Goal: Task Accomplishment & Management: Complete application form

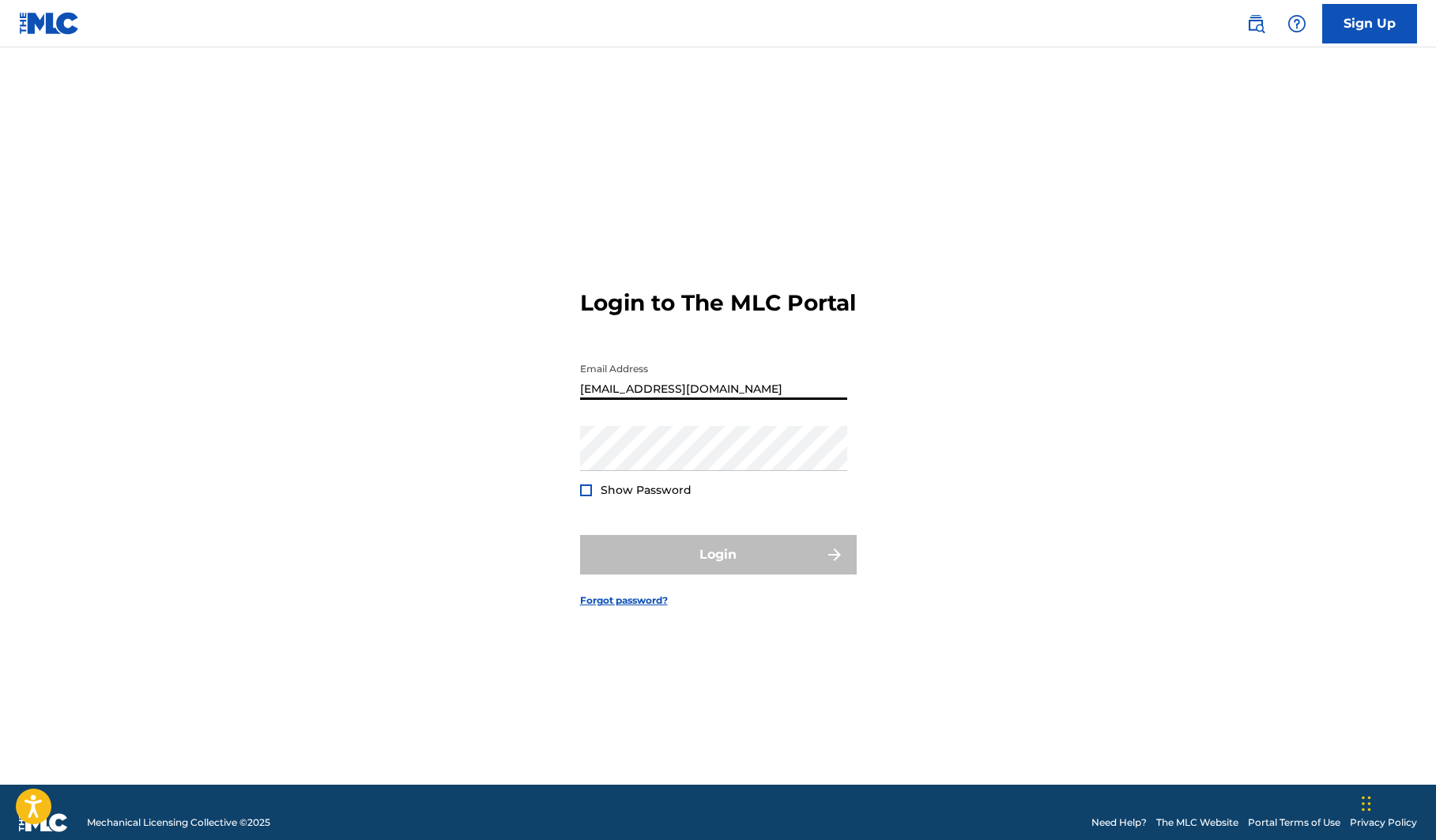
type input "[EMAIL_ADDRESS][DOMAIN_NAME]"
click at [718, 568] on button "Login" at bounding box center [718, 555] width 277 height 40
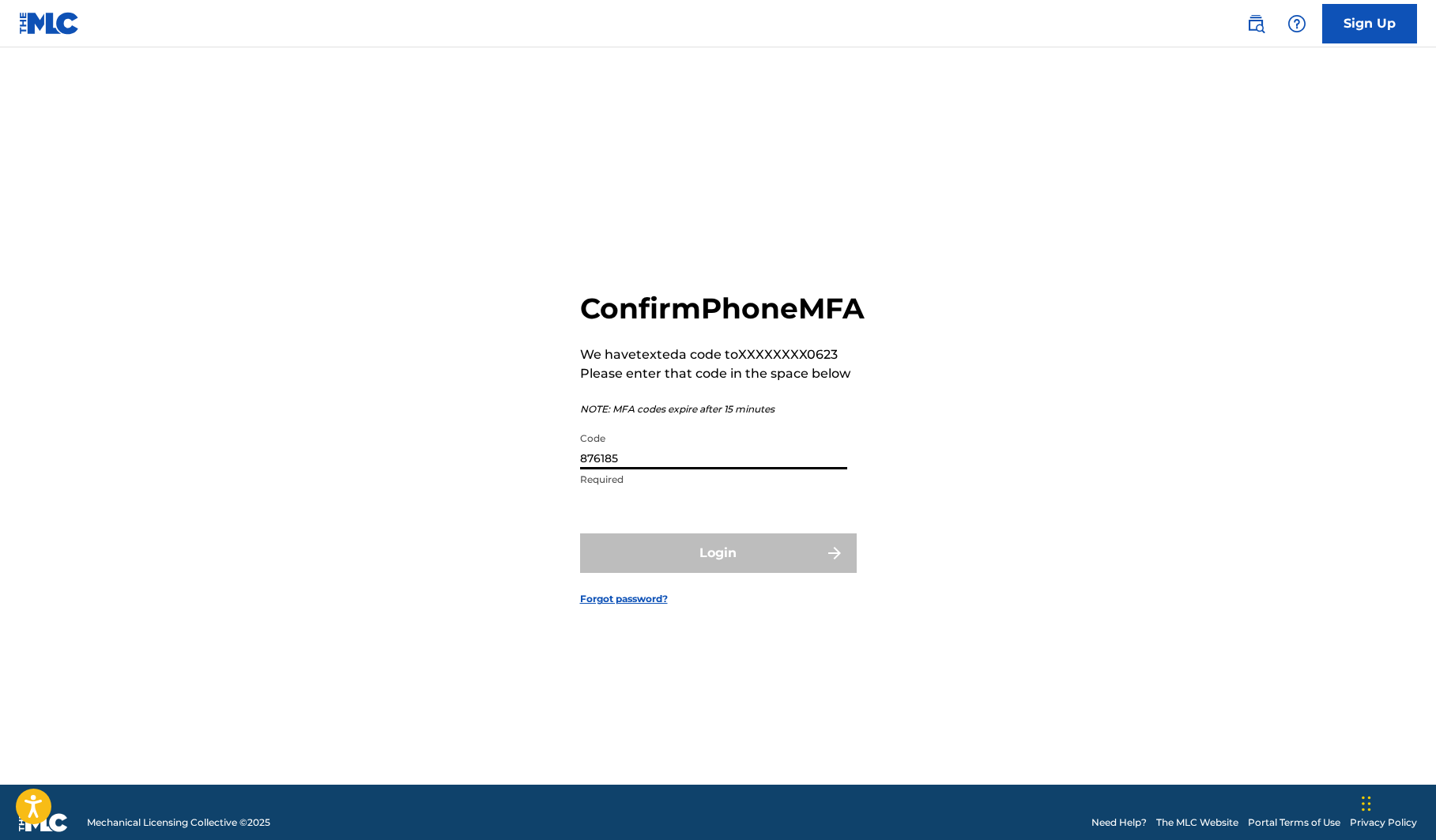
type input "876185"
click at [718, 570] on button "Login" at bounding box center [718, 553] width 277 height 40
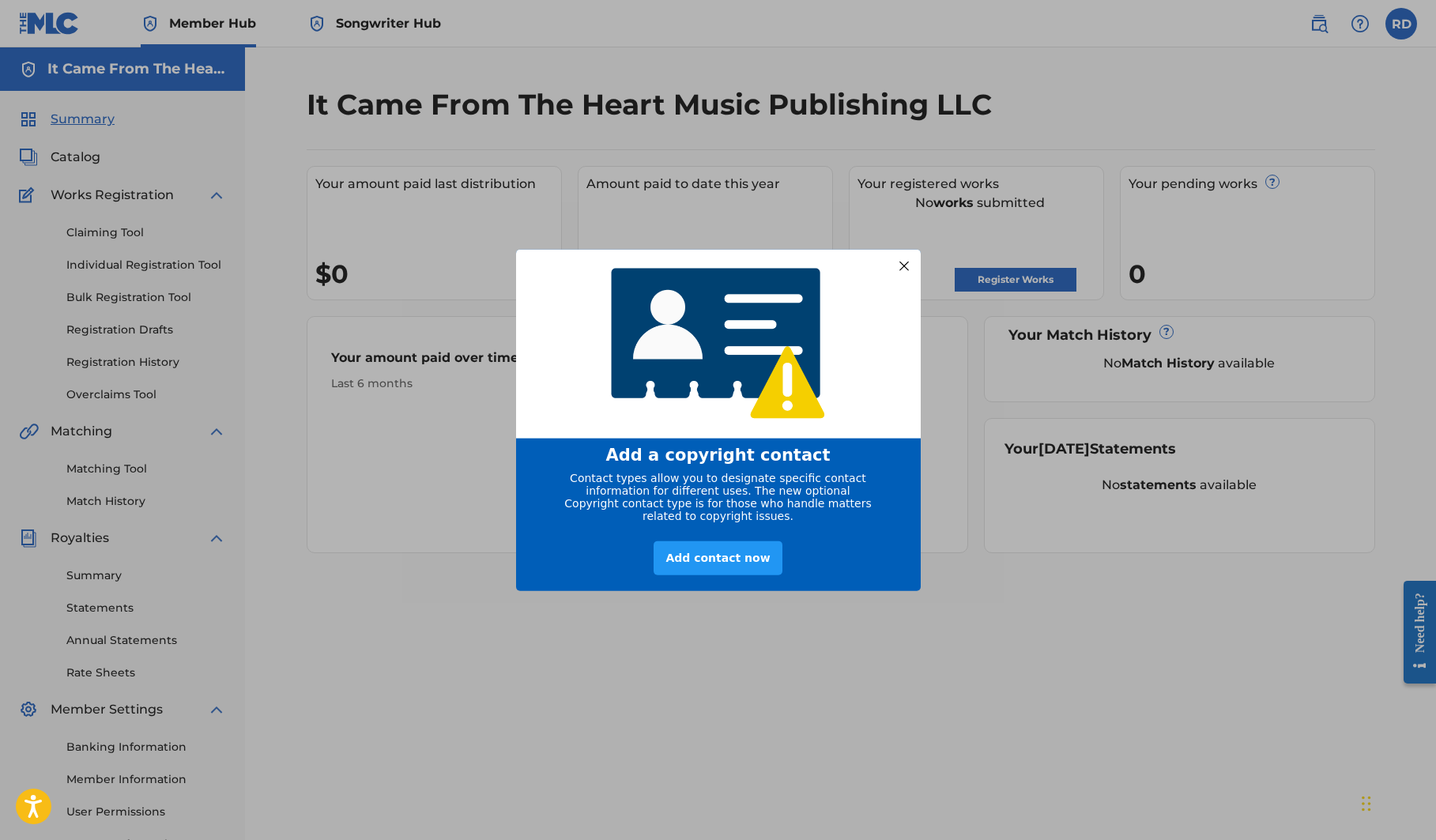
click at [907, 261] on div at bounding box center [903, 266] width 21 height 21
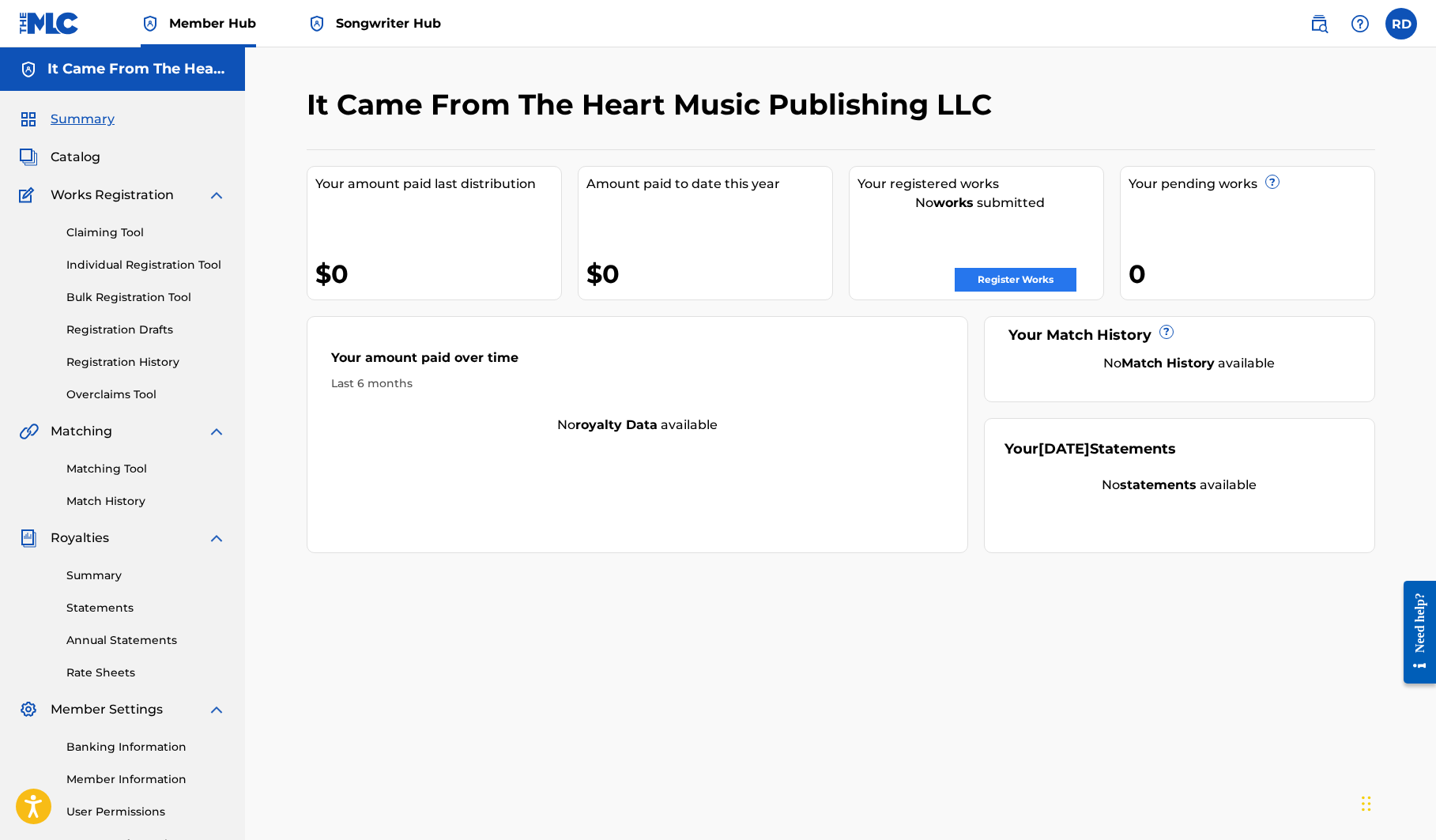
click at [988, 287] on link "Register Works" at bounding box center [1015, 279] width 122 height 23
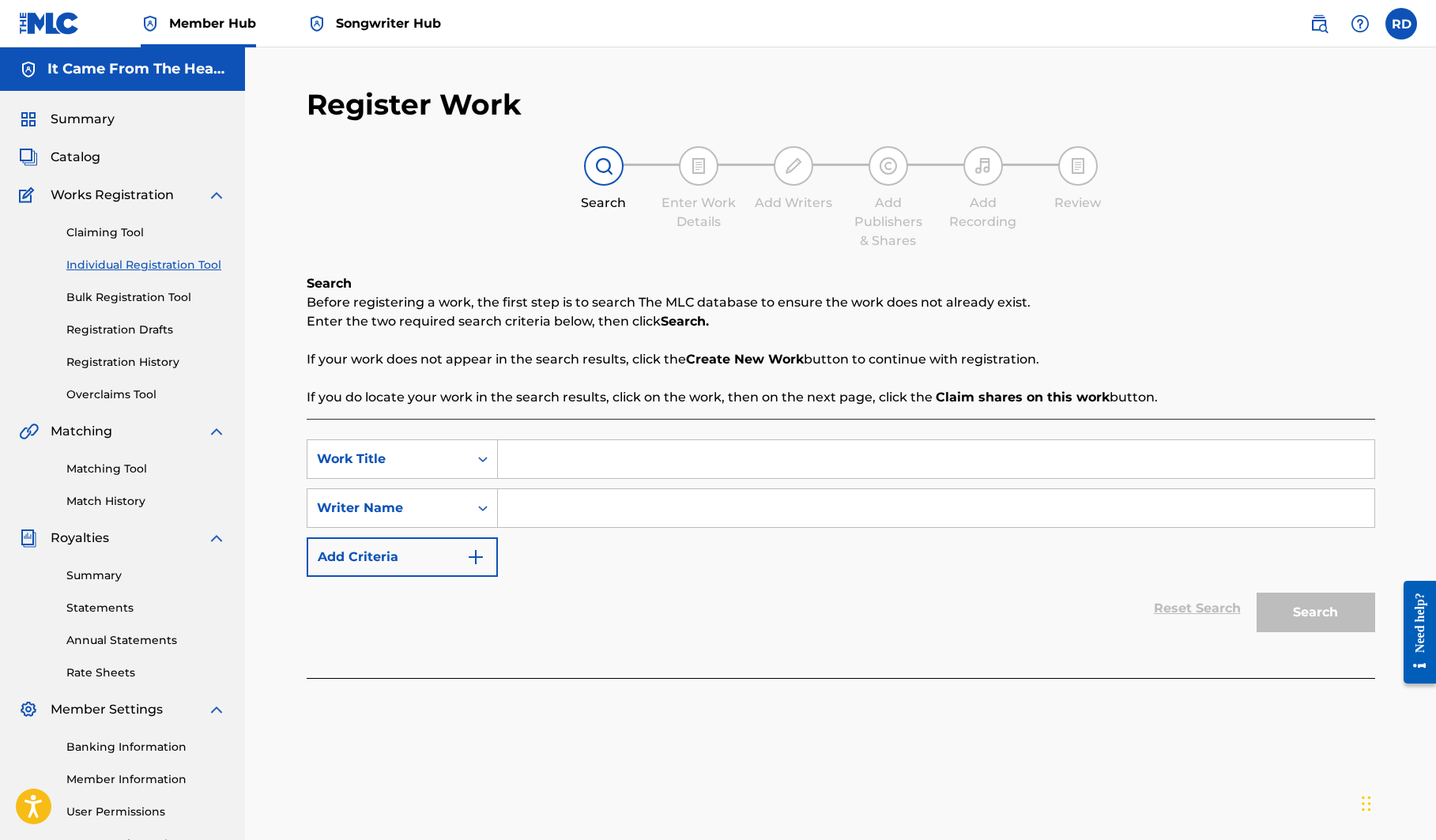
click at [560, 458] on input "Search Form" at bounding box center [936, 459] width 876 height 38
type input "love you in reverse"
click at [561, 513] on input "Search Form" at bounding box center [936, 508] width 876 height 38
type input "[PERSON_NAME]"
click at [1272, 616] on button "Search" at bounding box center [1315, 612] width 118 height 40
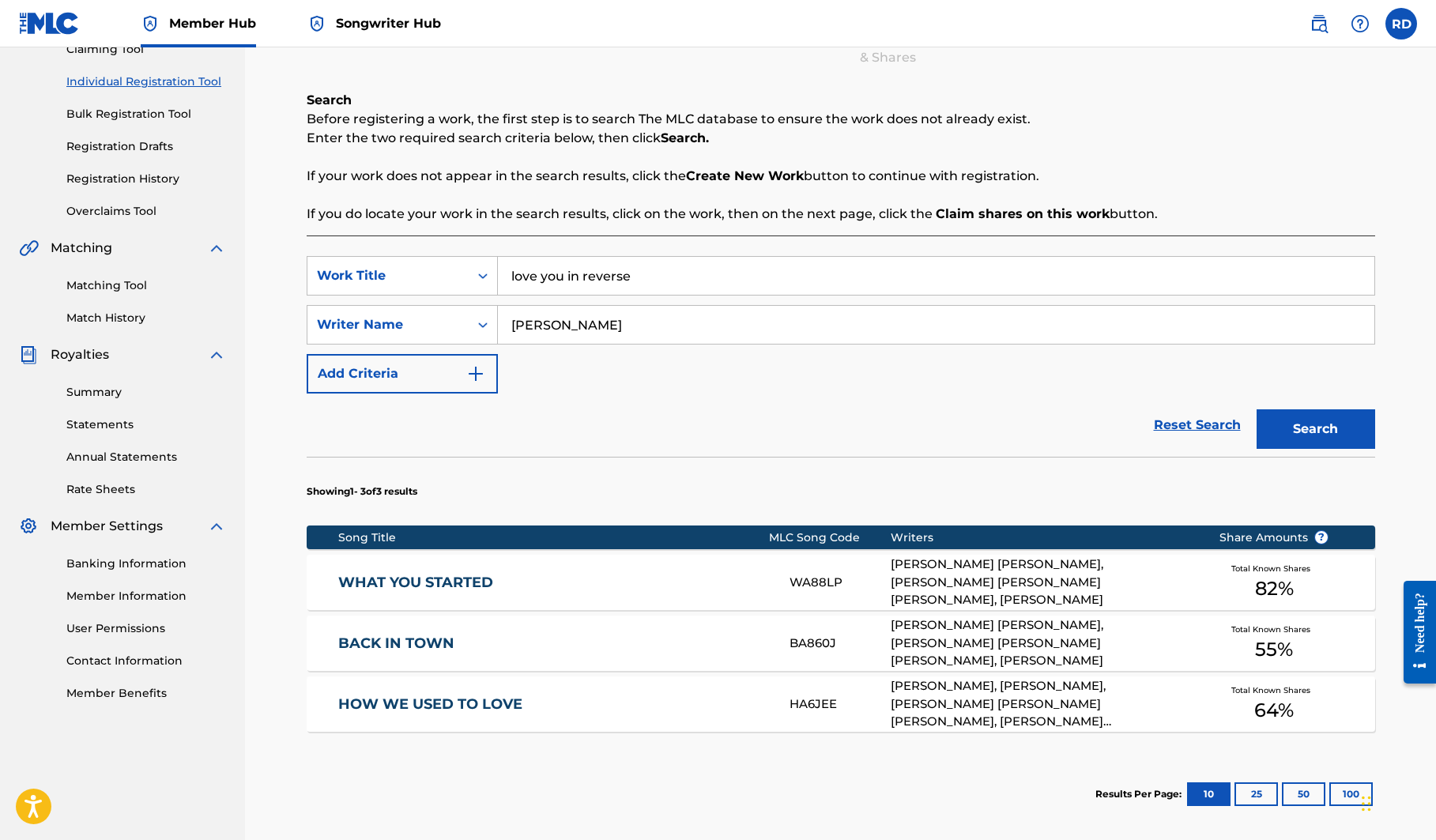
scroll to position [197, 0]
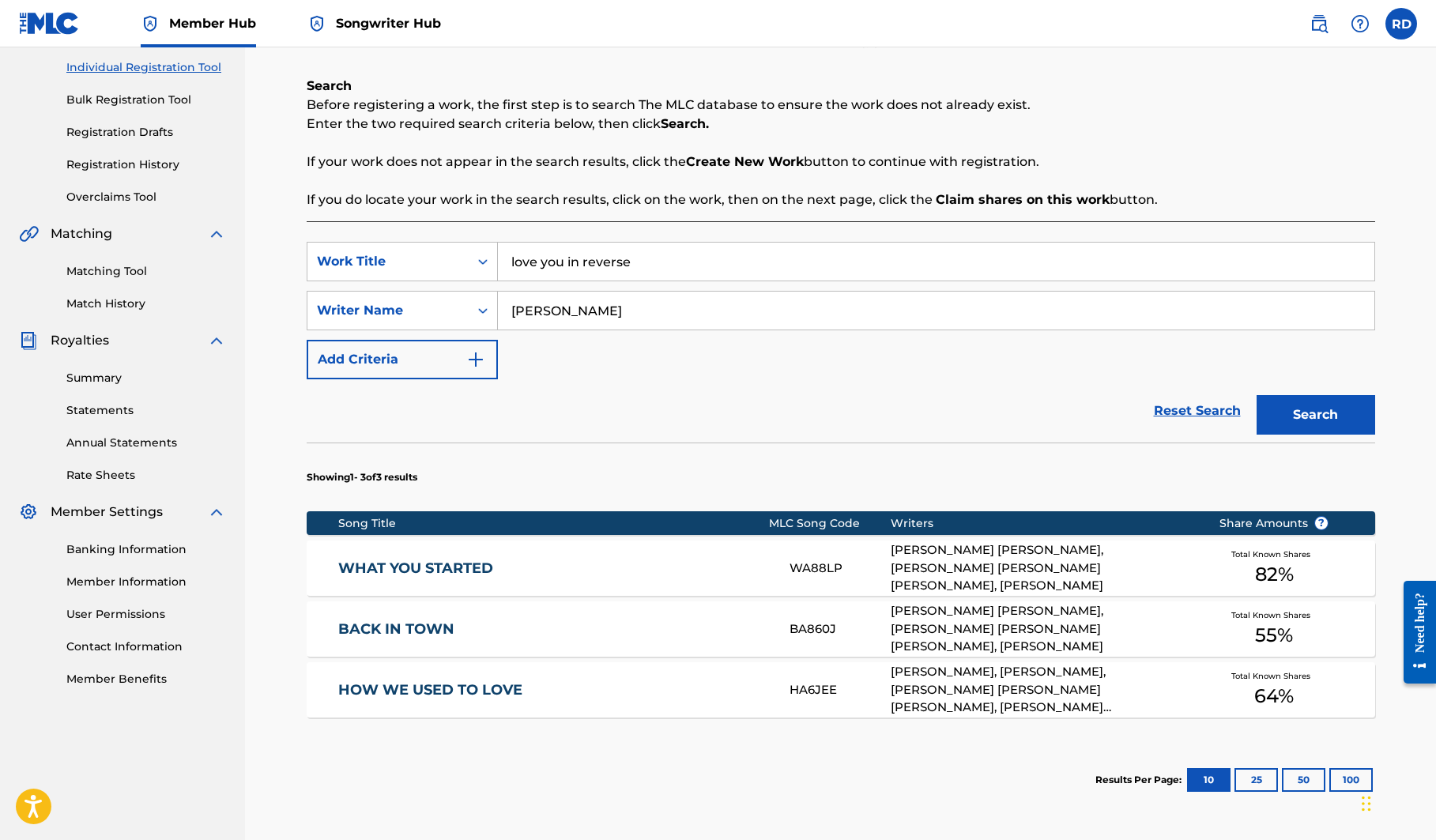
click at [643, 270] on input "love you in reverse" at bounding box center [936, 261] width 876 height 38
type input "l"
type input "the music that saved me"
click at [1277, 406] on button "Search" at bounding box center [1315, 415] width 118 height 40
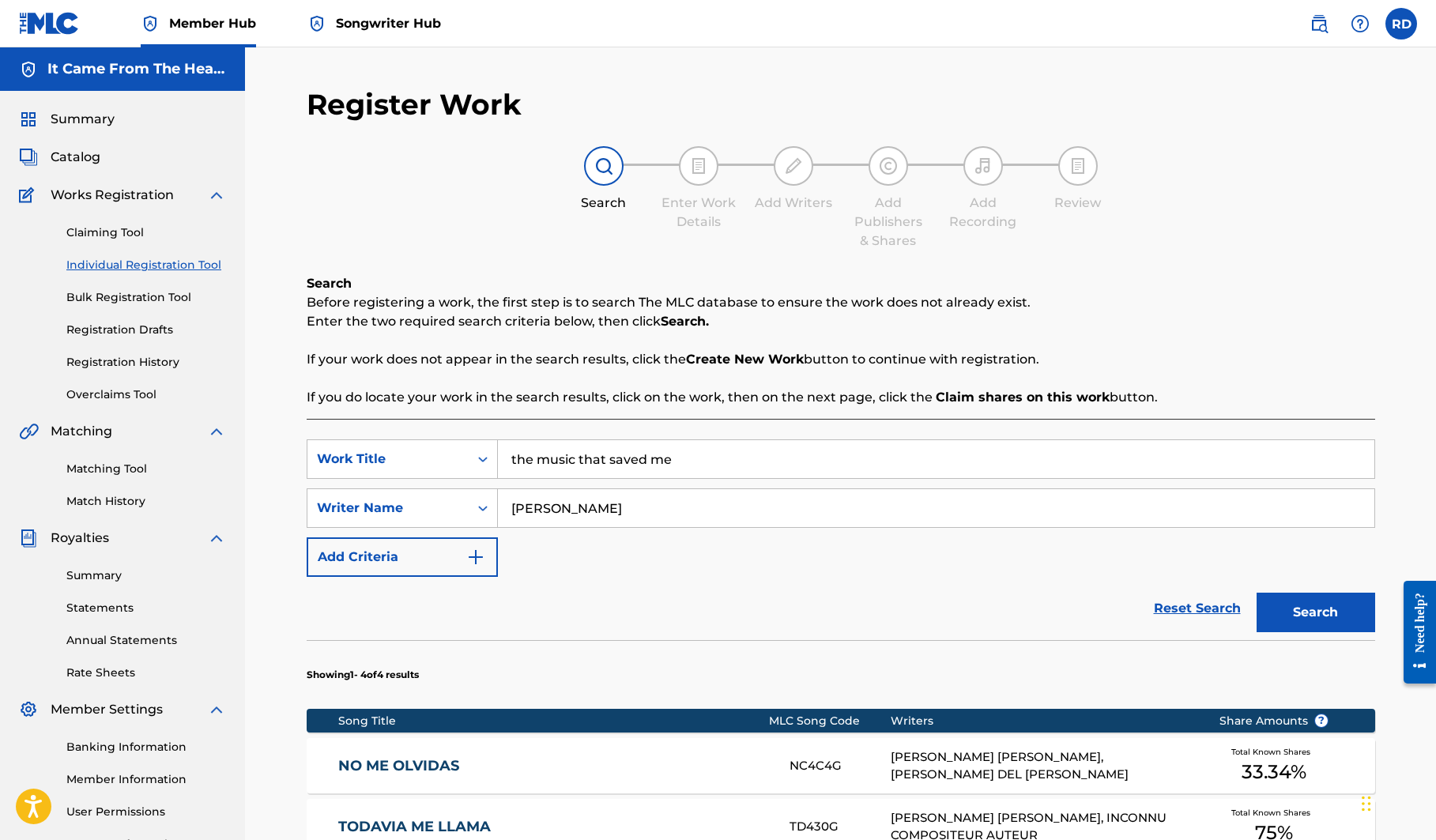
scroll to position [0, 0]
click at [1198, 605] on link "Reset Search" at bounding box center [1196, 608] width 103 height 34
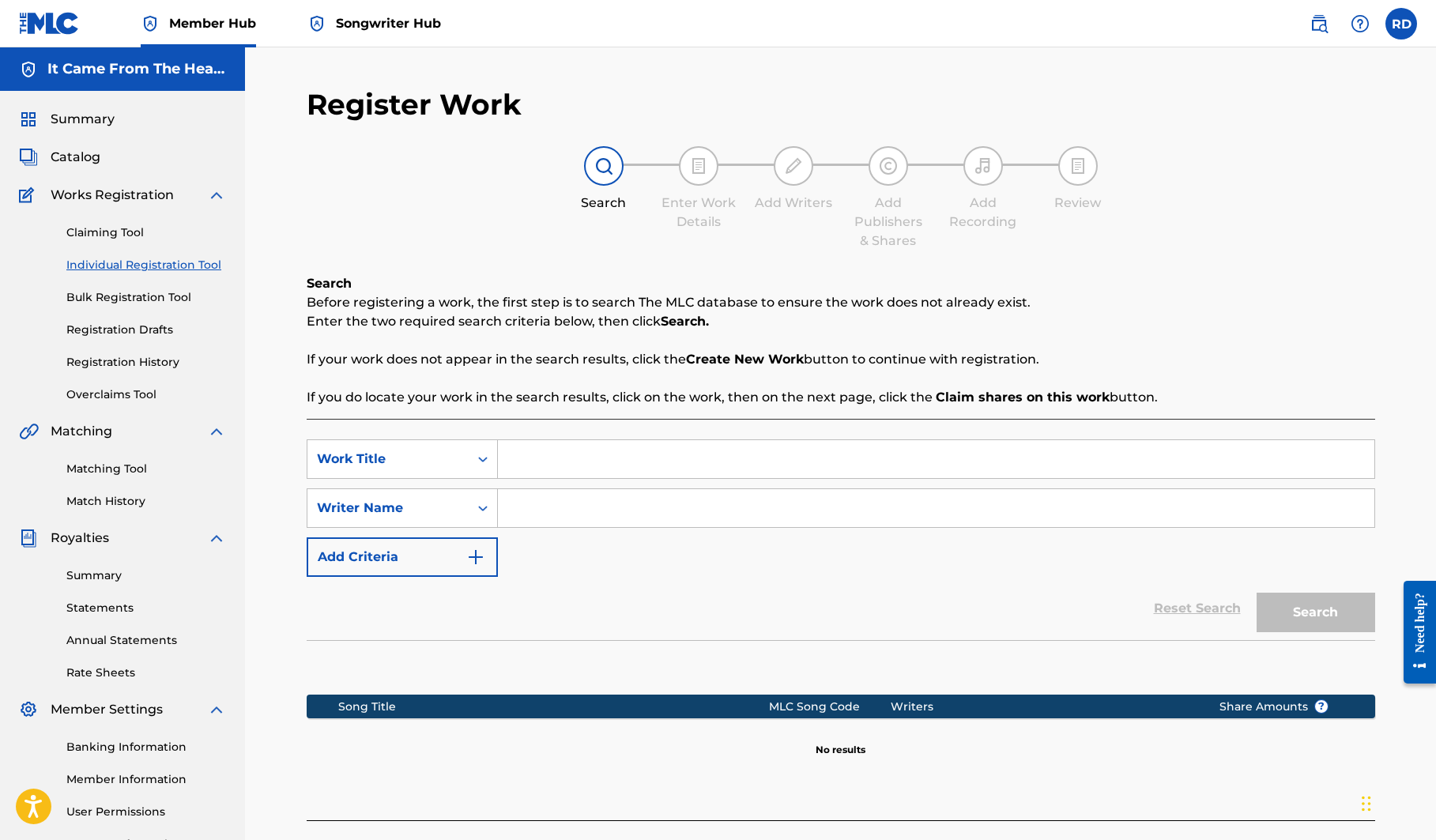
click at [154, 261] on link "Individual Registration Tool" at bounding box center [146, 265] width 160 height 16
click at [138, 229] on link "Claiming Tool" at bounding box center [146, 232] width 160 height 16
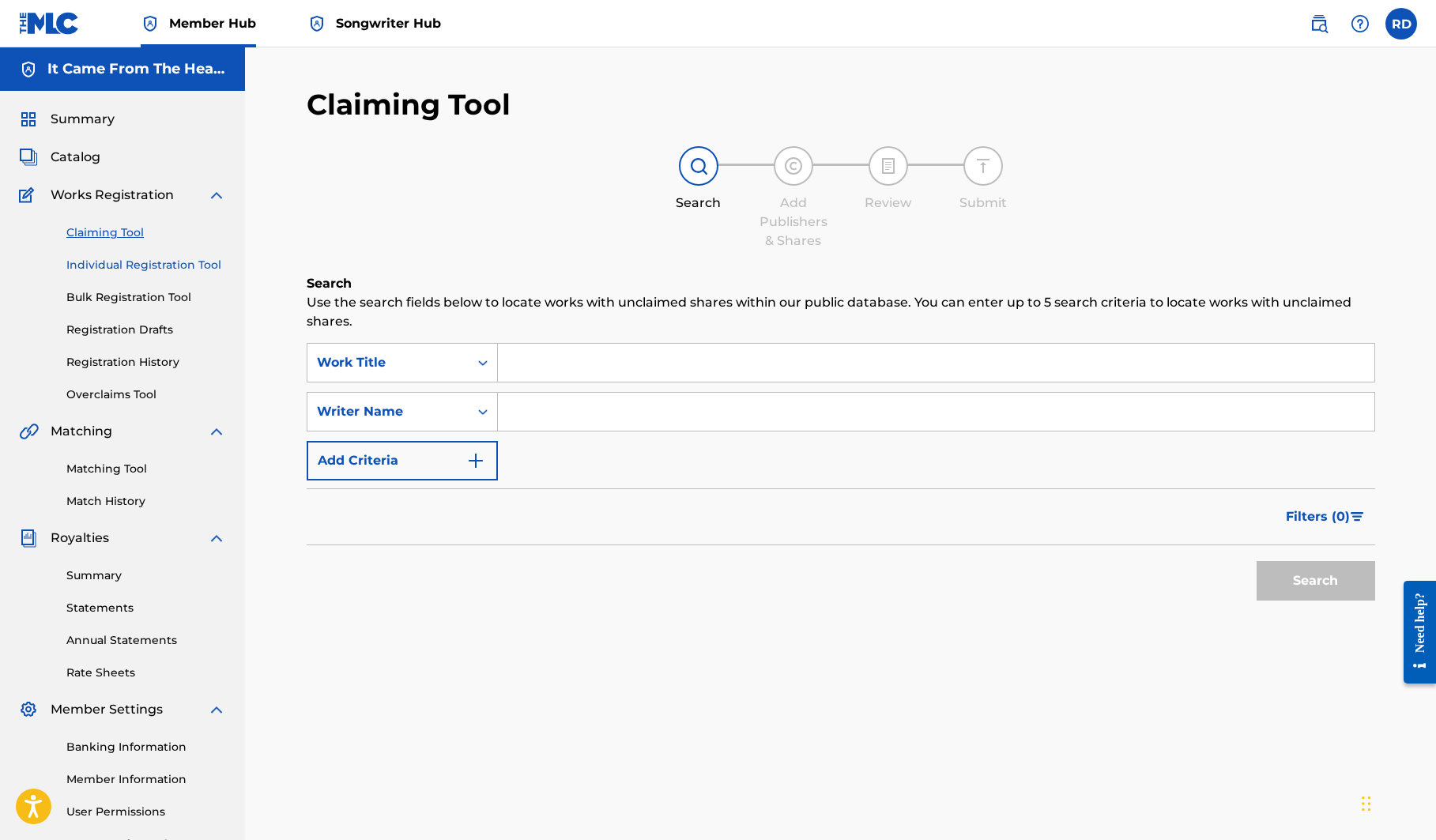
click at [138, 260] on link "Individual Registration Tool" at bounding box center [146, 265] width 160 height 16
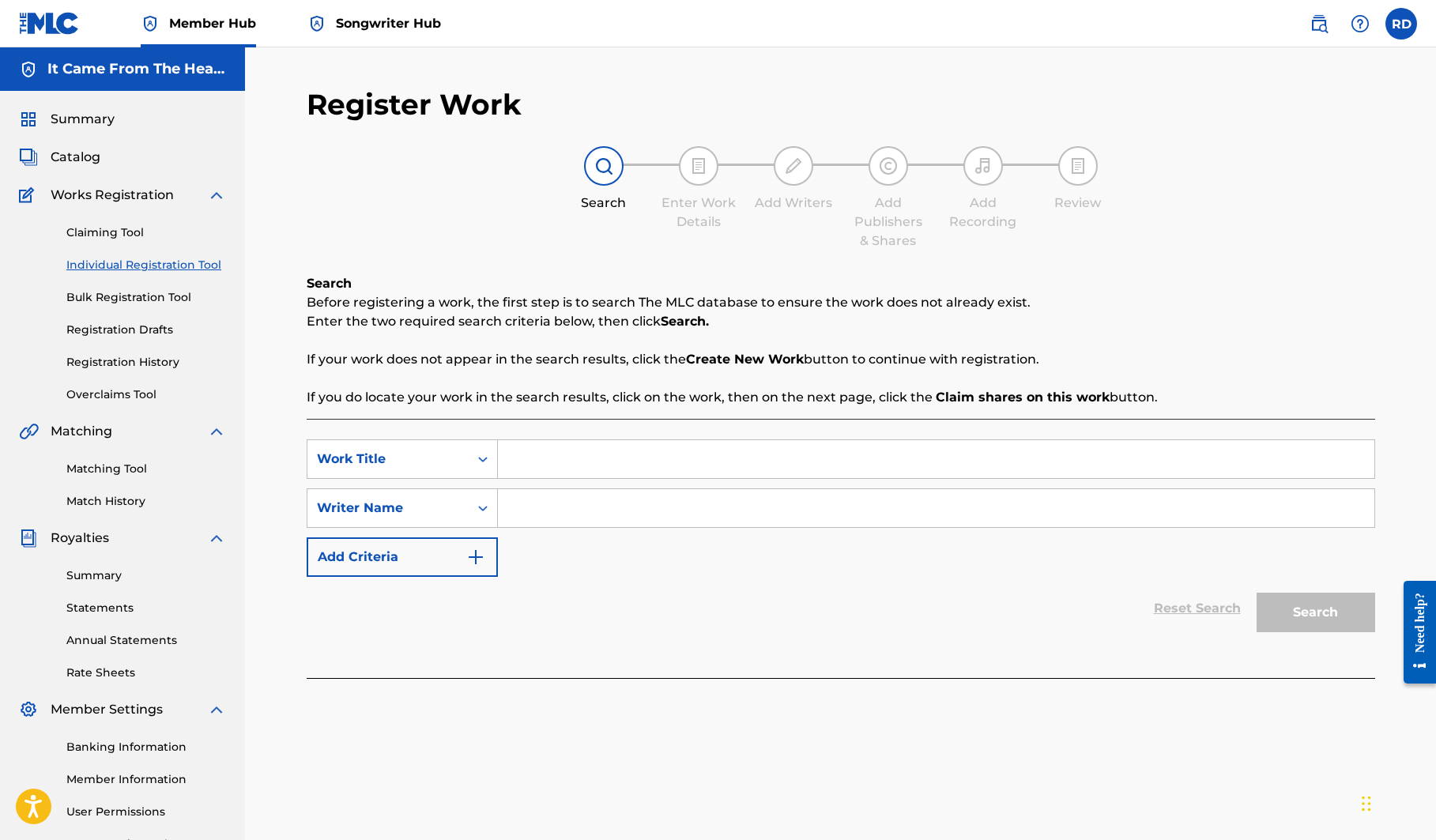
click at [358, 25] on span "Songwriter Hub" at bounding box center [388, 22] width 105 height 18
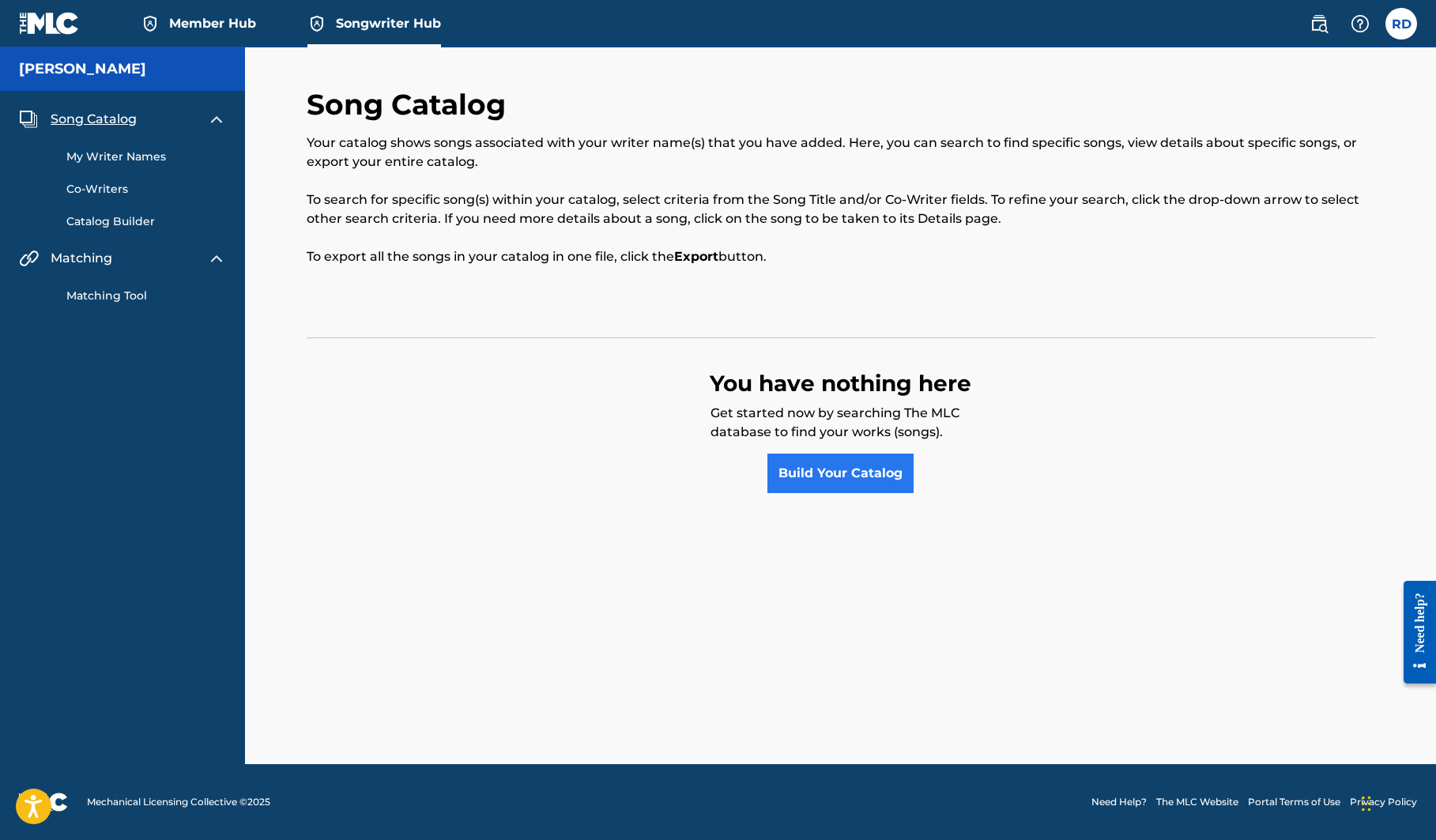
click at [813, 485] on link "Build Your Catalog" at bounding box center [840, 473] width 146 height 40
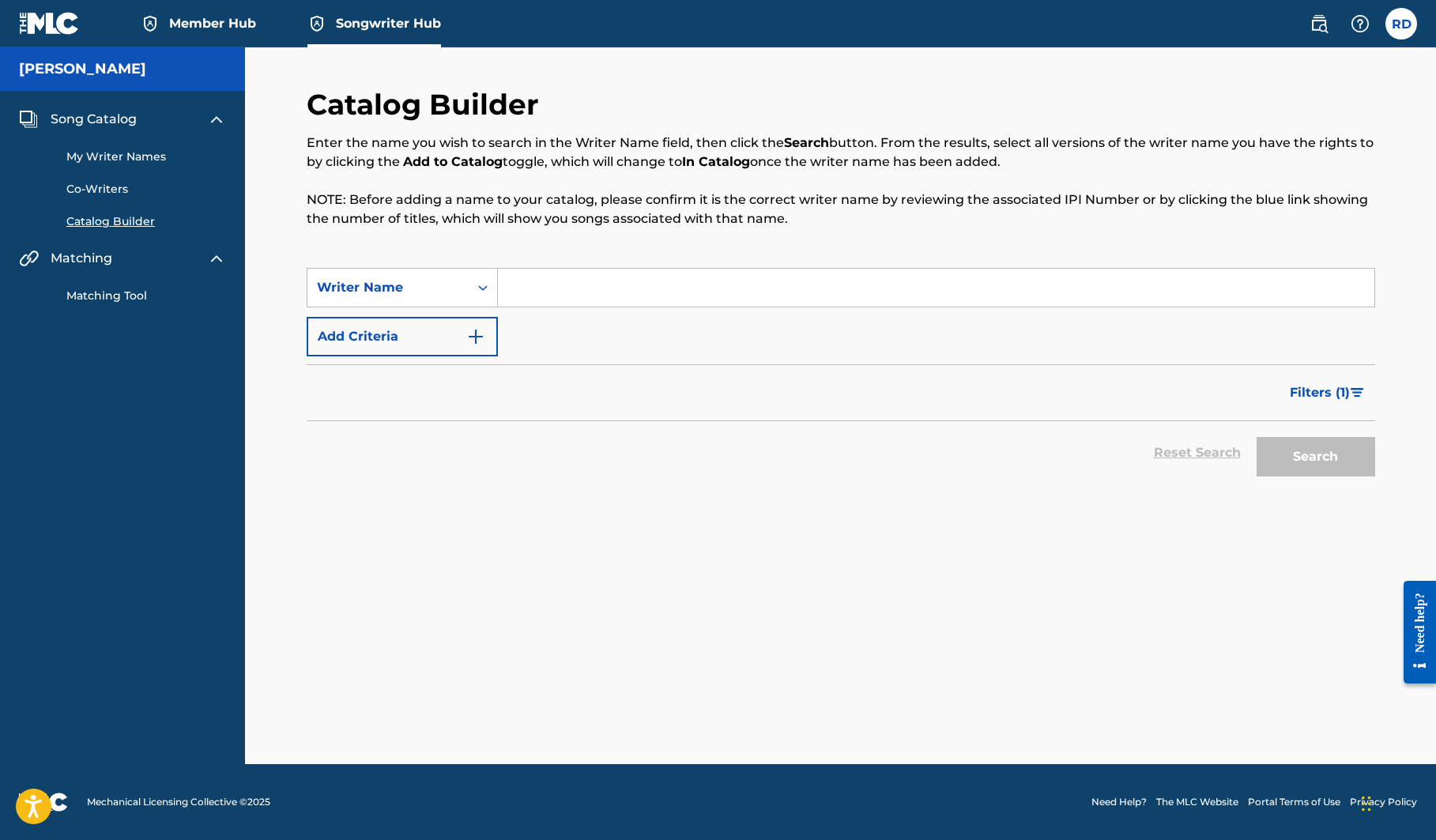
click at [589, 289] on input "Search Form" at bounding box center [936, 287] width 876 height 38
type input "[PERSON_NAME]"
click at [1314, 456] on button "Search" at bounding box center [1315, 457] width 118 height 40
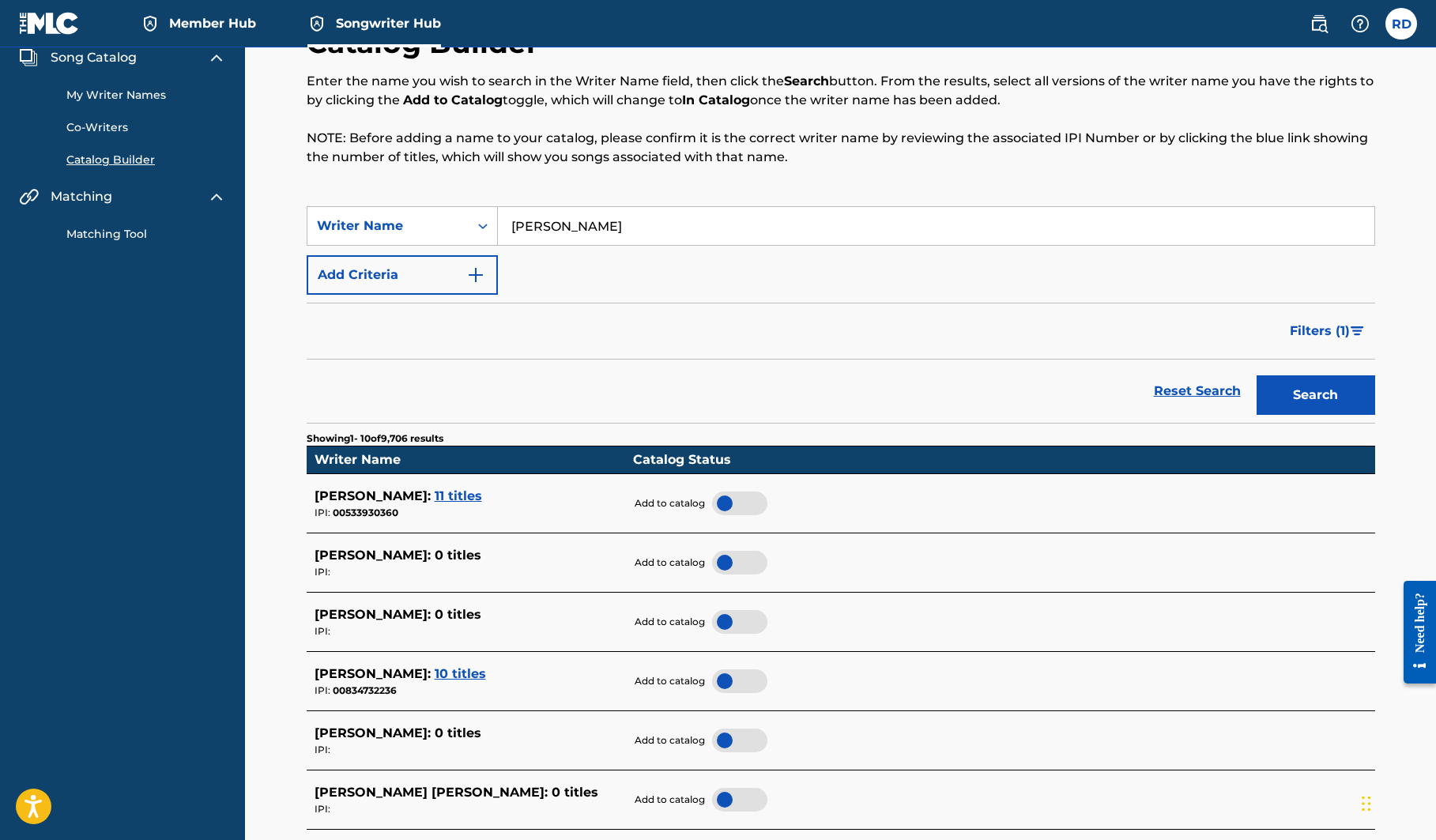
scroll to position [40, 0]
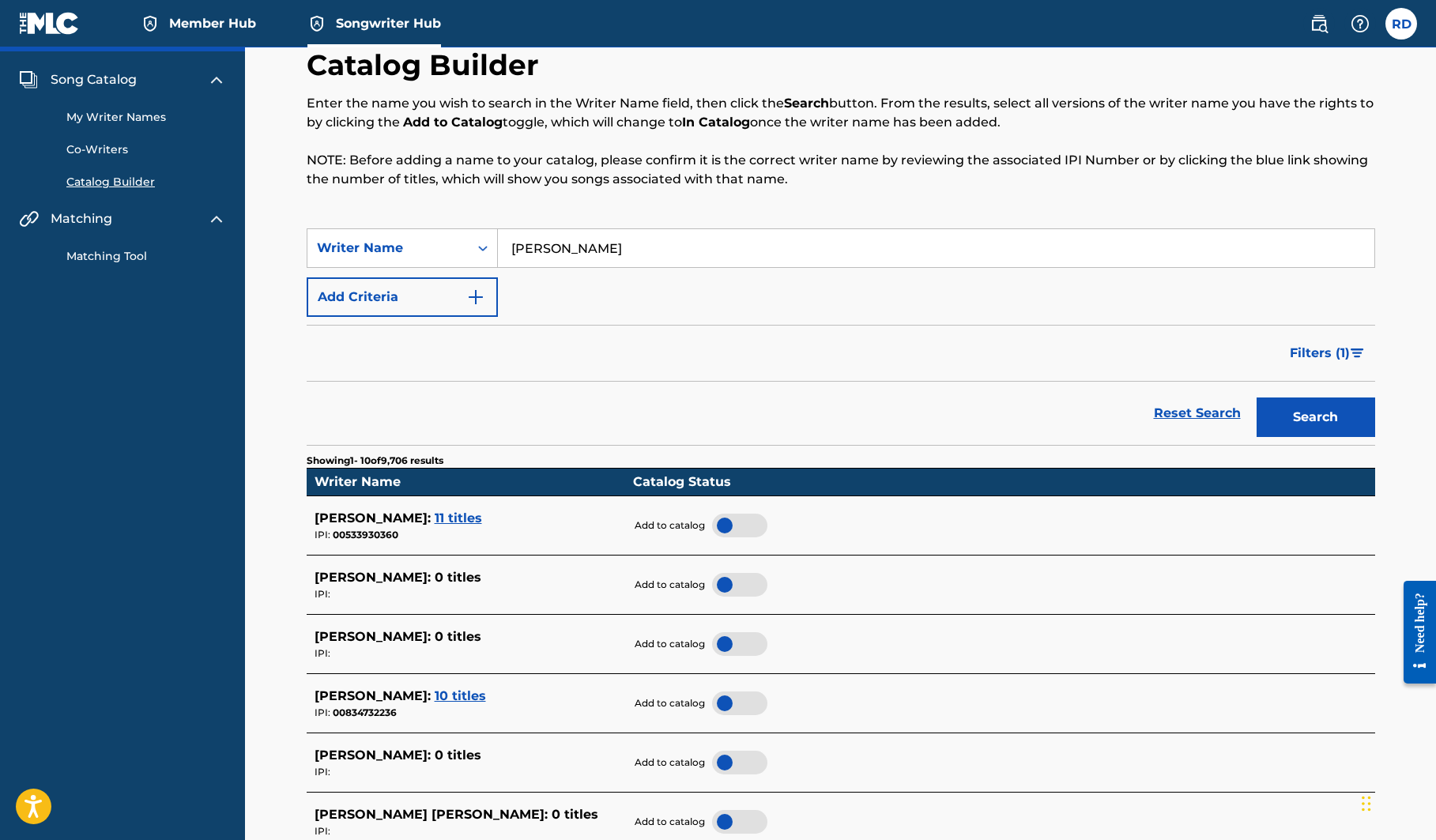
click at [482, 511] on span "11 titles" at bounding box center [458, 517] width 47 height 15
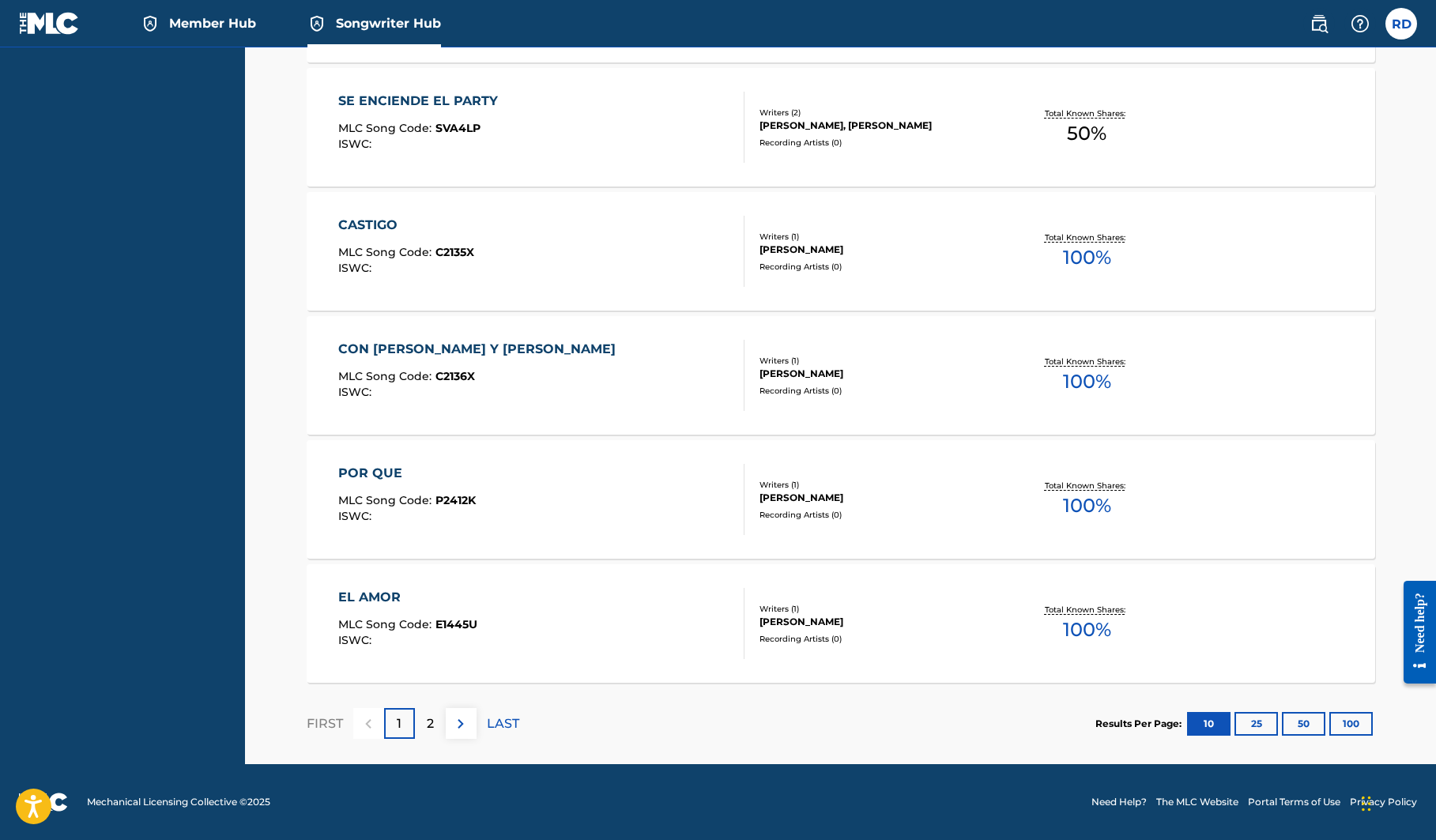
scroll to position [1106, 0]
click at [496, 720] on p "LAST" at bounding box center [503, 724] width 33 height 19
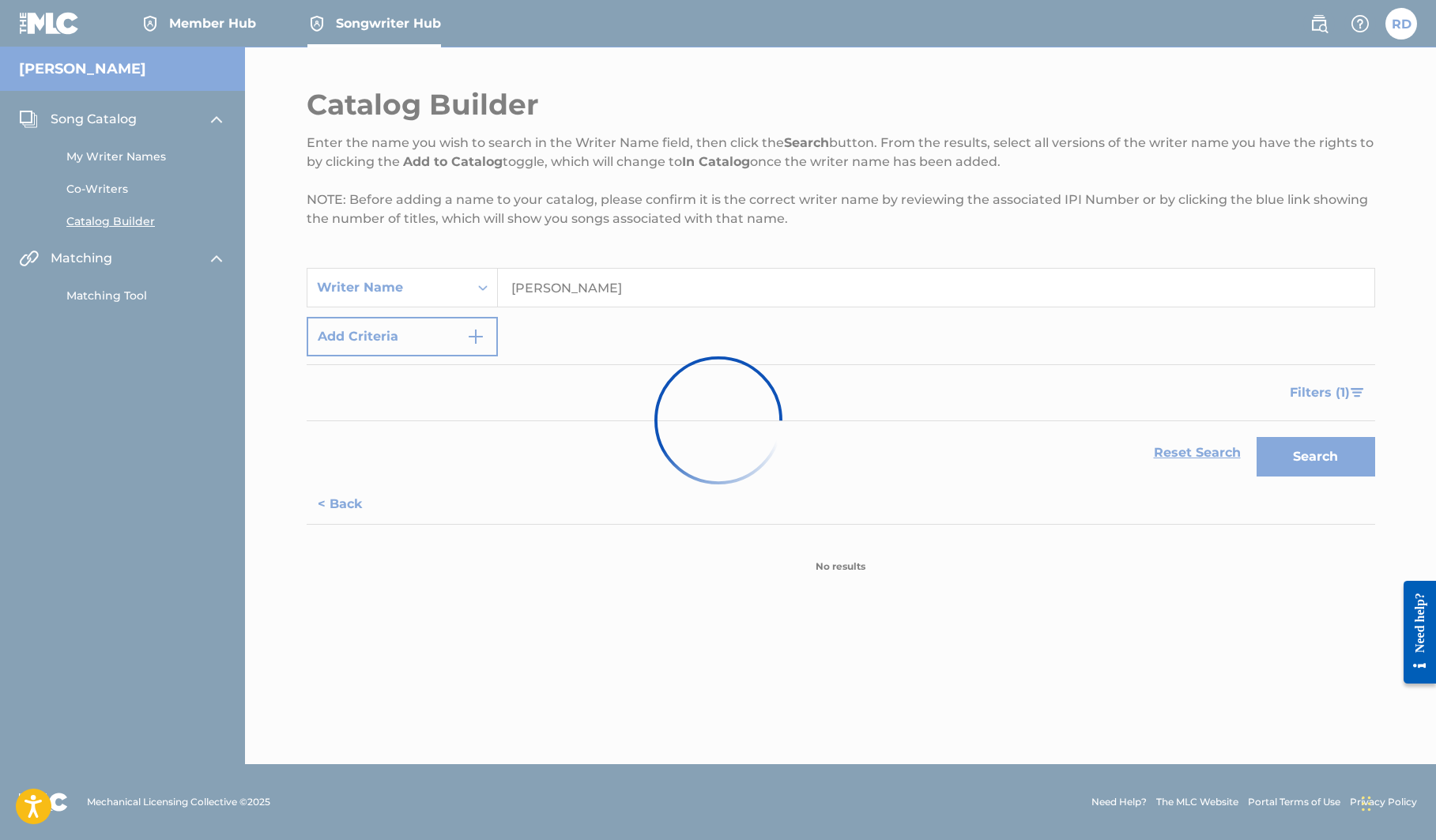
scroll to position [0, 0]
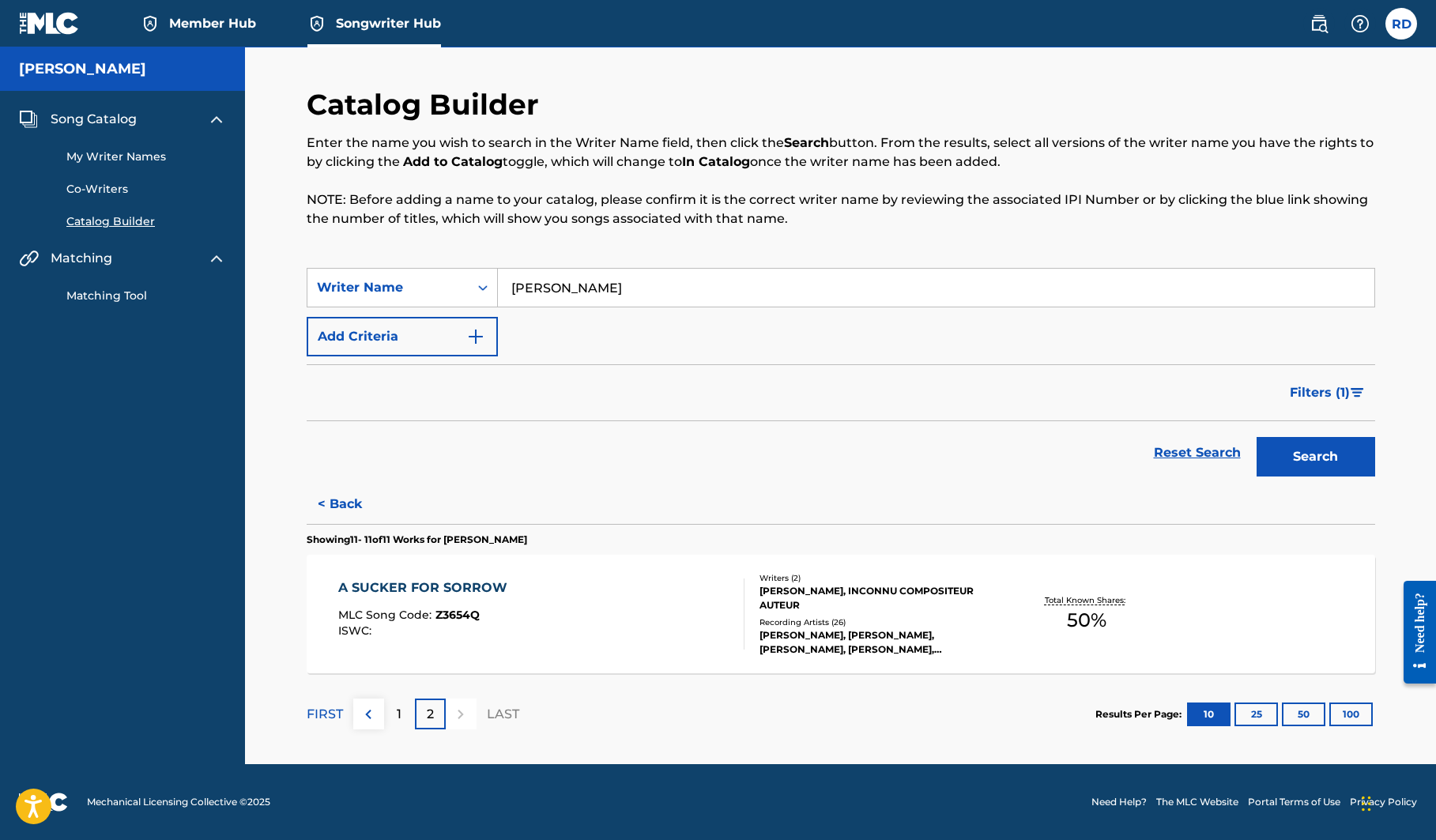
click at [410, 584] on div "A SUCKER FOR SORROW" at bounding box center [426, 588] width 177 height 19
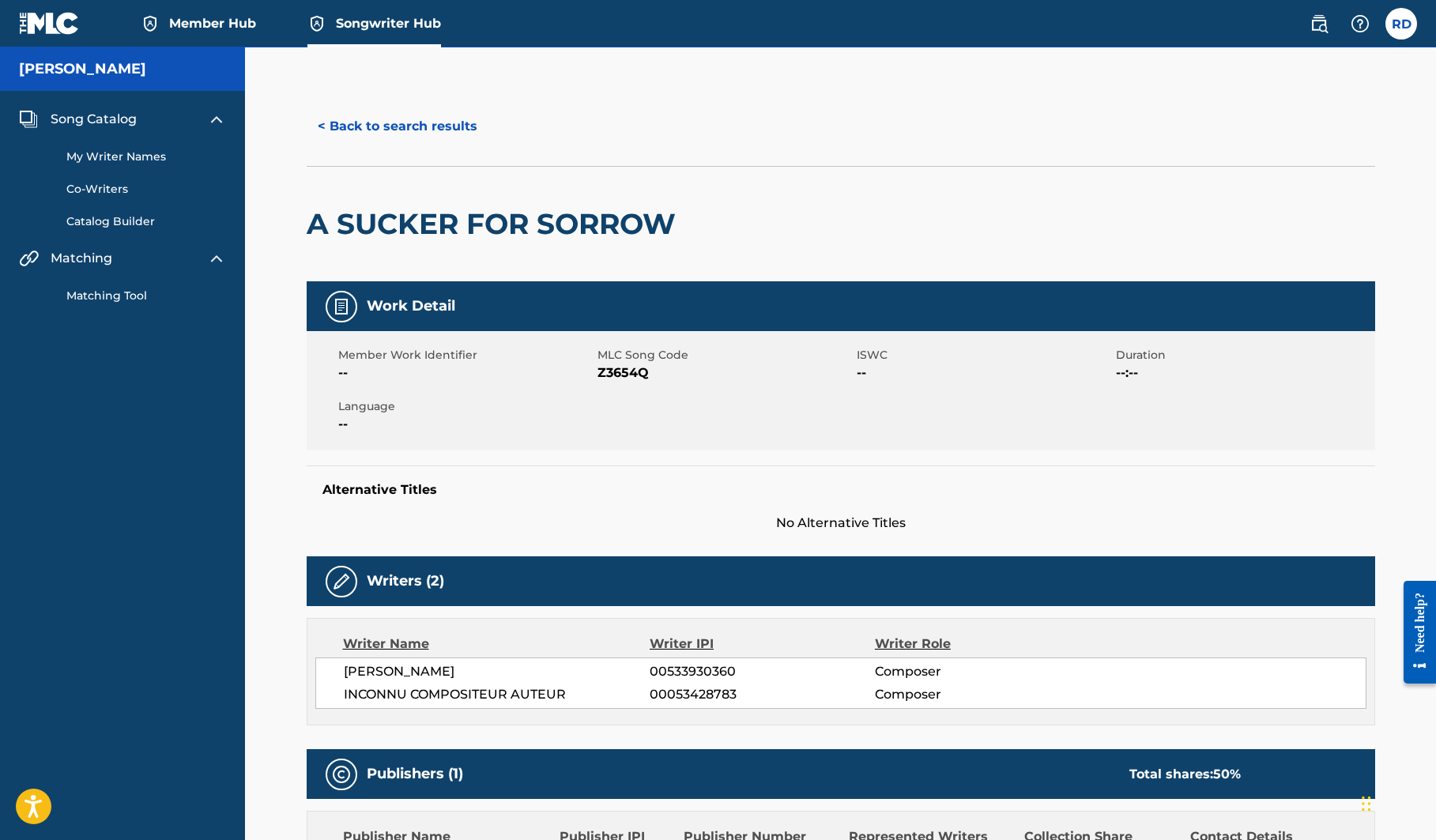
click at [35, 28] on img at bounding box center [49, 23] width 61 height 23
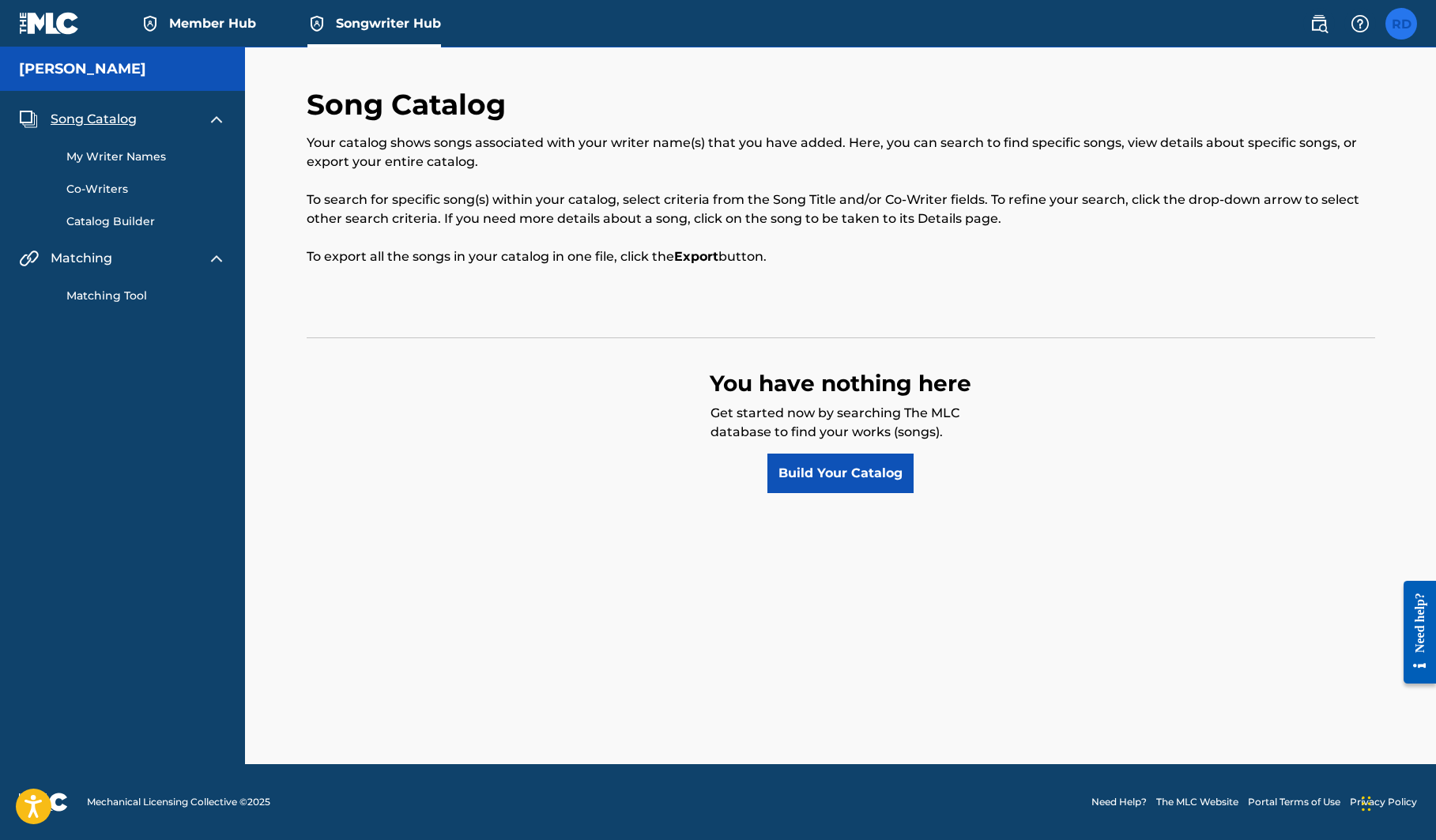
click at [1410, 24] on label at bounding box center [1401, 23] width 32 height 32
click at [1401, 23] on input "RD [PERSON_NAME] [EMAIL_ADDRESS][DOMAIN_NAME] Notification Preferences Profile …" at bounding box center [1401, 23] width 0 height 0
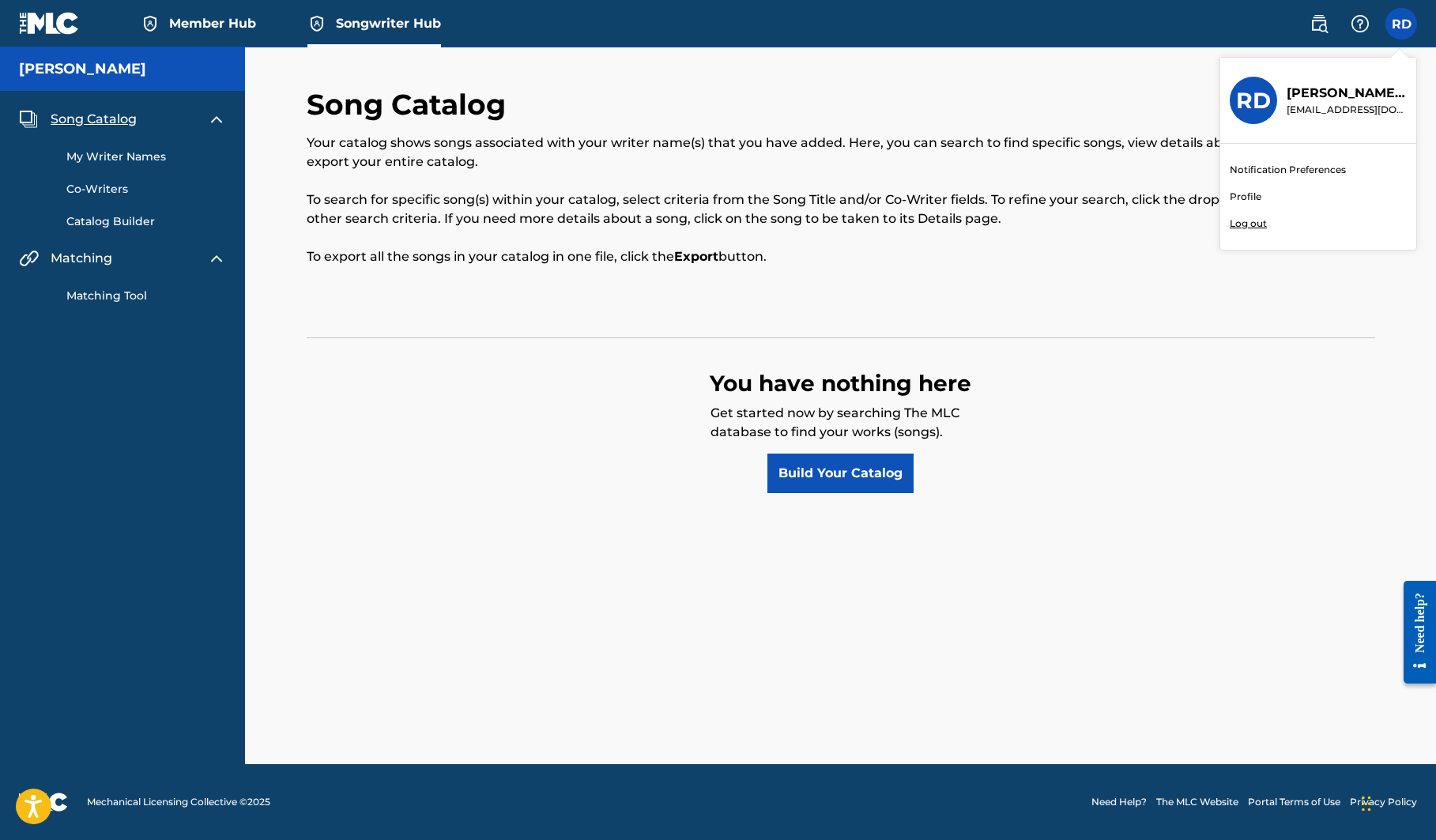
click at [117, 155] on link "My Writer Names" at bounding box center [146, 156] width 160 height 16
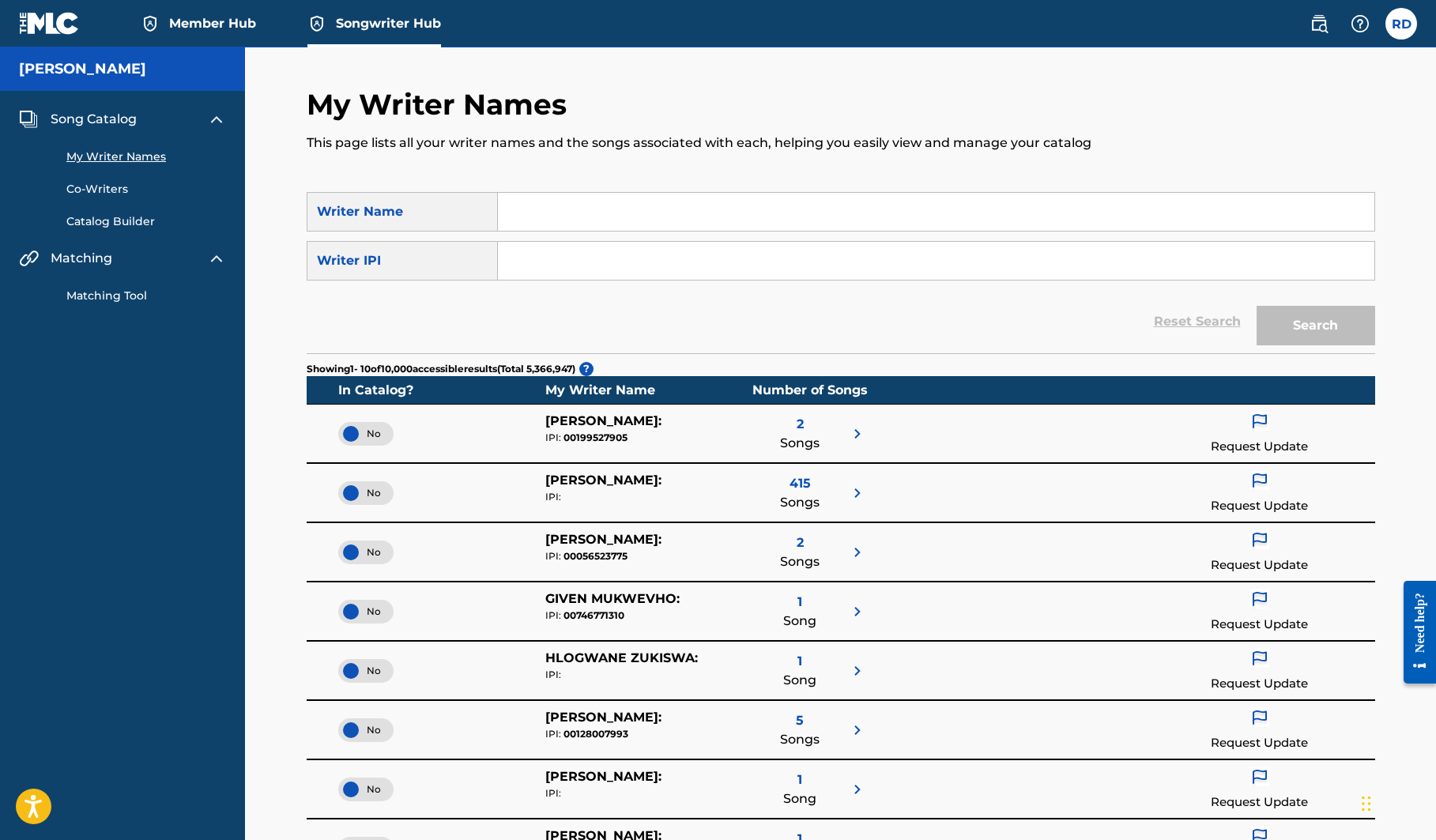
click at [106, 120] on span "Song Catalog" at bounding box center [94, 119] width 86 height 19
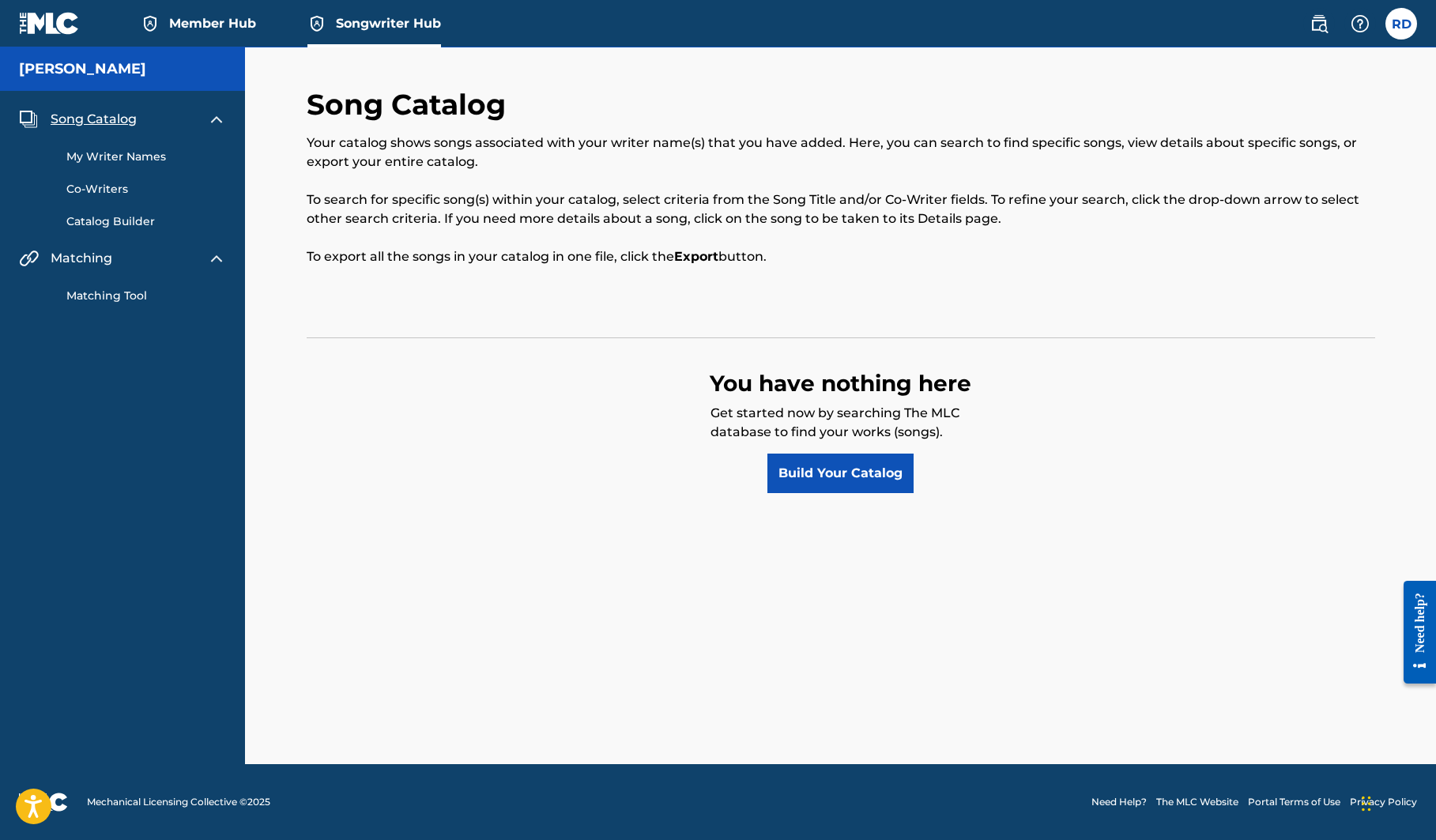
click at [106, 72] on h5 "[PERSON_NAME]" at bounding box center [82, 69] width 127 height 18
click at [52, 15] on img at bounding box center [49, 23] width 61 height 23
click at [692, 257] on strong "Export" at bounding box center [695, 256] width 44 height 15
click at [91, 64] on h5 "[PERSON_NAME]" at bounding box center [82, 69] width 127 height 18
click at [234, 21] on span "Member Hub" at bounding box center [212, 22] width 87 height 18
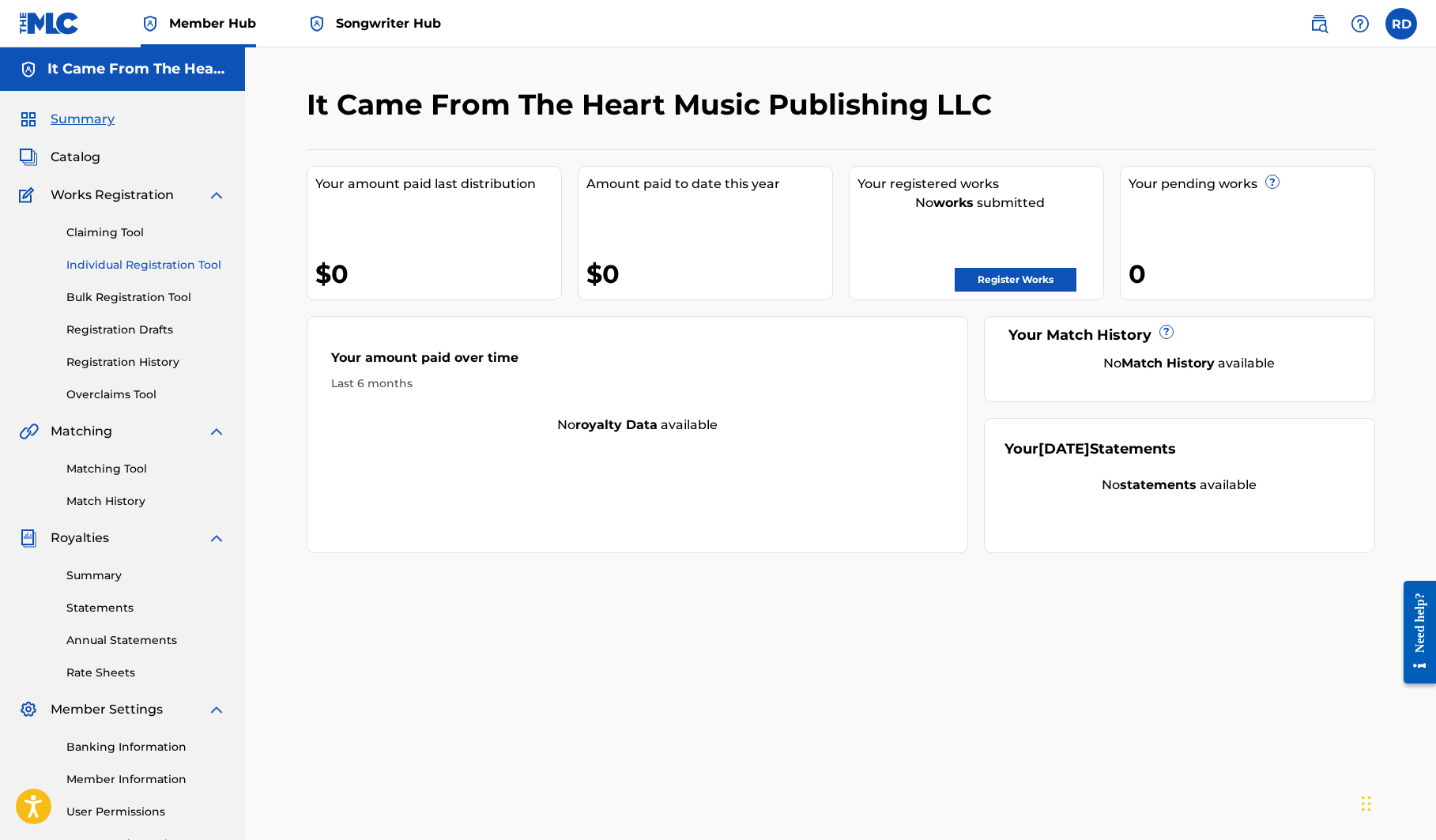
click at [163, 264] on link "Individual Registration Tool" at bounding box center [146, 265] width 160 height 16
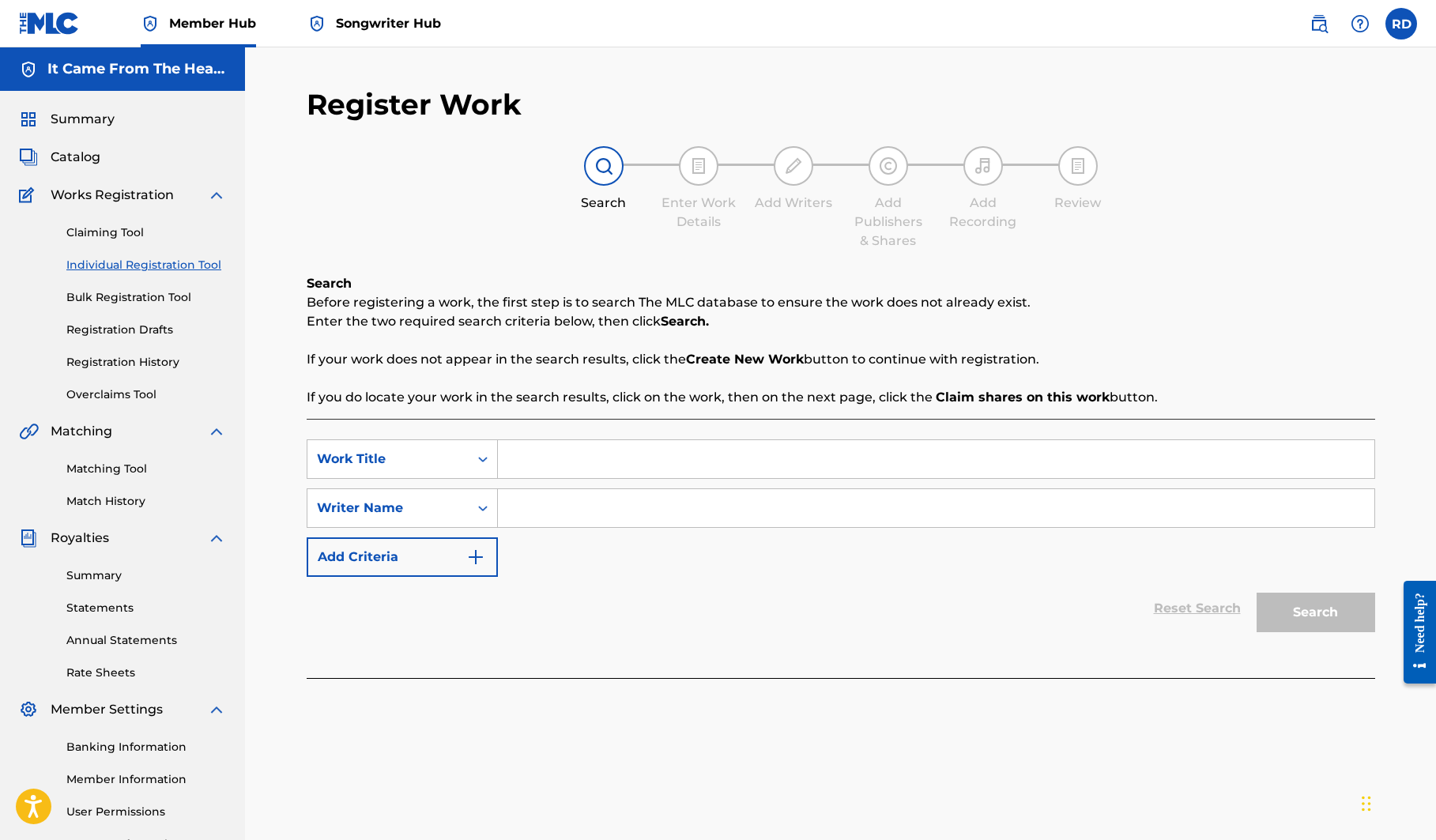
click at [536, 461] on input "Search Form" at bounding box center [936, 459] width 876 height 38
type input "Love You In Reverse"
click at [558, 520] on input "Search Form" at bounding box center [936, 508] width 876 height 38
type input "[PERSON_NAME]"
click at [655, 679] on div at bounding box center [840, 686] width 1069 height 16
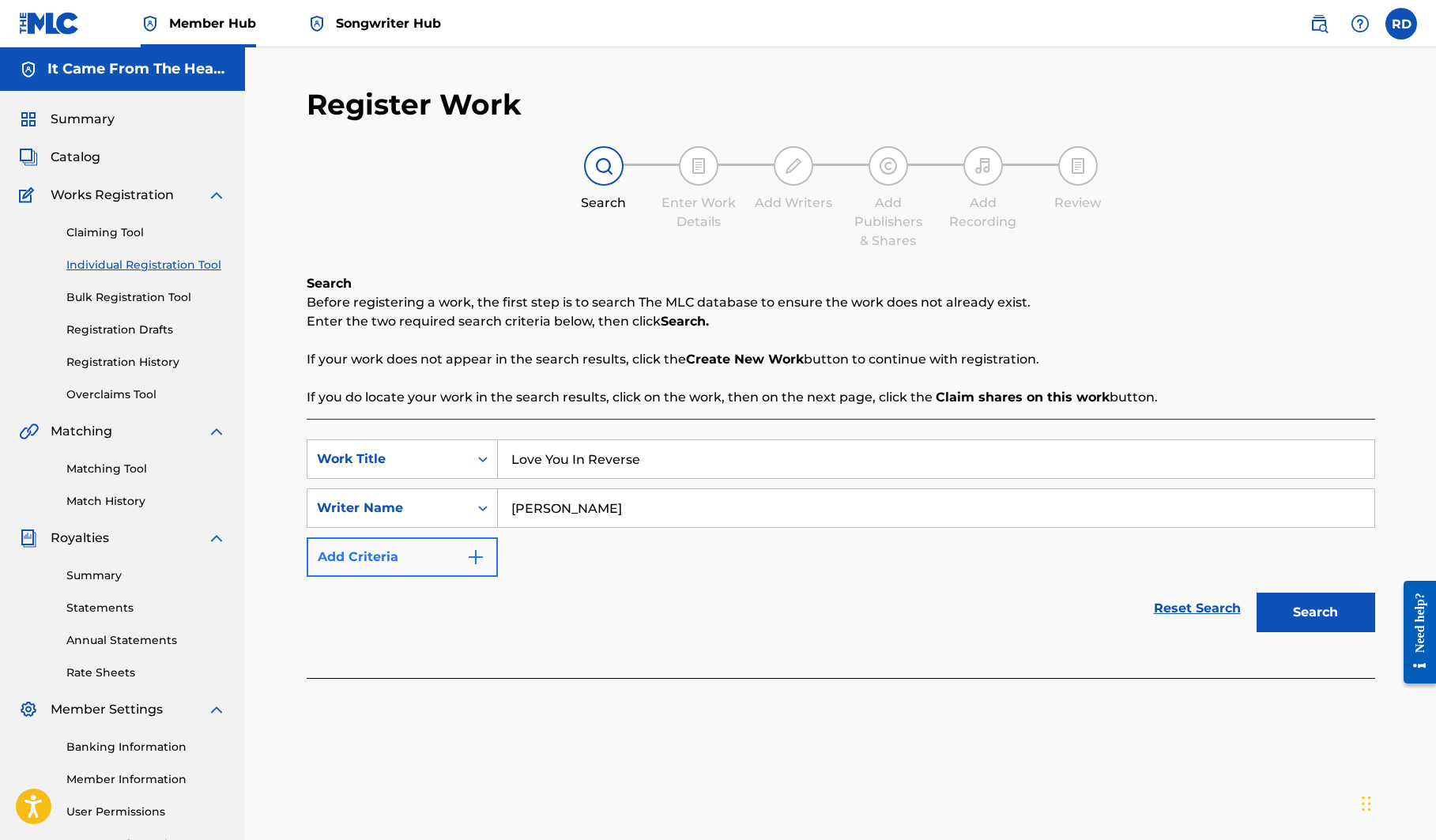
click at [473, 553] on img "Search Form" at bounding box center [475, 557] width 19 height 19
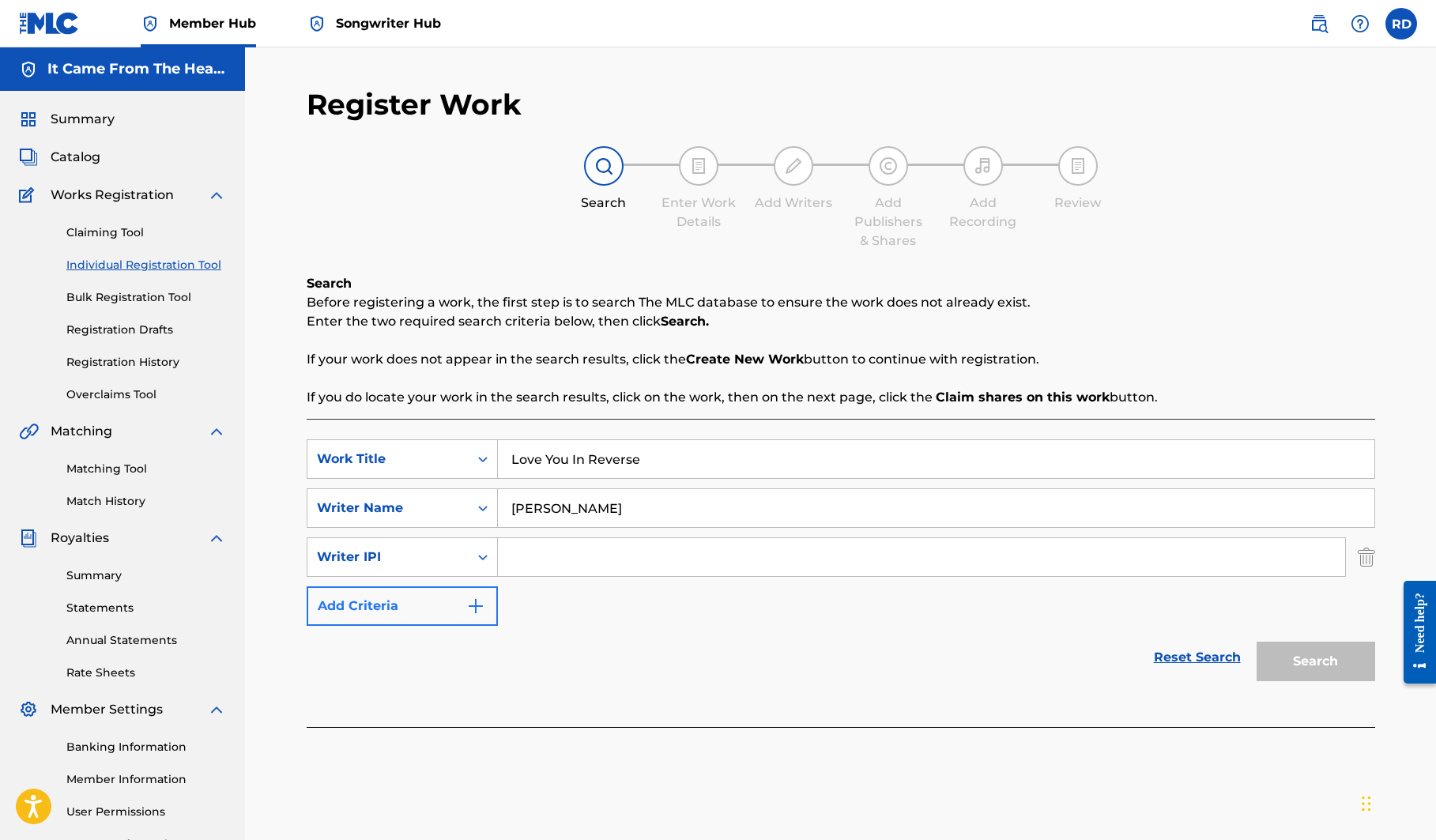
click at [482, 615] on img "Search Form" at bounding box center [475, 606] width 19 height 19
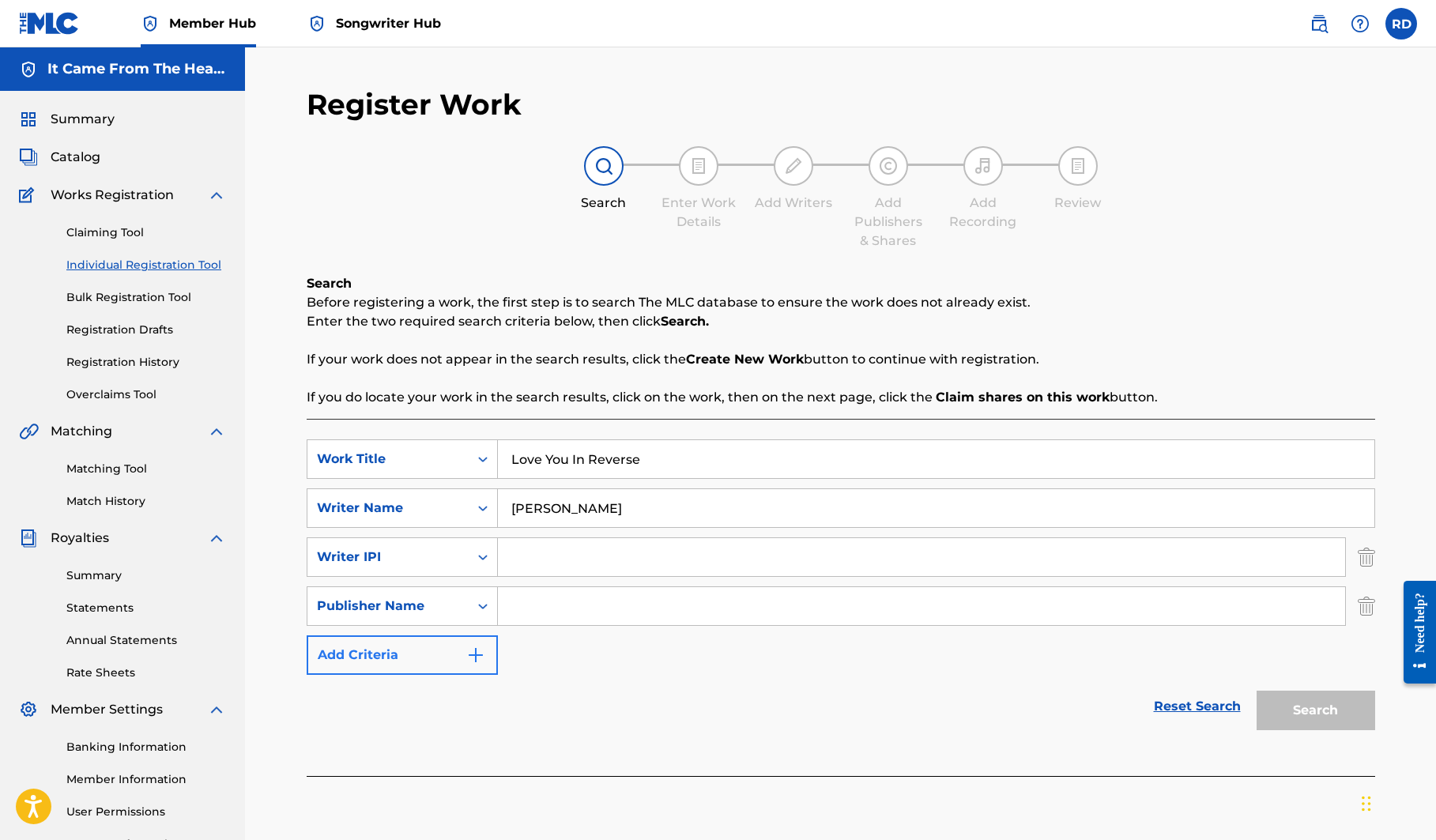
click at [479, 657] on img "Search Form" at bounding box center [475, 655] width 19 height 19
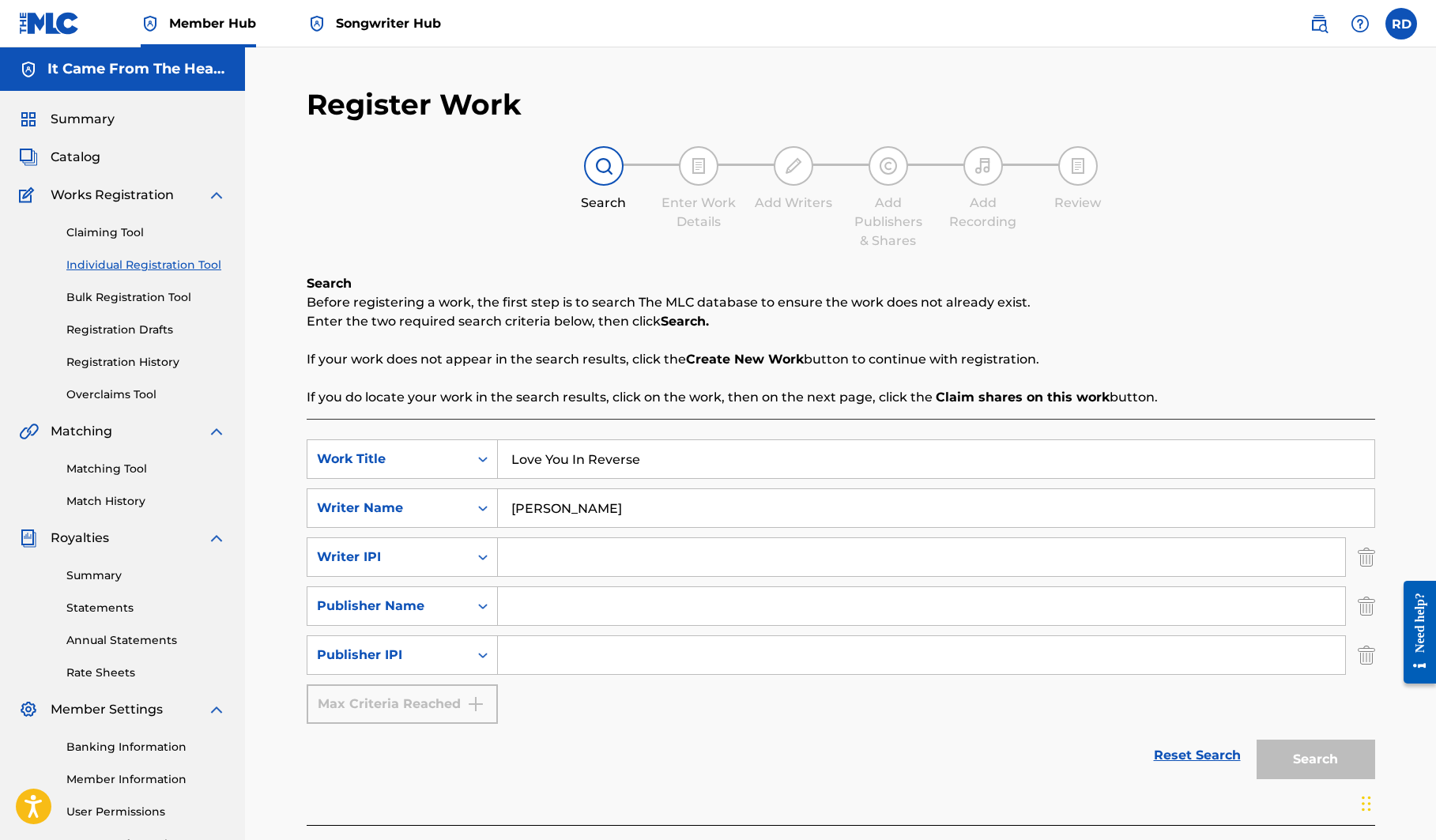
click at [524, 558] on input "Search Form" at bounding box center [921, 557] width 847 height 38
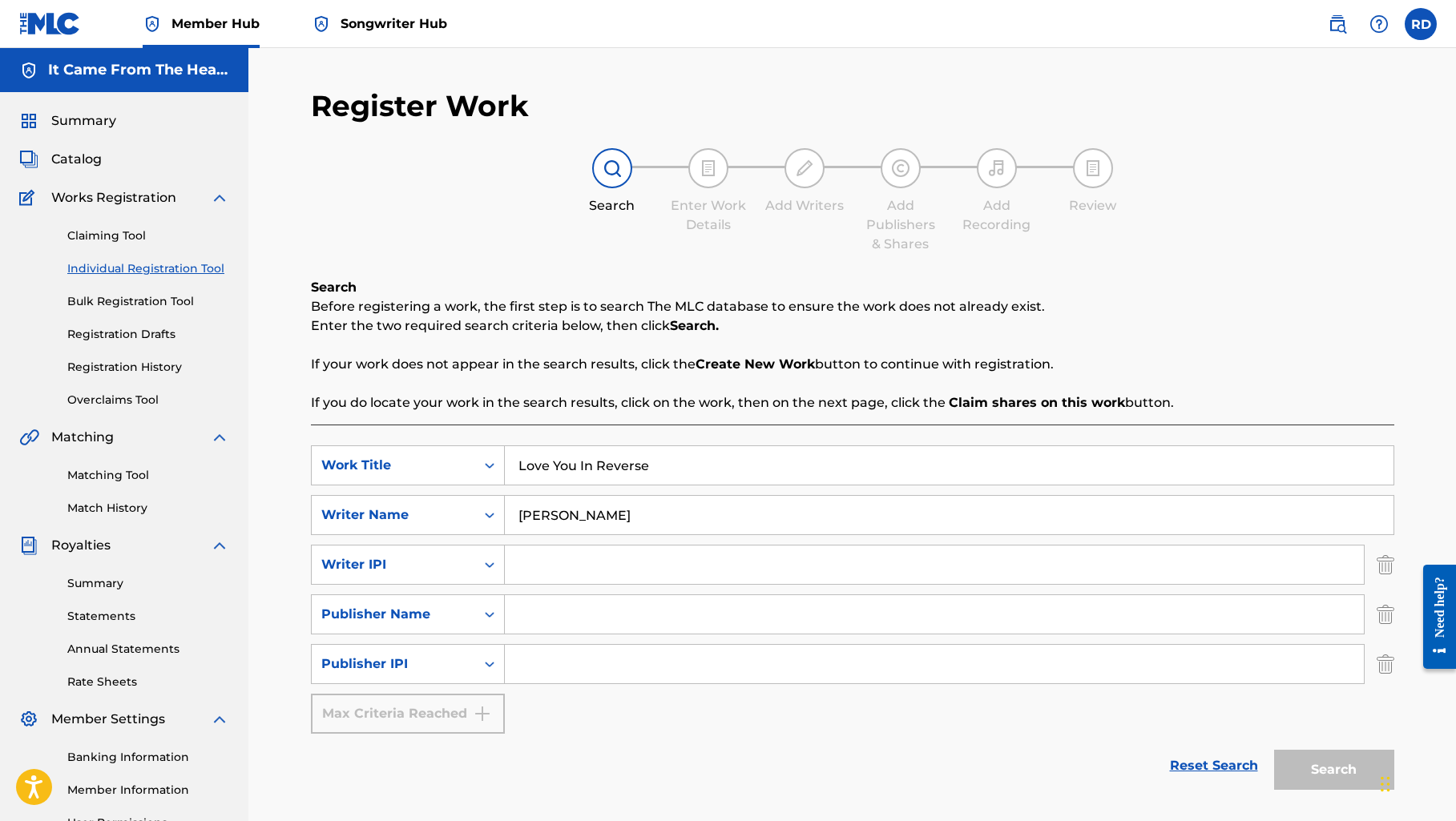
paste input "00533930360"
type input "00533930360"
click at [597, 625] on input "Search Form" at bounding box center [934, 615] width 859 height 38
type input "It Came From The Heart Music Publishing LLC"
click at [564, 676] on input "Search Form" at bounding box center [934, 664] width 859 height 38
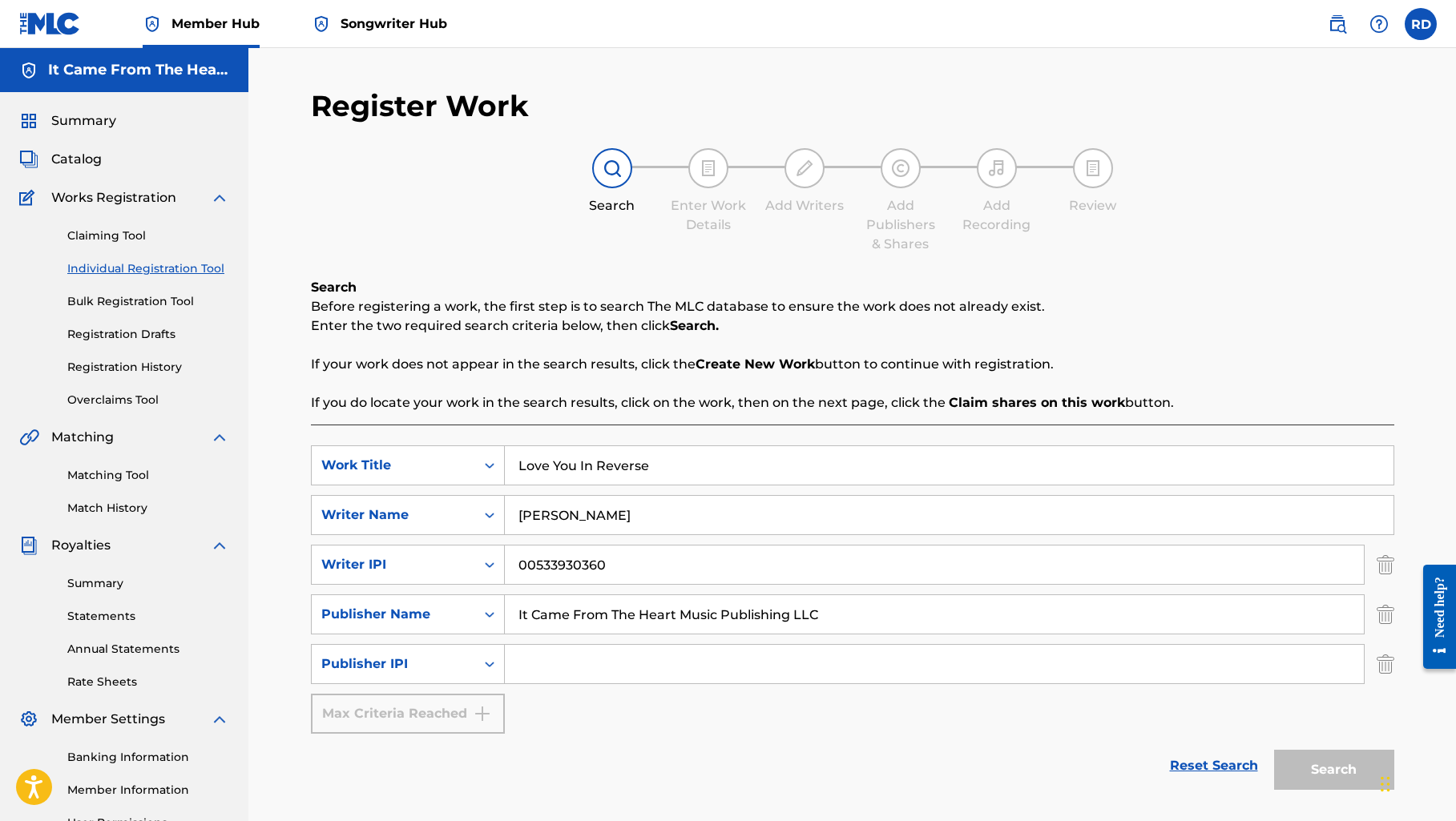
click at [834, 3] on nav "Member Hub Songwriter Hub RD RD [PERSON_NAME] [EMAIL_ADDRESS][DOMAIN_NAME] Noti…" at bounding box center [728, 24] width 1456 height 48
click at [566, 666] on input "Search Form" at bounding box center [934, 664] width 859 height 38
paste input "01291913148"
type input "01291913148"
click at [1329, 765] on button "Search" at bounding box center [1334, 769] width 120 height 40
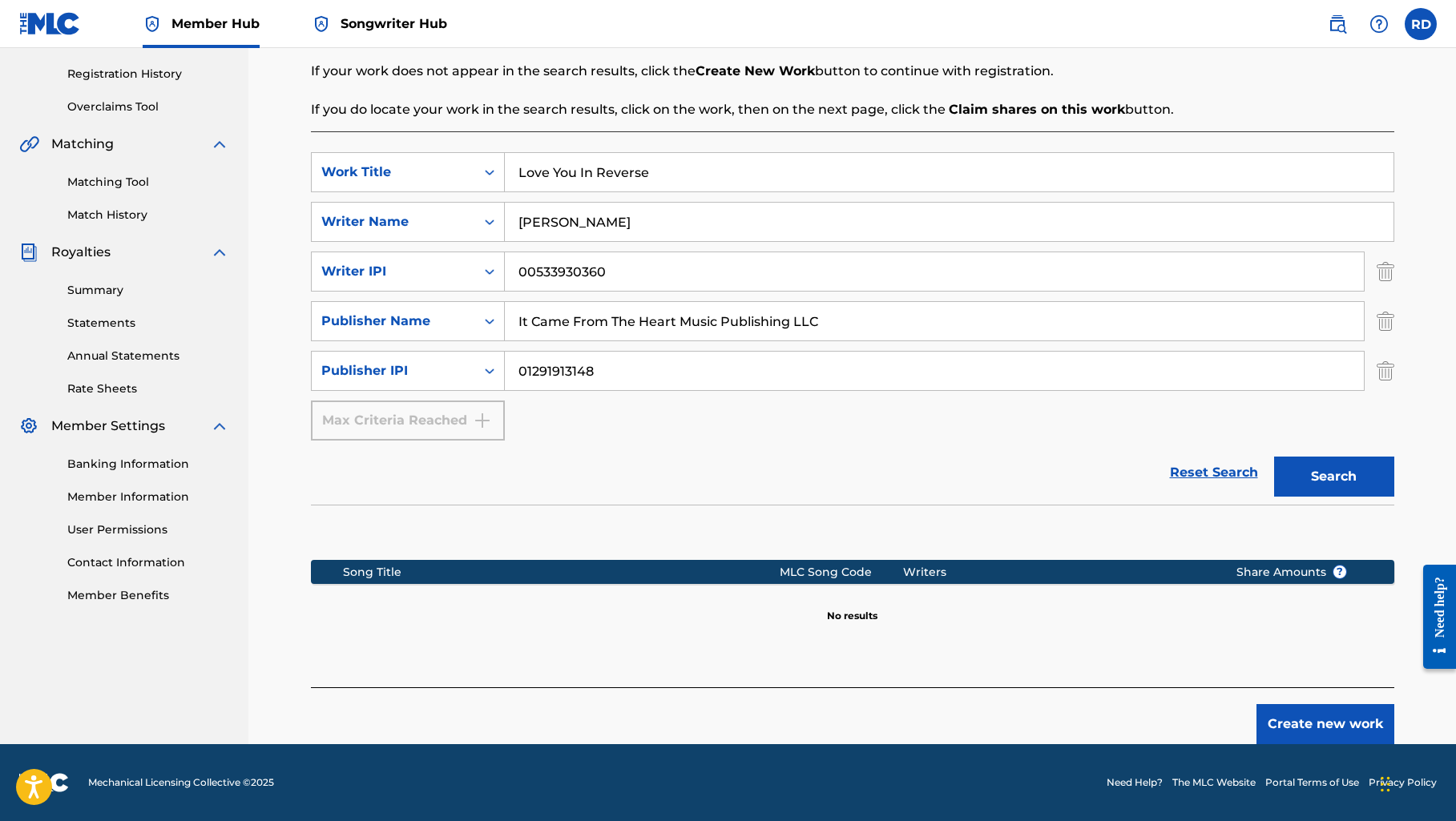
scroll to position [293, 0]
click at [1297, 727] on button "Create new work" at bounding box center [1325, 724] width 138 height 40
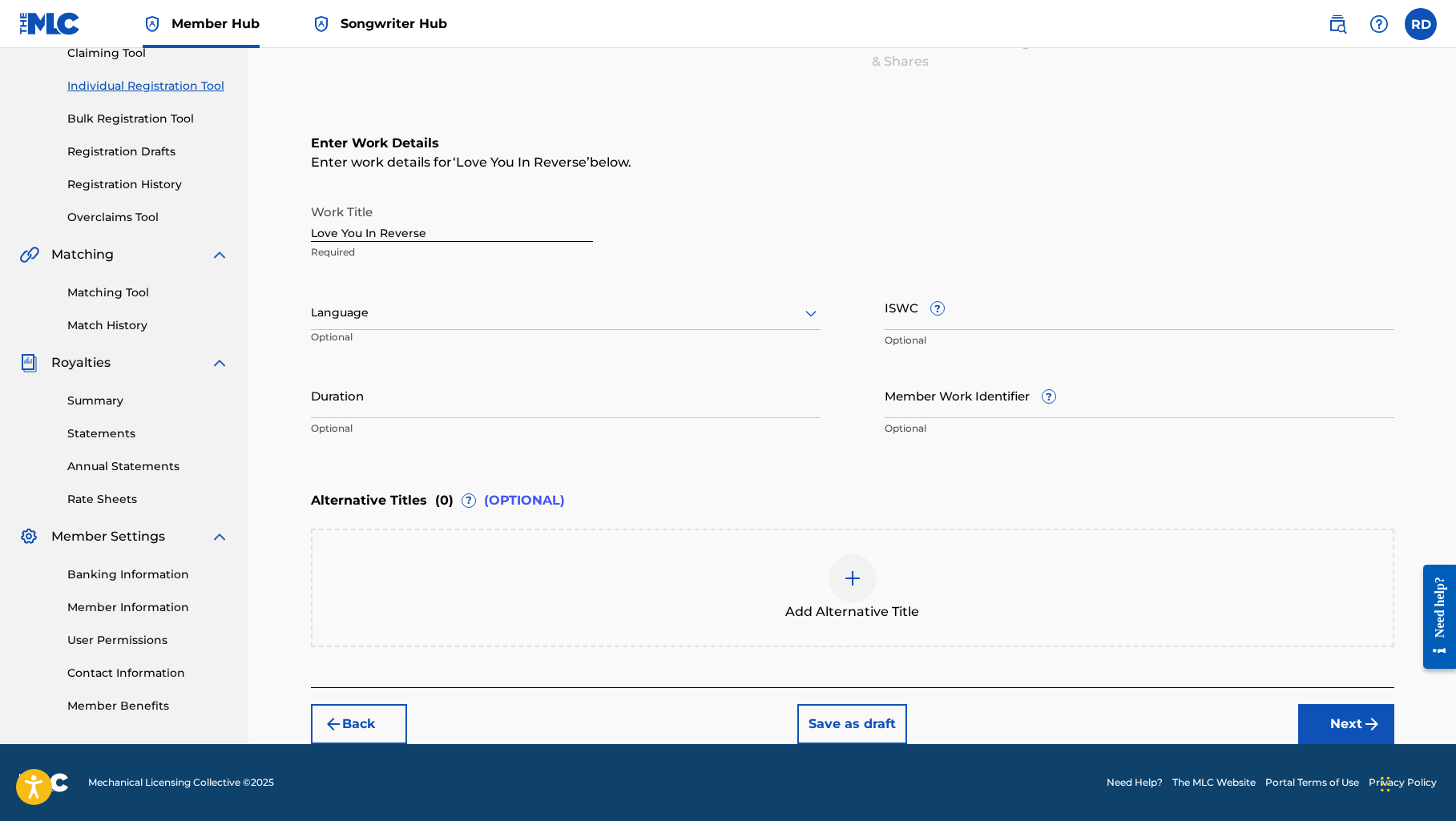
click at [568, 307] on div at bounding box center [565, 312] width 510 height 20
click at [486, 354] on div "English" at bounding box center [565, 347] width 508 height 36
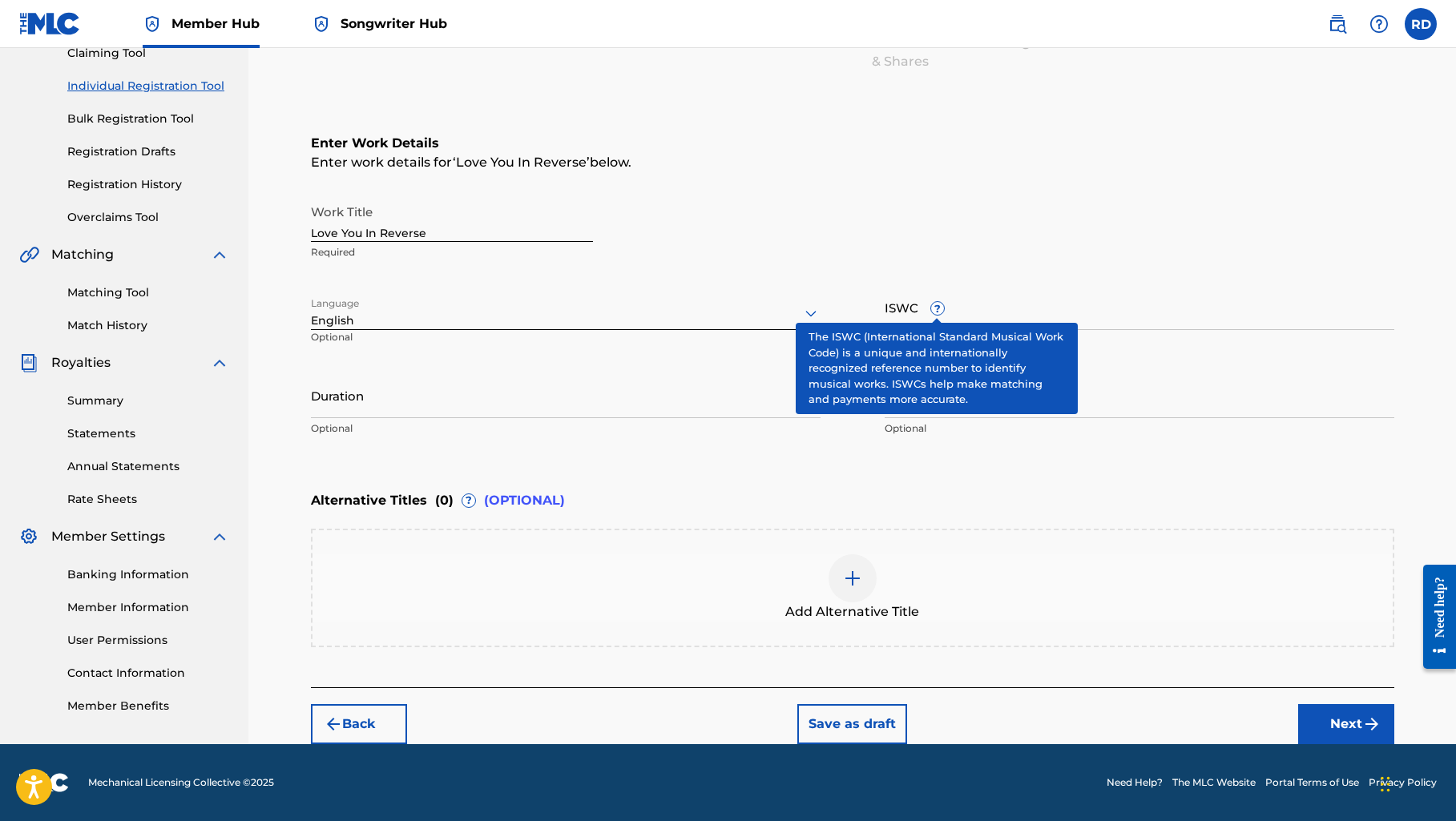
click at [934, 308] on span "?" at bounding box center [937, 308] width 13 height 13
click at [934, 308] on input "ISWC ?" at bounding box center [1139, 307] width 510 height 45
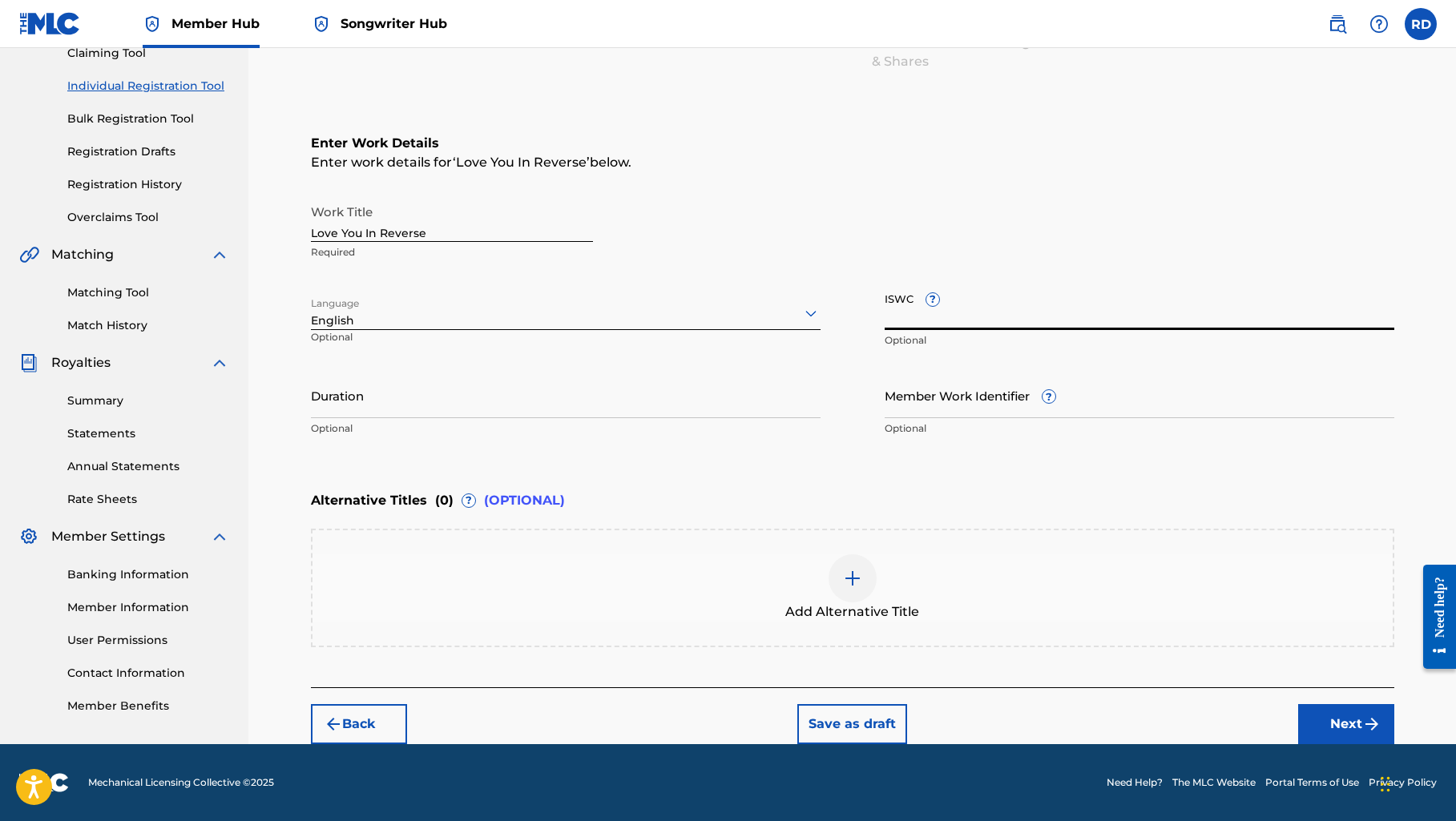
click at [936, 285] on input "ISWC ?" at bounding box center [1139, 307] width 510 height 45
click at [1337, 725] on button "Next" at bounding box center [1346, 724] width 96 height 40
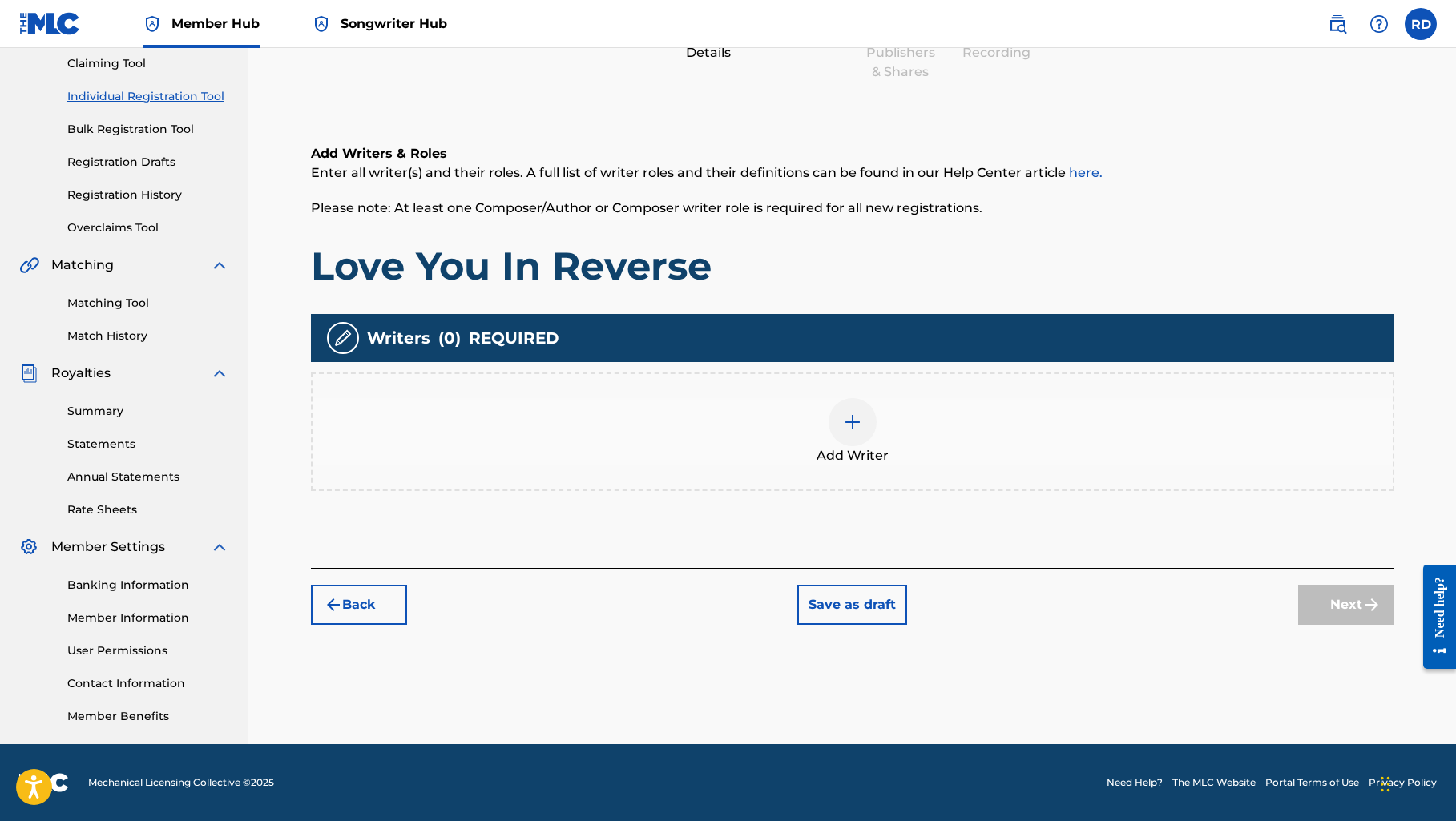
scroll to position [172, 0]
click at [850, 418] on img at bounding box center [853, 422] width 19 height 19
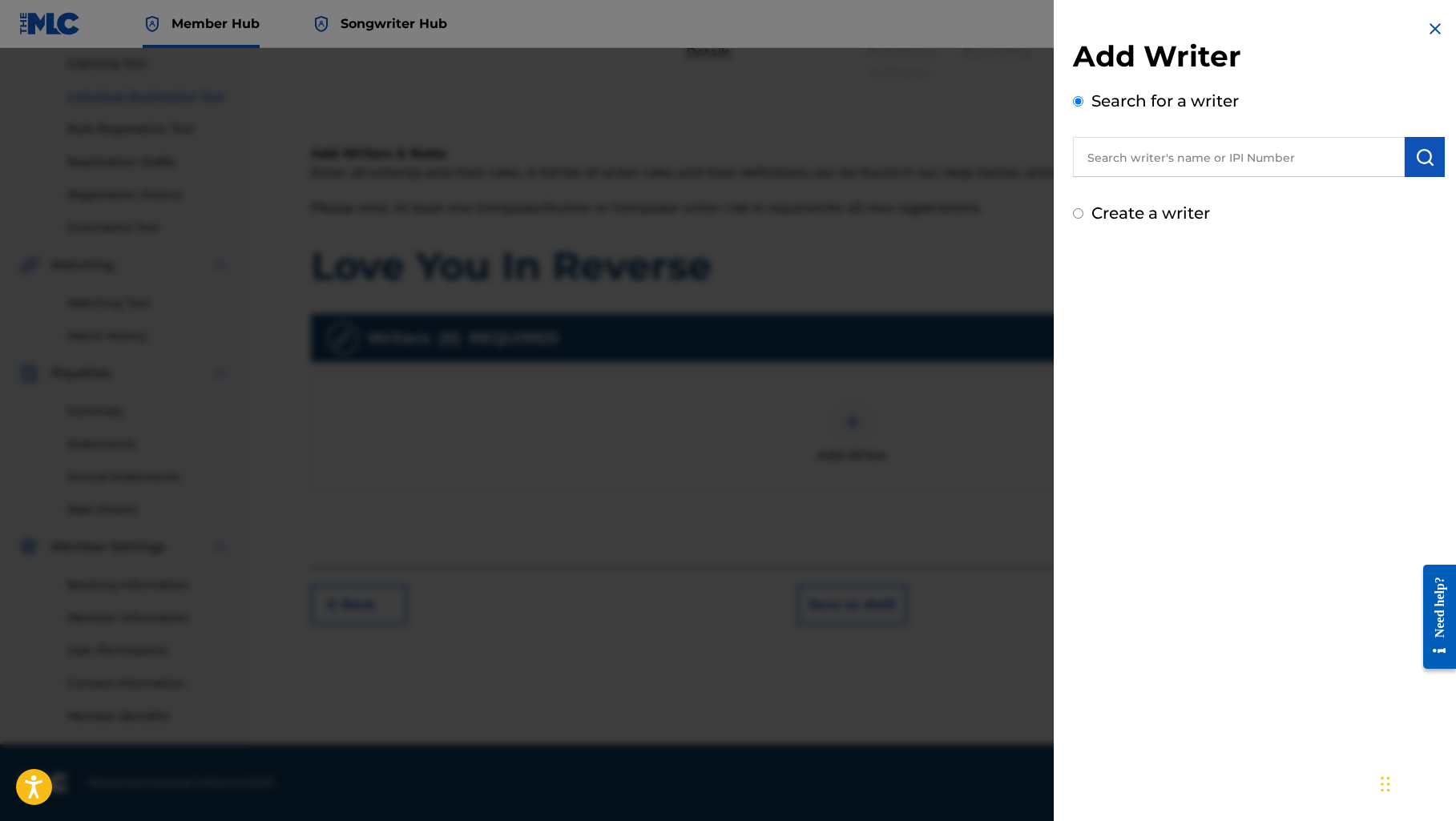
click at [1191, 301] on div "Add Writer Search for a writer Create a writer" at bounding box center [1258, 410] width 410 height 821
click at [1162, 147] on input "text" at bounding box center [1238, 157] width 331 height 40
paste input "00533930360"
type input "00533930360"
click at [1427, 157] on img "submit" at bounding box center [1425, 157] width 19 height 19
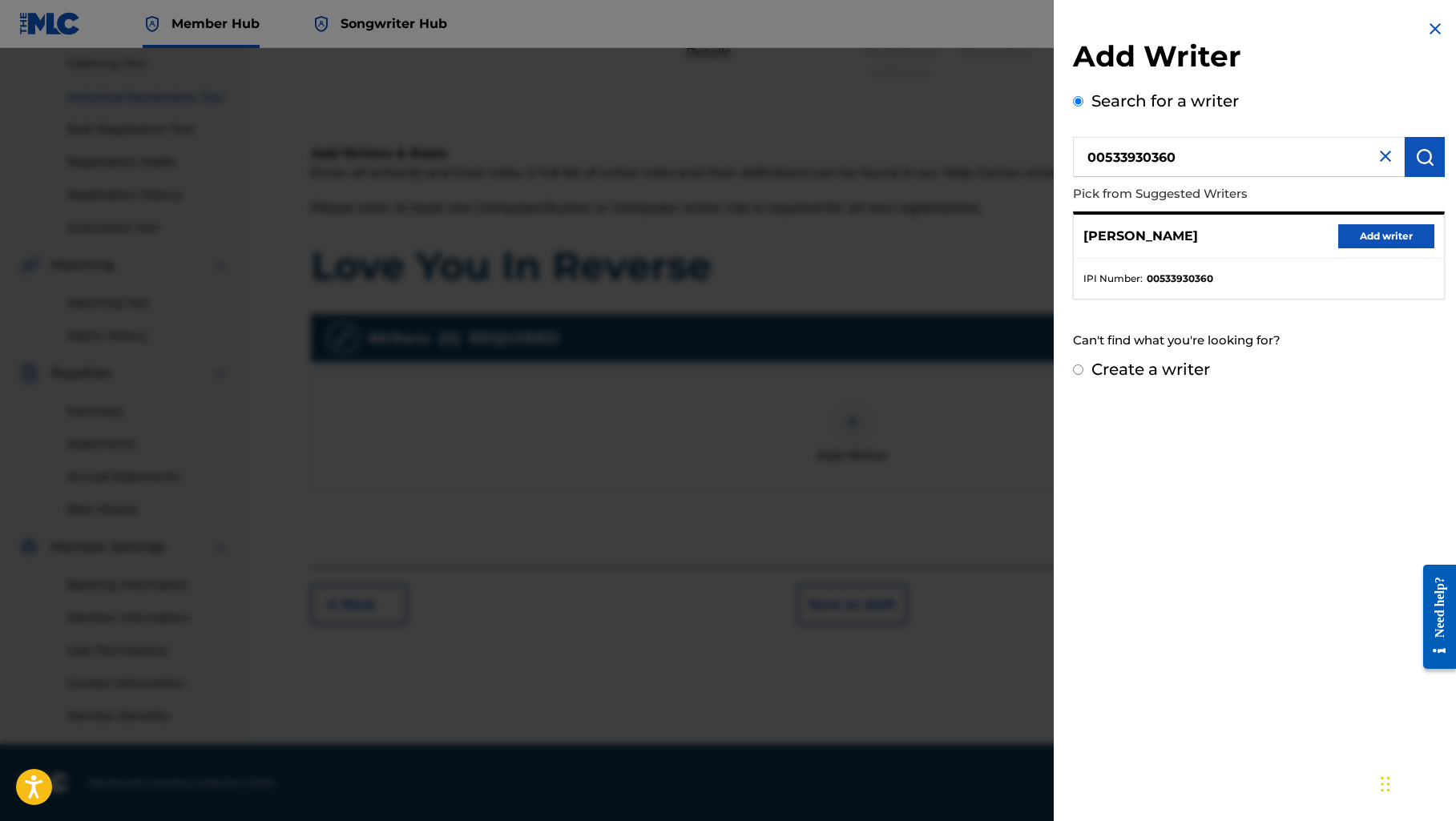
click at [1198, 235] on p "[PERSON_NAME]" at bounding box center [1140, 236] width 115 height 19
click at [1078, 369] on input "Create a writer" at bounding box center [1078, 370] width 10 height 10
radio input "false"
radio input "true"
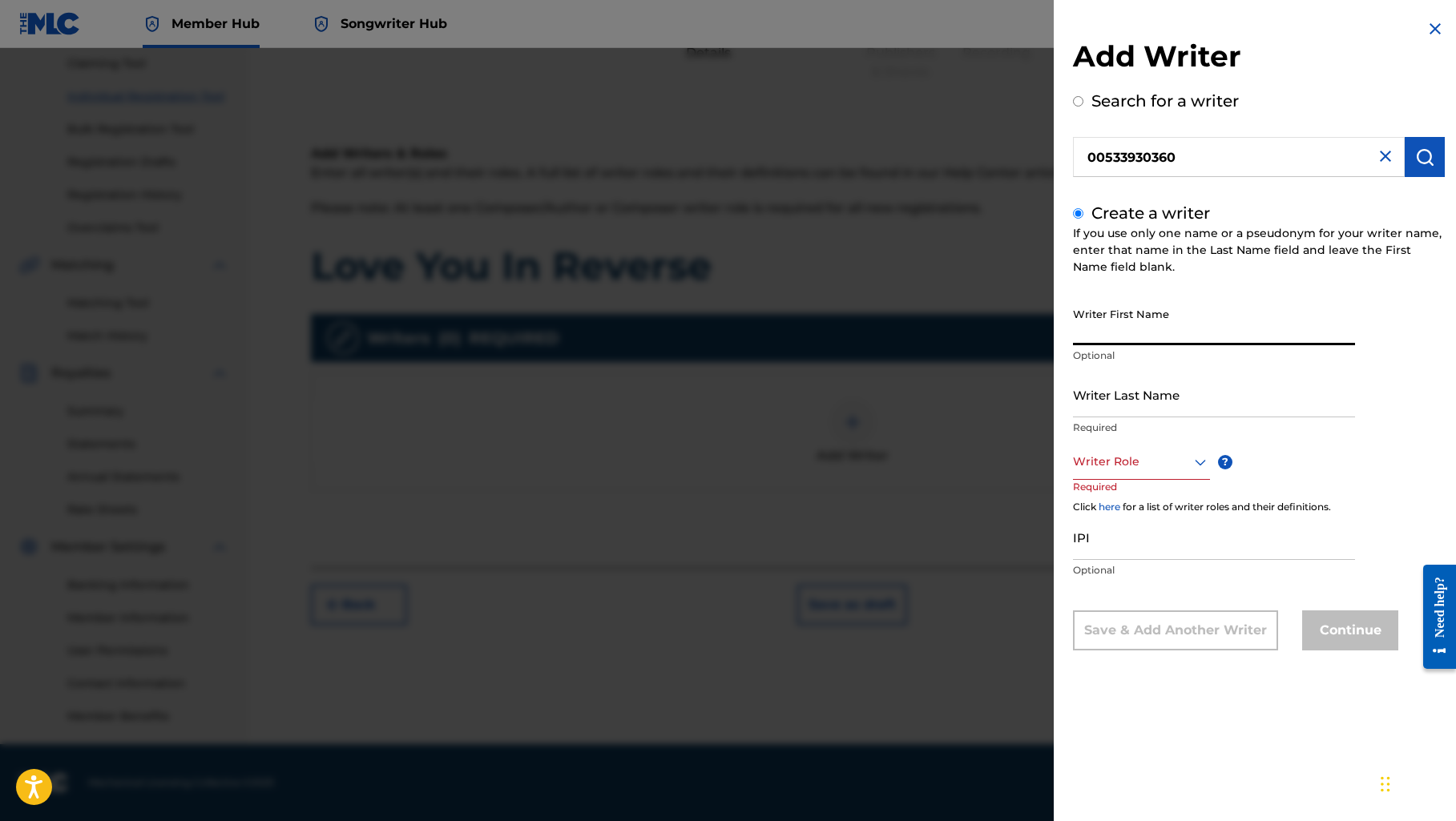
click at [1155, 328] on input "Writer First Name" at bounding box center [1214, 323] width 282 height 45
type input "[PERSON_NAME]"
click at [1300, 397] on input "Writer Last Name" at bounding box center [1214, 394] width 282 height 45
type input "[PERSON_NAME]"
click at [1388, 466] on div "Writer First Name [PERSON_NAME] Optional Writer Last Name [PERSON_NAME] Require…" at bounding box center [1258, 475] width 372 height 351
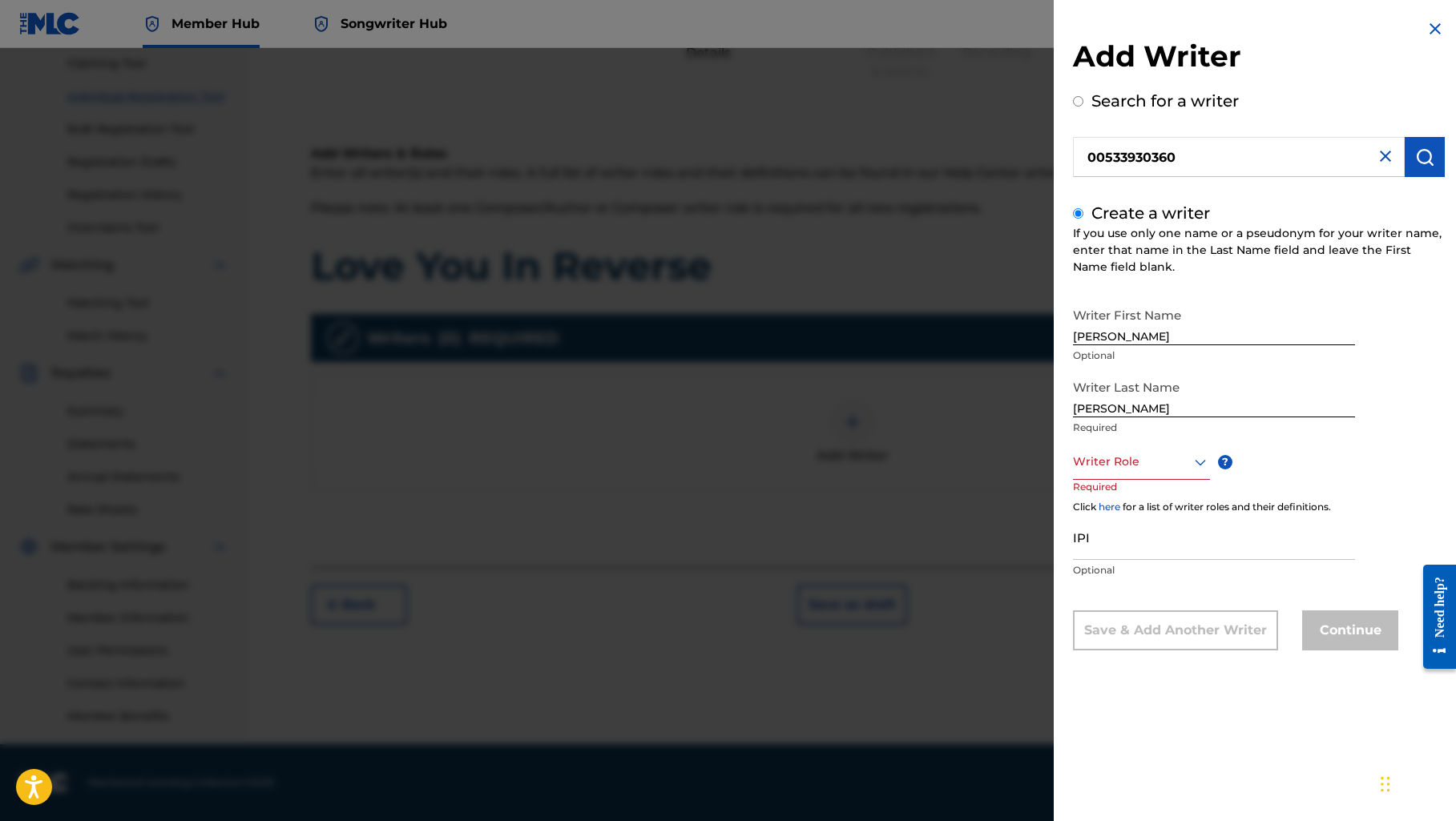
click at [1146, 458] on div at bounding box center [1141, 462] width 137 height 20
click at [1146, 495] on div "Composer/Author" at bounding box center [1141, 497] width 136 height 36
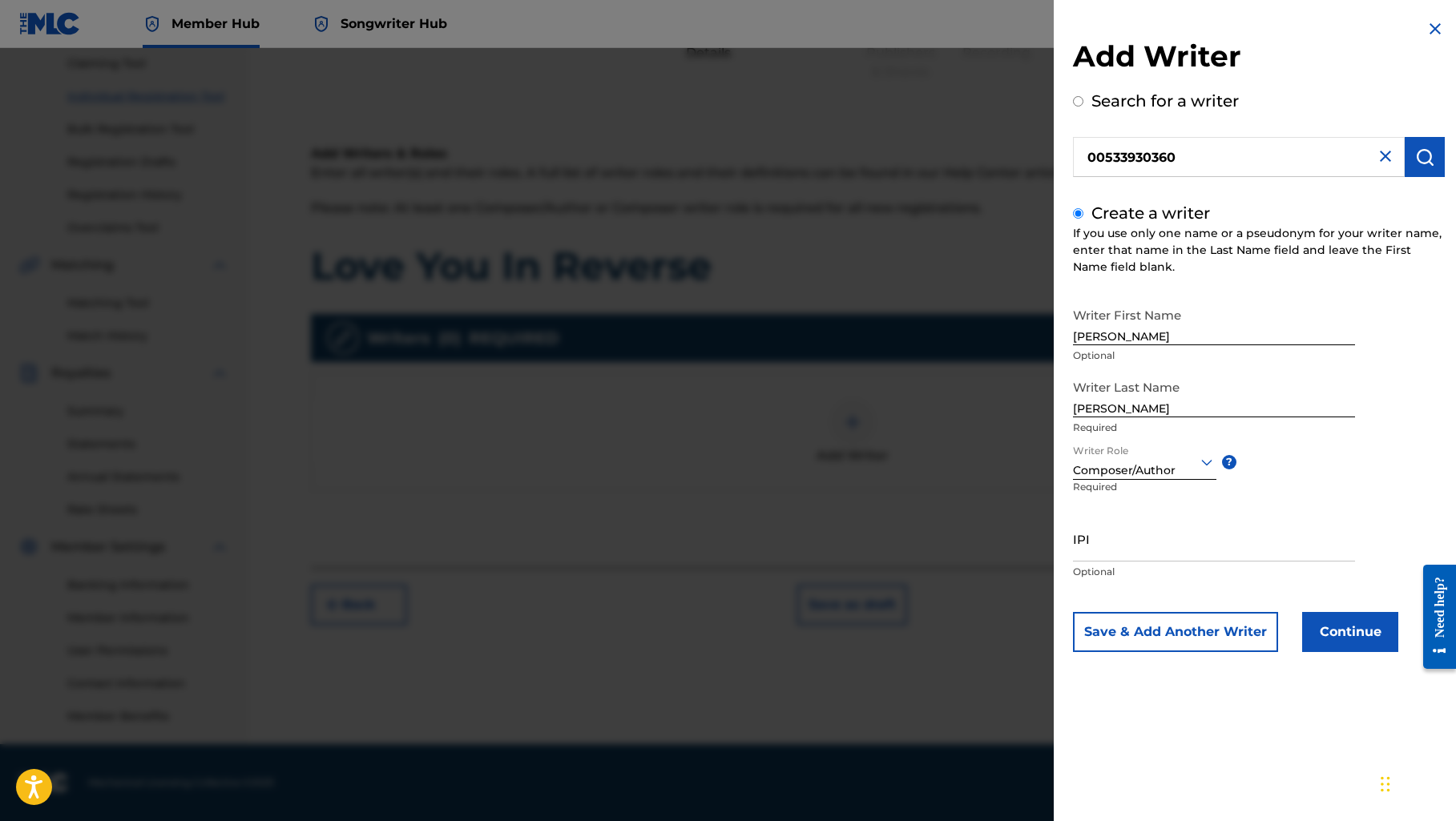
drag, startPoint x: 1175, startPoint y: 154, endPoint x: 1084, endPoint y: 154, distance: 91.0
click at [1084, 154] on input "00533930360" at bounding box center [1238, 157] width 331 height 40
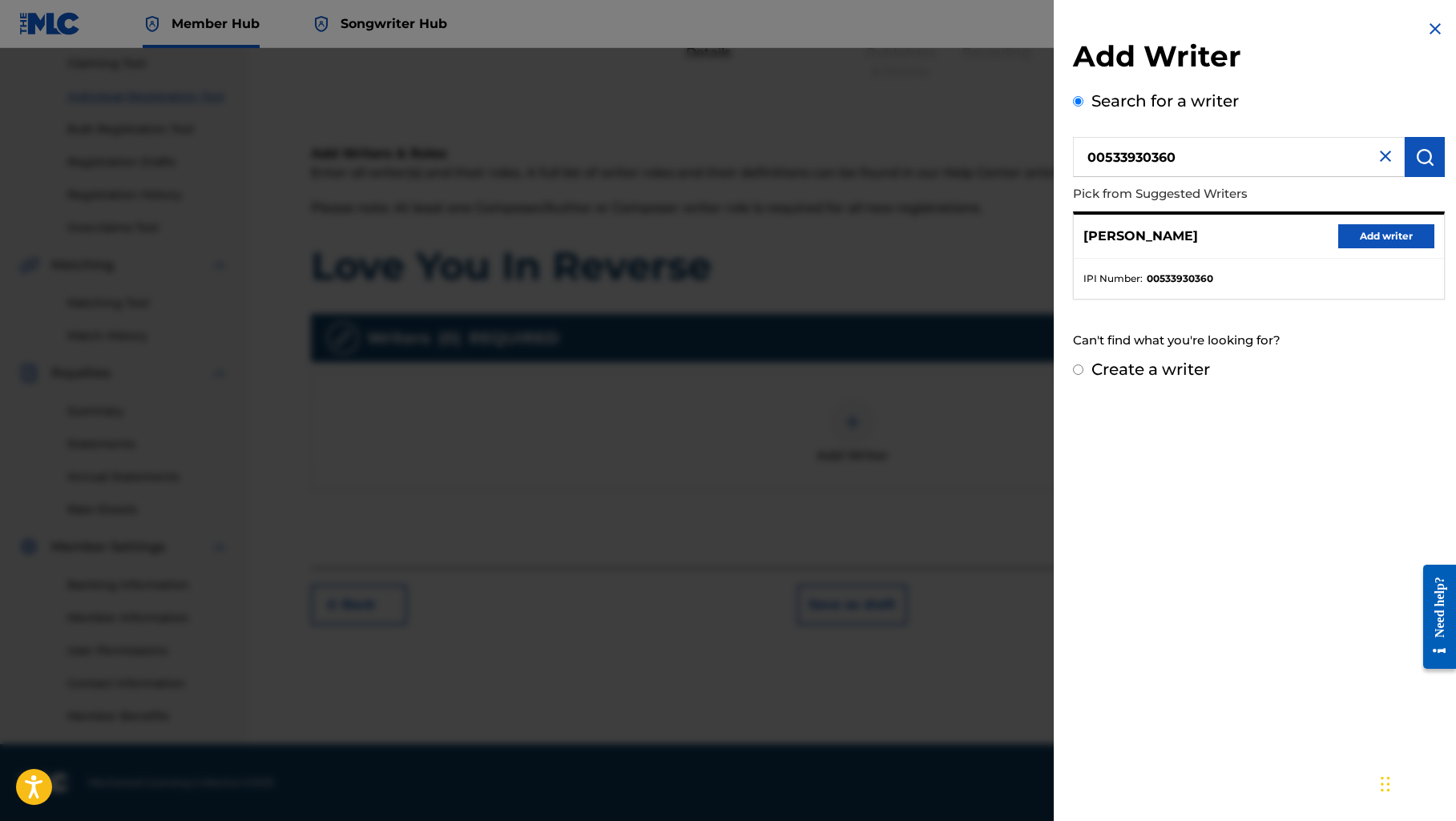
click at [1142, 529] on div "Add Writer Search for a writer 00533930360 Pick from Suggested Writers [PERSON_…" at bounding box center [1258, 410] width 410 height 821
click at [1078, 372] on input "Create a writer" at bounding box center [1078, 370] width 10 height 10
radio input "false"
radio input "true"
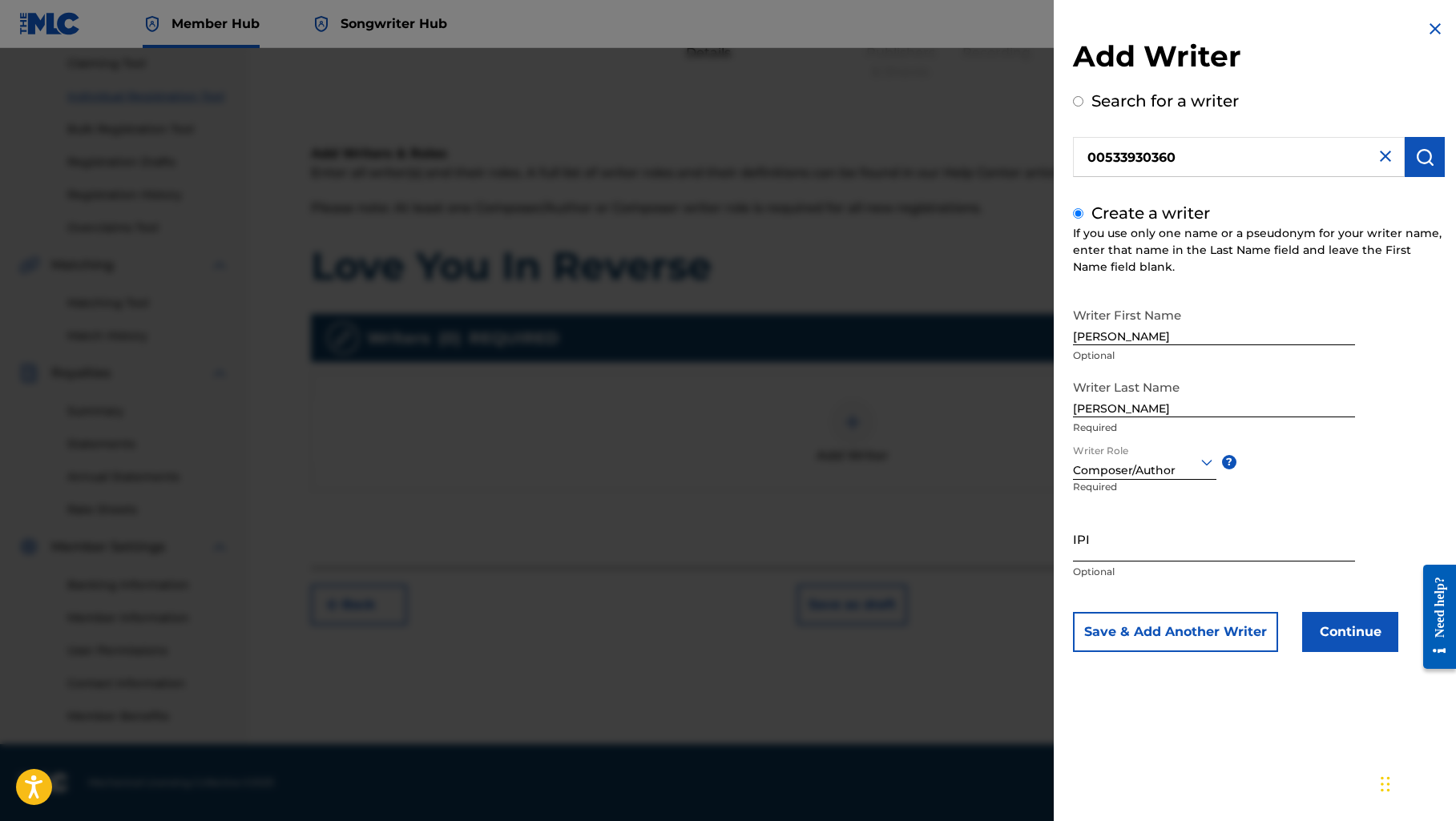
click at [1104, 544] on input "IPI" at bounding box center [1214, 539] width 282 height 45
paste input "Then why does mlc show [PERSON_NAME] then won’t that affect my royalties?"
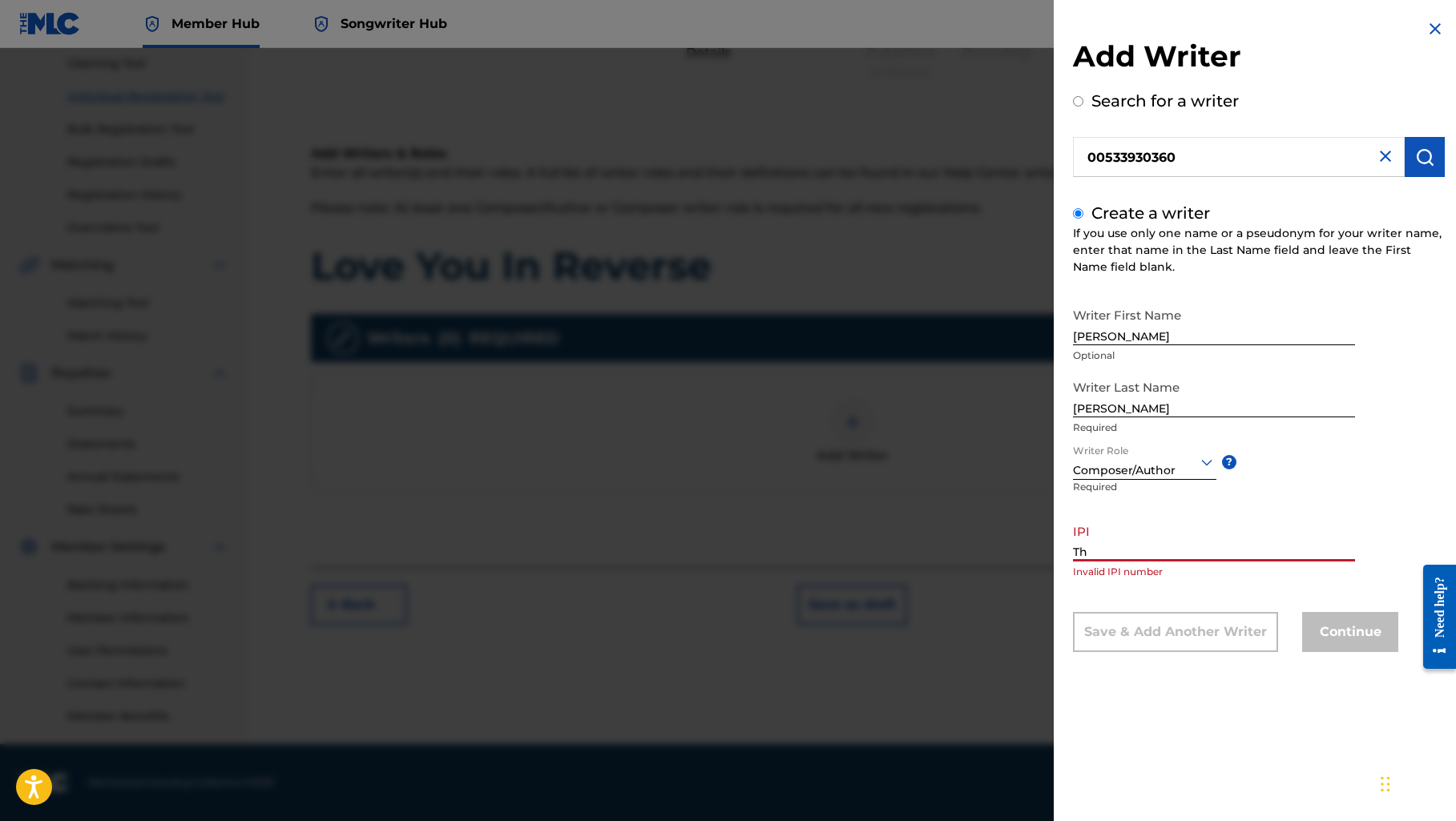
type input "T"
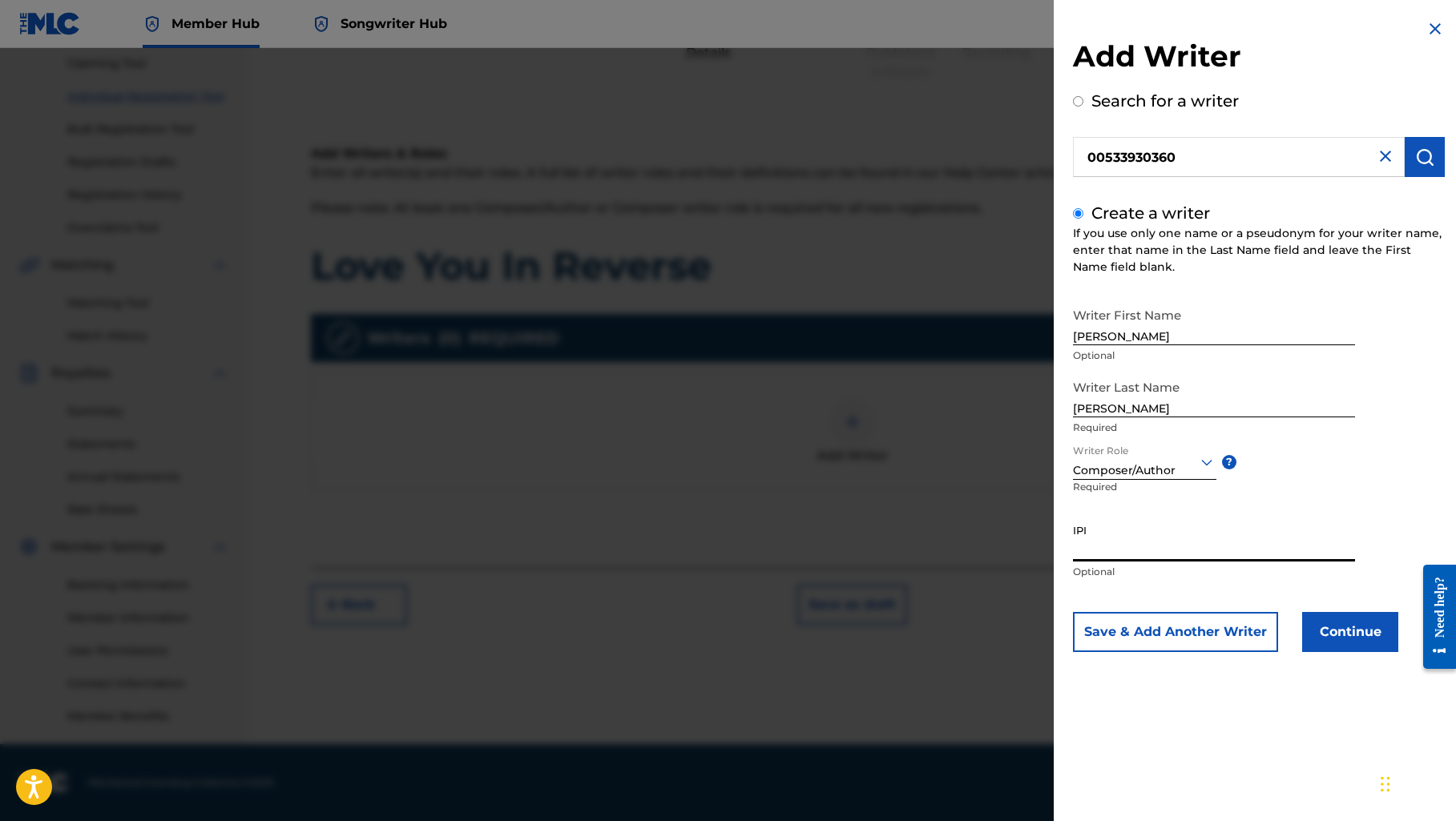
paste input "00533930360"
type input "00533930360"
click at [1334, 639] on button "Continue" at bounding box center [1350, 632] width 96 height 40
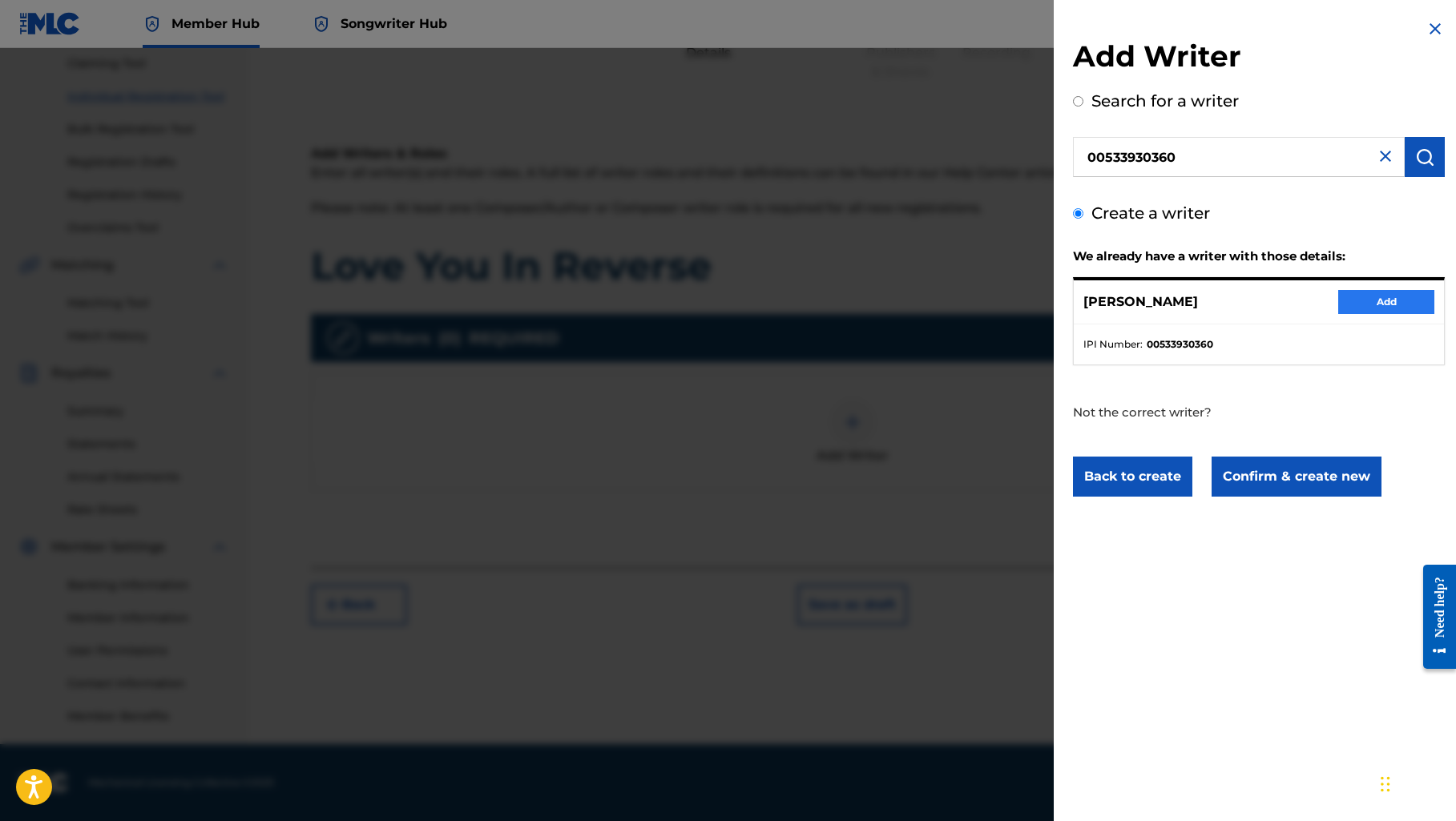
click at [1370, 301] on button "Add" at bounding box center [1386, 302] width 96 height 24
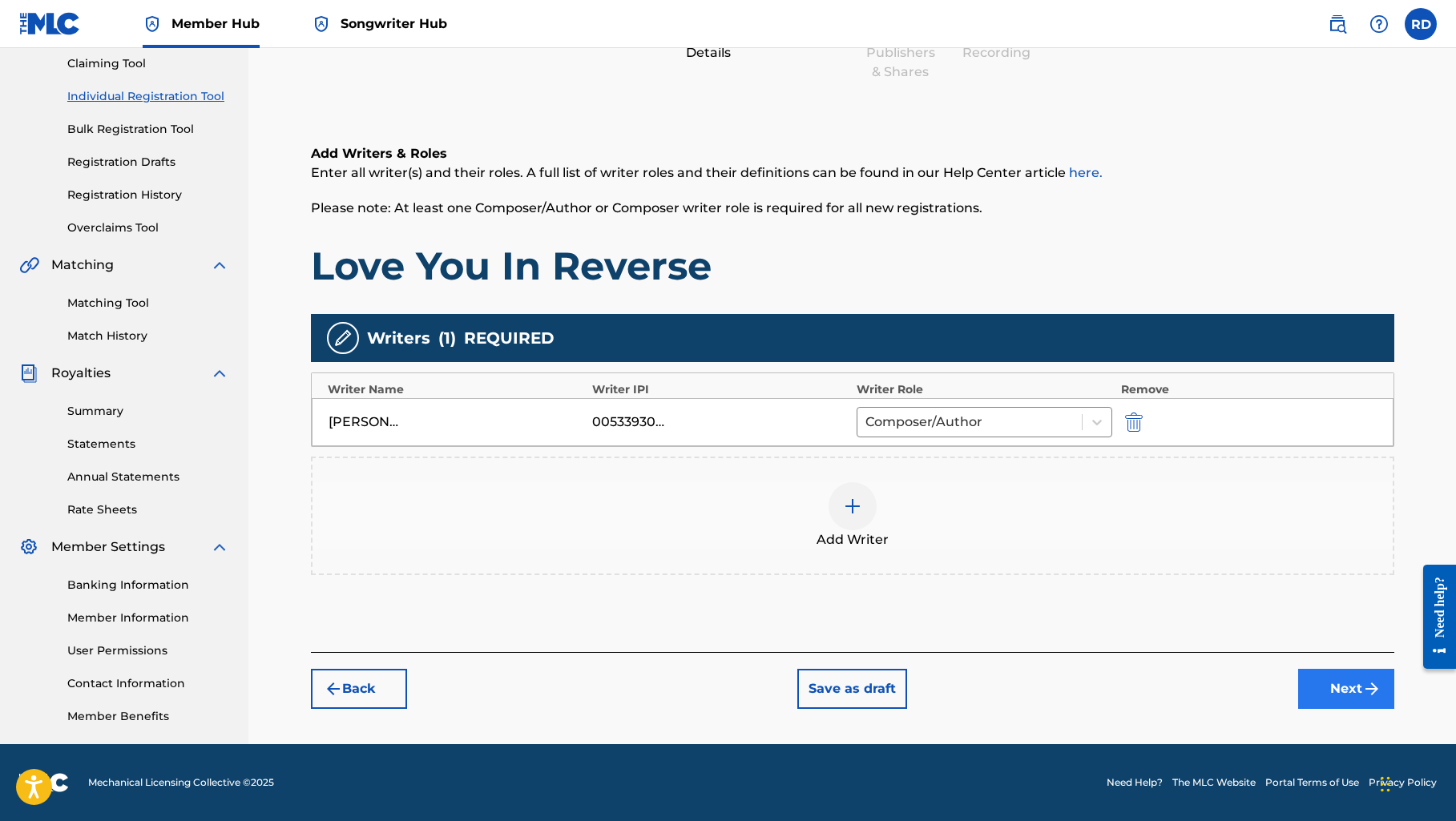
click at [1321, 692] on button "Next" at bounding box center [1346, 689] width 96 height 40
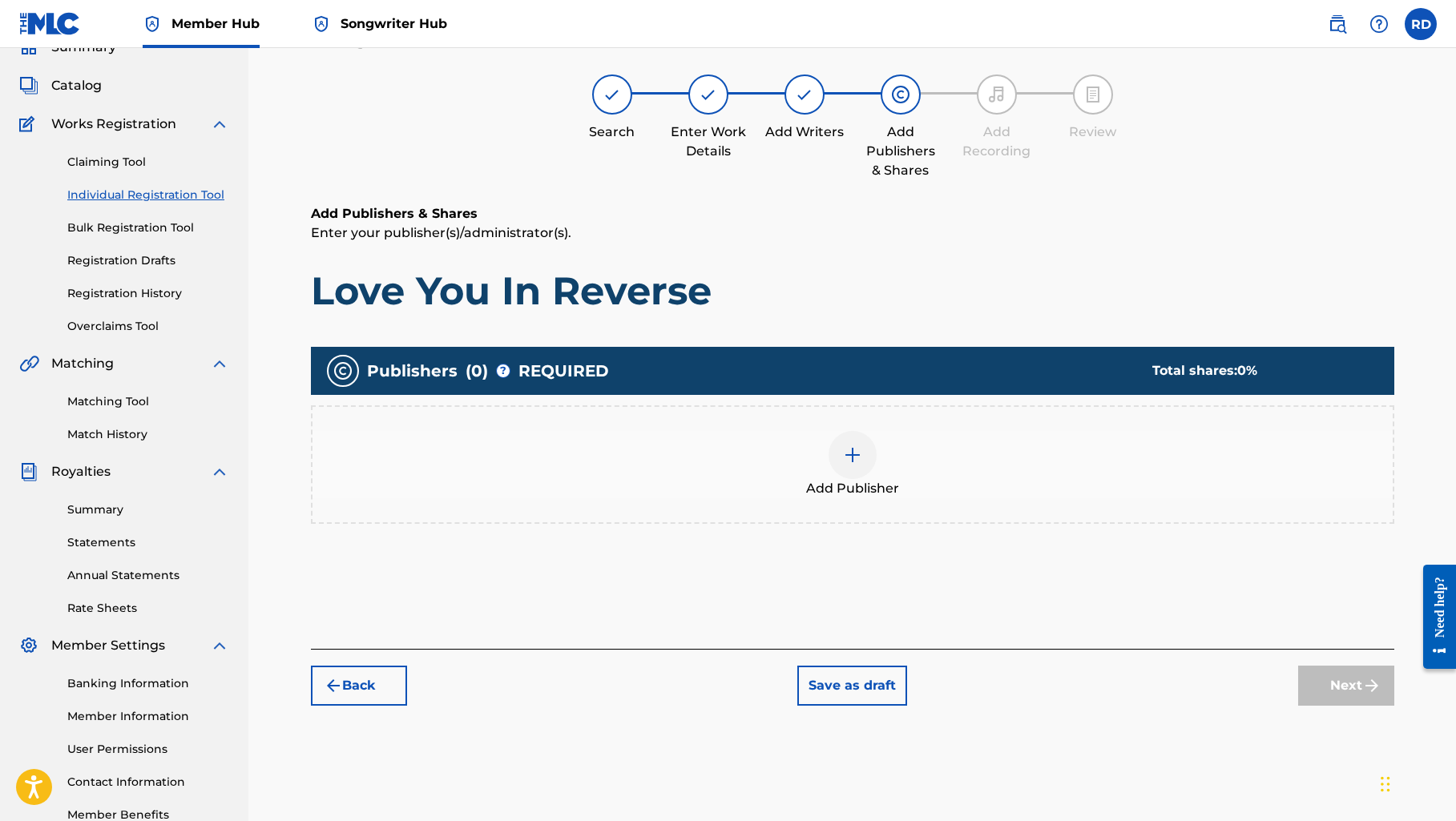
scroll to position [72, 0]
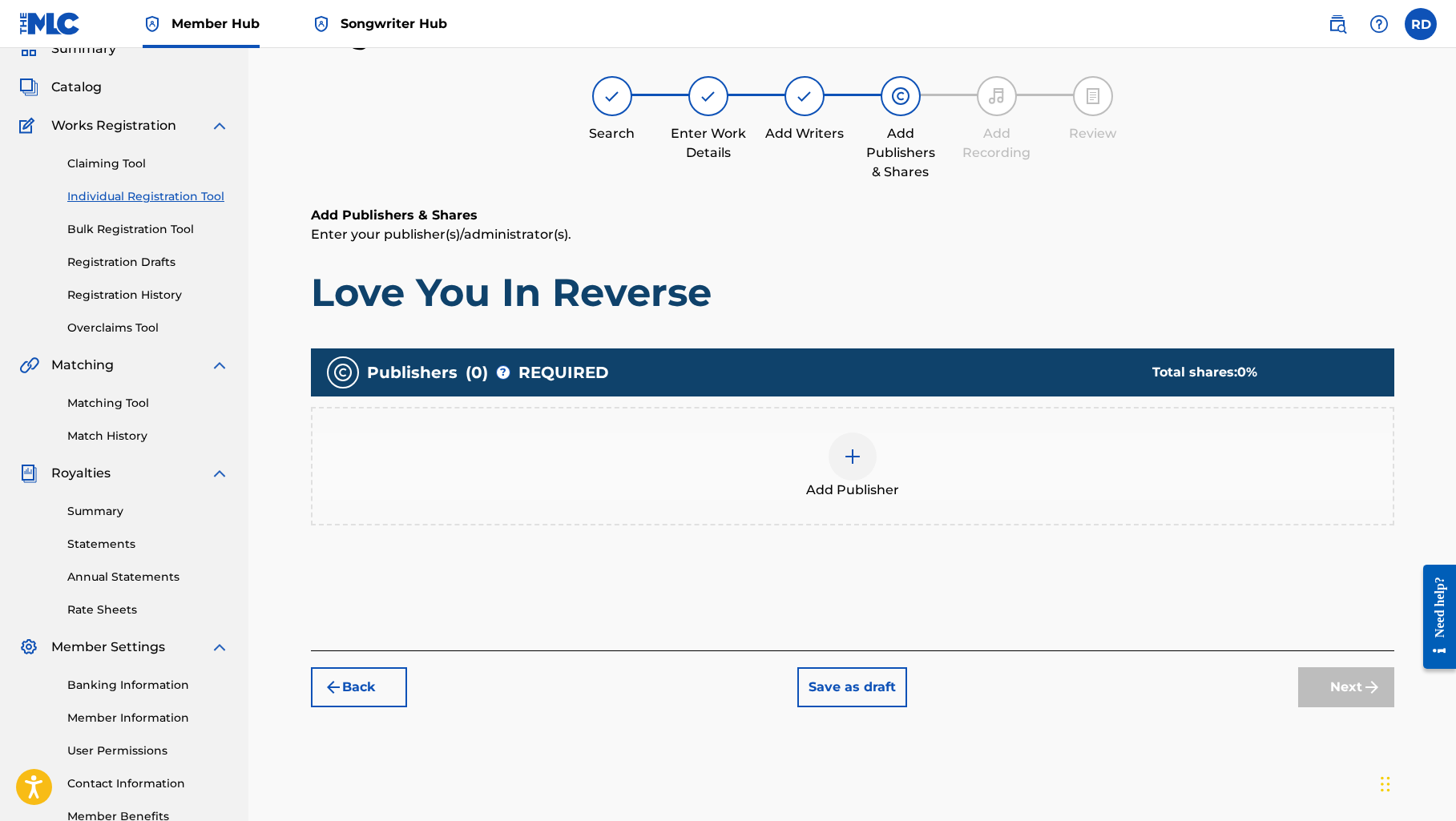
click at [853, 462] on img at bounding box center [853, 456] width 19 height 19
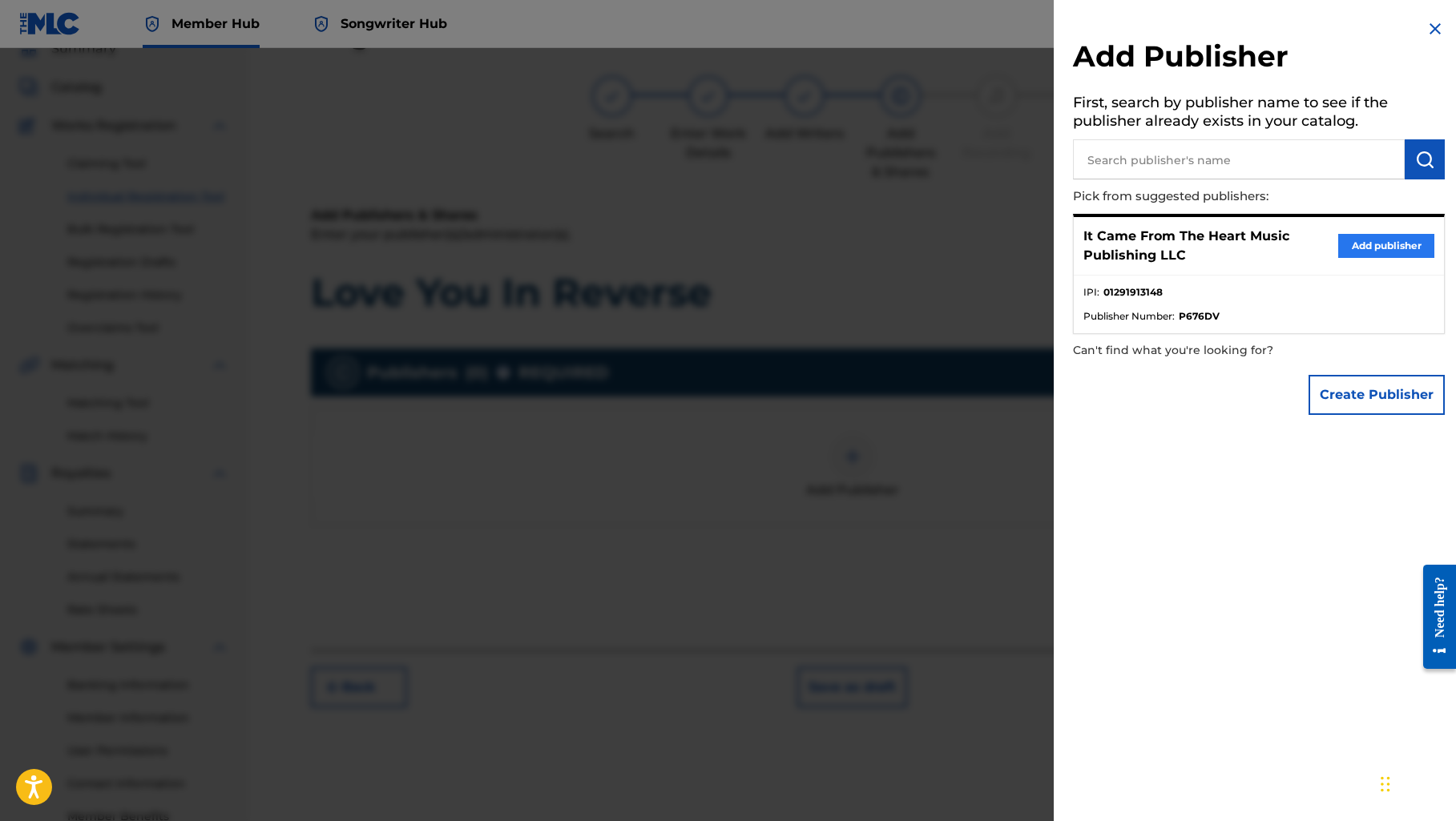
click at [1357, 243] on button "Add publisher" at bounding box center [1386, 245] width 96 height 24
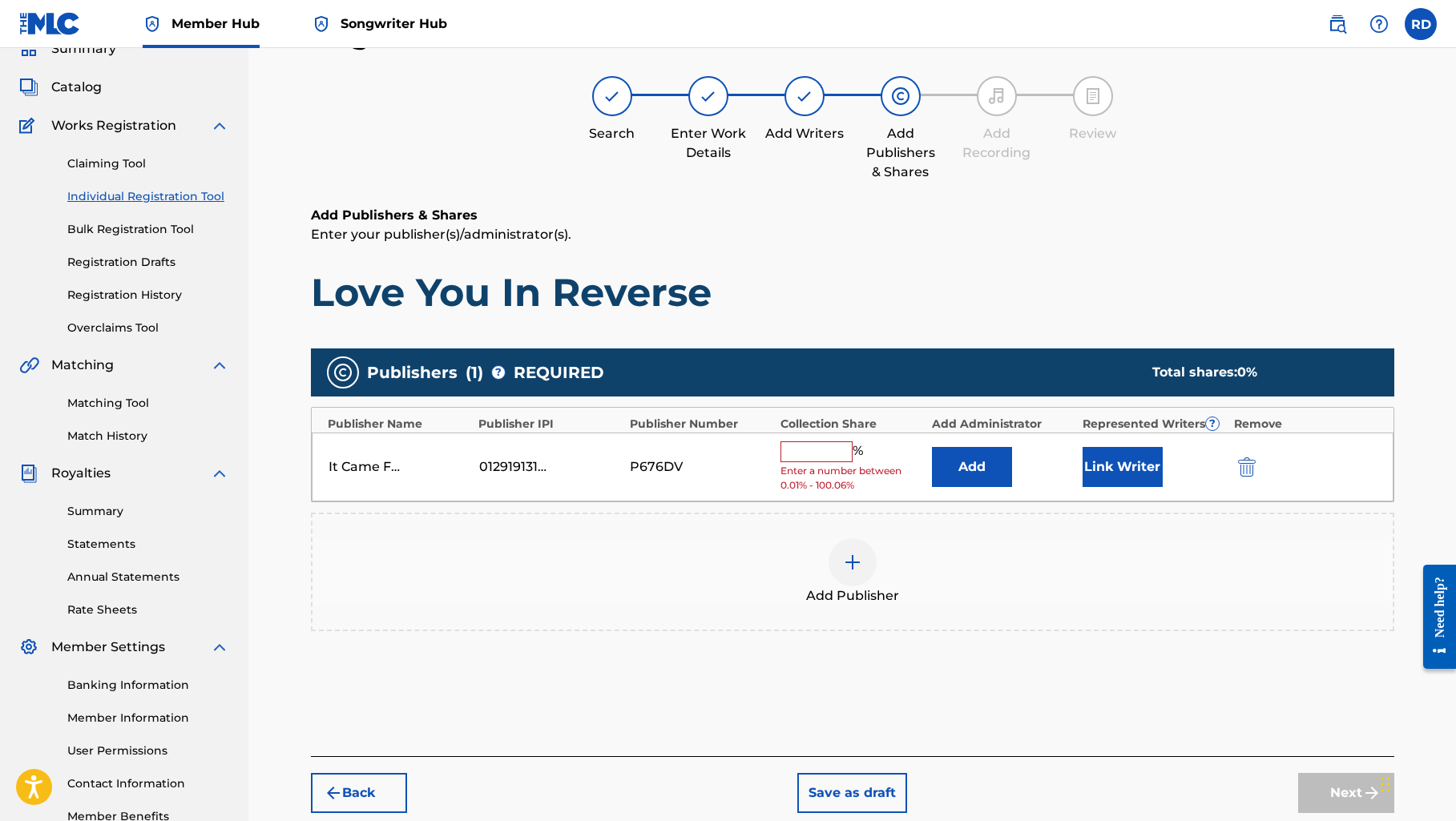
click at [808, 453] on input "text" at bounding box center [816, 452] width 72 height 21
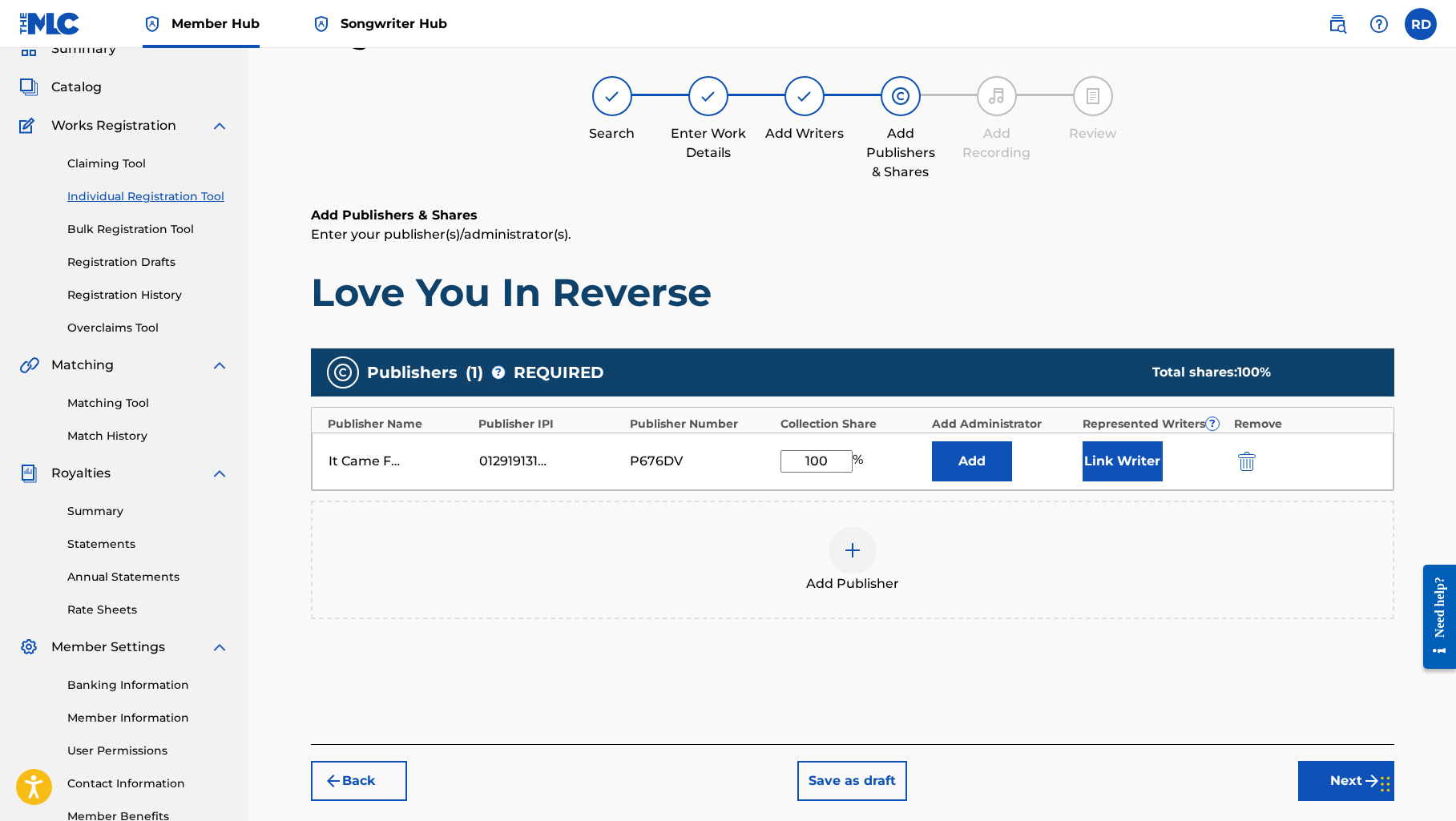
click at [784, 546] on div "Add Publisher" at bounding box center [852, 560] width 1080 height 67
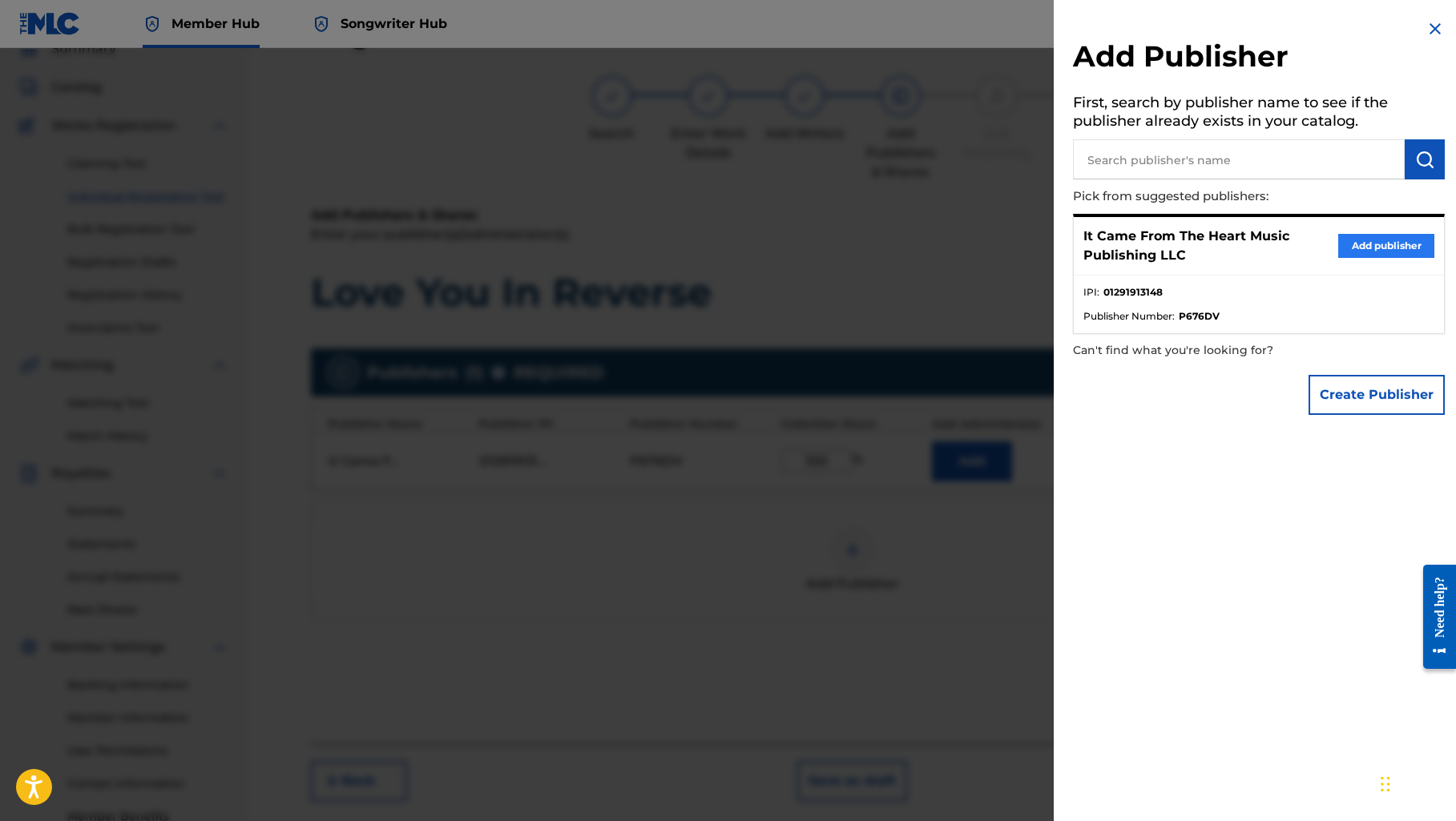
click at [1348, 245] on button "Add publisher" at bounding box center [1386, 245] width 96 height 24
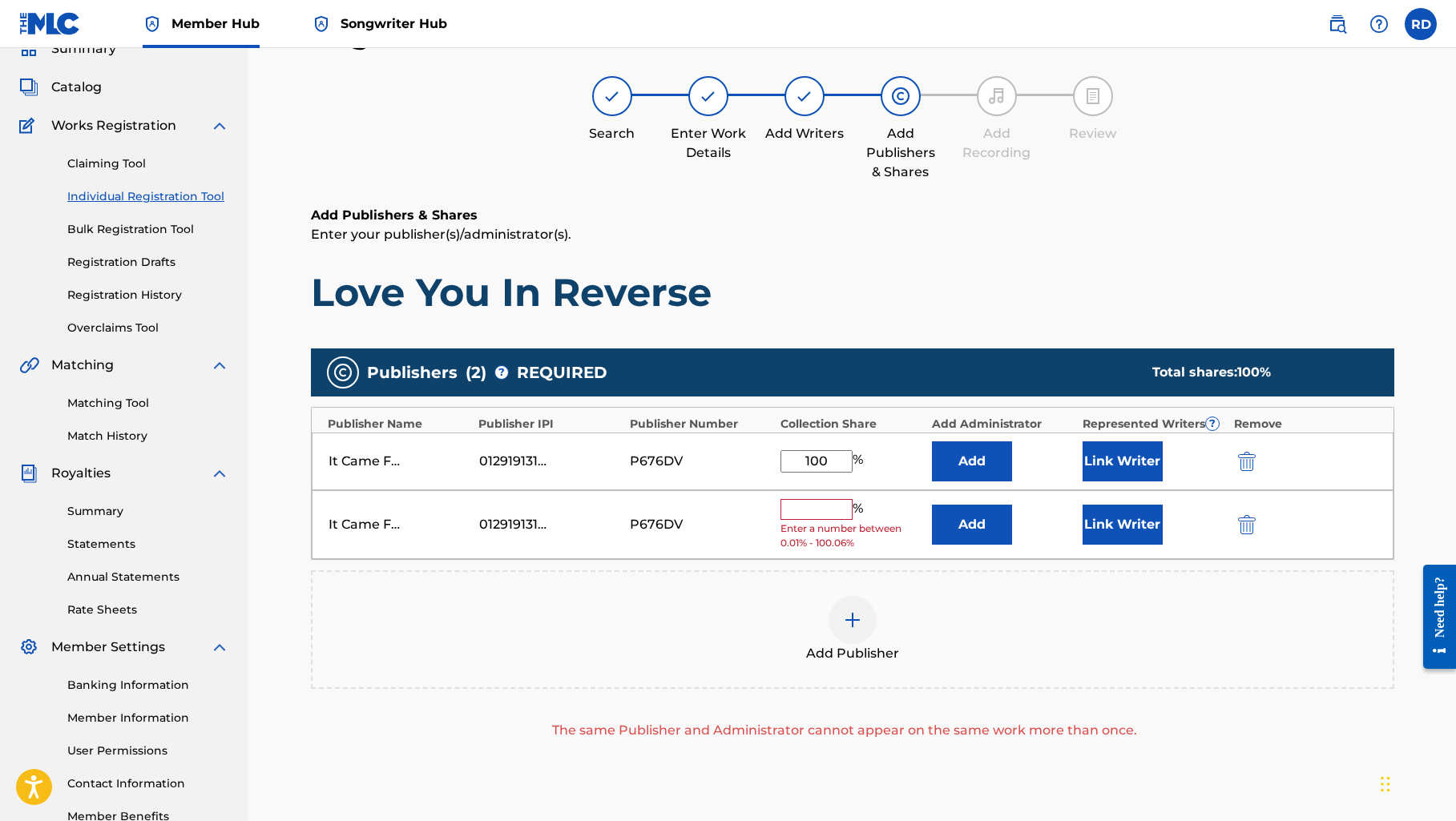
click at [833, 463] on input "100" at bounding box center [816, 462] width 72 height 23
type input "1"
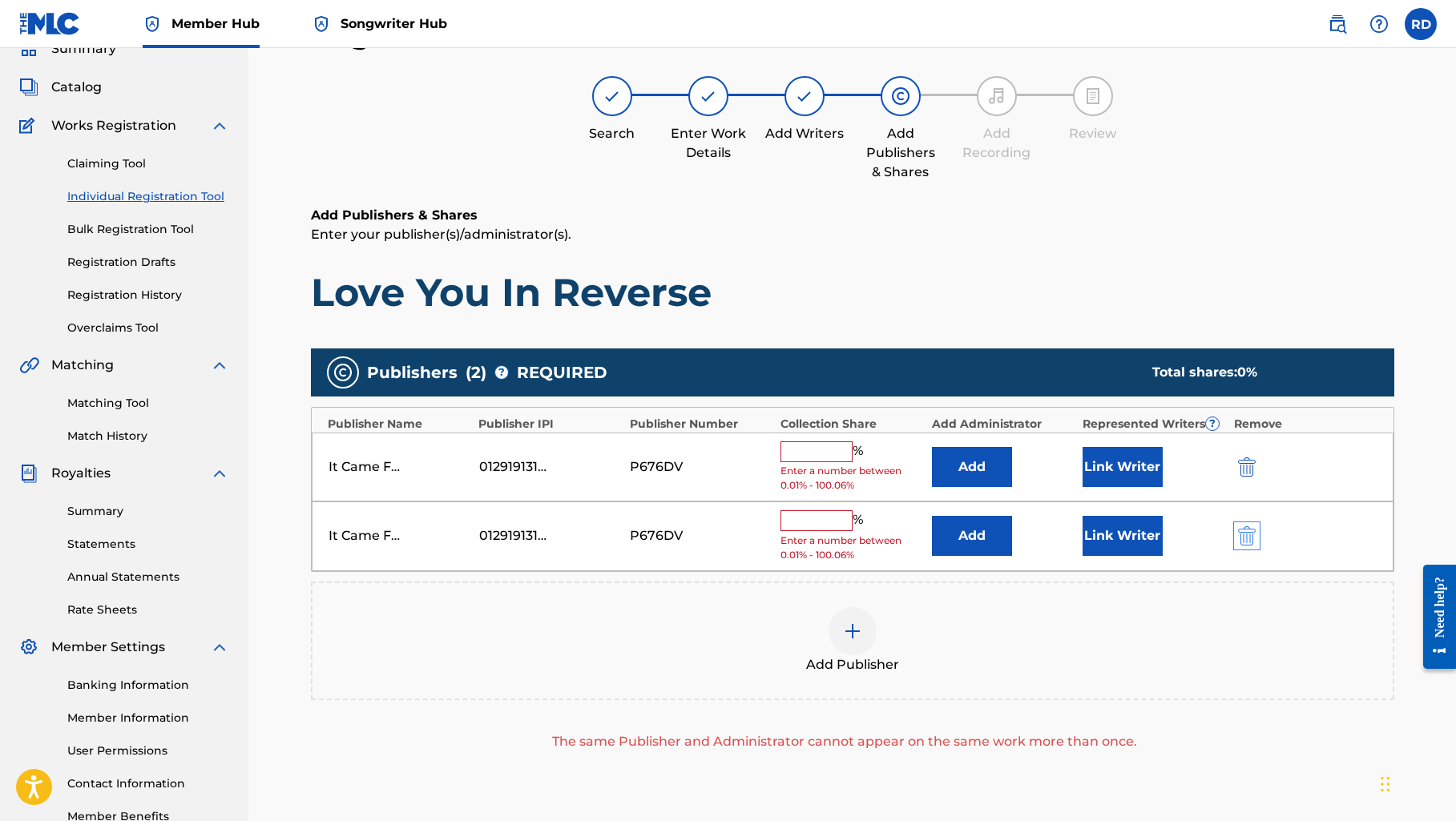
click at [1243, 537] on img "submit" at bounding box center [1246, 536] width 17 height 19
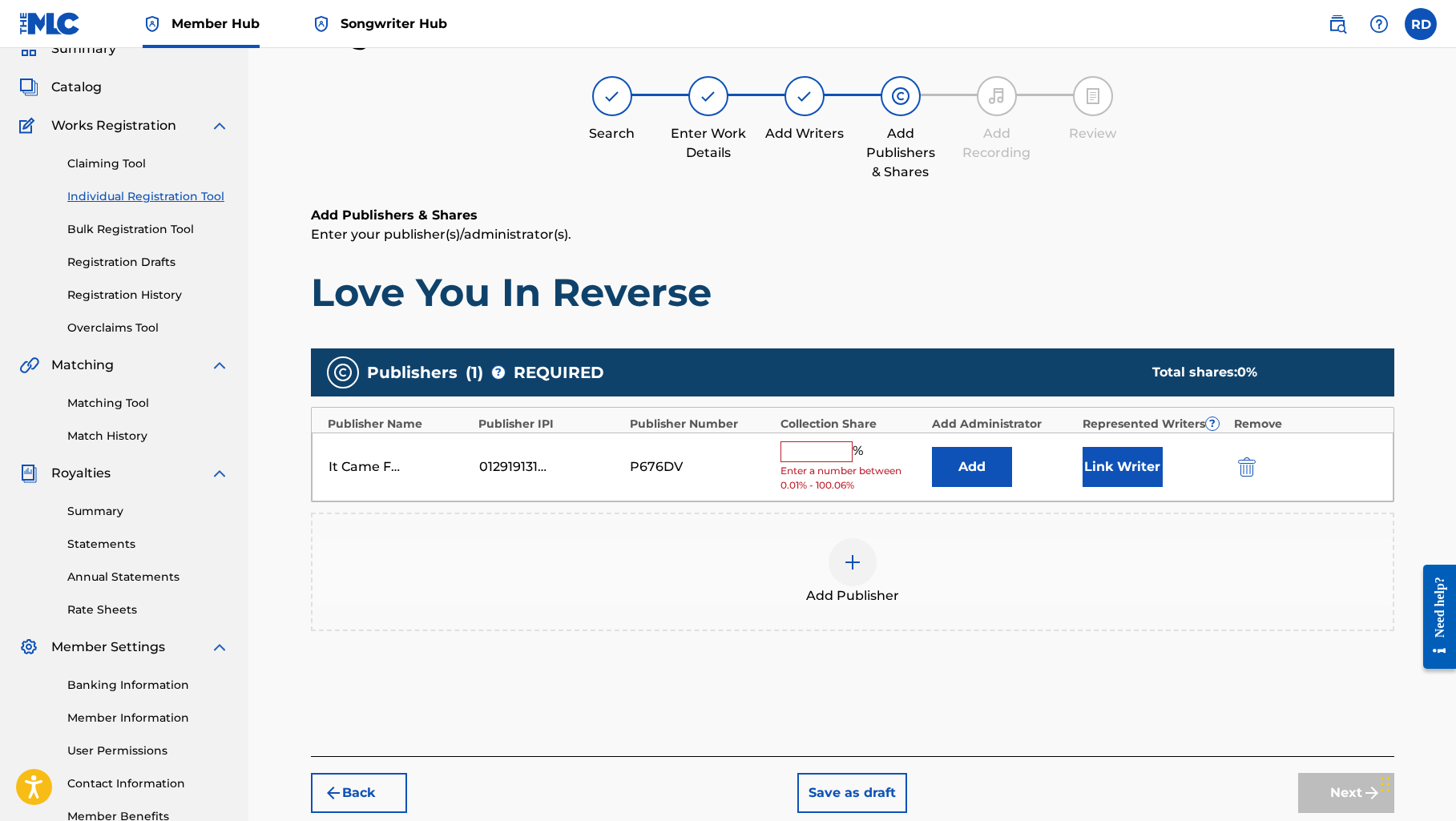
click at [820, 435] on div "It Came From The Heart Music Publishing LLC 01291913148 P676DV % Enter a number…" at bounding box center [852, 468] width 1082 height 70
click at [818, 451] on input "text" at bounding box center [816, 452] width 72 height 21
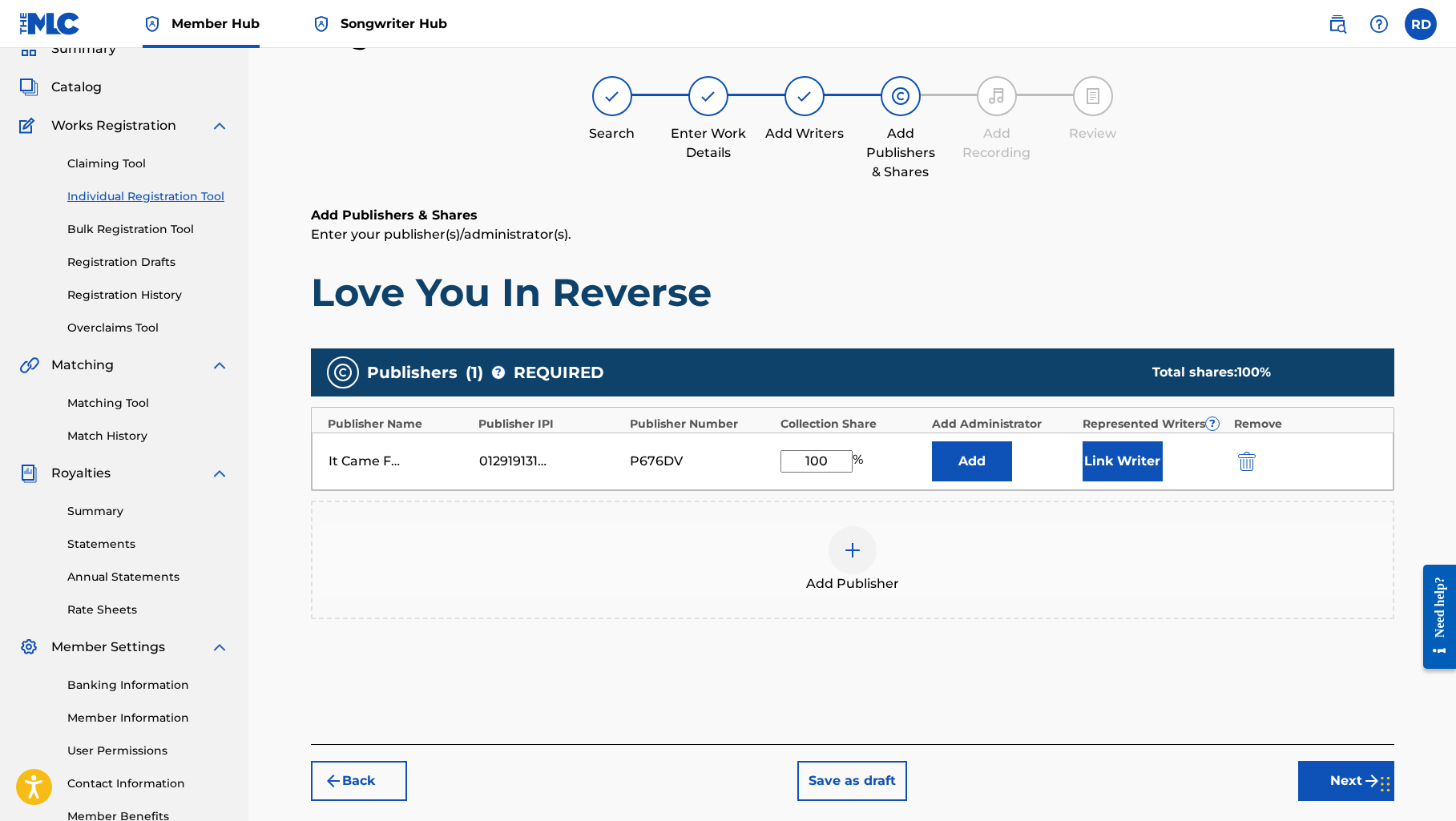
type input "100"
click at [1015, 657] on div "Publishers ( 1 ) ? REQUIRED Total shares: 100 % Publisher Name Publisher IPI Pu…" at bounding box center [852, 506] width 1083 height 333
click at [1103, 459] on button "Link Writer" at bounding box center [1123, 462] width 80 height 40
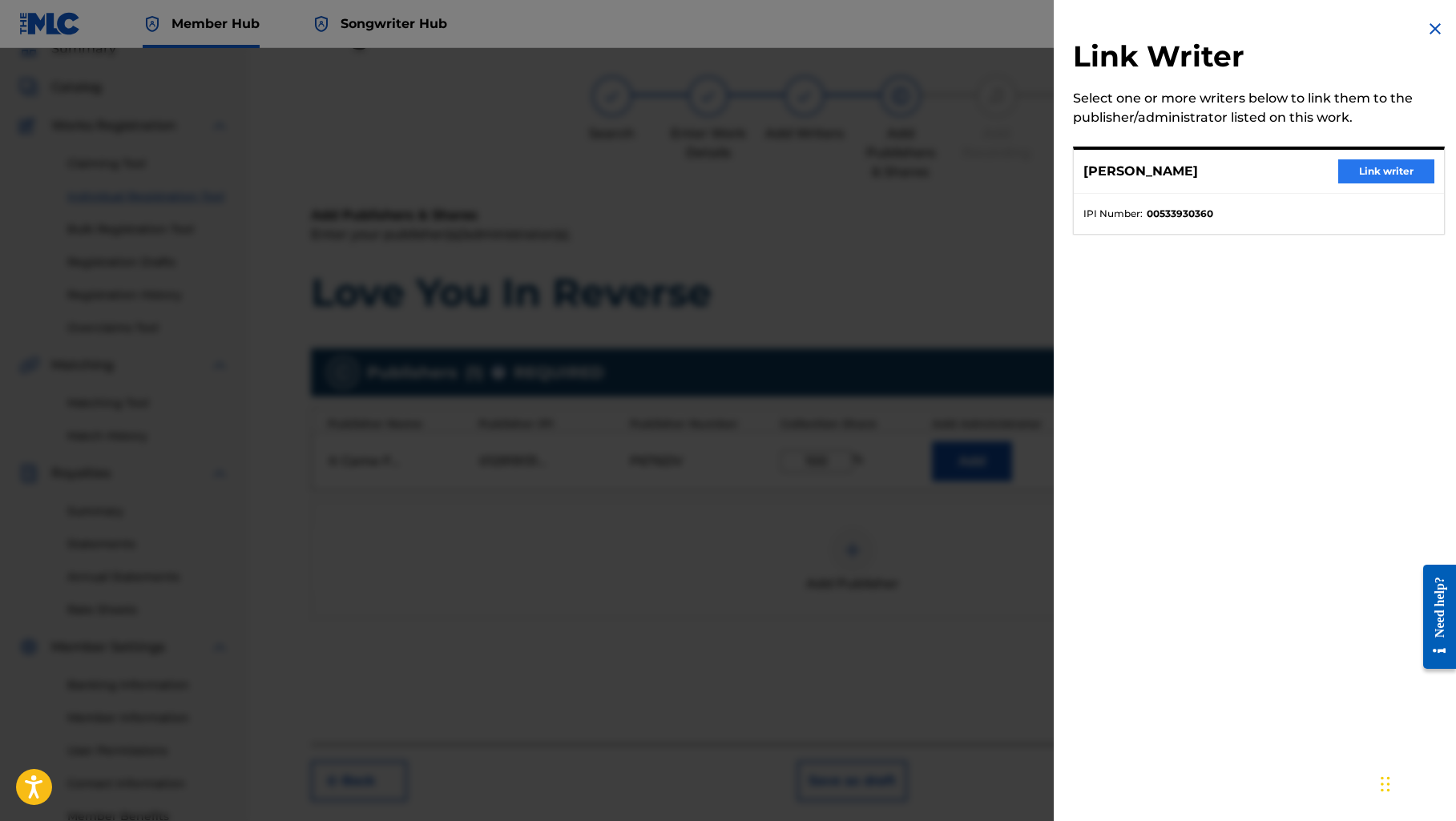
click at [1353, 174] on button "Link writer" at bounding box center [1386, 170] width 96 height 24
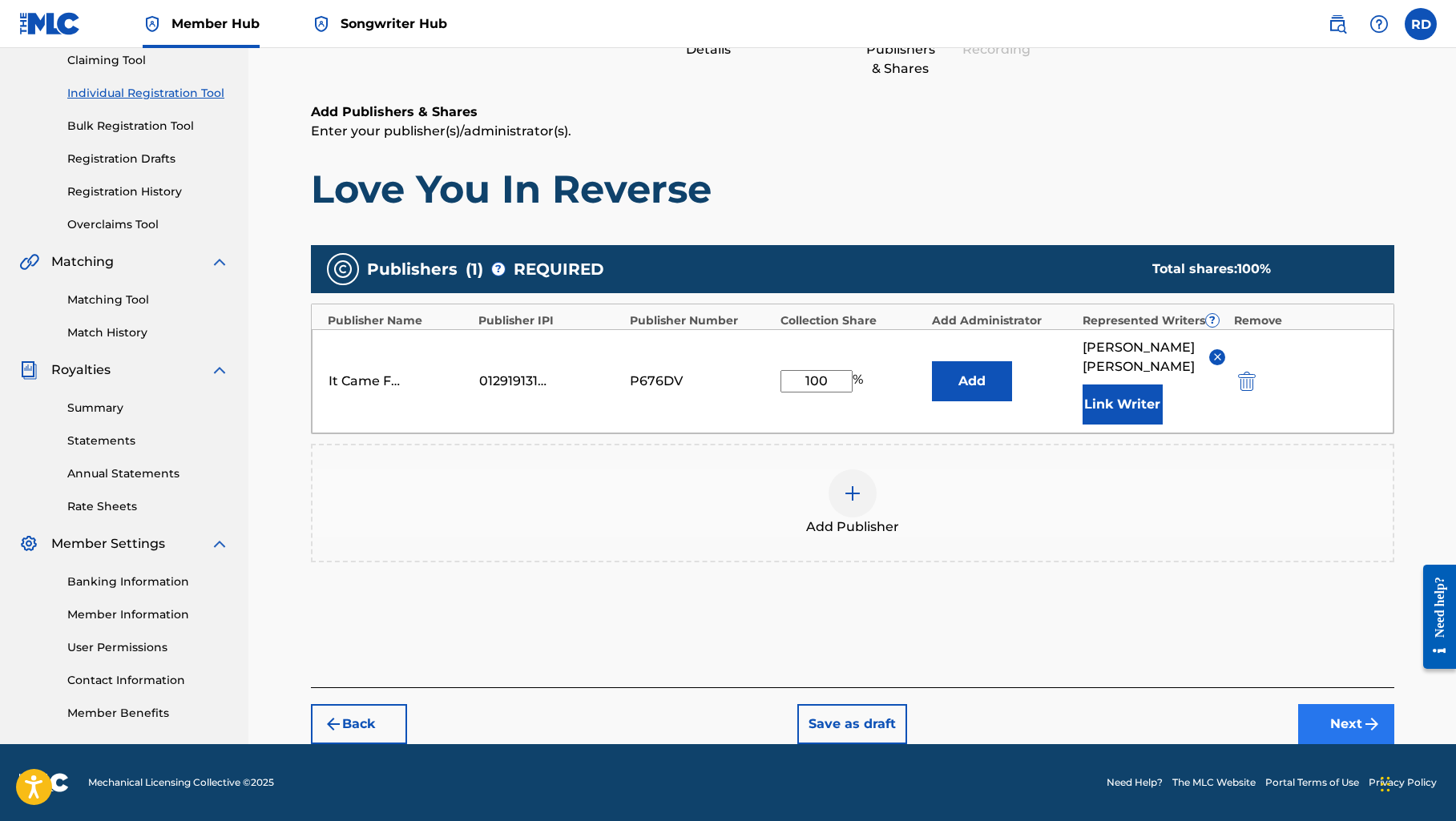
click at [1308, 720] on button "Next" at bounding box center [1346, 724] width 96 height 40
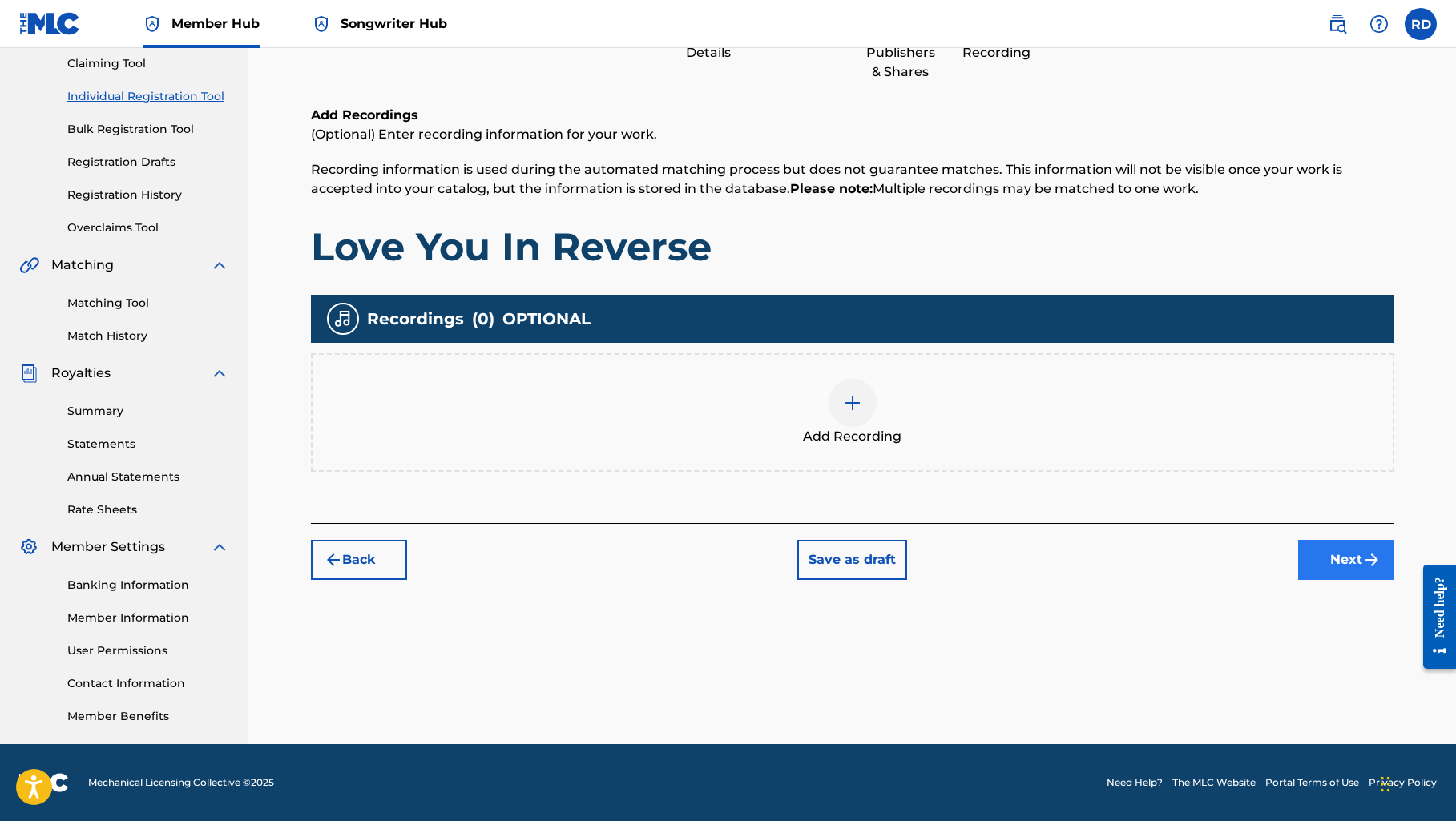
click at [1306, 567] on button "Next" at bounding box center [1346, 560] width 96 height 40
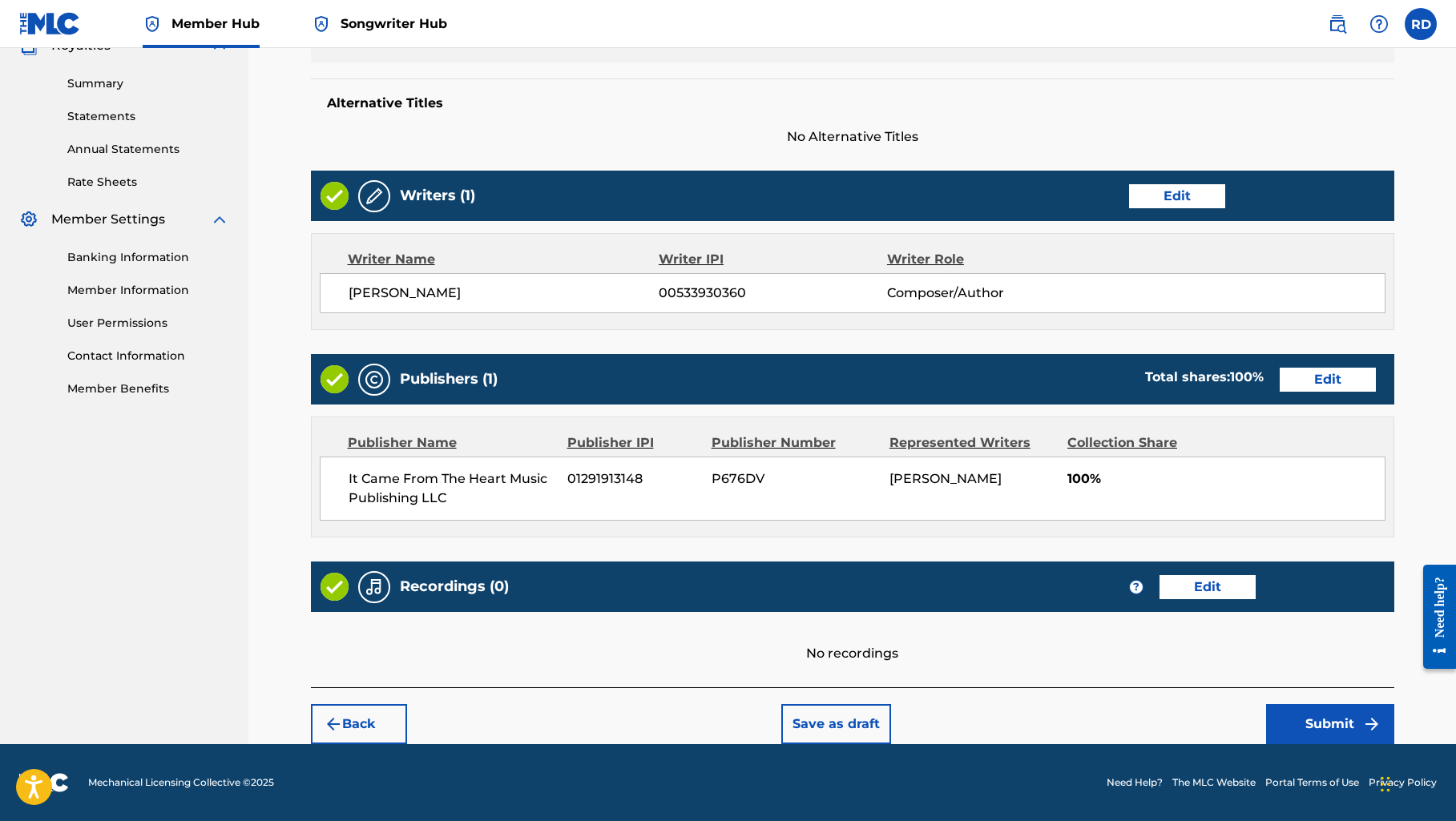
scroll to position [499, 0]
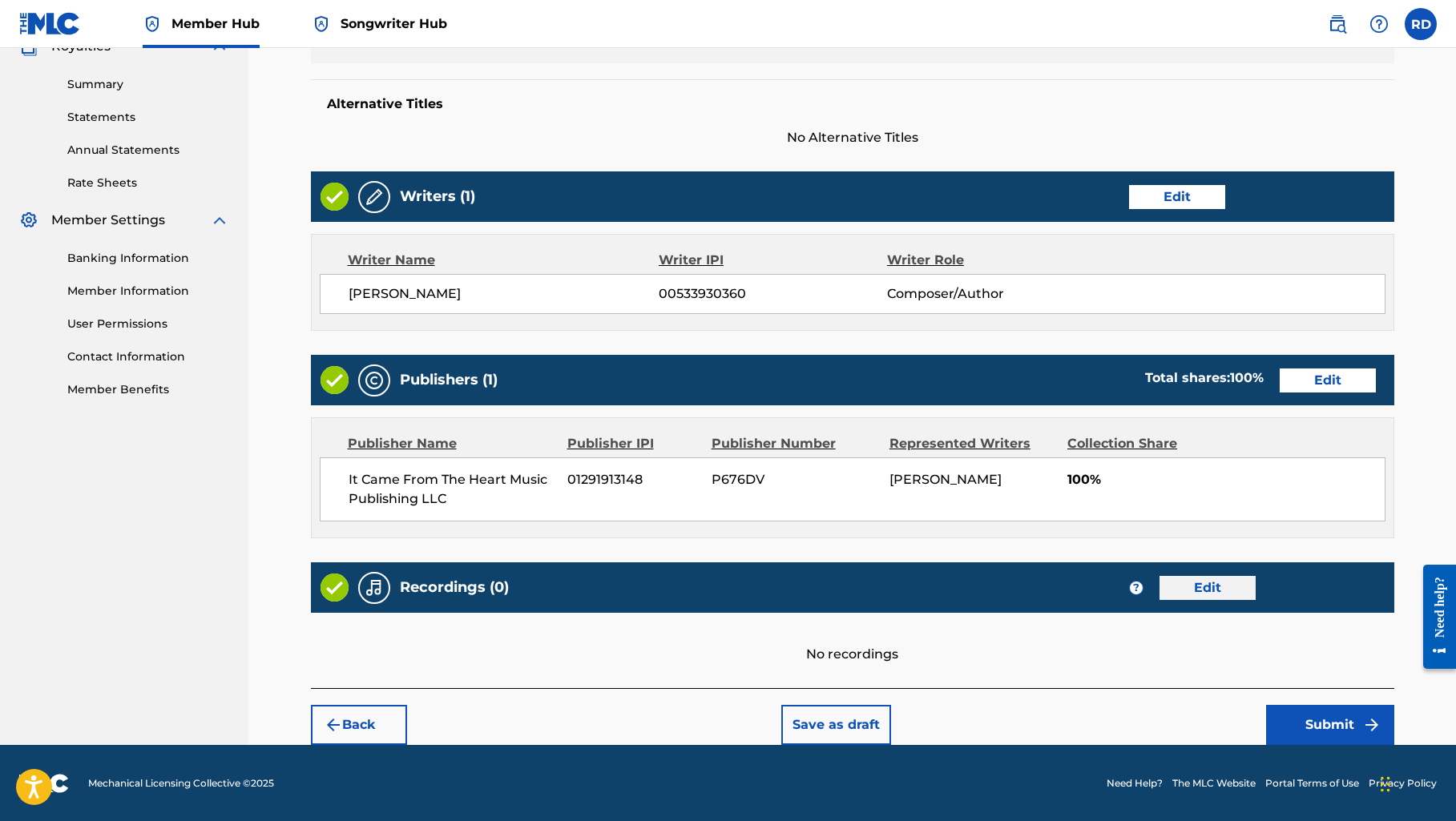
click at [1199, 591] on button "Edit" at bounding box center [1208, 588] width 96 height 24
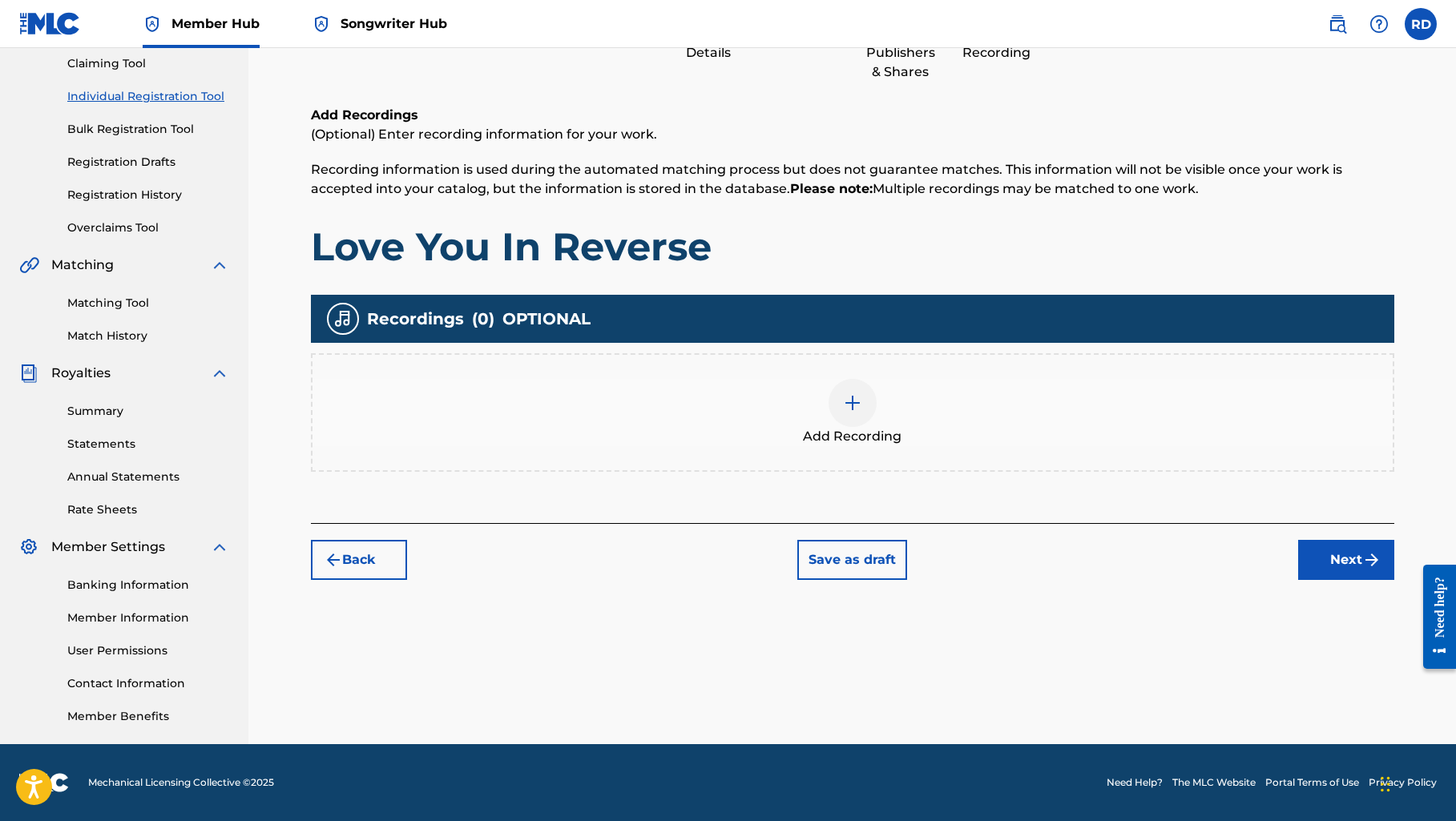
click at [852, 414] on div at bounding box center [852, 402] width 48 height 48
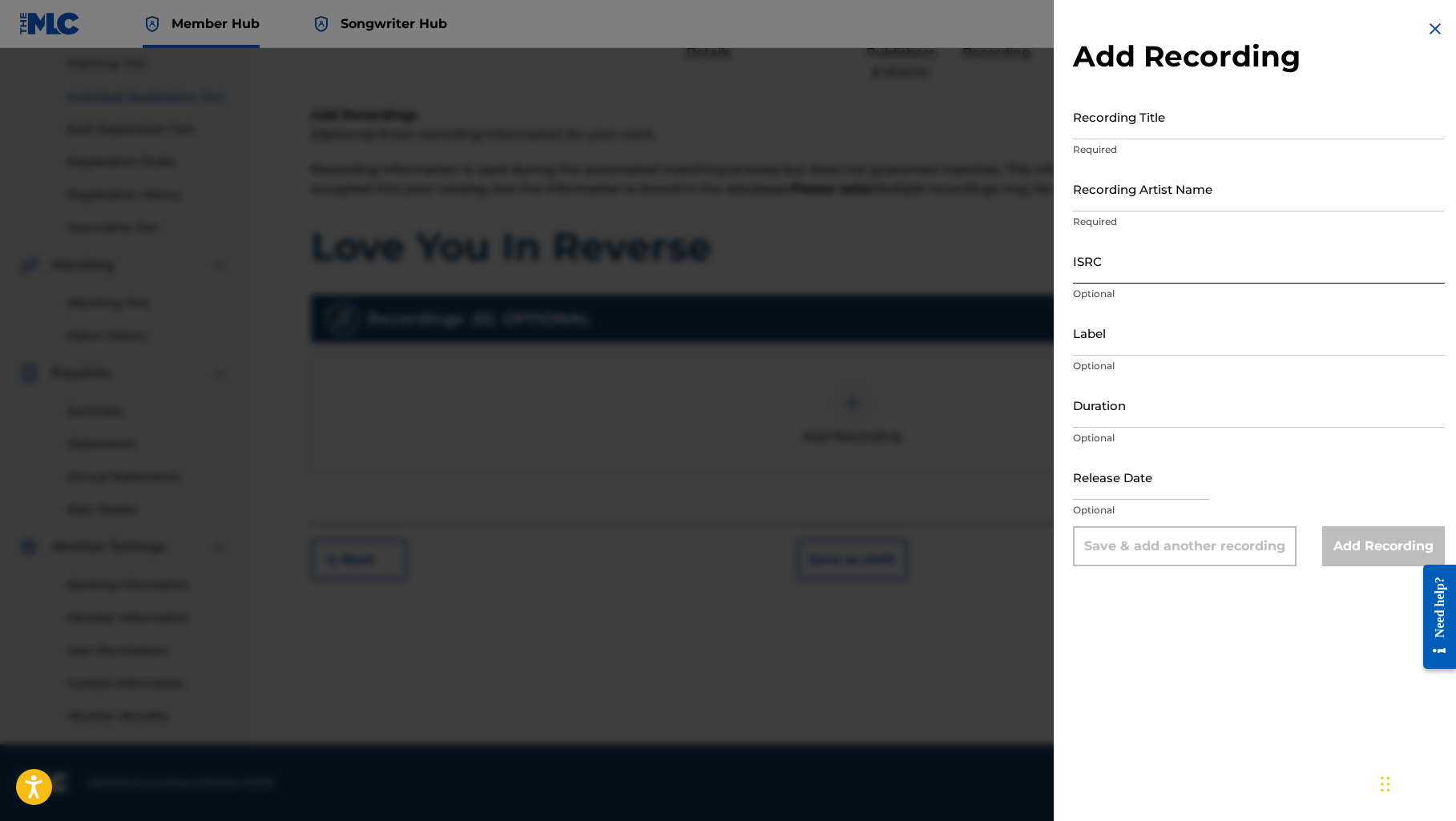
click at [1112, 265] on input "ISRC" at bounding box center [1258, 261] width 372 height 45
paste input "QZZ7P2539774"
type input "QZZ7P2539774"
click at [1121, 127] on input "Recording Title" at bounding box center [1258, 116] width 372 height 45
type input "Love You In Reverse"
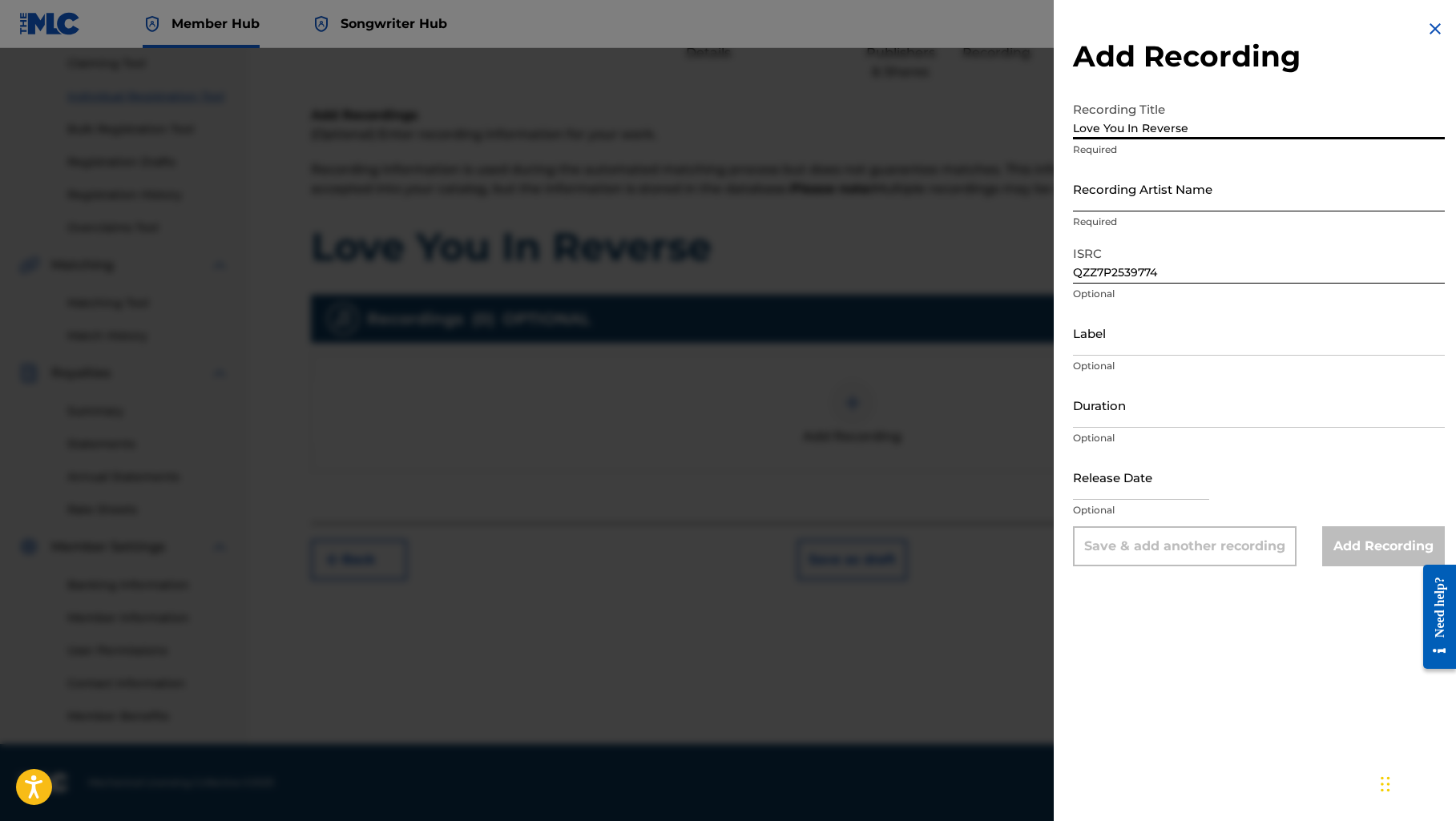
click at [1119, 205] on input "Recording Artist Name" at bounding box center [1258, 189] width 372 height 45
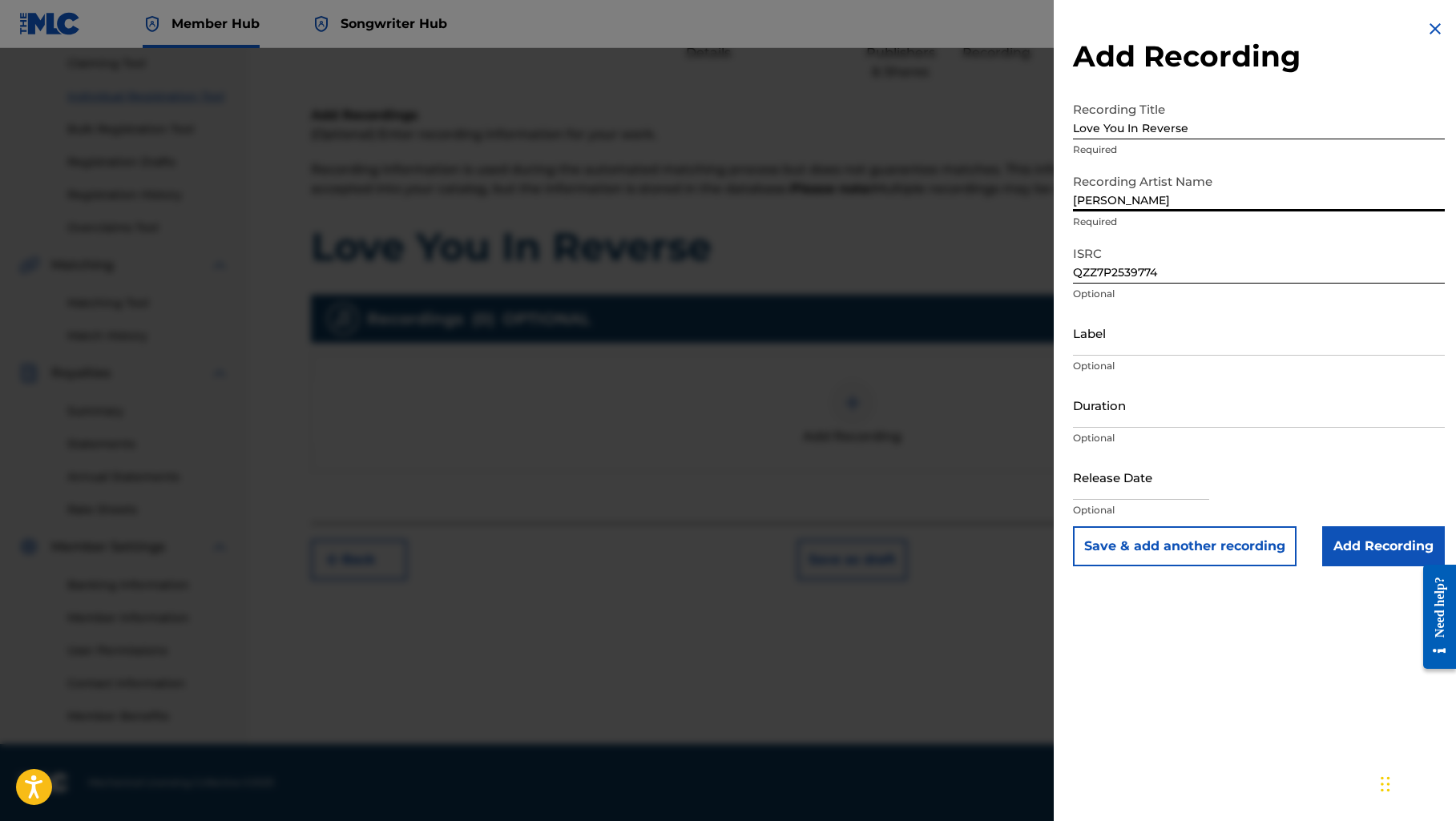
click at [1224, 197] on input "[PERSON_NAME]" at bounding box center [1258, 189] width 372 height 45
type input "[PERSON_NAME]"
click at [1239, 346] on input "Label" at bounding box center [1258, 333] width 372 height 45
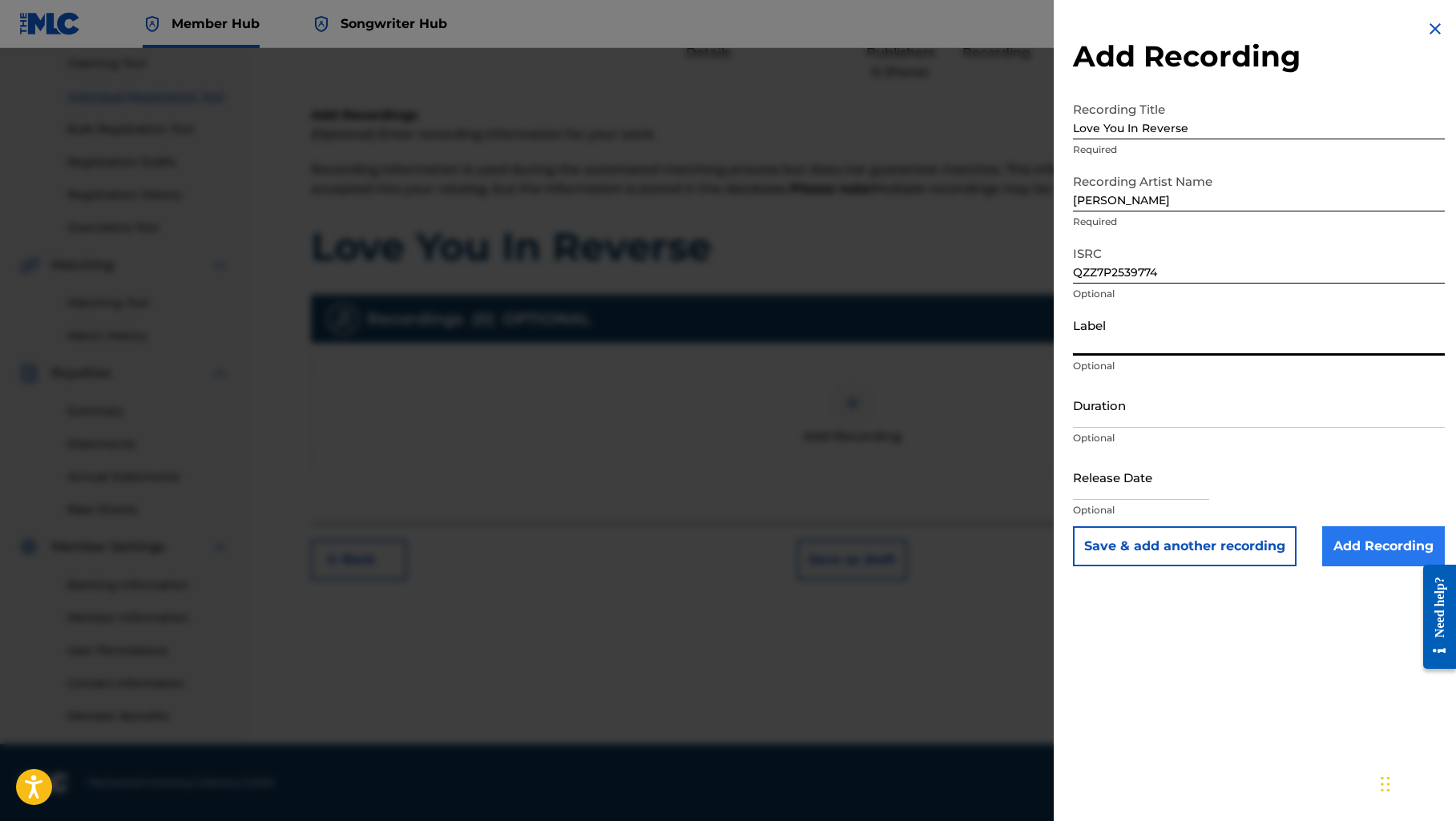
click at [1362, 546] on input "Add Recording" at bounding box center [1383, 546] width 122 height 40
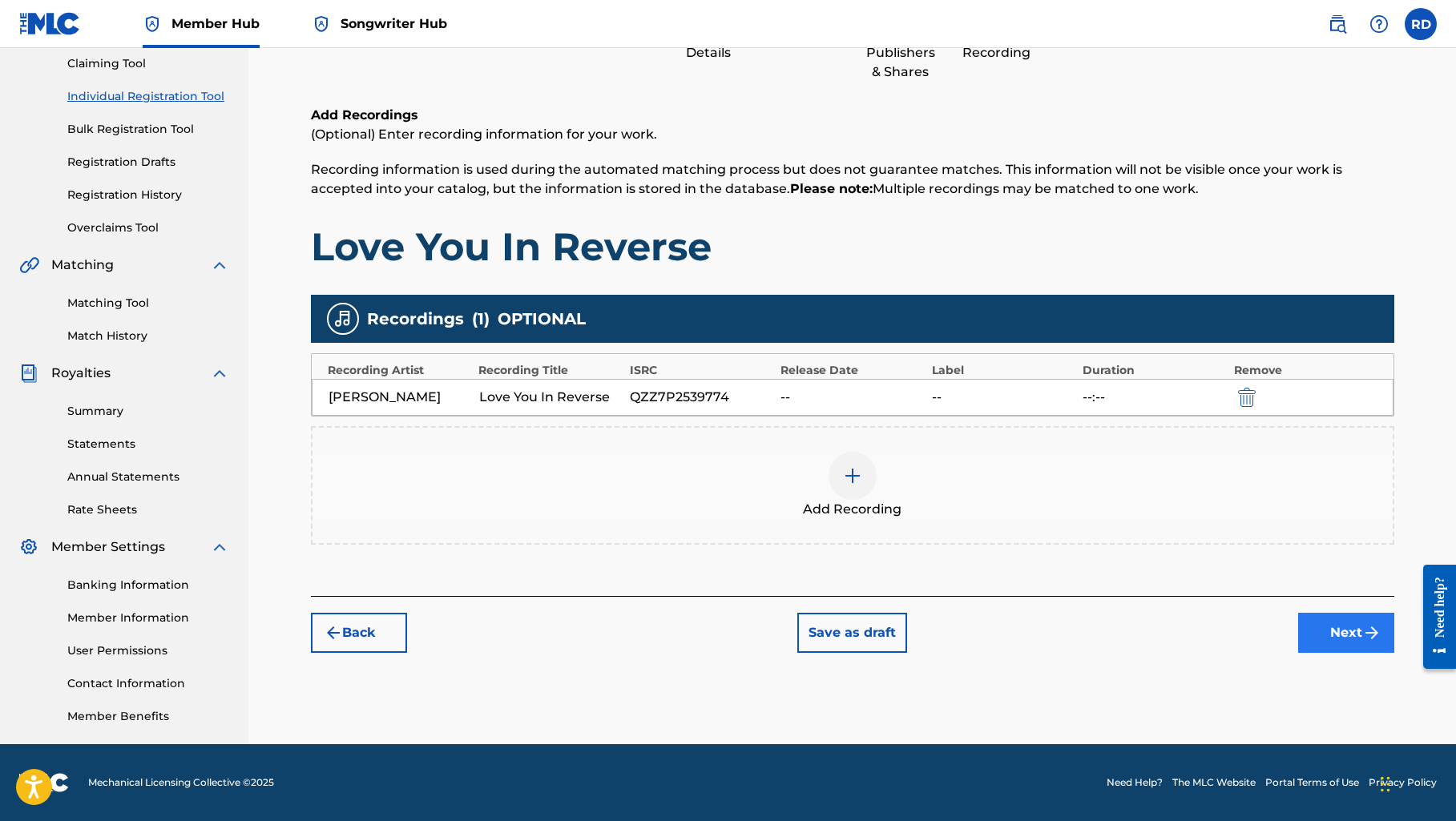
click at [1321, 631] on button "Next" at bounding box center [1346, 633] width 96 height 40
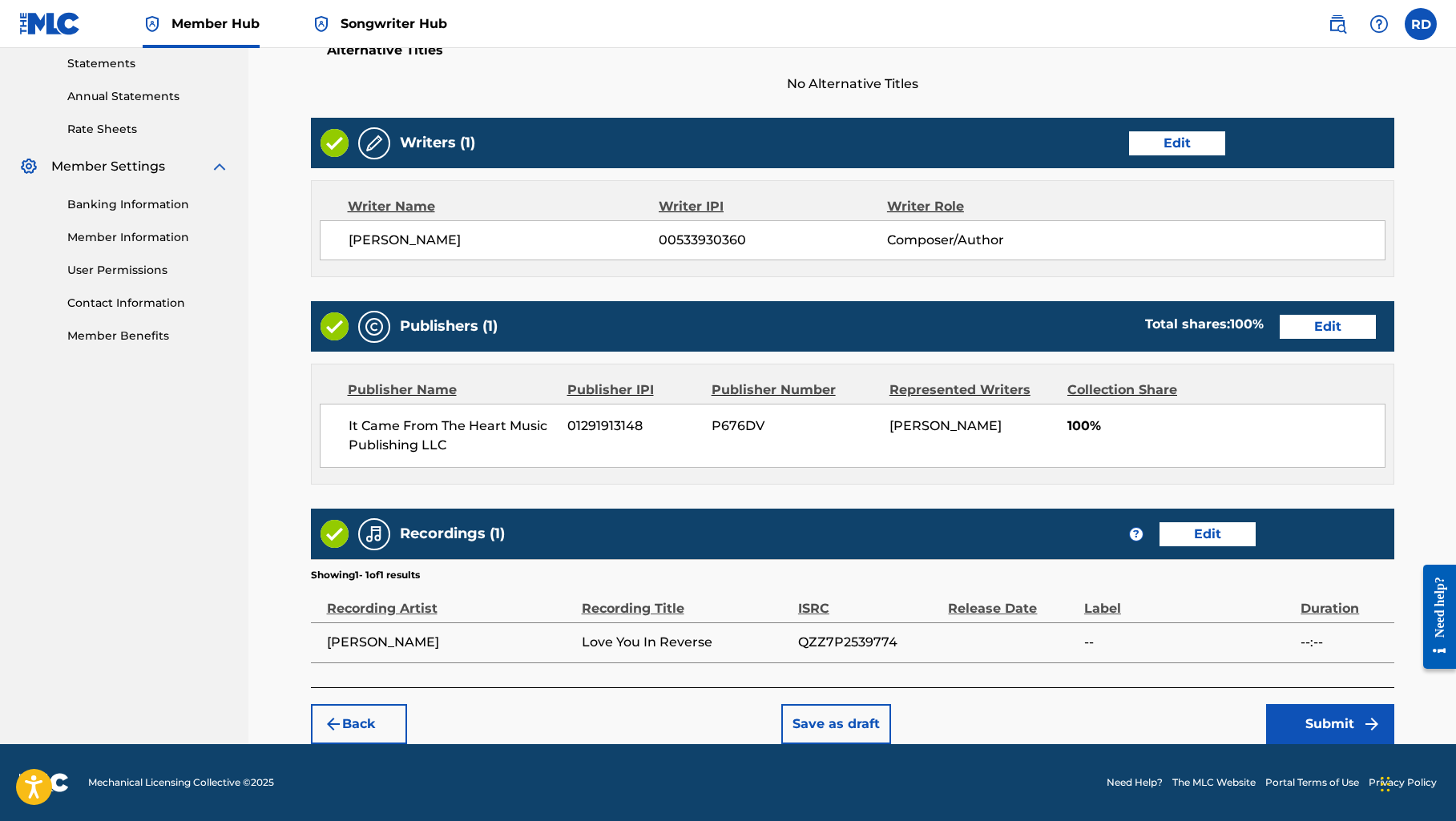
scroll to position [552, 0]
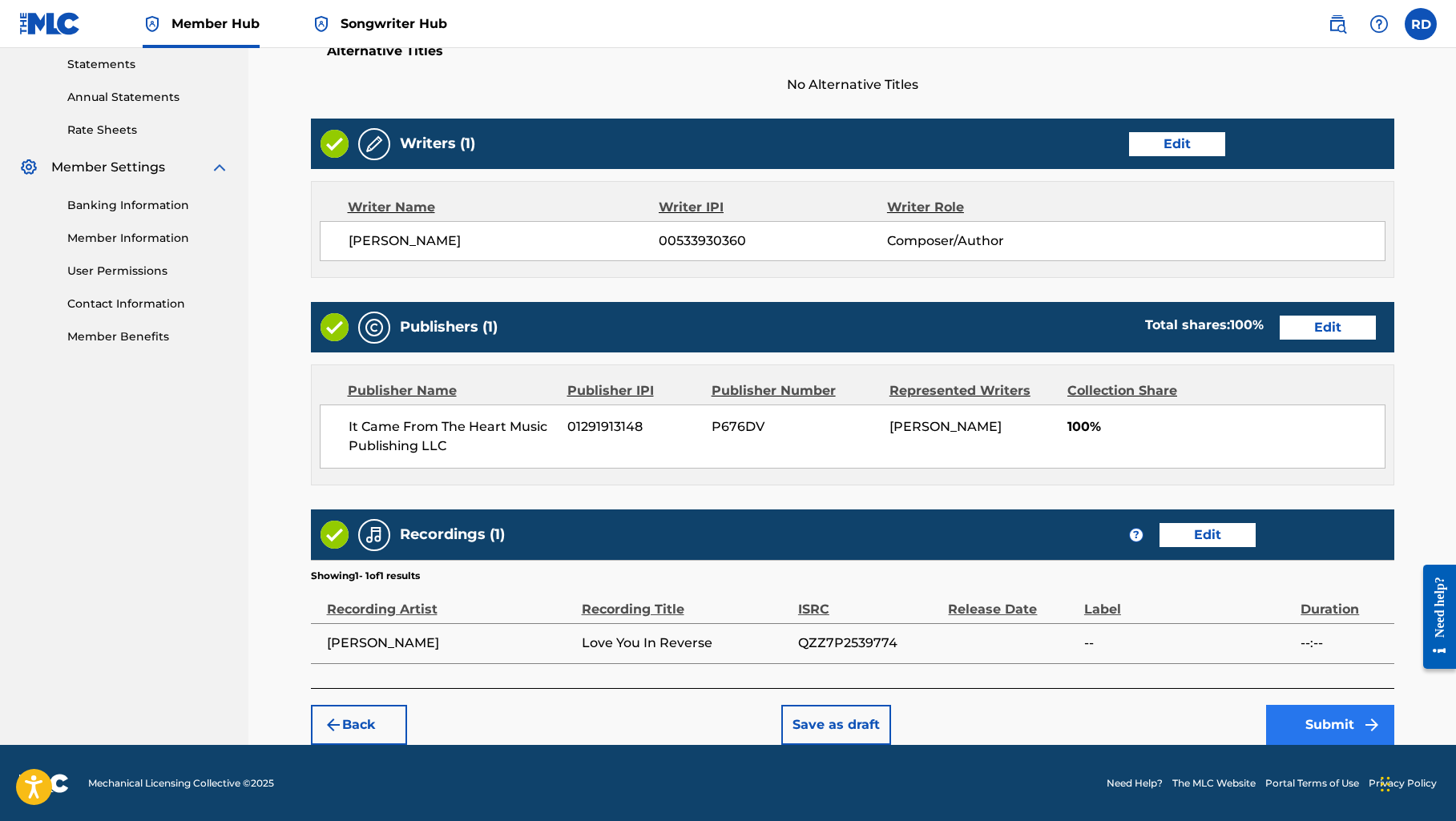
click at [1341, 720] on button "Submit" at bounding box center [1329, 725] width 129 height 40
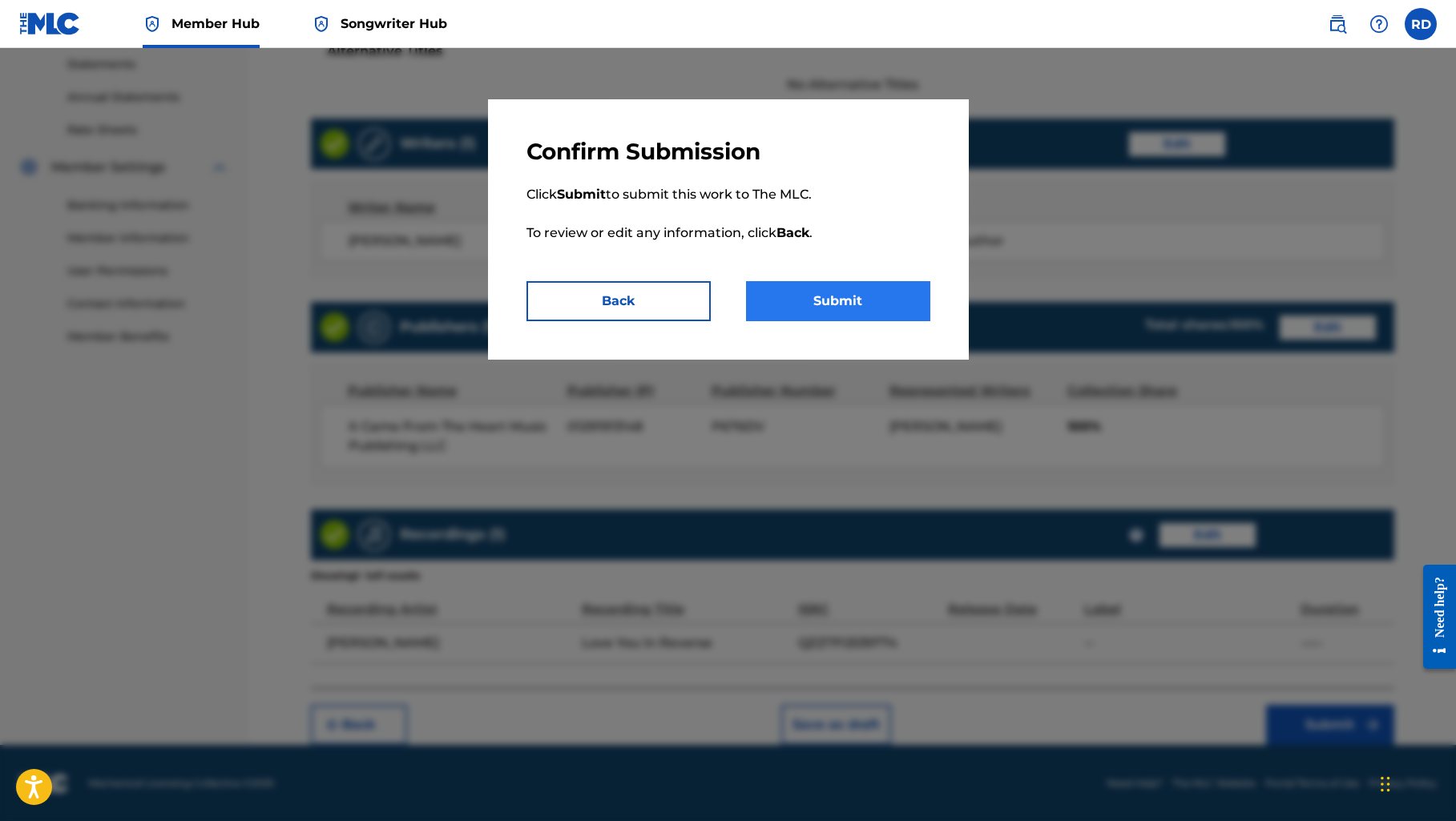
click at [889, 296] on button "Submit" at bounding box center [838, 302] width 185 height 40
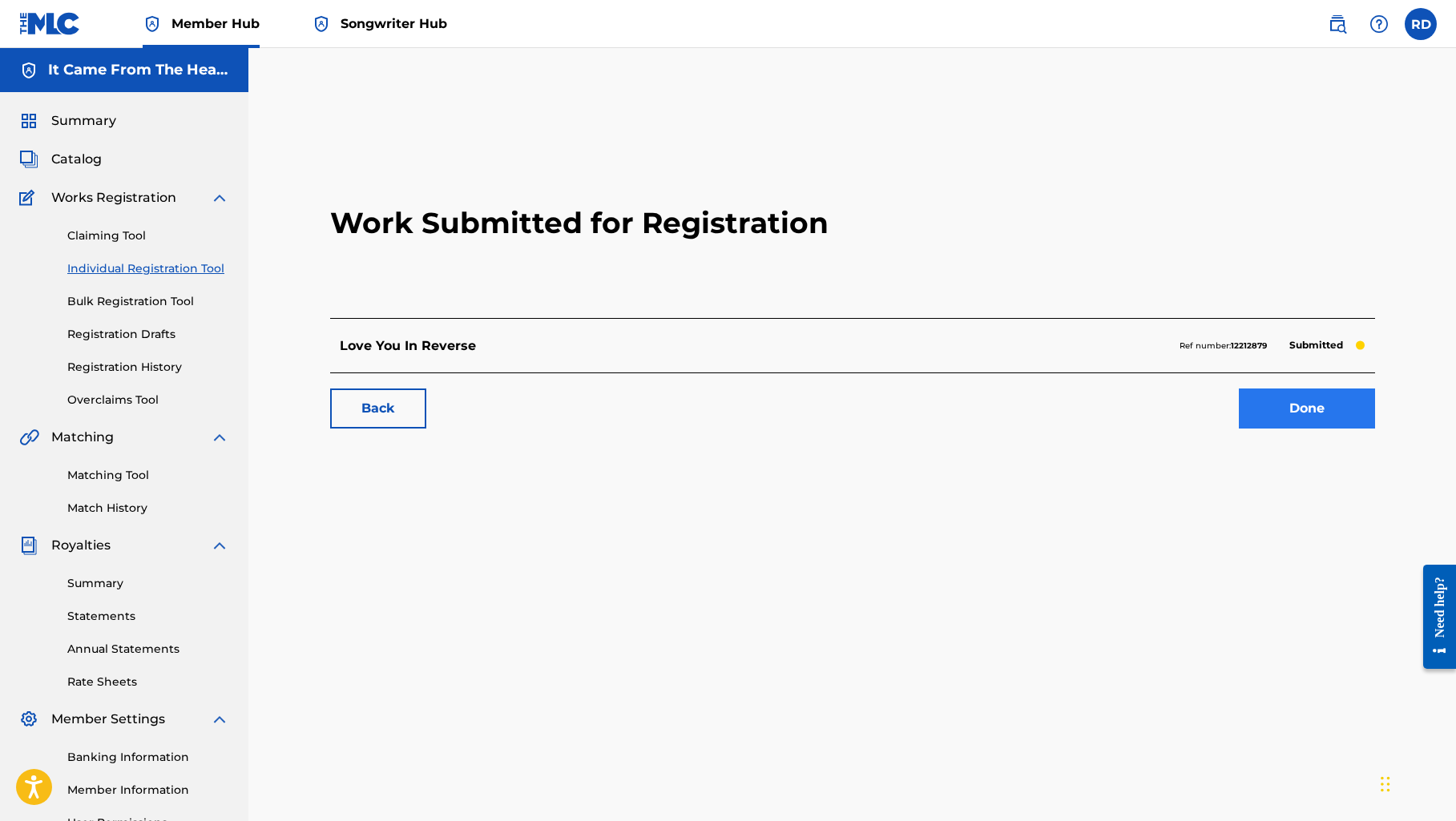
click at [1280, 401] on link "Done" at bounding box center [1306, 408] width 136 height 40
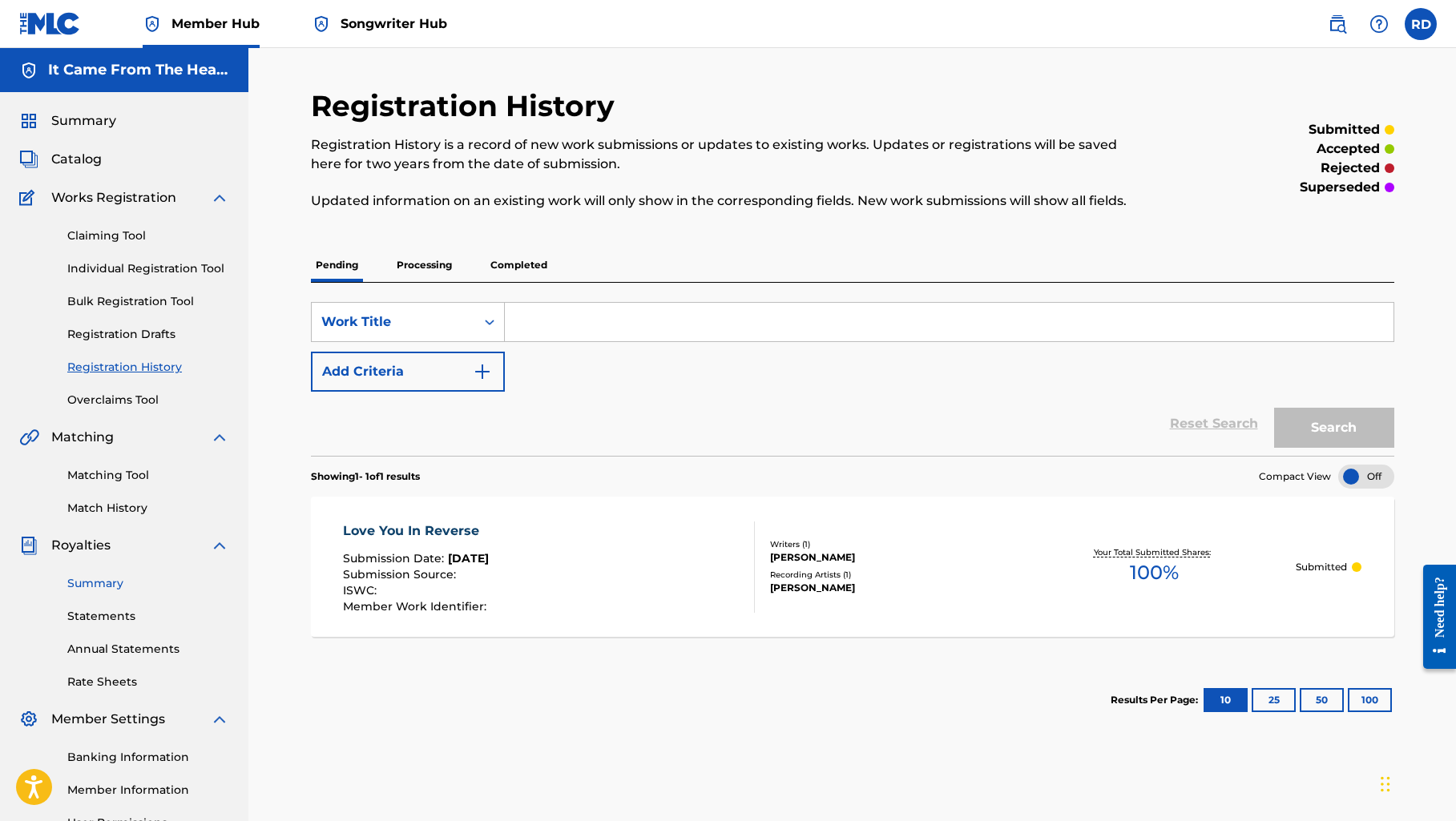
click at [90, 584] on link "Summary" at bounding box center [148, 583] width 162 height 17
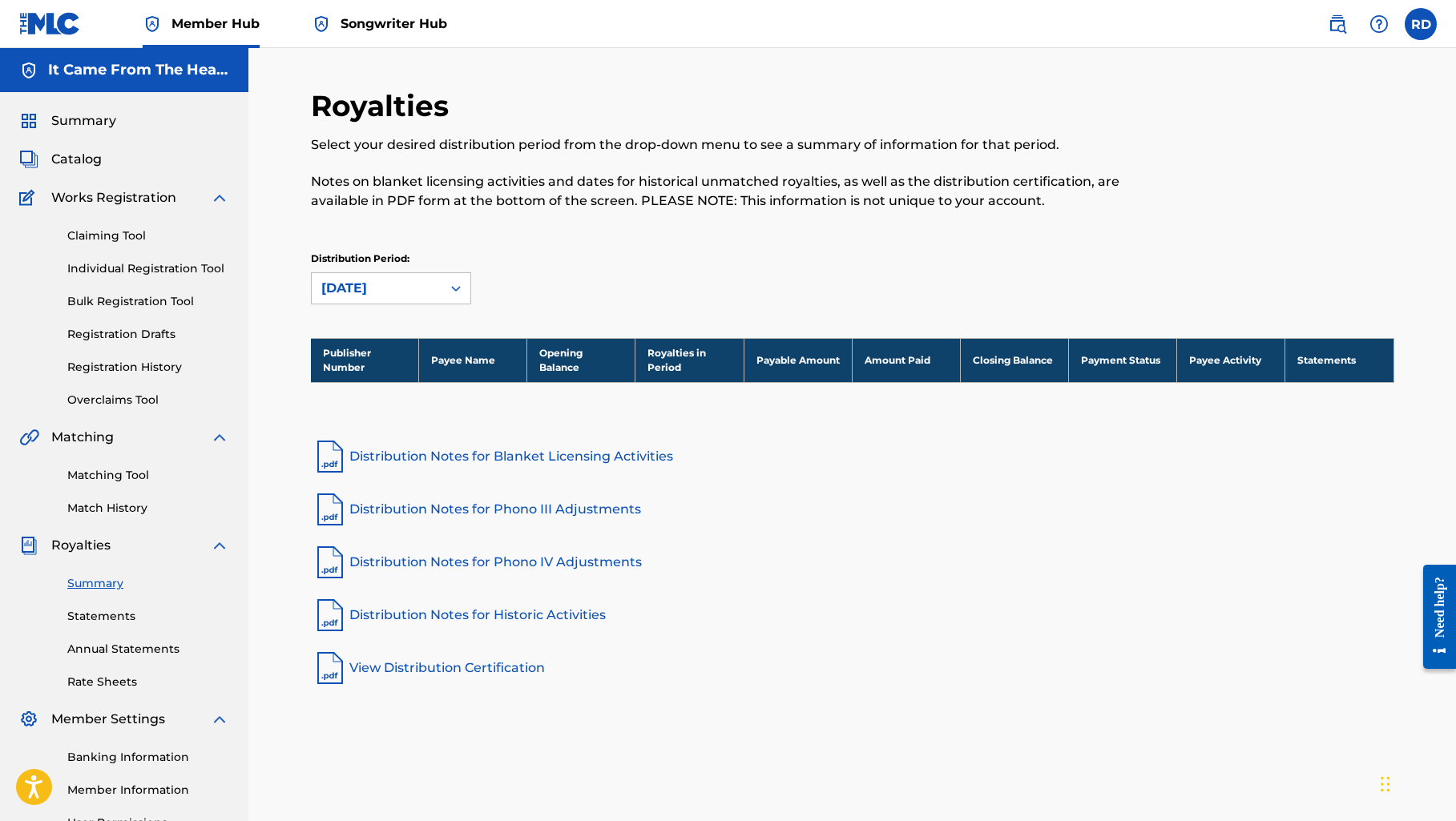
click at [561, 355] on th "Opening Balance" at bounding box center [582, 360] width 108 height 44
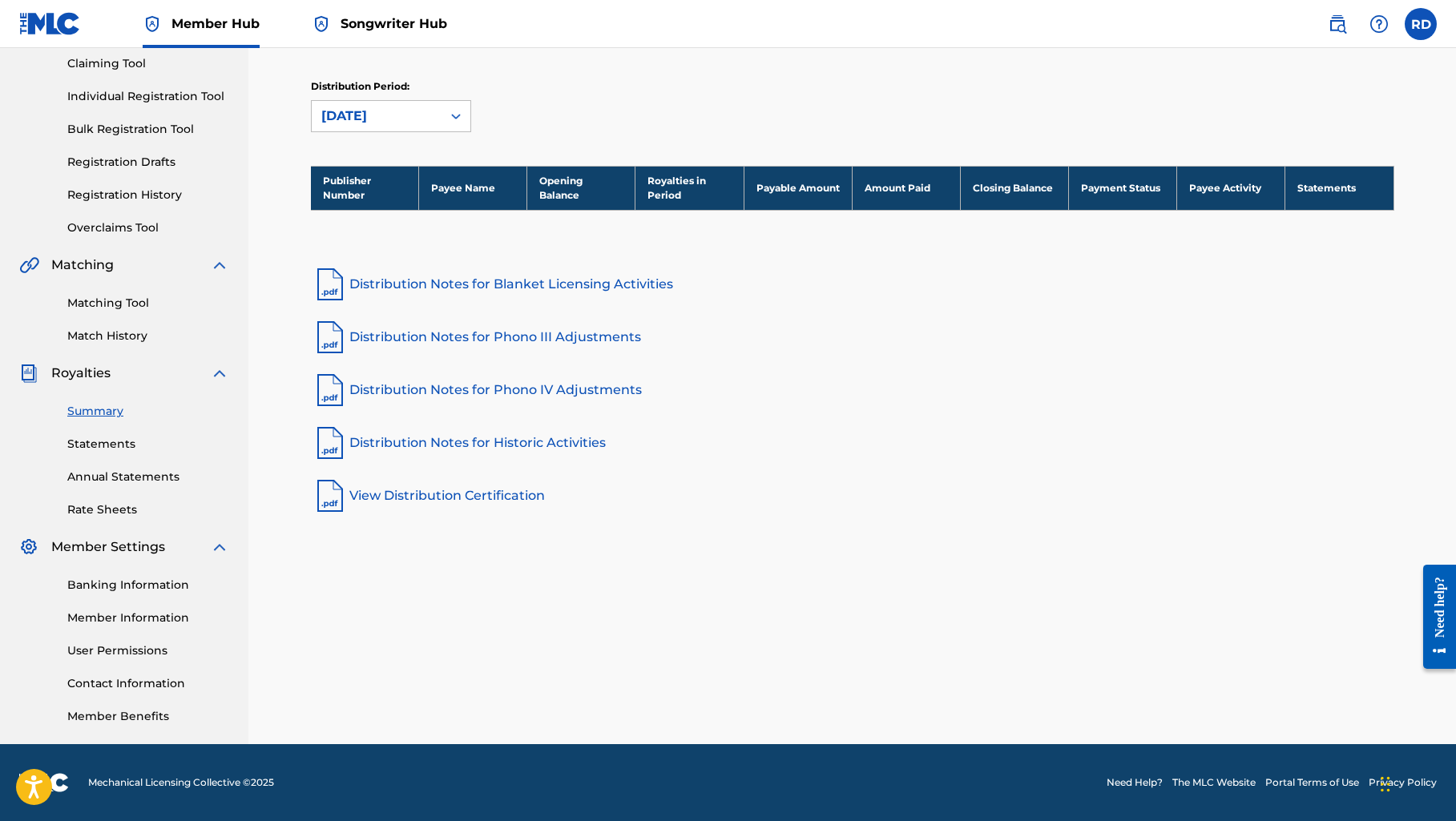
scroll to position [172, 0]
click at [125, 441] on link "Statements" at bounding box center [148, 443] width 162 height 17
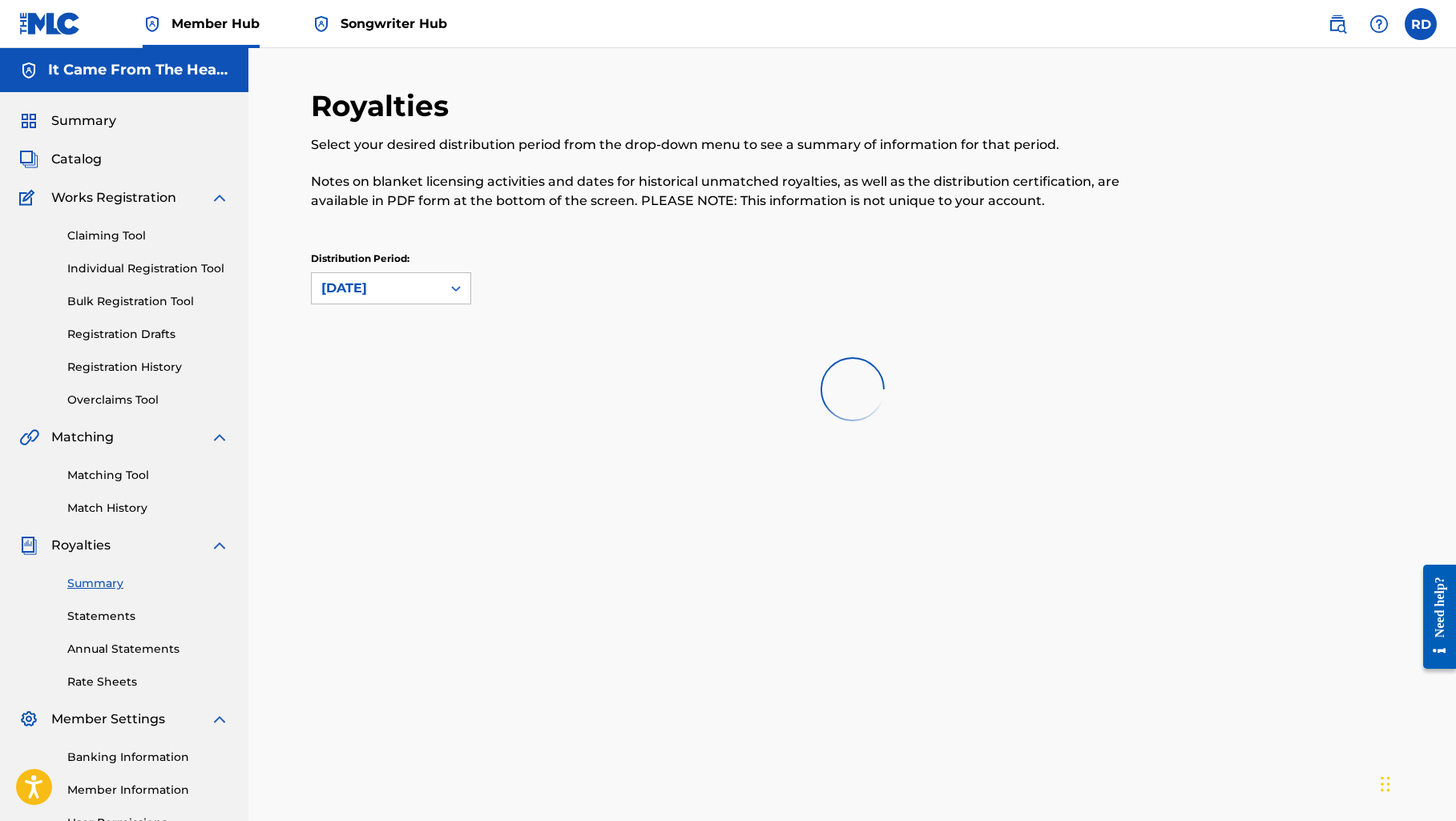
scroll to position [172, 0]
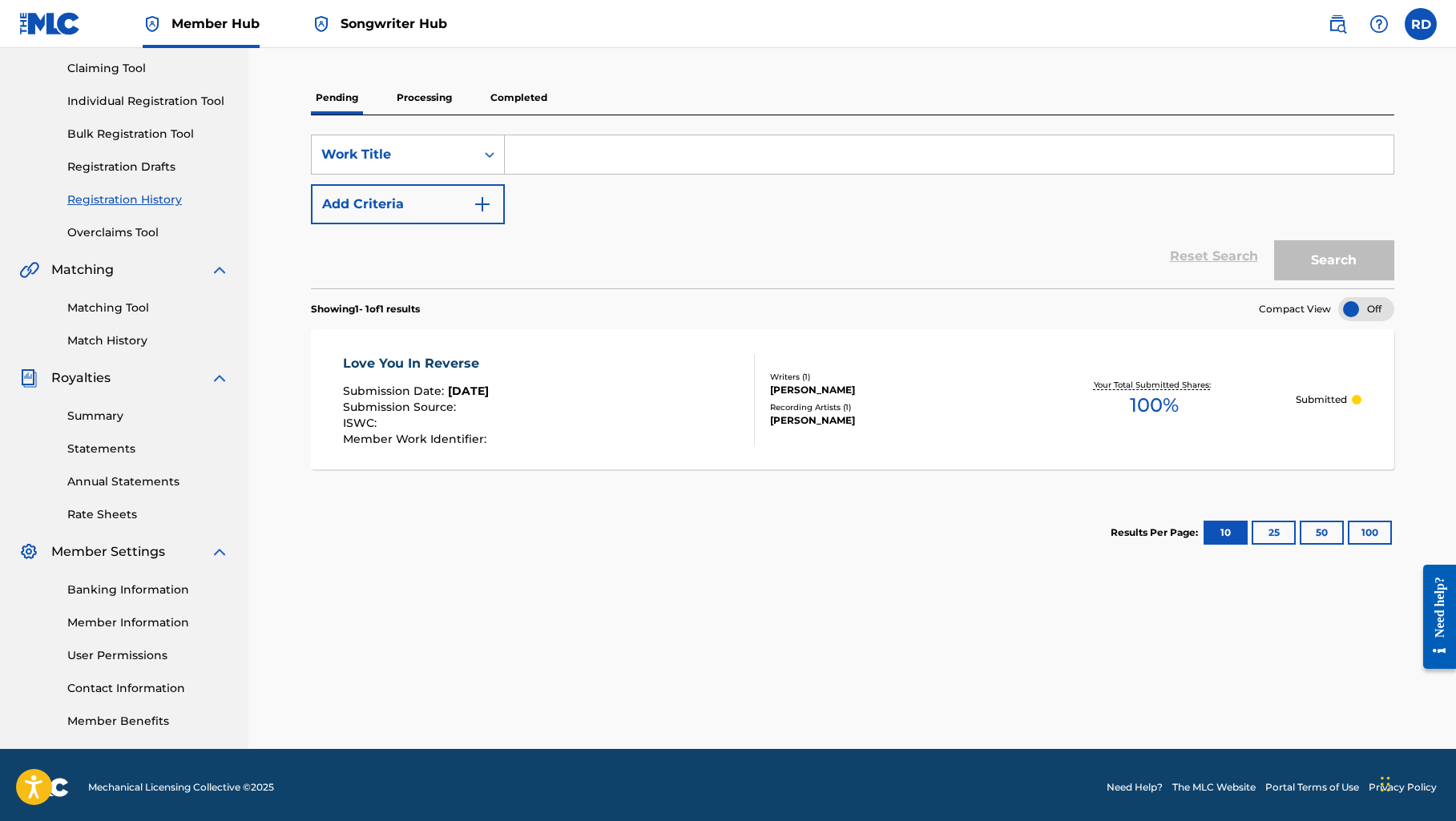
scroll to position [168, 0]
click at [1360, 527] on button "100" at bounding box center [1369, 532] width 44 height 24
click at [435, 101] on p "Processing" at bounding box center [424, 97] width 65 height 33
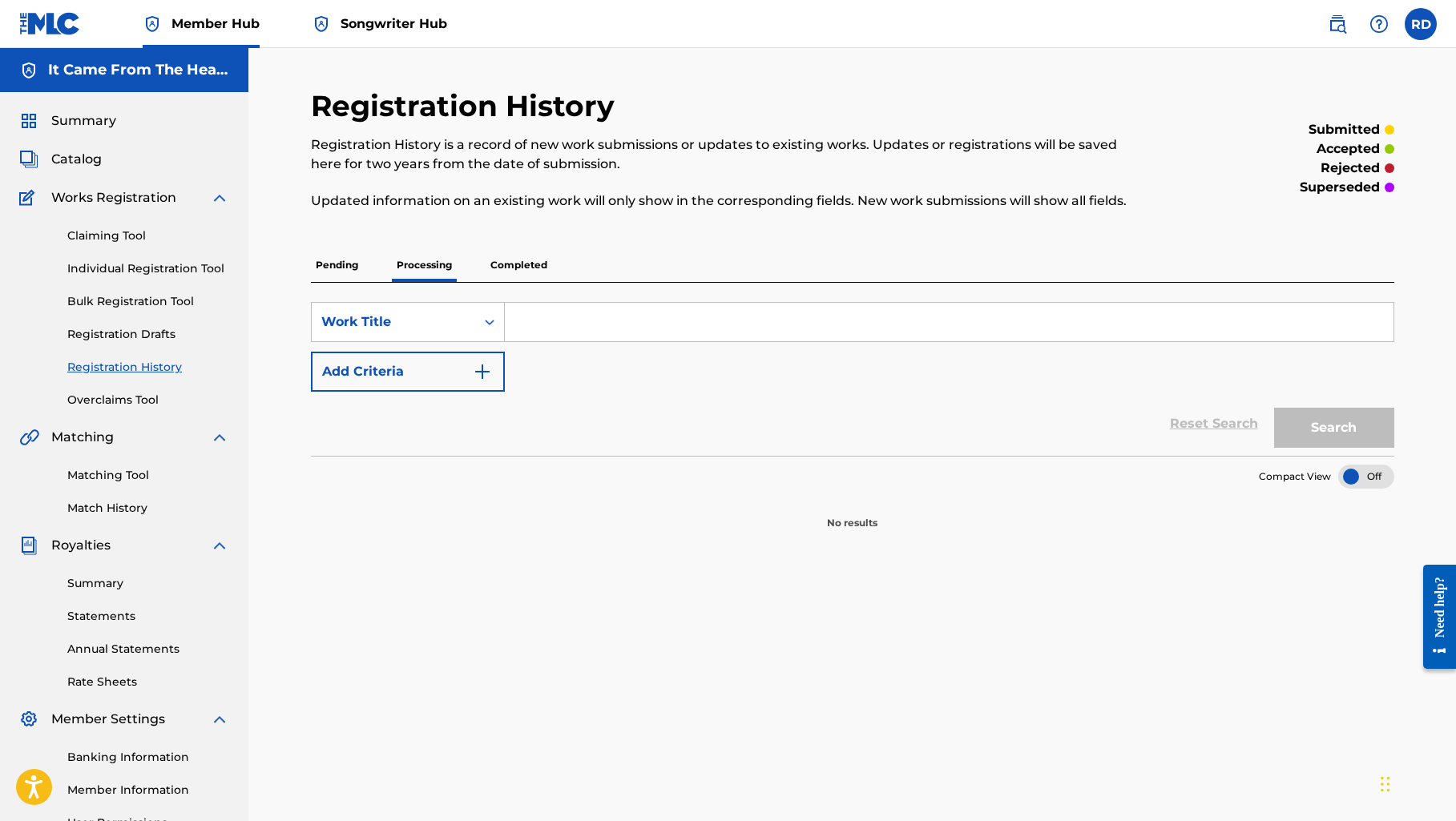
click at [343, 255] on p "Pending" at bounding box center [337, 265] width 52 height 33
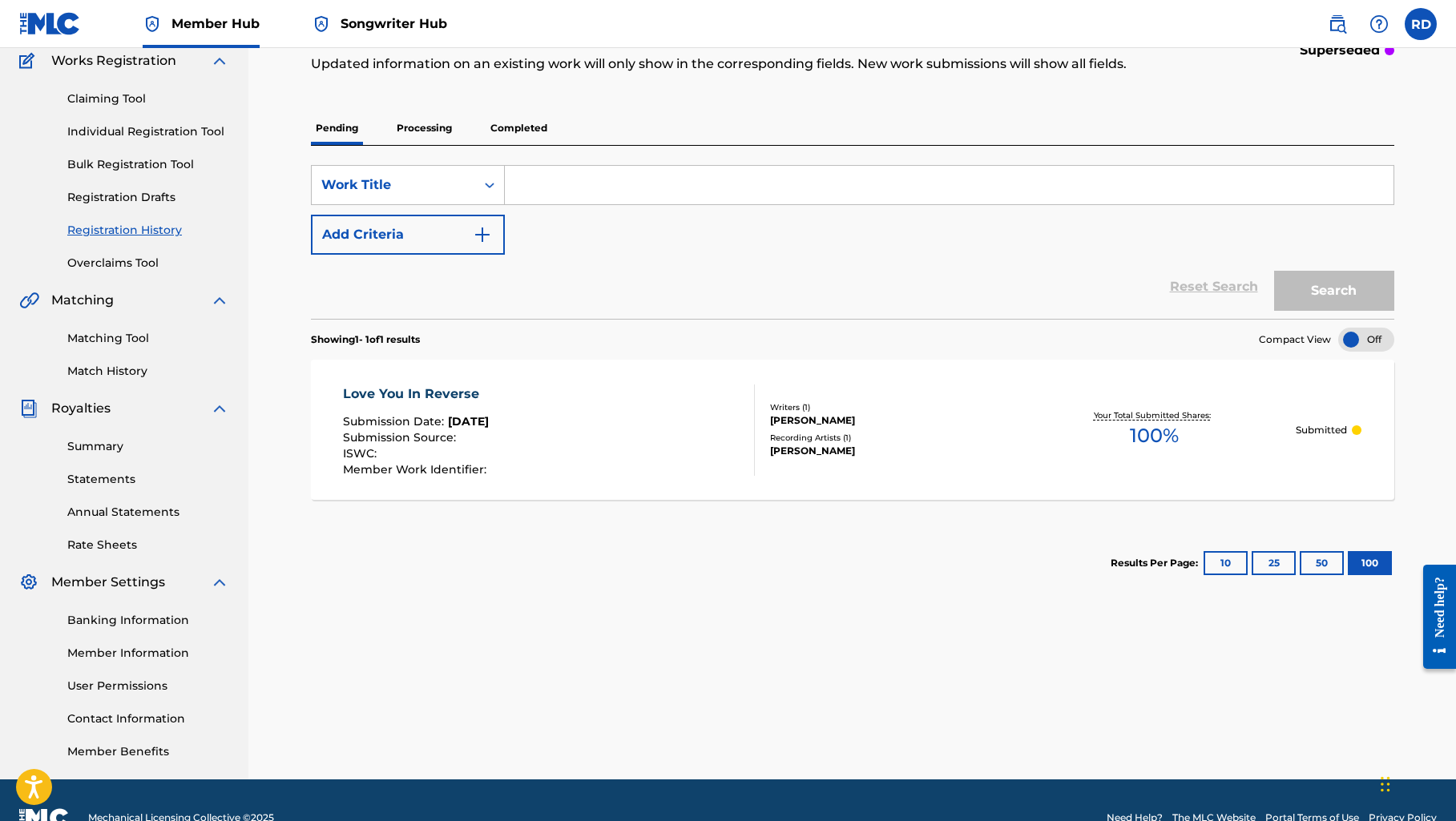
scroll to position [138, 0]
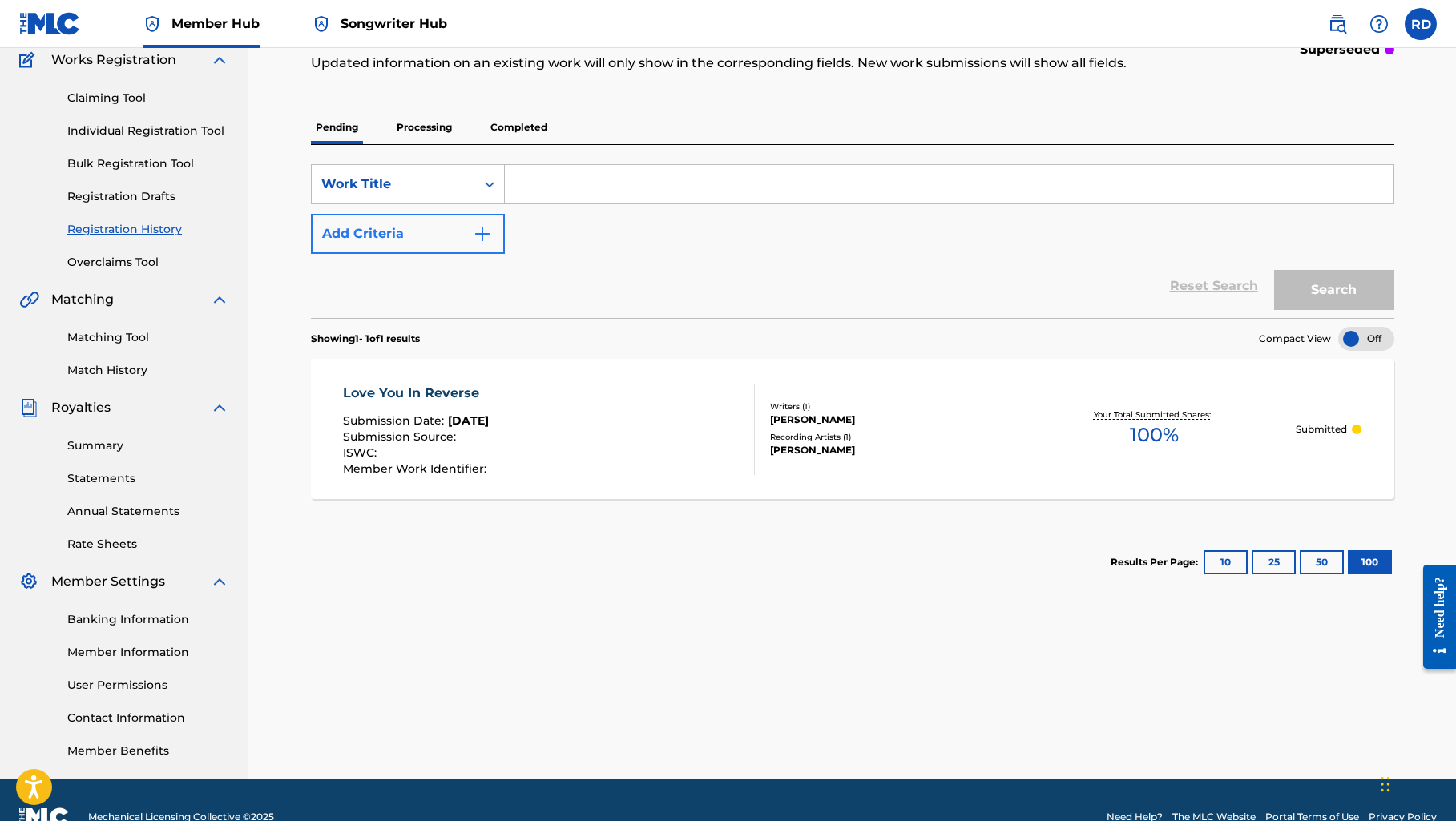
click at [343, 253] on button "Add Criteria" at bounding box center [408, 234] width 194 height 40
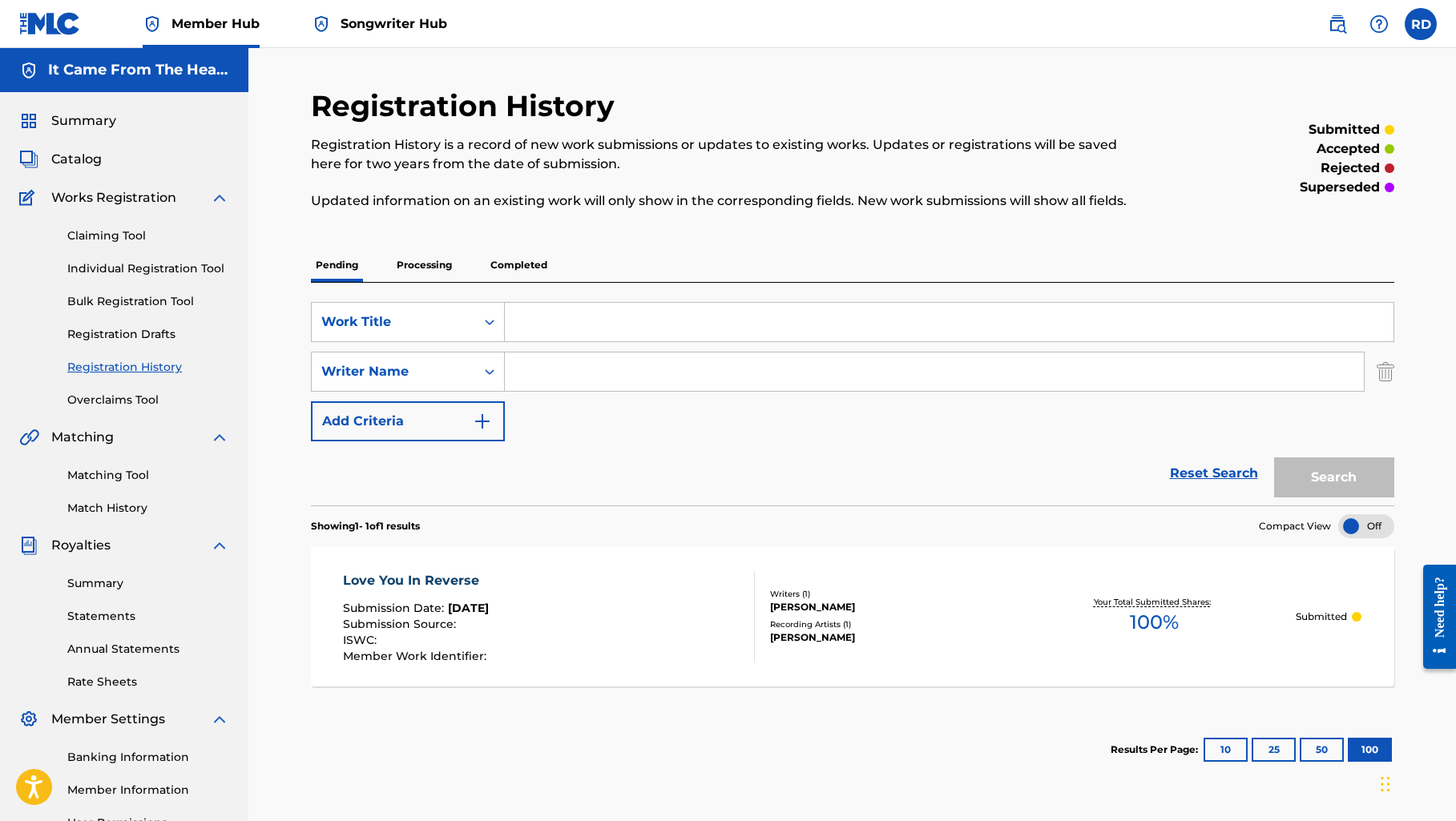
scroll to position [0, 0]
click at [113, 272] on link "Individual Registration Tool" at bounding box center [148, 268] width 162 height 17
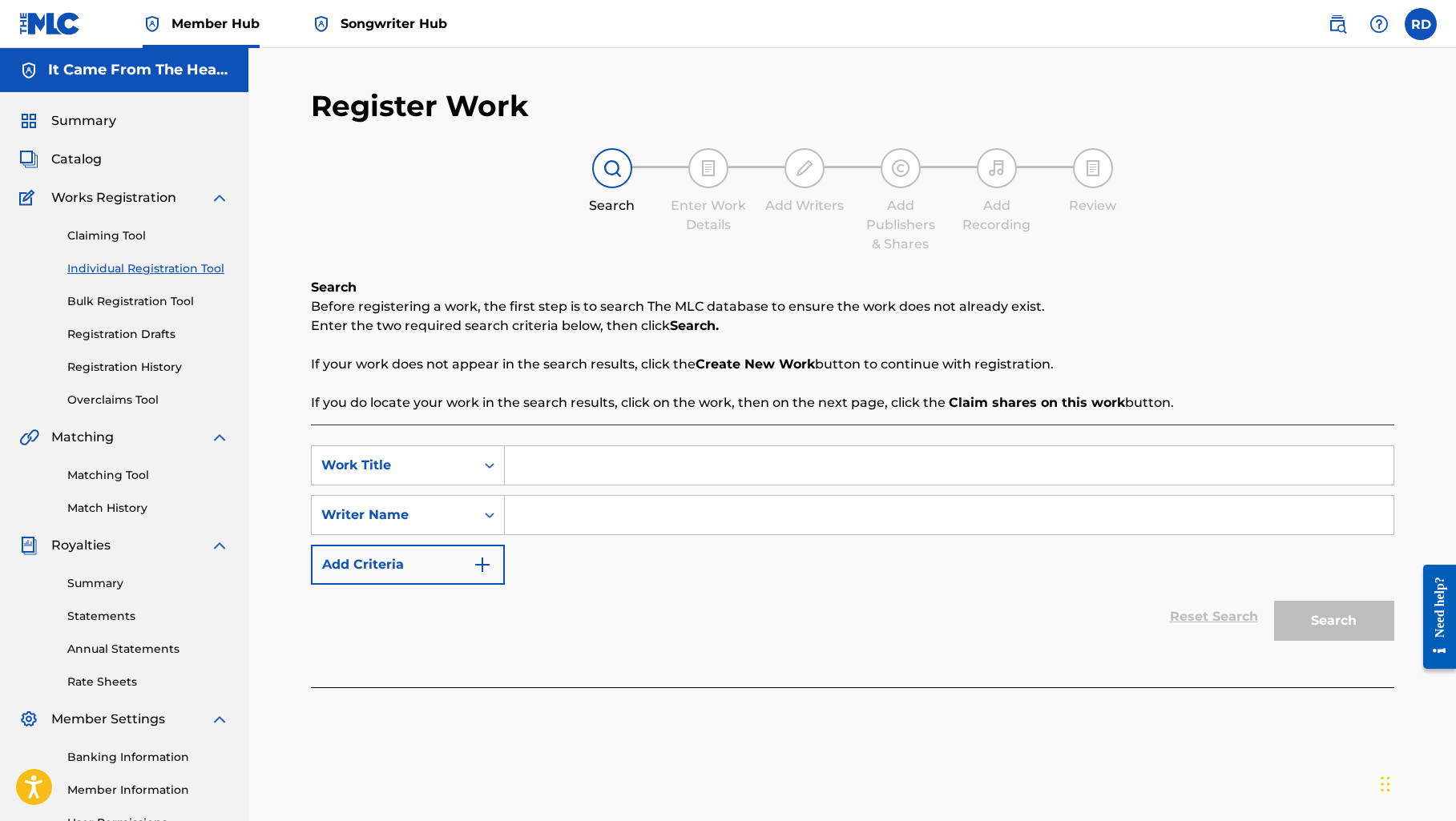
click at [587, 479] on input "Search Form" at bounding box center [949, 465] width 888 height 38
paste input "The Music That Saved Me (Piano Version)"
type input "The Music That Saved Me (Piano Version)"
click at [546, 510] on input "Search Form" at bounding box center [949, 515] width 888 height 38
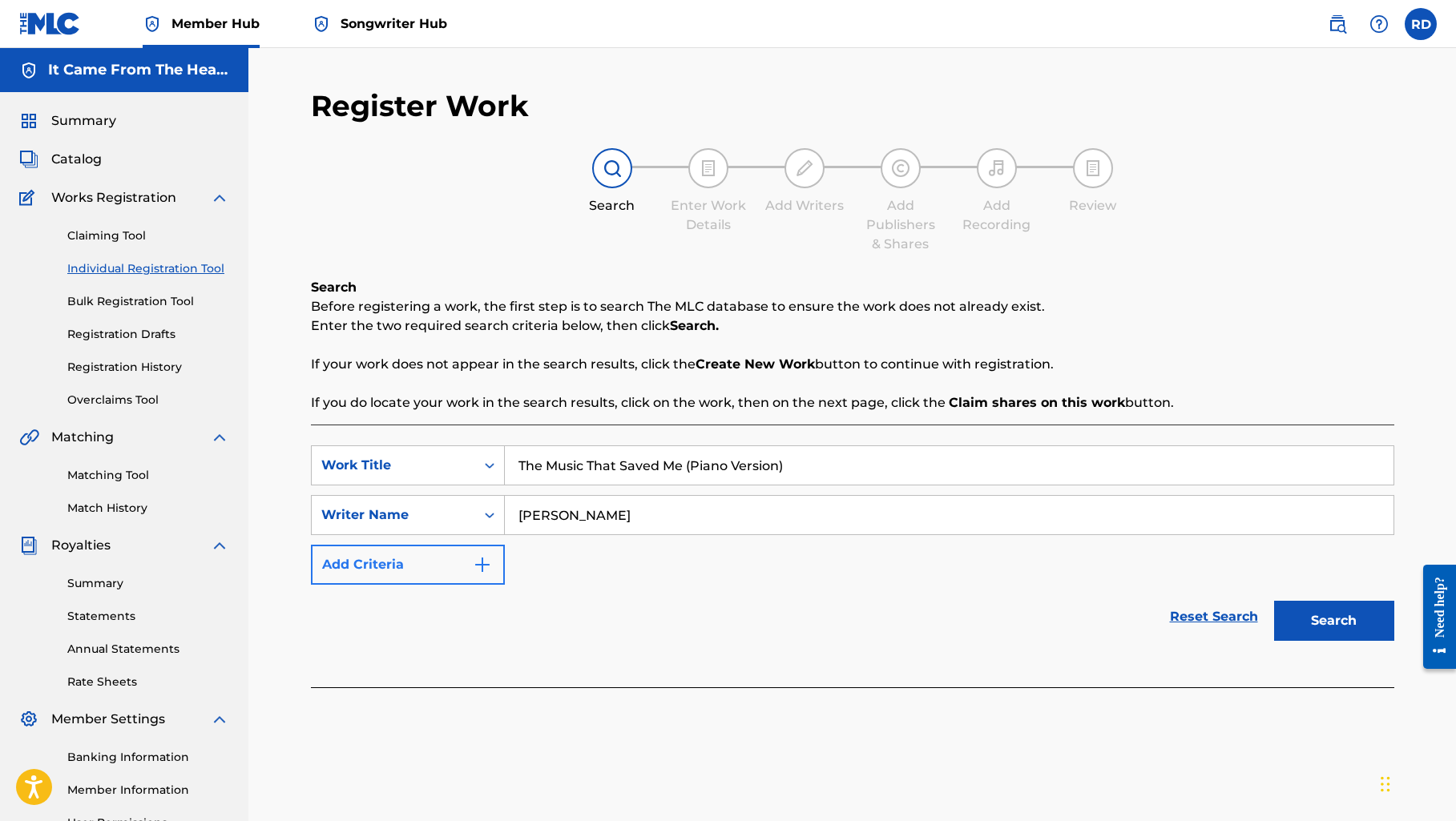
type input "[PERSON_NAME]"
click at [387, 556] on button "Add Criteria" at bounding box center [408, 565] width 194 height 40
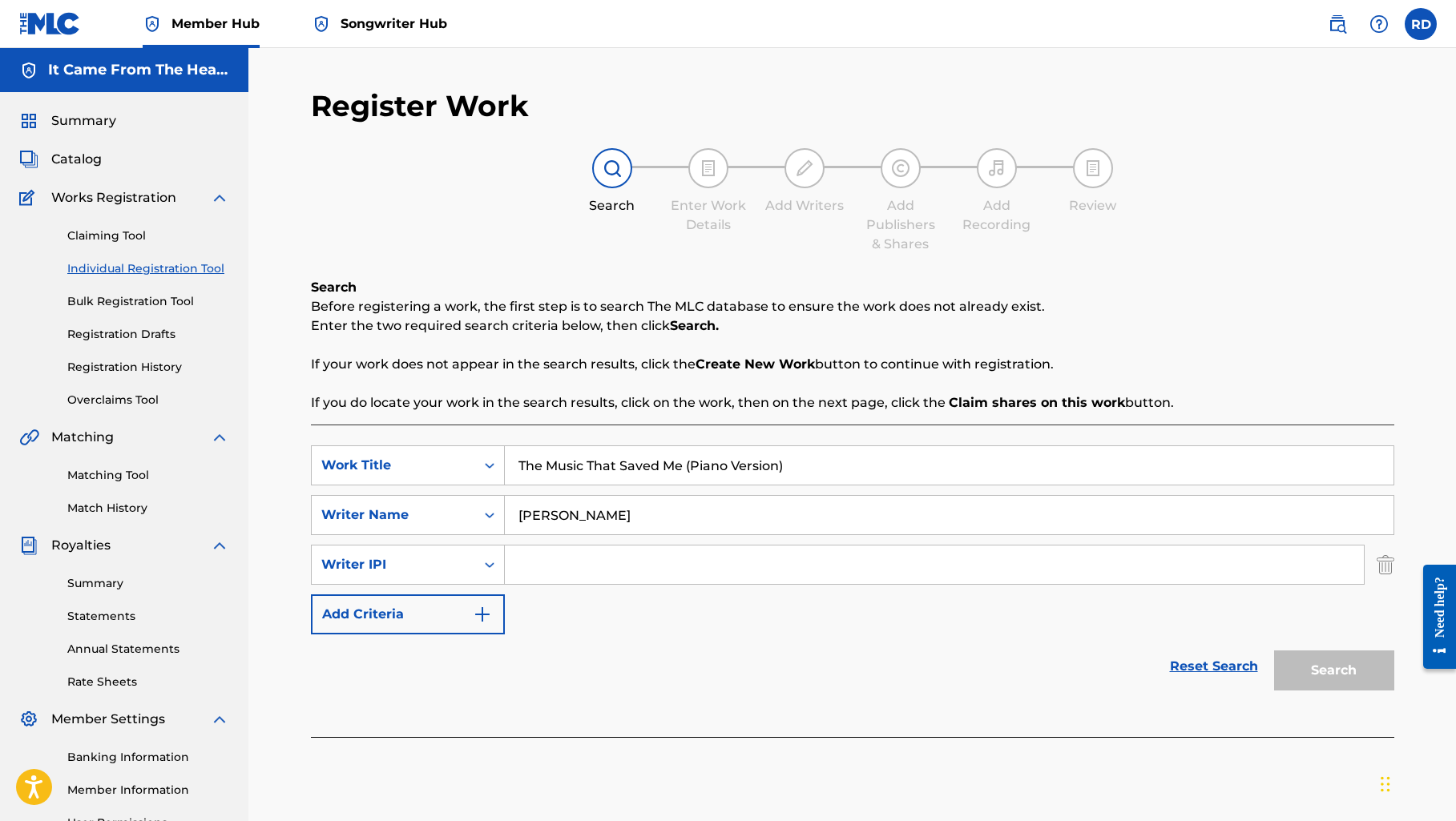
click at [549, 568] on input "Search Form" at bounding box center [934, 565] width 859 height 38
paste input "00533930360"
type input "00533930360"
click at [474, 612] on img "Search Form" at bounding box center [482, 615] width 19 height 19
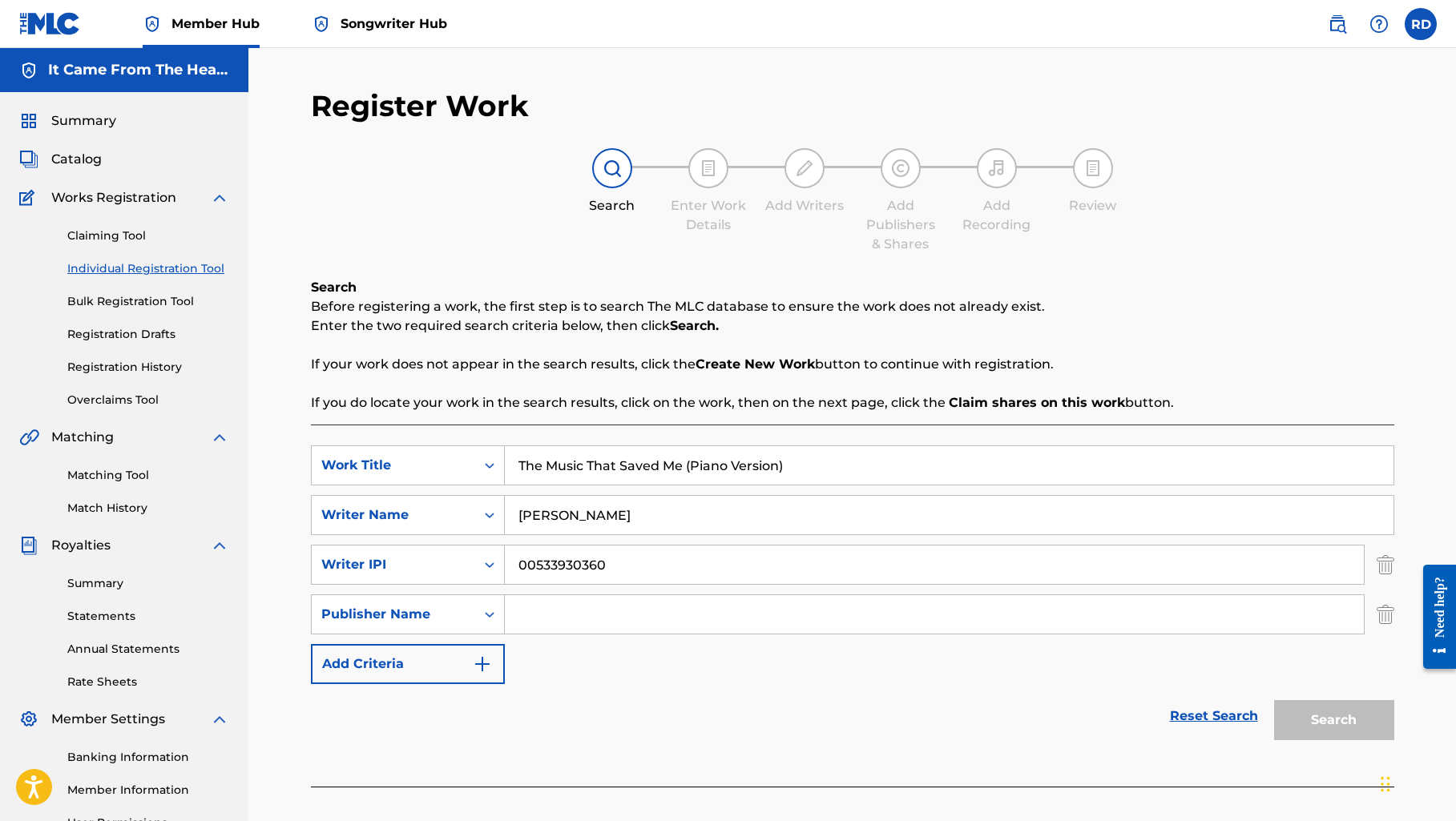
click at [568, 612] on input "Search Form" at bounding box center [934, 615] width 859 height 38
type input "It Came From The Heart Music Publishing"
click at [464, 671] on button "Add Criteria" at bounding box center [408, 664] width 194 height 40
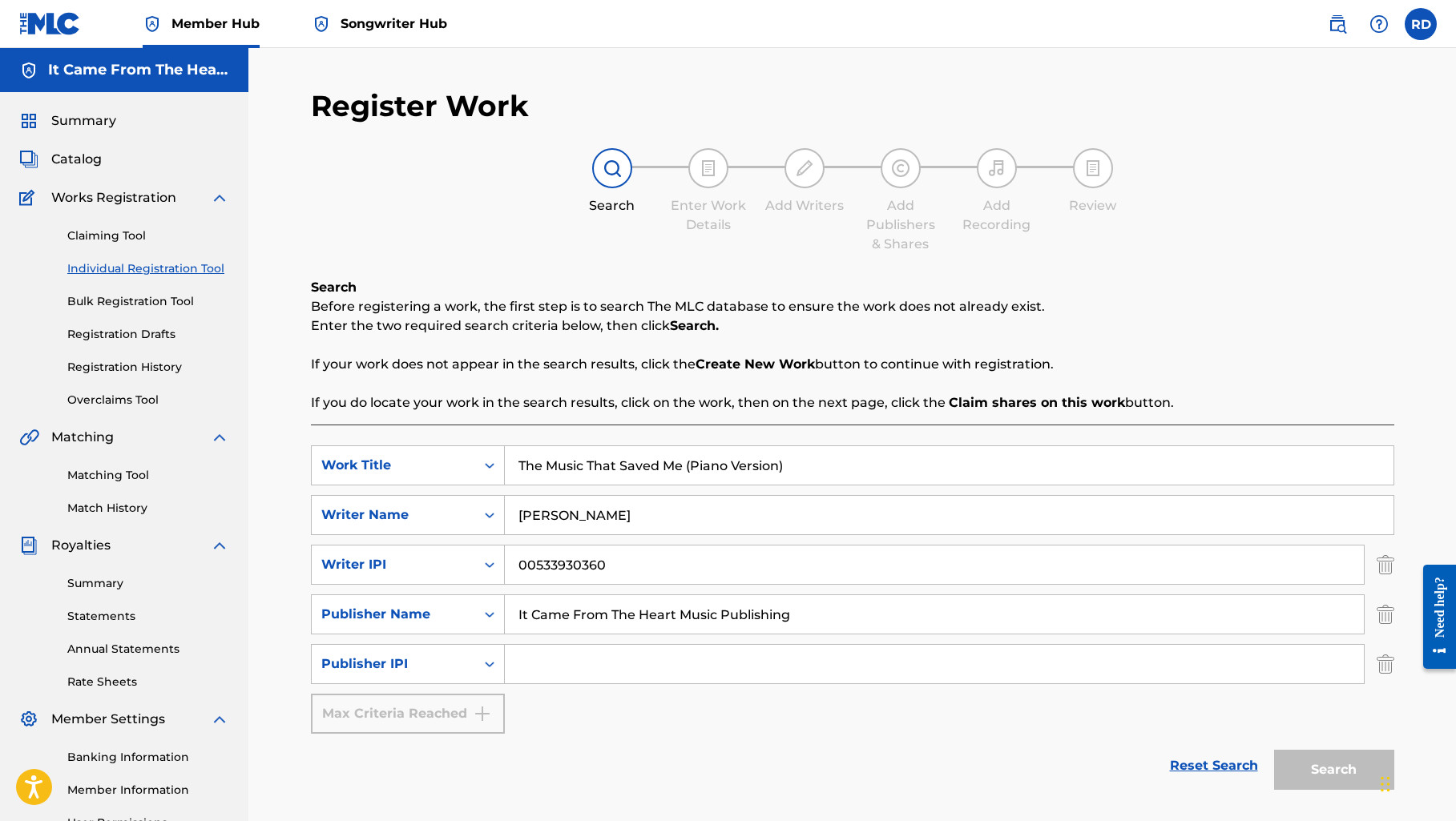
click at [568, 666] on input "Search Form" at bounding box center [934, 664] width 859 height 38
paste input "01291913148"
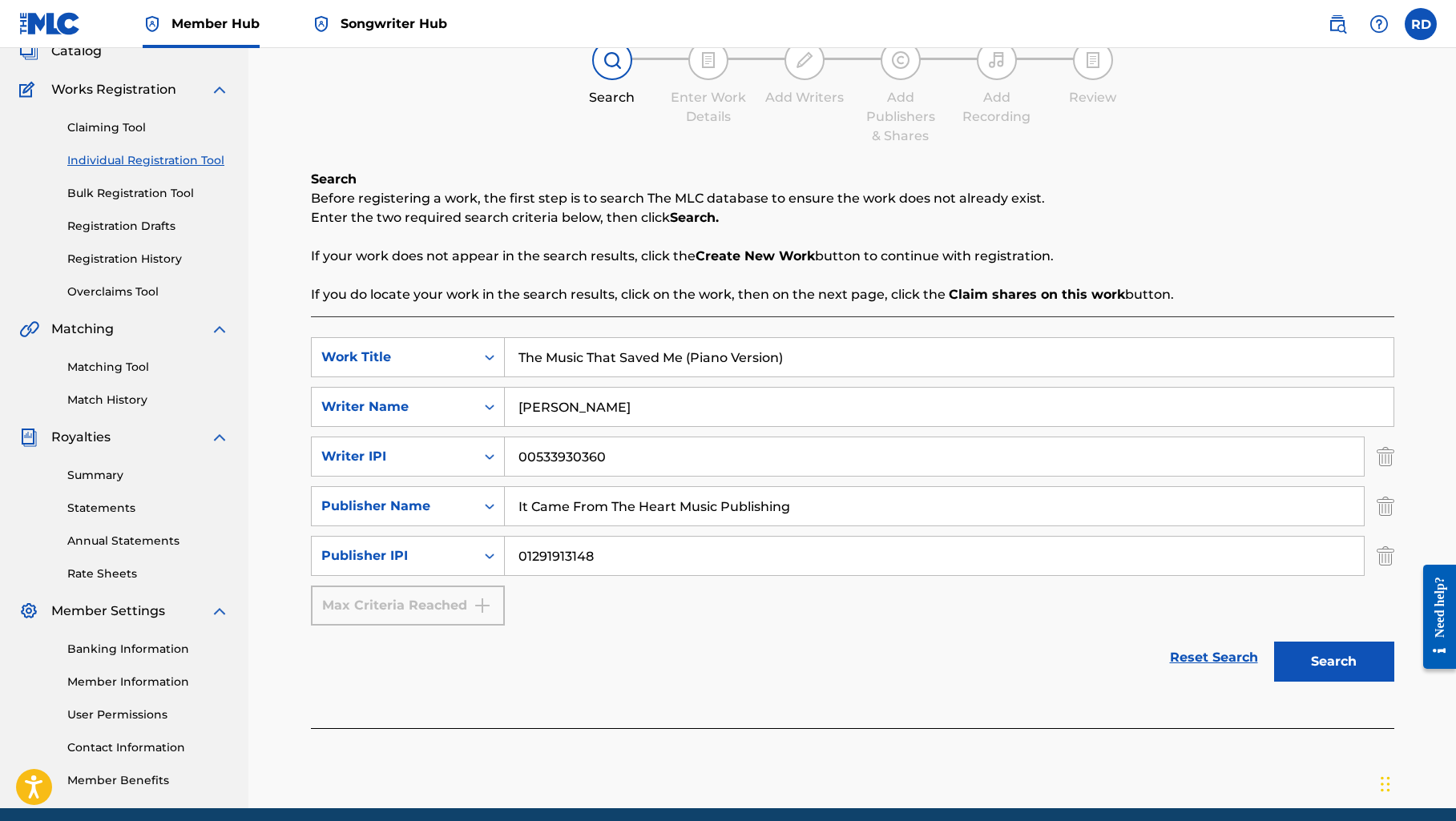
scroll to position [115, 0]
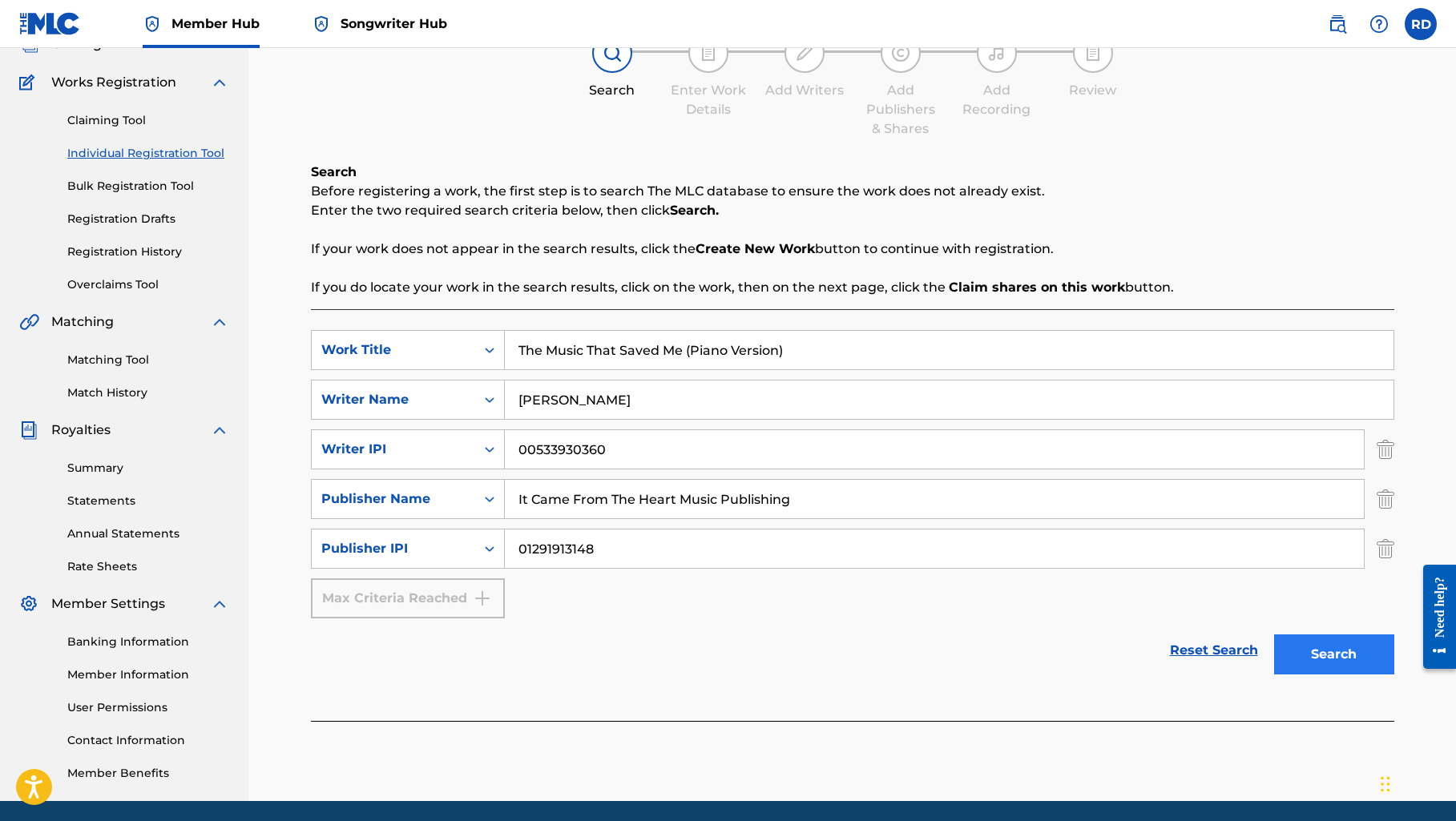
type input "01291913148"
click at [1318, 660] on button "Search" at bounding box center [1334, 655] width 120 height 40
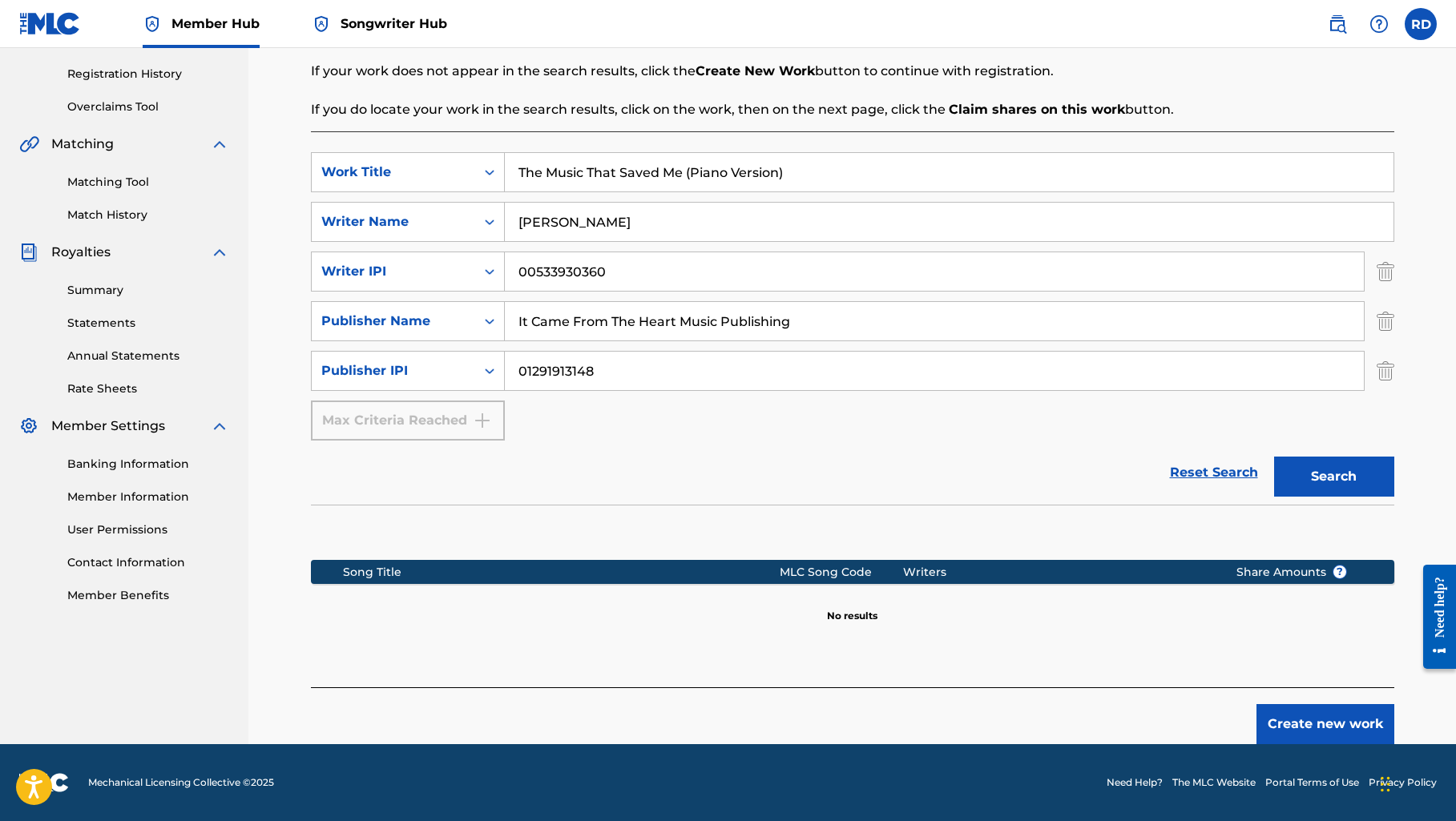
scroll to position [293, 0]
click at [1278, 725] on button "Create new work" at bounding box center [1325, 724] width 138 height 40
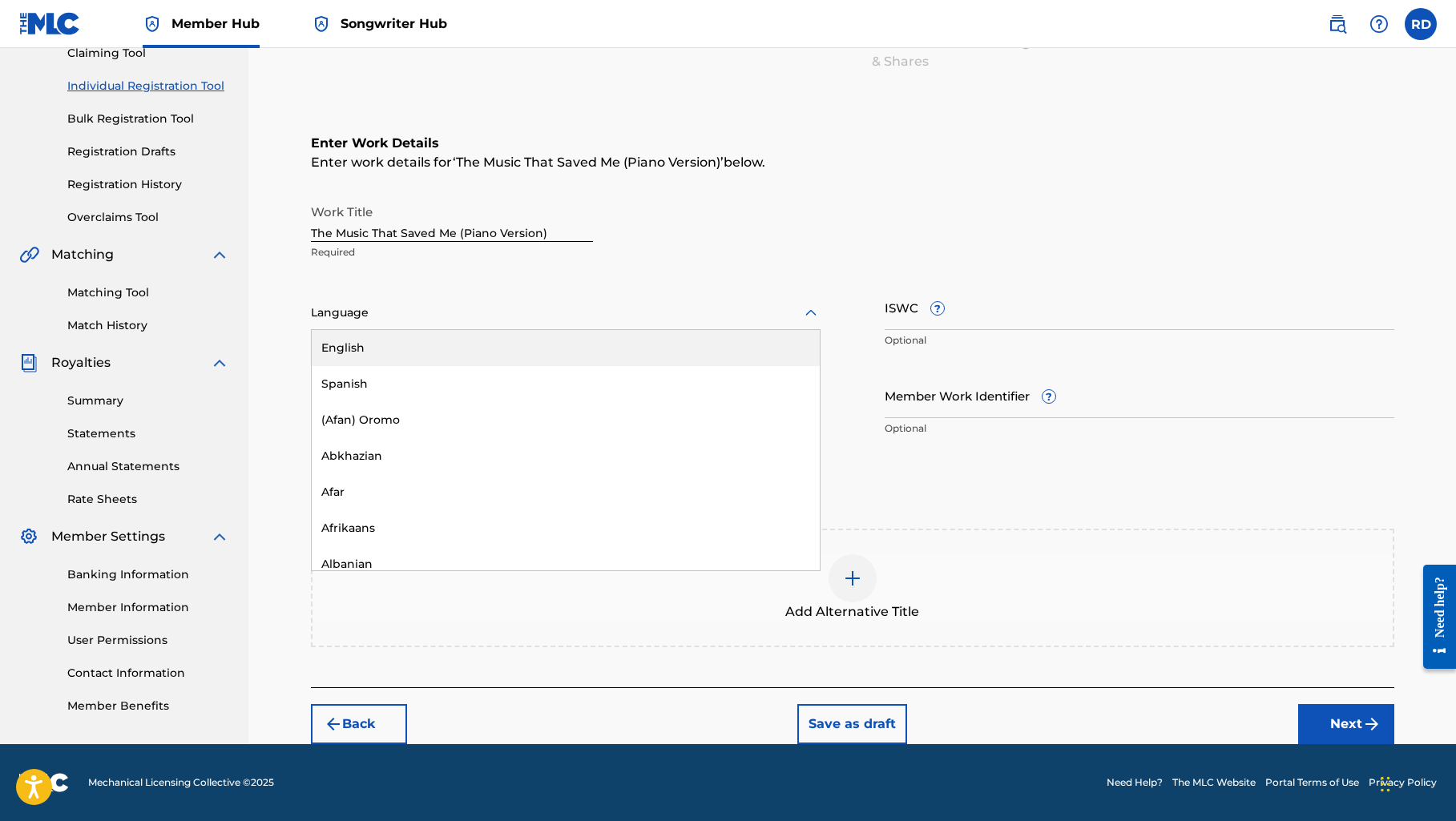
click at [358, 320] on div at bounding box center [565, 312] width 510 height 20
click at [351, 348] on div "English" at bounding box center [565, 347] width 508 height 36
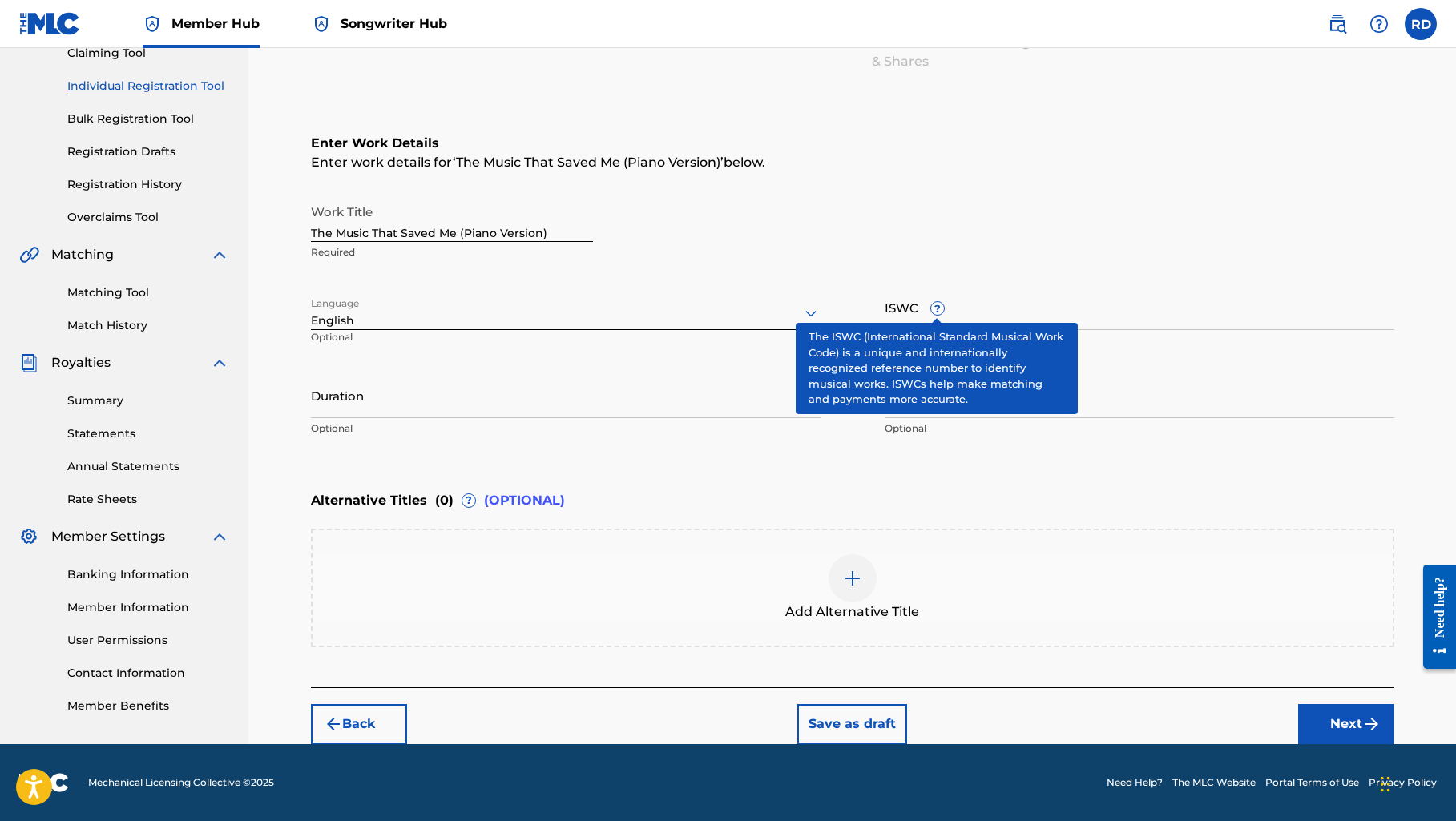
click at [940, 310] on span "?" at bounding box center [937, 308] width 13 height 13
click at [940, 310] on input "ISWC ?" at bounding box center [1139, 307] width 510 height 45
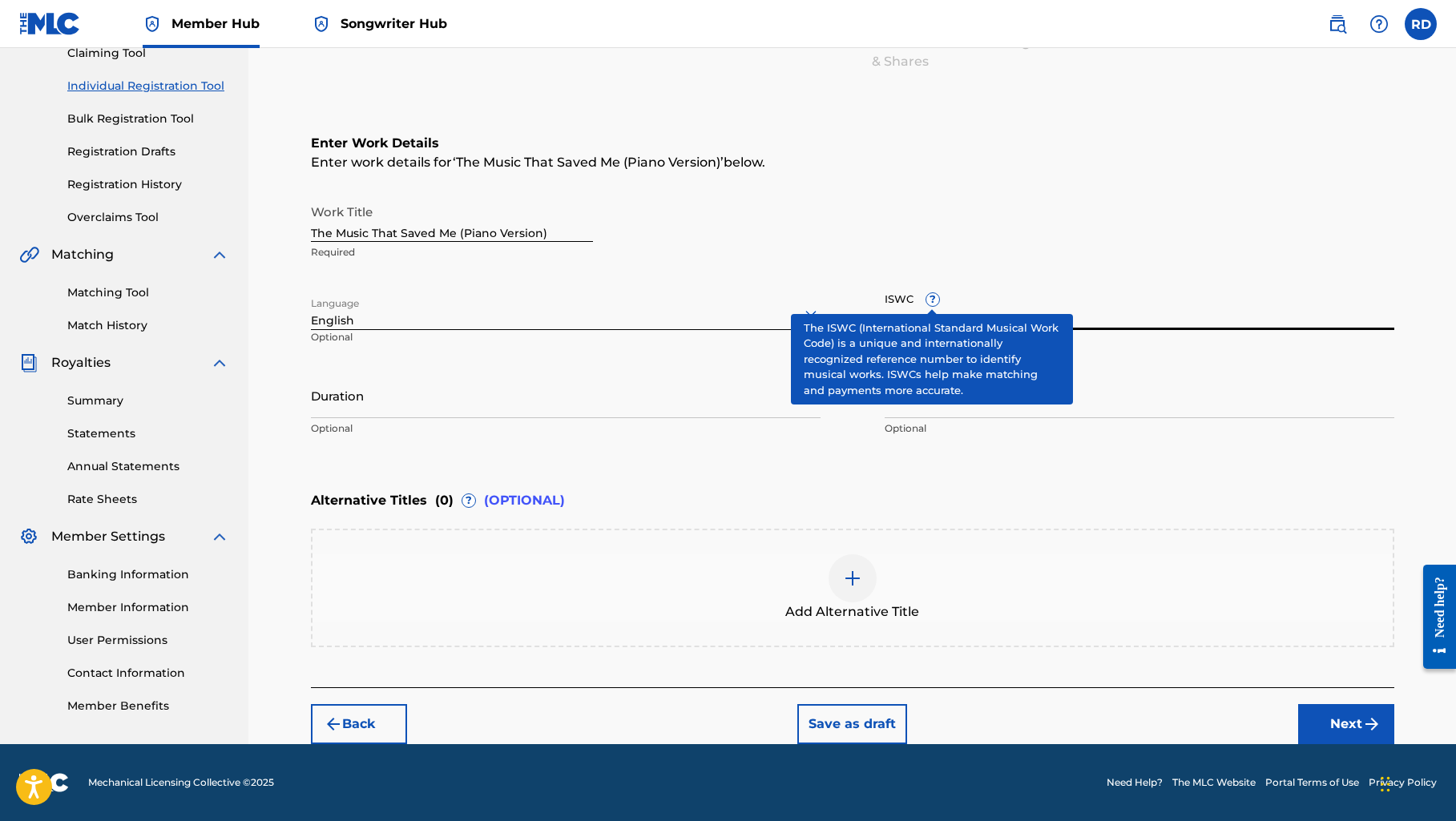
click at [940, 310] on input "ISWC ?" at bounding box center [1139, 307] width 510 height 45
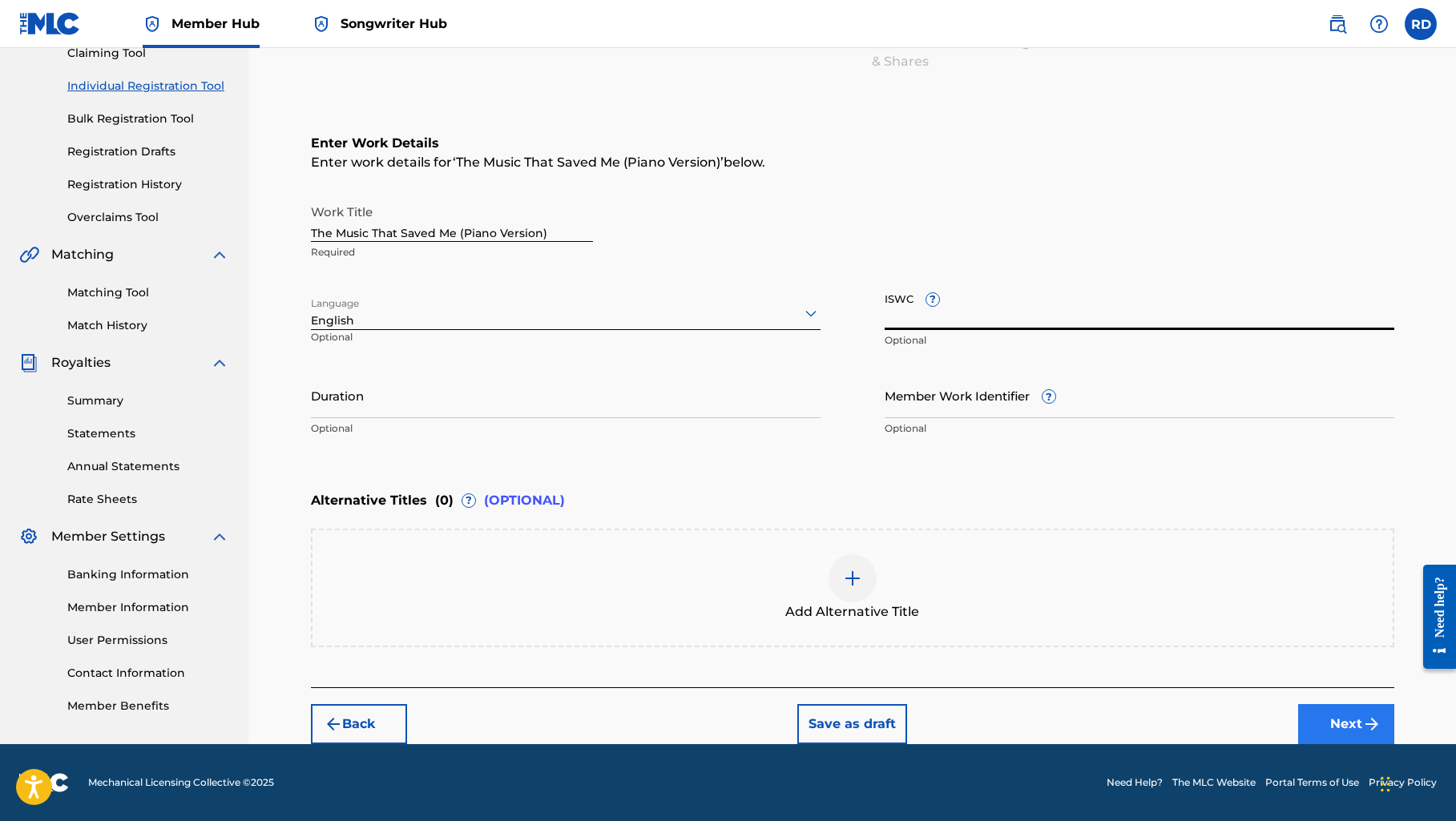
click at [1313, 714] on button "Next" at bounding box center [1346, 724] width 96 height 40
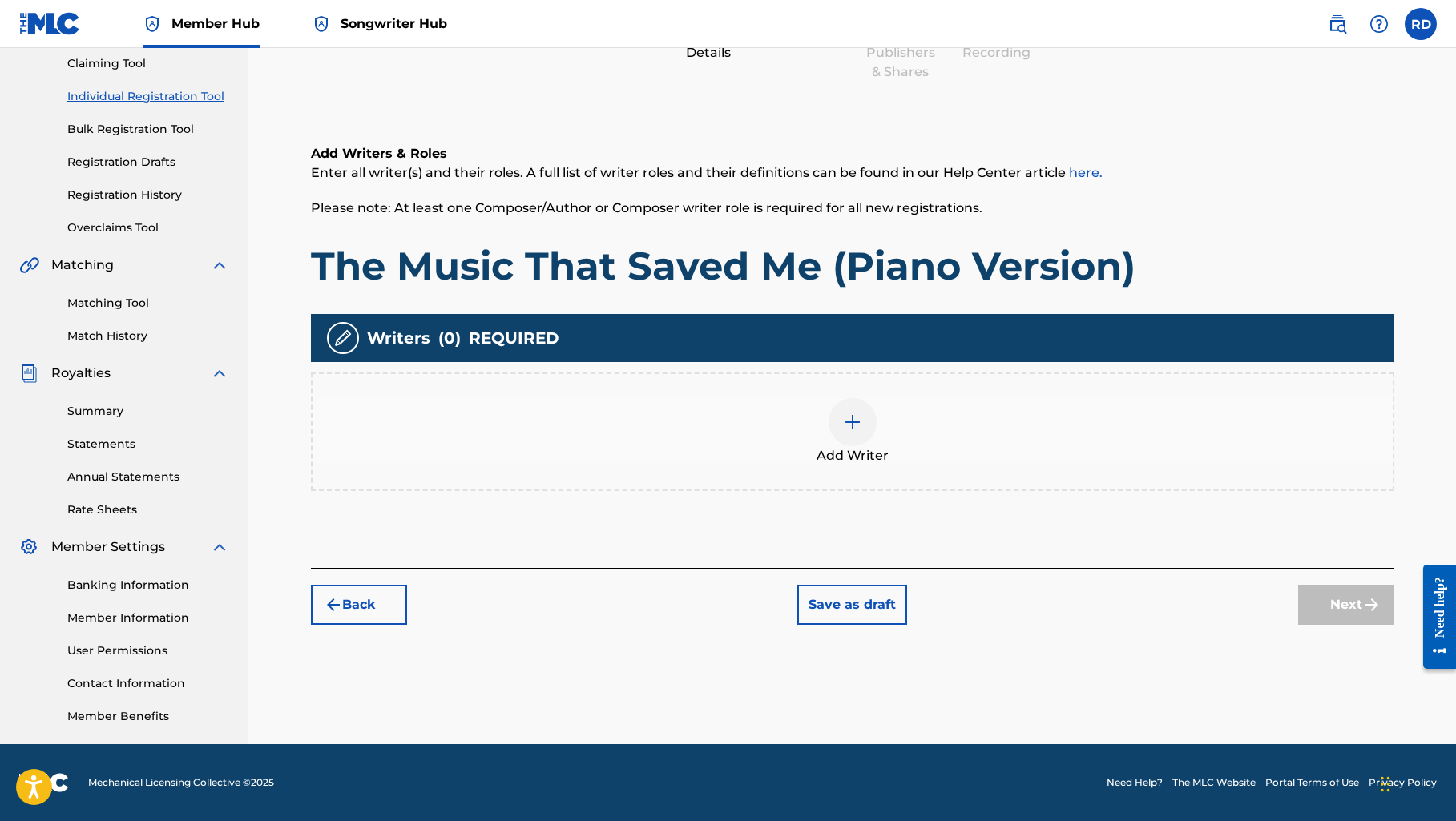
scroll to position [172, 0]
click at [843, 423] on img at bounding box center [853, 422] width 19 height 19
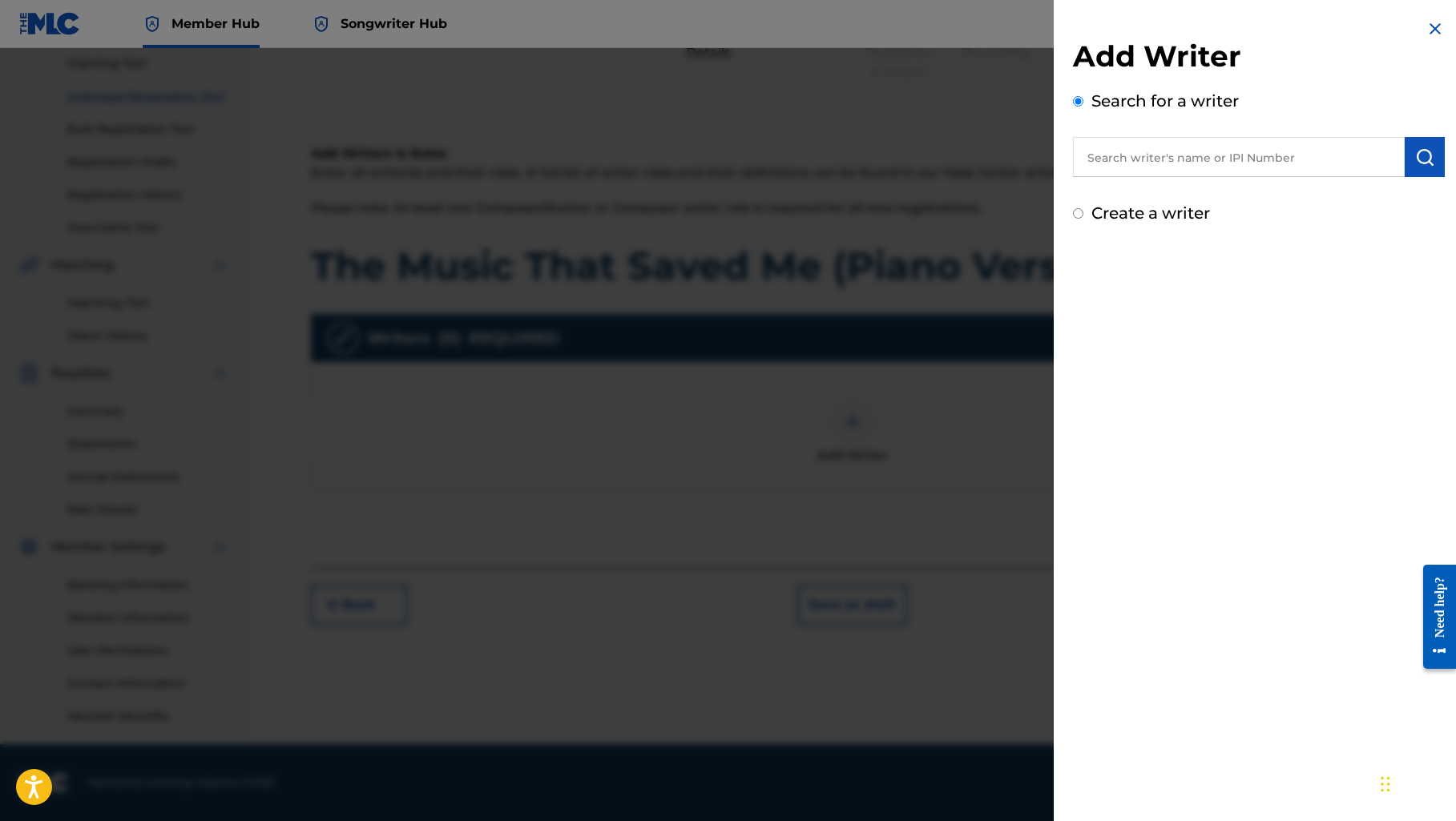
click at [1103, 167] on input "text" at bounding box center [1238, 157] width 331 height 40
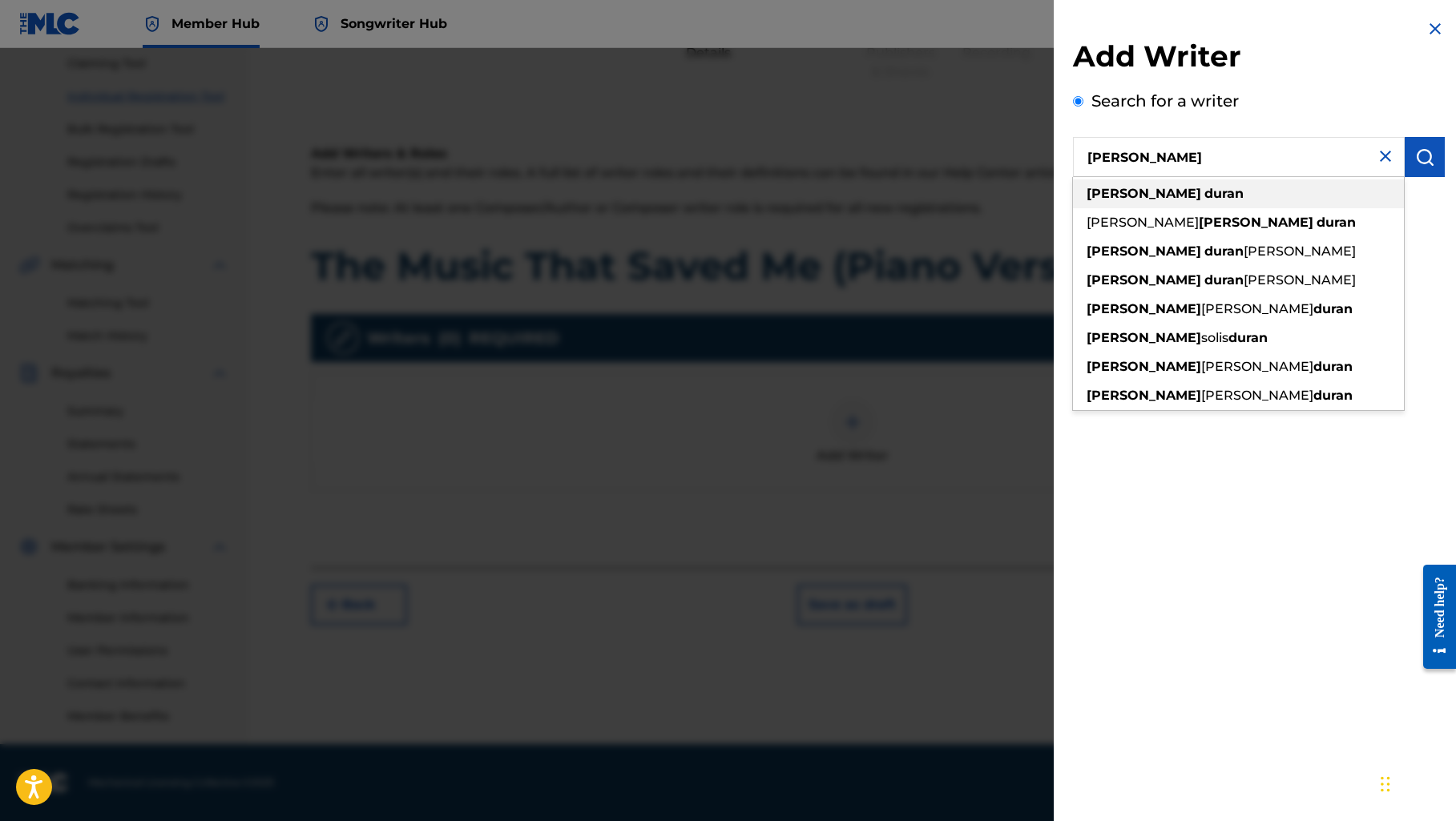
click at [1204, 189] on strong "duran" at bounding box center [1223, 193] width 39 height 15
type input "[PERSON_NAME]"
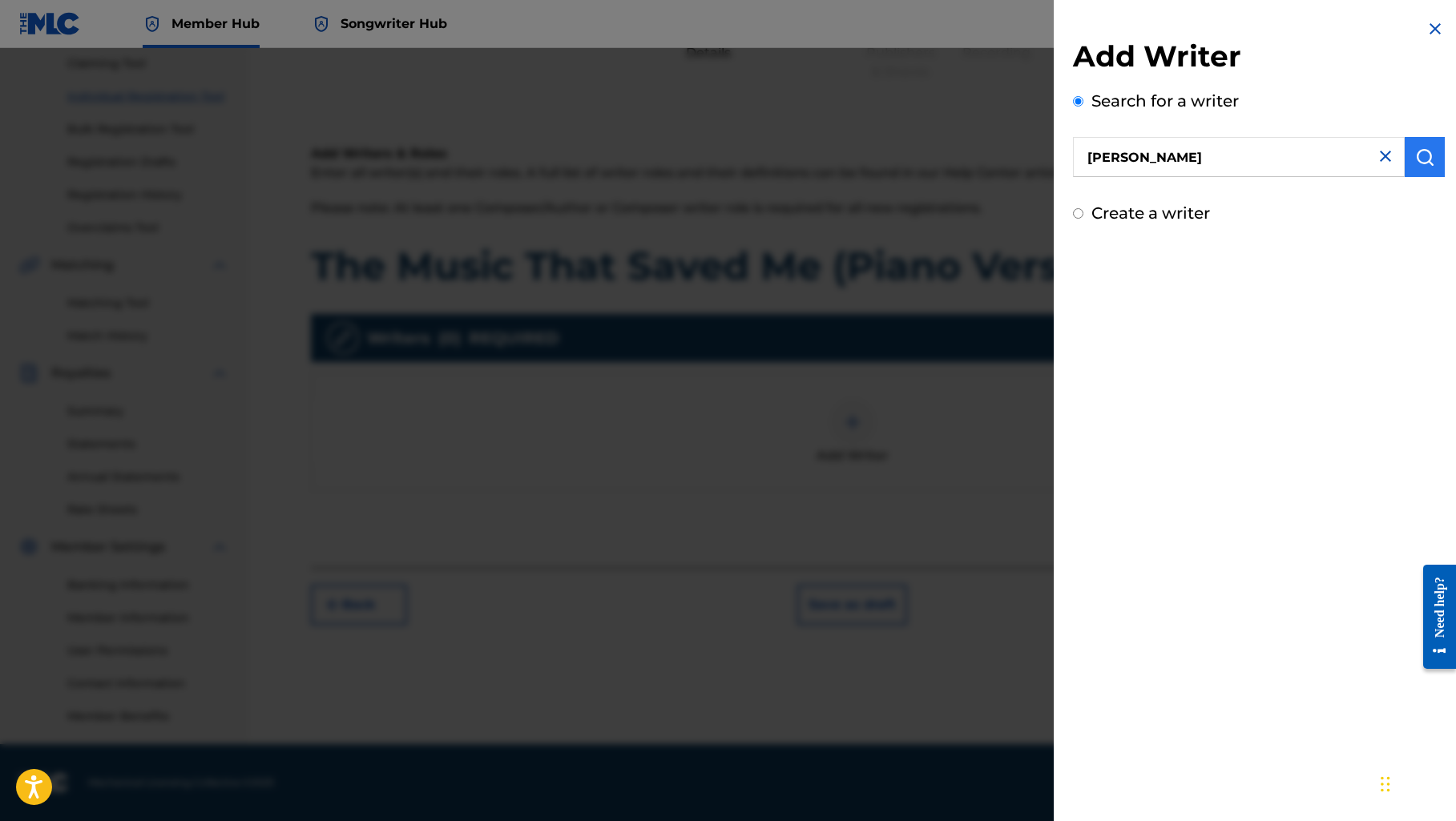
click at [1418, 157] on img "submit" at bounding box center [1425, 157] width 19 height 19
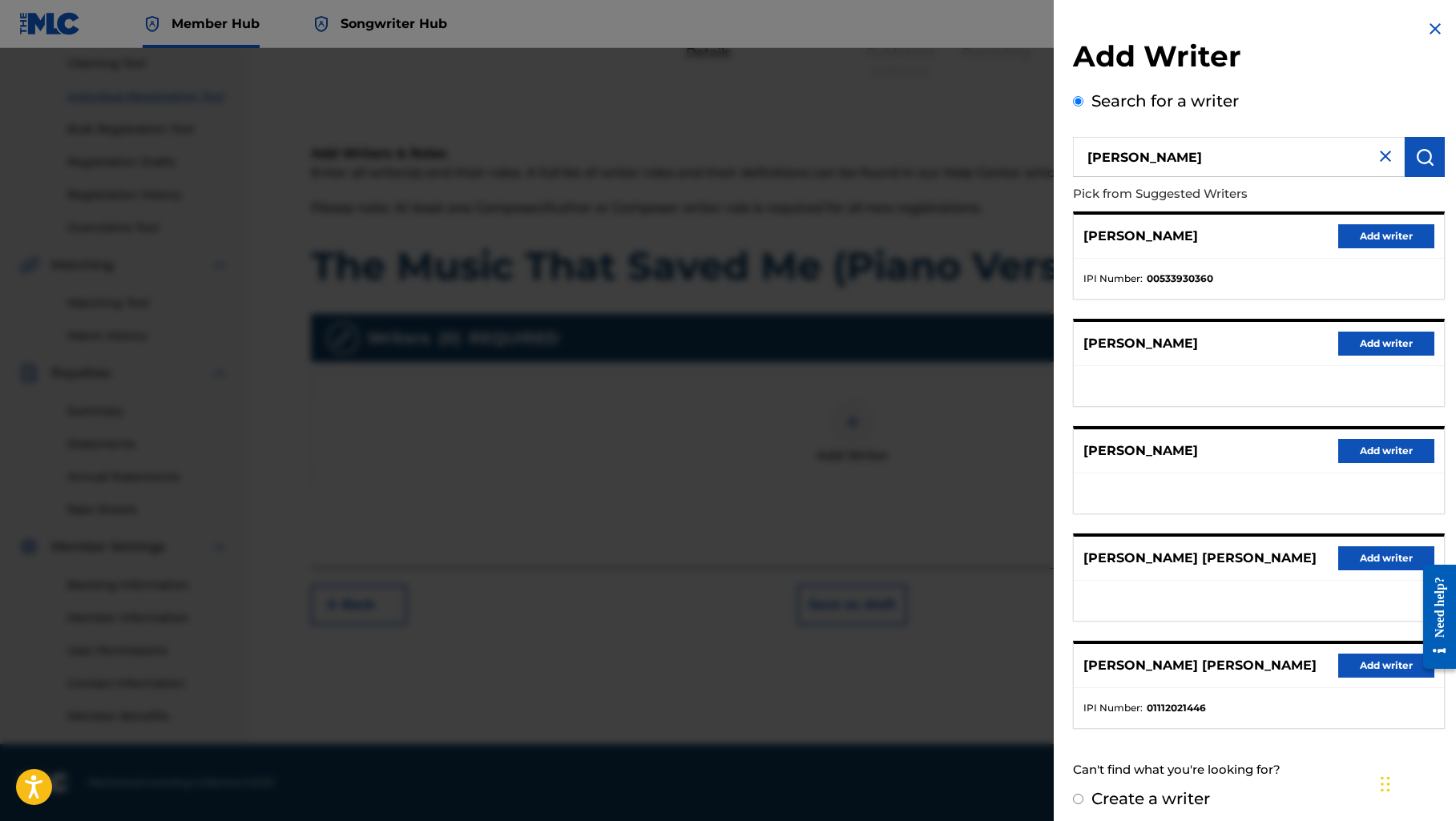
click at [1189, 504] on ul at bounding box center [1258, 493] width 370 height 40
click at [1366, 453] on button "Add writer" at bounding box center [1386, 450] width 96 height 24
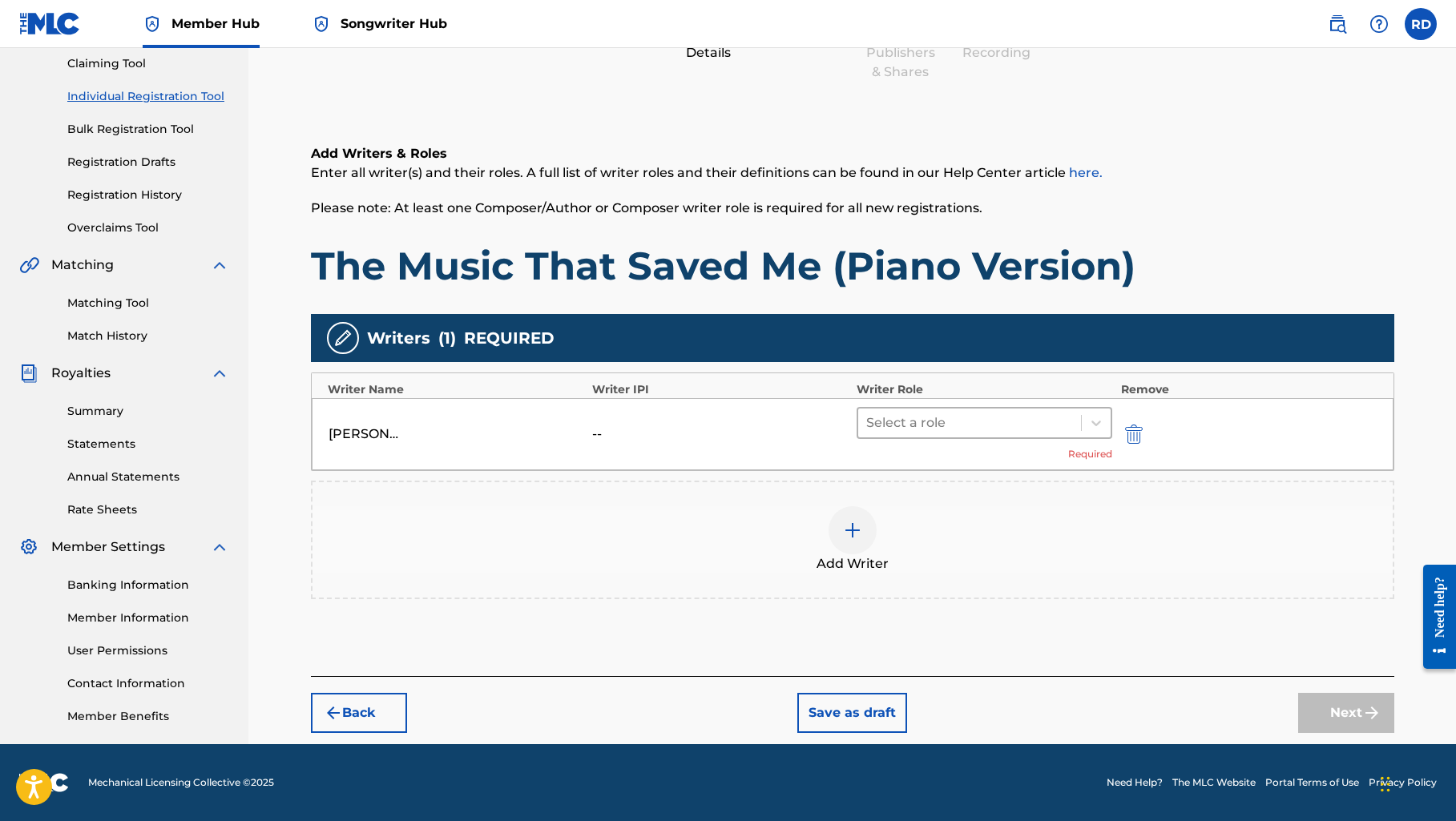
click at [1006, 423] on div at bounding box center [969, 423] width 207 height 23
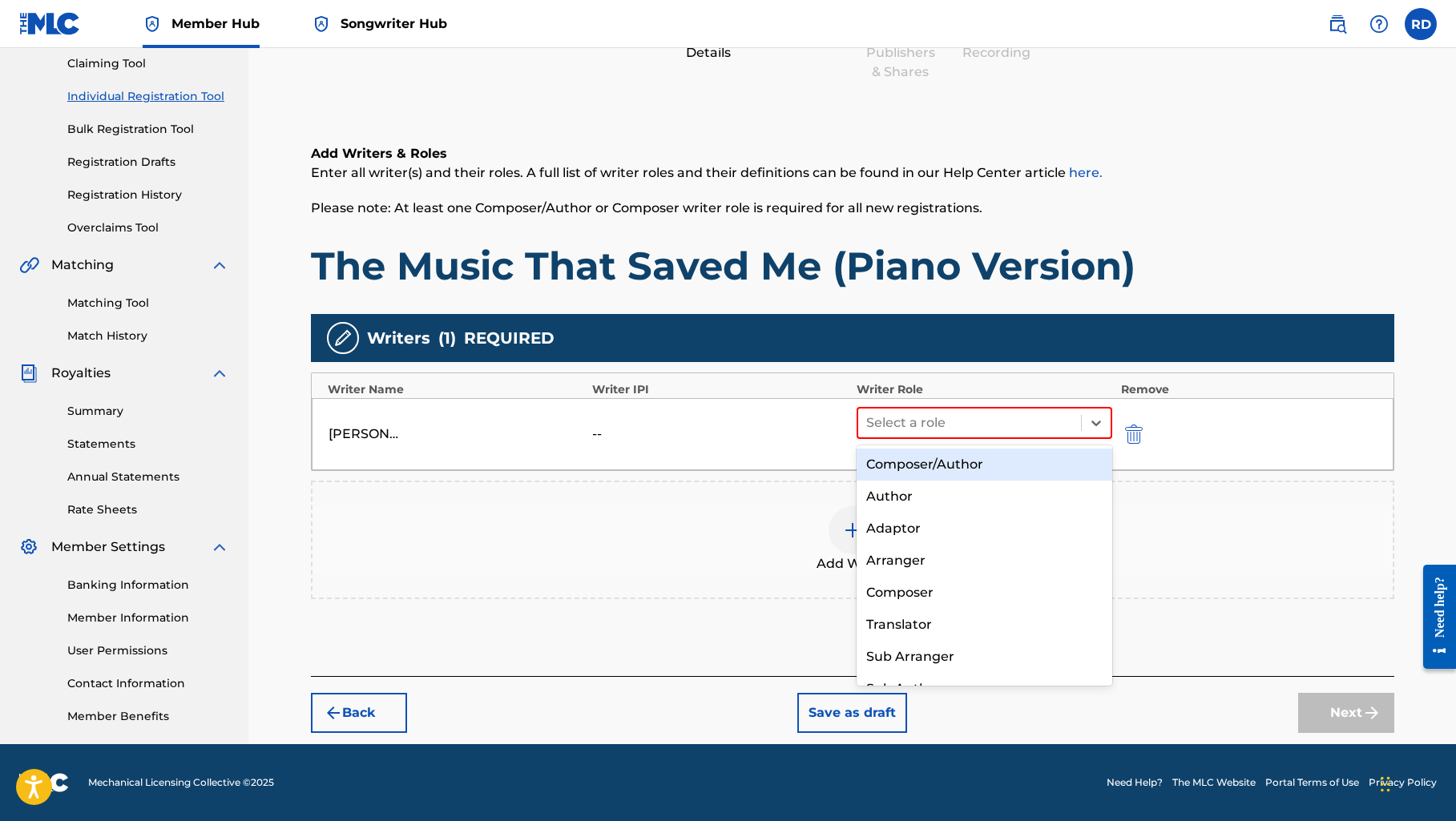
click at [990, 462] on div "Composer/Author" at bounding box center [984, 464] width 256 height 32
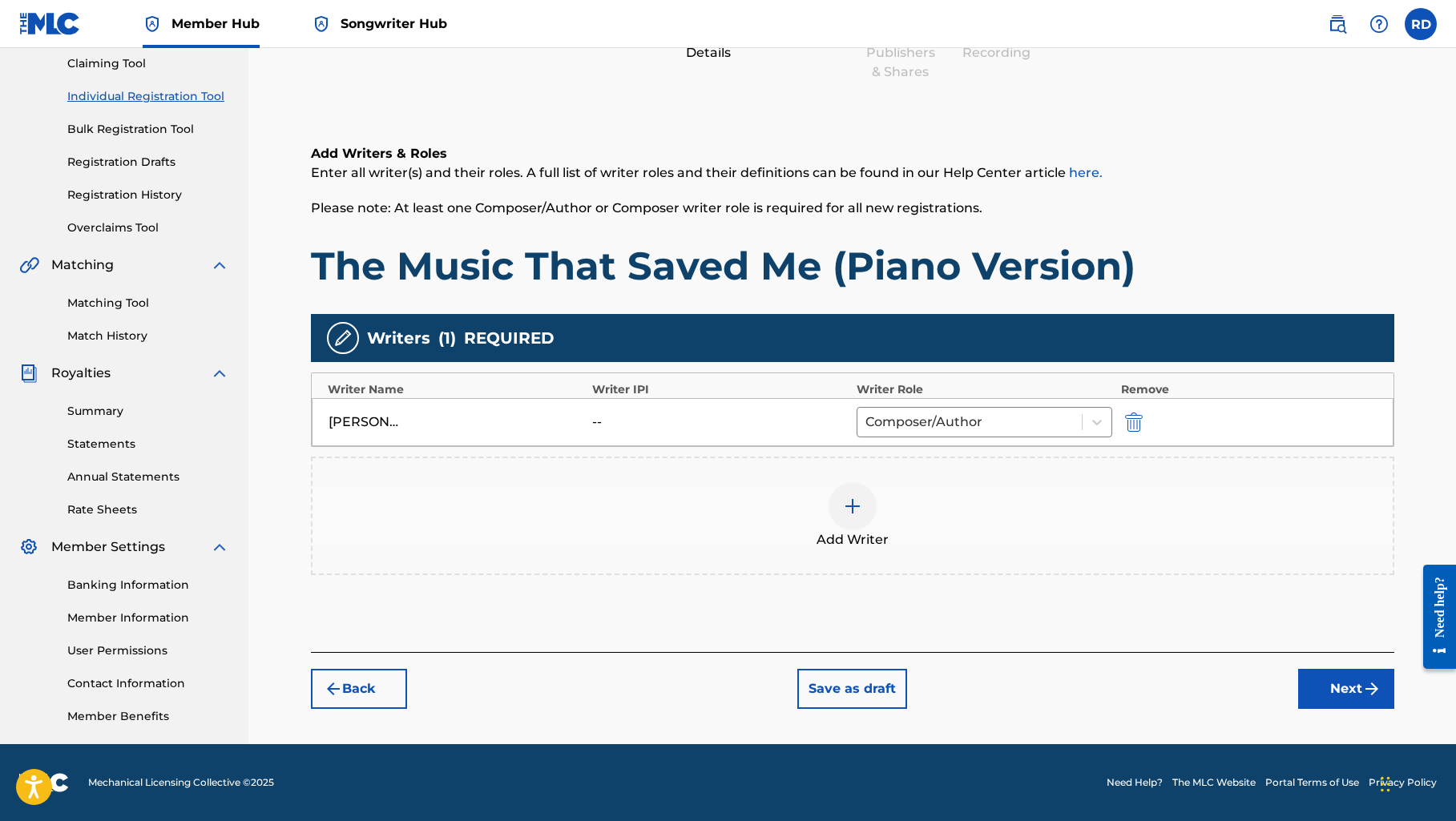
click at [597, 427] on div "--" at bounding box center [628, 422] width 72 height 19
click at [1313, 688] on button "Next" at bounding box center [1346, 689] width 96 height 40
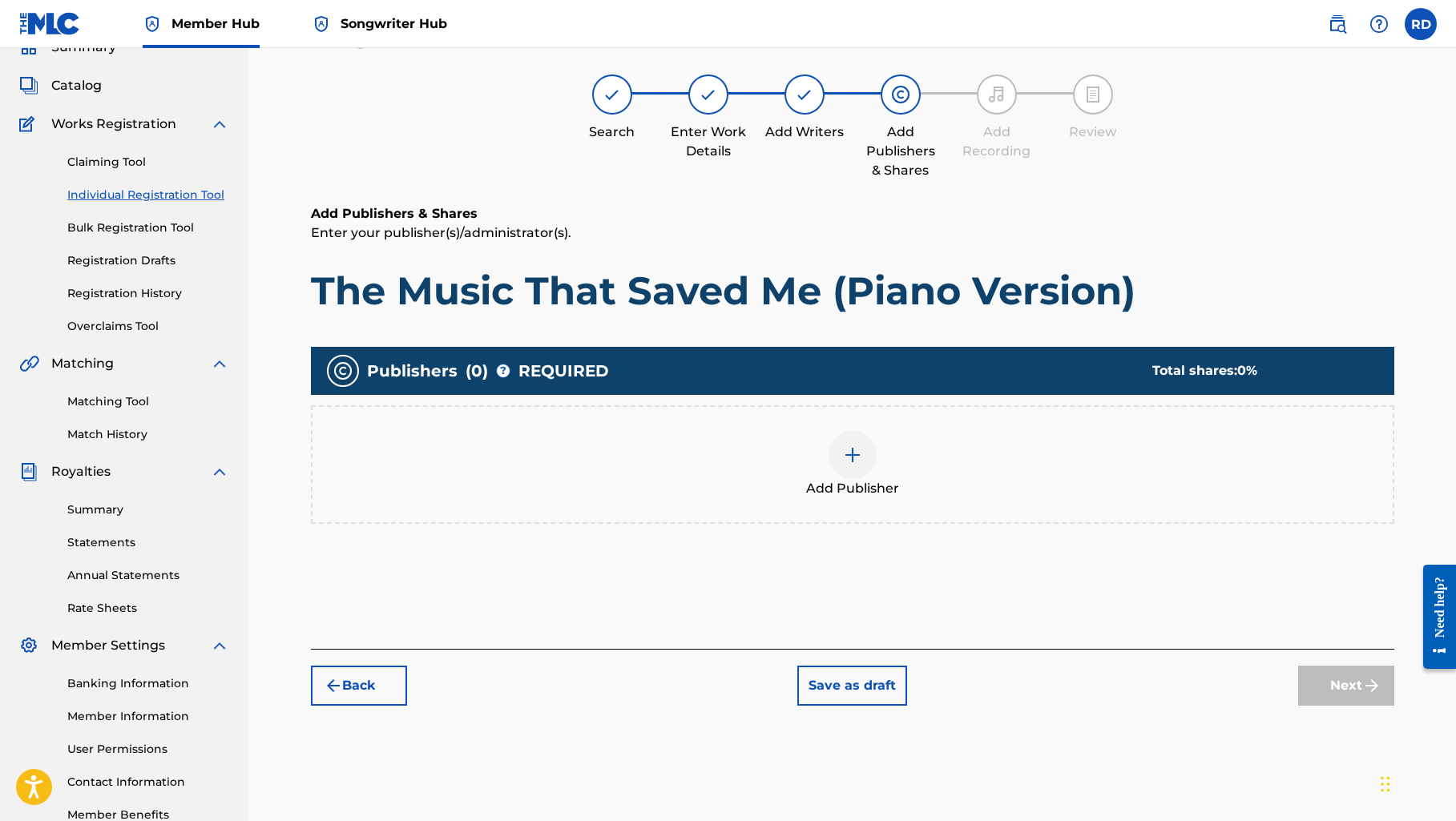
scroll to position [72, 0]
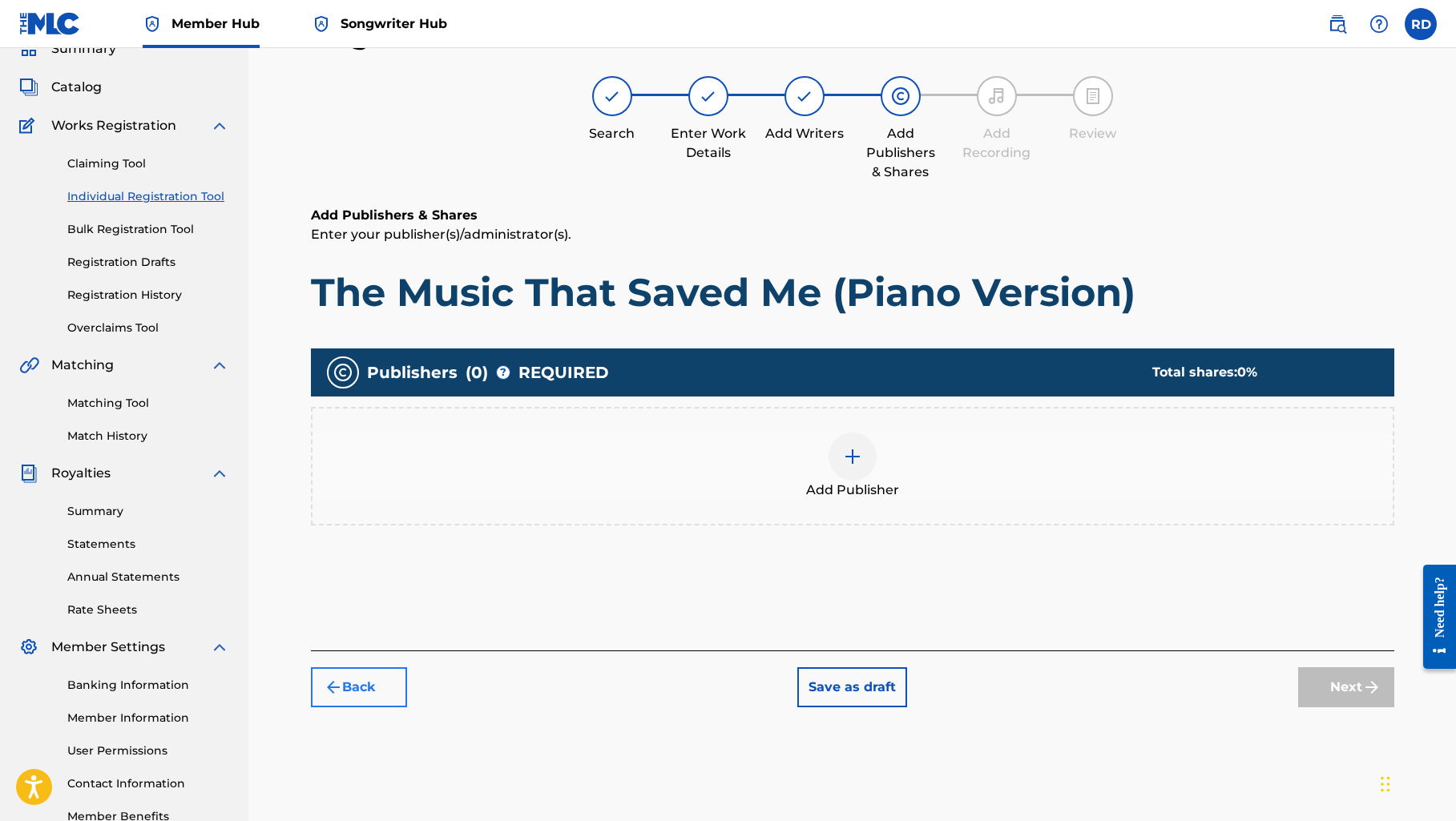
click at [348, 678] on button "Back" at bounding box center [359, 687] width 96 height 40
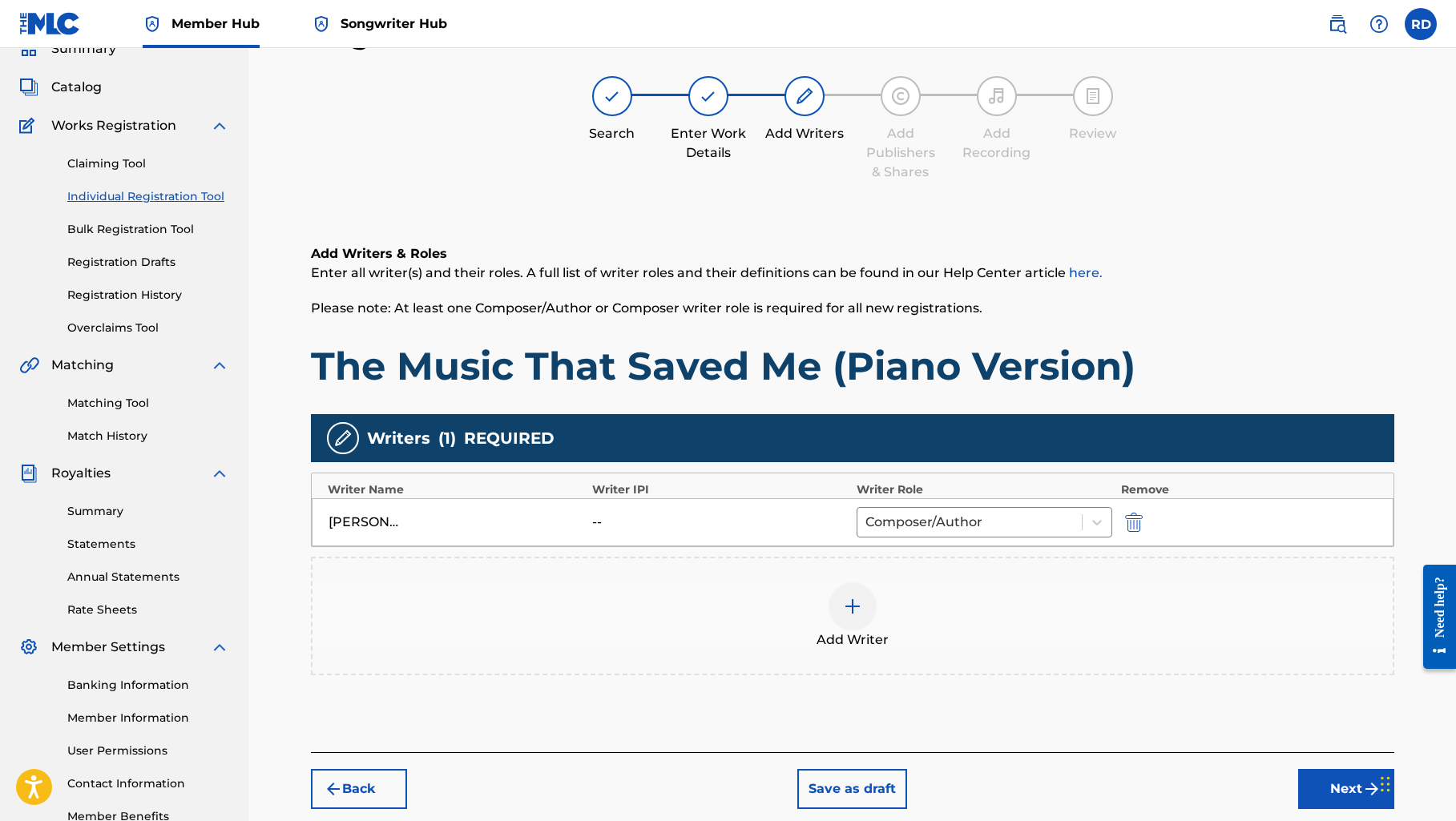
click at [539, 525] on div "[PERSON_NAME]" at bounding box center [456, 522] width 256 height 19
click at [1129, 518] on img "submit" at bounding box center [1133, 522] width 17 height 19
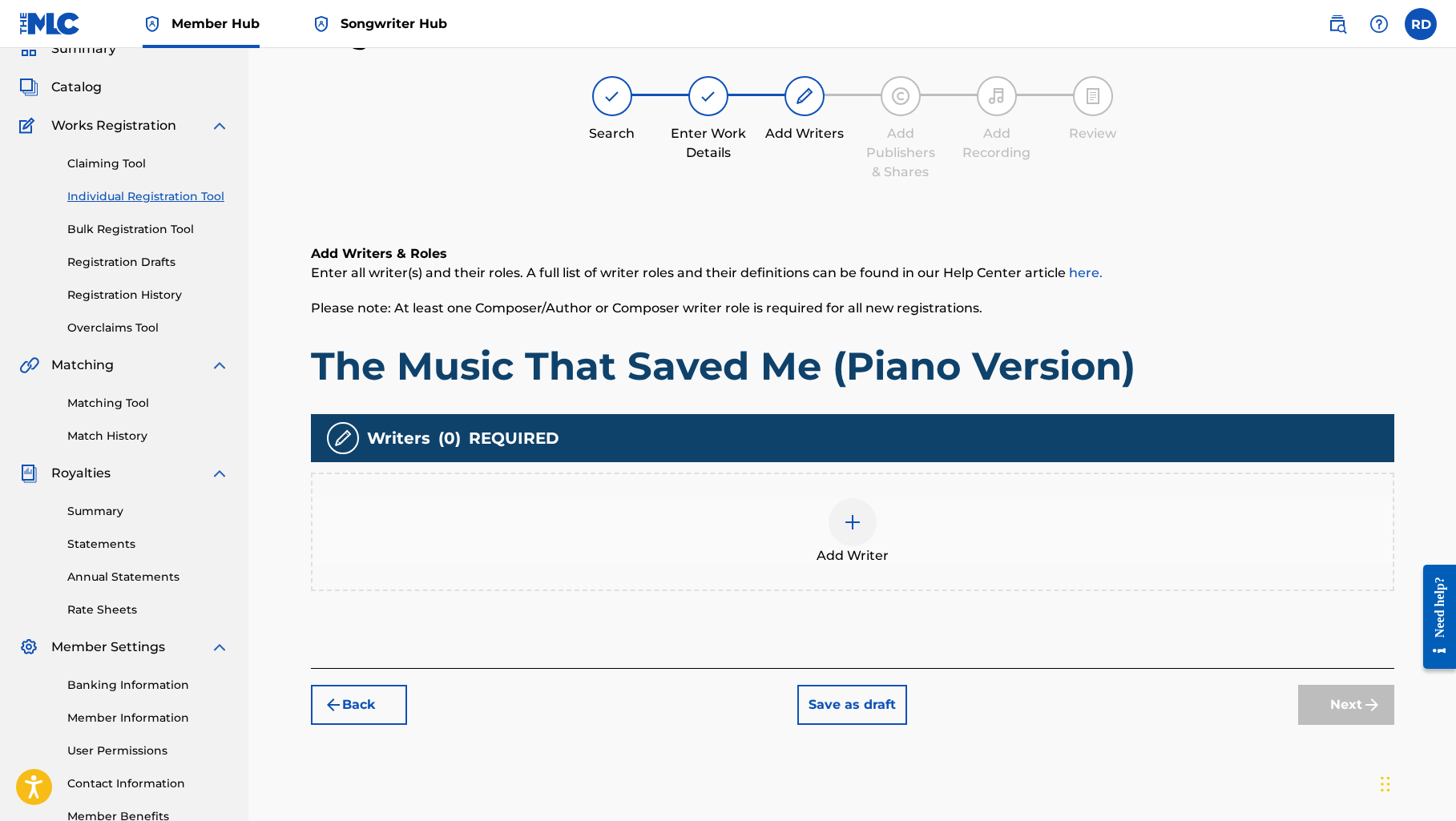
click at [847, 520] on img at bounding box center [853, 522] width 19 height 19
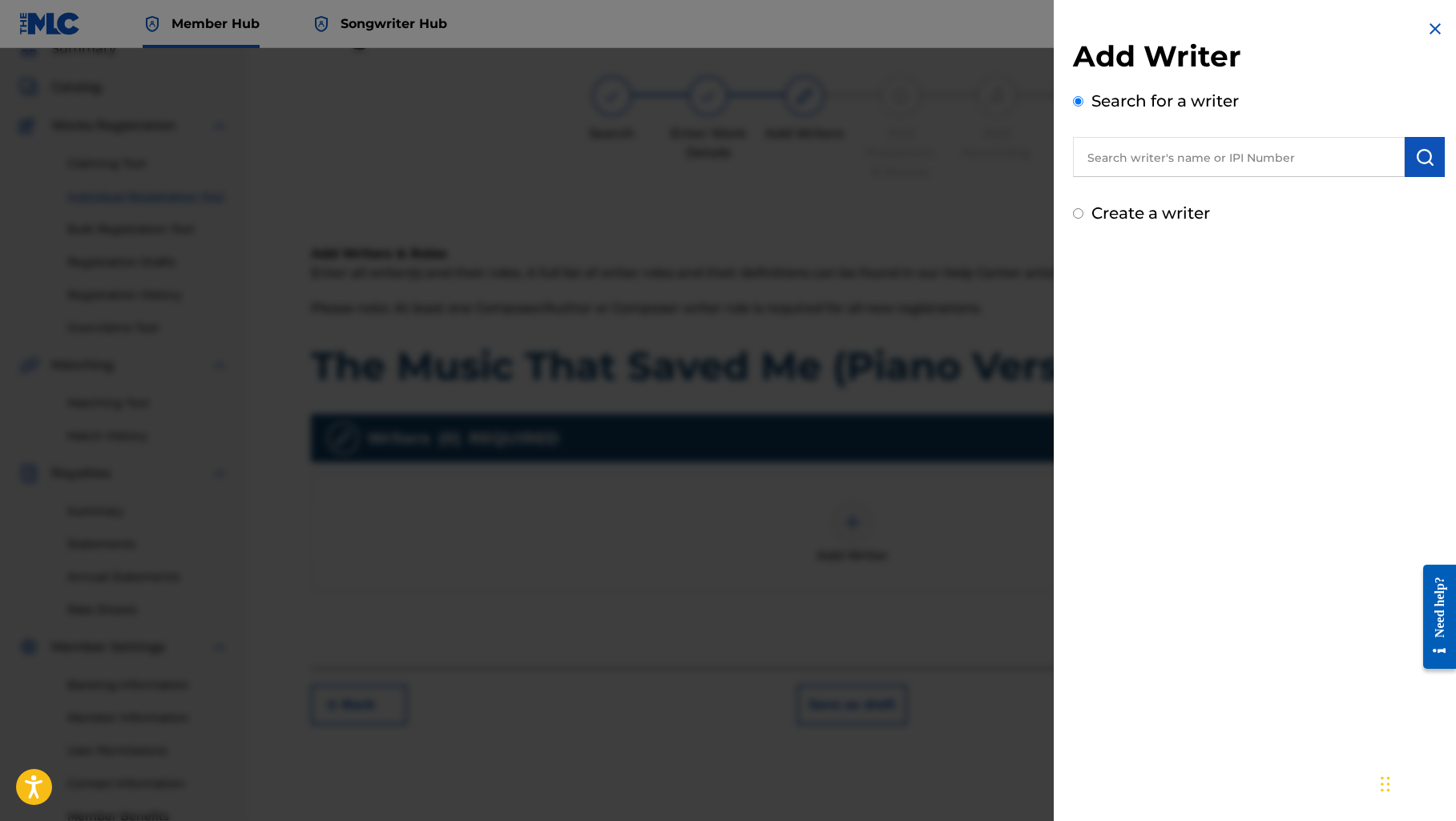
click at [1144, 149] on input "text" at bounding box center [1238, 157] width 331 height 40
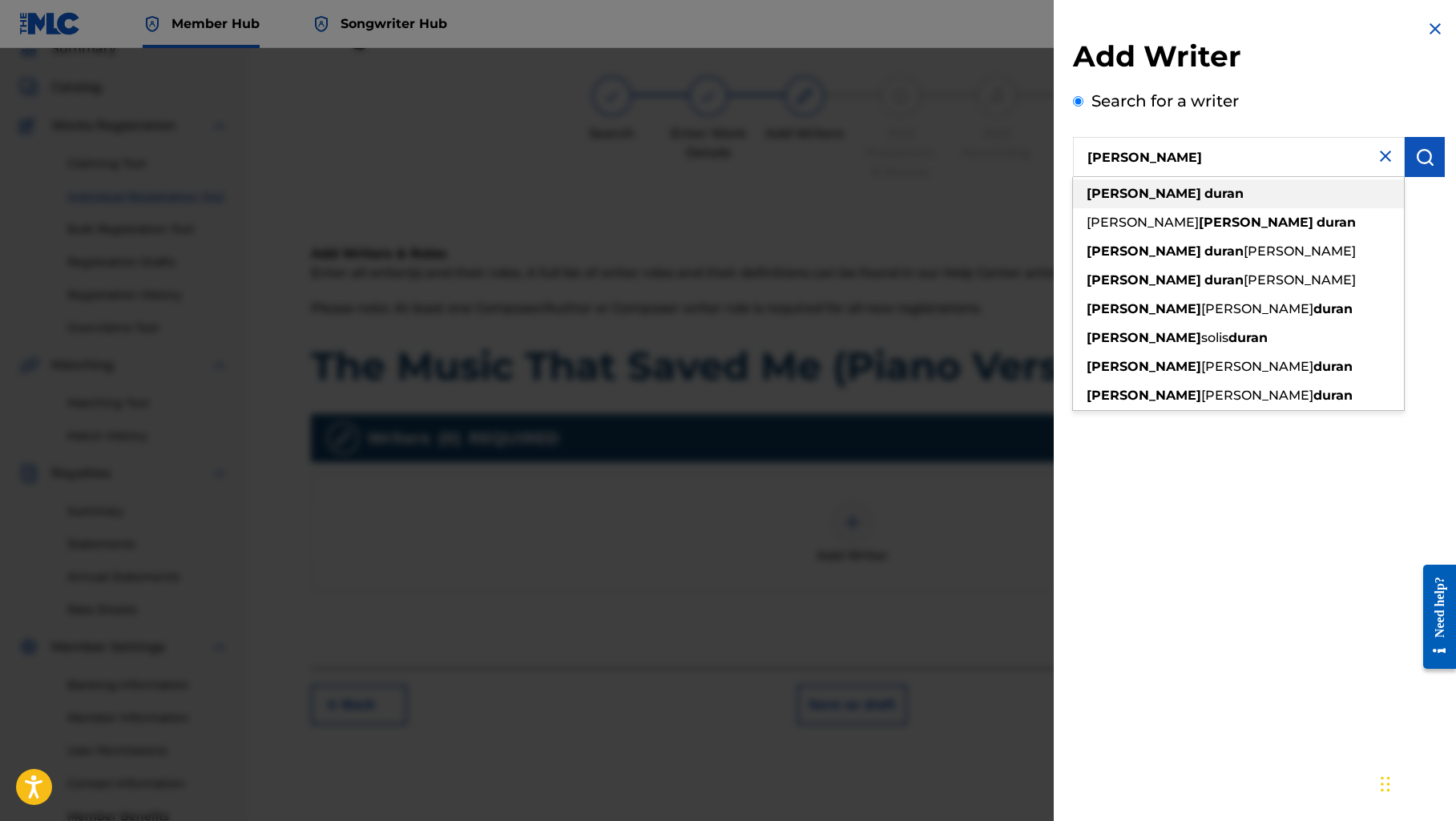
click at [1122, 188] on strong "[PERSON_NAME]" at bounding box center [1143, 193] width 115 height 15
type input "[PERSON_NAME]"
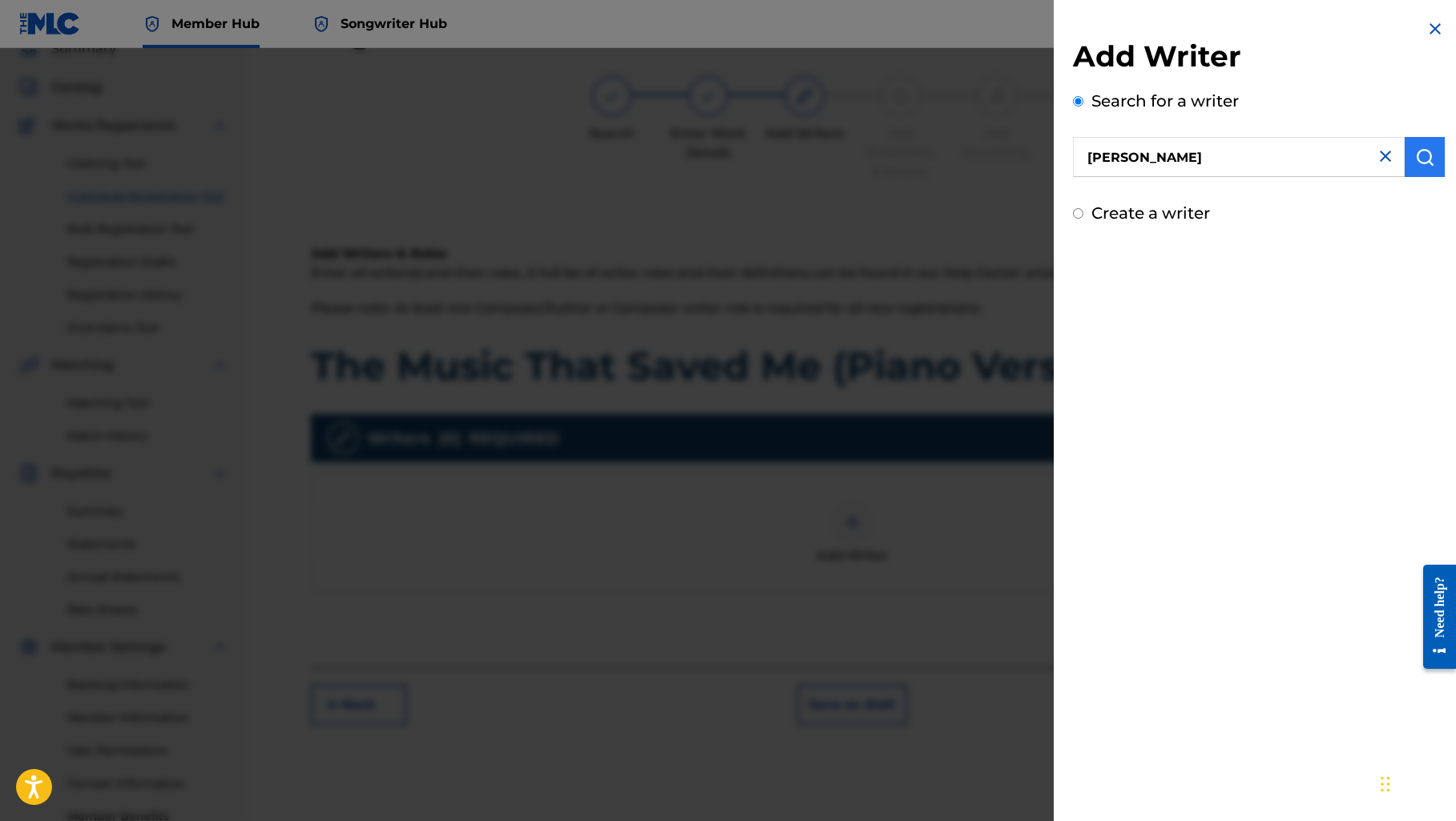
click at [1423, 151] on img "submit" at bounding box center [1425, 157] width 19 height 19
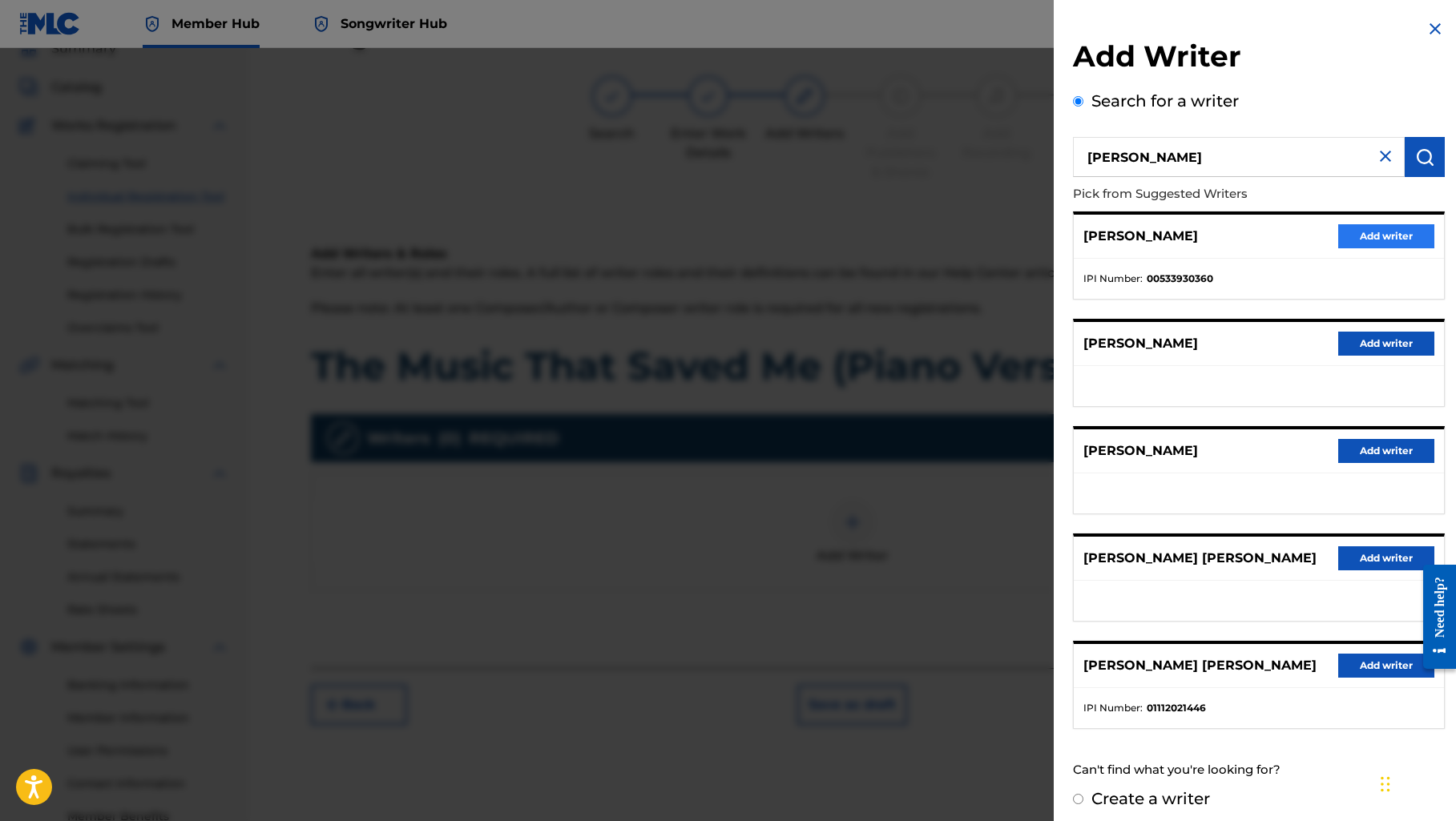
click at [1361, 238] on button "Add writer" at bounding box center [1386, 236] width 96 height 24
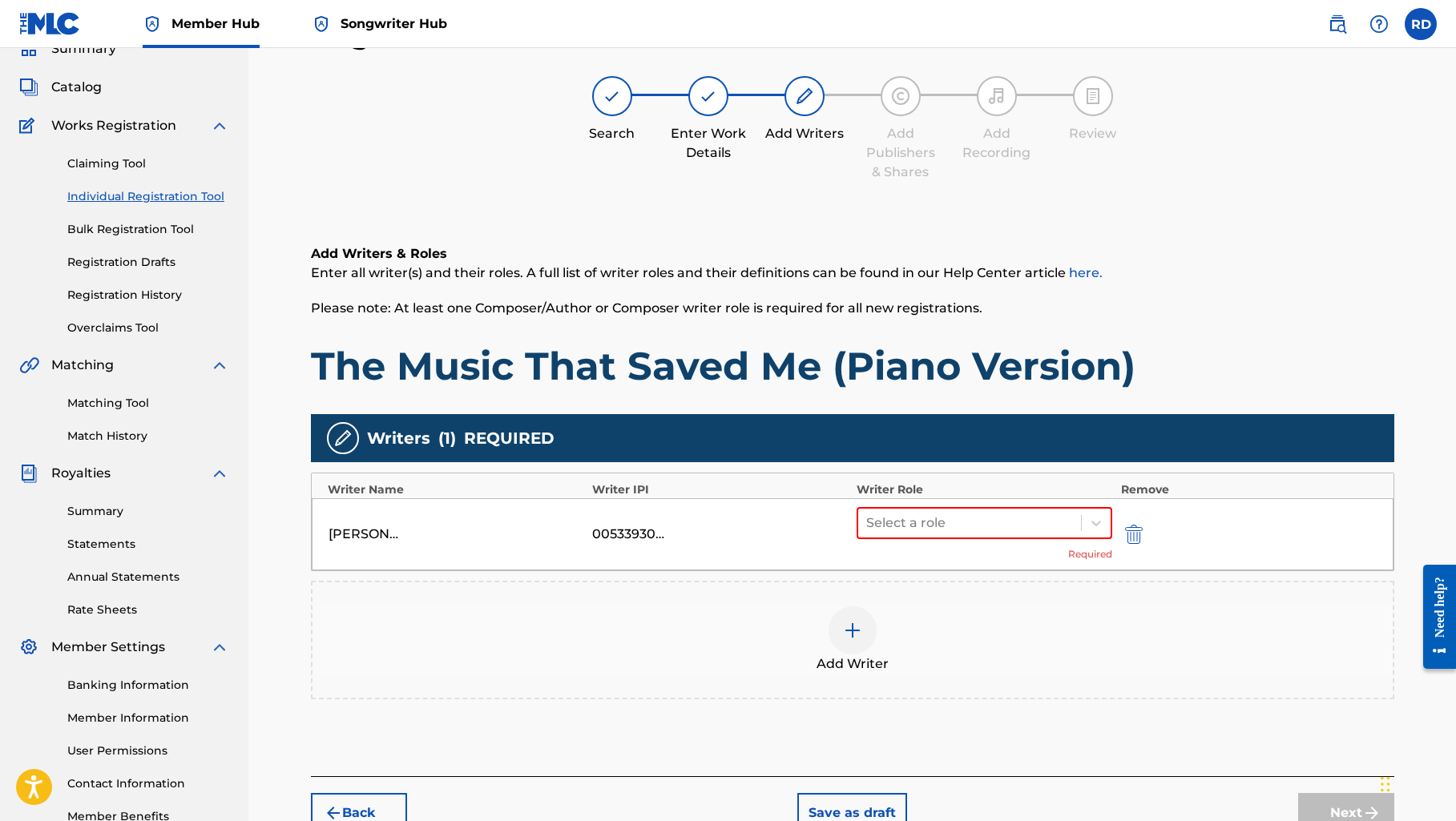
click at [644, 532] on div "00533930360" at bounding box center [628, 534] width 72 height 19
click at [915, 541] on div "Select a role Required" at bounding box center [984, 534] width 256 height 54
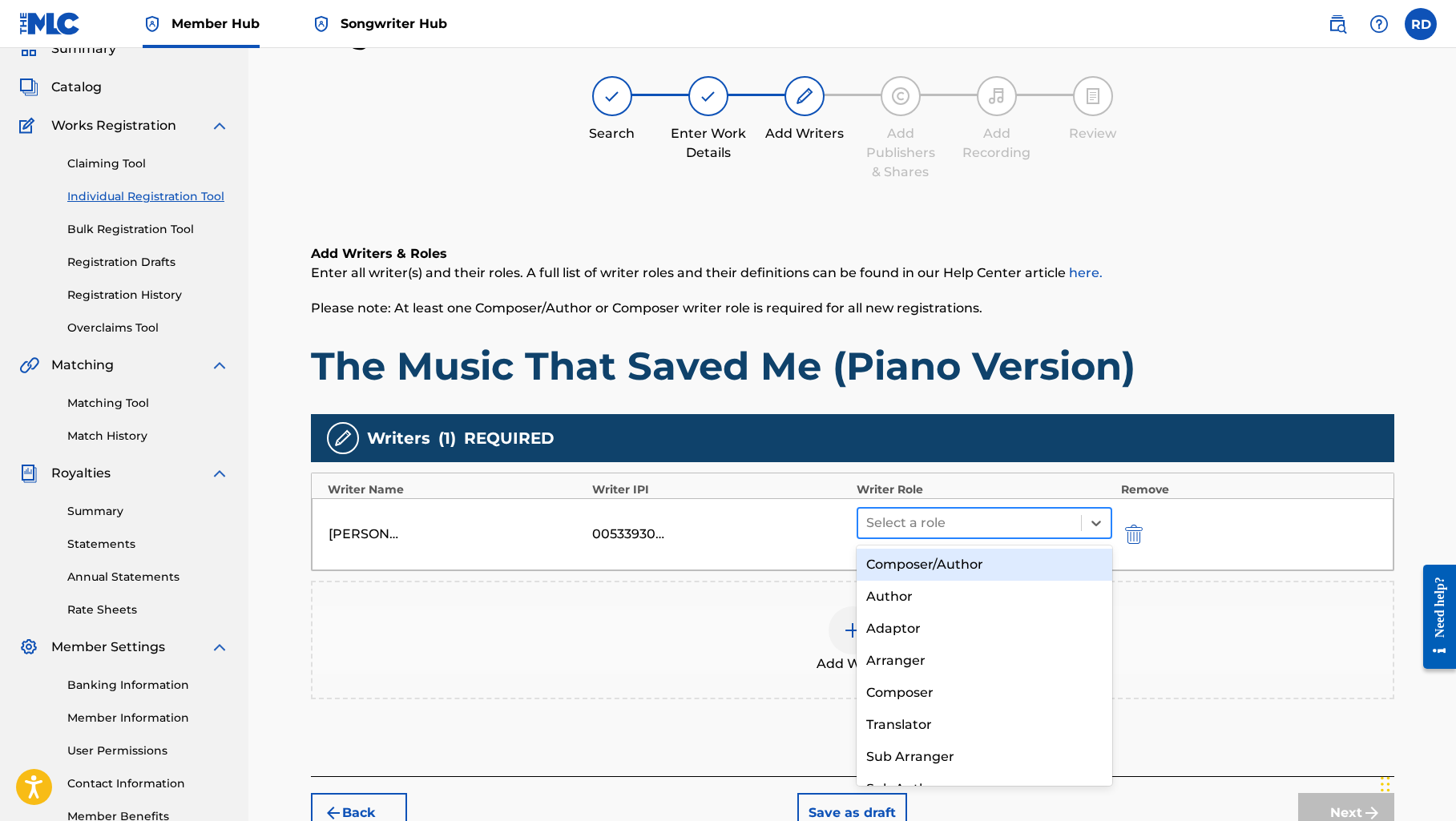
click at [912, 519] on div at bounding box center [969, 523] width 207 height 23
click at [923, 567] on div "Composer/Author" at bounding box center [984, 565] width 256 height 32
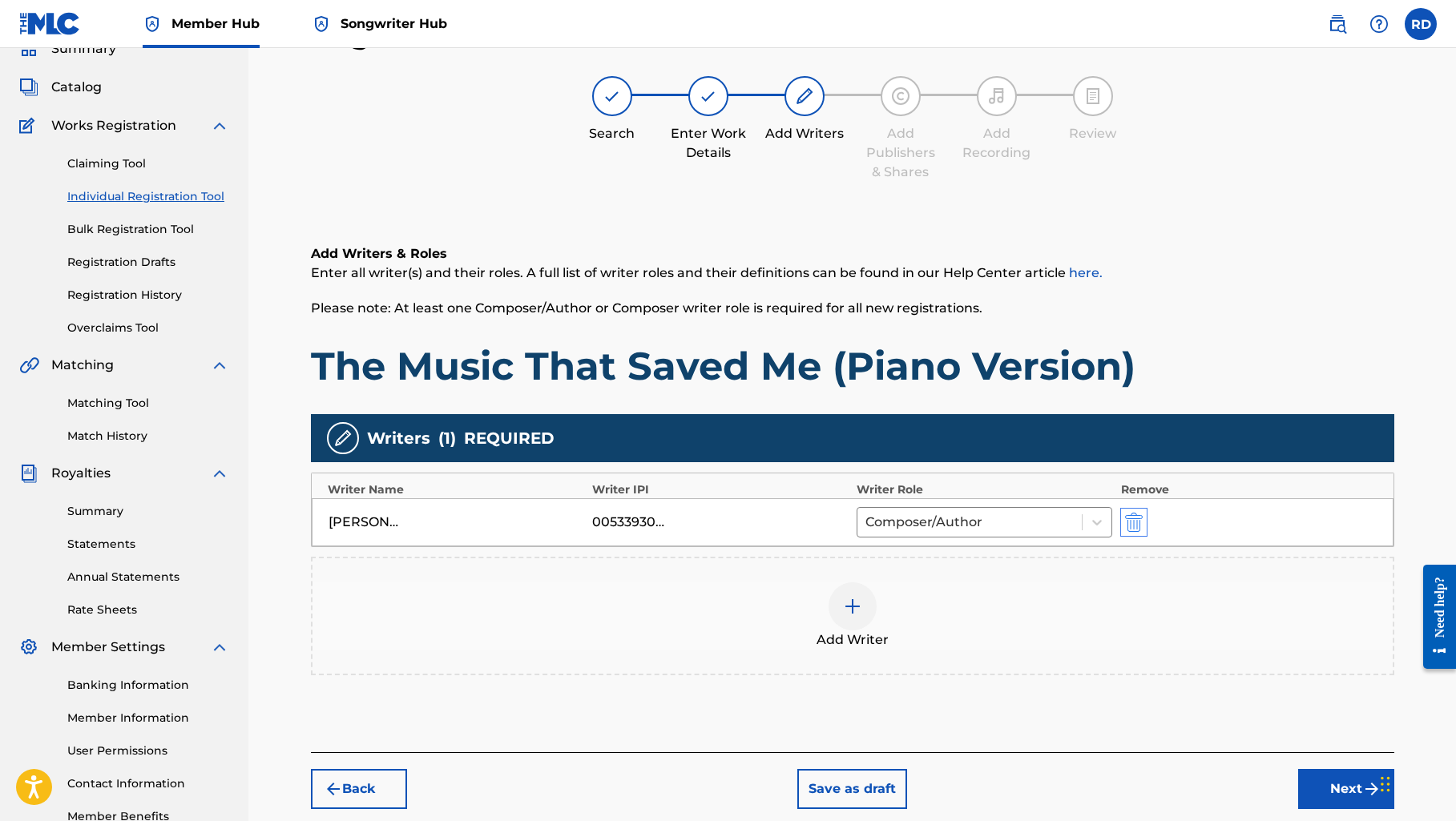
click at [1136, 527] on img "submit" at bounding box center [1133, 522] width 17 height 19
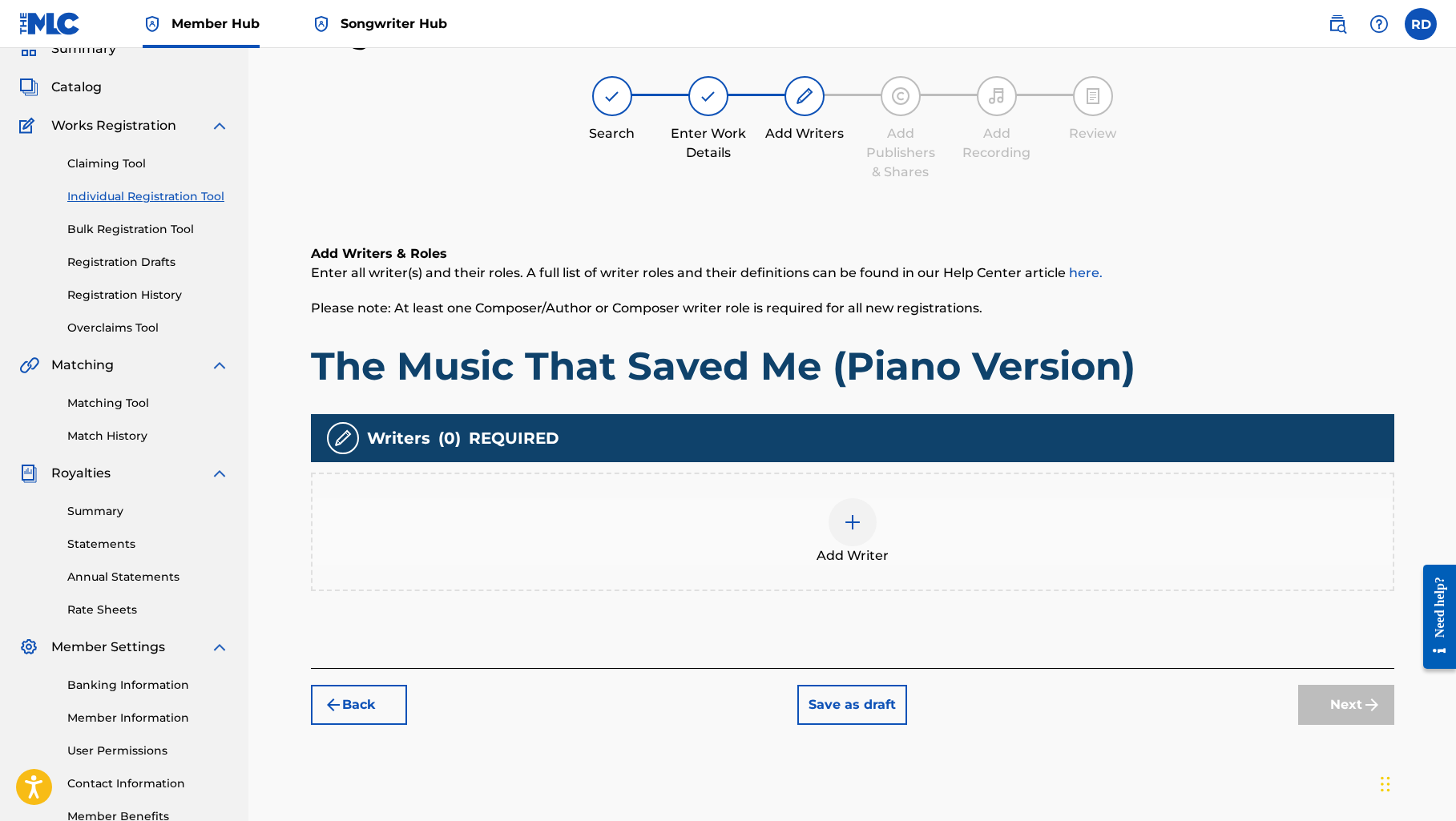
click at [853, 525] on img at bounding box center [853, 522] width 19 height 19
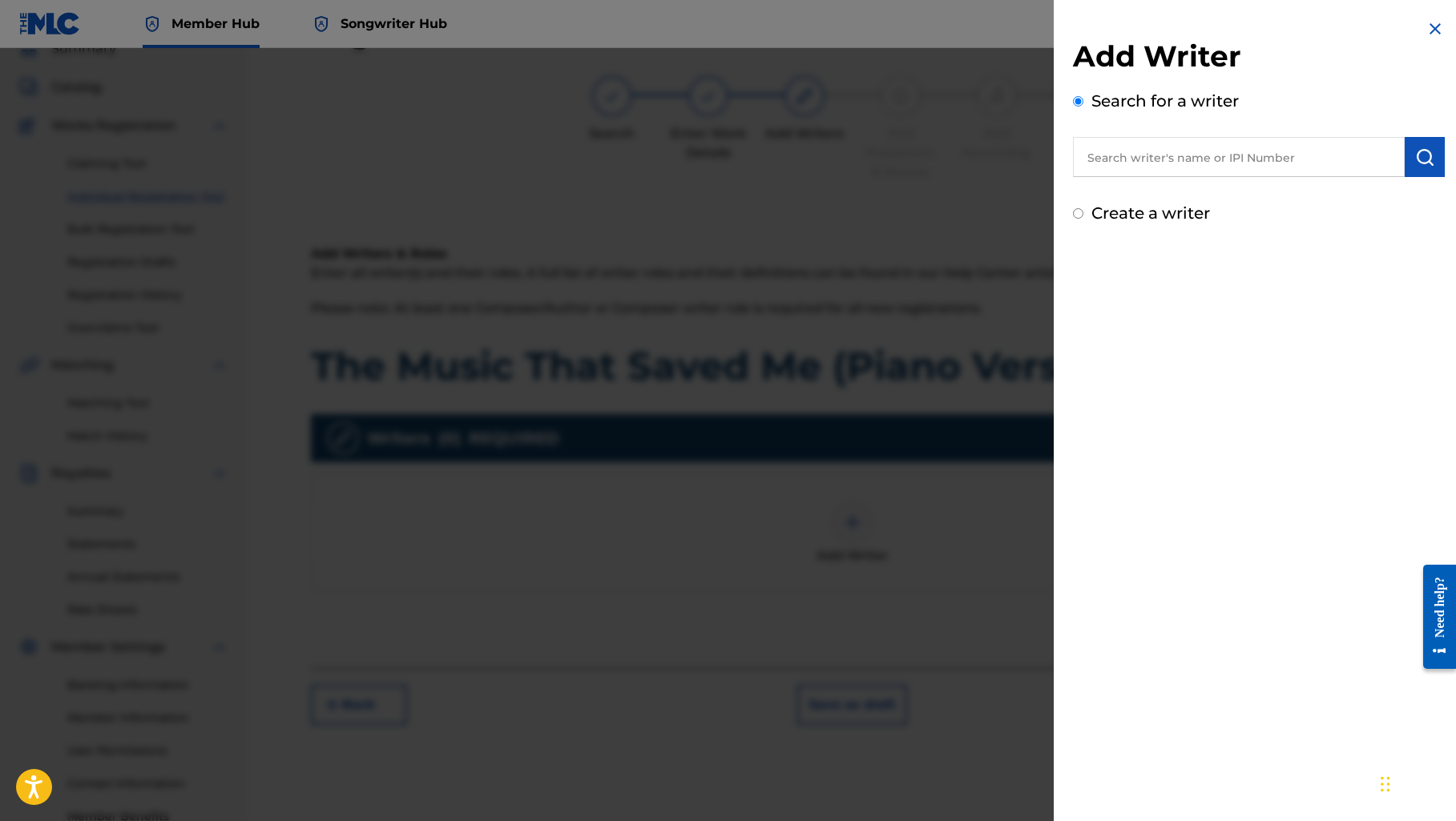
click at [1126, 157] on input "text" at bounding box center [1238, 157] width 331 height 40
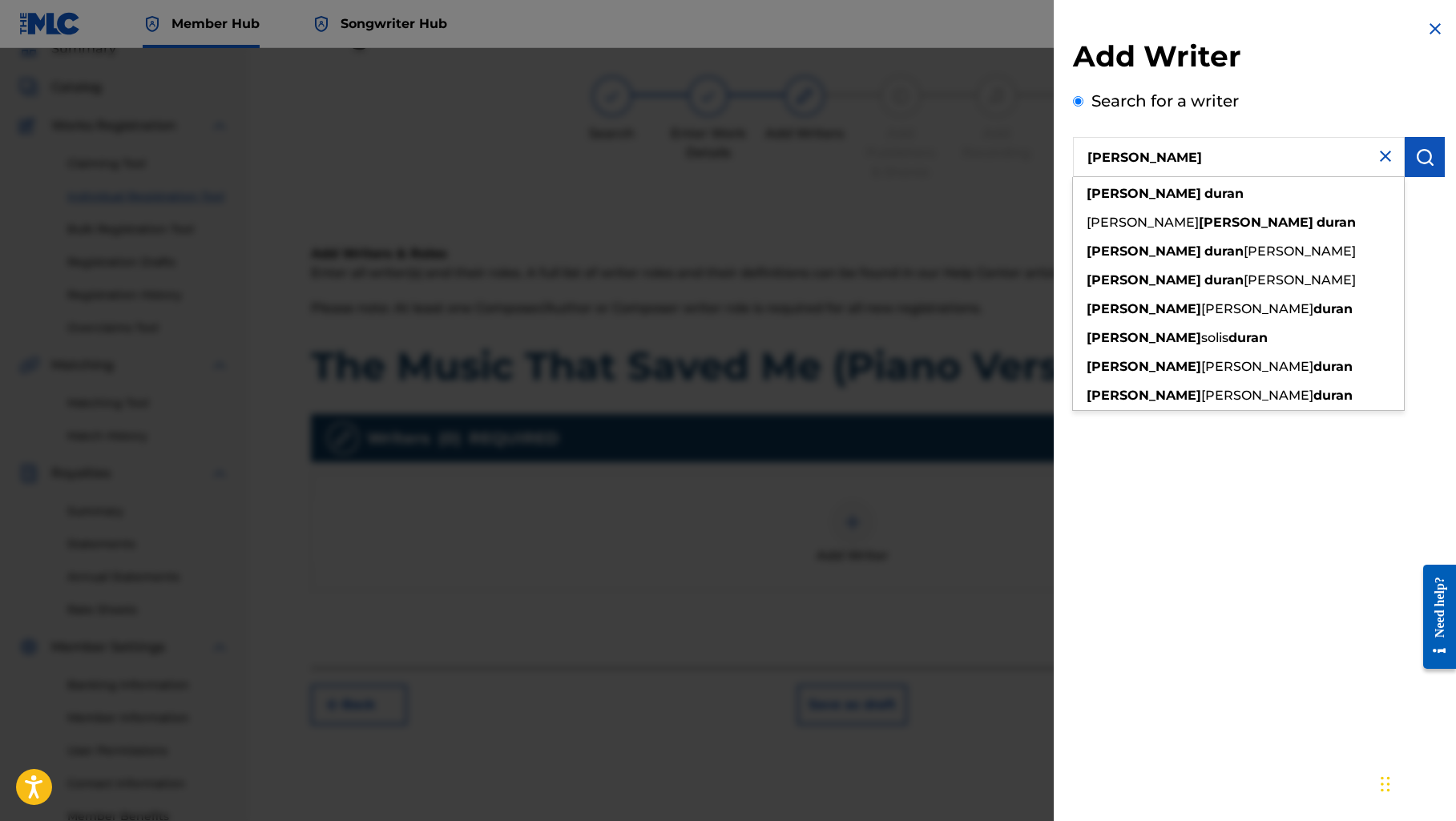
click at [1126, 157] on input "[PERSON_NAME]" at bounding box center [1238, 157] width 331 height 40
type input "[PERSON_NAME]"
click at [1427, 154] on button "submit" at bounding box center [1425, 157] width 40 height 40
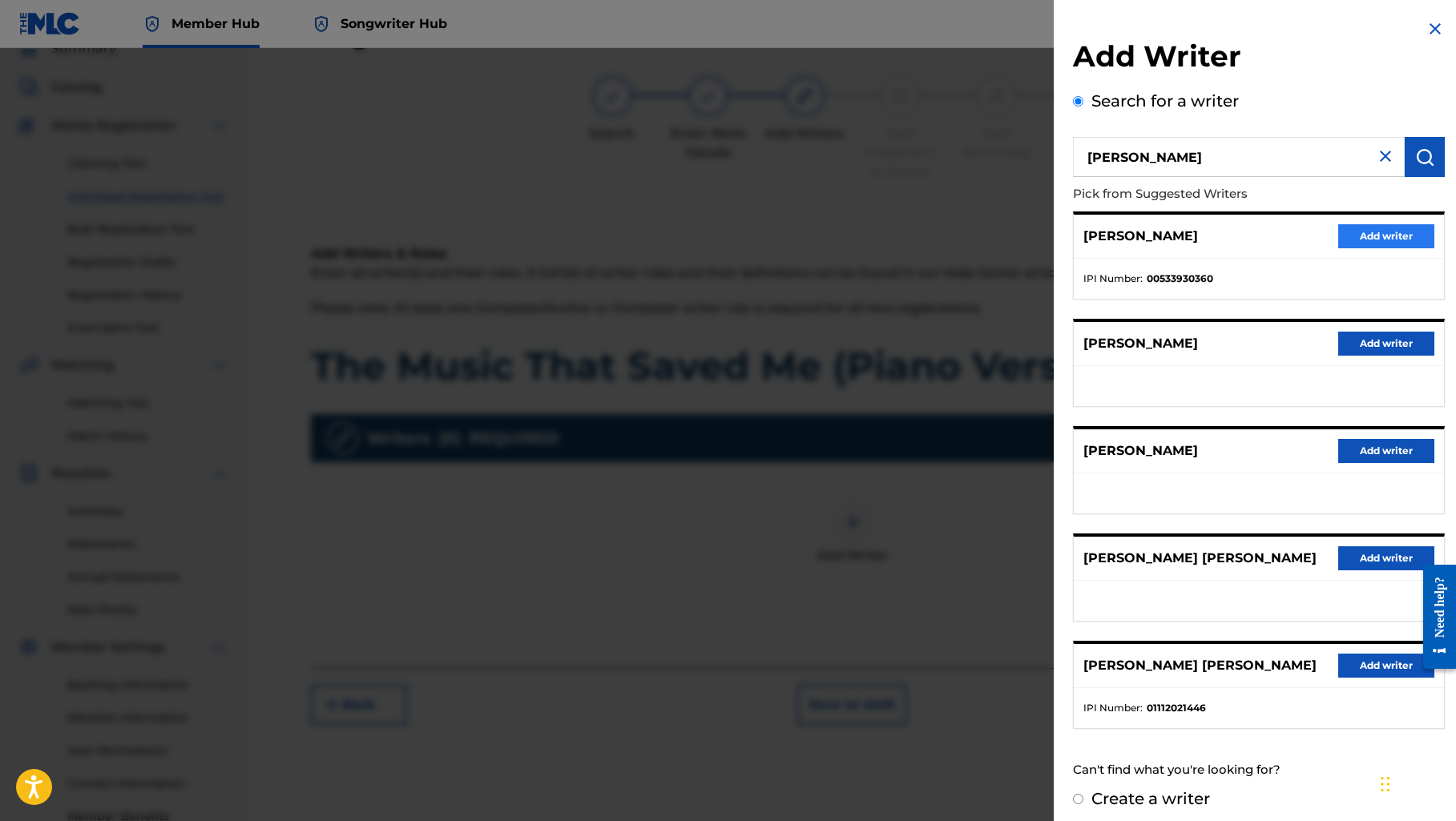
click at [1344, 240] on button "Add writer" at bounding box center [1386, 236] width 96 height 24
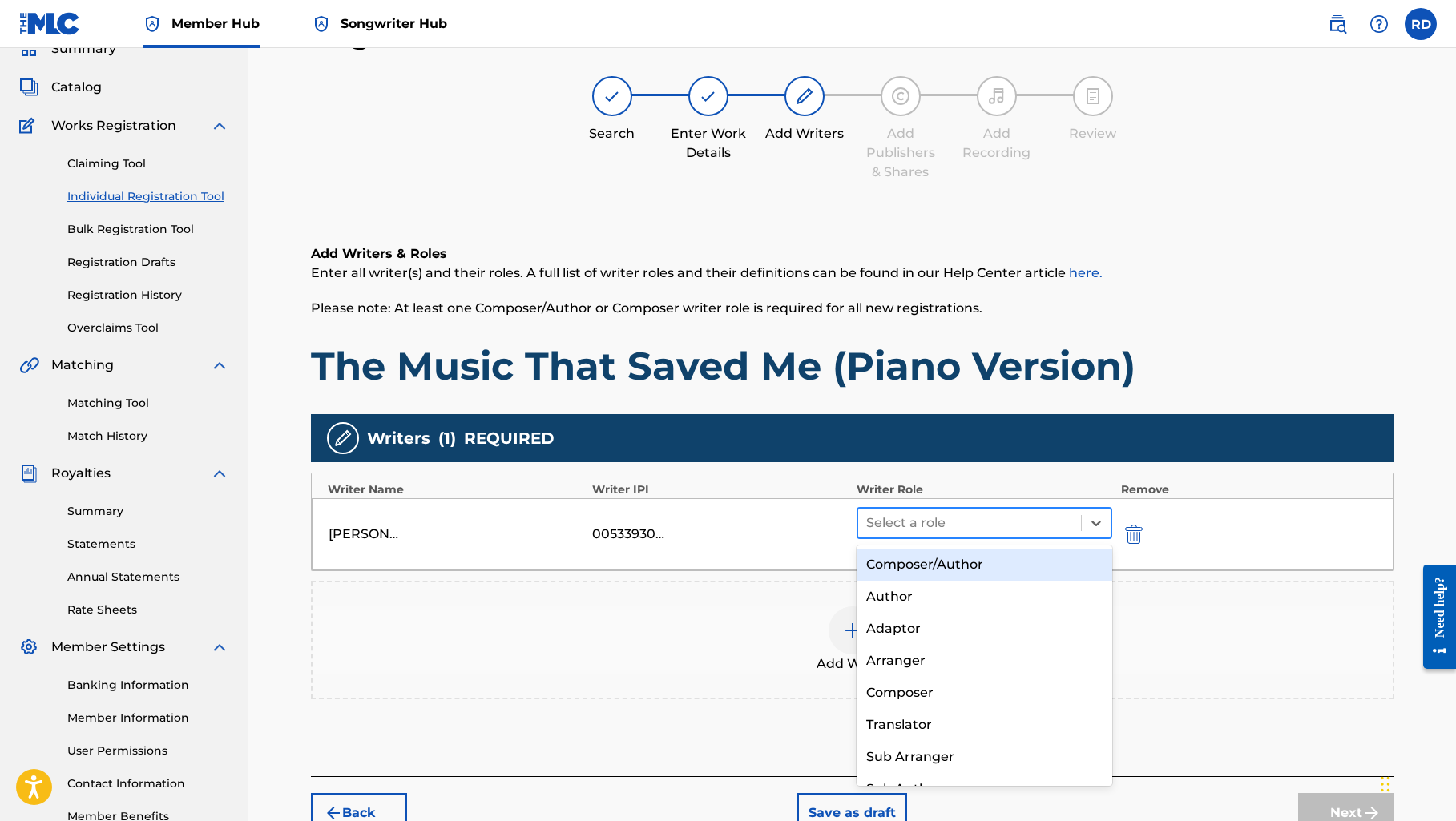
click at [1012, 513] on div at bounding box center [969, 523] width 207 height 23
click at [988, 559] on div "Composer/Author" at bounding box center [984, 565] width 256 height 32
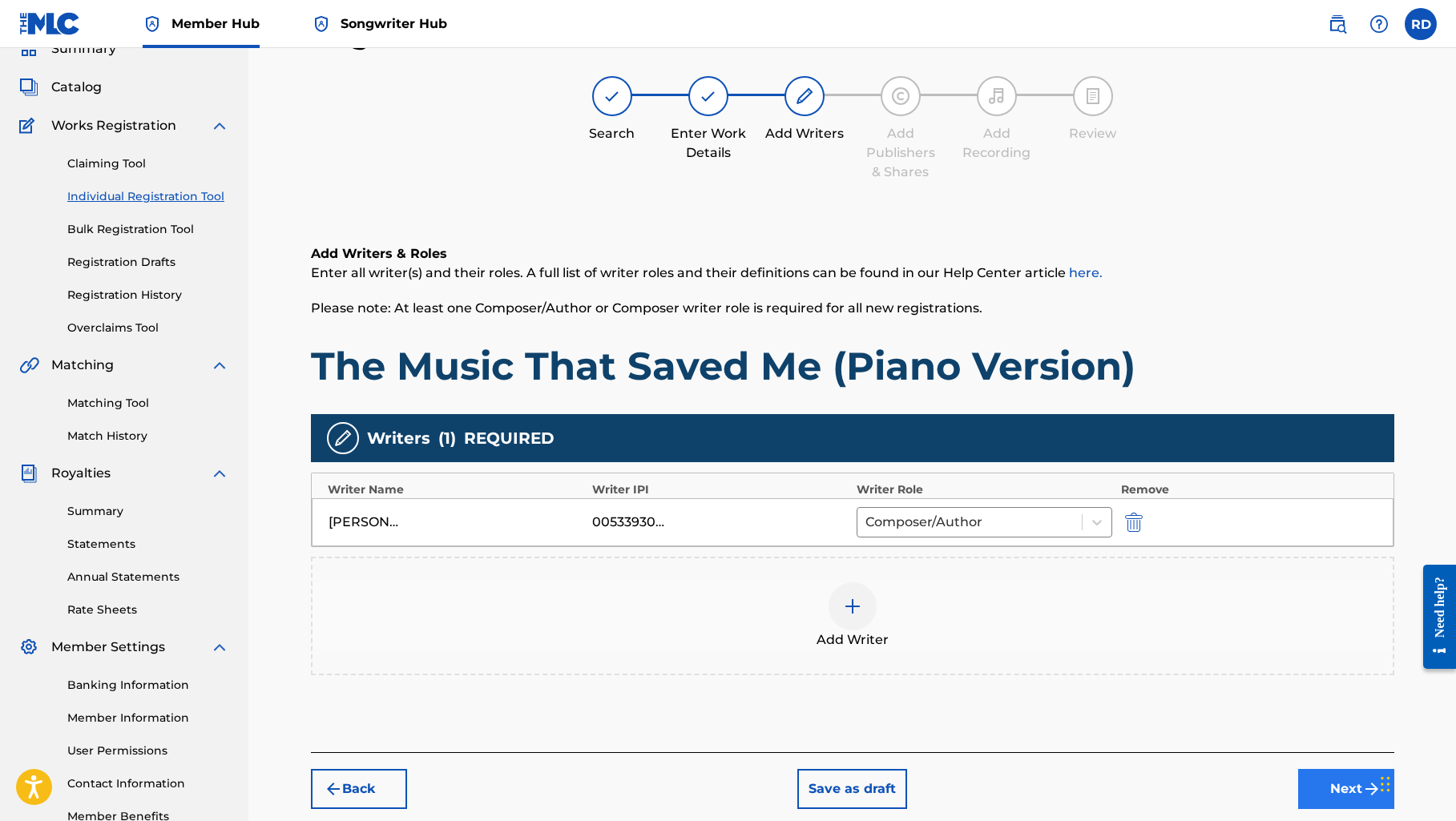
click at [1336, 790] on button "Next" at bounding box center [1346, 789] width 96 height 40
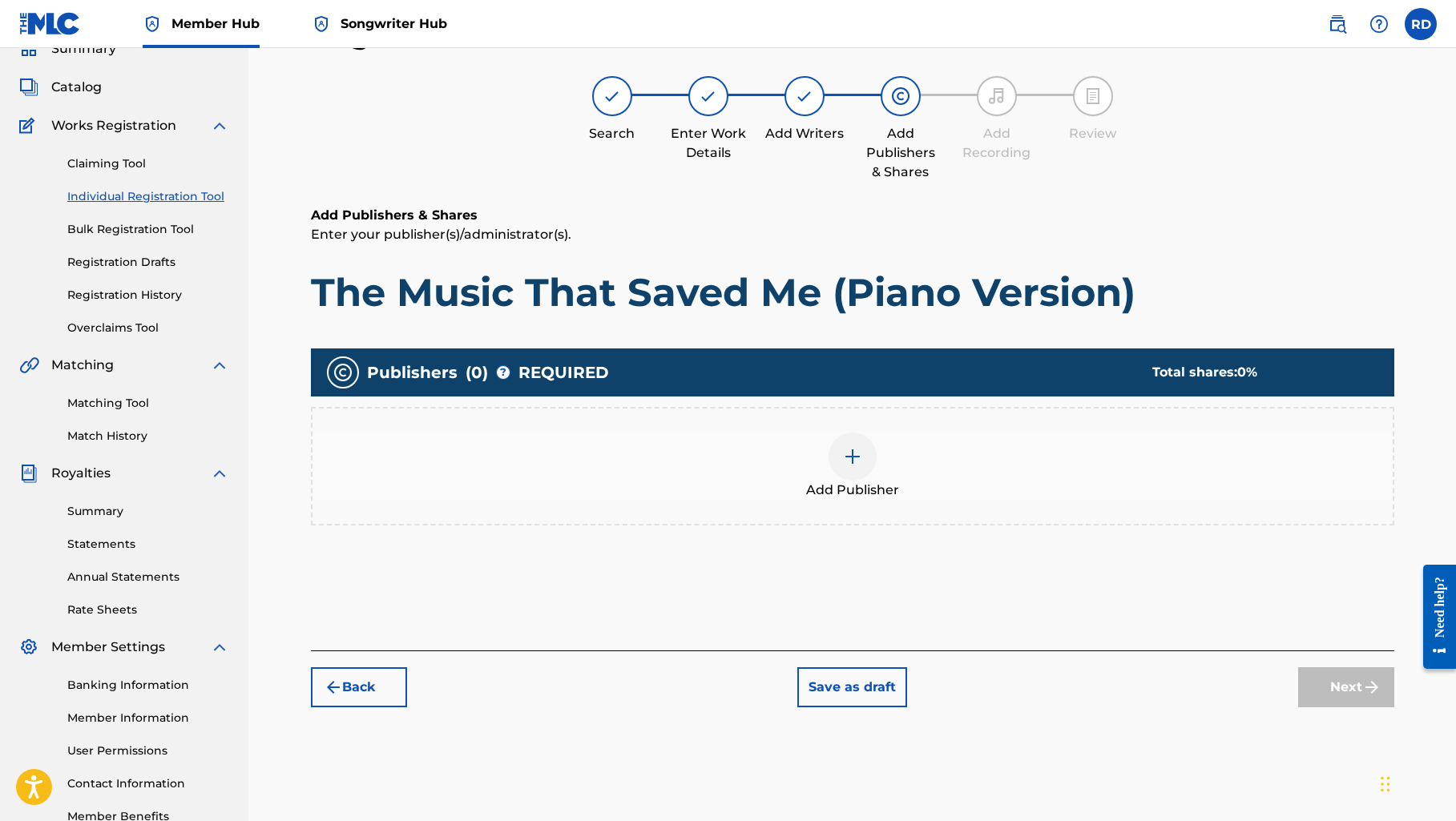
click at [850, 458] on img at bounding box center [853, 456] width 19 height 19
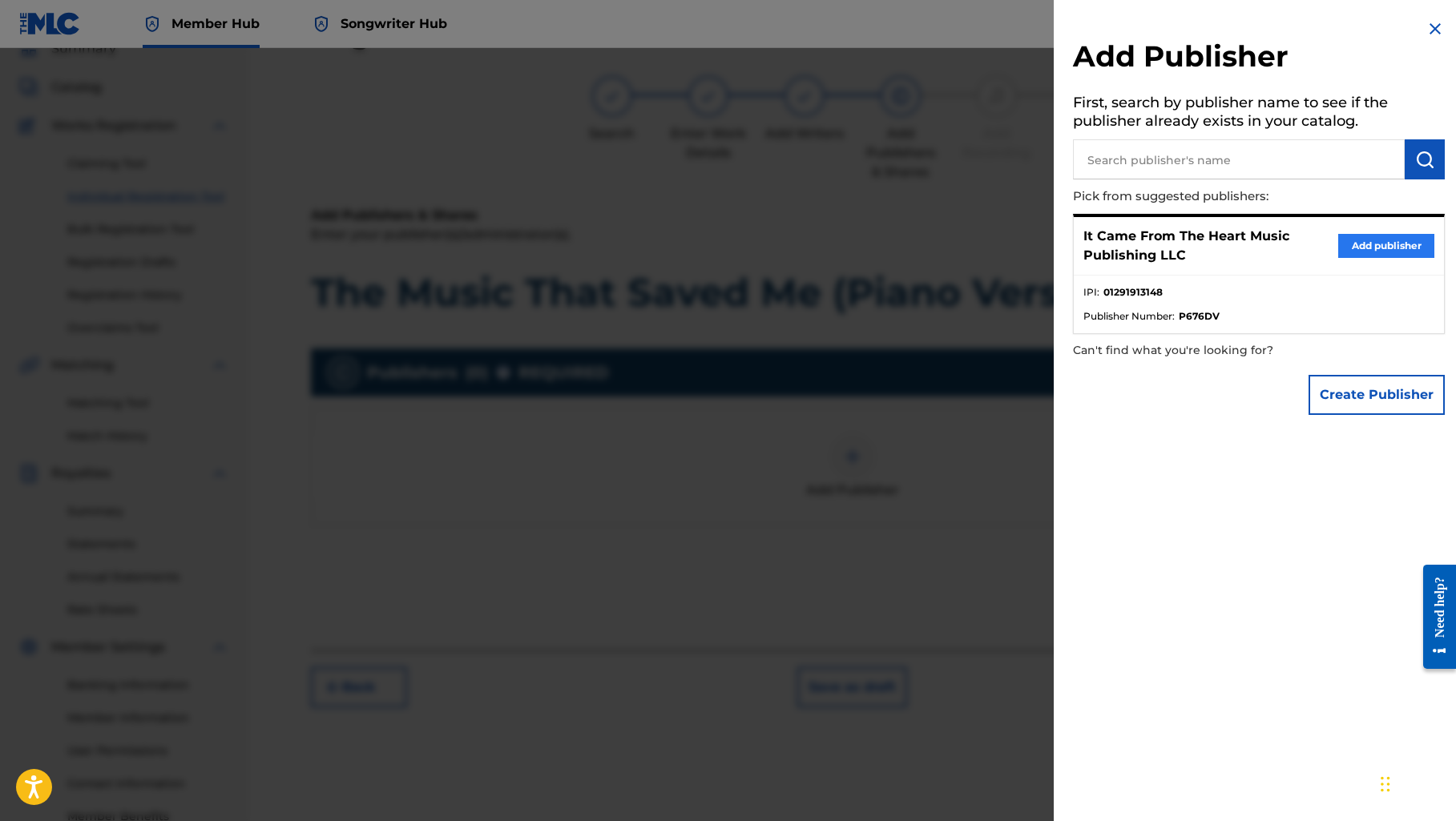
click at [1346, 237] on button "Add publisher" at bounding box center [1386, 245] width 96 height 24
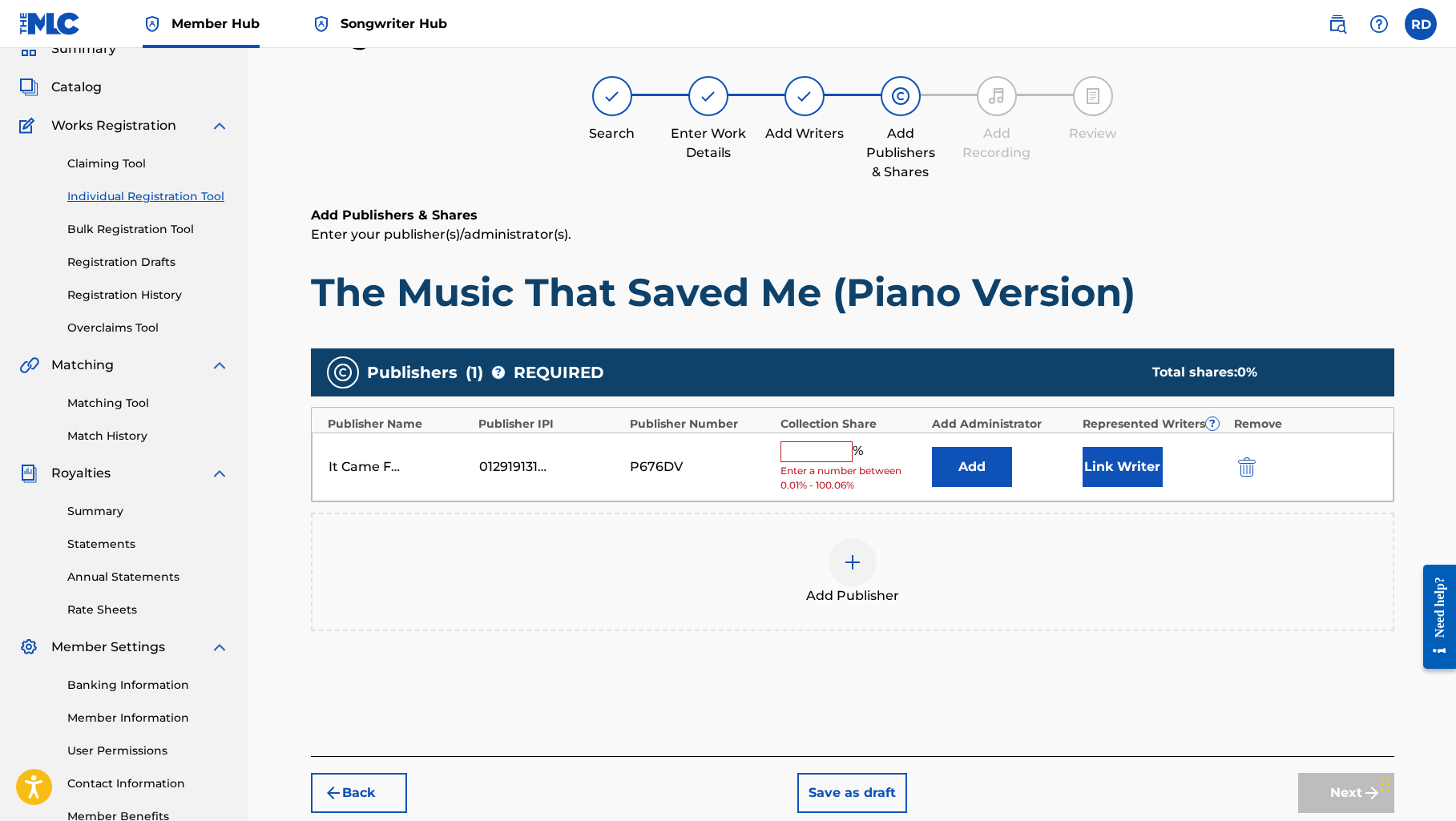
click at [826, 452] on input "text" at bounding box center [816, 452] width 72 height 21
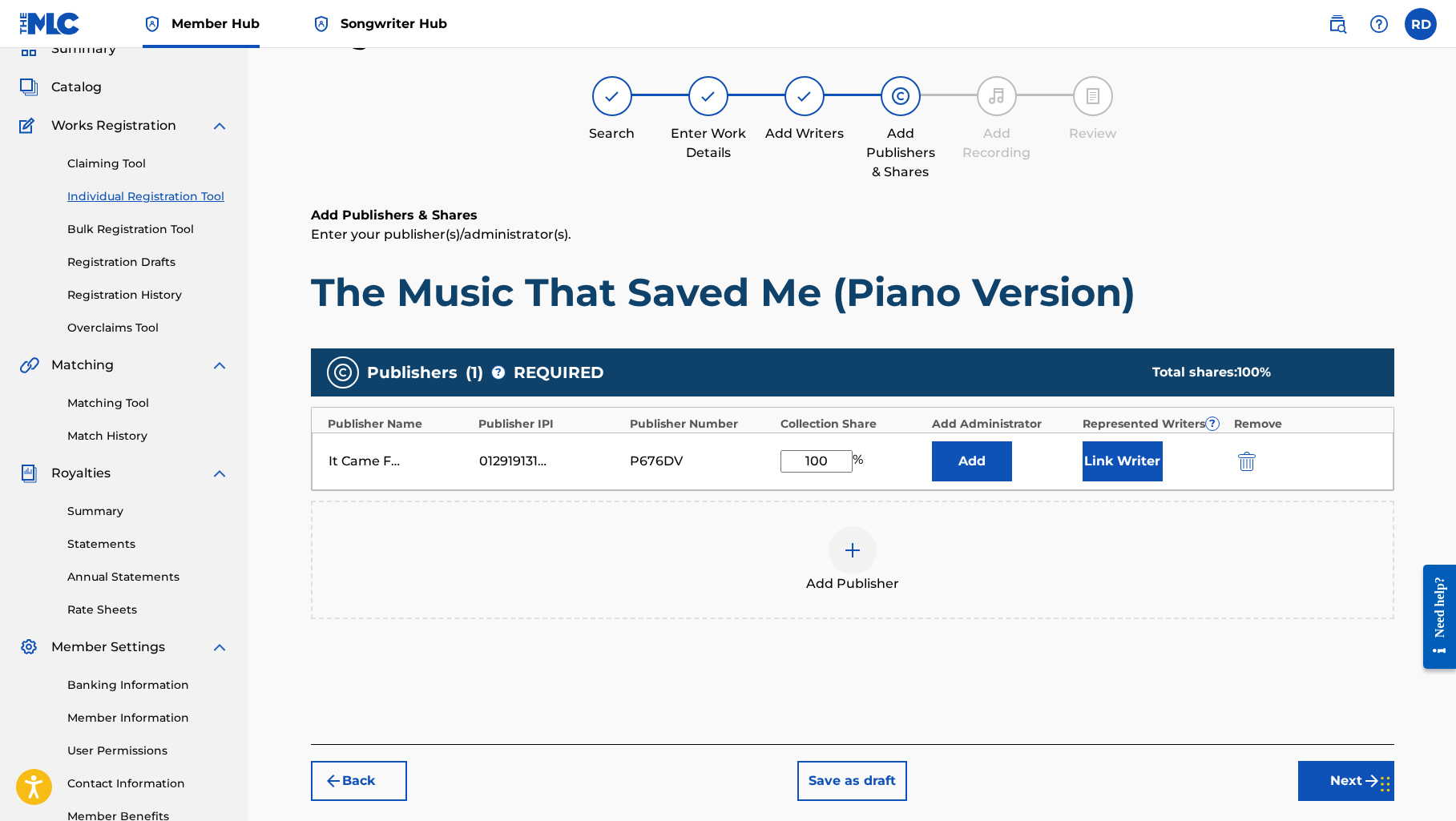
type input "100"
click at [988, 614] on div "Add Publisher" at bounding box center [852, 560] width 1083 height 119
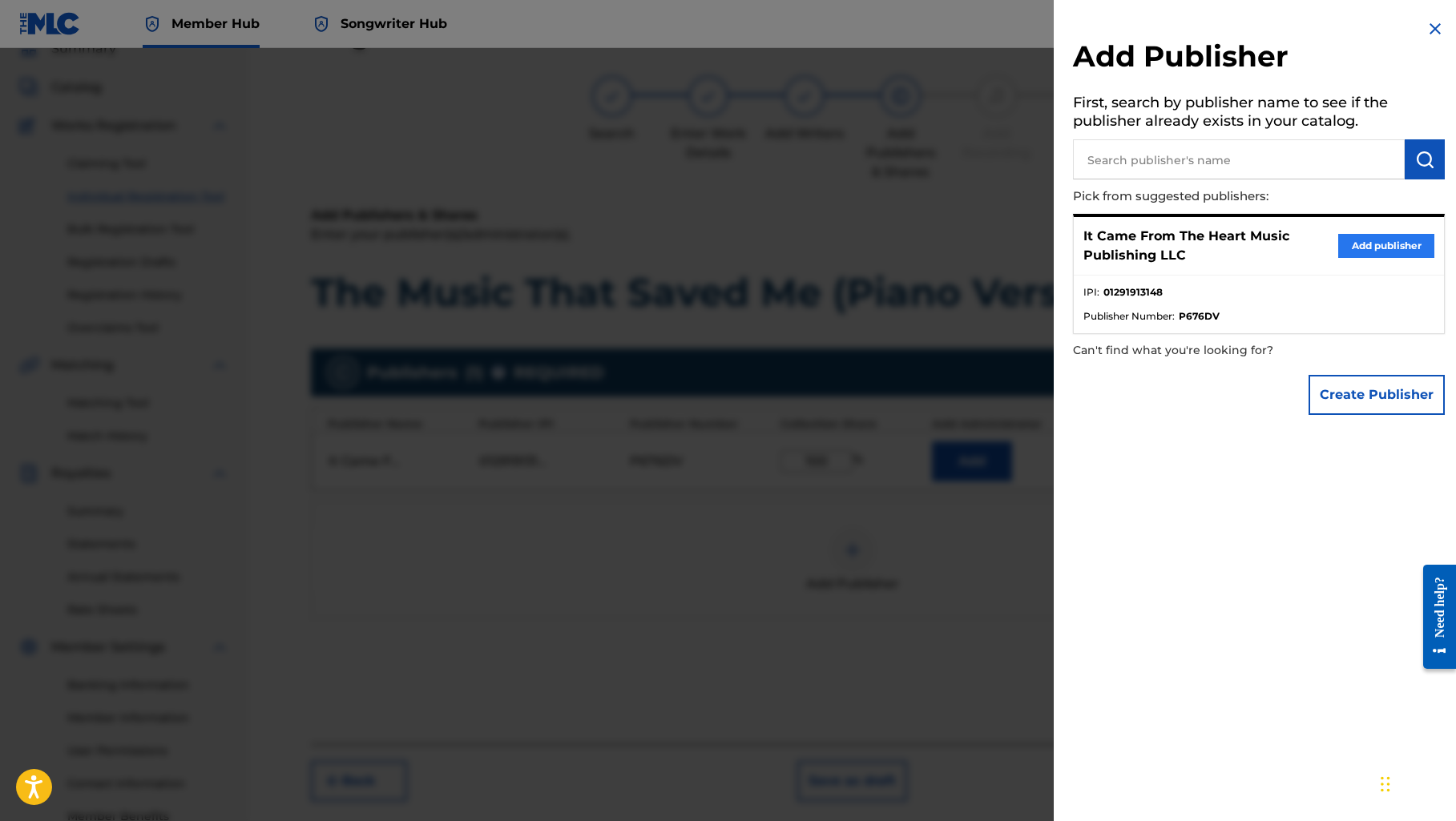
click at [1376, 239] on button "Add publisher" at bounding box center [1386, 245] width 96 height 24
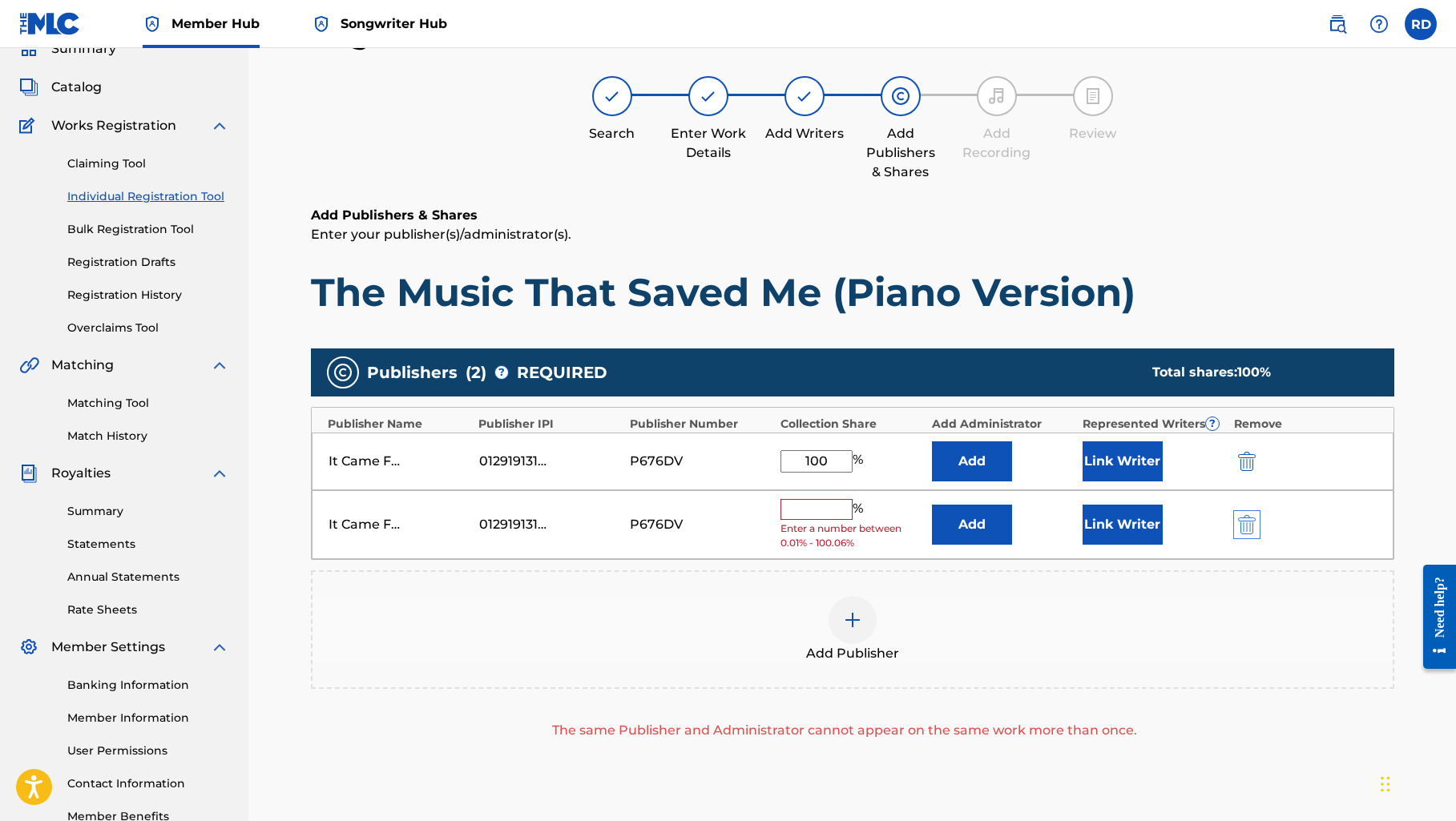
click at [1255, 522] on img "submit" at bounding box center [1246, 525] width 17 height 19
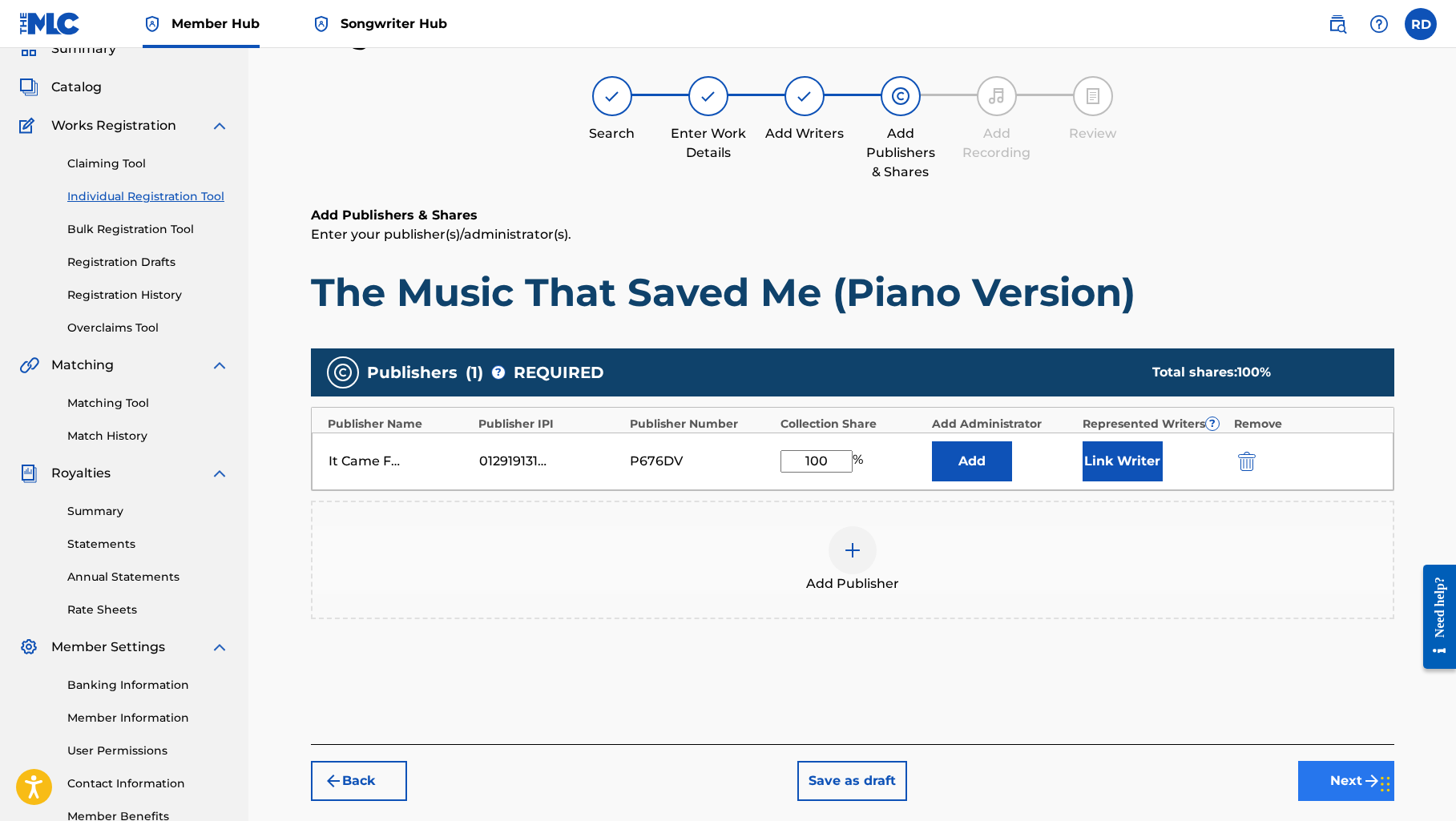
click at [1322, 774] on button "Next" at bounding box center [1346, 781] width 96 height 40
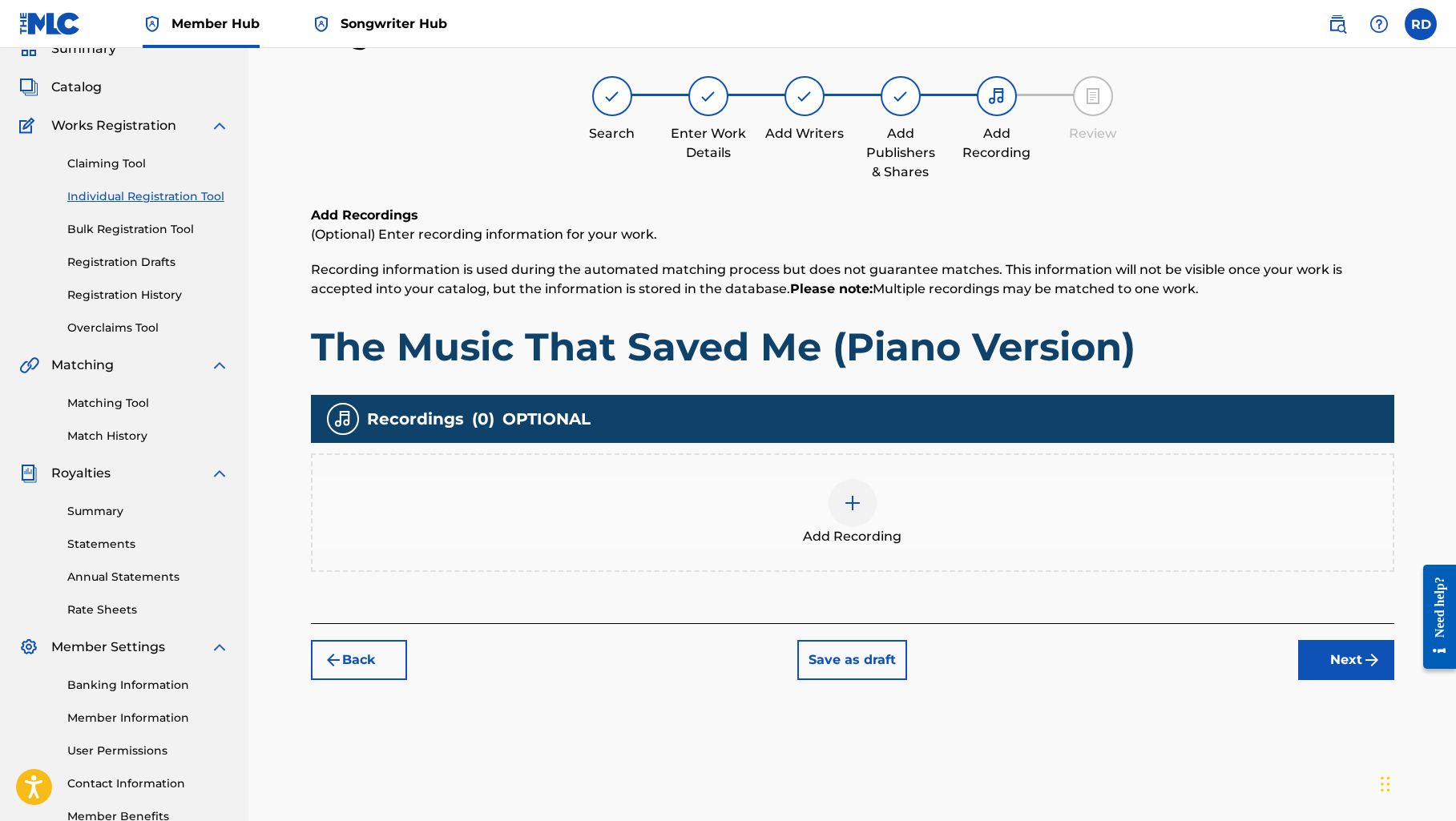
click at [843, 512] on div at bounding box center [852, 503] width 48 height 48
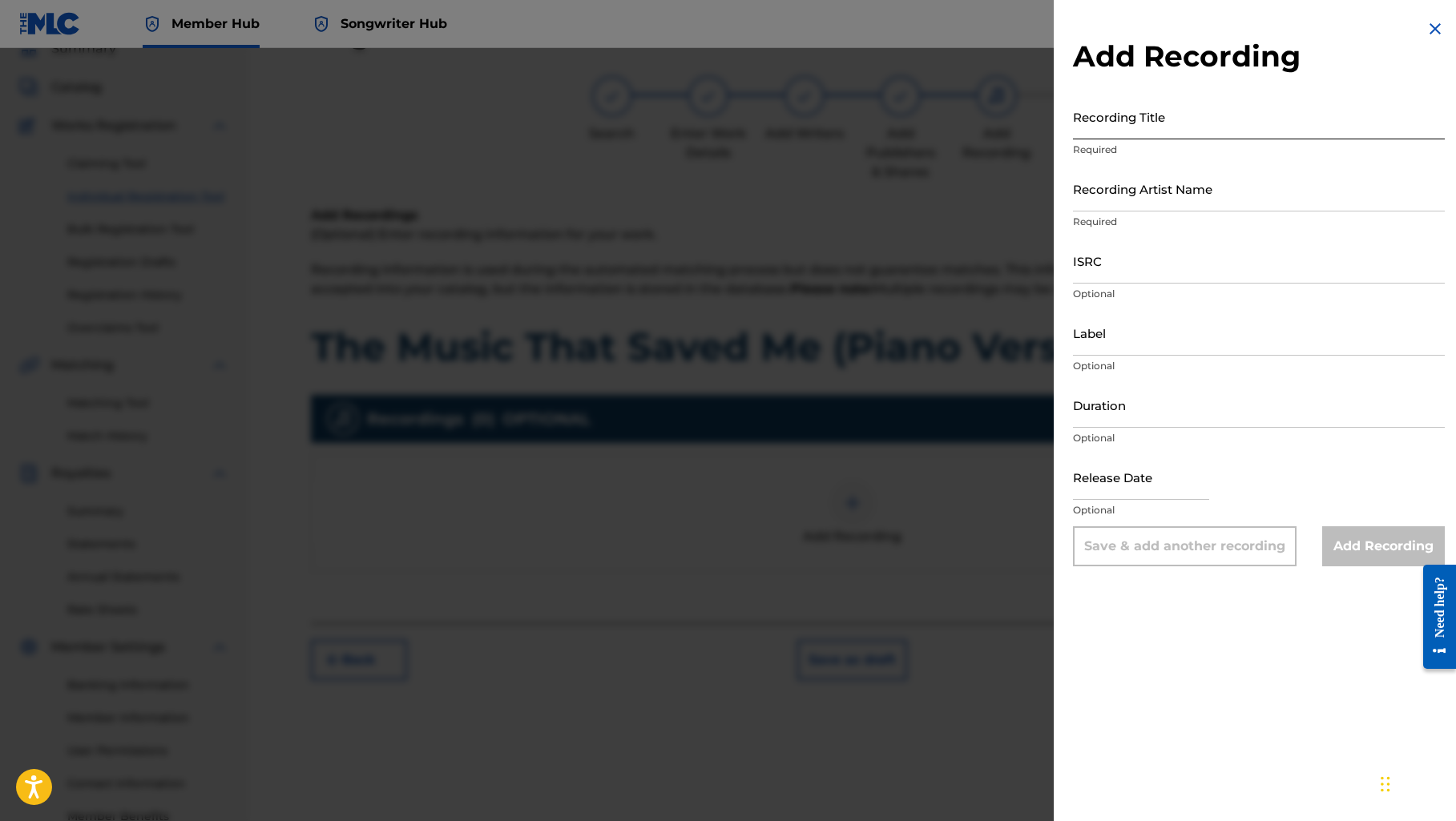
click at [1143, 125] on input "Recording Title" at bounding box center [1258, 116] width 372 height 45
paste input "The Music That Saved Me (Piano Version)"
type input "The Music That Saved Me (Piano Version)"
click at [1134, 196] on input "Recording Artist Name" at bounding box center [1258, 189] width 372 height 45
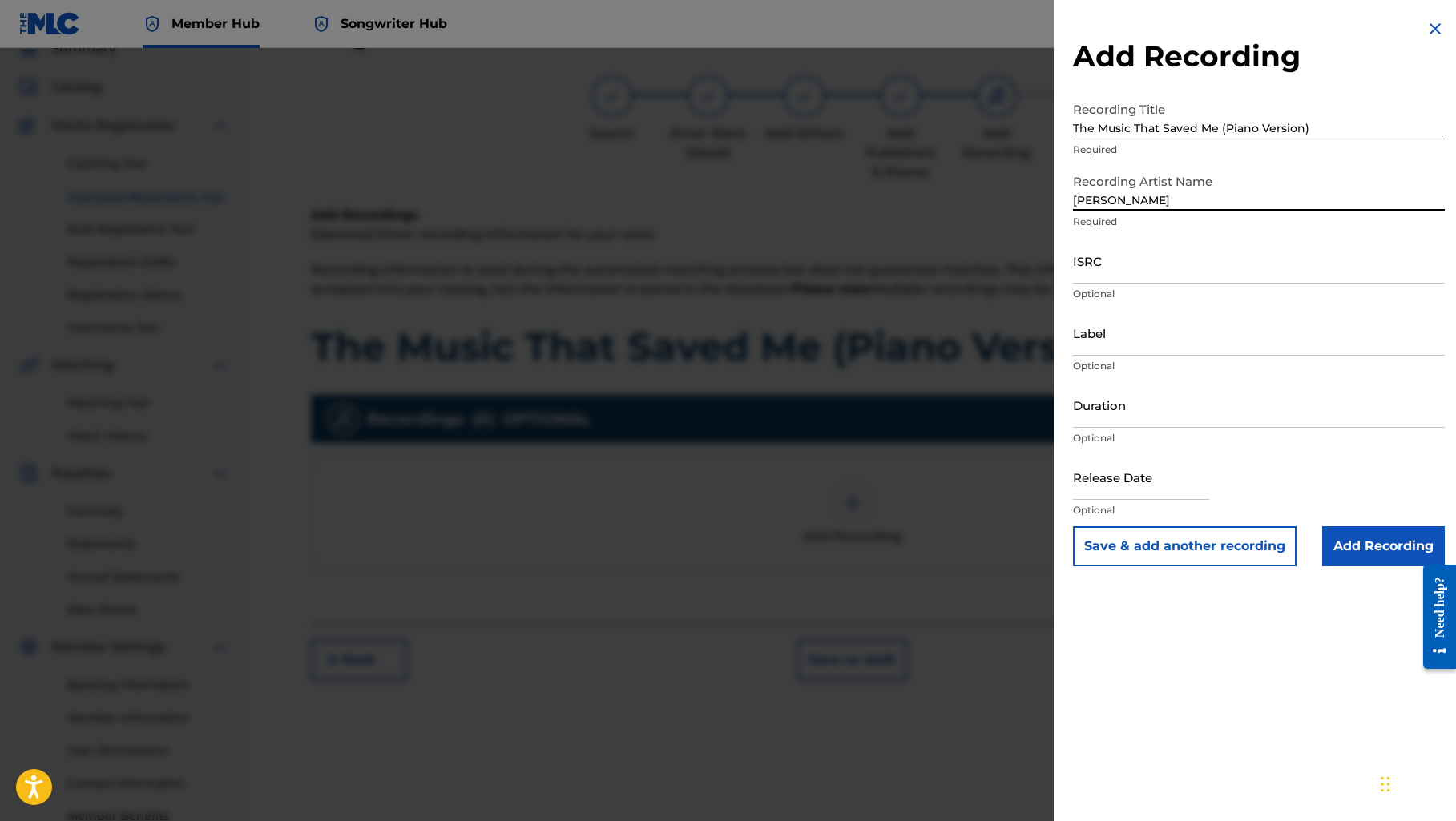
click at [1198, 204] on input "[PERSON_NAME]" at bounding box center [1258, 189] width 372 height 45
type input "[PERSON_NAME]"
click at [1230, 261] on input "ISRC" at bounding box center [1258, 261] width 372 height 45
paste input "QT3EX2556139"
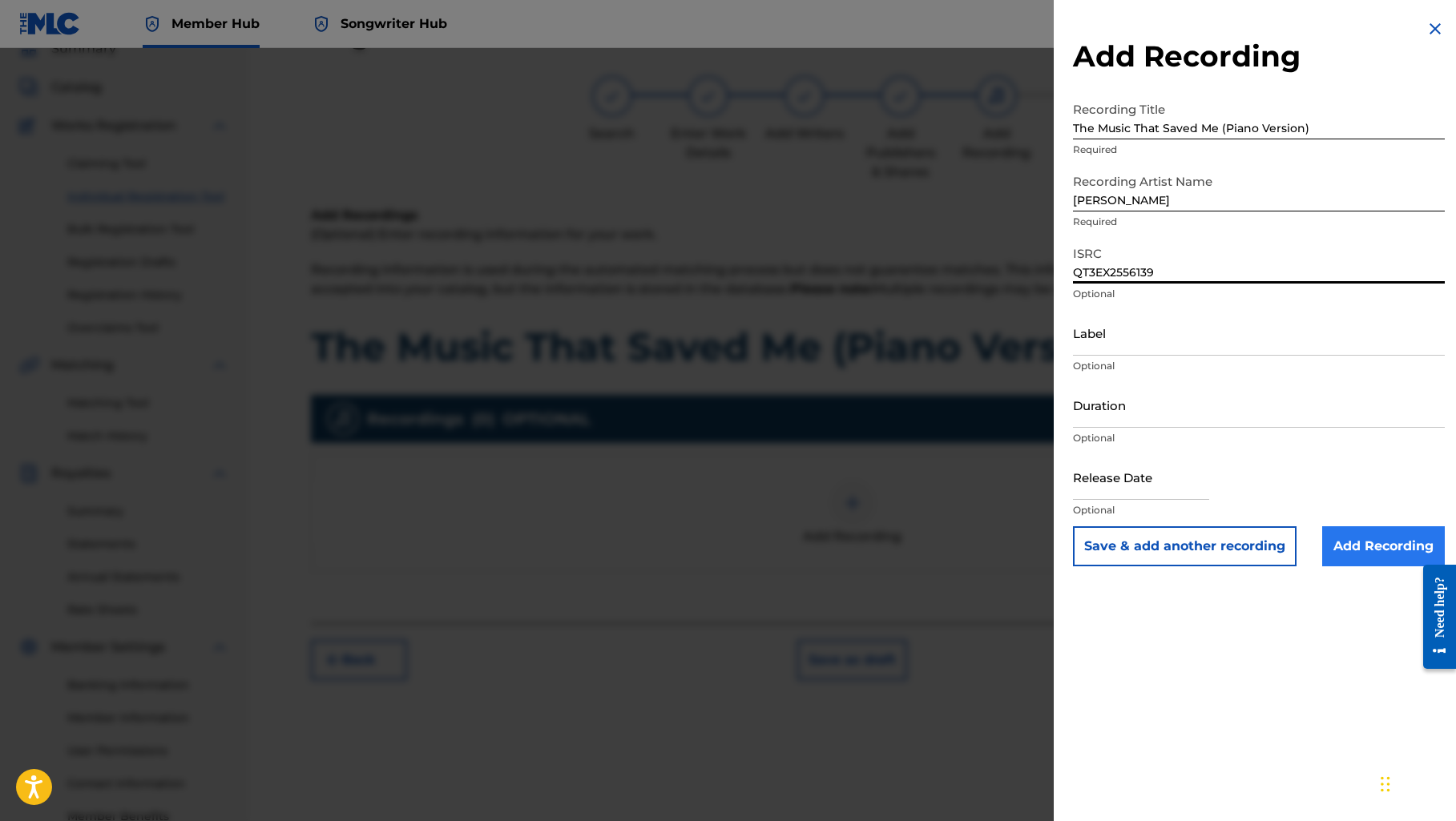
type input "QT3EX2556139"
click at [1349, 546] on input "Add Recording" at bounding box center [1383, 546] width 122 height 40
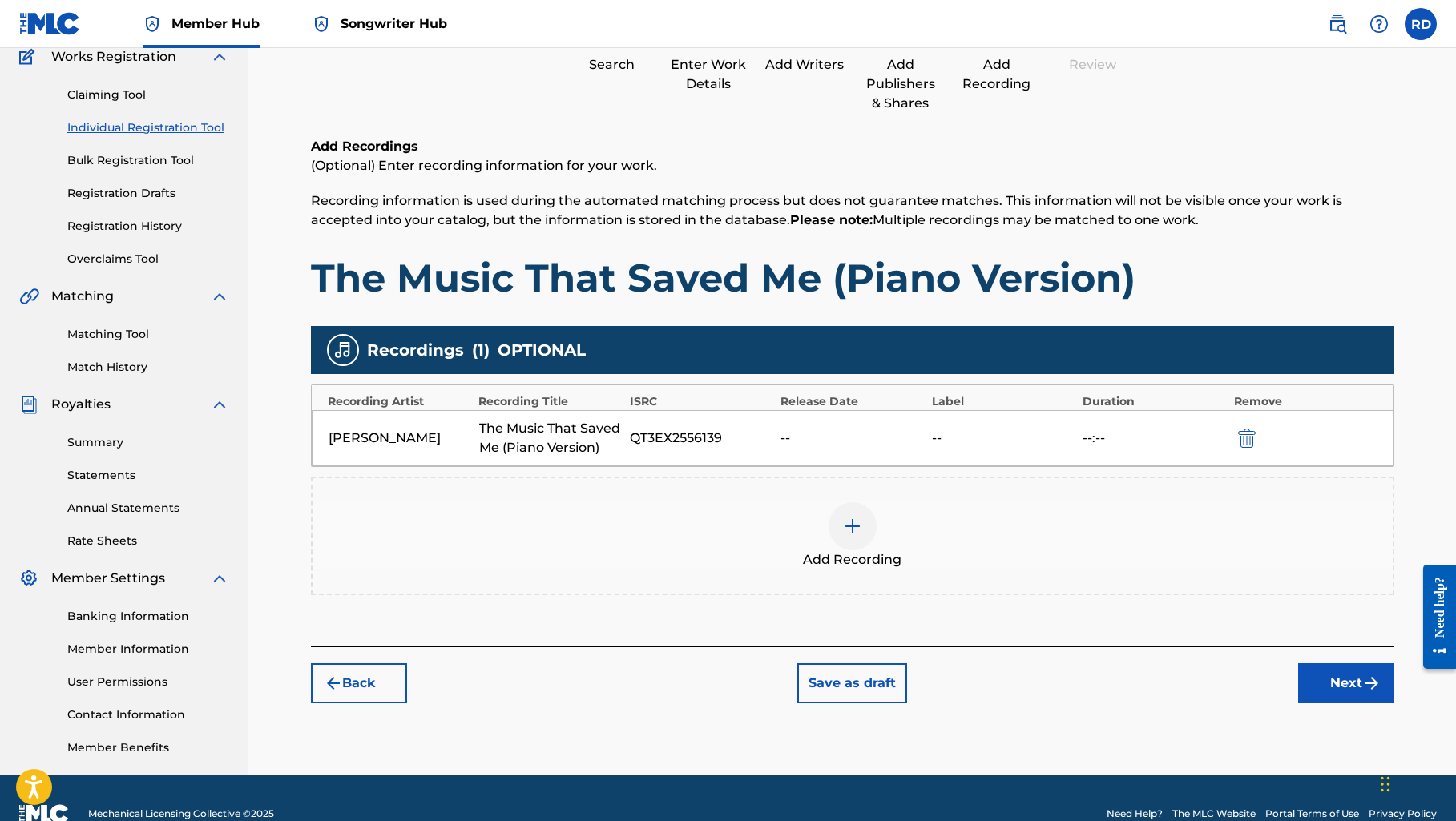
scroll to position [151, 0]
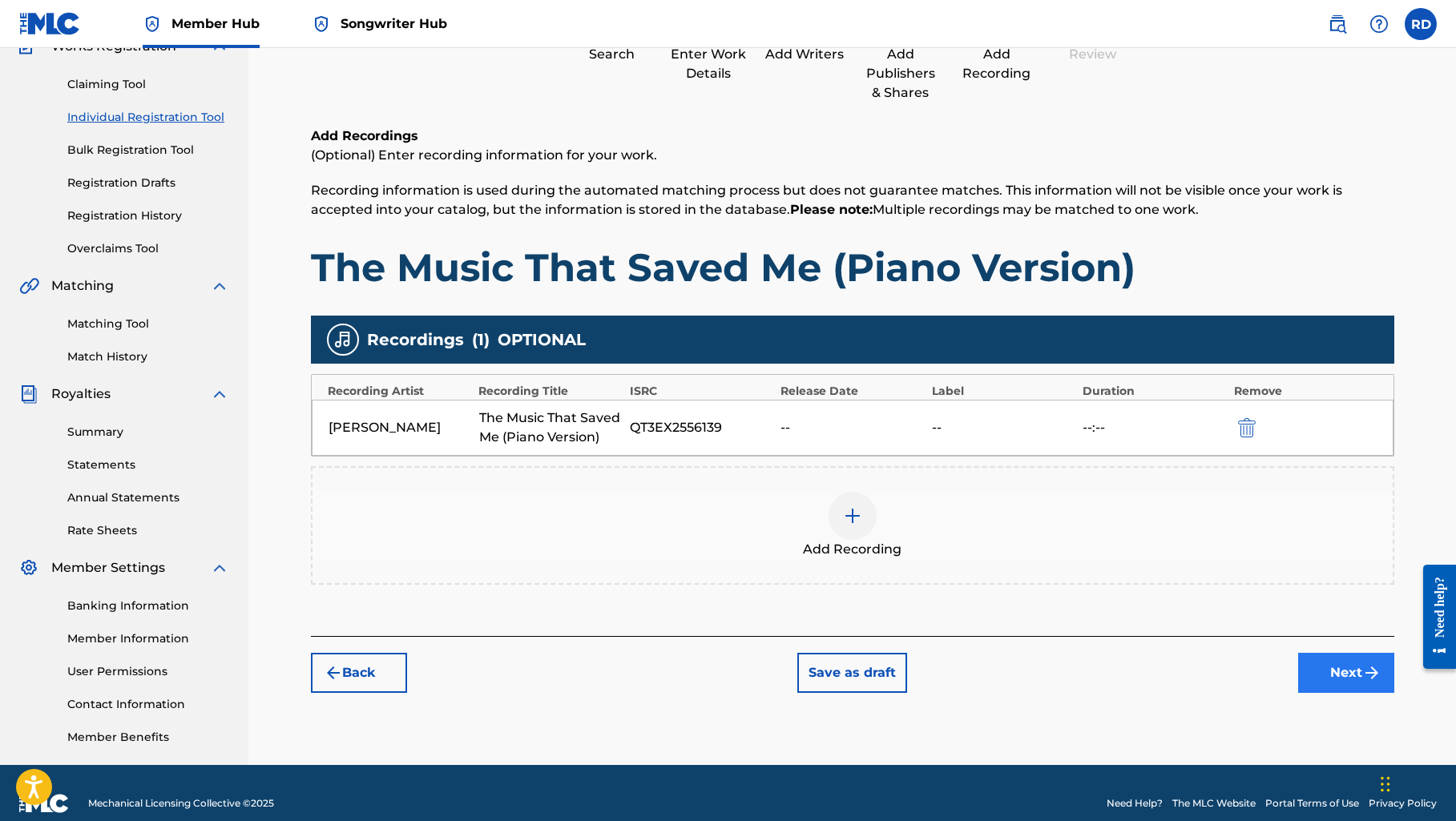
click at [1317, 673] on button "Next" at bounding box center [1346, 673] width 96 height 40
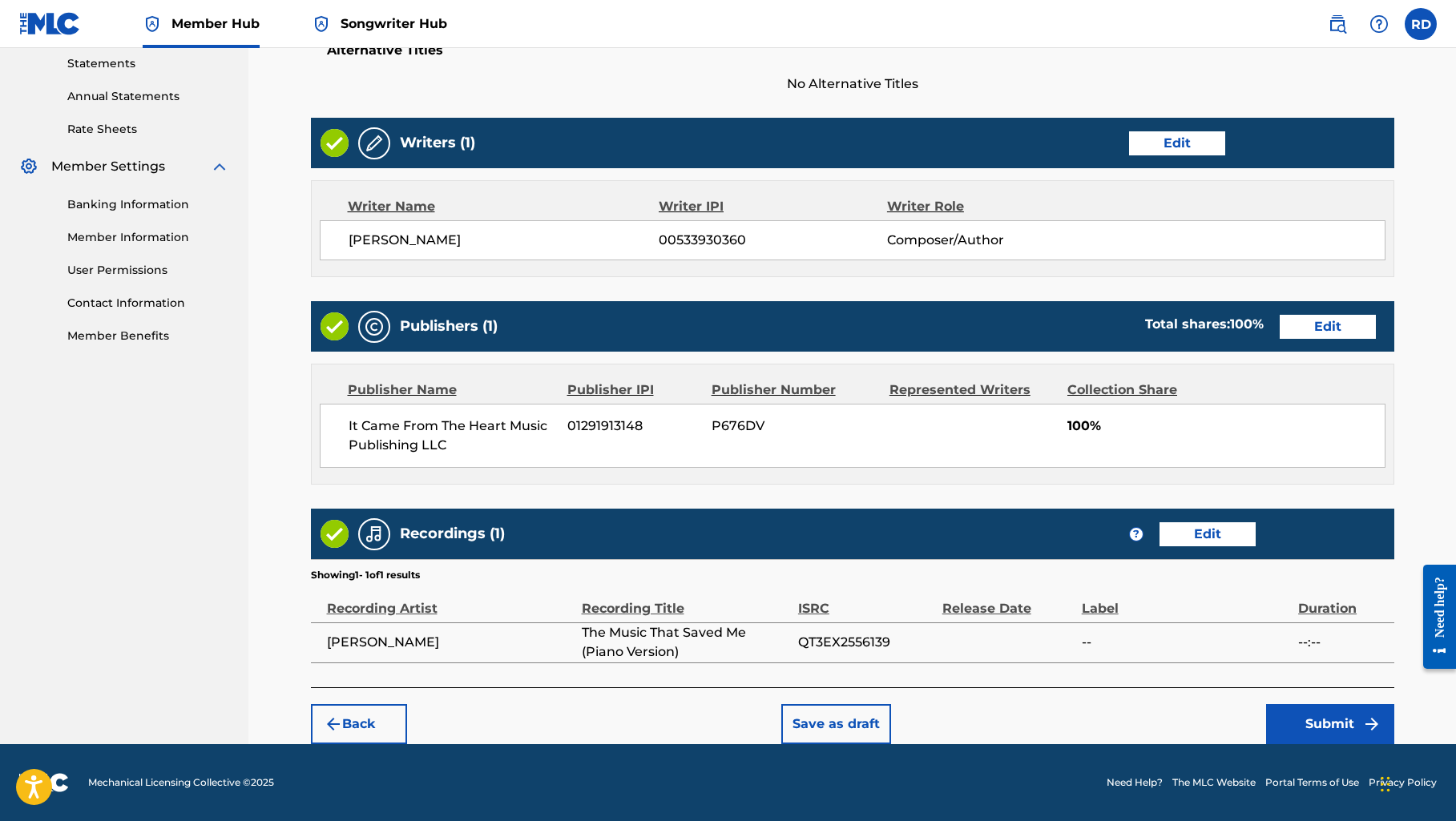
scroll to position [552, 0]
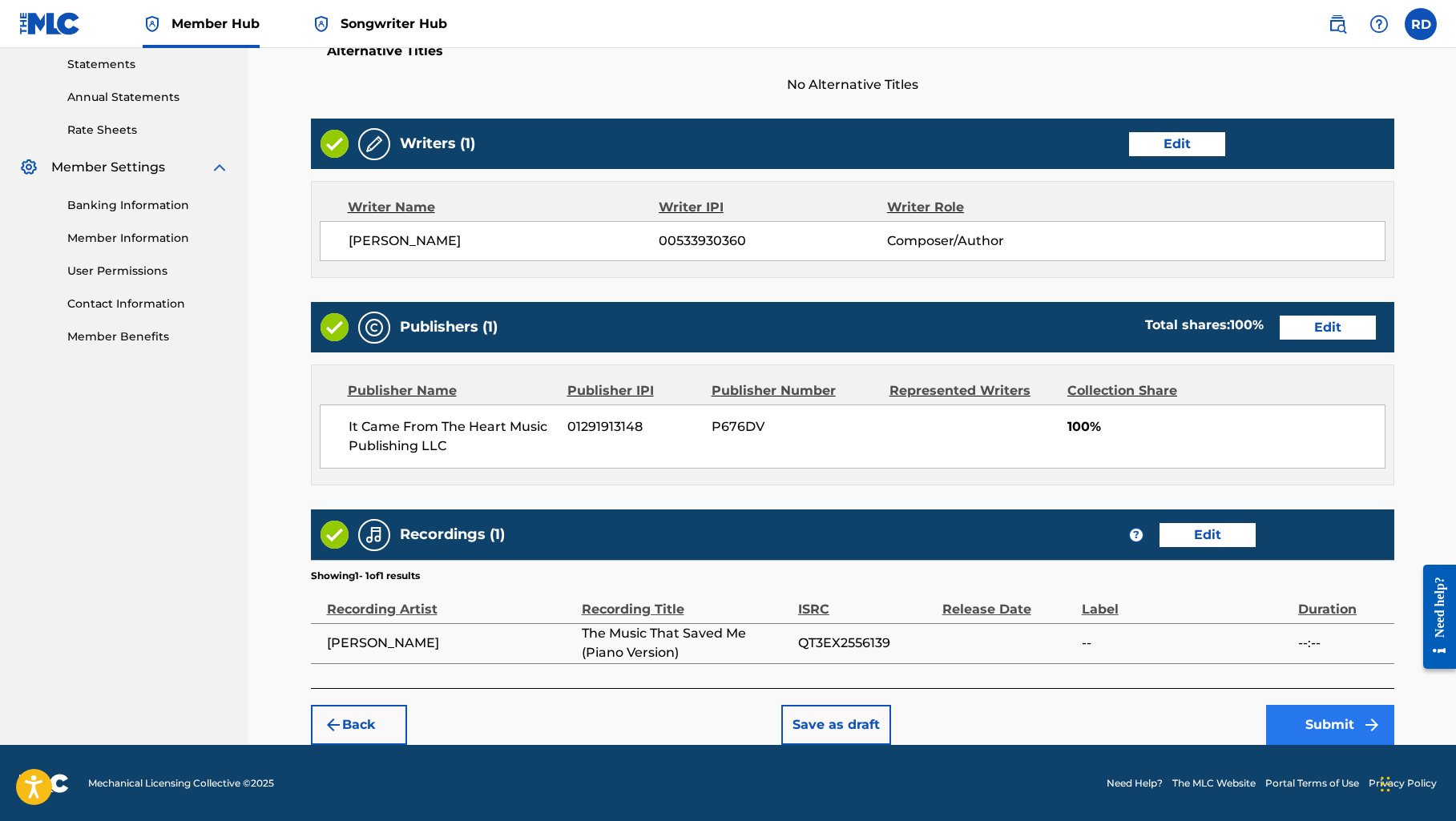
click at [1291, 723] on button "Submit" at bounding box center [1329, 725] width 129 height 40
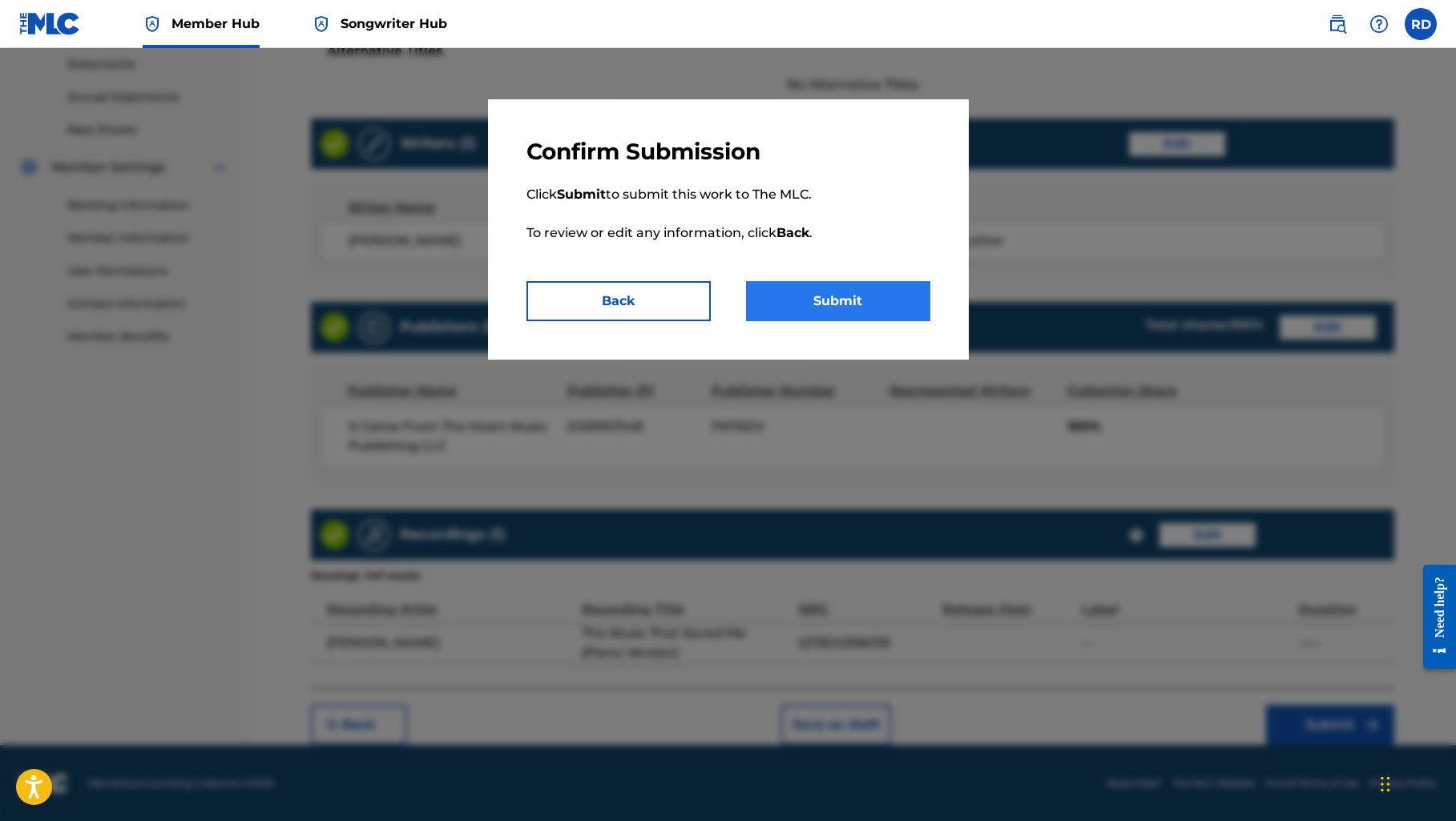
click at [883, 311] on button "Submit" at bounding box center [838, 302] width 185 height 40
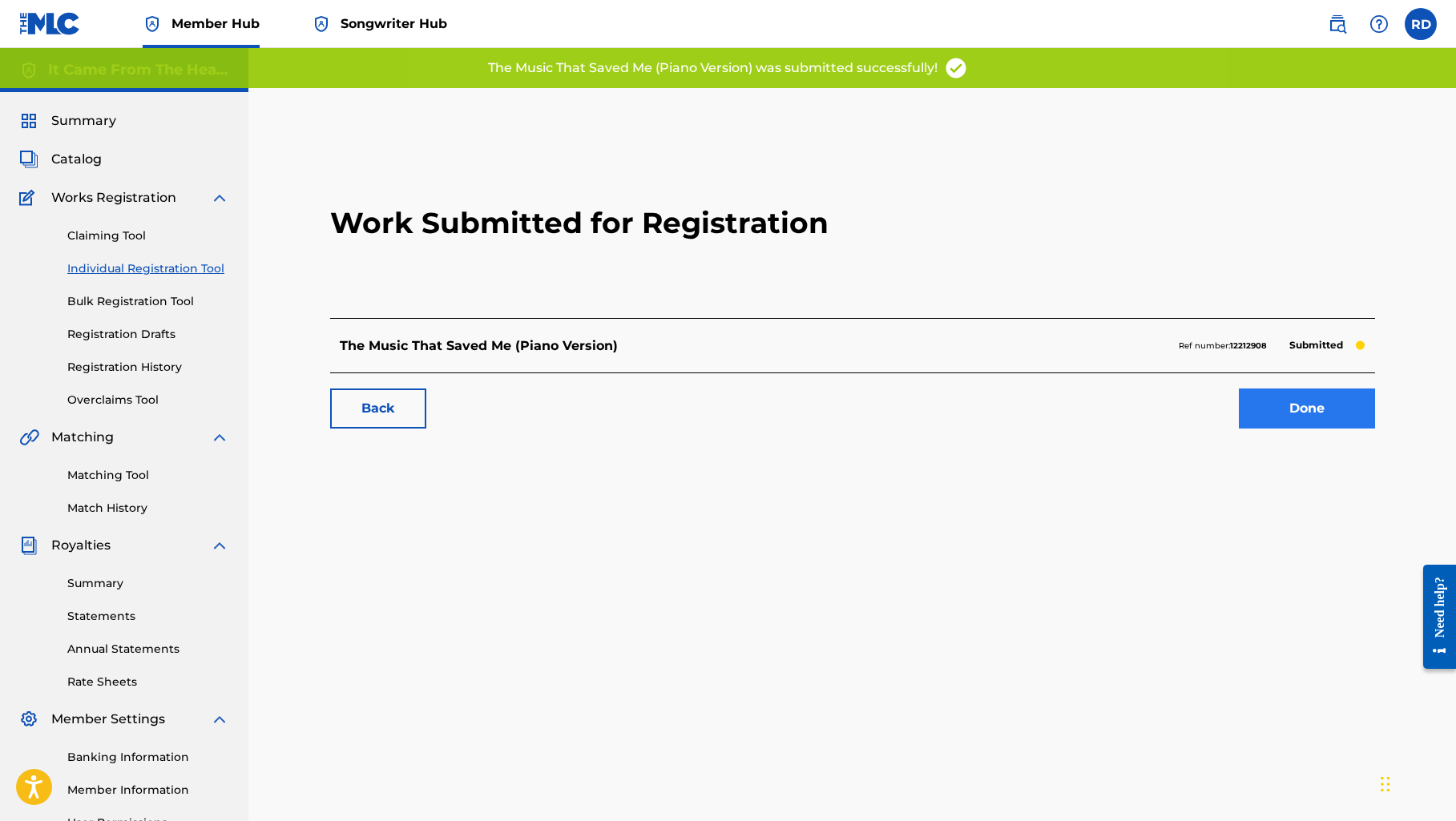
click at [1263, 410] on link "Done" at bounding box center [1306, 408] width 136 height 40
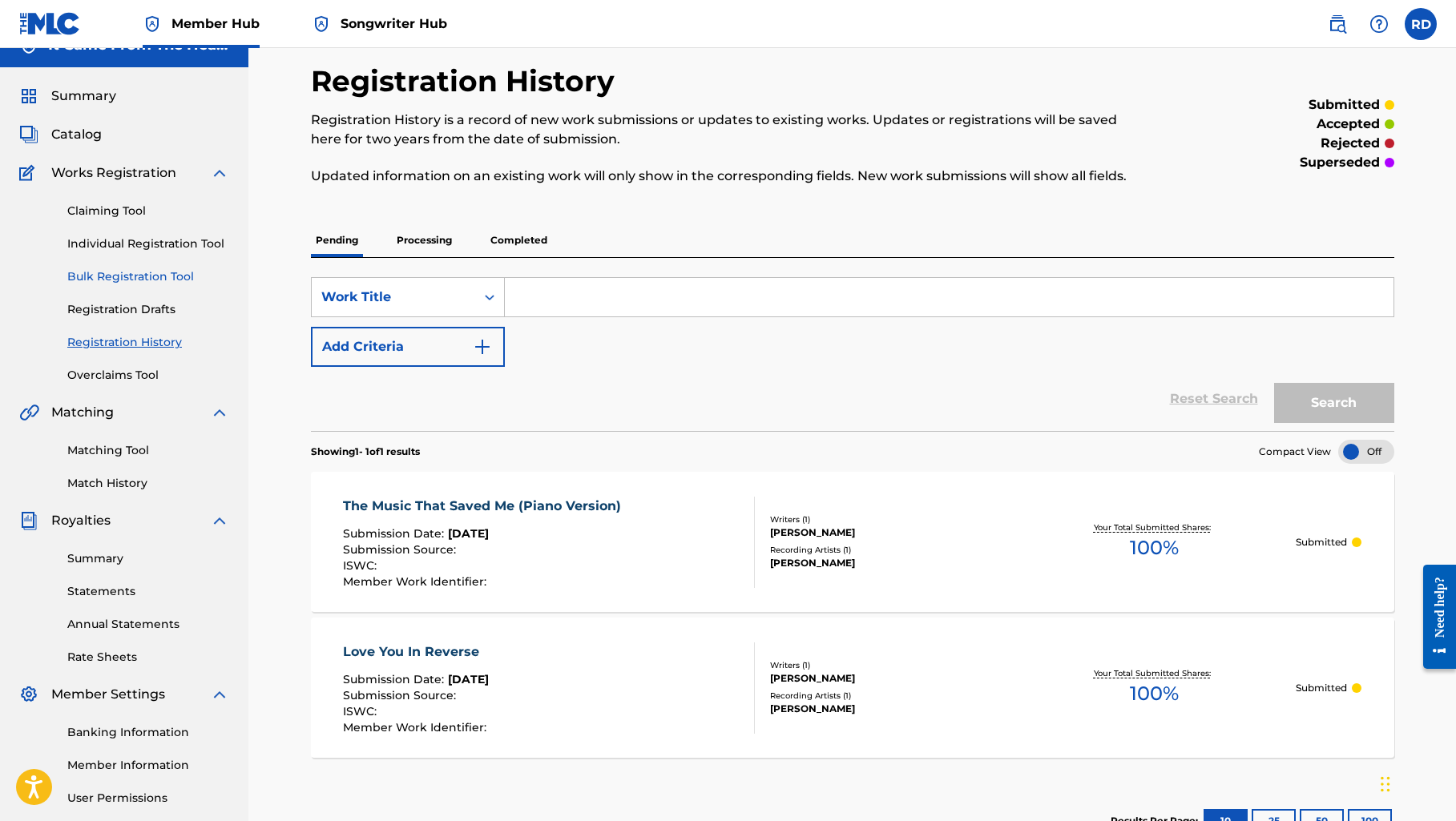
scroll to position [22, 0]
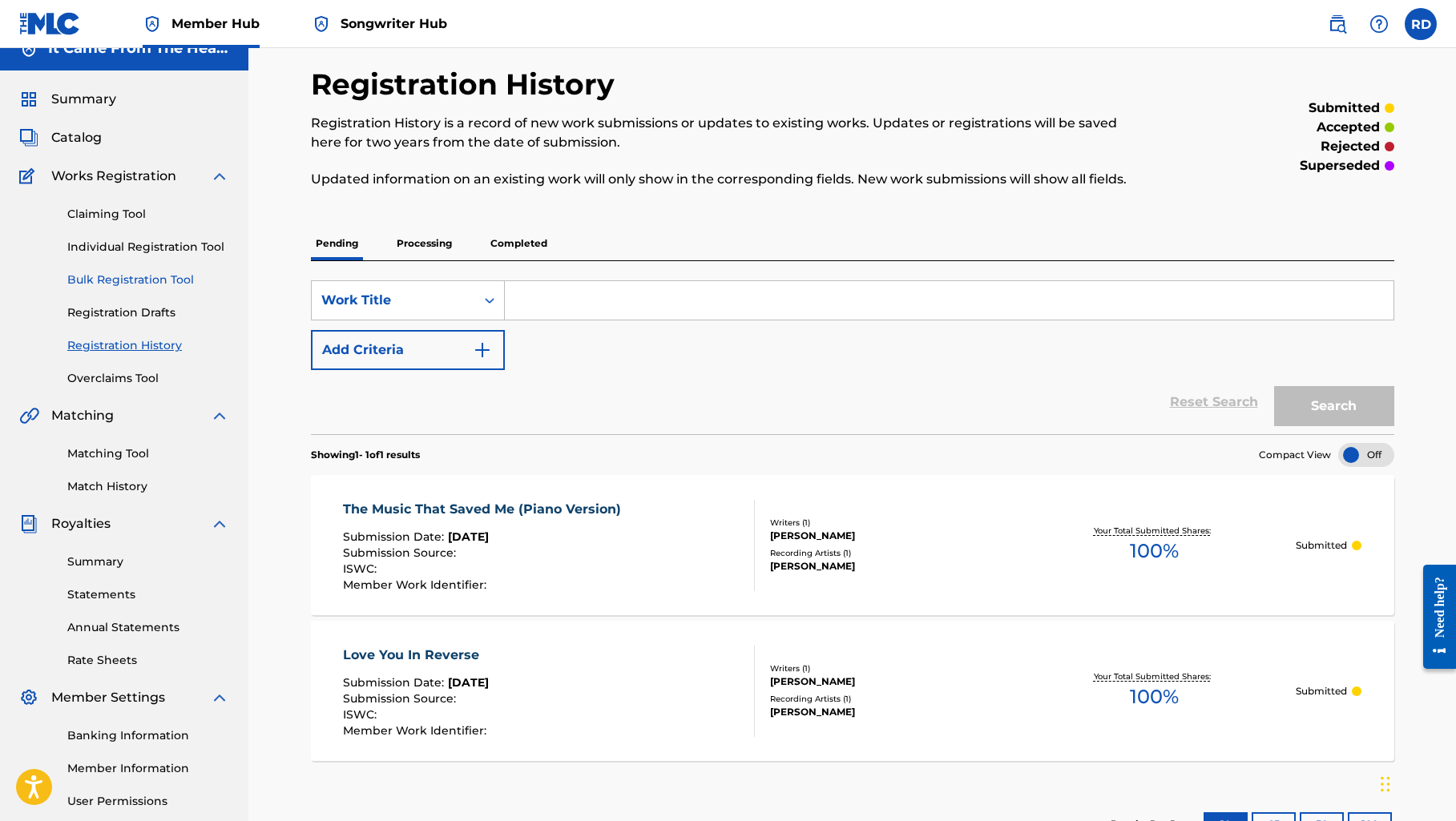
click at [142, 281] on link "Bulk Registration Tool" at bounding box center [148, 280] width 162 height 17
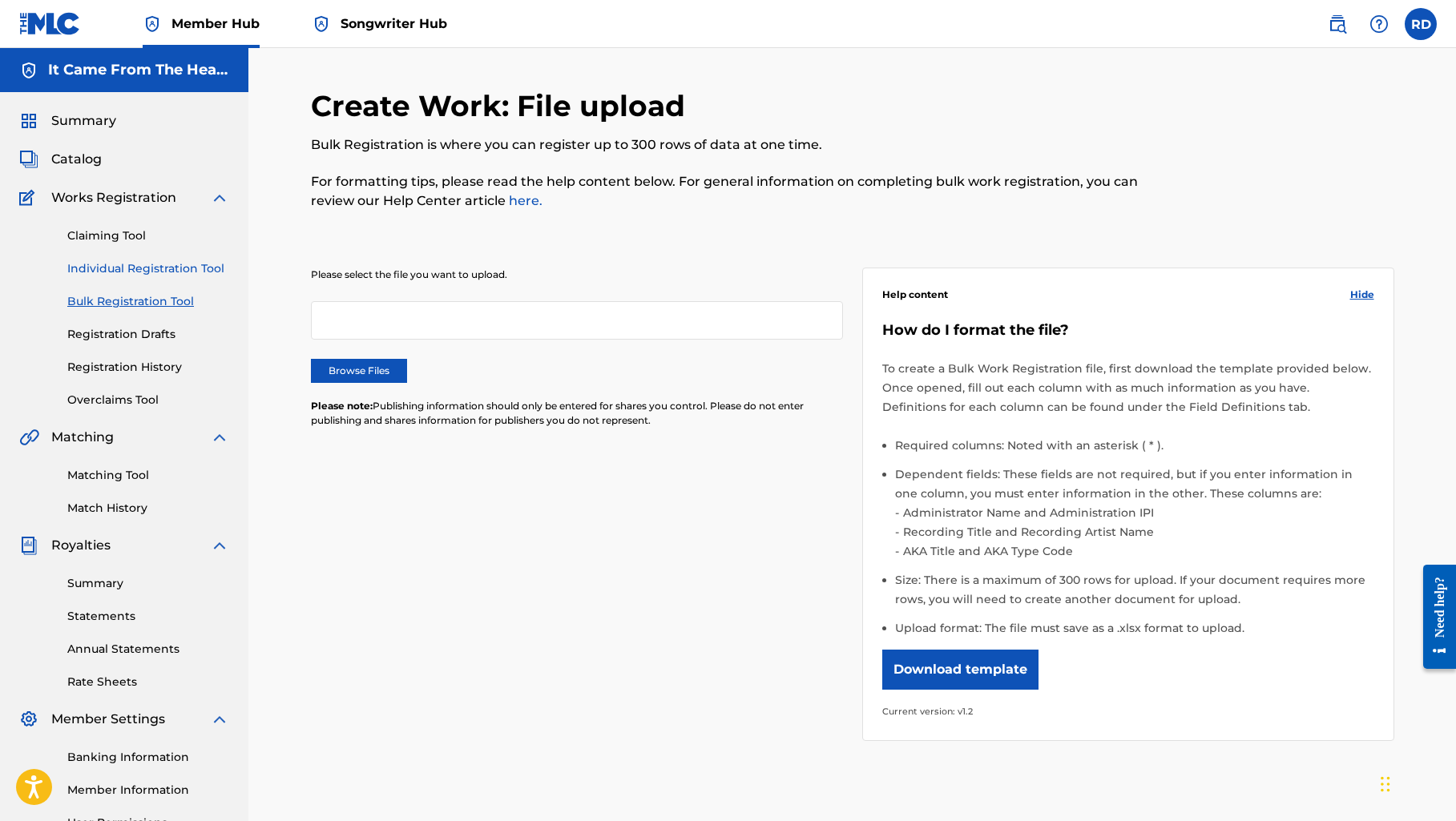
click at [118, 265] on link "Individual Registration Tool" at bounding box center [148, 268] width 162 height 17
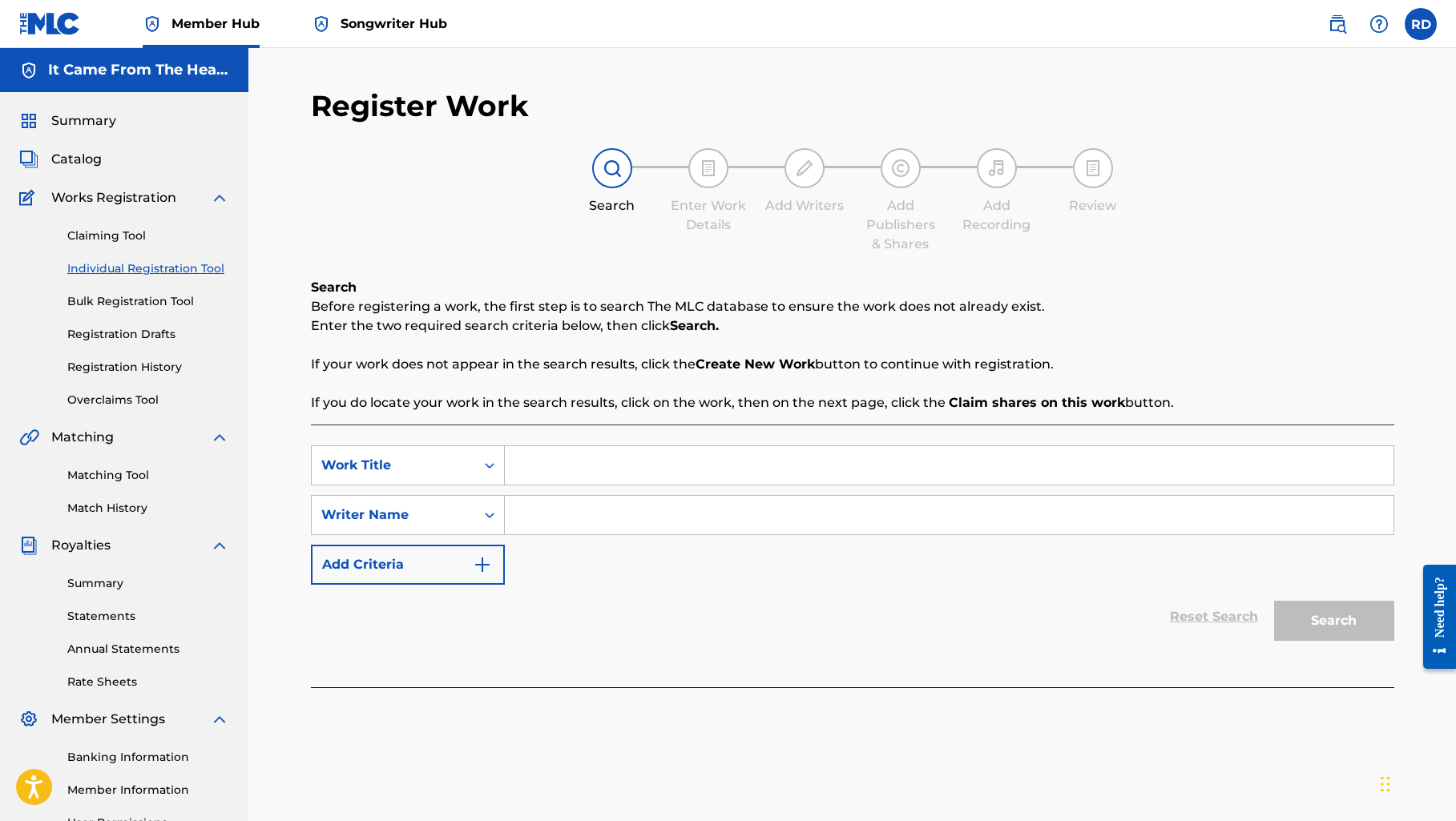
click at [578, 471] on input "Search Form" at bounding box center [949, 465] width 888 height 38
paste input "The Music That Saved Me"
type input "The Music That Saved Me"
click at [603, 515] on input "Search Form" at bounding box center [949, 515] width 888 height 38
type input "[PERSON_NAME]"
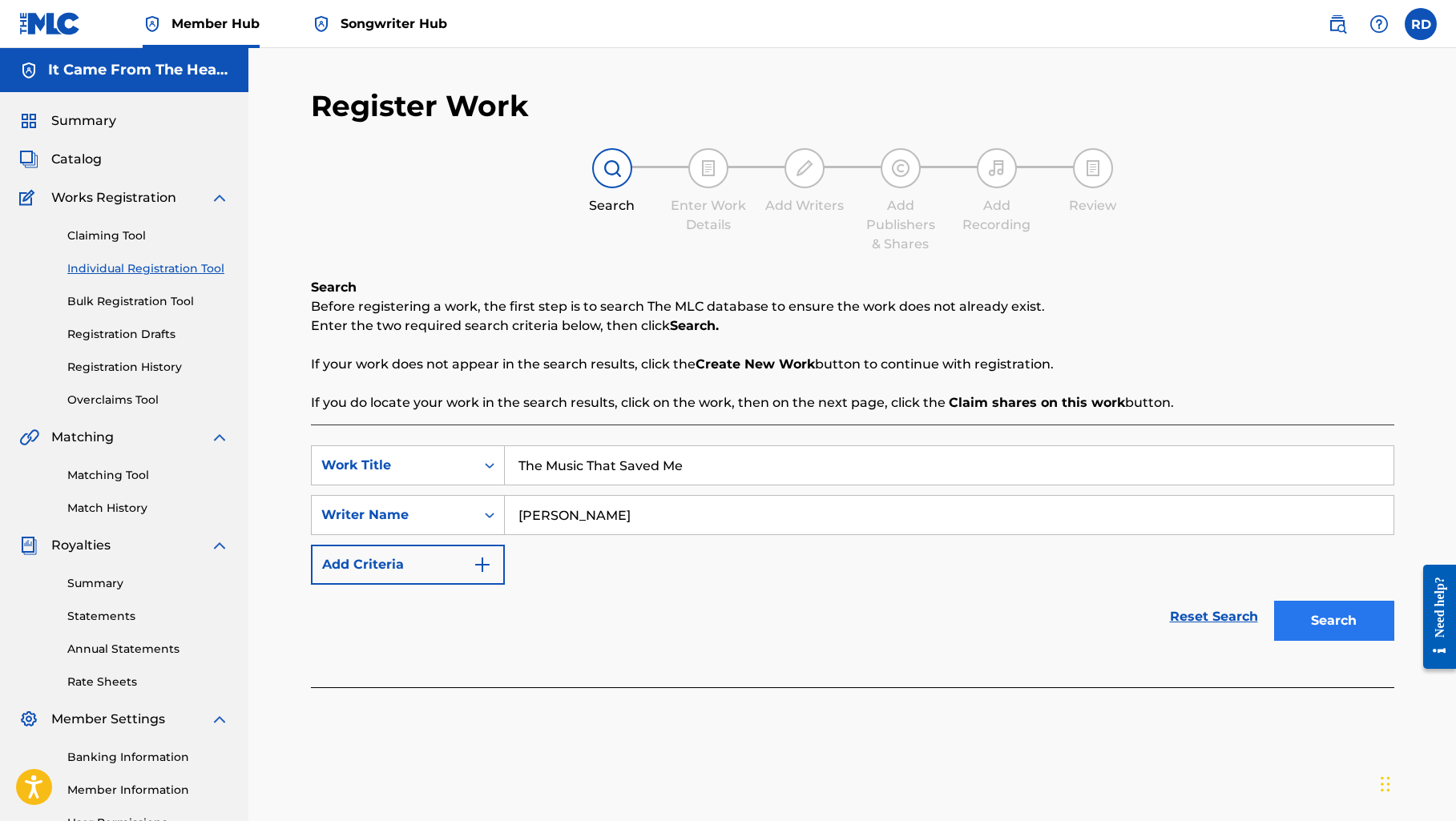
click at [1319, 620] on button "Search" at bounding box center [1334, 621] width 120 height 40
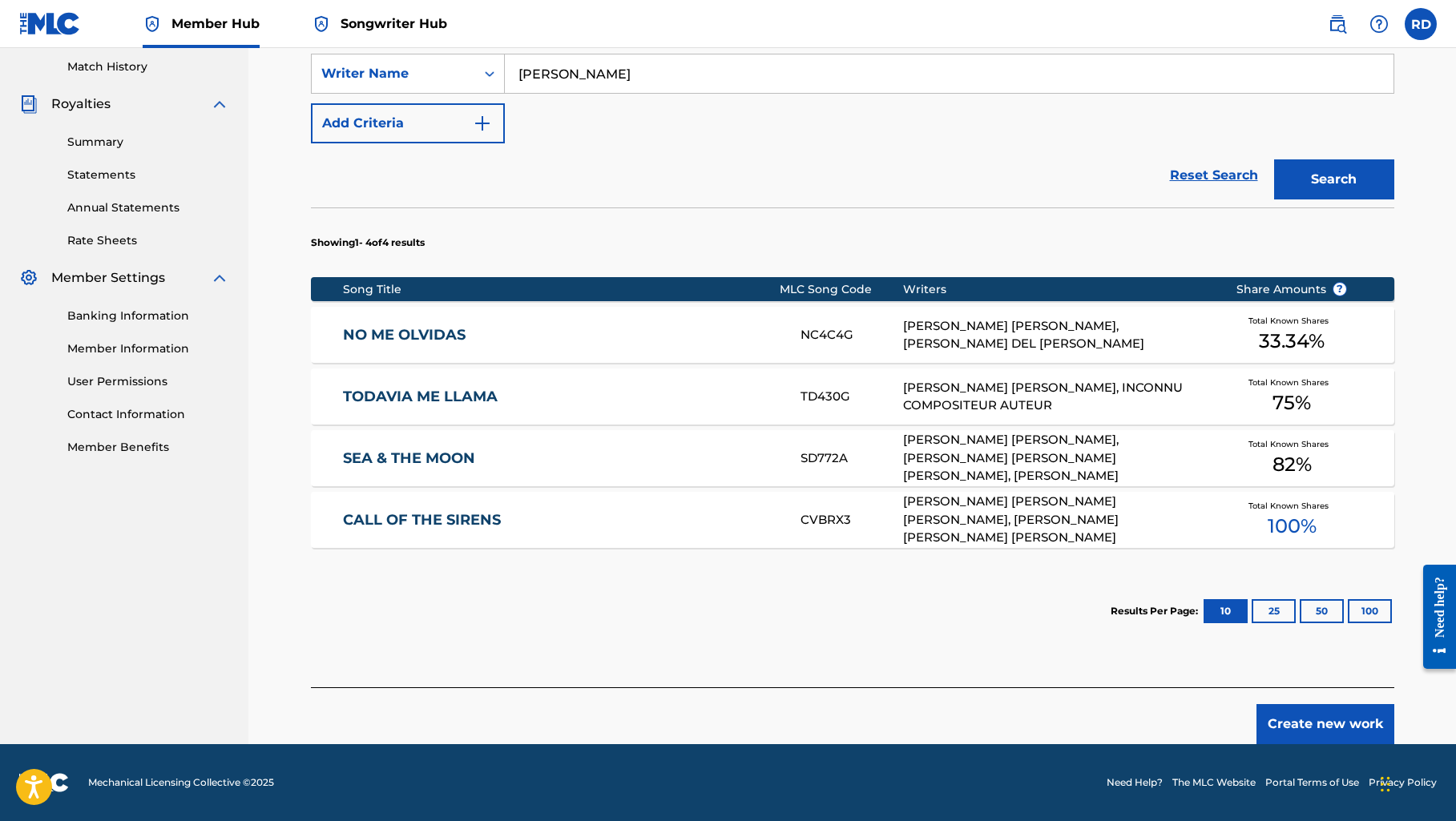
scroll to position [442, 0]
click at [1292, 724] on button "Create new work" at bounding box center [1325, 724] width 138 height 40
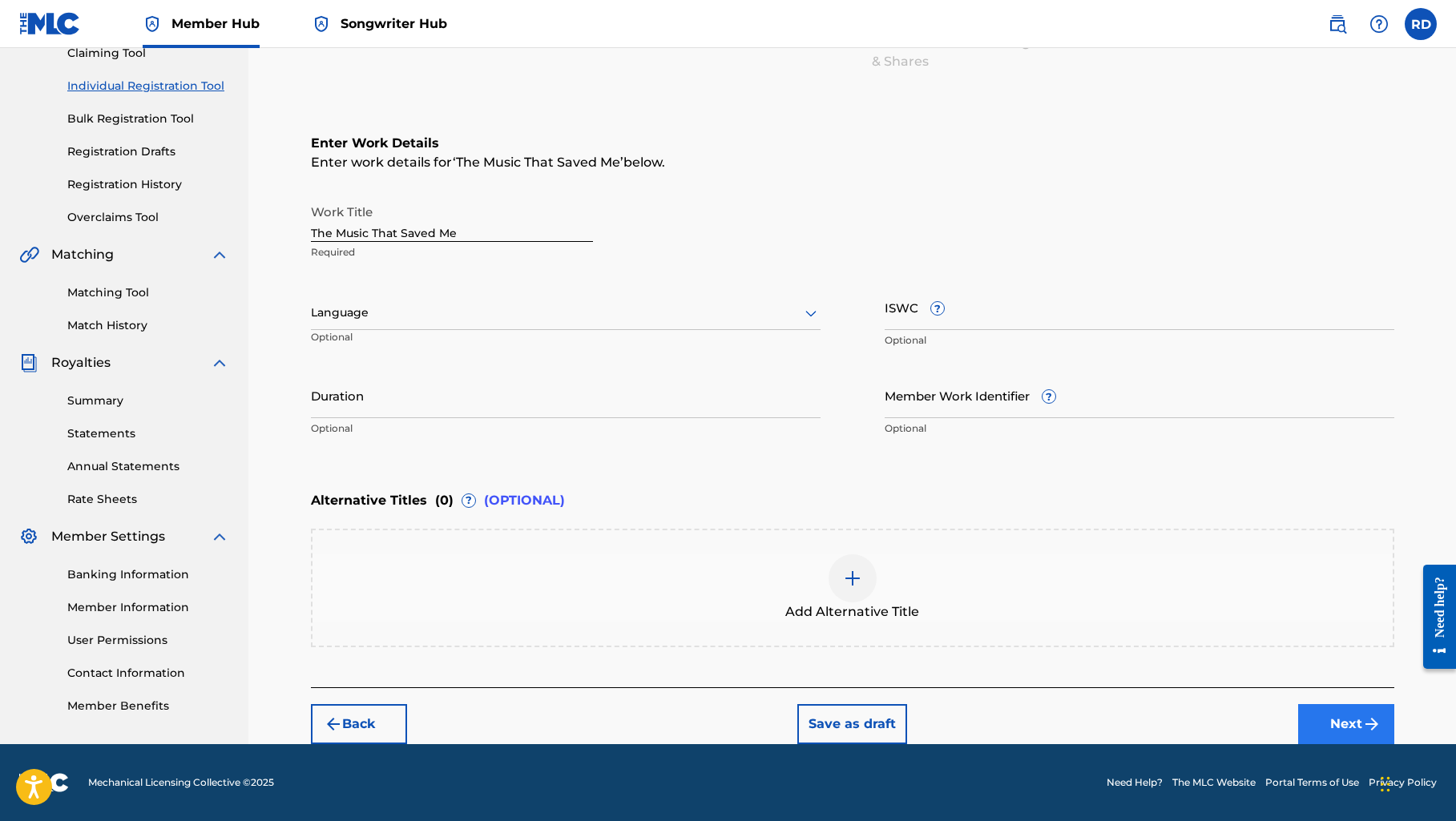
click at [1316, 724] on button "Next" at bounding box center [1346, 724] width 96 height 40
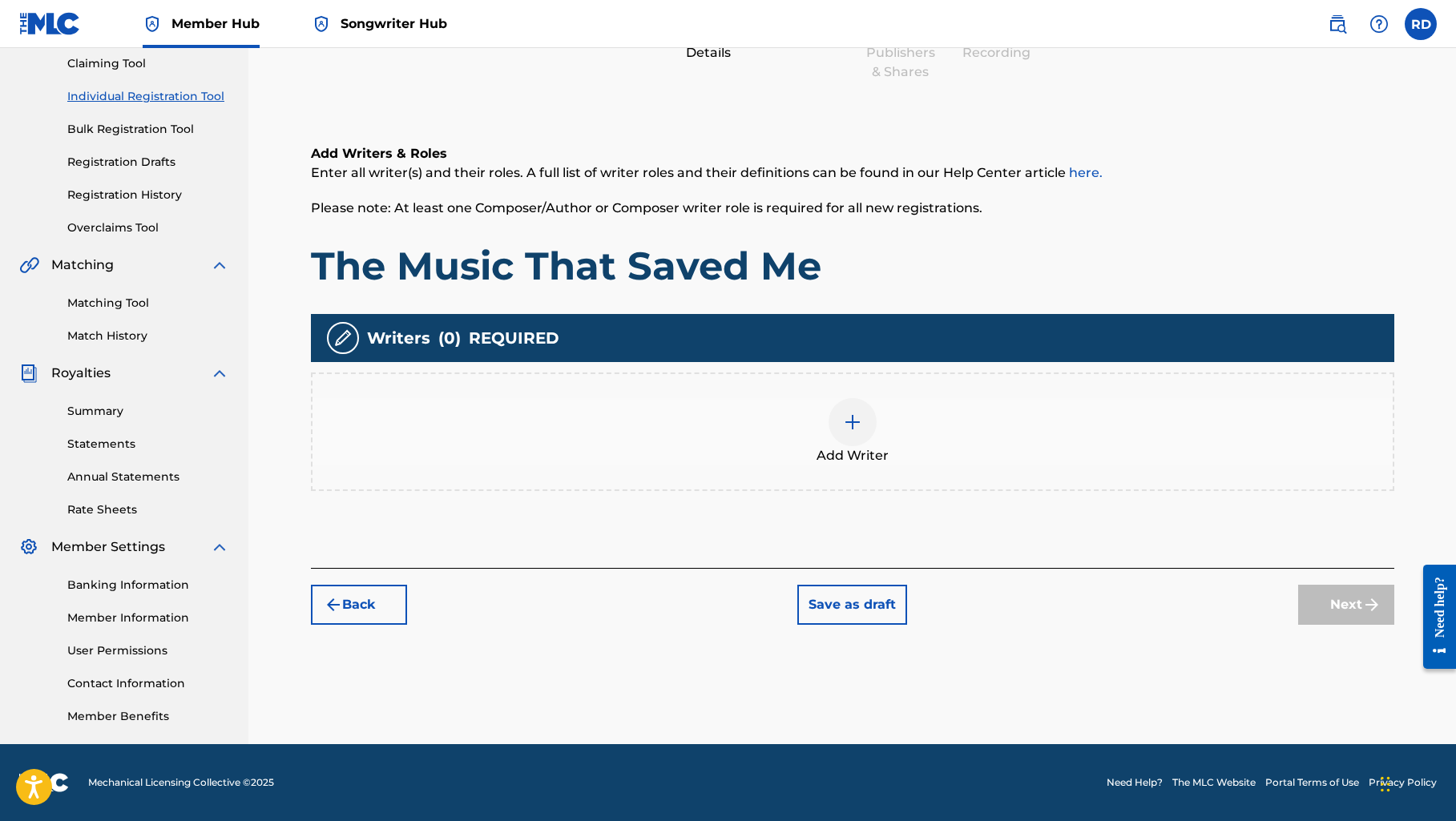
click at [849, 422] on img at bounding box center [853, 422] width 19 height 19
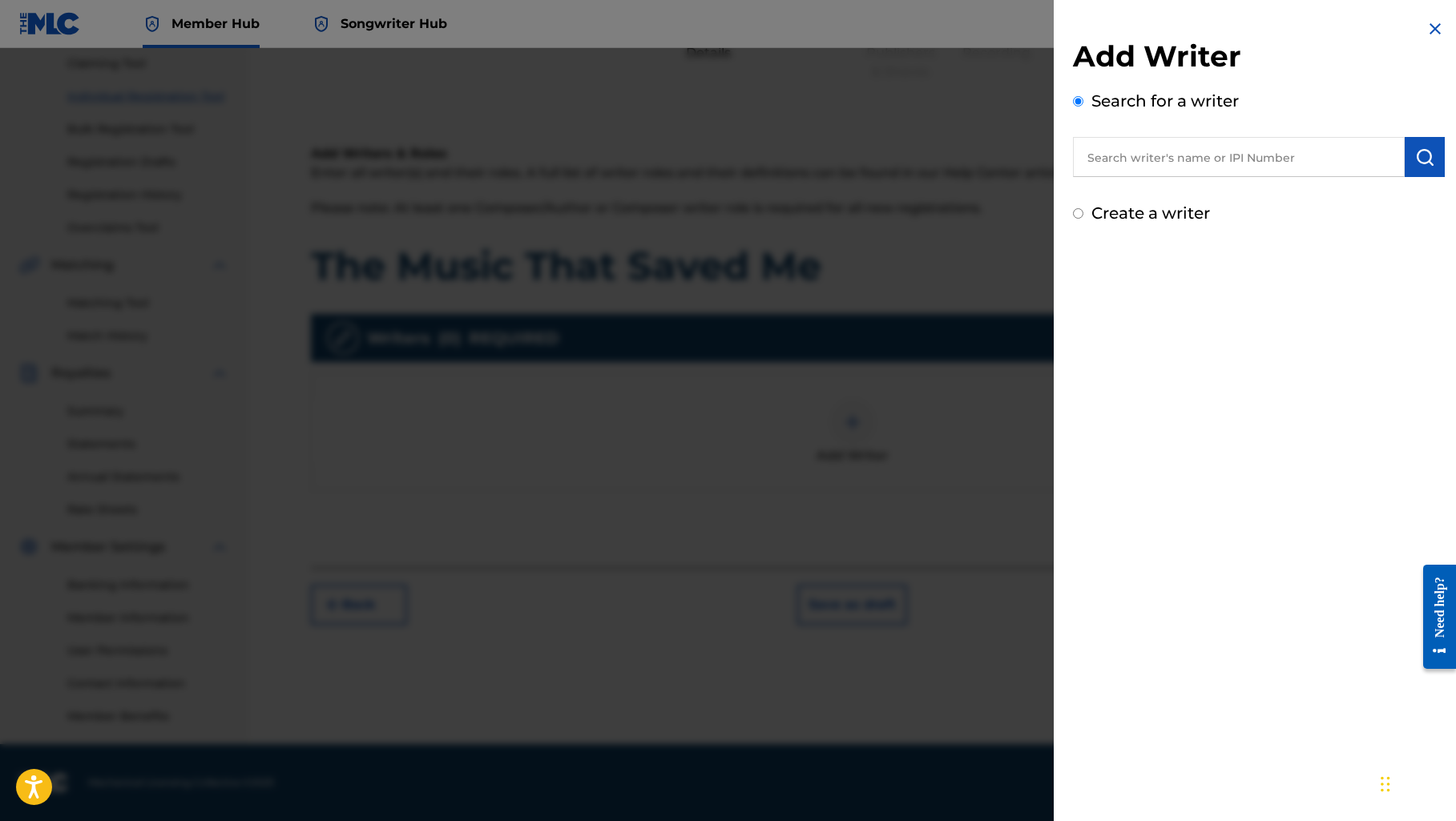
click at [1132, 153] on input "text" at bounding box center [1238, 157] width 331 height 40
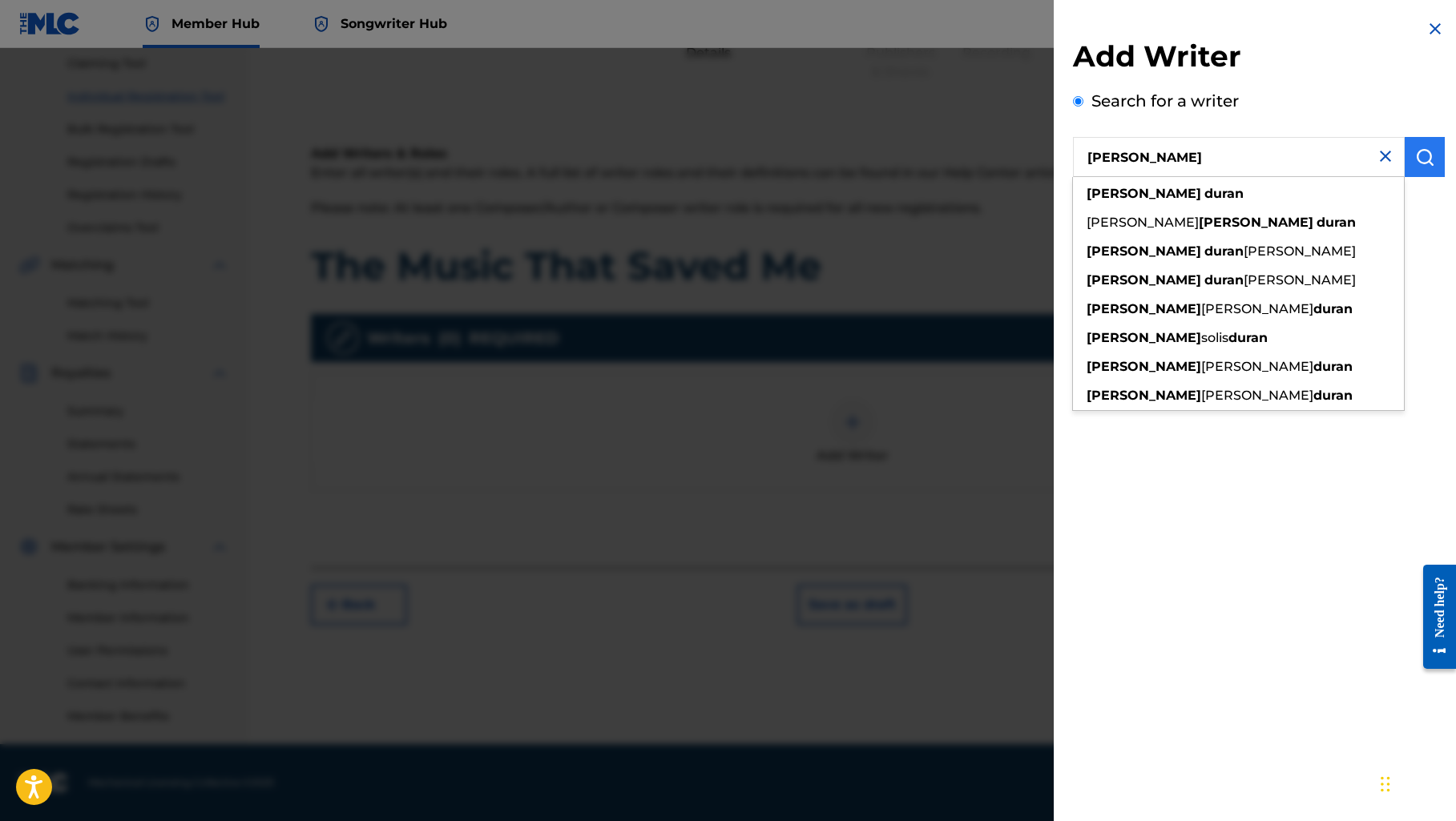
type input "[PERSON_NAME]"
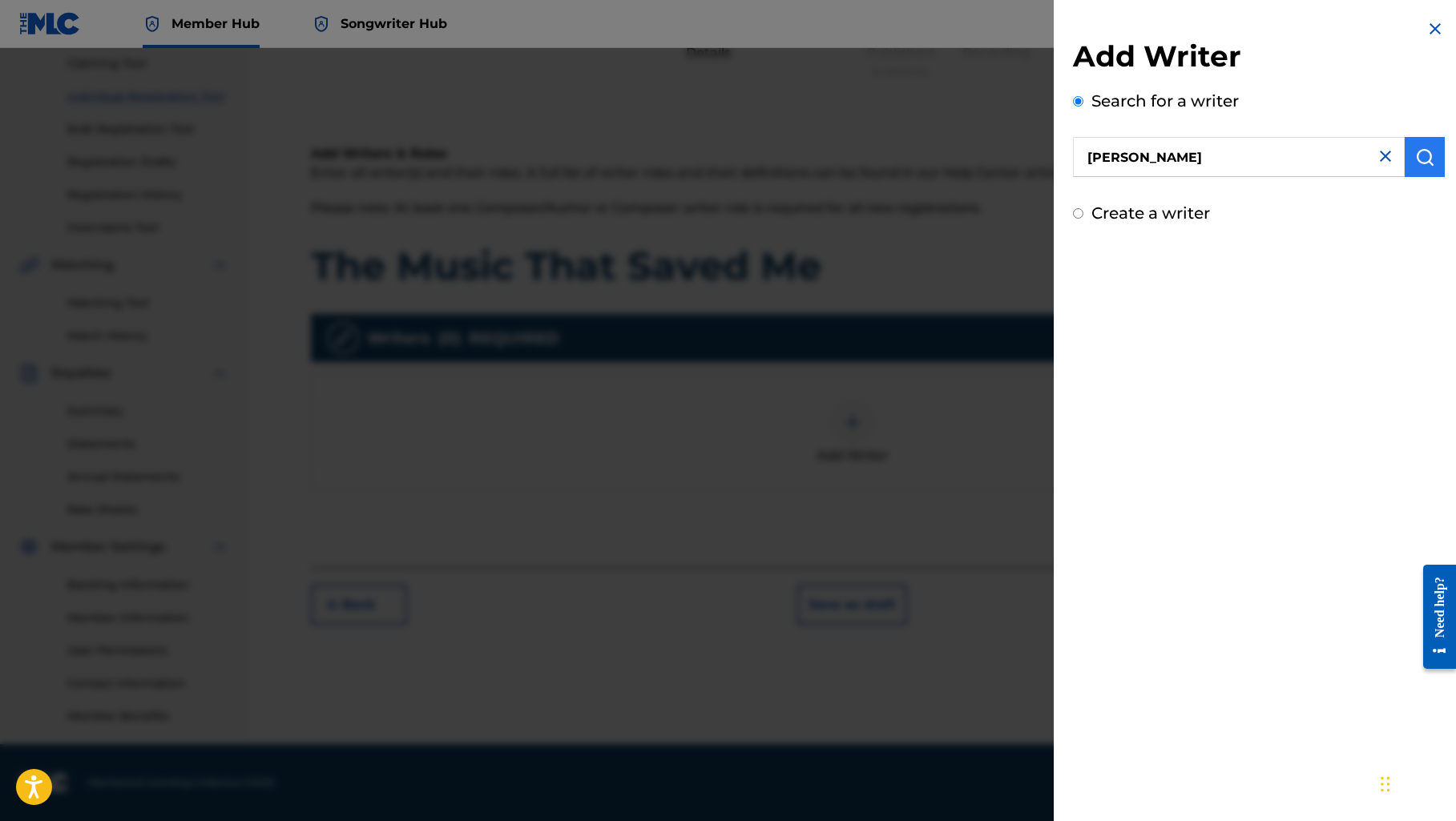
click at [1419, 161] on img "submit" at bounding box center [1425, 157] width 19 height 19
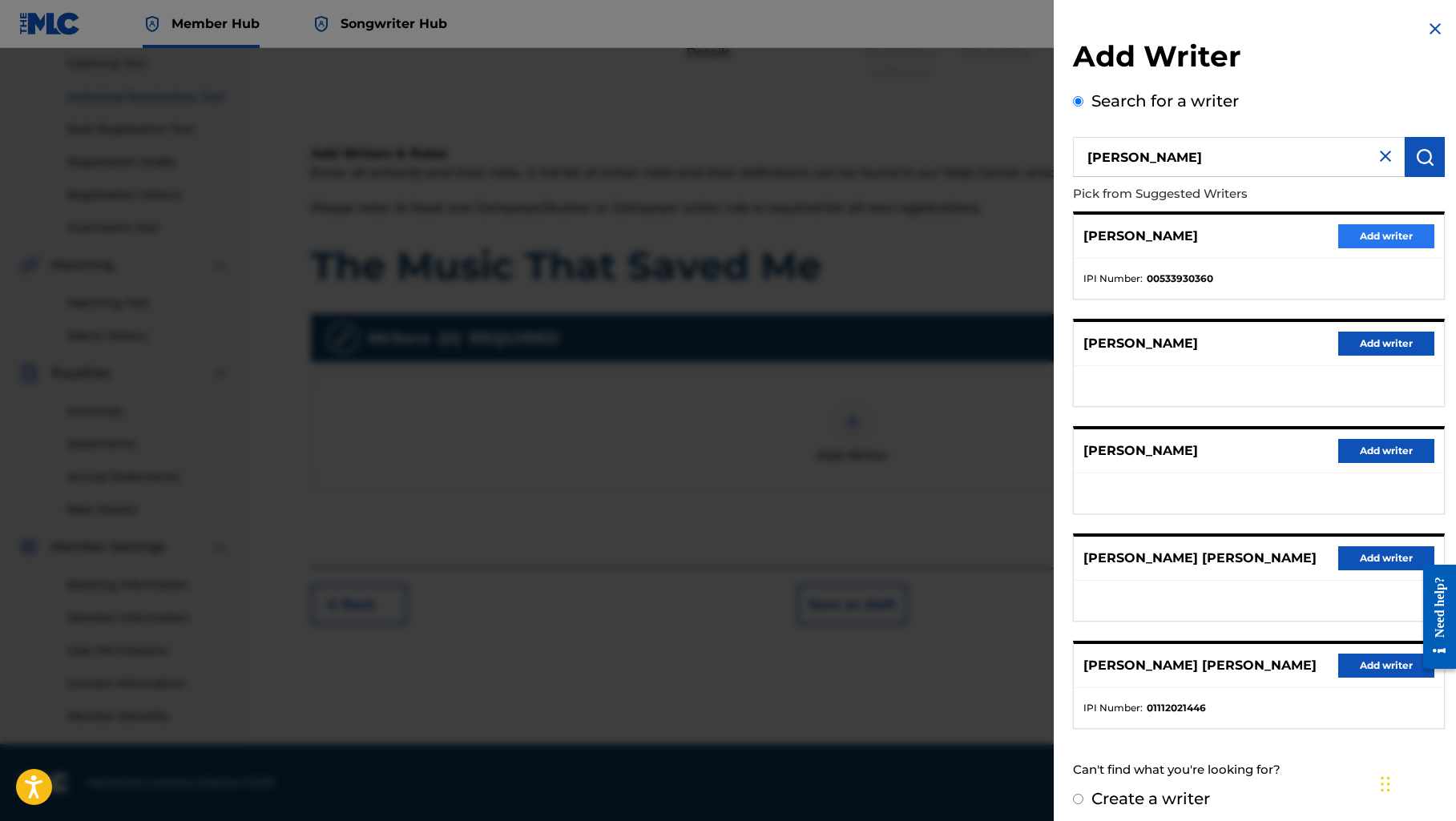
click at [1354, 238] on button "Add writer" at bounding box center [1386, 236] width 96 height 24
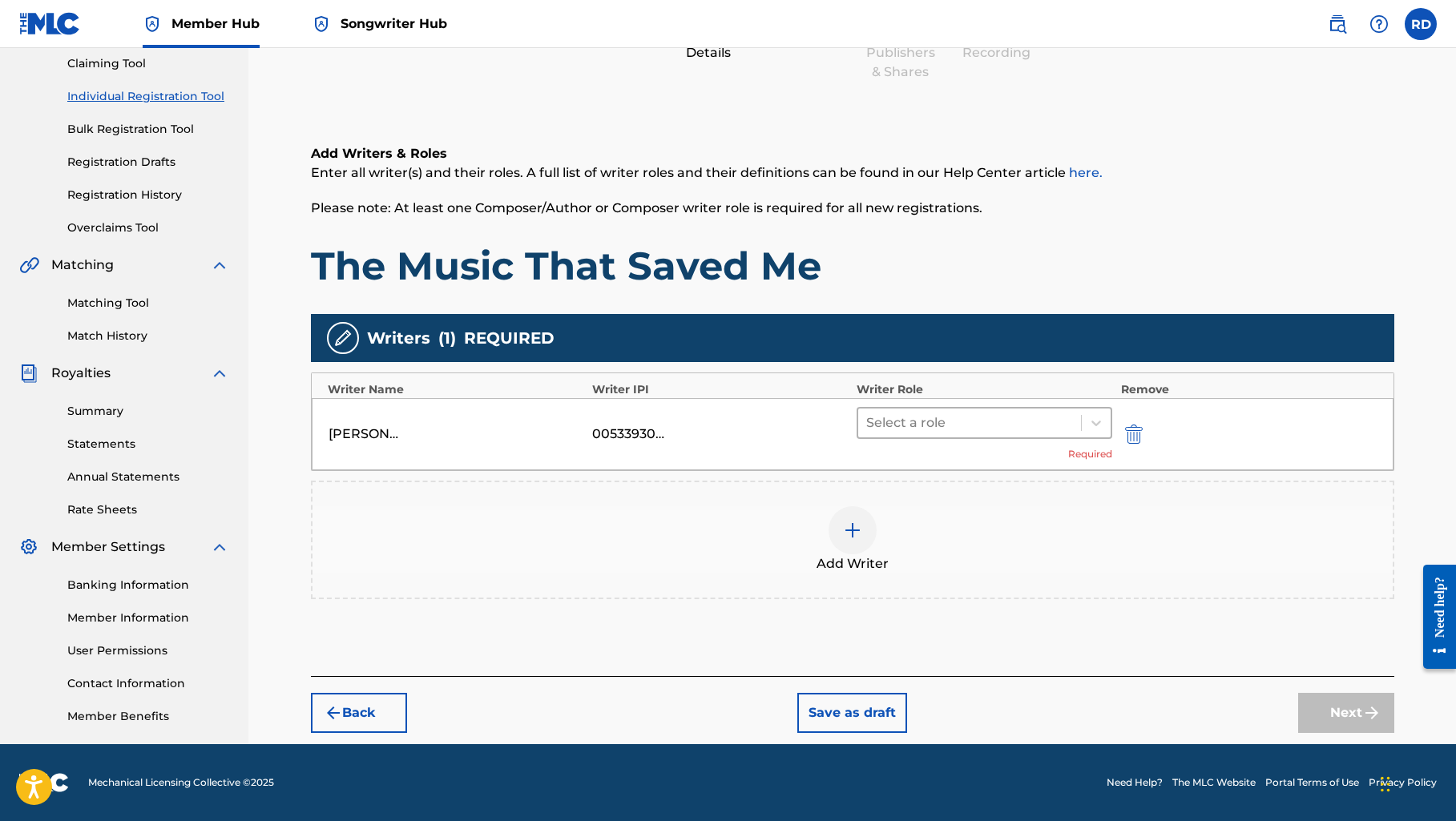
click at [988, 427] on div at bounding box center [969, 423] width 207 height 23
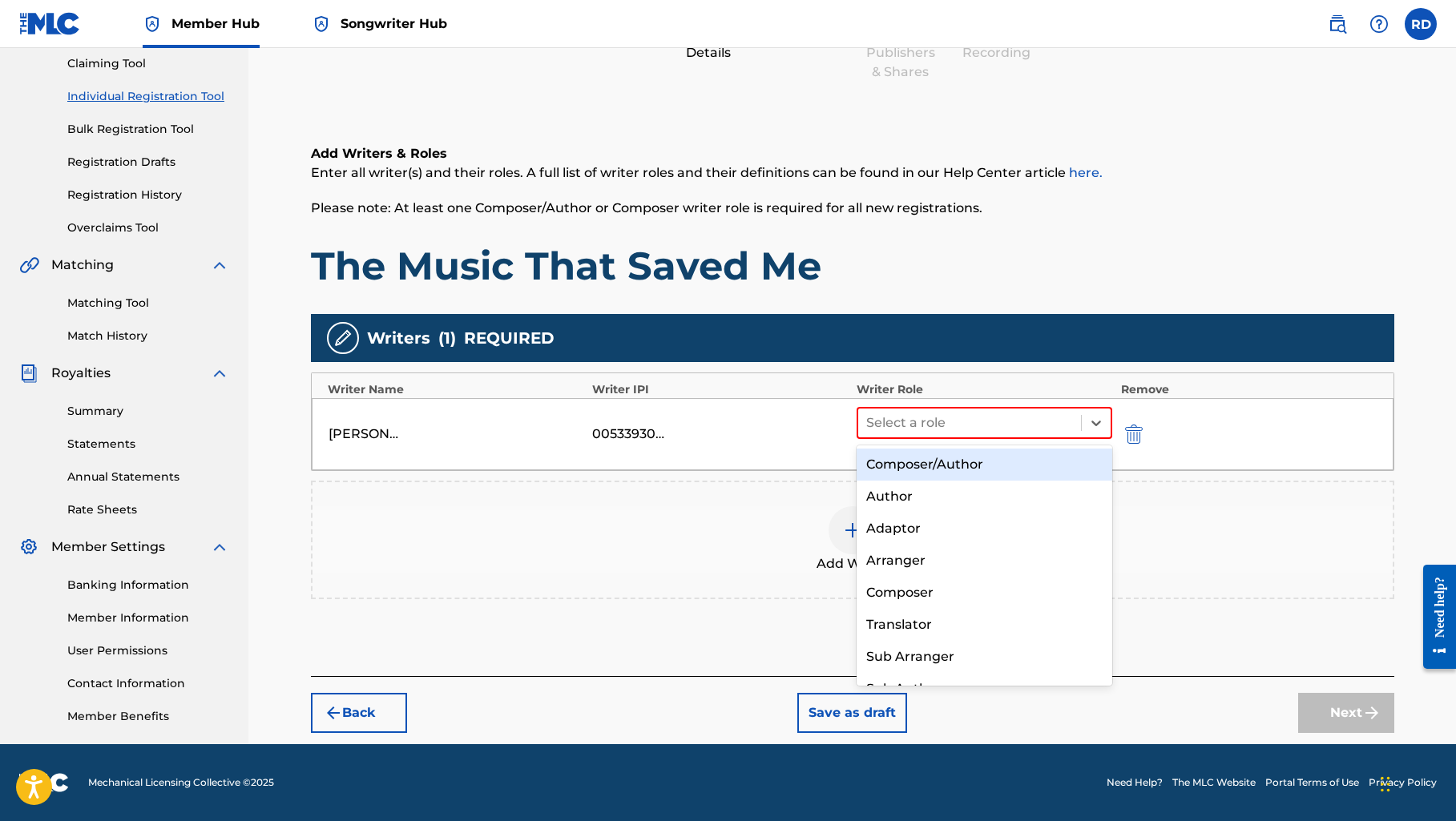
click at [972, 463] on div "Composer/Author" at bounding box center [984, 464] width 256 height 32
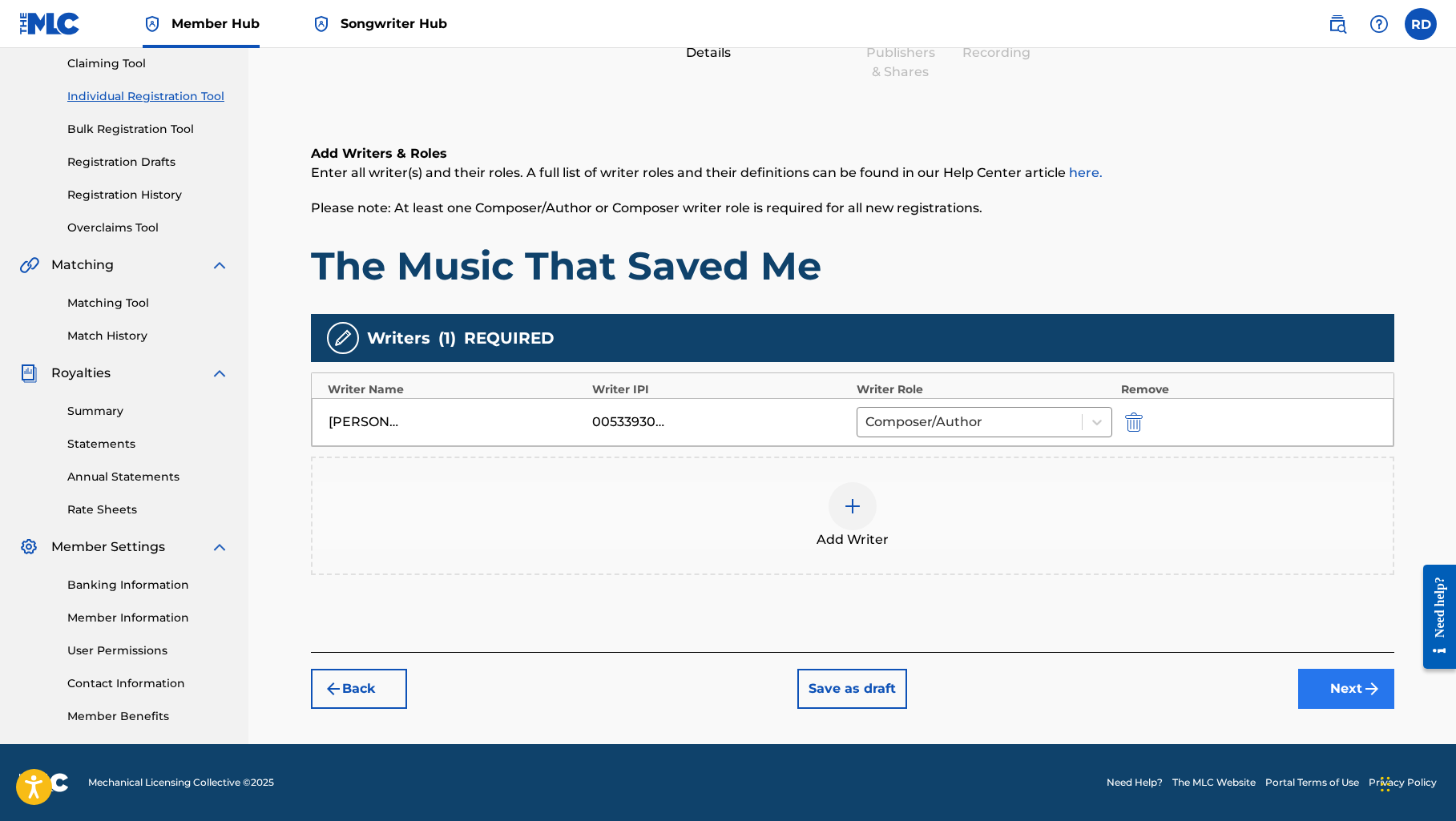
click at [1322, 686] on button "Next" at bounding box center [1346, 689] width 96 height 40
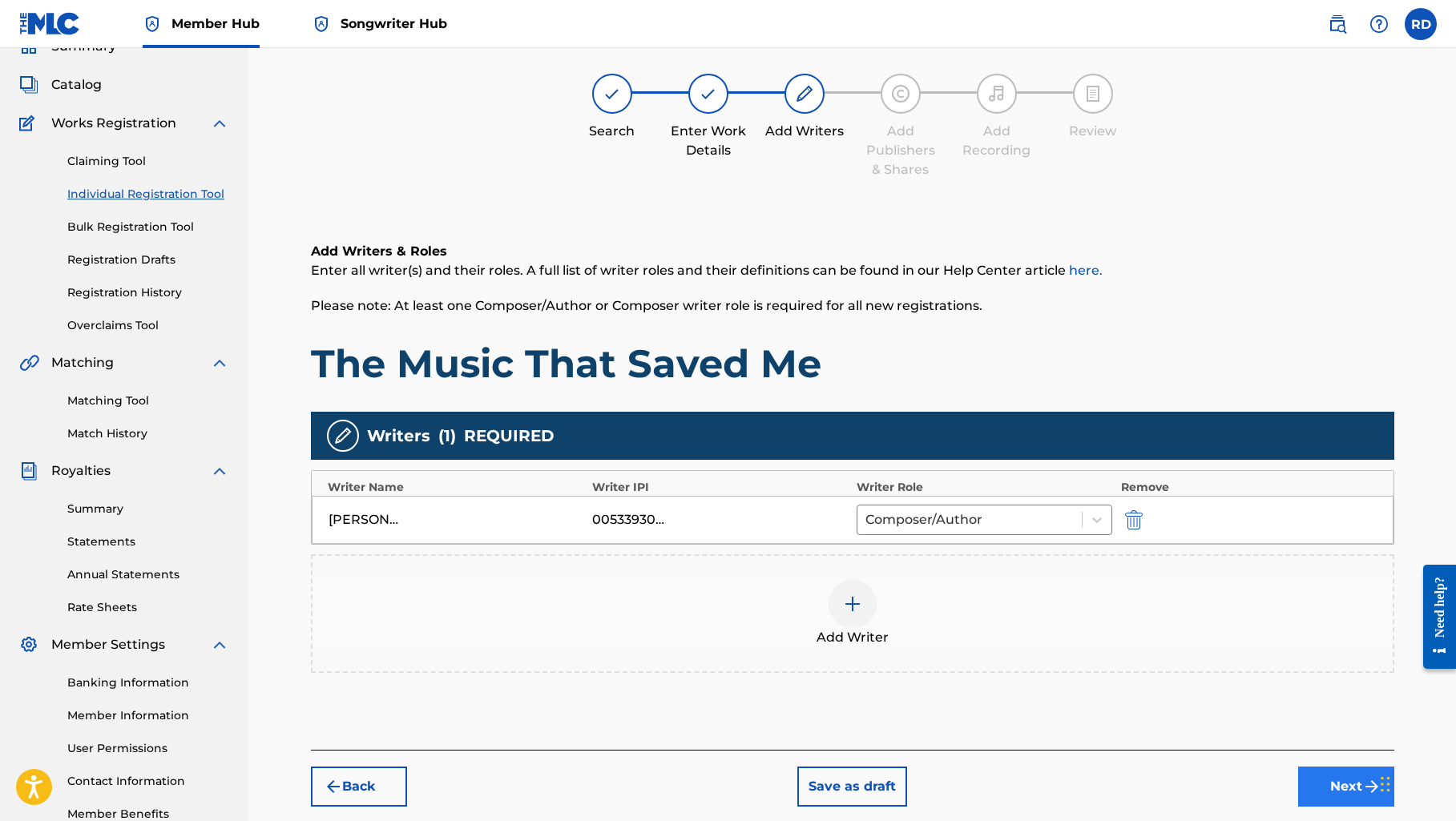
scroll to position [72, 0]
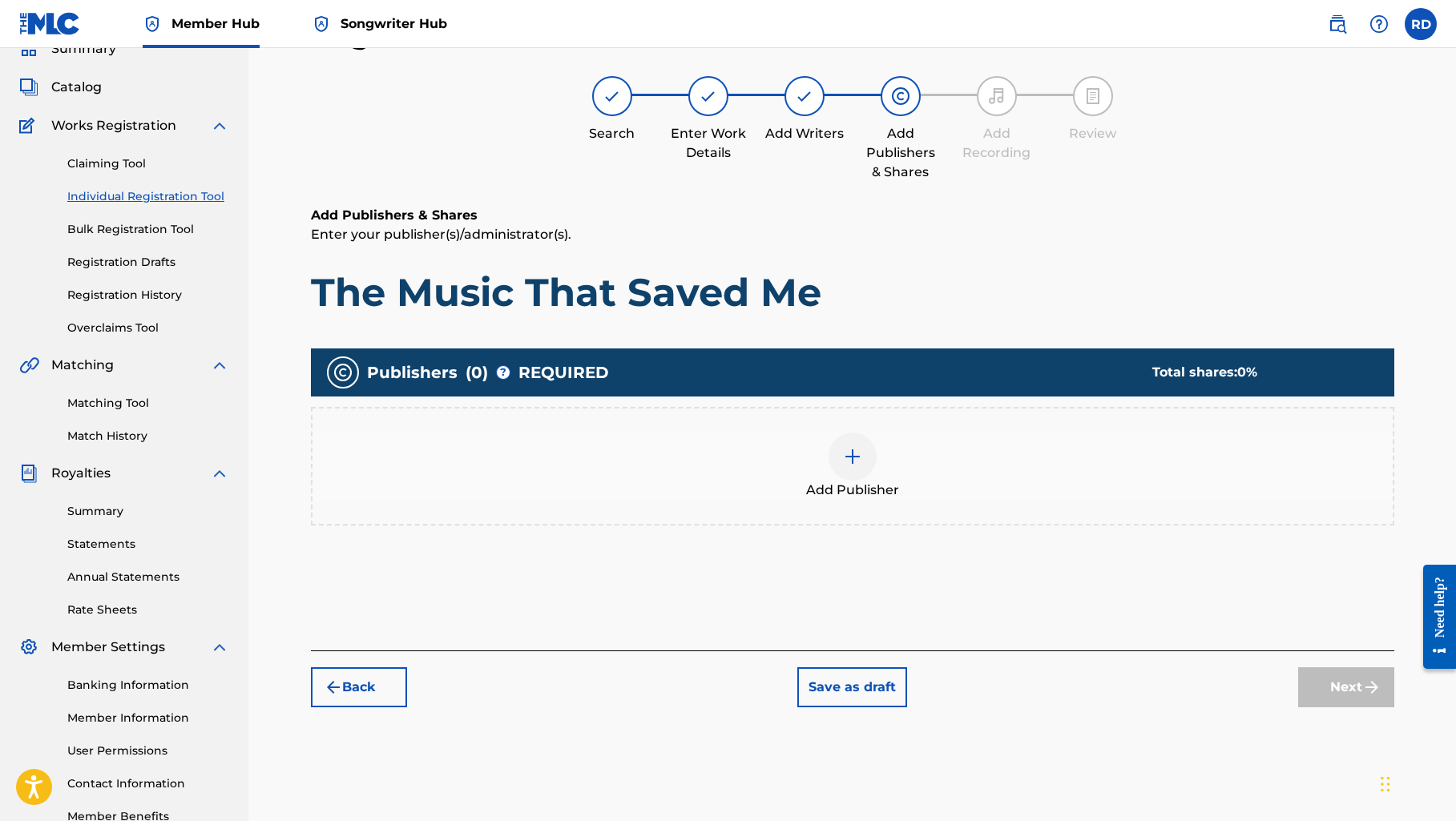
click at [837, 450] on div at bounding box center [852, 456] width 48 height 48
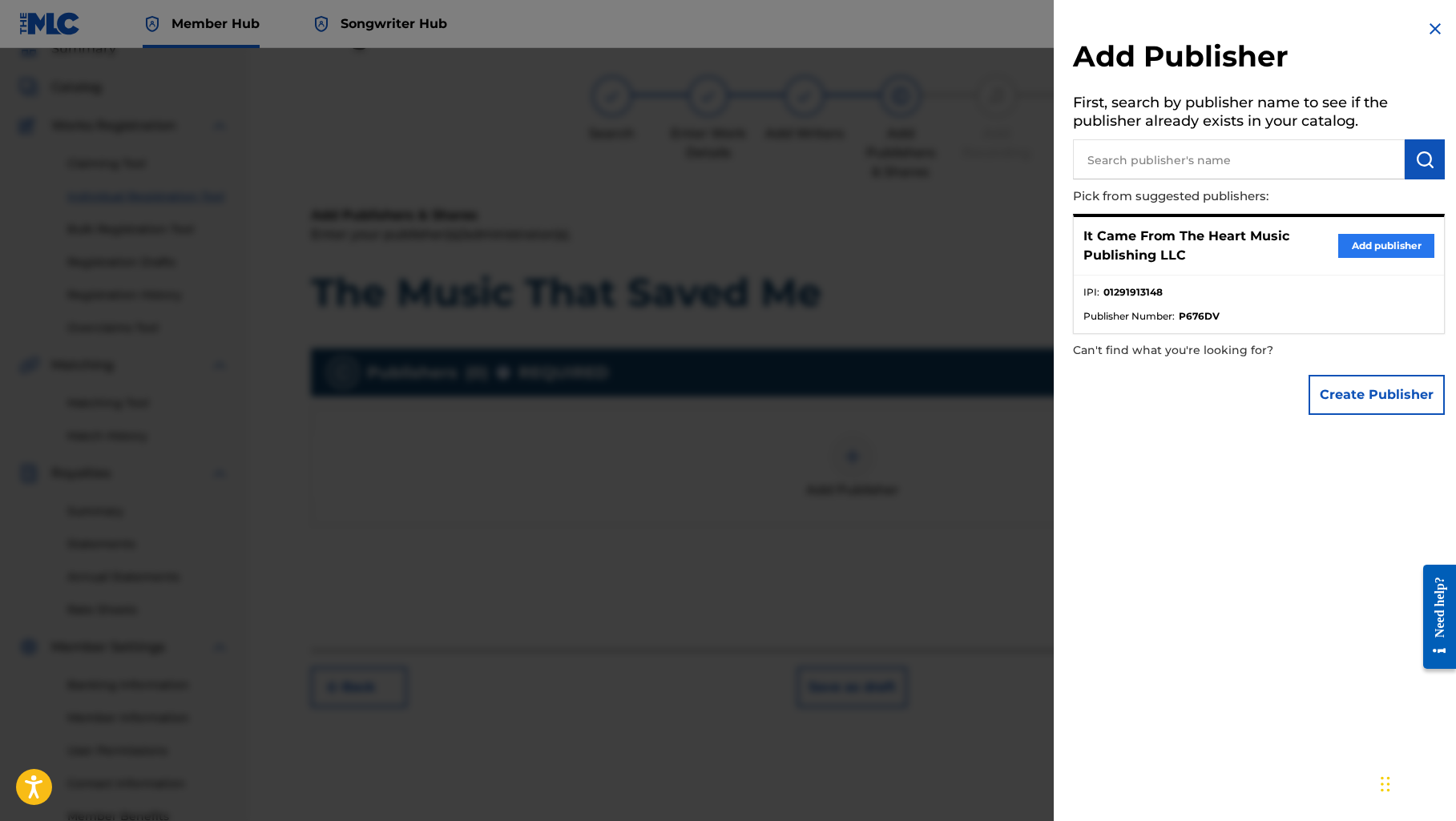
click at [1346, 240] on button "Add publisher" at bounding box center [1386, 245] width 96 height 24
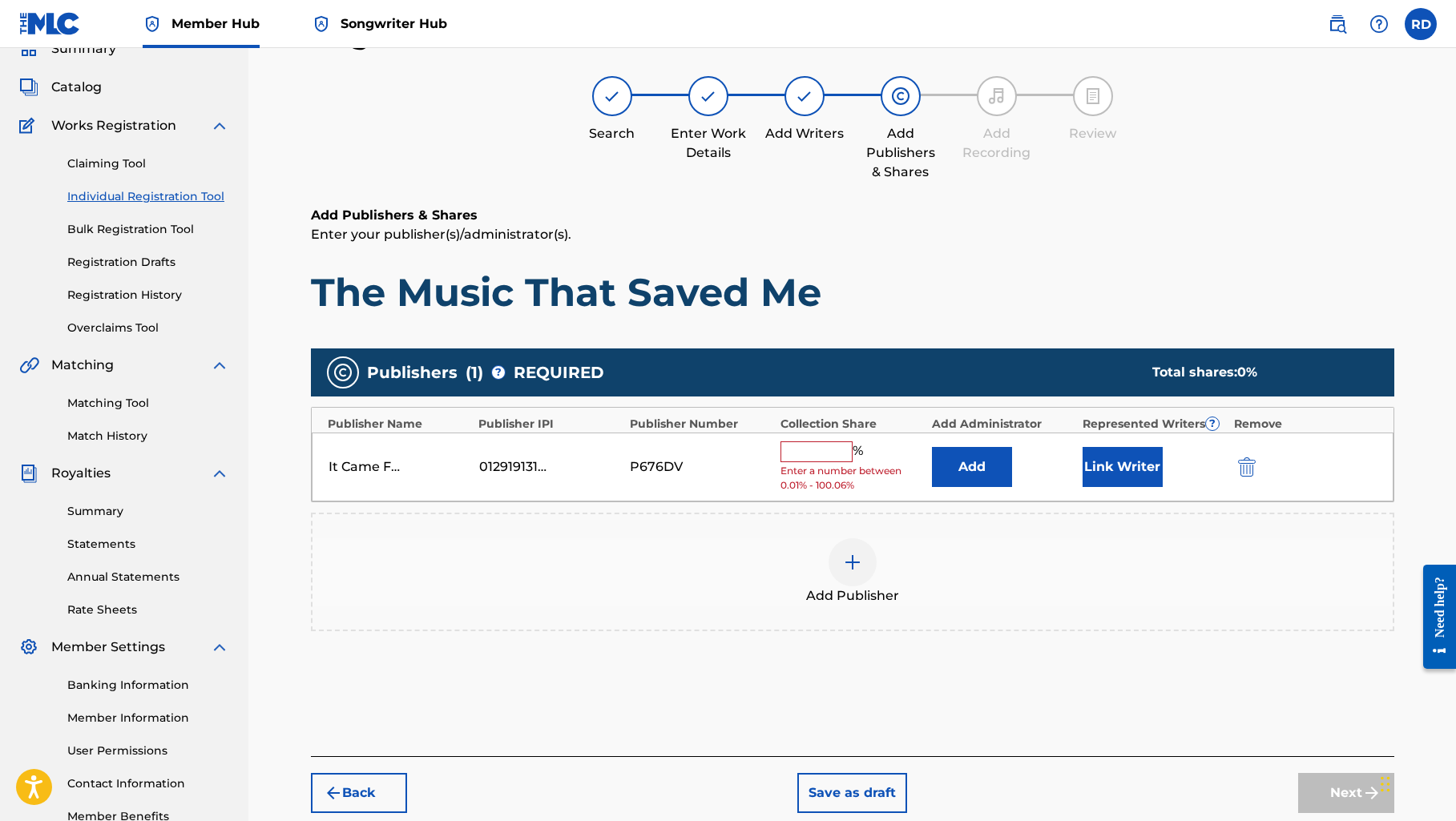
click at [798, 451] on input "text" at bounding box center [816, 452] width 72 height 21
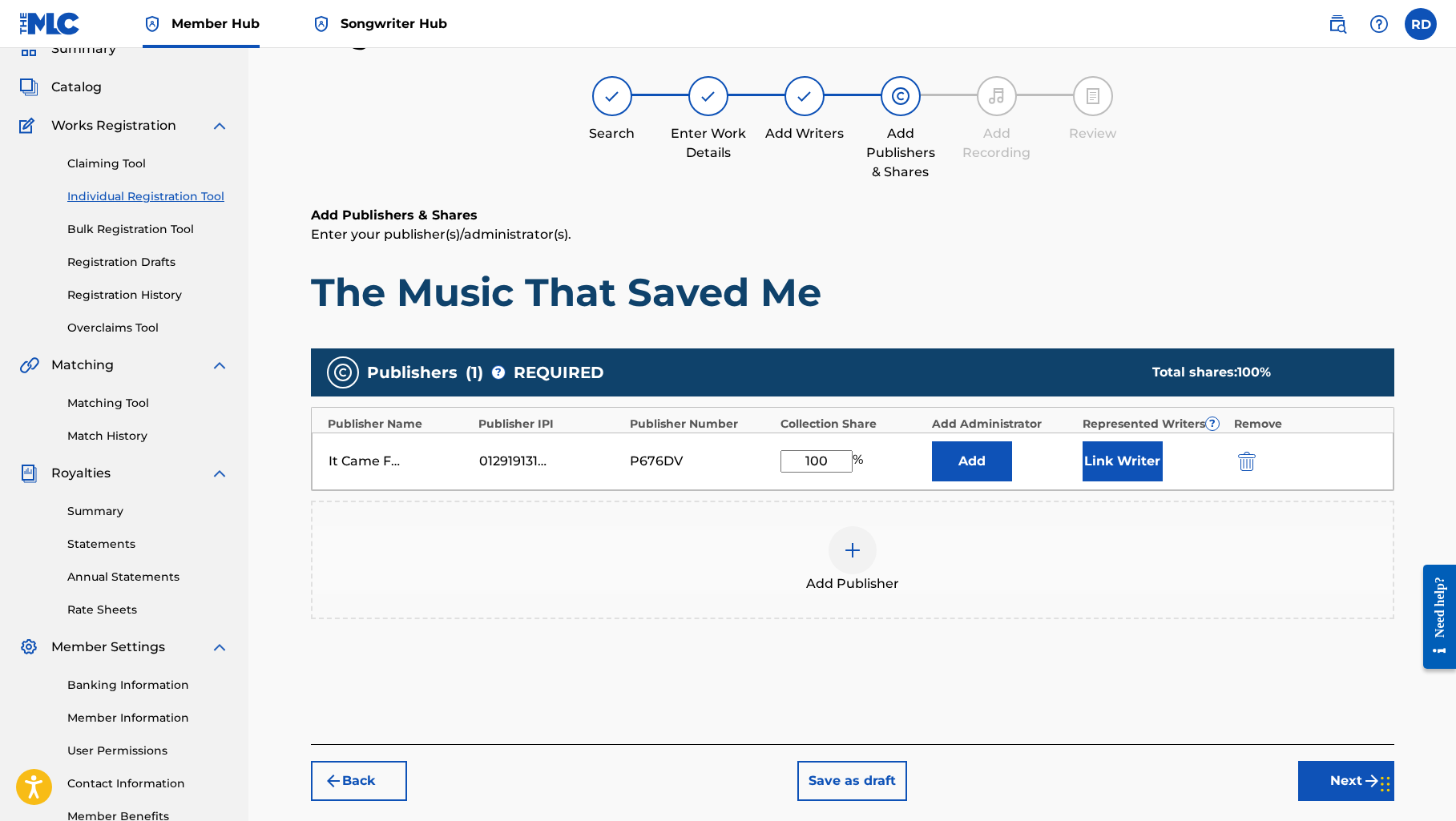
type input "100"
click at [1013, 593] on div "Add Publisher" at bounding box center [852, 560] width 1080 height 67
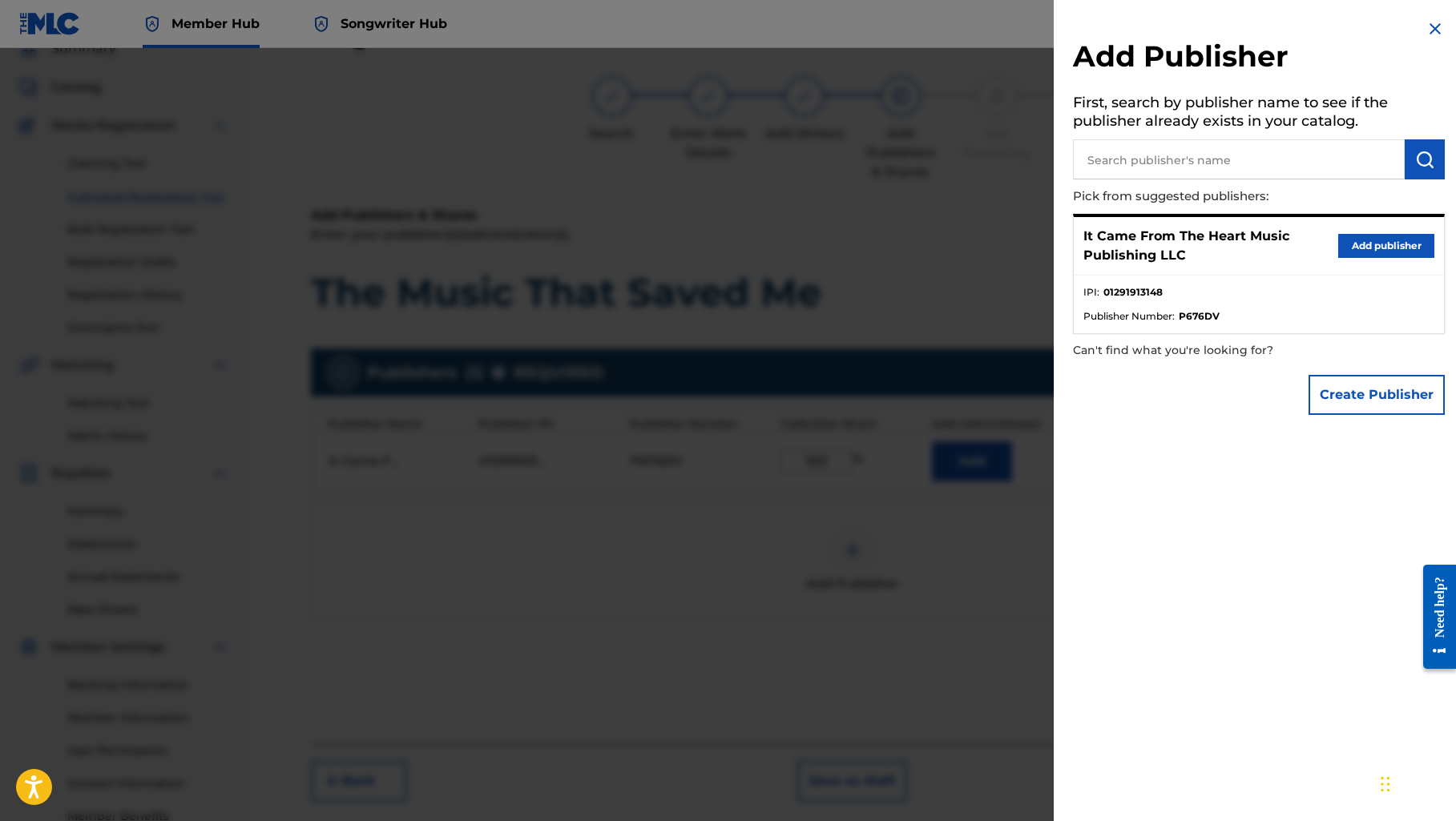
click at [1427, 25] on img at bounding box center [1435, 29] width 19 height 19
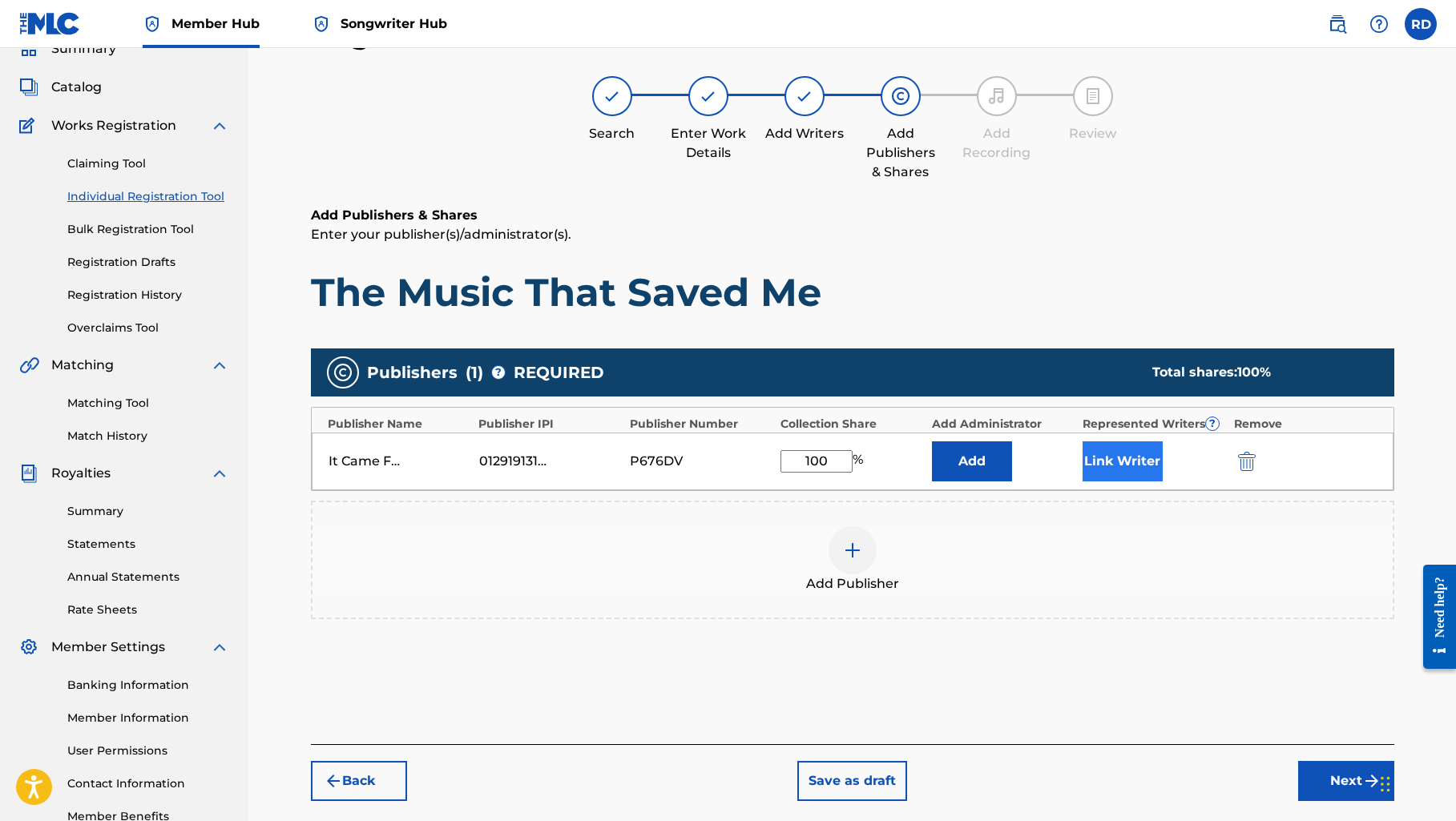
click at [1125, 457] on button "Link Writer" at bounding box center [1123, 462] width 80 height 40
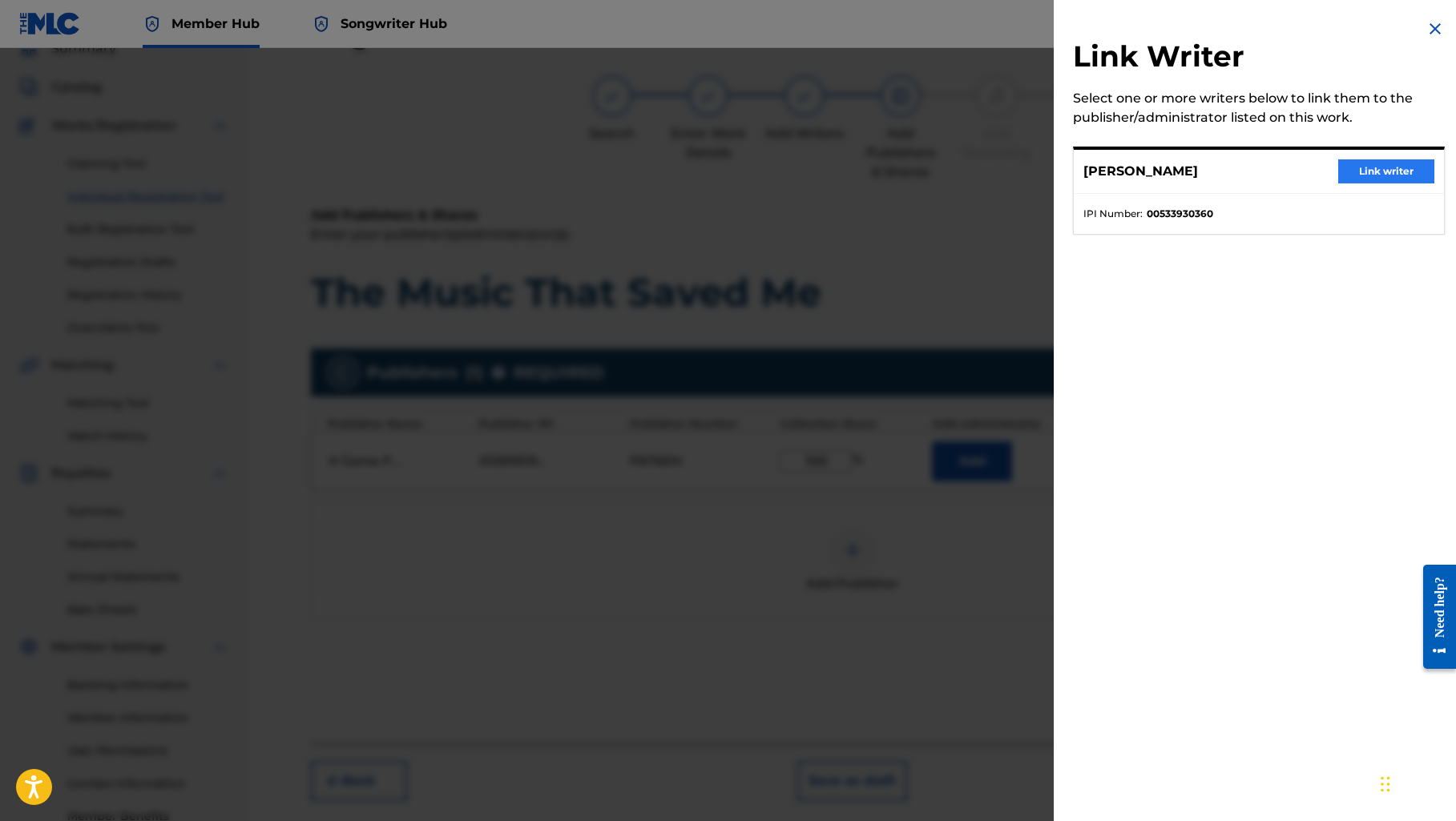
click at [1363, 175] on button "Link writer" at bounding box center [1386, 170] width 96 height 24
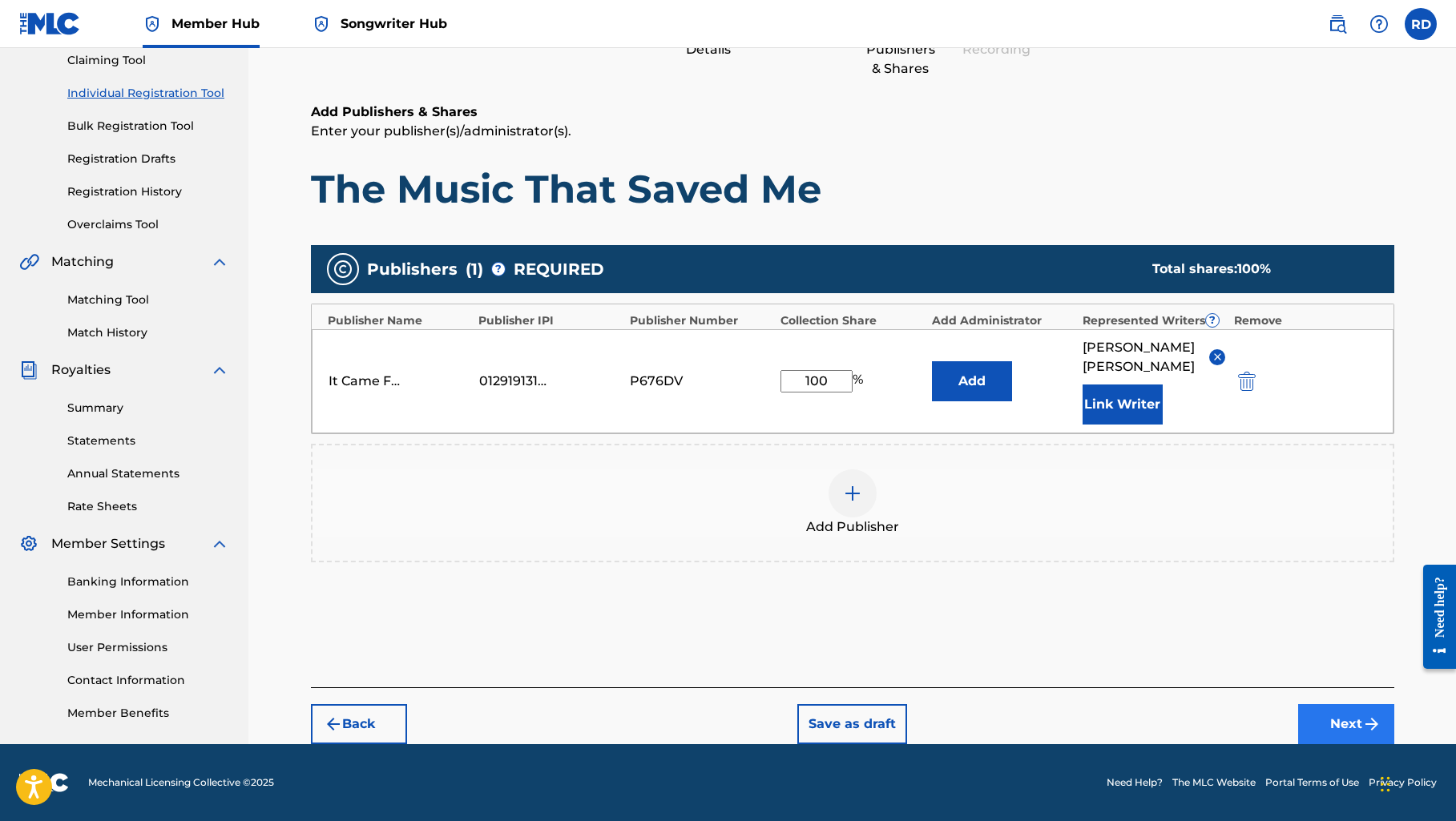
click at [1332, 728] on button "Next" at bounding box center [1346, 724] width 96 height 40
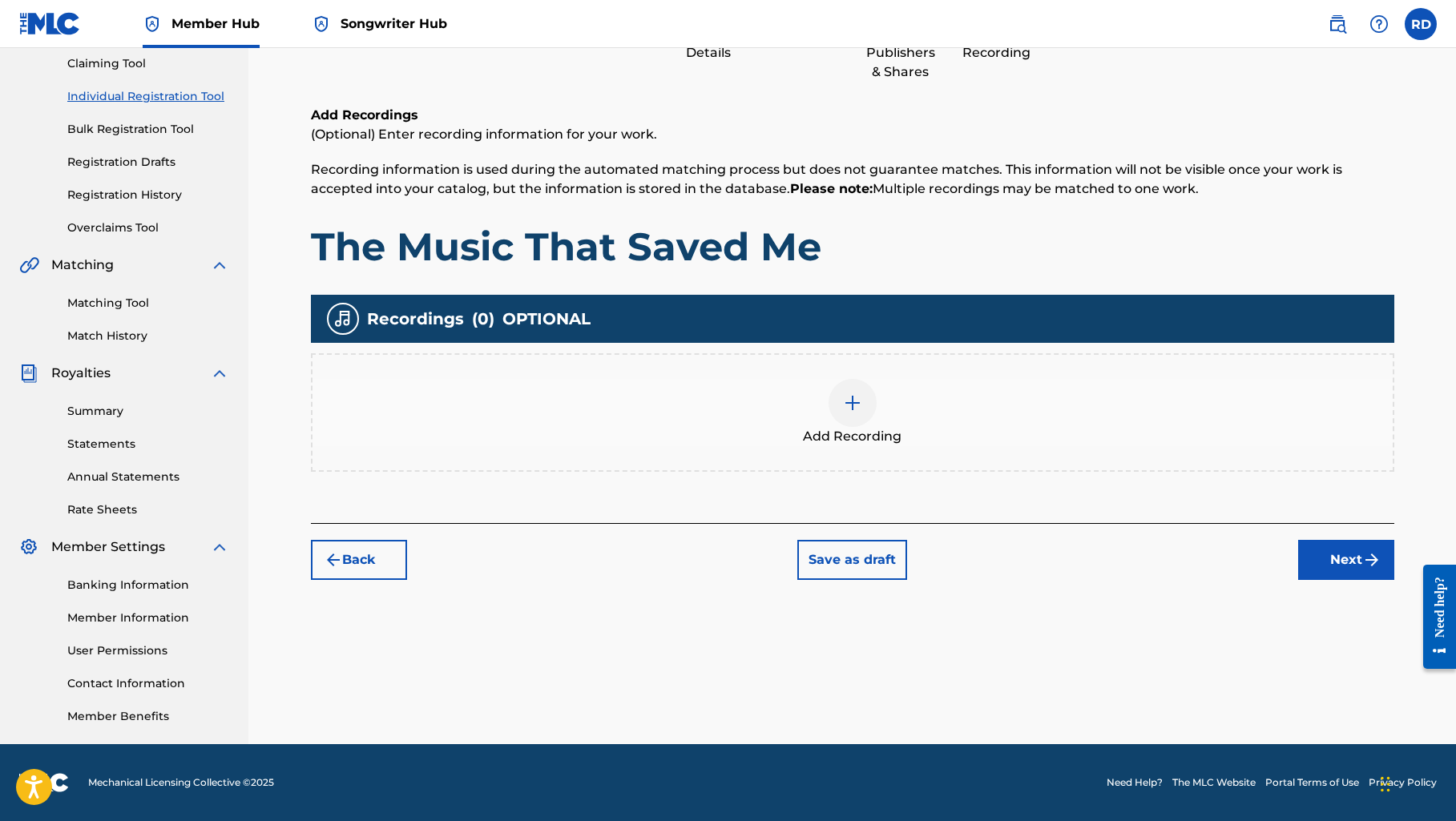
scroll to position [172, 0]
click at [857, 412] on img at bounding box center [853, 403] width 19 height 19
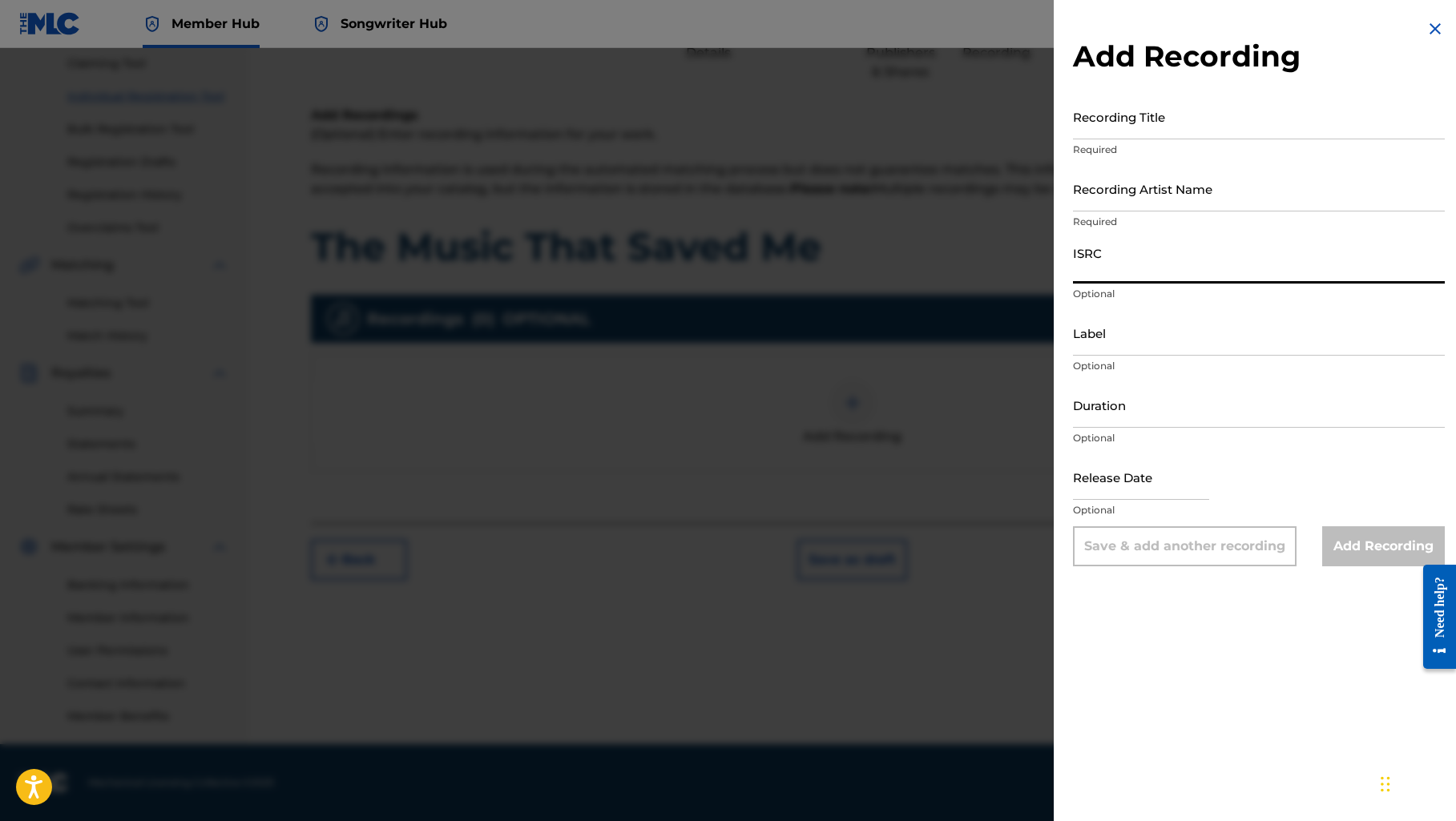
click at [1102, 274] on input "ISRC" at bounding box center [1258, 261] width 372 height 45
paste input "QZZ7L2523556"
type input "QZZ7L2523556"
click at [1137, 125] on input "Recording Title" at bounding box center [1258, 116] width 372 height 45
type input "The Music That Saved Me"
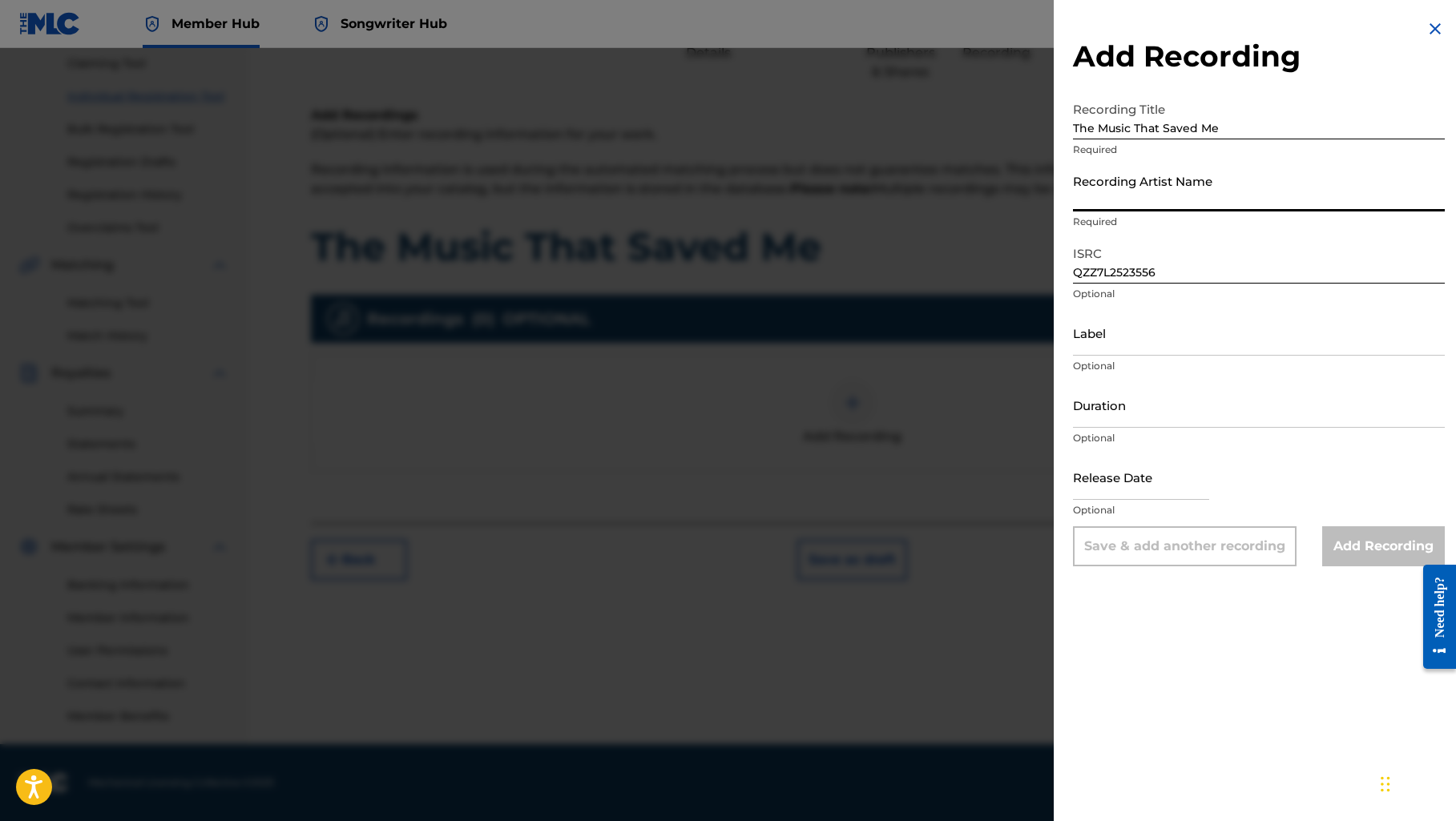
click at [1105, 179] on input "Recording Artist Name" at bounding box center [1258, 189] width 372 height 45
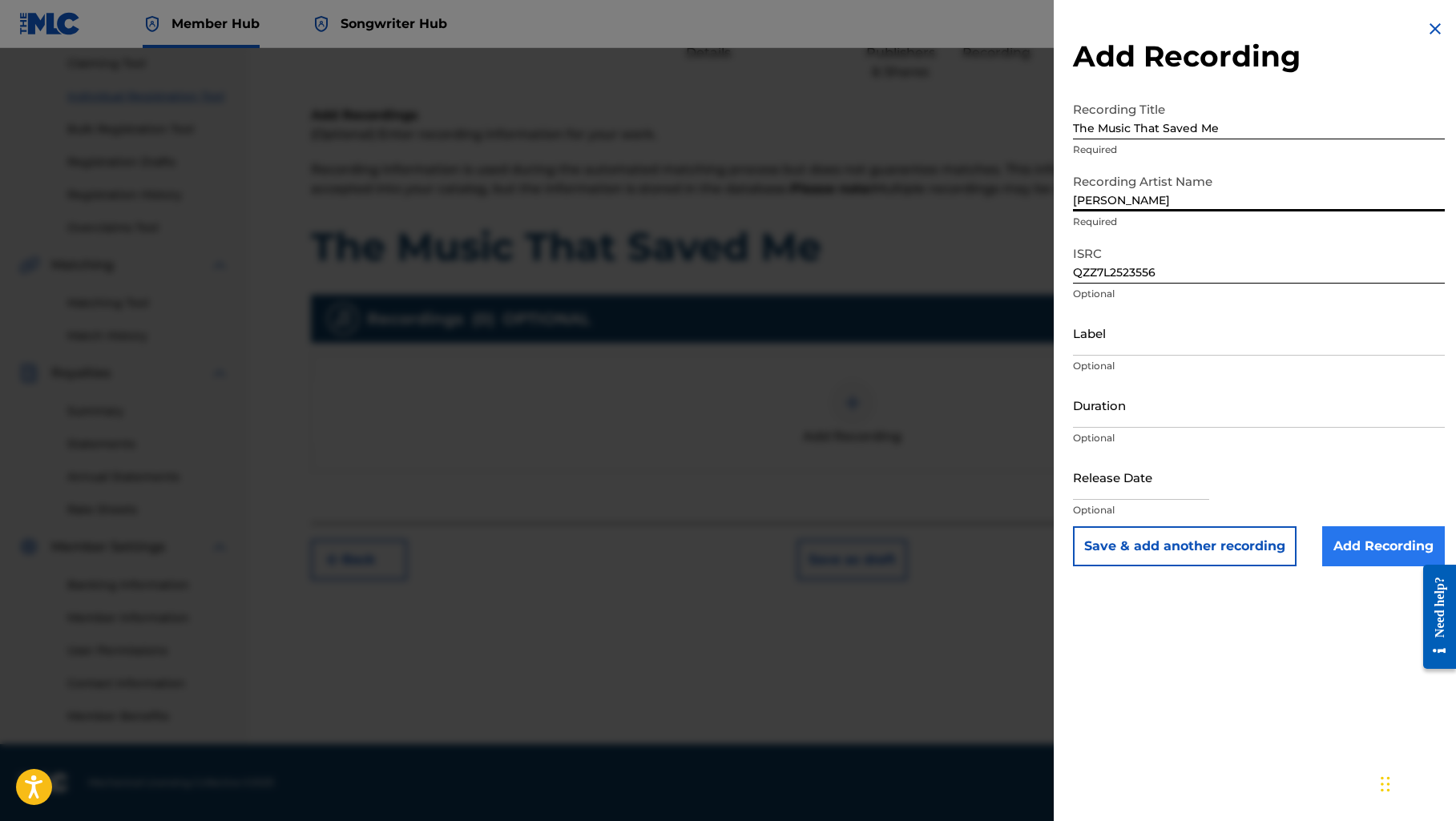
type input "[PERSON_NAME]"
click at [1376, 548] on input "Add Recording" at bounding box center [1383, 546] width 122 height 40
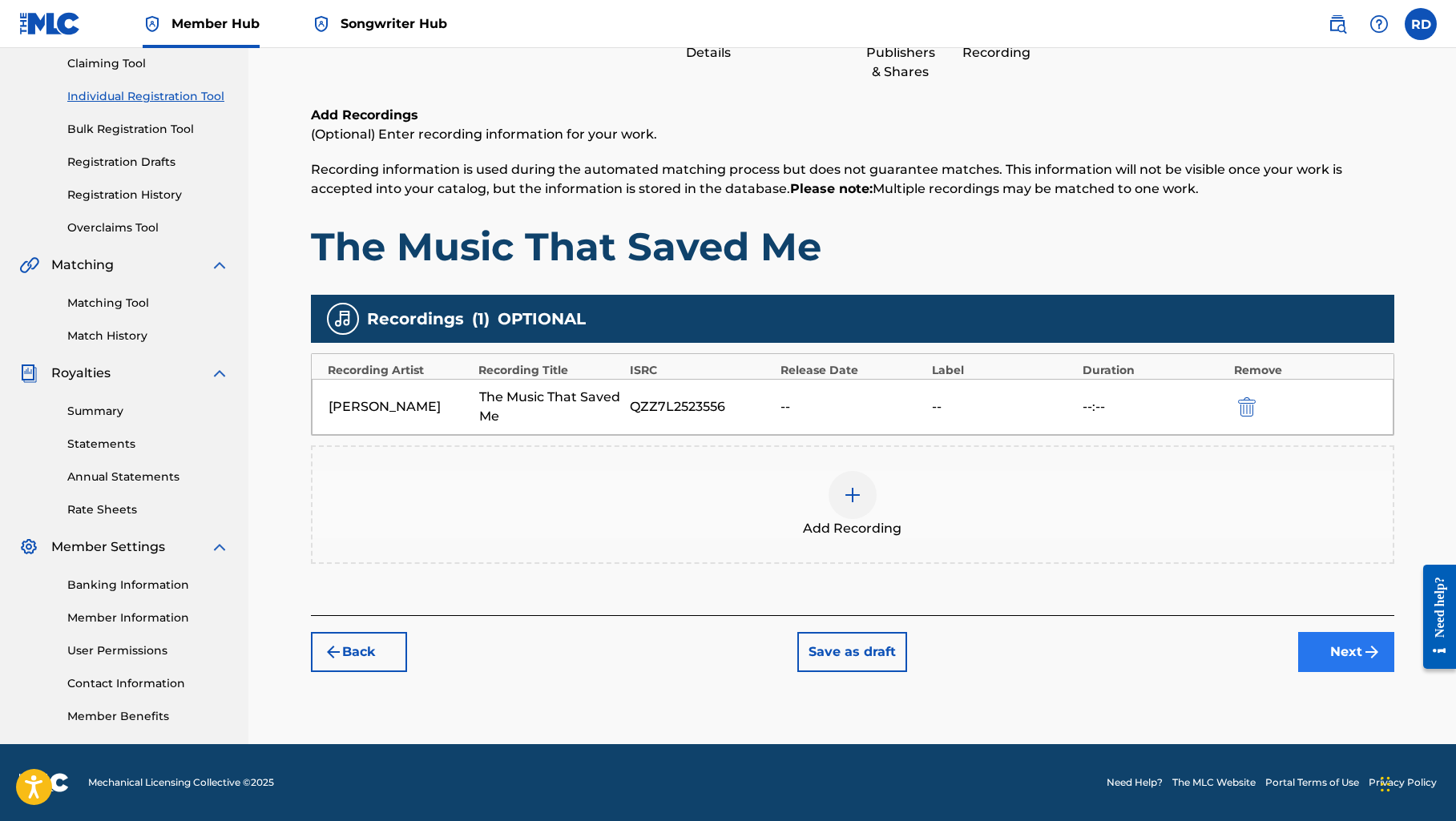
click at [1351, 661] on button "Next" at bounding box center [1346, 652] width 96 height 40
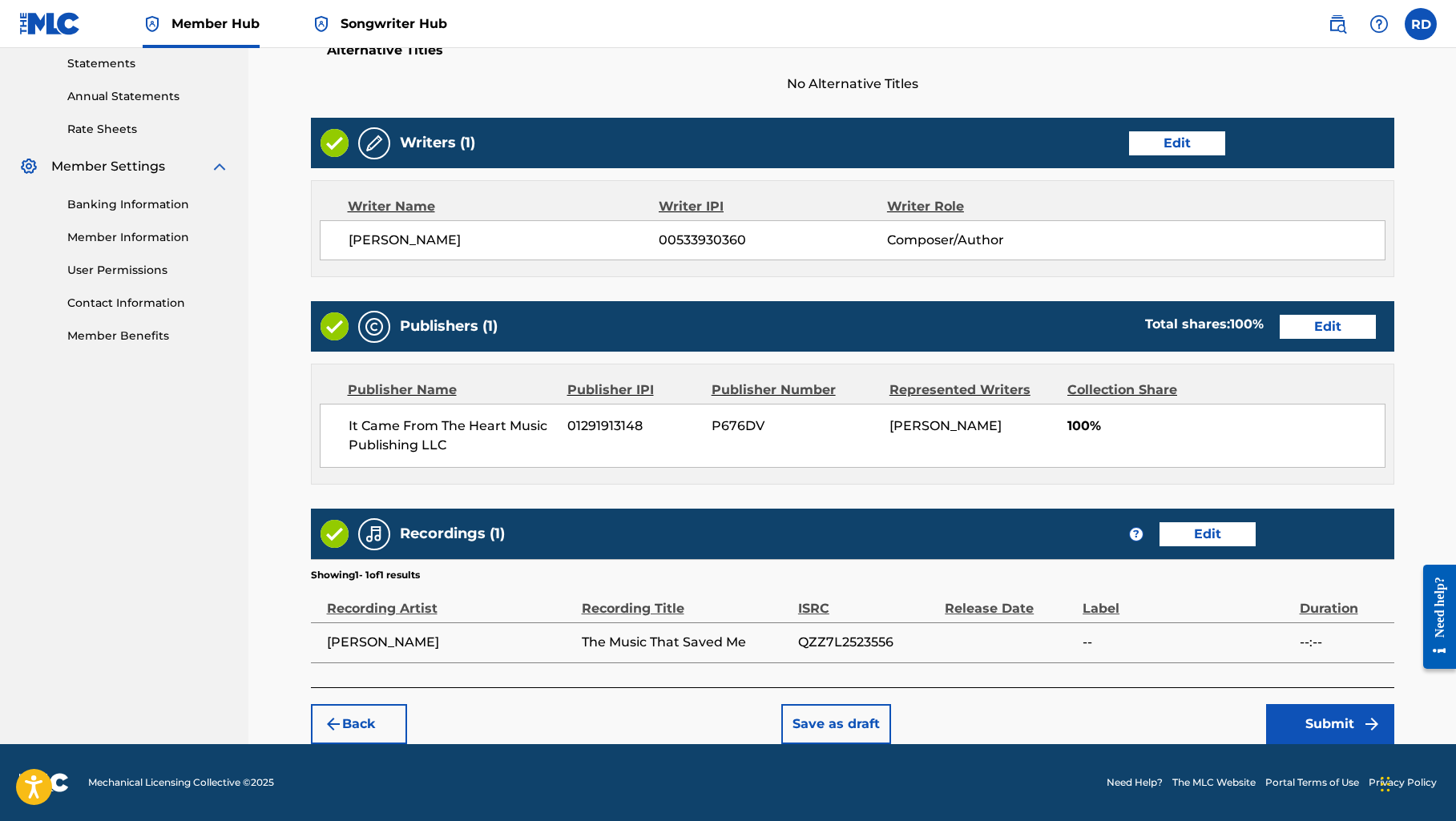
scroll to position [552, 0]
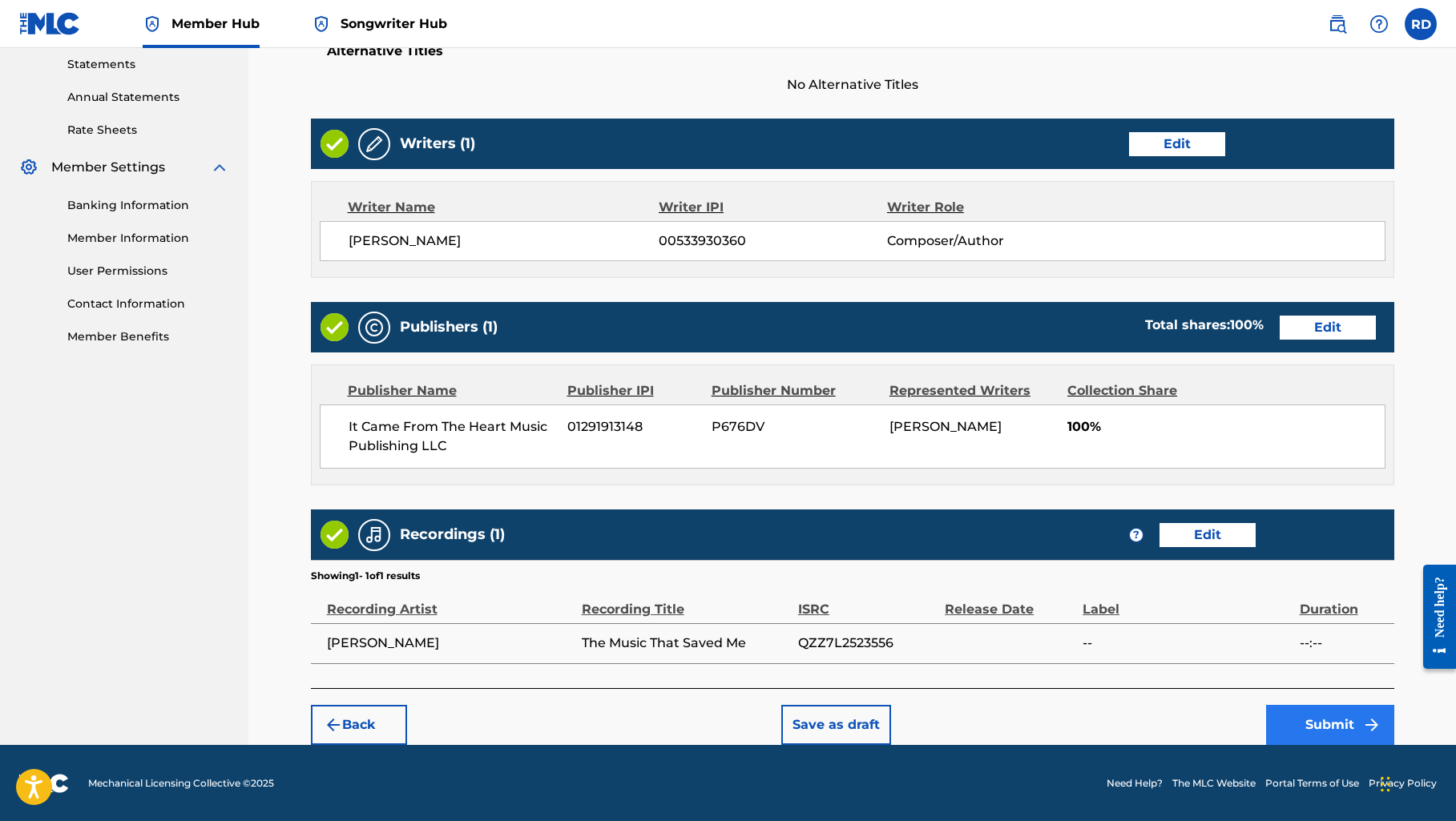
click at [1322, 729] on button "Submit" at bounding box center [1329, 725] width 129 height 40
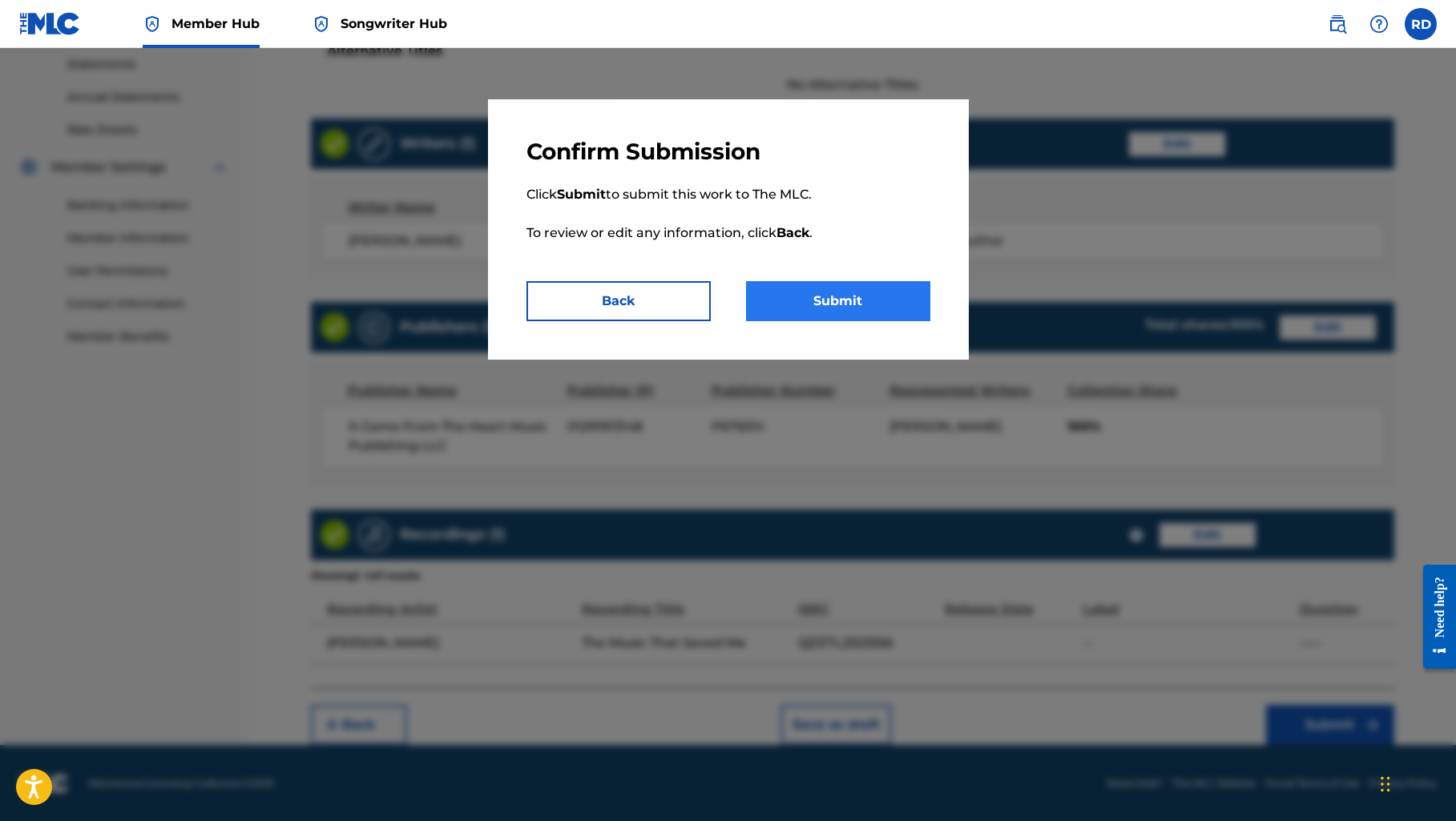
click at [864, 303] on button "Submit" at bounding box center [838, 302] width 185 height 40
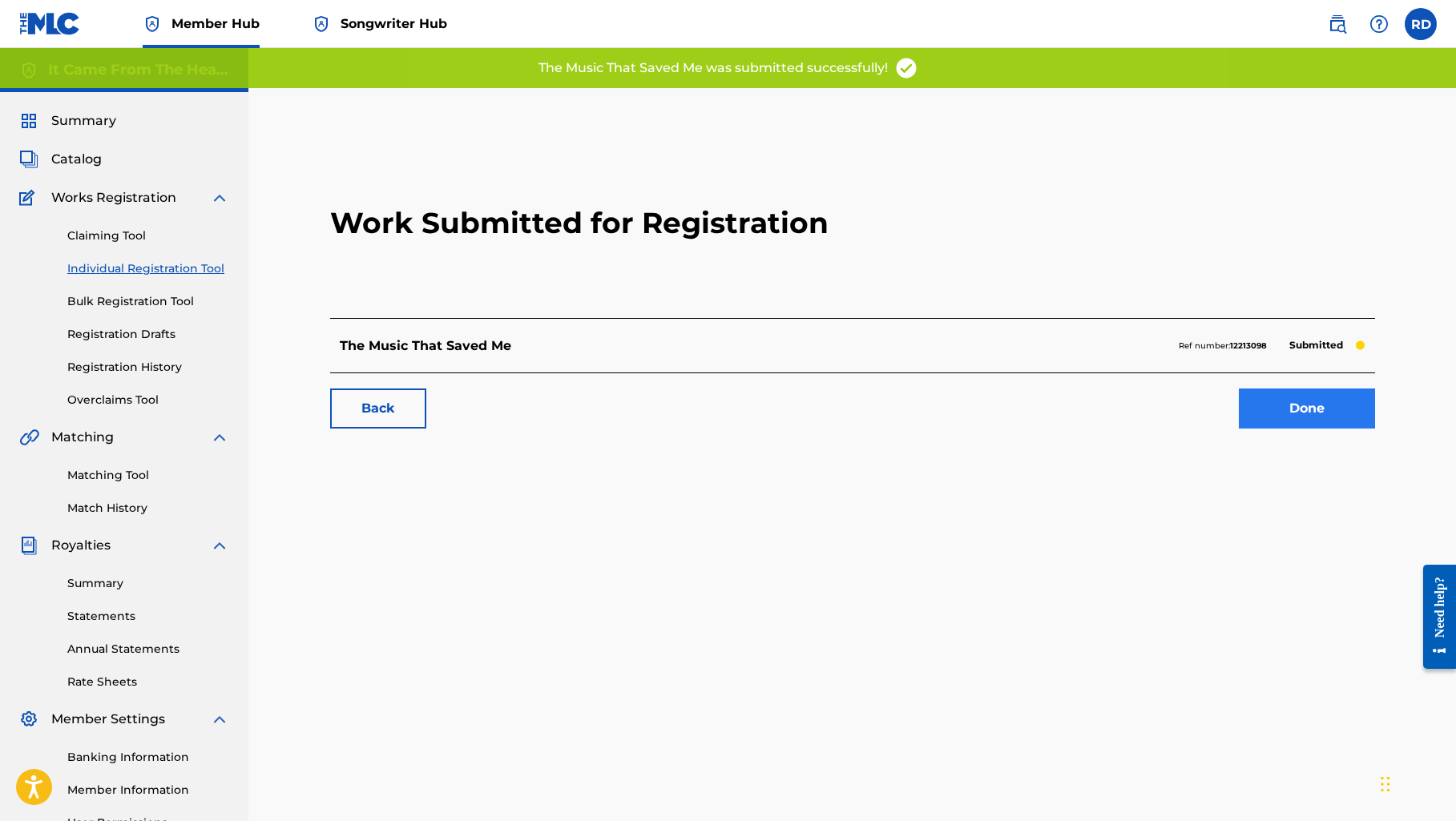
click at [1307, 405] on link "Done" at bounding box center [1306, 408] width 136 height 40
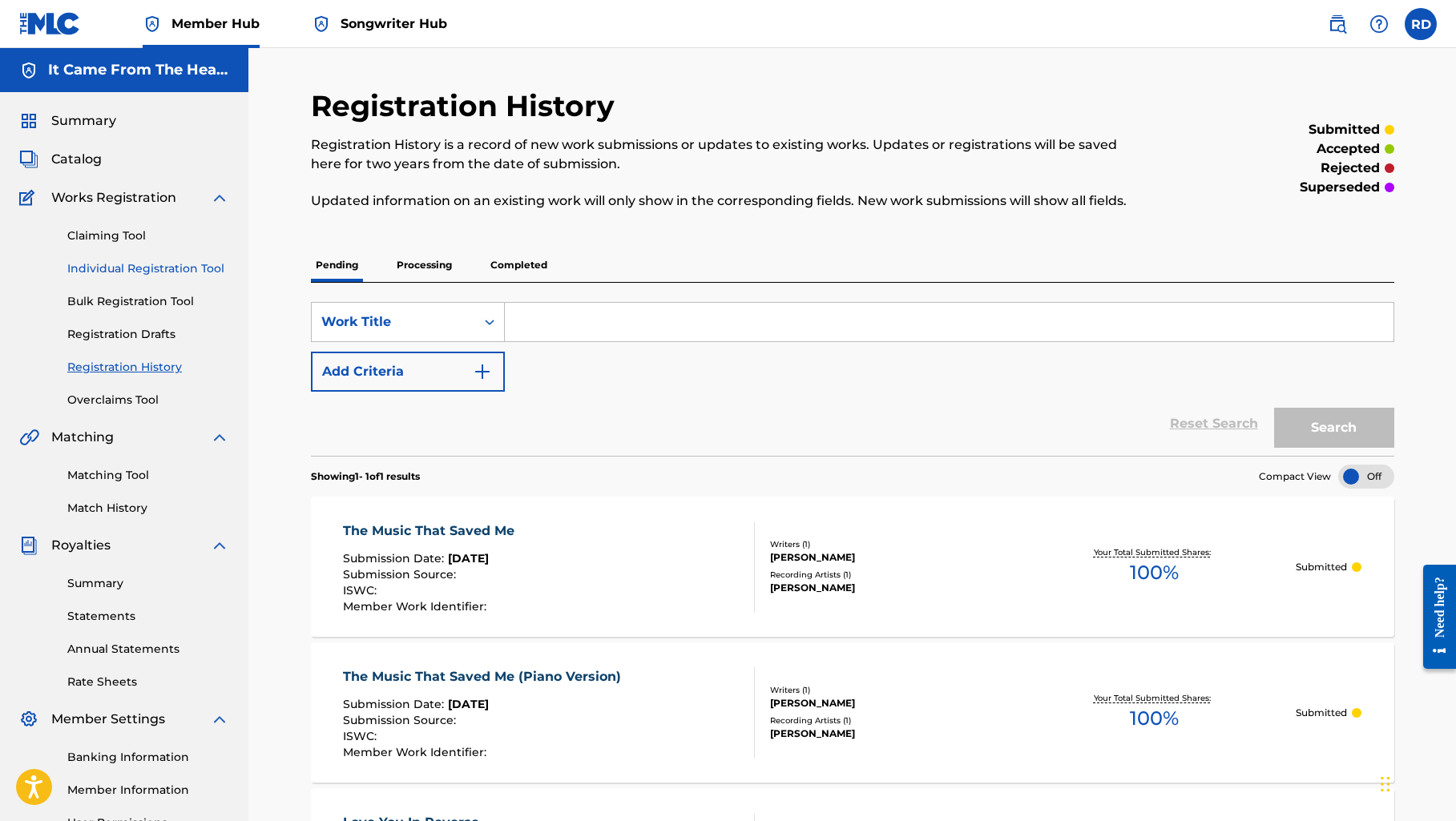
click at [138, 272] on link "Individual Registration Tool" at bounding box center [148, 268] width 162 height 17
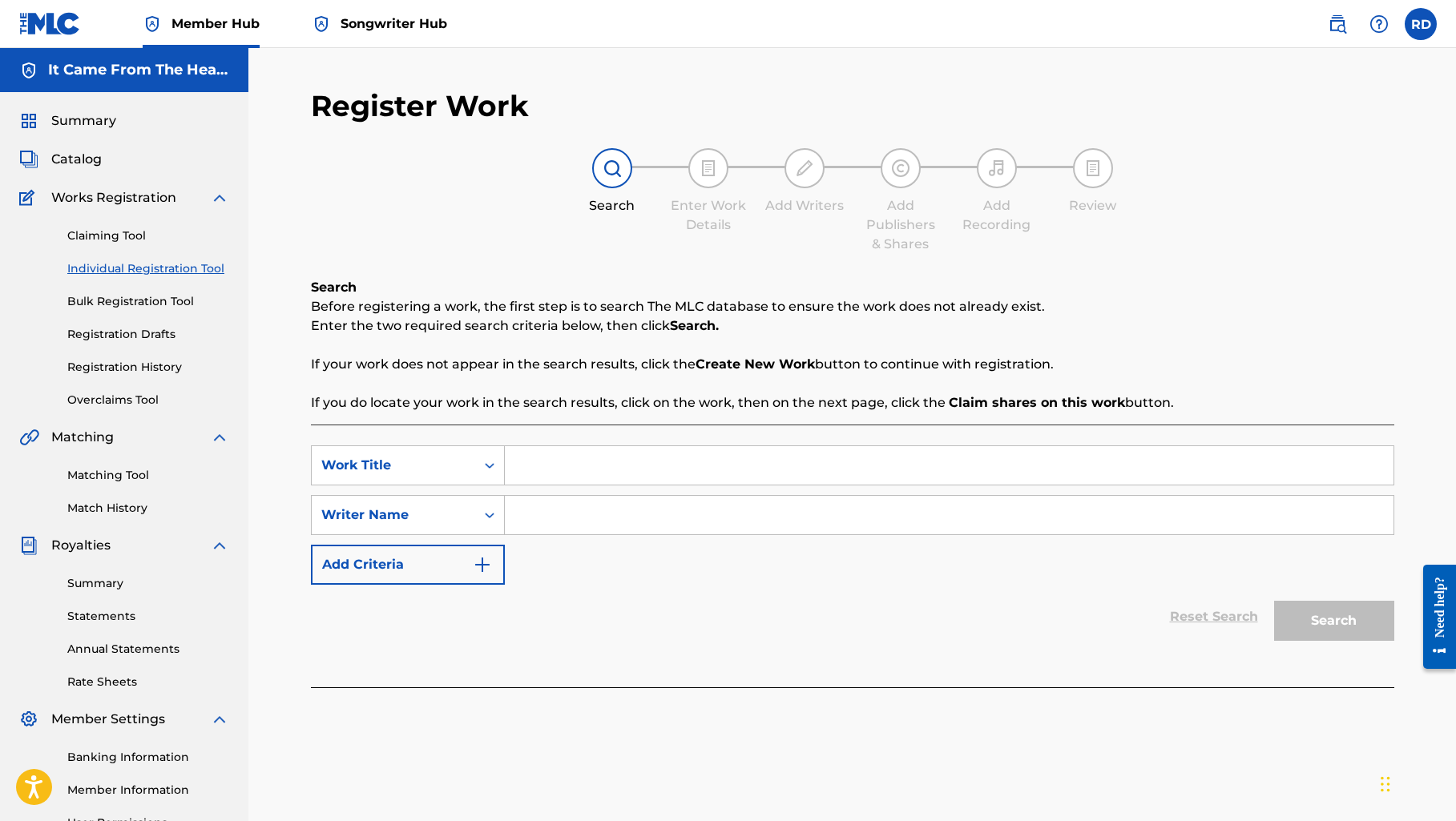
click at [619, 469] on input "Search Form" at bounding box center [949, 465] width 888 height 38
paste input "Enchanted ( First Version Official Version )"
type input "Enchanted ( First Version Official Version )"
click at [639, 513] on input "Search Form" at bounding box center [949, 515] width 888 height 38
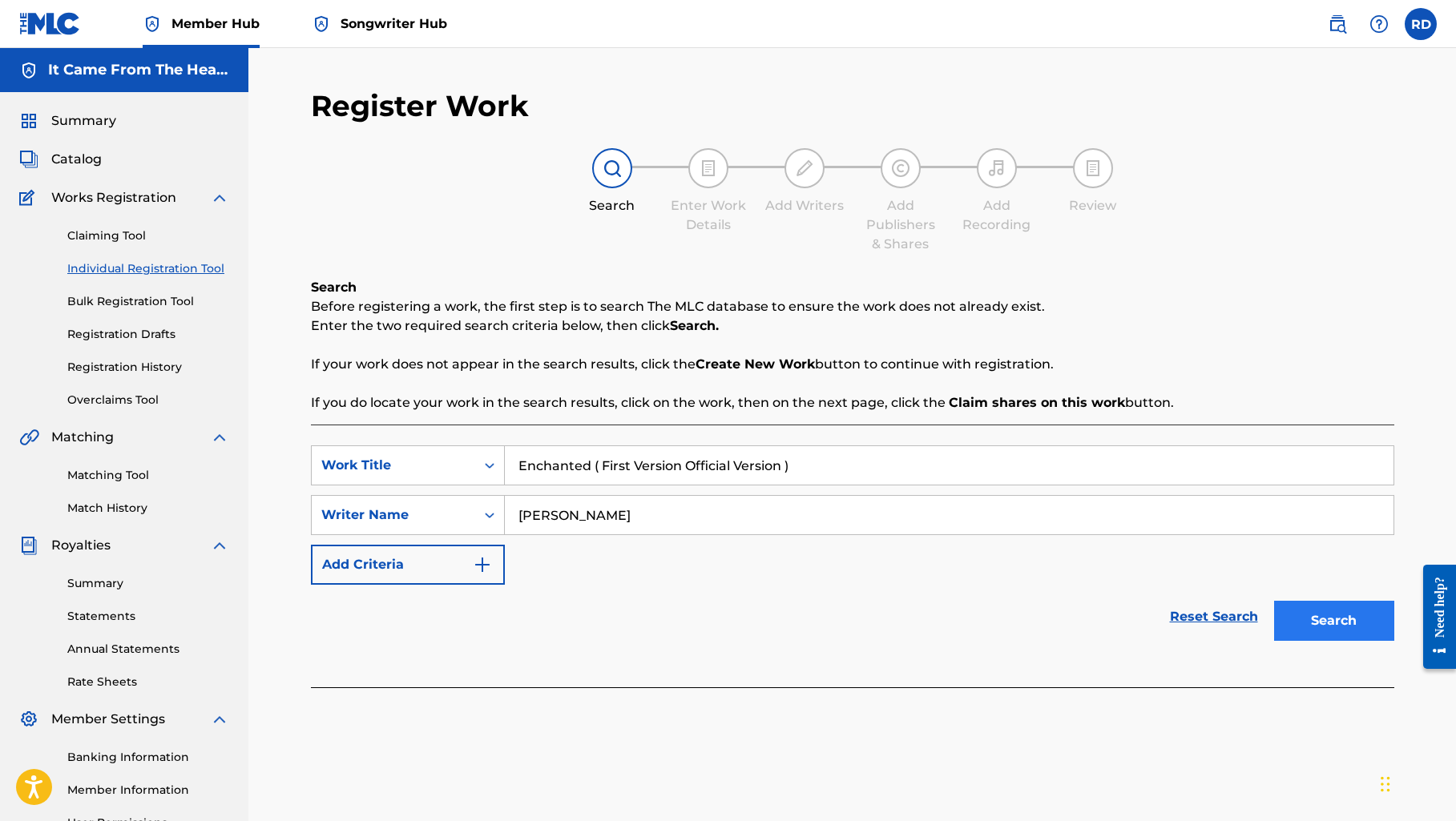
type input "[PERSON_NAME]"
click at [1349, 621] on button "Search" at bounding box center [1334, 621] width 120 height 40
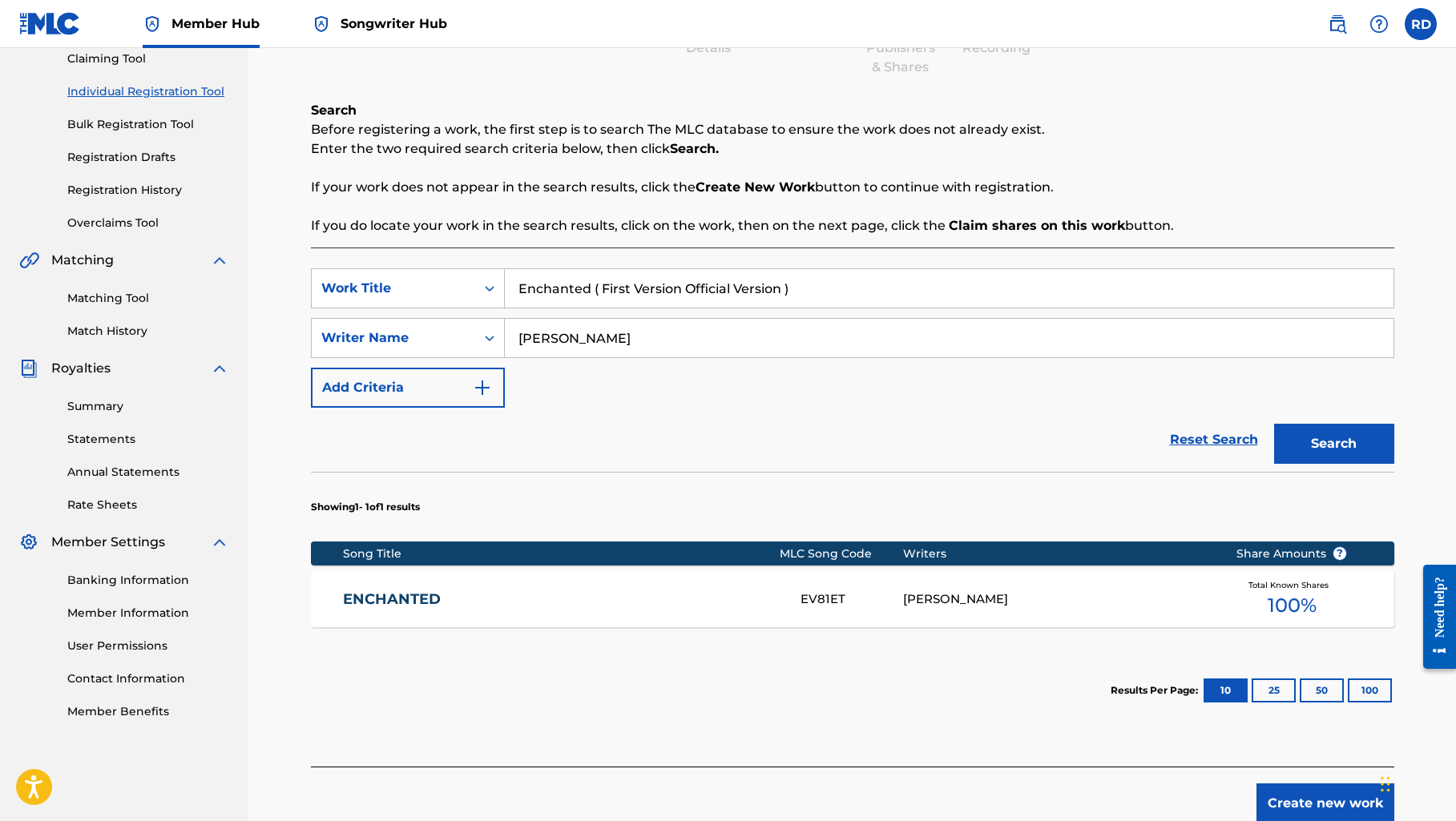
scroll to position [181, 0]
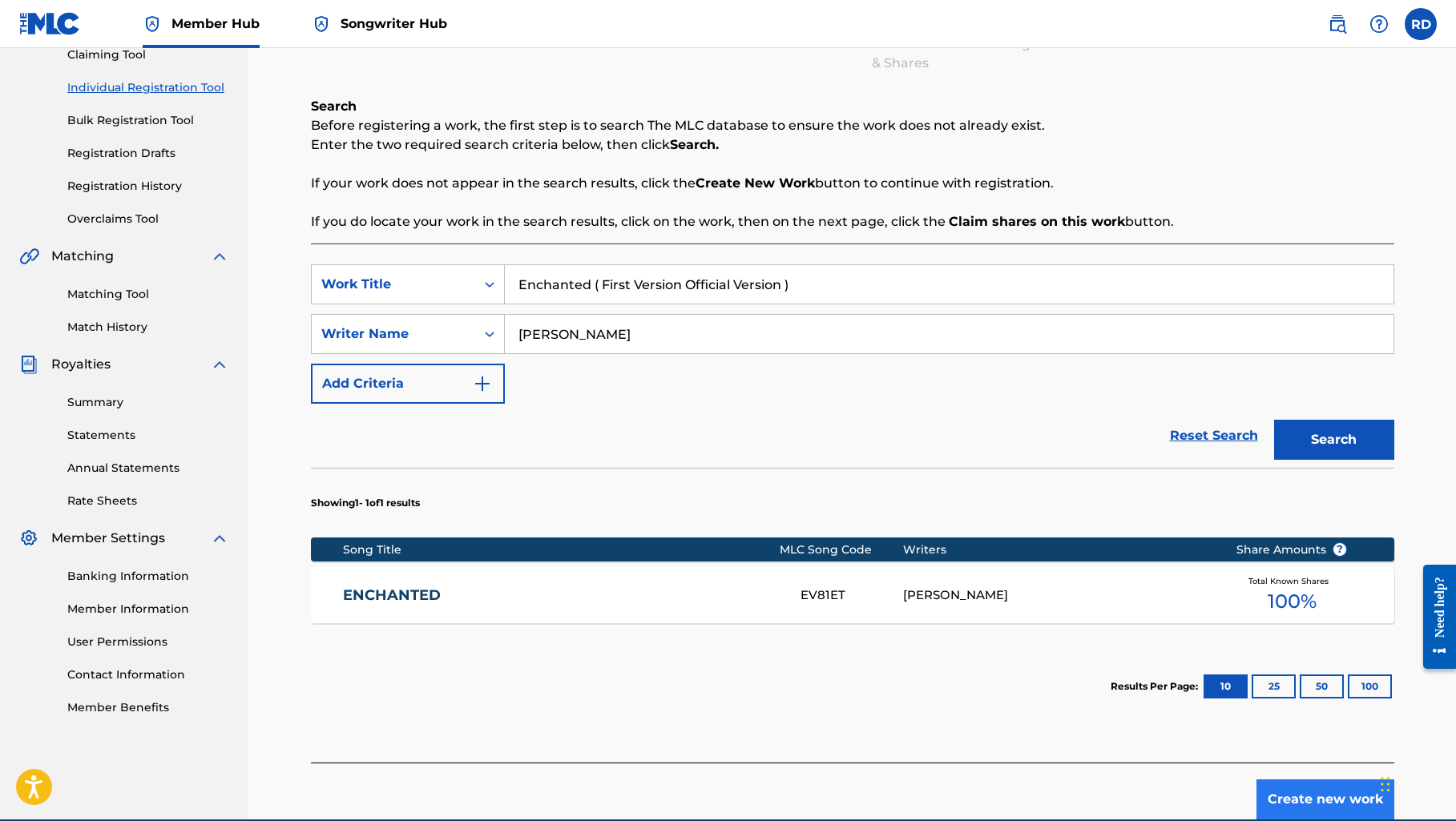
click at [1328, 804] on button "Create new work" at bounding box center [1325, 799] width 138 height 40
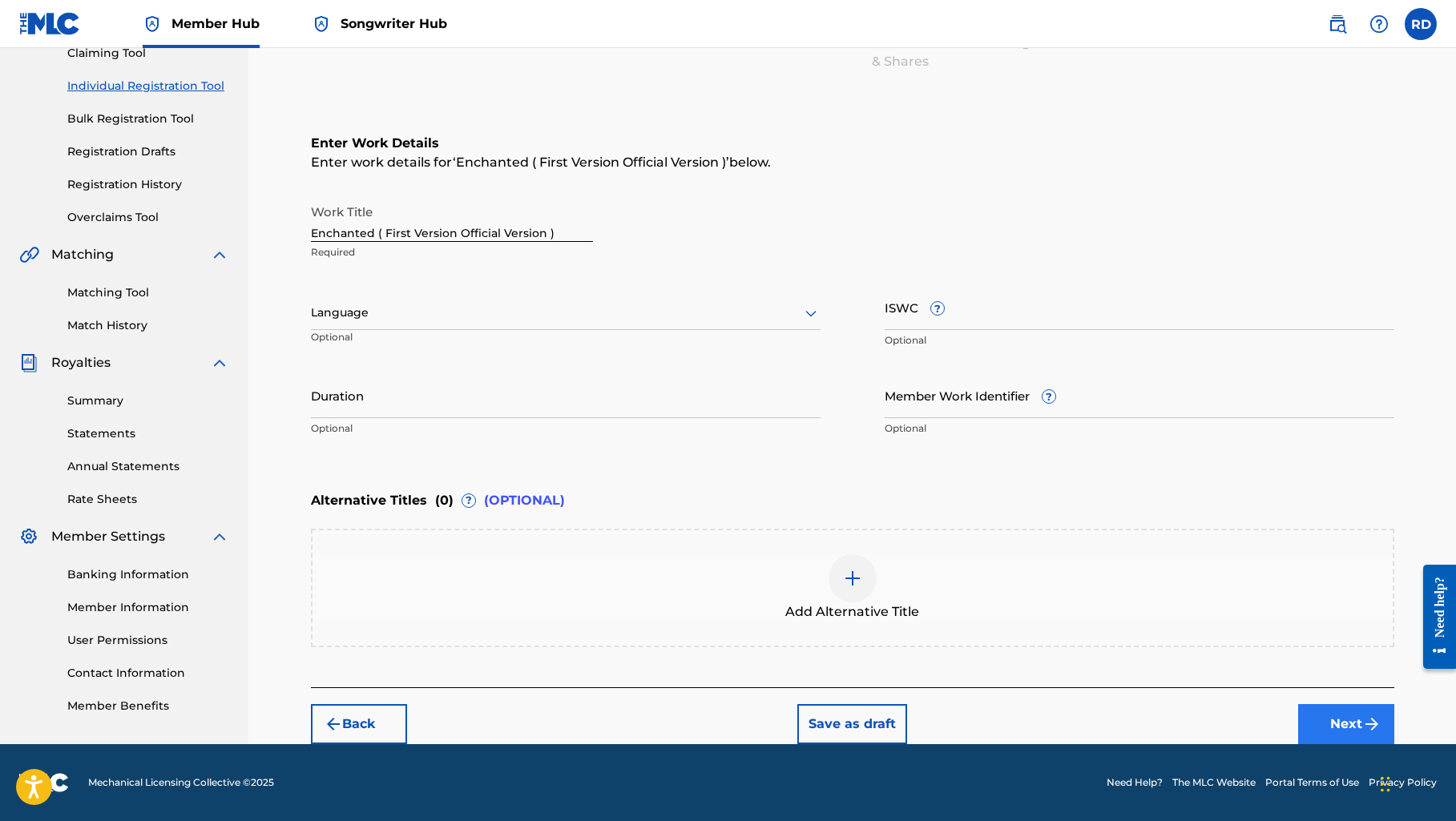
click at [1341, 713] on button "Next" at bounding box center [1346, 724] width 96 height 40
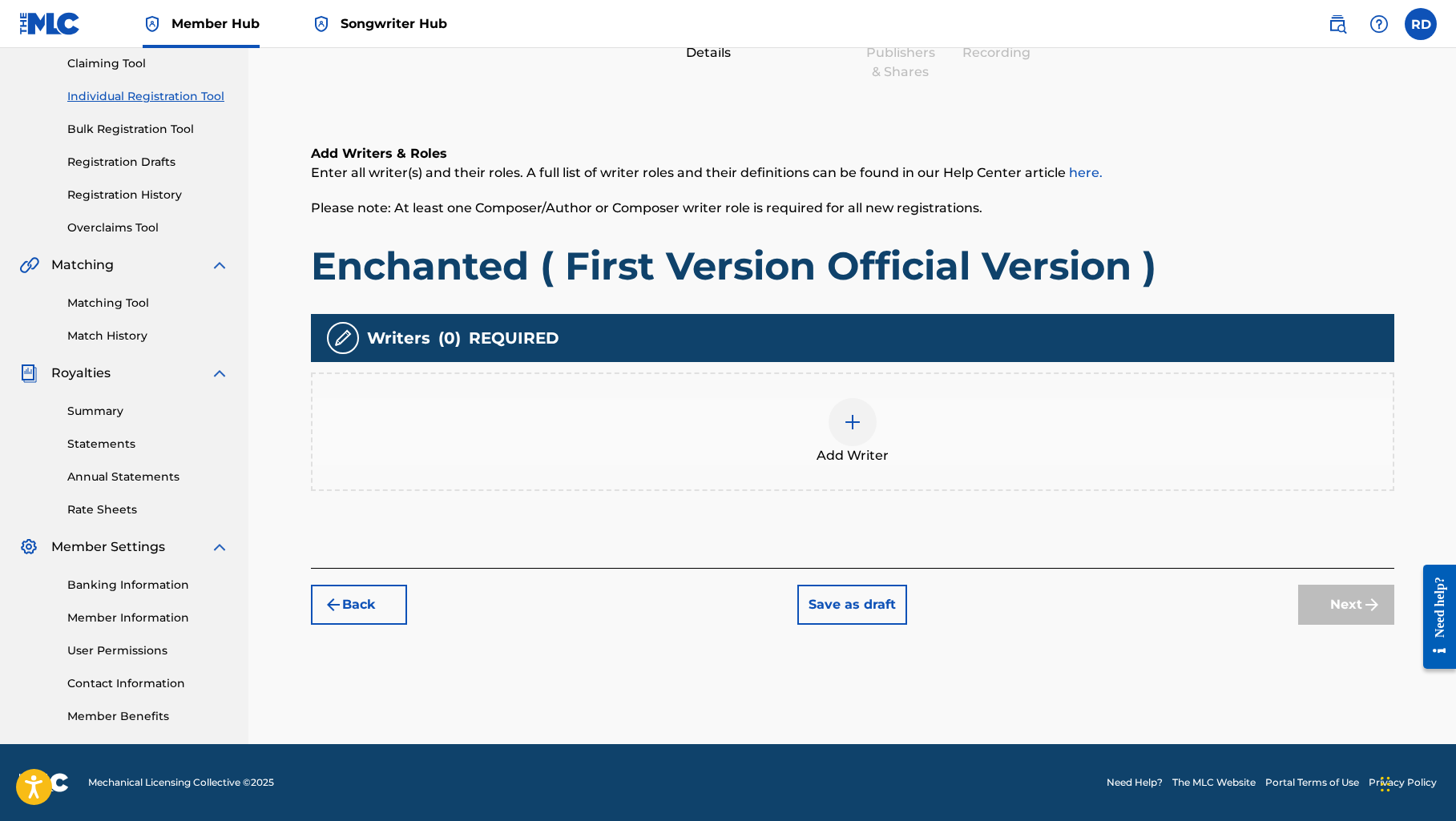
click at [847, 423] on img at bounding box center [853, 422] width 19 height 19
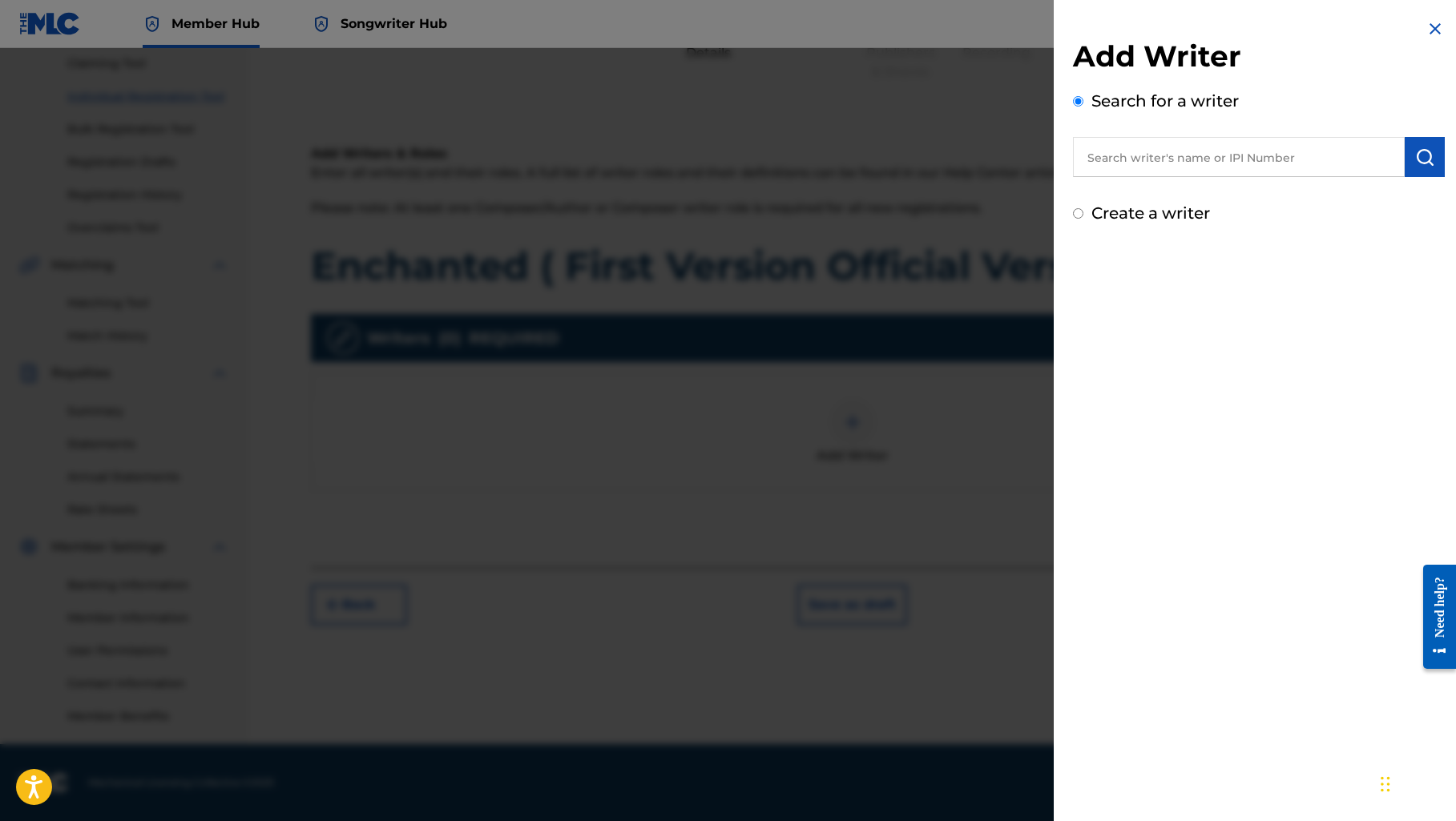
click at [1112, 150] on input "text" at bounding box center [1238, 157] width 331 height 40
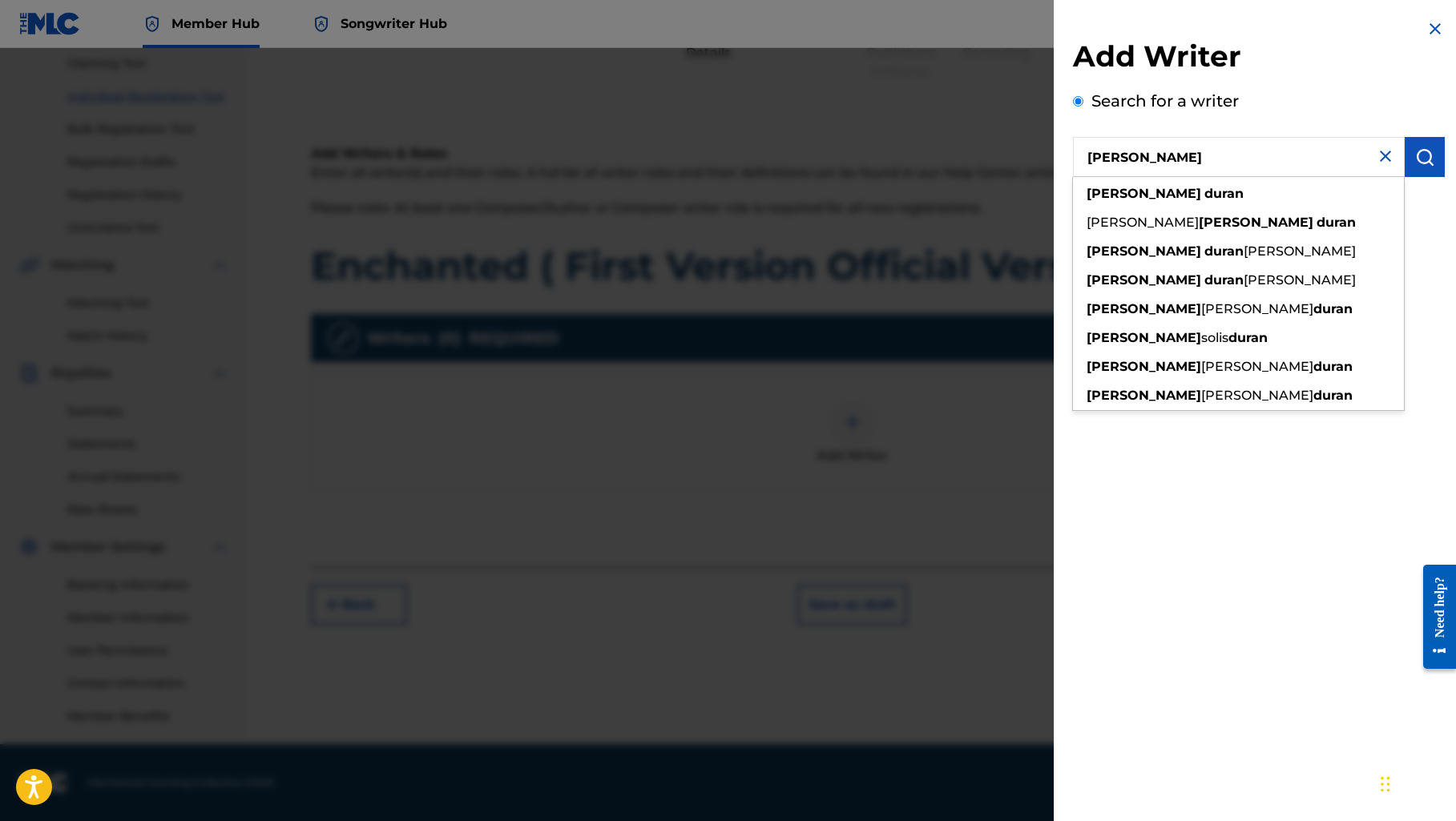
type input "[PERSON_NAME]"
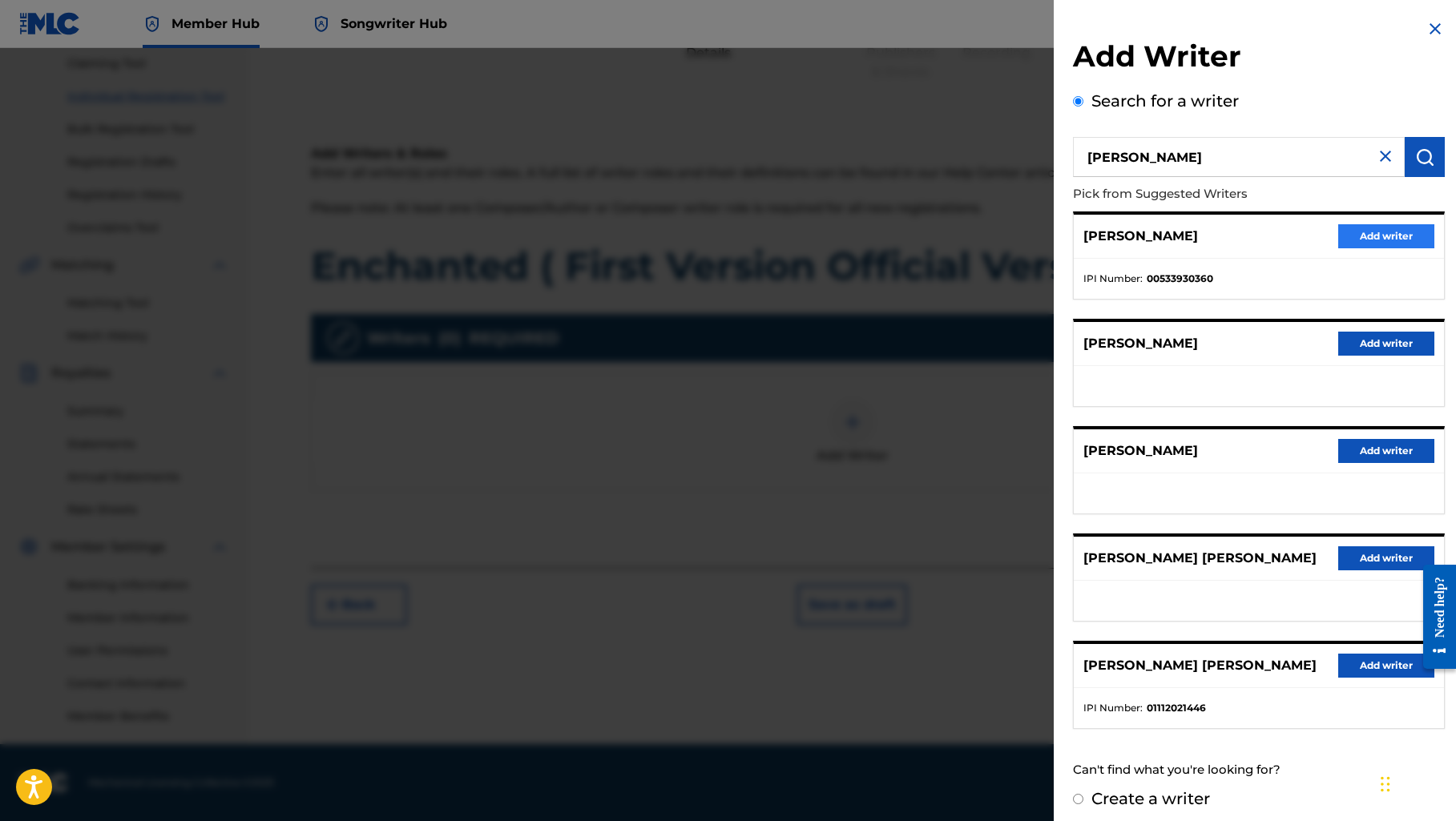
click at [1362, 232] on button "Add writer" at bounding box center [1386, 236] width 96 height 24
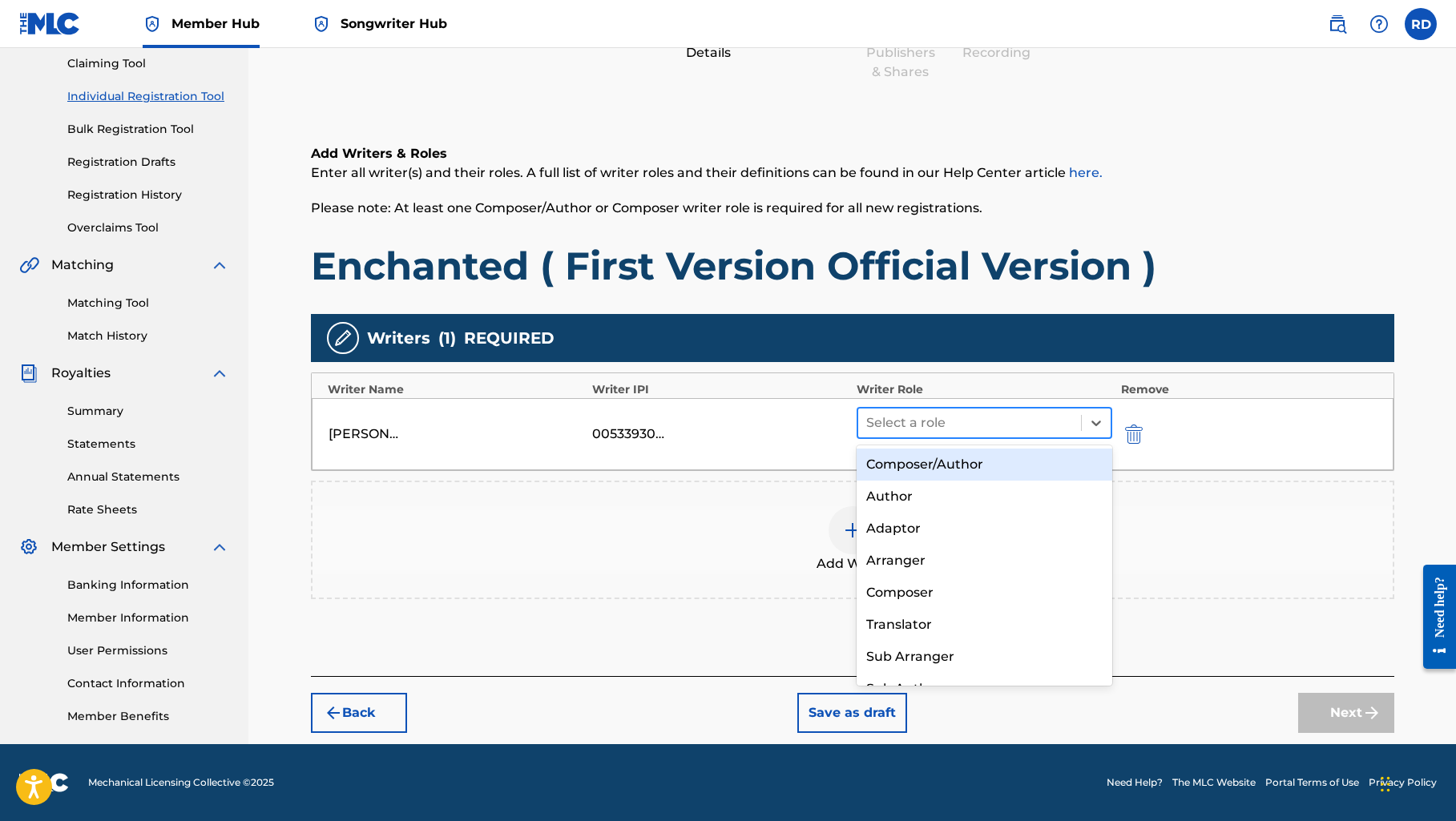
click at [980, 435] on div "Select a role" at bounding box center [970, 422] width 224 height 29
click at [978, 465] on div "Composer/Author" at bounding box center [984, 464] width 256 height 32
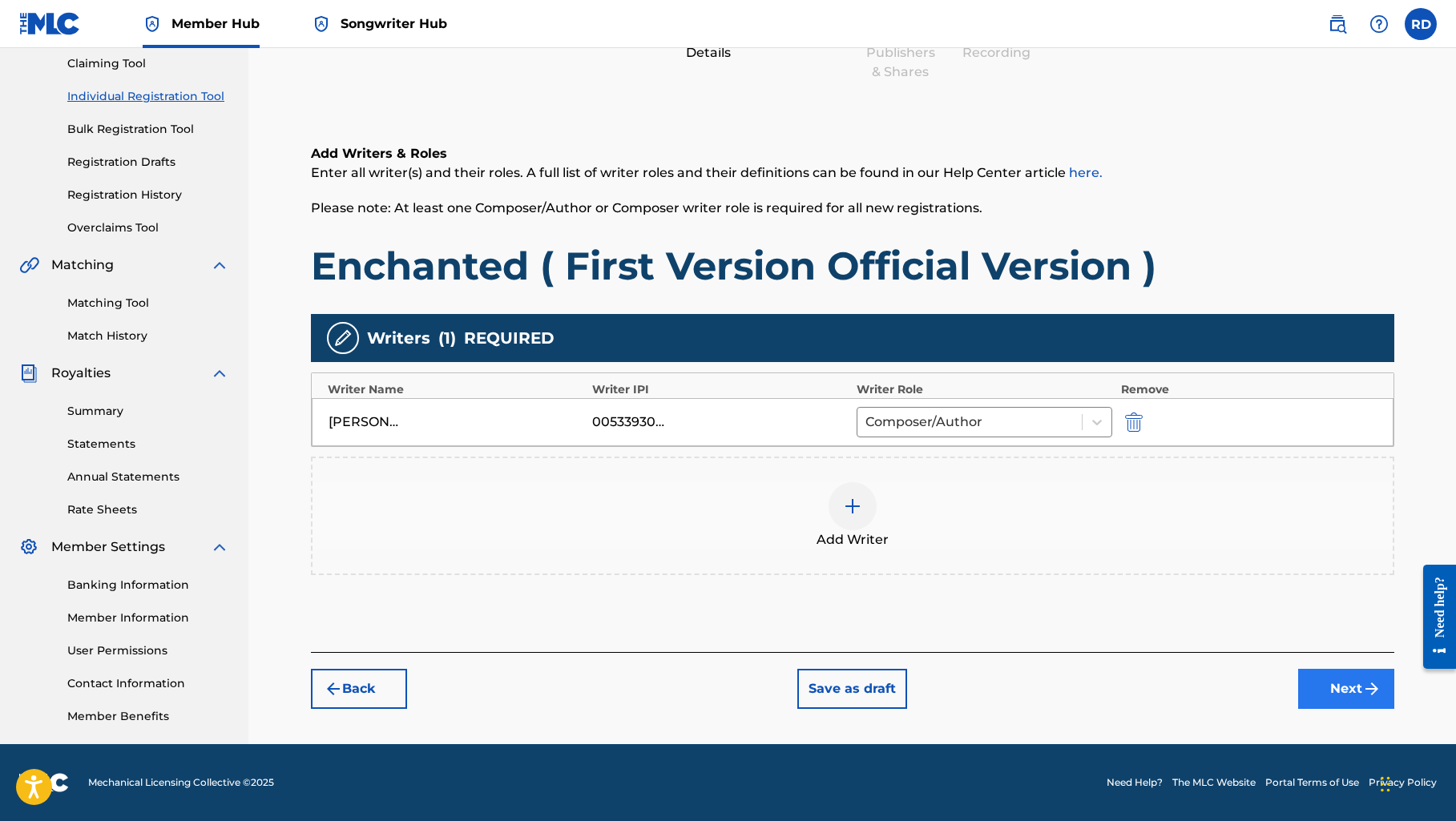
click at [1341, 685] on button "Next" at bounding box center [1346, 689] width 96 height 40
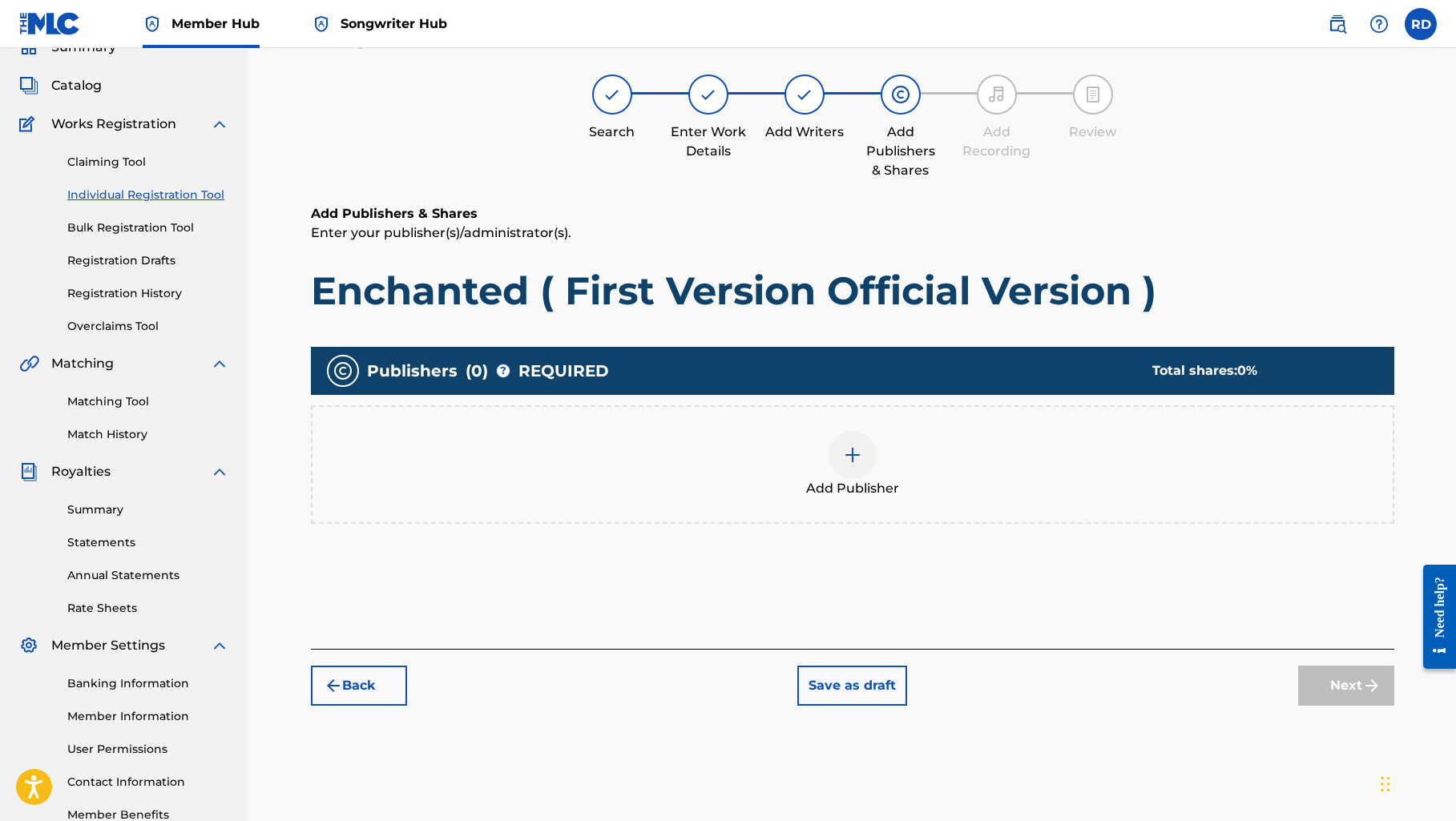
scroll to position [72, 0]
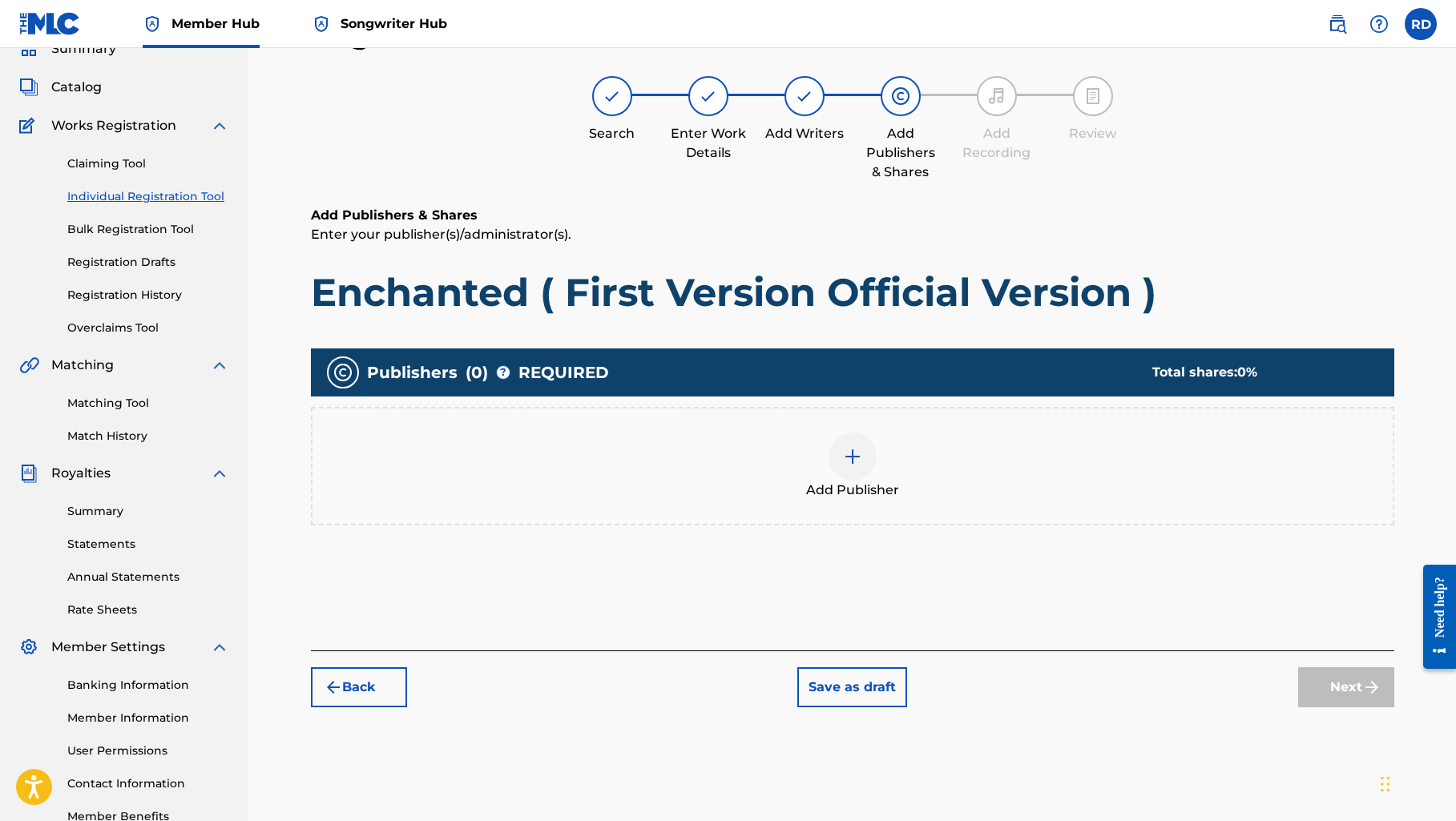
click at [848, 459] on img at bounding box center [853, 456] width 19 height 19
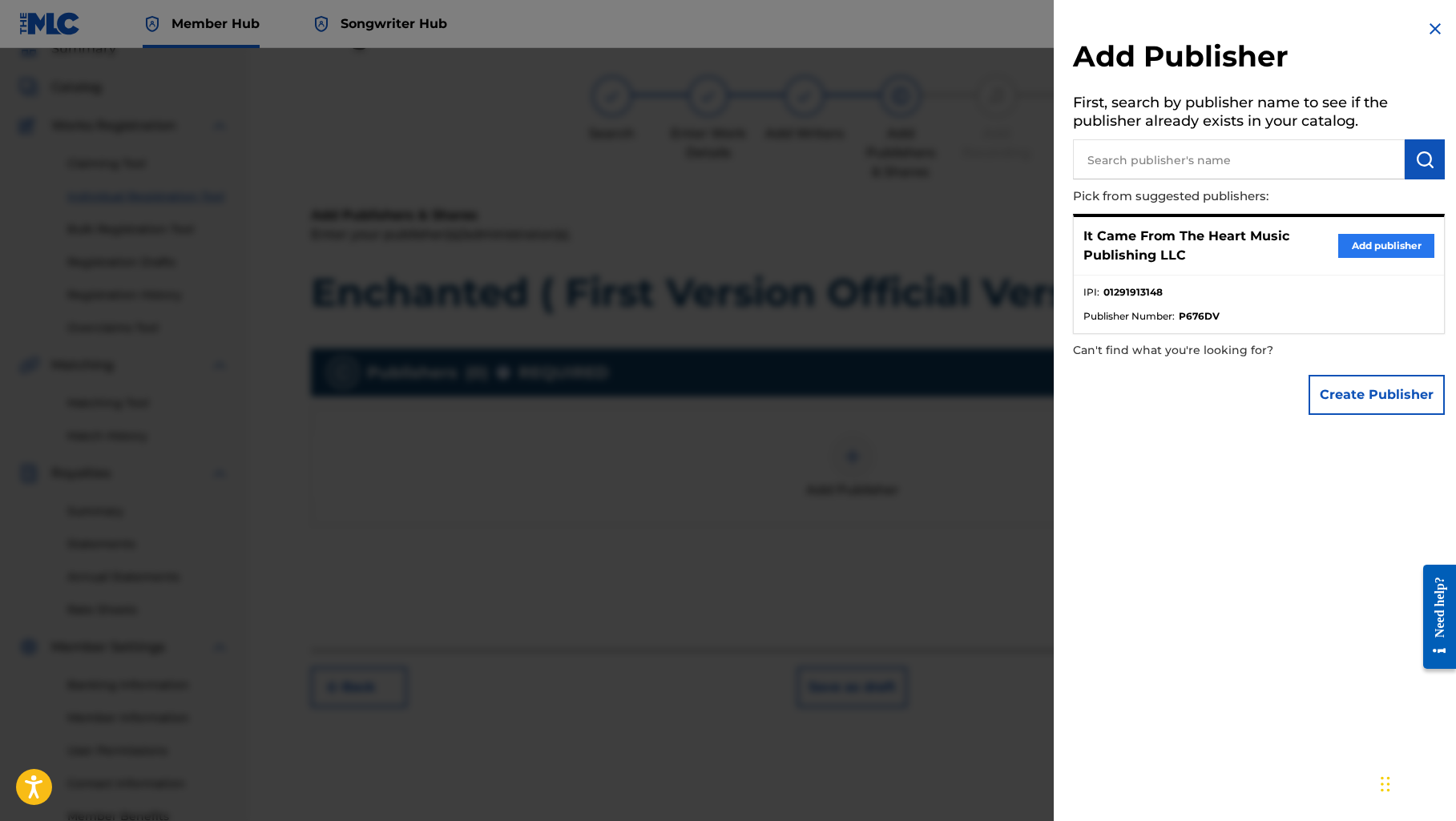
click at [1341, 239] on button "Add publisher" at bounding box center [1386, 245] width 96 height 24
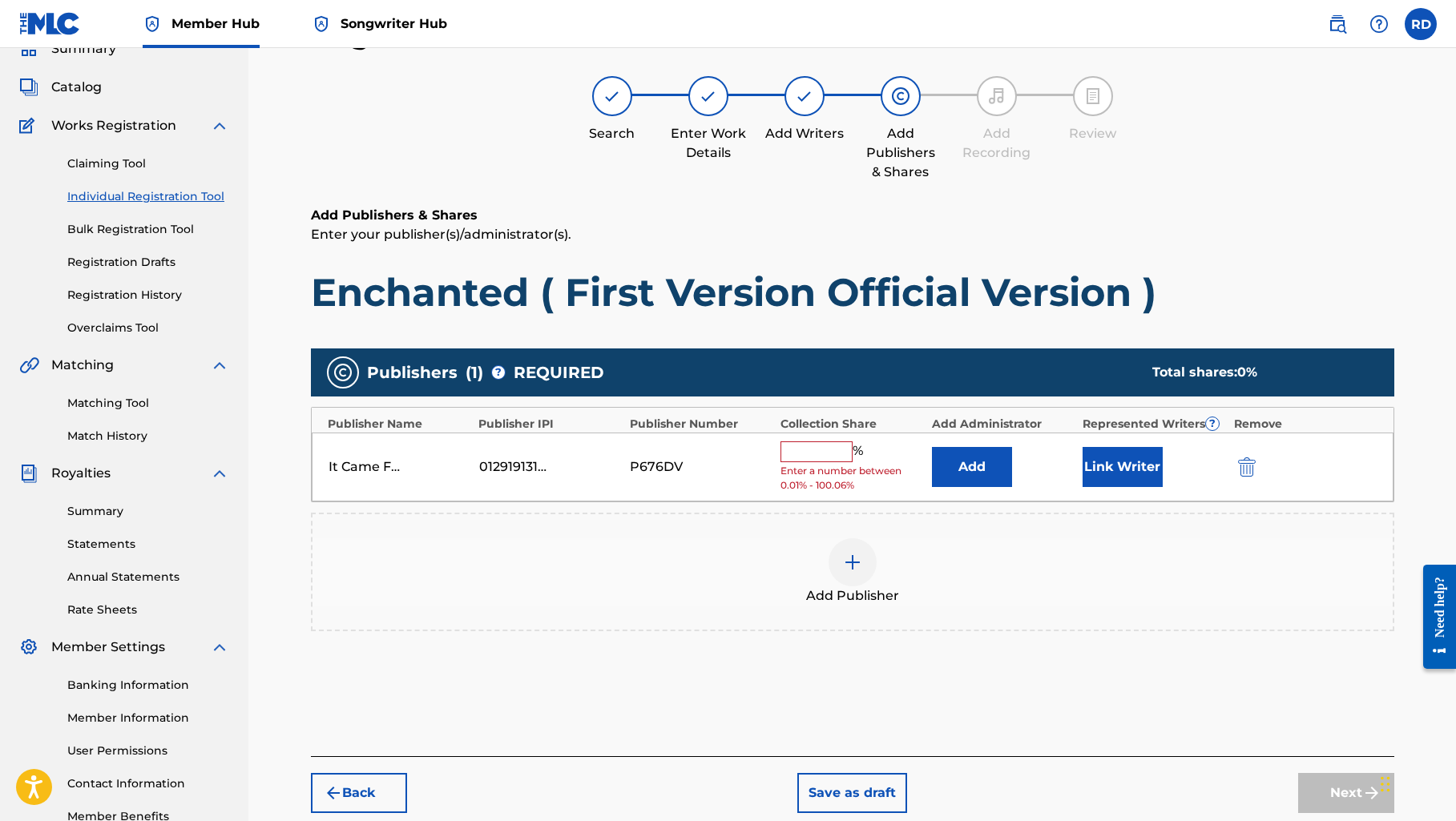
click at [811, 451] on input "text" at bounding box center [816, 452] width 72 height 21
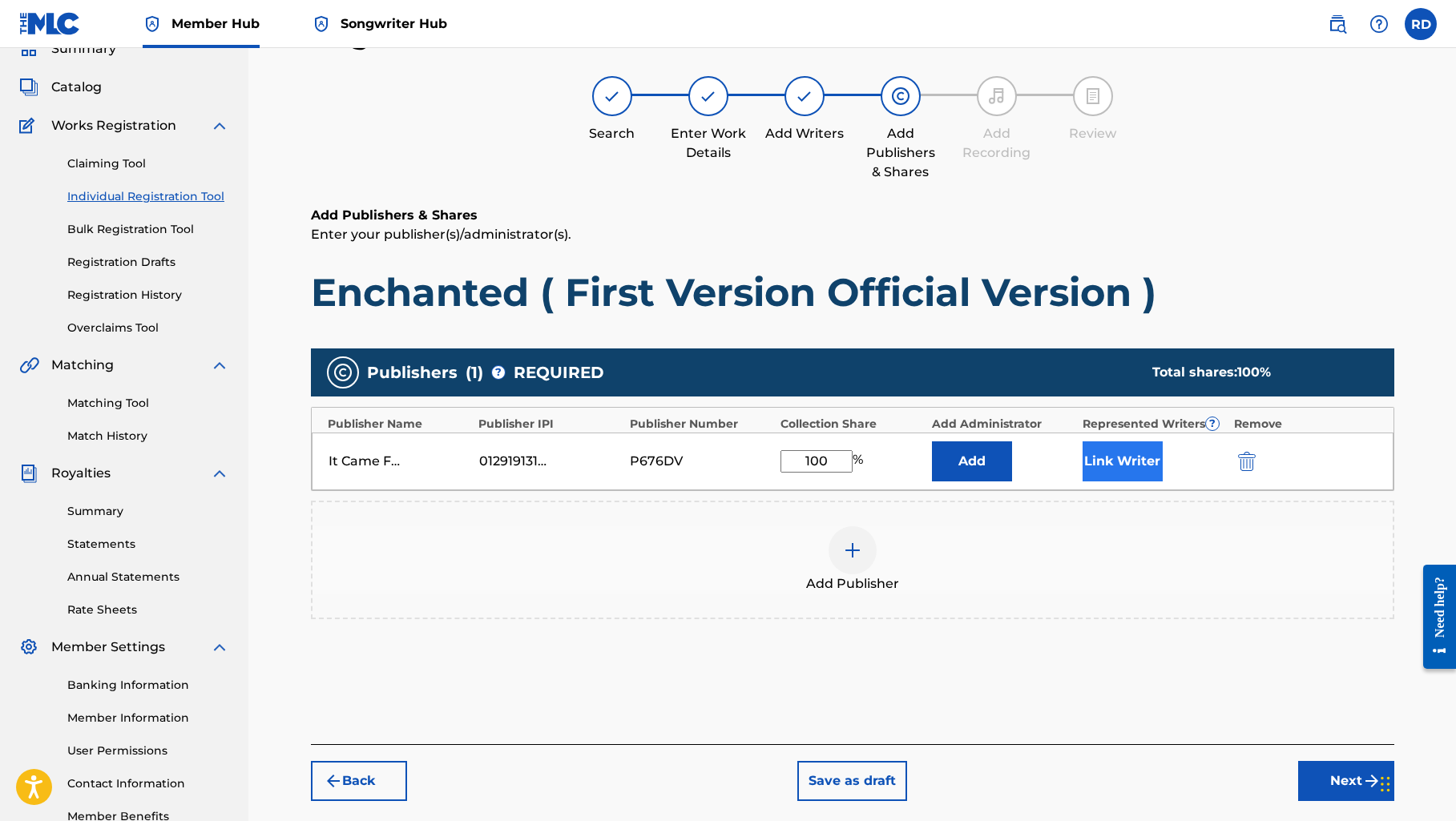
type input "100"
click at [1125, 463] on button "Link Writer" at bounding box center [1123, 462] width 80 height 40
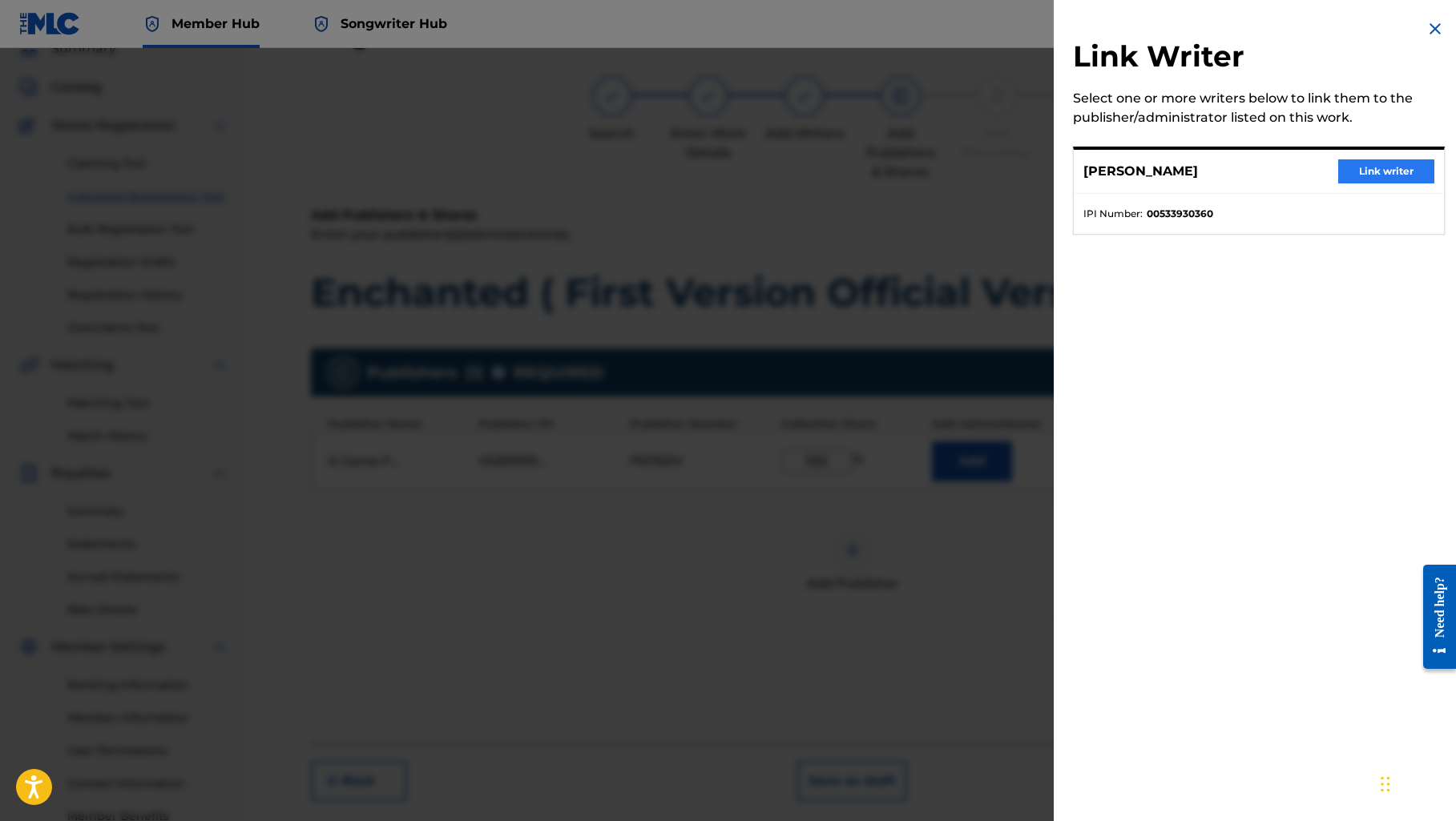
click at [1341, 170] on button "Link writer" at bounding box center [1386, 170] width 96 height 24
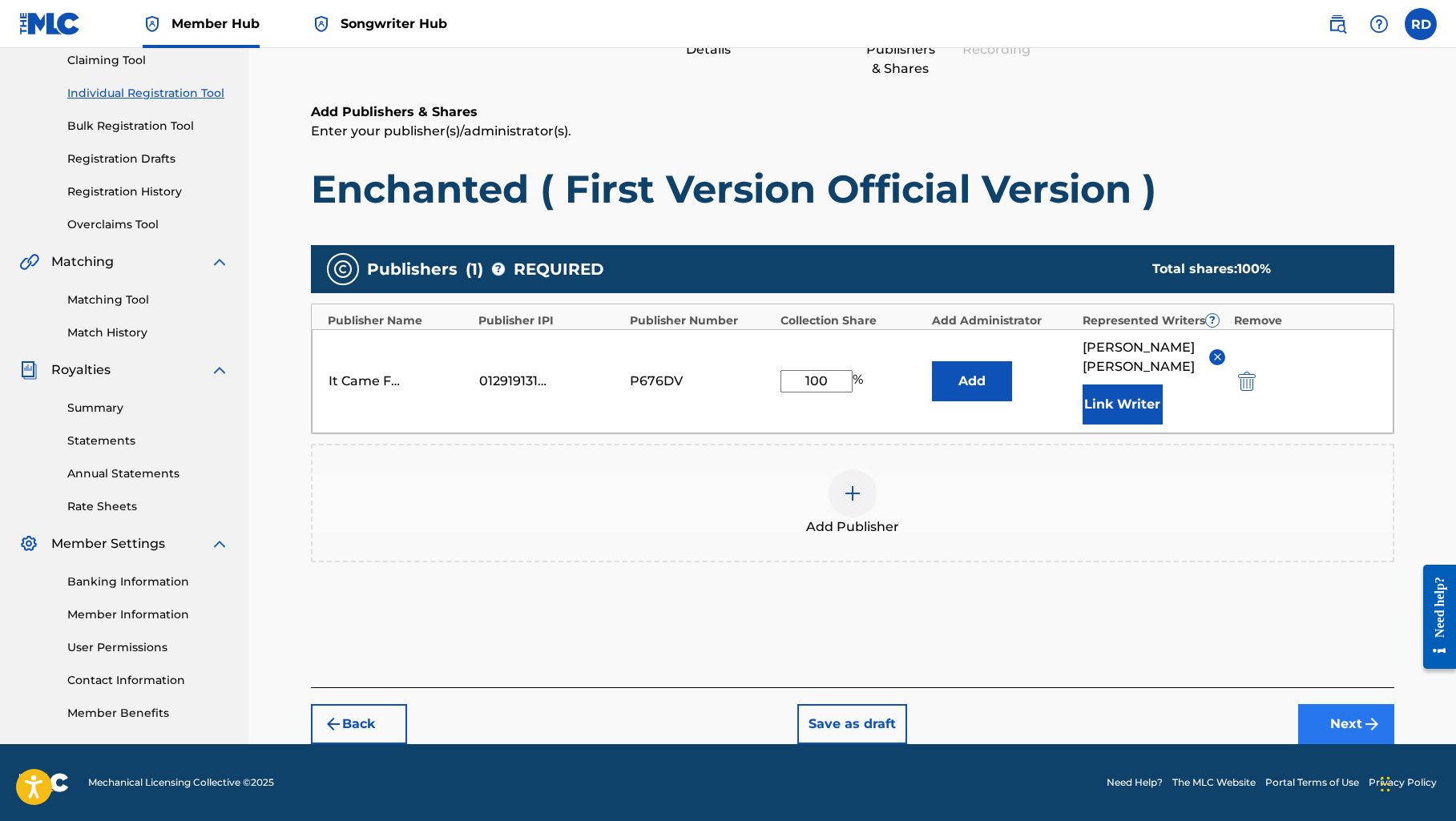
click at [1329, 721] on button "Next" at bounding box center [1346, 724] width 96 height 40
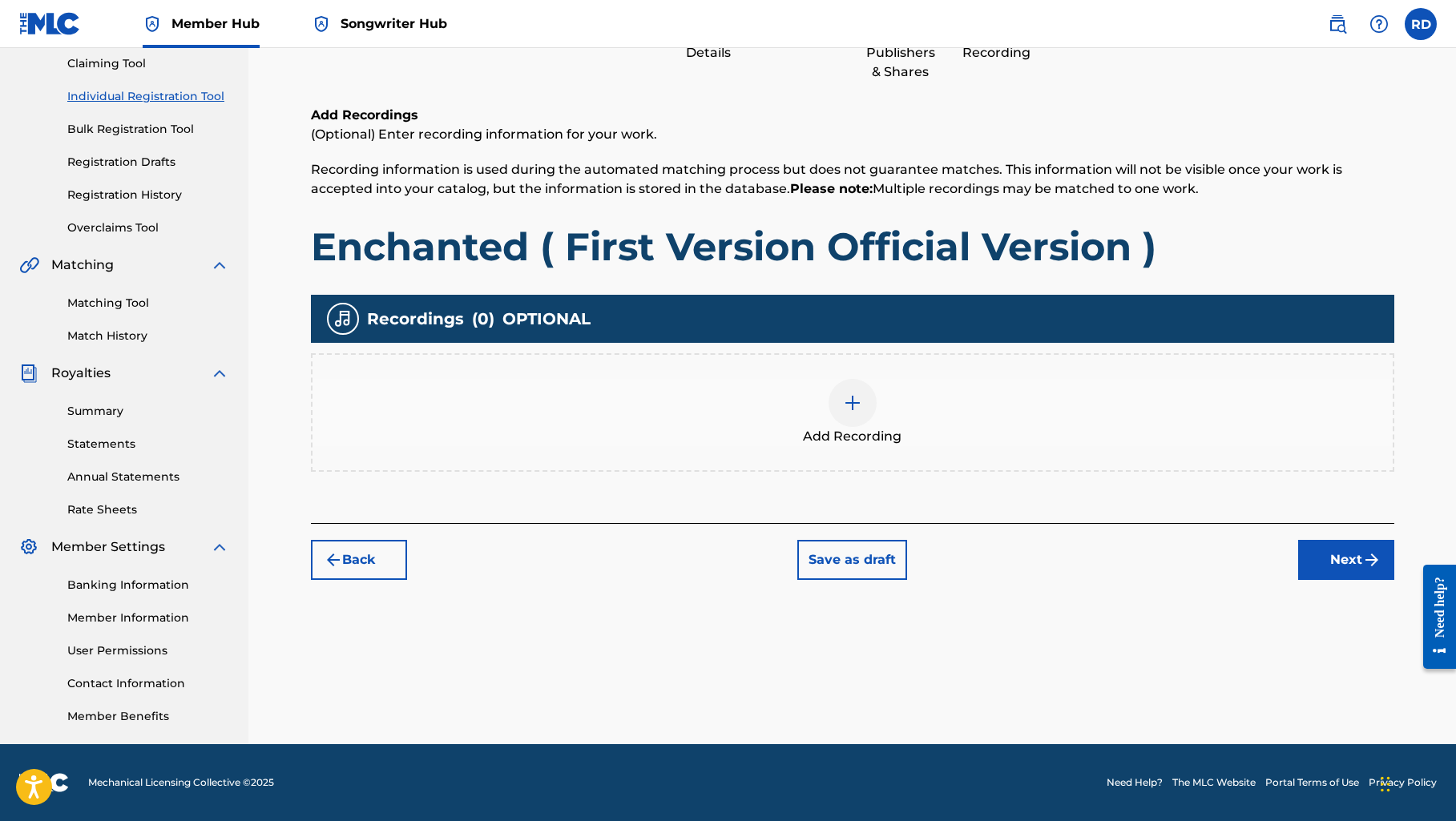
click at [852, 405] on img at bounding box center [853, 403] width 19 height 19
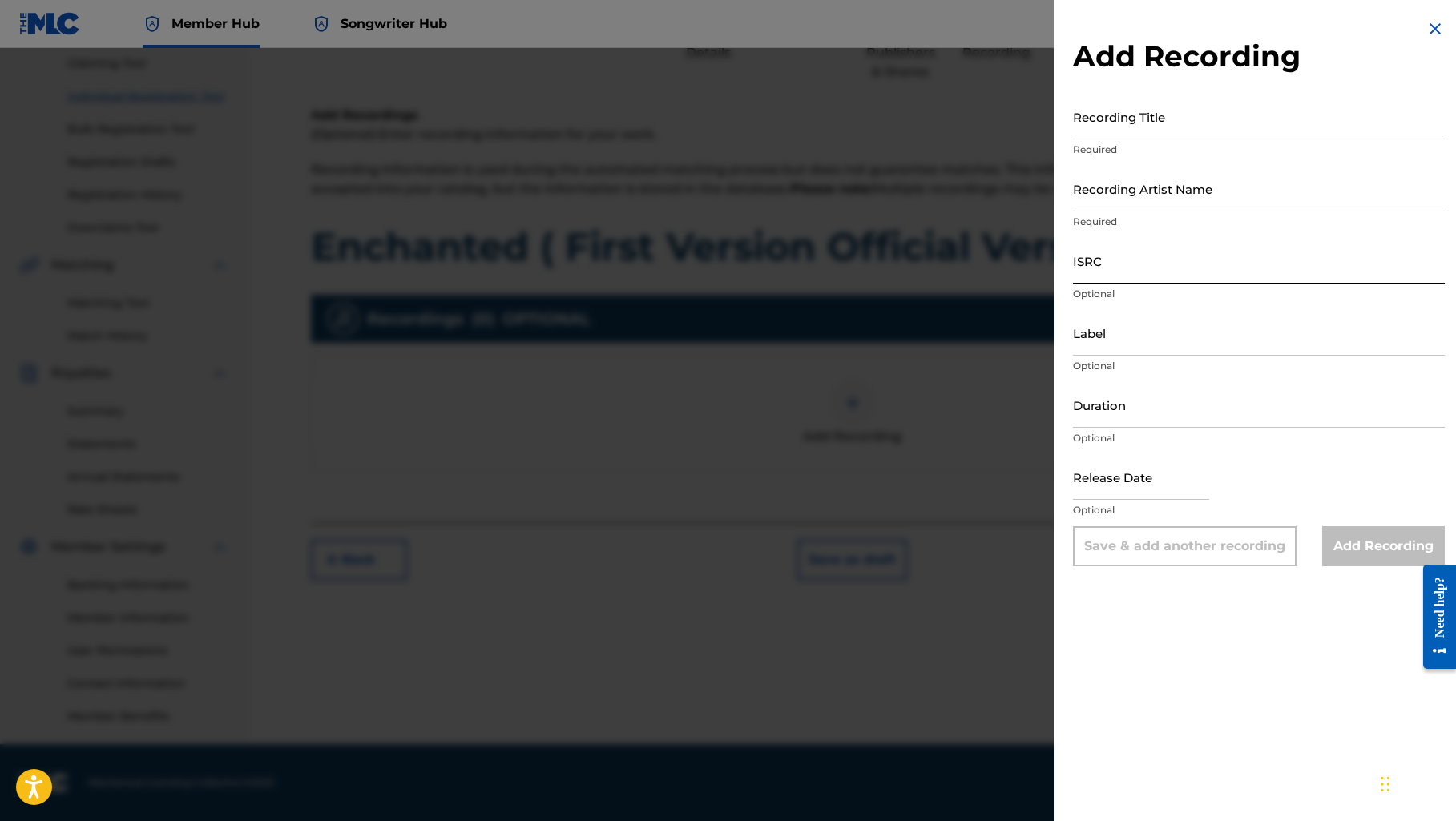
click at [1112, 270] on input "ISRC" at bounding box center [1258, 261] width 372 height 45
paste input "QZWFW2538837"
type input "QZWFW2538837"
click at [1099, 132] on input "Recording Title" at bounding box center [1258, 116] width 372 height 45
paste input "Enchanted ( First Version Official Version )"
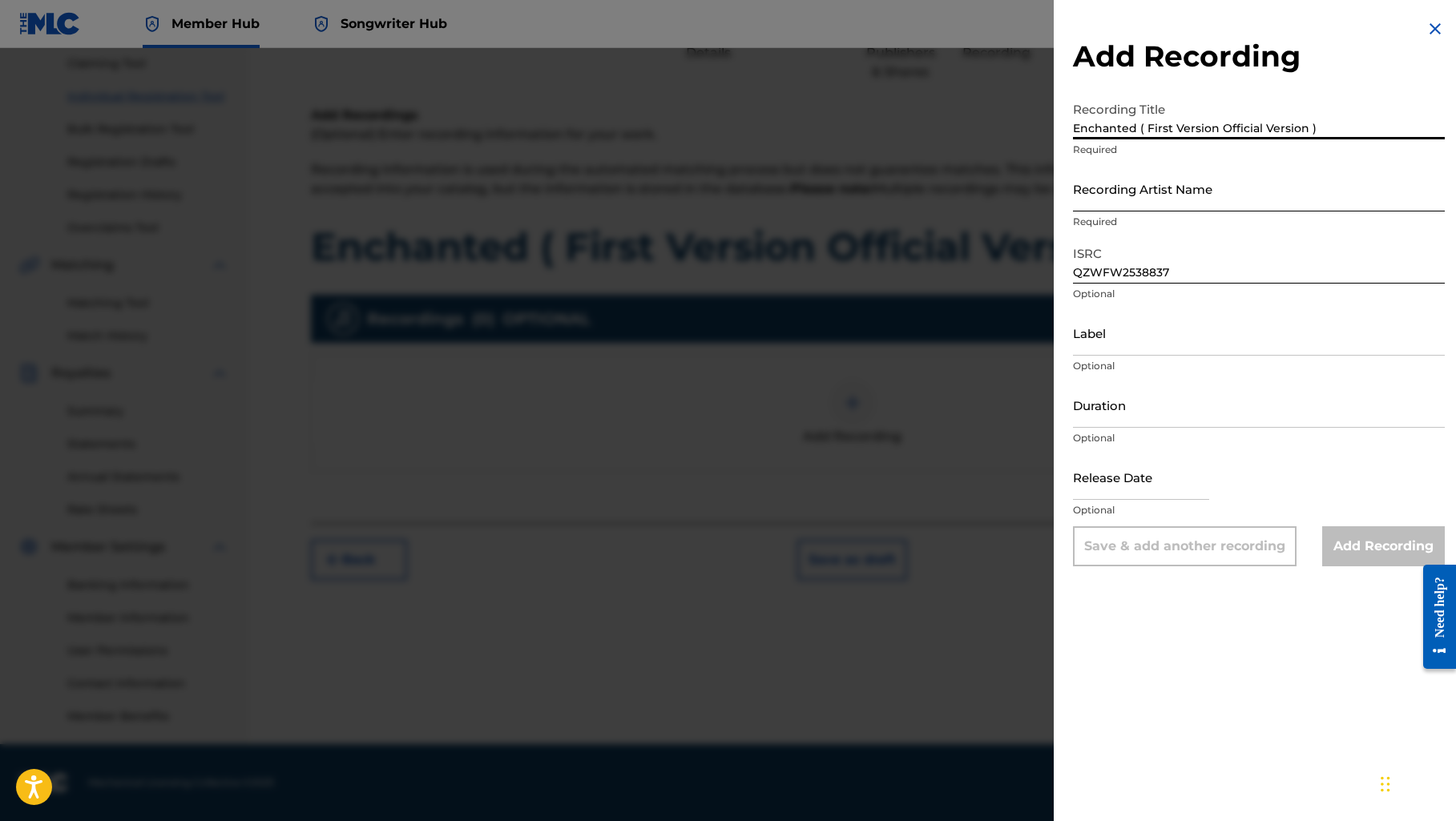
type input "Enchanted ( First Version Official Version )"
click at [1135, 208] on input "Recording Artist Name" at bounding box center [1258, 189] width 372 height 45
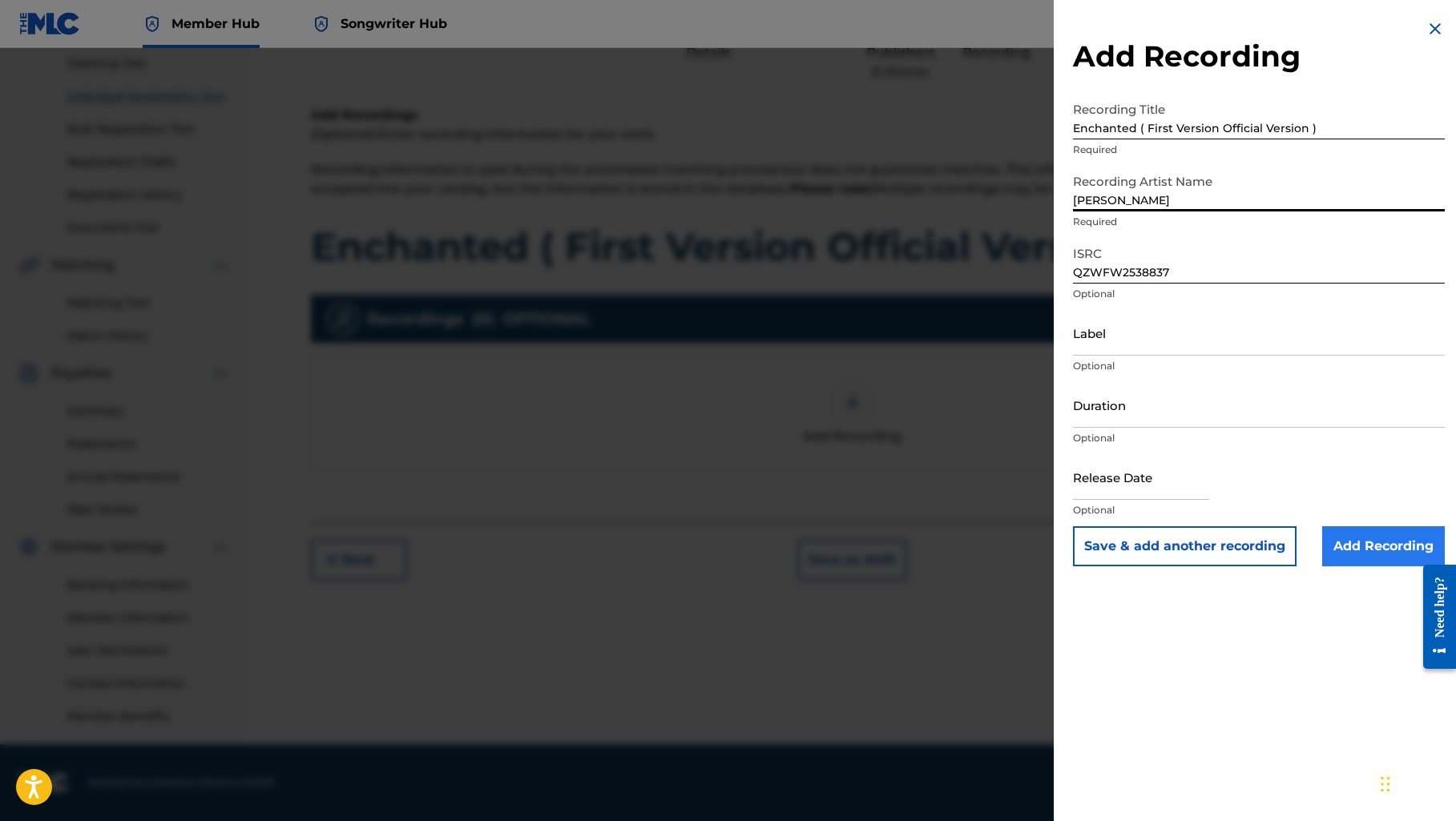
type input "[PERSON_NAME]"
click at [1370, 539] on input "Add Recording" at bounding box center [1383, 546] width 122 height 40
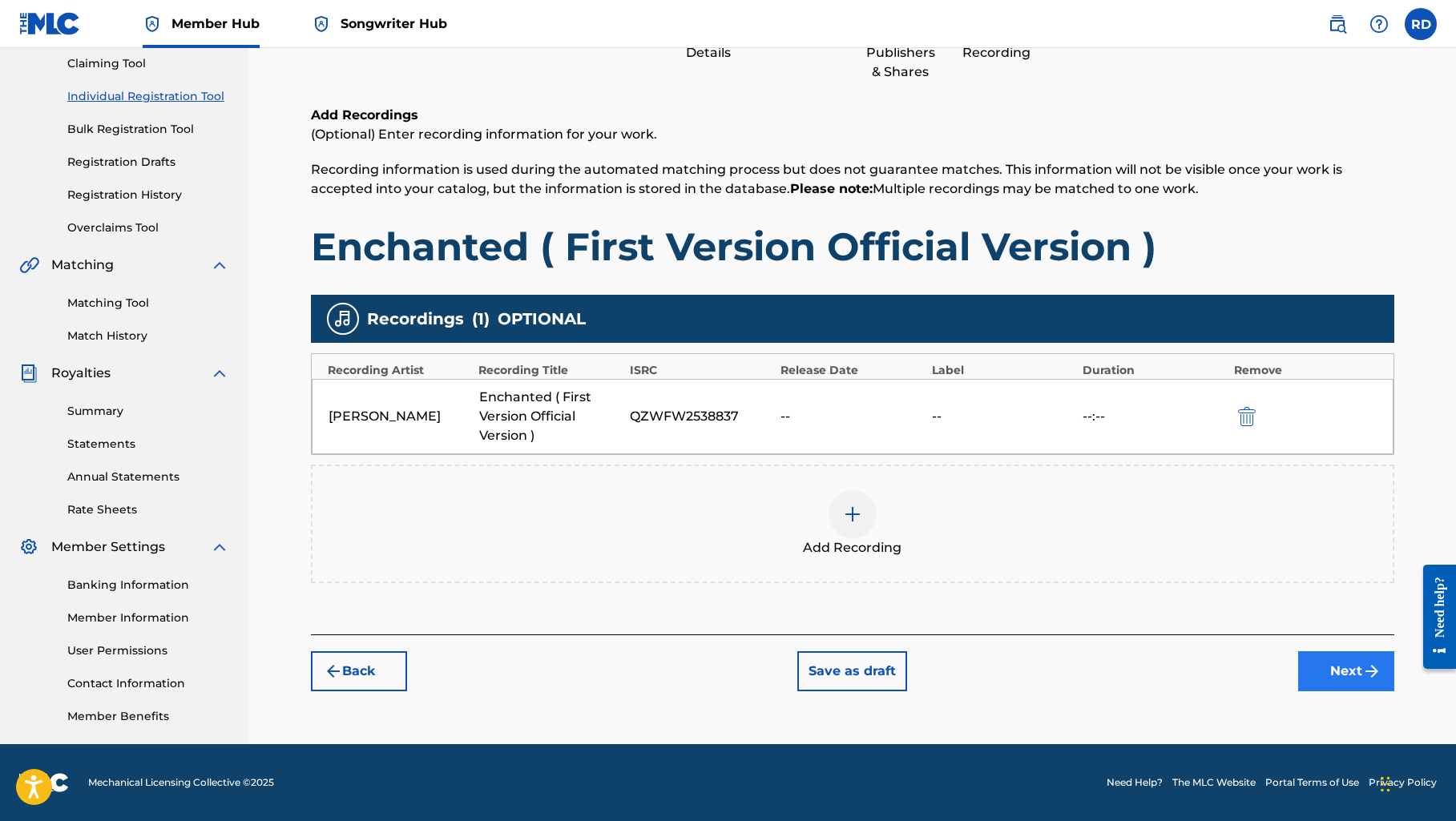
click at [1327, 659] on button "Next" at bounding box center [1346, 671] width 96 height 40
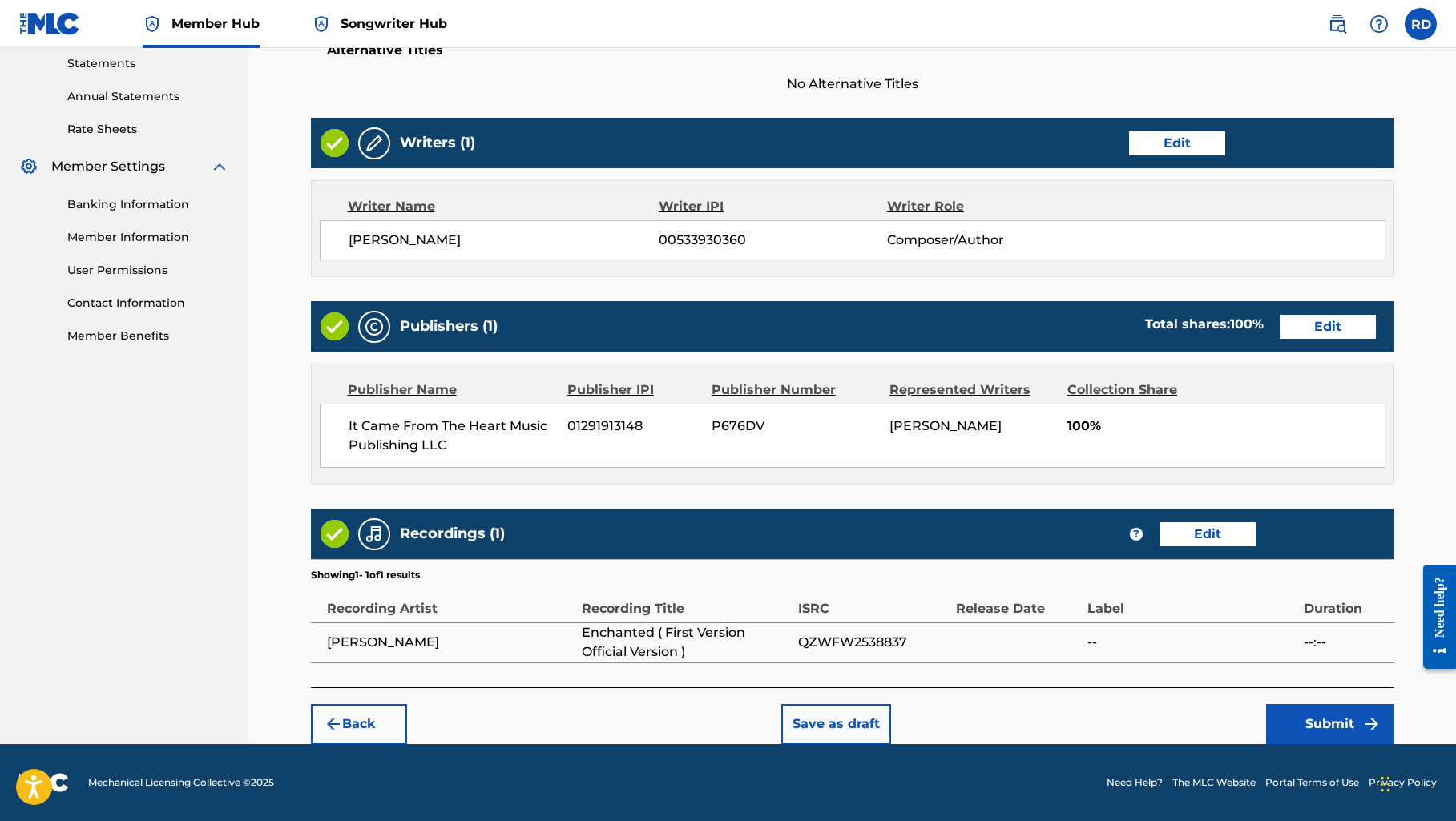
scroll to position [552, 0]
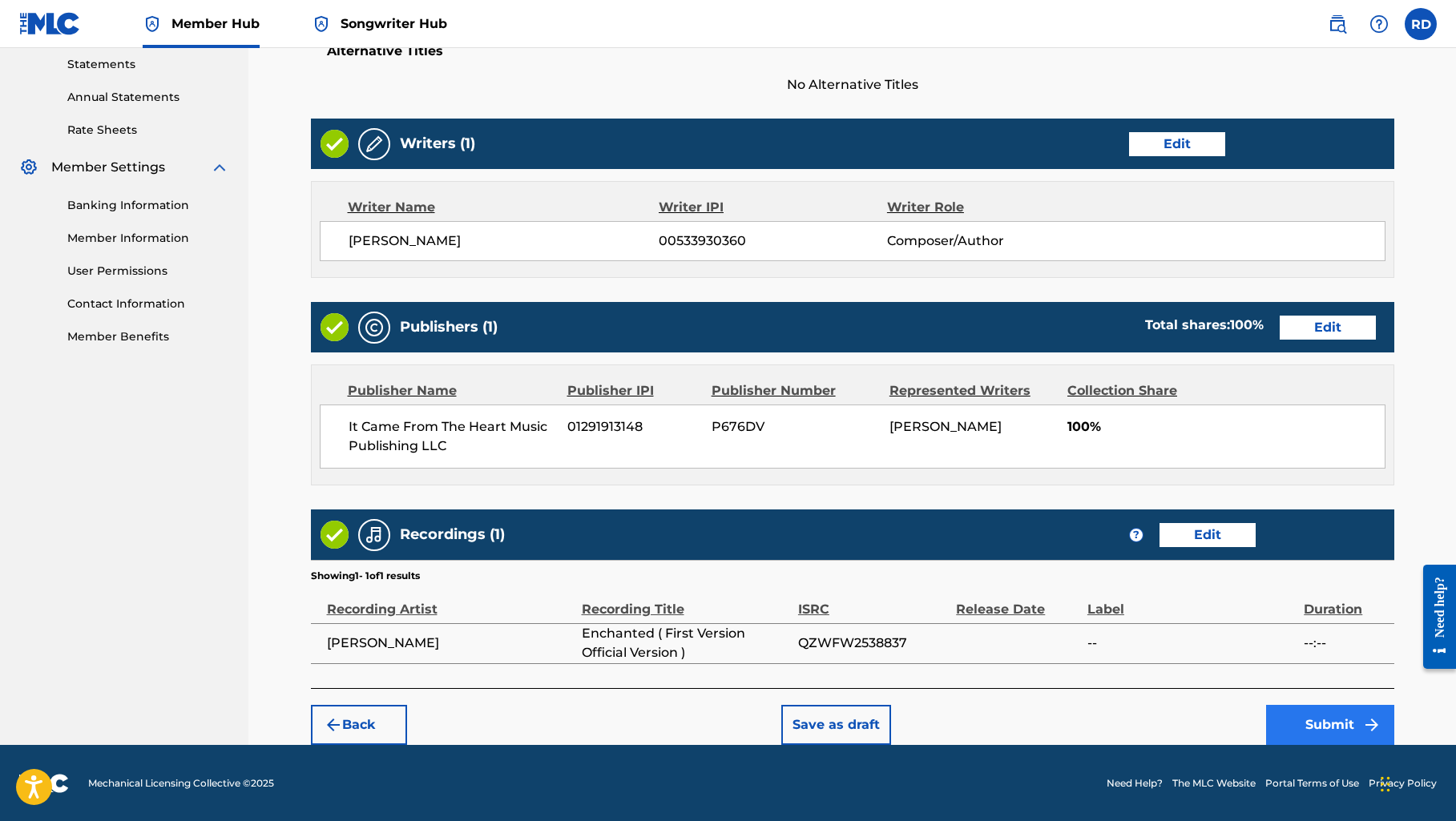
click at [1295, 727] on button "Submit" at bounding box center [1329, 725] width 129 height 40
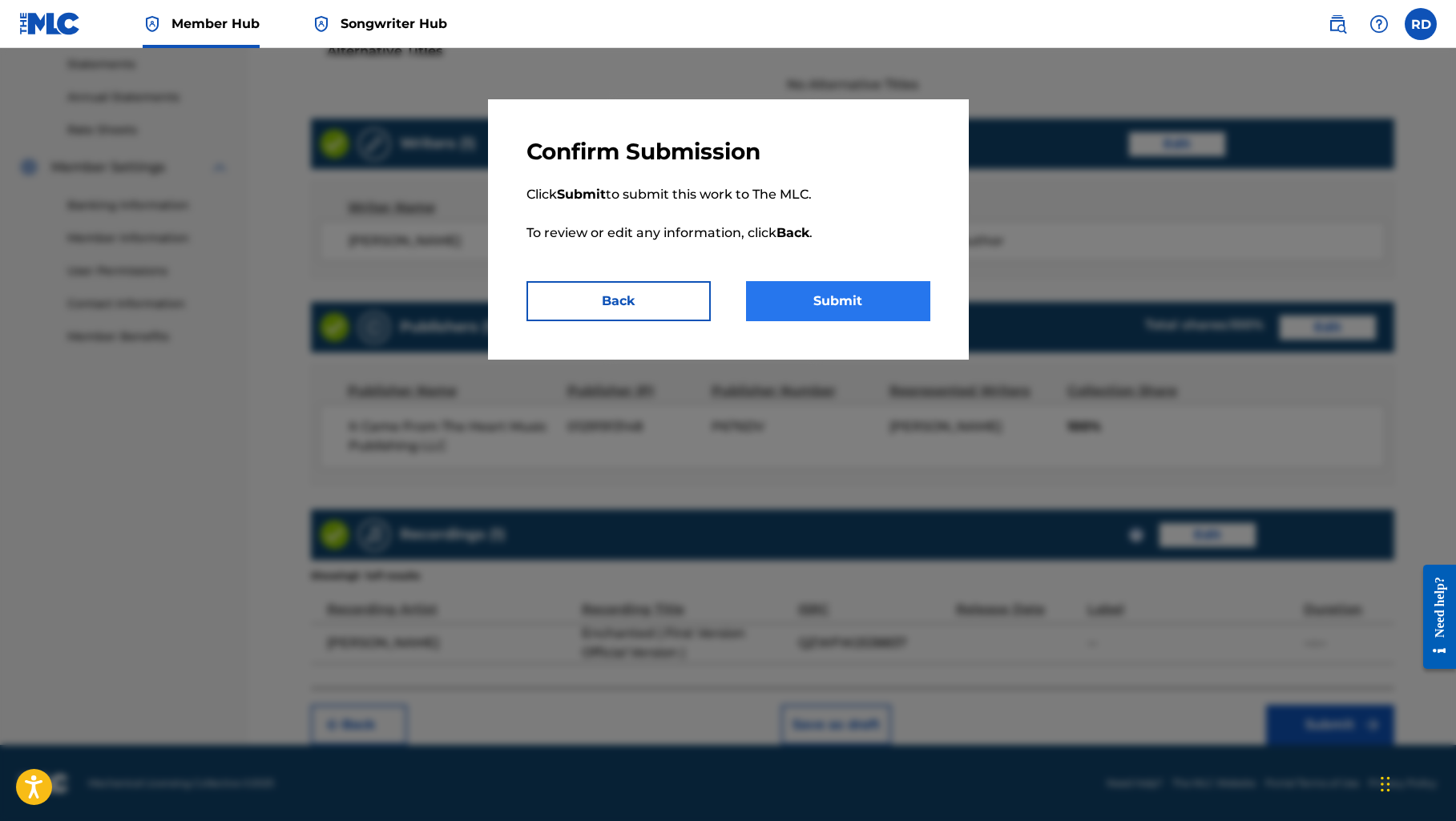
click at [861, 300] on button "Submit" at bounding box center [838, 302] width 185 height 40
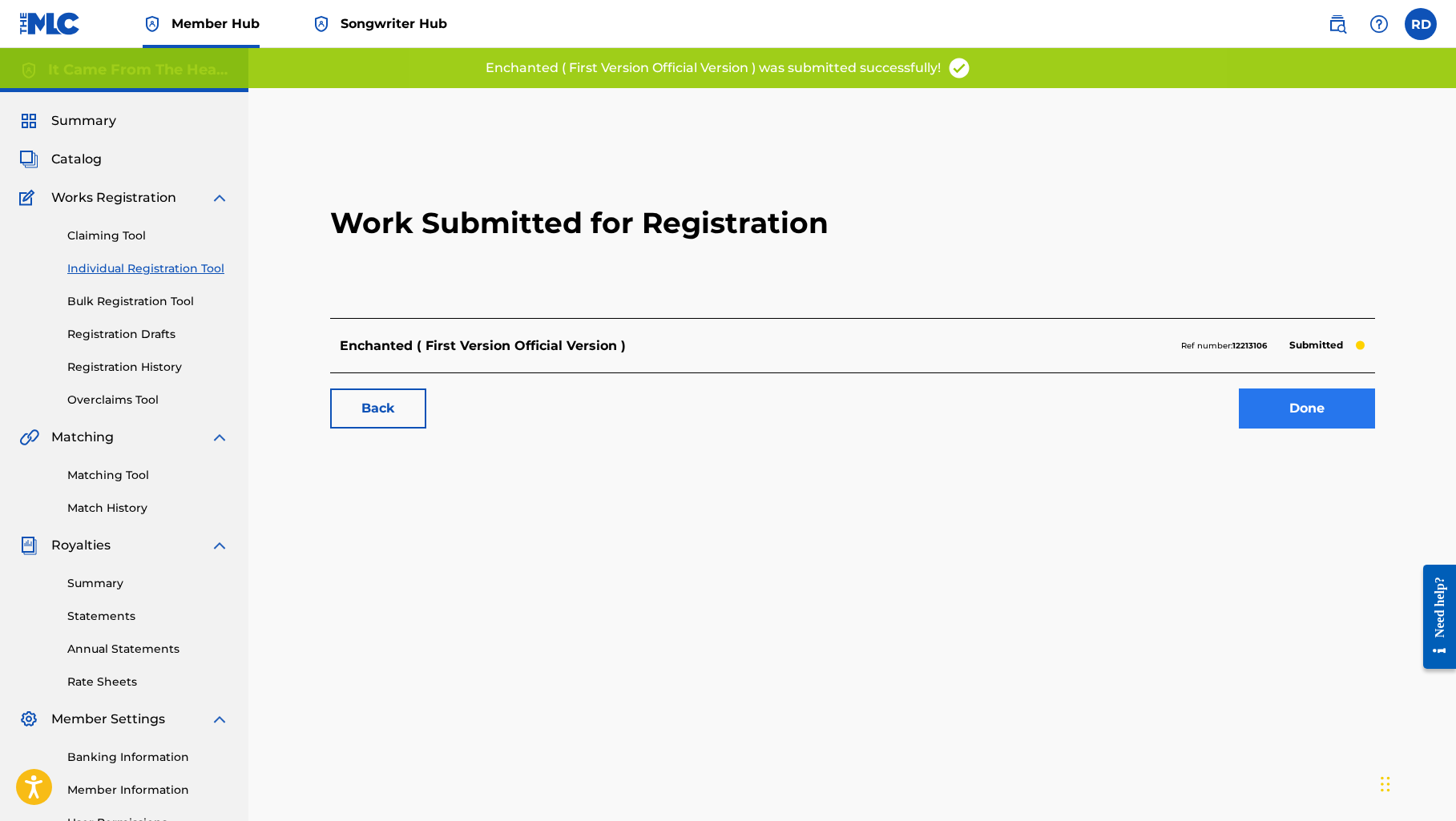
click at [1328, 415] on link "Done" at bounding box center [1306, 408] width 136 height 40
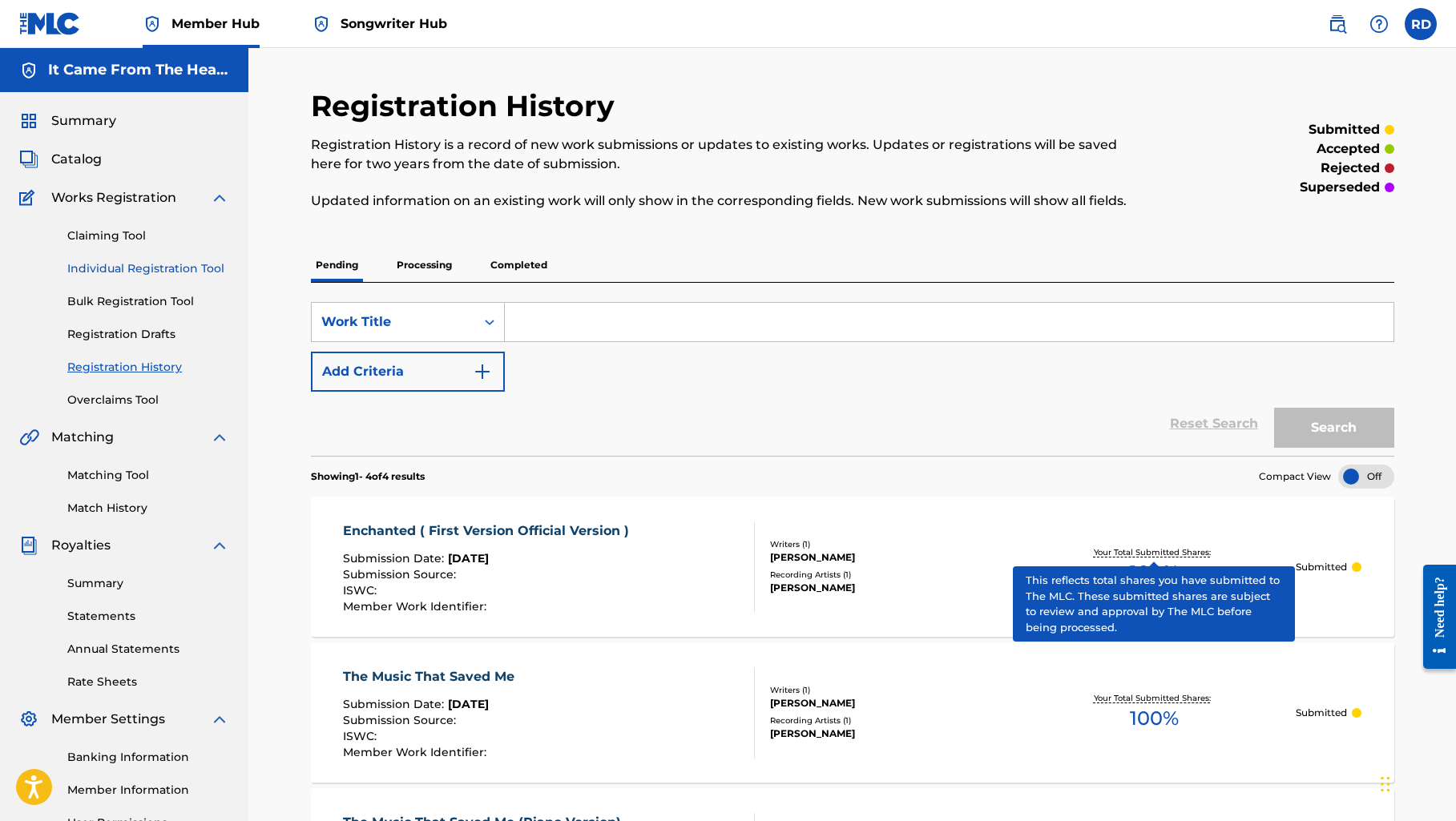
click at [140, 262] on link "Individual Registration Tool" at bounding box center [148, 268] width 162 height 17
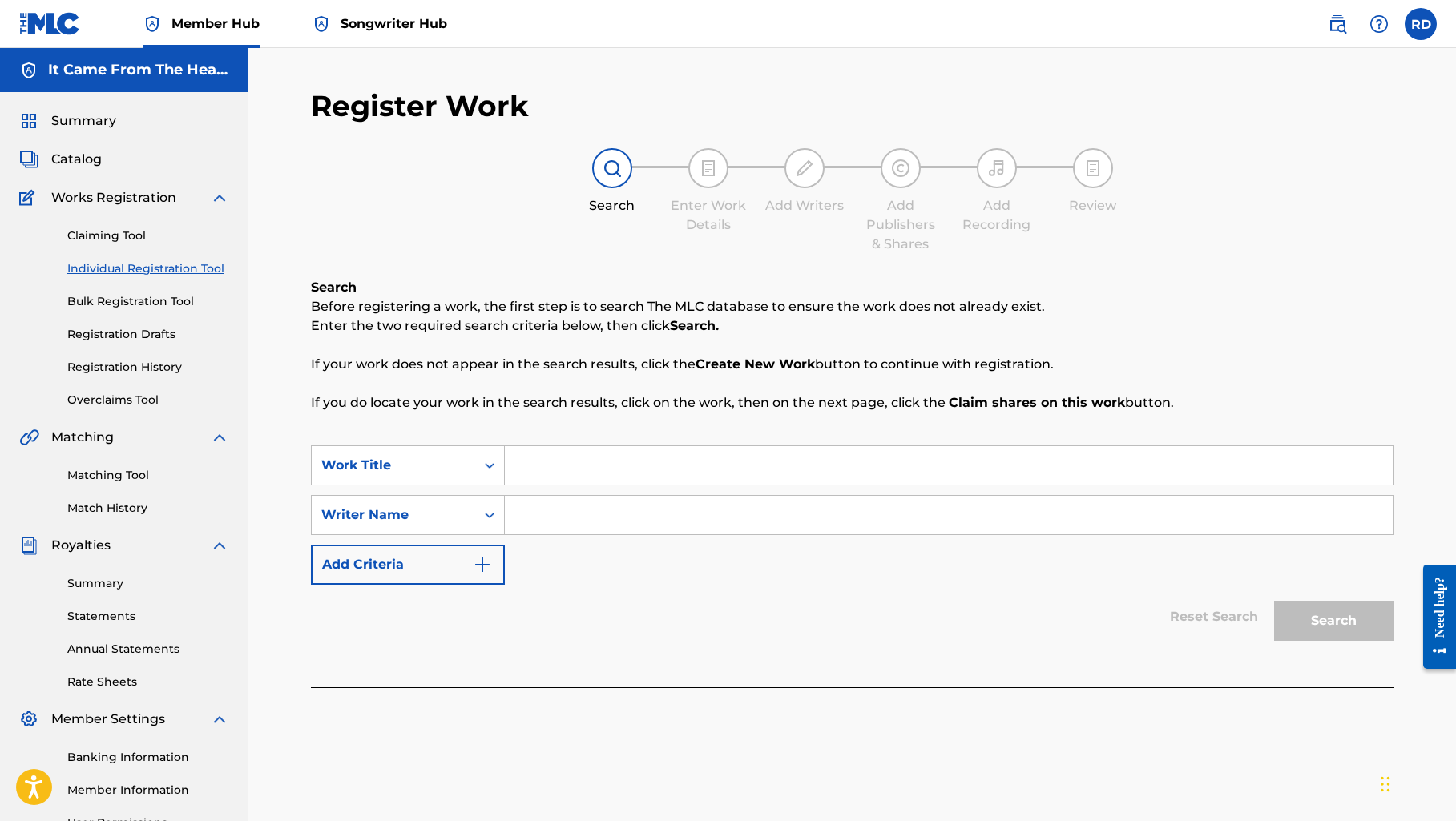
click at [566, 481] on input "Search Form" at bounding box center [949, 465] width 888 height 38
paste input "A Sucker For Sorrow (Remix Official Version)"
type input "A Sucker For Sorrow (Remix Official Version)"
click at [581, 531] on input "Search Form" at bounding box center [949, 515] width 888 height 38
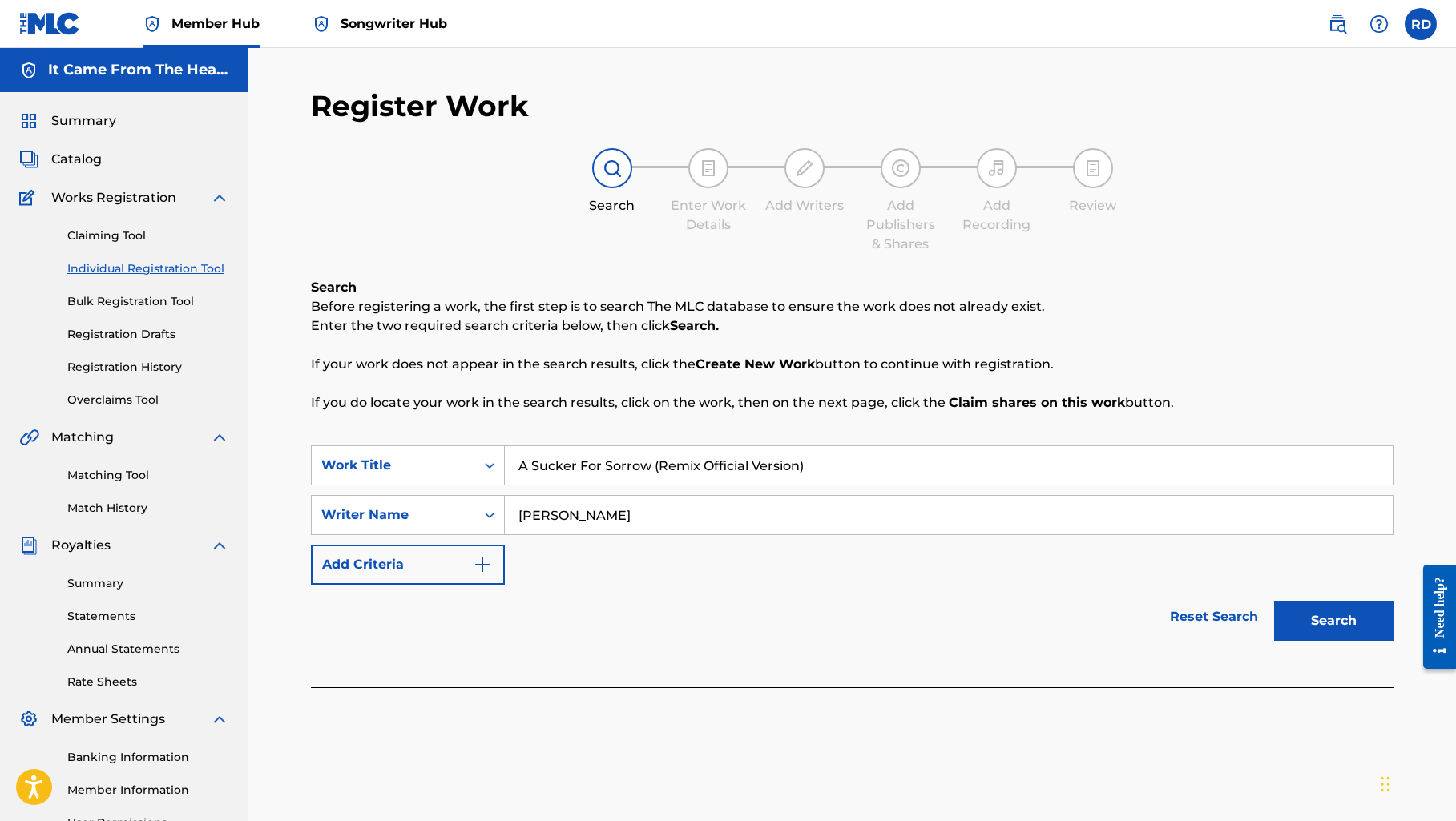
type input "[PERSON_NAME]"
click at [611, 614] on div "Reset Search Search" at bounding box center [852, 616] width 1083 height 64
click at [1303, 634] on button "Search" at bounding box center [1334, 621] width 120 height 40
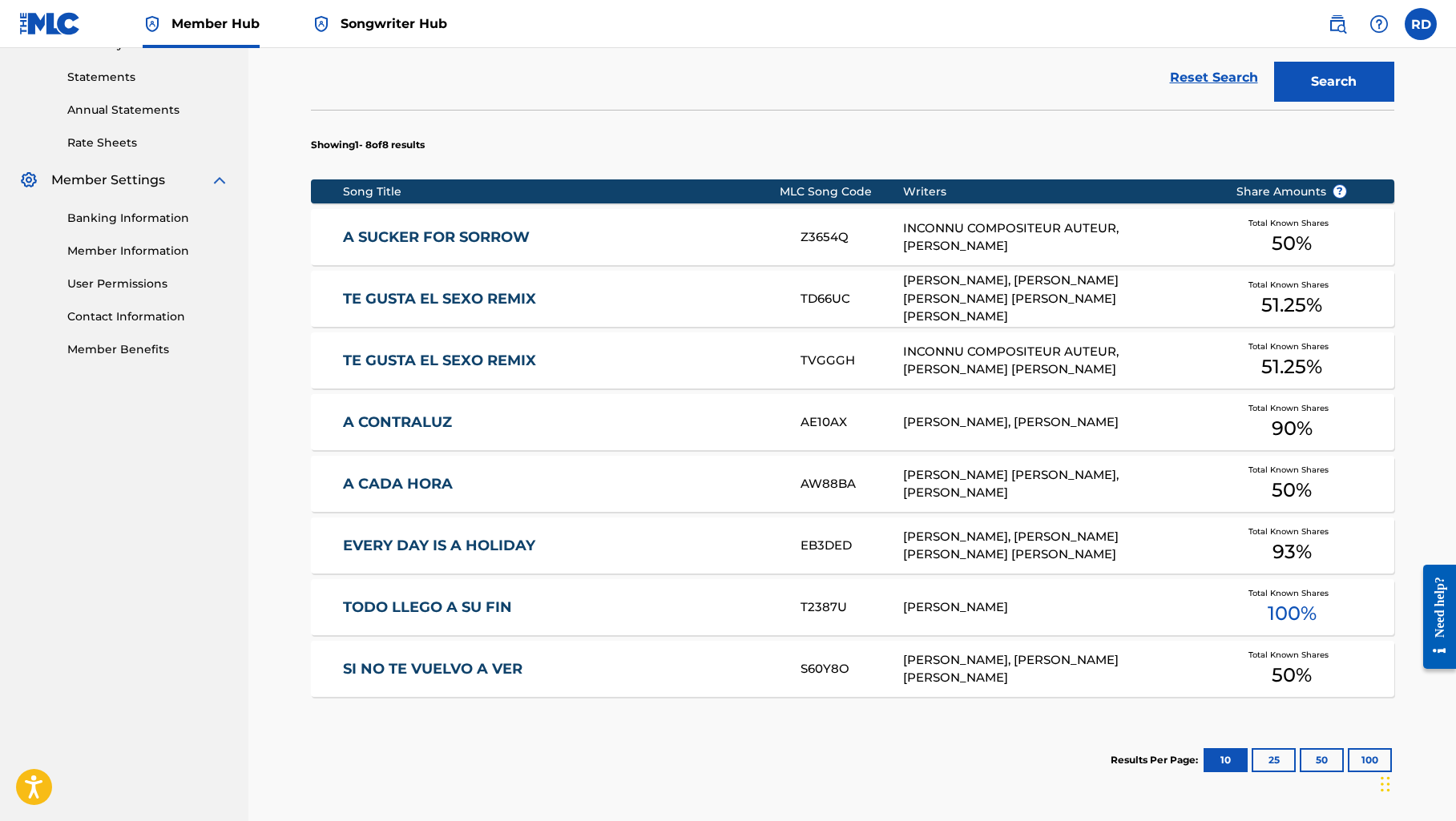
scroll to position [546, 0]
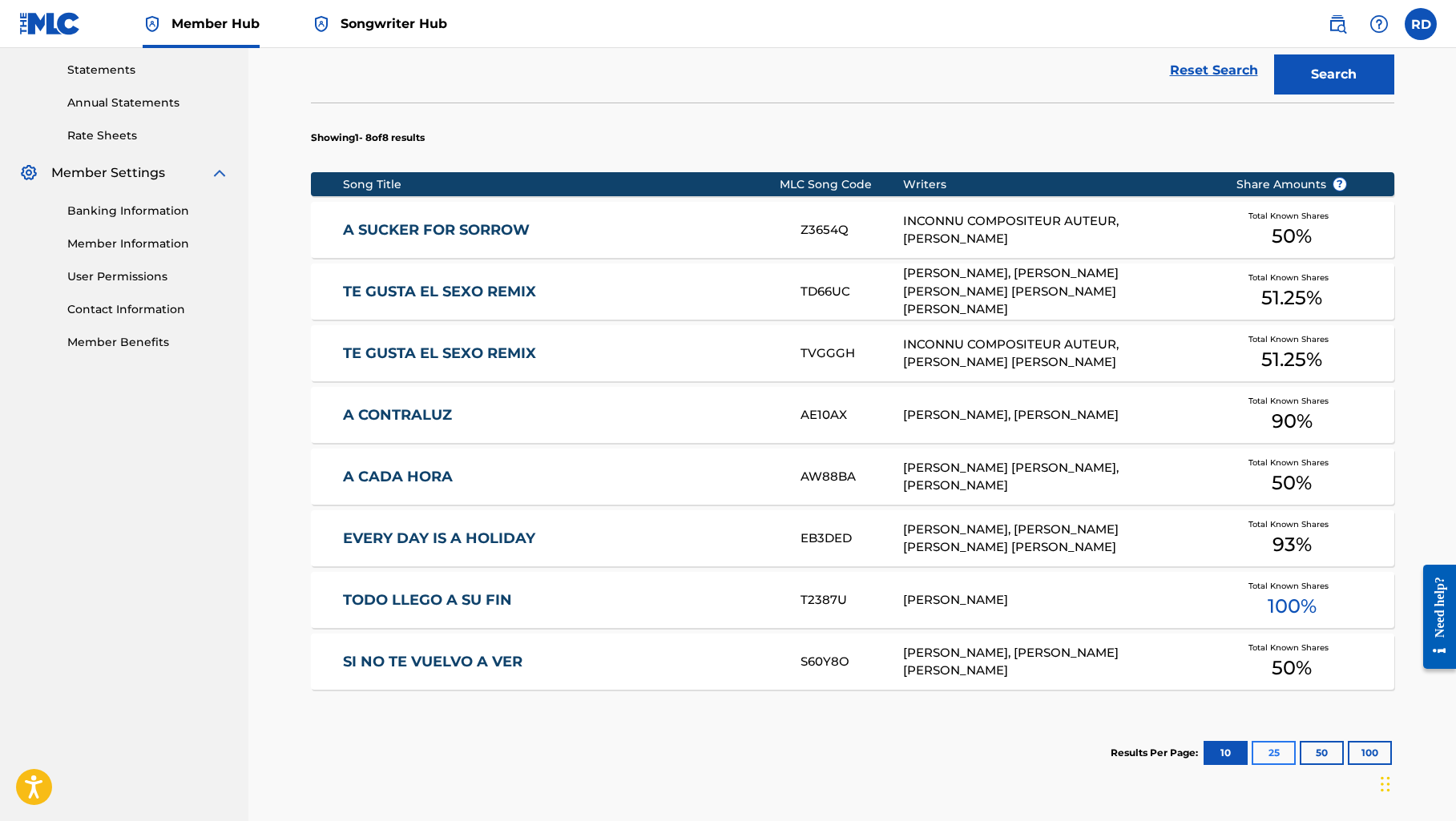
click at [1274, 751] on button "25" at bounding box center [1273, 752] width 44 height 24
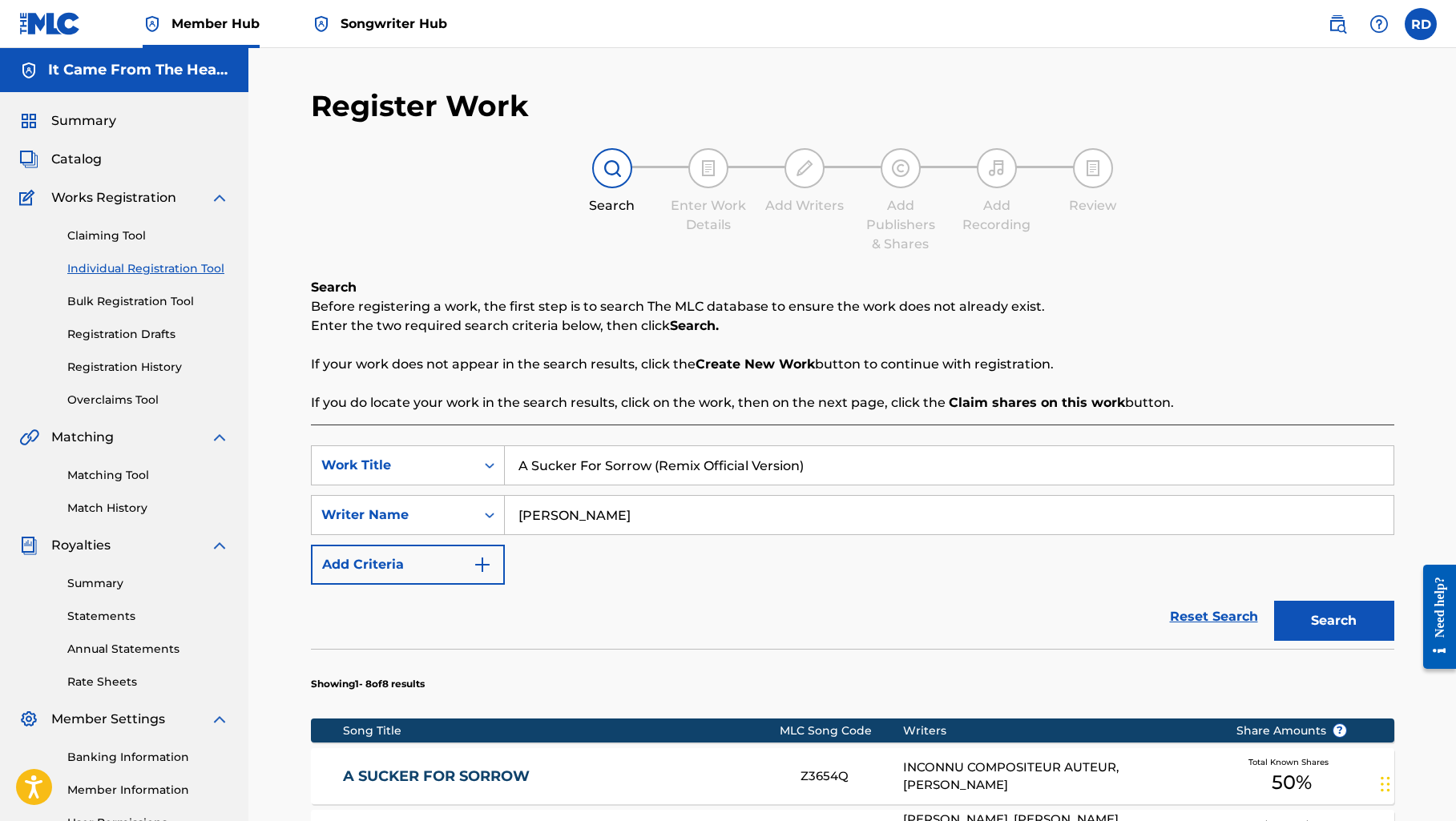
scroll to position [0, 0]
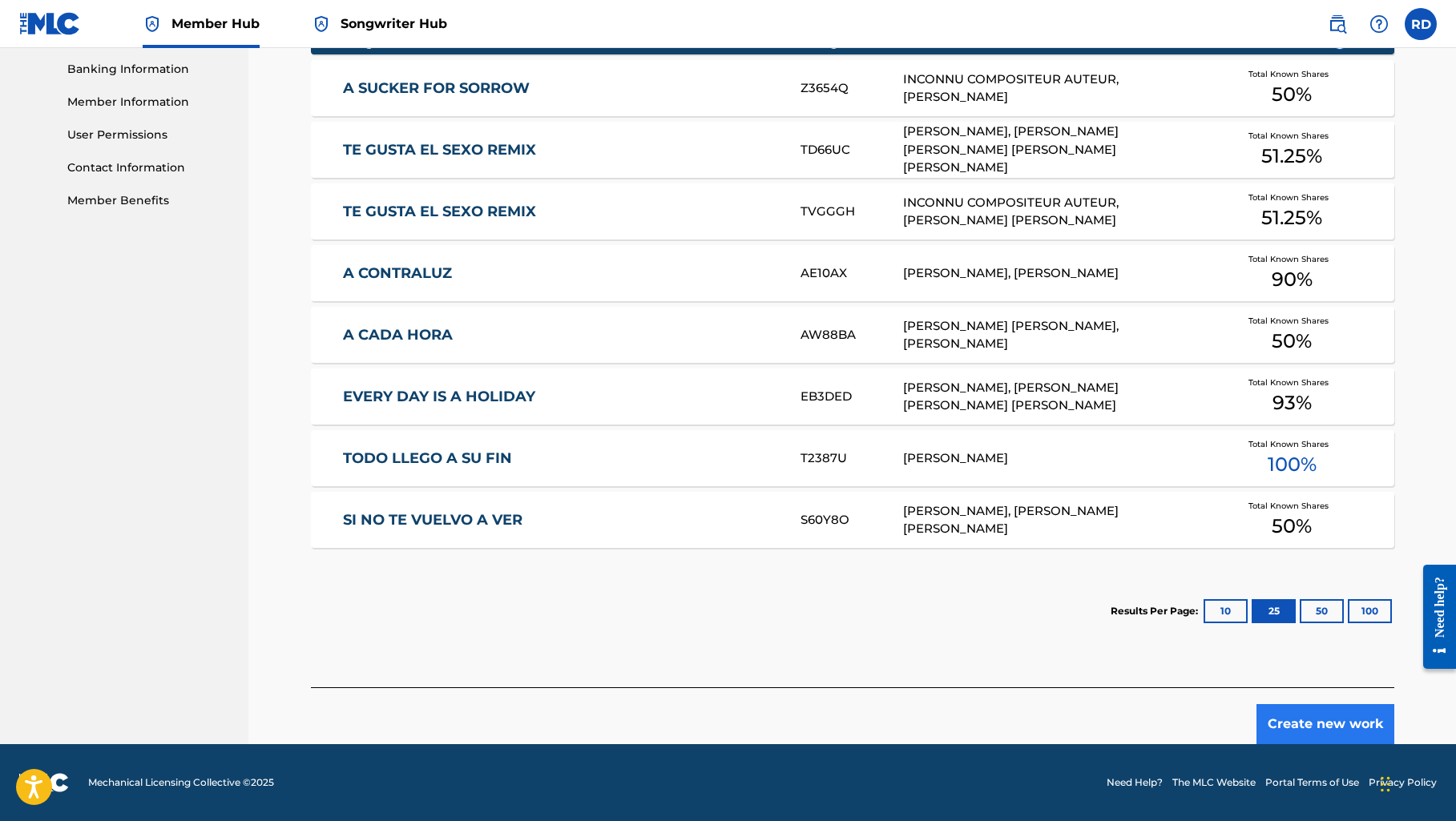
click at [1297, 725] on button "Create new work" at bounding box center [1325, 724] width 138 height 40
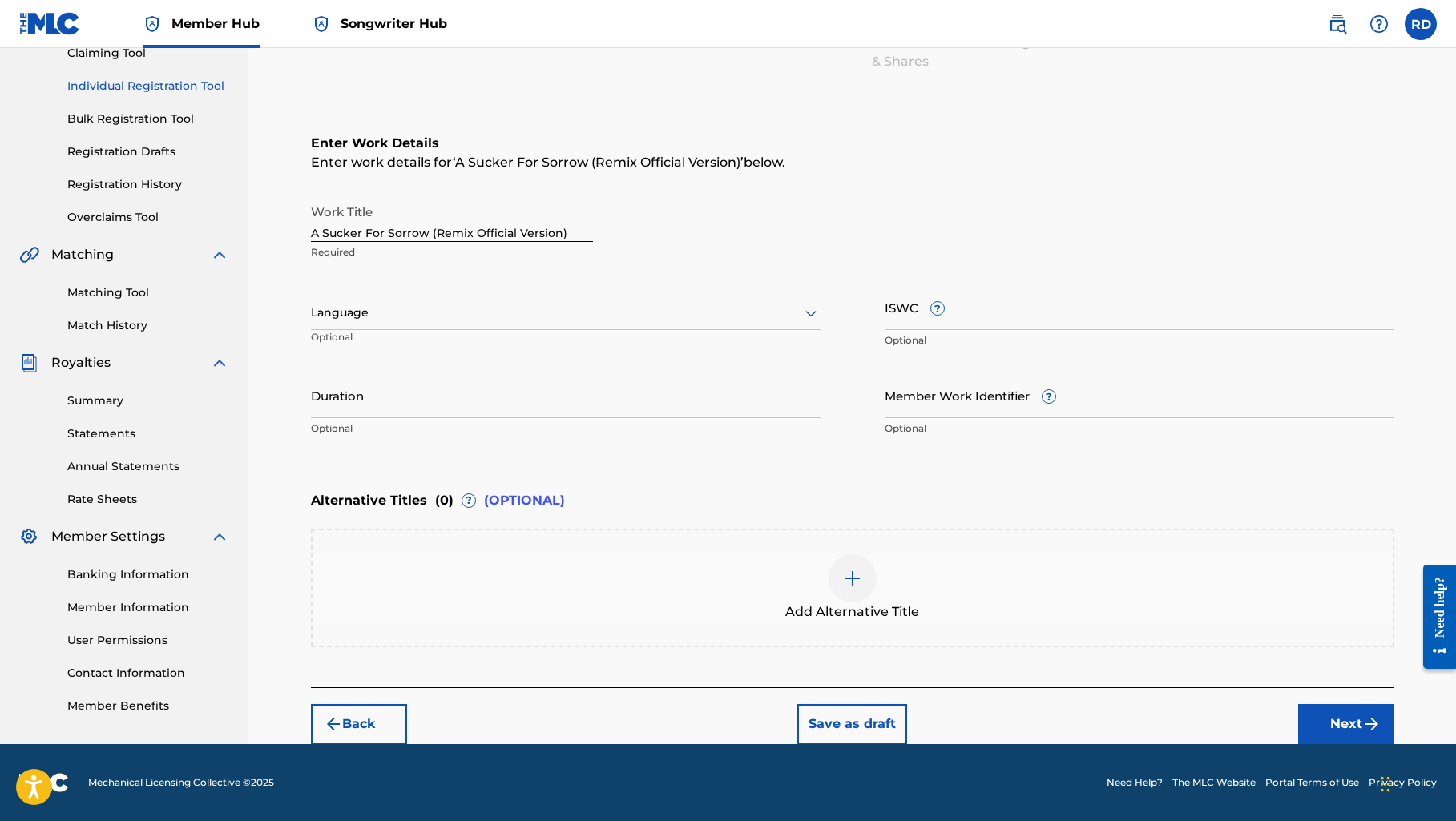
scroll to position [183, 0]
click at [1319, 713] on button "Next" at bounding box center [1346, 724] width 96 height 40
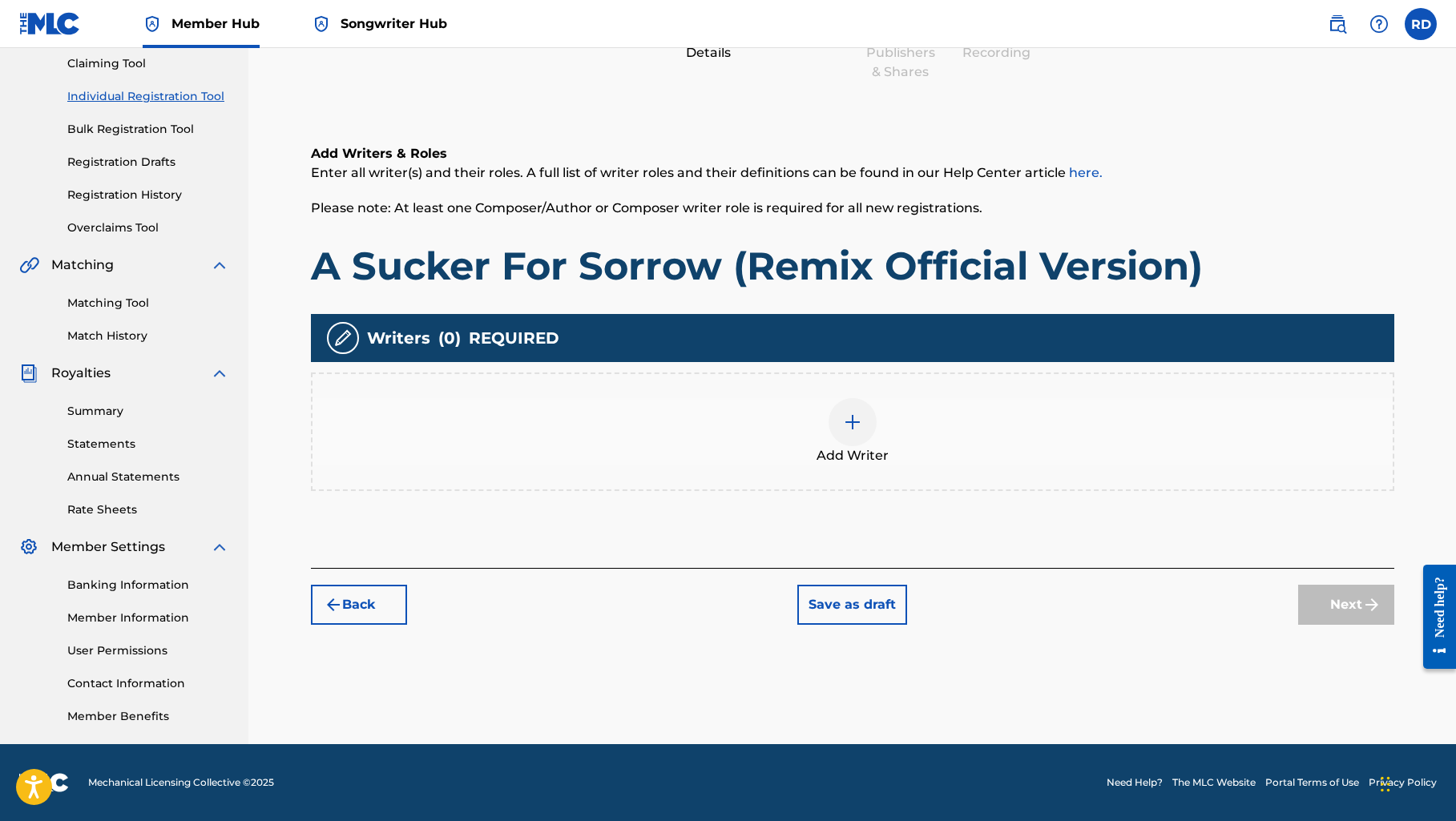
click at [846, 422] on img at bounding box center [853, 422] width 19 height 19
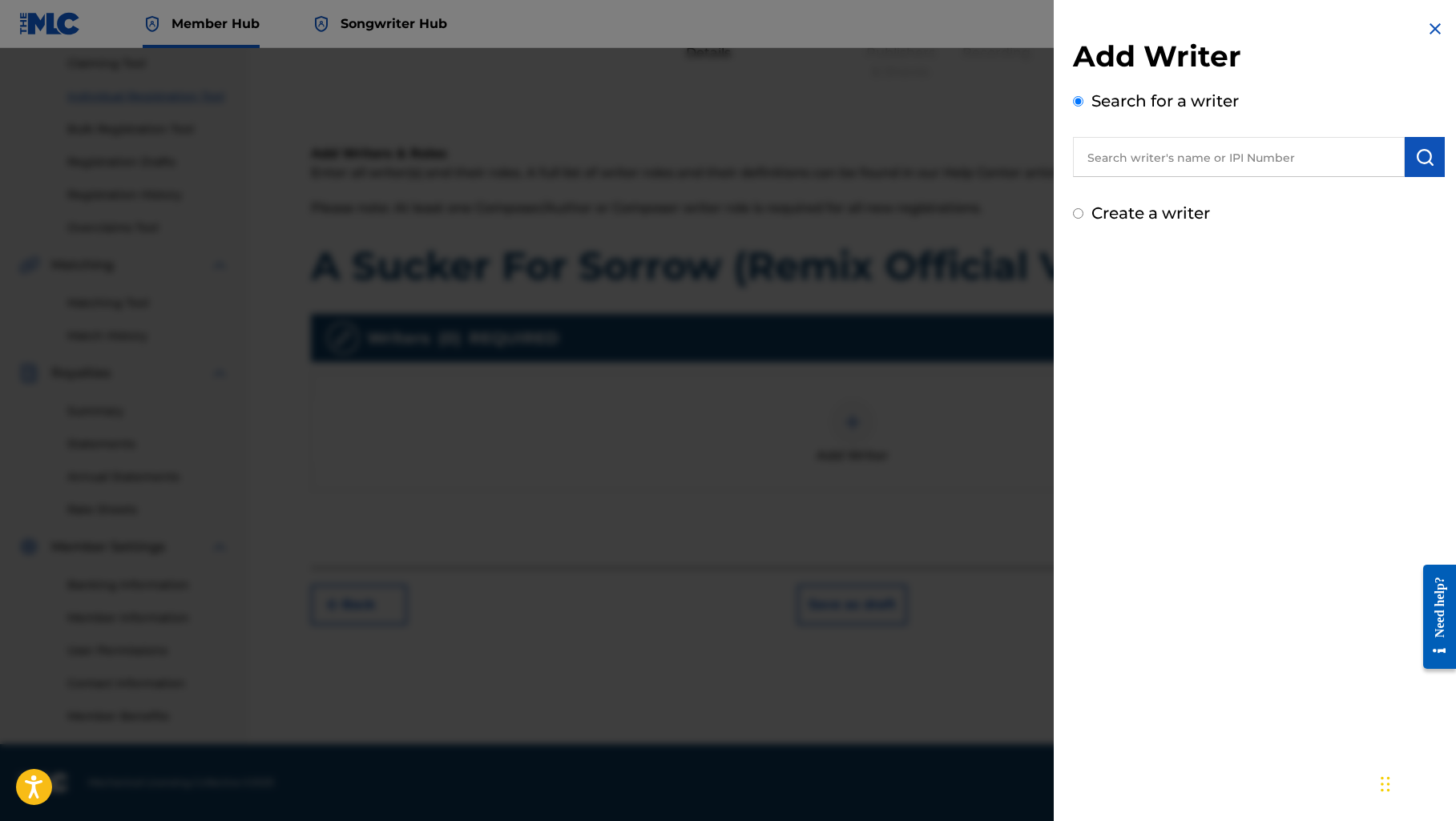
click at [1097, 157] on input "text" at bounding box center [1238, 157] width 331 height 40
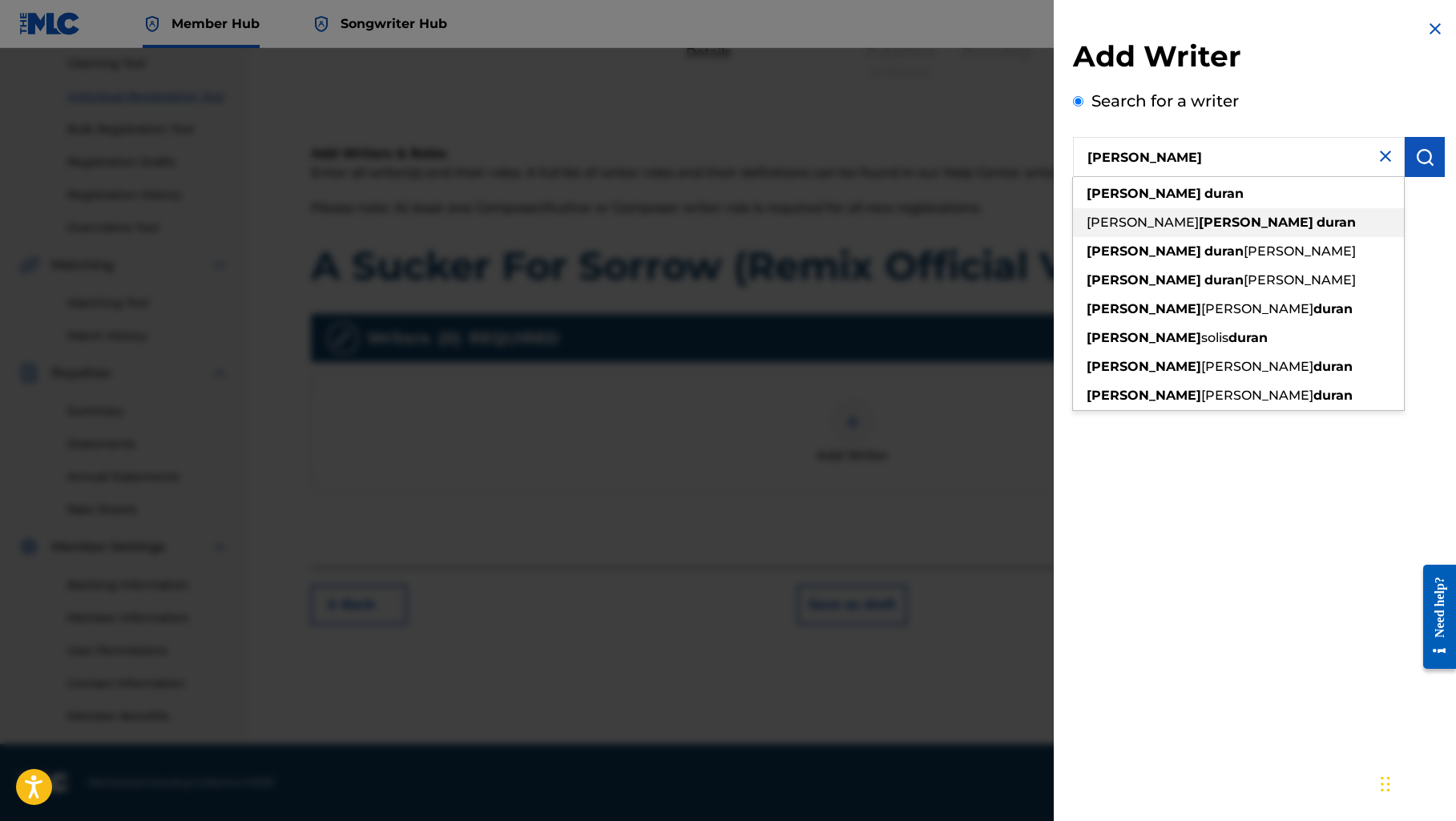
type input "[PERSON_NAME] [PERSON_NAME]"
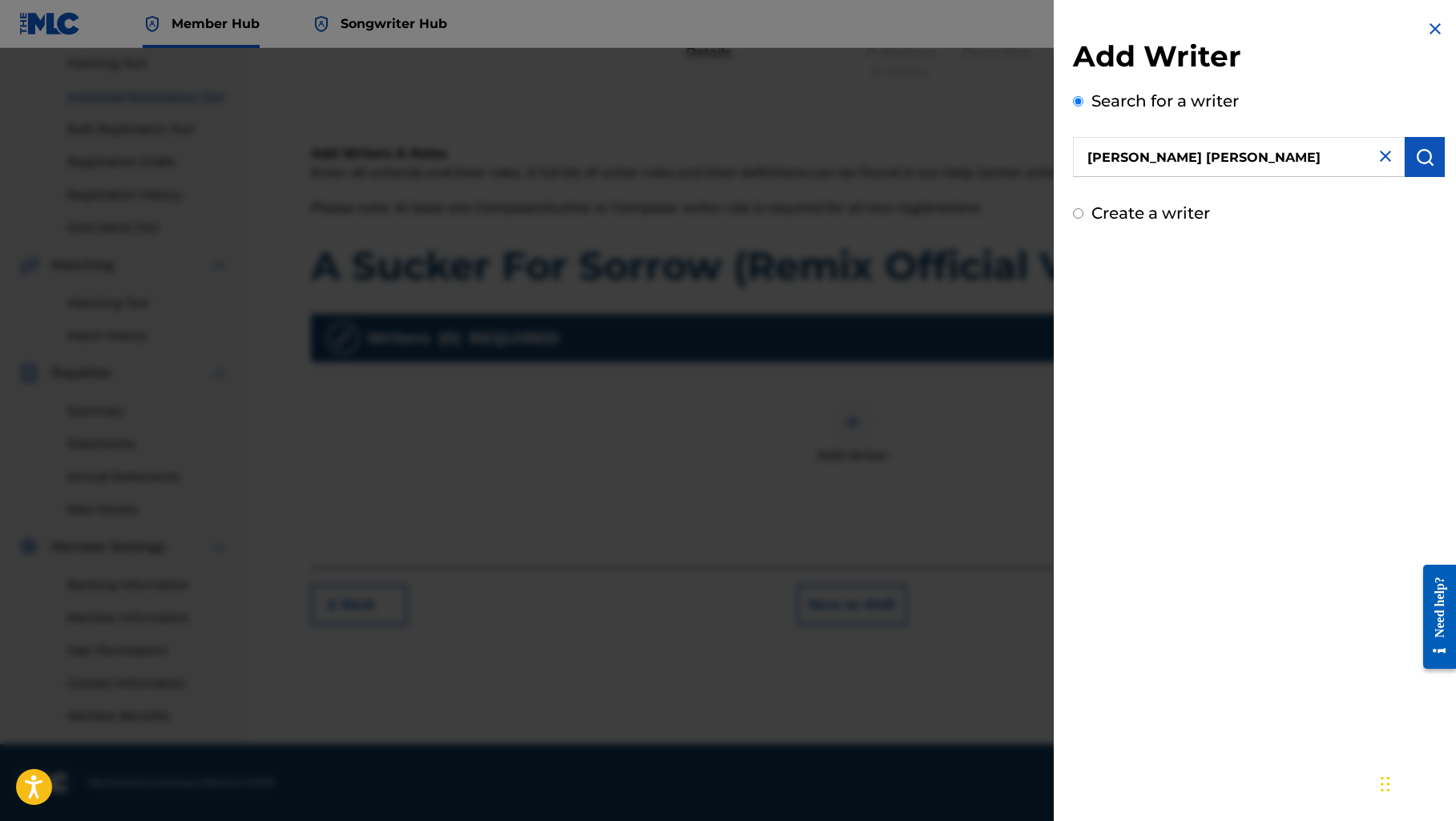
click at [1383, 164] on img at bounding box center [1385, 157] width 19 height 19
click at [1259, 140] on input "text" at bounding box center [1238, 157] width 331 height 40
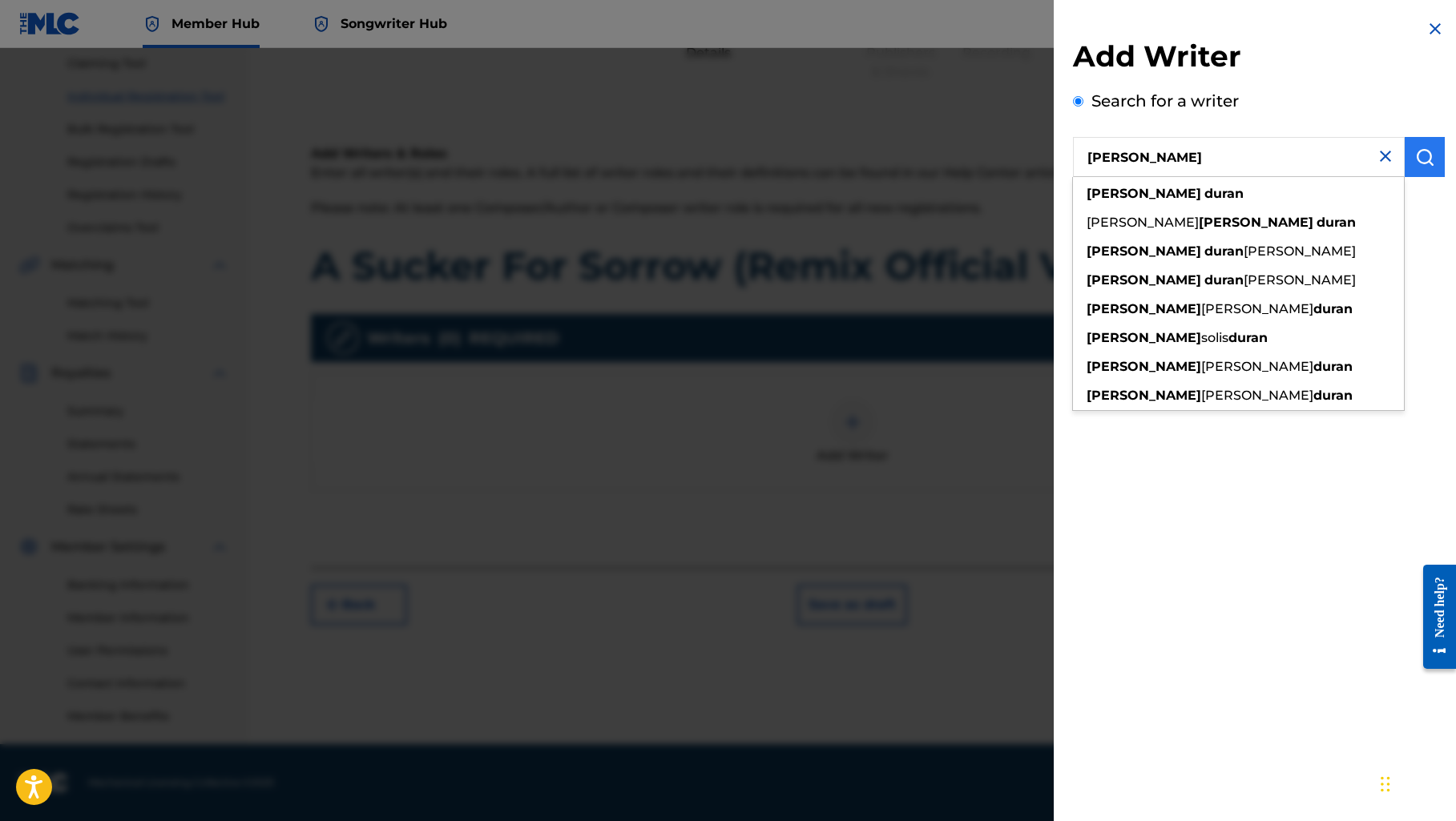
type input "[PERSON_NAME]"
click at [1416, 157] on img "submit" at bounding box center [1425, 157] width 19 height 19
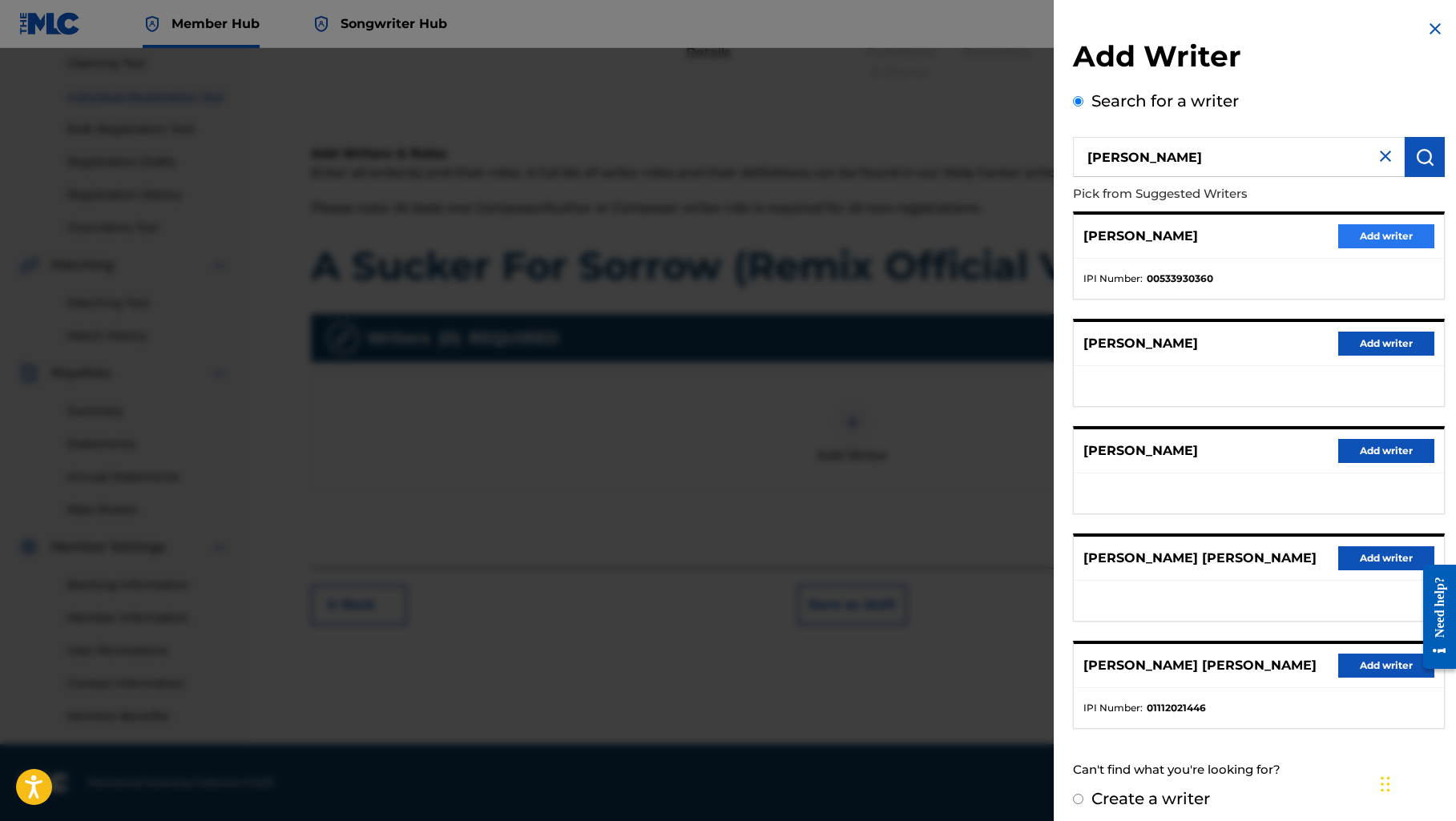
click at [1350, 232] on button "Add writer" at bounding box center [1386, 236] width 96 height 24
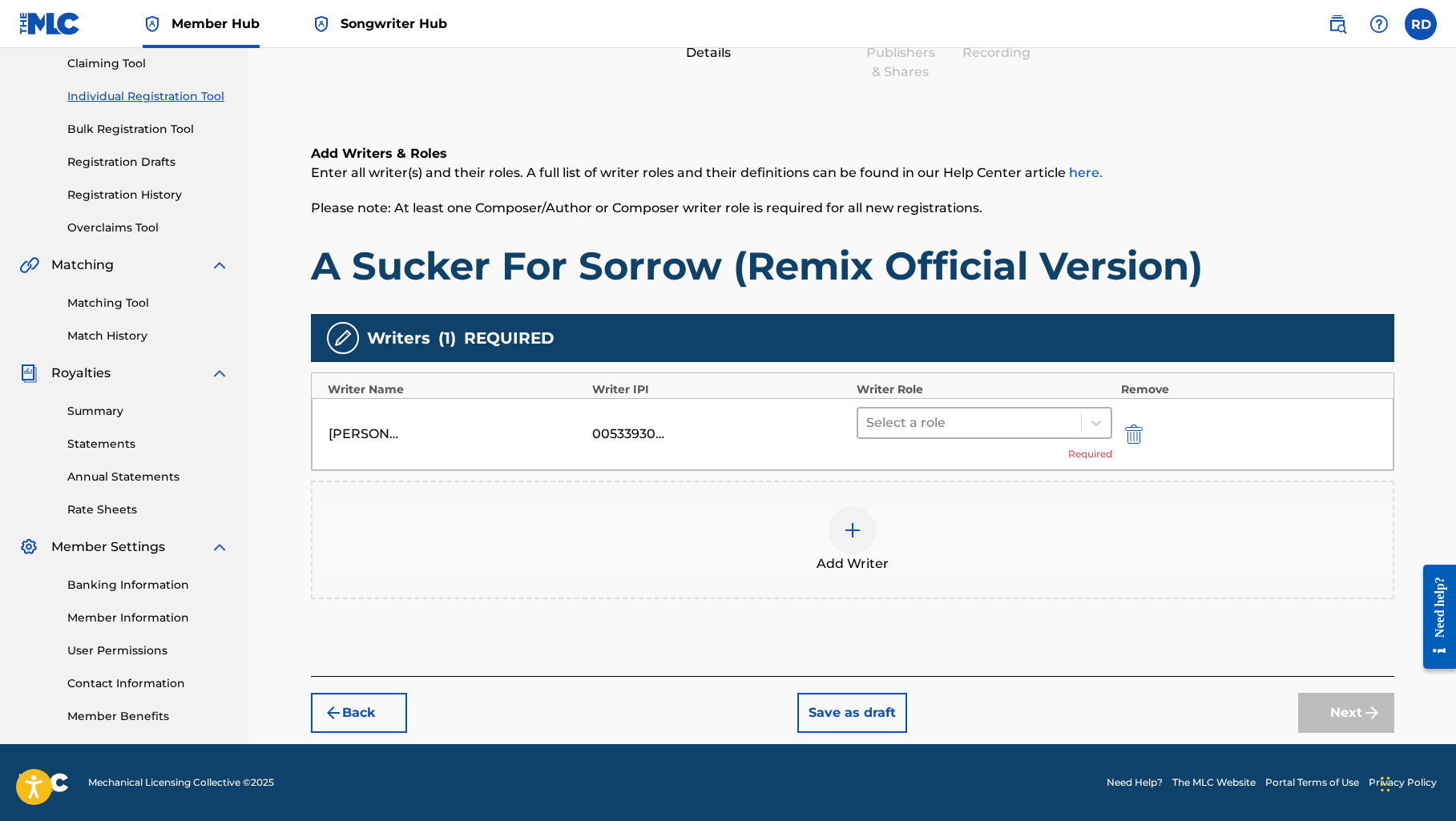
click at [978, 421] on div at bounding box center [969, 423] width 207 height 23
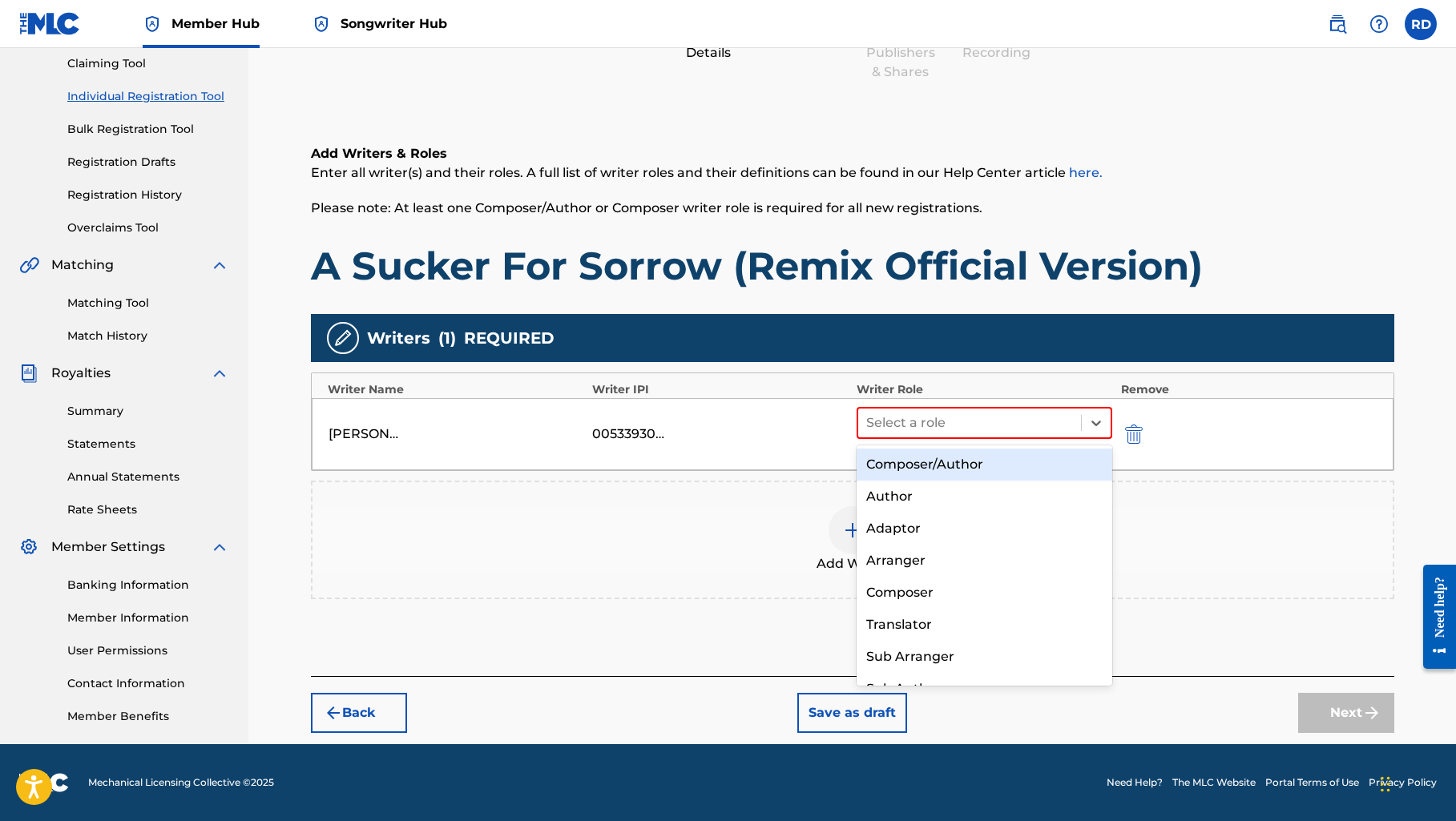
click at [965, 459] on div "Composer/Author" at bounding box center [984, 464] width 256 height 32
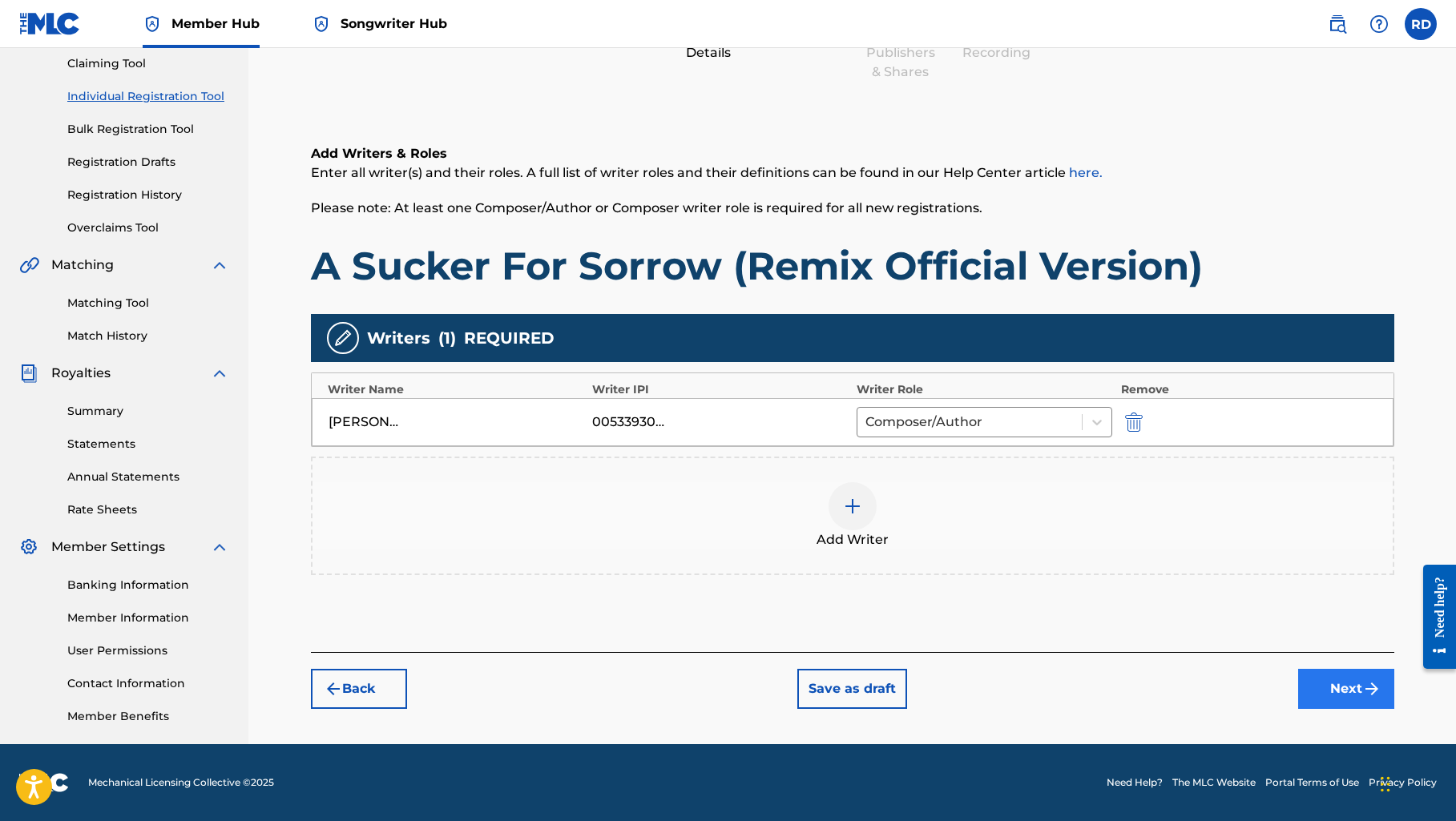
click at [1335, 687] on button "Next" at bounding box center [1346, 689] width 96 height 40
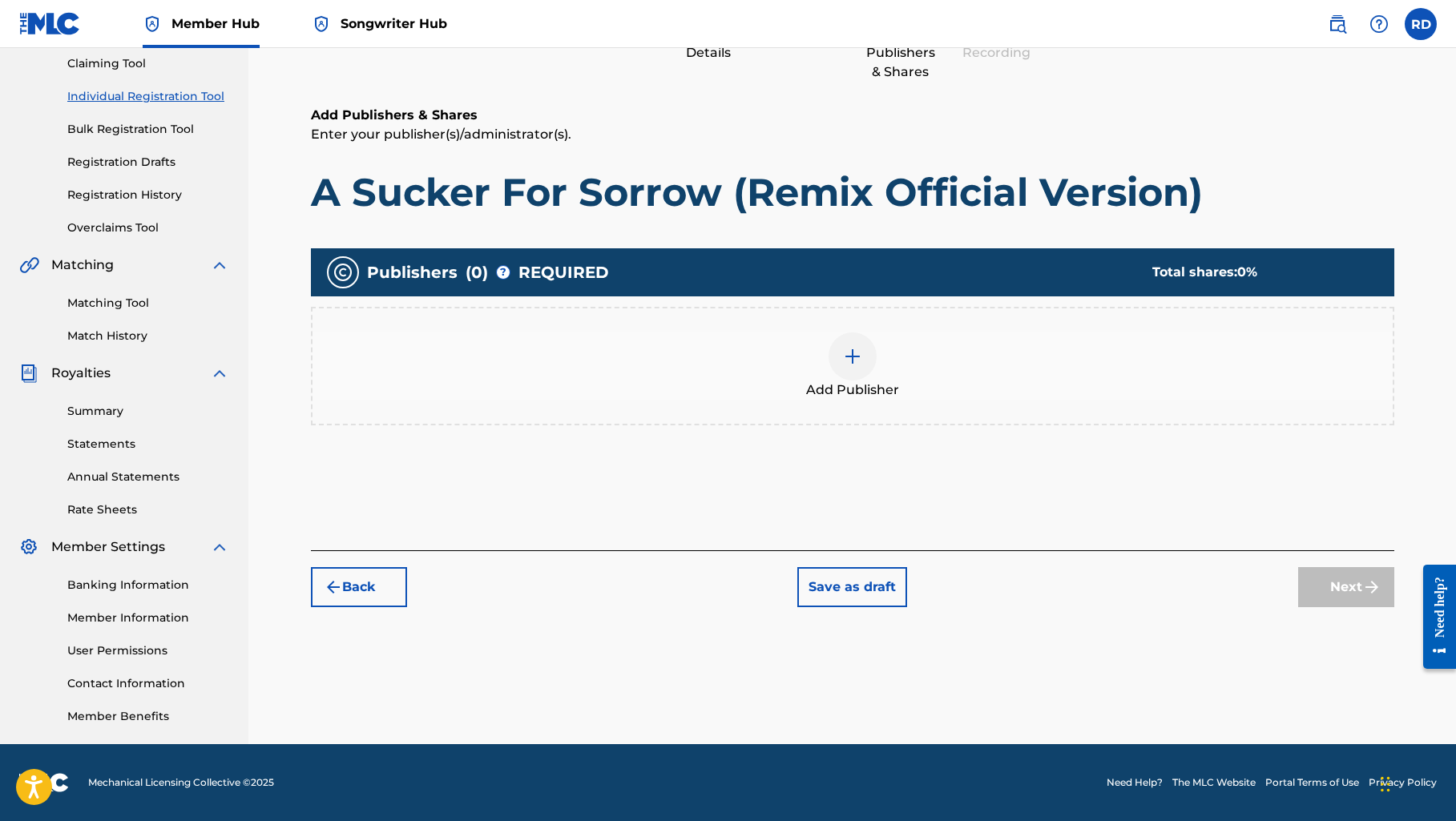
scroll to position [72, 0]
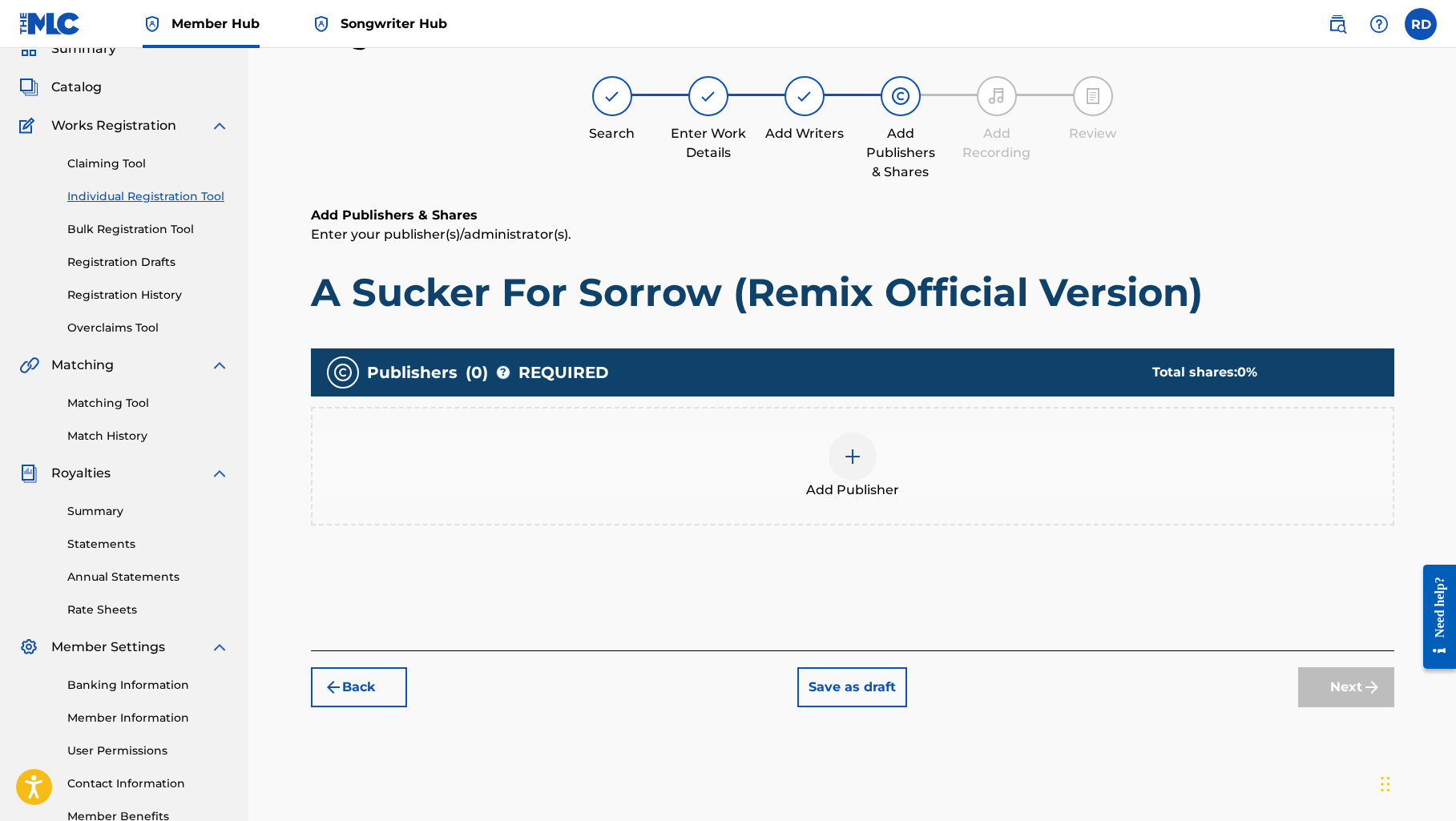
click at [838, 448] on div at bounding box center [852, 456] width 48 height 48
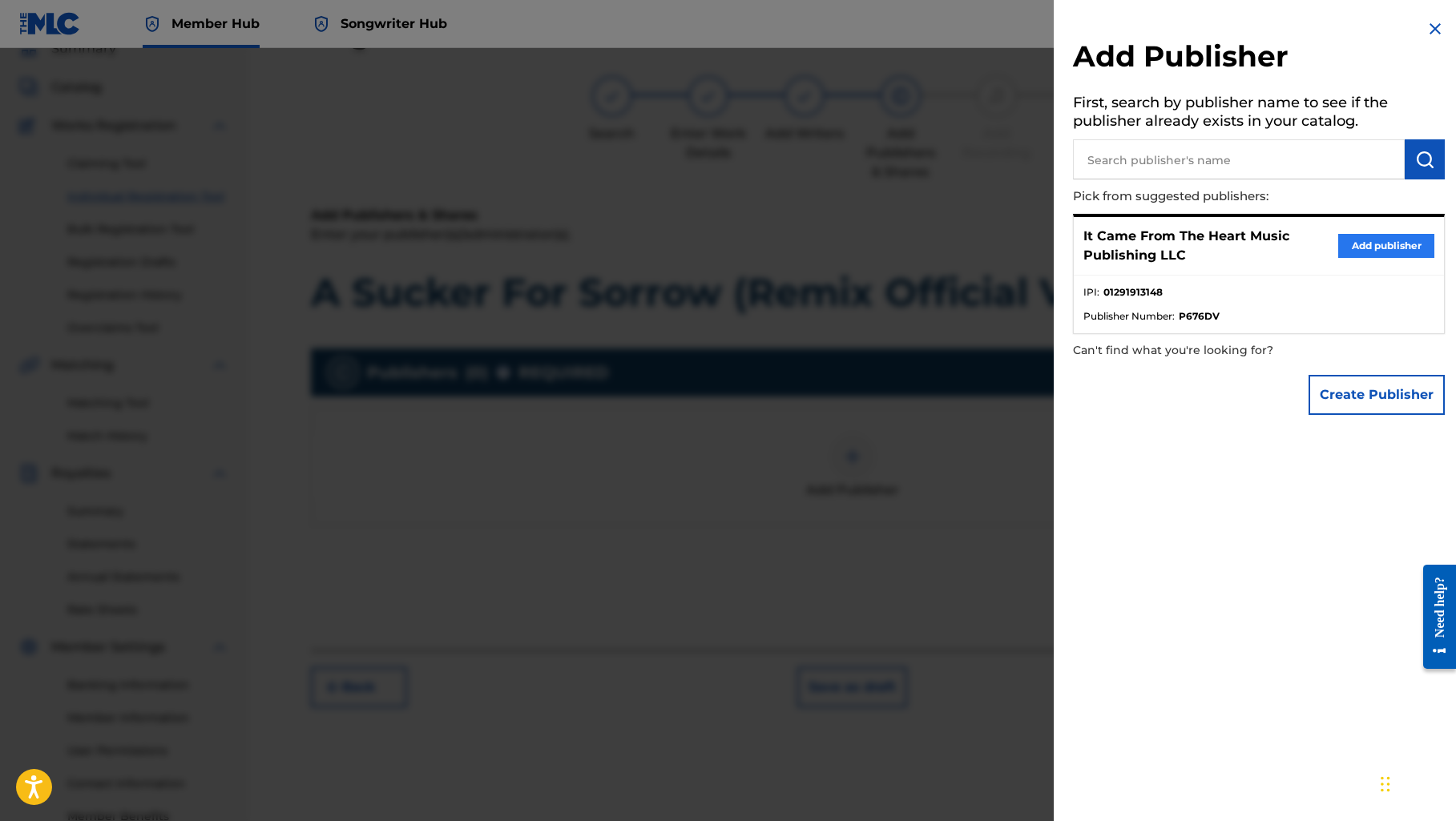
click at [1343, 243] on button "Add publisher" at bounding box center [1386, 245] width 96 height 24
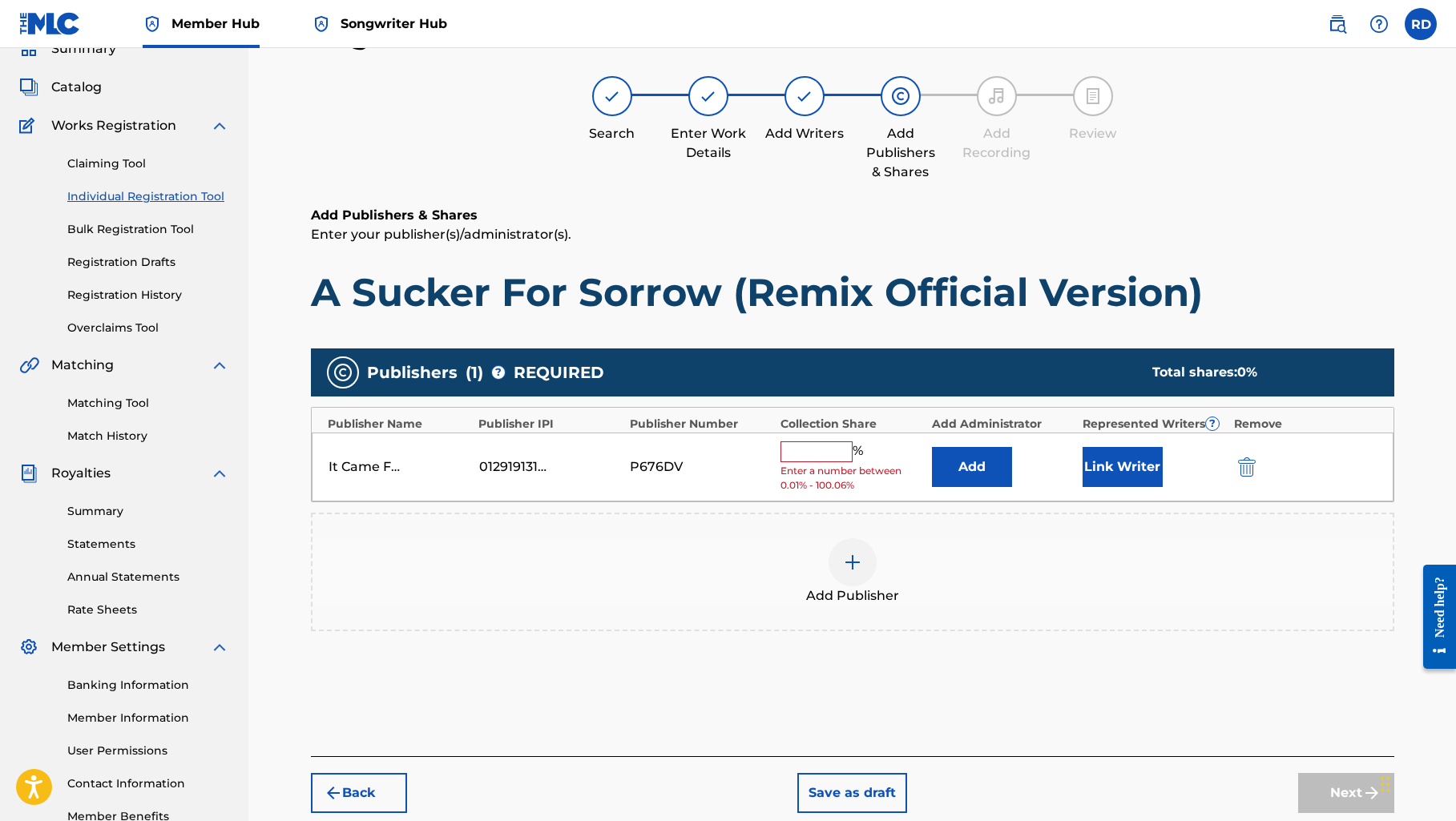
click at [822, 448] on input "text" at bounding box center [816, 452] width 72 height 21
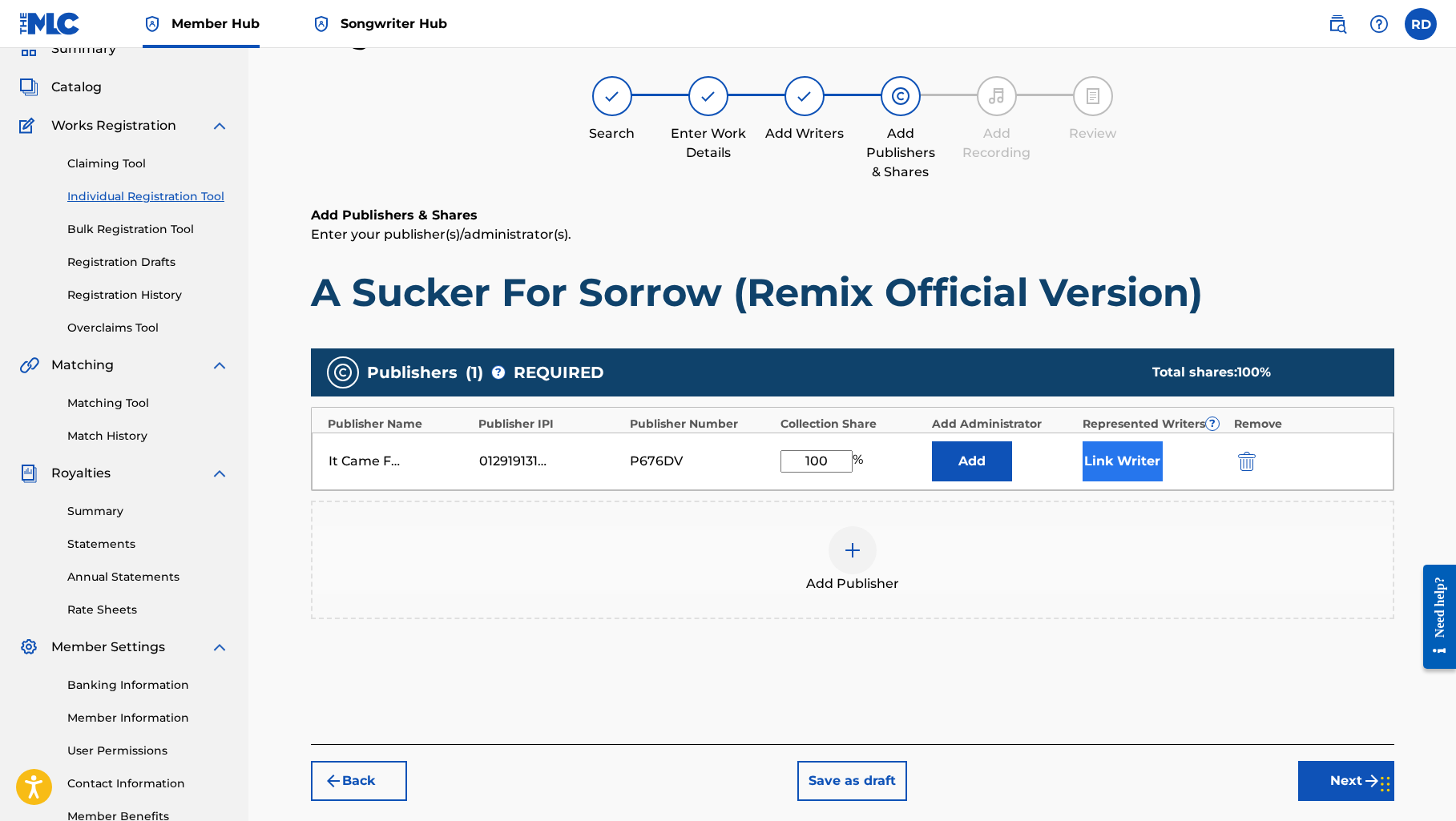
type input "100"
click at [1118, 462] on button "Link Writer" at bounding box center [1123, 462] width 80 height 40
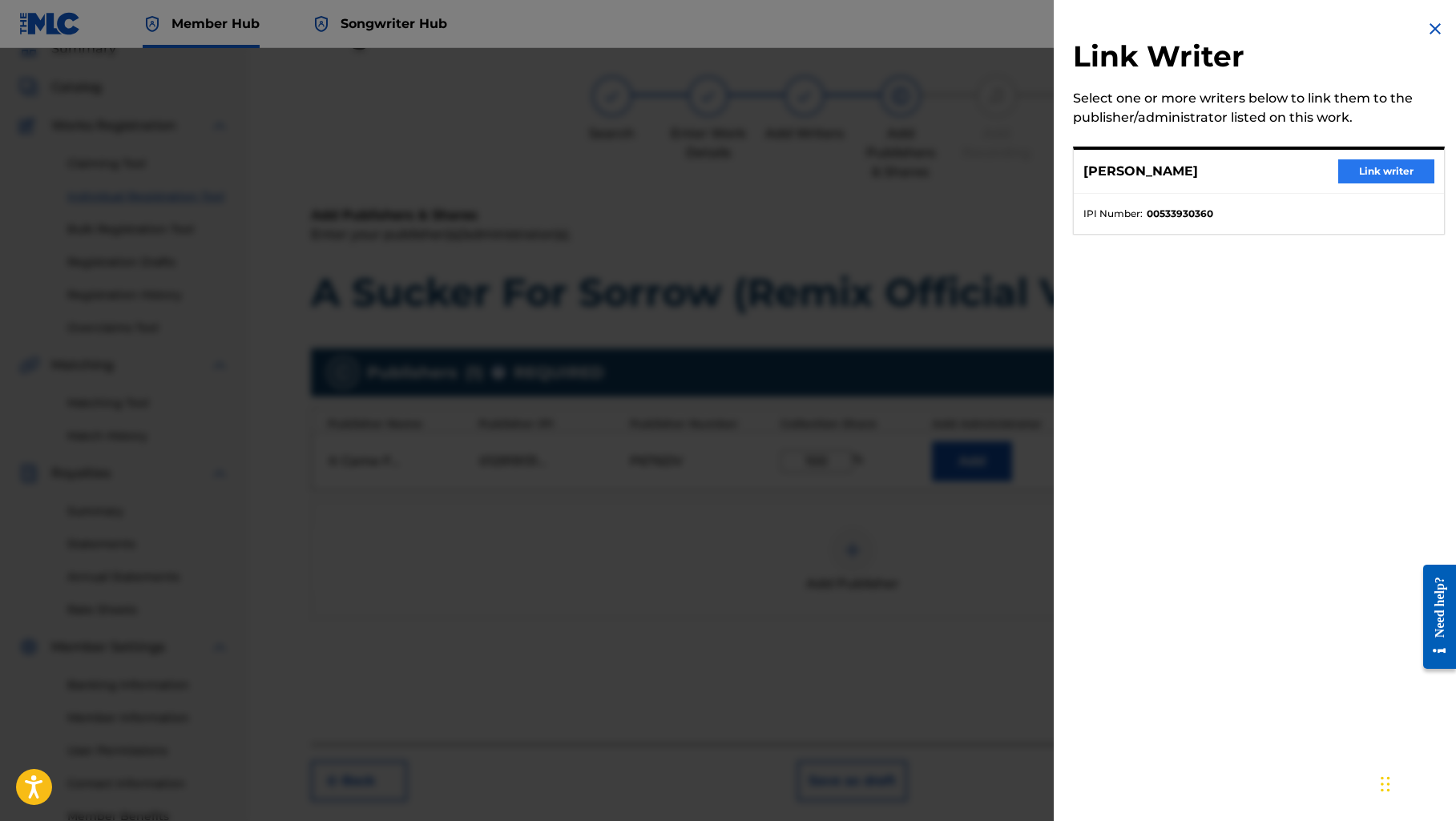
click at [1351, 172] on button "Link writer" at bounding box center [1386, 170] width 96 height 24
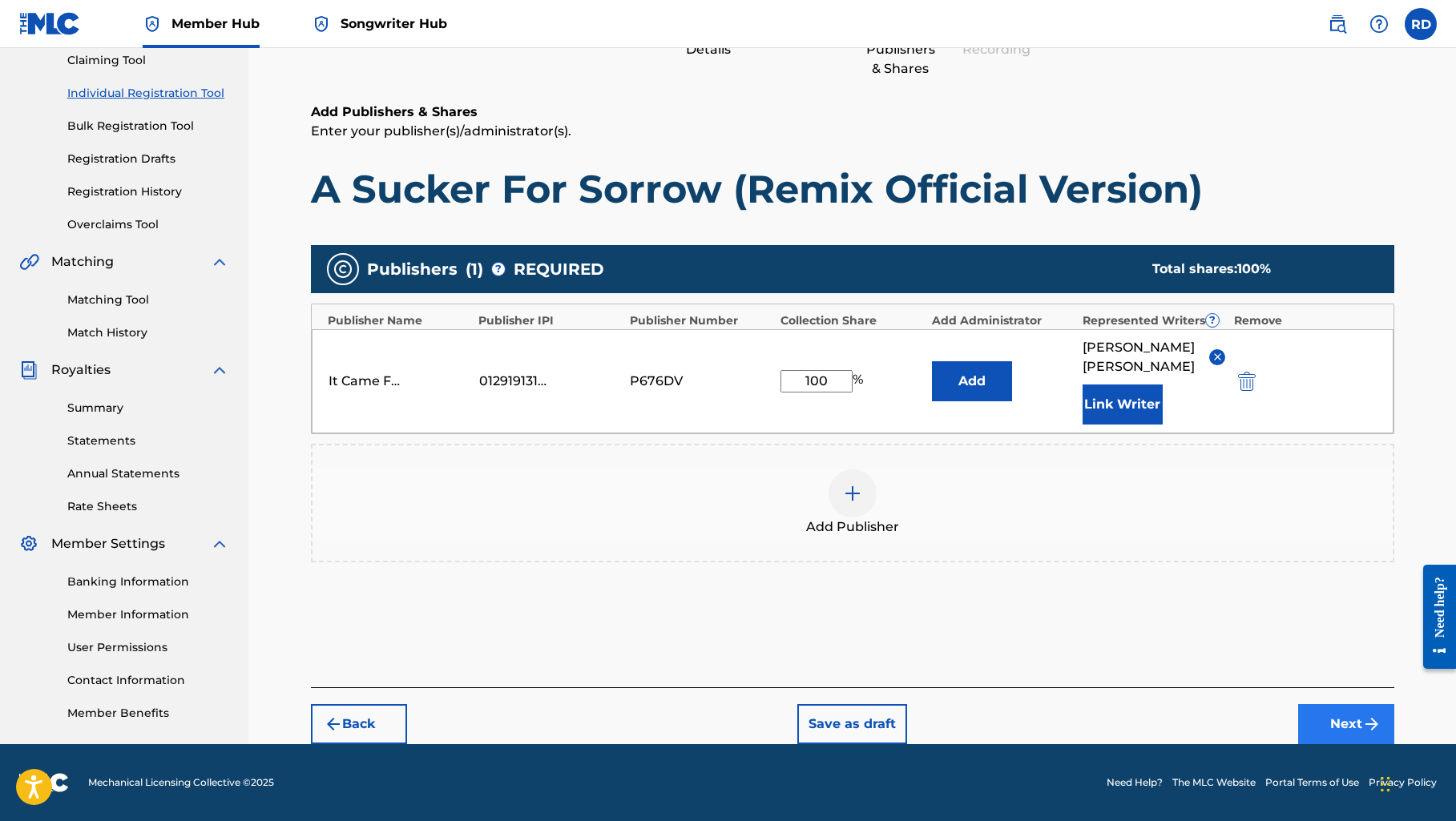
scroll to position [176, 0]
click at [1358, 720] on button "Next" at bounding box center [1346, 724] width 96 height 40
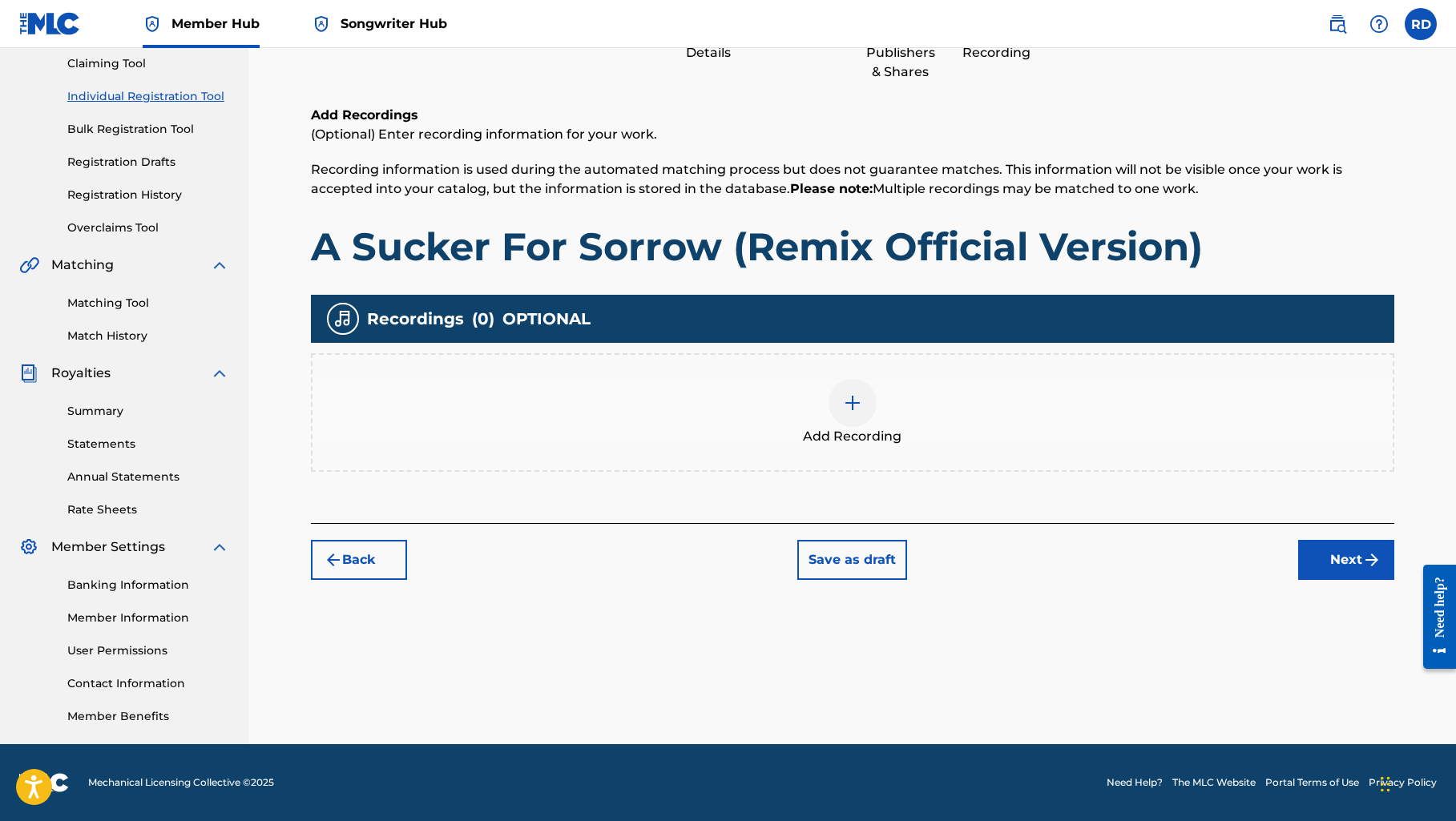
click at [867, 416] on div at bounding box center [852, 402] width 48 height 48
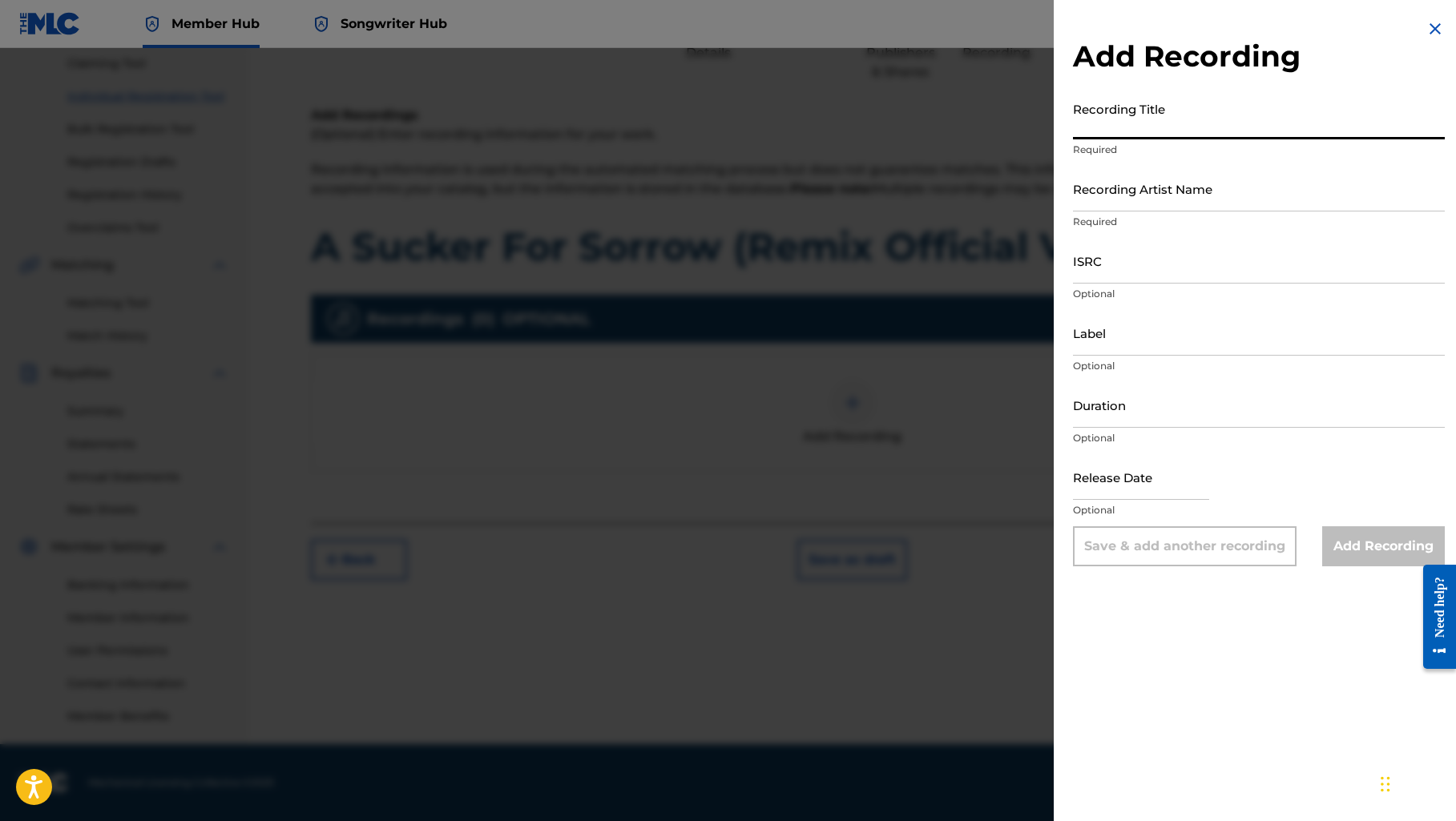
click at [1119, 125] on input "Recording Title" at bounding box center [1258, 116] width 372 height 45
paste input "A Sucker For Sorrow (Remix Official Version)"
type input "A Sucker For Sorrow (Remix Official Version)"
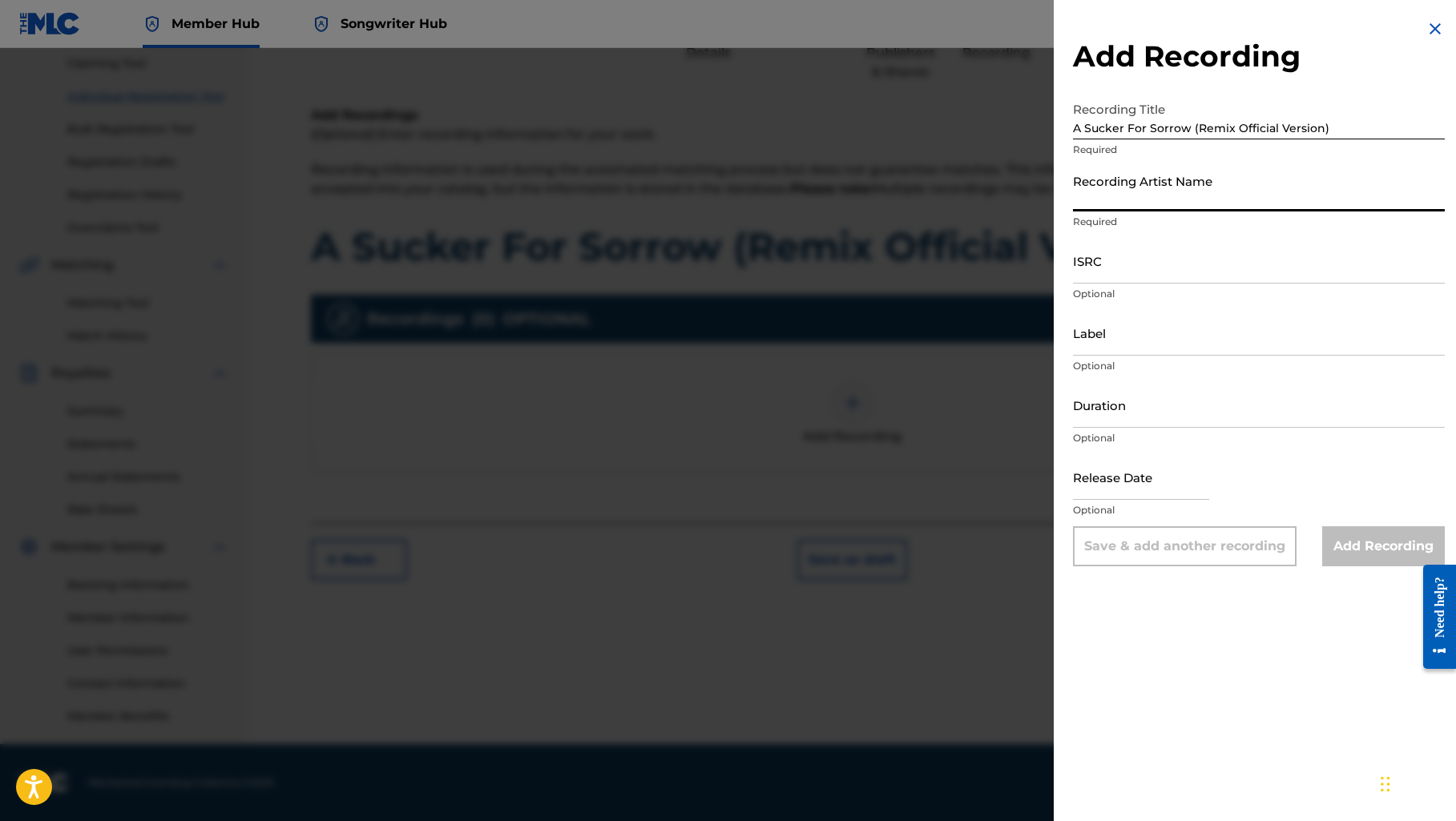
click at [1132, 188] on input "Recording Artist Name" at bounding box center [1258, 189] width 372 height 45
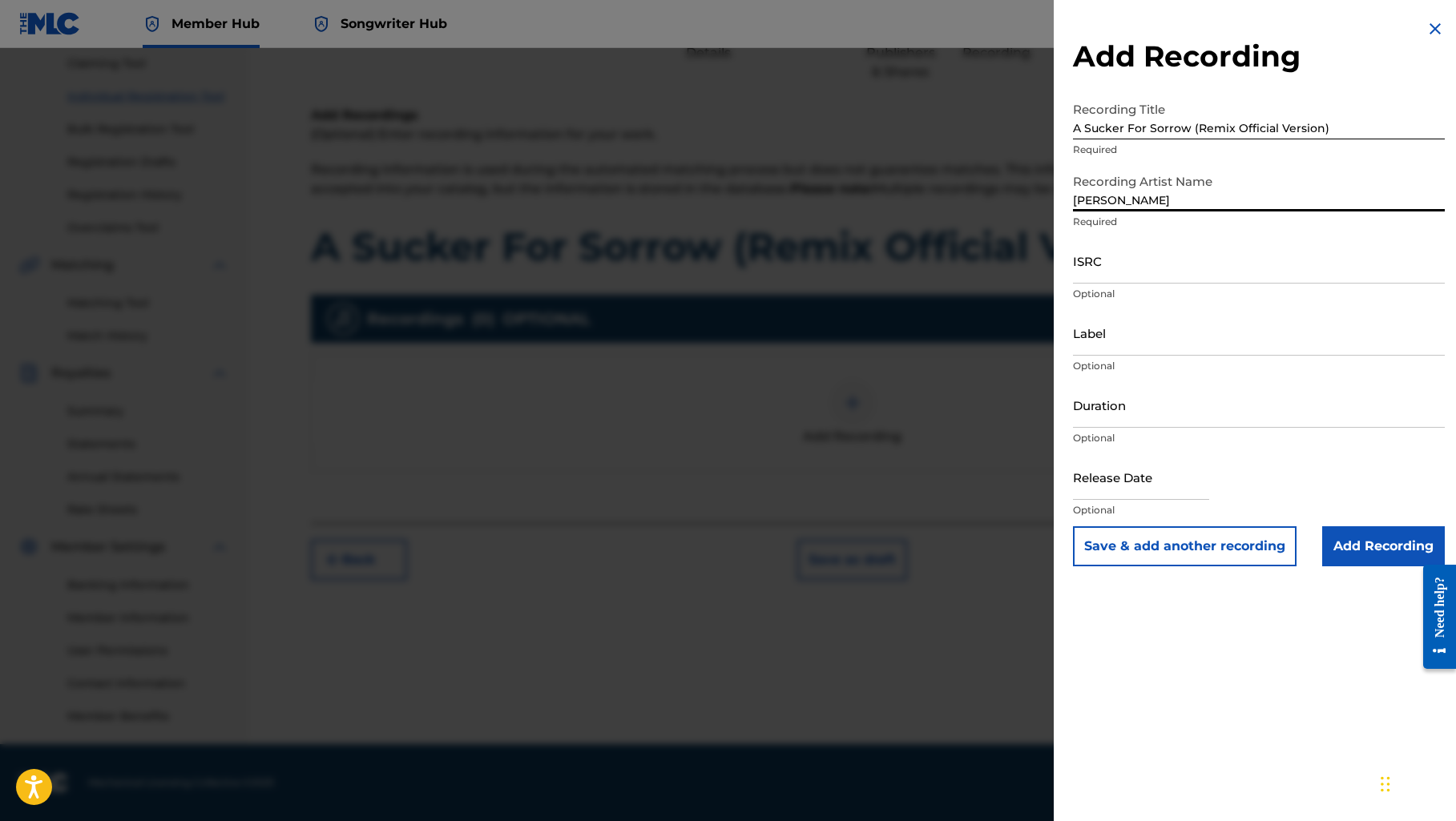
click at [1250, 200] on input "[PERSON_NAME]" at bounding box center [1258, 189] width 372 height 45
type input "[PERSON_NAME]"
click at [1142, 747] on div "Add Recording Recording Title A Sucker For Sorrow (Remix Official Version) Requ…" at bounding box center [1258, 410] width 410 height 821
click at [1111, 276] on input "ISRC" at bounding box center [1258, 261] width 372 height 45
paste input "QZWFW2542891"
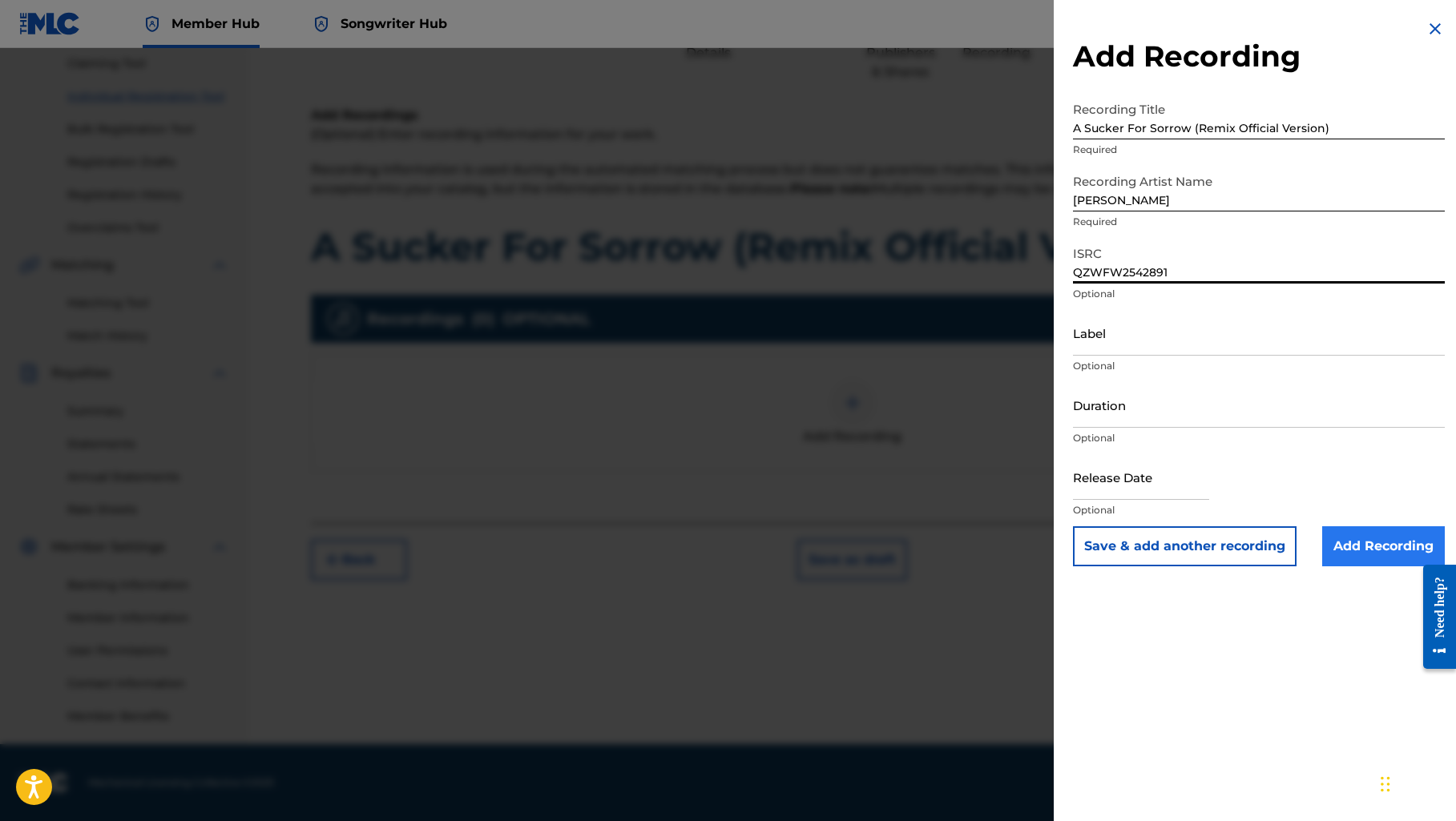
type input "QZWFW2542891"
click at [1340, 558] on input "Add Recording" at bounding box center [1383, 546] width 122 height 40
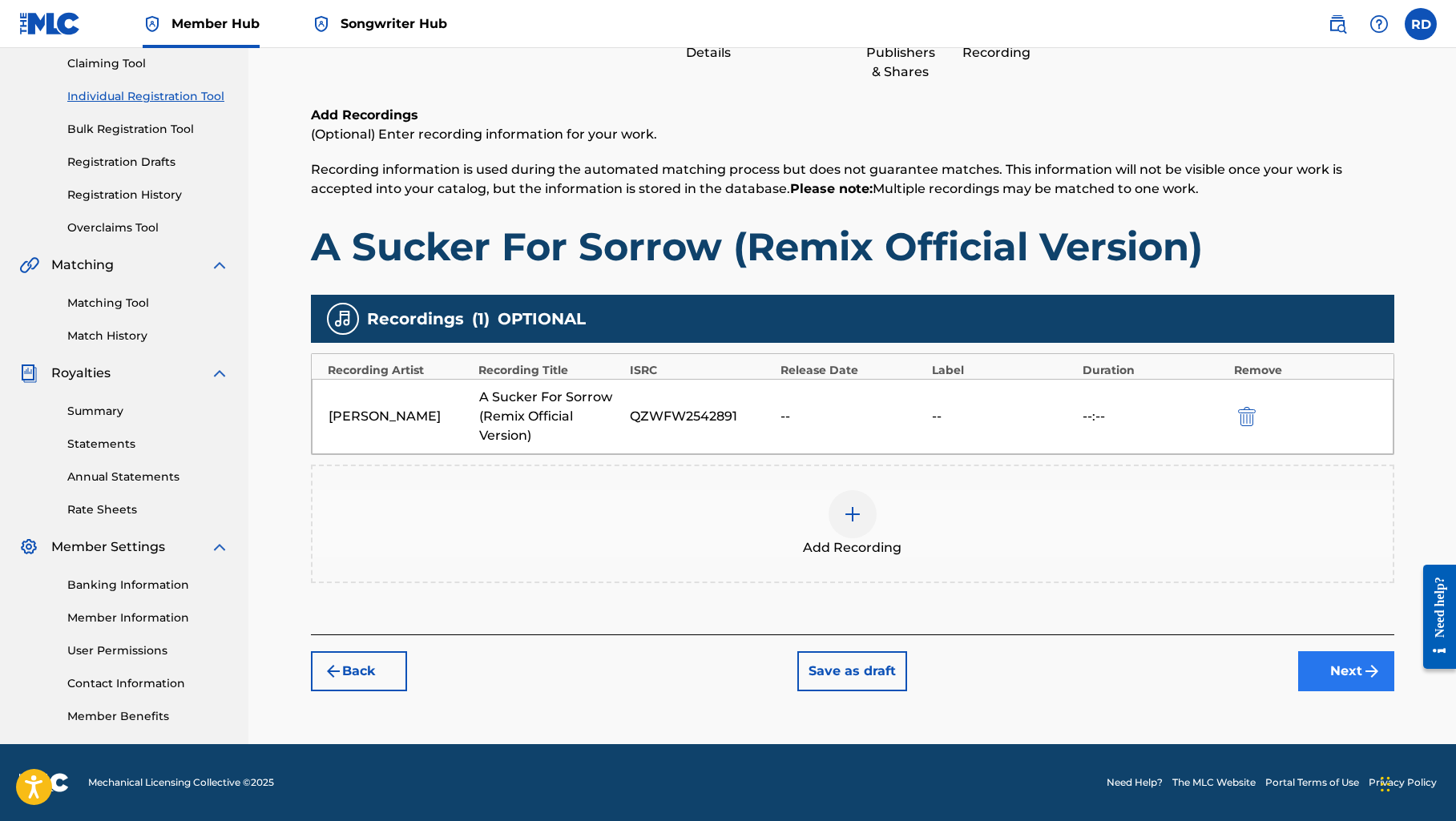
click at [1324, 678] on button "Next" at bounding box center [1346, 671] width 96 height 40
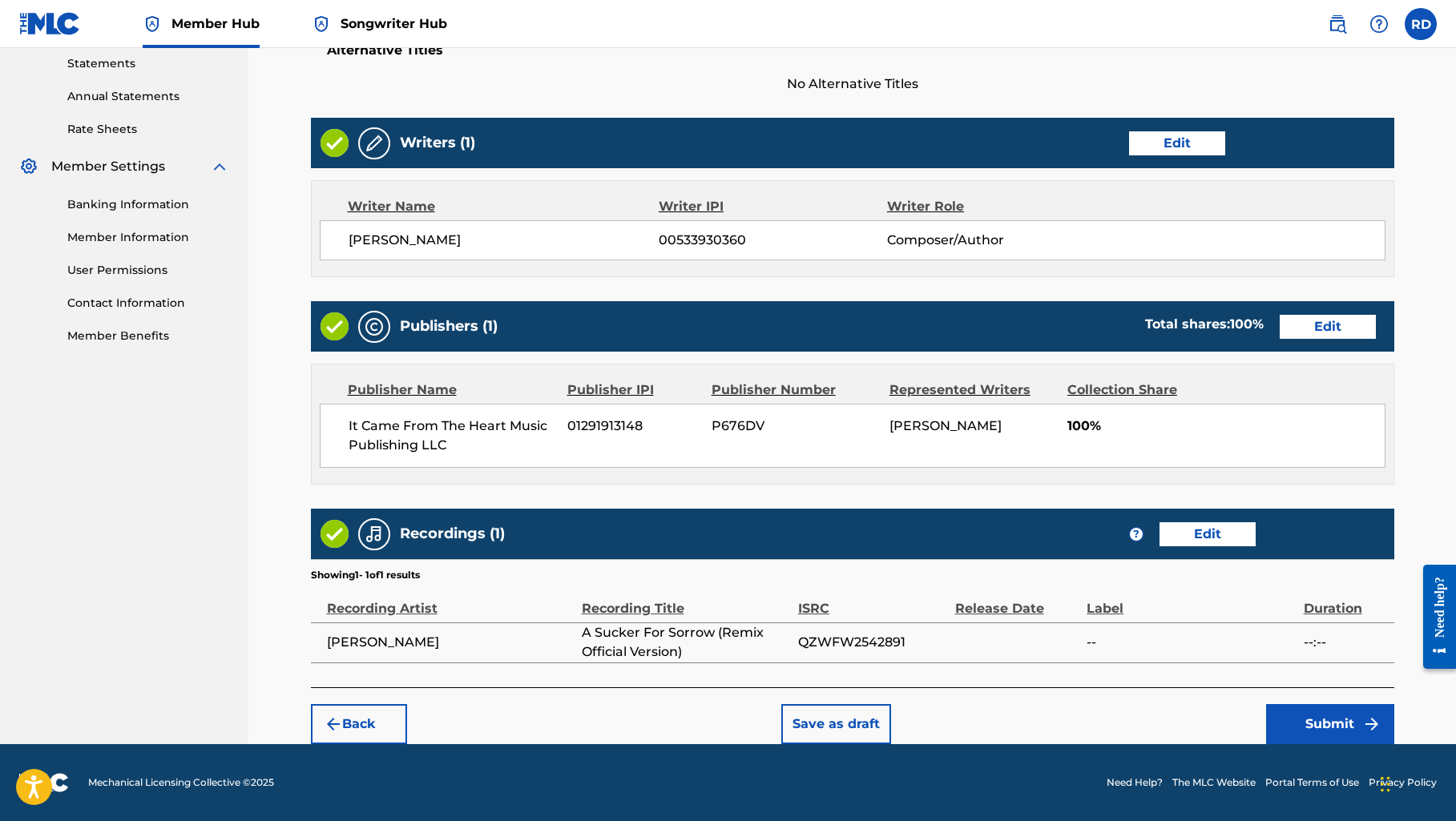
scroll to position [552, 0]
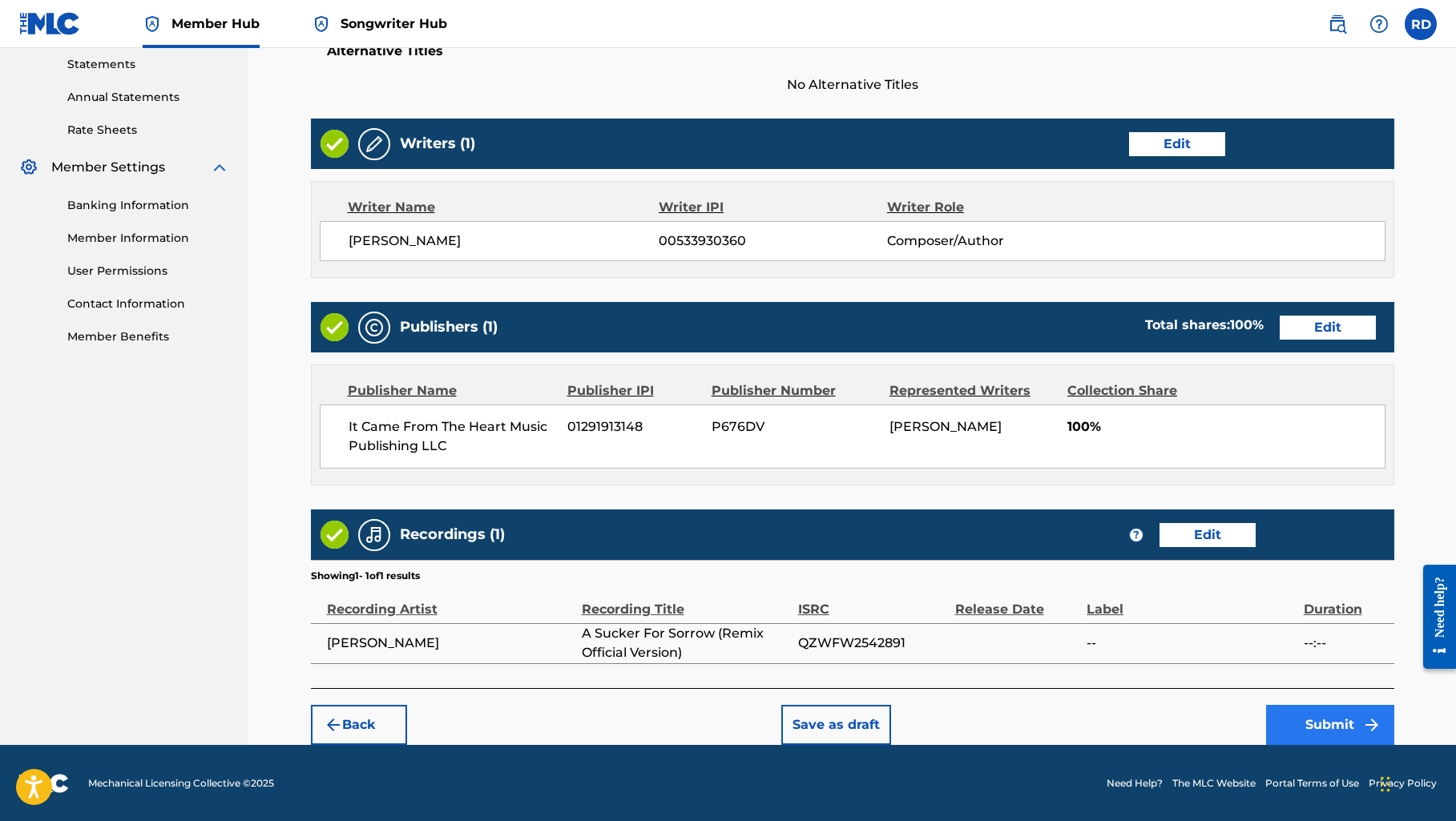
click at [1297, 714] on button "Submit" at bounding box center [1329, 725] width 129 height 40
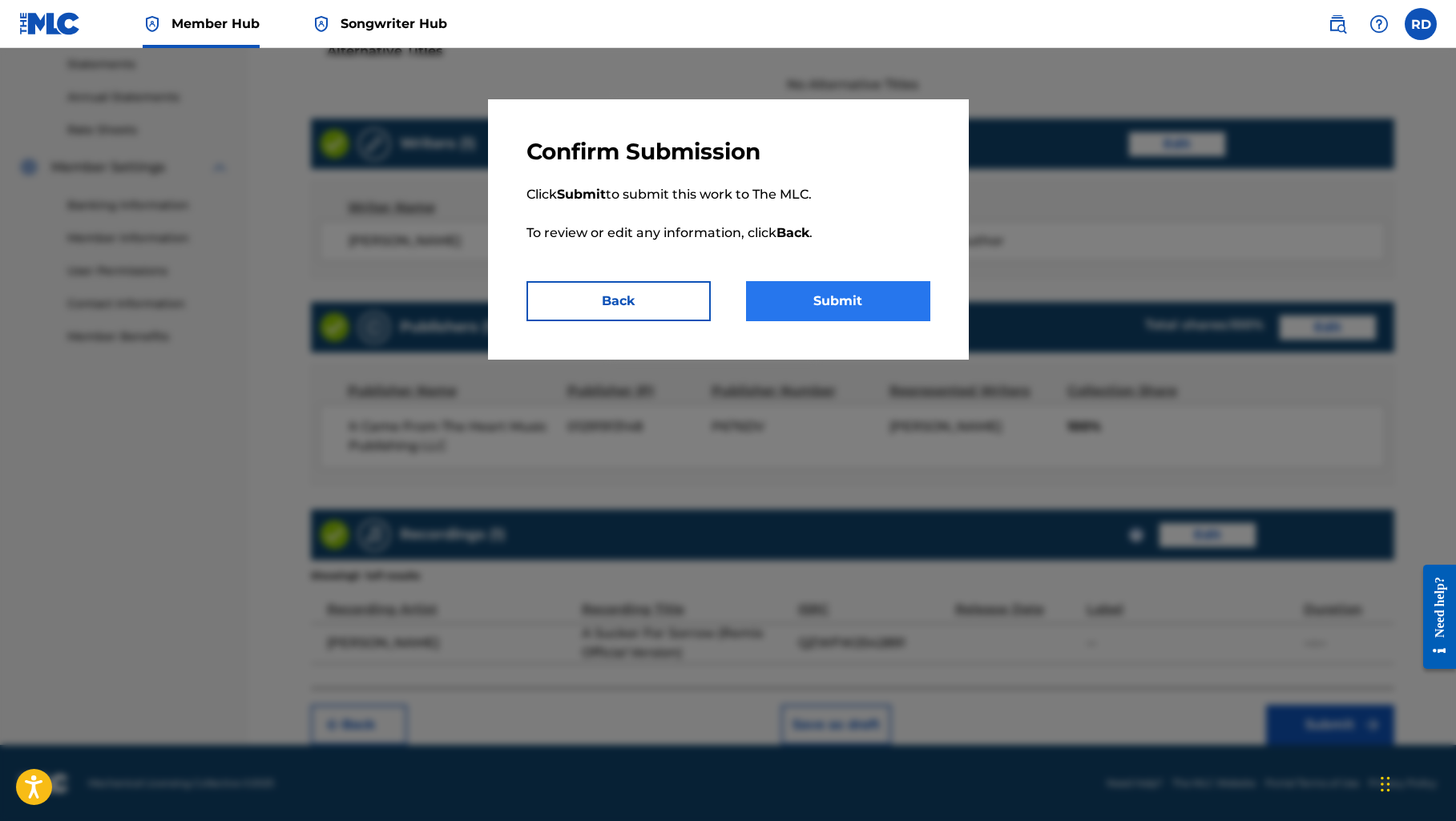
click at [870, 291] on button "Submit" at bounding box center [838, 302] width 185 height 40
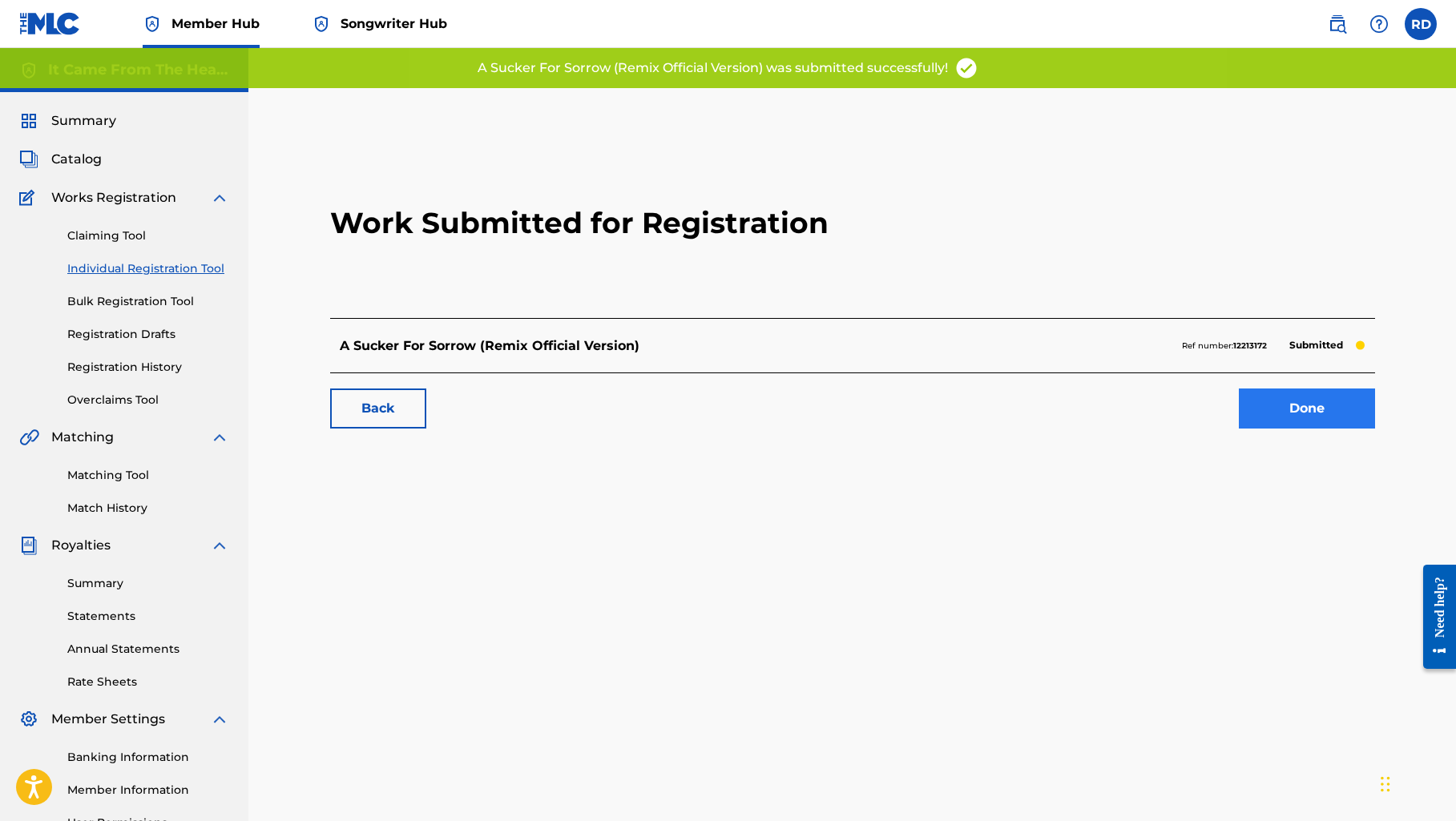
click at [1308, 401] on link "Done" at bounding box center [1306, 408] width 136 height 40
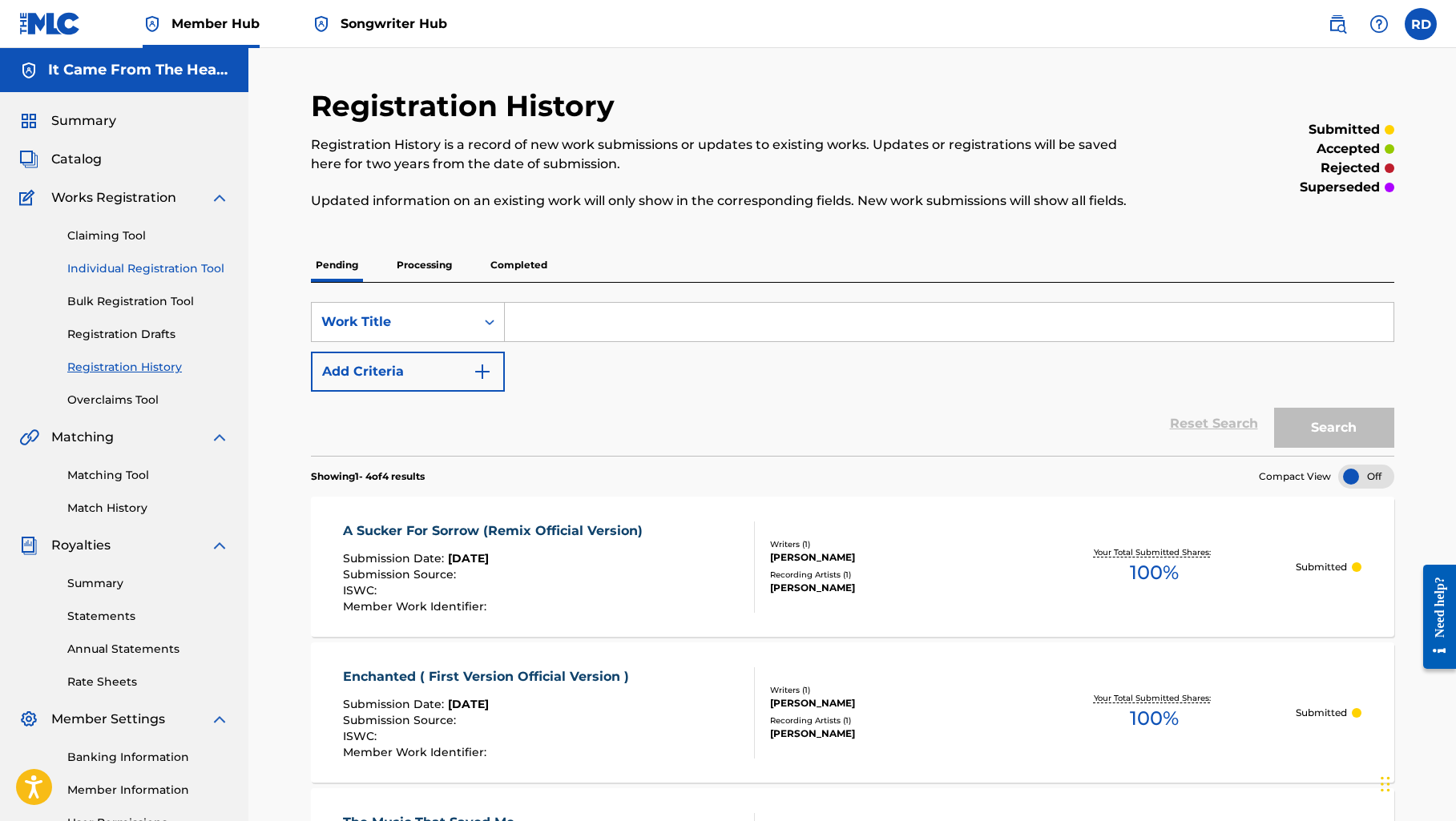
click at [143, 268] on link "Individual Registration Tool" at bounding box center [148, 268] width 162 height 17
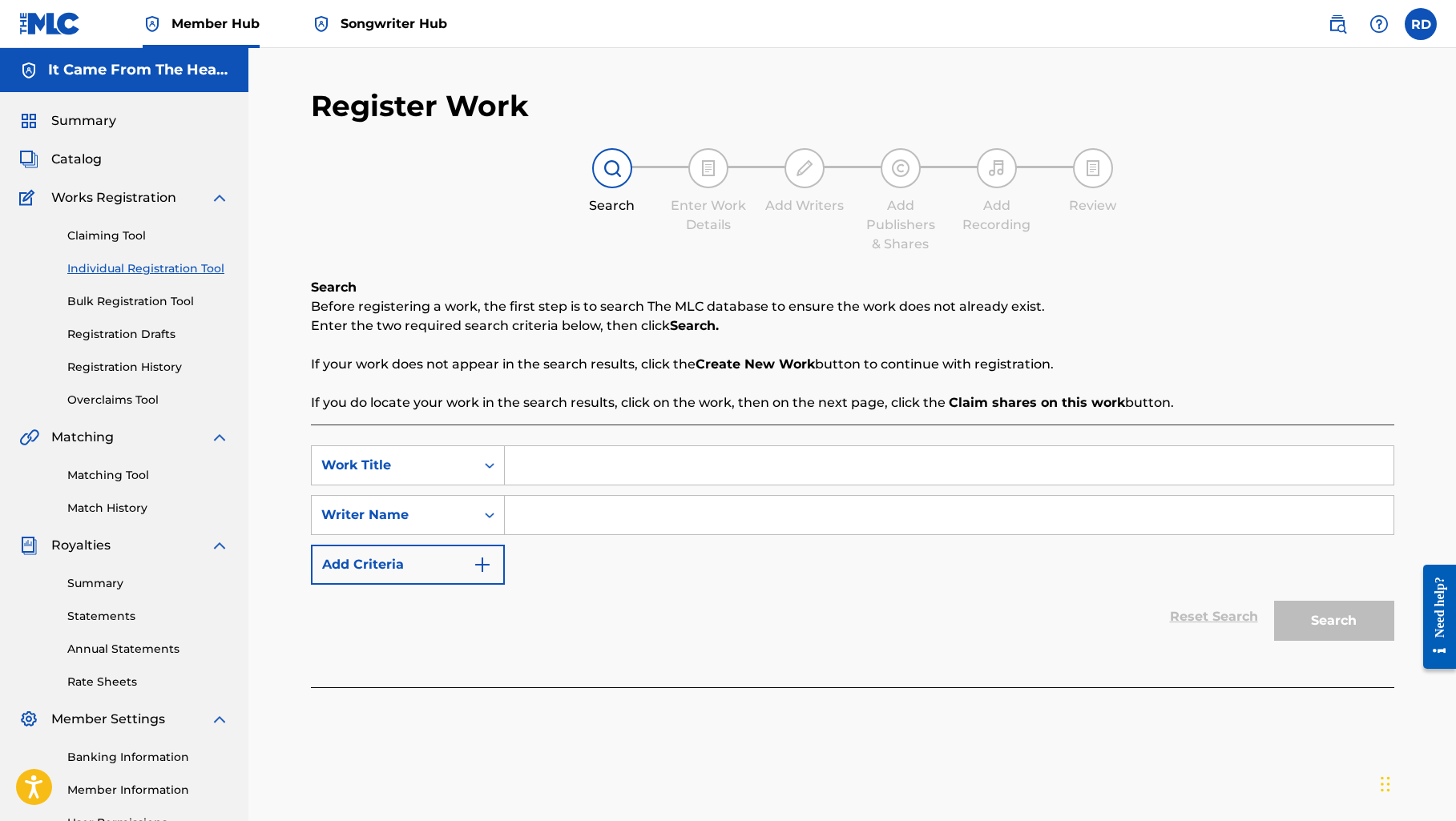
click at [548, 472] on input "Search Form" at bounding box center [949, 465] width 888 height 38
paste input "If Only For One Night (Official Version )"
type input "If Only For One Night (Official Version )"
click at [802, 495] on div "Search Form" at bounding box center [949, 515] width 889 height 40
click at [797, 518] on input "Search Form" at bounding box center [949, 515] width 888 height 38
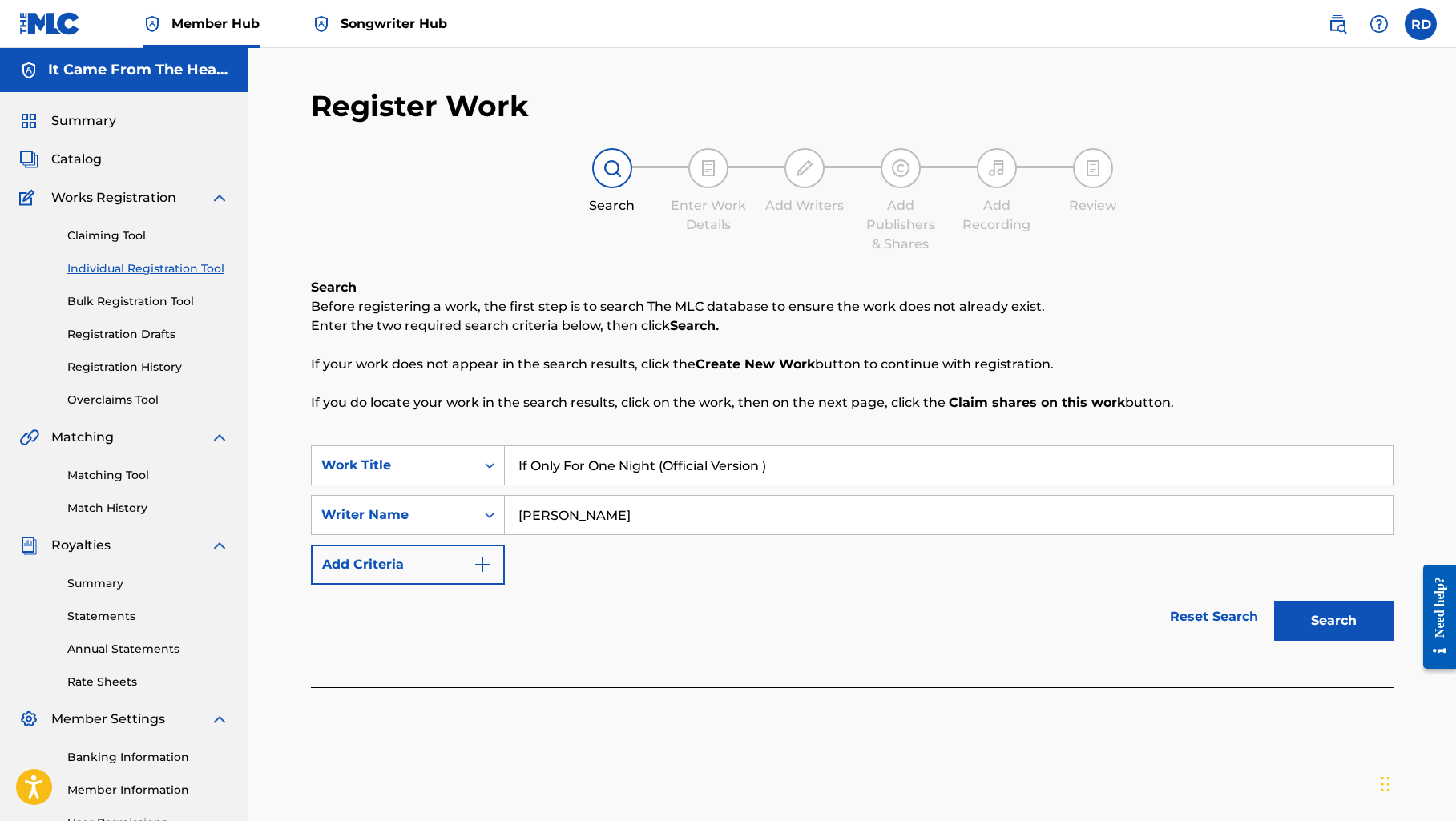
type input "[PERSON_NAME]"
click at [832, 611] on div "Reset Search Search" at bounding box center [852, 616] width 1083 height 64
click at [1323, 621] on button "Search" at bounding box center [1334, 621] width 120 height 40
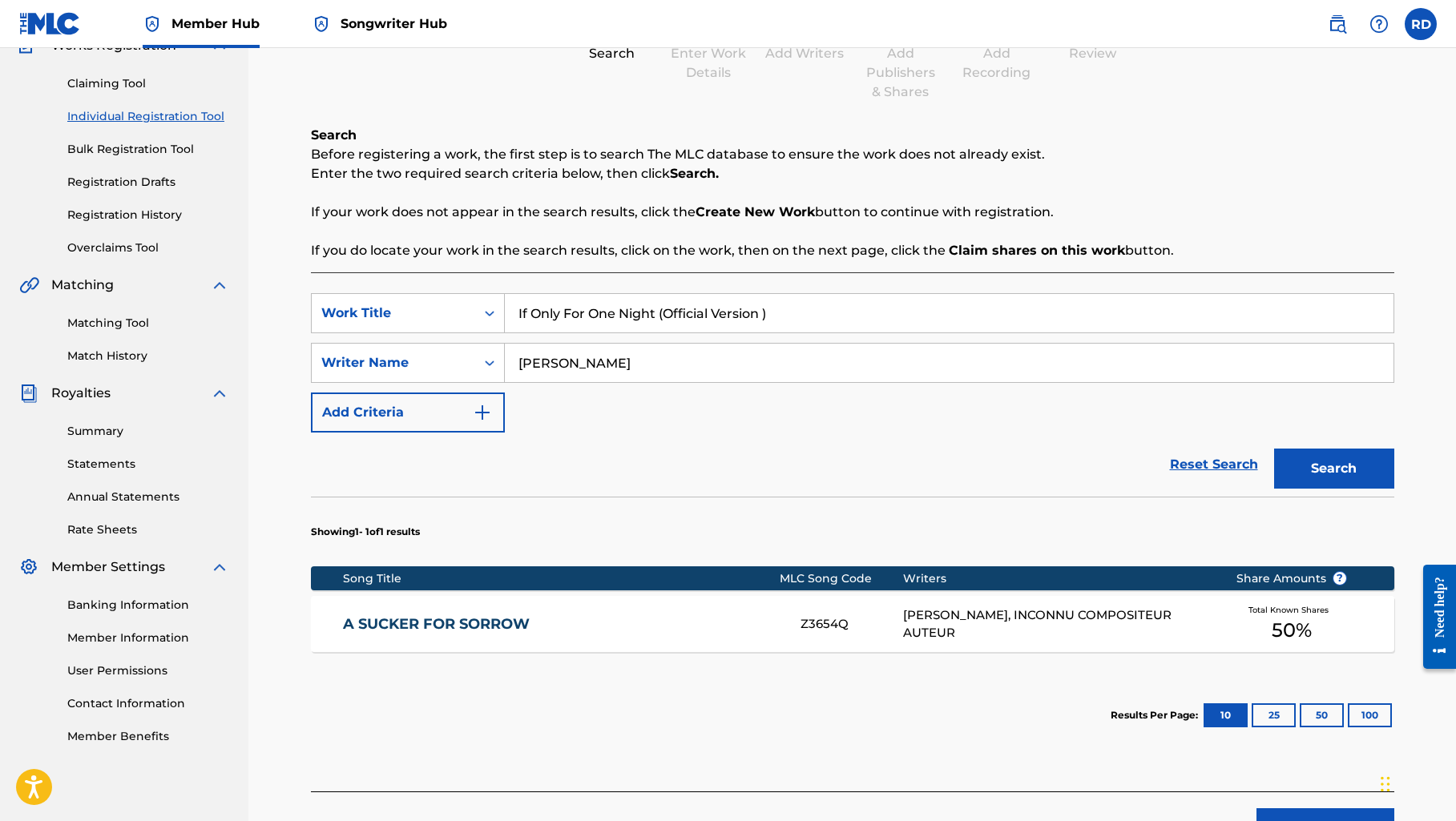
scroll to position [155, 0]
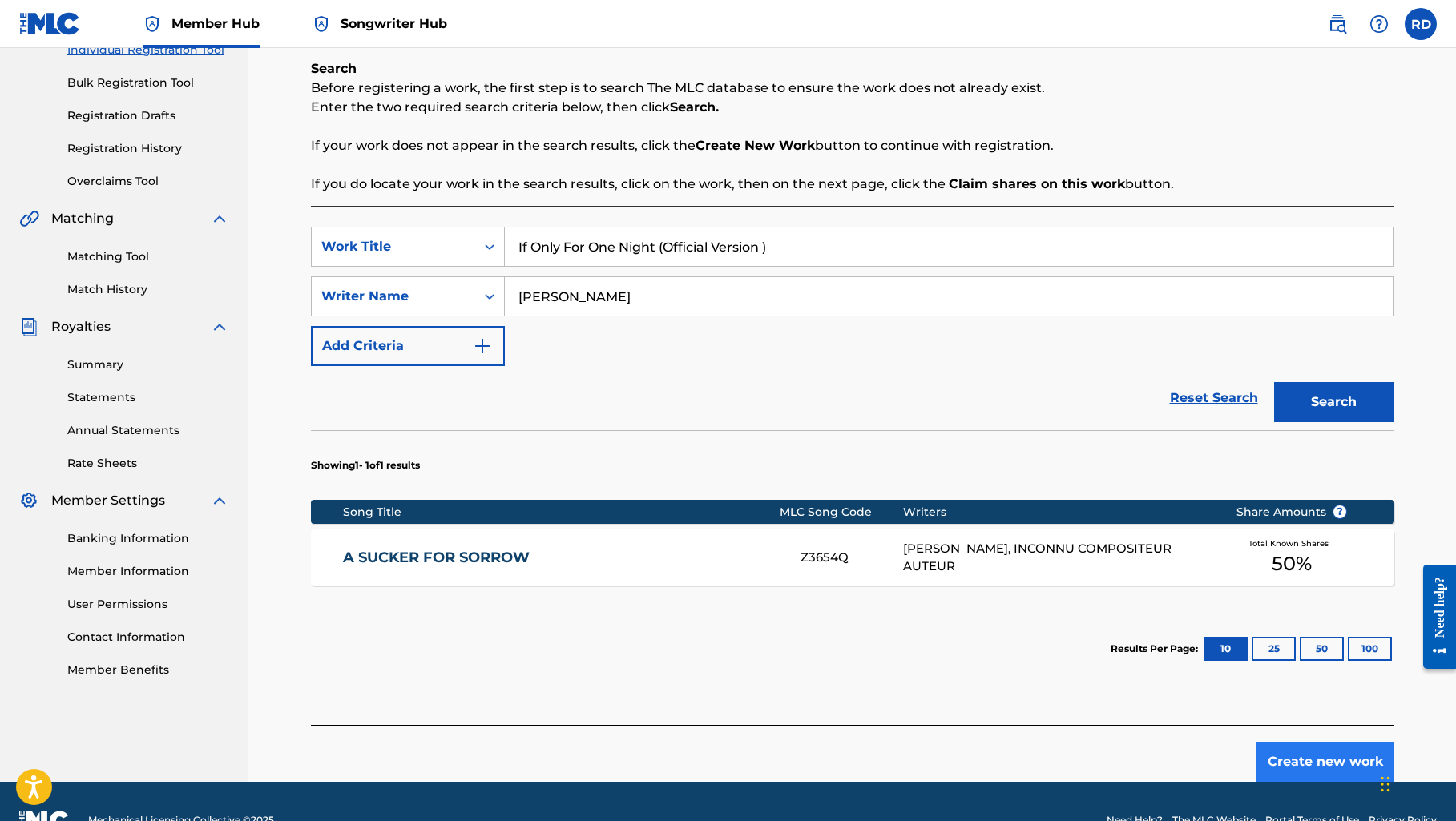
click at [1293, 759] on button "Create new work" at bounding box center [1325, 762] width 138 height 40
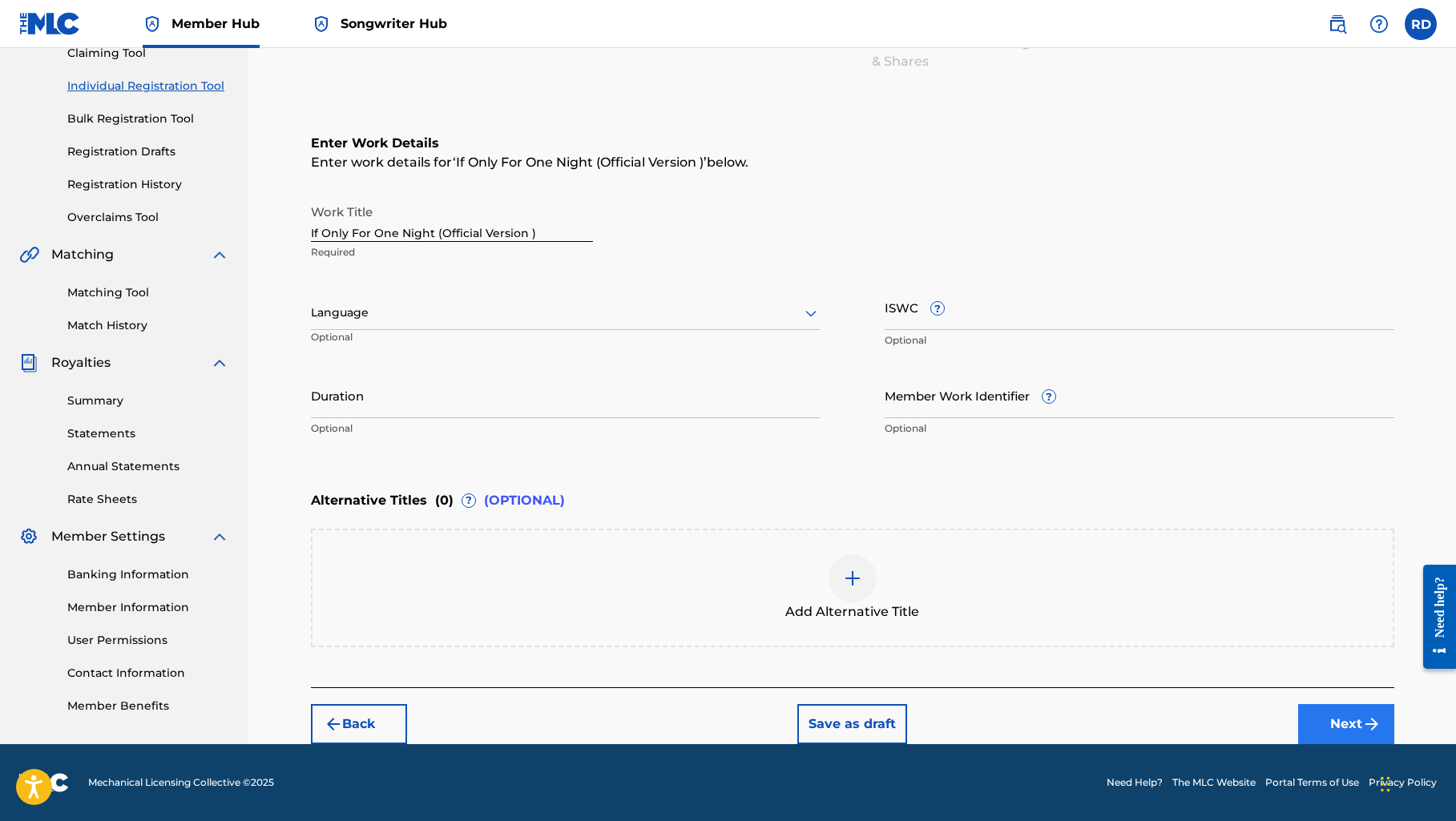
click at [1362, 724] on img "submit" at bounding box center [1371, 724] width 19 height 19
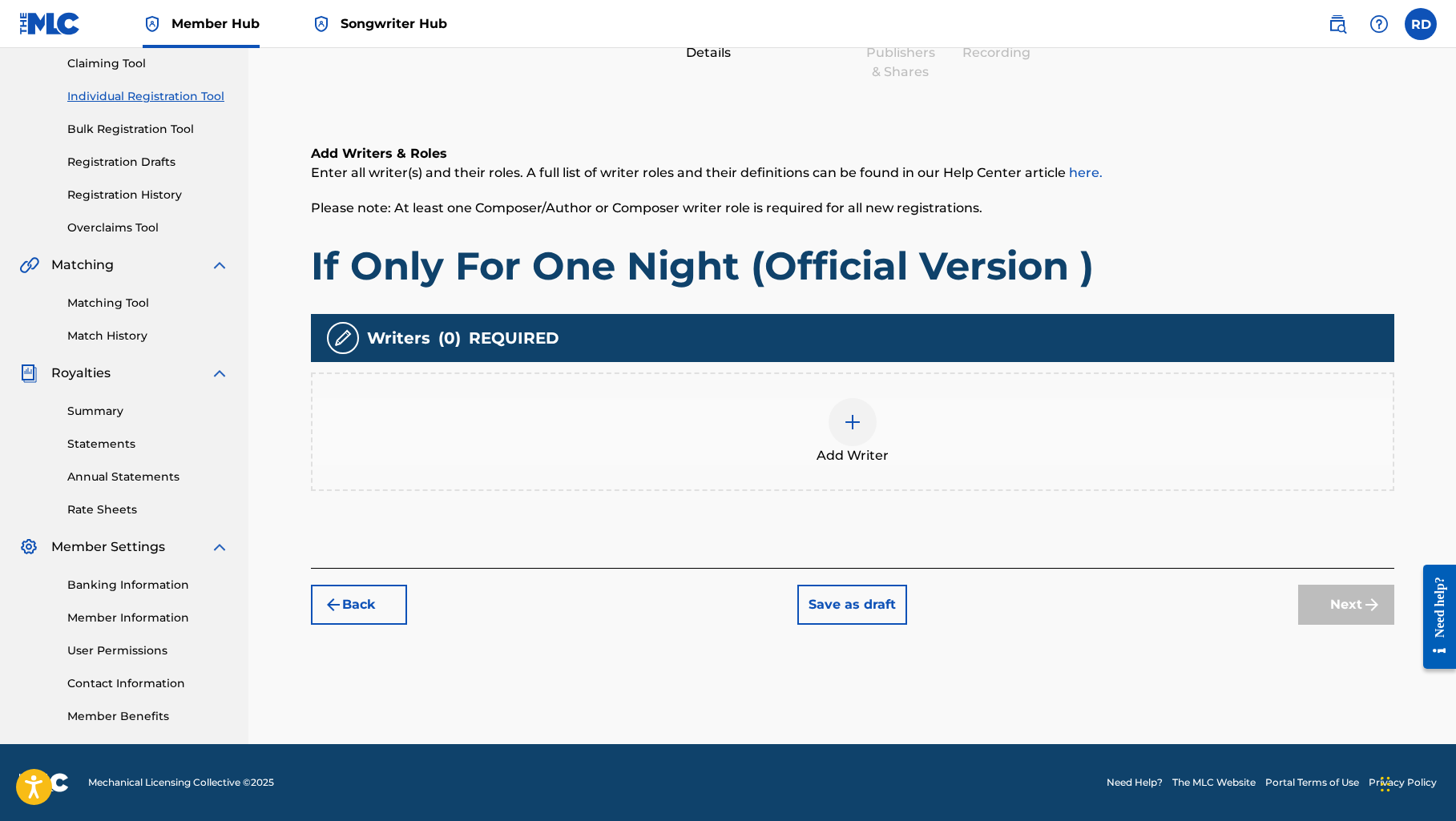
click at [843, 440] on div at bounding box center [852, 421] width 48 height 48
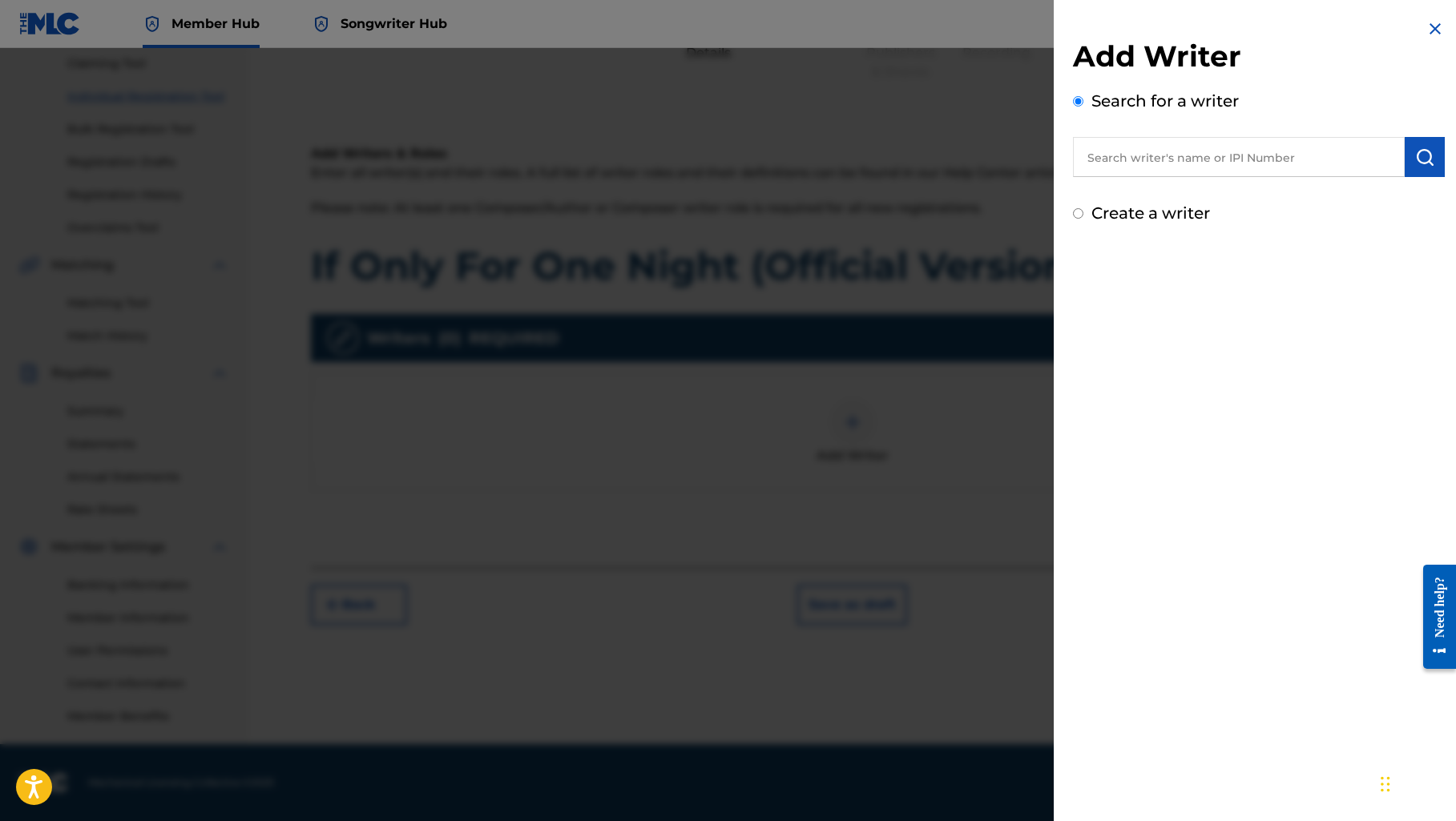
click at [1138, 153] on input "text" at bounding box center [1238, 157] width 331 height 40
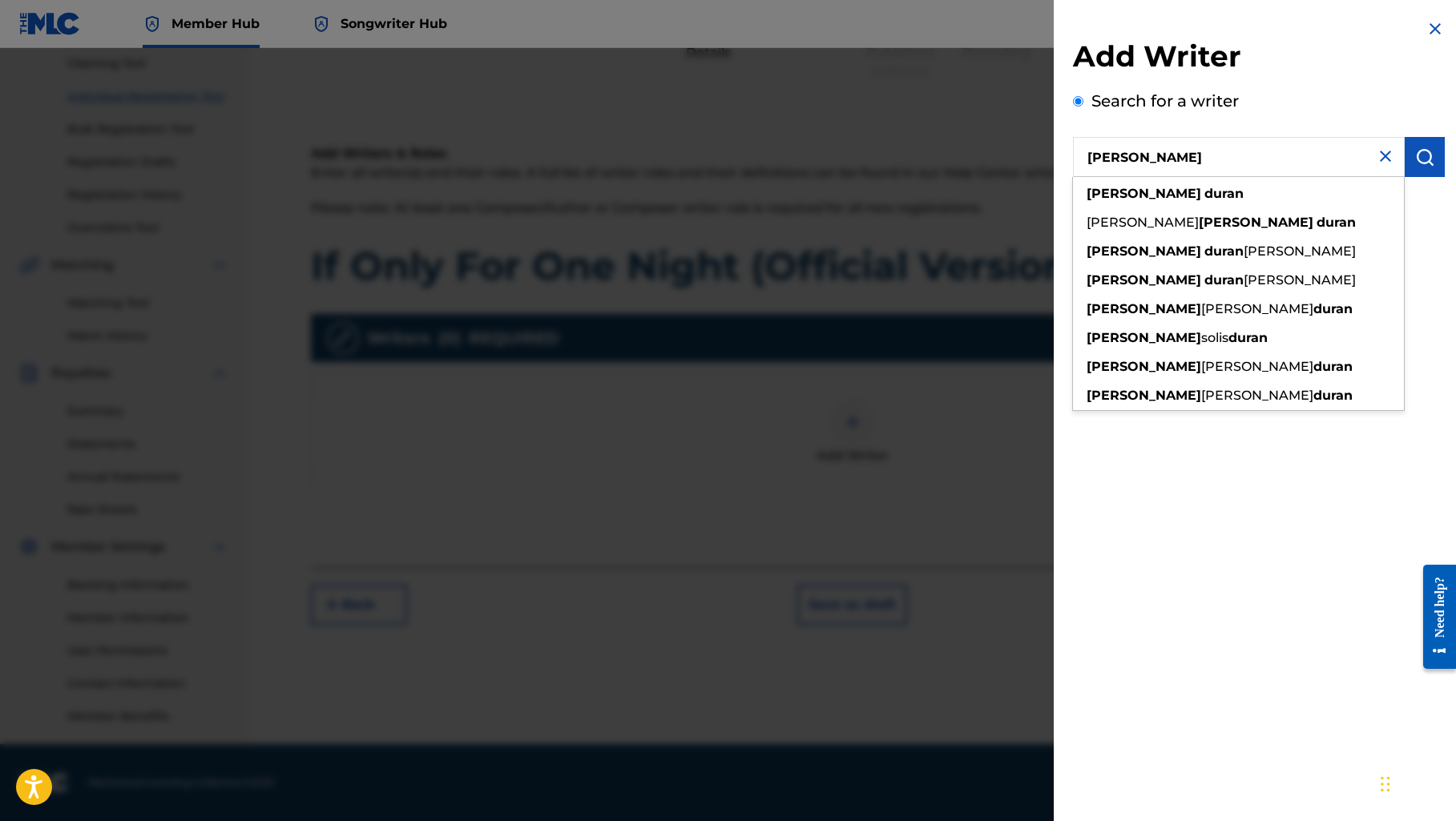
type input "[PERSON_NAME]"
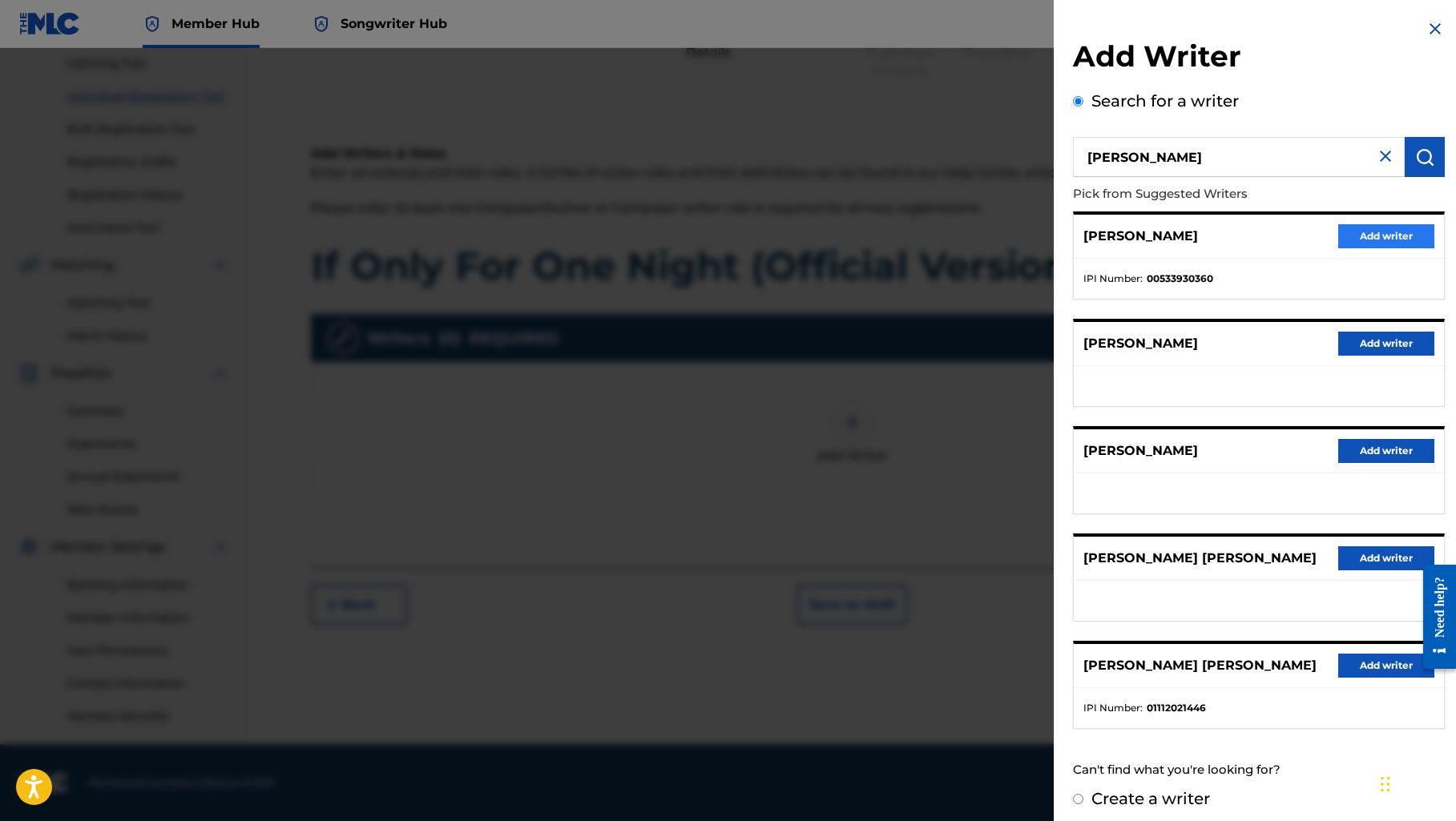
click at [1356, 239] on button "Add writer" at bounding box center [1386, 236] width 96 height 24
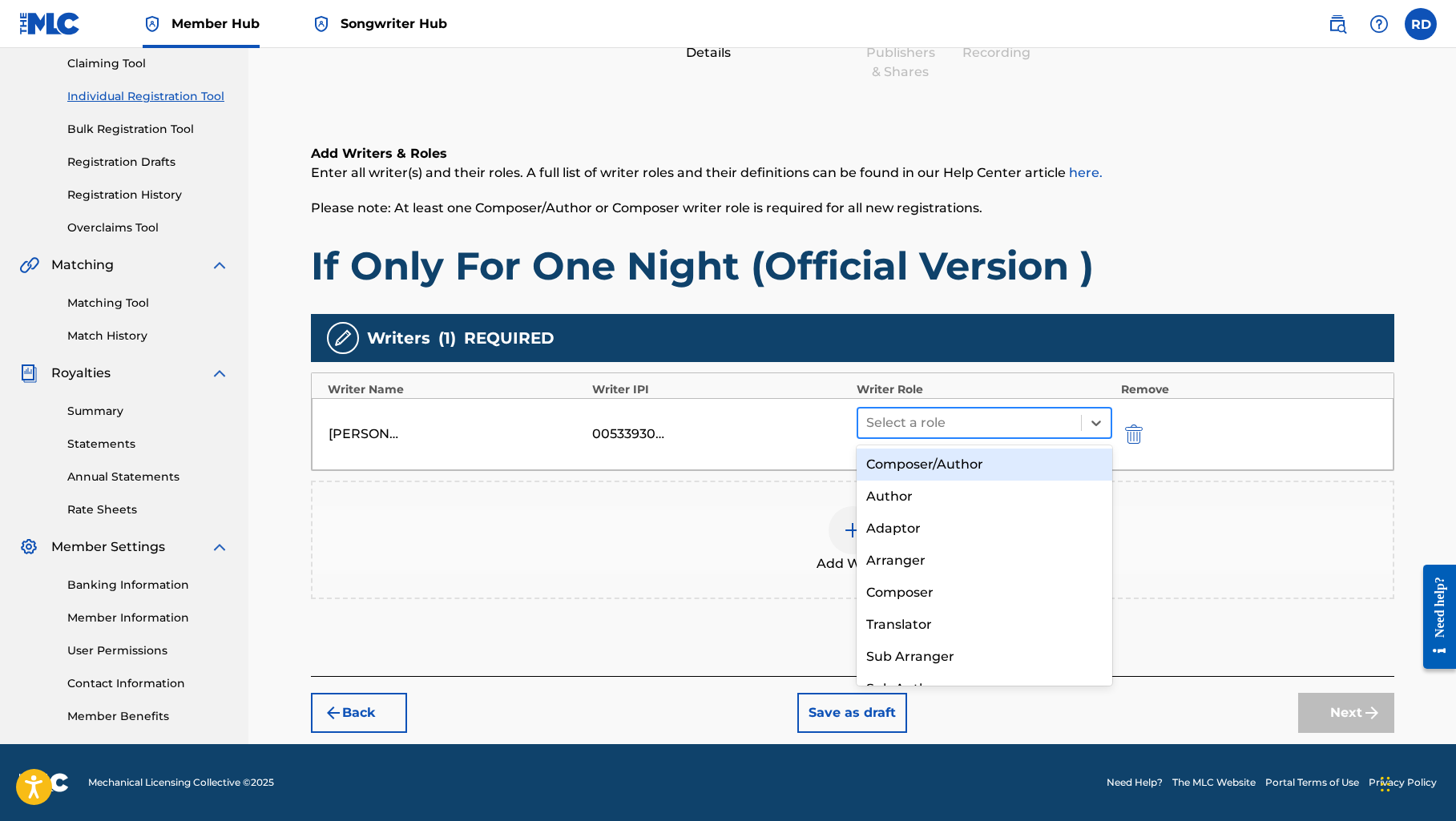
click at [985, 416] on div at bounding box center [969, 423] width 207 height 23
click at [998, 428] on div at bounding box center [969, 423] width 207 height 23
click at [989, 458] on div "Composer/Author" at bounding box center [984, 464] width 256 height 32
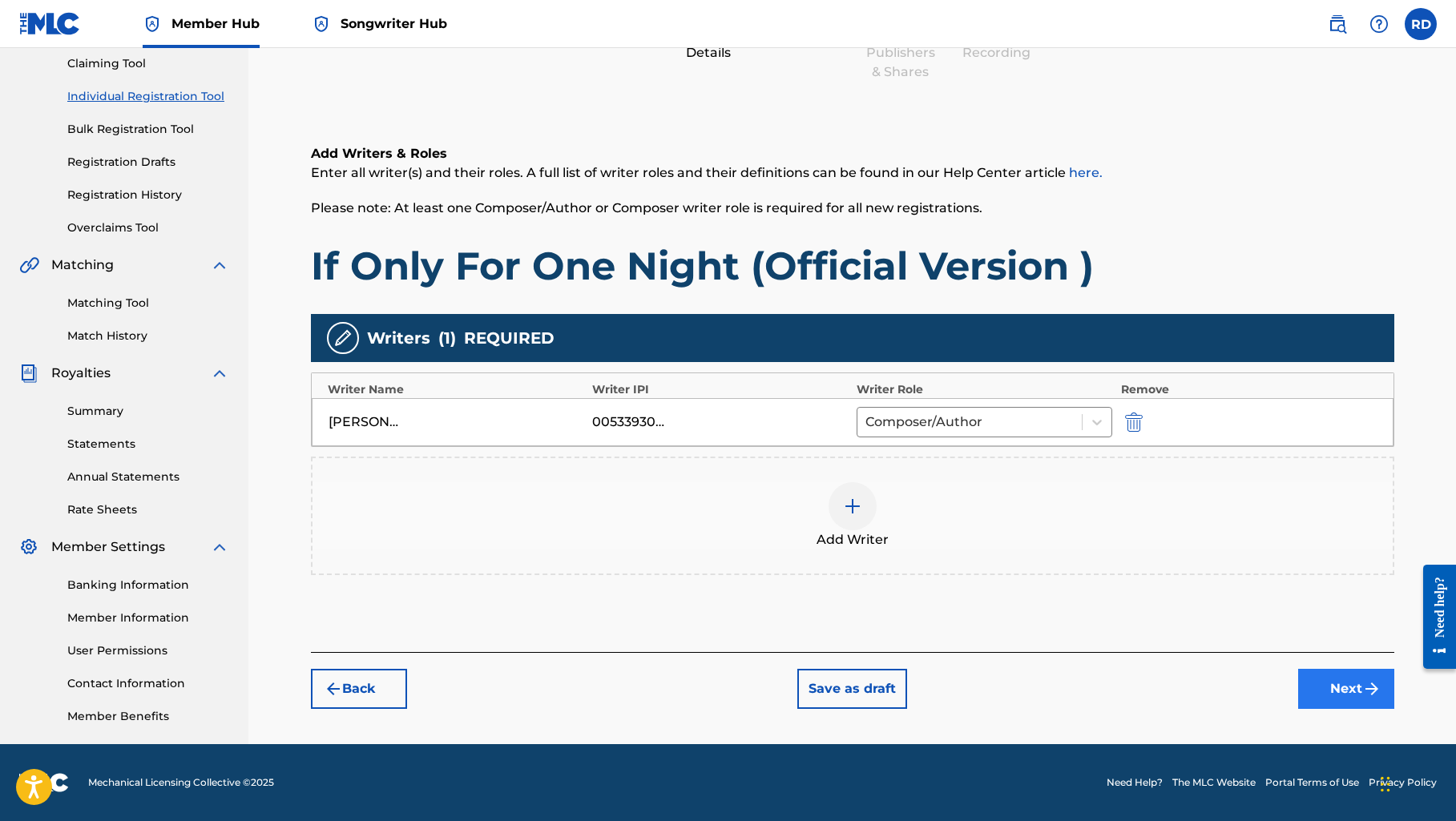
click at [1318, 689] on button "Next" at bounding box center [1346, 689] width 96 height 40
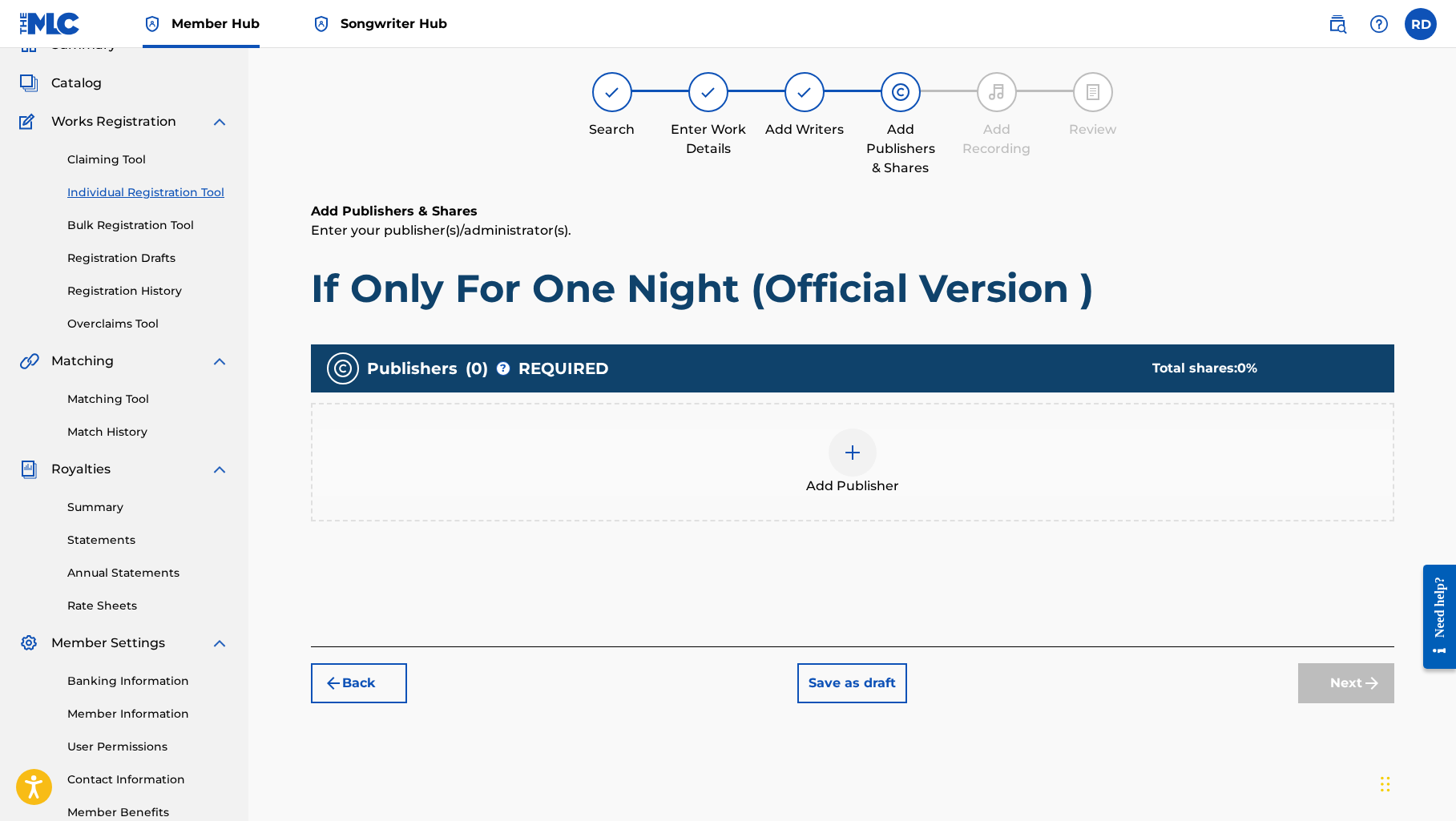
scroll to position [72, 0]
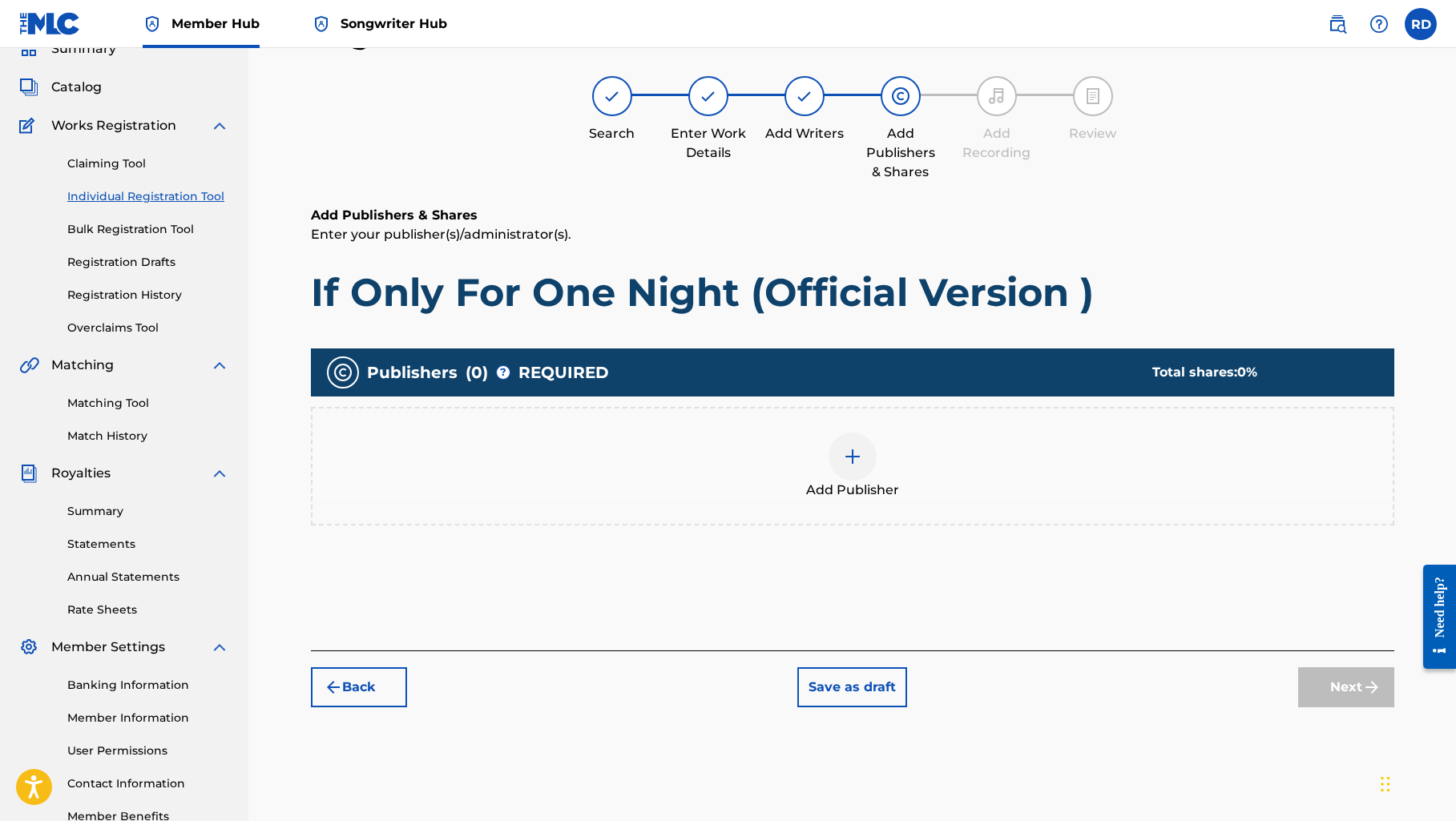
click at [845, 467] on div at bounding box center [852, 456] width 48 height 48
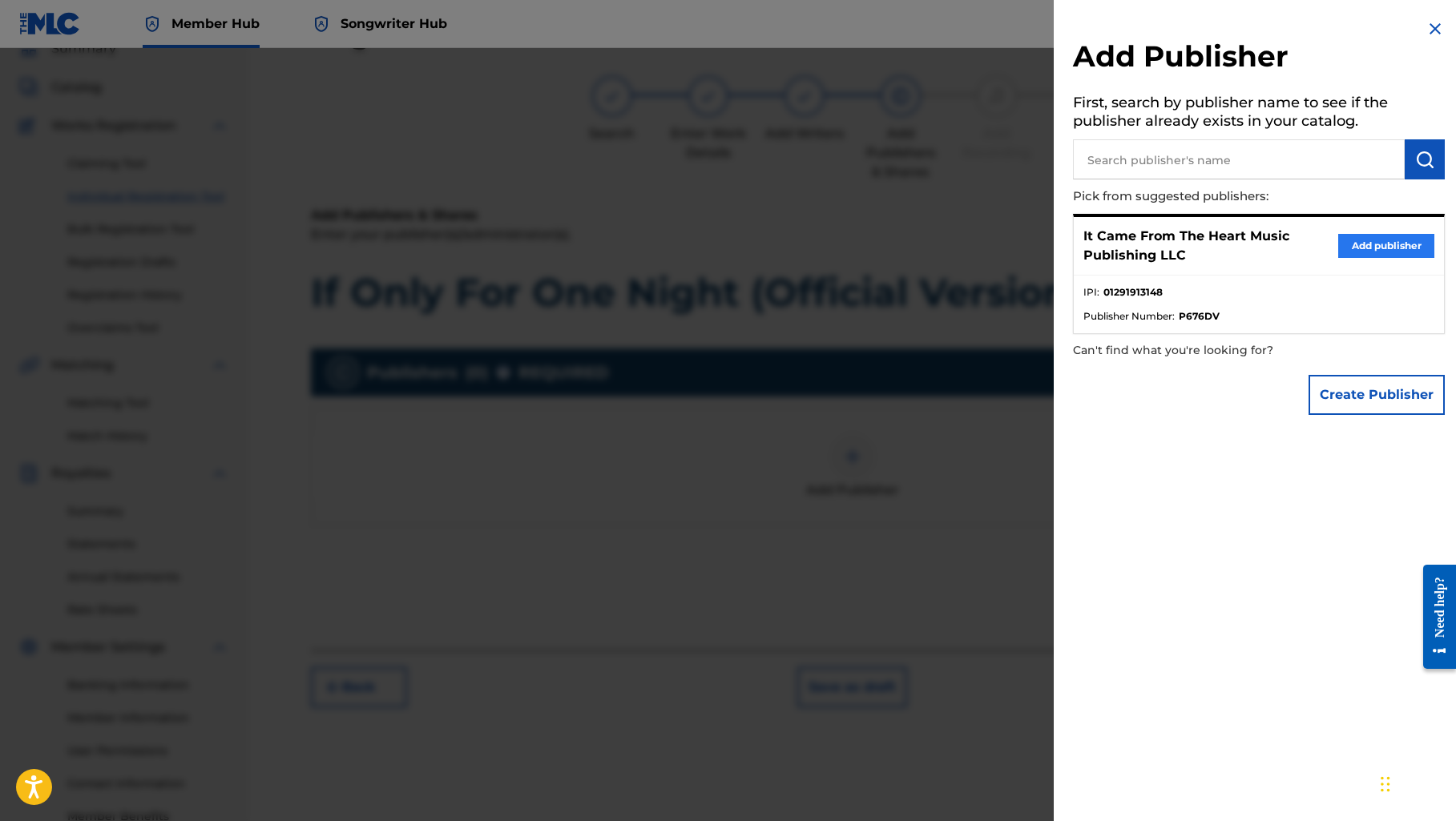
click at [1345, 240] on button "Add publisher" at bounding box center [1386, 245] width 96 height 24
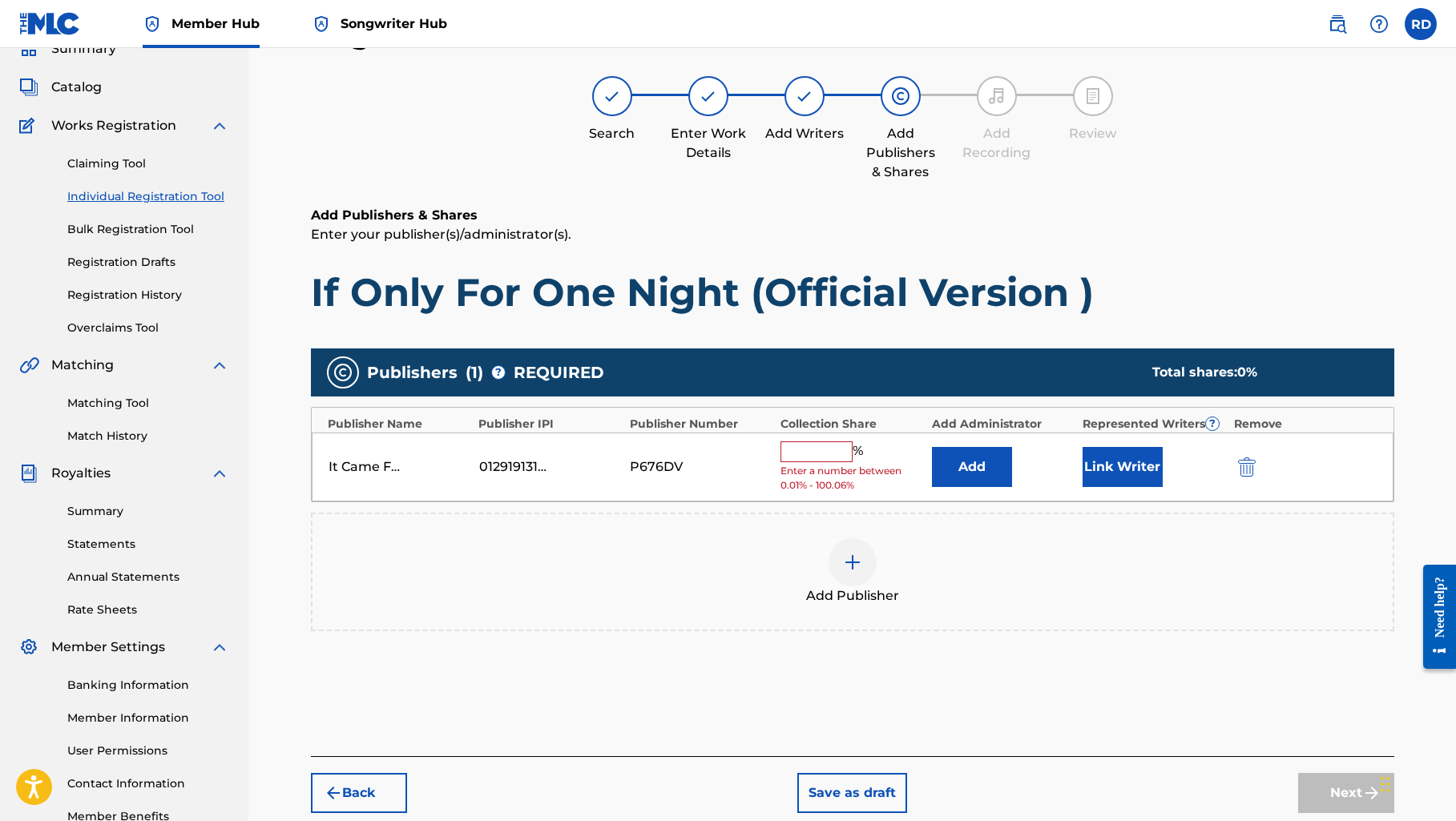
click at [816, 451] on input "text" at bounding box center [816, 452] width 72 height 21
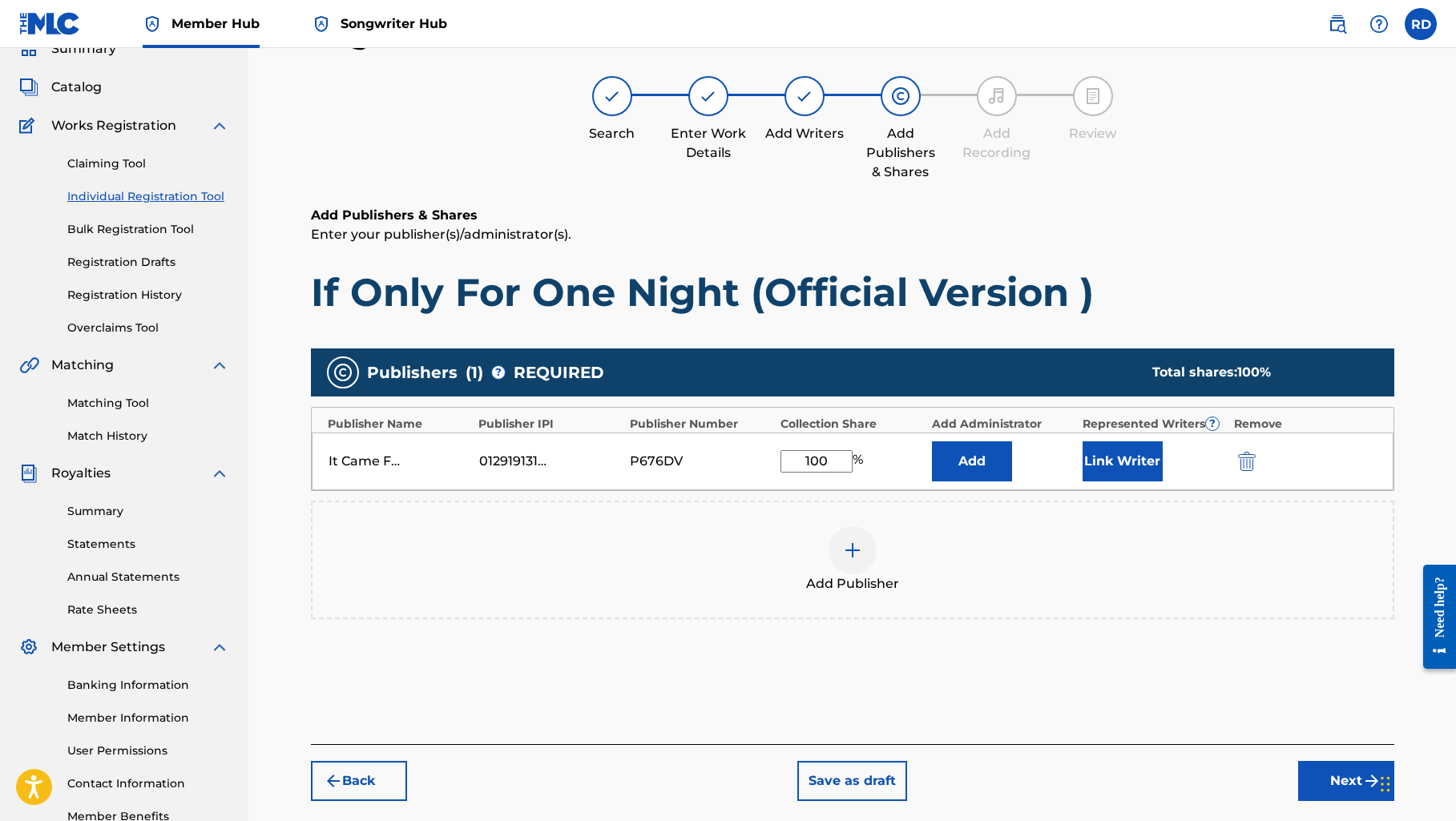
type input "100"
click at [950, 548] on div "Add Publisher" at bounding box center [852, 560] width 1080 height 67
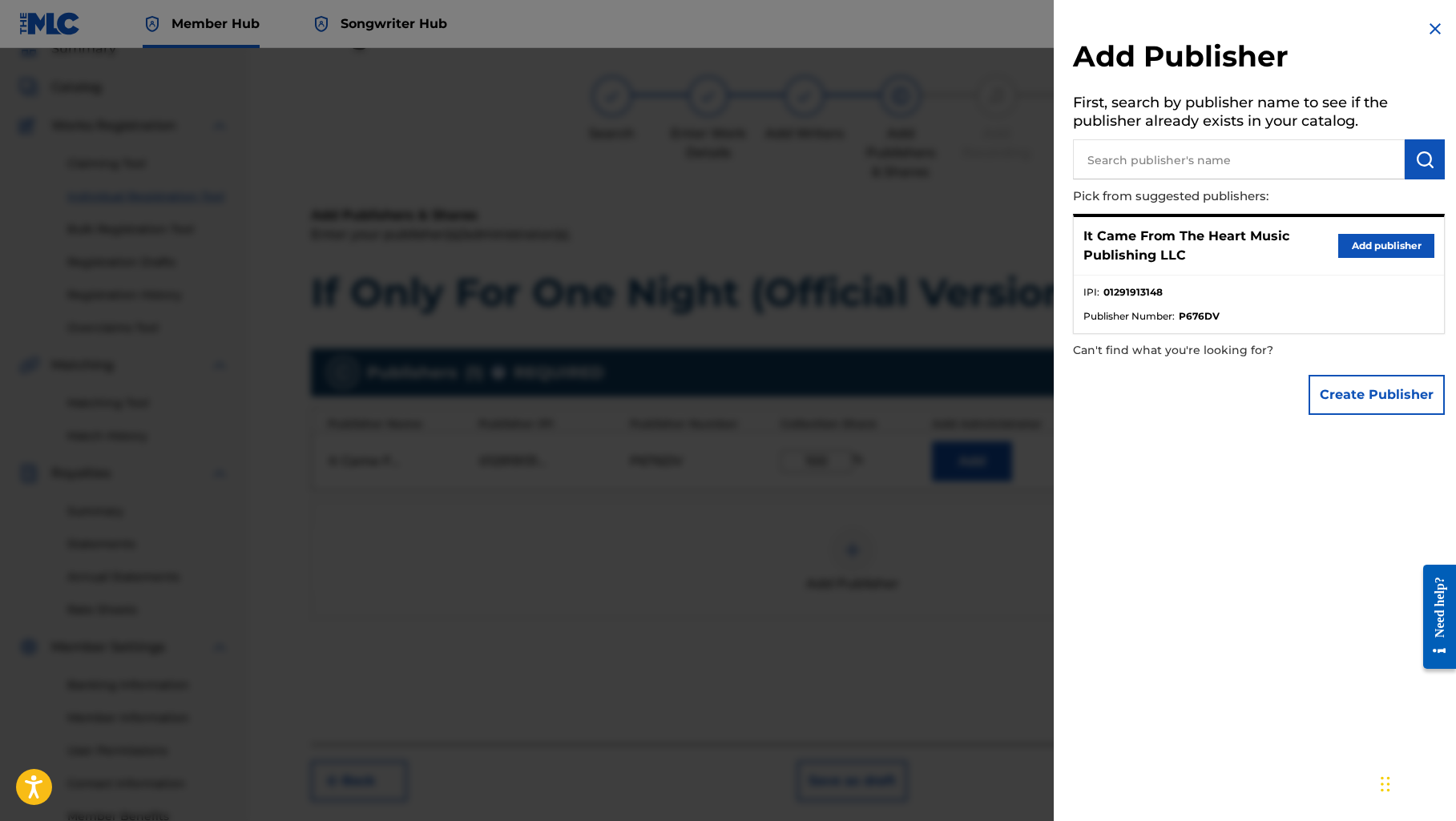
click at [1425, 24] on img at bounding box center [1435, 29] width 19 height 19
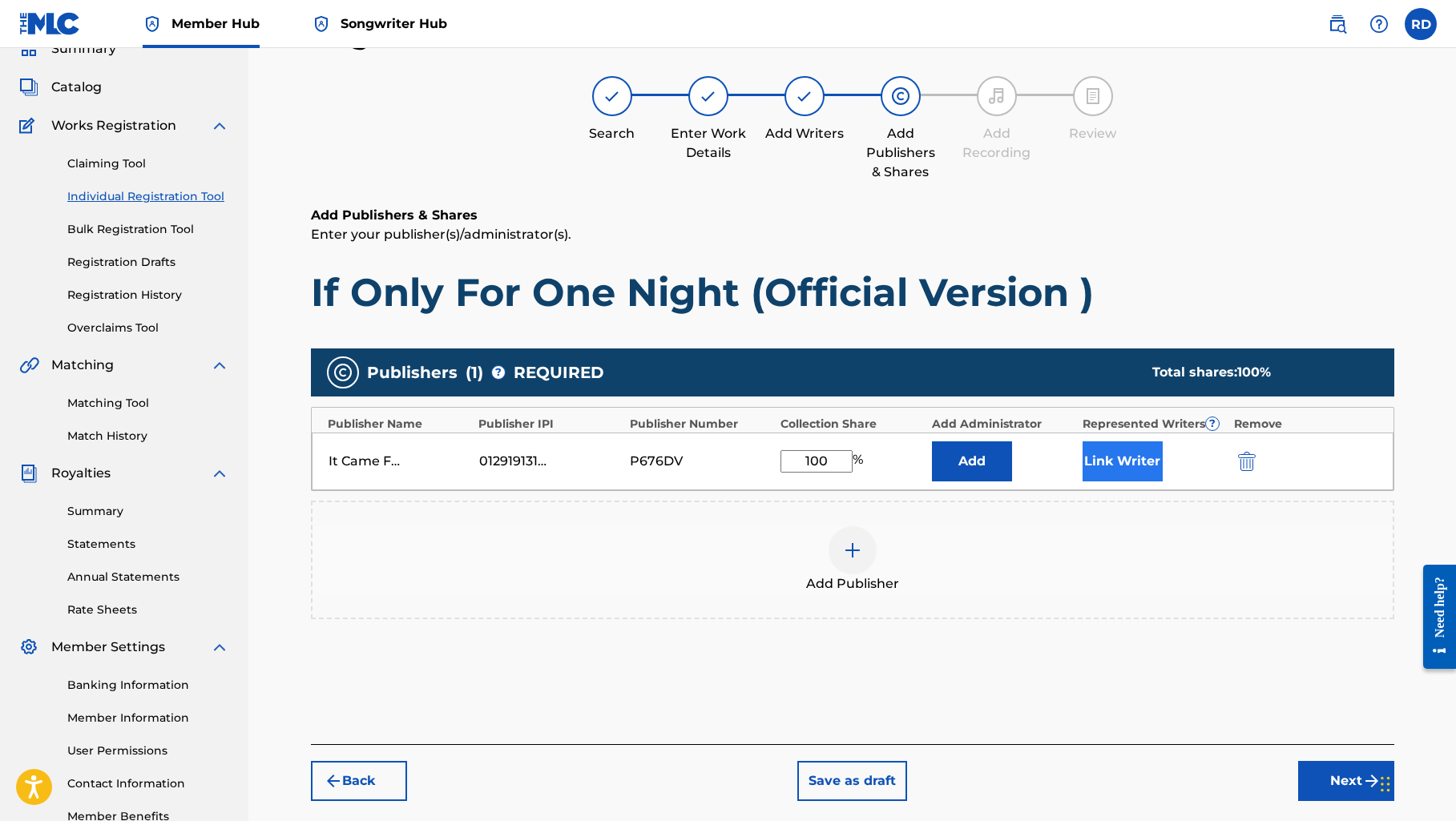
click at [1132, 455] on button "Link Writer" at bounding box center [1123, 462] width 80 height 40
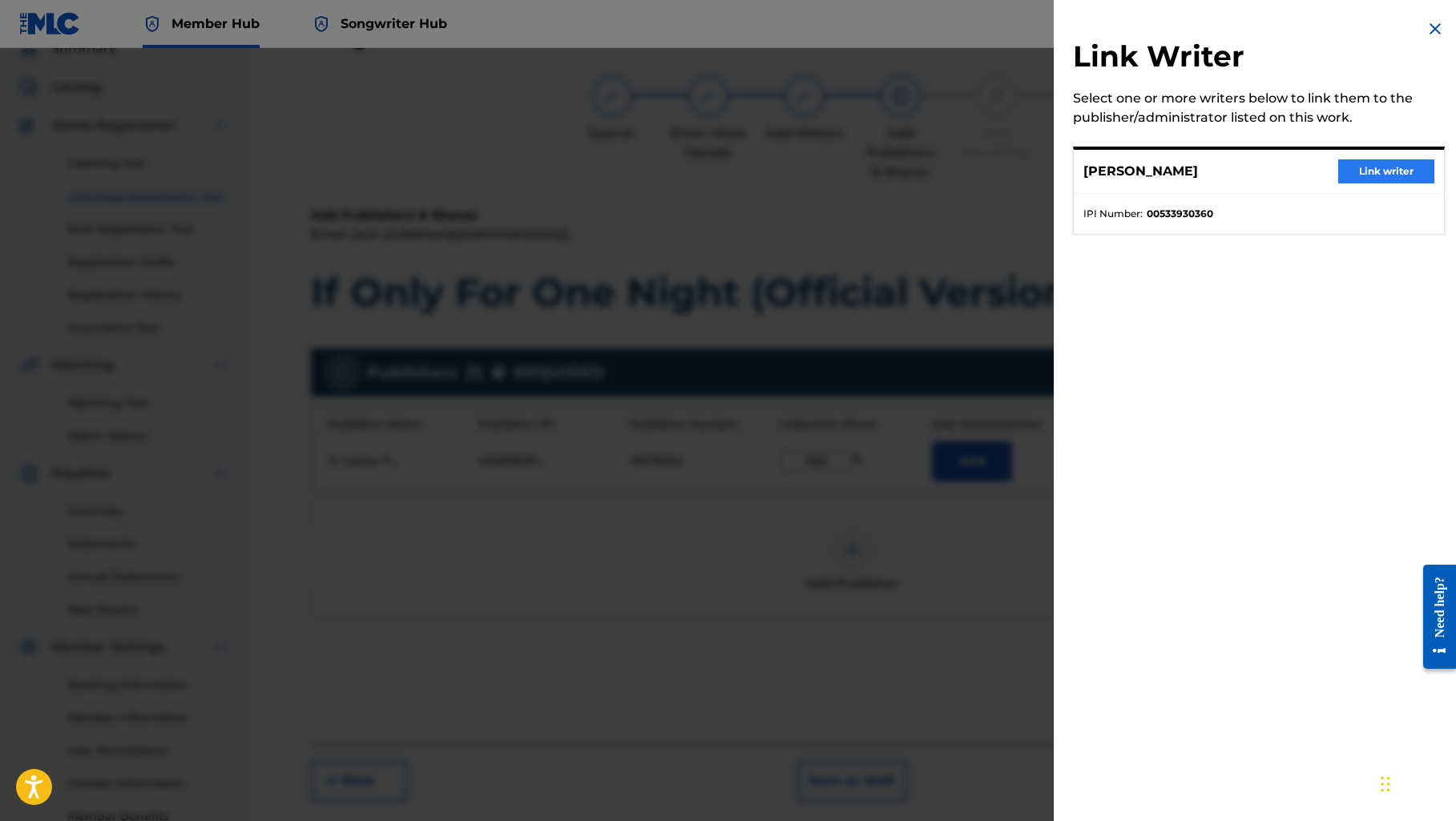
click at [1369, 165] on button "Link writer" at bounding box center [1386, 170] width 96 height 24
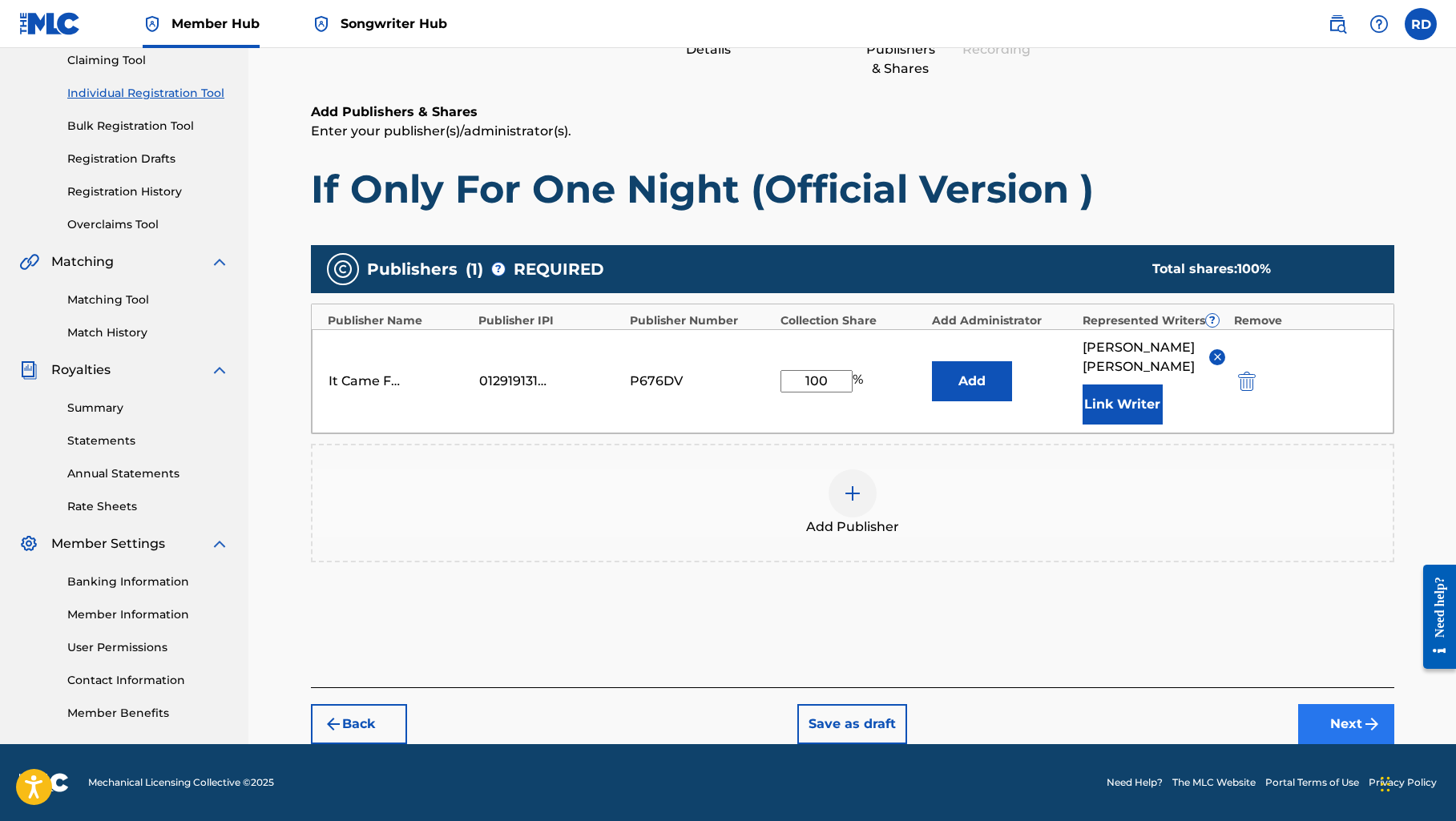
click at [1334, 720] on button "Next" at bounding box center [1346, 724] width 96 height 40
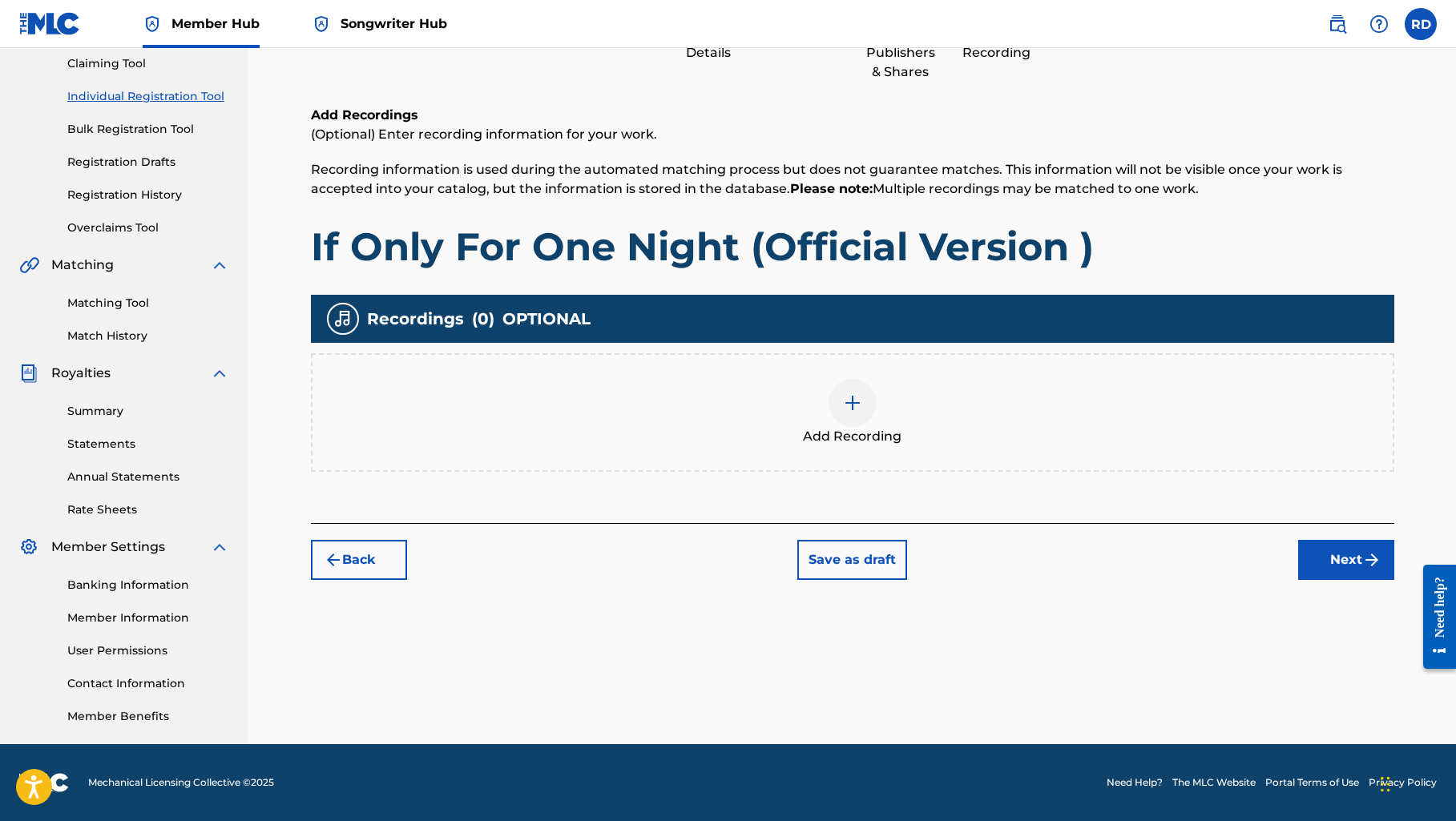
click at [847, 412] on img at bounding box center [853, 403] width 19 height 19
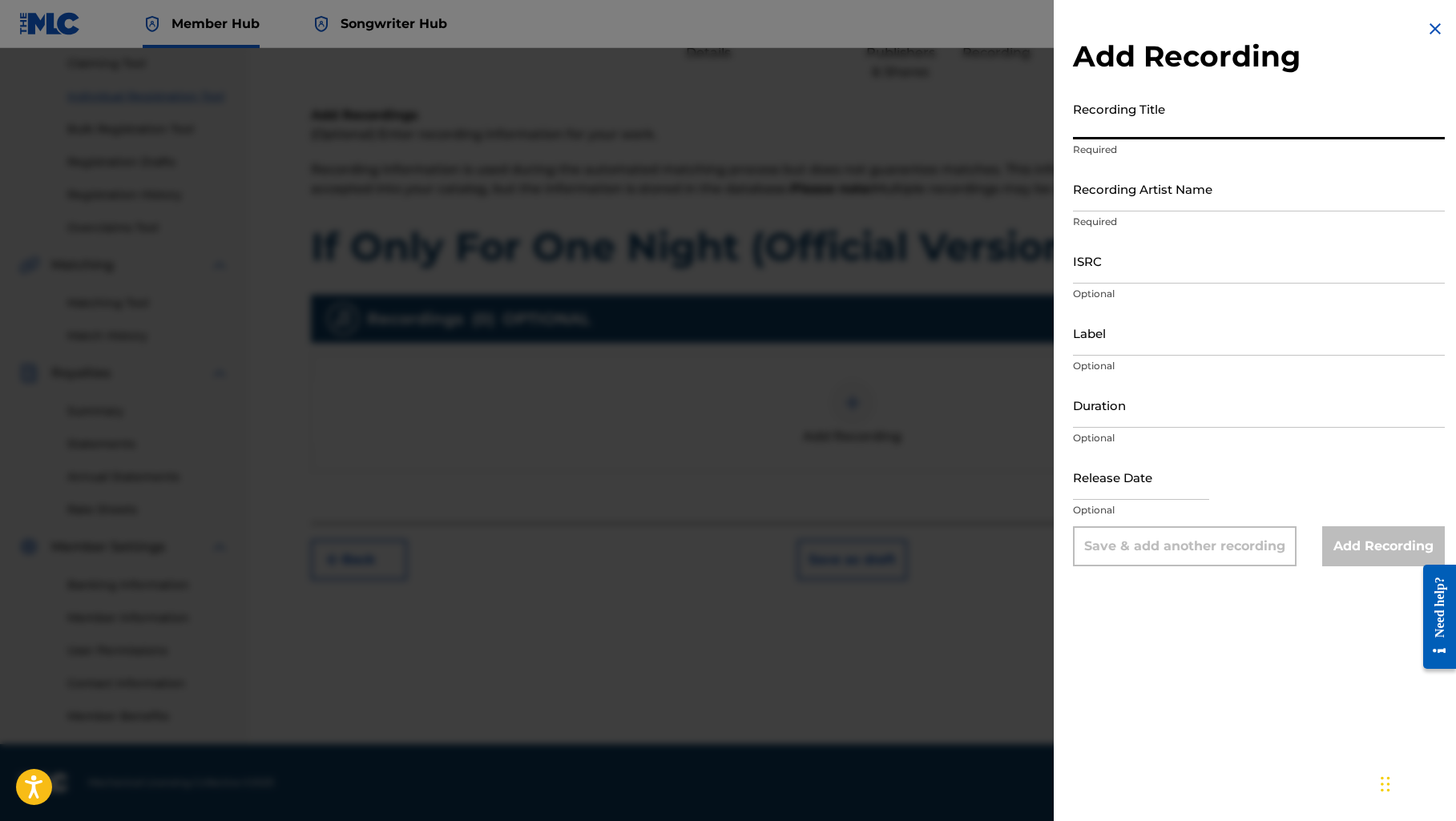
click at [1123, 121] on input "Recording Title" at bounding box center [1258, 116] width 372 height 45
paste input "If Only For One Night (Official Version )"
type input "If Only For One Night (Official Version )"
click at [1136, 198] on input "Recording Artist Name" at bounding box center [1258, 189] width 372 height 45
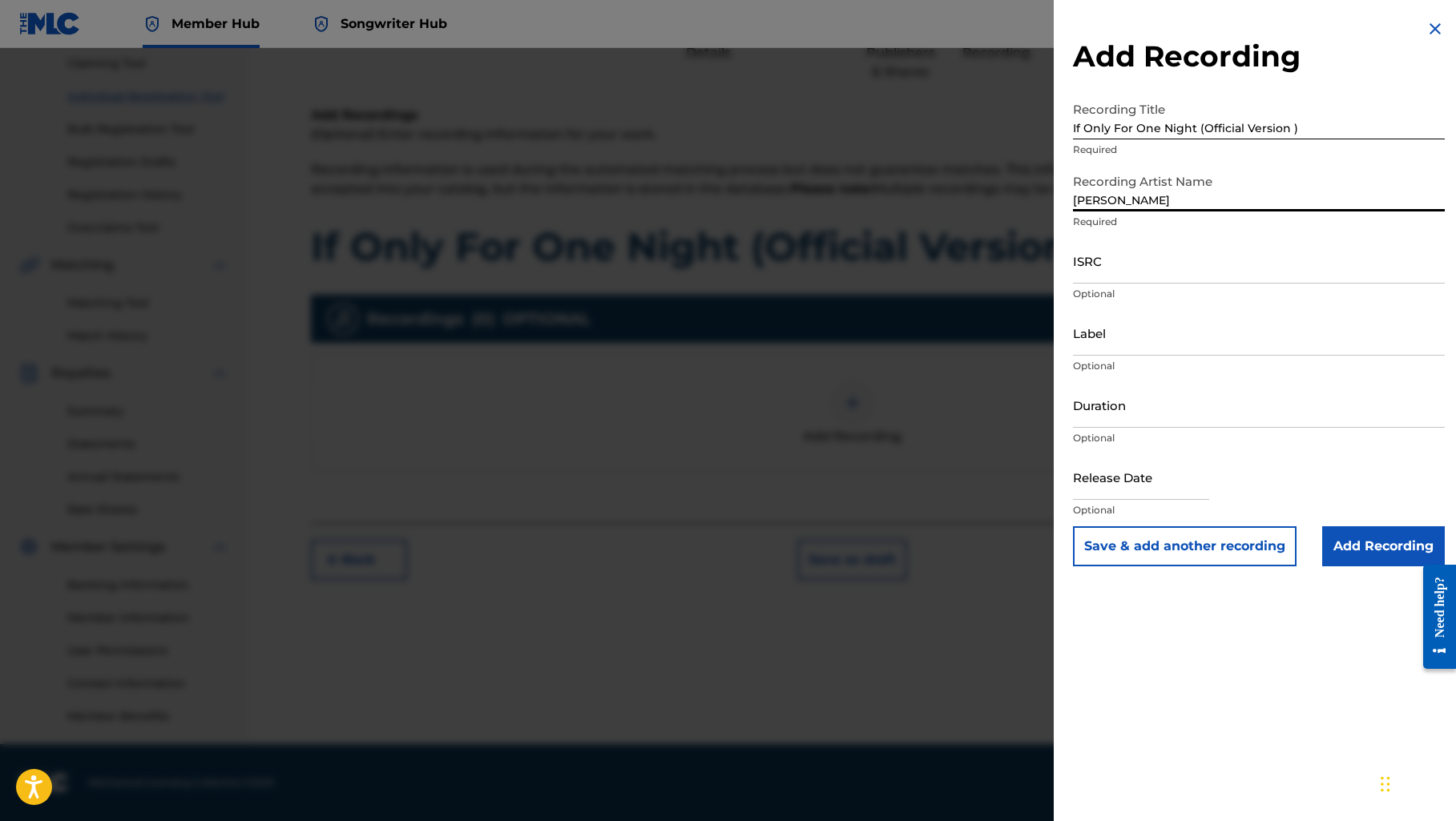
click at [1225, 189] on input "[PERSON_NAME]" at bounding box center [1258, 189] width 372 height 45
type input "[PERSON_NAME]"
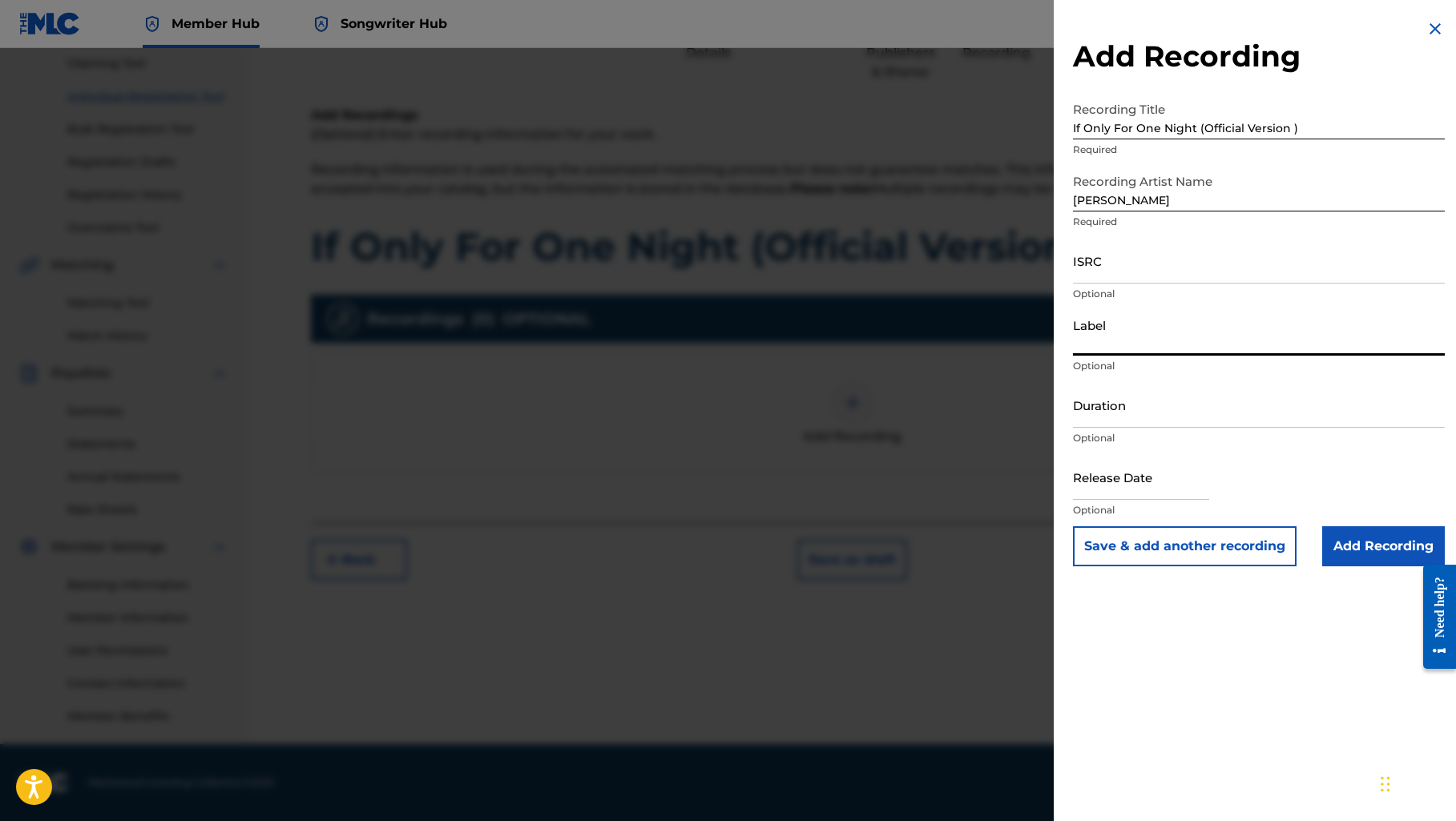
click at [1200, 342] on input "Label" at bounding box center [1258, 333] width 372 height 45
click at [1130, 263] on input "ISRC" at bounding box center [1258, 261] width 372 height 45
paste input "QZWFW2538830"
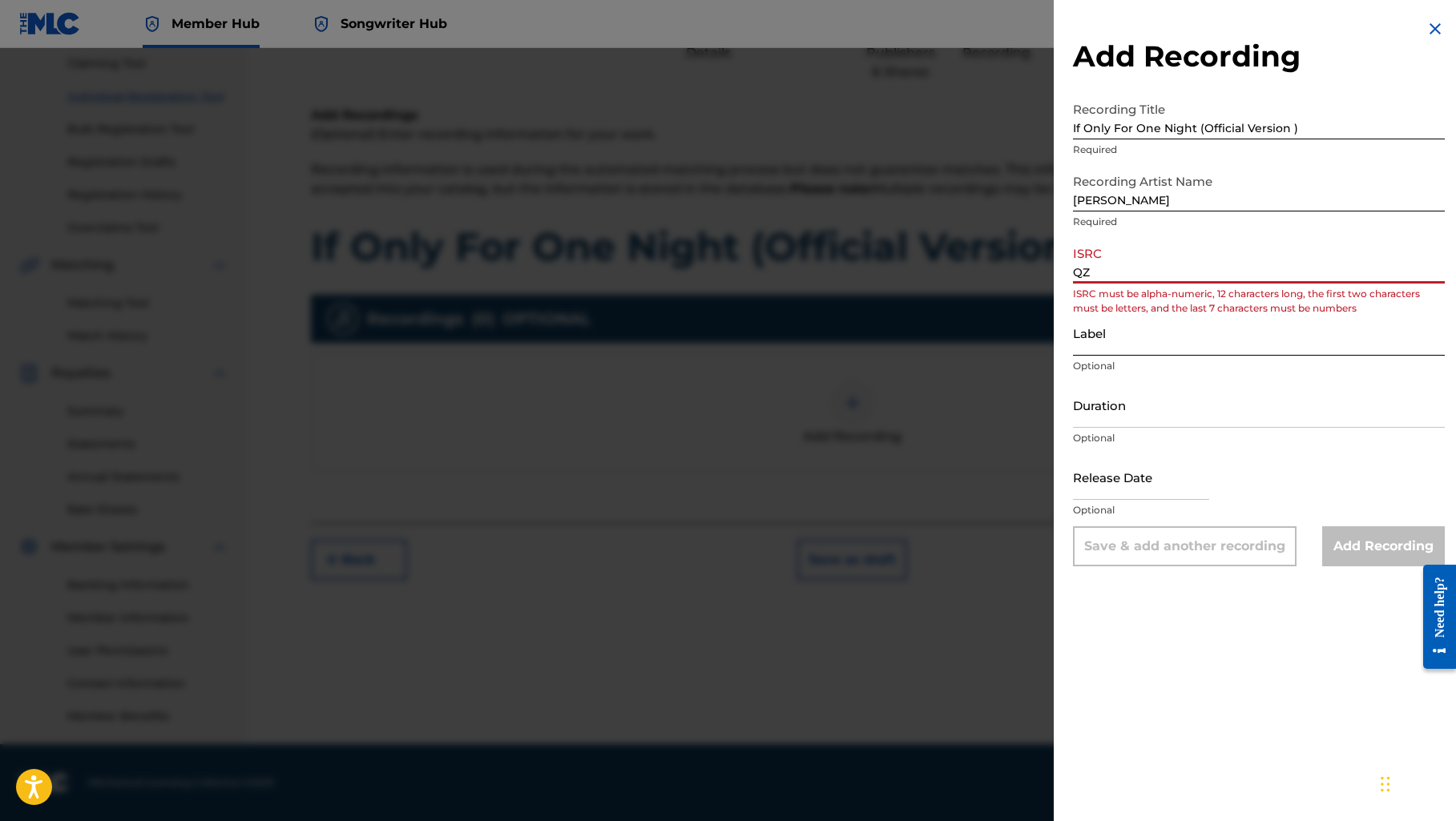
type input "Q"
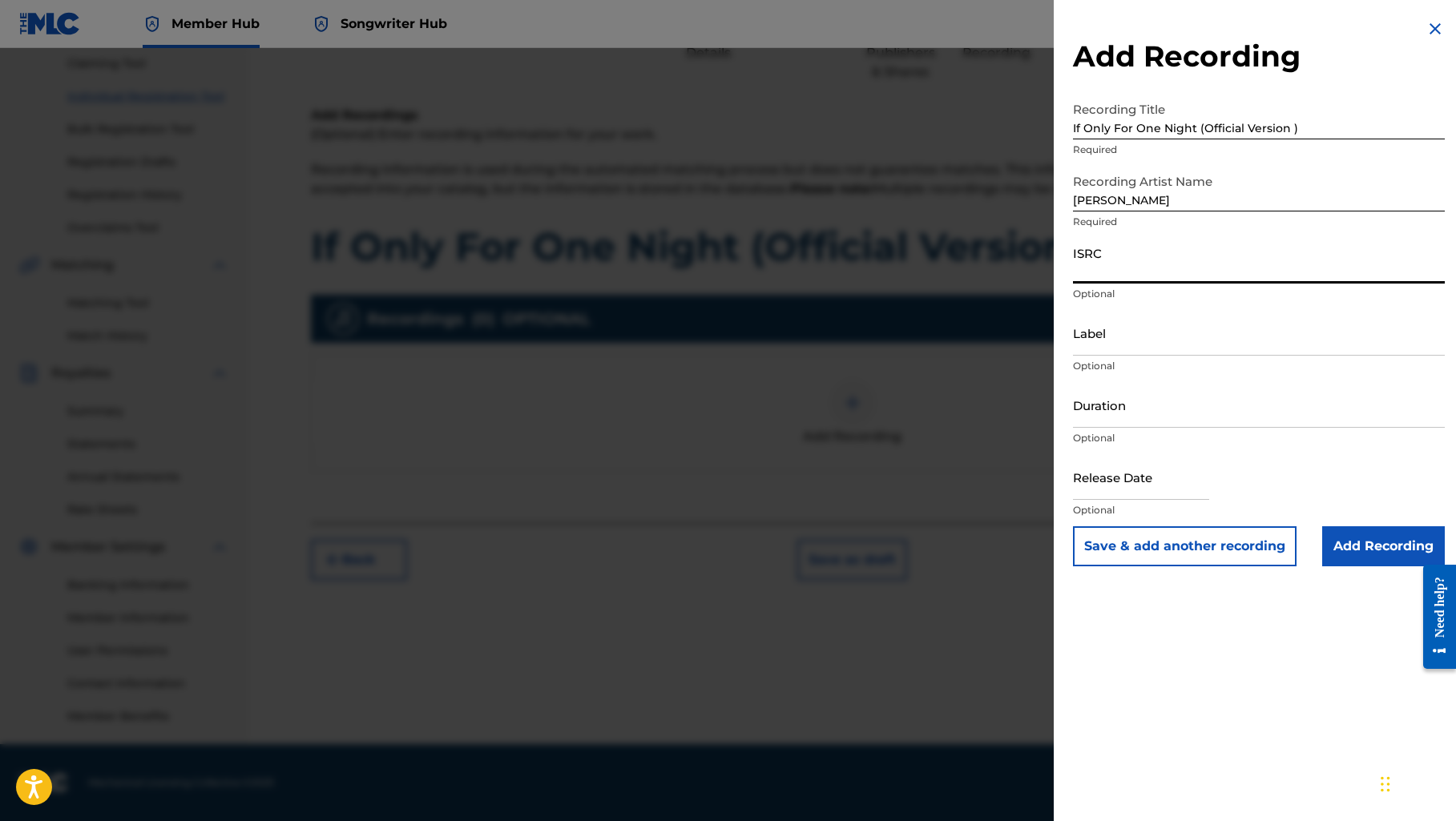
paste input "QZWFW2538830"
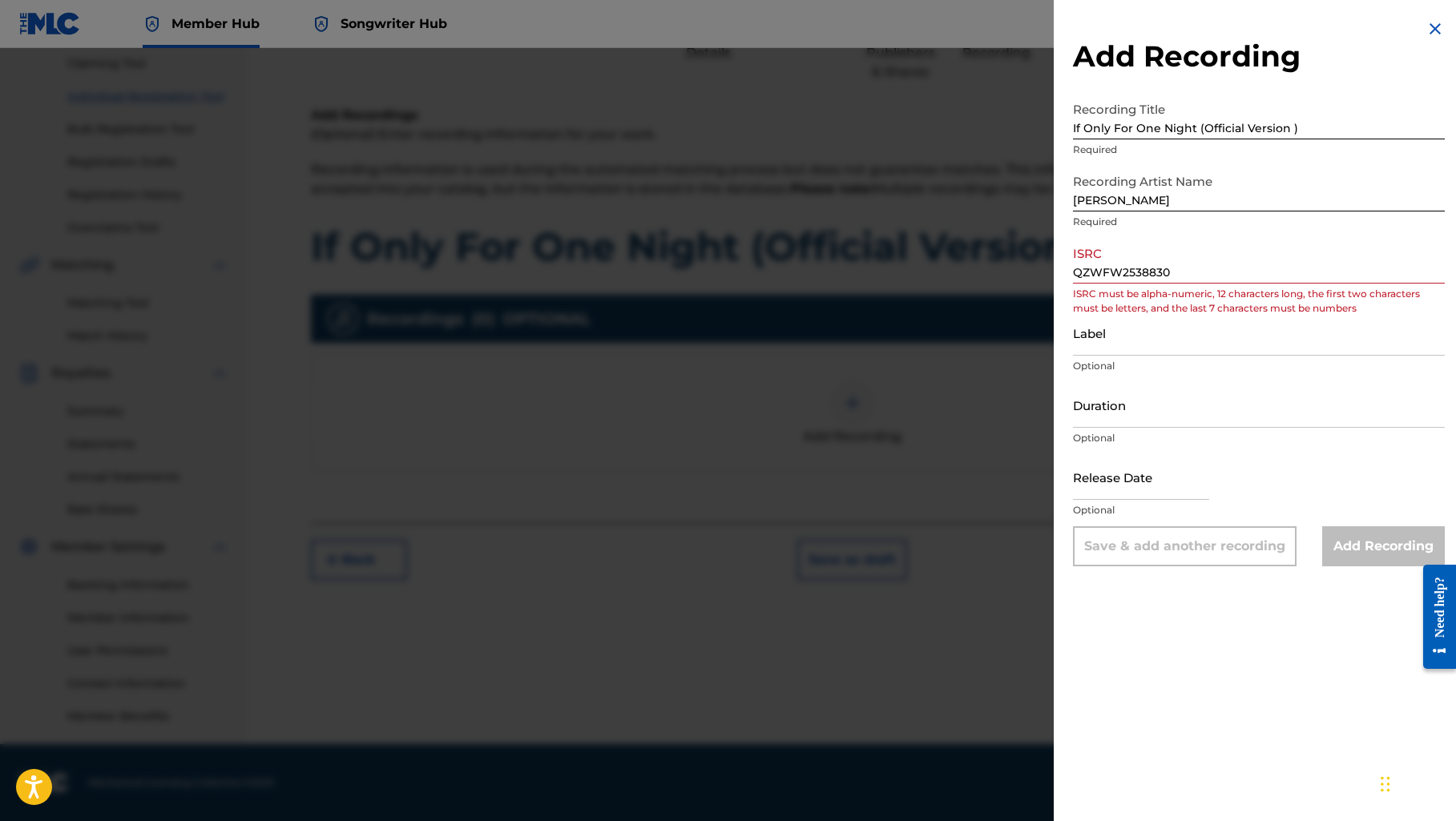
click at [1274, 469] on div "Release Date Optional" at bounding box center [1258, 490] width 372 height 72
click at [1181, 268] on input "QZWFW2538830" at bounding box center [1258, 261] width 372 height 45
type input "Q"
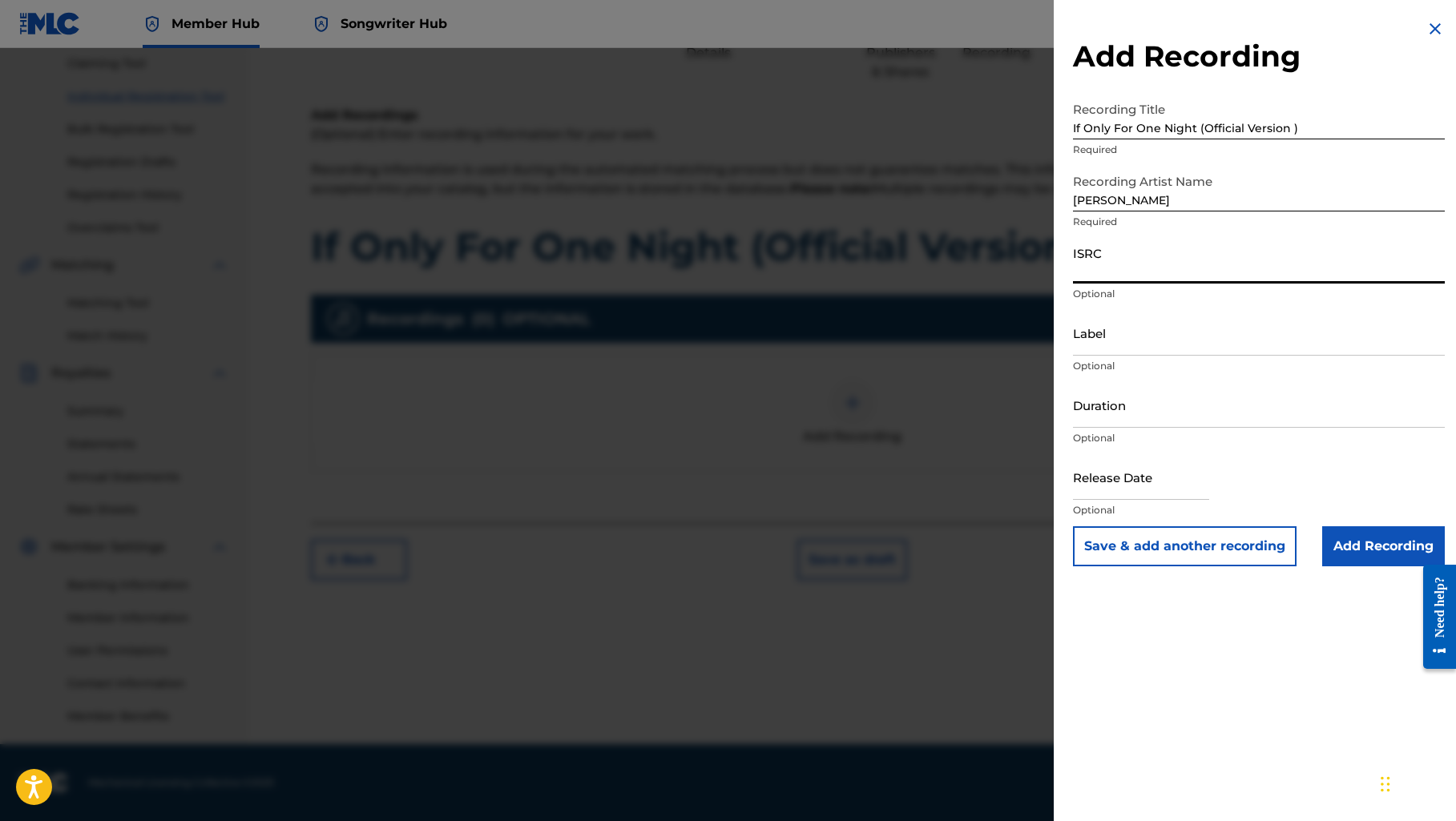
paste input "QZWFW2538830"
type input "QZWFW2538830"
click at [1162, 337] on input "Label" at bounding box center [1258, 333] width 372 height 45
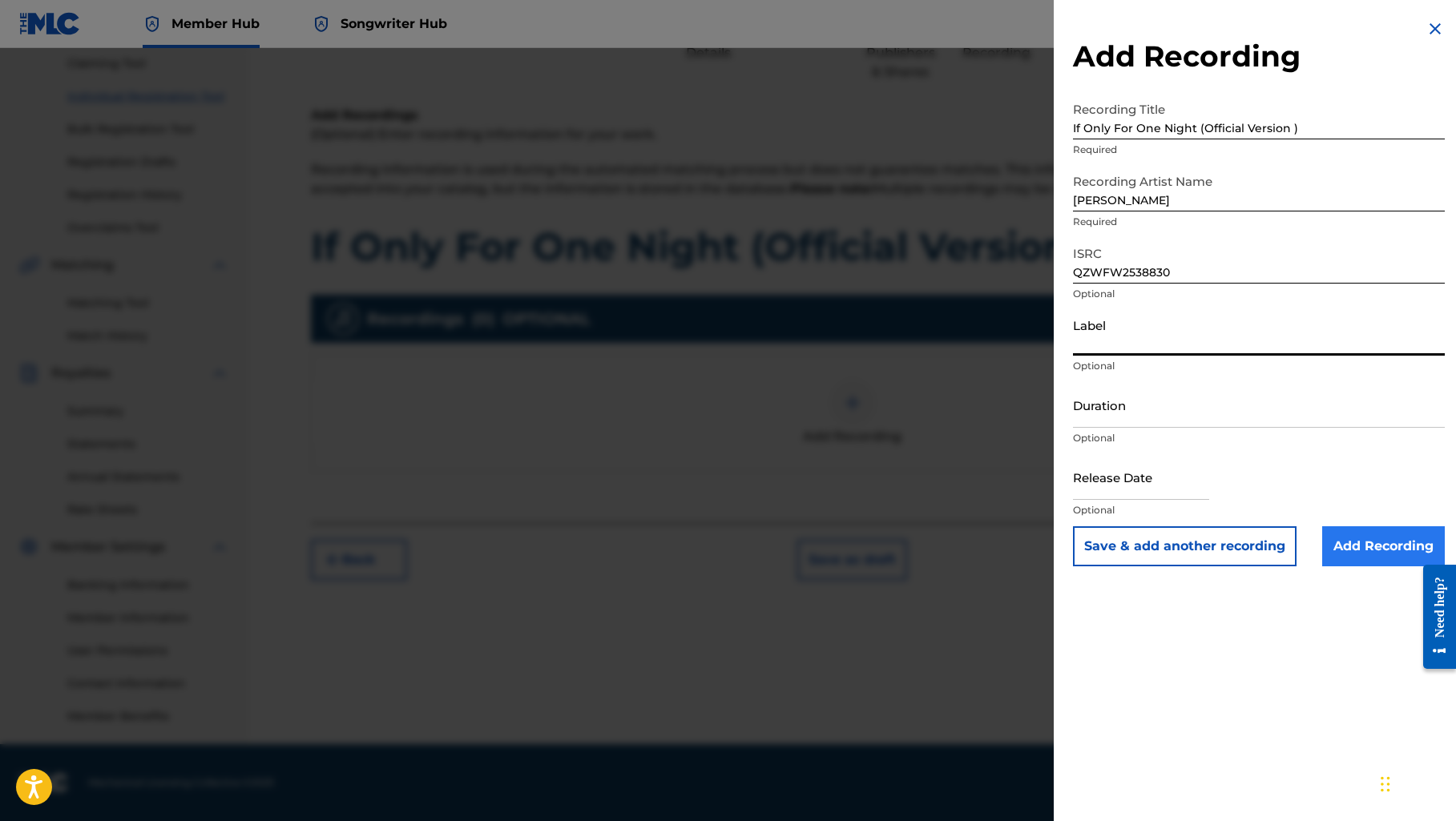
click at [1338, 546] on input "Add Recording" at bounding box center [1383, 546] width 122 height 40
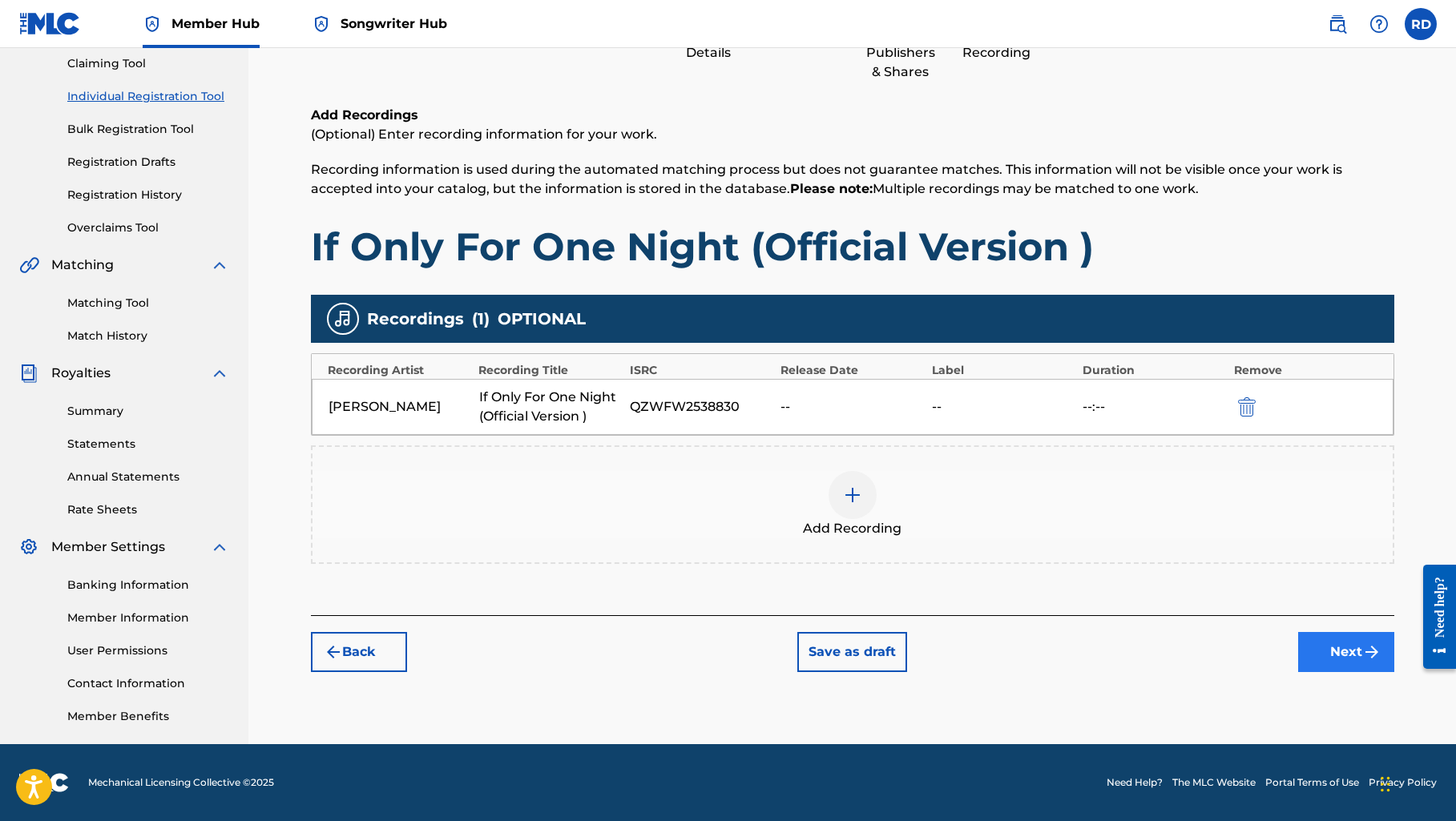
click at [1320, 651] on button "Next" at bounding box center [1346, 652] width 96 height 40
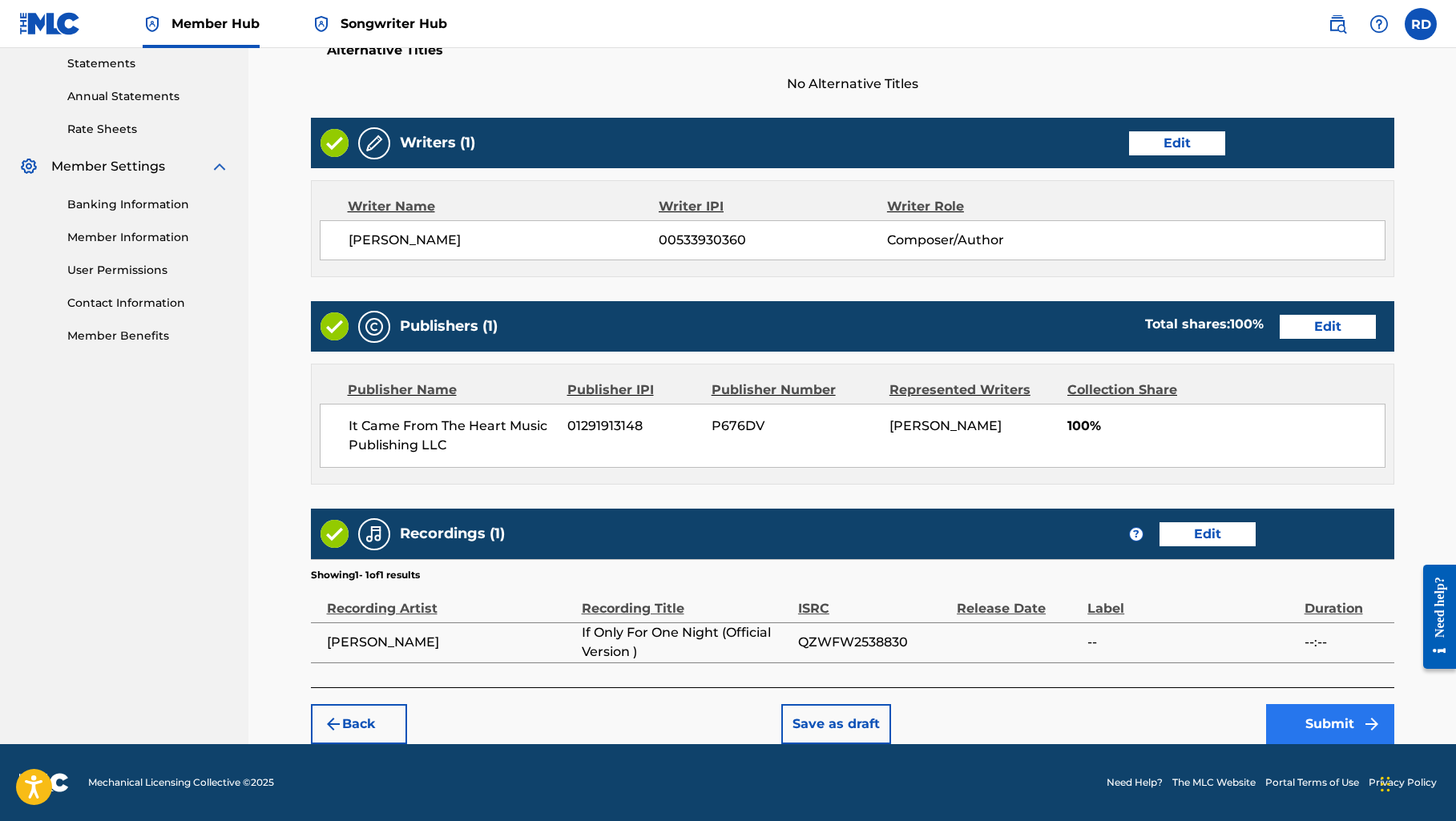
scroll to position [552, 0]
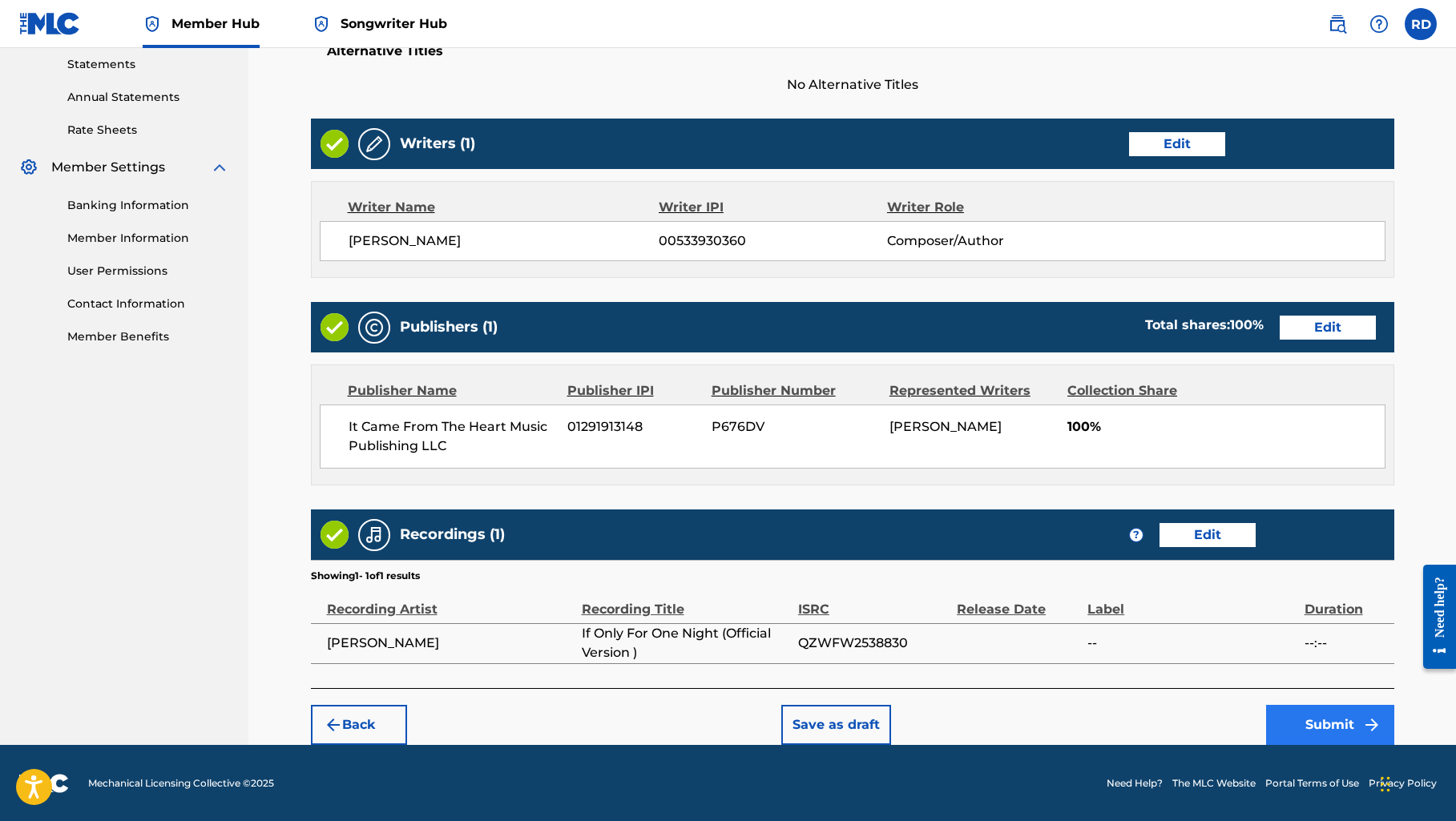
click at [1309, 727] on button "Submit" at bounding box center [1329, 725] width 129 height 40
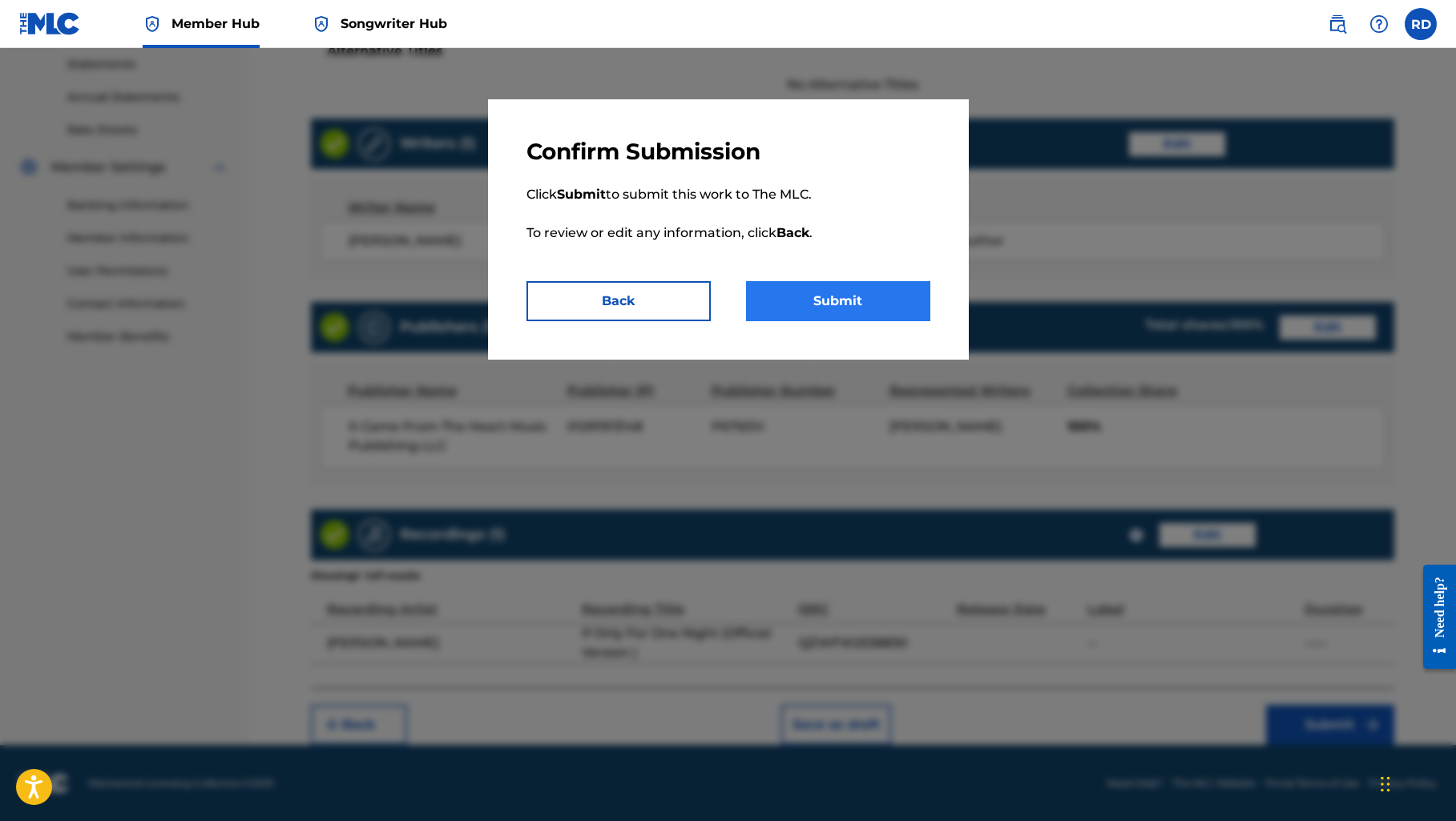
click at [872, 300] on button "Submit" at bounding box center [838, 302] width 185 height 40
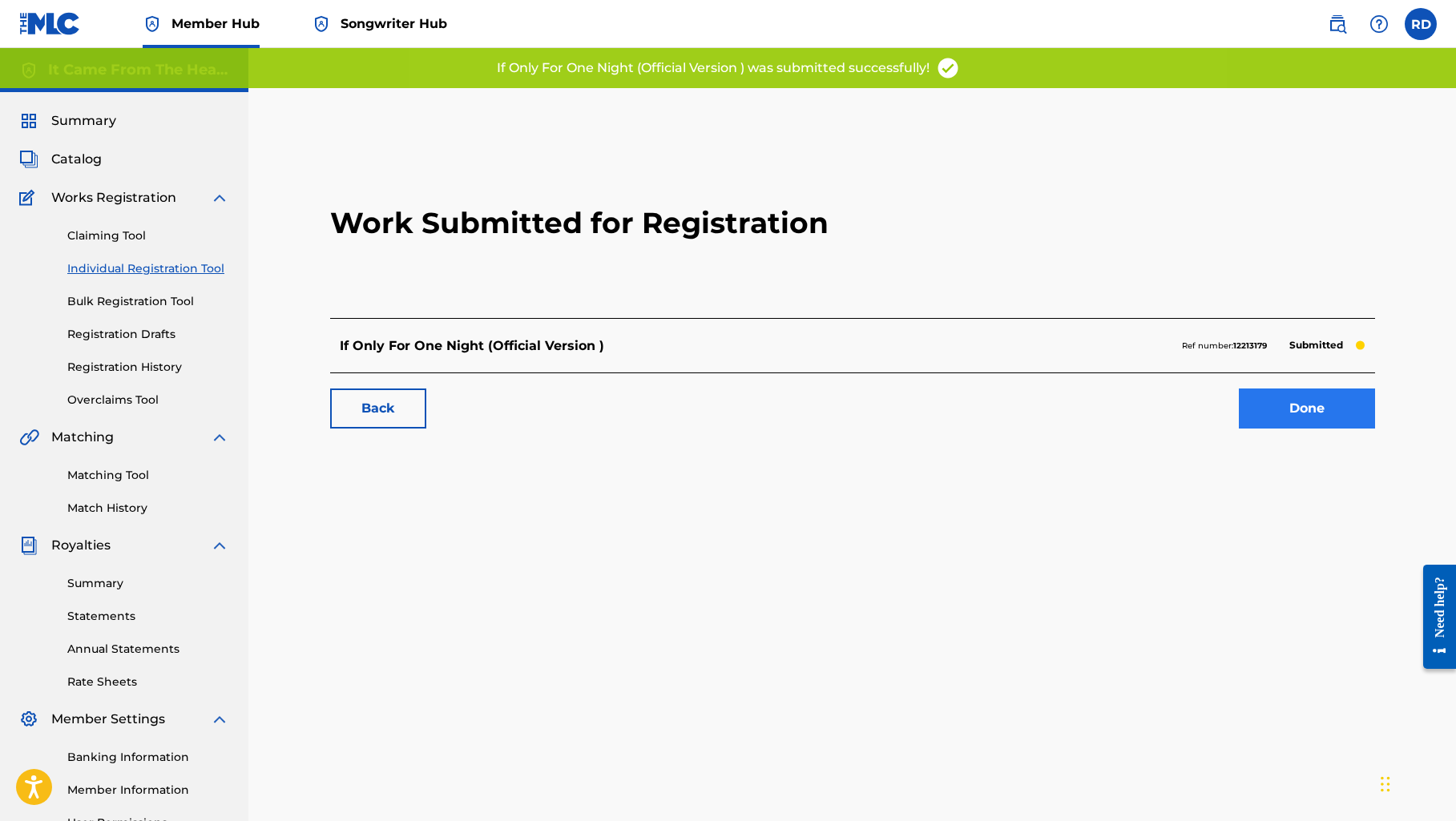
click at [1278, 416] on link "Done" at bounding box center [1306, 408] width 136 height 40
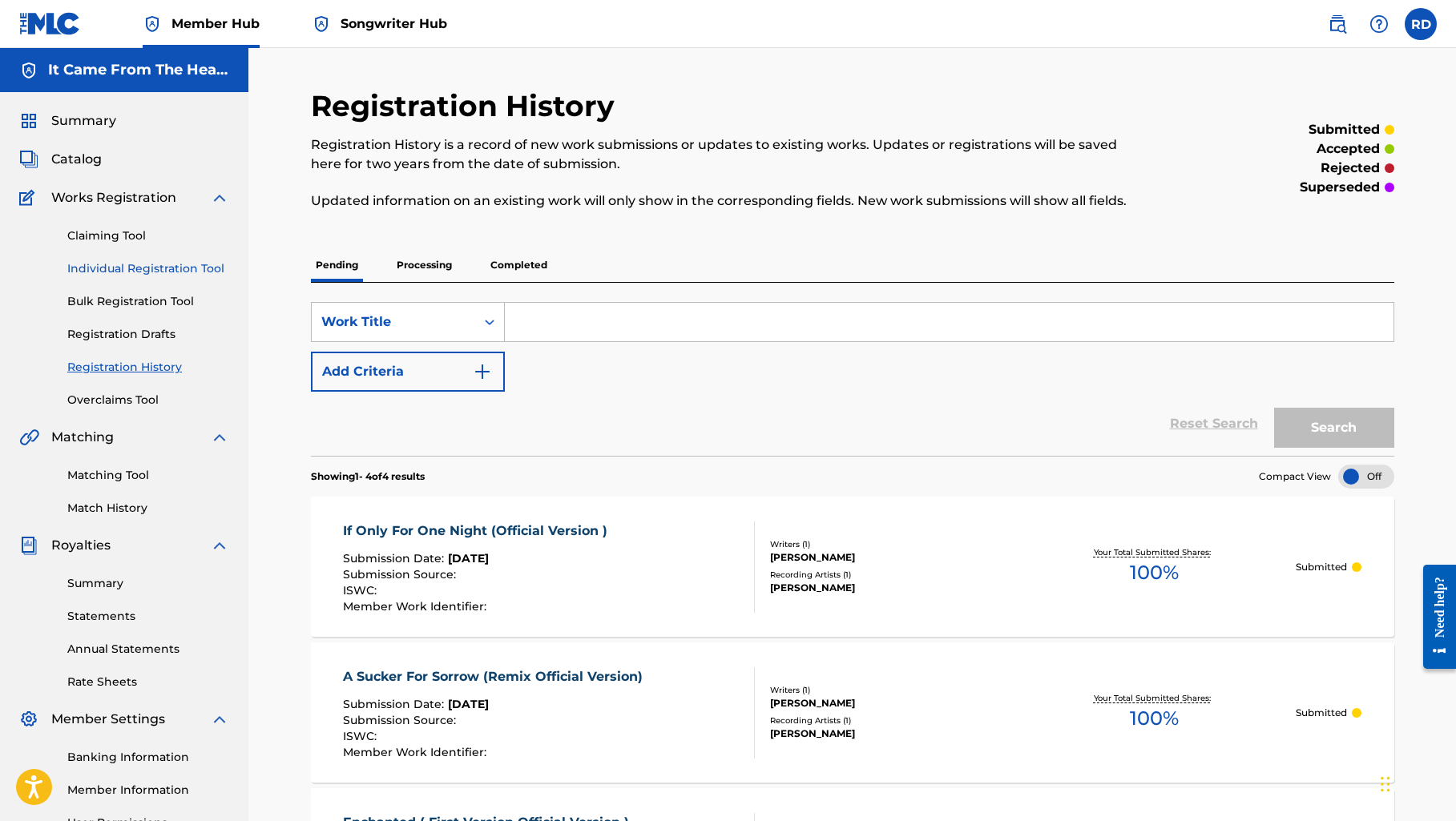
click at [157, 268] on link "Individual Registration Tool" at bounding box center [148, 268] width 162 height 17
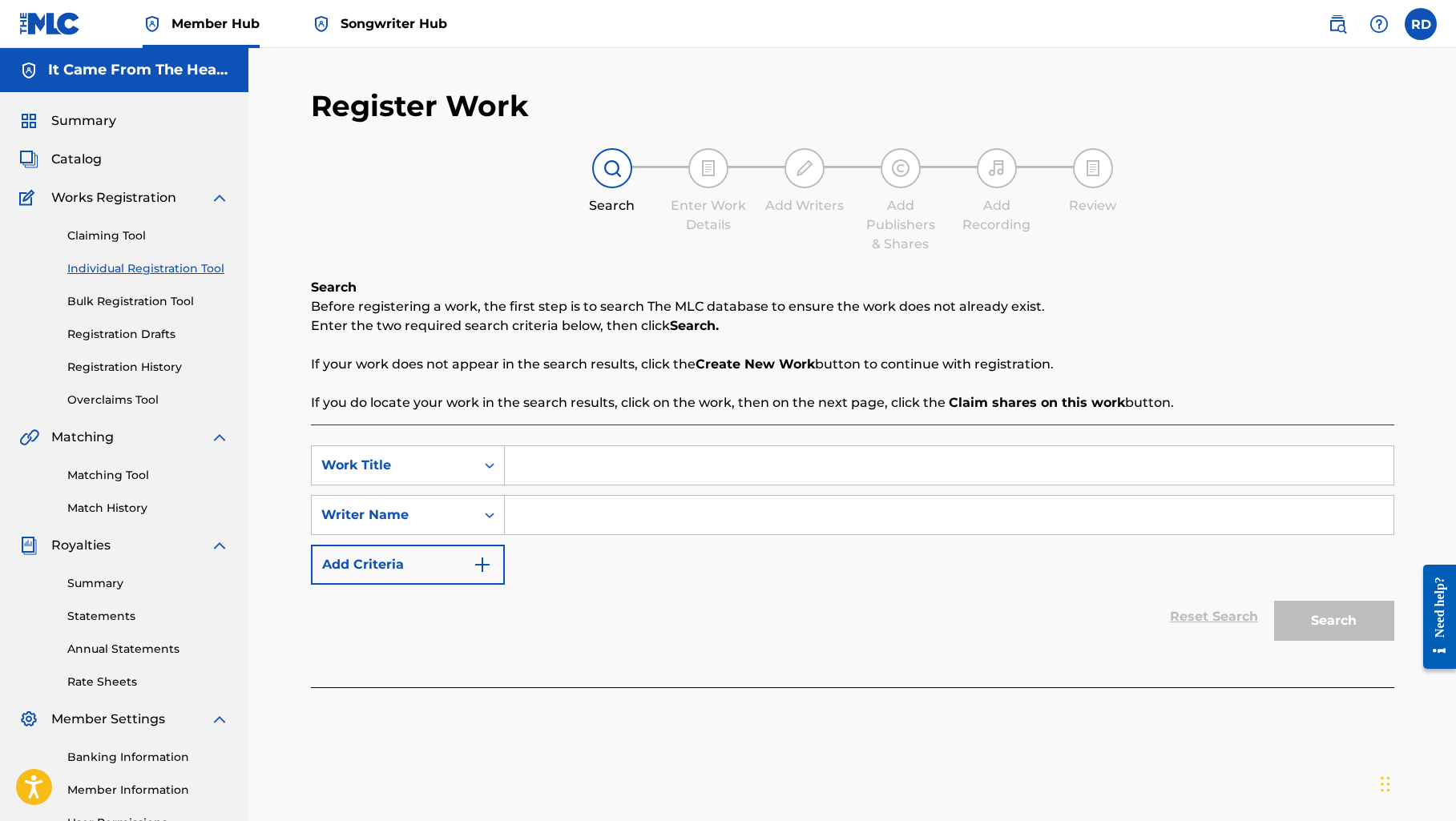
click at [549, 468] on input "Search Form" at bounding box center [949, 465] width 888 height 38
paste input "A Sucker For Sorrow (Official Country Version )"
type input "A Sucker For Sorrow (Official Country Version )"
click at [571, 515] on input "Search Form" at bounding box center [949, 515] width 888 height 38
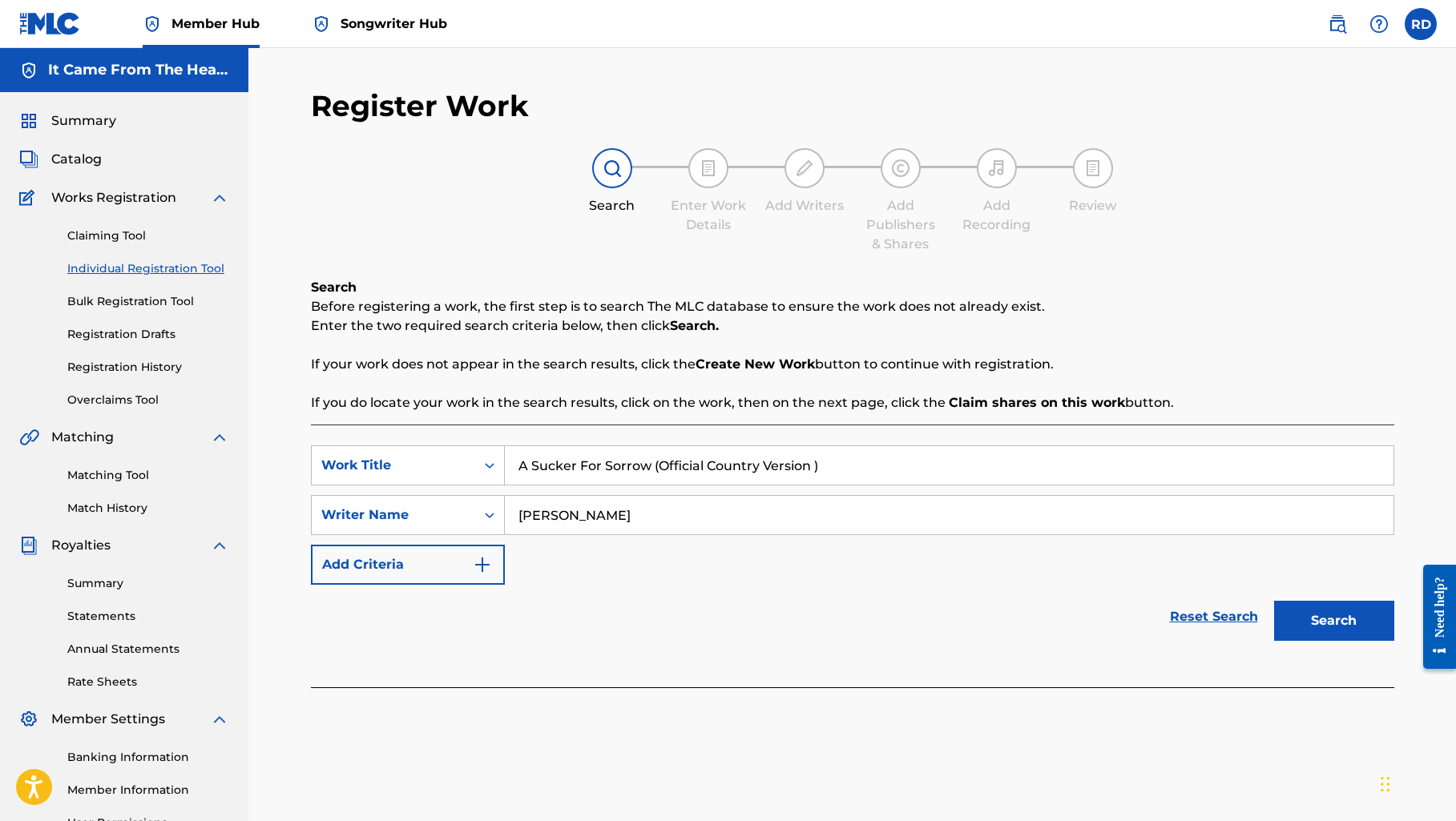
type input "[PERSON_NAME]"
click at [1333, 621] on button "Search" at bounding box center [1334, 621] width 120 height 40
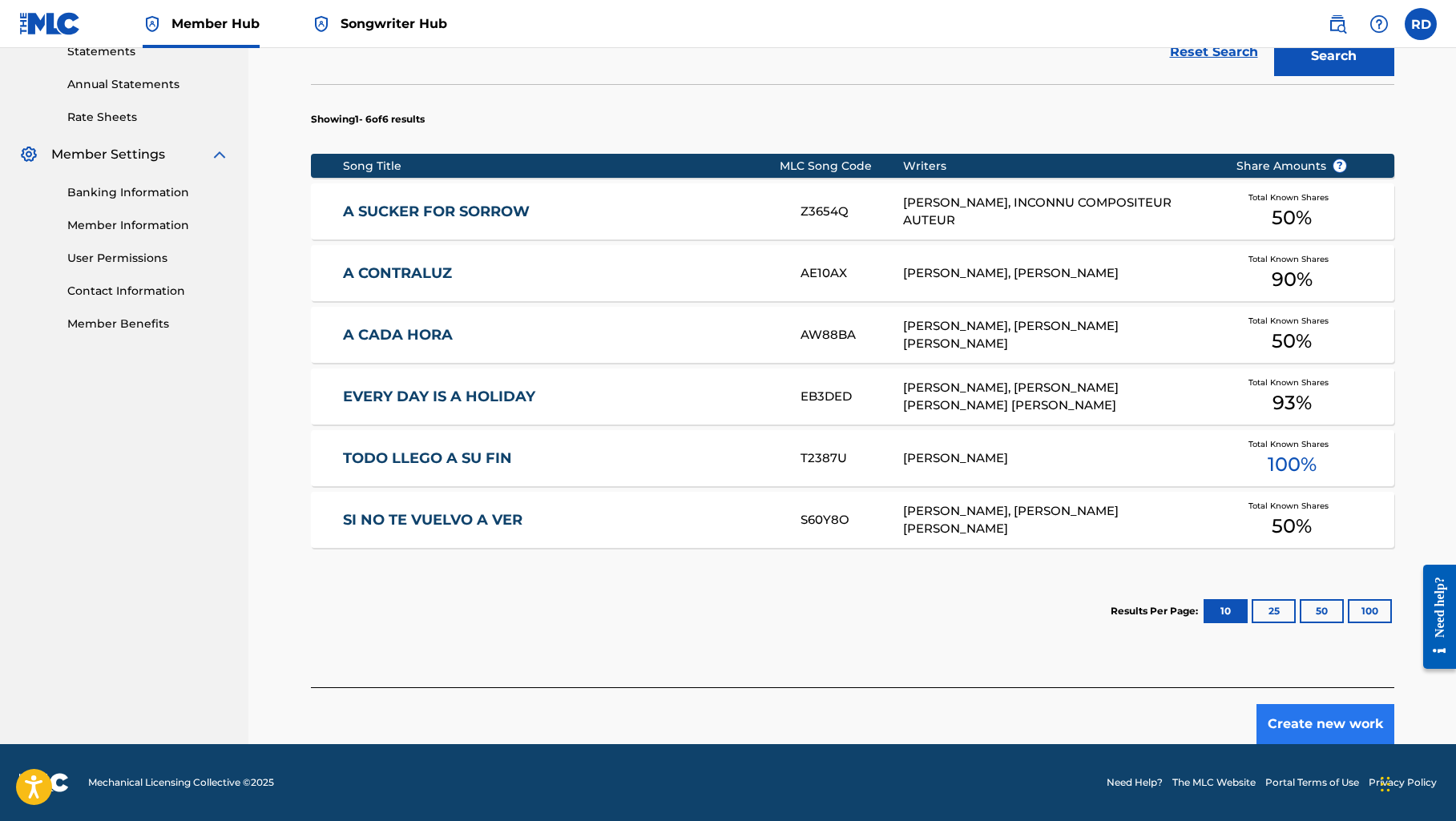
click at [1287, 727] on button "Create new work" at bounding box center [1325, 724] width 138 height 40
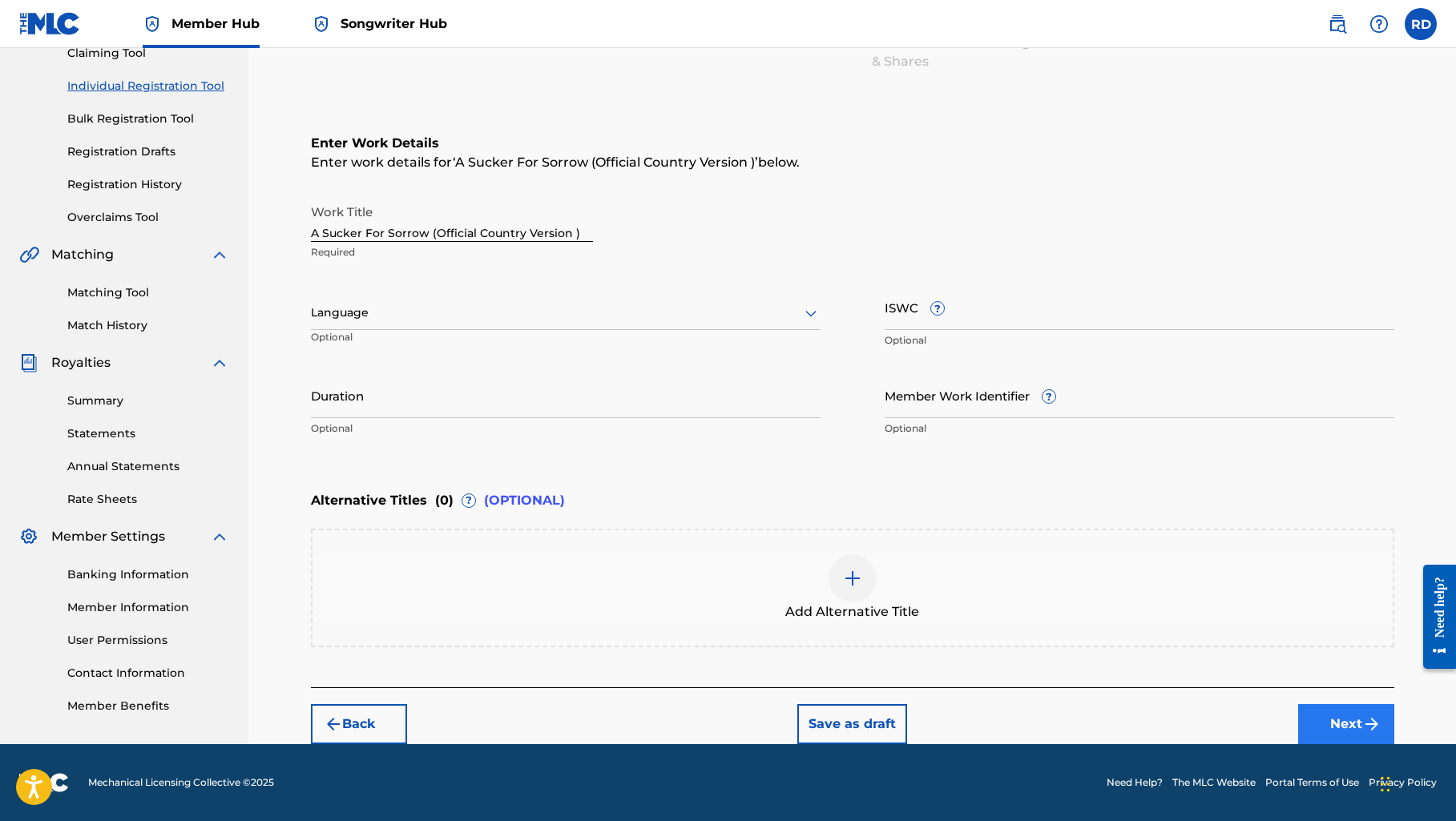
click at [1333, 729] on button "Next" at bounding box center [1346, 724] width 96 height 40
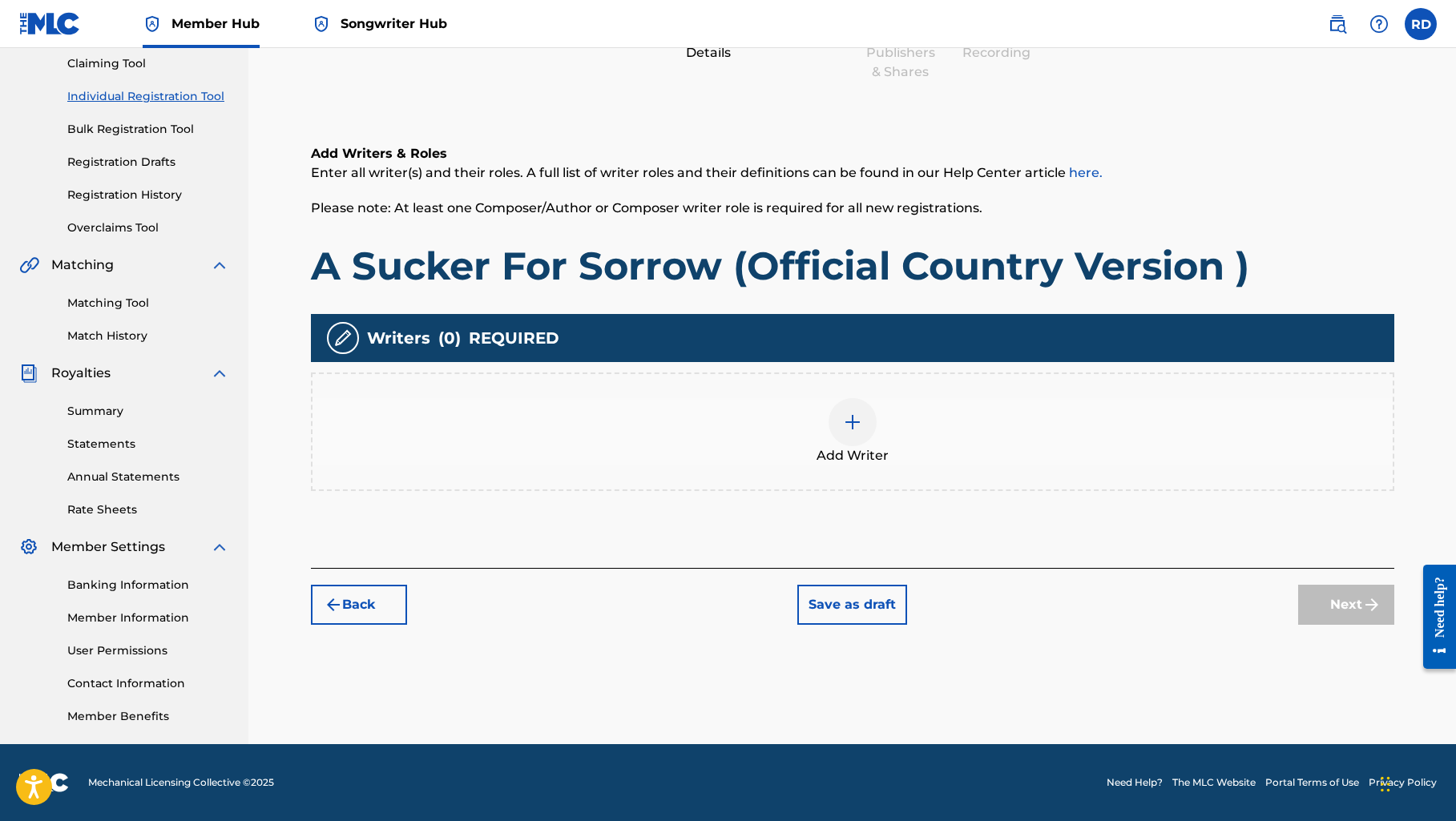
click at [855, 427] on img at bounding box center [853, 422] width 19 height 19
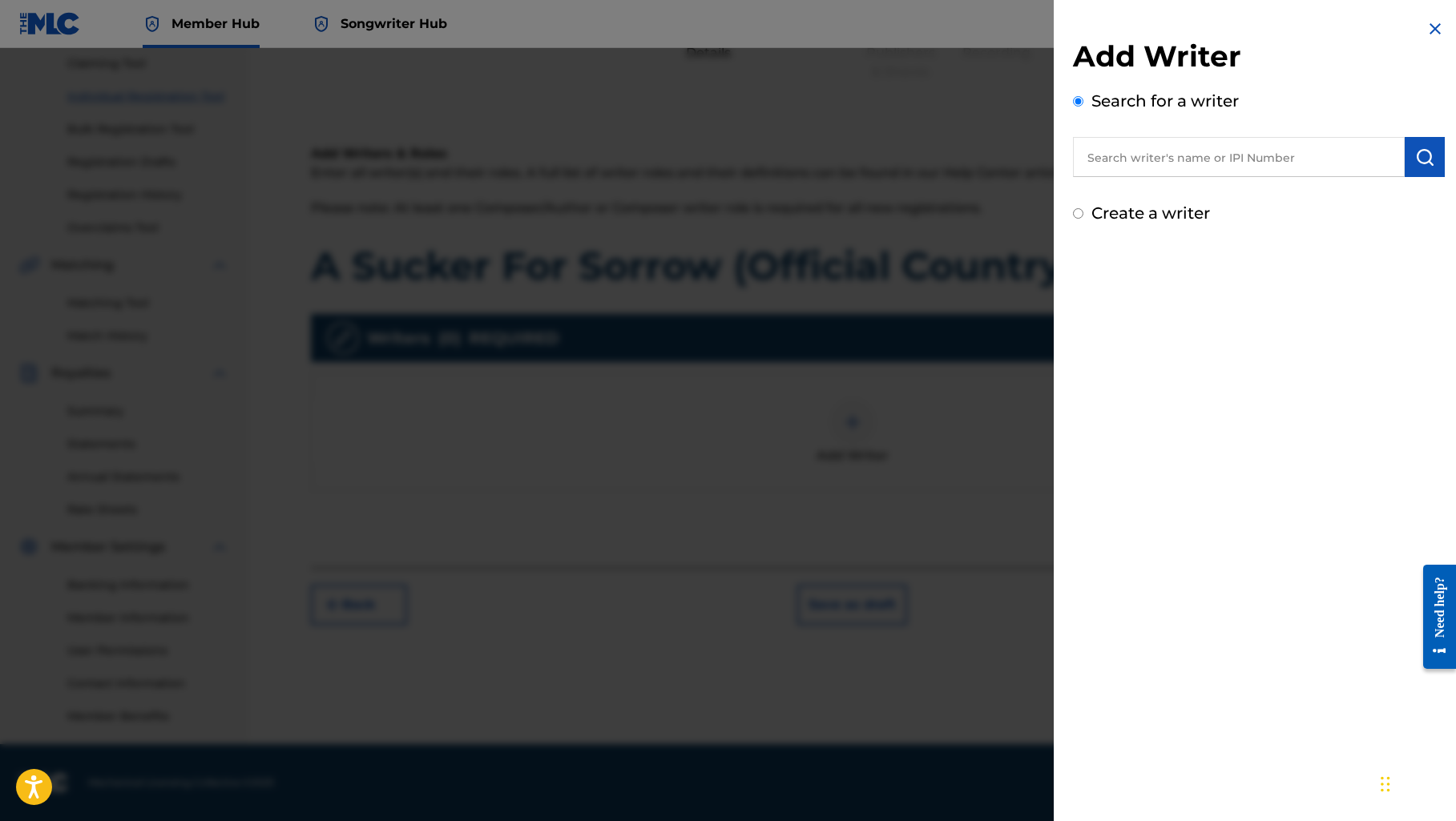
click at [1102, 164] on input "text" at bounding box center [1238, 157] width 331 height 40
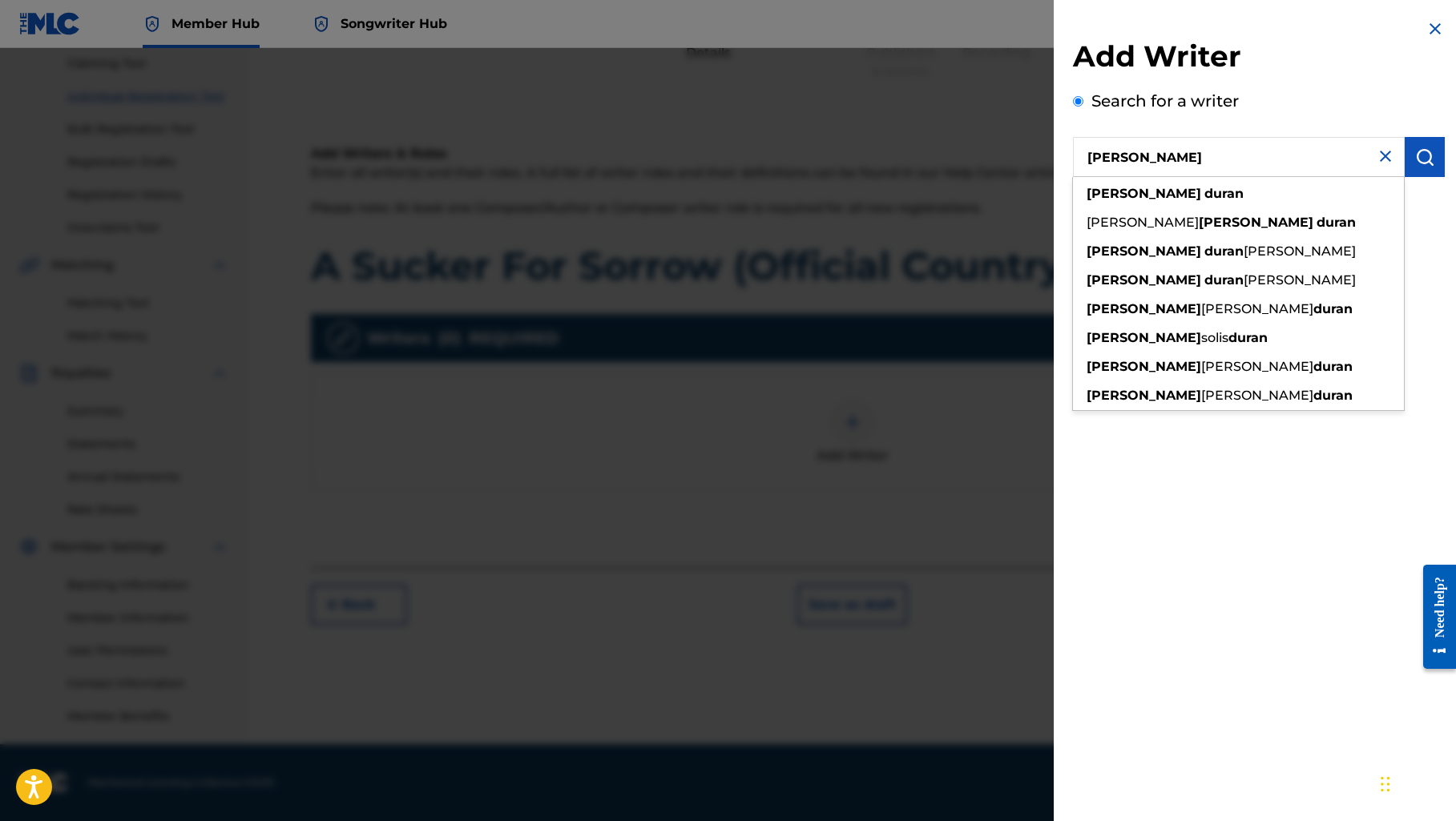
type input "[PERSON_NAME]"
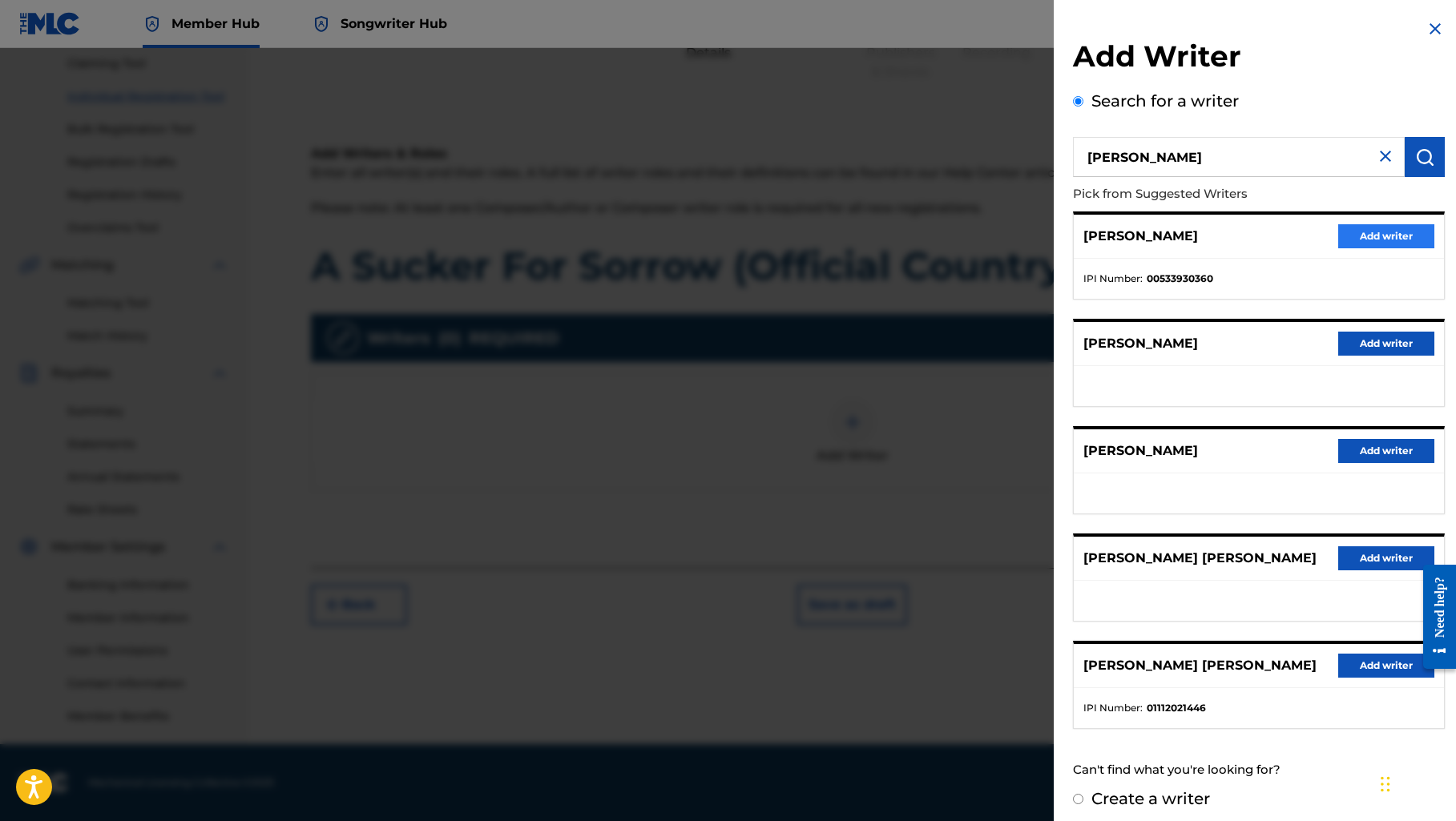
click at [1355, 233] on button "Add writer" at bounding box center [1386, 236] width 96 height 24
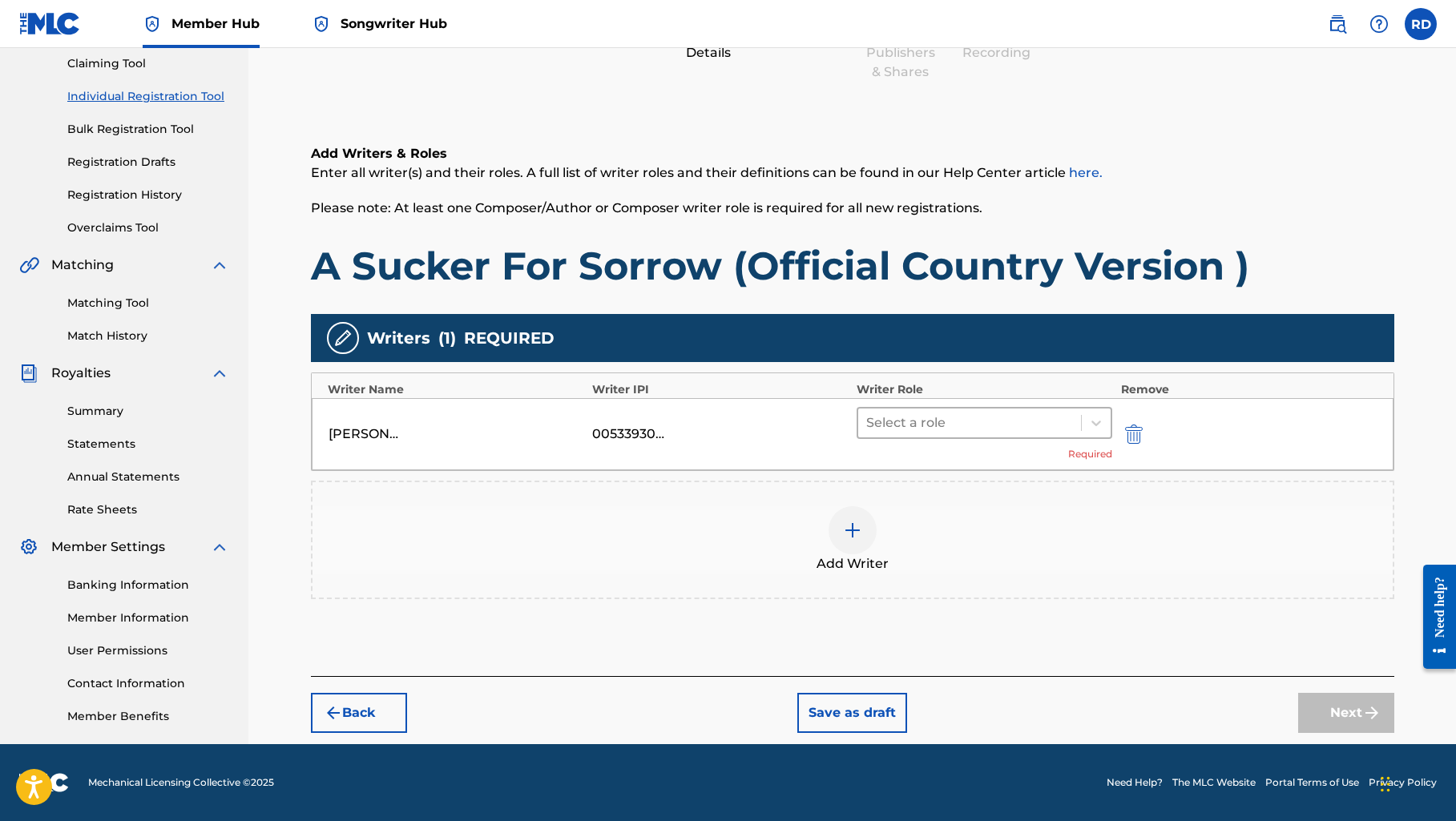
click at [928, 426] on div at bounding box center [969, 423] width 207 height 23
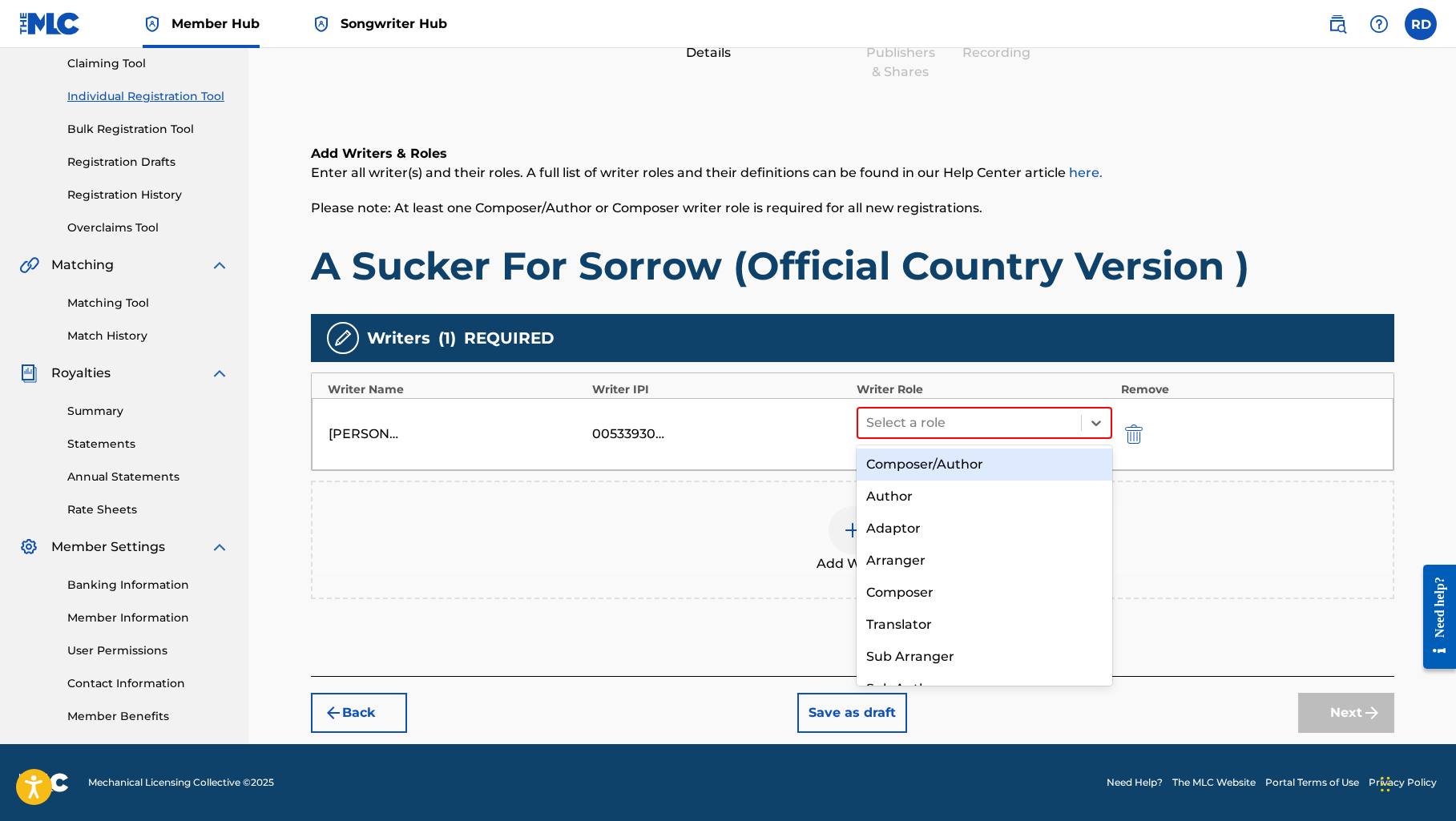
click at [921, 451] on div "Composer/Author" at bounding box center [984, 464] width 256 height 32
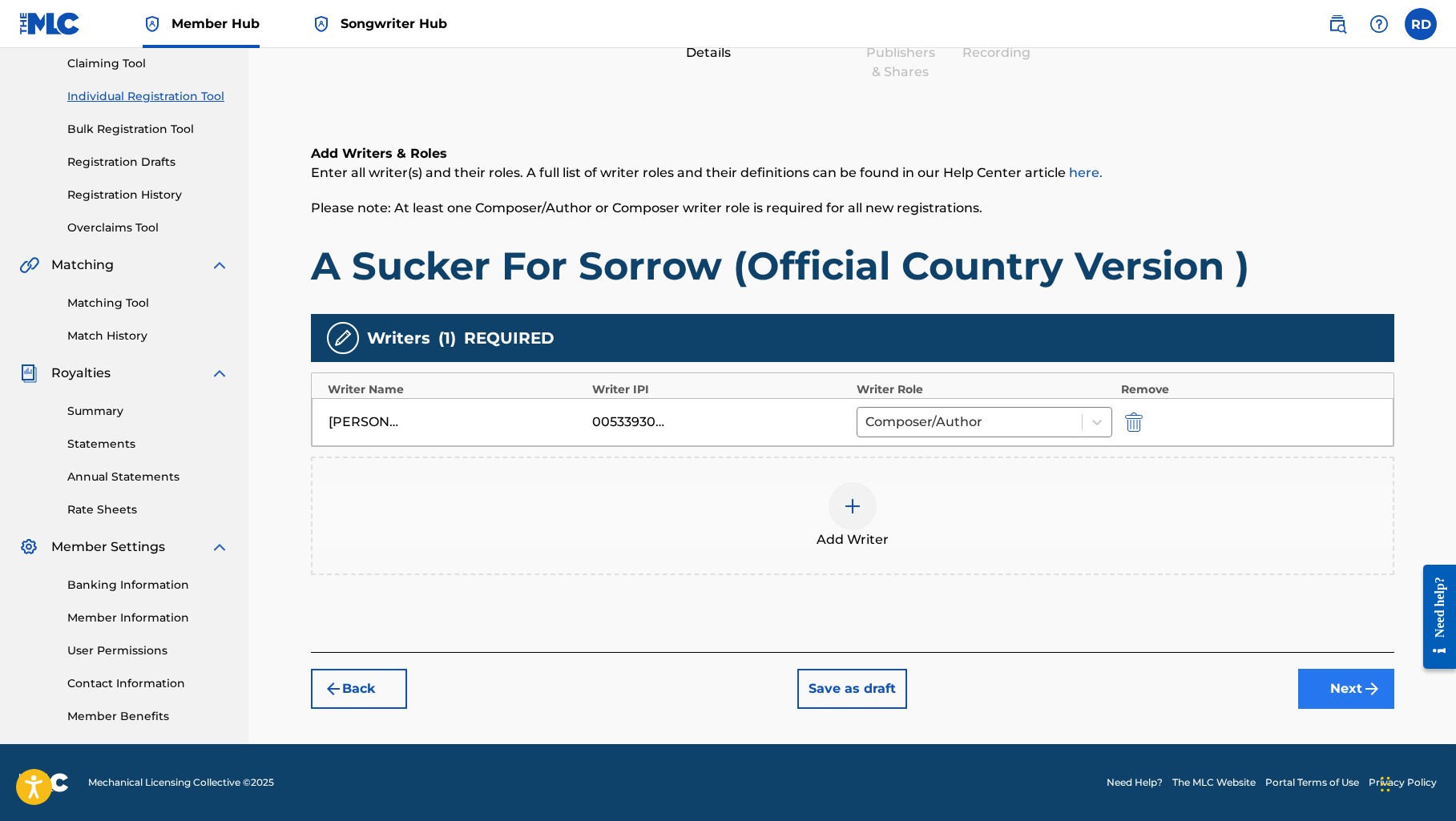
click at [1329, 689] on button "Next" at bounding box center [1346, 689] width 96 height 40
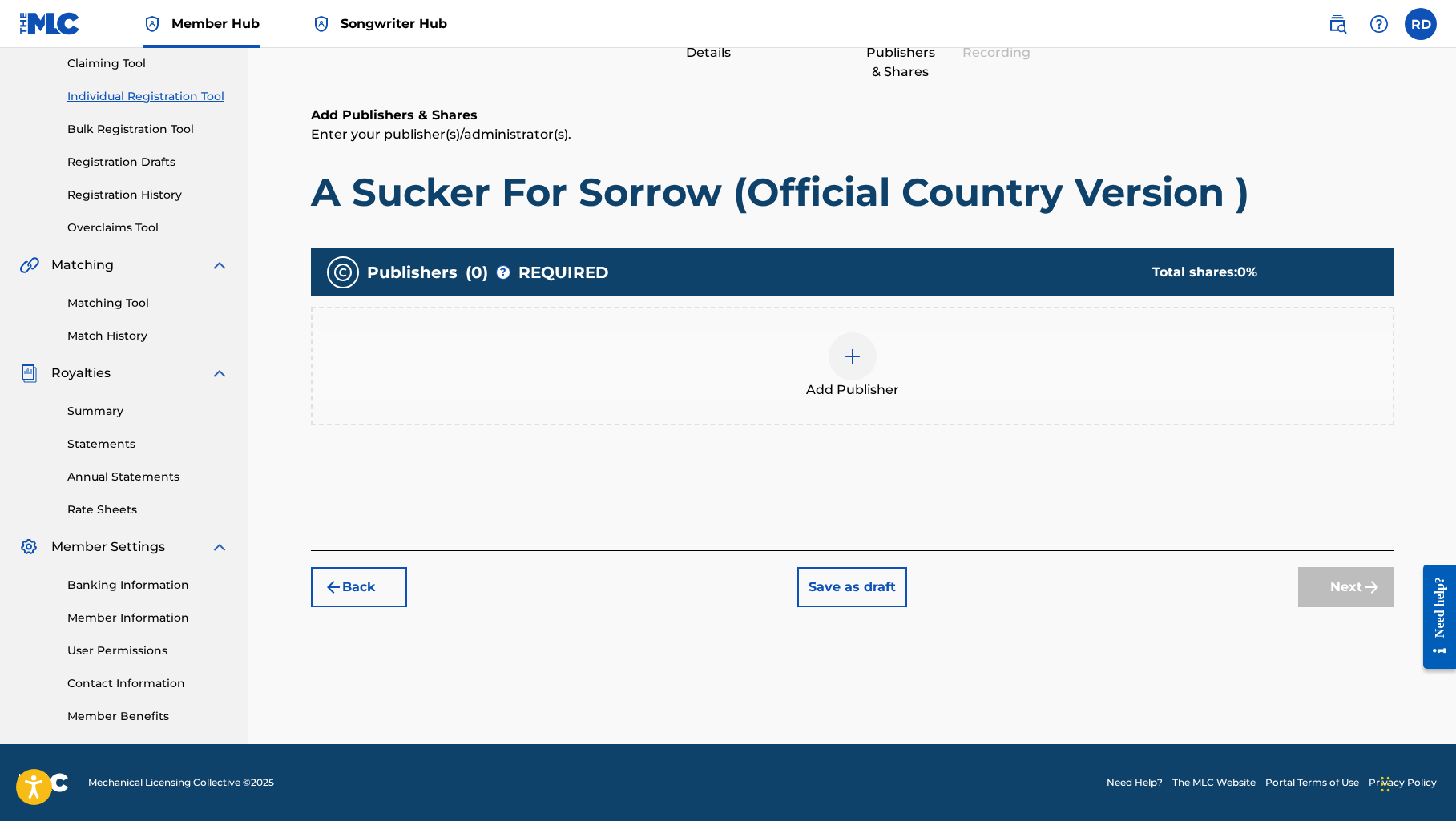
scroll to position [72, 0]
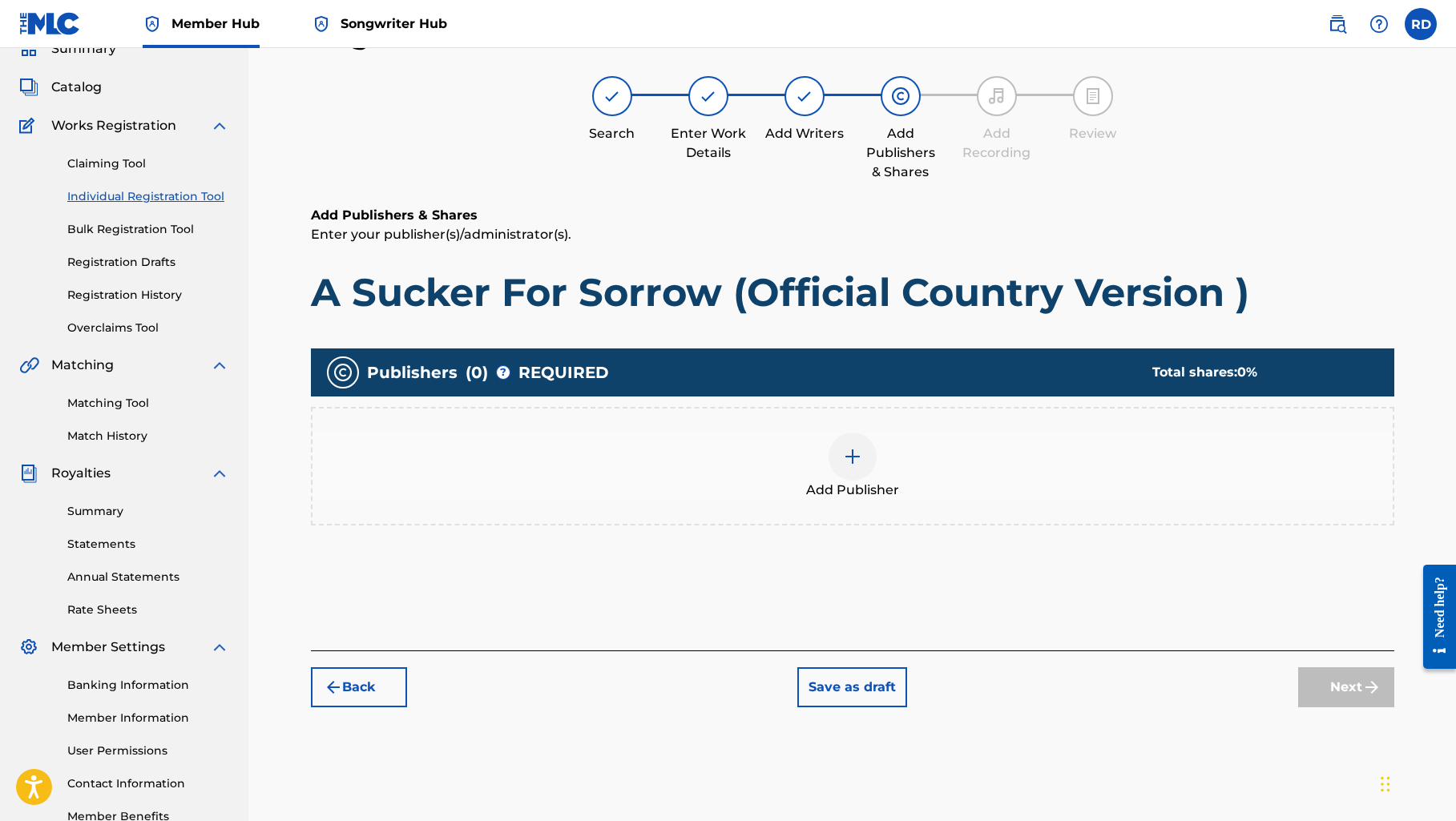
click at [850, 462] on img at bounding box center [853, 456] width 19 height 19
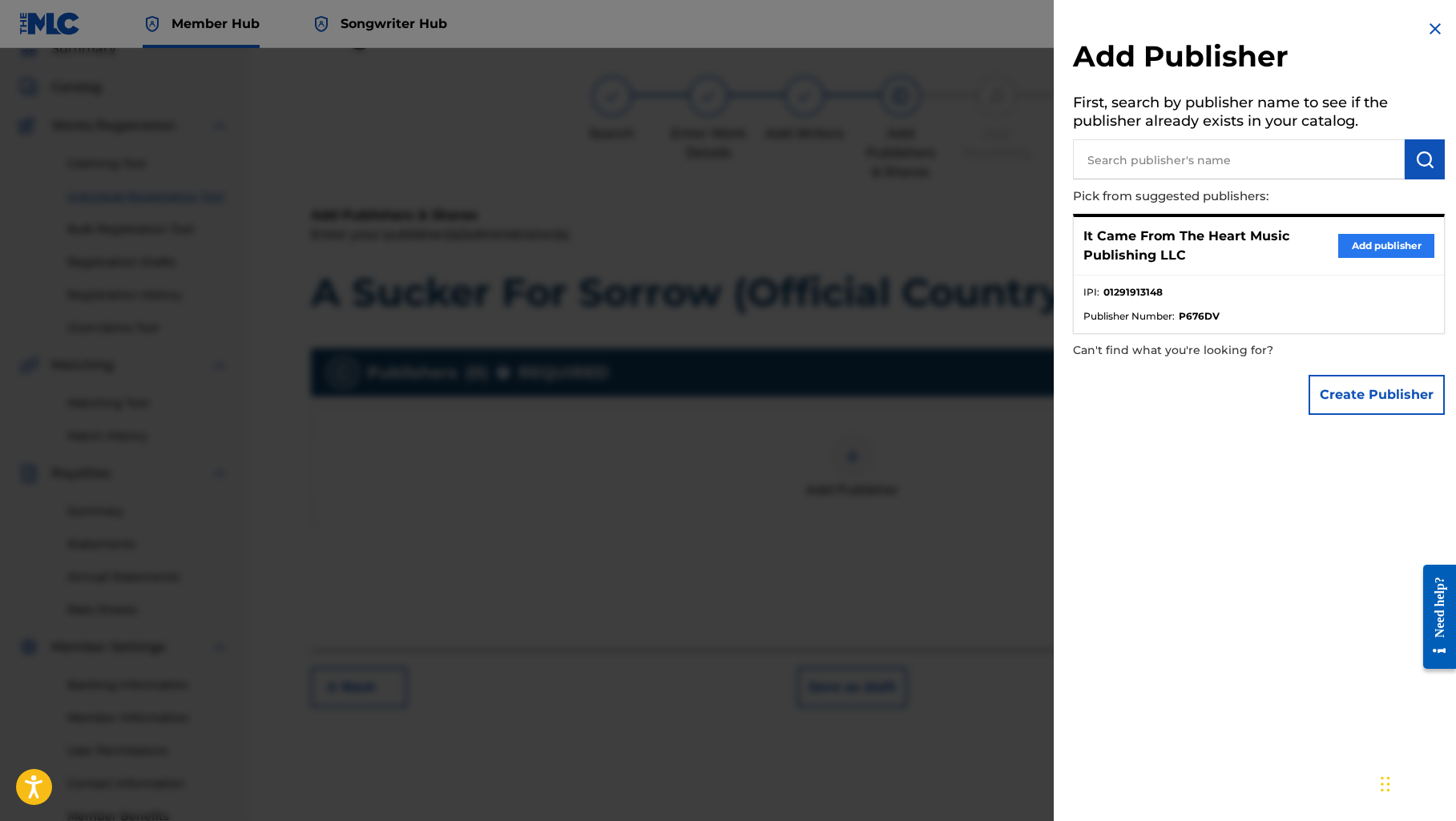
click at [1355, 241] on button "Add publisher" at bounding box center [1386, 245] width 96 height 24
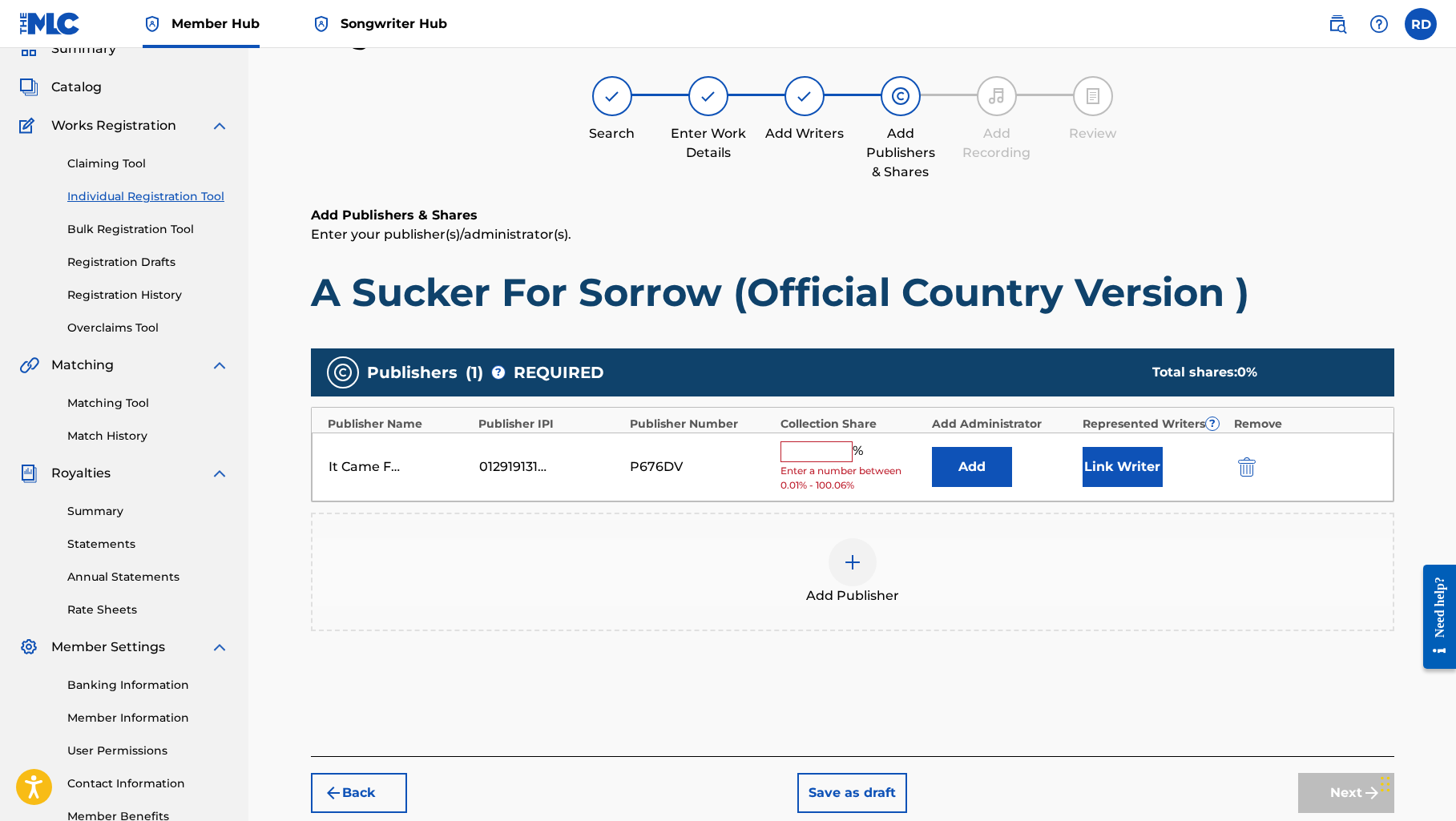
click at [835, 444] on input "text" at bounding box center [816, 452] width 72 height 21
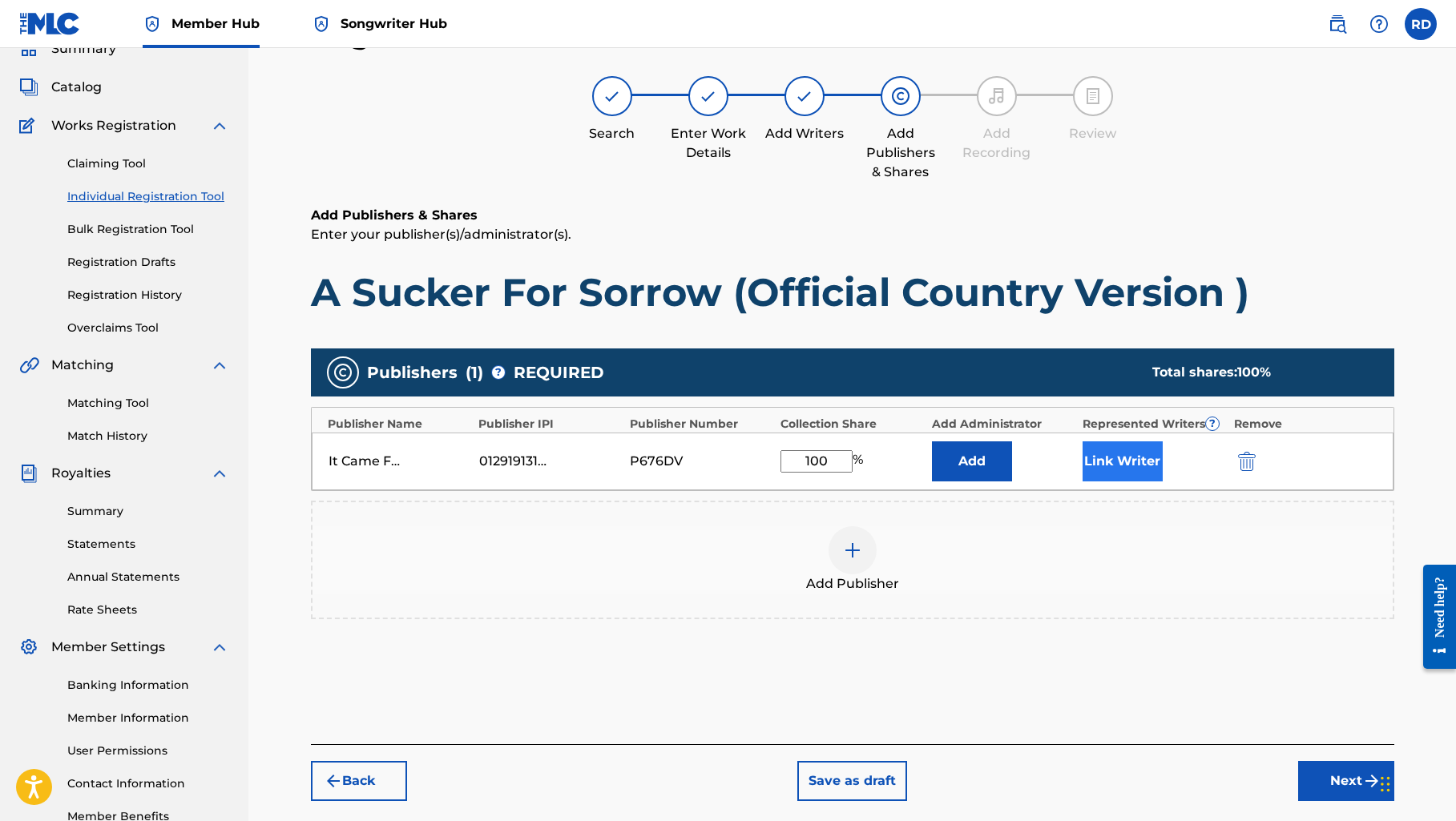
type input "100"
click at [1104, 459] on button "Link Writer" at bounding box center [1123, 462] width 80 height 40
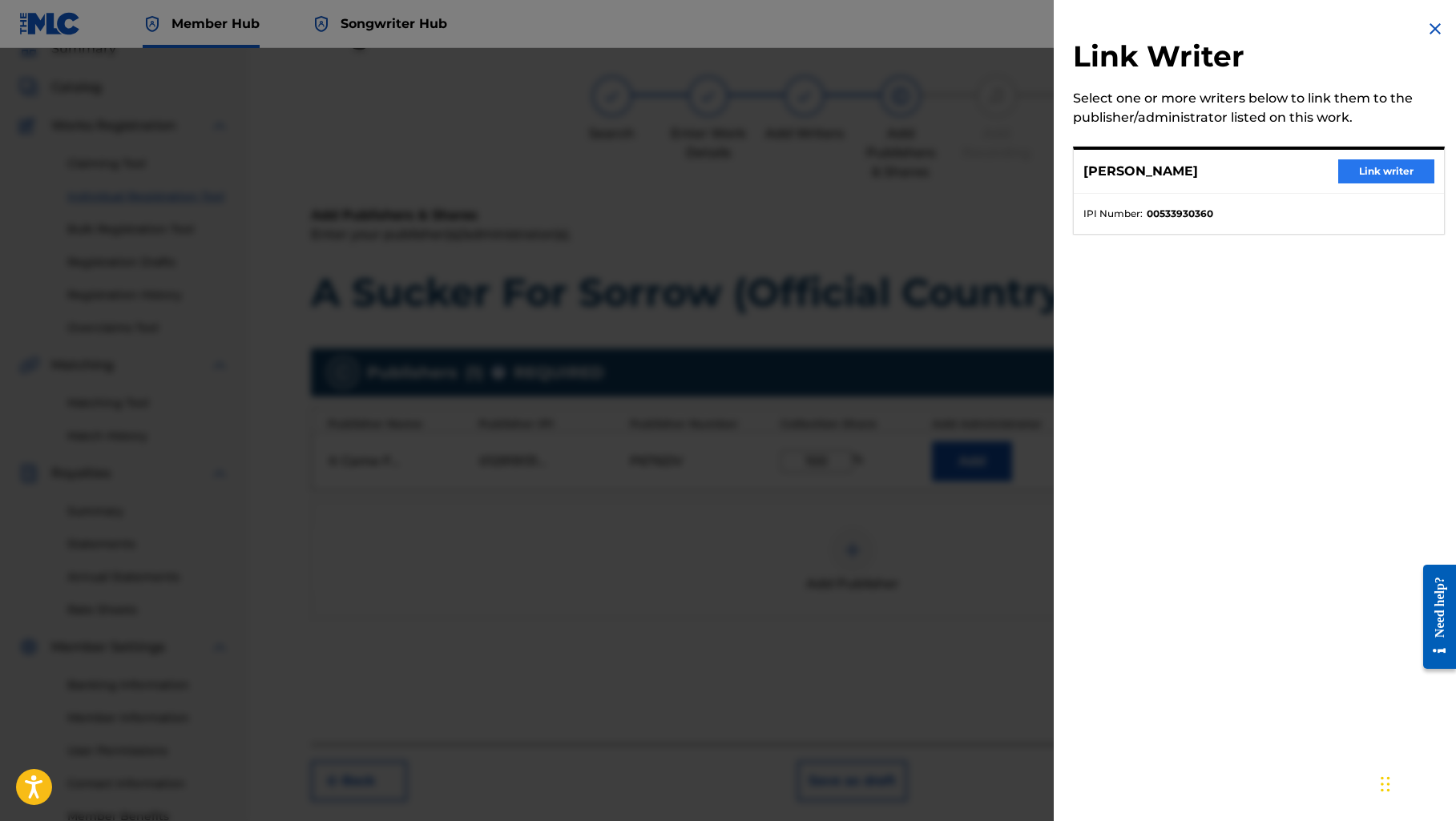
click at [1380, 172] on button "Link writer" at bounding box center [1386, 170] width 96 height 24
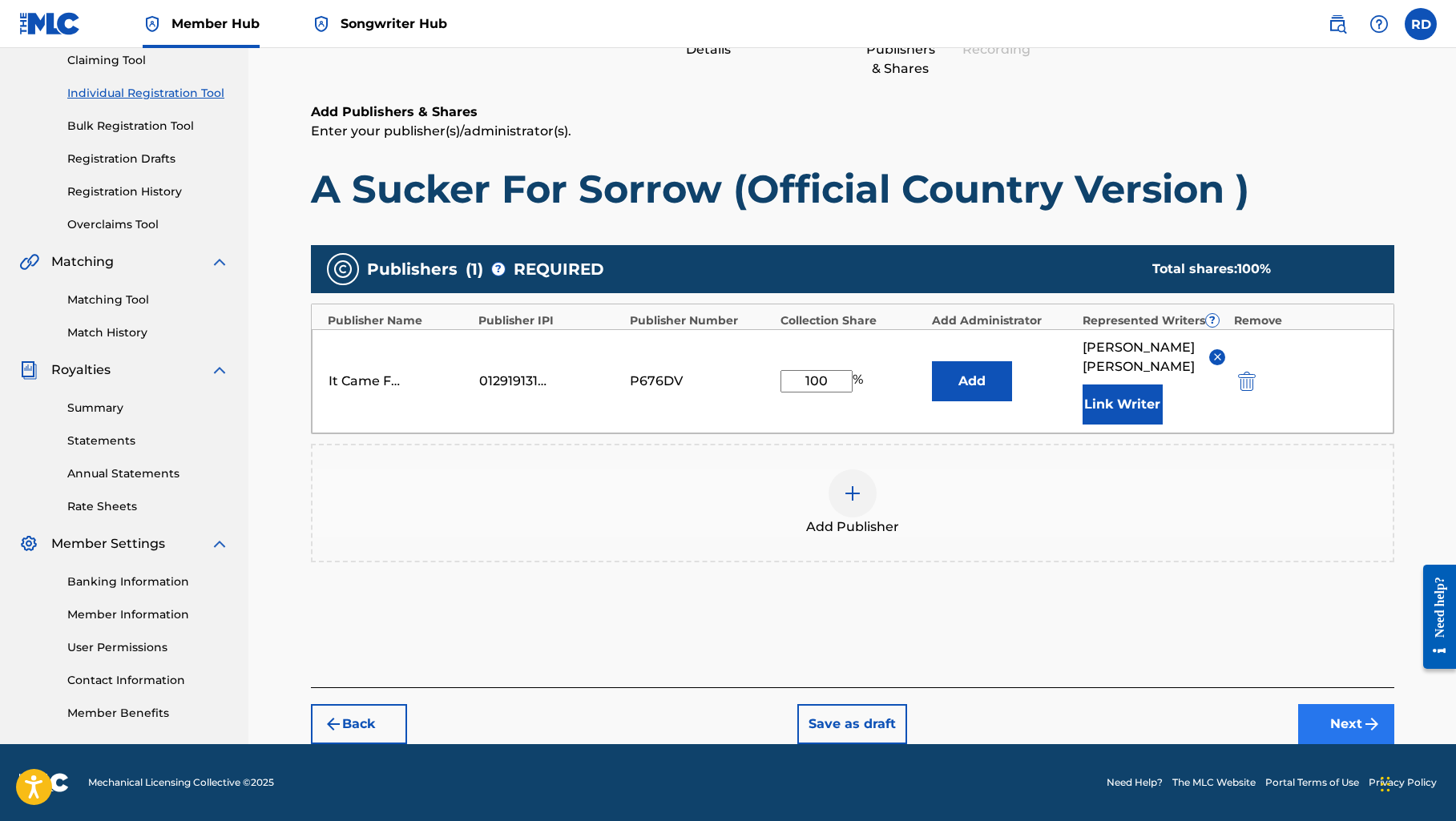
click at [1326, 720] on button "Next" at bounding box center [1346, 724] width 96 height 40
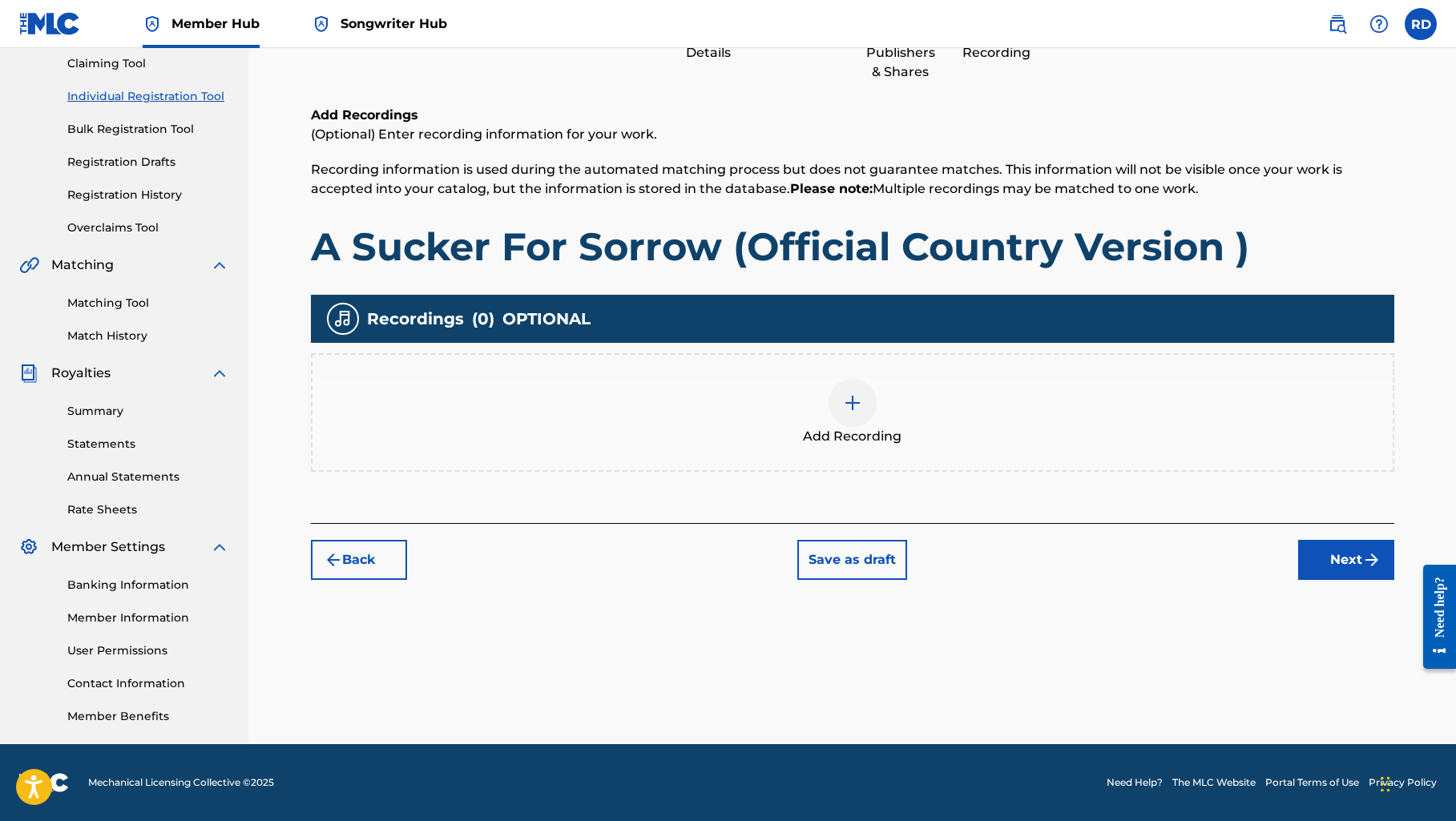
click at [853, 407] on img at bounding box center [853, 403] width 19 height 19
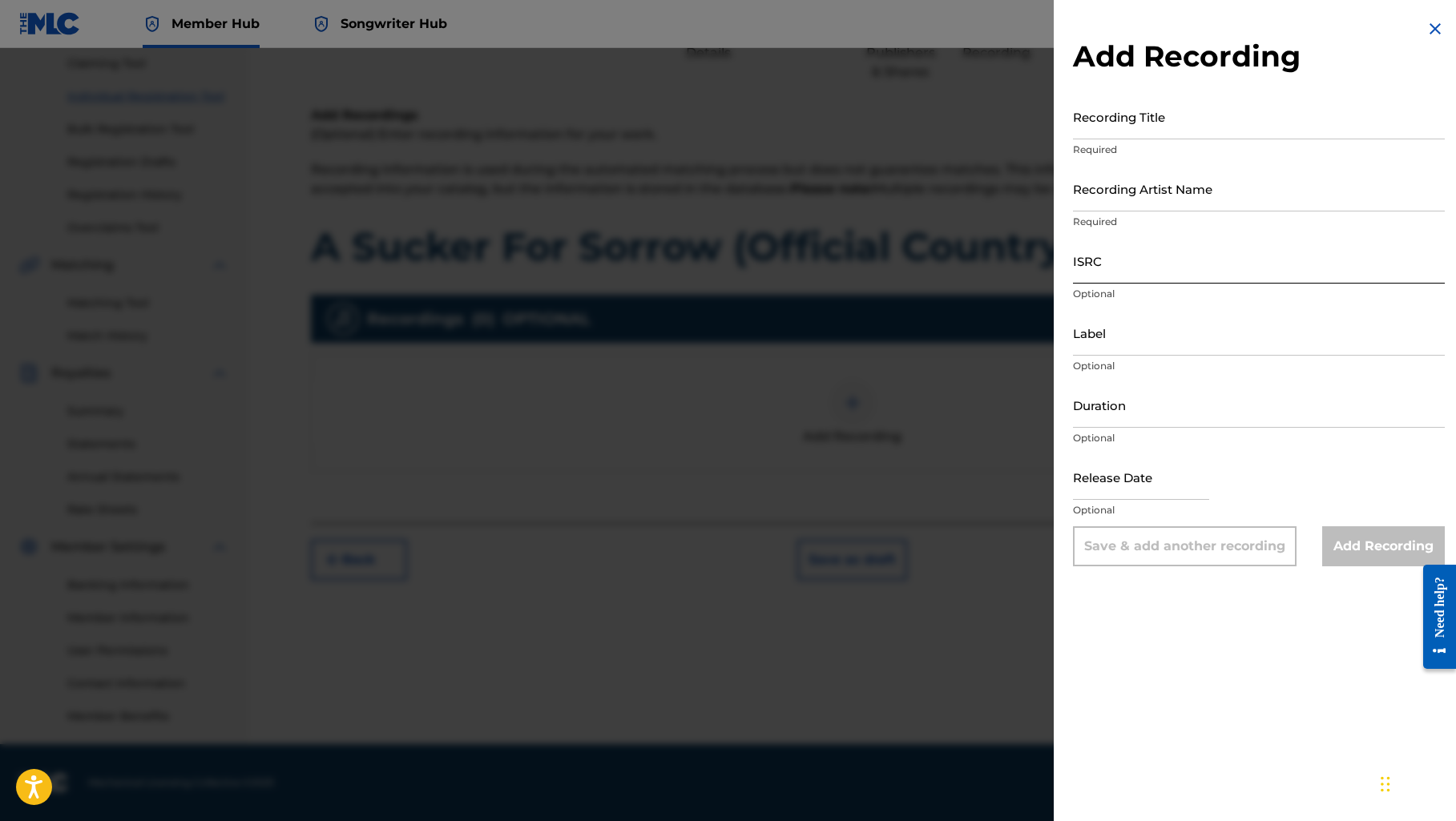
click at [1106, 281] on input "ISRC" at bounding box center [1258, 261] width 372 height 45
click at [1089, 126] on input "Recording Title" at bounding box center [1258, 116] width 372 height 45
paste input "A Sucker For Sorrow (Official Country Version )"
type input "A Sucker For Sorrow (Official Country Version )"
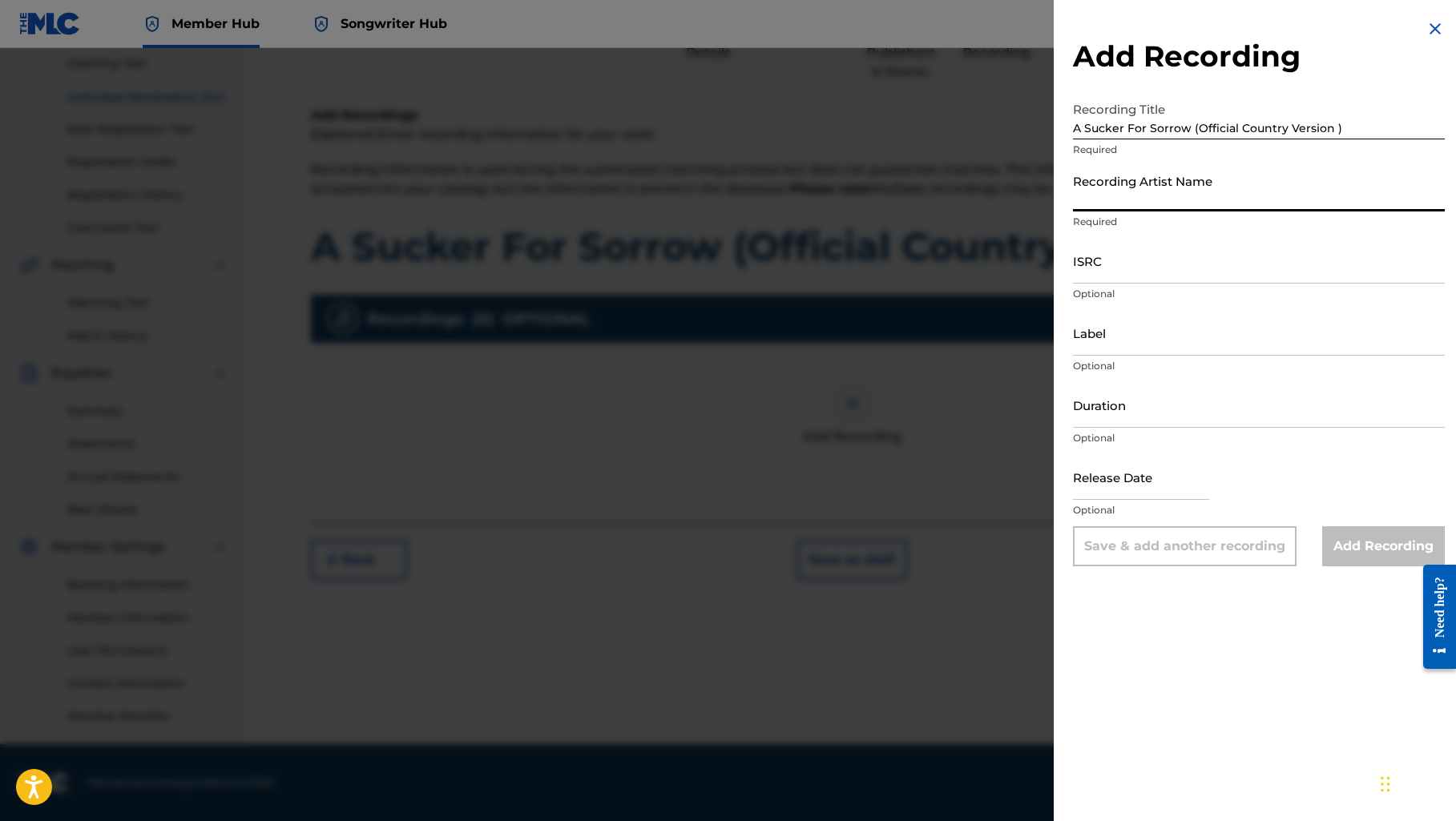
click at [1139, 187] on input "Recording Artist Name" at bounding box center [1258, 189] width 372 height 45
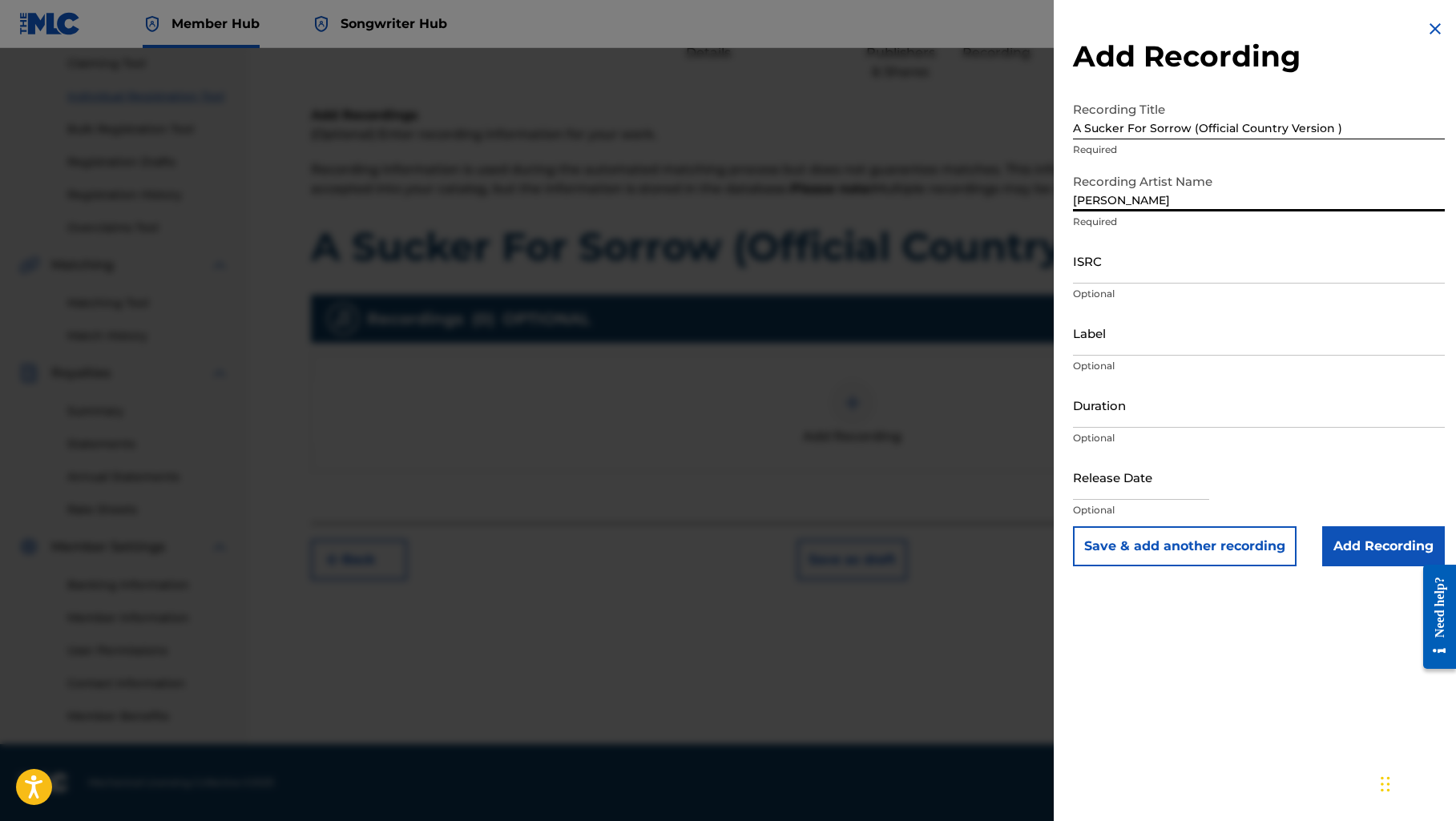
click at [1269, 201] on input "[PERSON_NAME]" at bounding box center [1258, 189] width 372 height 45
type input "[PERSON_NAME]"
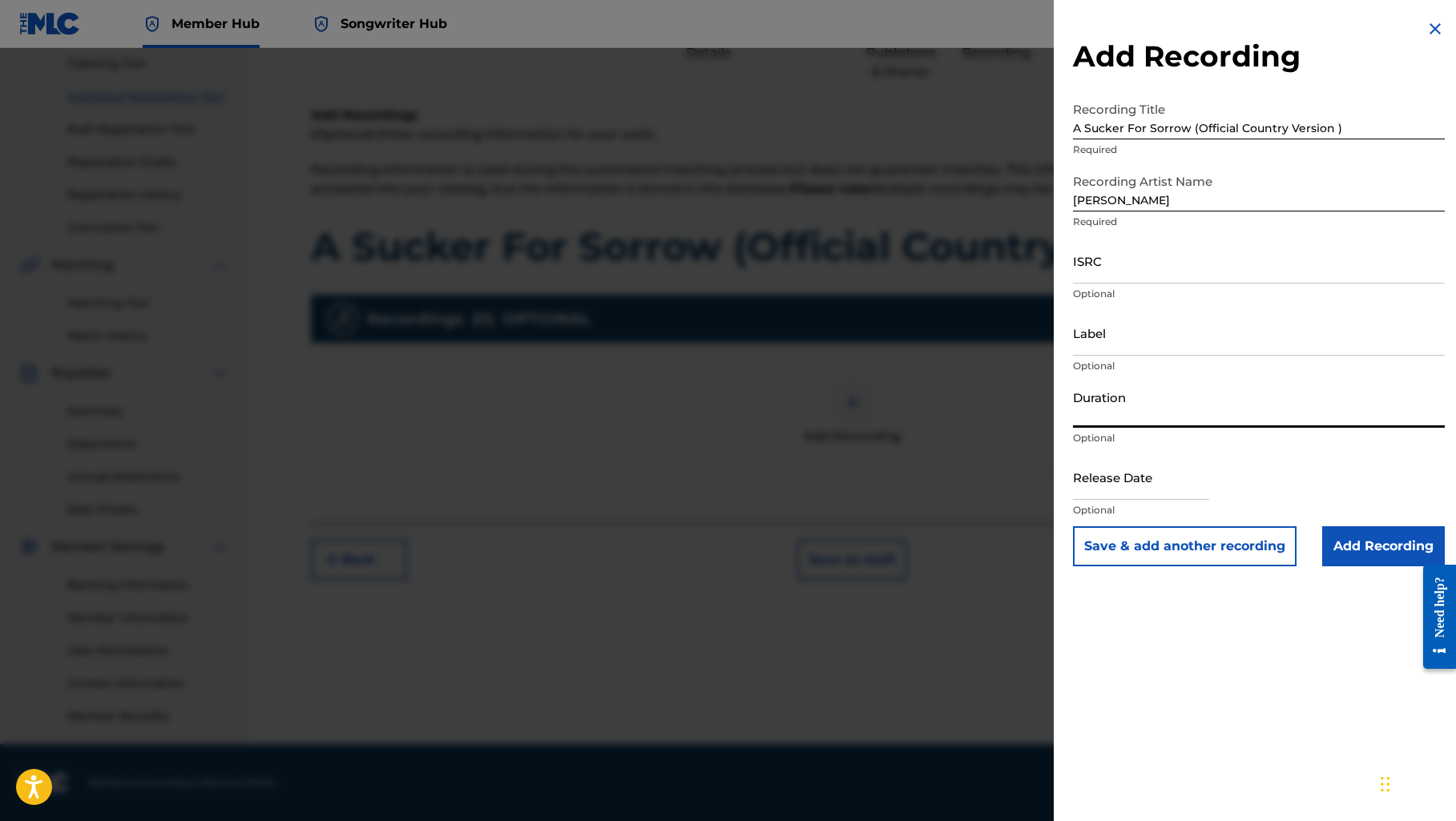
click at [1198, 410] on input "Duration" at bounding box center [1258, 405] width 372 height 45
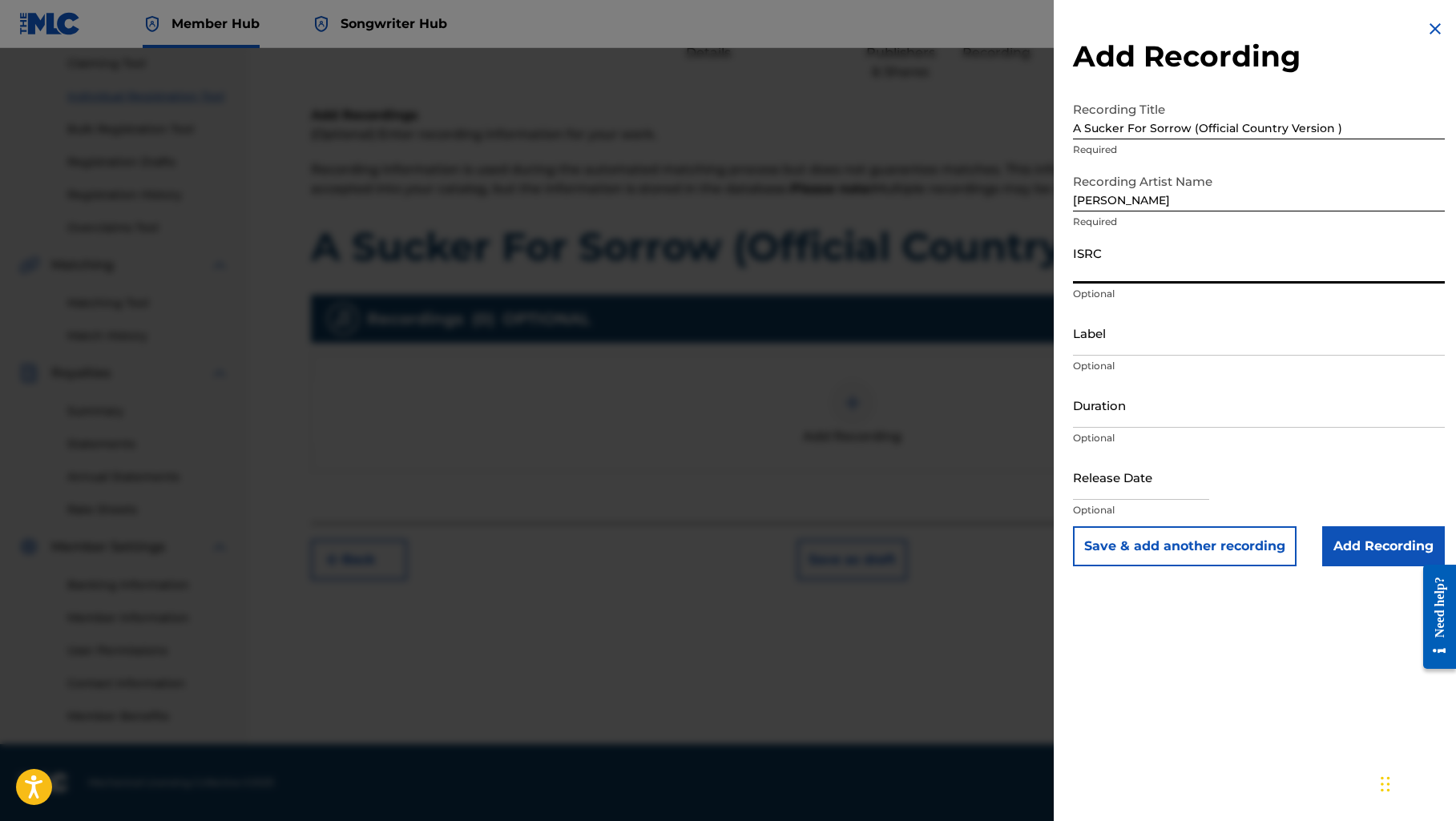
click at [1114, 275] on input "ISRC" at bounding box center [1258, 261] width 372 height 45
paste input "QZWFW2536982"
type input "QZWFW2536982"
click at [1202, 413] on input "Duration" at bounding box center [1258, 405] width 372 height 45
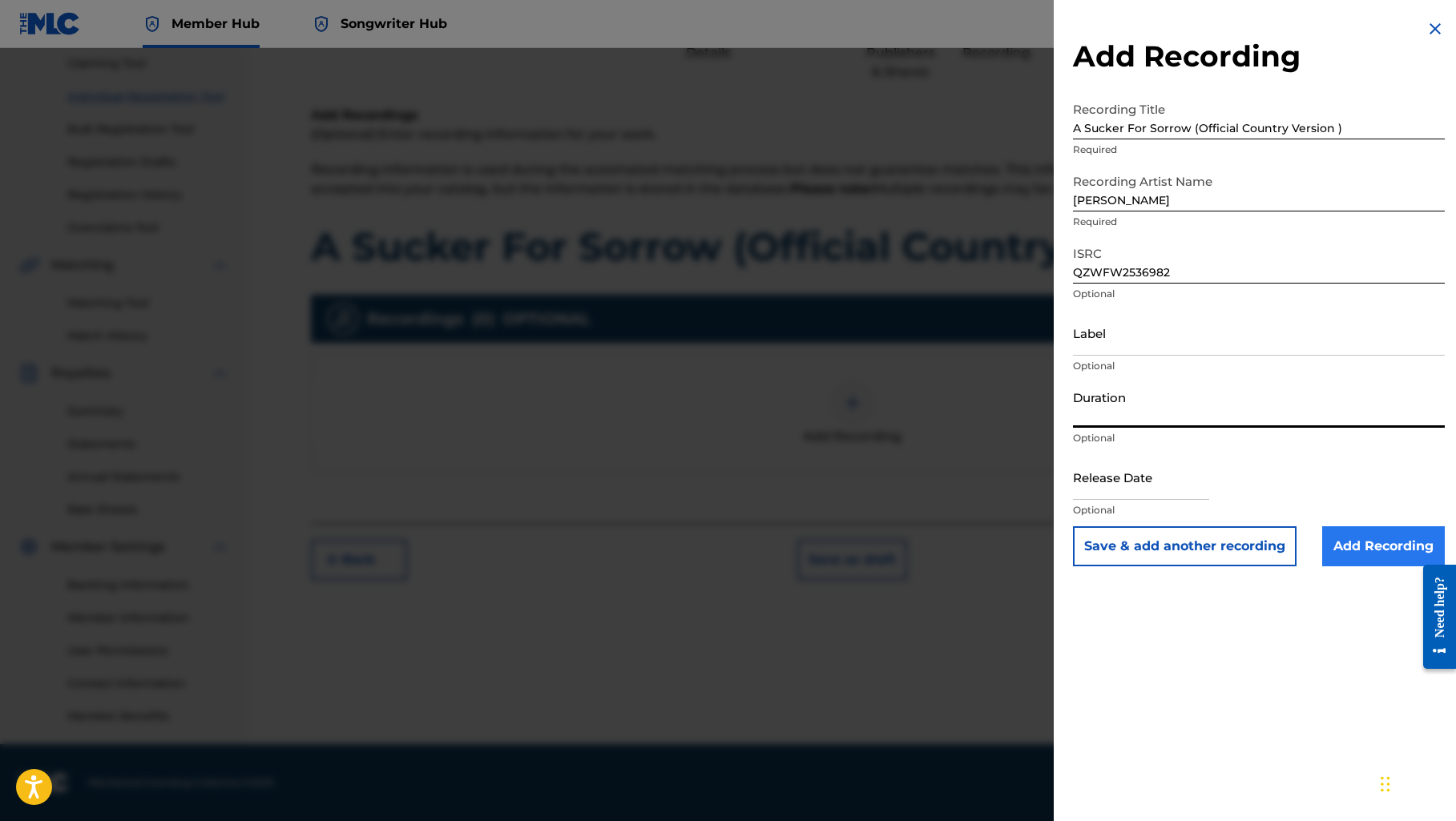
click at [1337, 539] on input "Add Recording" at bounding box center [1383, 546] width 122 height 40
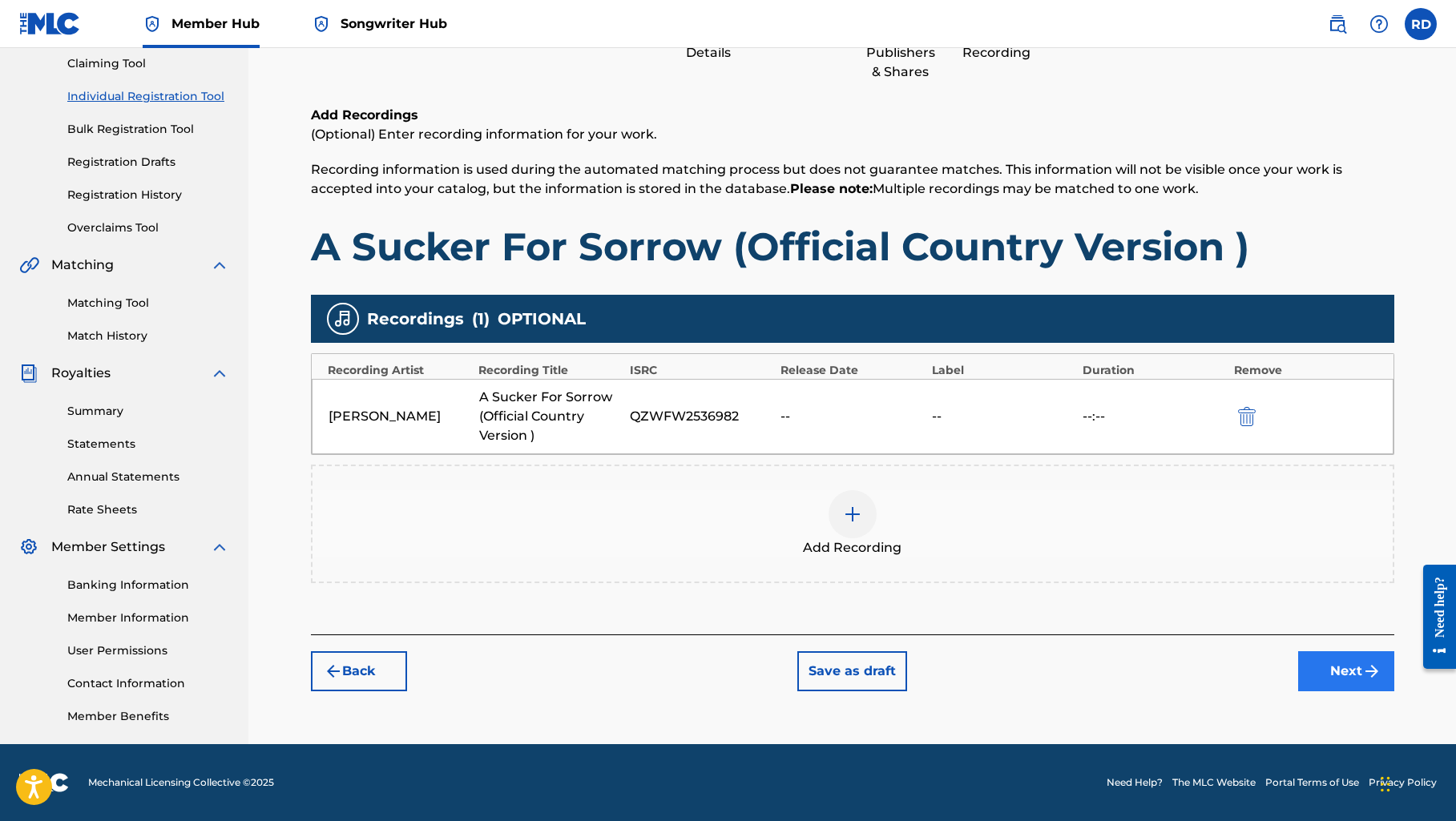
click at [1325, 664] on button "Next" at bounding box center [1346, 671] width 96 height 40
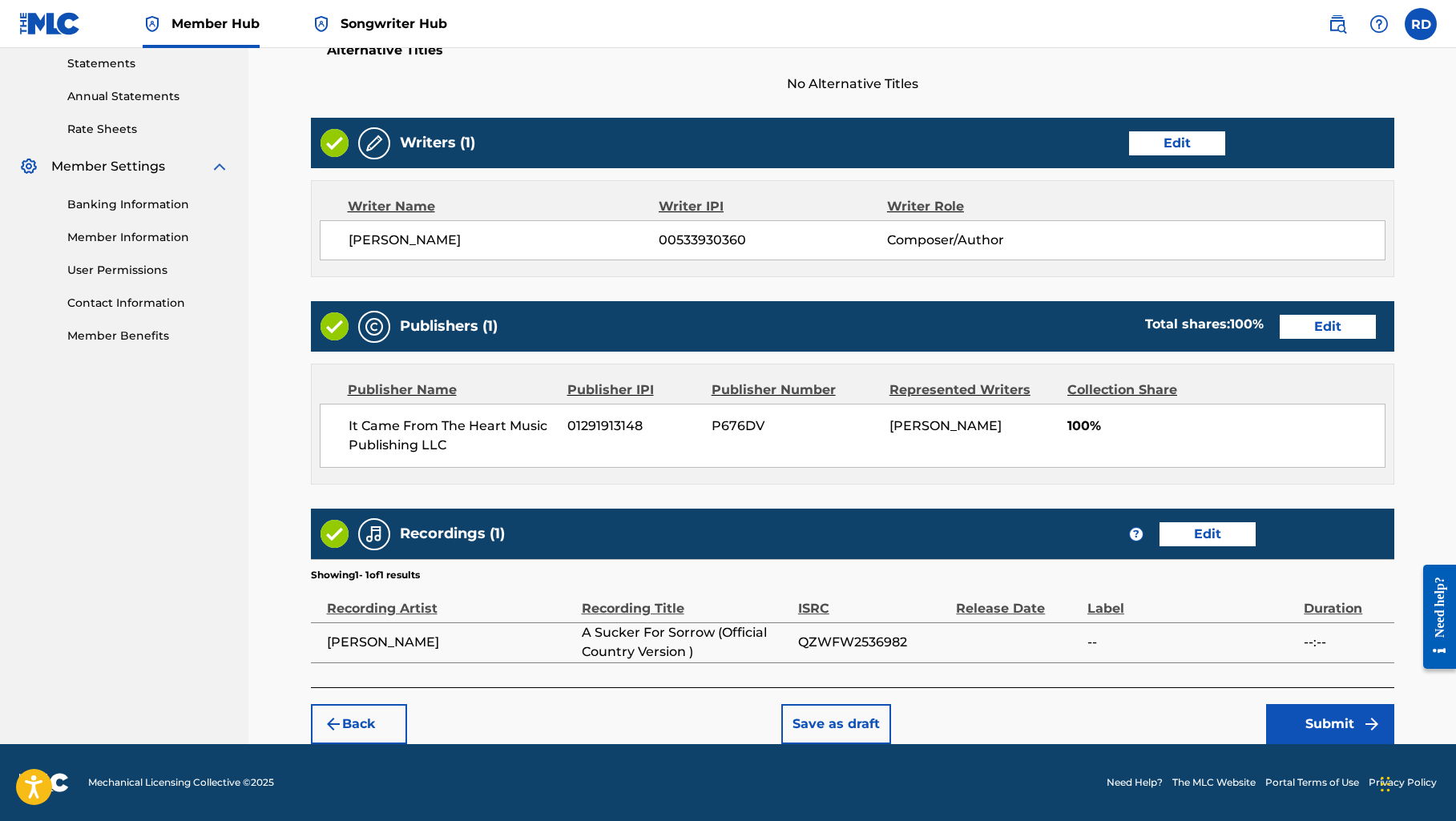
scroll to position [552, 0]
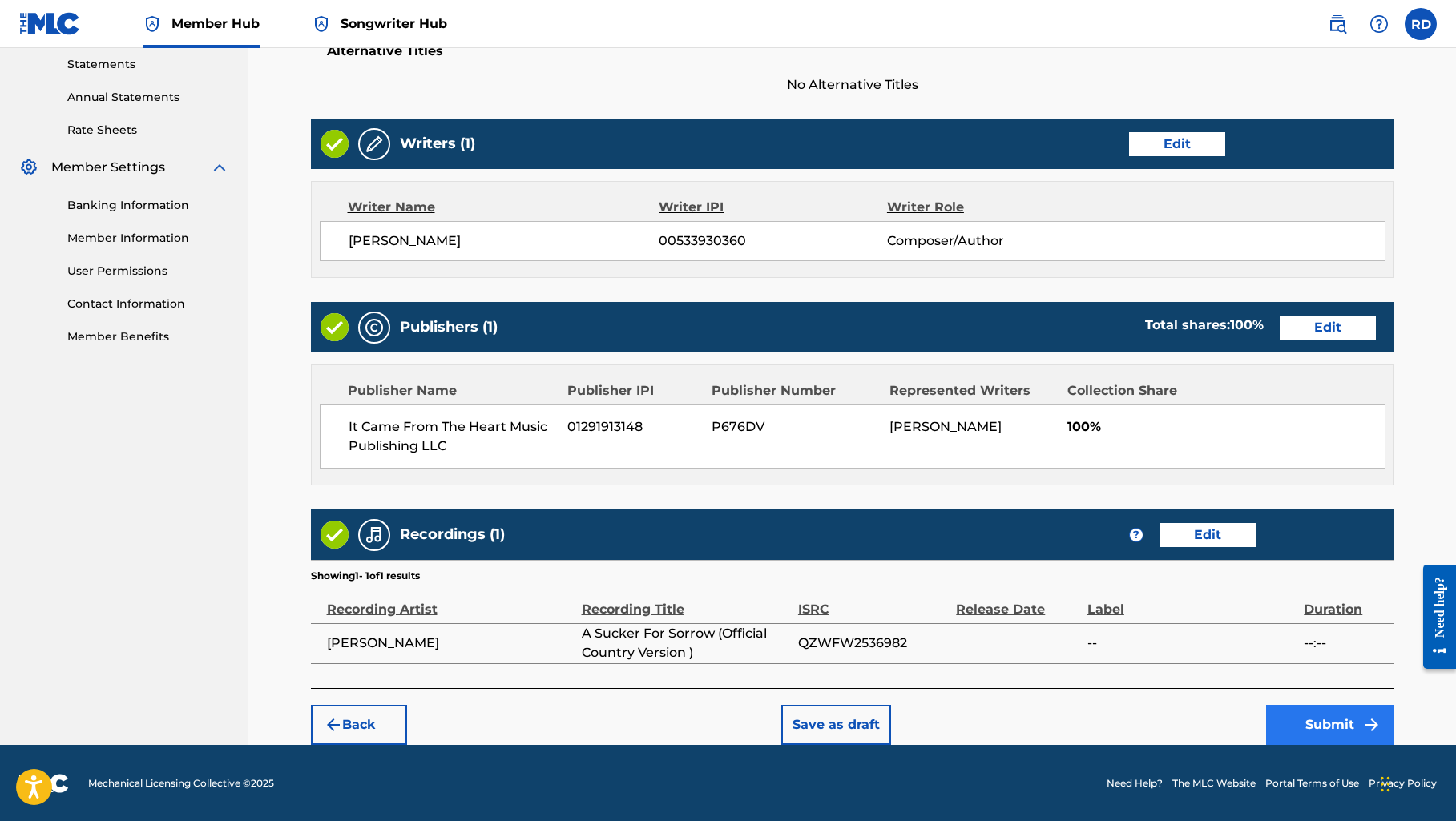
click at [1318, 721] on button "Submit" at bounding box center [1329, 725] width 129 height 40
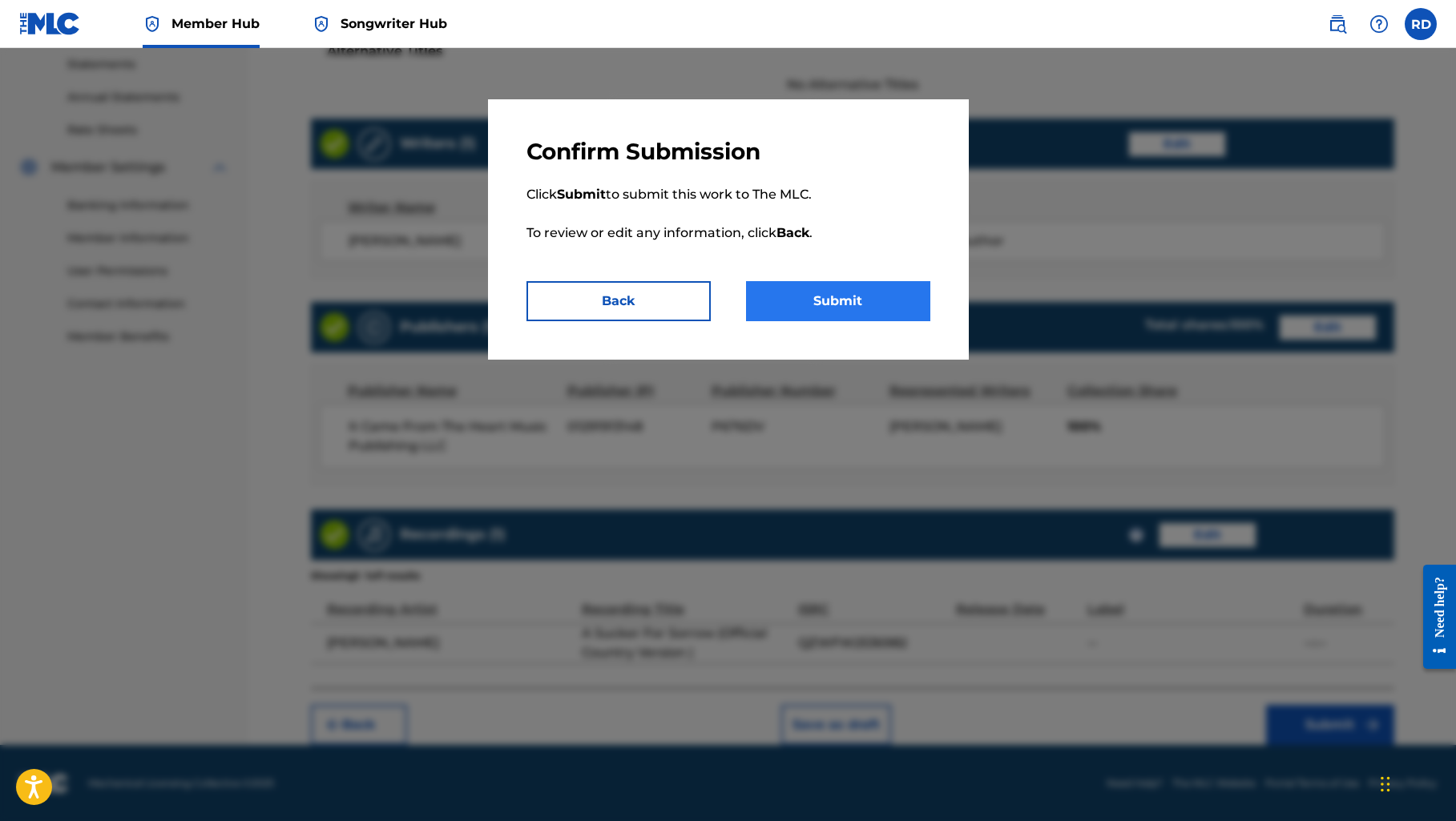
click at [840, 307] on button "Submit" at bounding box center [838, 302] width 185 height 40
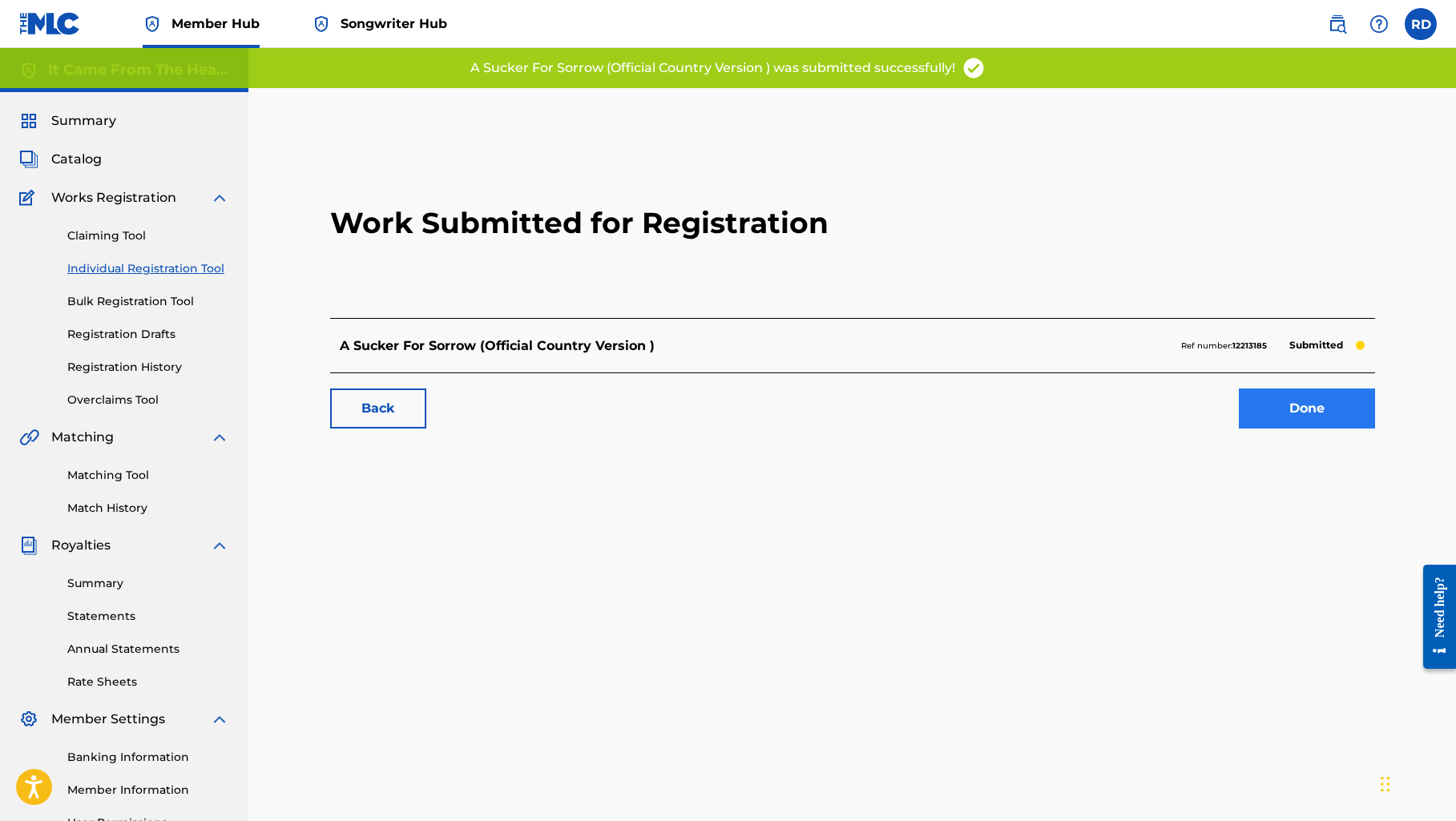
click at [1315, 406] on link "Done" at bounding box center [1306, 408] width 136 height 40
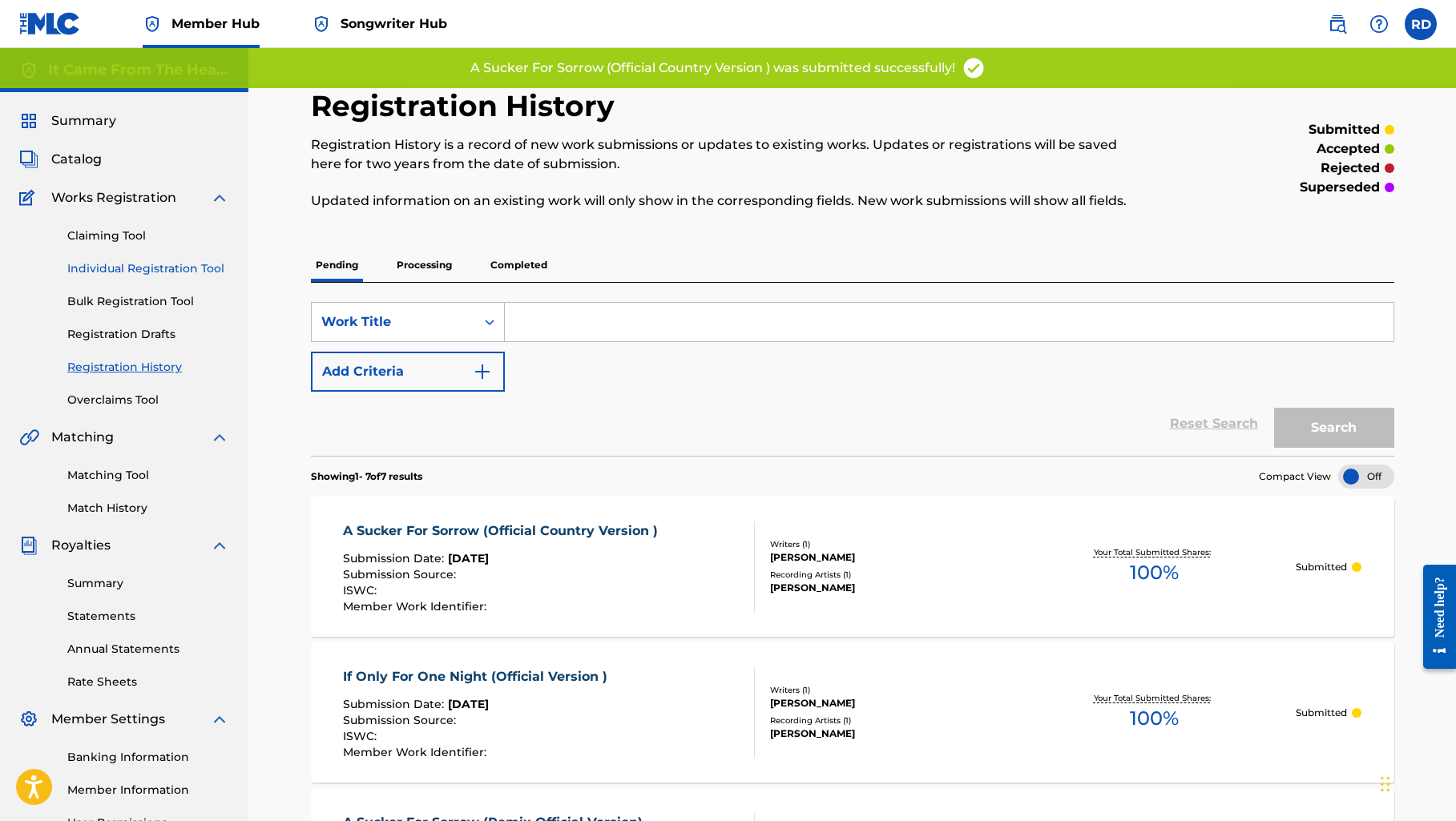
click at [104, 267] on link "Individual Registration Tool" at bounding box center [148, 268] width 162 height 17
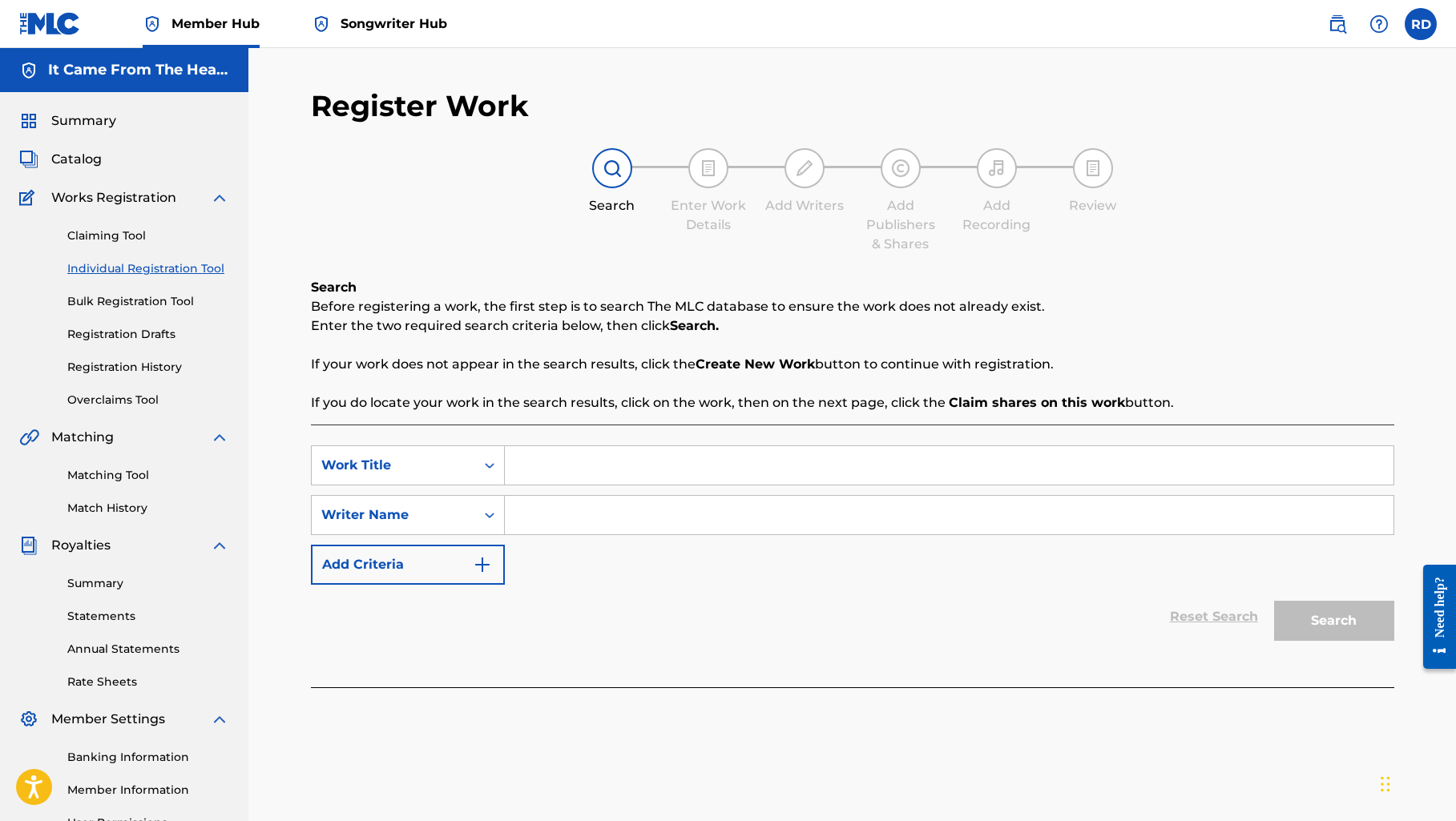
click at [559, 462] on input "Search Form" at bounding box center [949, 465] width 888 height 38
paste input "One Final Moment (Official Version)"
type input "One Final Moment (Official Version)"
click at [582, 504] on input "Search Form" at bounding box center [949, 515] width 888 height 38
click at [583, 545] on div "SearchWithCriteriaceb066ff-ea19-4768-9287-66bd4bfb01ed Work Title One Final Mom…" at bounding box center [852, 514] width 1083 height 139
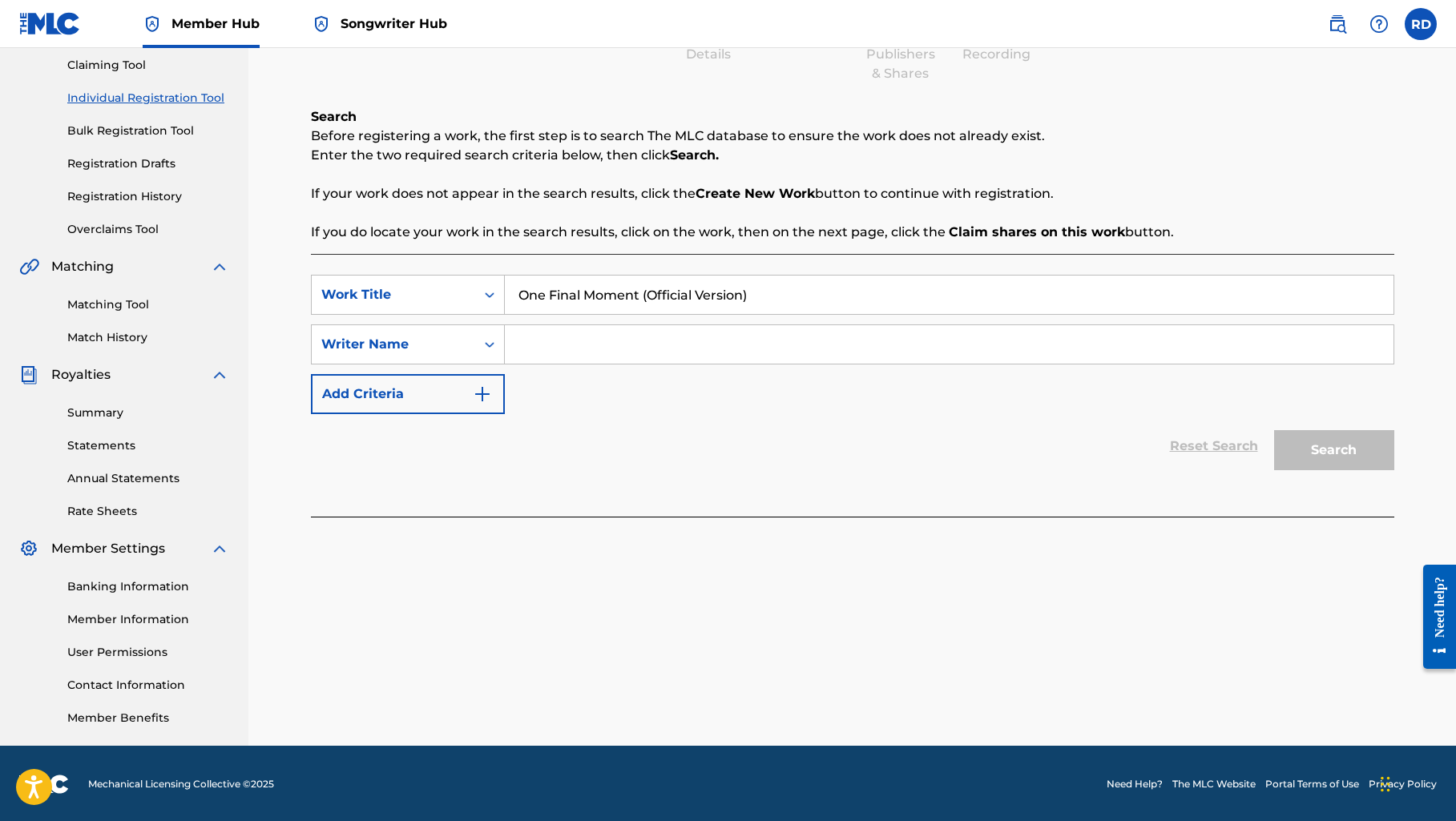
scroll to position [172, 0]
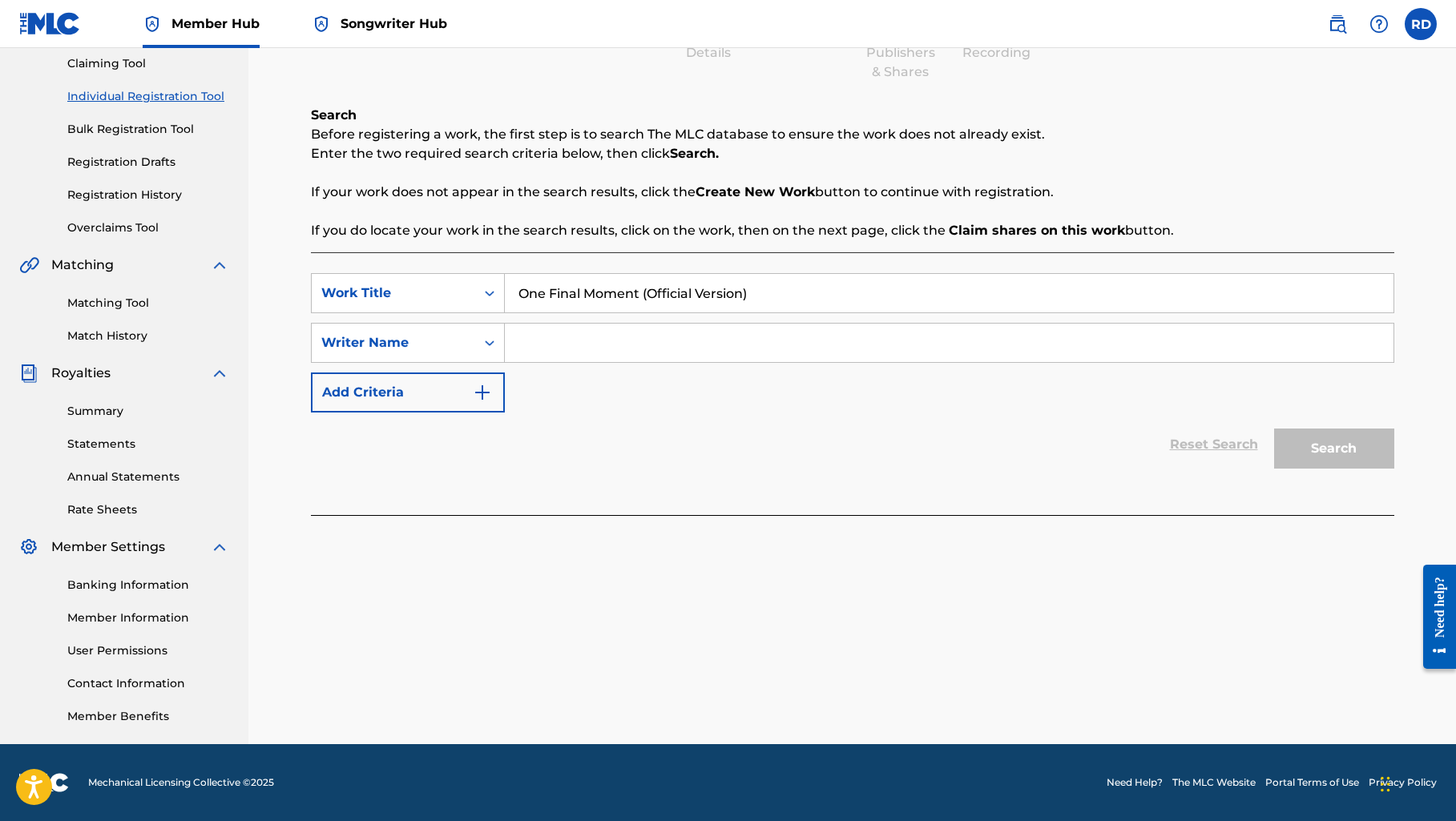
click at [549, 343] on input "Search Form" at bounding box center [949, 343] width 888 height 38
type input "[PERSON_NAME]"
click at [1324, 440] on button "Search" at bounding box center [1334, 449] width 120 height 40
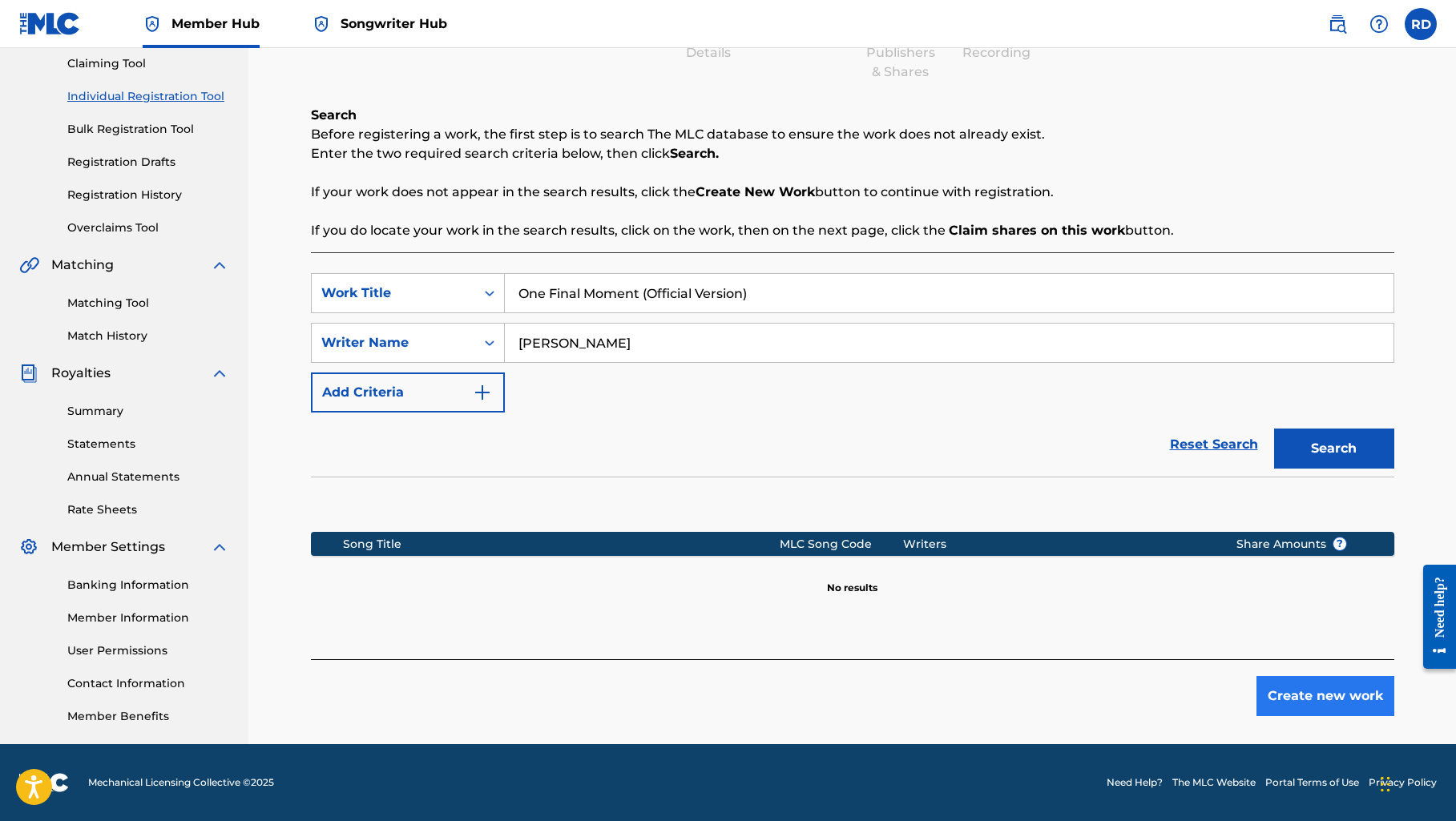
click at [1308, 688] on button "Create new work" at bounding box center [1325, 696] width 138 height 40
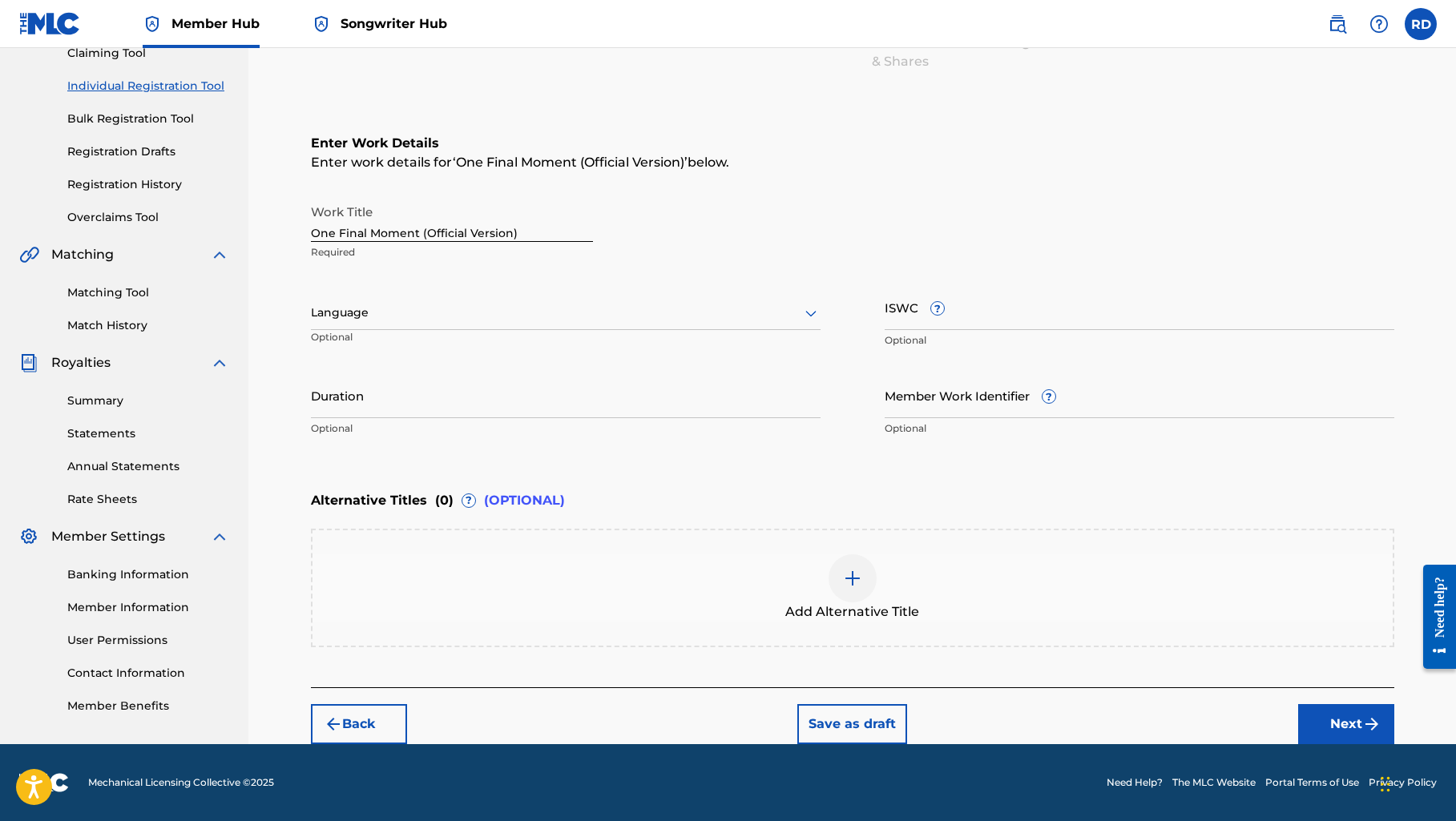
scroll to position [183, 0]
click at [1327, 718] on button "Next" at bounding box center [1346, 724] width 96 height 40
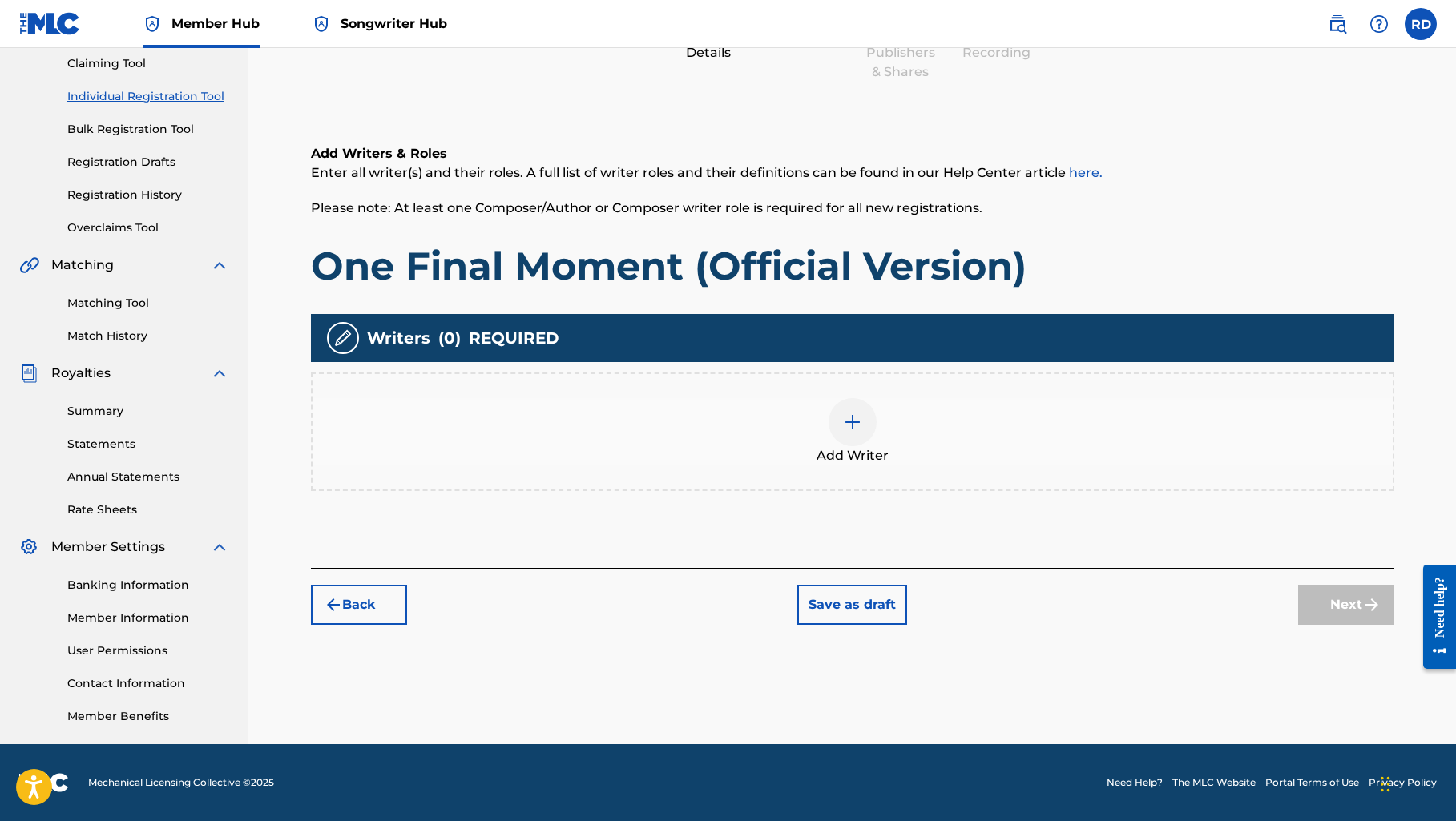
scroll to position [172, 0]
click at [846, 424] on img at bounding box center [853, 422] width 19 height 19
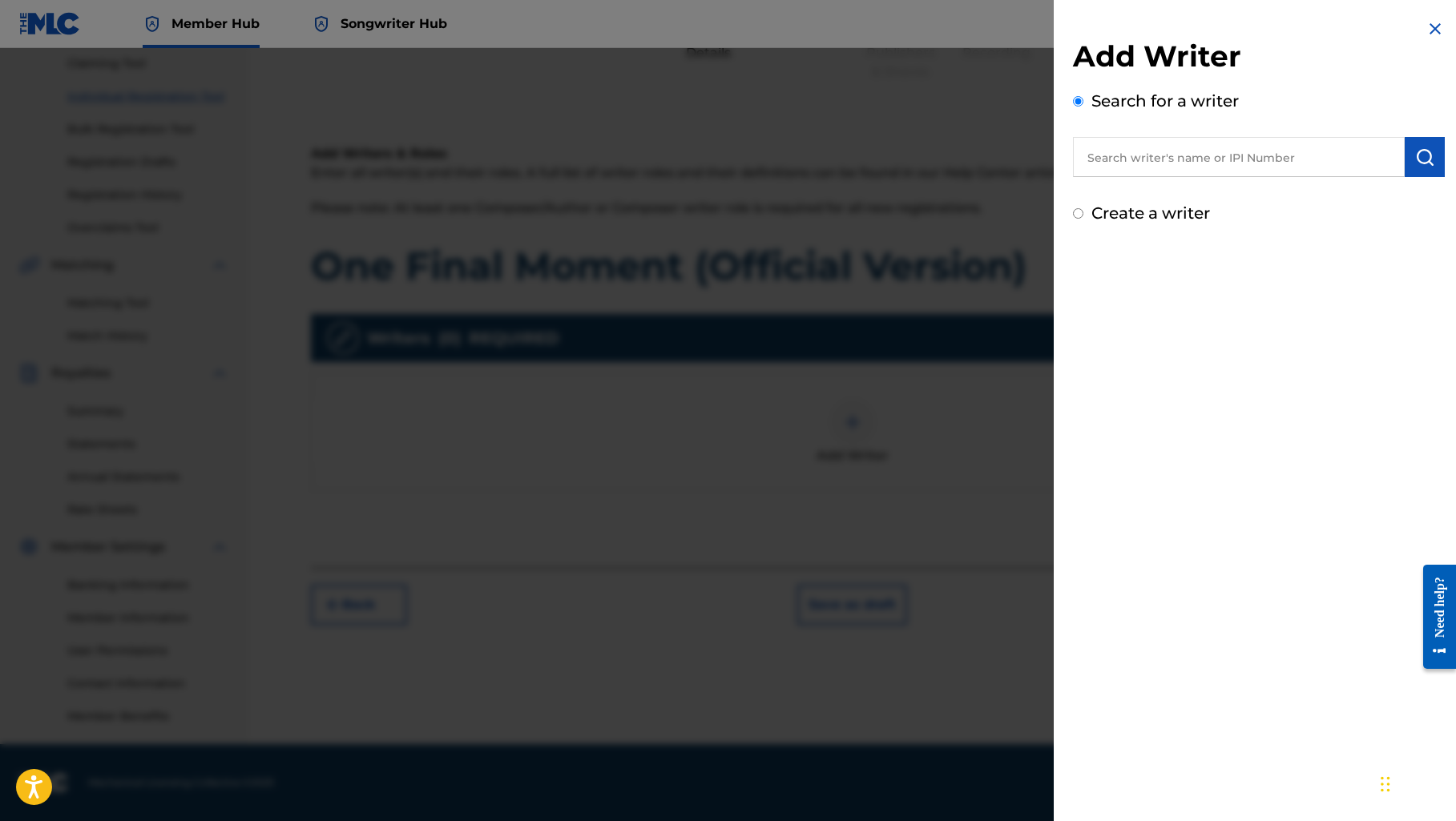
click at [1088, 153] on input "text" at bounding box center [1238, 157] width 331 height 40
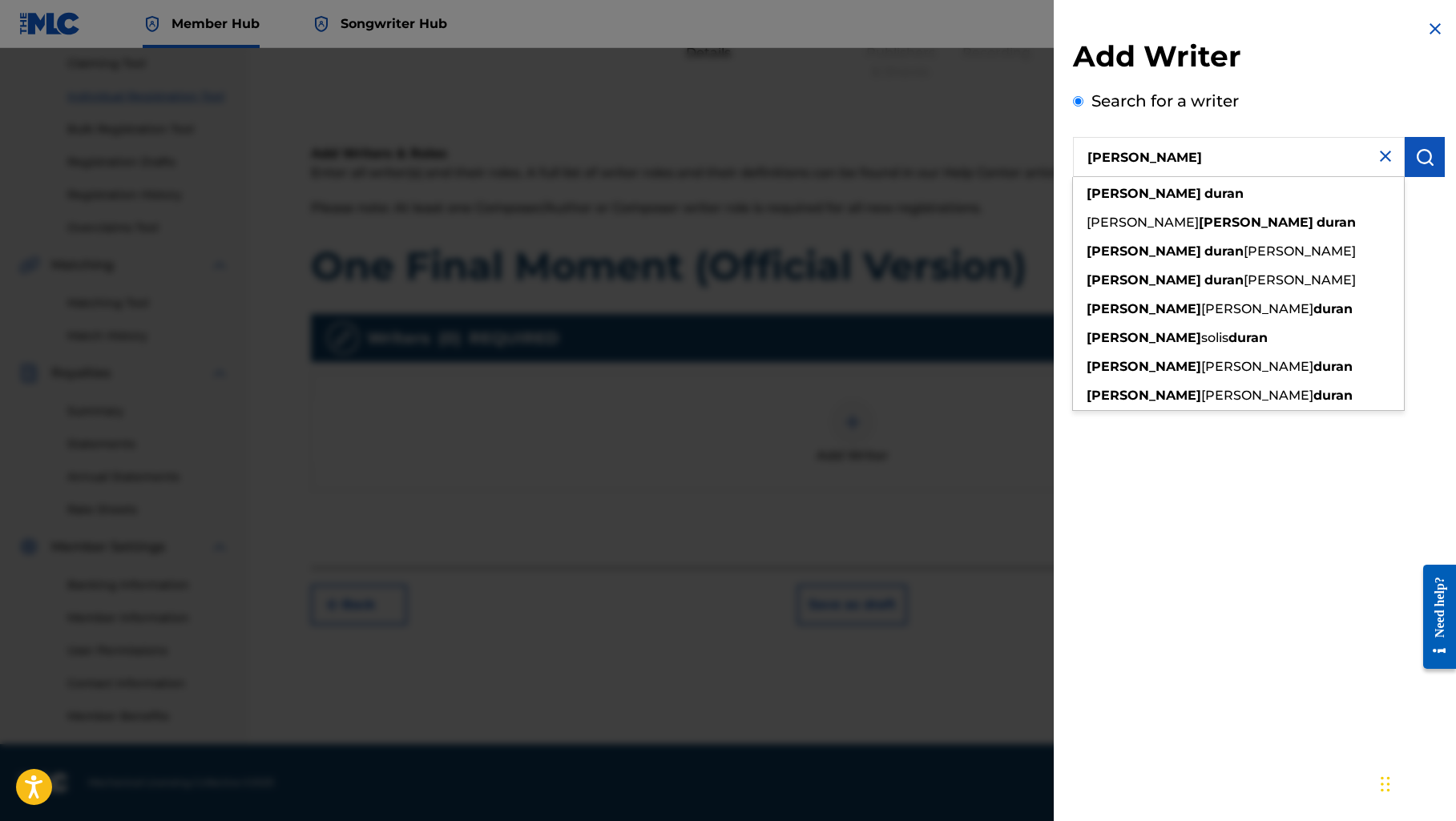
type input "[PERSON_NAME]"
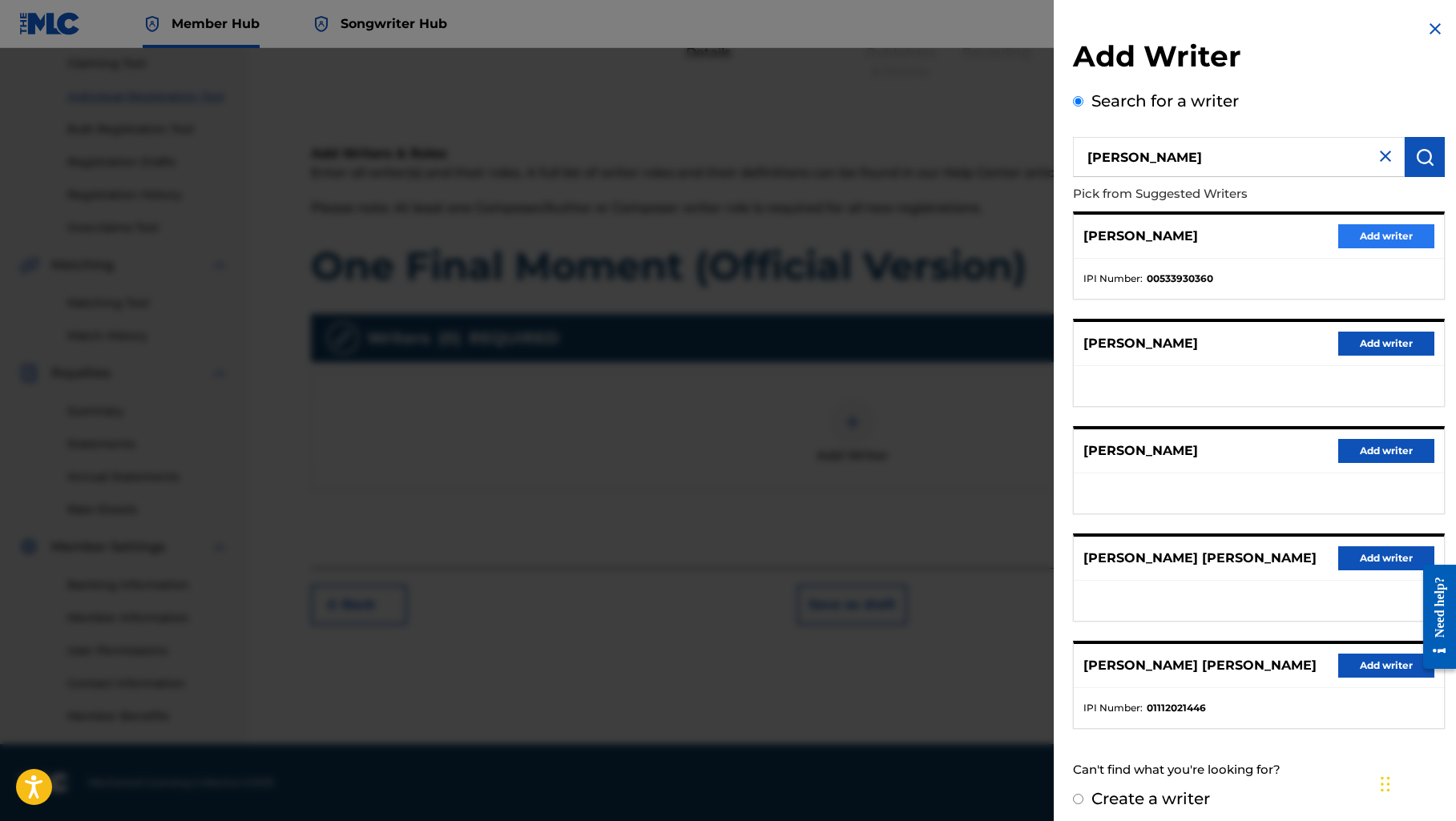
click at [1362, 231] on button "Add writer" at bounding box center [1386, 236] width 96 height 24
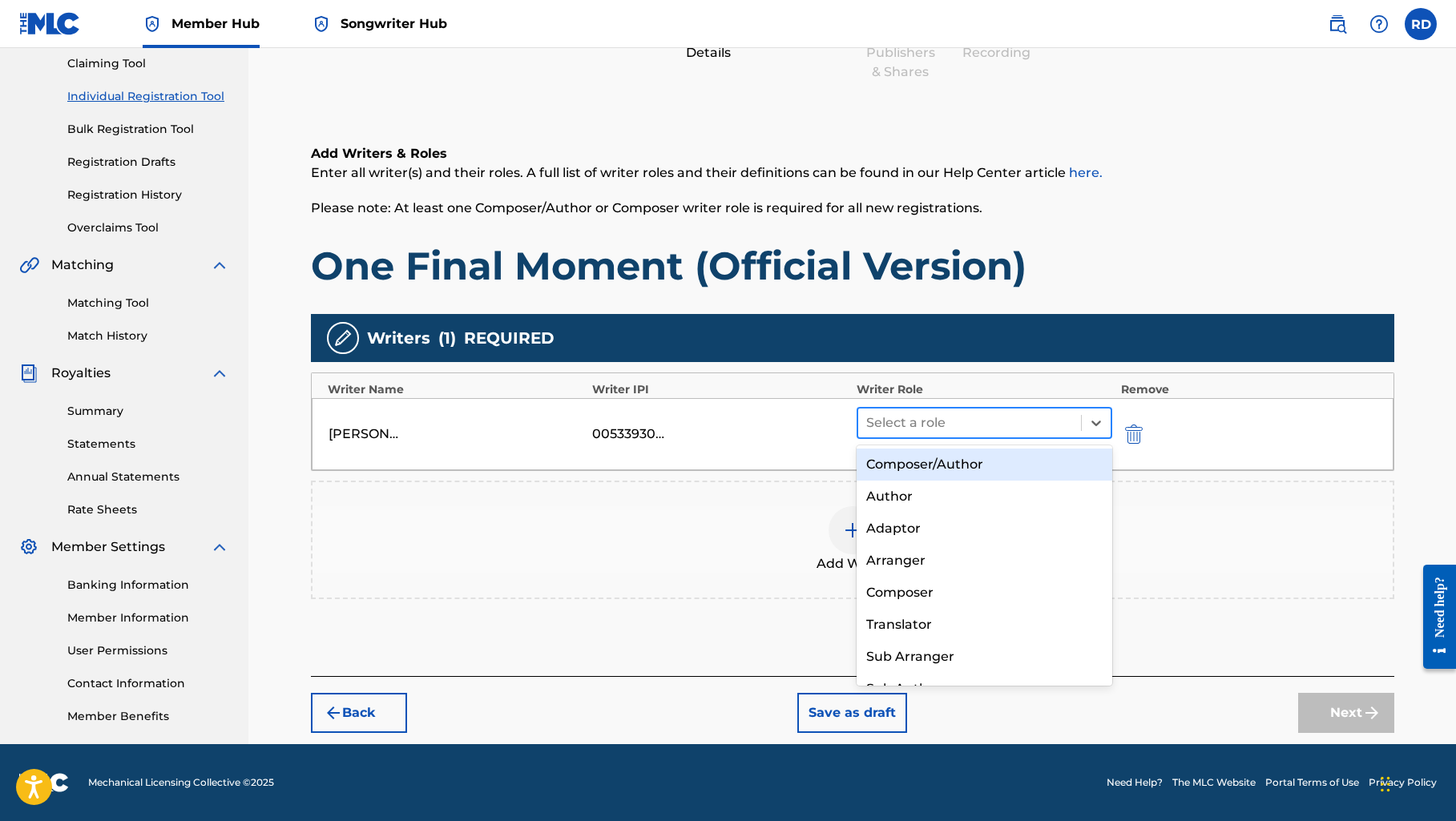
click at [909, 416] on div at bounding box center [969, 423] width 207 height 23
click at [907, 460] on div "Composer/Author" at bounding box center [984, 464] width 256 height 32
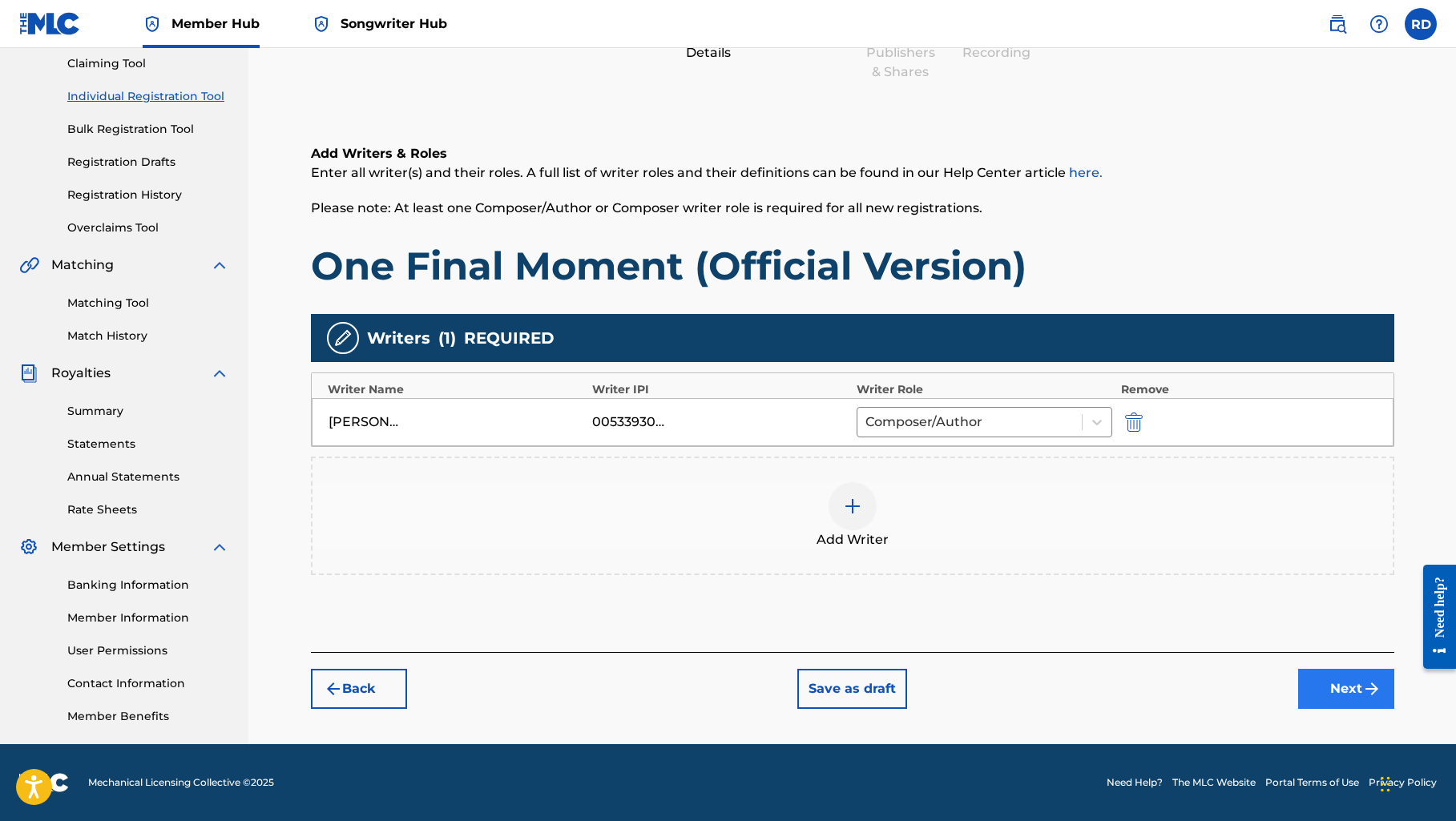
click at [1356, 686] on button "Next" at bounding box center [1346, 689] width 96 height 40
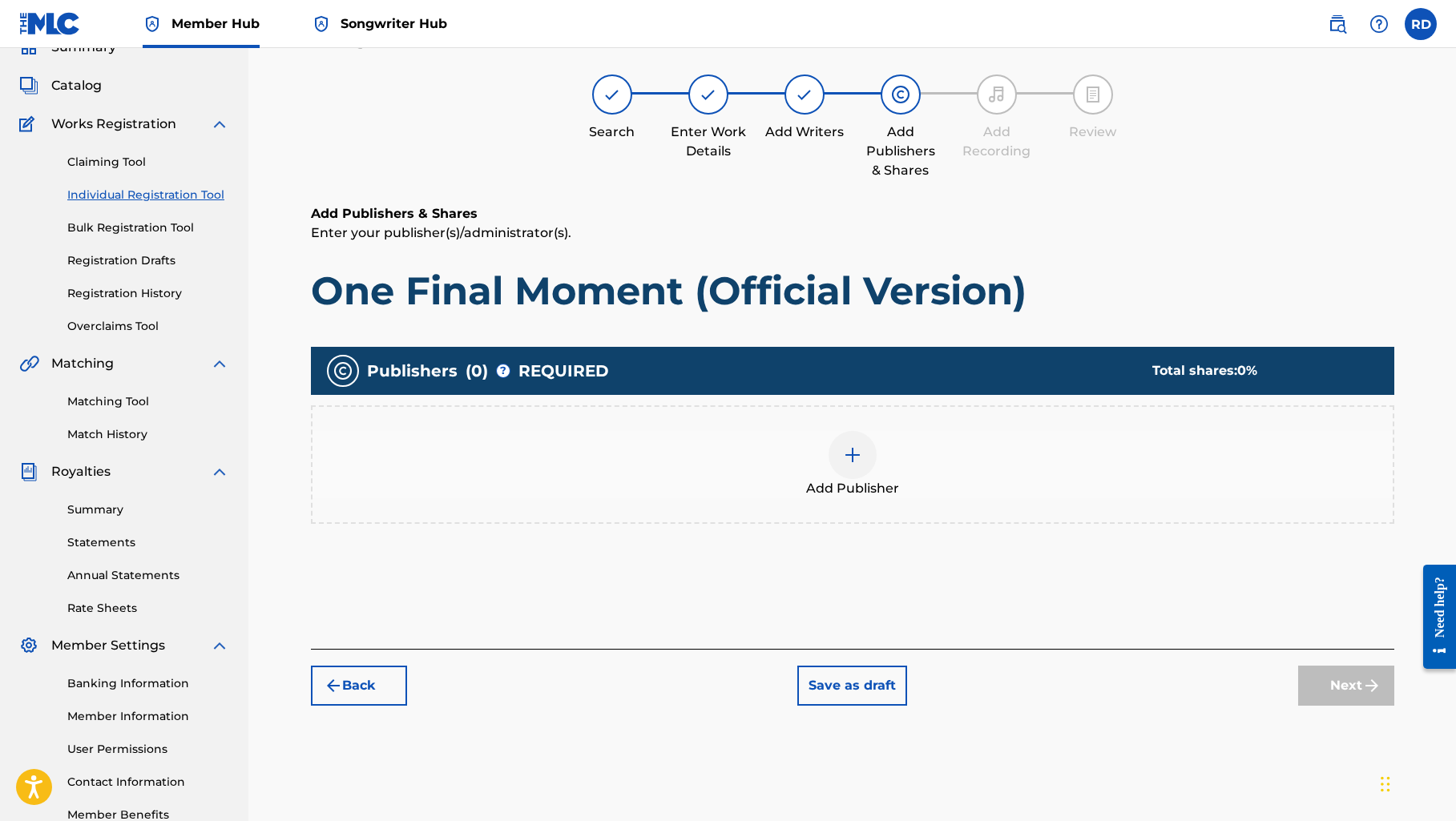
scroll to position [72, 0]
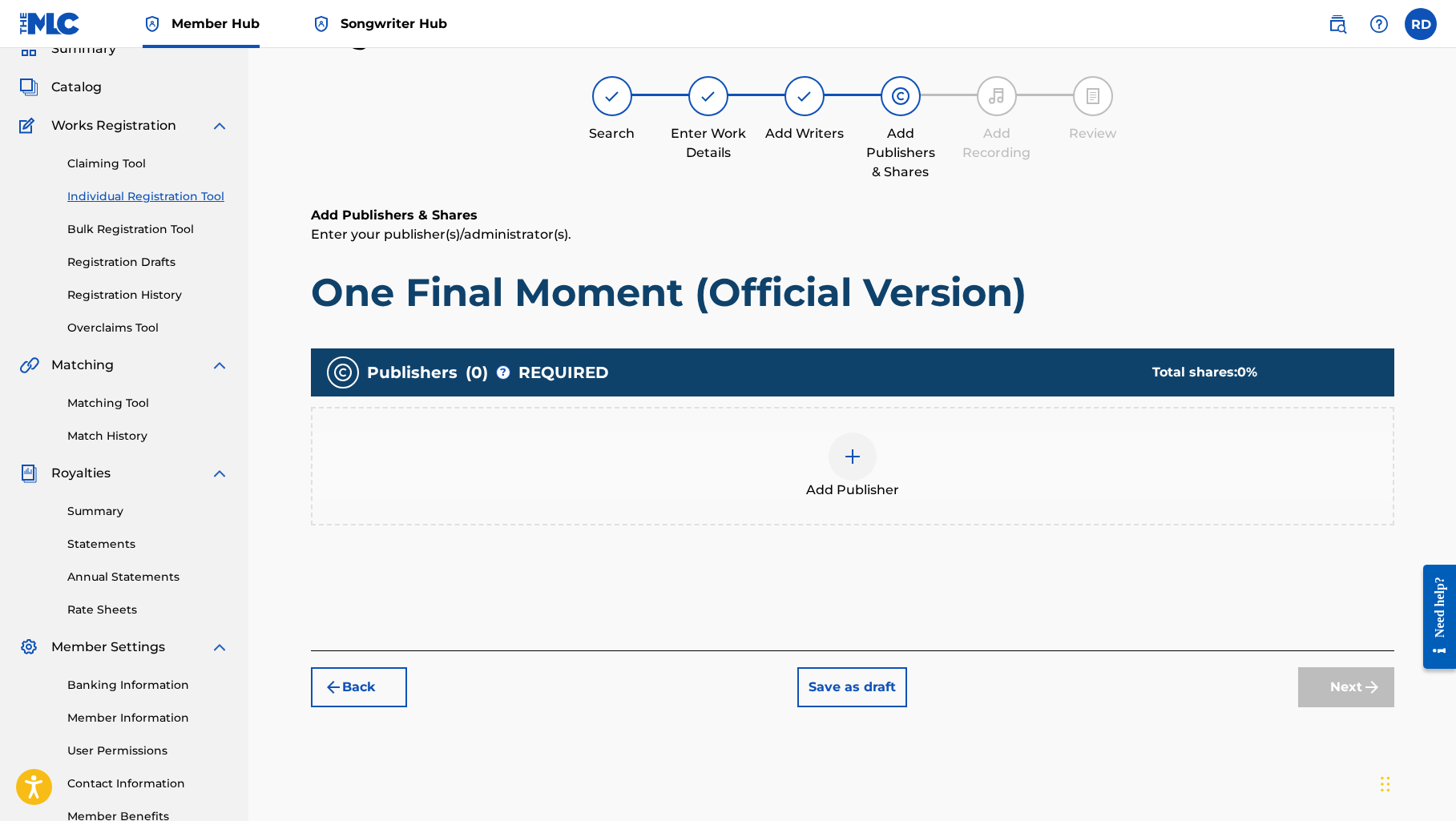
click at [854, 465] on img at bounding box center [853, 456] width 19 height 19
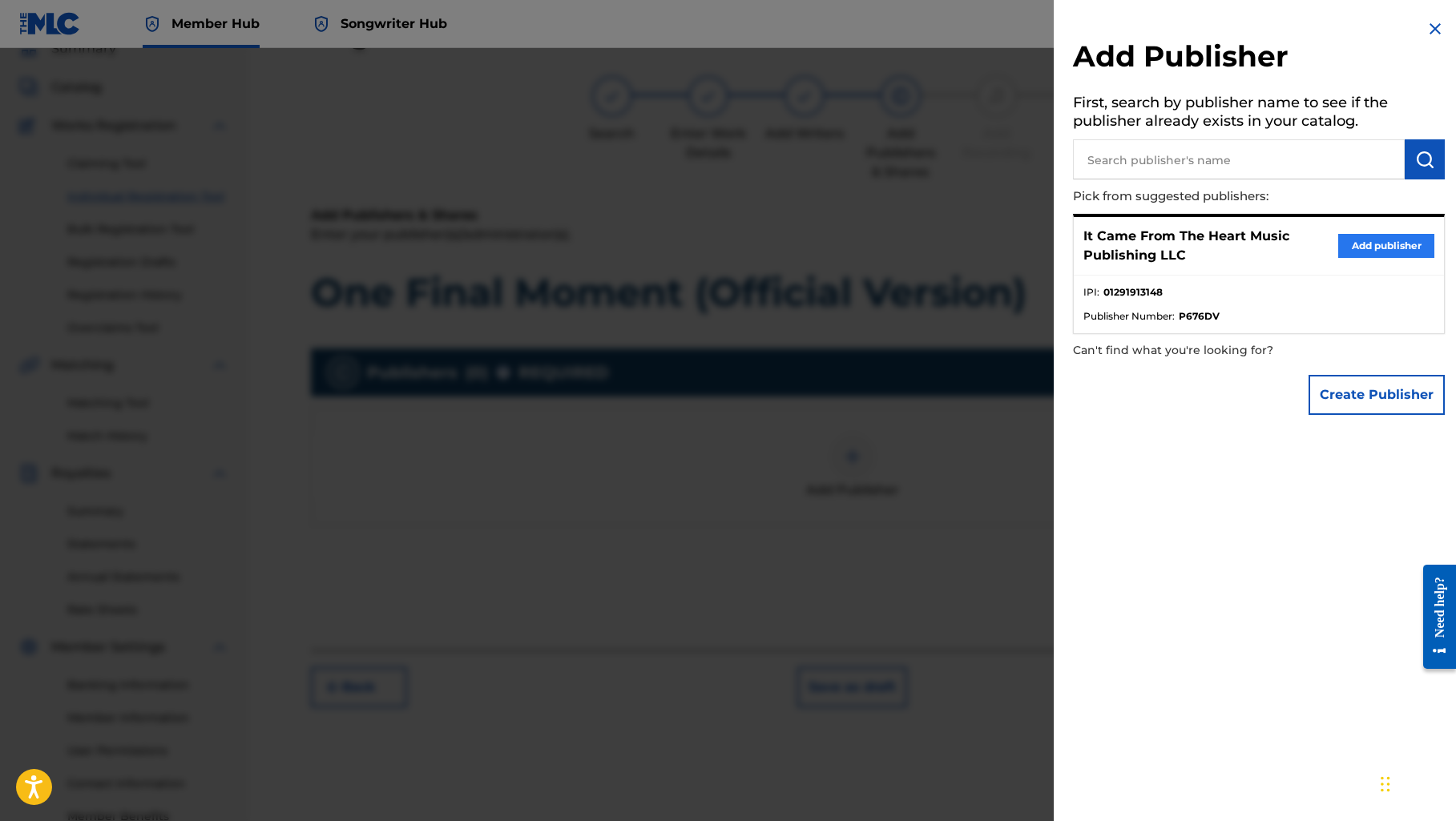
click at [1364, 238] on button "Add publisher" at bounding box center [1386, 245] width 96 height 24
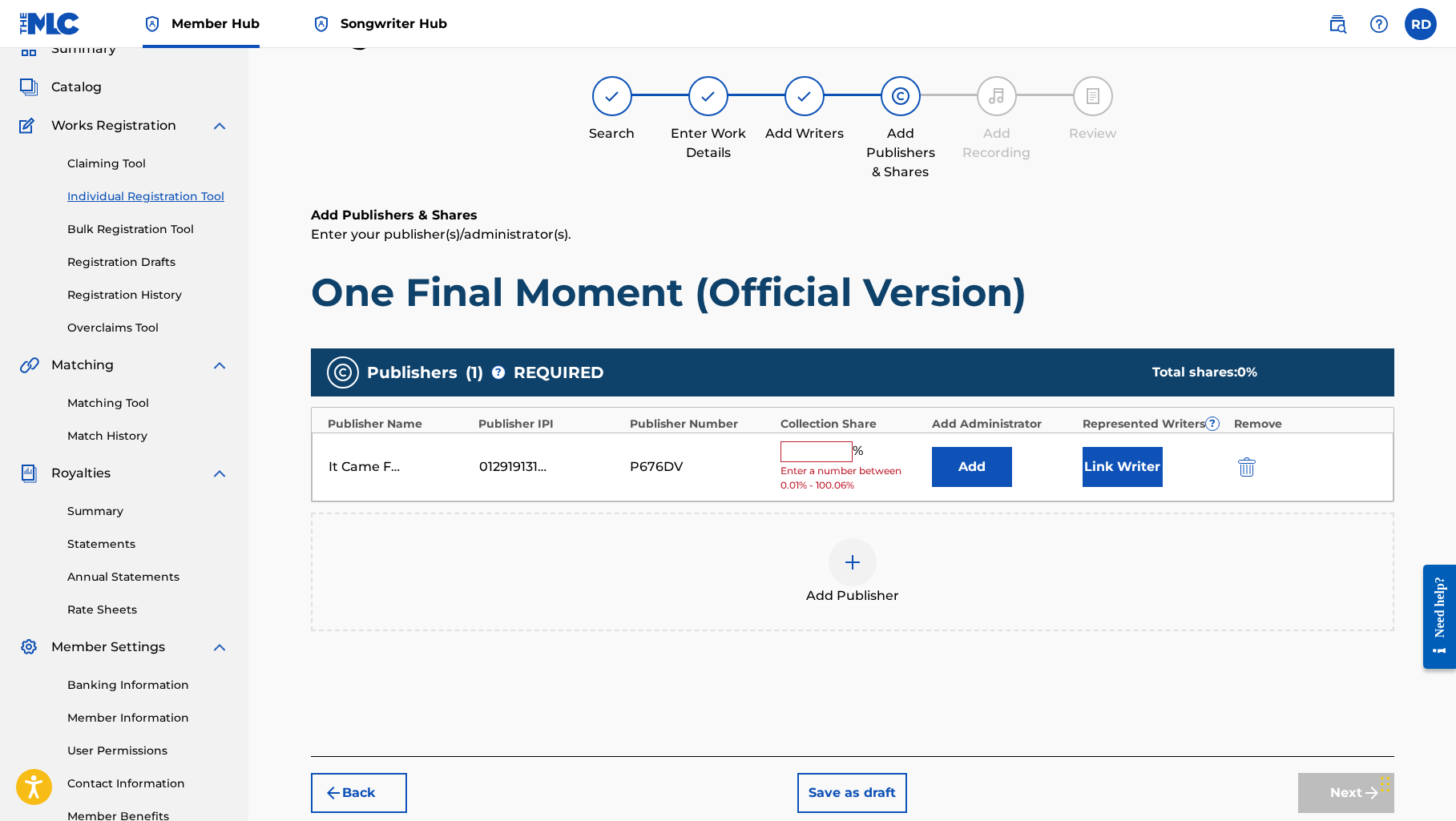
click at [804, 451] on input "text" at bounding box center [816, 452] width 72 height 21
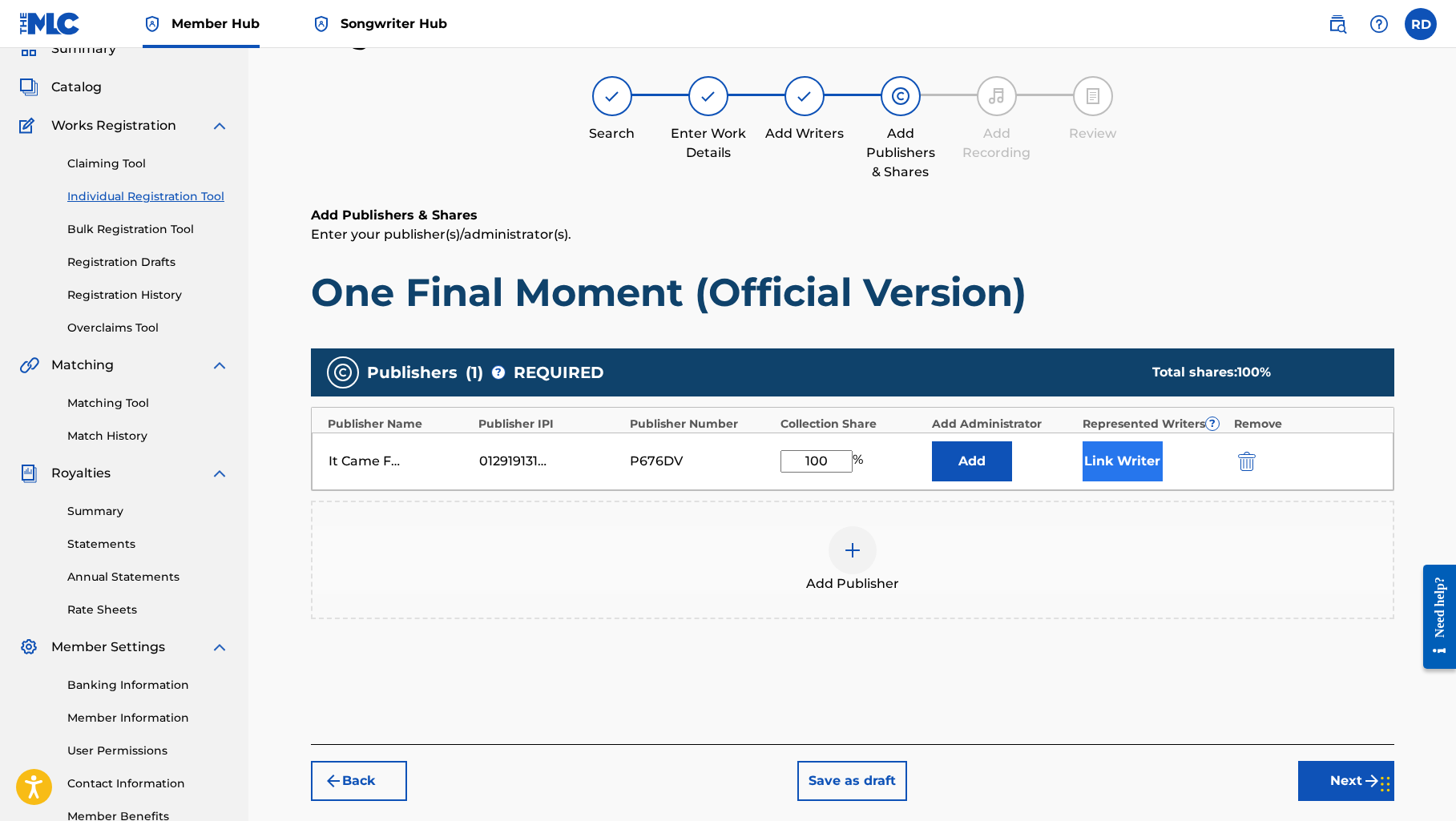
type input "100"
click at [1139, 463] on button "Link Writer" at bounding box center [1123, 462] width 80 height 40
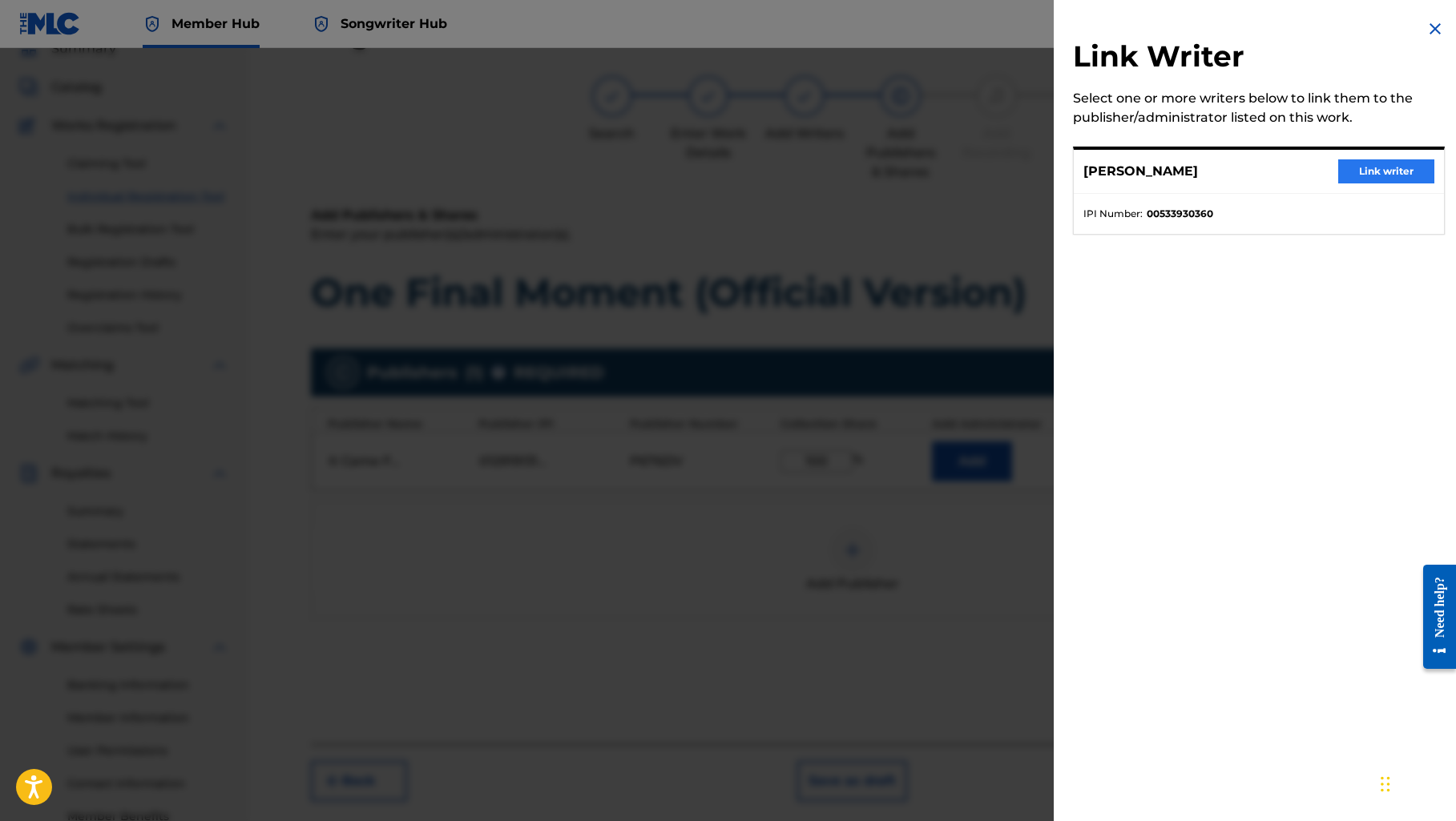
click at [1347, 176] on button "Link writer" at bounding box center [1386, 170] width 96 height 24
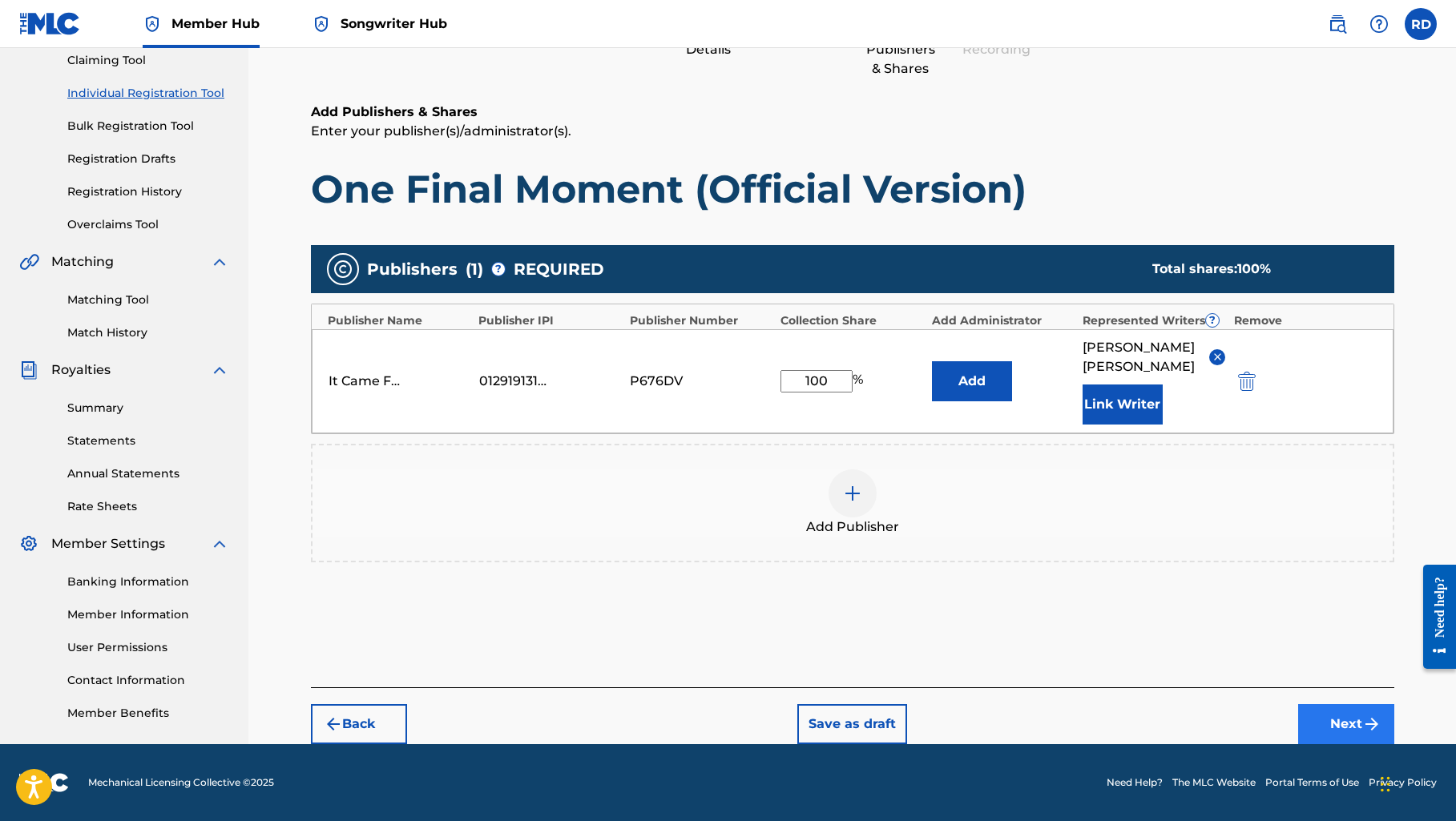
click at [1354, 726] on button "Next" at bounding box center [1346, 724] width 96 height 40
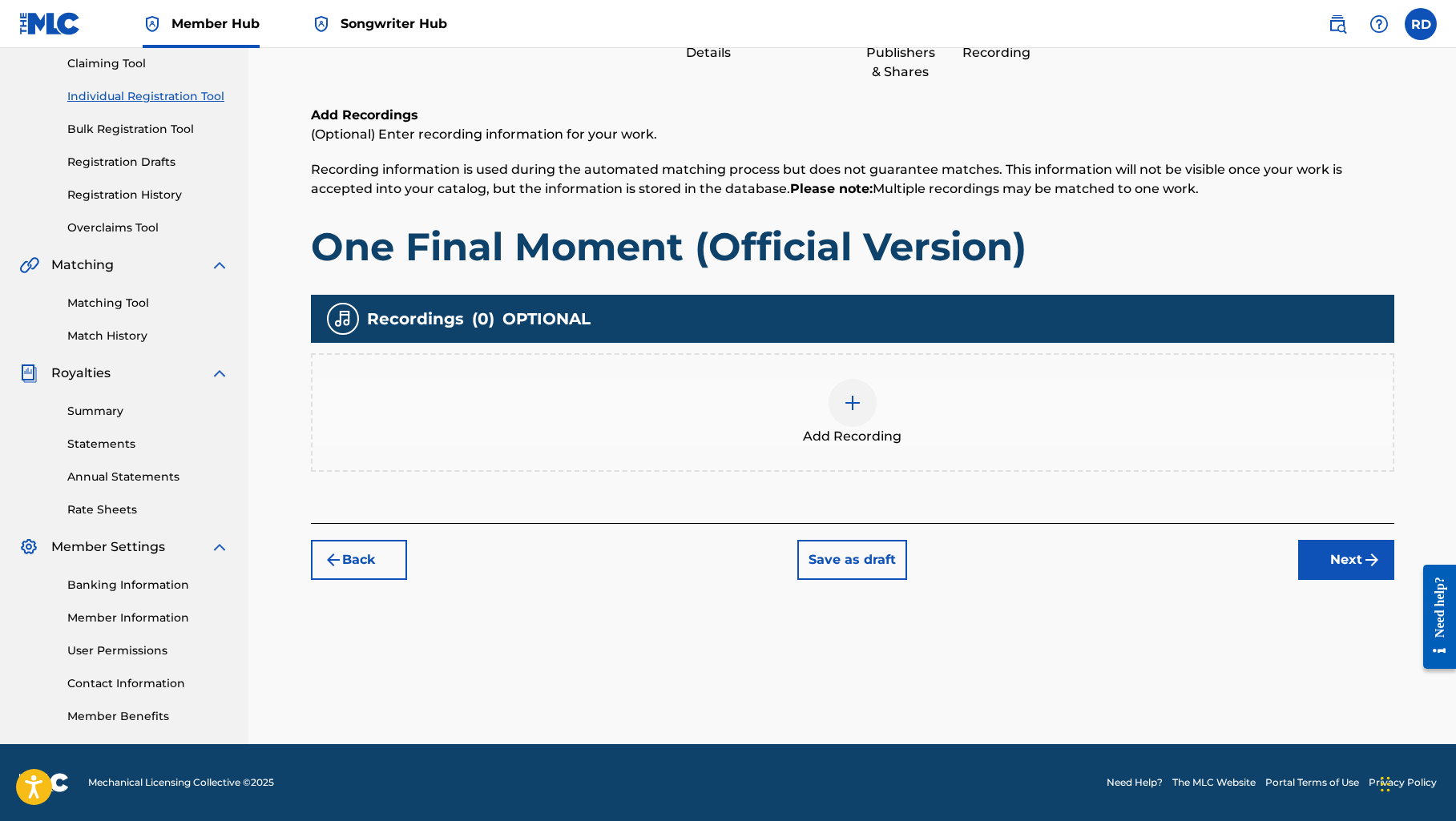
click at [860, 399] on img at bounding box center [853, 403] width 19 height 19
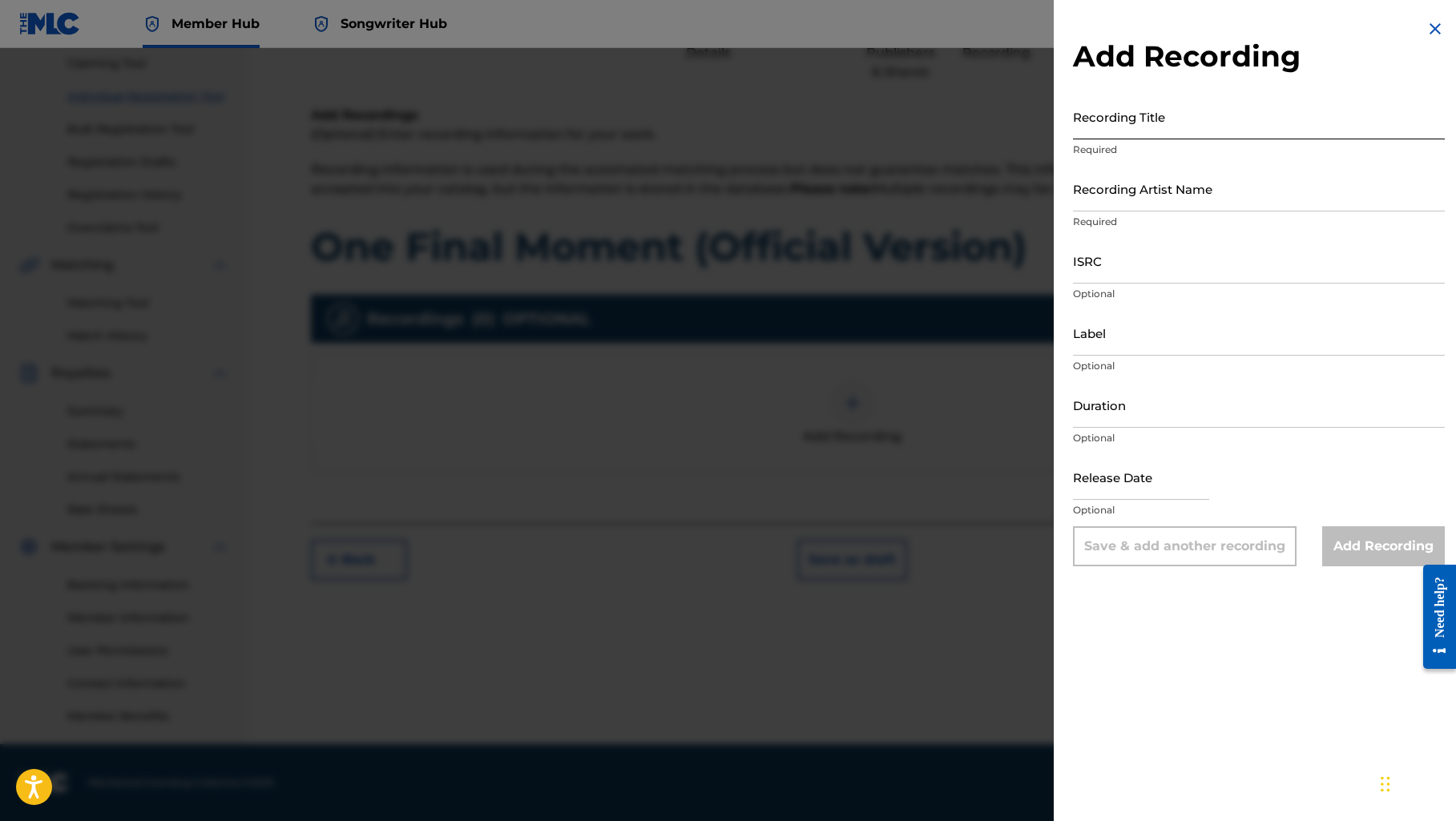
click at [1116, 132] on input "Recording Title" at bounding box center [1258, 116] width 372 height 45
paste input "One Final Moment (Official Version)"
type input "One Final Moment (Official Version)"
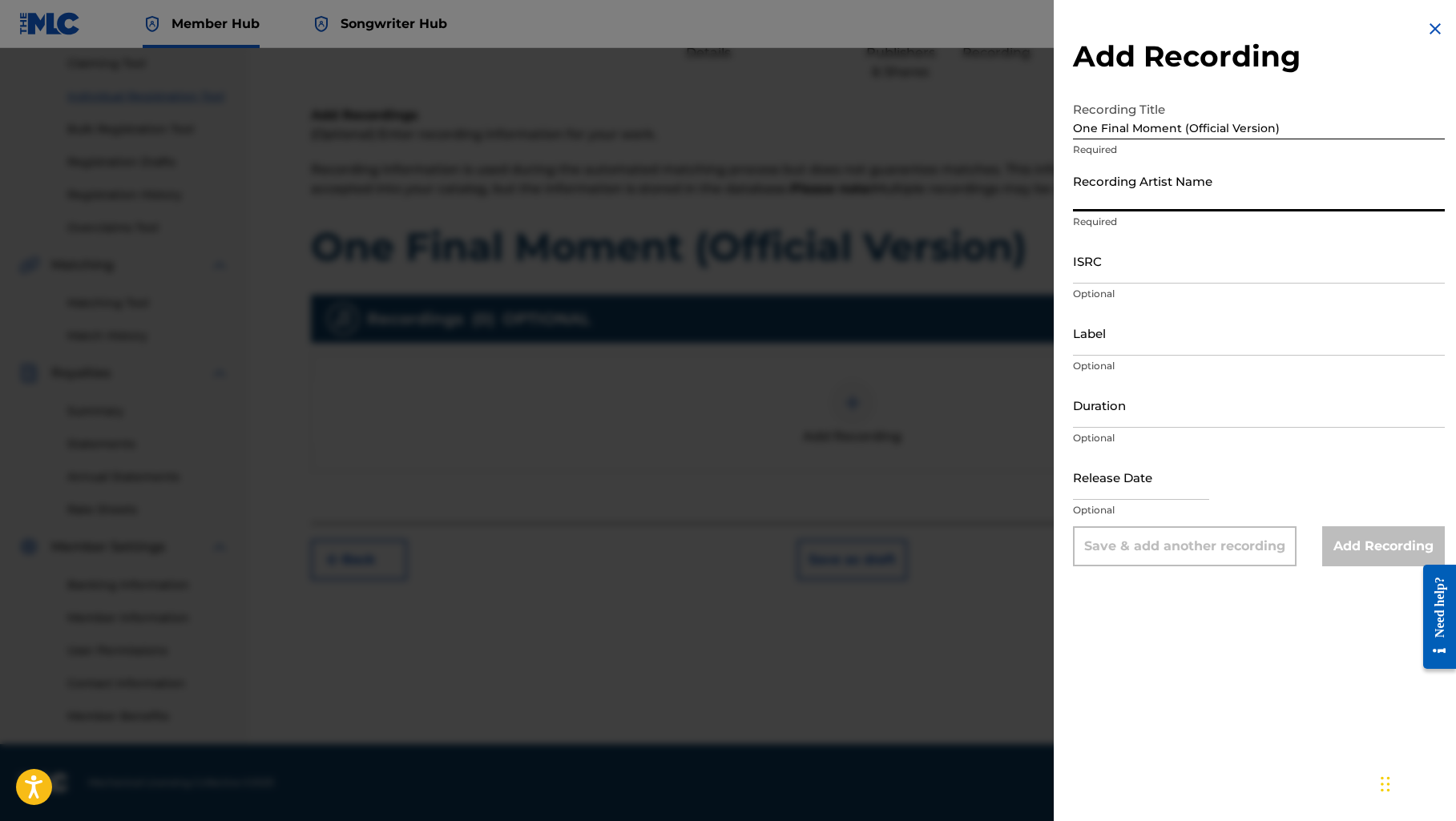
click at [1116, 186] on input "Recording Artist Name" at bounding box center [1258, 189] width 372 height 45
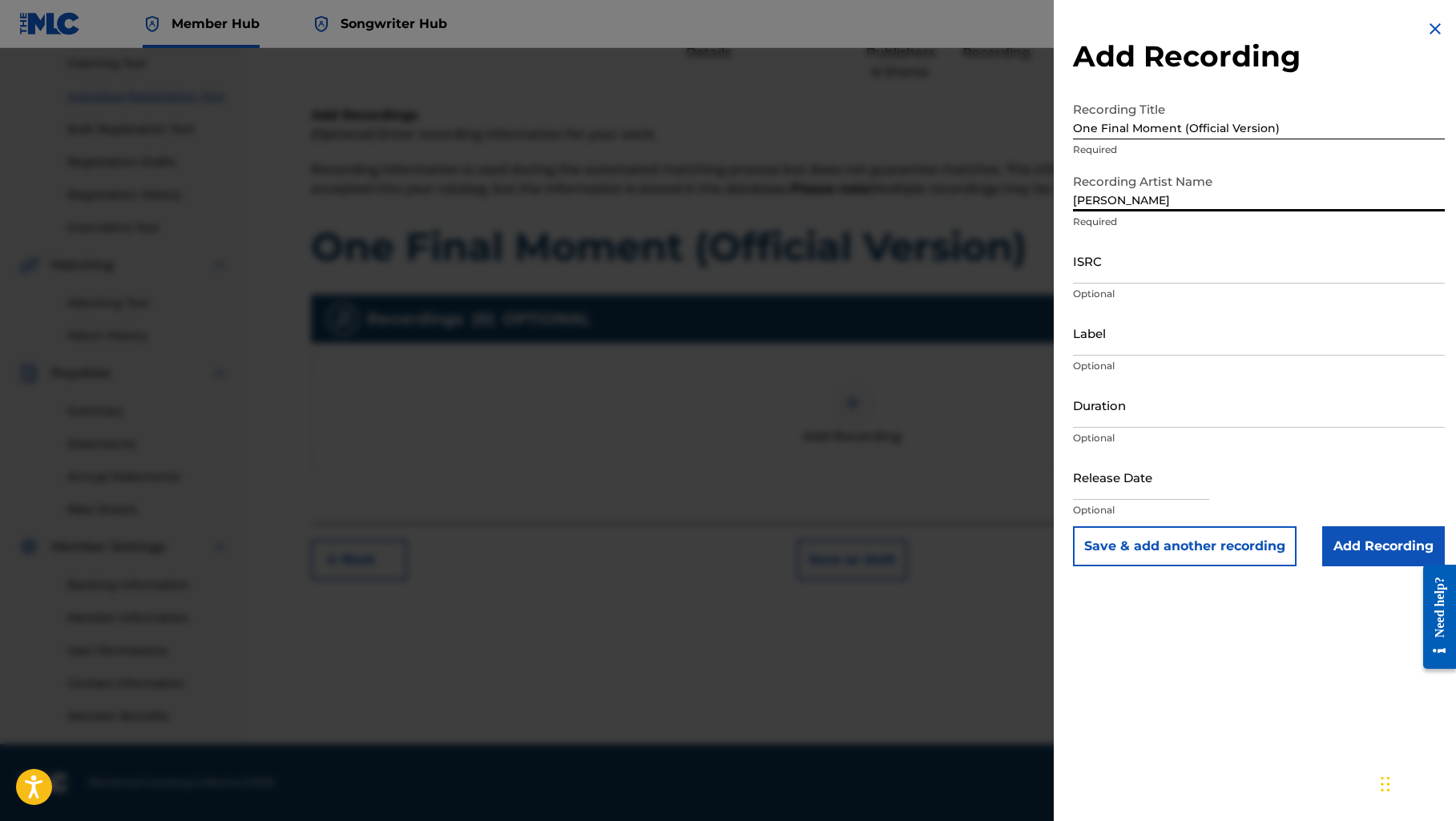
click at [1241, 198] on input "[PERSON_NAME]" at bounding box center [1258, 189] width 372 height 45
type input "[PERSON_NAME]"
click at [1228, 368] on p "Optional" at bounding box center [1258, 365] width 372 height 14
click at [1160, 261] on input "ISRC" at bounding box center [1258, 261] width 372 height 45
paste input "QZWFM2542664"
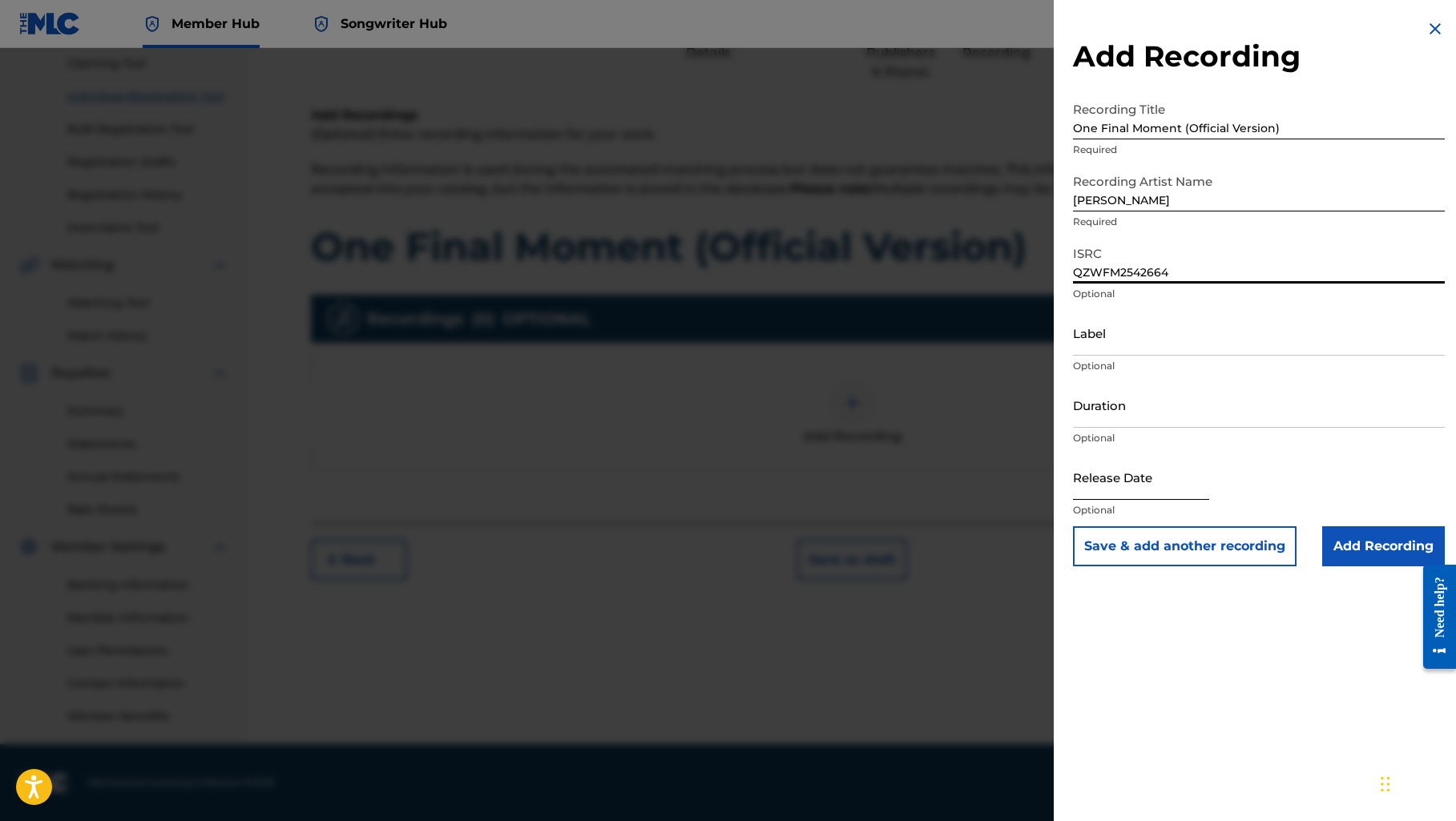
type input "QZWFM2542664"
click at [1118, 492] on input "text" at bounding box center [1141, 477] width 136 height 45
select select "8"
select select "2025"
click at [1184, 443] on p "Optional" at bounding box center [1258, 438] width 372 height 14
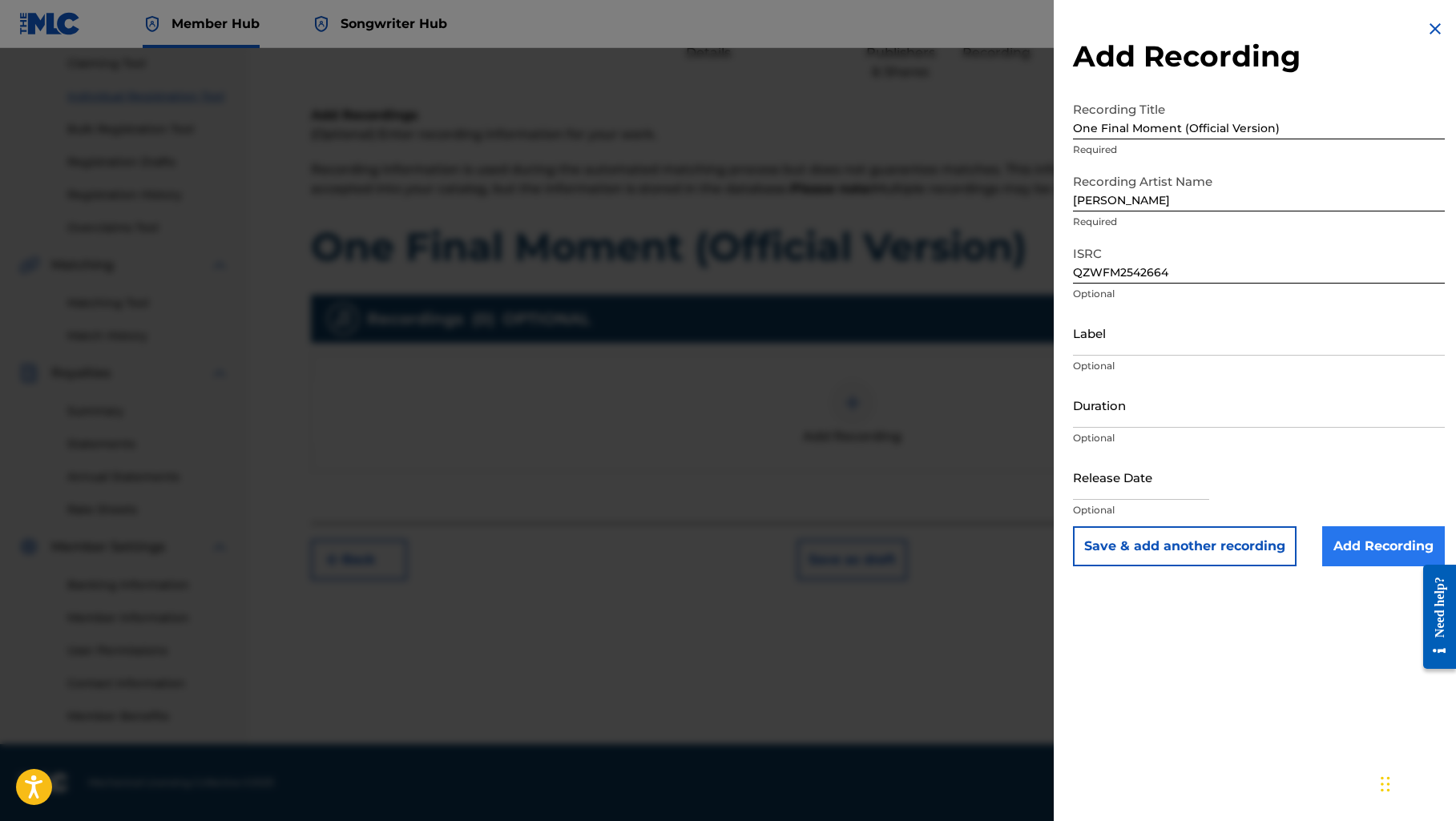
click at [1338, 544] on input "Add Recording" at bounding box center [1383, 546] width 122 height 40
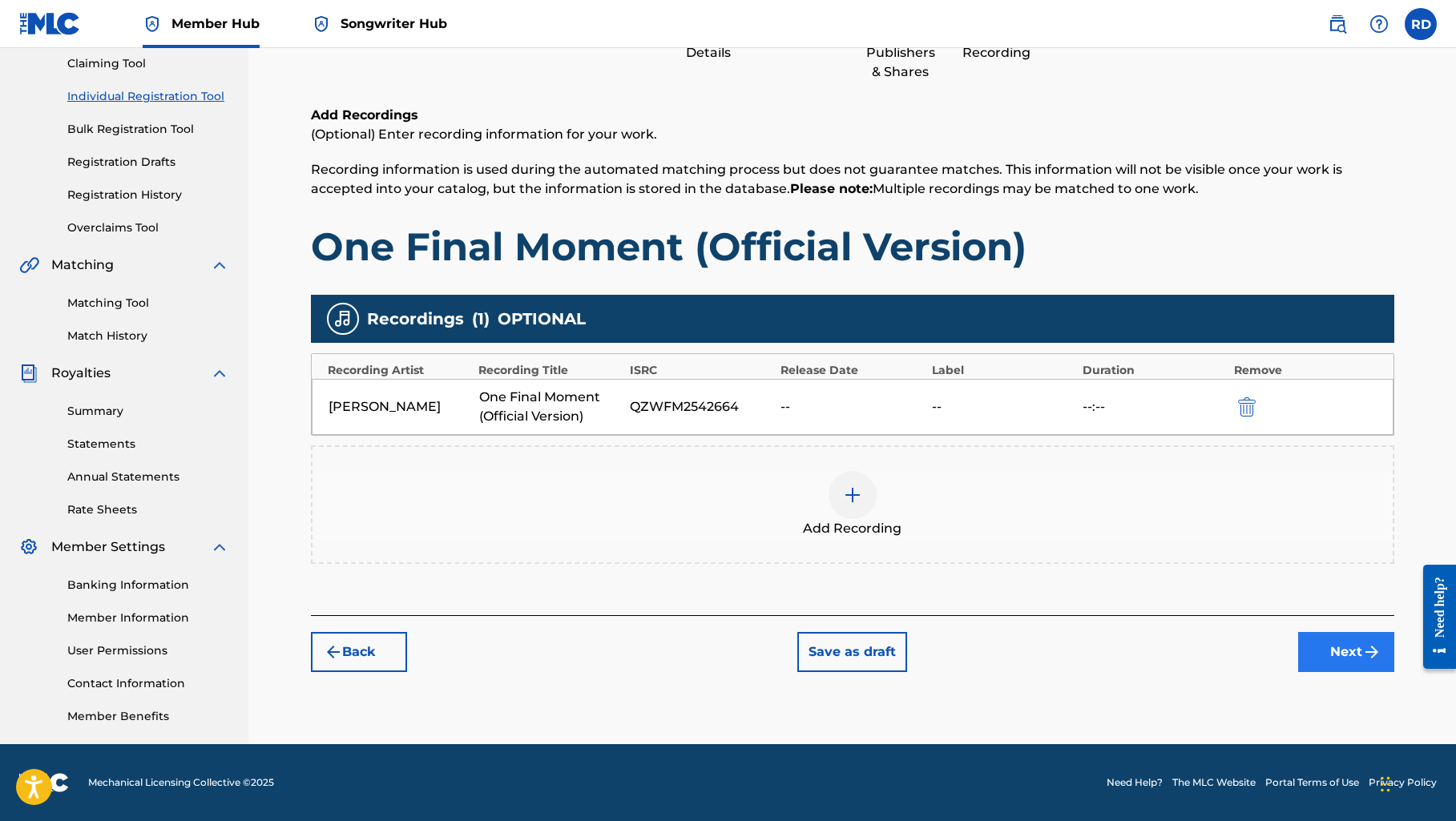
click at [1326, 651] on button "Next" at bounding box center [1346, 652] width 96 height 40
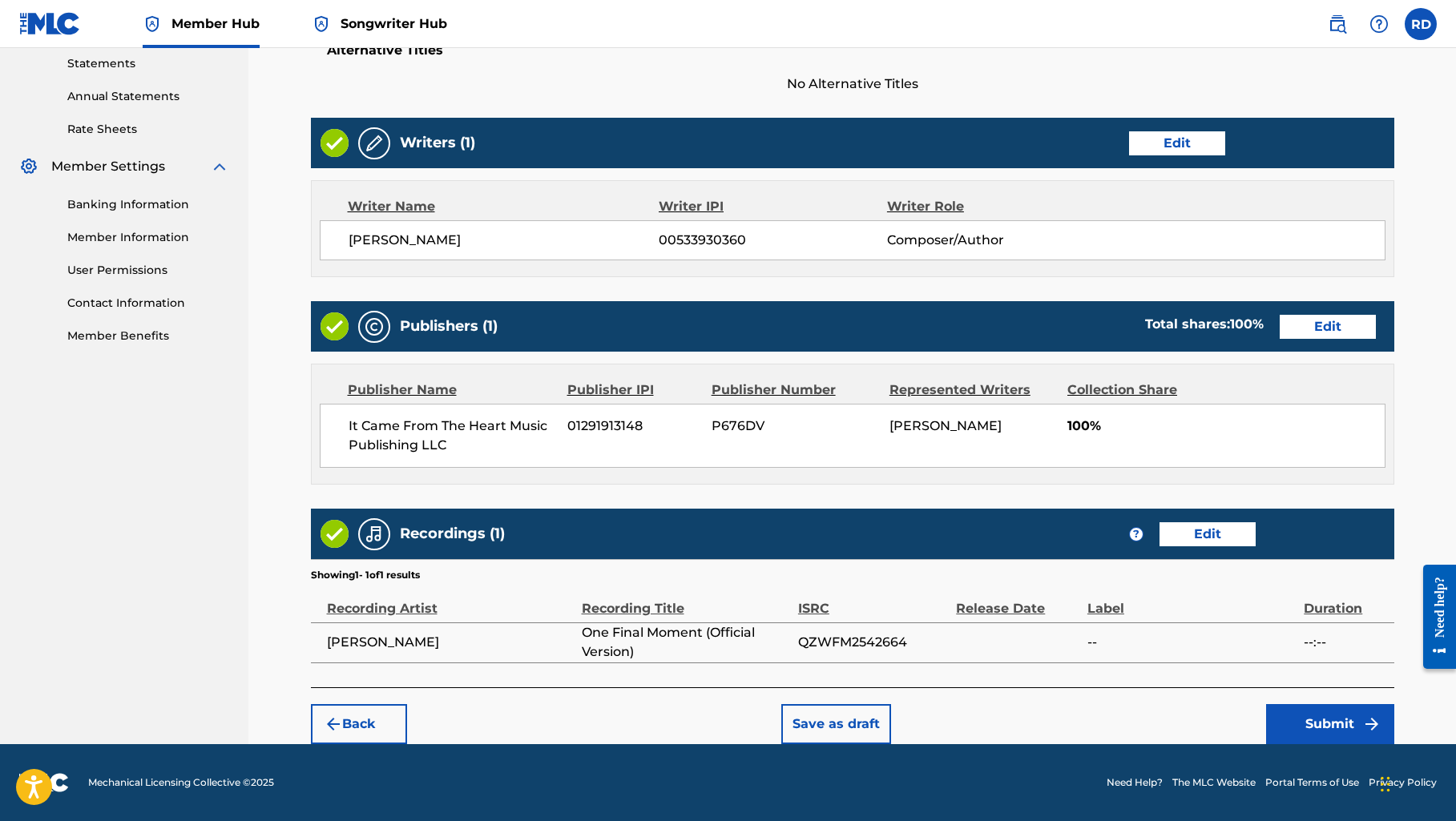
scroll to position [552, 0]
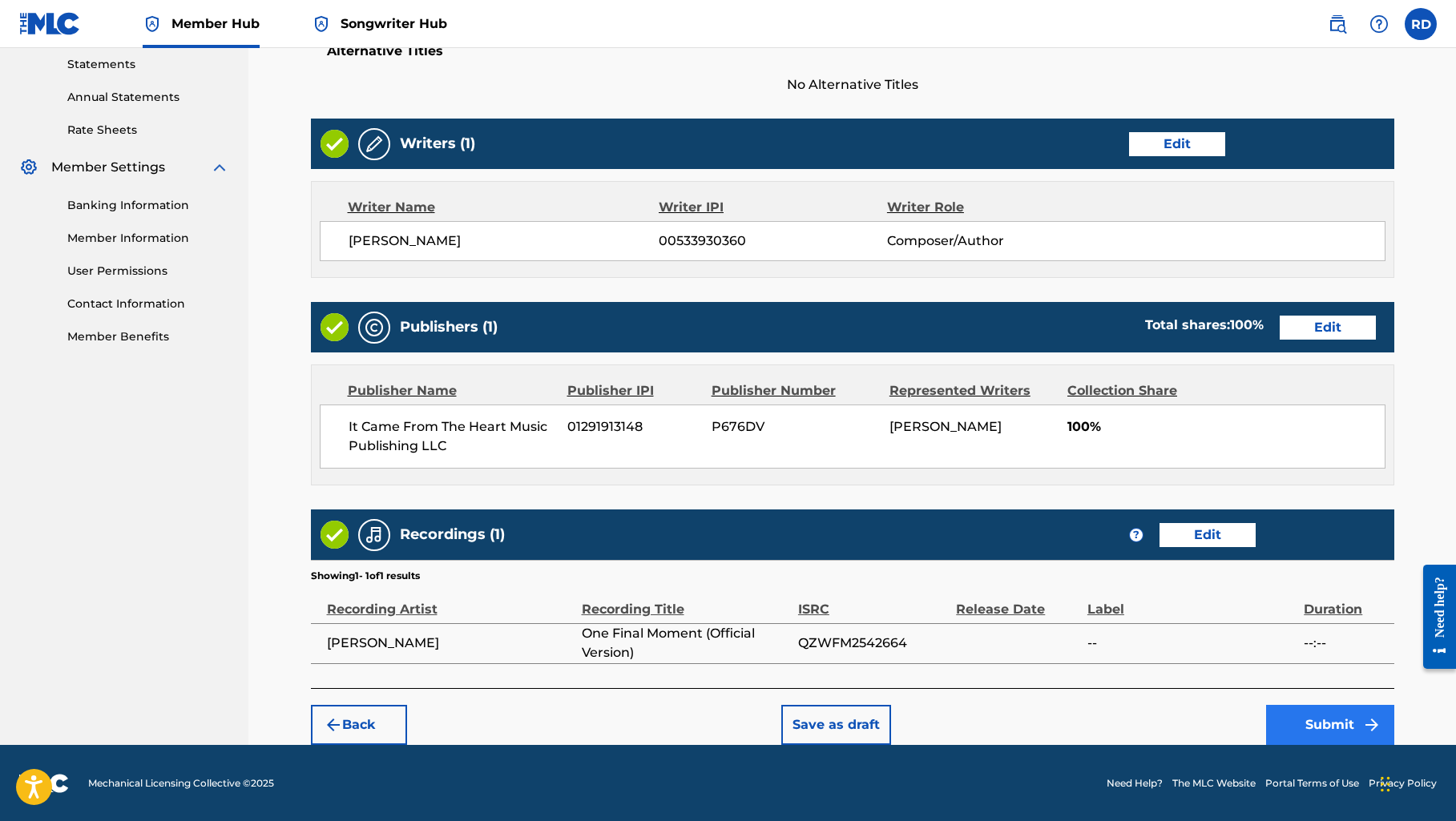
click at [1347, 718] on button "Submit" at bounding box center [1329, 725] width 129 height 40
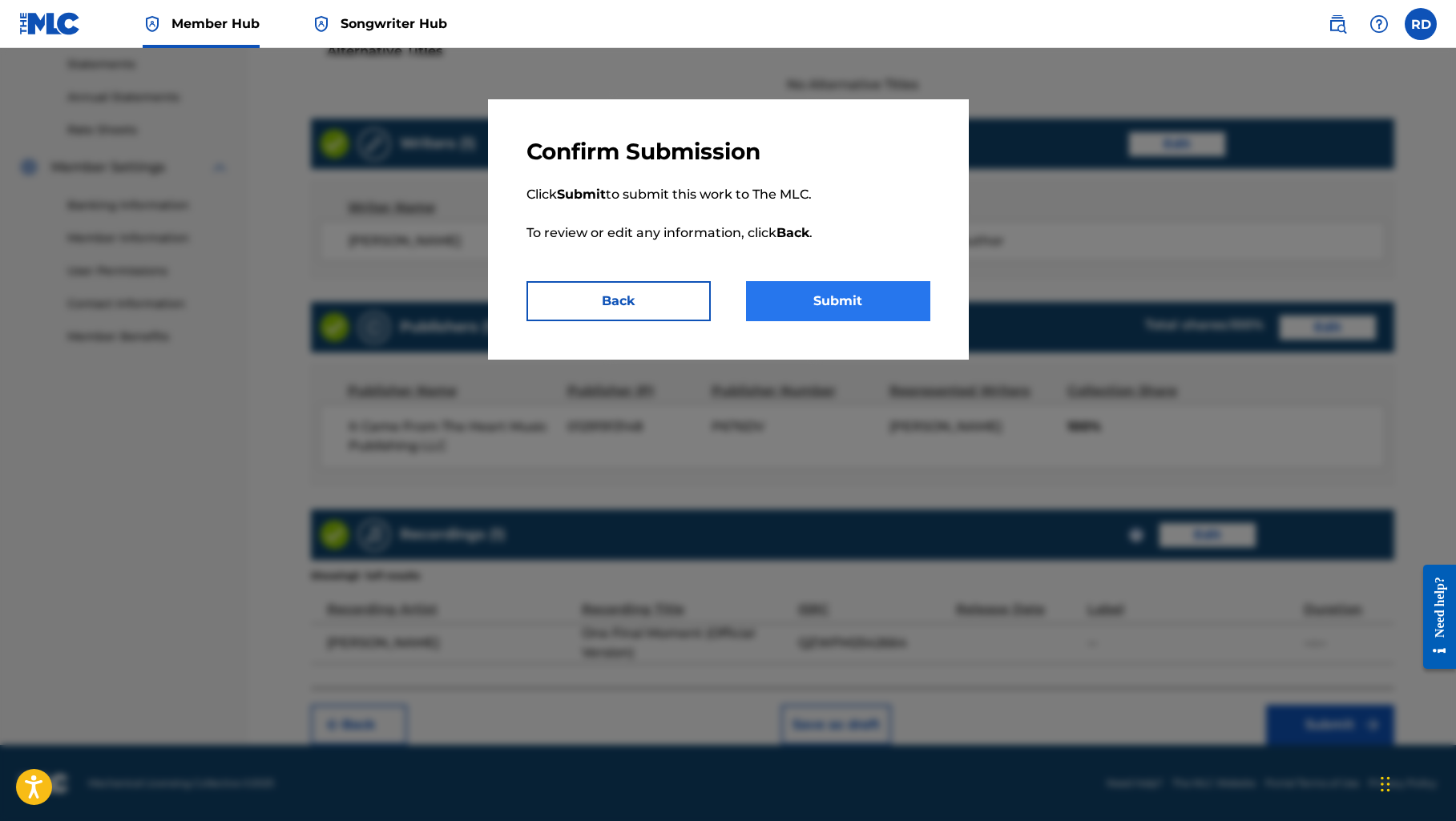
click at [833, 310] on button "Submit" at bounding box center [838, 302] width 185 height 40
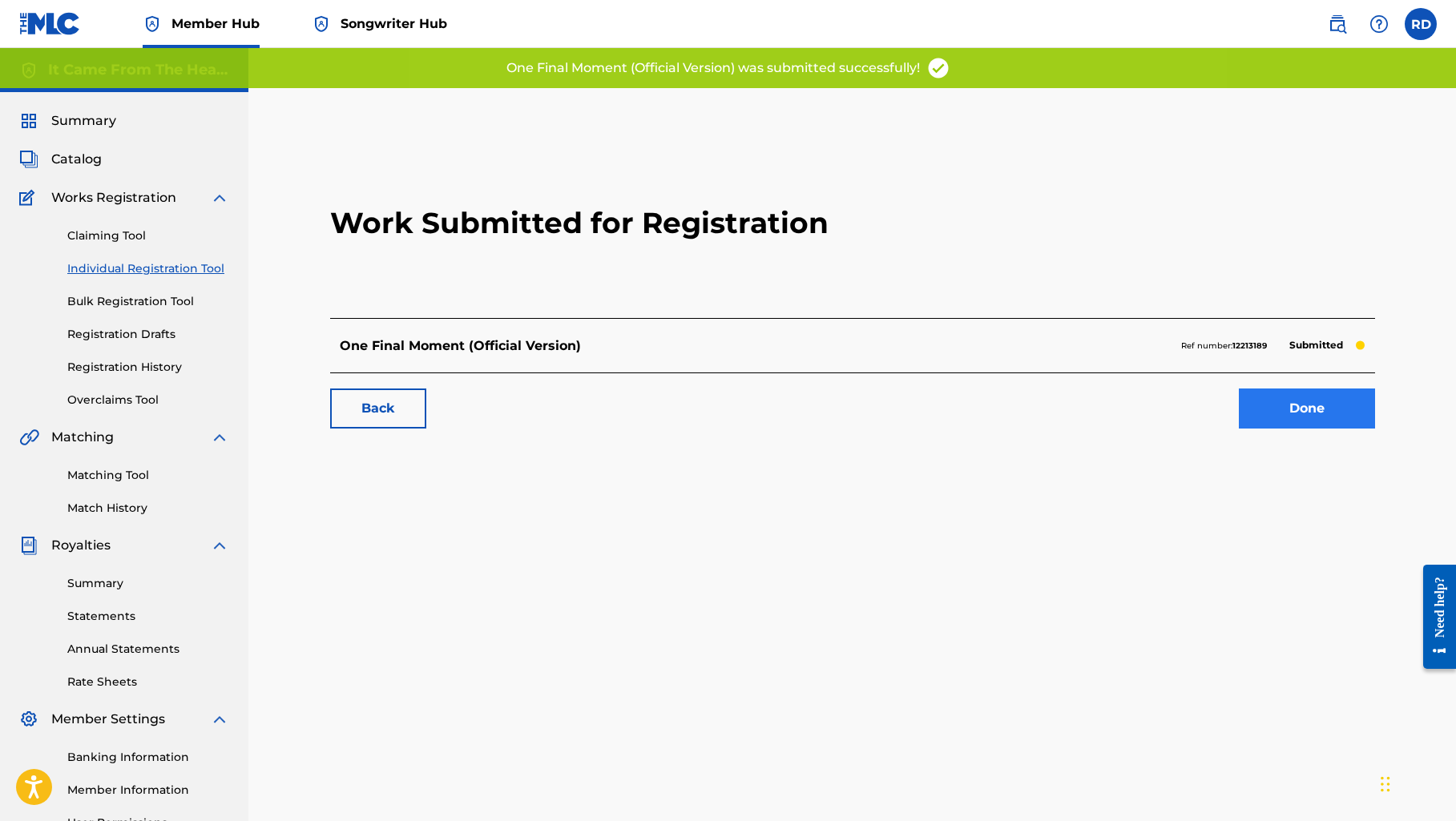
click at [1338, 411] on link "Done" at bounding box center [1306, 408] width 136 height 40
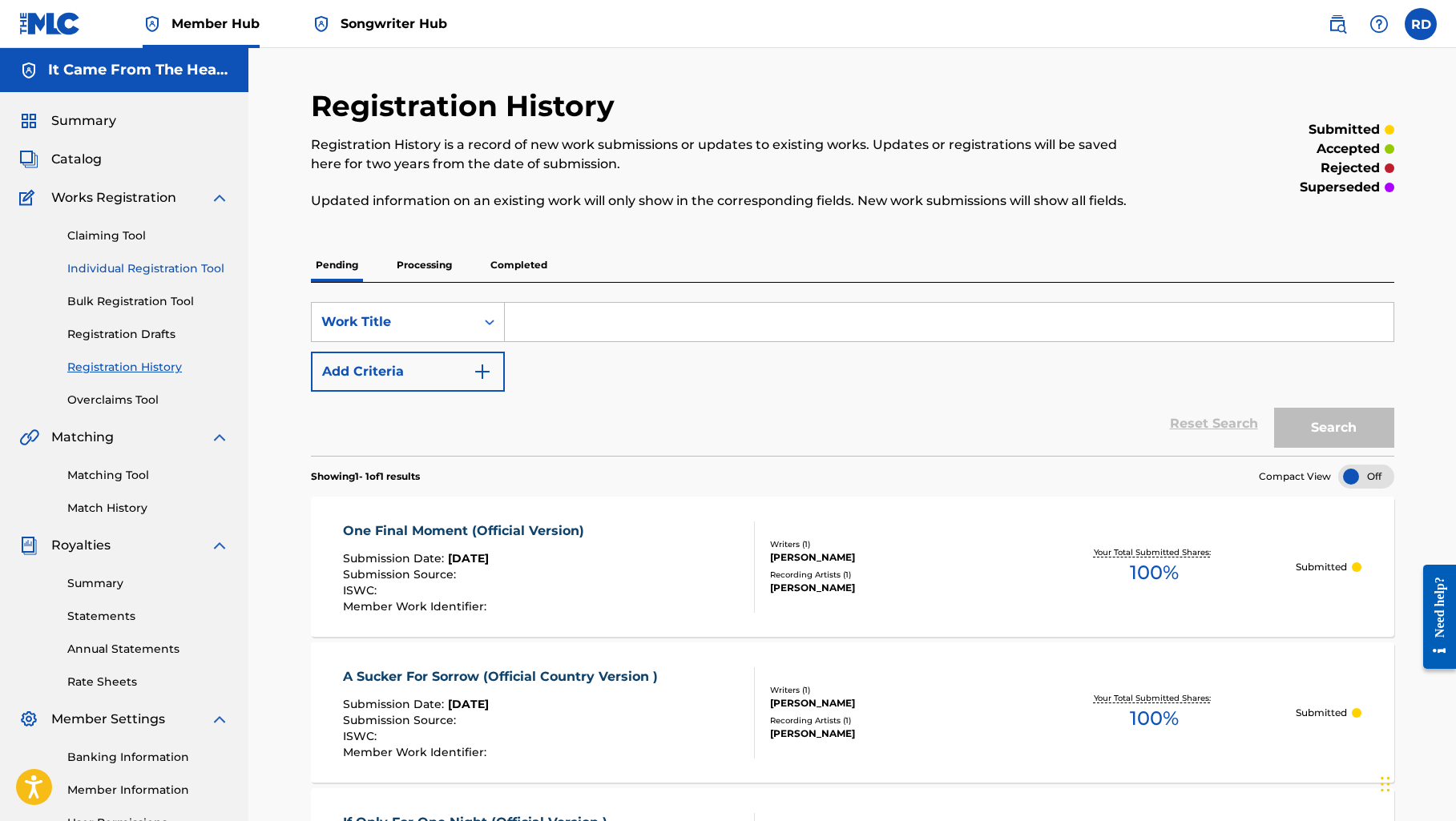
click at [197, 262] on link "Individual Registration Tool" at bounding box center [148, 268] width 162 height 17
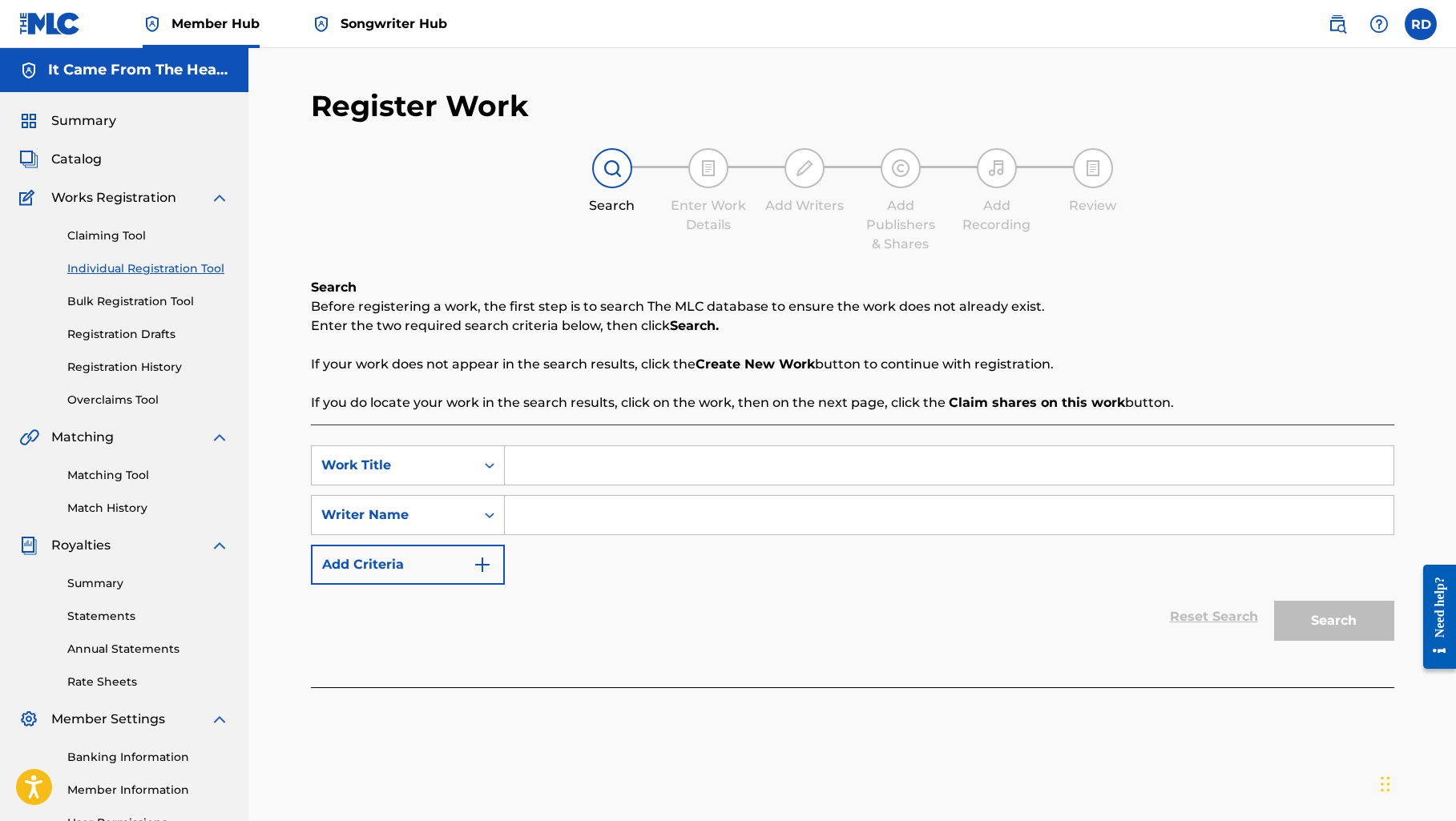
paste input "Through Your Eyes"
type input "Through Your Eyes"
click at [568, 533] on input "Search Form" at bounding box center [949, 515] width 888 height 38
type input "[PERSON_NAME]"
click at [1334, 633] on button "Search" at bounding box center [1334, 621] width 120 height 40
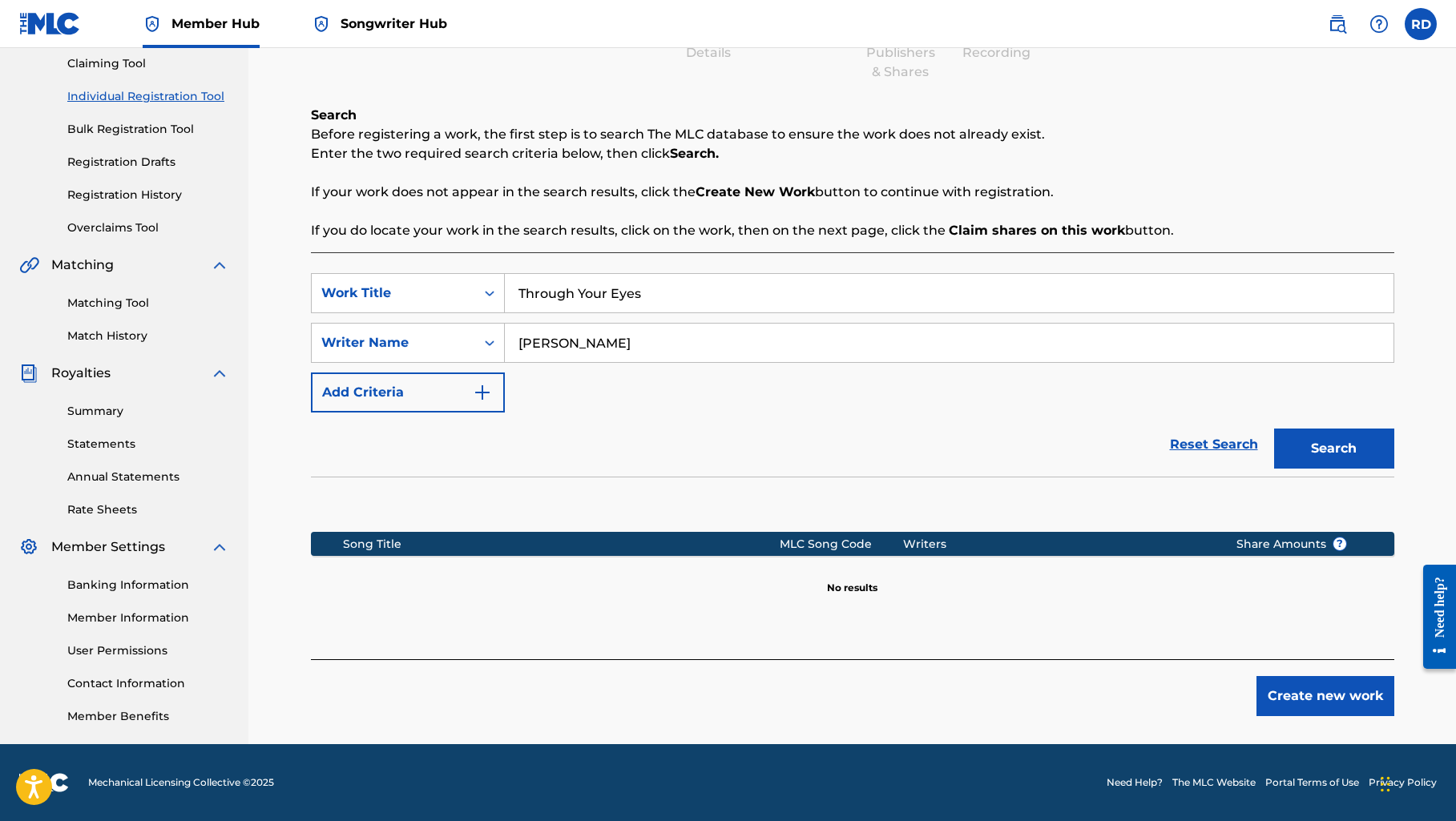
scroll to position [172, 0]
click at [1316, 708] on button "Create new work" at bounding box center [1325, 696] width 138 height 40
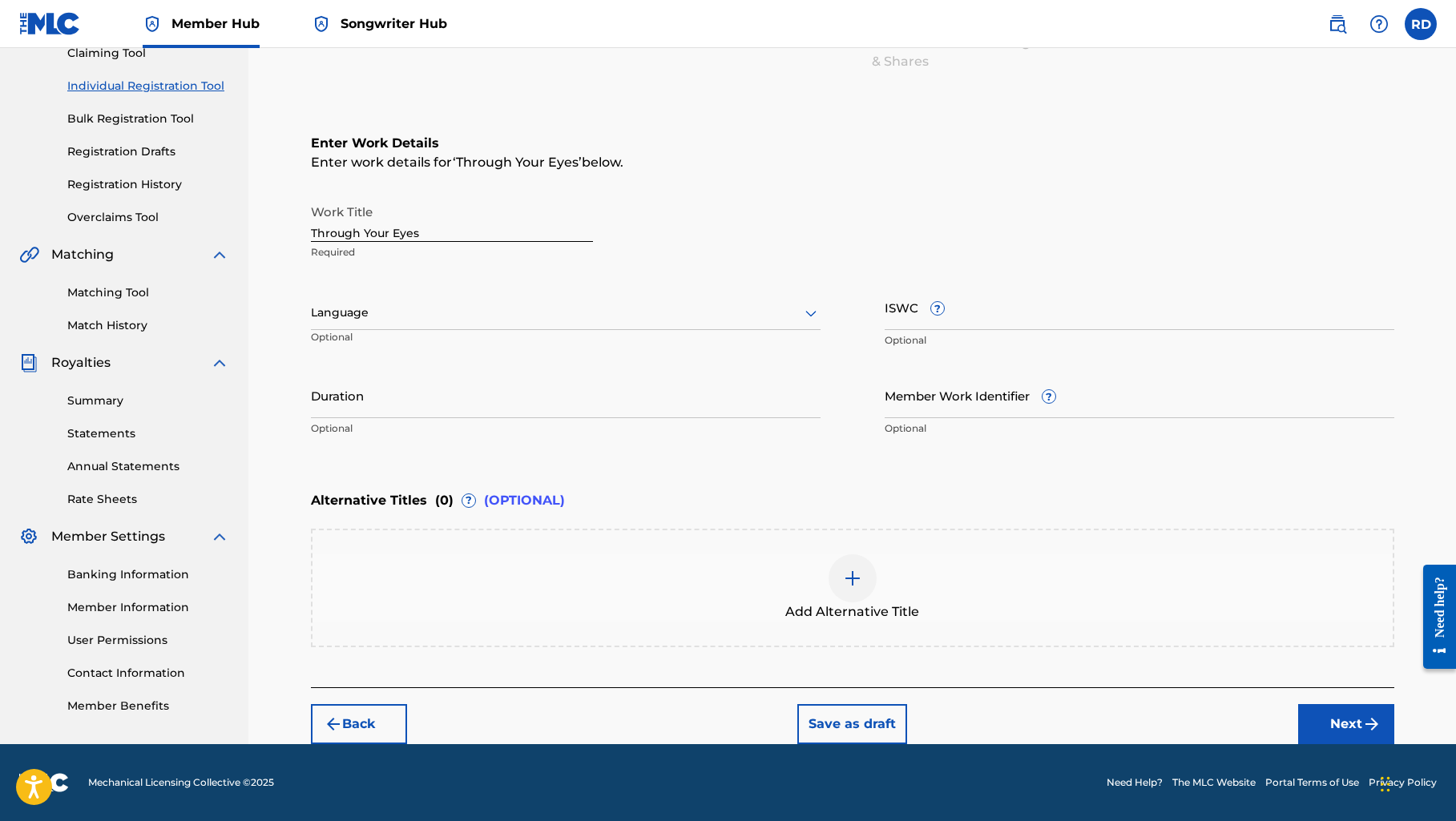
scroll to position [183, 0]
click at [1320, 720] on button "Next" at bounding box center [1346, 724] width 96 height 40
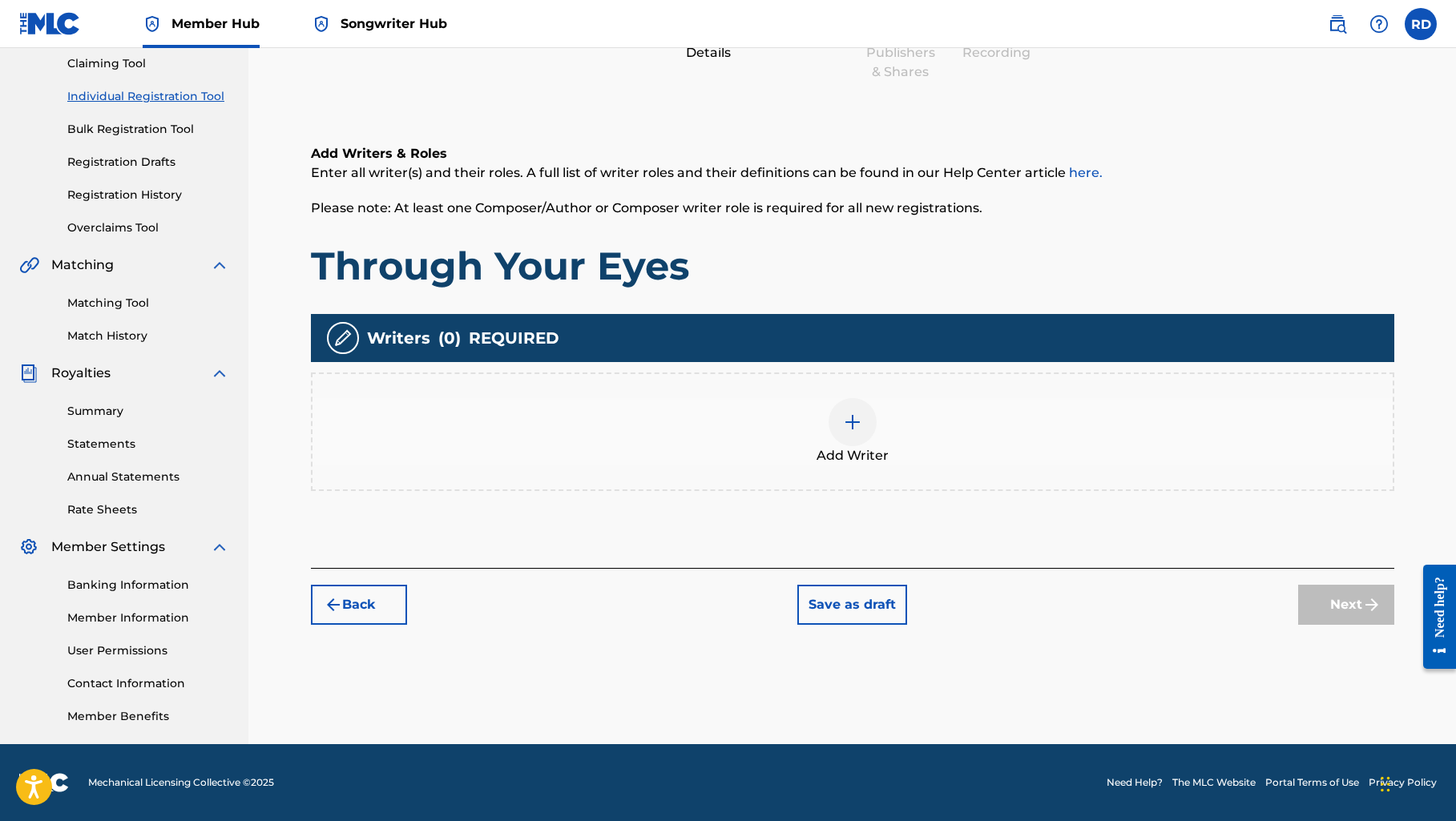
click at [855, 435] on div at bounding box center [852, 421] width 48 height 48
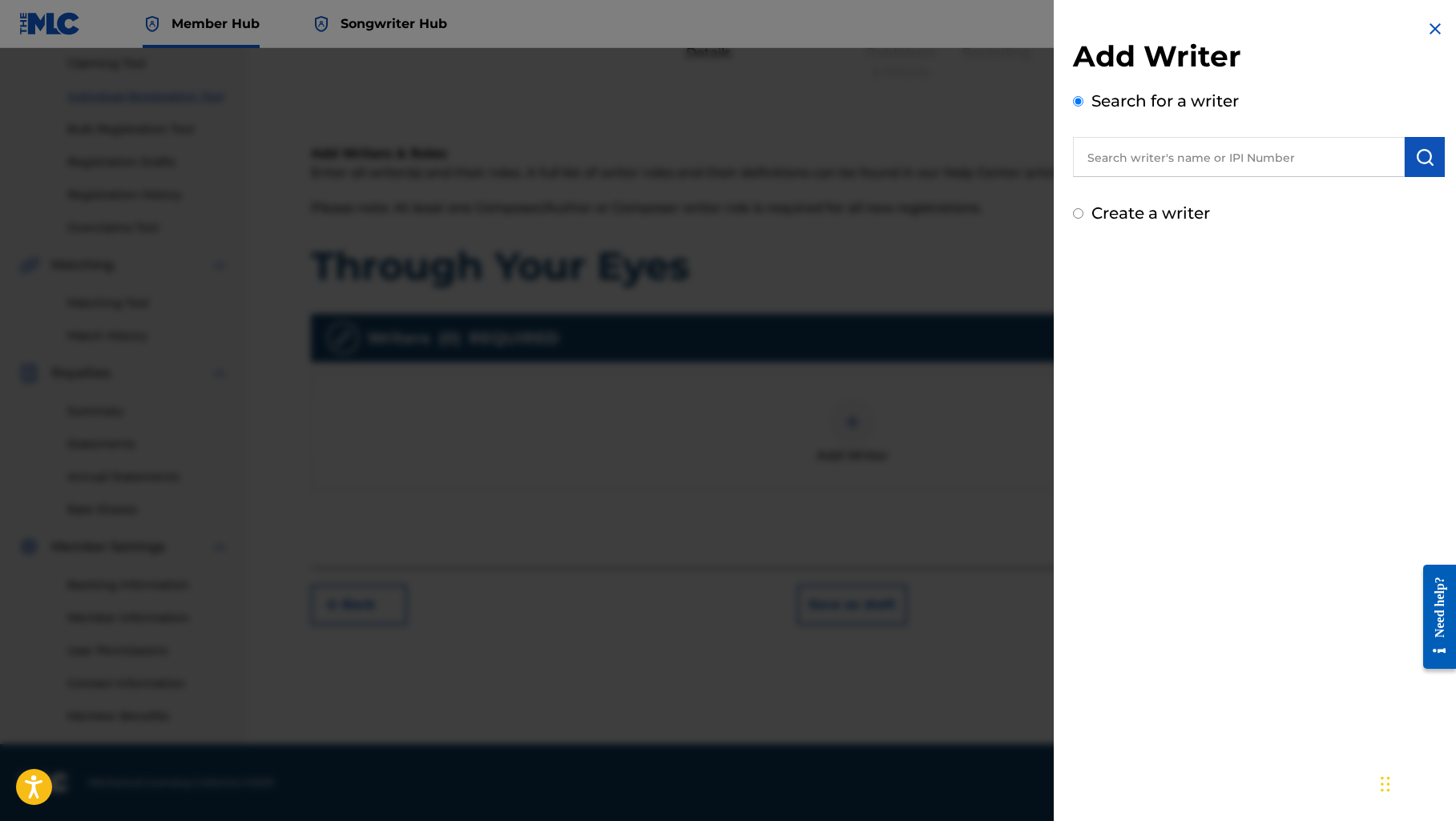
click at [1140, 166] on input "text" at bounding box center [1238, 157] width 331 height 40
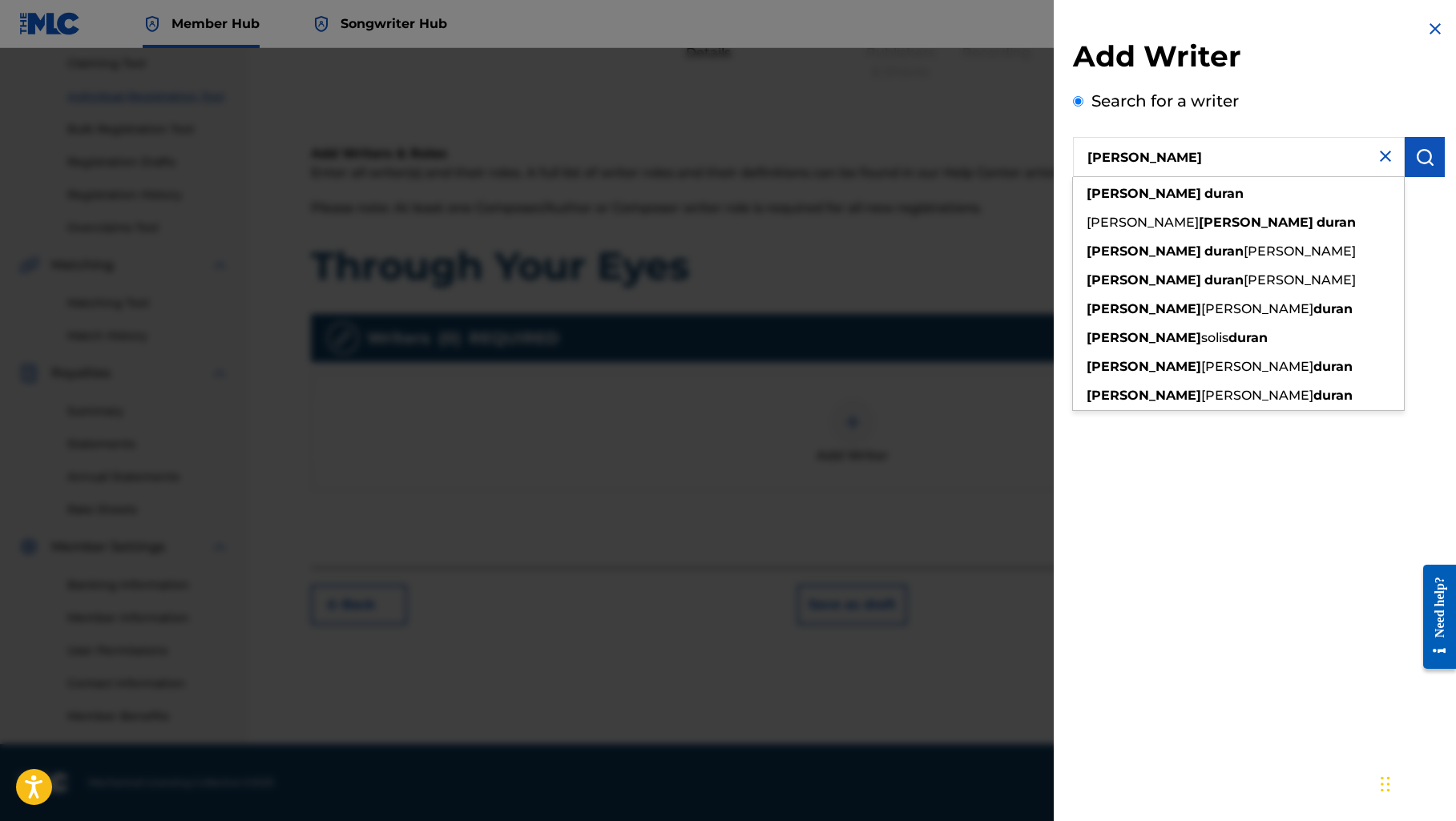
type input "[PERSON_NAME]"
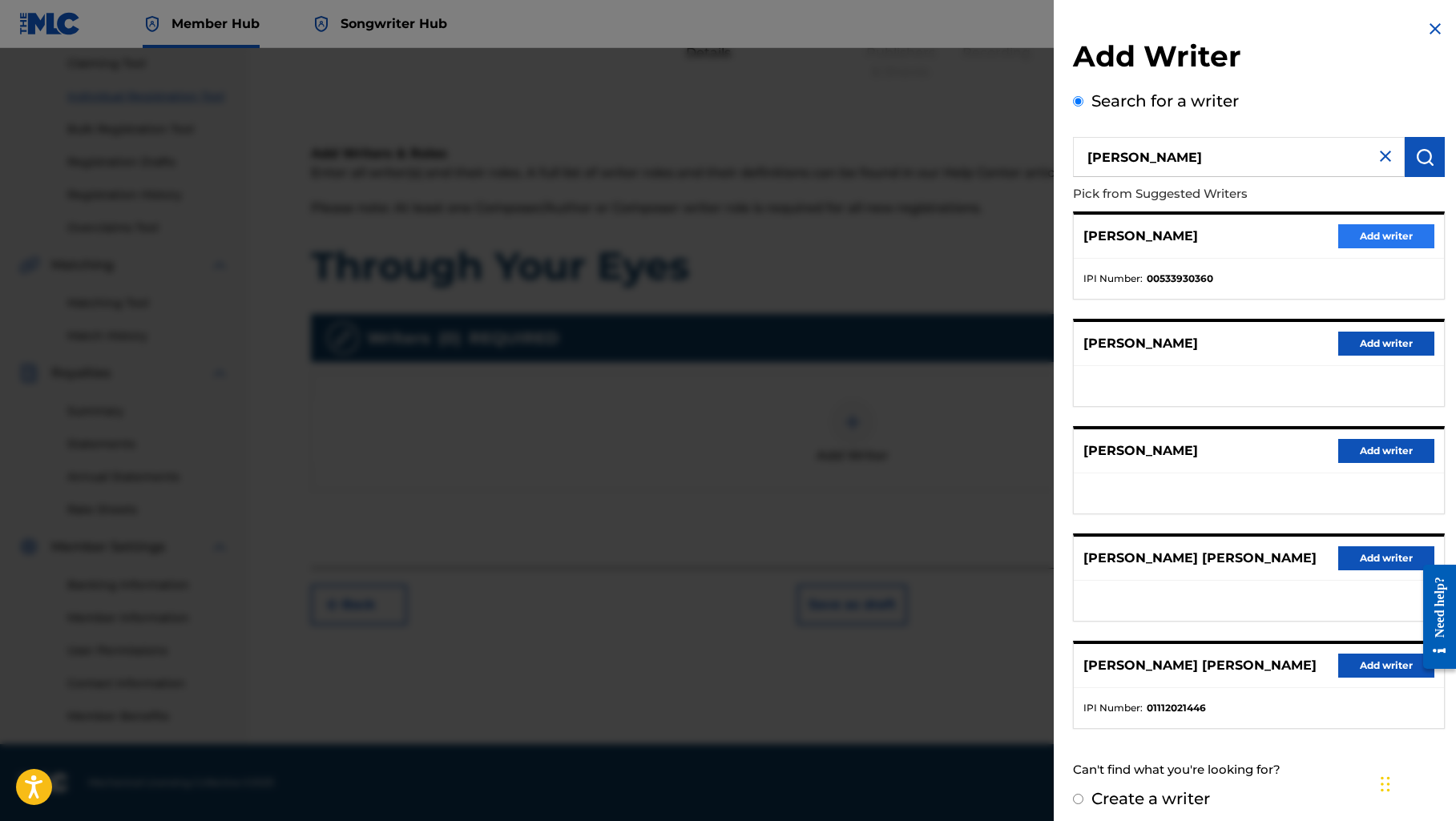
click at [1391, 236] on button "Add writer" at bounding box center [1386, 236] width 96 height 24
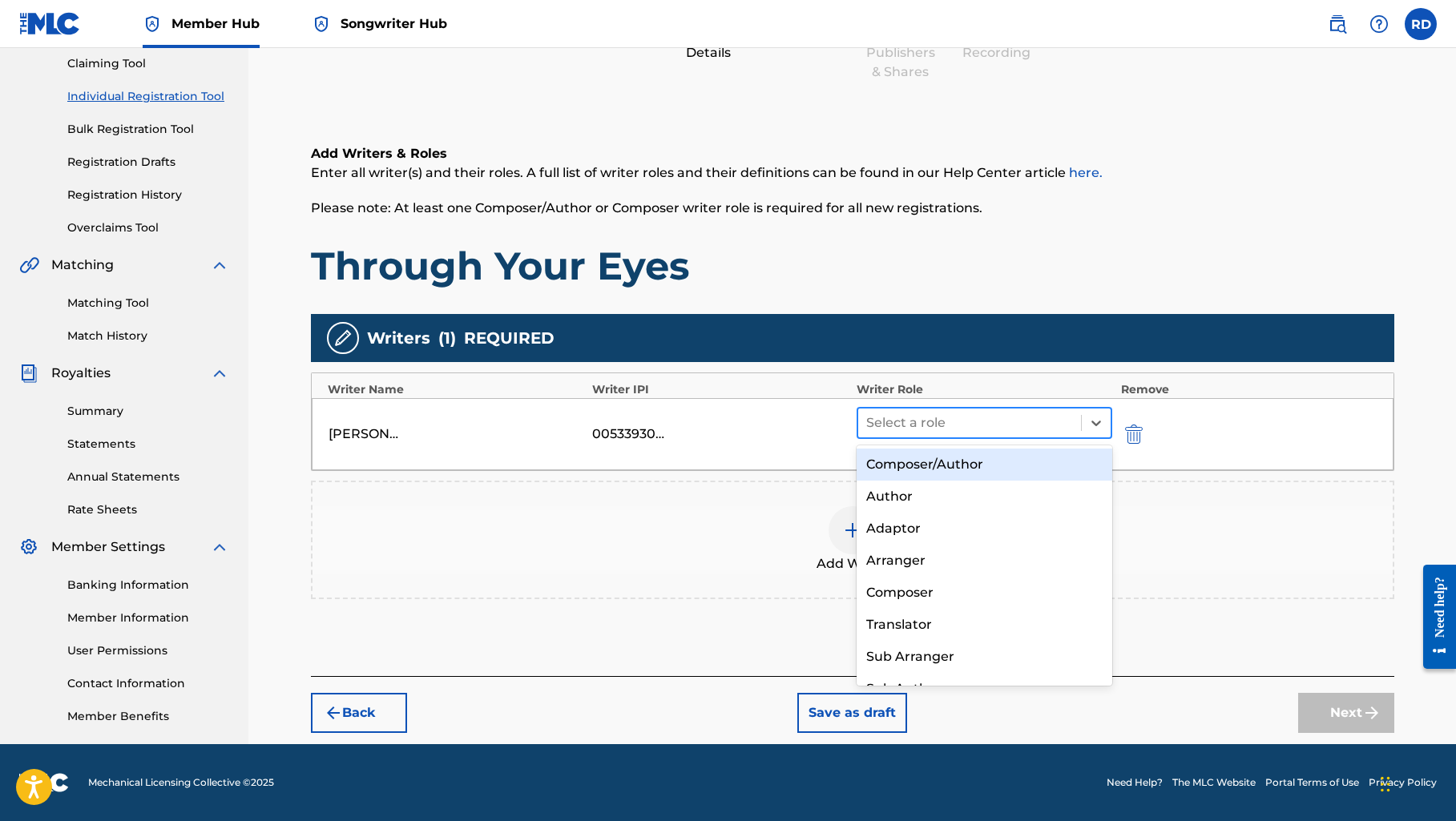
click at [909, 420] on div at bounding box center [969, 423] width 207 height 23
click at [912, 463] on div "Composer/Author" at bounding box center [984, 464] width 256 height 32
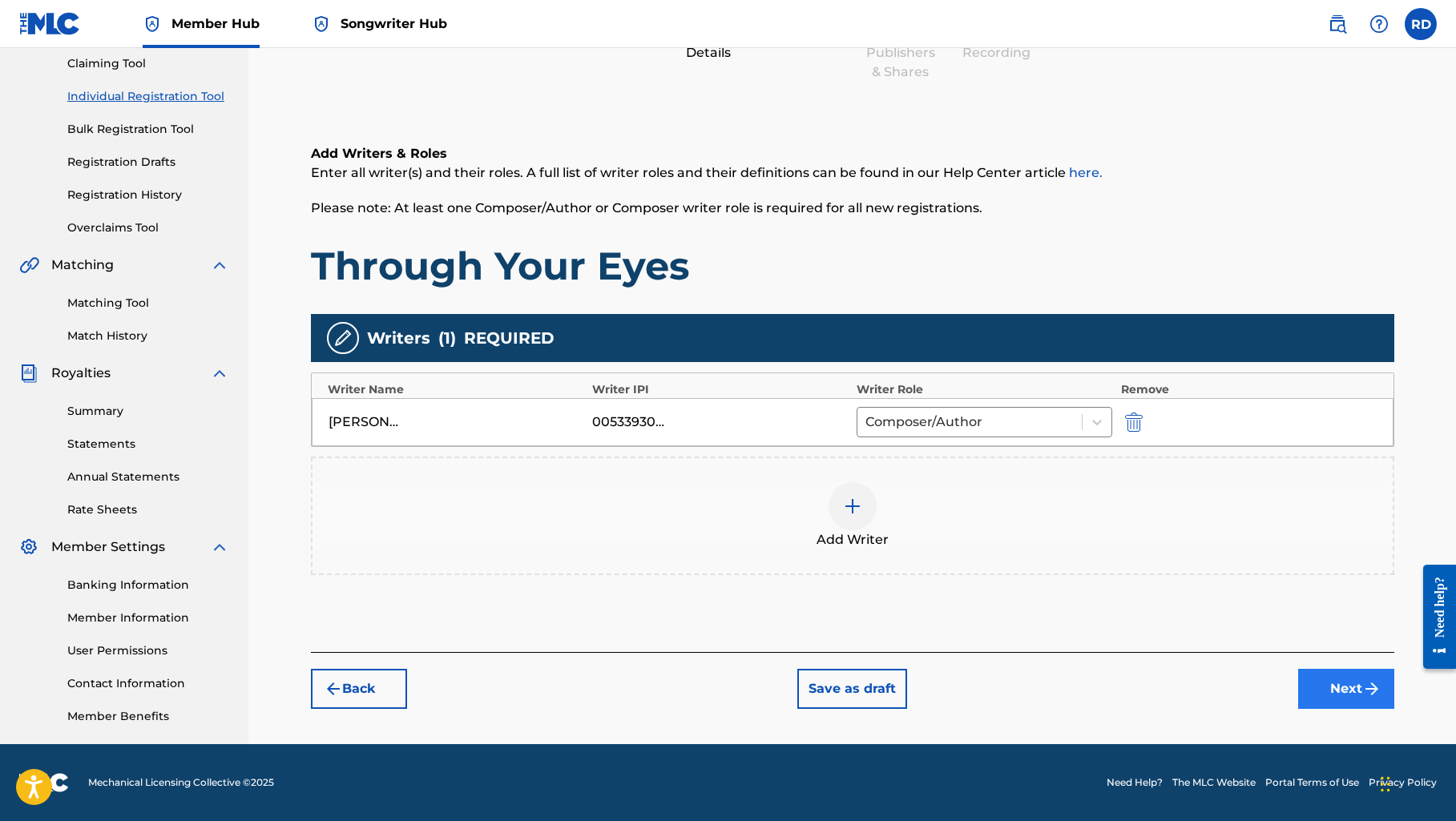
click at [1374, 692] on img "submit" at bounding box center [1371, 689] width 19 height 19
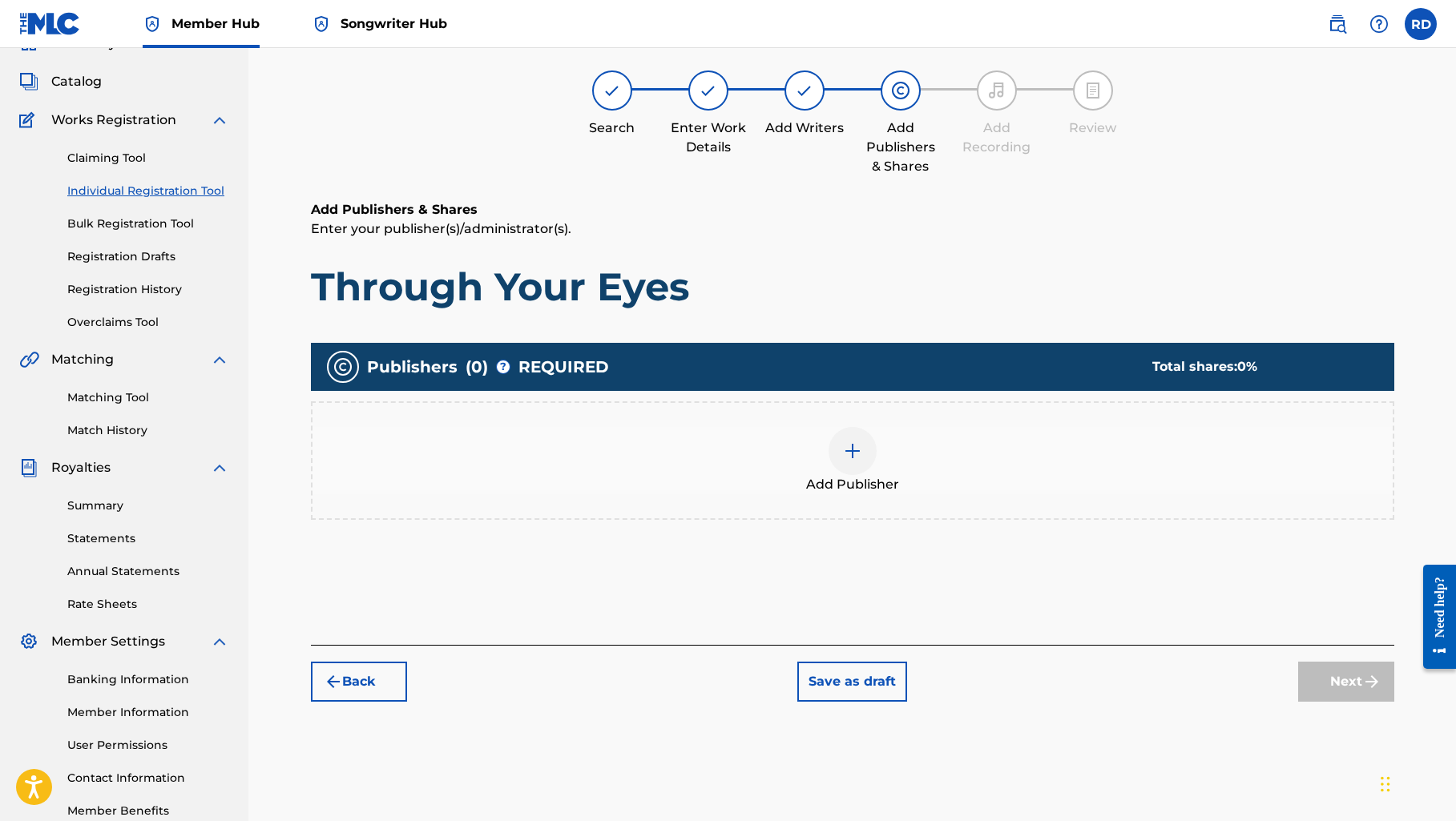
scroll to position [72, 0]
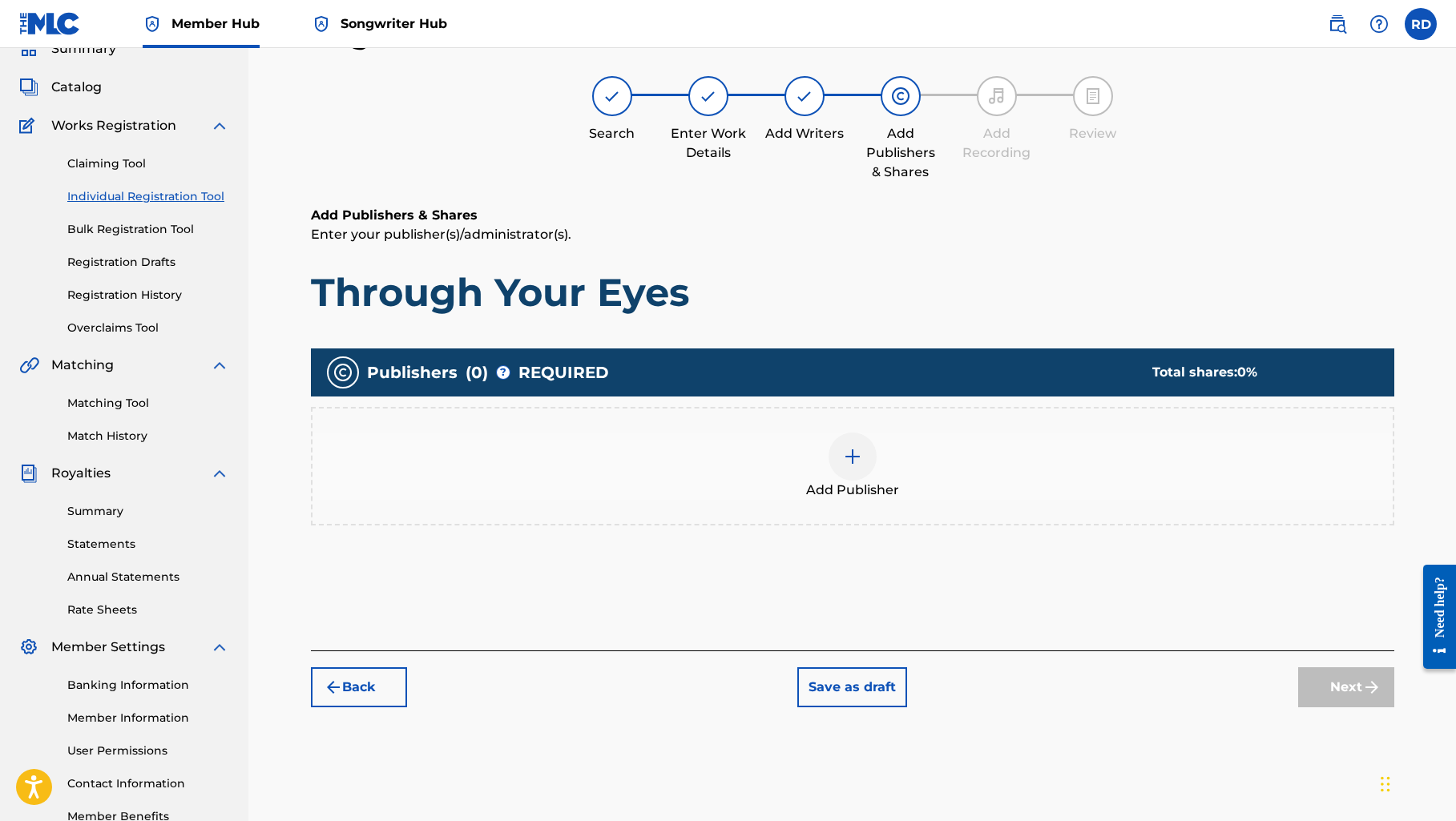
click at [835, 450] on div at bounding box center [852, 456] width 48 height 48
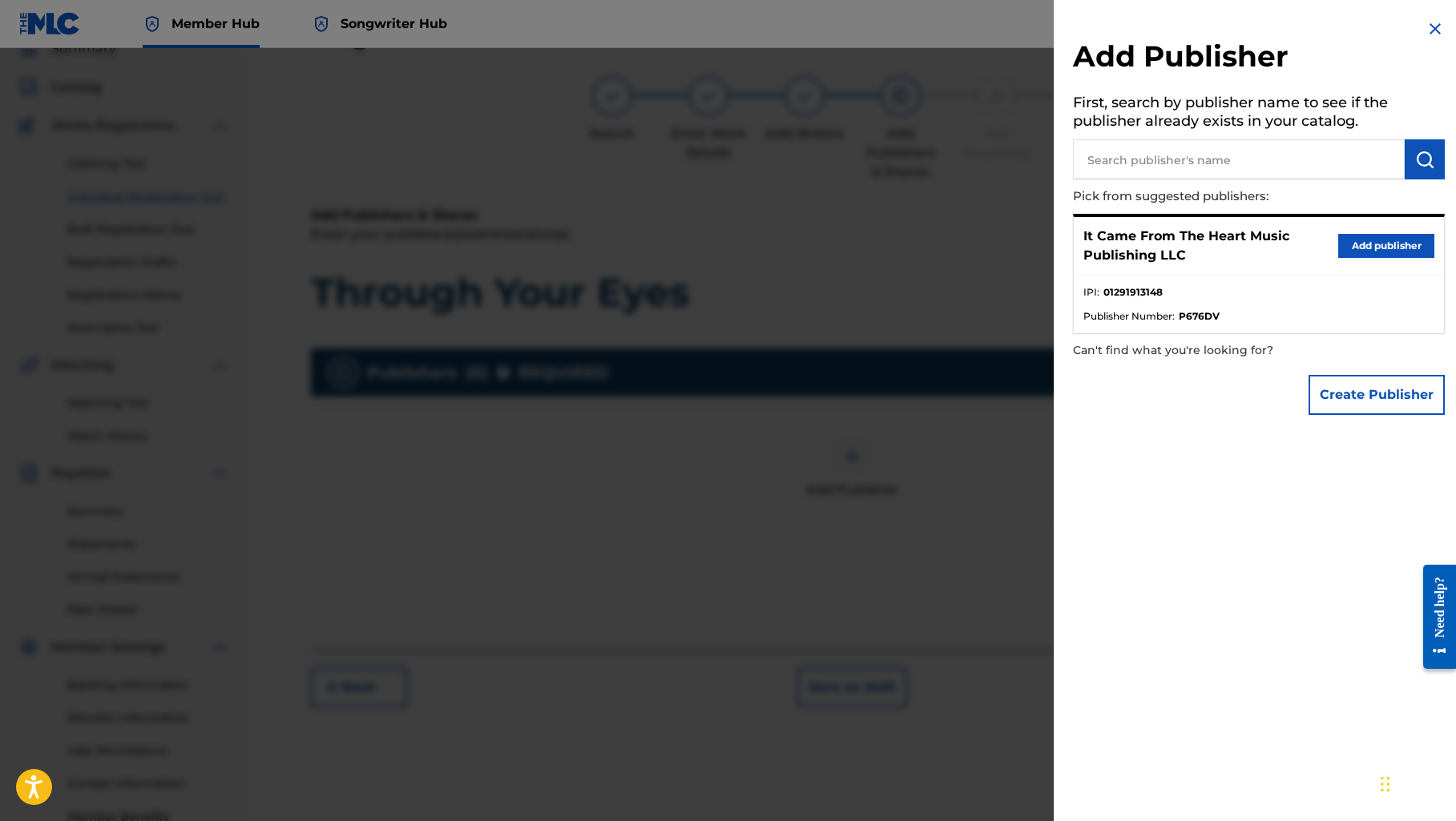
click at [1329, 242] on p "It Came From The Heart Music Publishing LLC" at bounding box center [1210, 246] width 254 height 38
click at [1340, 243] on button "Add publisher" at bounding box center [1386, 245] width 96 height 24
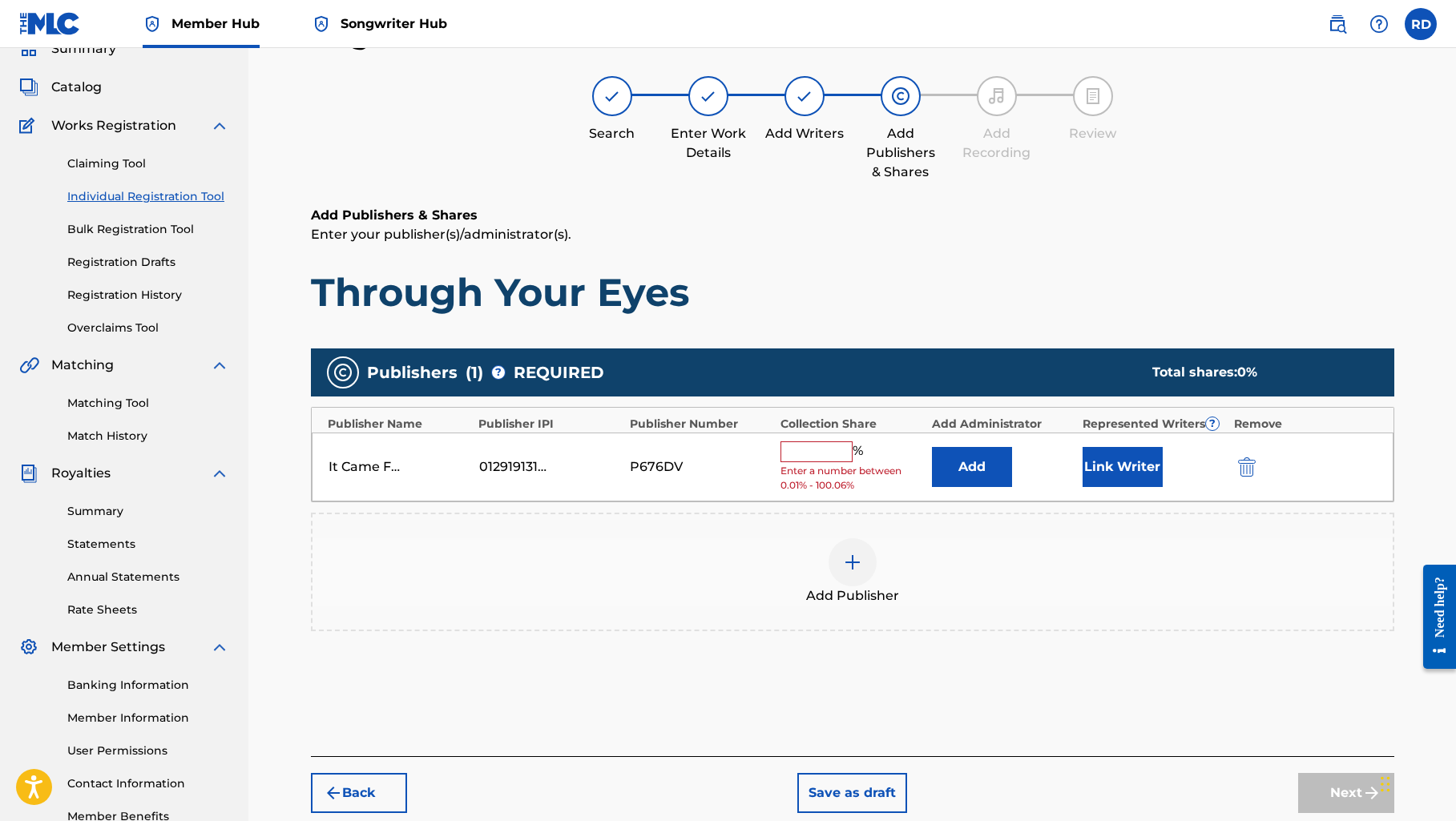
click at [816, 443] on input "text" at bounding box center [816, 452] width 72 height 21
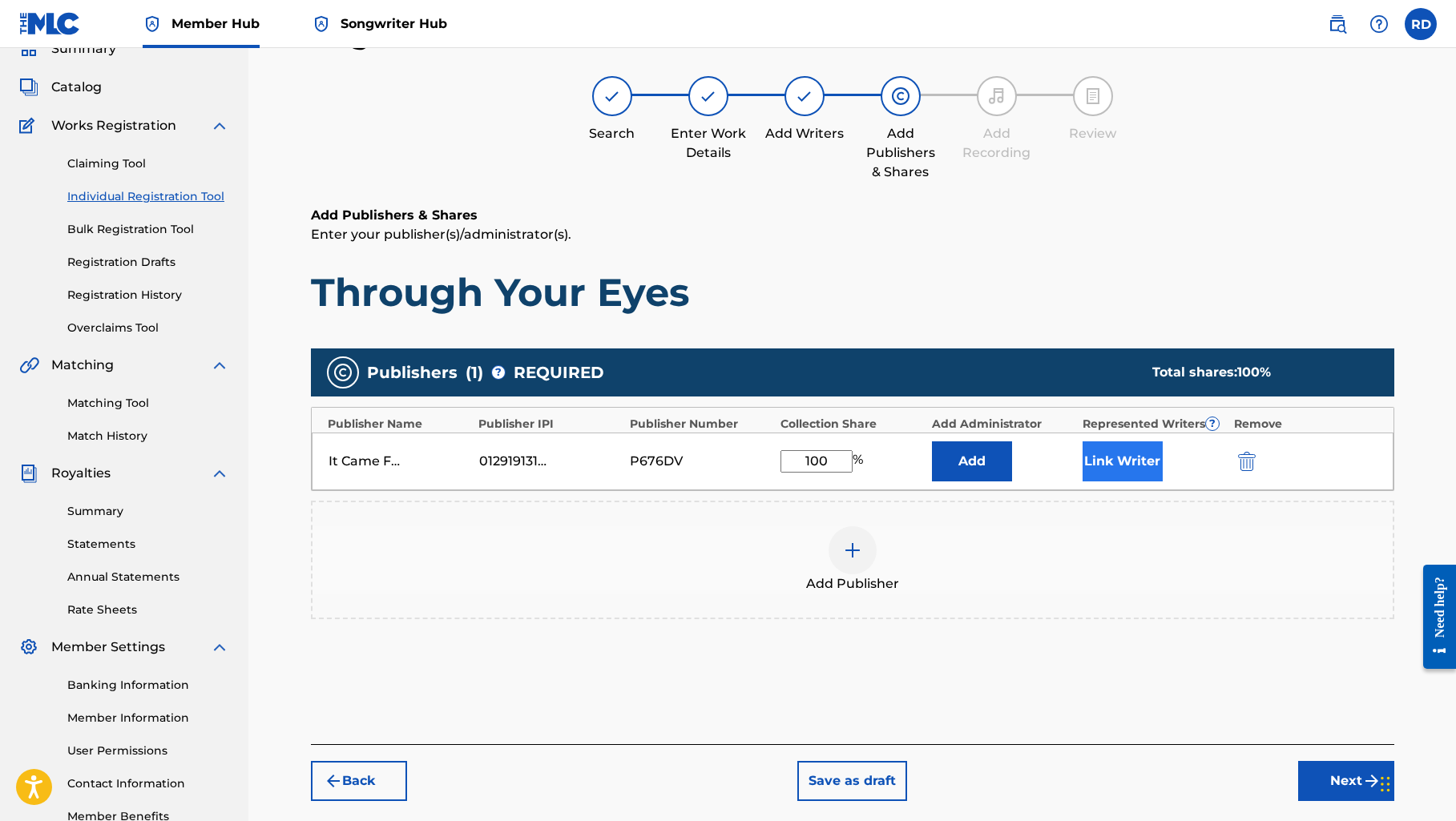
type input "100"
click at [1151, 459] on button "Link Writer" at bounding box center [1123, 462] width 80 height 40
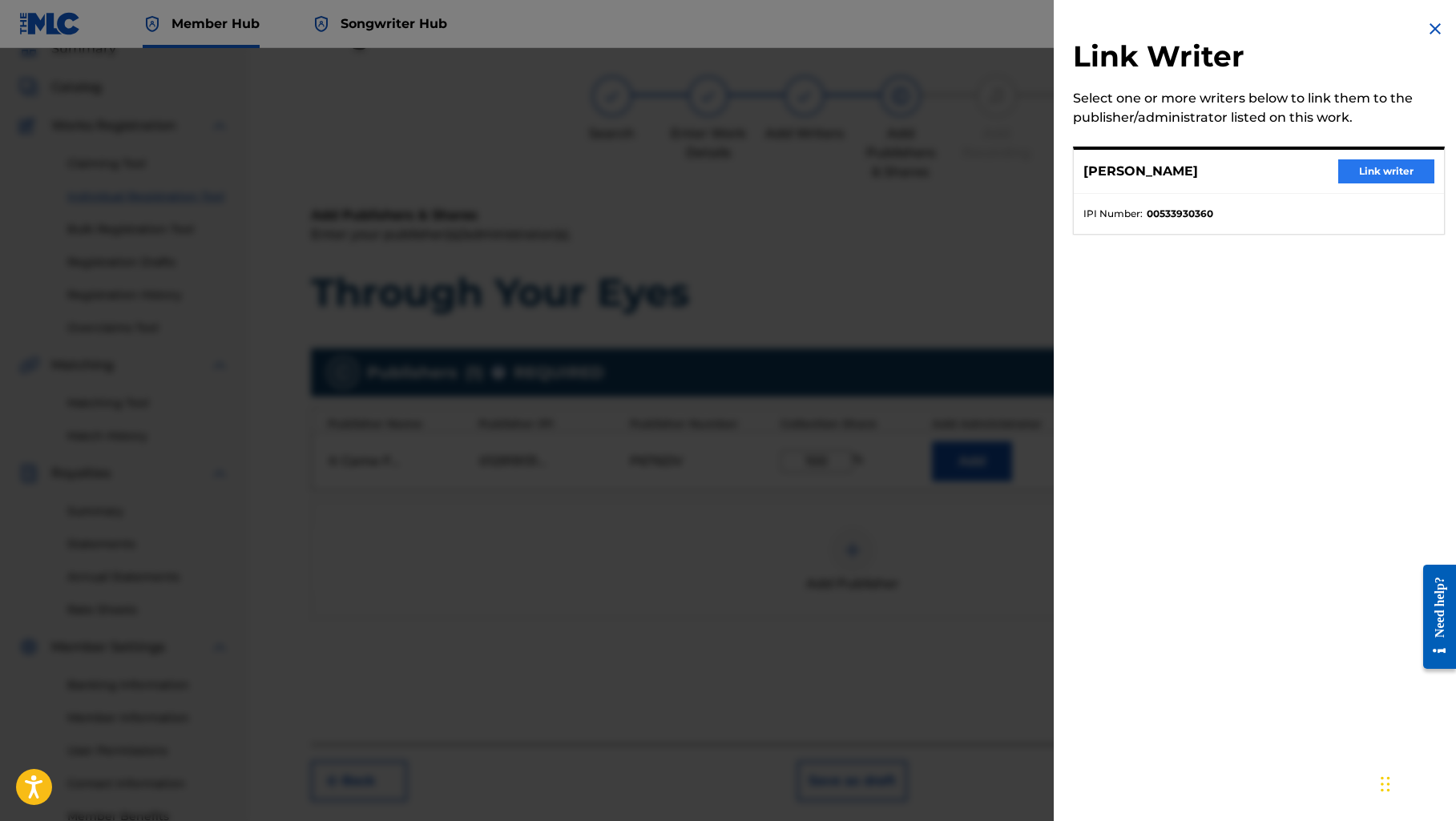
click at [1350, 167] on button "Link writer" at bounding box center [1386, 170] width 96 height 24
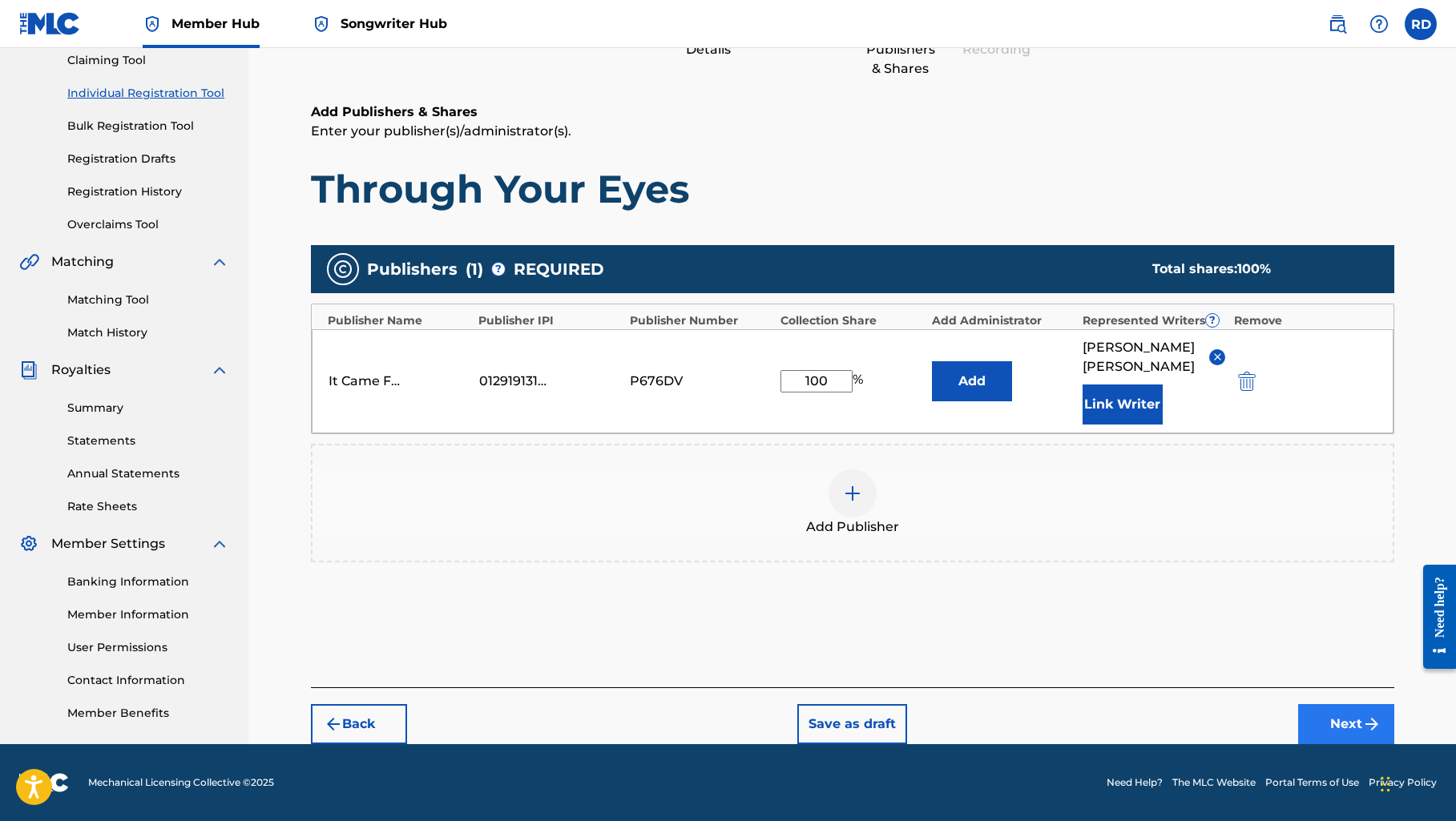
click at [1322, 720] on button "Next" at bounding box center [1346, 724] width 96 height 40
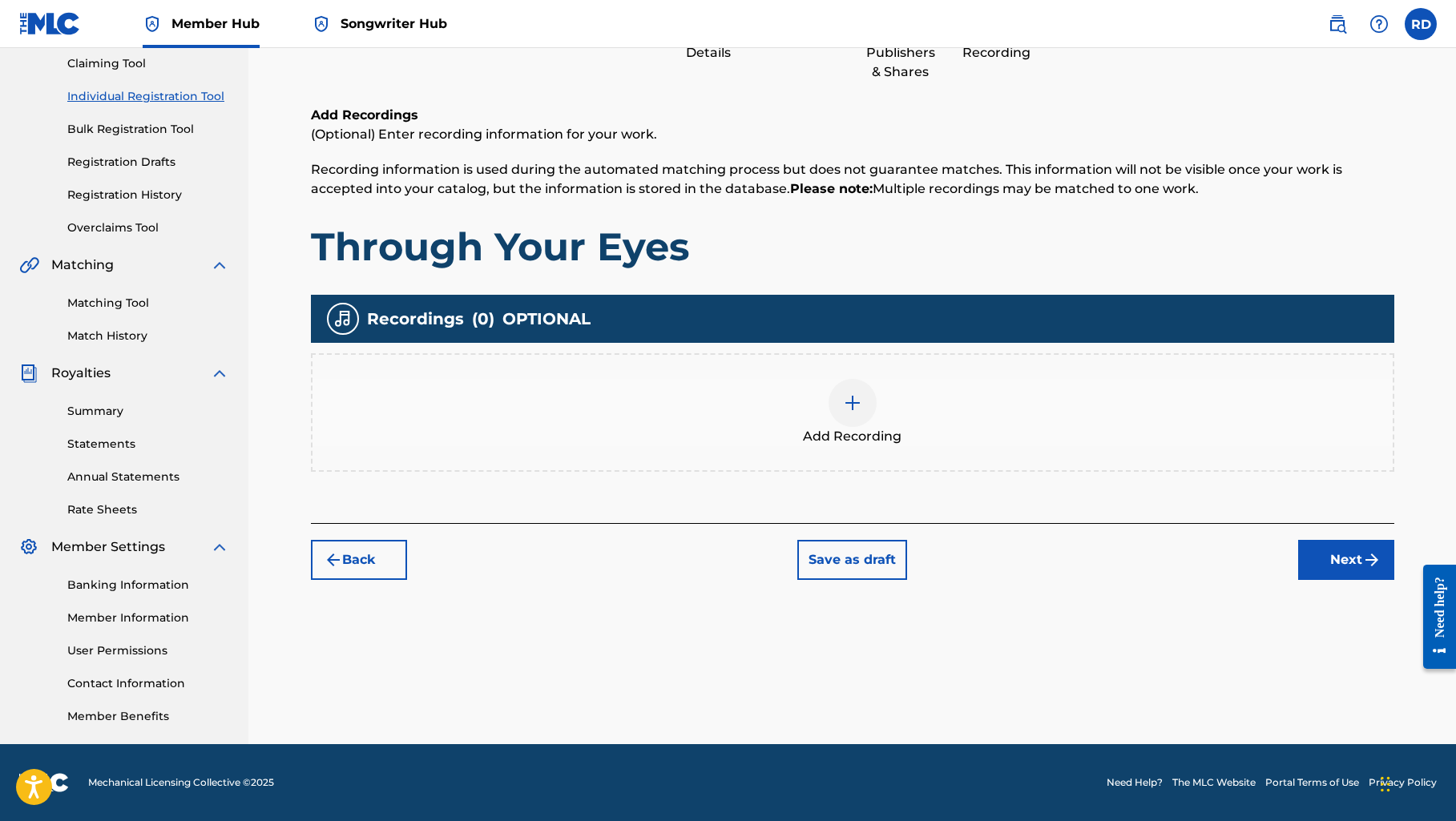
scroll to position [172, 0]
click at [855, 406] on img at bounding box center [853, 403] width 19 height 19
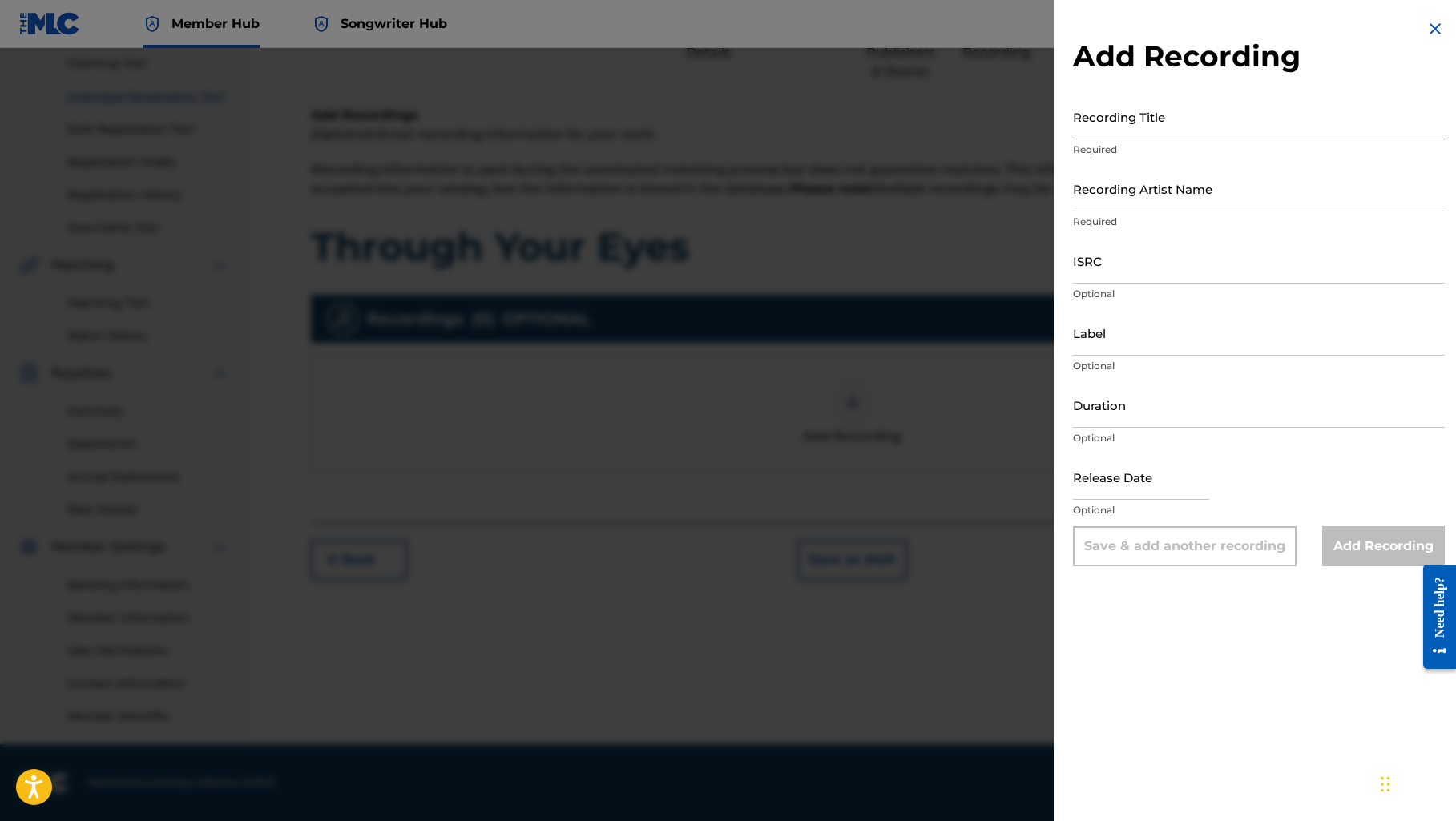
click at [1093, 129] on input "Recording Title" at bounding box center [1258, 116] width 372 height 45
paste input "Through Your Eyes"
type input "Through Your Eyes"
click at [1116, 204] on input "Recording Artist Name" at bounding box center [1258, 189] width 372 height 45
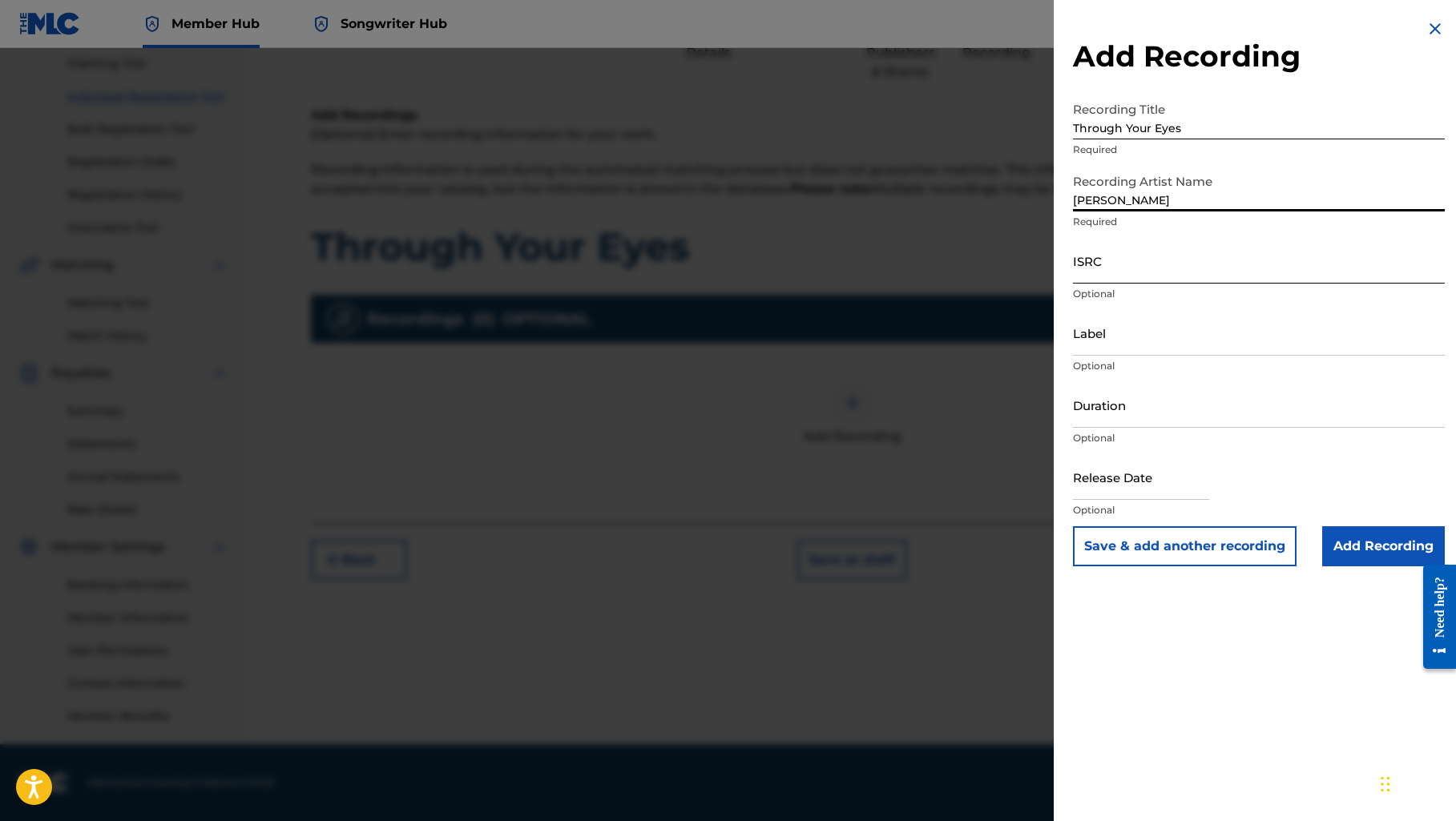
type input "[PERSON_NAME]"
click at [1297, 271] on input "ISRC" at bounding box center [1258, 261] width 372 height 45
paste input "QZWFL2556460"
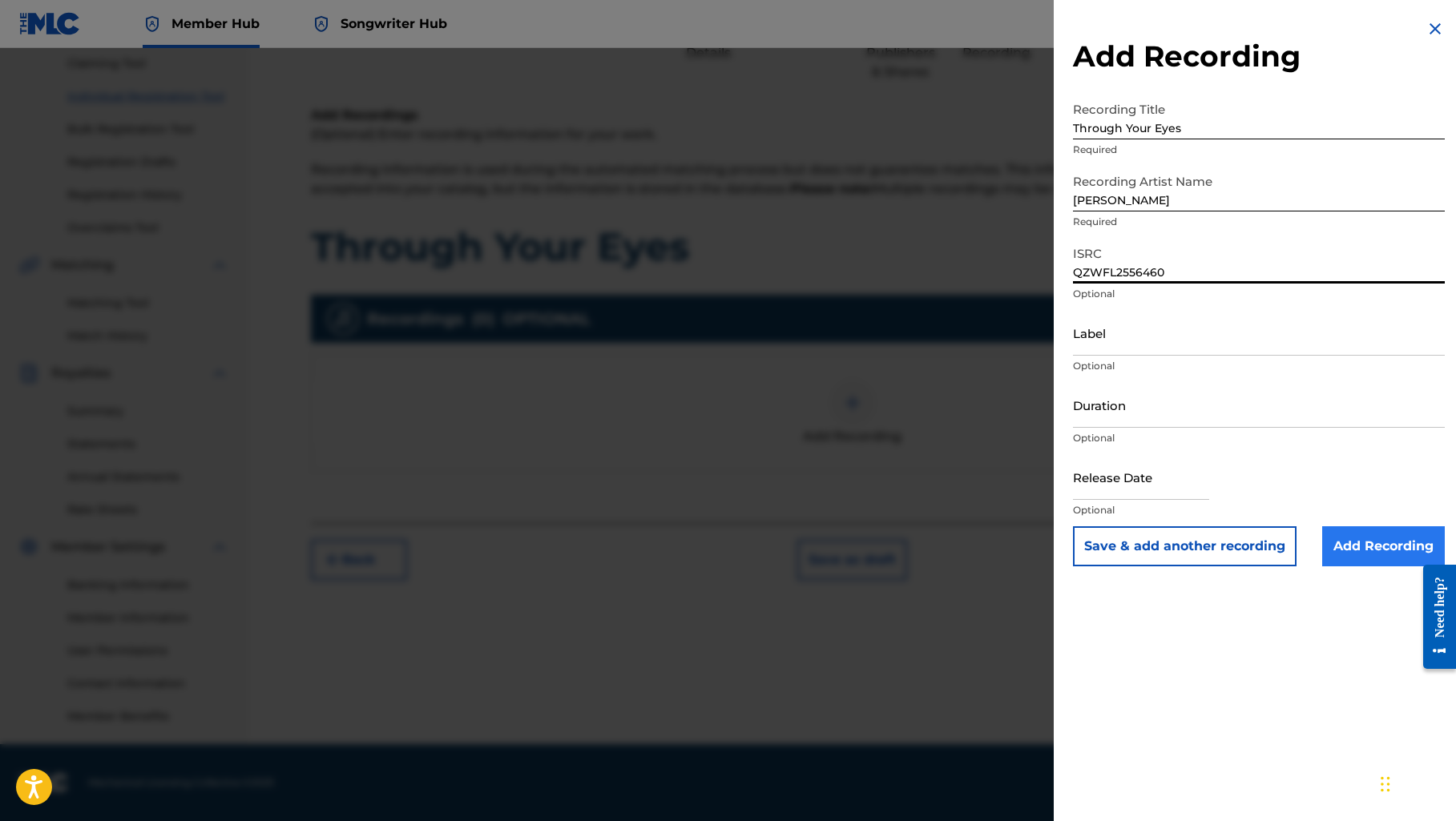
type input "QZWFL2556460"
click at [1345, 557] on input "Add Recording" at bounding box center [1383, 546] width 122 height 40
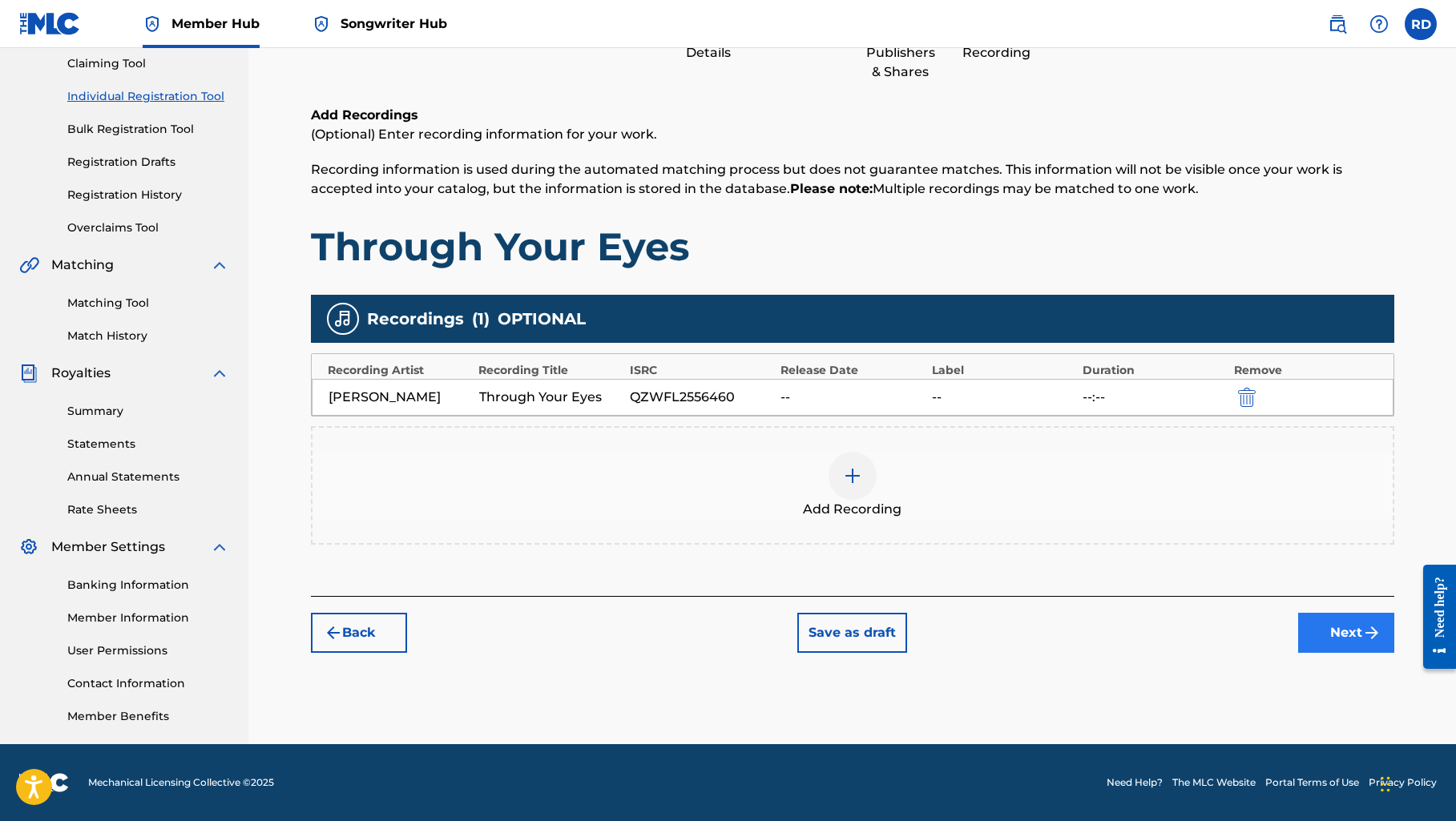
click at [1316, 630] on button "Next" at bounding box center [1346, 633] width 96 height 40
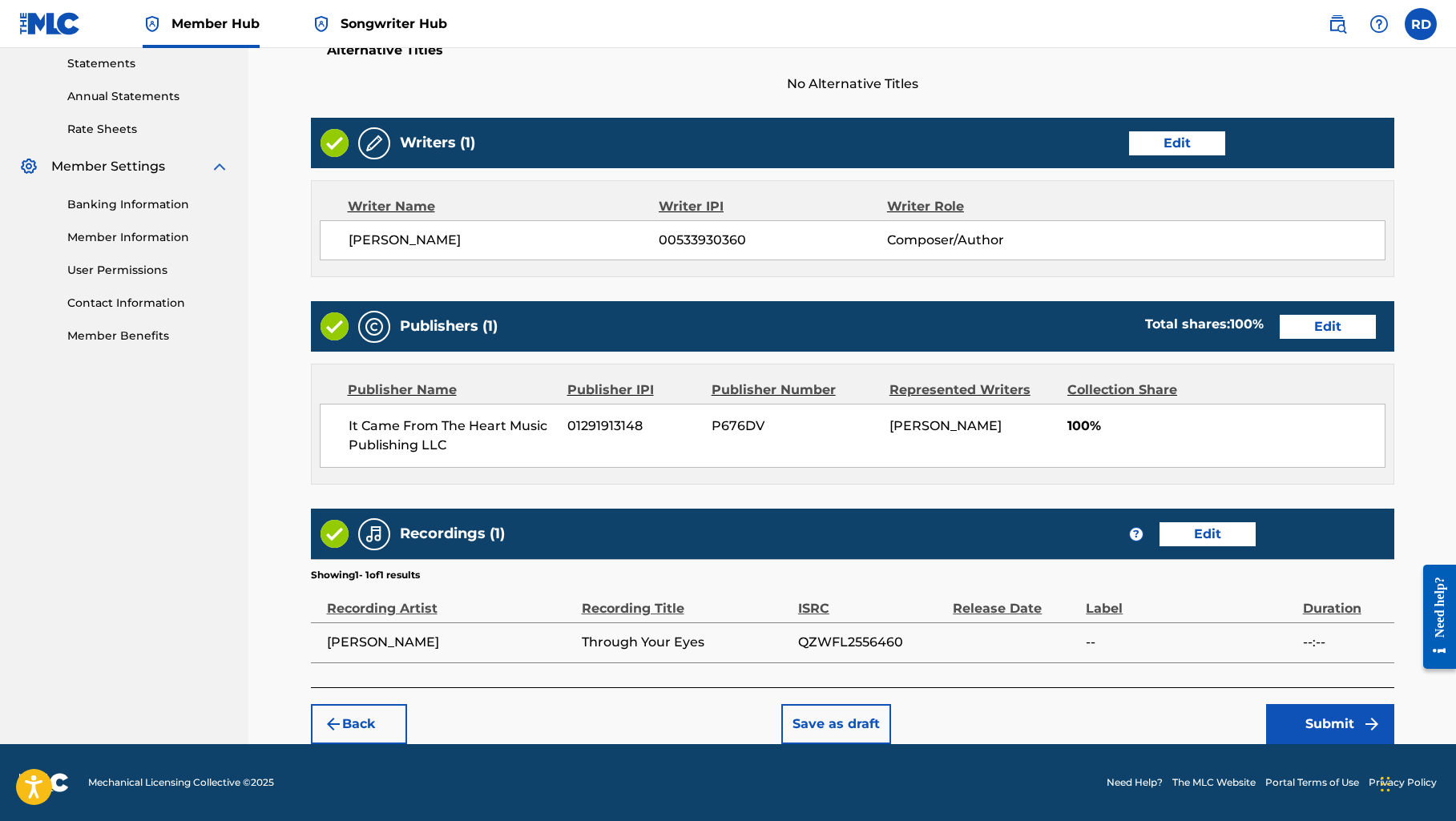
scroll to position [552, 0]
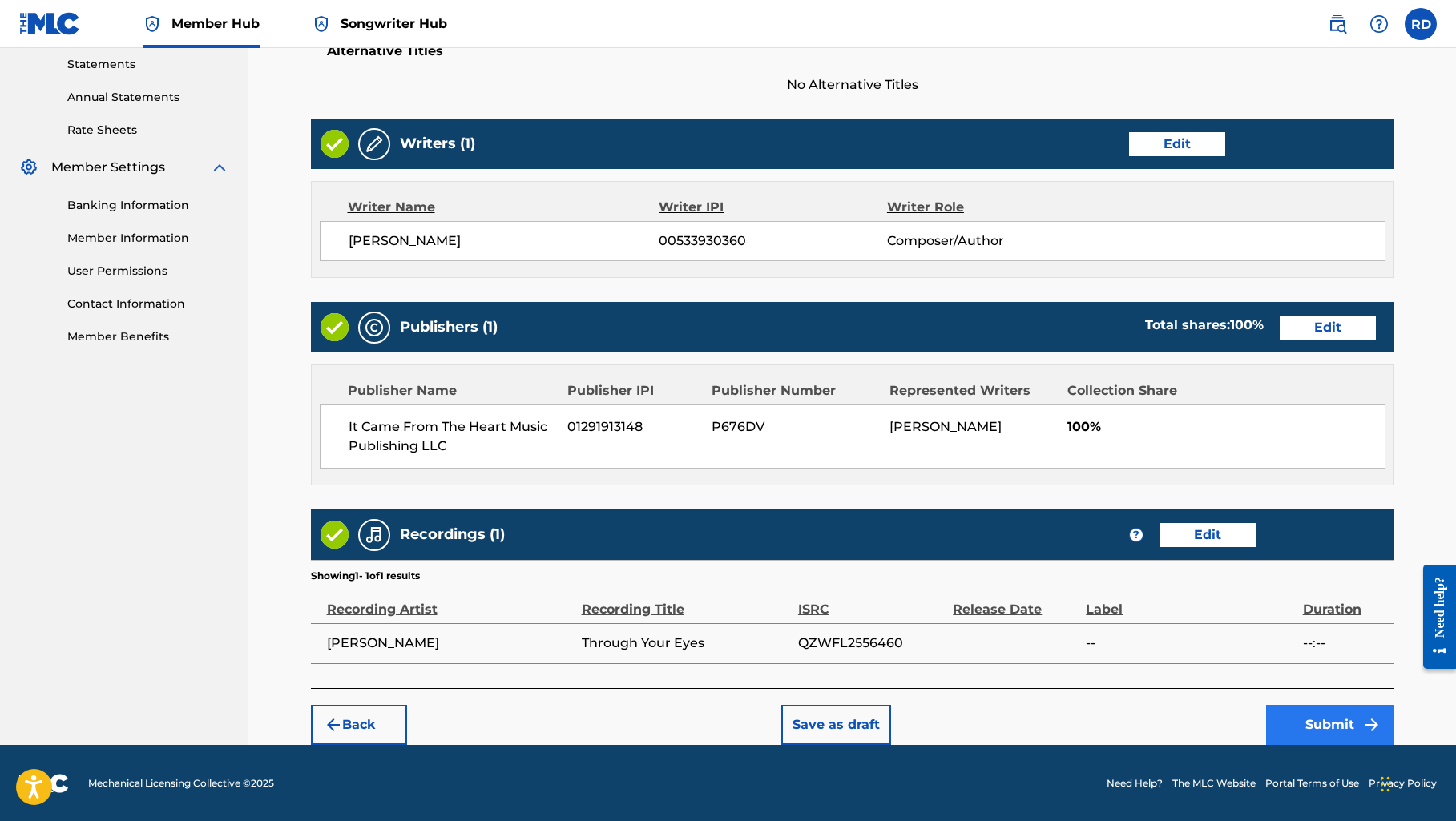
click at [1362, 722] on img "submit" at bounding box center [1371, 725] width 19 height 19
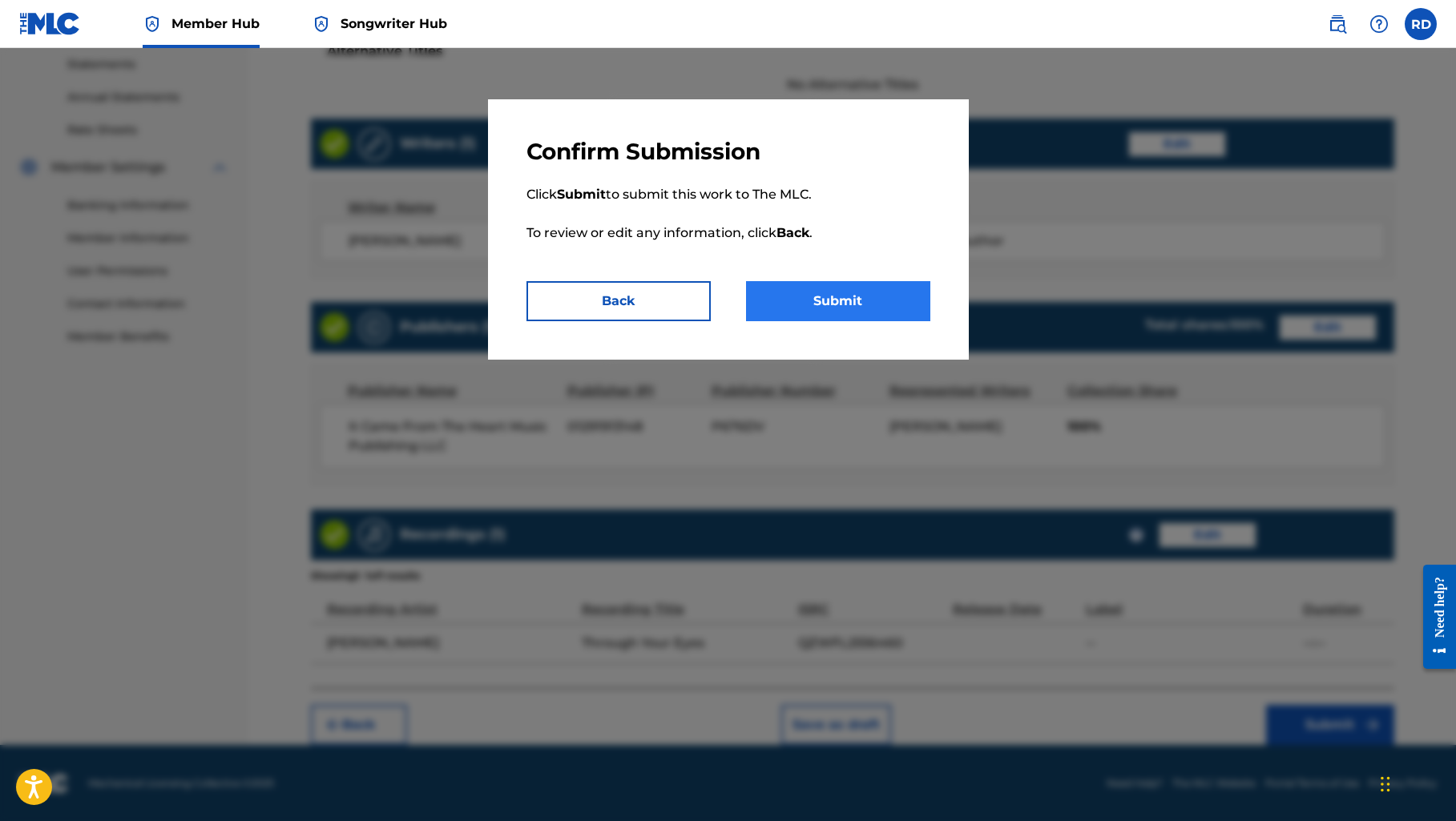
click at [828, 301] on button "Submit" at bounding box center [838, 302] width 185 height 40
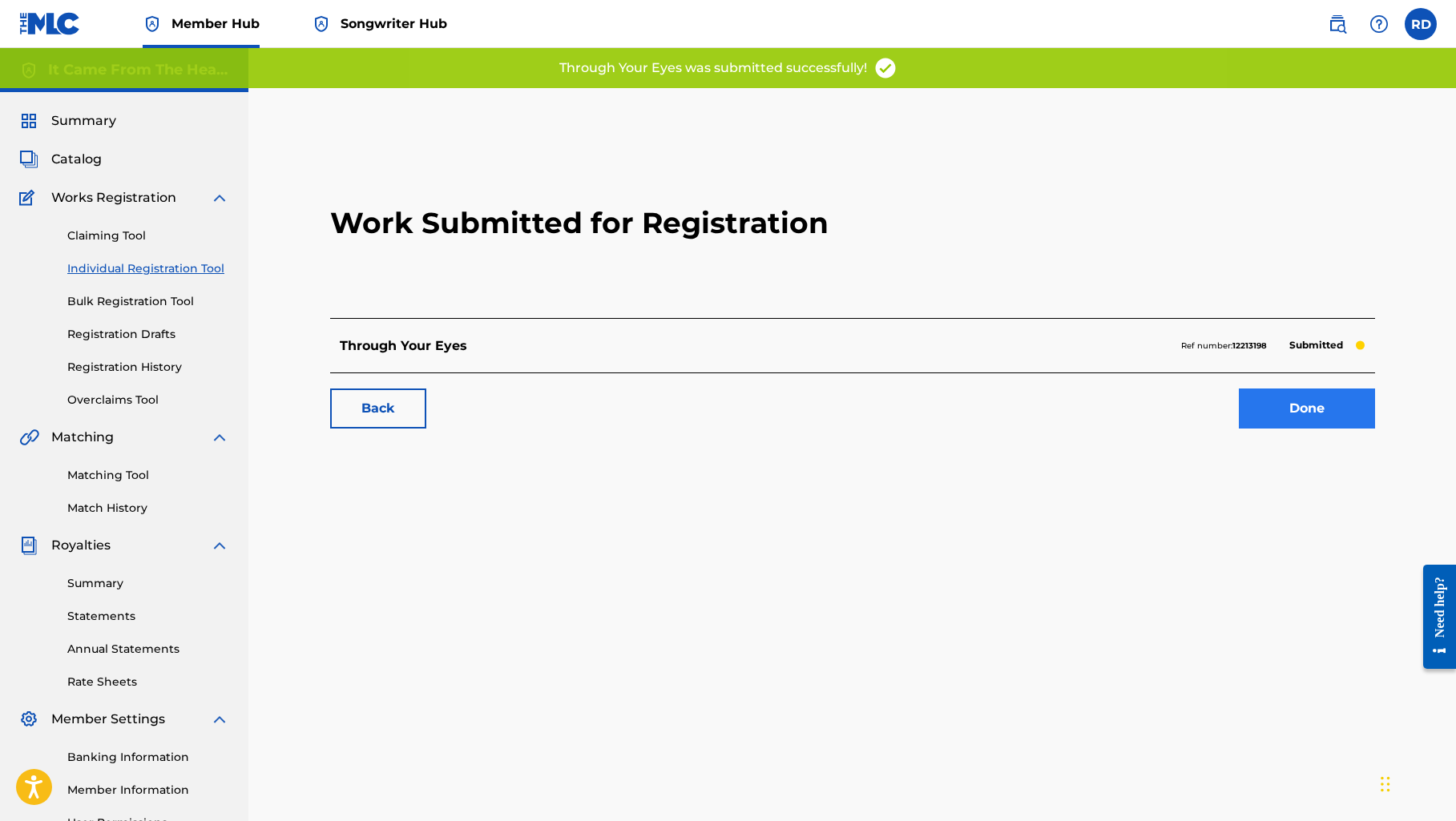
click at [1284, 407] on link "Done" at bounding box center [1306, 408] width 136 height 40
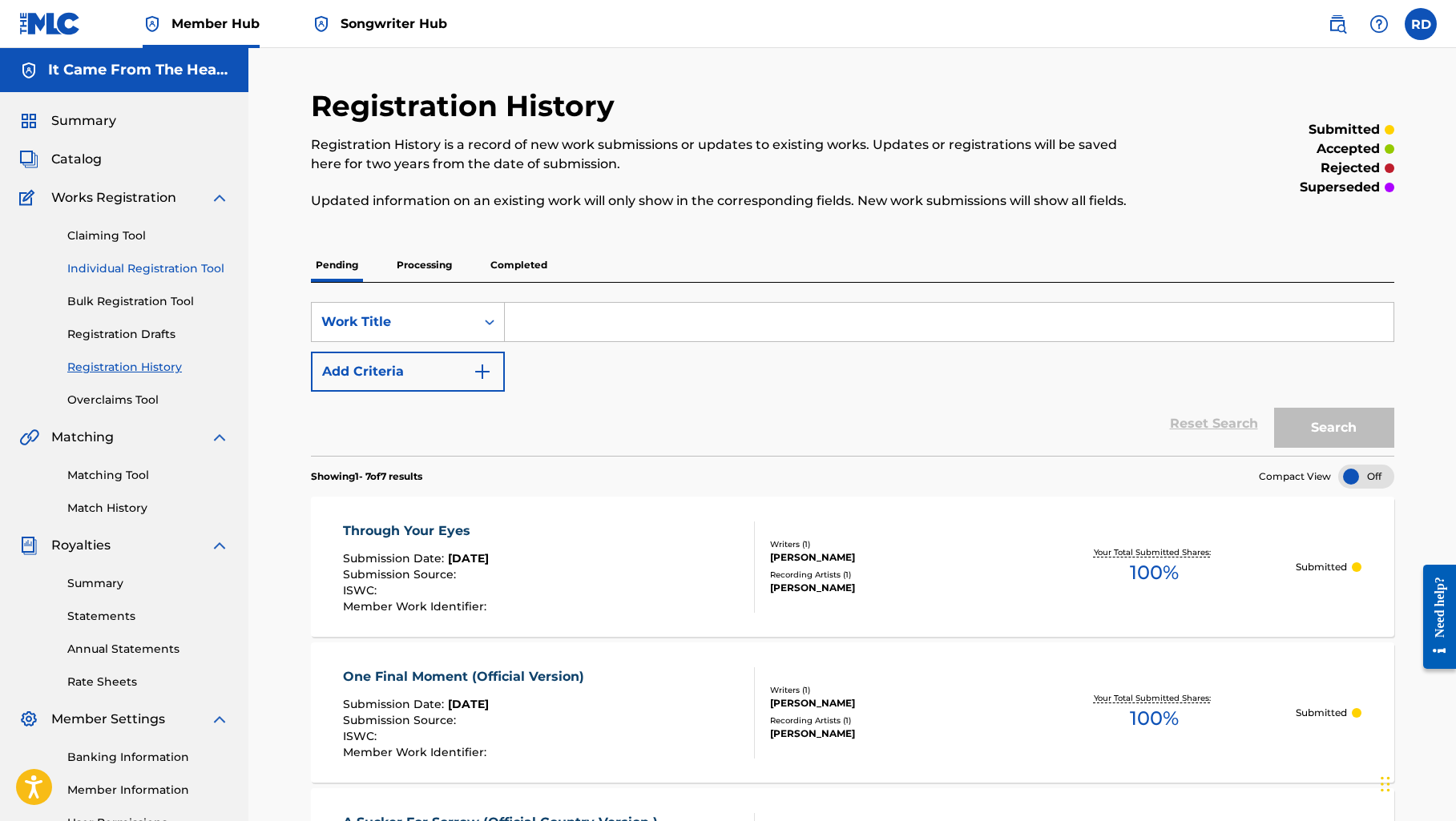
click at [135, 275] on link "Individual Registration Tool" at bounding box center [148, 268] width 162 height 17
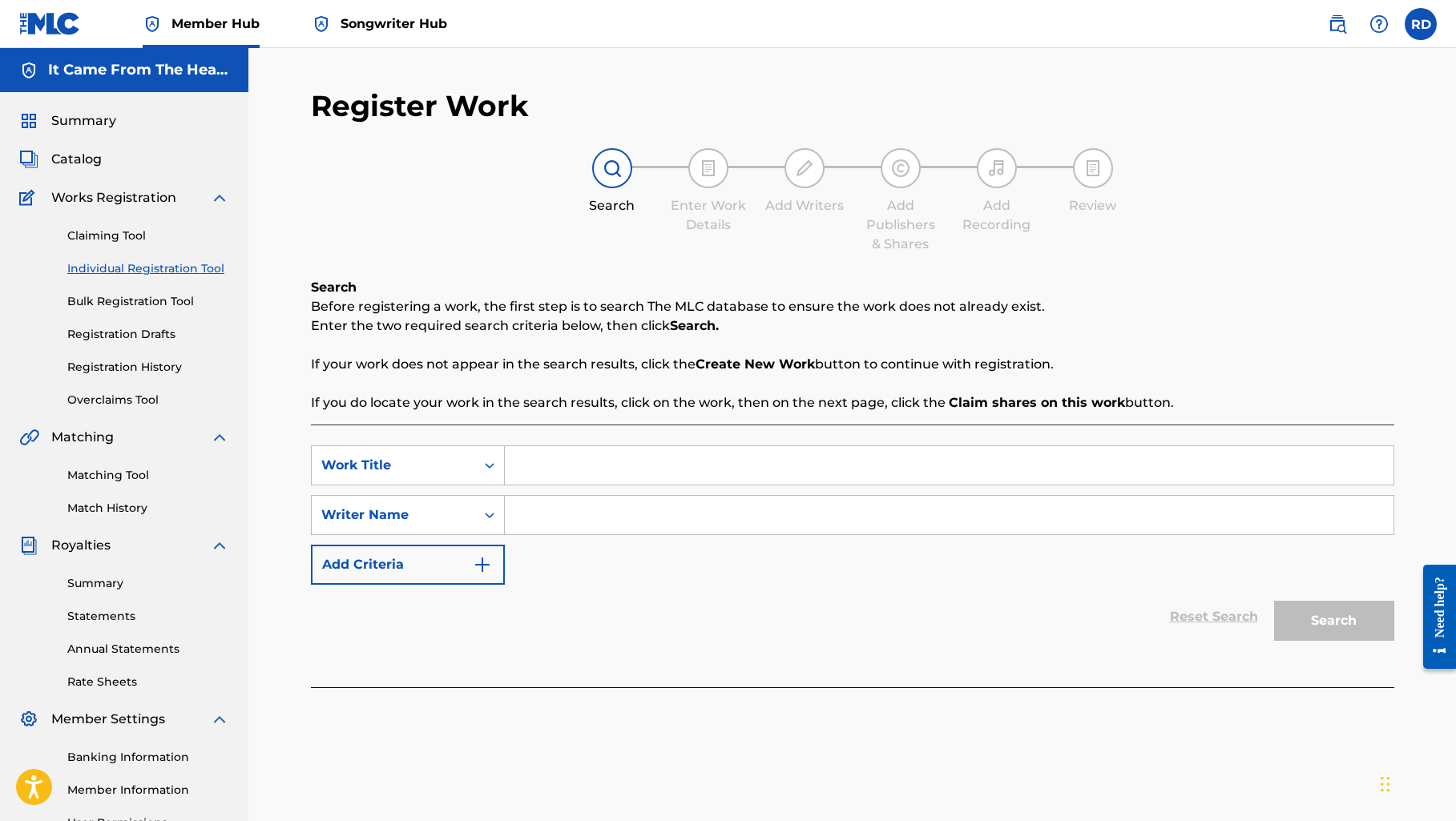
click at [601, 466] on input "Search Form" at bounding box center [949, 465] width 888 height 38
paste input "Through Your Eyes (Piano Version)"
type input "Through Your Eyes (Piano Version)"
click at [630, 521] on input "Search Form" at bounding box center [949, 515] width 888 height 38
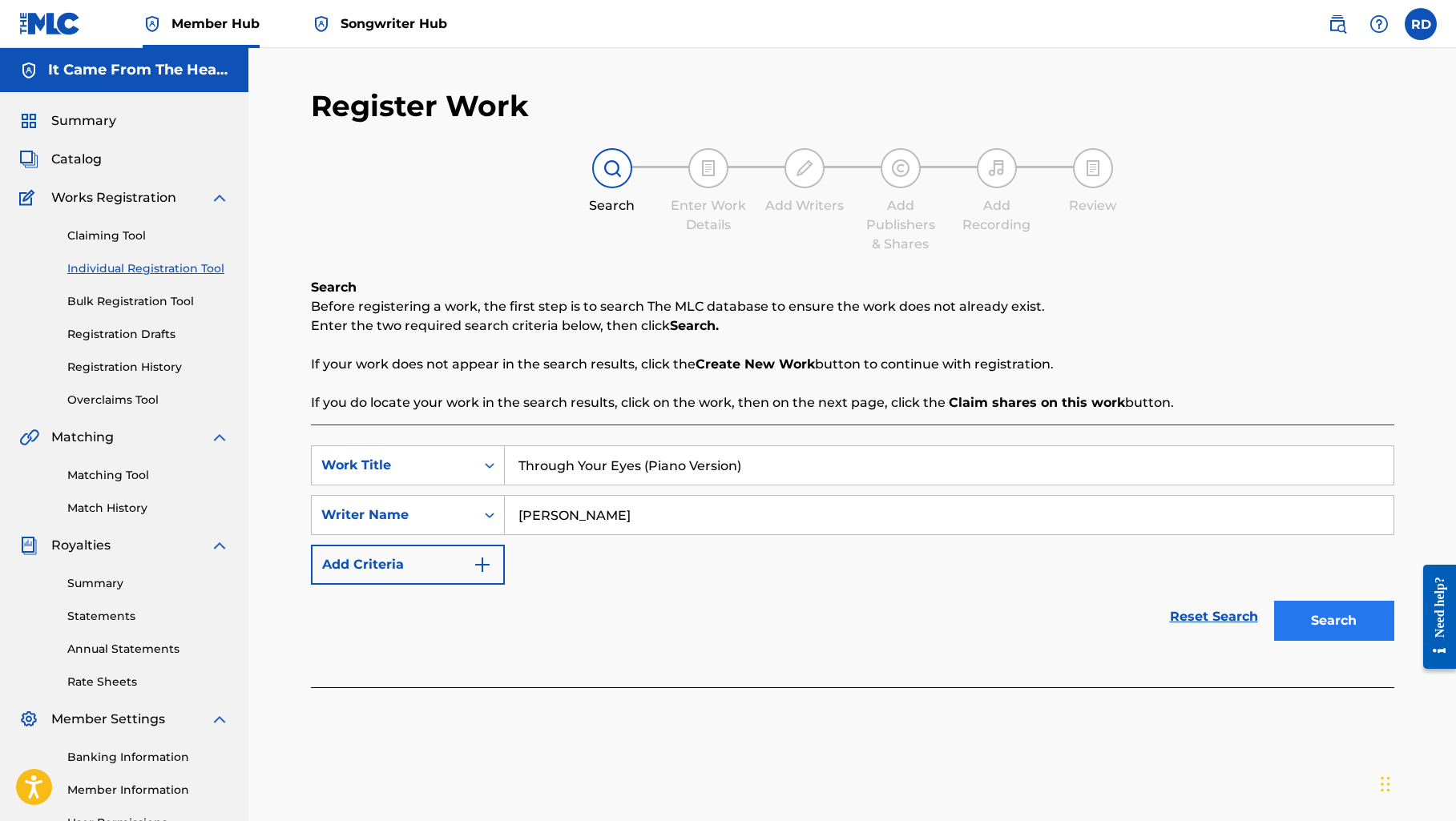
type input "[PERSON_NAME]"
click at [1296, 632] on button "Search" at bounding box center [1334, 621] width 120 height 40
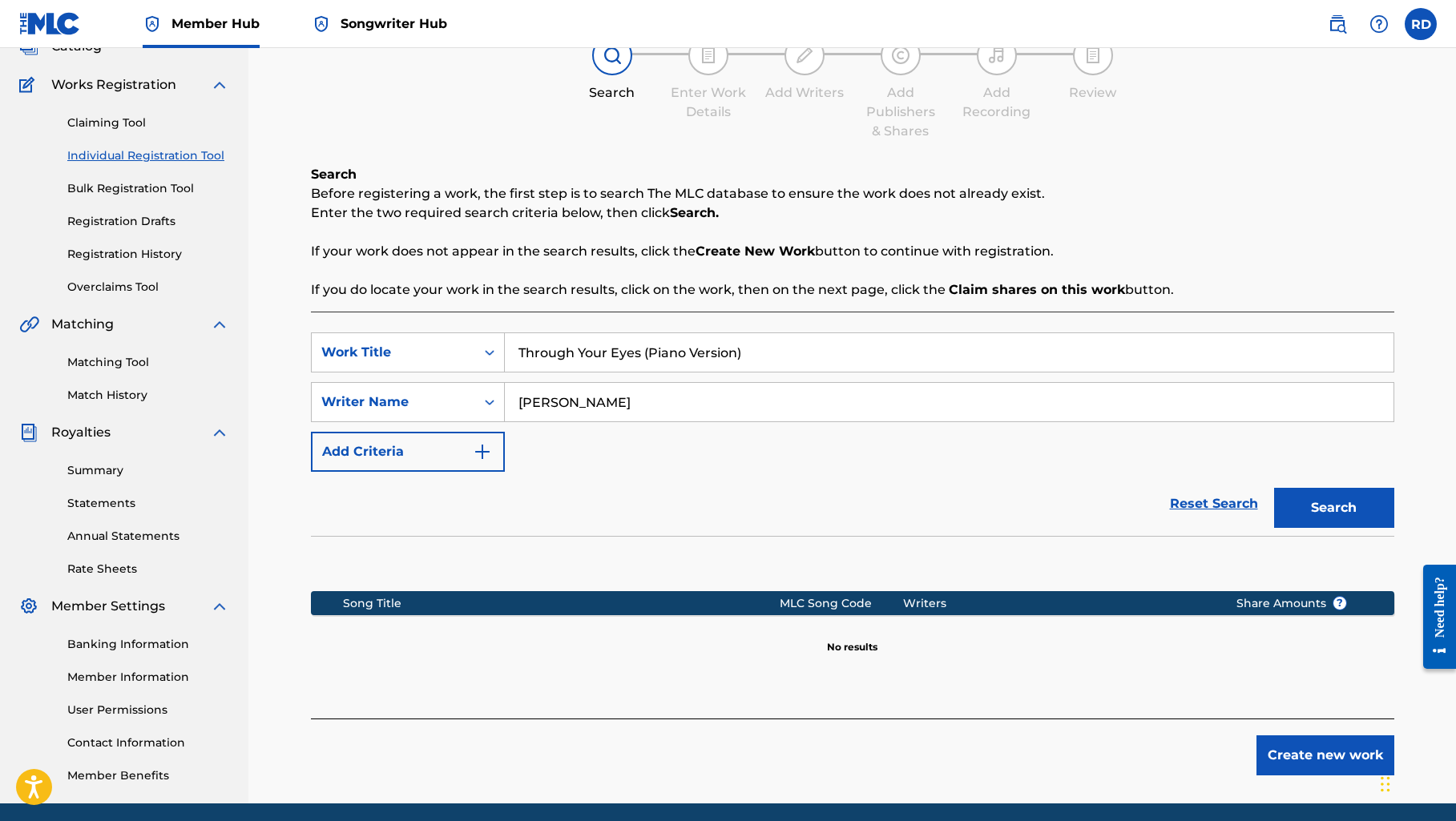
scroll to position [119, 0]
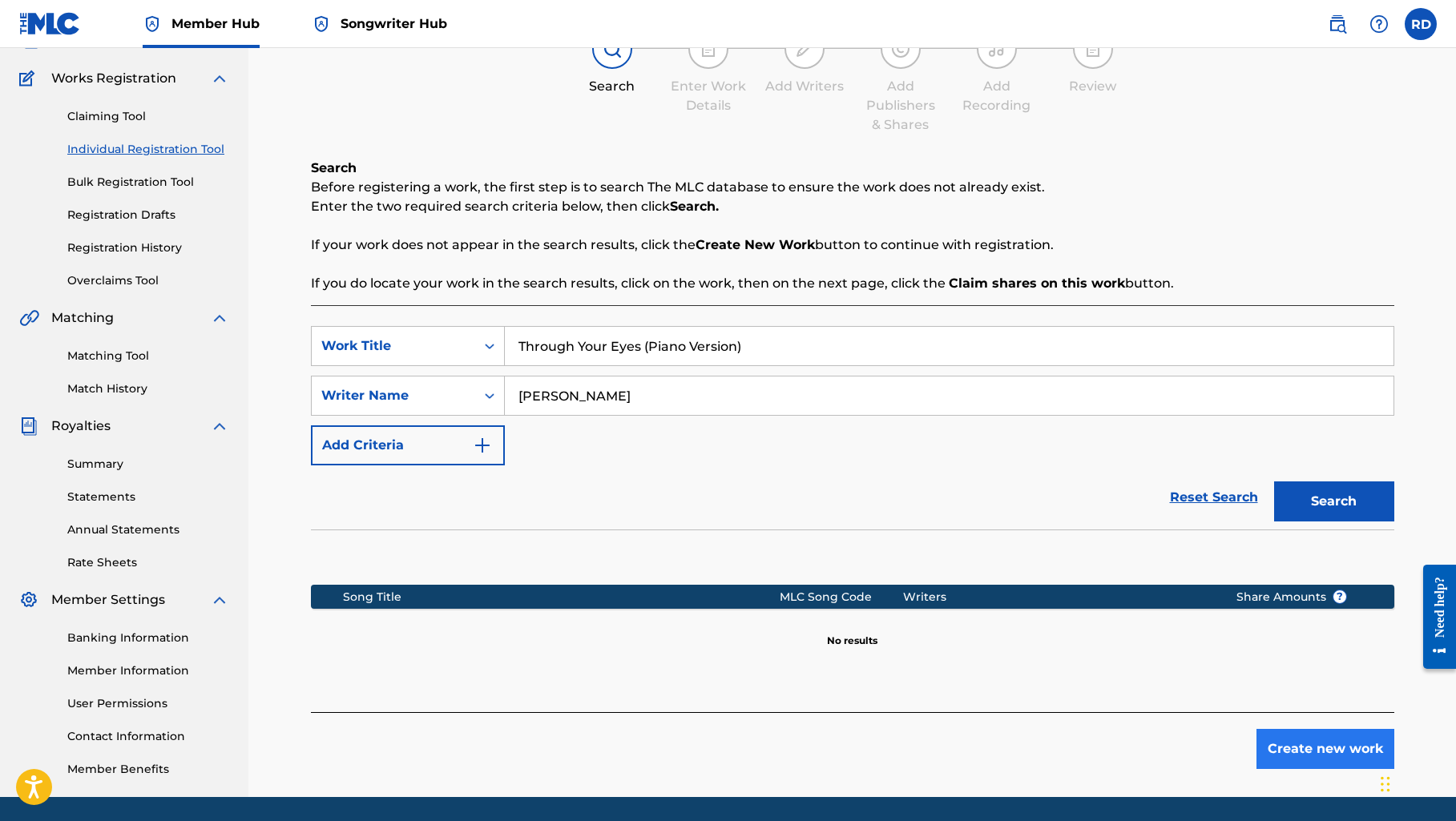
click at [1260, 739] on button "Create new work" at bounding box center [1325, 749] width 138 height 40
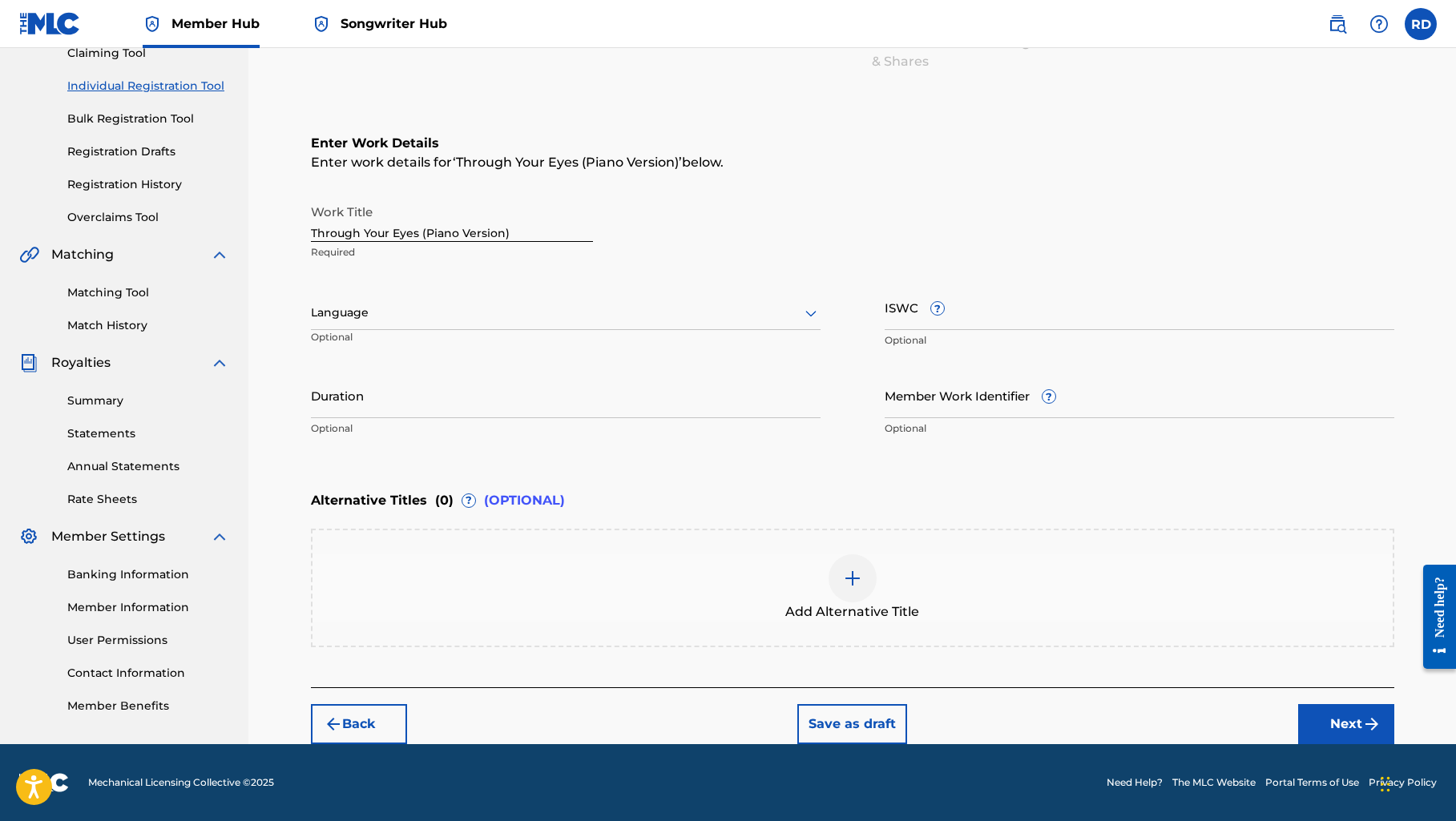
scroll to position [183, 0]
click at [1368, 727] on img "submit" at bounding box center [1371, 724] width 19 height 19
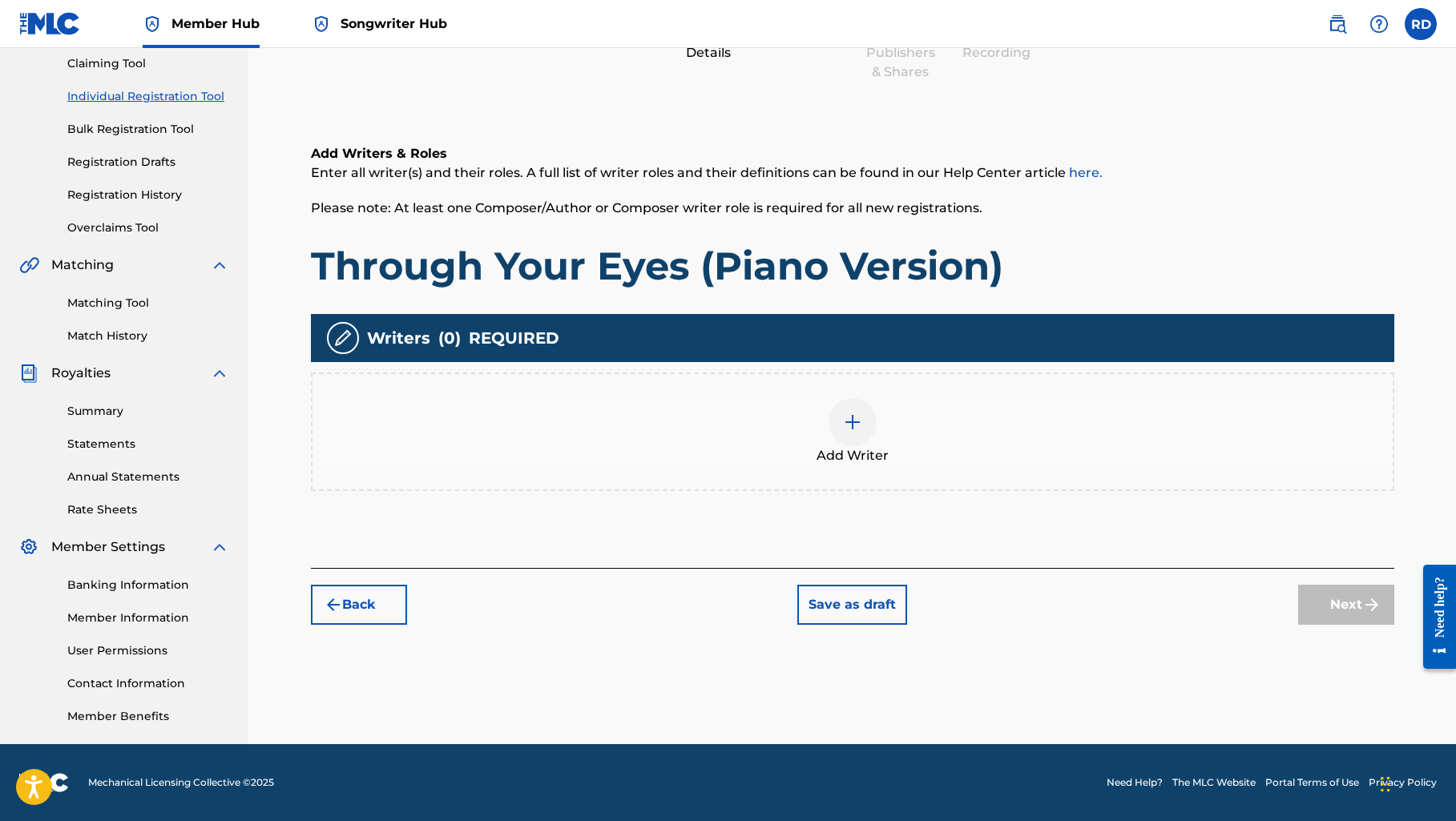
click at [849, 419] on img at bounding box center [853, 422] width 19 height 19
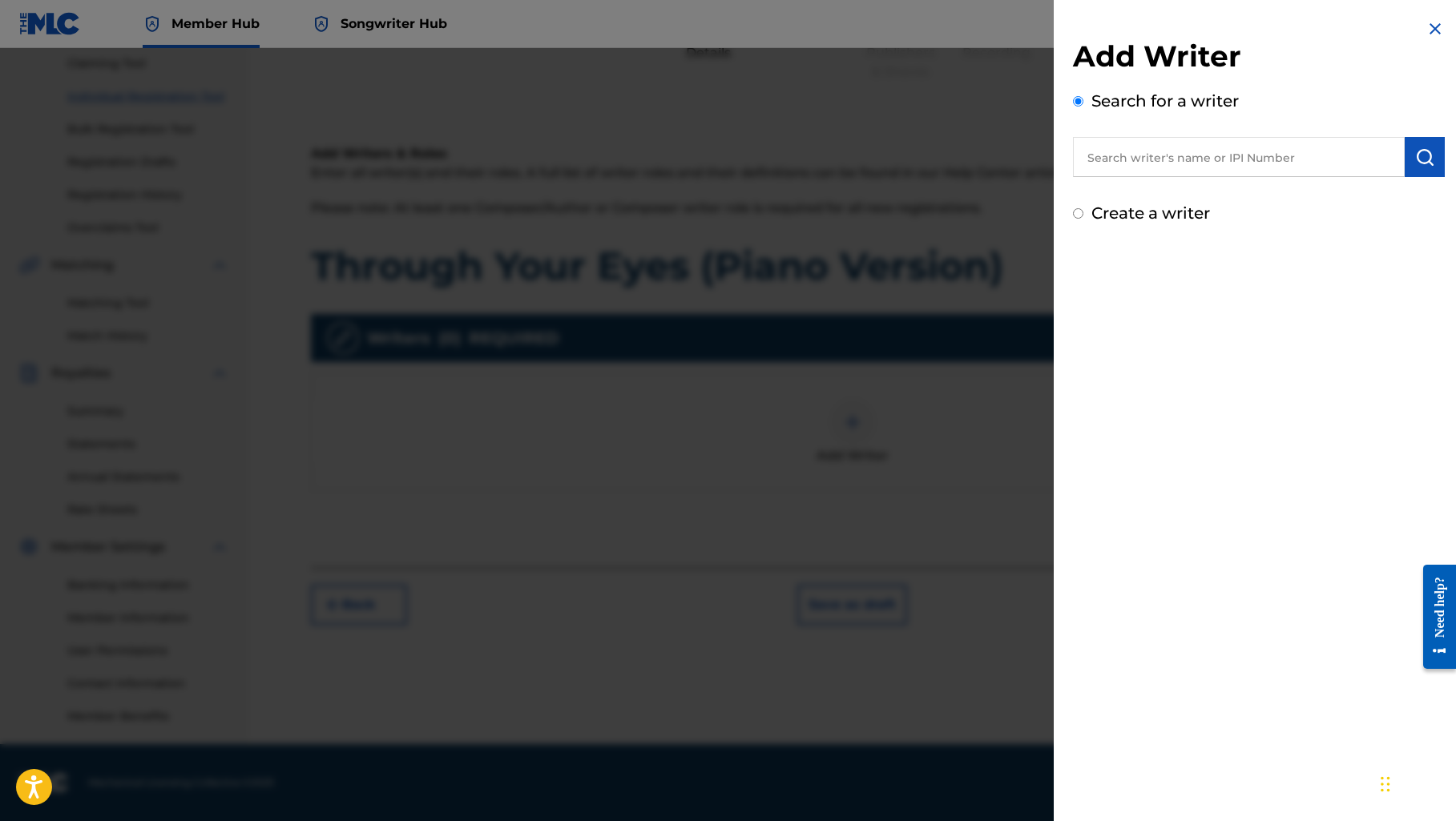
click at [1105, 166] on input "text" at bounding box center [1238, 157] width 331 height 40
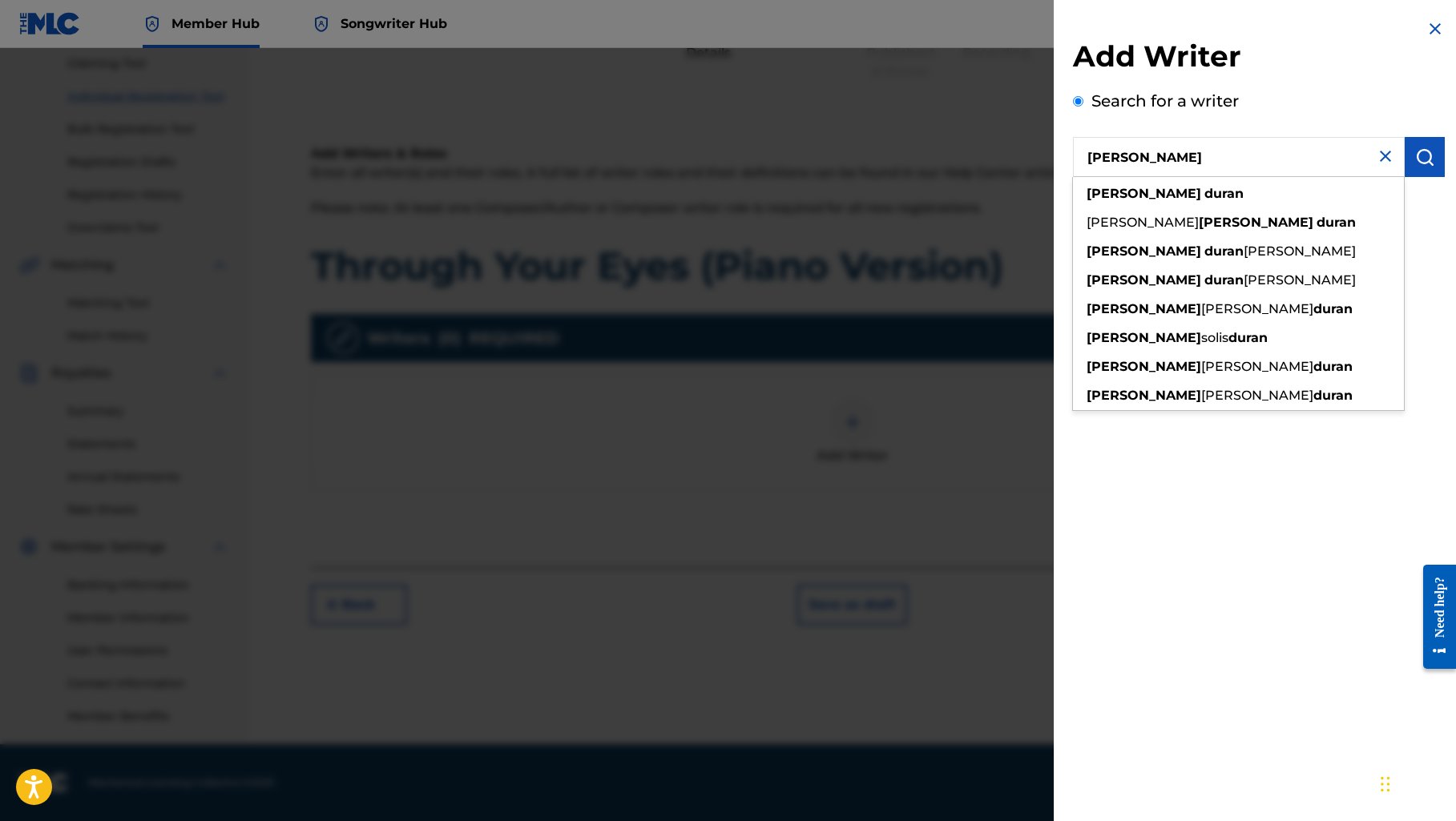
type input "[PERSON_NAME]"
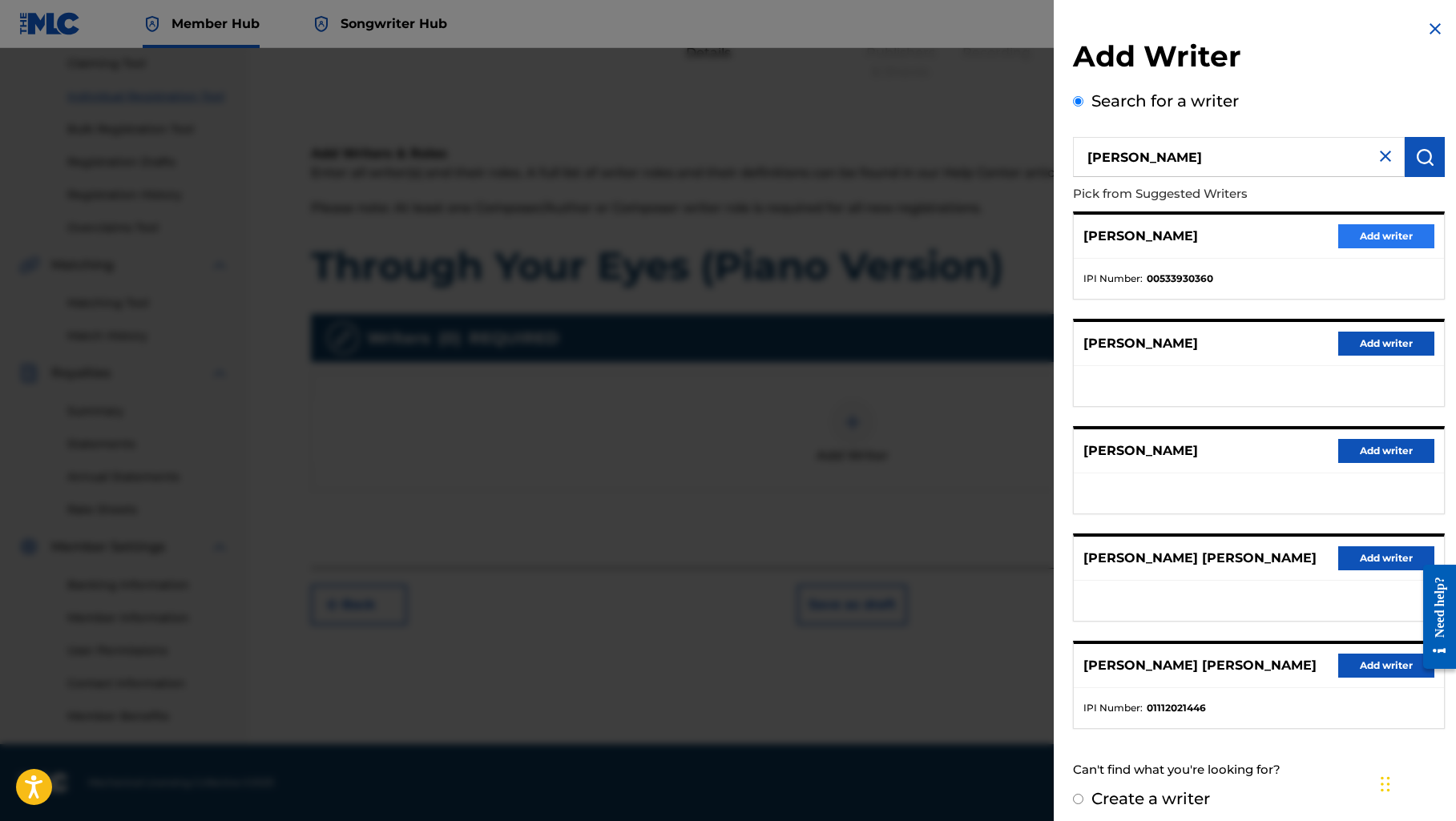
click at [1350, 240] on button "Add writer" at bounding box center [1386, 236] width 96 height 24
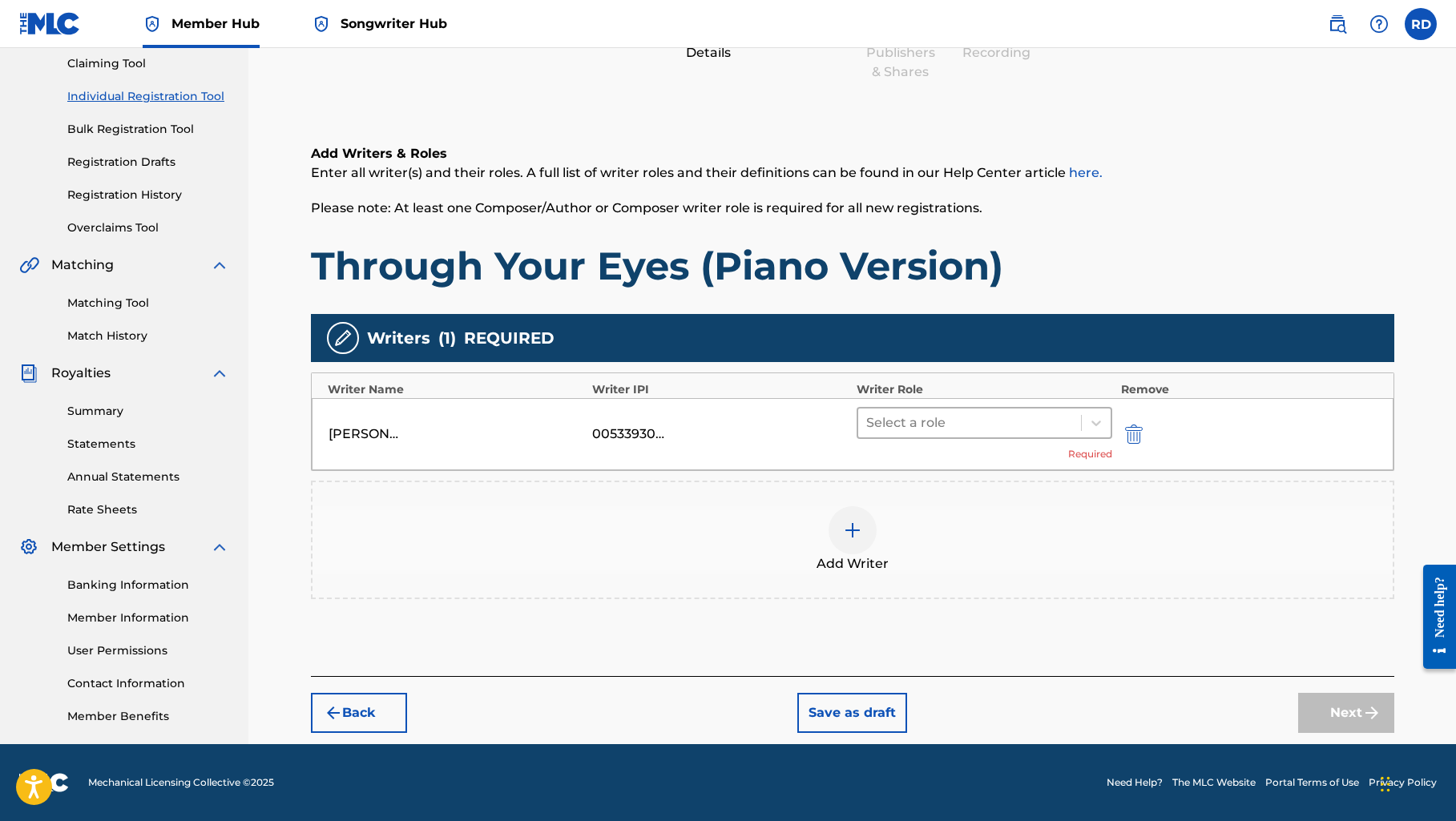
click at [1012, 427] on div at bounding box center [969, 423] width 207 height 23
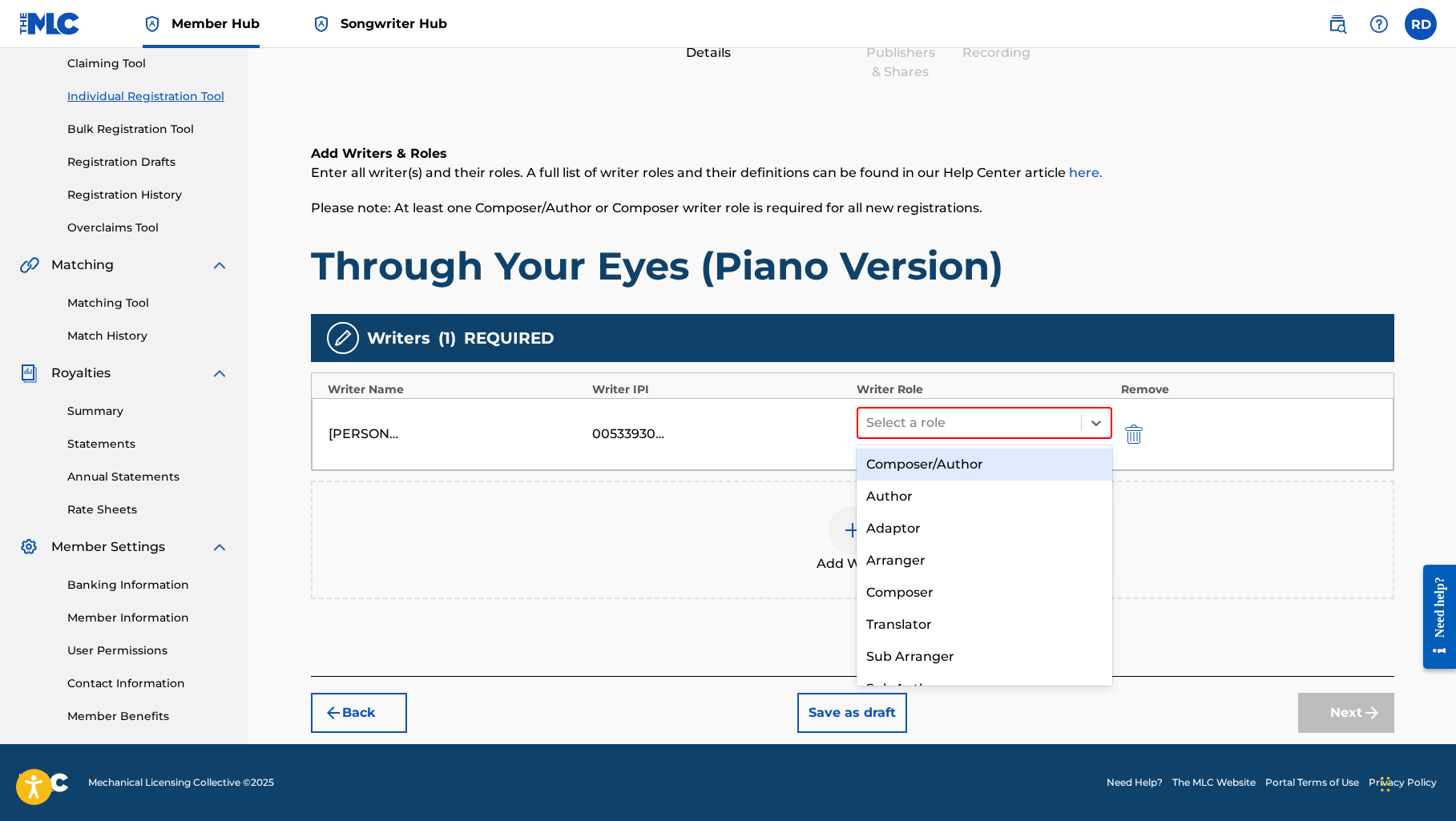
click at [986, 465] on div "Composer/Author" at bounding box center [984, 464] width 256 height 32
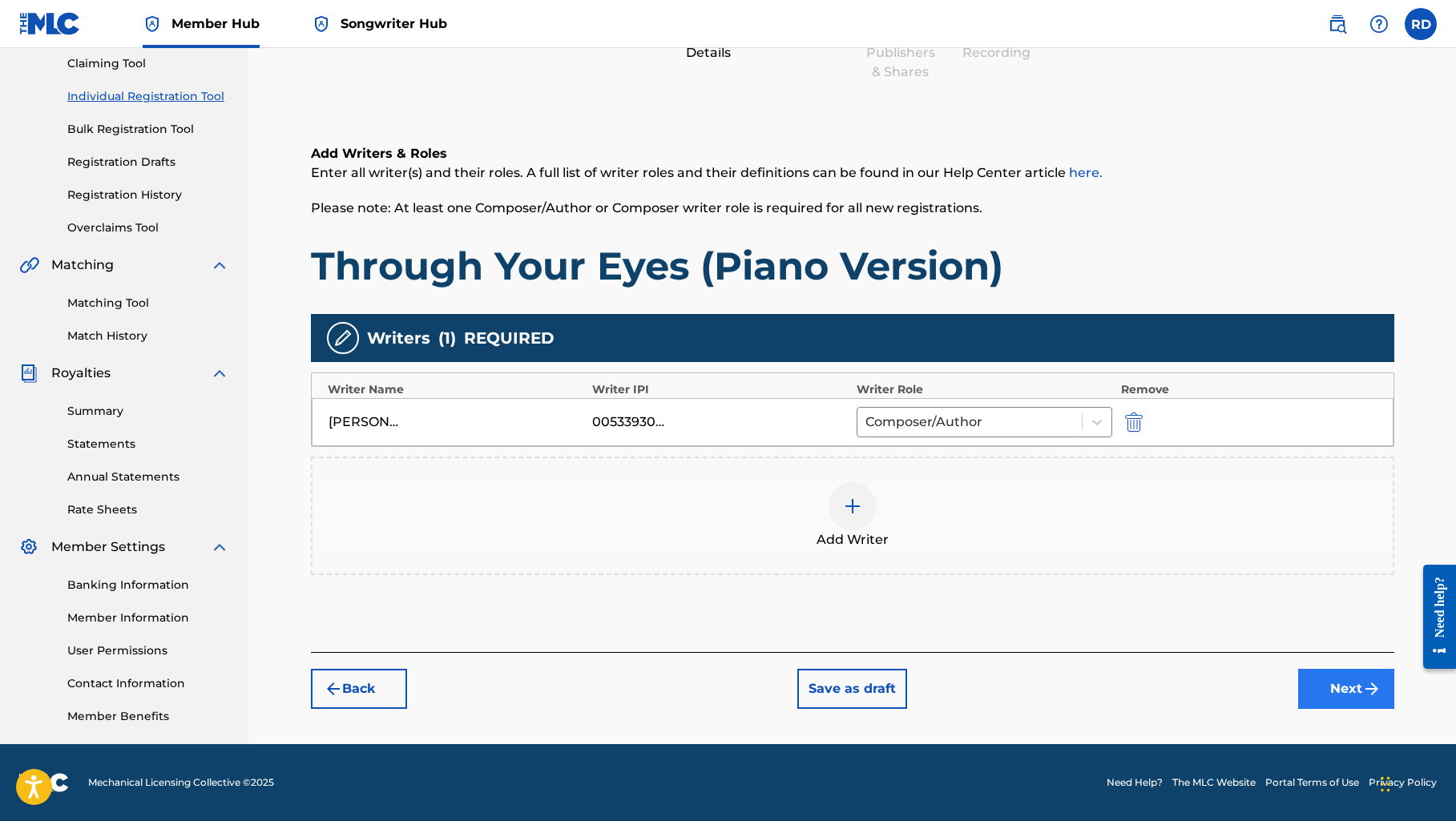
click at [1336, 692] on button "Next" at bounding box center [1346, 689] width 96 height 40
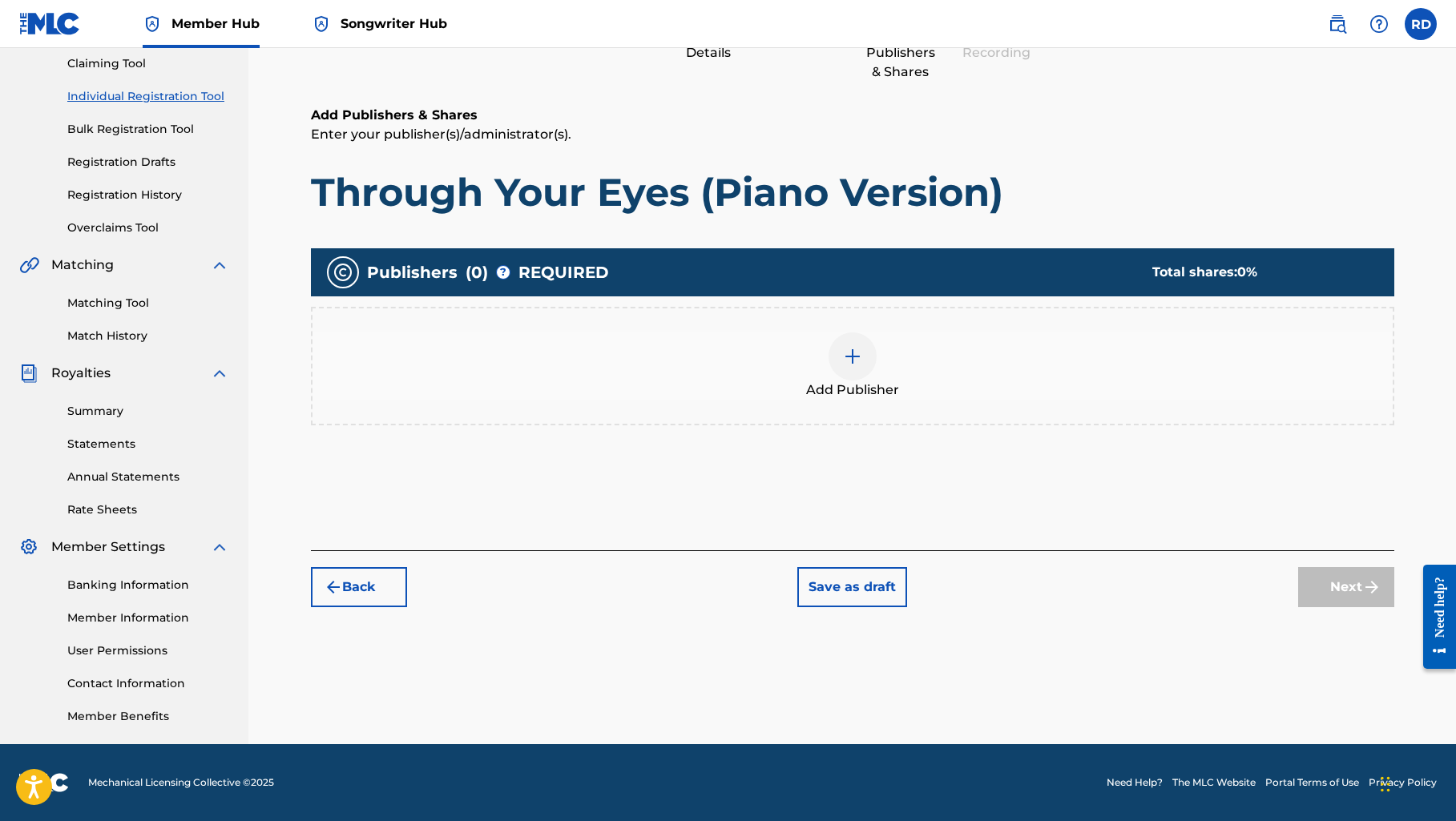
scroll to position [72, 0]
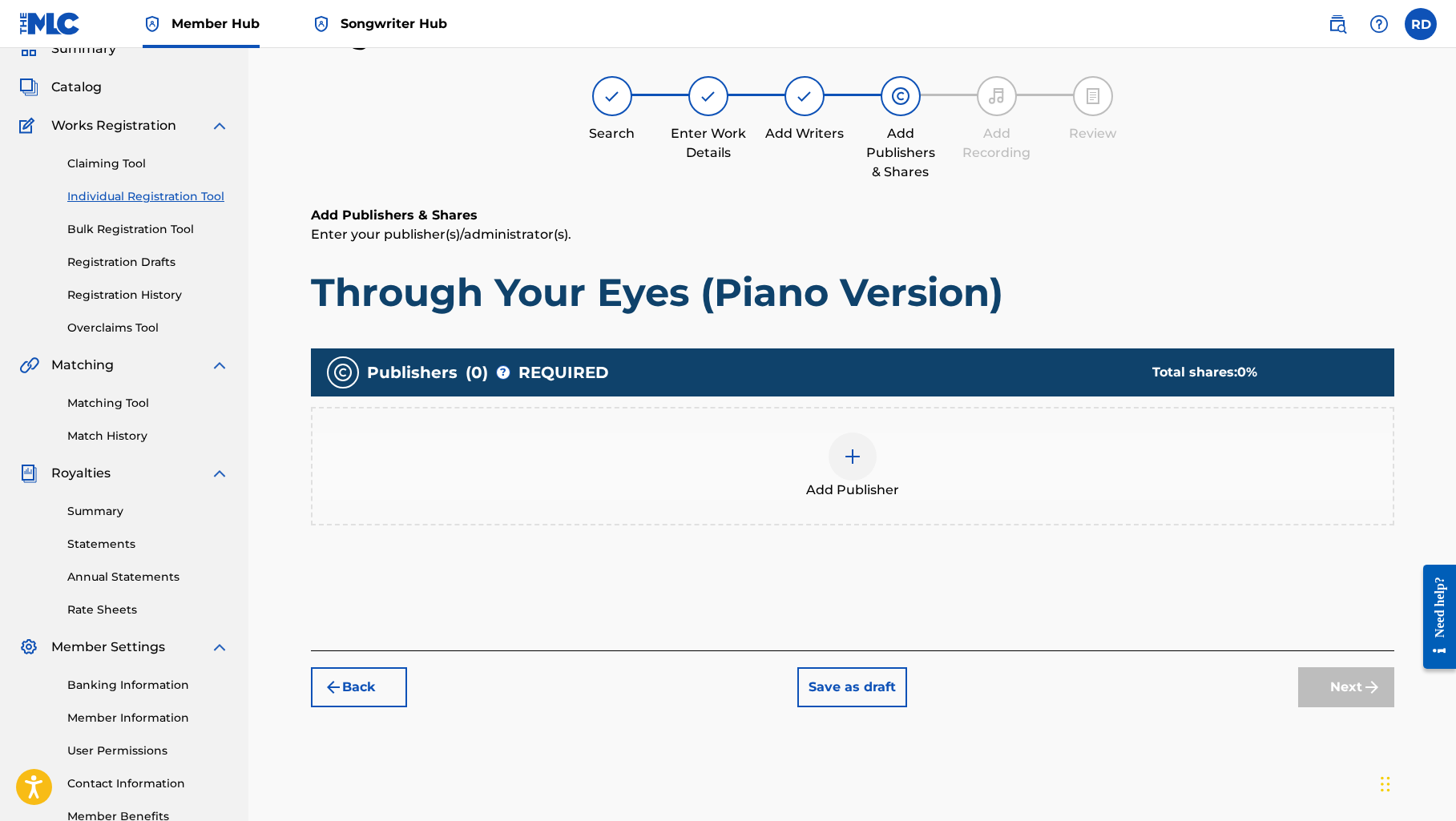
click at [860, 473] on div at bounding box center [852, 456] width 48 height 48
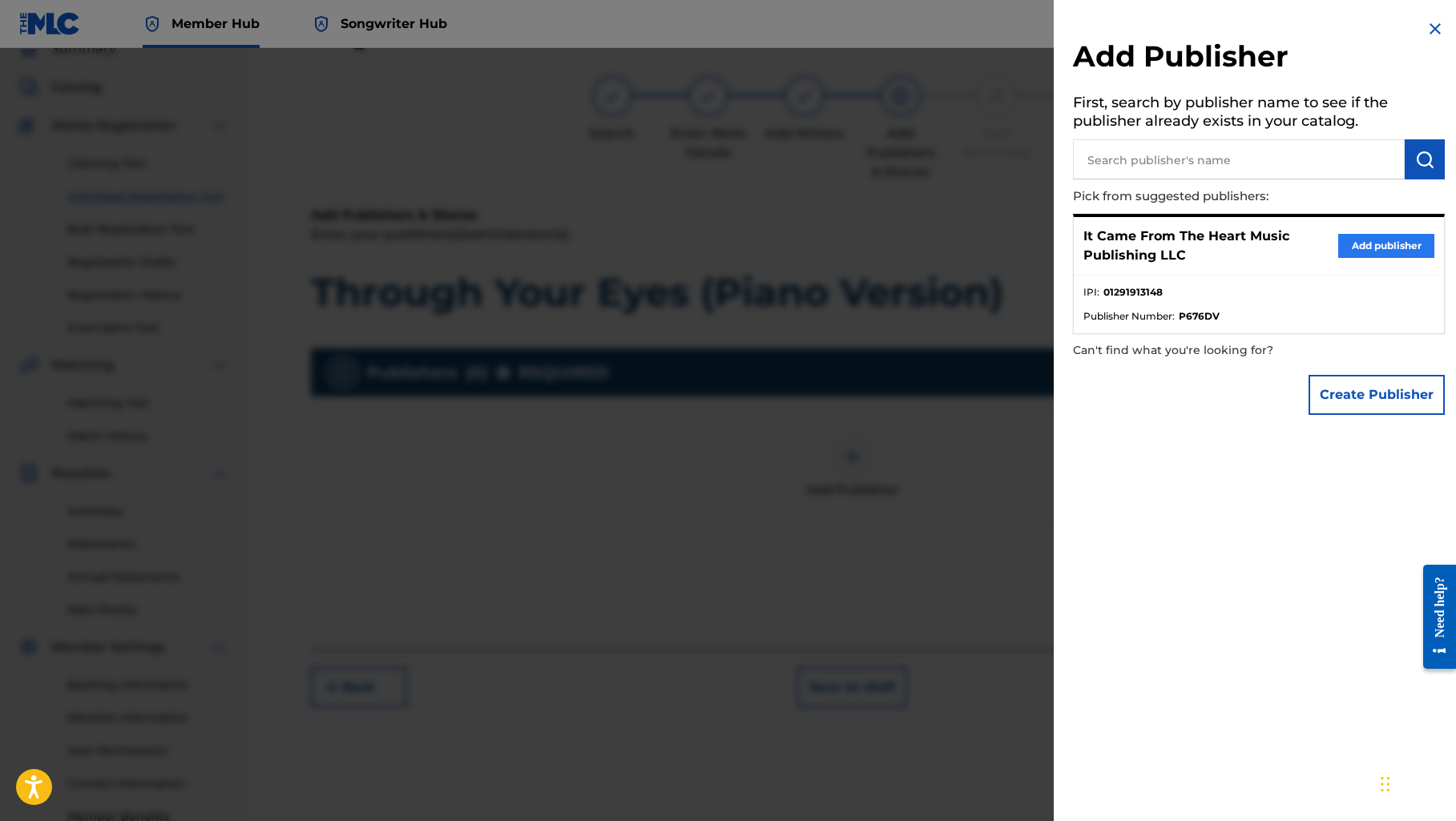
click at [1341, 243] on button "Add publisher" at bounding box center [1386, 245] width 96 height 24
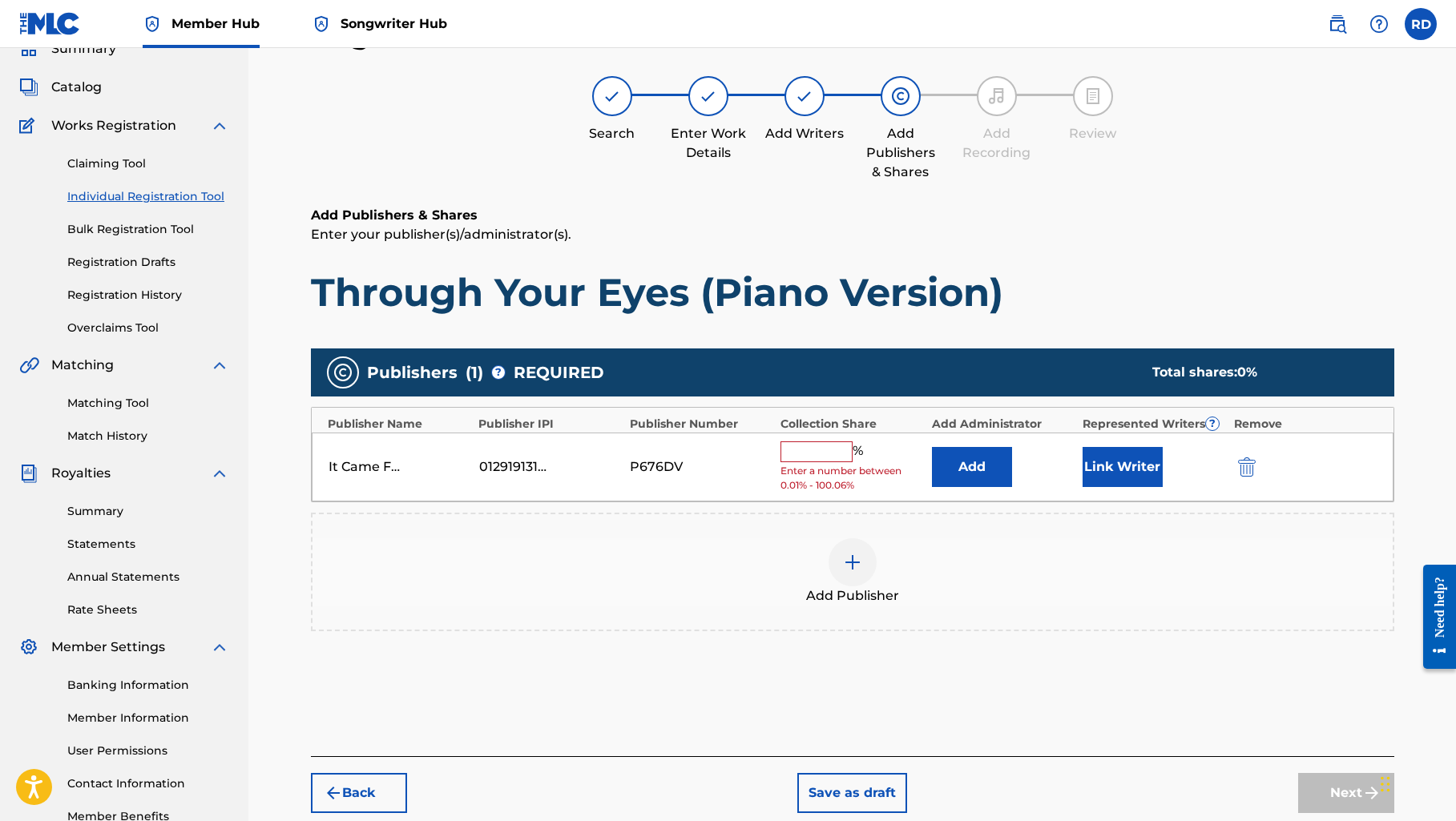
click at [828, 449] on input "text" at bounding box center [816, 452] width 72 height 21
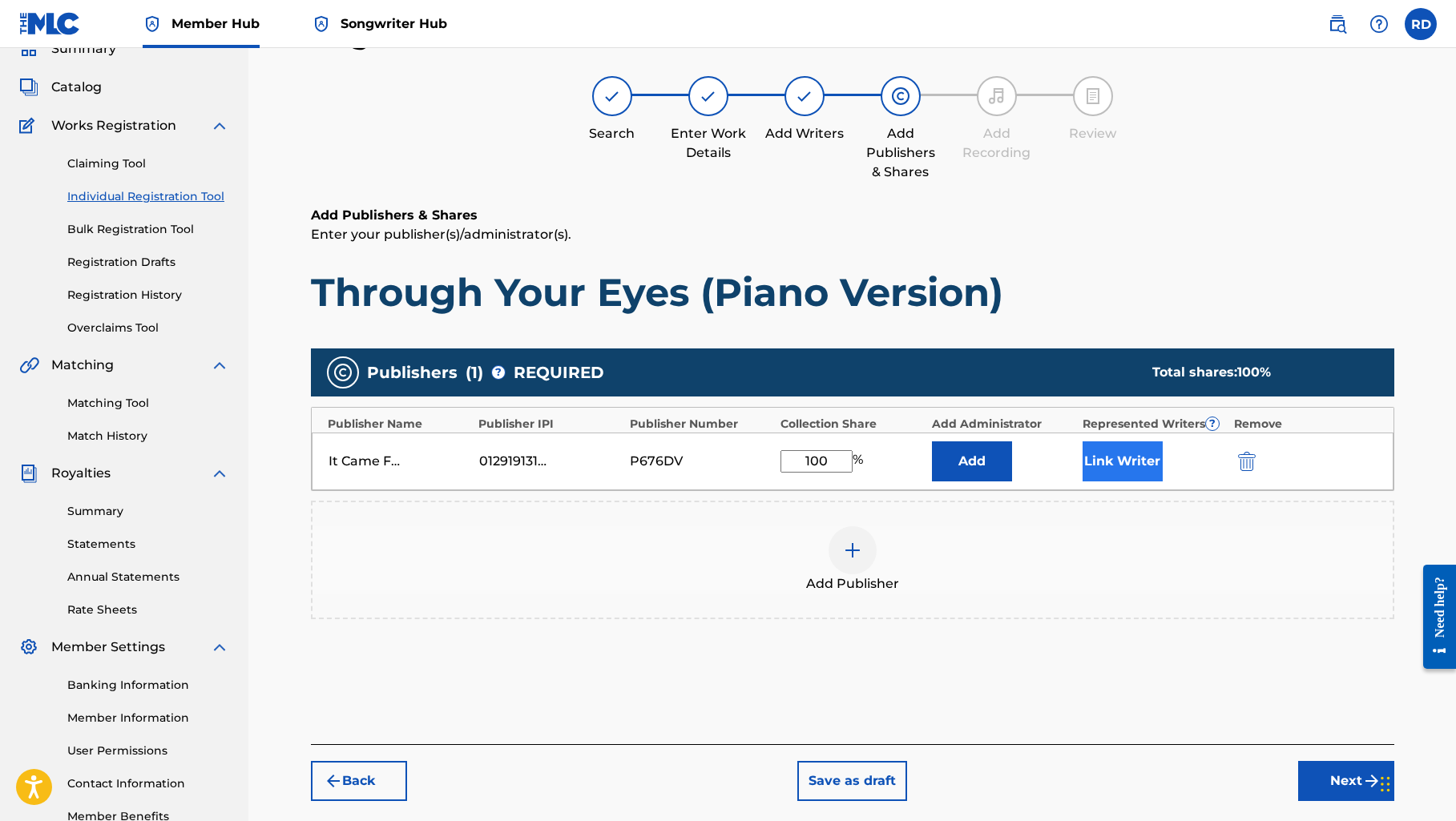
type input "100"
click at [1108, 464] on button "Link Writer" at bounding box center [1123, 462] width 80 height 40
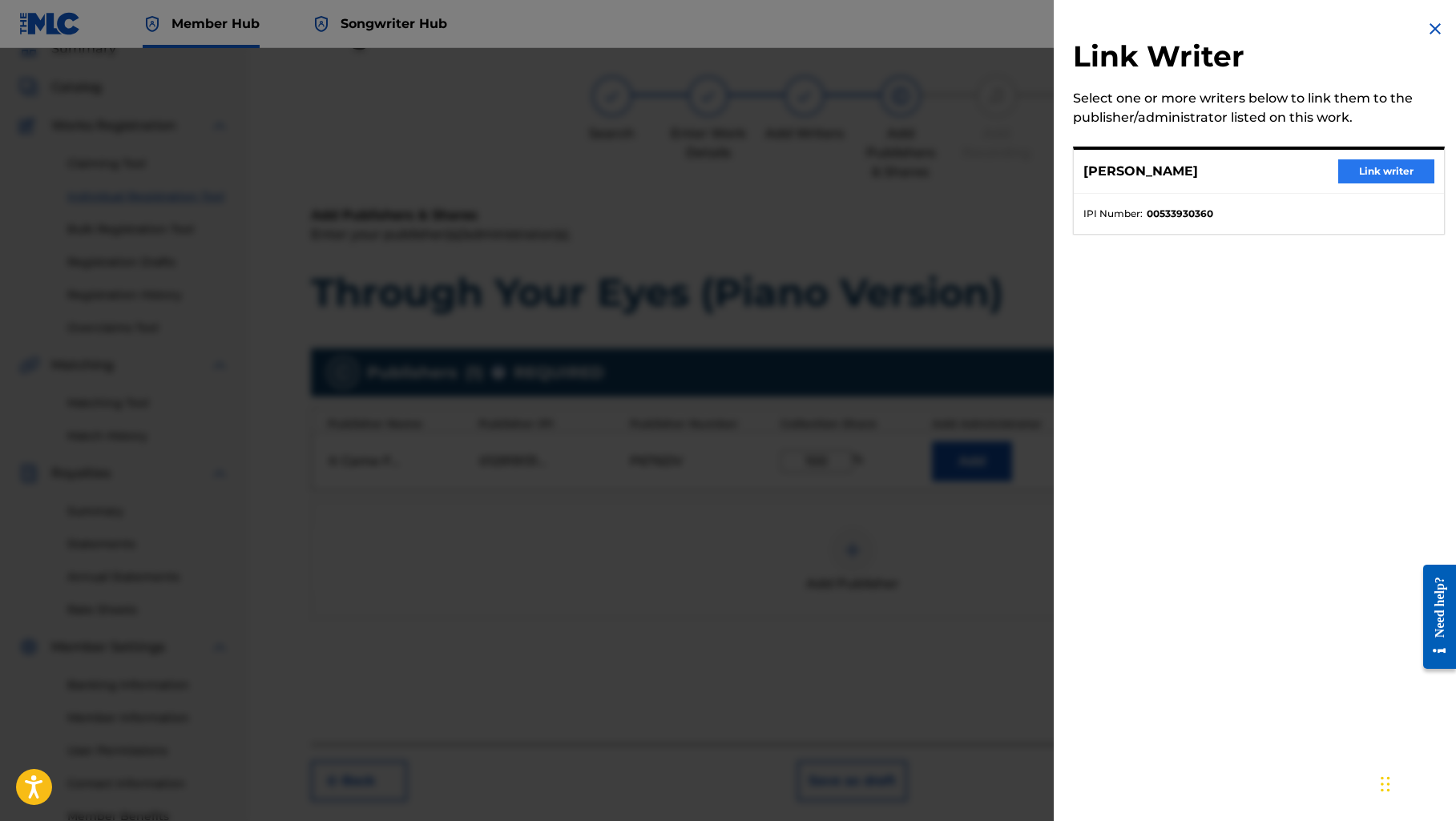
click at [1375, 164] on button "Link writer" at bounding box center [1386, 170] width 96 height 24
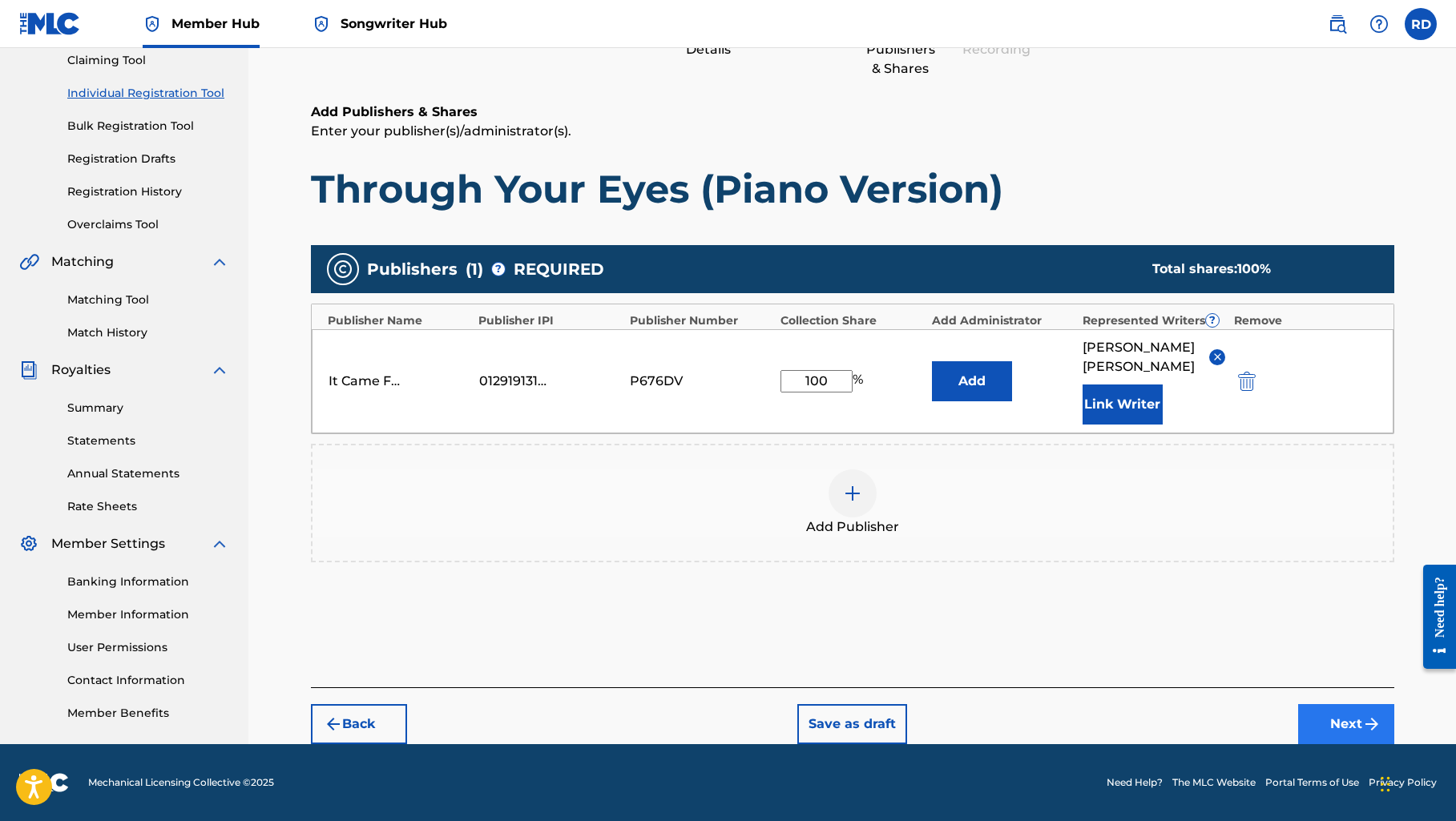
click at [1325, 733] on button "Next" at bounding box center [1346, 724] width 96 height 40
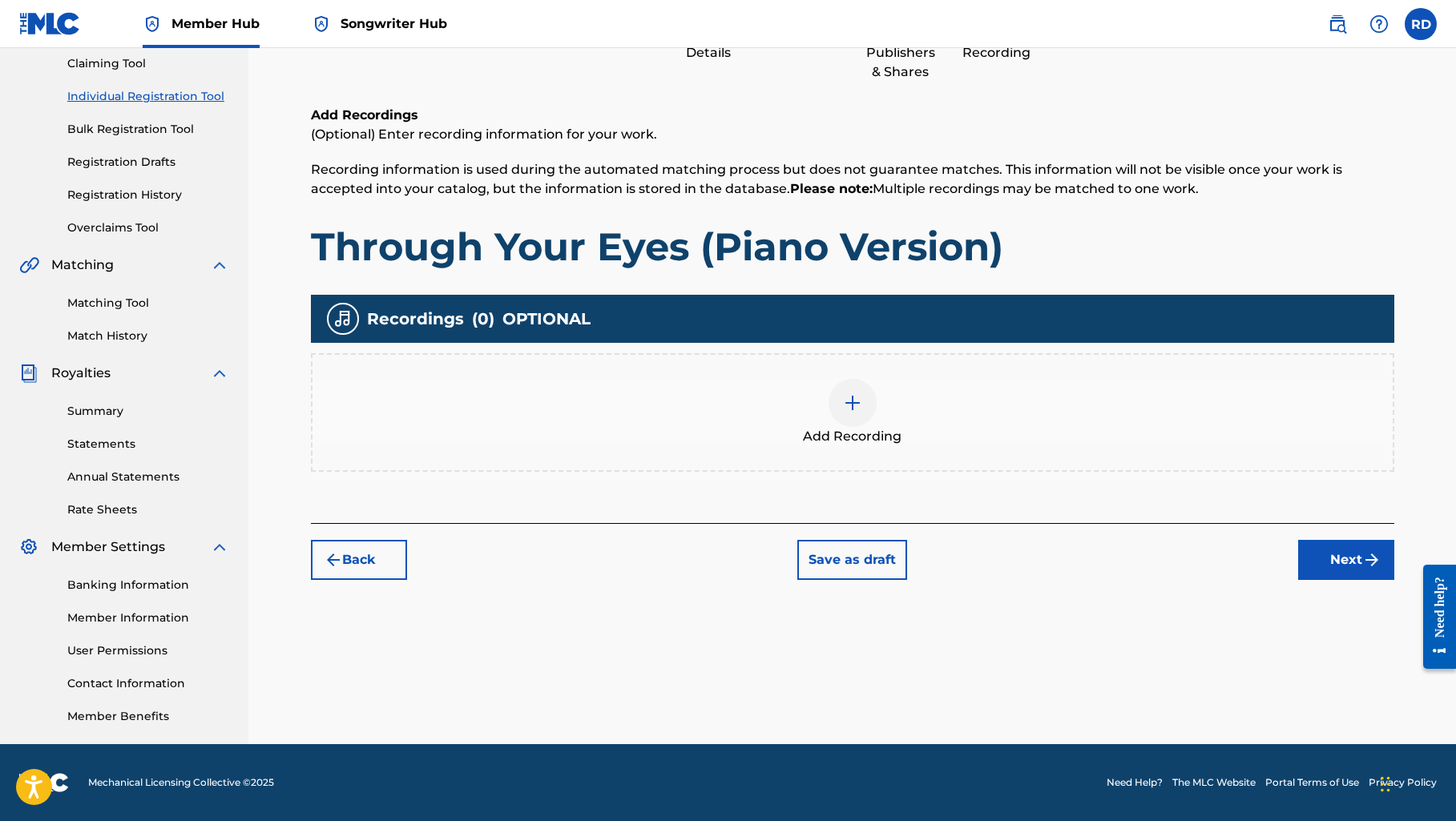
scroll to position [172, 0]
click at [860, 395] on img at bounding box center [853, 403] width 19 height 19
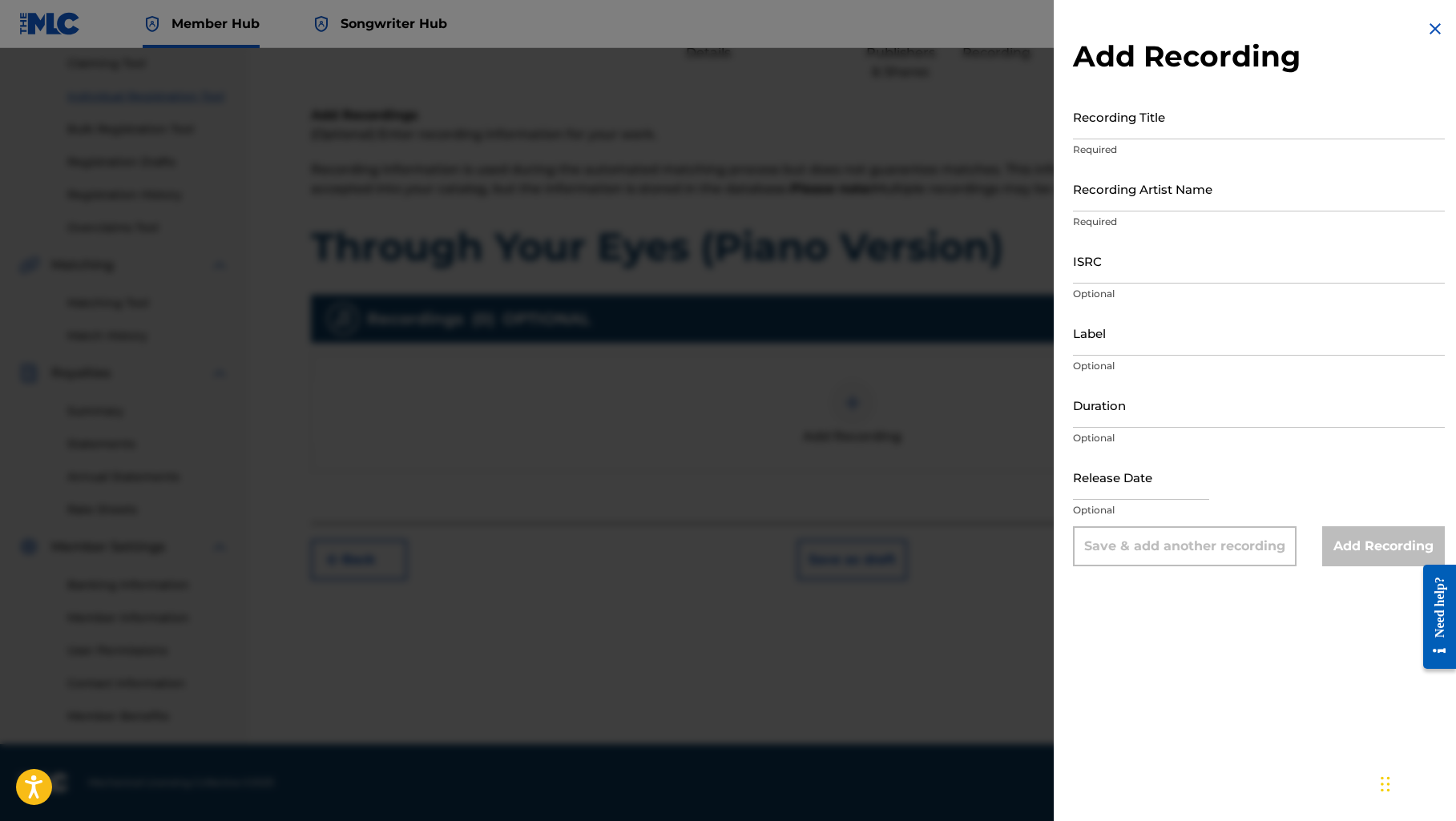
click at [1110, 141] on div "Recording Title Required" at bounding box center [1258, 129] width 372 height 72
click at [1103, 128] on input "Recording Title" at bounding box center [1258, 116] width 372 height 45
paste input "Through Your Eyes (Piano Version)"
type input "Through Your Eyes (Piano Version)"
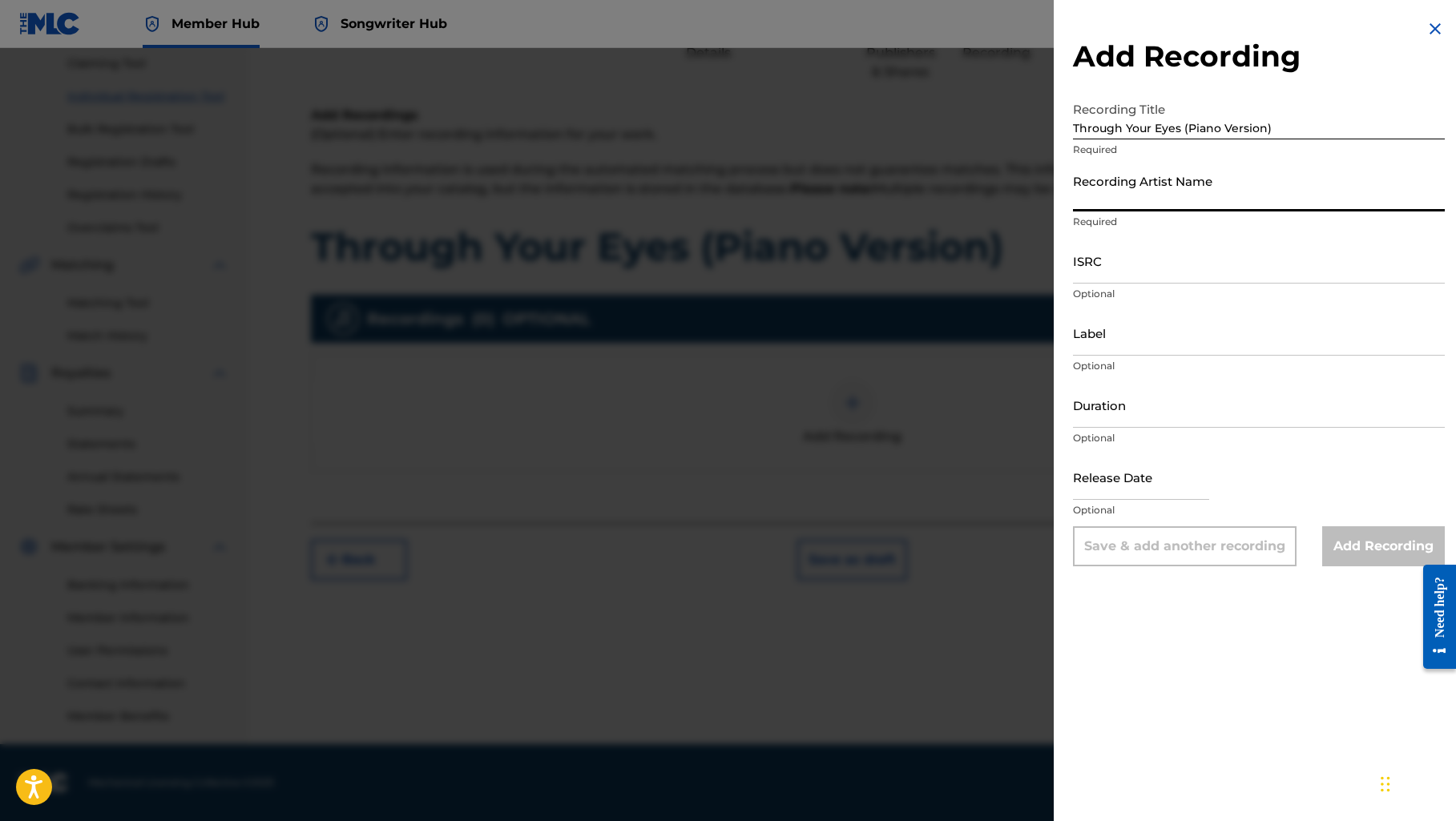
click at [1129, 211] on input "Recording Artist Name" at bounding box center [1258, 189] width 372 height 45
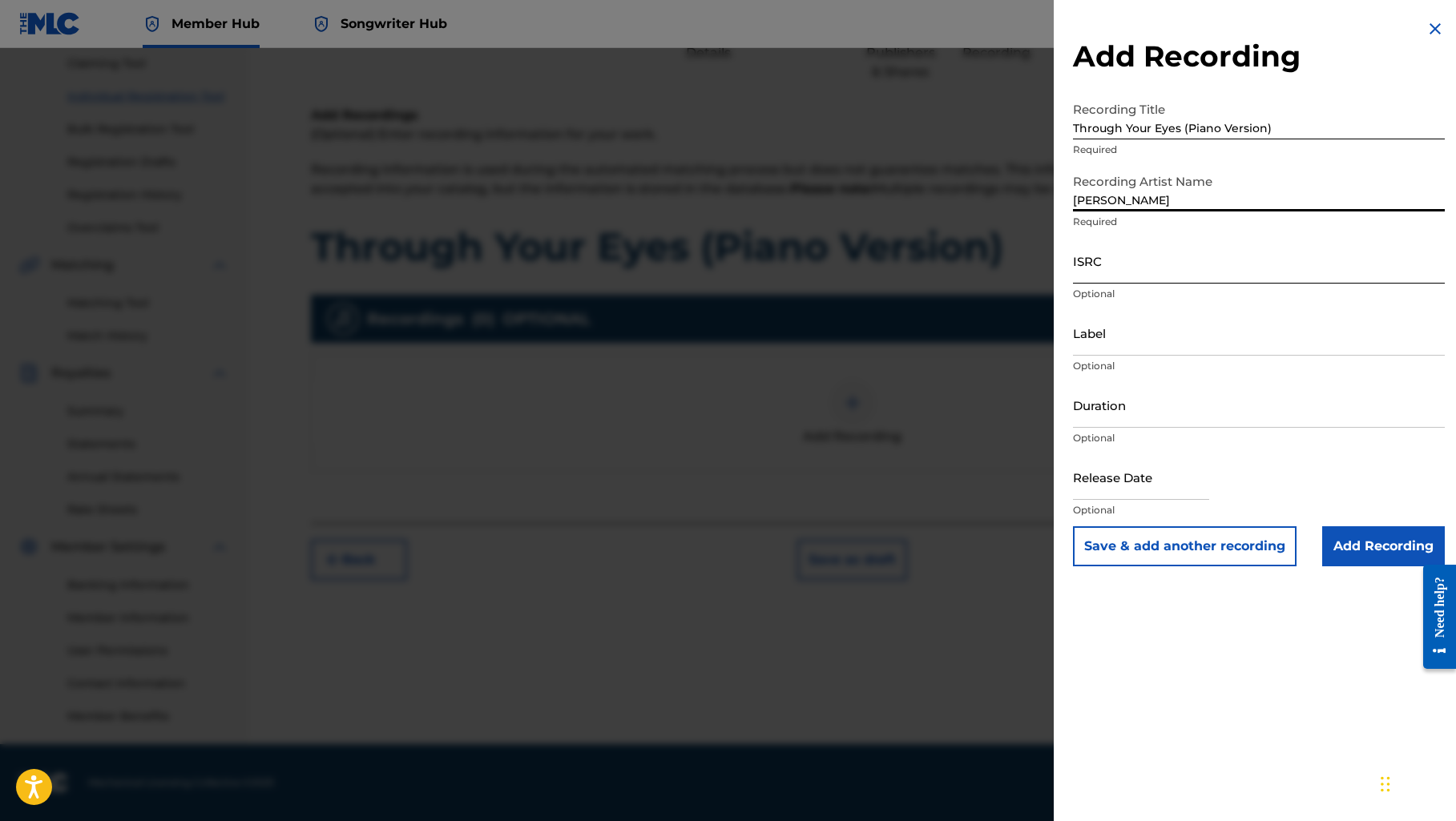
type input "[PERSON_NAME]"
click at [1115, 257] on input "ISRC" at bounding box center [1258, 261] width 372 height 45
paste input "QZWFK2552460"
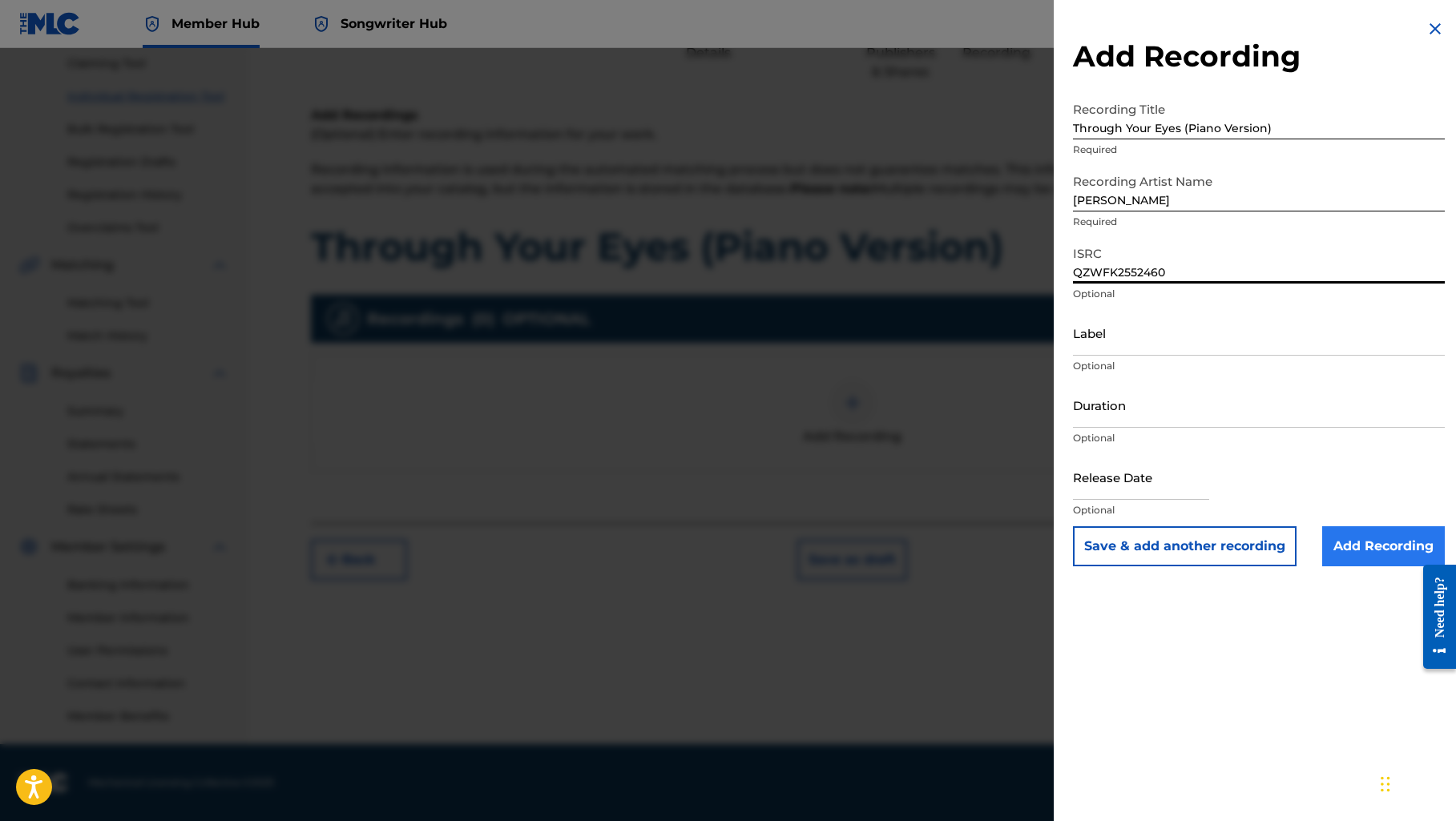
type input "QZWFK2552460"
click at [1343, 549] on input "Add Recording" at bounding box center [1383, 546] width 122 height 40
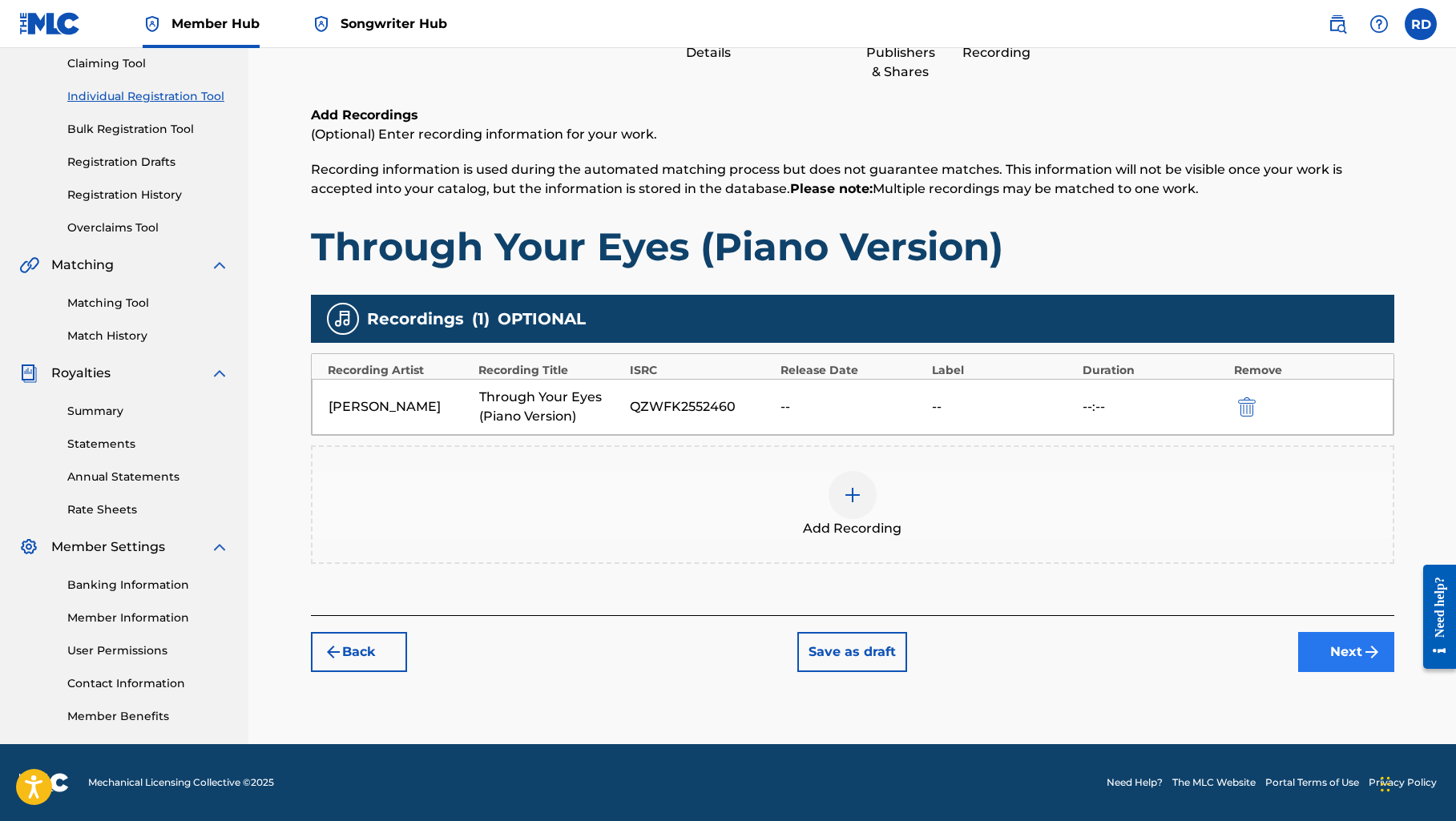
click at [1315, 645] on button "Next" at bounding box center [1346, 652] width 96 height 40
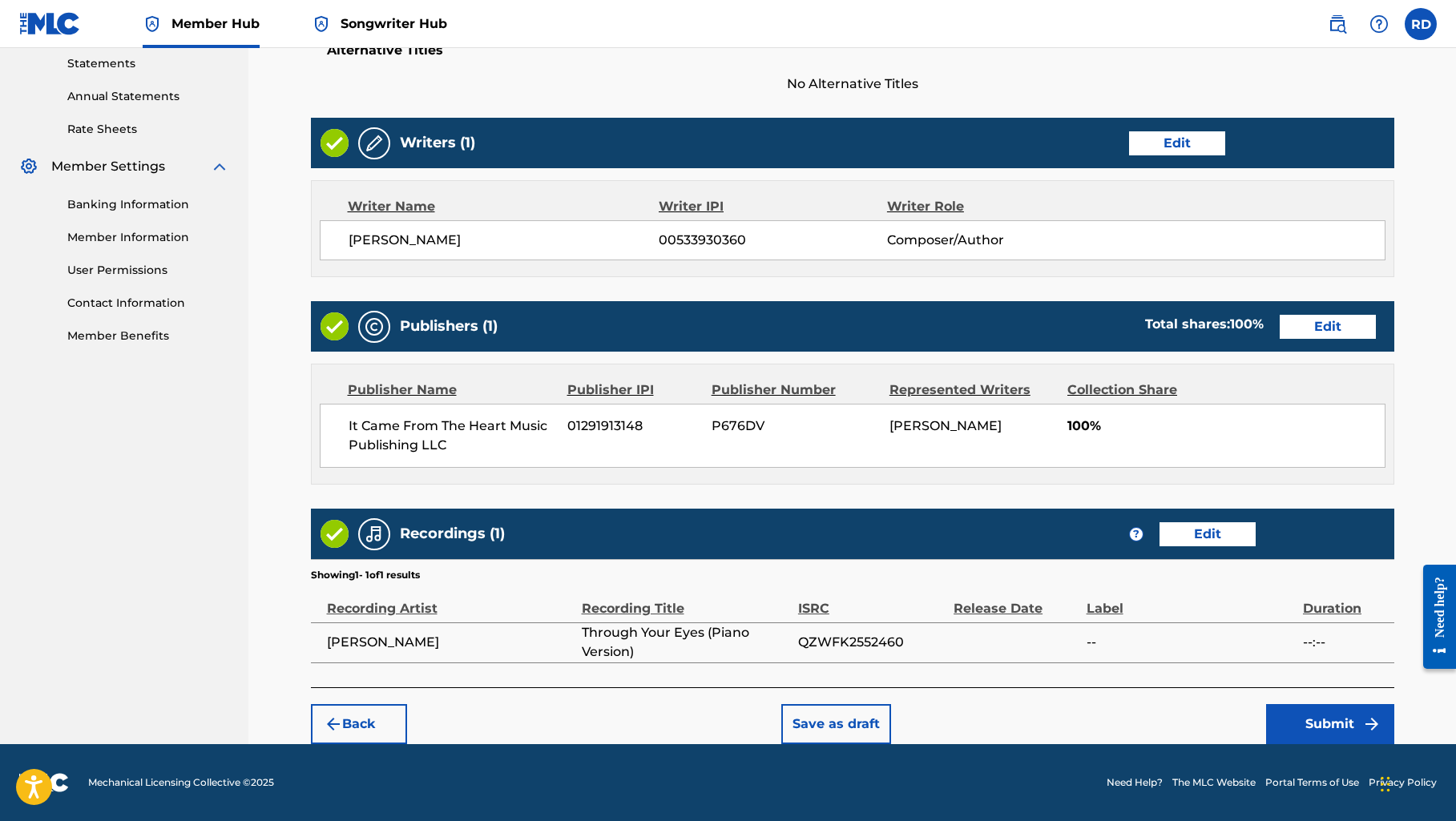
scroll to position [552, 0]
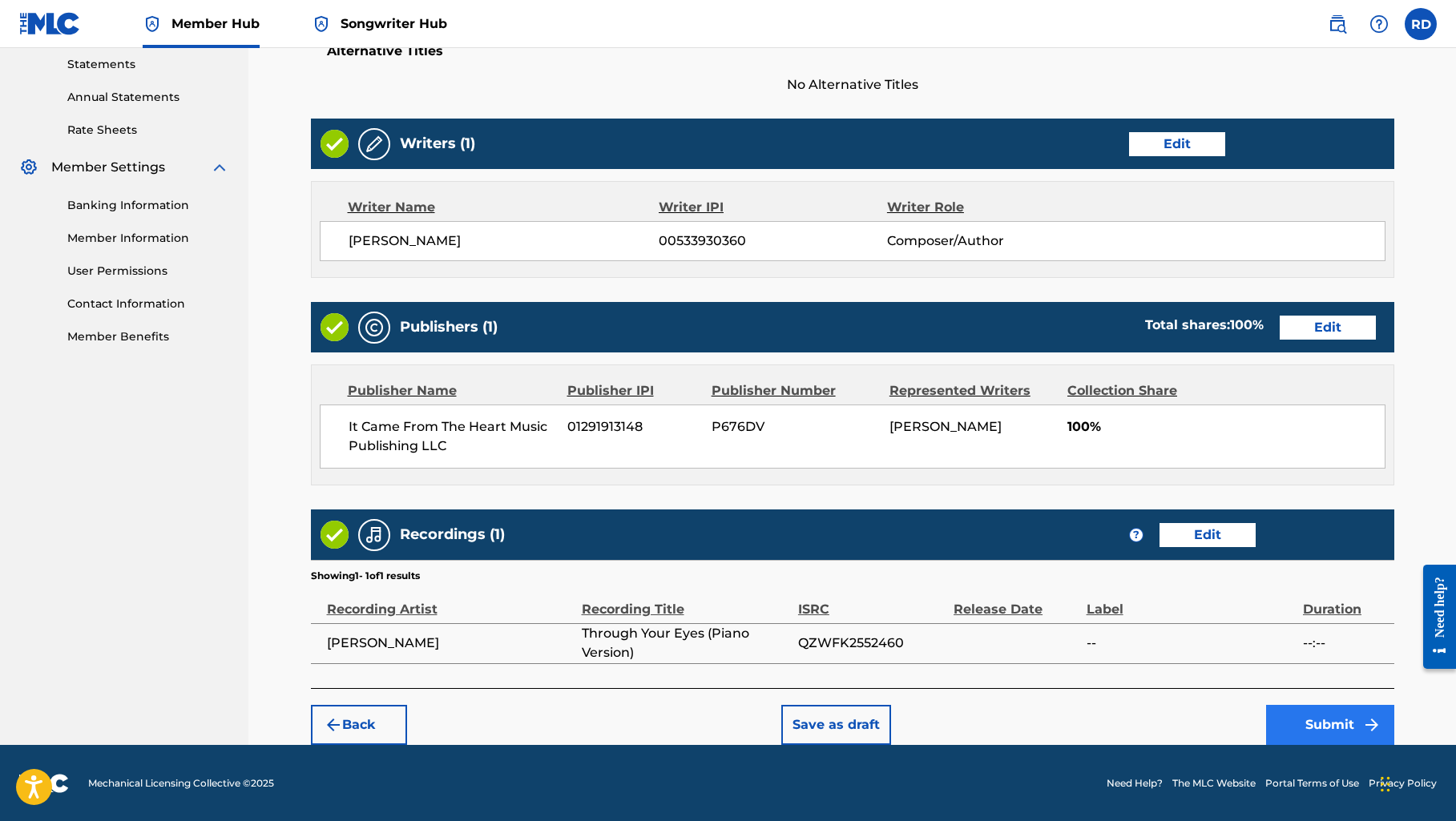
click at [1312, 718] on button "Submit" at bounding box center [1329, 725] width 129 height 40
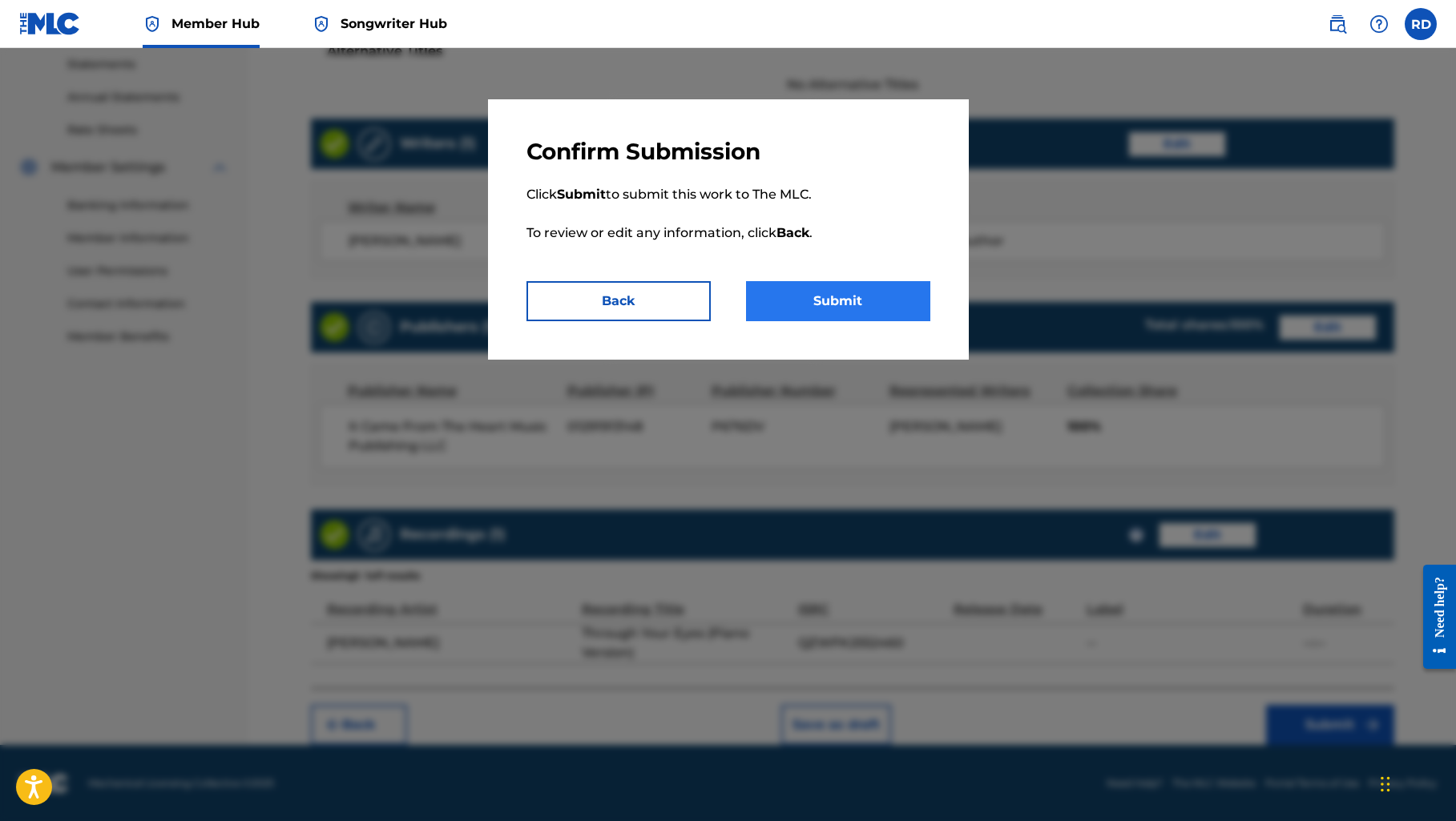
click at [864, 301] on button "Submit" at bounding box center [838, 302] width 185 height 40
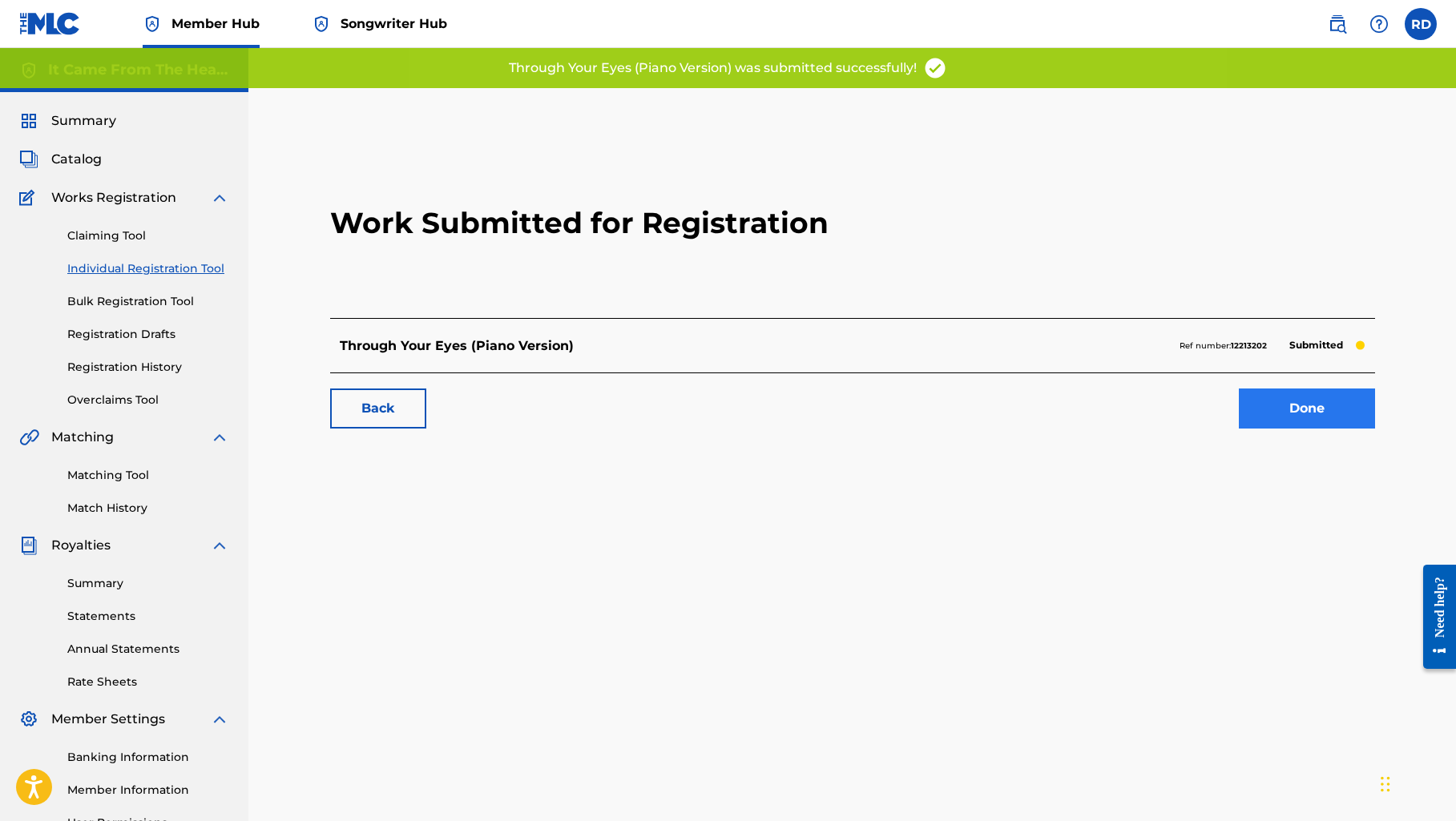
click at [1262, 415] on link "Done" at bounding box center [1306, 408] width 136 height 40
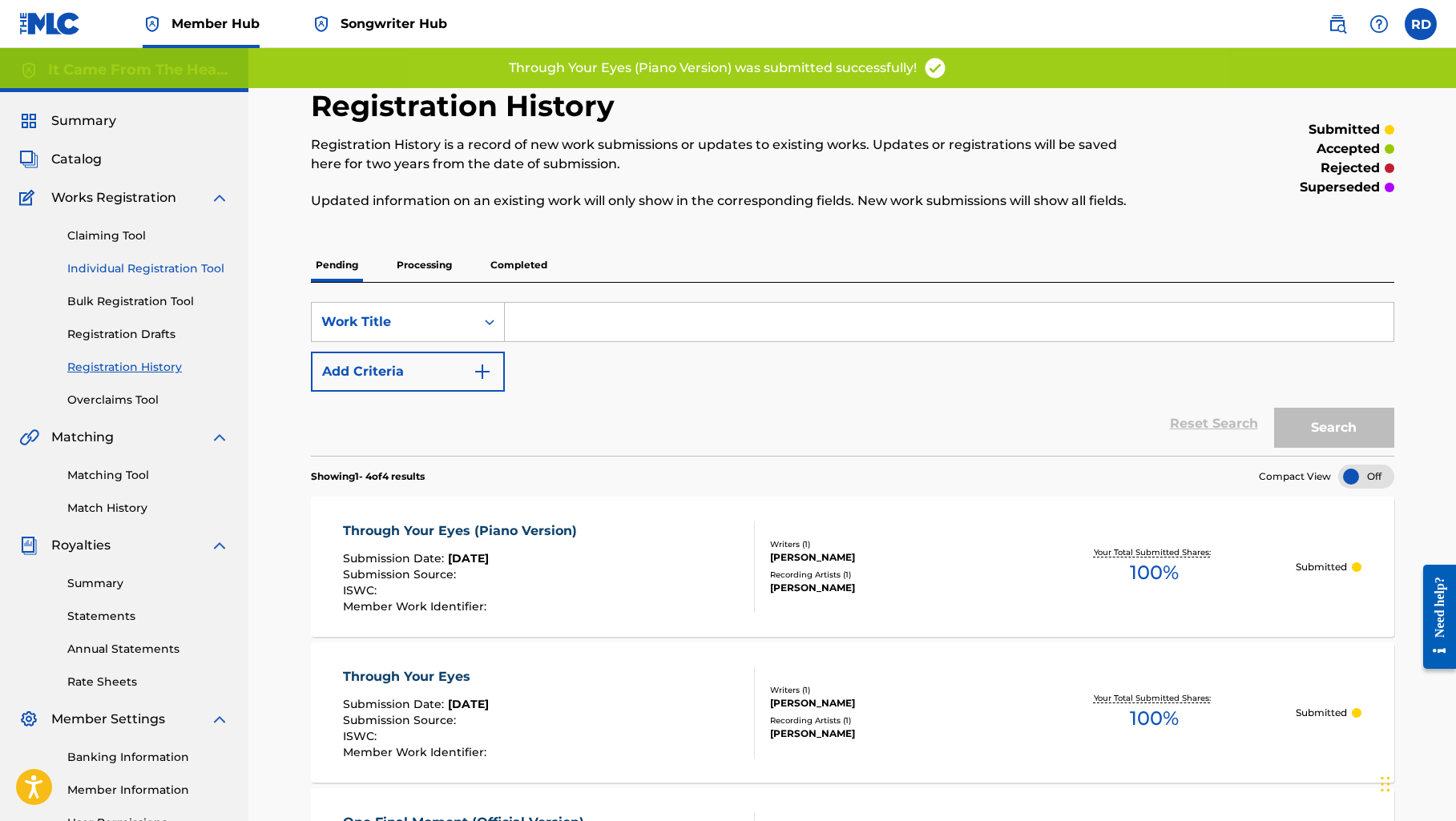
click at [119, 269] on link "Individual Registration Tool" at bounding box center [148, 268] width 162 height 17
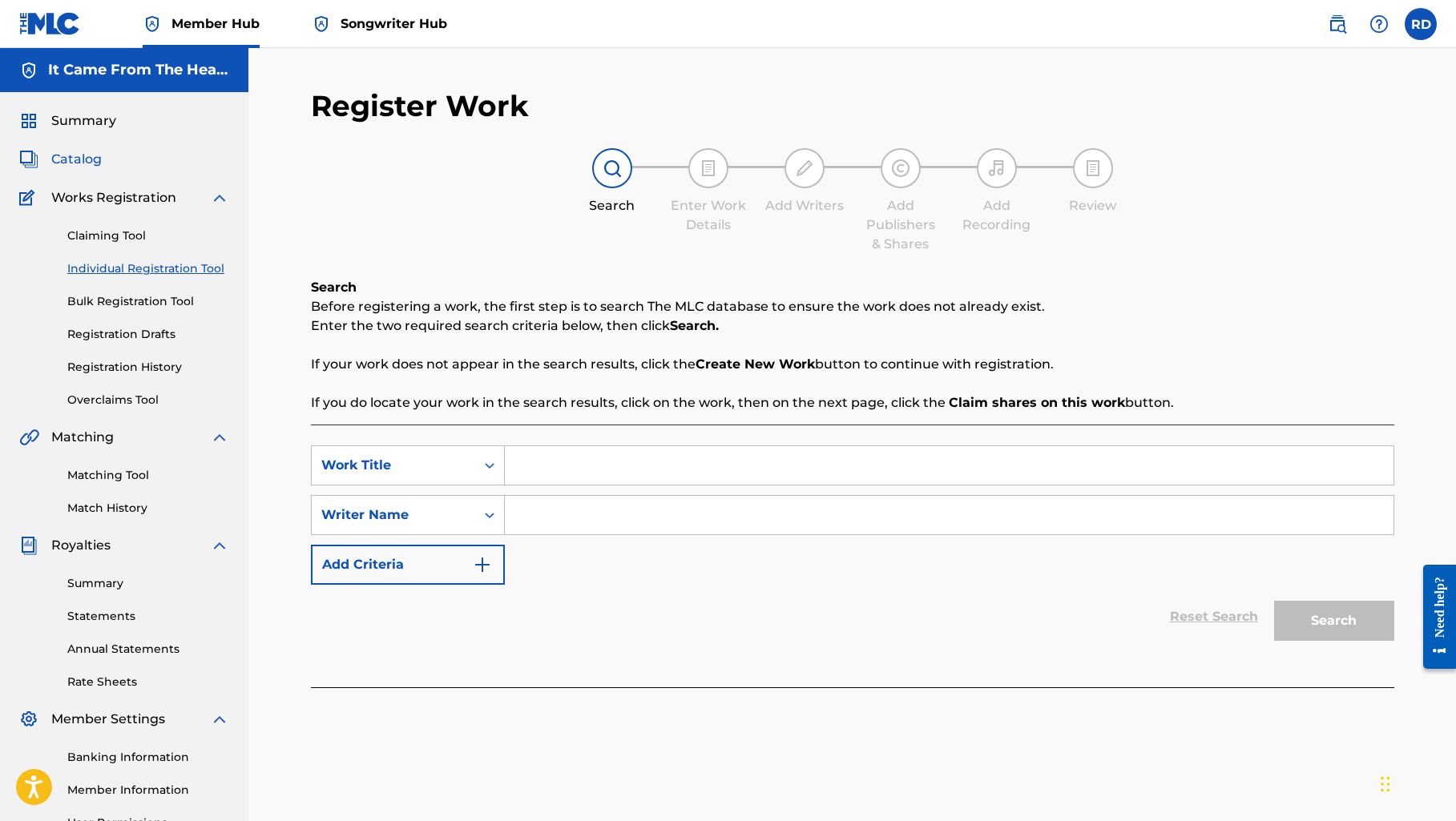
click at [80, 157] on span "Catalog" at bounding box center [77, 159] width 51 height 19
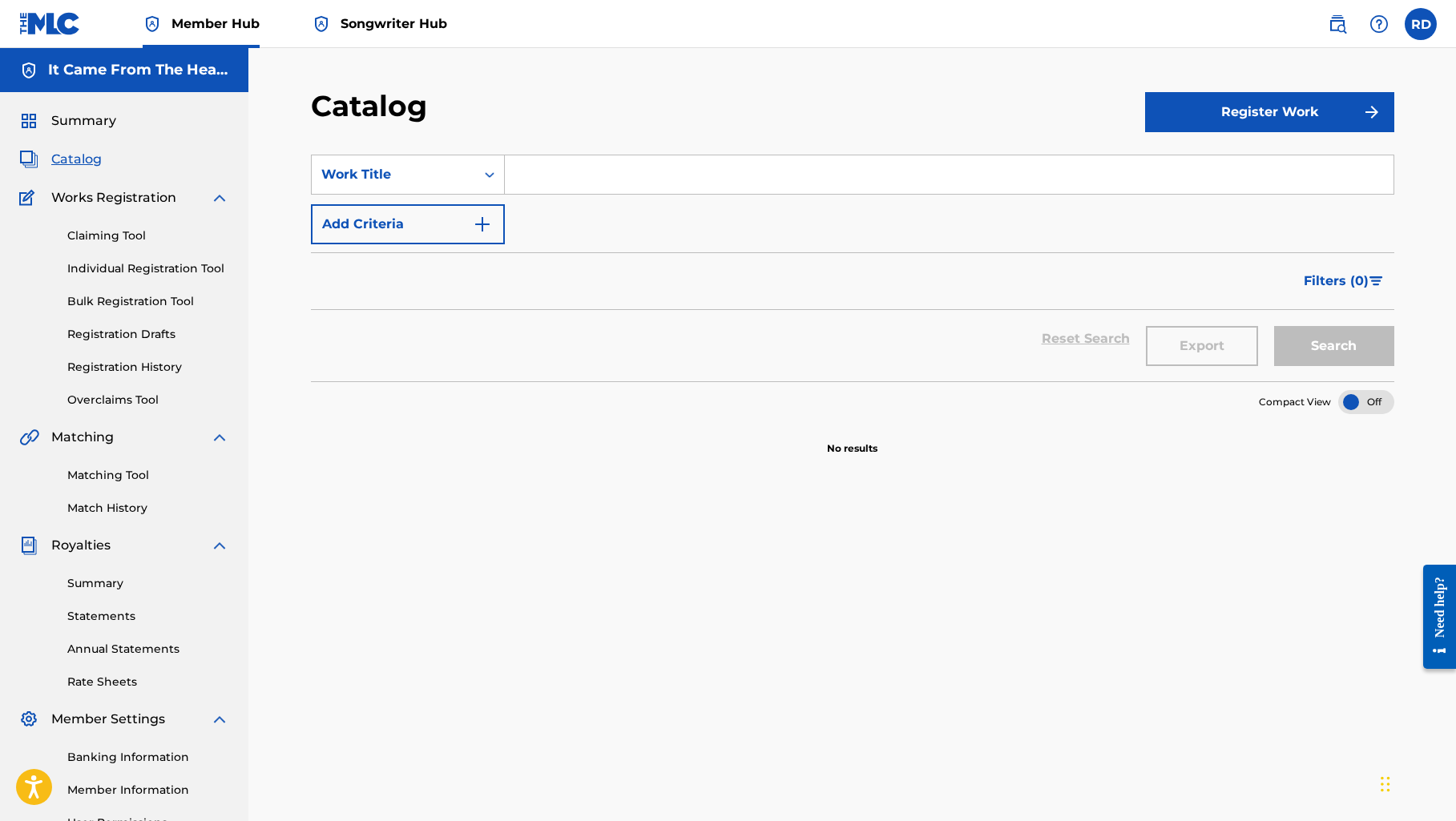
click at [42, 108] on div "Summary Catalog Works Registration Claiming Tool Individual Registration Tool B…" at bounding box center [124, 504] width 248 height 824
click at [52, 115] on span "Summary" at bounding box center [84, 121] width 65 height 19
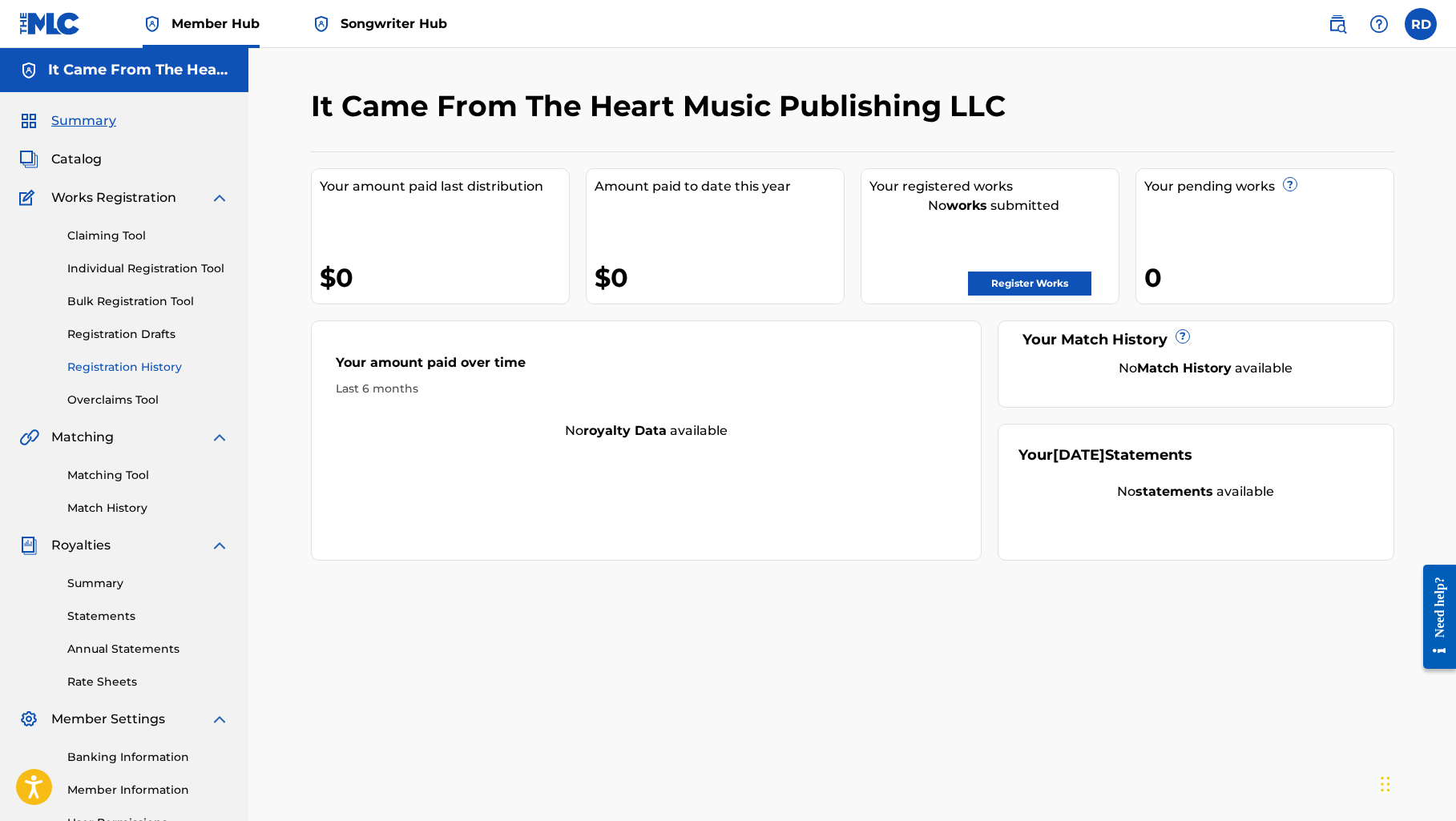
click at [122, 365] on link "Registration History" at bounding box center [148, 366] width 162 height 17
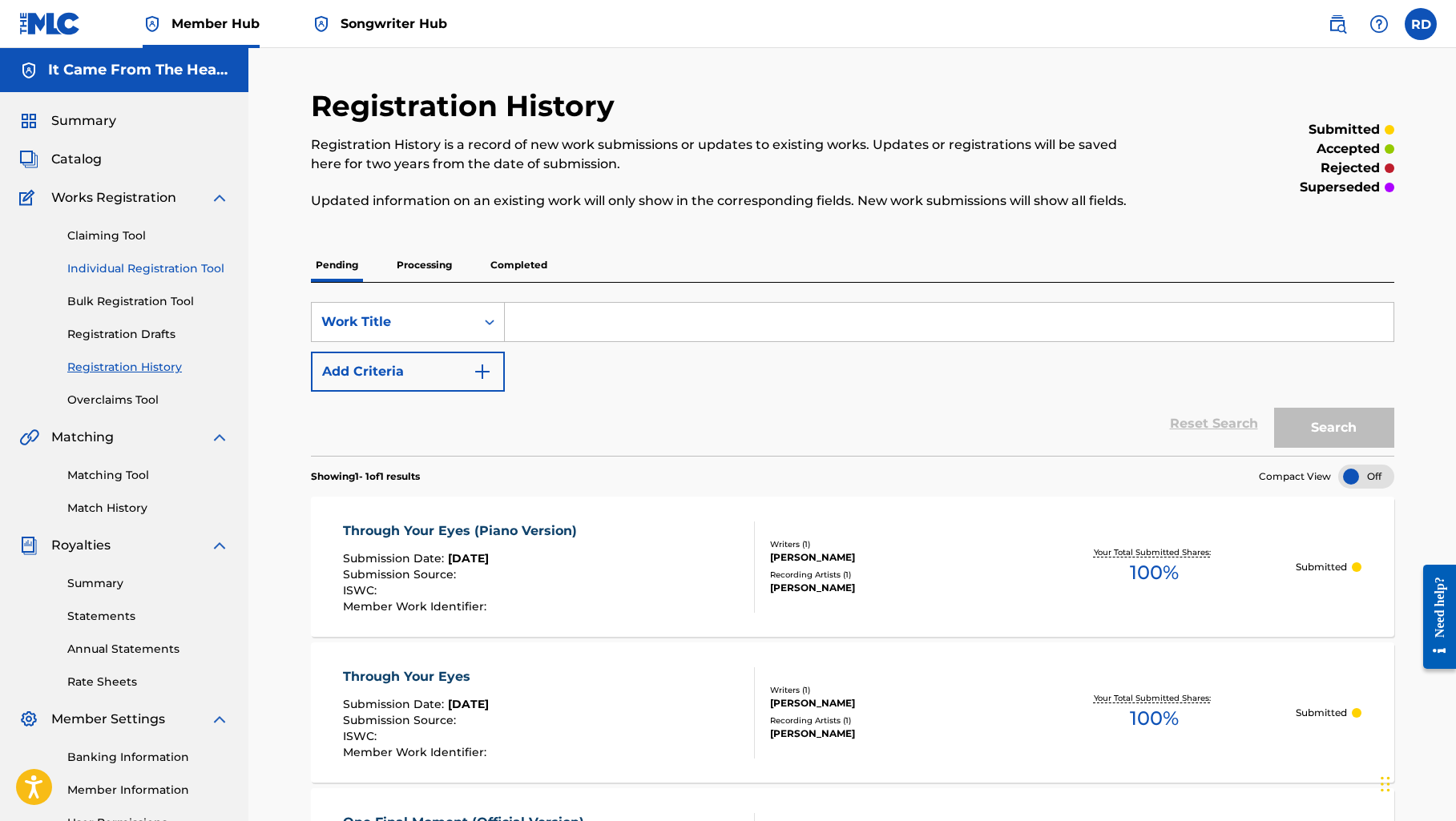
click at [107, 263] on link "Individual Registration Tool" at bounding box center [148, 268] width 162 height 17
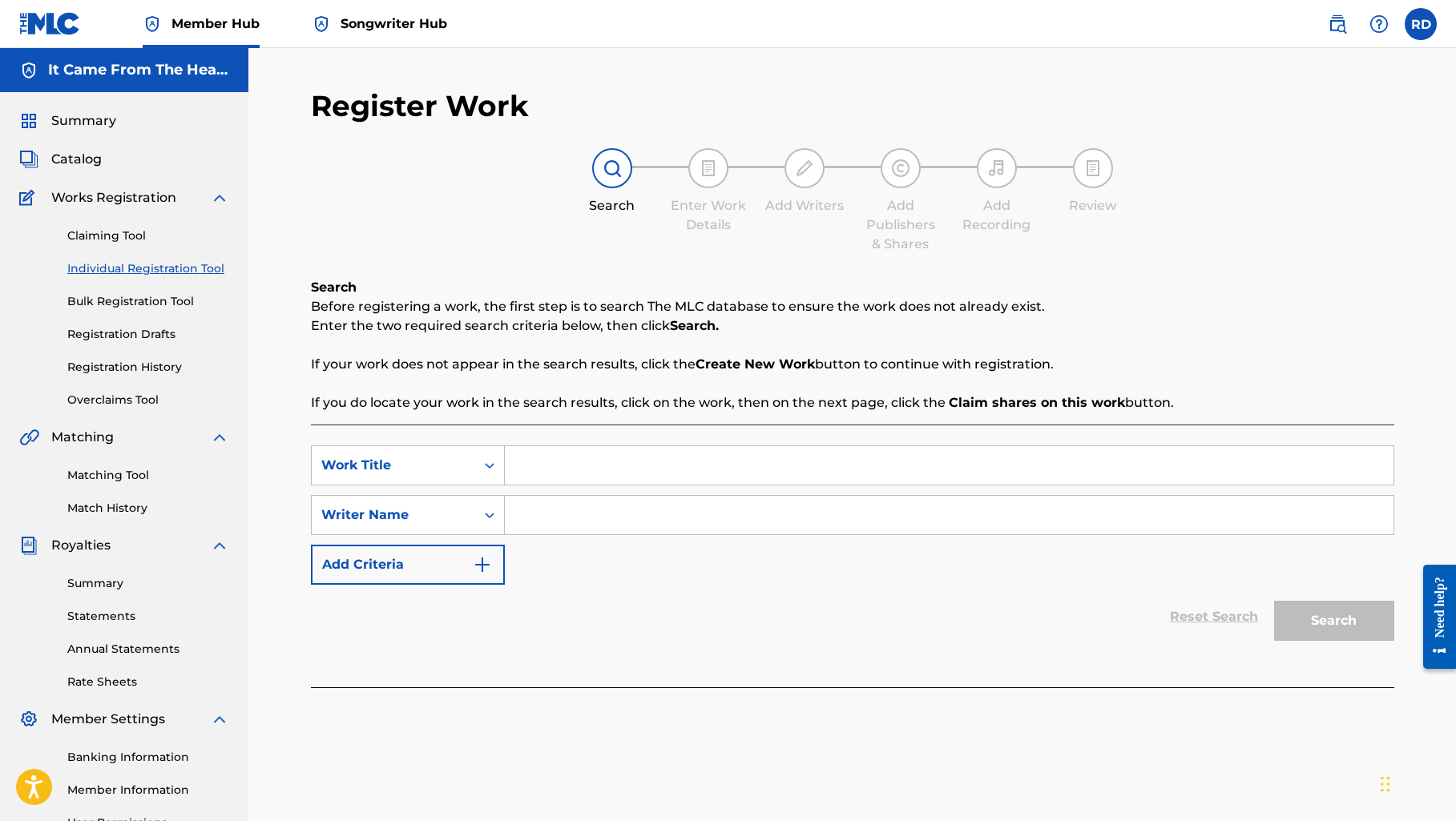
click at [605, 475] on input "Search Form" at bounding box center [949, 465] width 888 height 38
click at [602, 468] on input "Finding Stregth" at bounding box center [949, 465] width 888 height 38
type input "Finding Strength"
click at [595, 514] on input "Search Form" at bounding box center [949, 515] width 888 height 38
type input "[PERSON_NAME]"
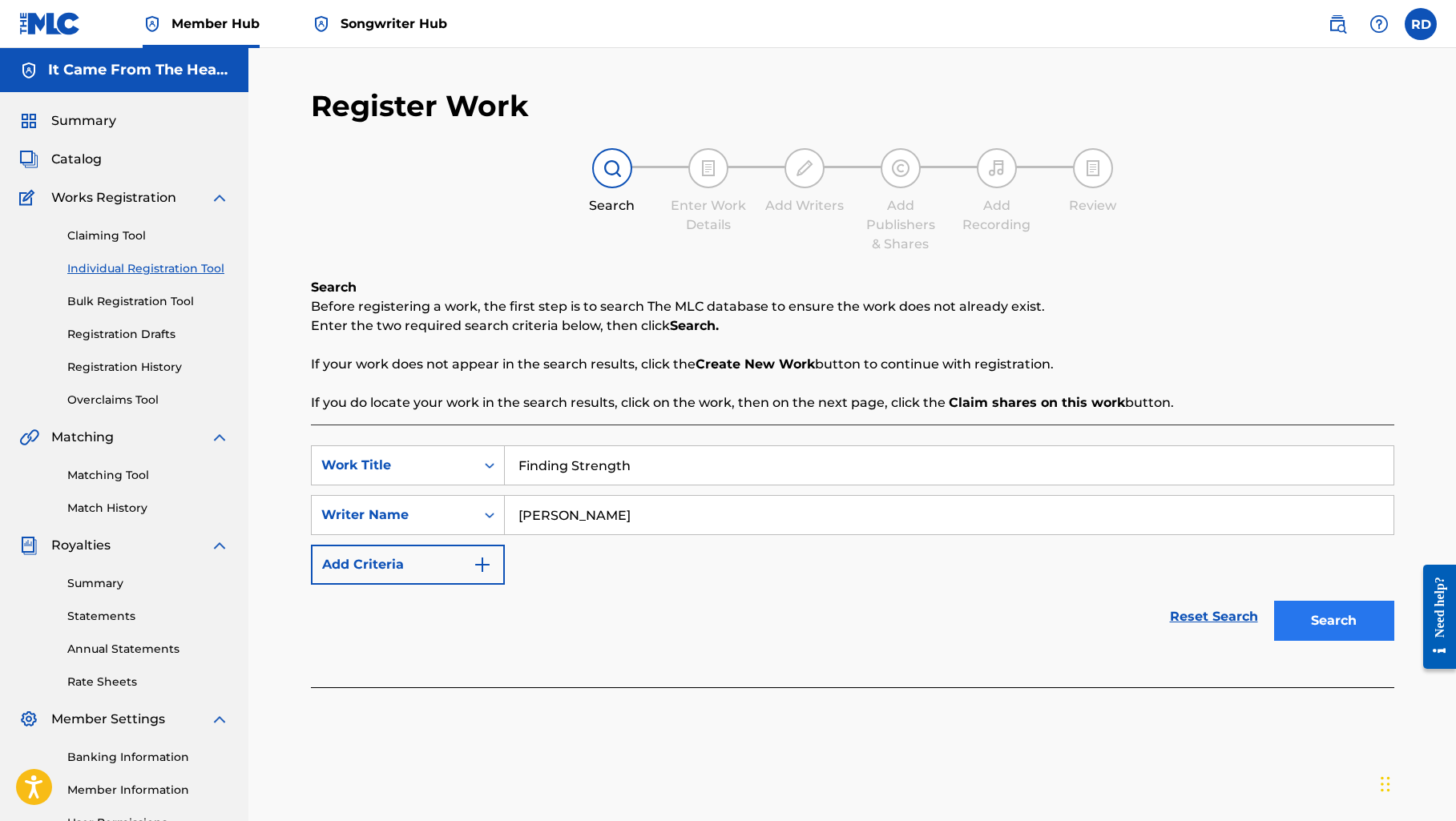
click at [1336, 630] on button "Search" at bounding box center [1334, 621] width 120 height 40
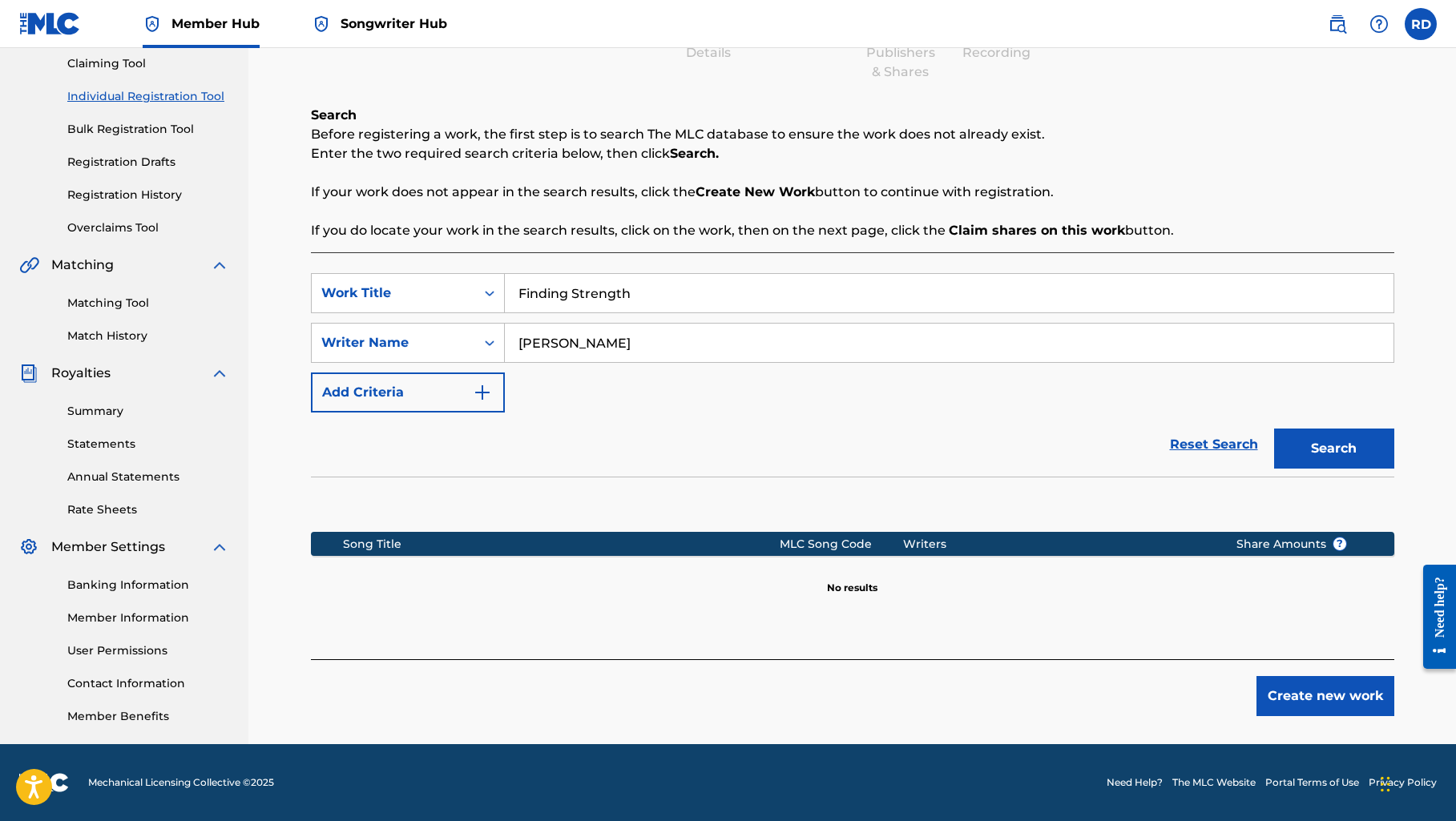
scroll to position [172, 0]
click at [1284, 701] on button "Create new work" at bounding box center [1325, 696] width 138 height 40
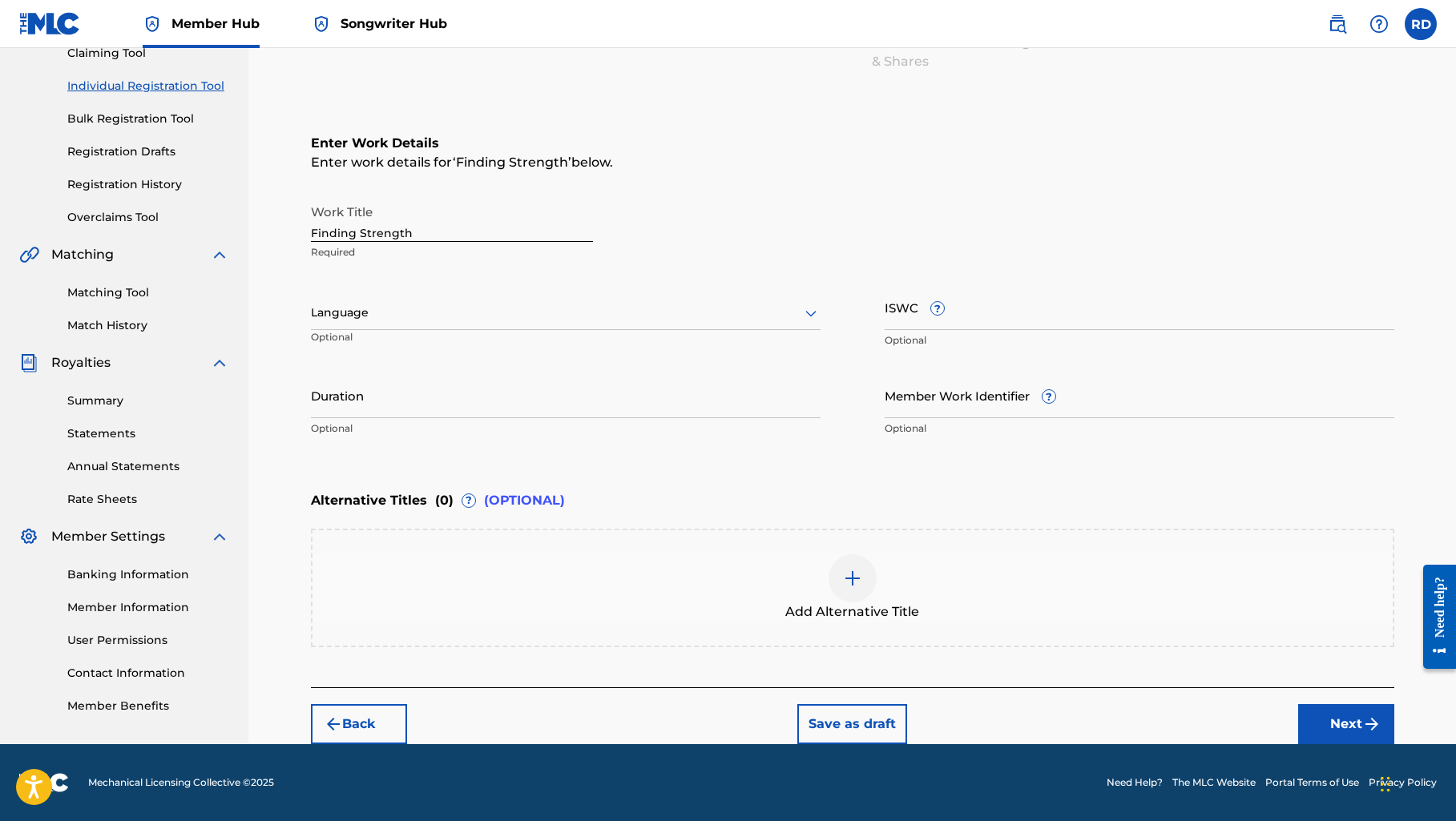
scroll to position [183, 0]
click at [1312, 726] on button "Next" at bounding box center [1346, 724] width 96 height 40
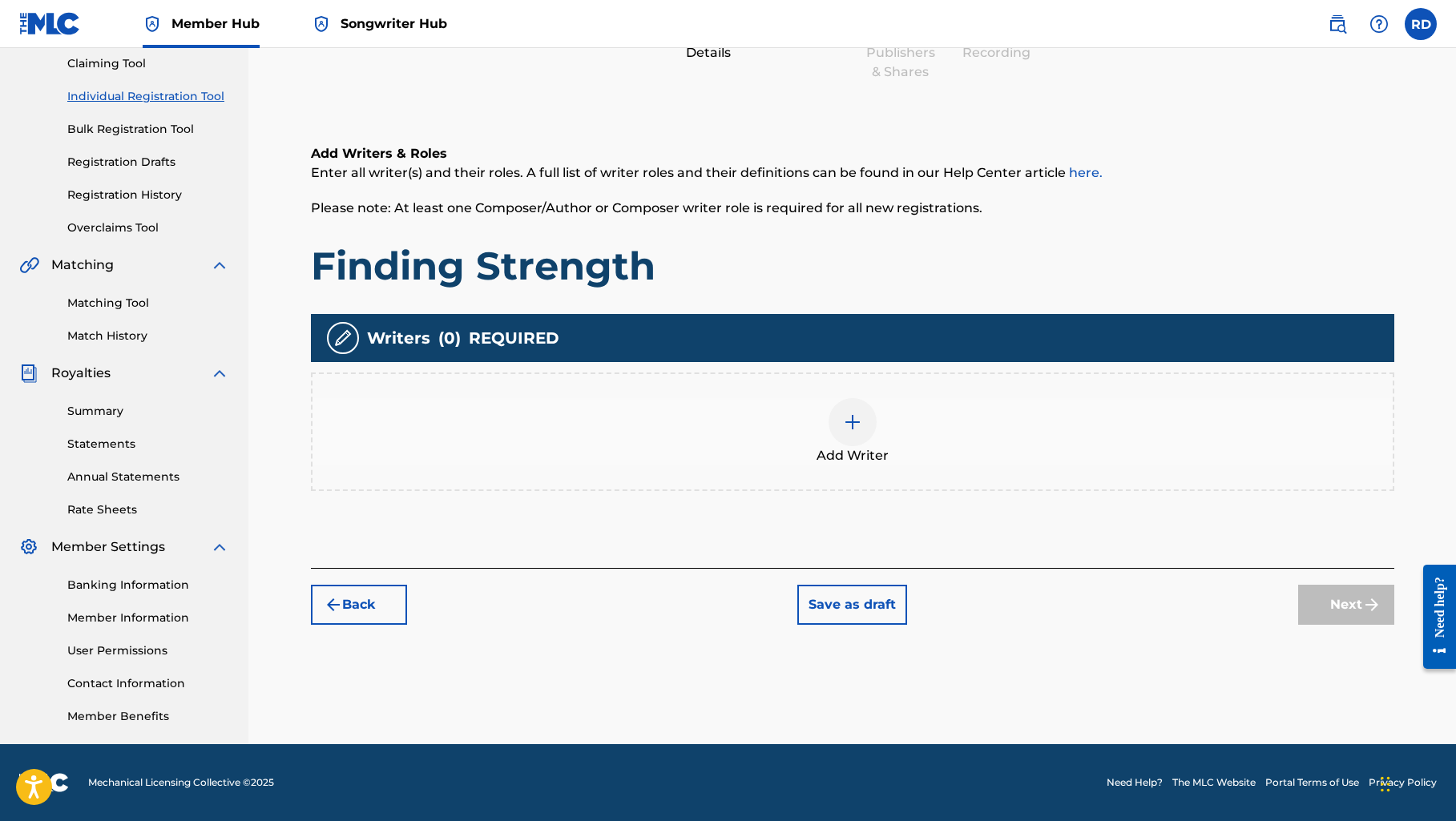
click at [853, 423] on img at bounding box center [853, 422] width 19 height 19
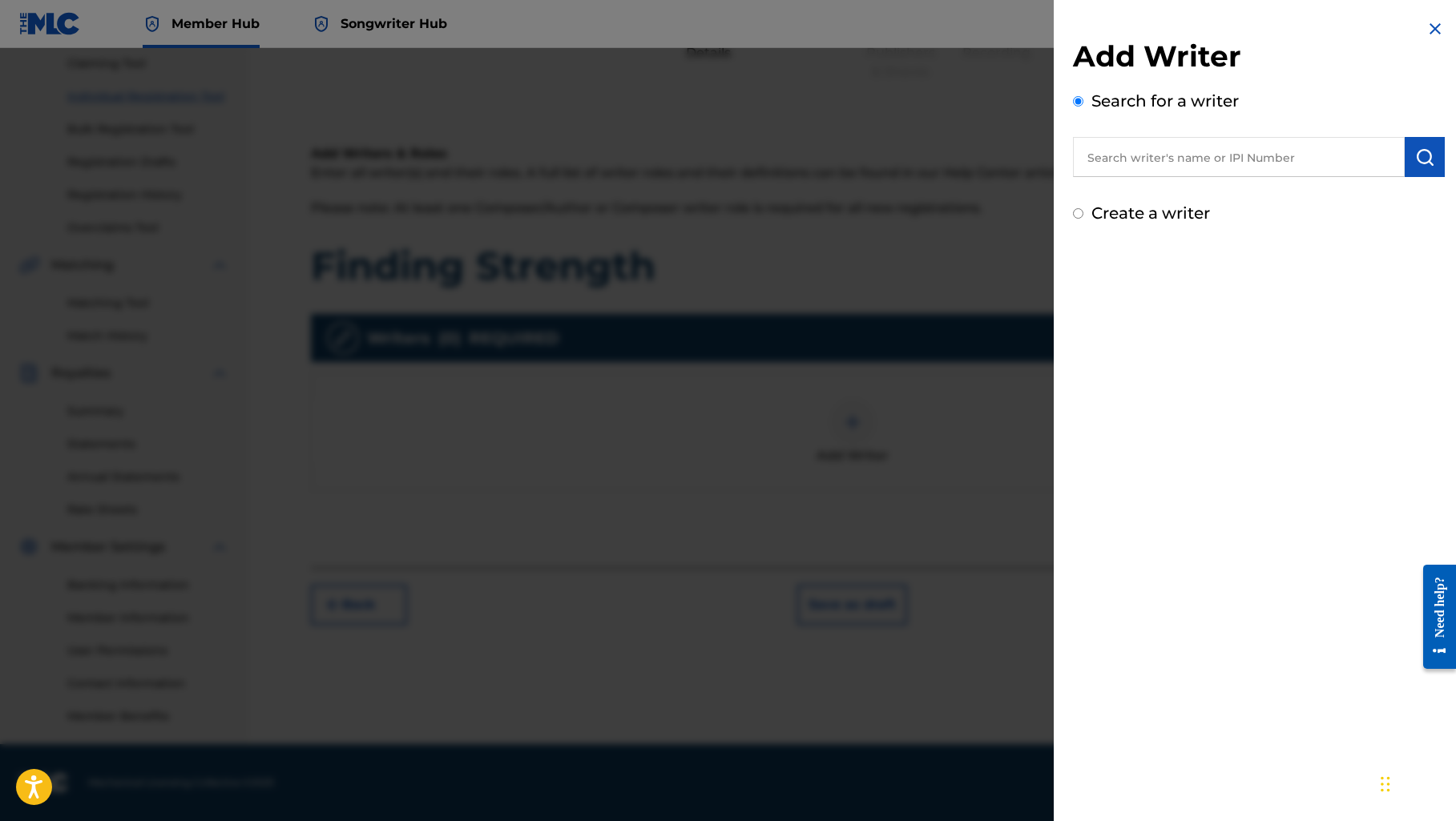
click at [1101, 158] on input "text" at bounding box center [1238, 157] width 331 height 40
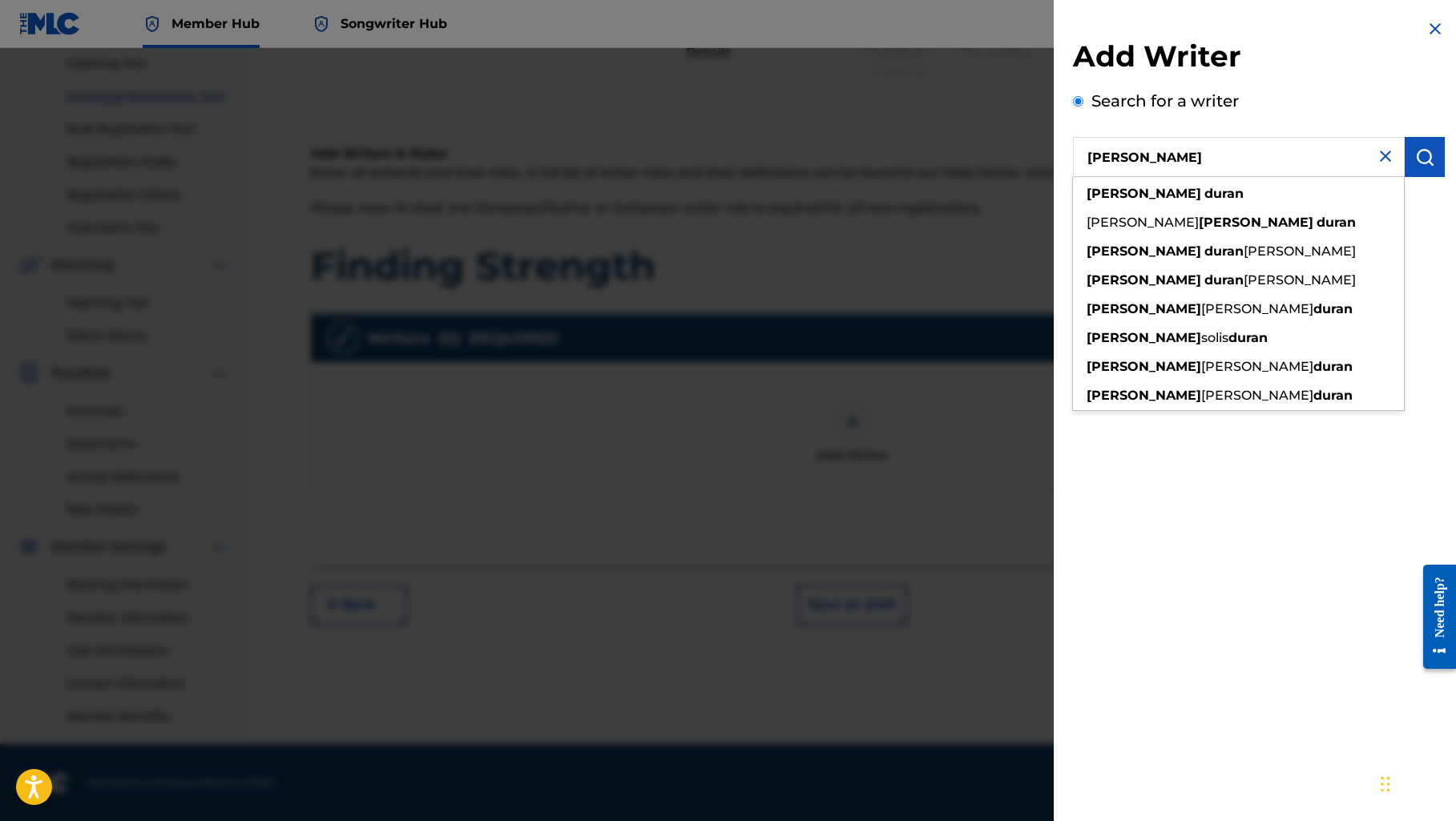
type input "[PERSON_NAME]"
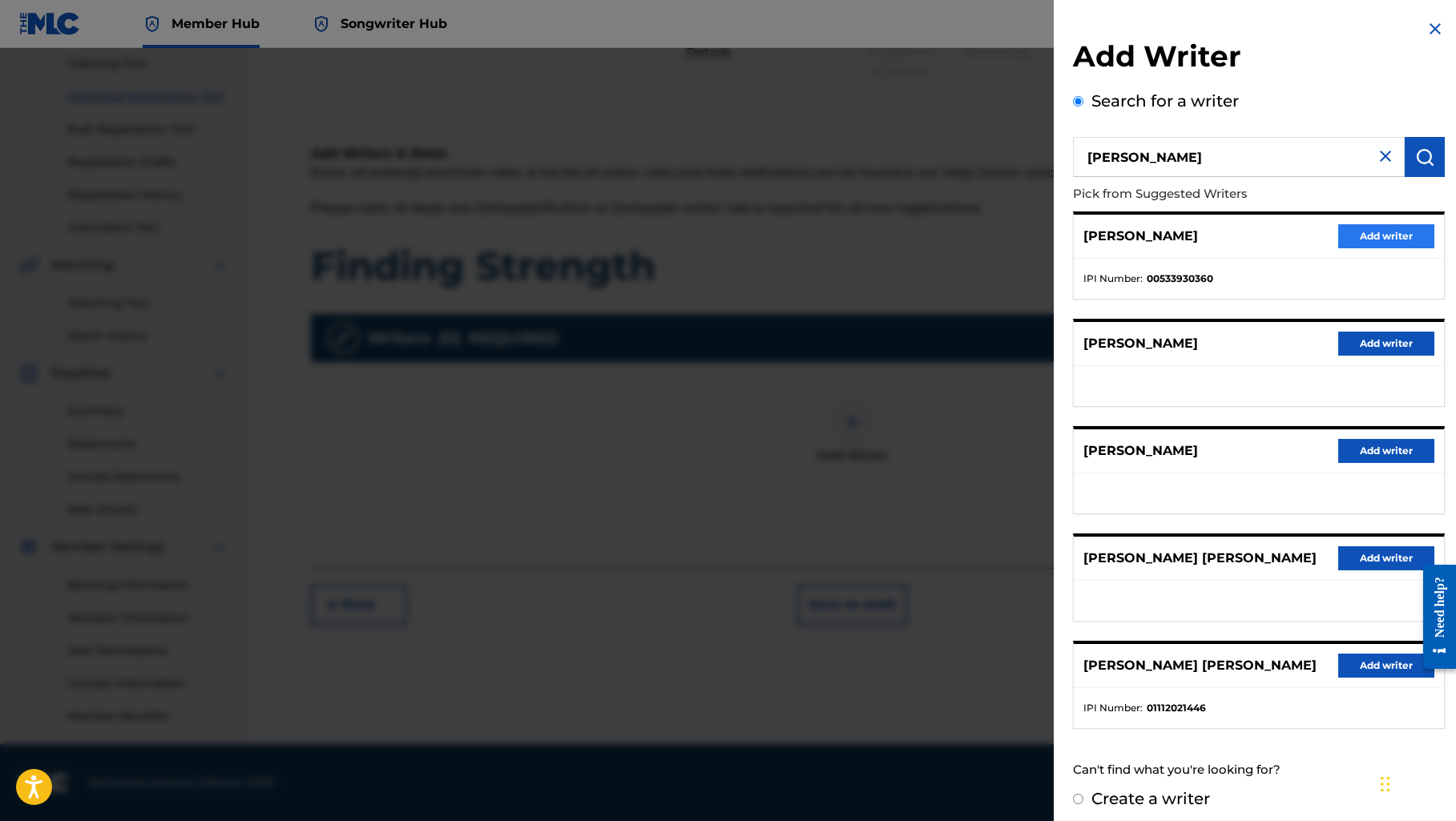
click at [1371, 240] on button "Add writer" at bounding box center [1386, 236] width 96 height 24
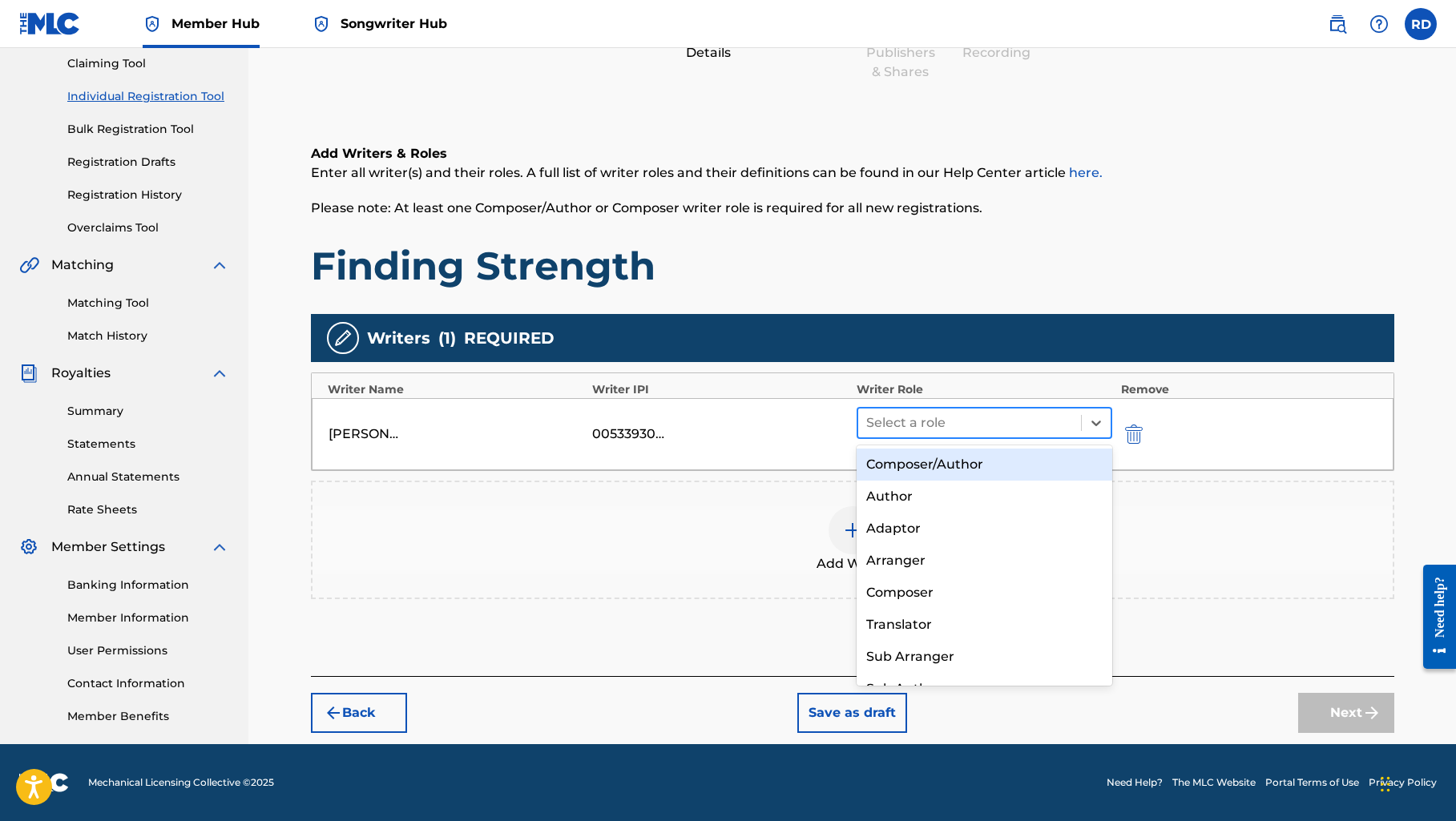
click at [950, 423] on div at bounding box center [969, 423] width 207 height 23
click at [942, 454] on div "Composer/Author" at bounding box center [984, 464] width 256 height 32
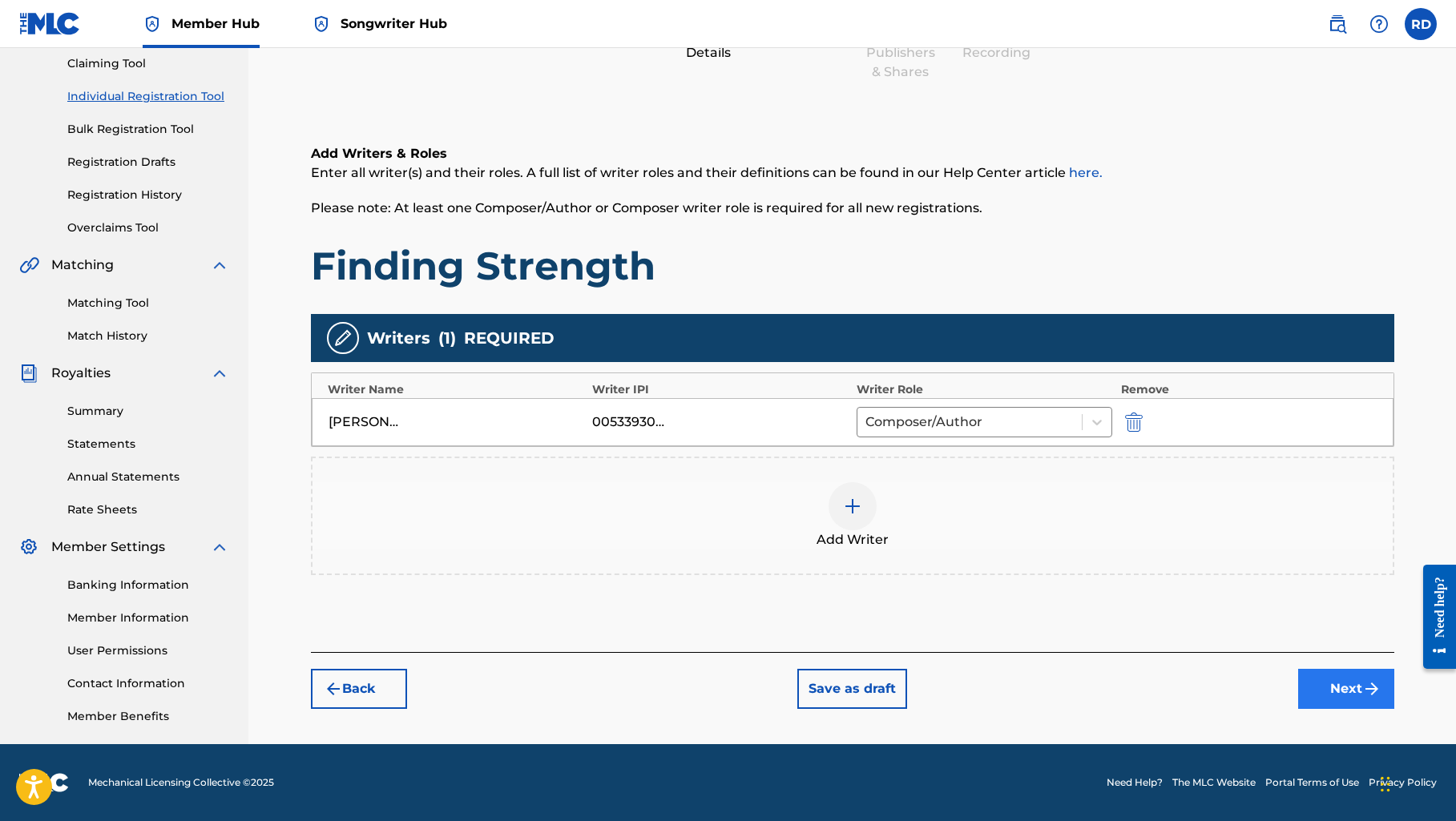
click at [1332, 702] on button "Next" at bounding box center [1346, 689] width 96 height 40
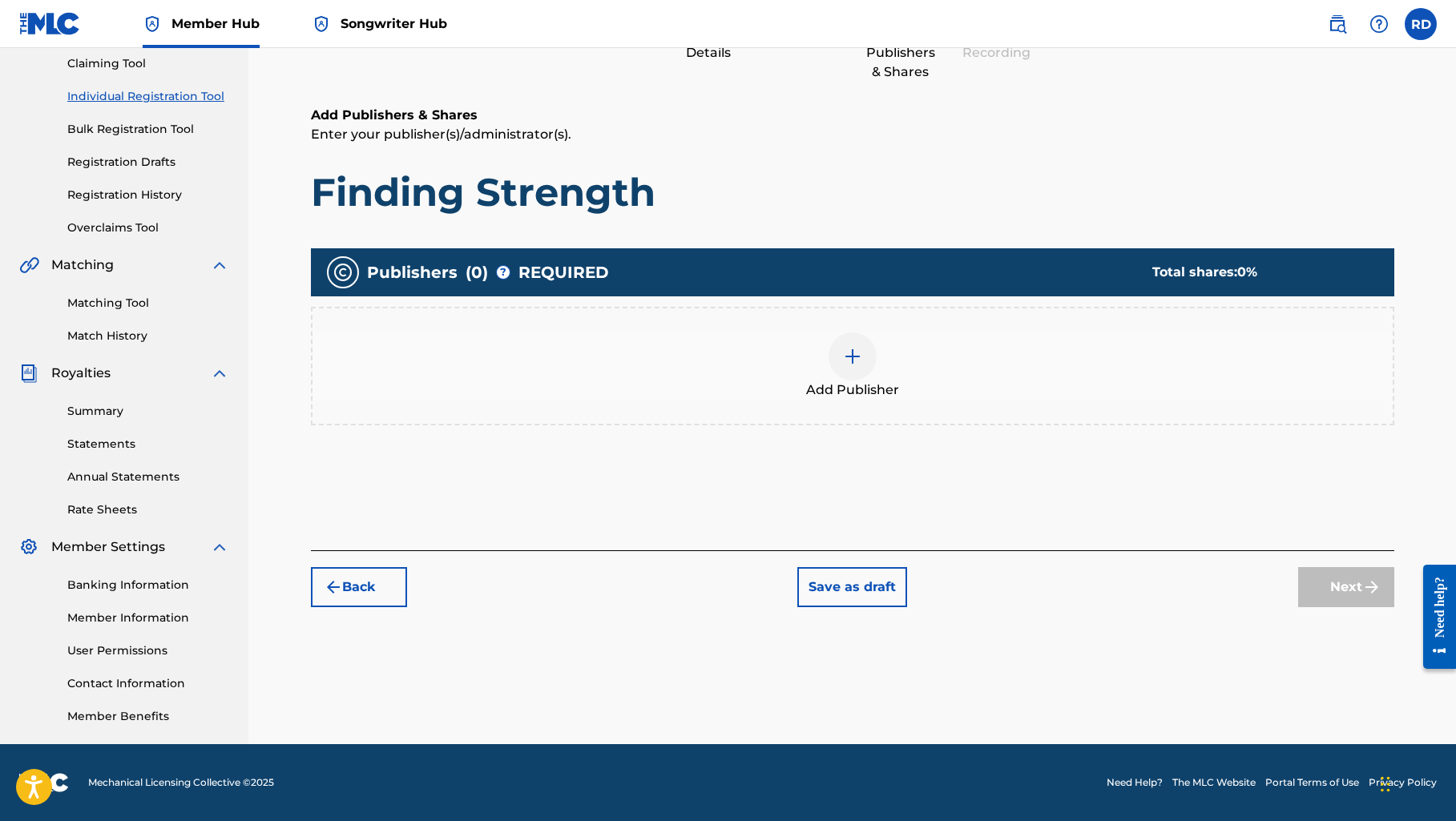
scroll to position [72, 0]
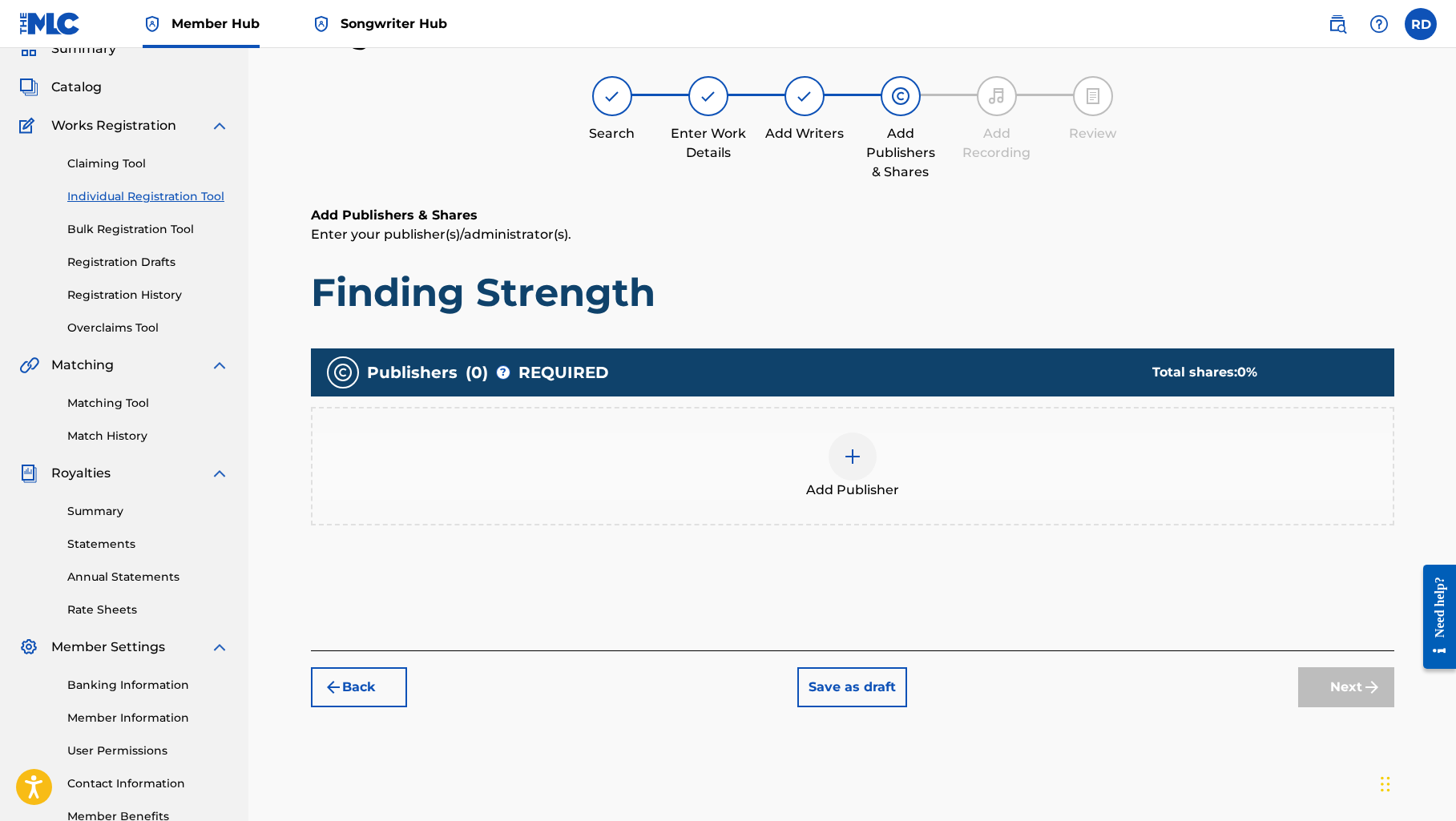
click at [855, 456] on img at bounding box center [853, 456] width 19 height 19
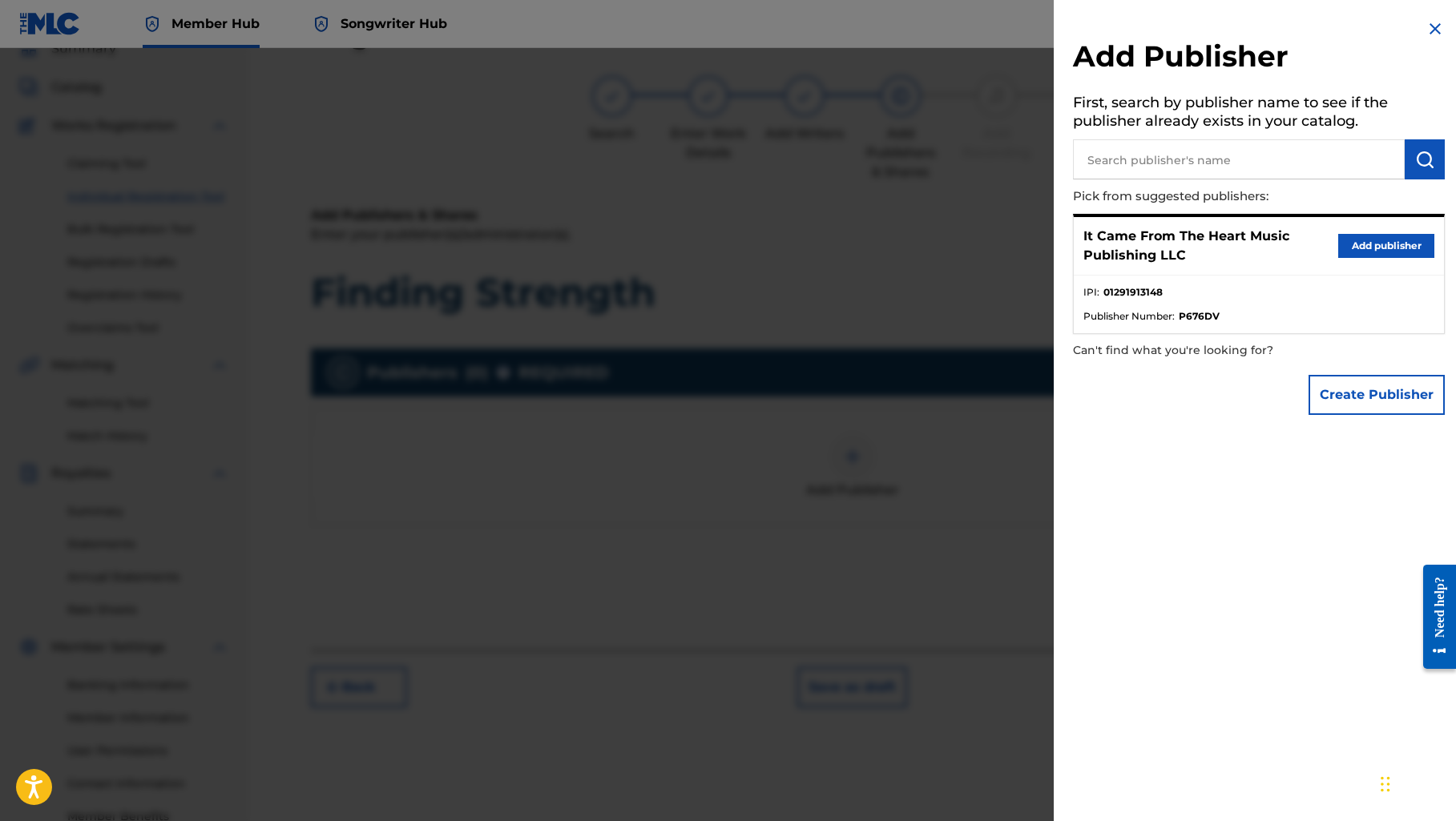
click at [1136, 154] on input "text" at bounding box center [1238, 159] width 331 height 40
type input "5050 songs"
click at [1430, 149] on button "submit" at bounding box center [1425, 159] width 40 height 40
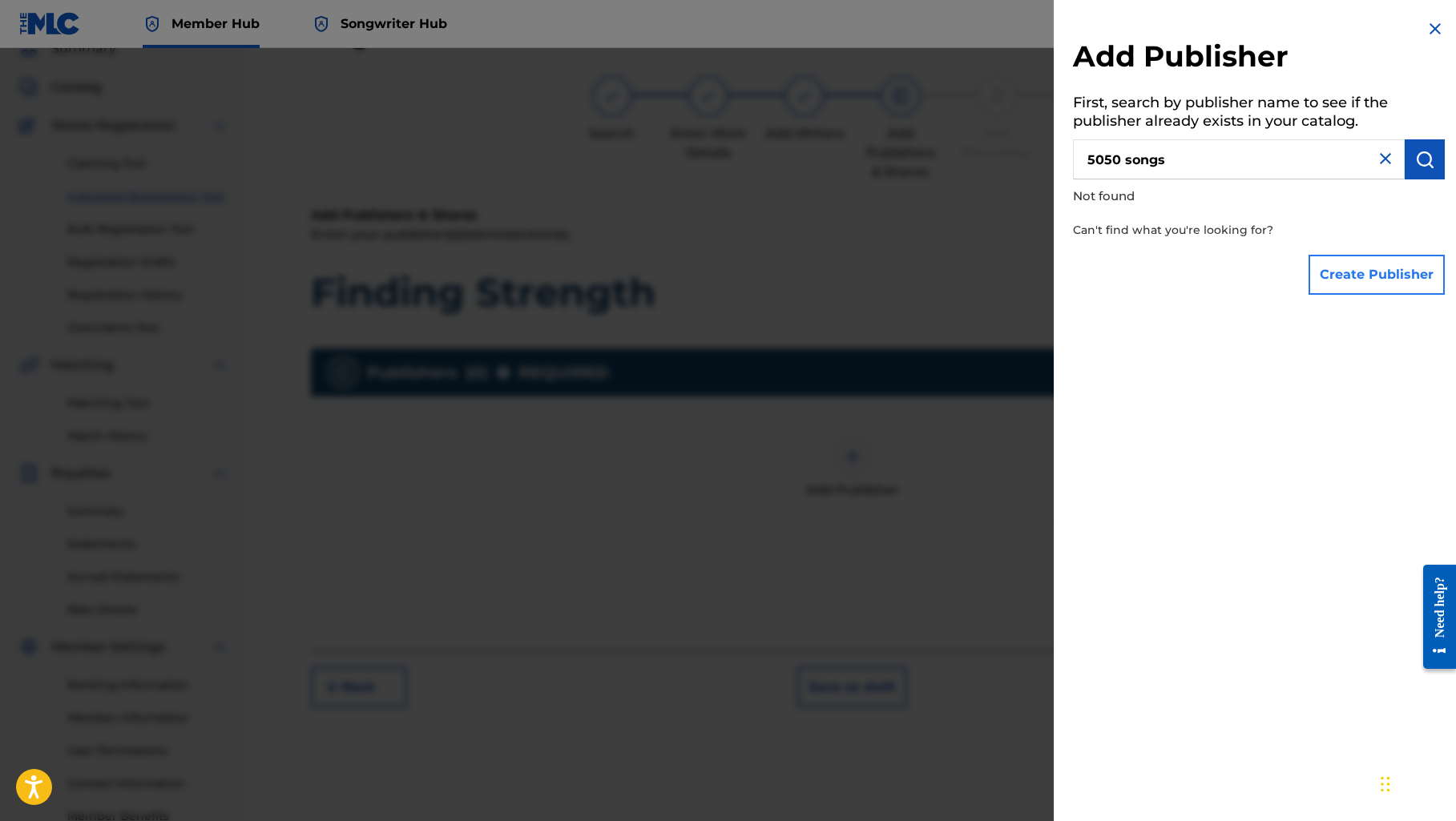
click at [1332, 275] on button "Create Publisher" at bounding box center [1376, 275] width 136 height 40
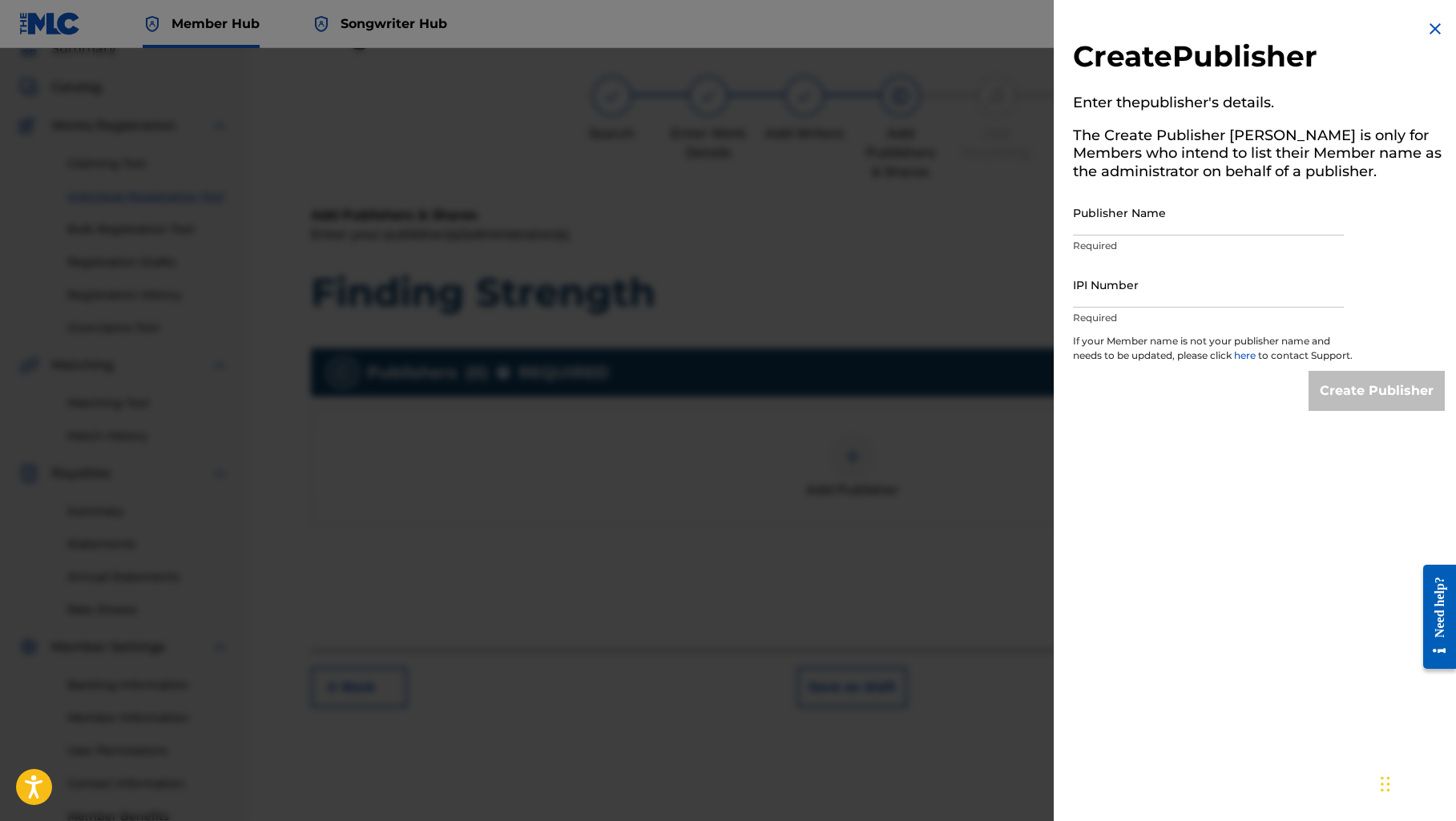
click at [1427, 32] on img at bounding box center [1435, 29] width 19 height 19
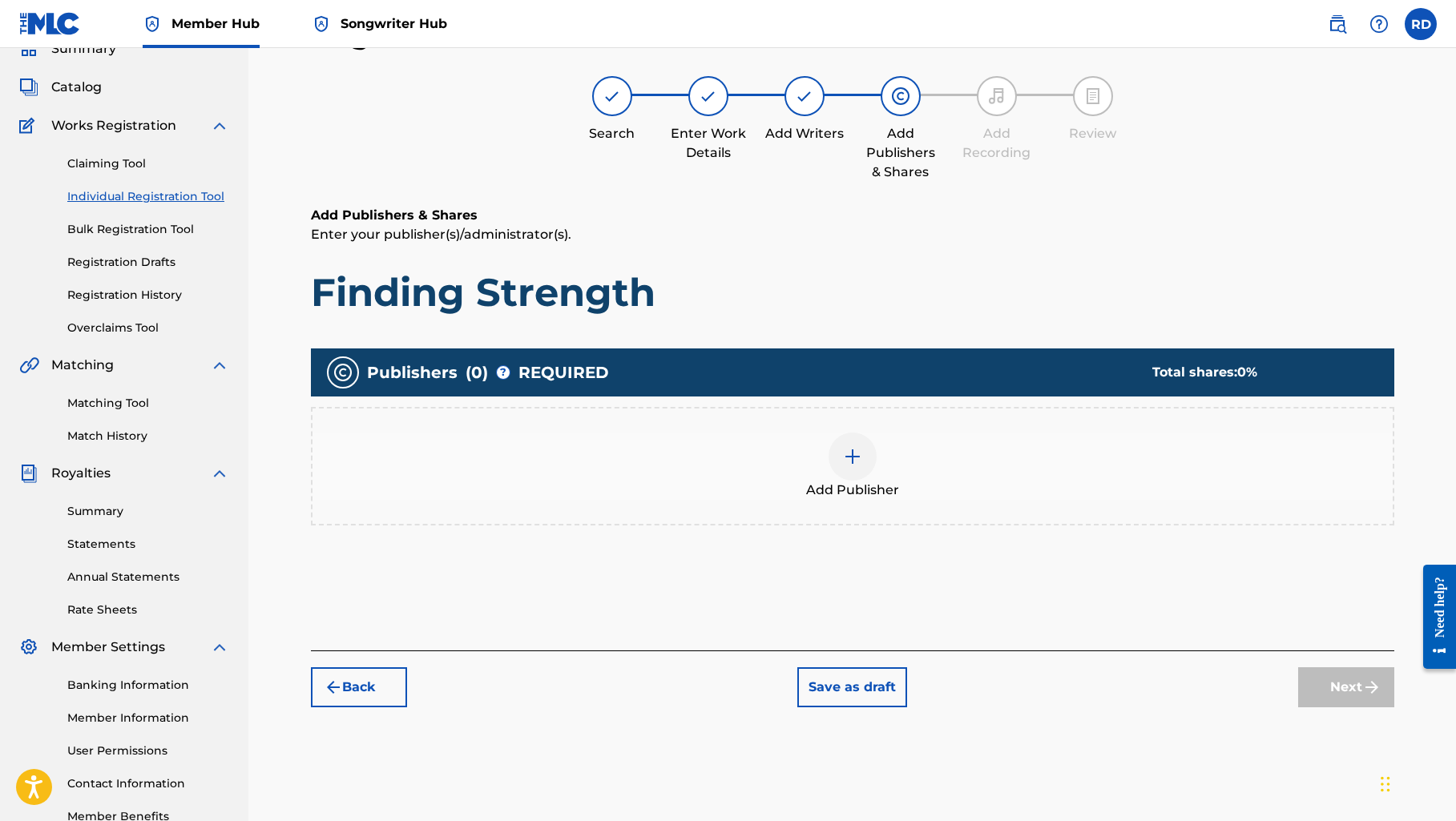
click at [152, 190] on link "Individual Registration Tool" at bounding box center [148, 196] width 162 height 17
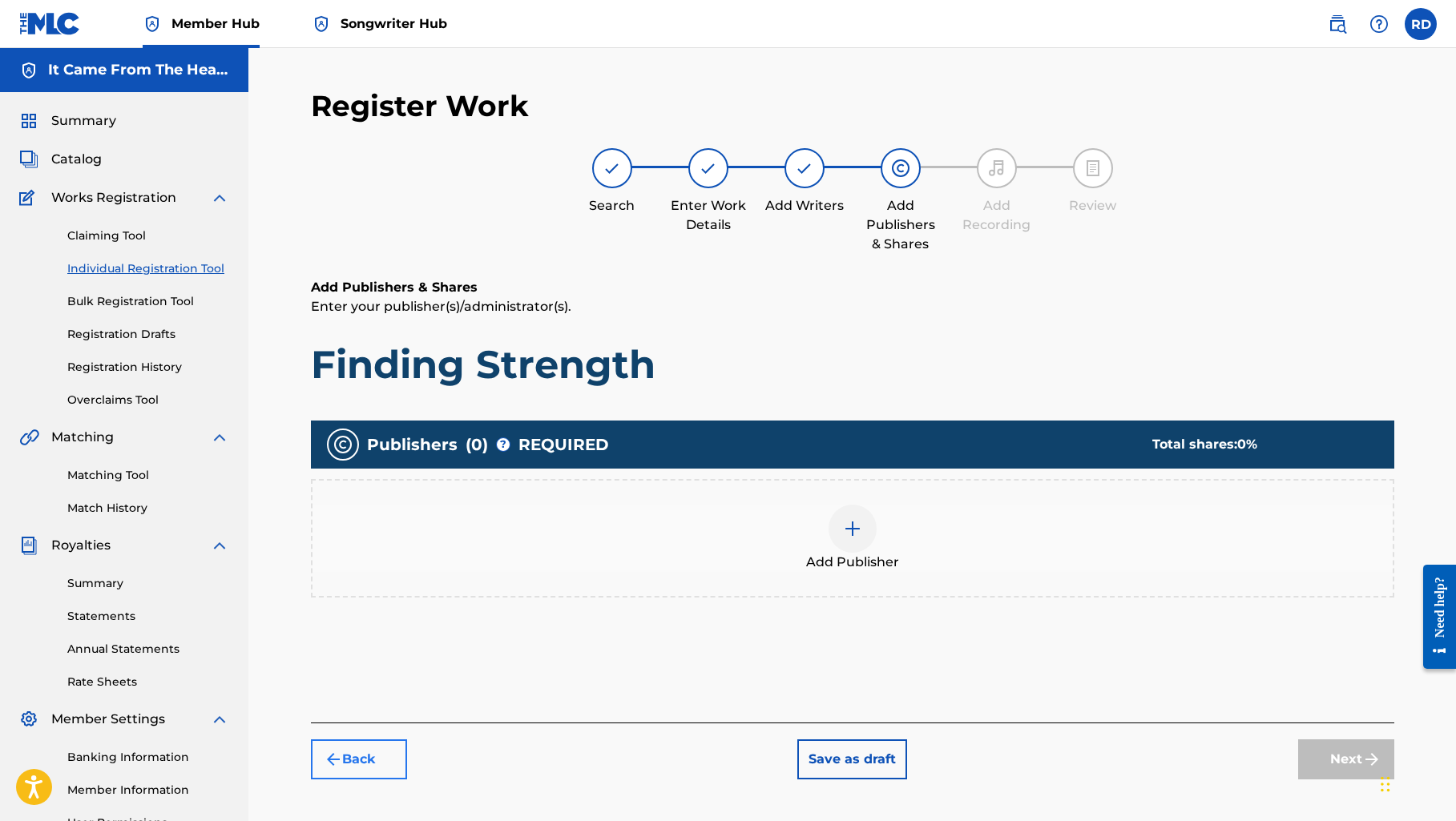
click at [357, 759] on button "Back" at bounding box center [359, 760] width 96 height 40
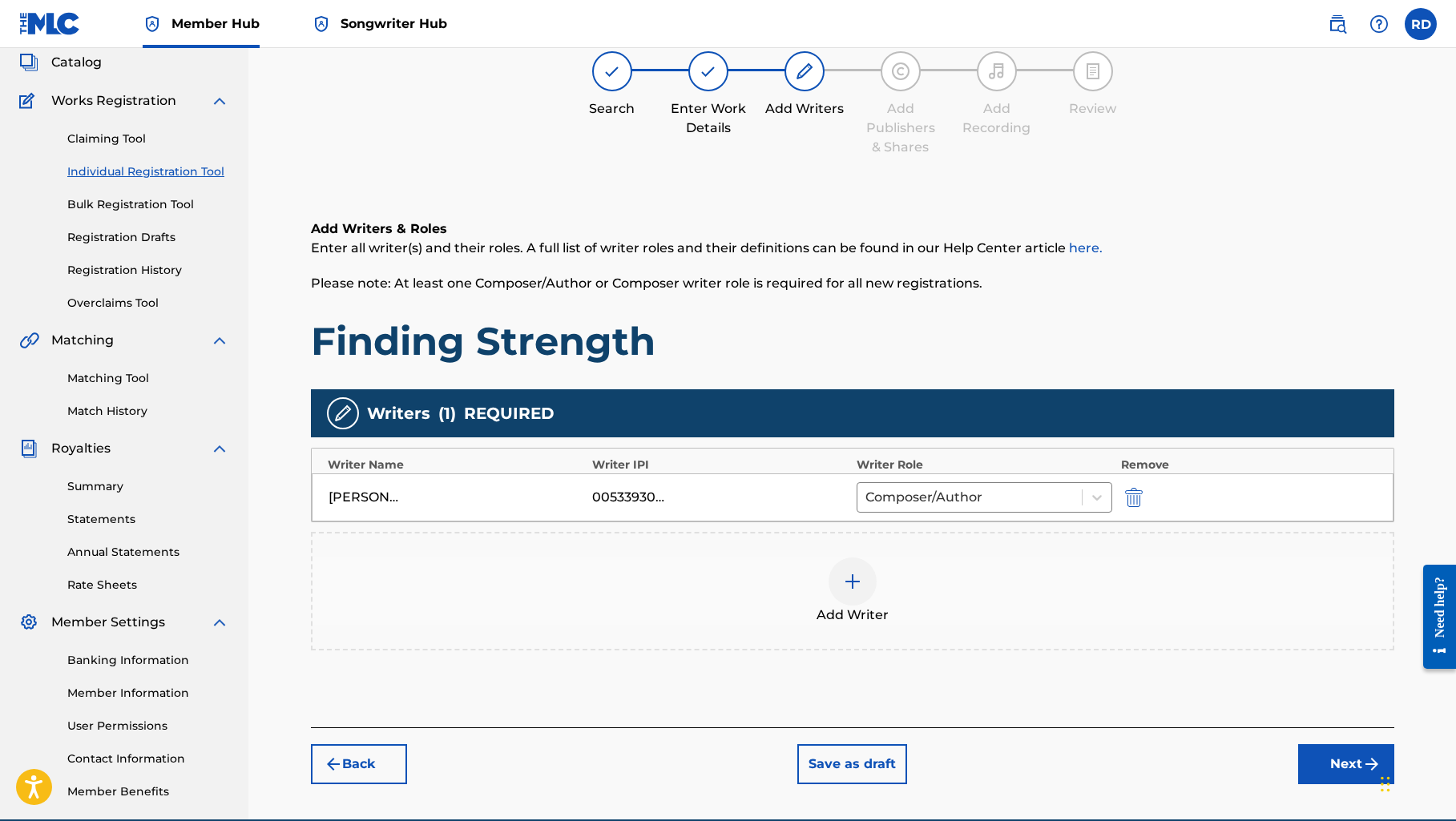
scroll to position [104, 0]
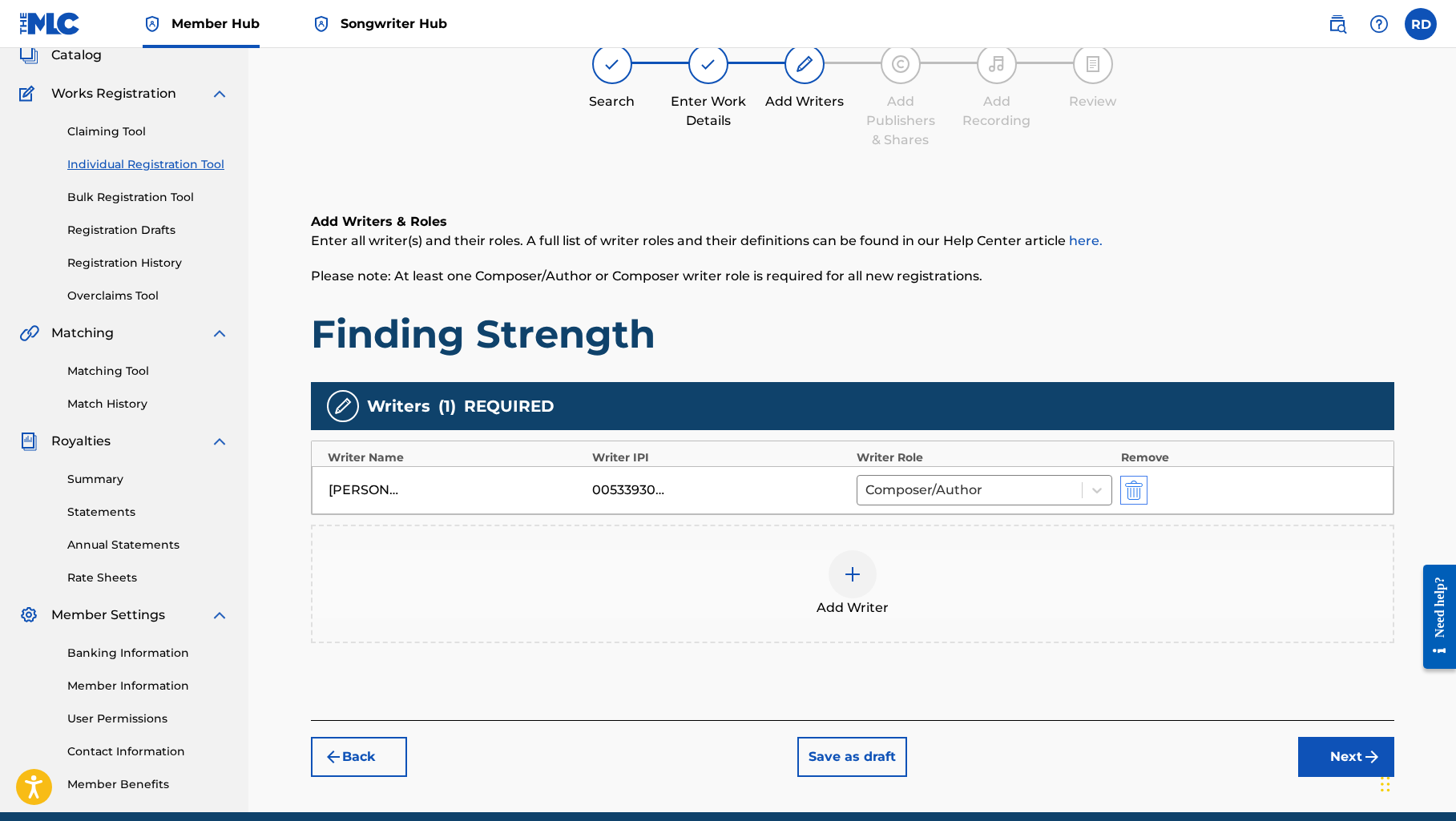
click at [1138, 491] on img "submit" at bounding box center [1133, 491] width 17 height 19
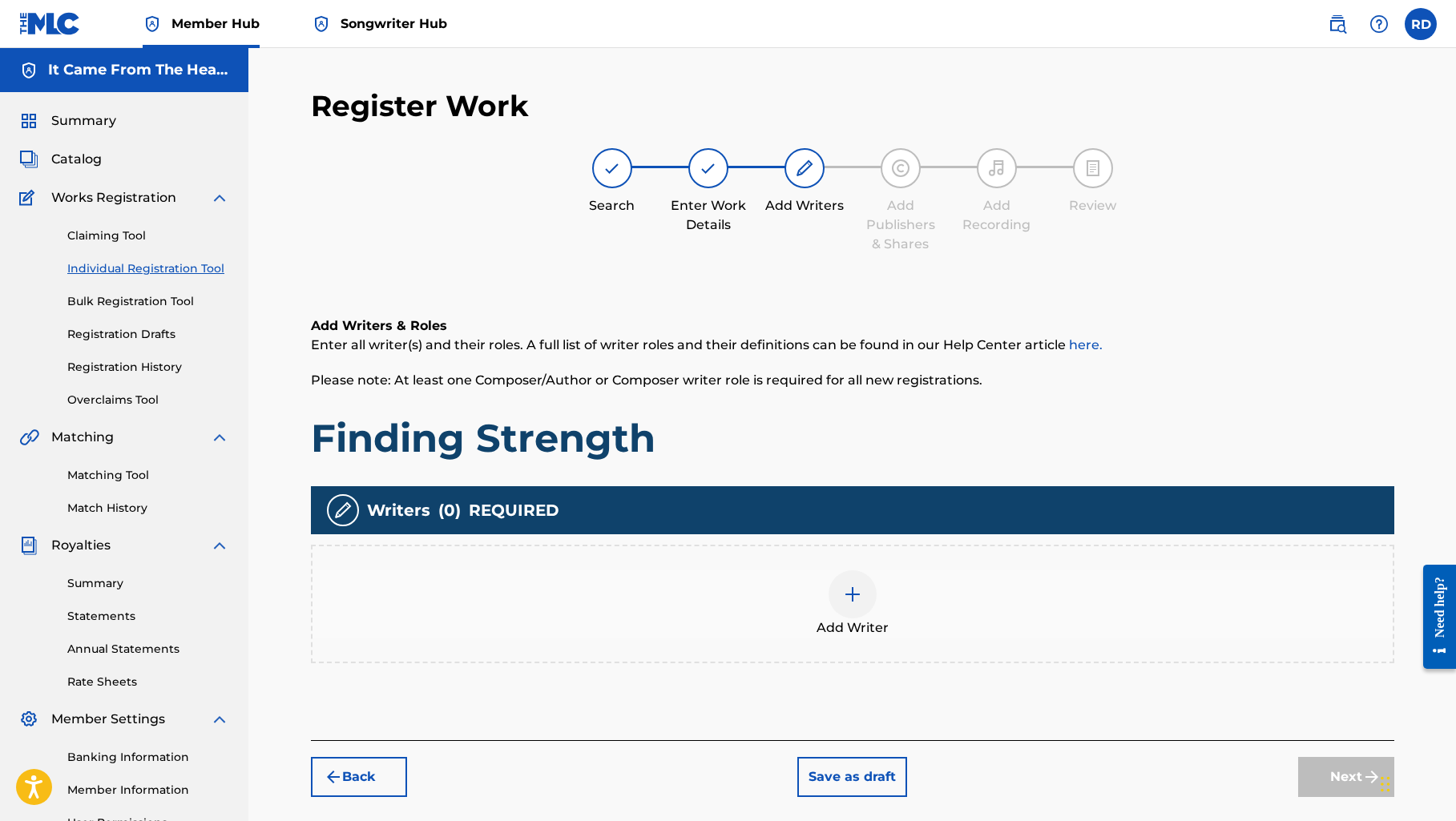
scroll to position [0, 0]
click at [374, 775] on button "Back" at bounding box center [359, 777] width 96 height 40
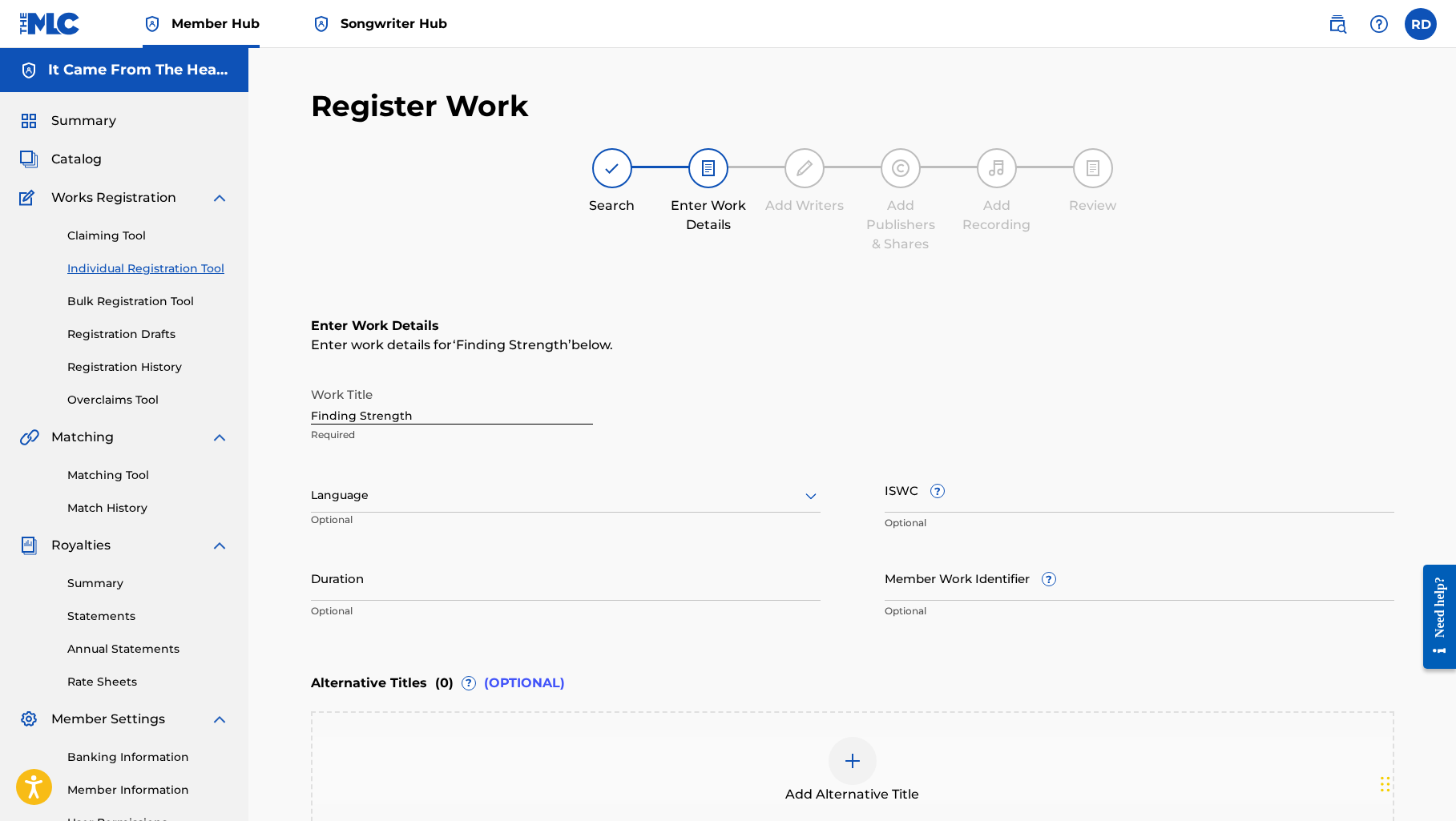
click at [122, 226] on div "Claiming Tool Individual Registration Tool Bulk Registration Tool Registration …" at bounding box center [124, 308] width 210 height 201
click at [122, 230] on link "Claiming Tool" at bounding box center [148, 235] width 162 height 17
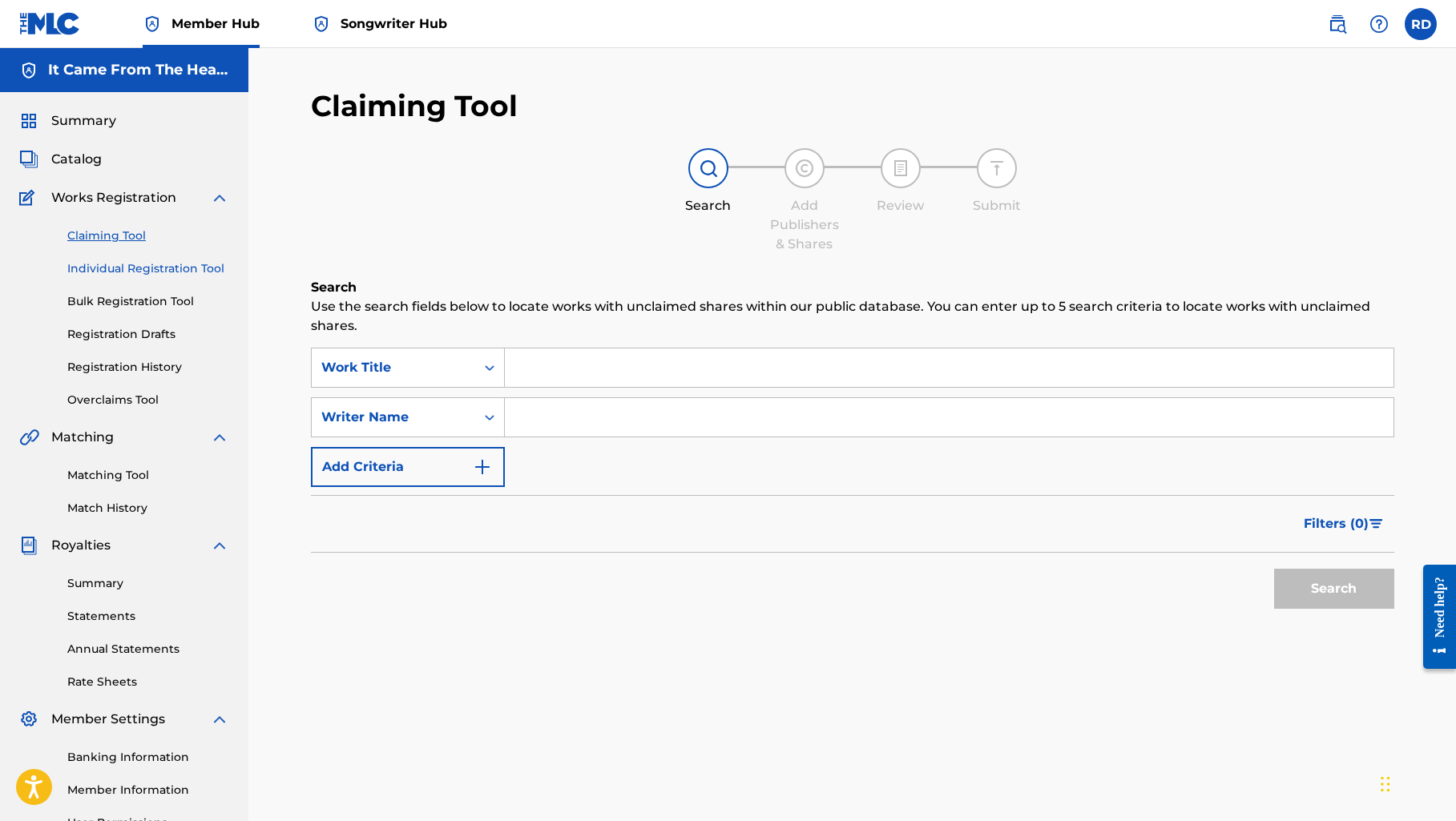
click at [128, 269] on link "Individual Registration Tool" at bounding box center [148, 268] width 162 height 17
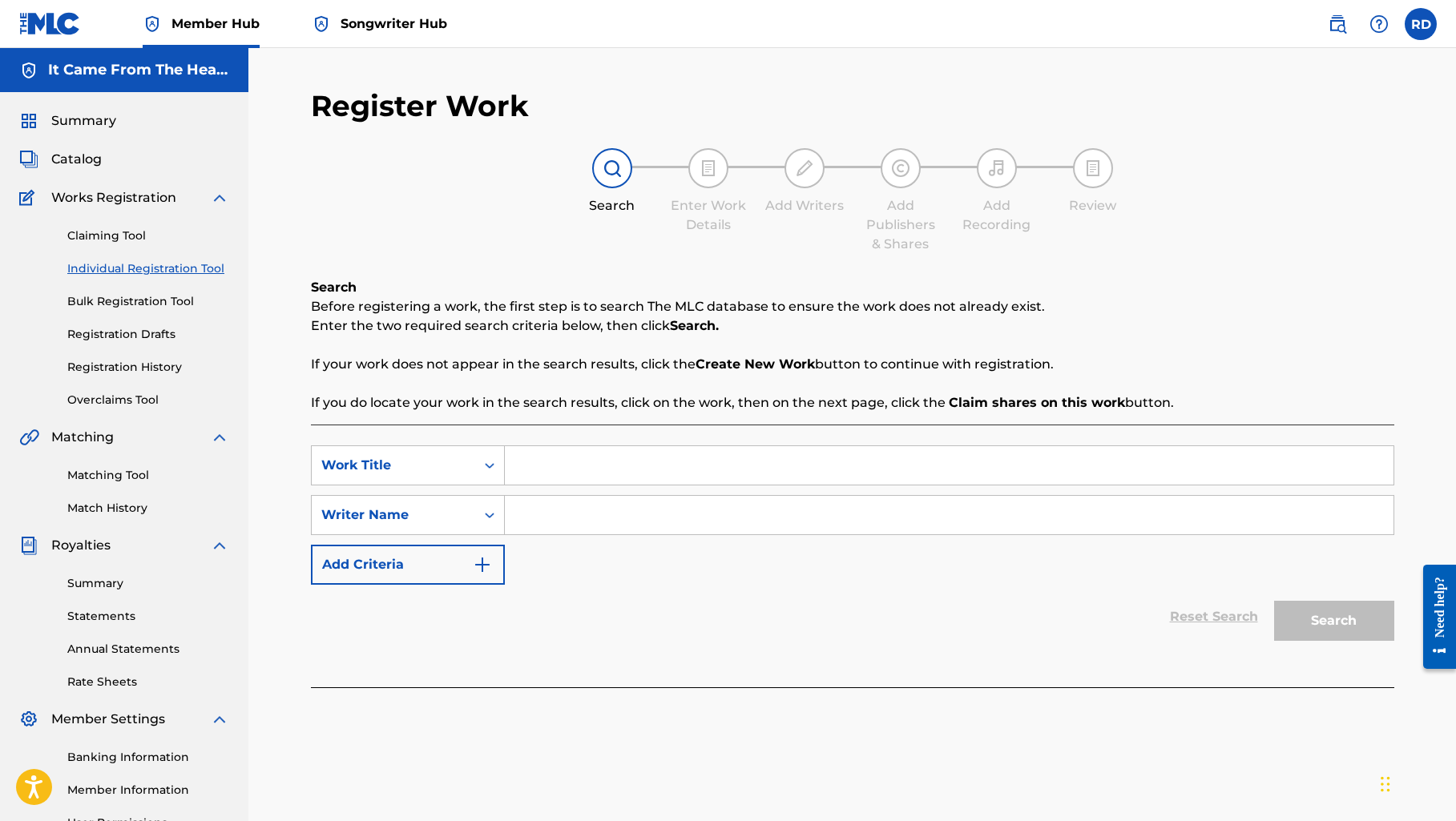
click at [566, 473] on input "Search Form" at bounding box center [949, 465] width 888 height 38
paste input "Celebrate, It's Your Birthday"
type input "Celebrate, It's Your Birthday"
click at [569, 502] on input "Search Form" at bounding box center [949, 515] width 888 height 38
type input "[PERSON_NAME]"
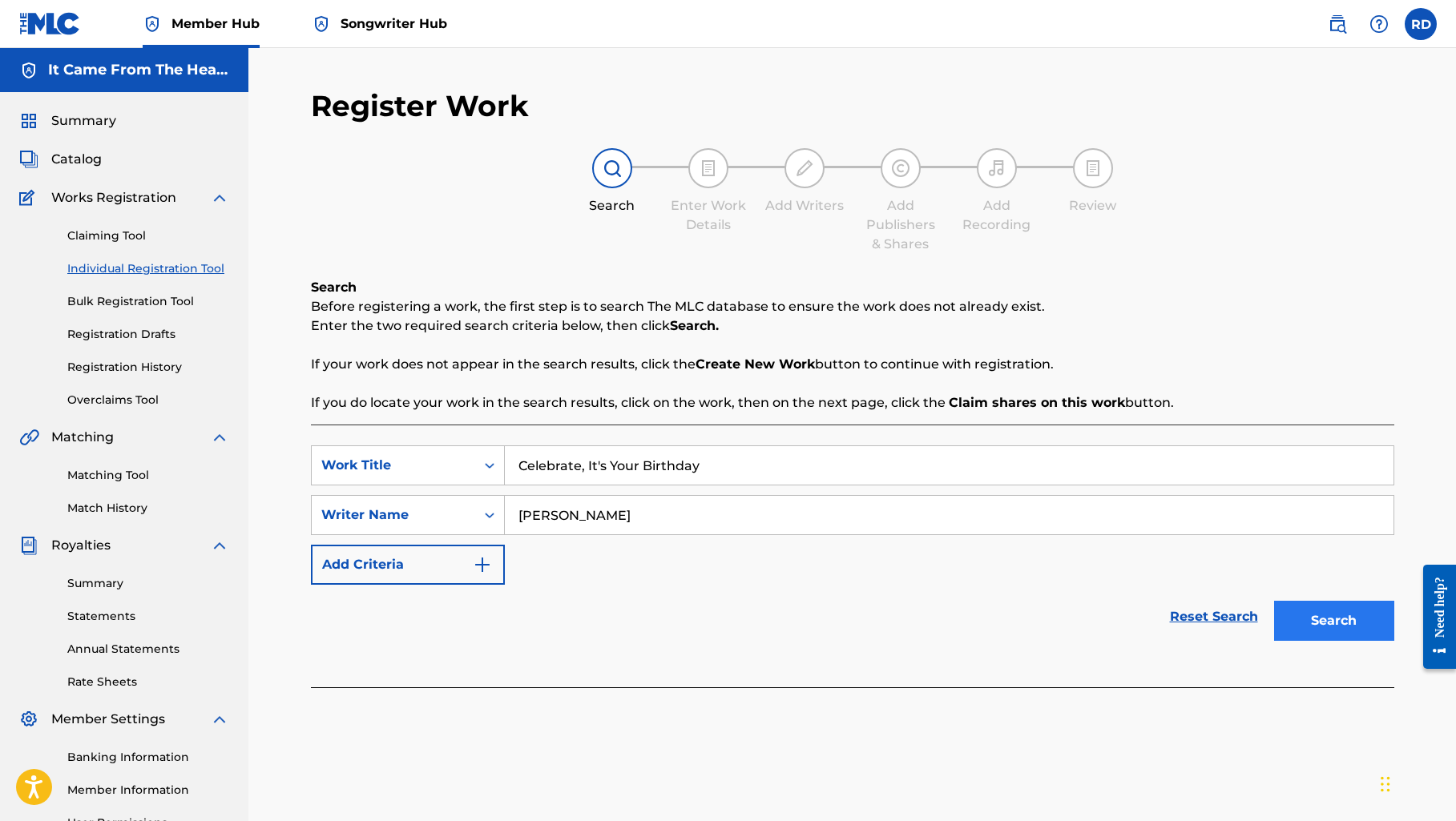
click at [1305, 630] on button "Search" at bounding box center [1334, 621] width 120 height 40
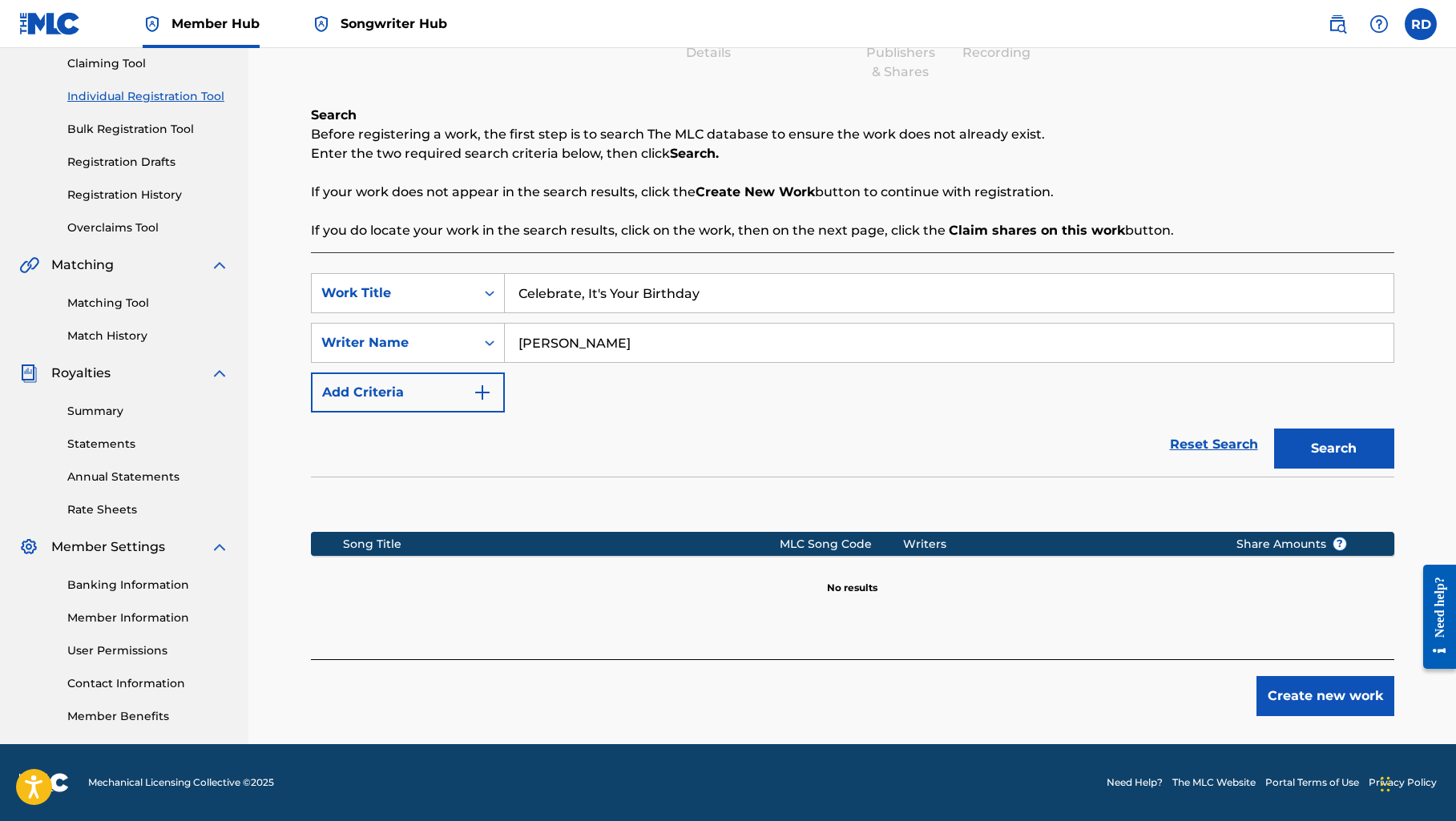
scroll to position [172, 0]
click at [1269, 706] on button "Create new work" at bounding box center [1325, 696] width 138 height 40
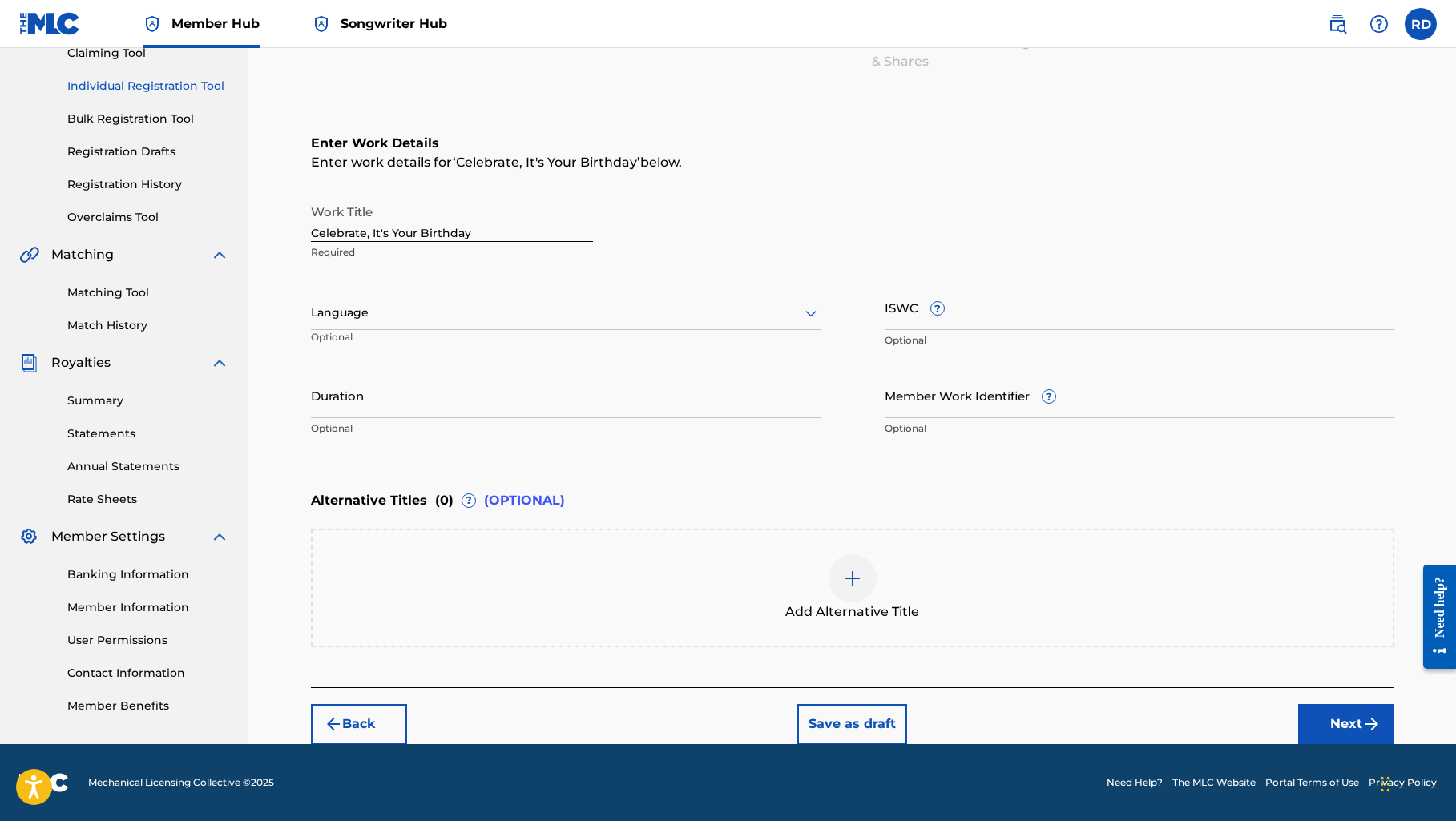
scroll to position [183, 0]
click at [1341, 717] on button "Next" at bounding box center [1346, 724] width 96 height 40
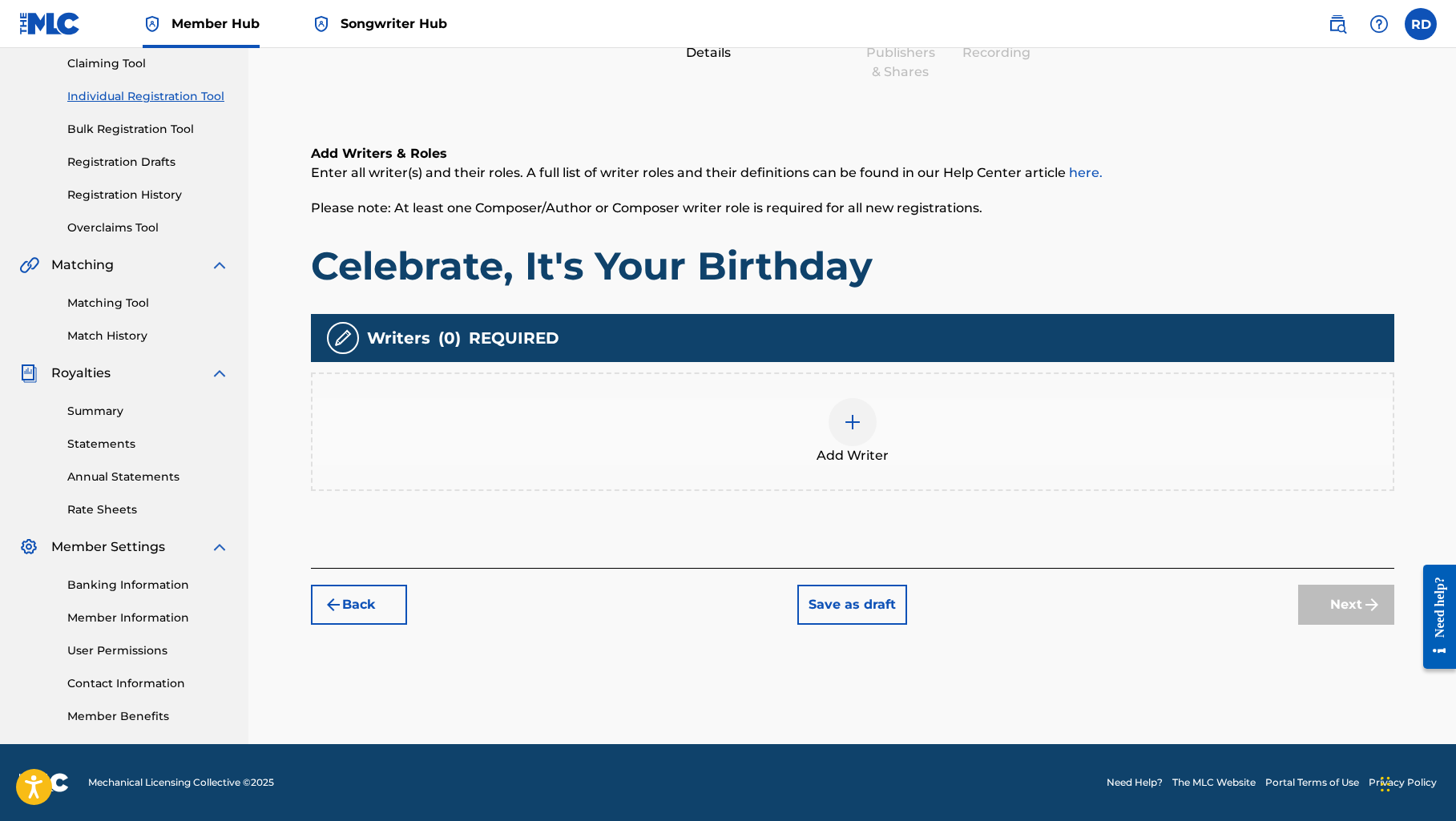
click at [848, 425] on img at bounding box center [853, 422] width 19 height 19
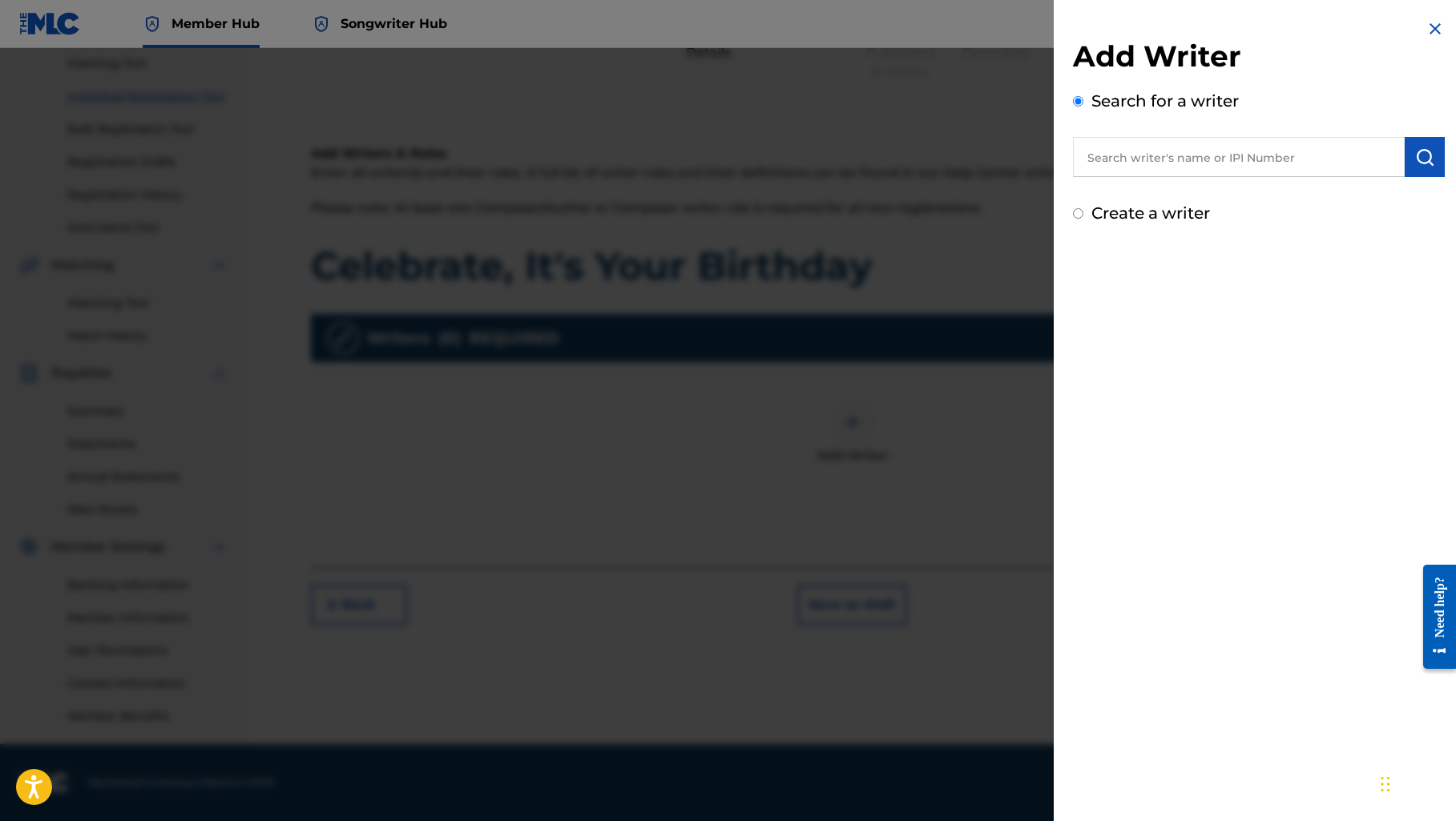
click at [1160, 161] on input "text" at bounding box center [1238, 157] width 331 height 40
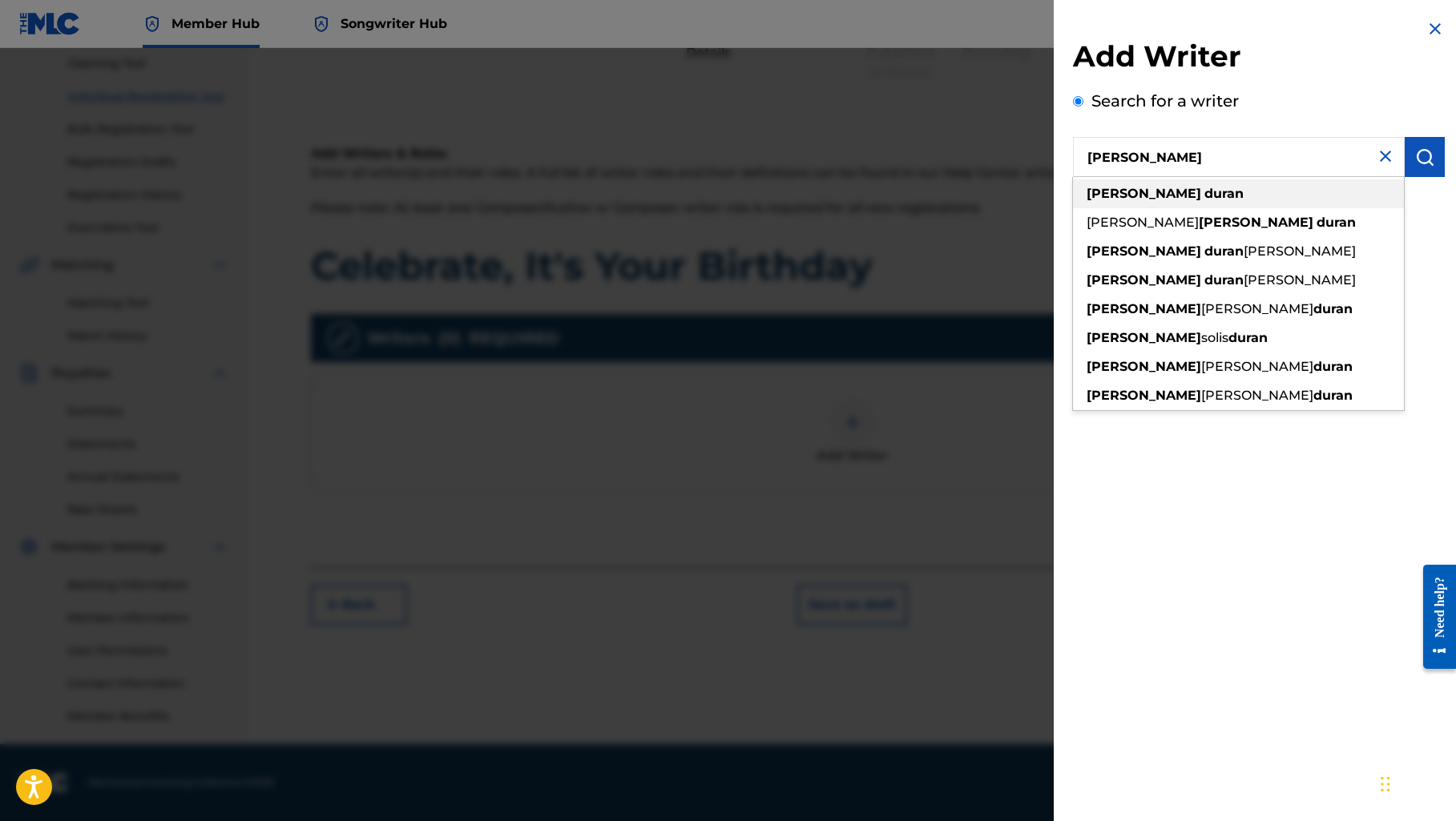
type input "[PERSON_NAME]"
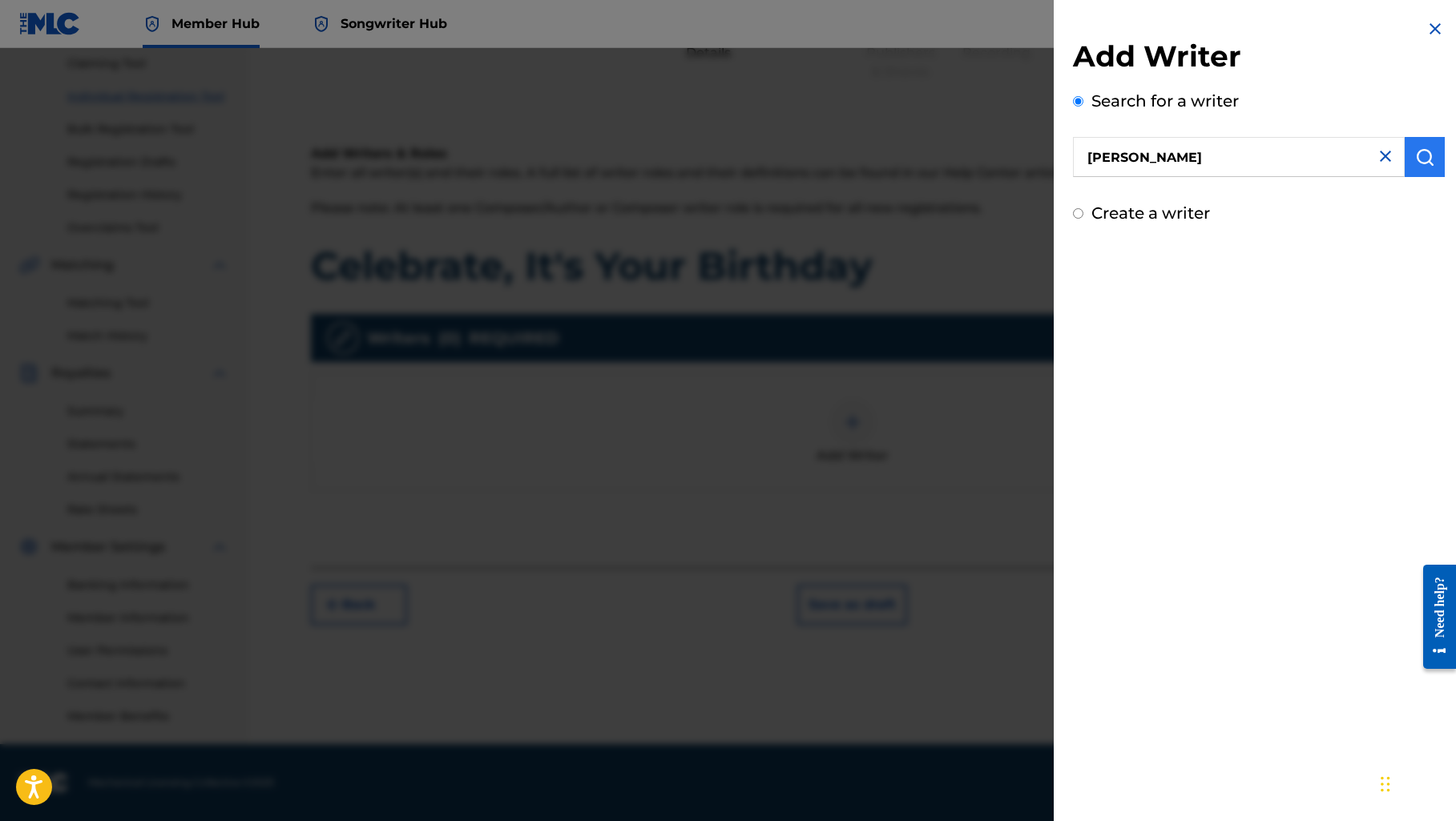
click at [1415, 151] on img "submit" at bounding box center [1425, 157] width 19 height 19
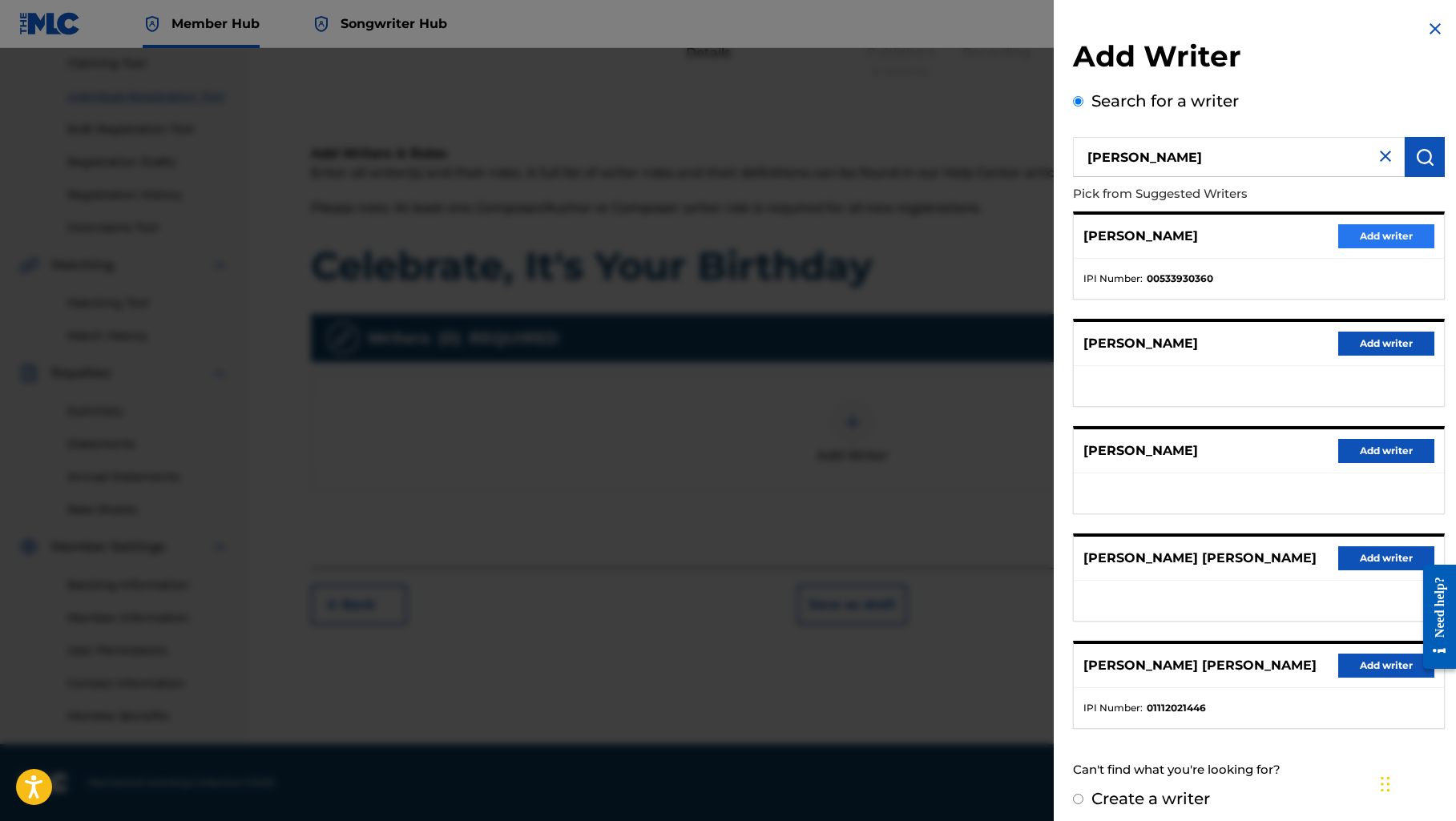
click at [1351, 233] on button "Add writer" at bounding box center [1386, 236] width 96 height 24
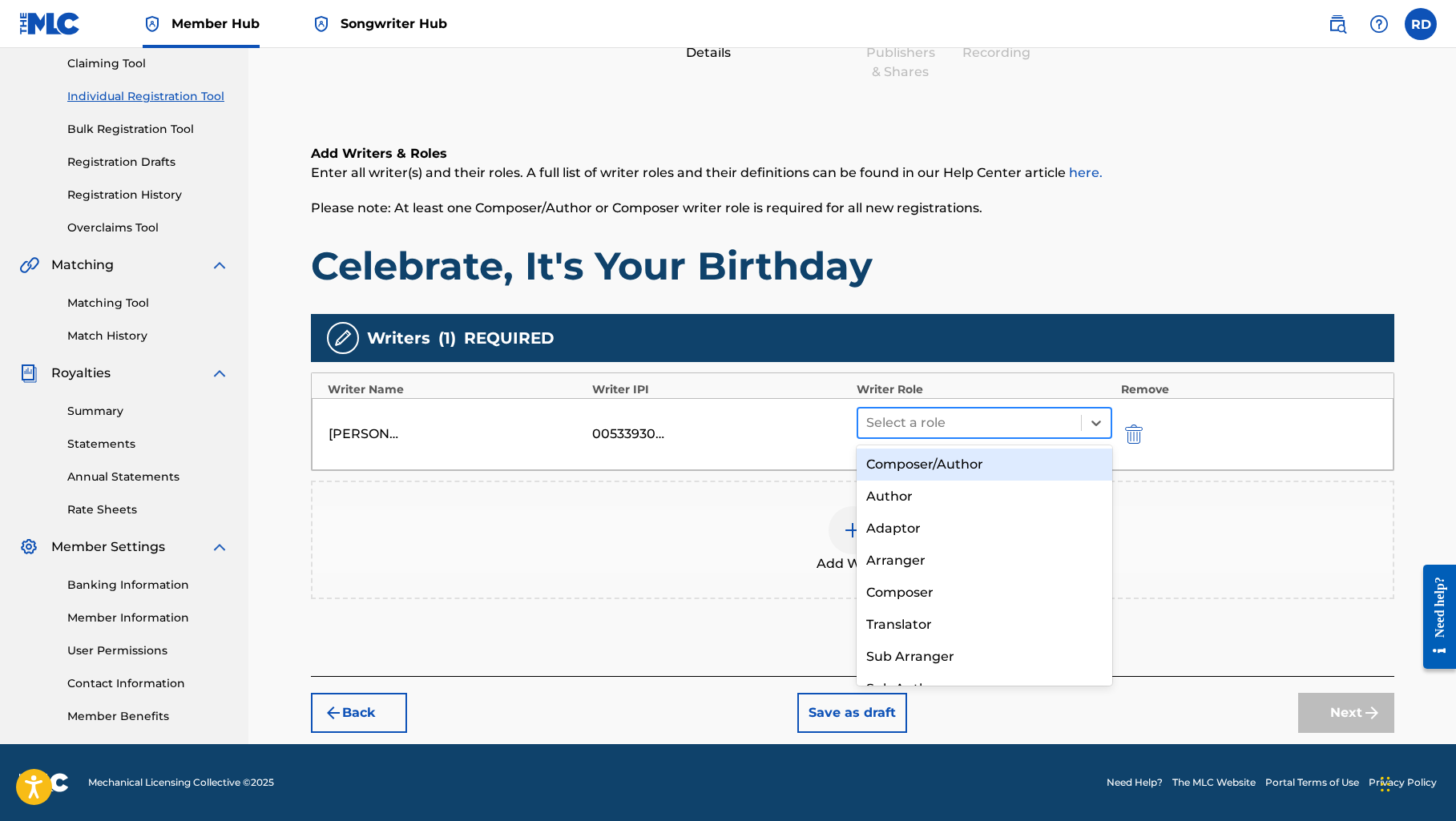
click at [944, 427] on div at bounding box center [969, 423] width 207 height 23
click at [933, 463] on div "Composer/Author" at bounding box center [984, 464] width 256 height 32
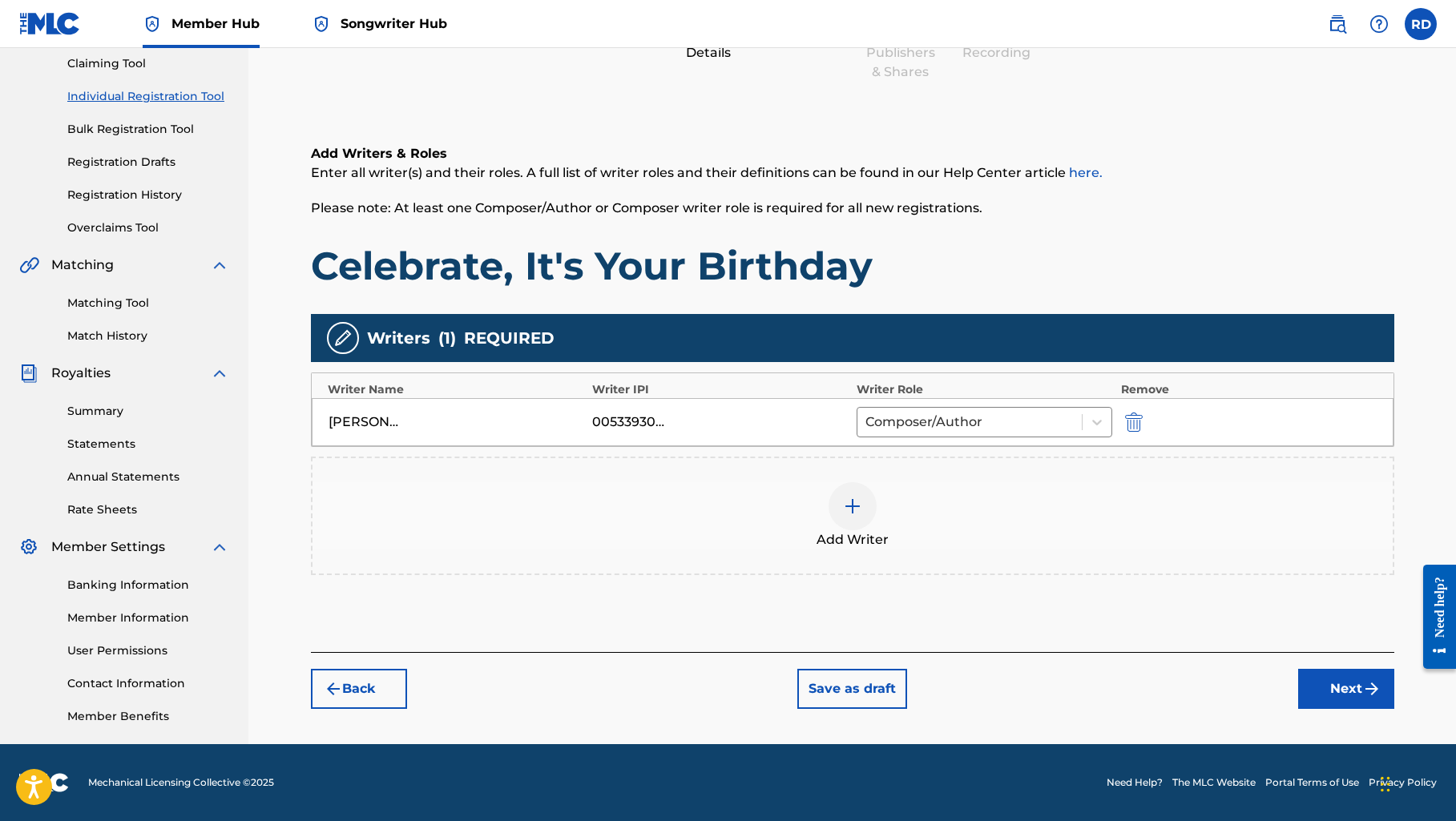
click at [848, 497] on img at bounding box center [853, 506] width 19 height 19
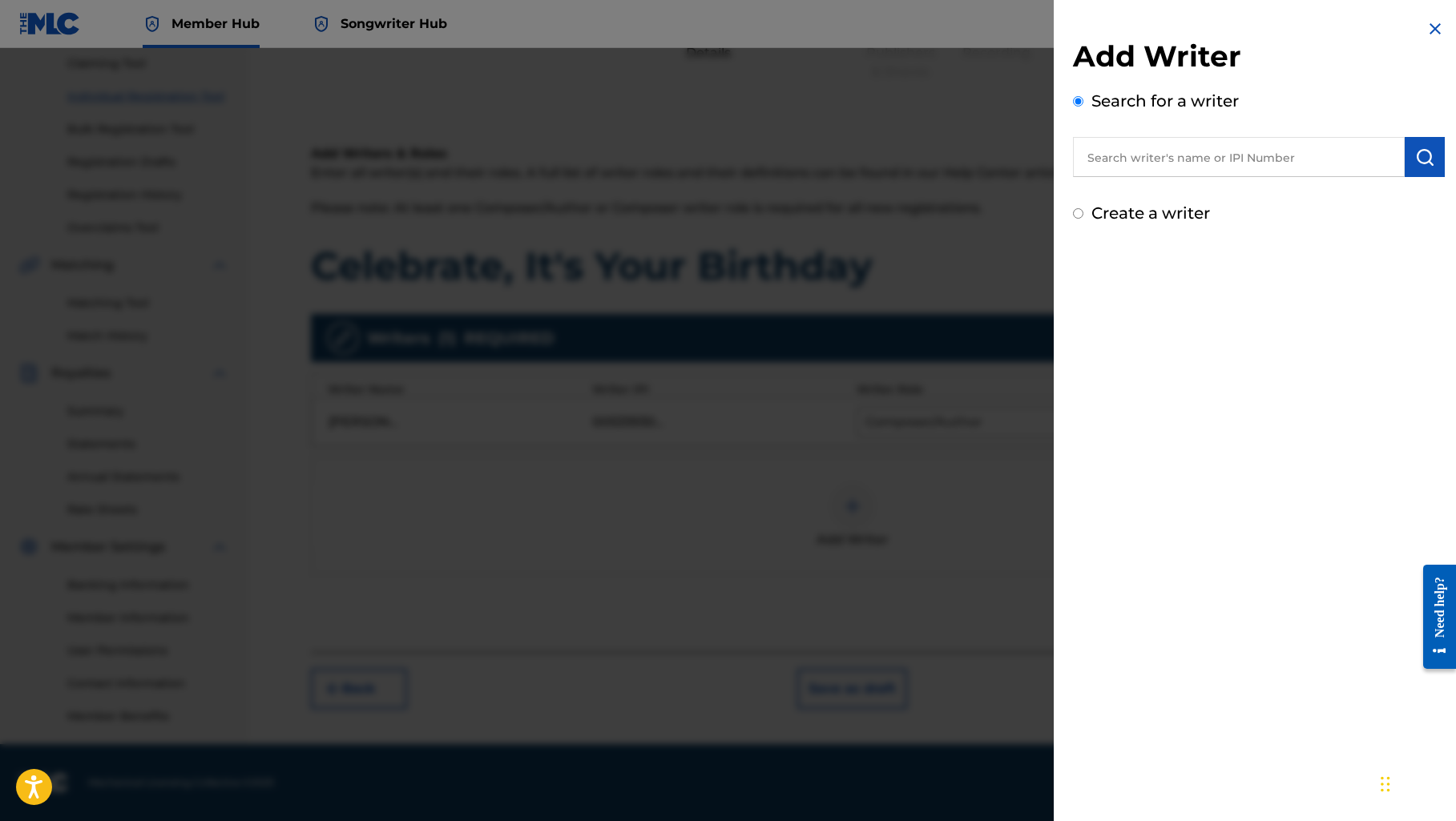
click at [1124, 165] on input "text" at bounding box center [1238, 157] width 331 height 40
type input "T"
type input "t"
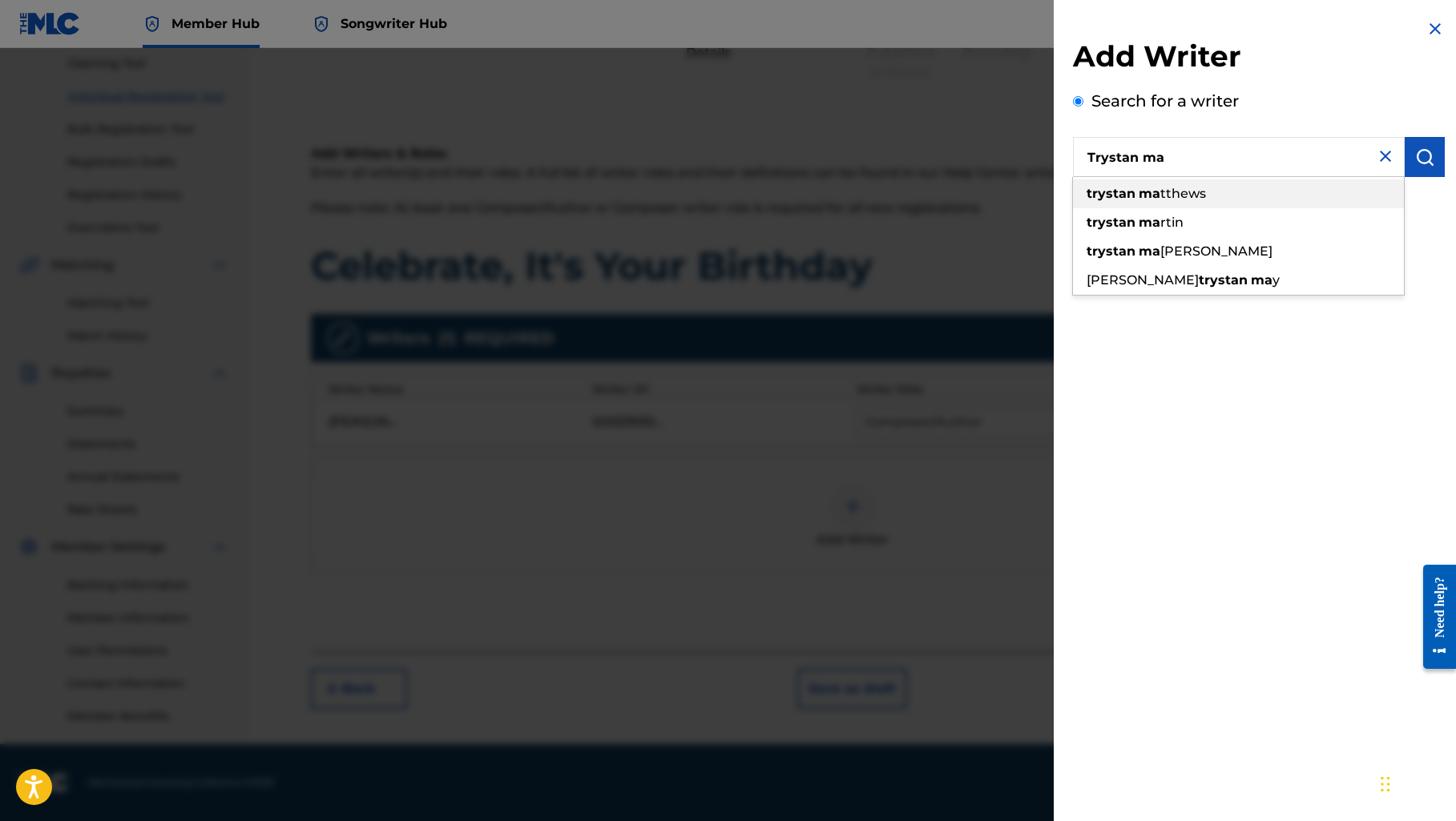
click at [1114, 188] on strong "trystan" at bounding box center [1111, 193] width 49 height 15
type input "[PERSON_NAME]"
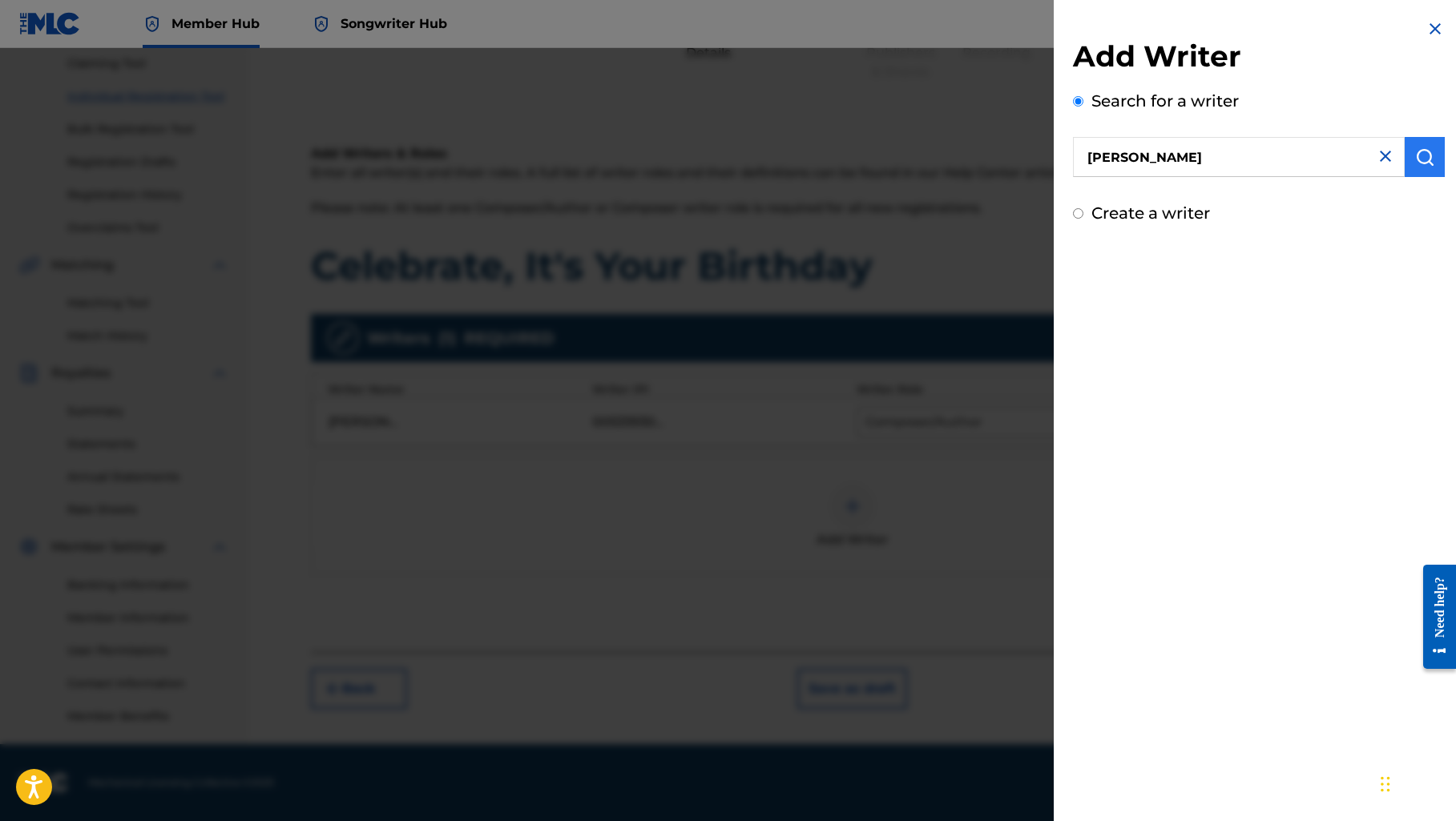
click at [1417, 158] on img "submit" at bounding box center [1425, 157] width 19 height 19
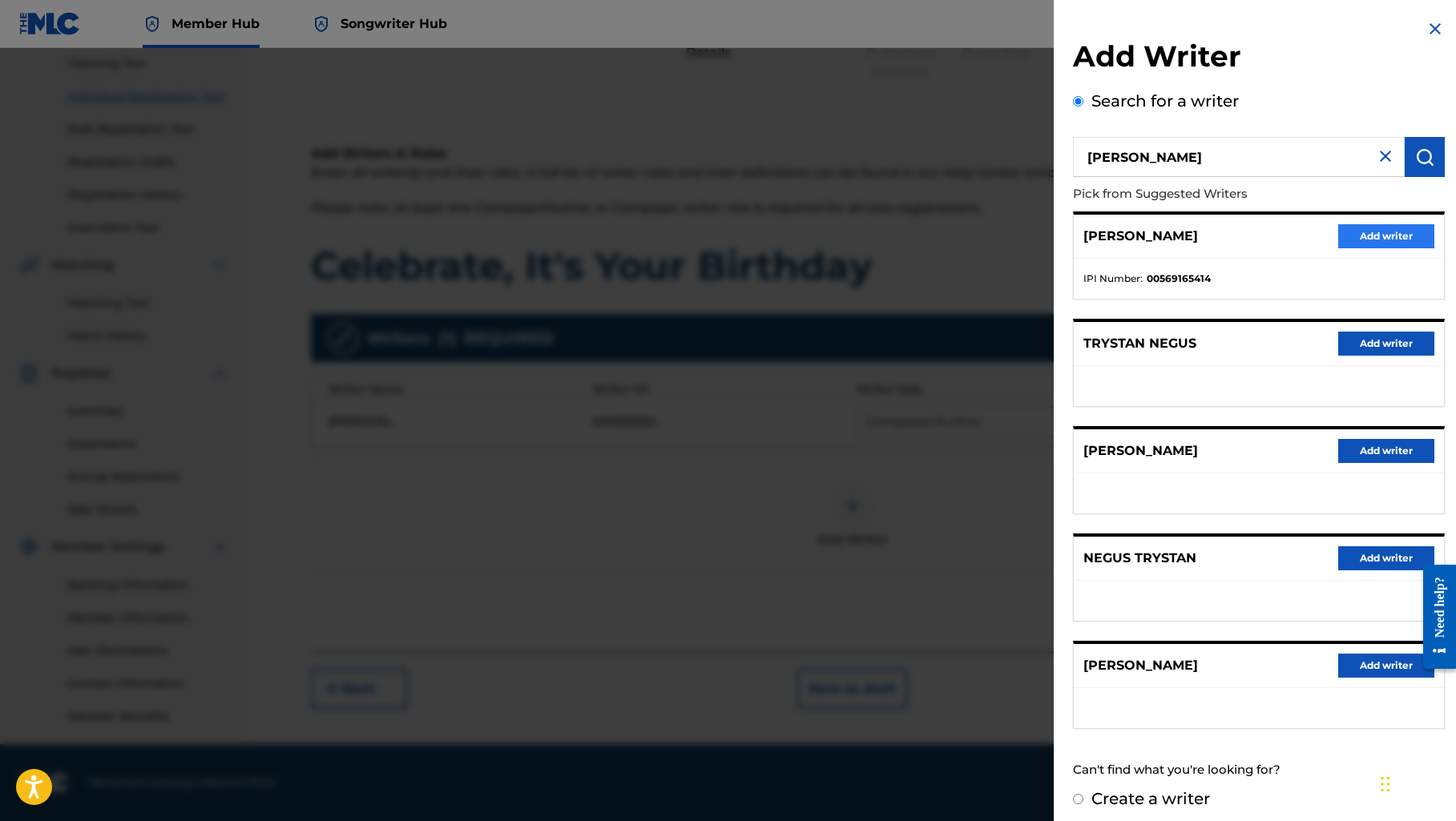
click at [1396, 230] on button "Add writer" at bounding box center [1386, 236] width 96 height 24
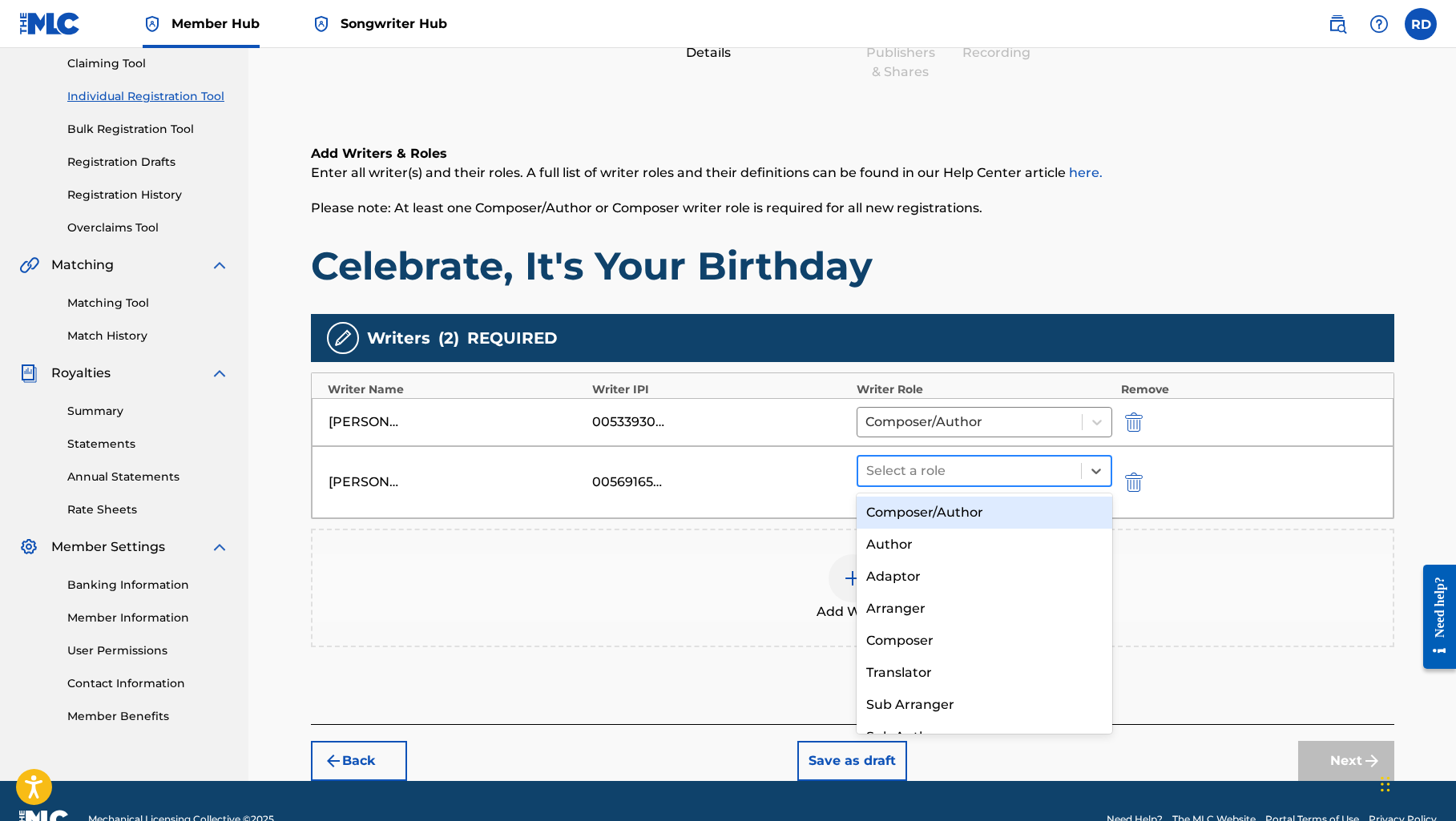
click at [977, 468] on div at bounding box center [969, 471] width 207 height 23
click at [963, 505] on div "Composer/Author" at bounding box center [984, 512] width 256 height 32
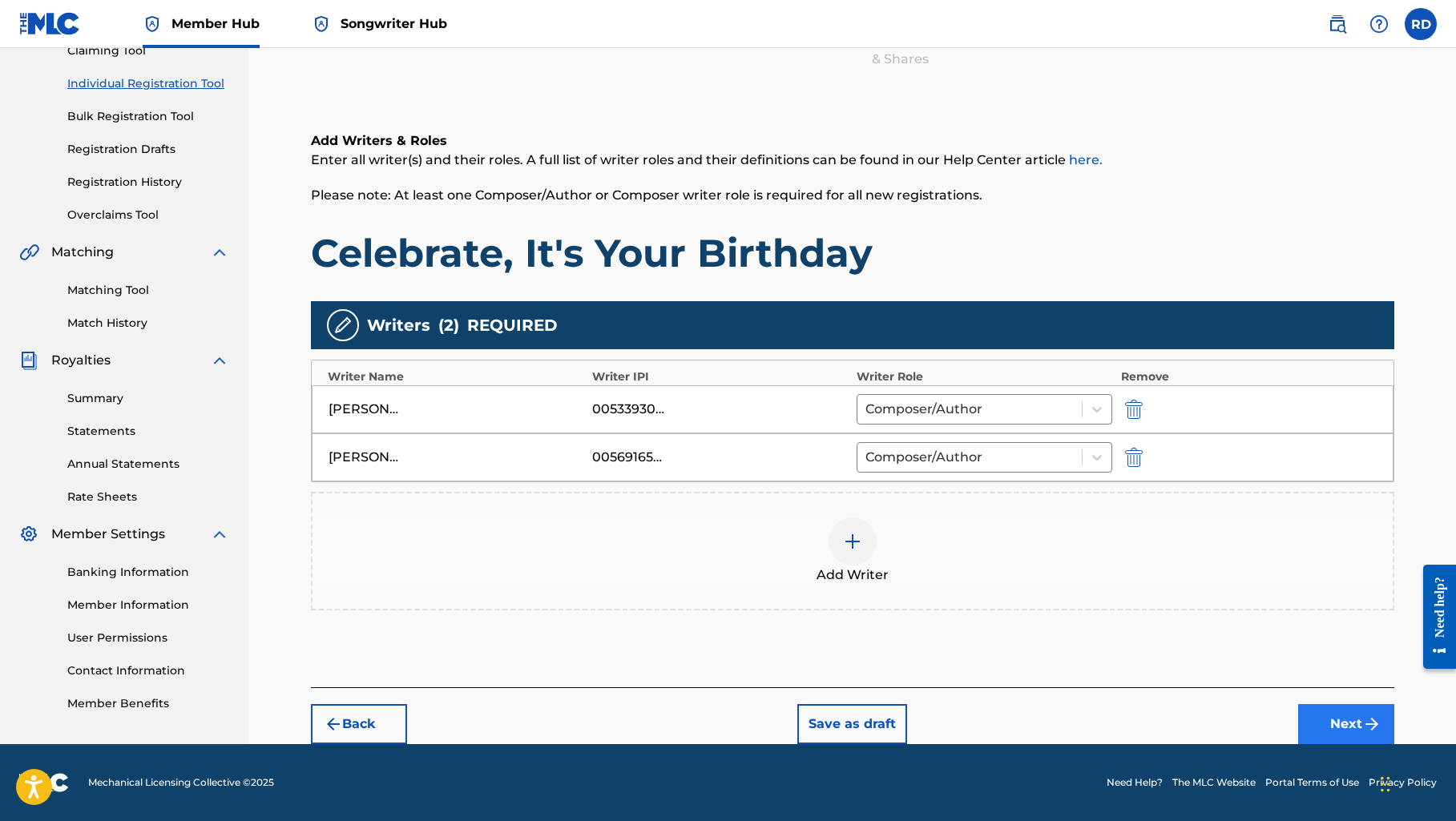
click at [1345, 729] on button "Next" at bounding box center [1346, 724] width 96 height 40
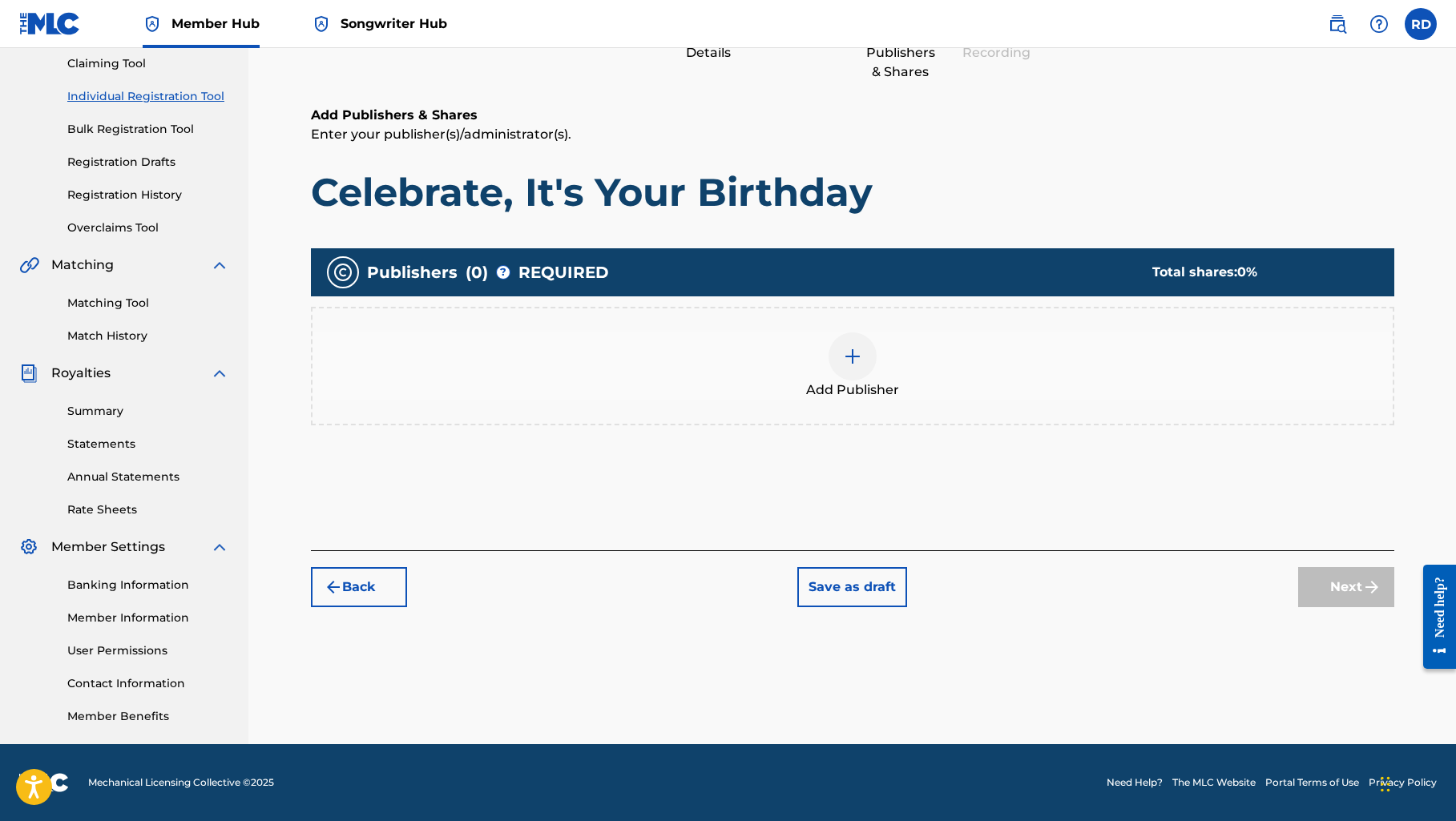
click at [856, 353] on img at bounding box center [853, 357] width 19 height 19
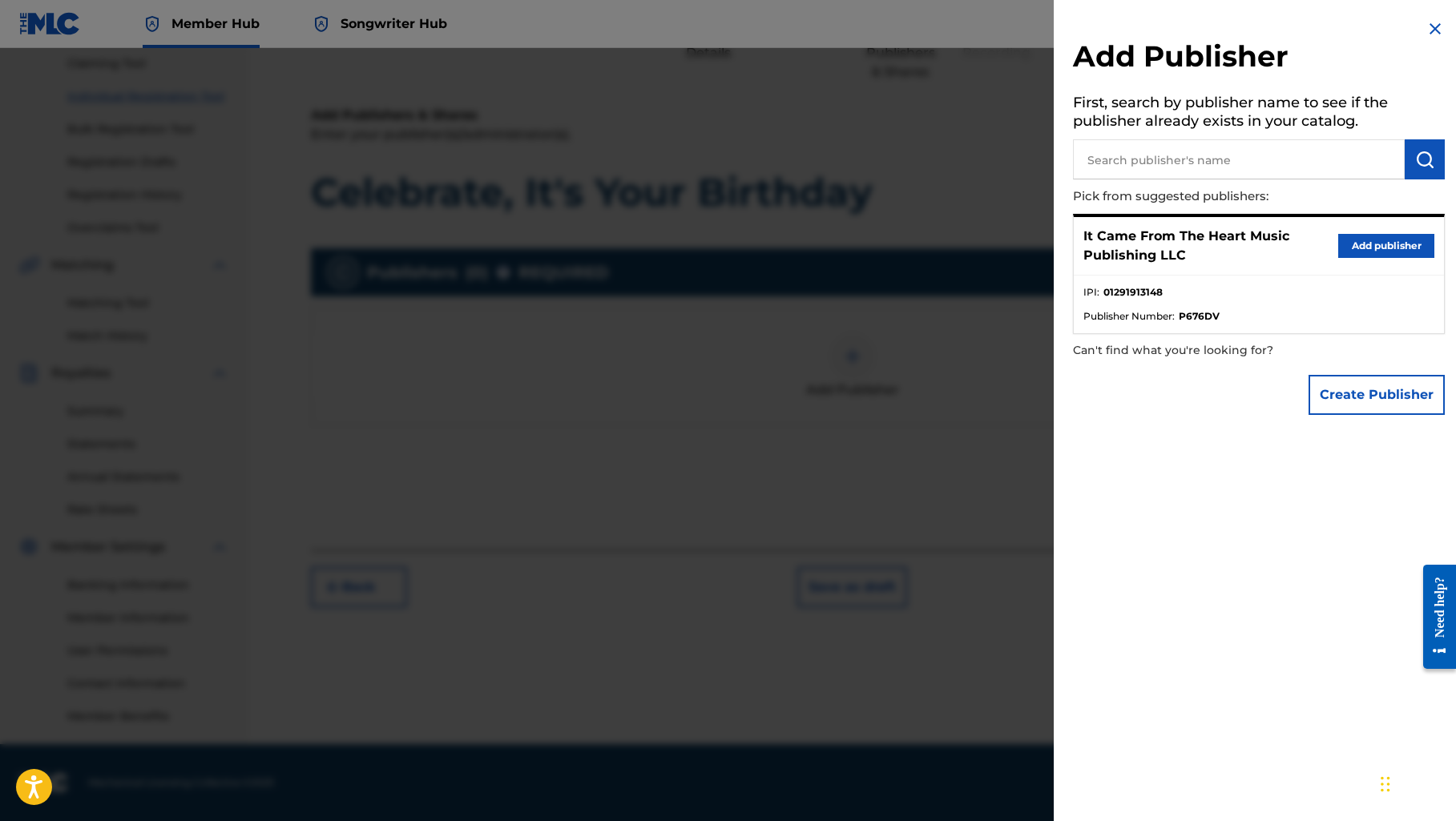
click at [1153, 157] on input "text" at bounding box center [1238, 159] width 331 height 40
click at [1125, 167] on input "text" at bounding box center [1238, 159] width 331 height 40
paste input "5050Songs Music Publishing"
type input "5050Songs Music Publishing"
click at [1422, 161] on img "submit" at bounding box center [1425, 159] width 19 height 19
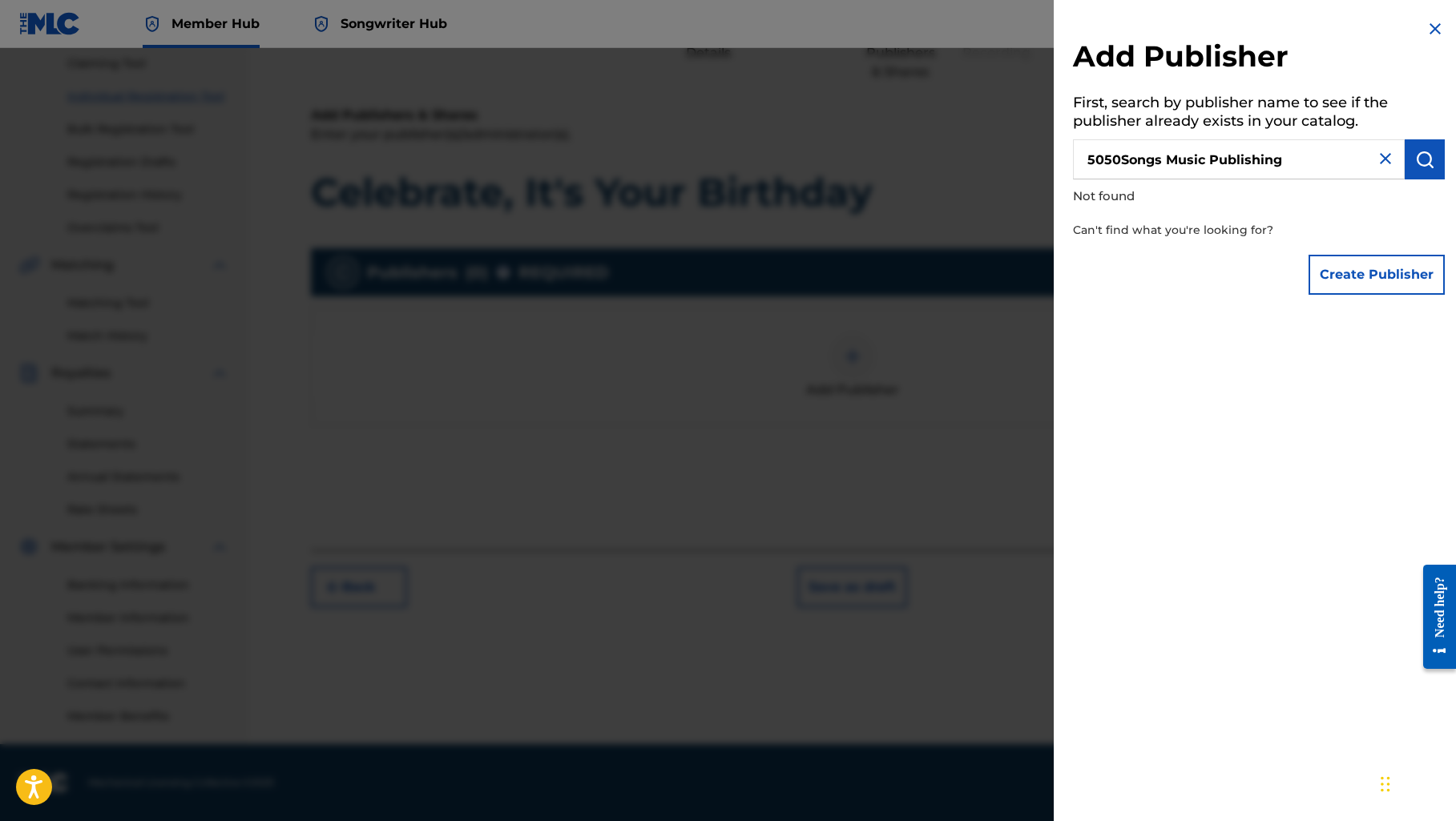
click at [1381, 144] on input "5050Songs Music Publishing" at bounding box center [1238, 159] width 331 height 40
click at [1381, 153] on img at bounding box center [1385, 158] width 19 height 19
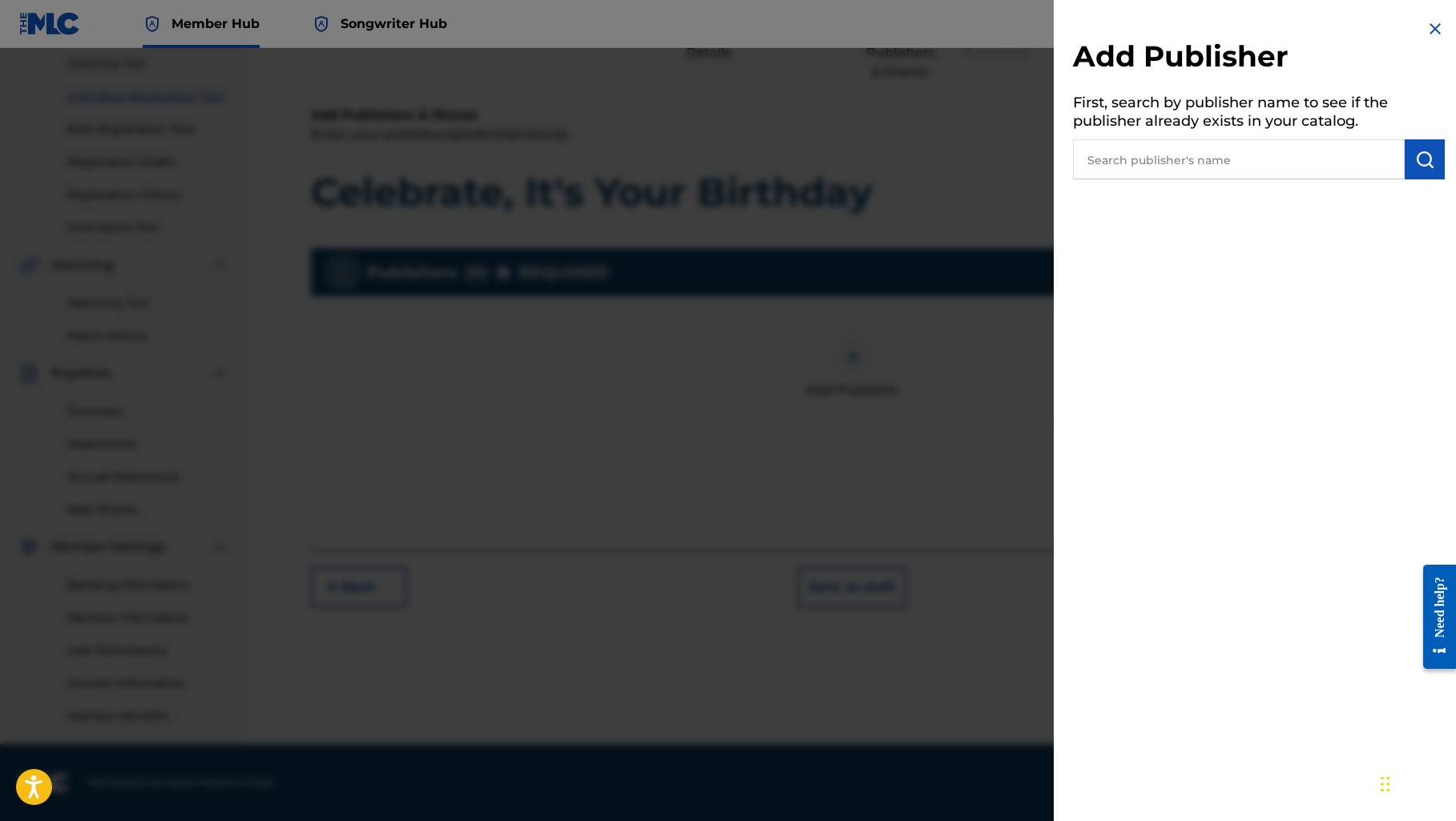
paste input "5050Songs Inc"
type input "5050Songs Inc"
click at [1415, 159] on img "submit" at bounding box center [1425, 159] width 19 height 19
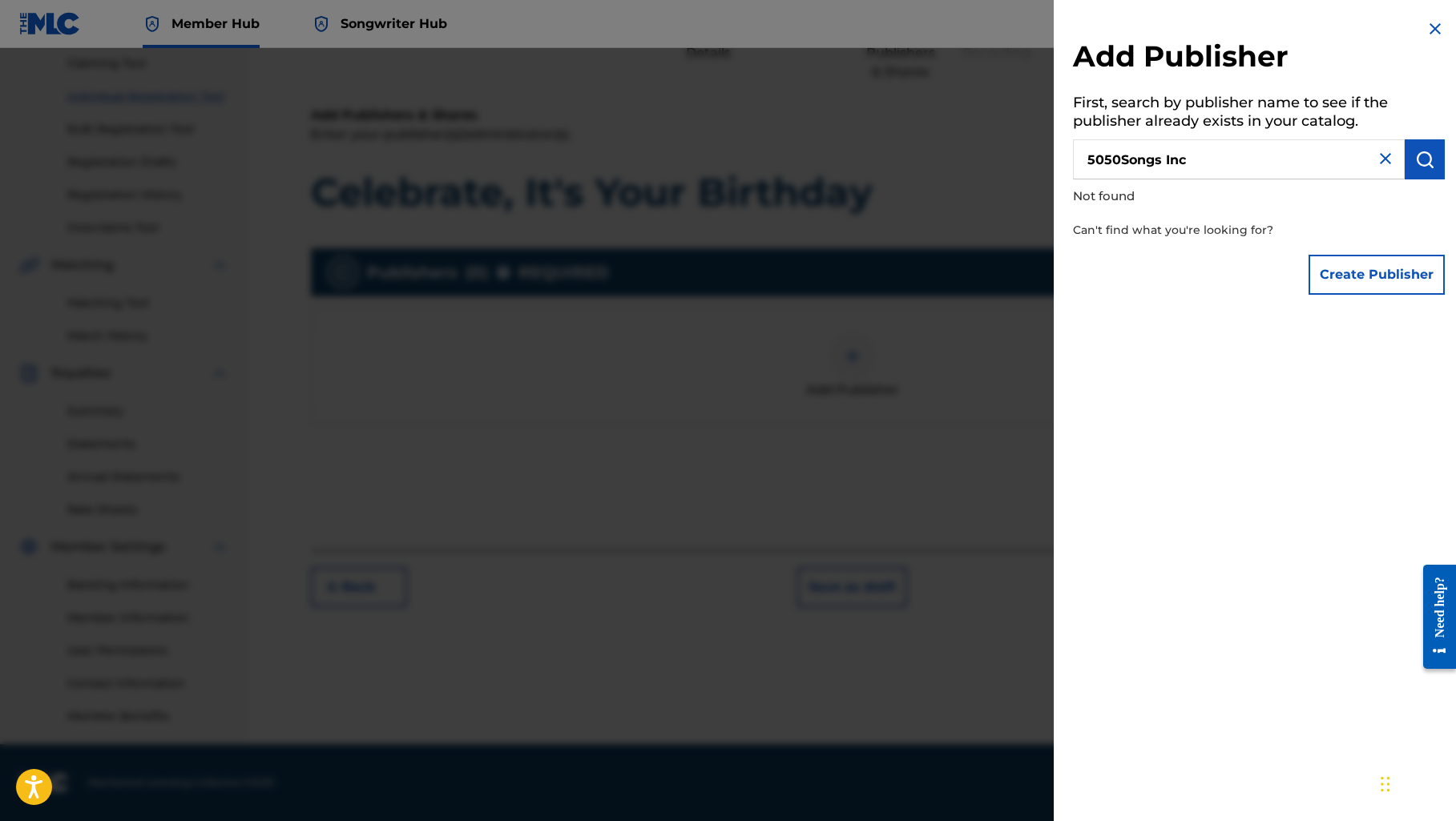
click at [1436, 39] on h2 "Add Publisher" at bounding box center [1258, 59] width 372 height 41
click at [1427, 23] on img at bounding box center [1435, 29] width 19 height 19
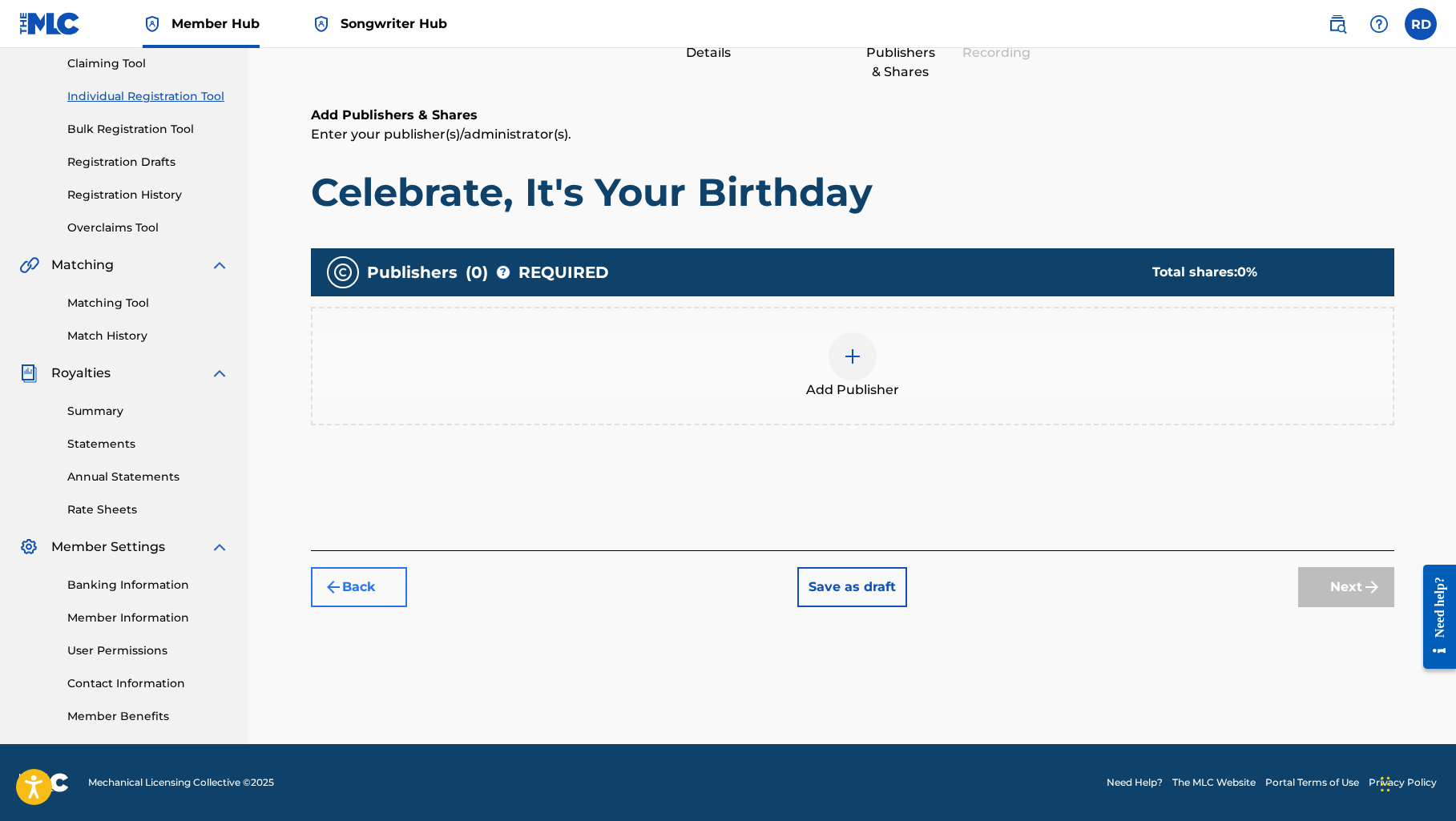
click at [386, 594] on button "Back" at bounding box center [359, 588] width 96 height 40
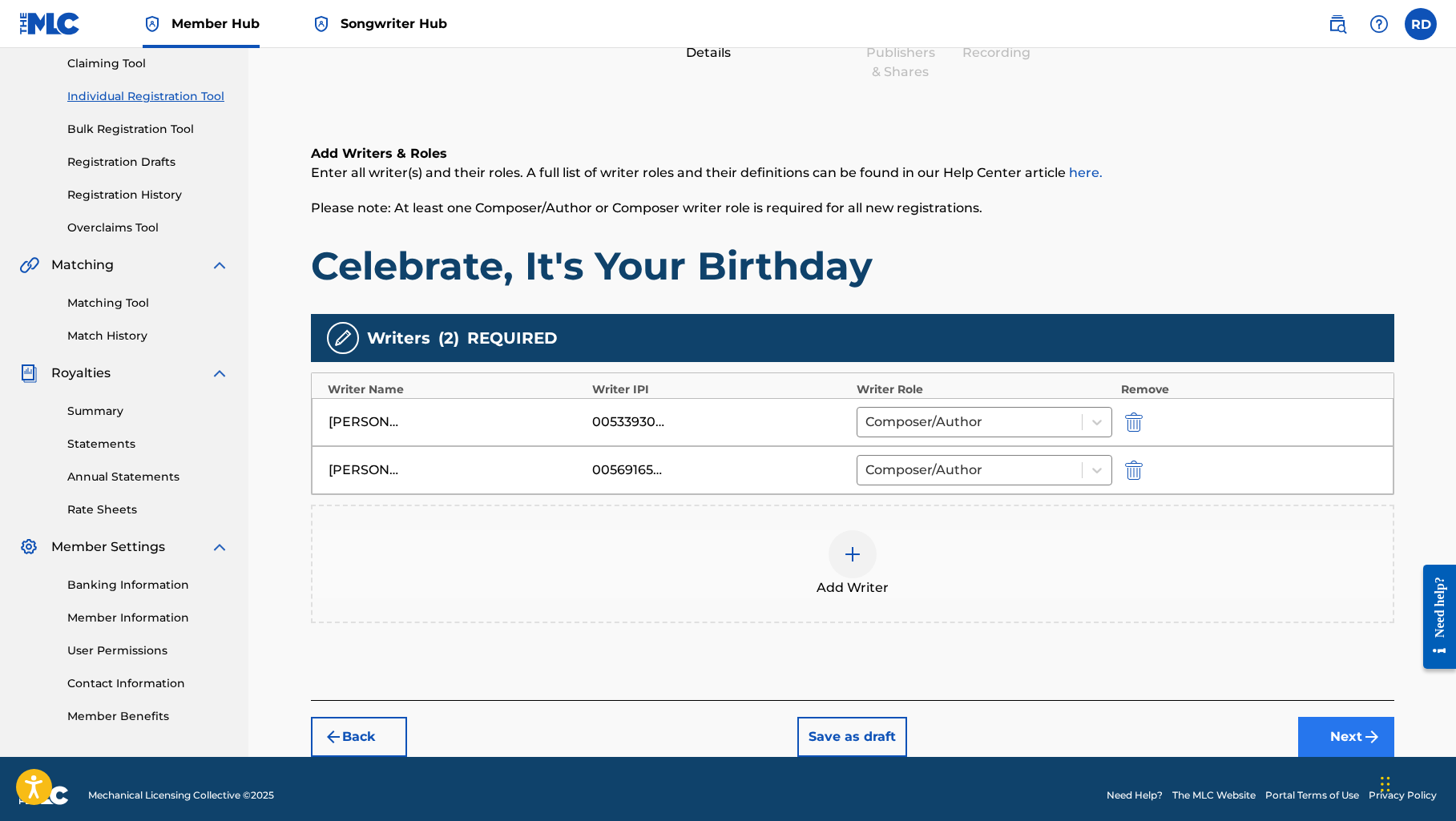
click at [1325, 736] on button "Next" at bounding box center [1346, 737] width 96 height 40
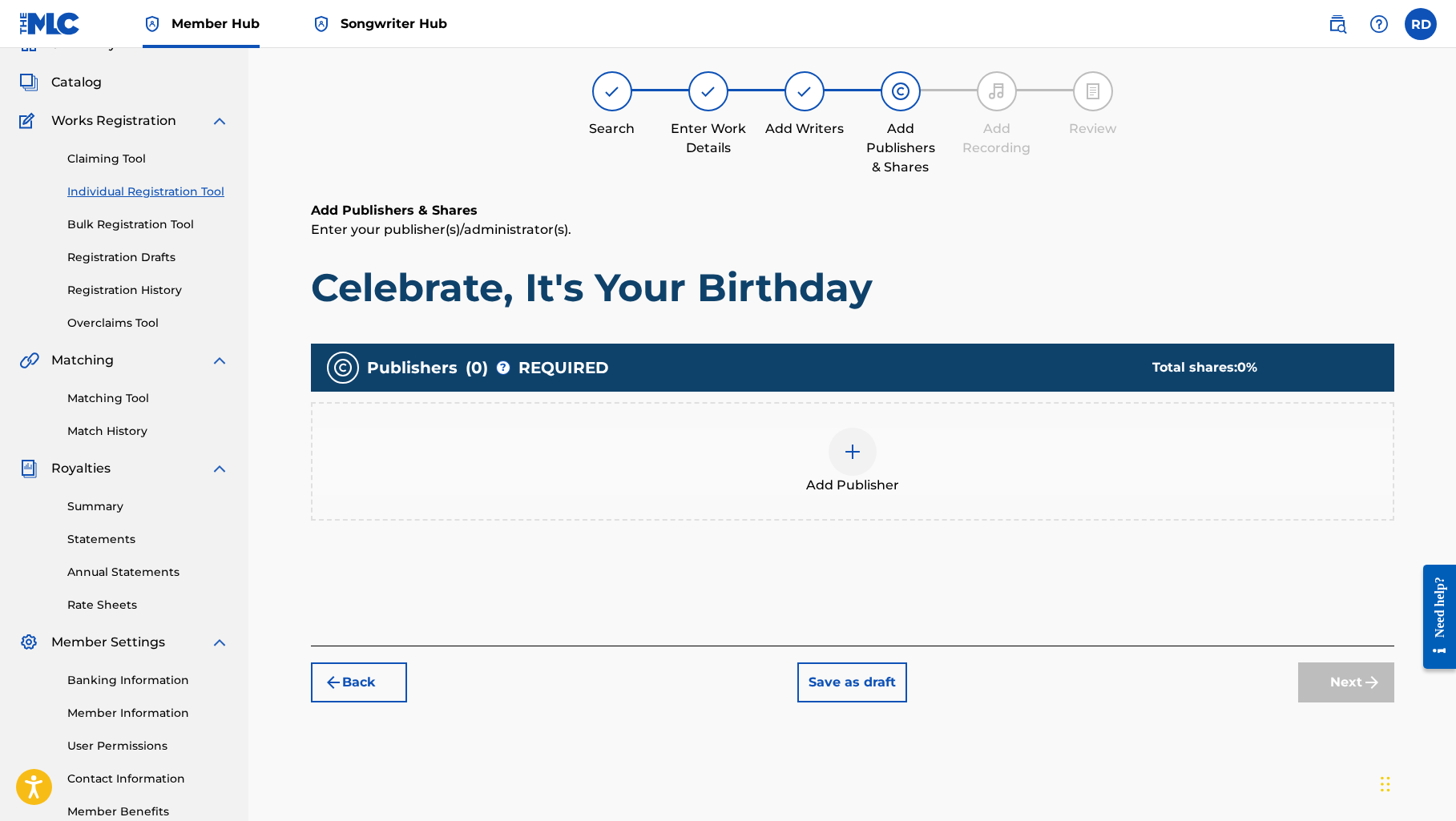
scroll to position [72, 0]
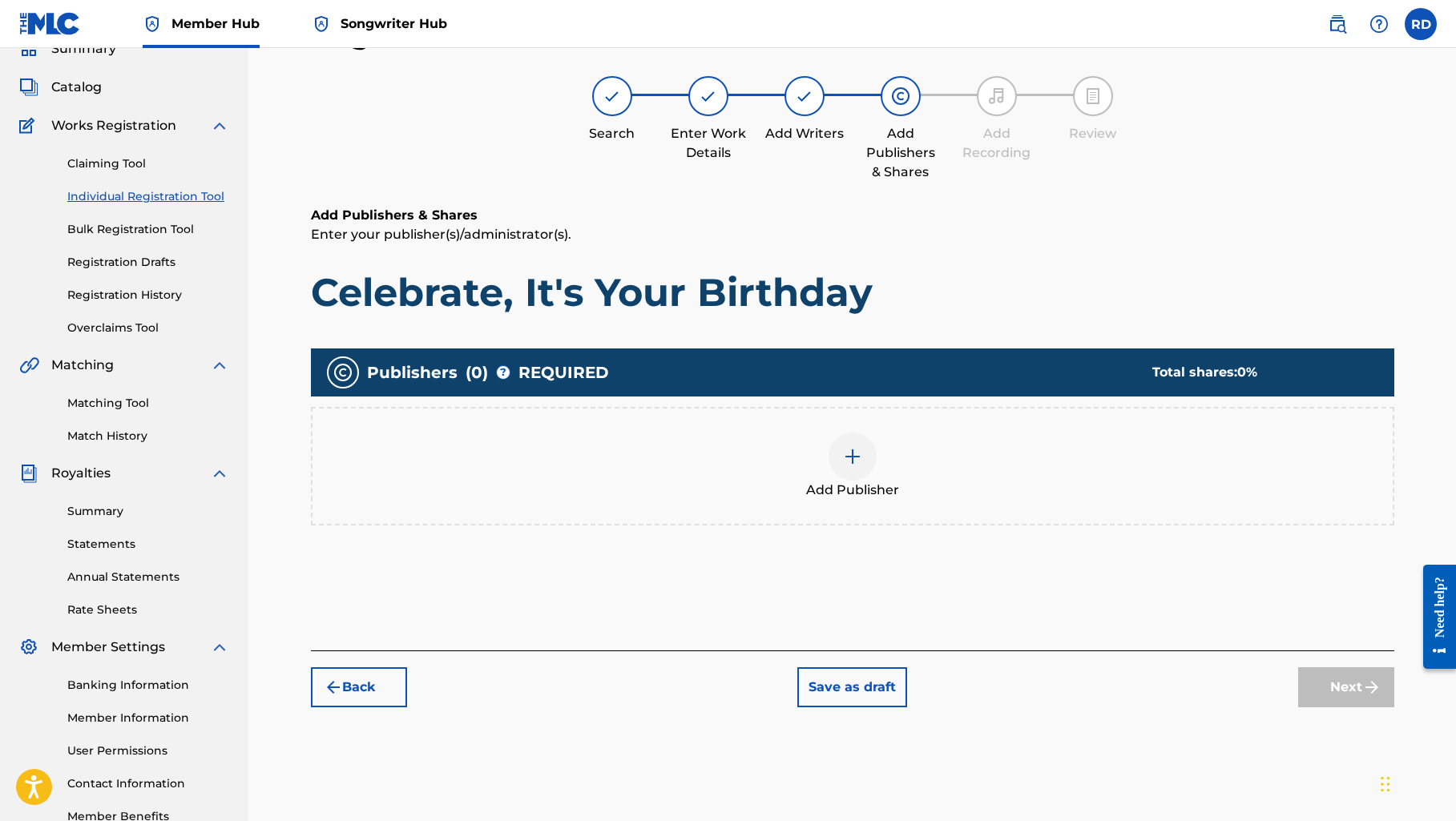
click at [860, 456] on img at bounding box center [853, 456] width 19 height 19
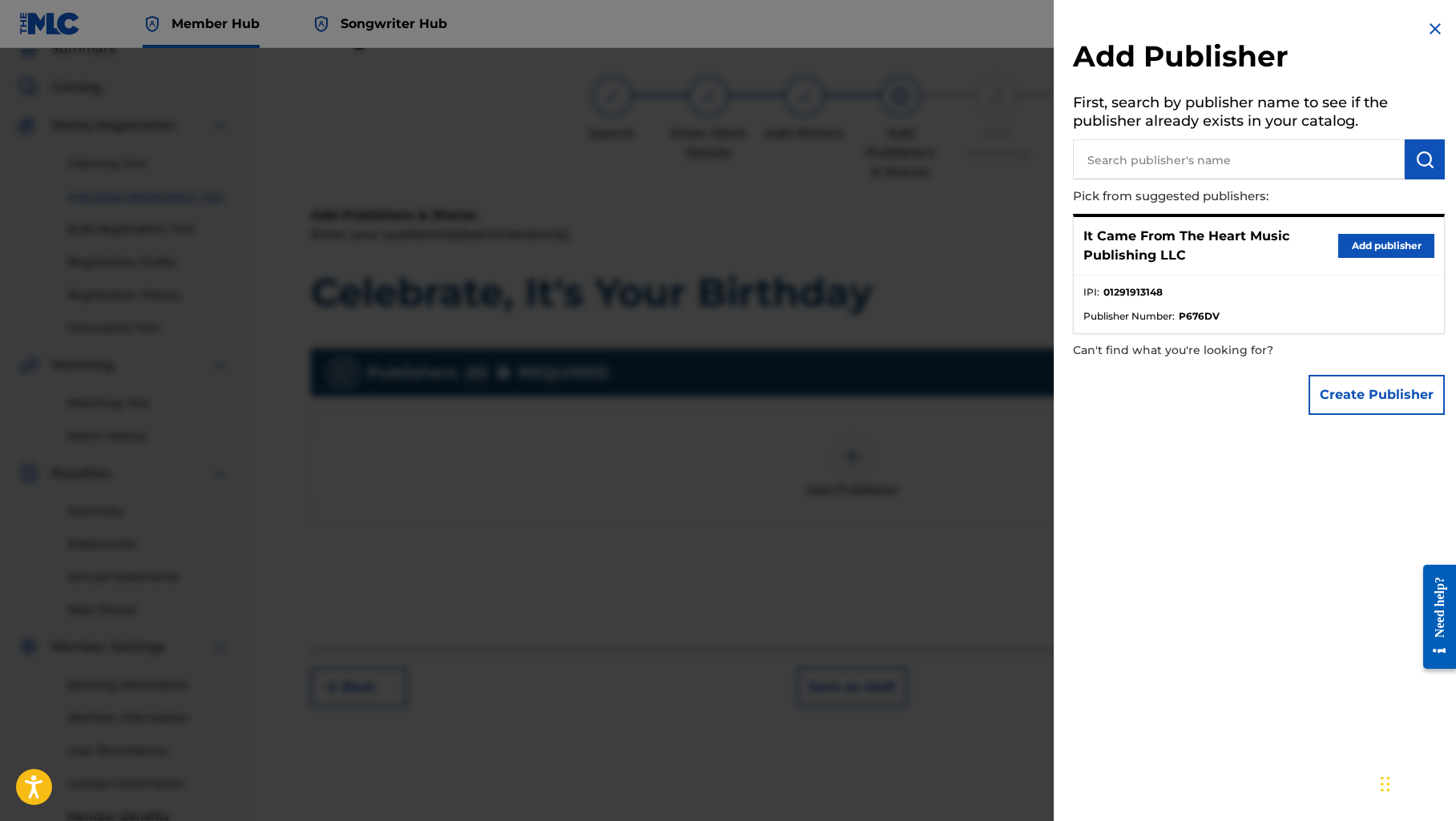
click at [1150, 164] on input "text" at bounding box center [1238, 159] width 331 height 40
paste input "5050Songs Music Publishing"
type input "5050Songs Music Publishing"
click at [1416, 162] on img "submit" at bounding box center [1425, 159] width 19 height 19
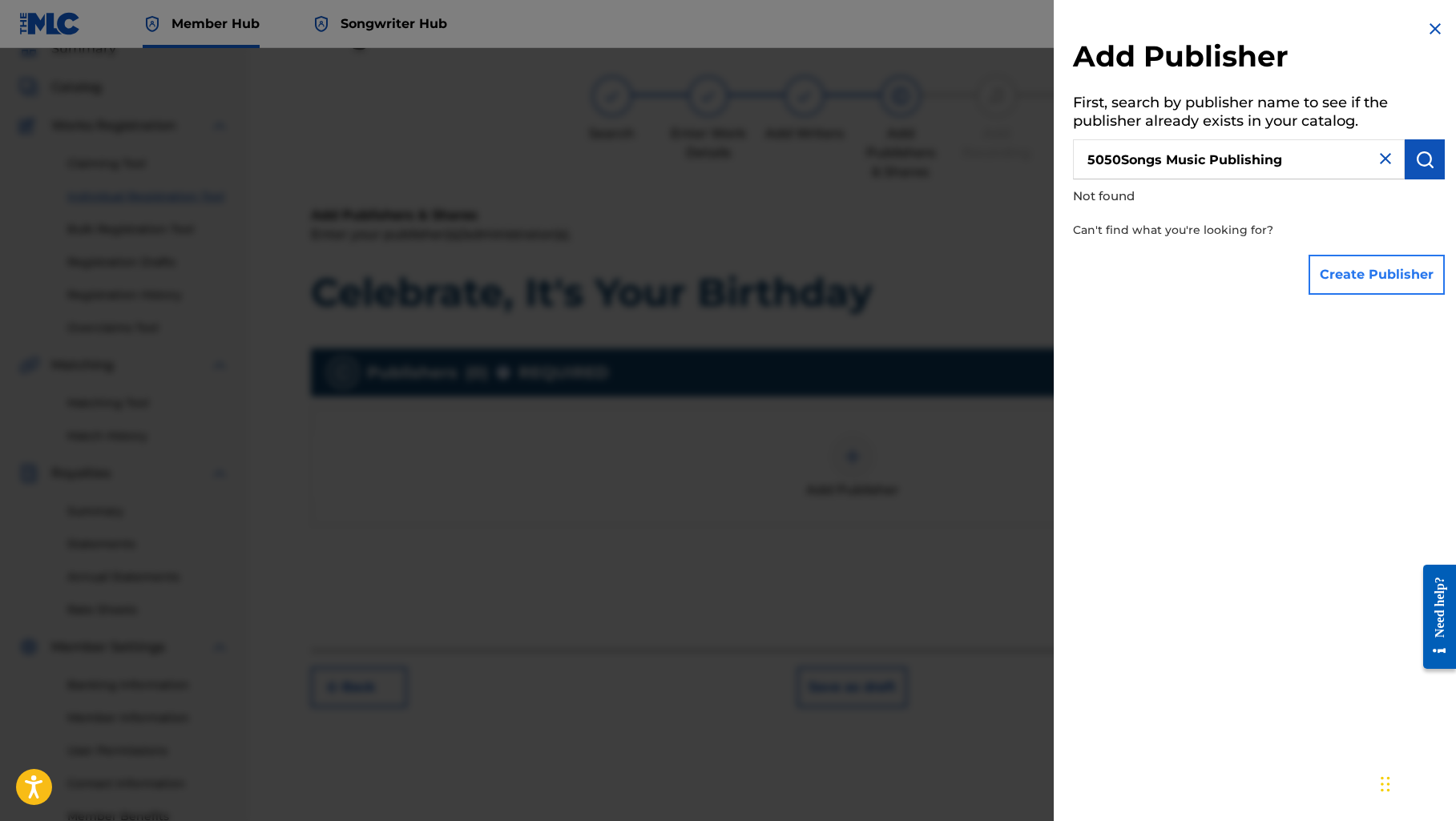
click at [1361, 278] on button "Create Publisher" at bounding box center [1376, 275] width 136 height 40
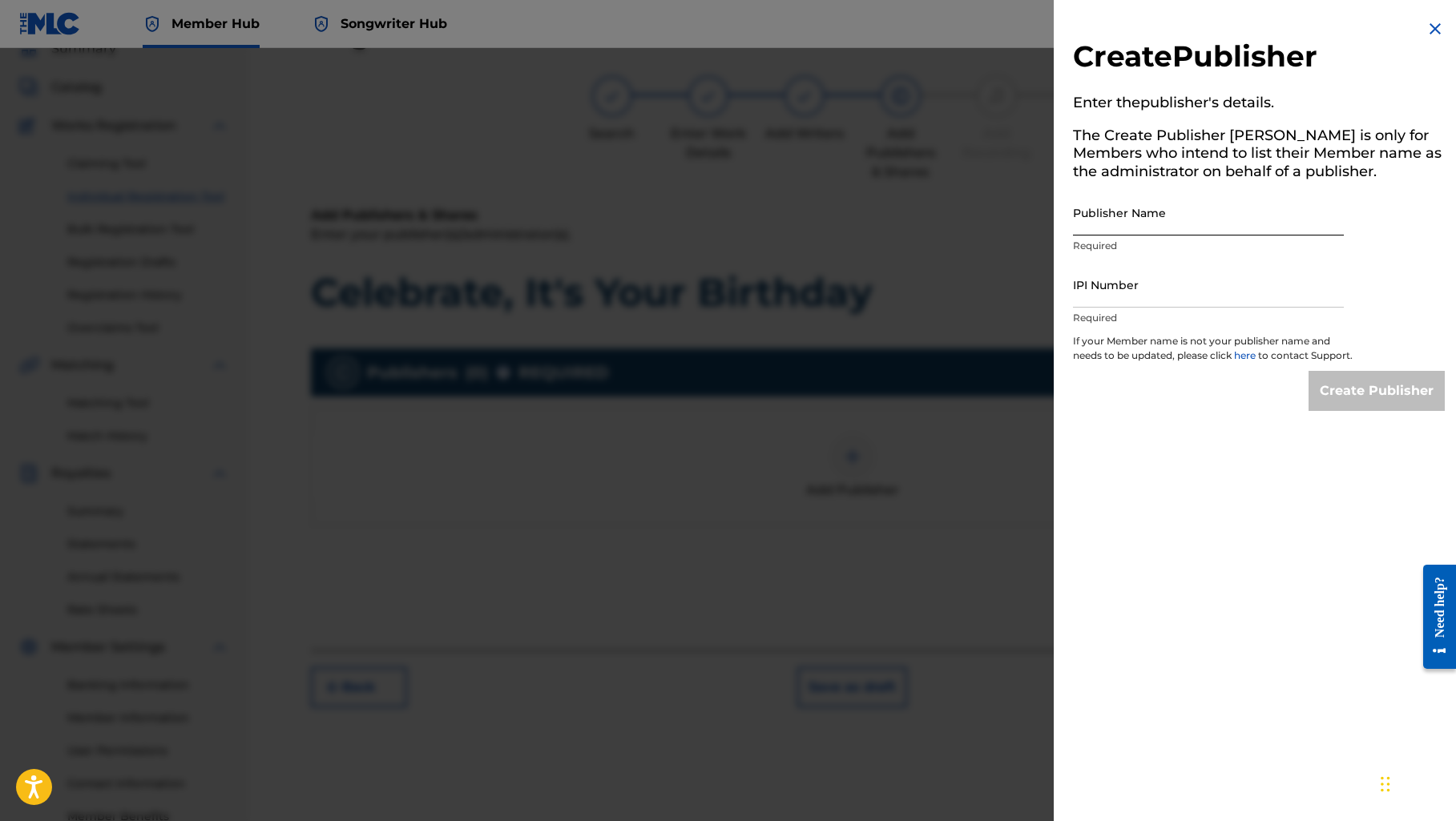
click at [1140, 215] on input "Publisher Name" at bounding box center [1209, 212] width 271 height 45
paste input "5050Songs Music Publishing"
type input "5050Songs Music Publishing"
click at [1159, 290] on input "IPI Number" at bounding box center [1209, 285] width 271 height 45
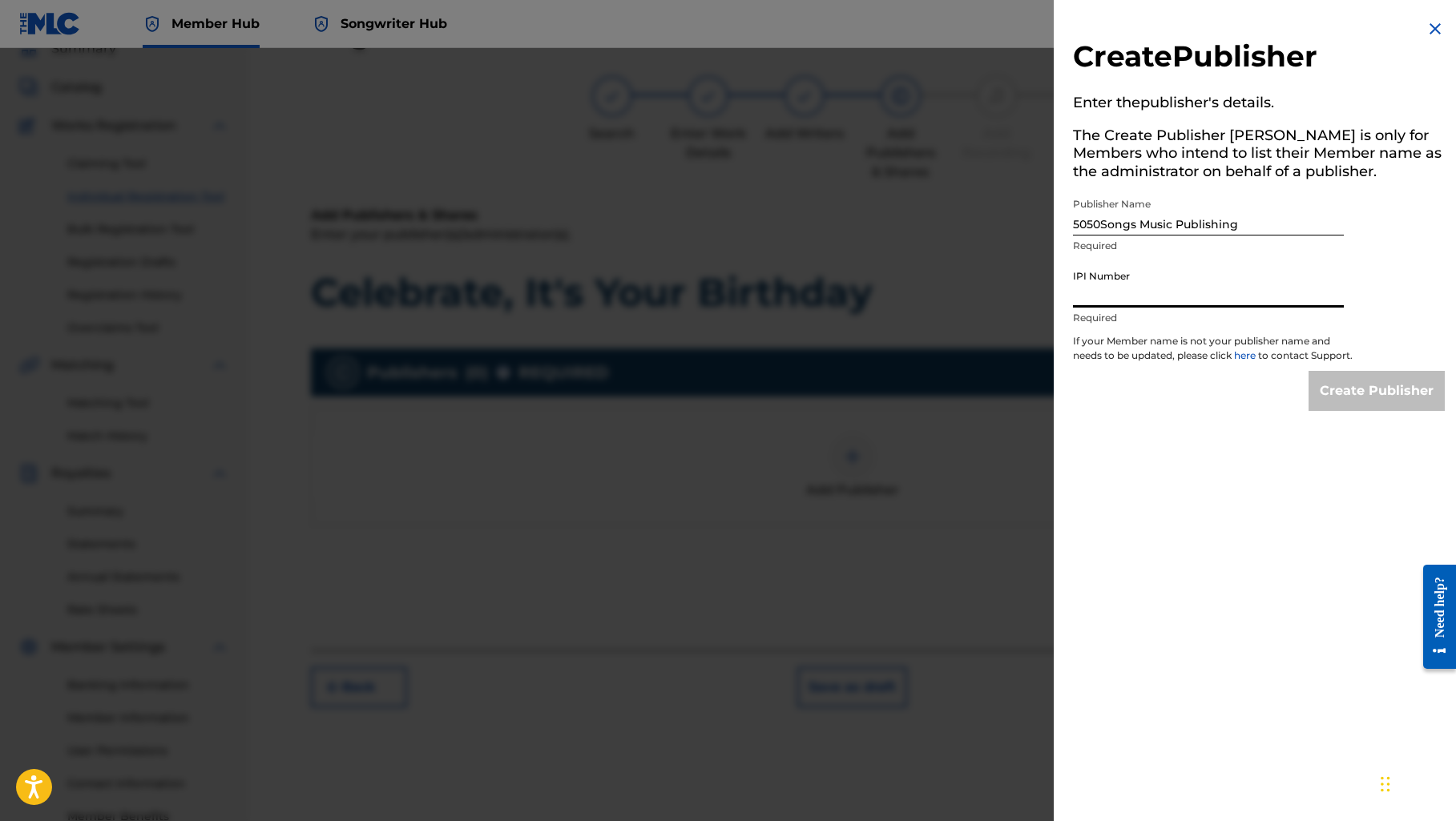
paste input "550602147"
type input "5"
drag, startPoint x: 1073, startPoint y: 219, endPoint x: 1246, endPoint y: 226, distance: 173.1
click at [1246, 226] on input "5050Songs Music Publishing" at bounding box center [1209, 212] width 271 height 45
click at [1166, 291] on input "550602147" at bounding box center [1209, 285] width 271 height 45
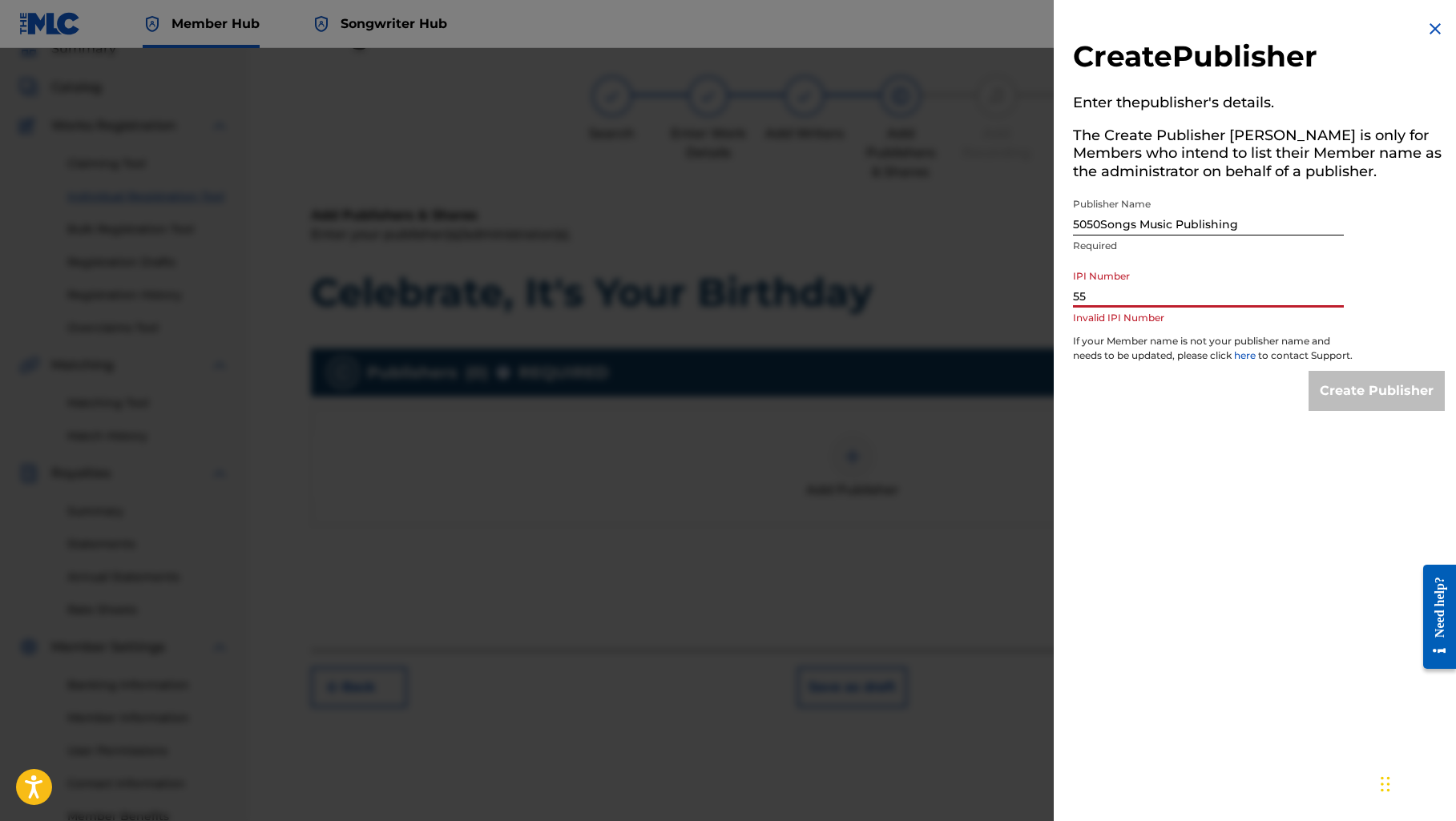
type input "5"
paste input "00364470162"
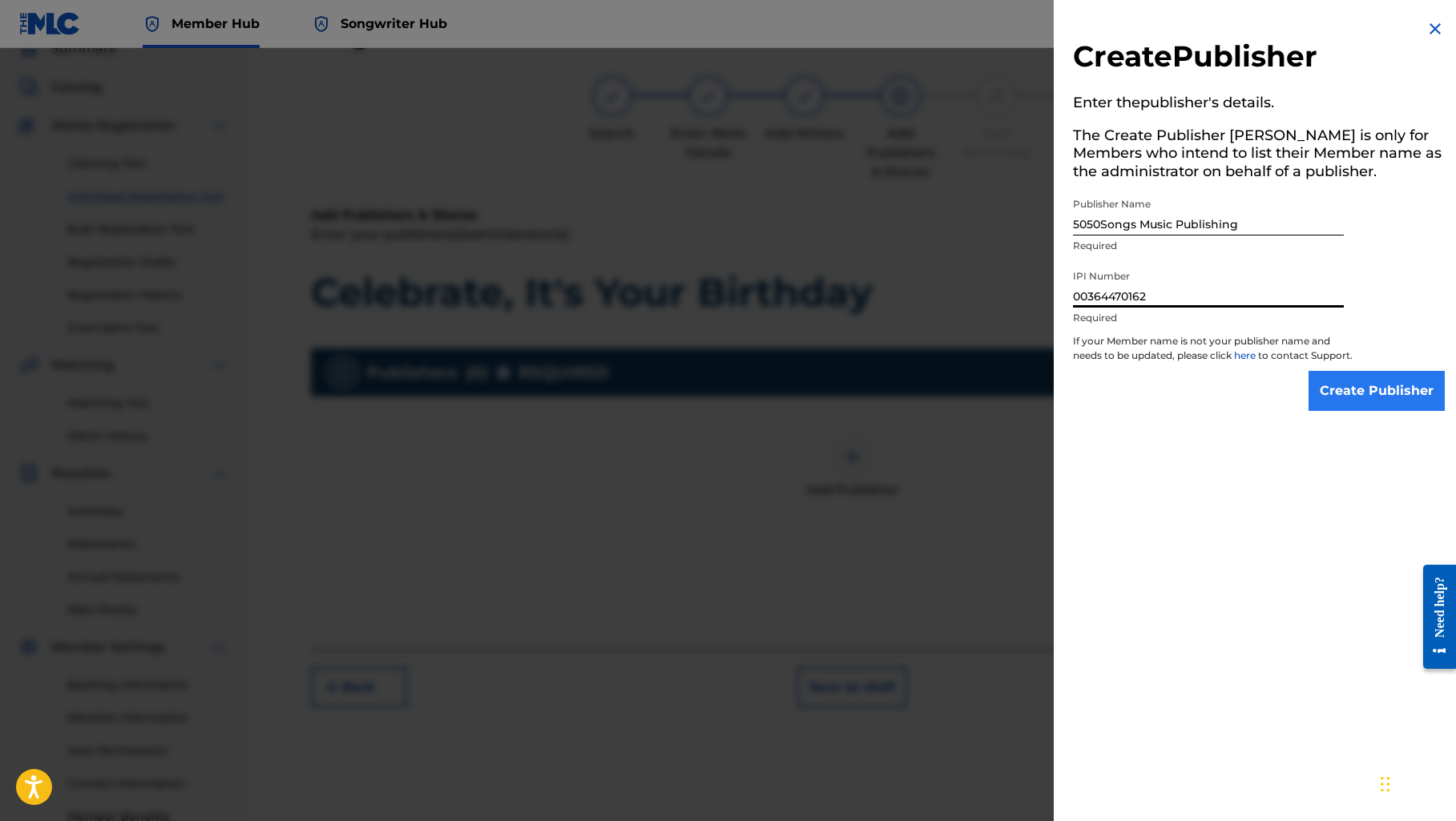
type input "00364470162"
click at [1346, 406] on input "Create Publisher" at bounding box center [1376, 391] width 136 height 40
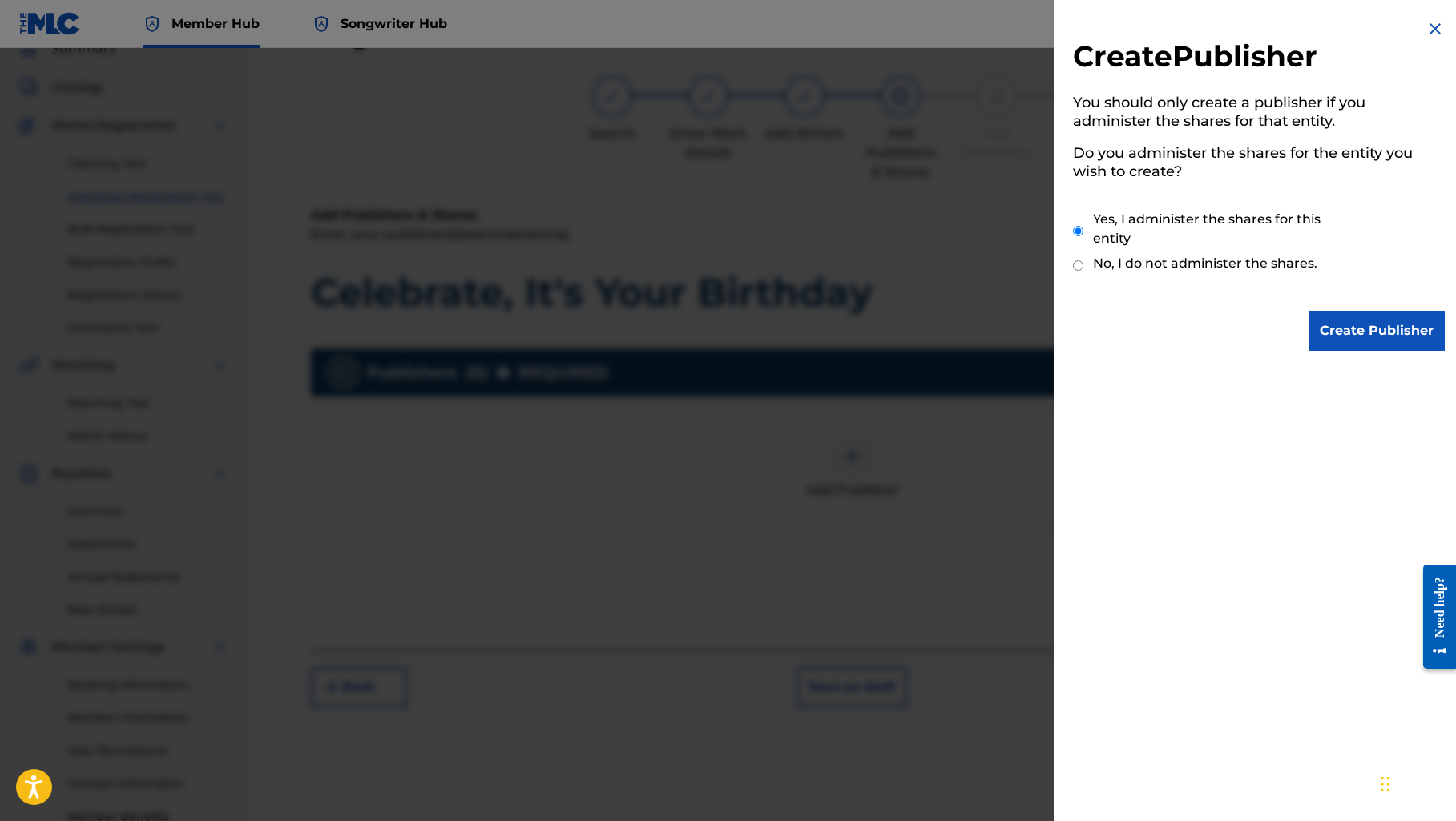
click at [1074, 255] on div "Yes, I administer the shares for this entity No, I do not administer the shares." at bounding box center [1258, 244] width 372 height 109
click at [1081, 261] on input "No, I do not administer the shares." at bounding box center [1078, 265] width 10 height 15
radio input "true"
click at [1317, 336] on input "Create Publisher" at bounding box center [1376, 330] width 136 height 40
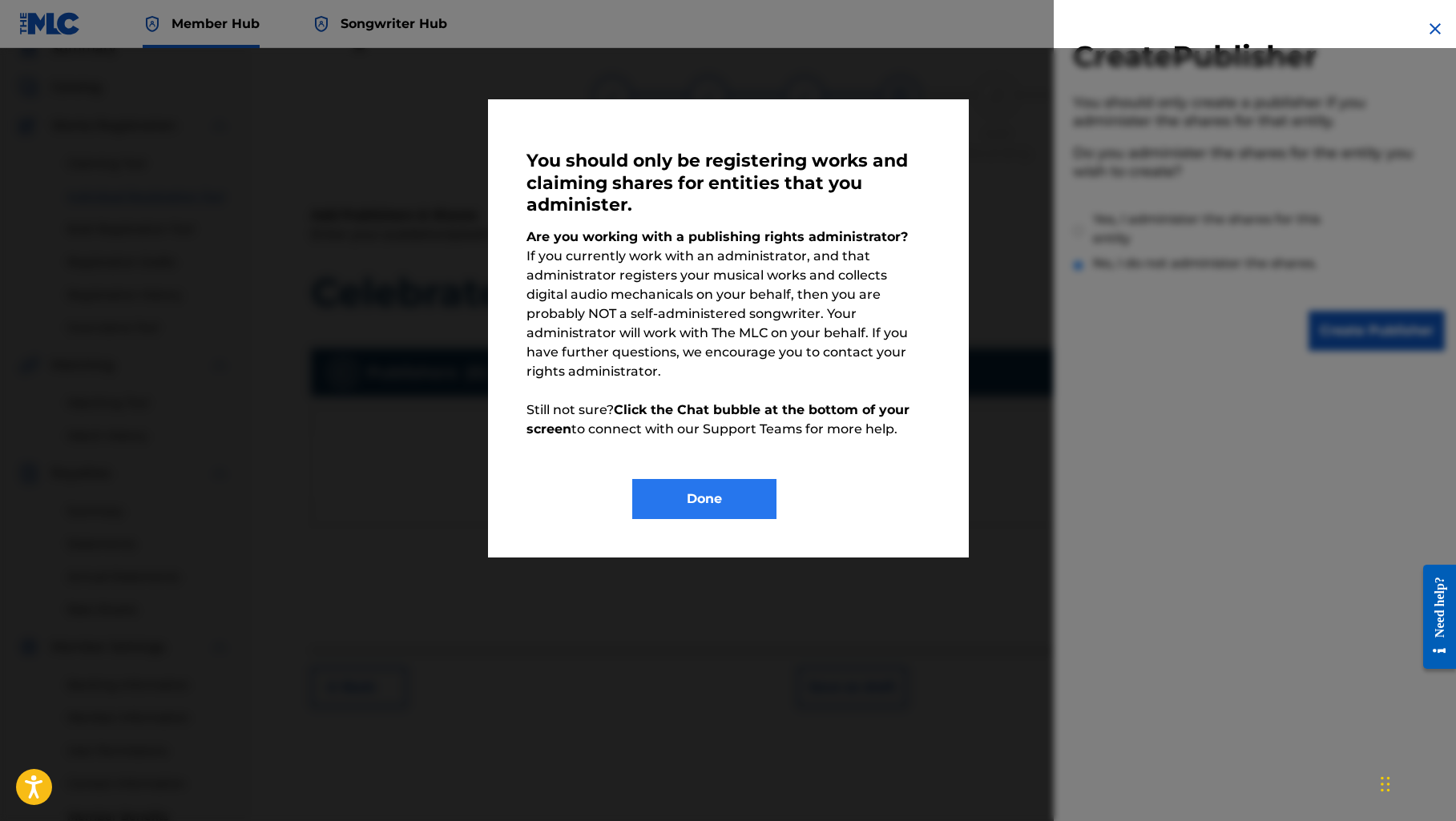
click at [728, 479] on button "Done" at bounding box center [704, 499] width 144 height 40
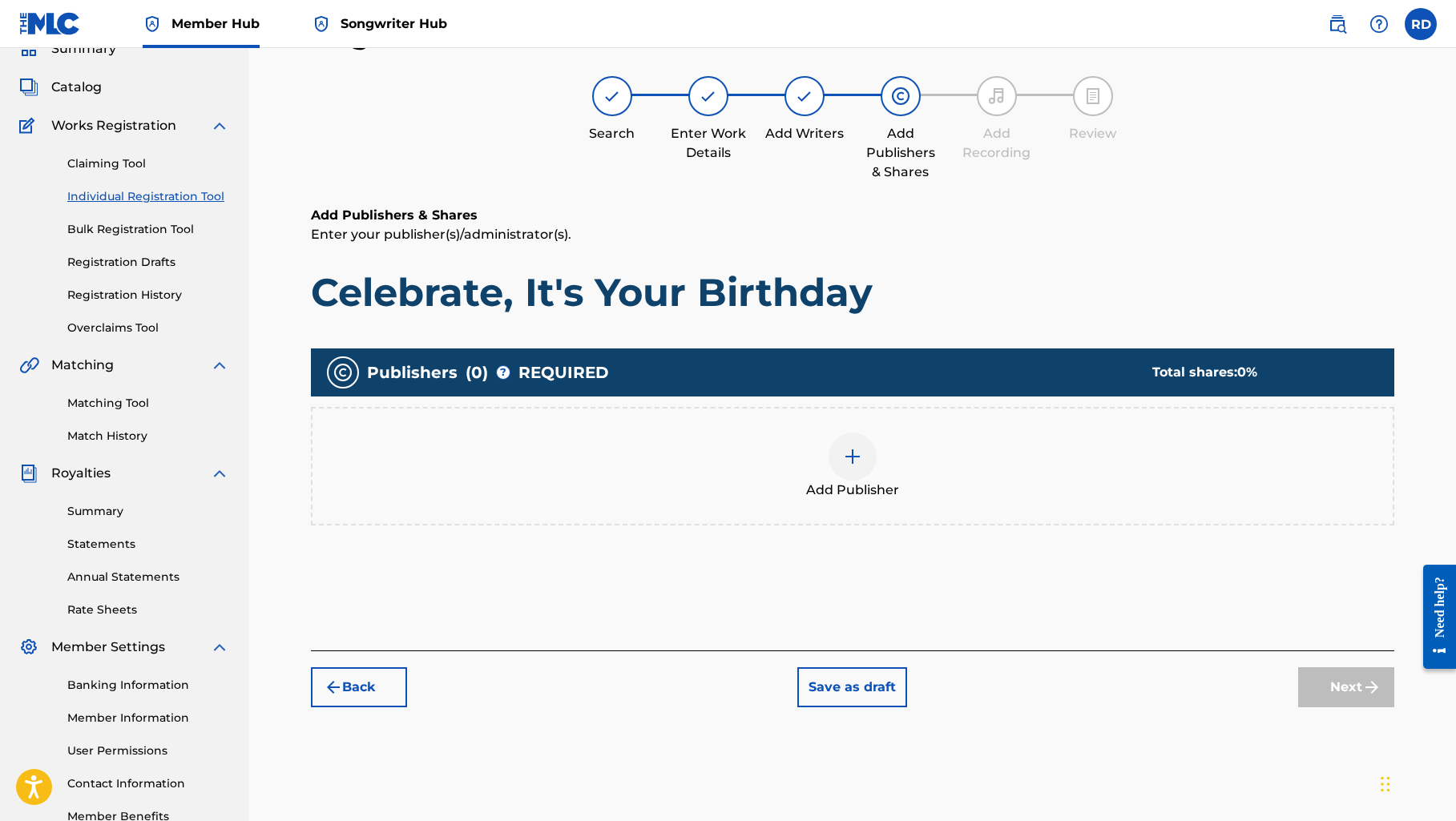
click at [854, 450] on img at bounding box center [853, 456] width 19 height 19
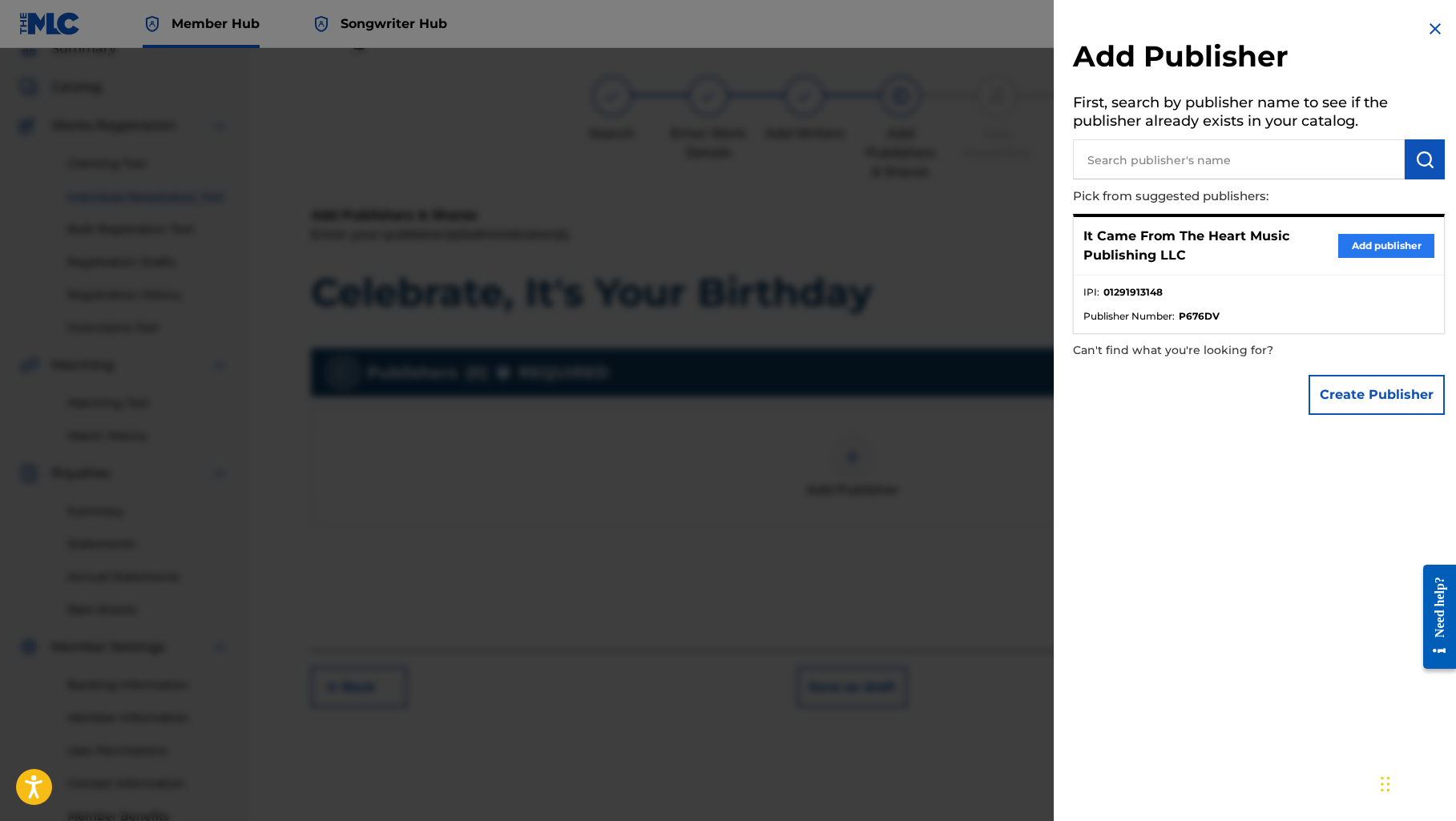
click at [1369, 247] on button "Add publisher" at bounding box center [1386, 245] width 96 height 24
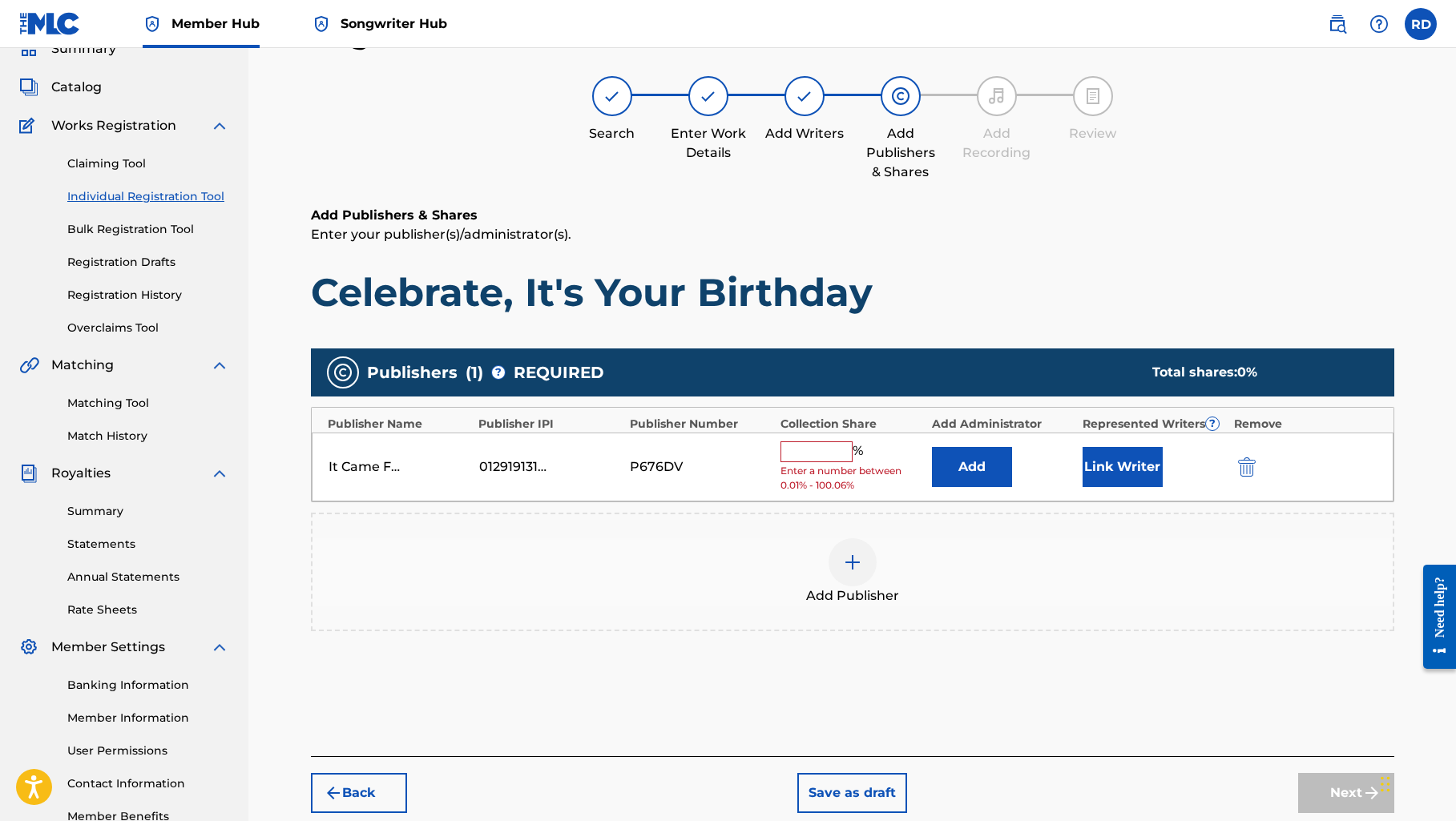
click at [828, 455] on input "text" at bounding box center [816, 452] width 72 height 21
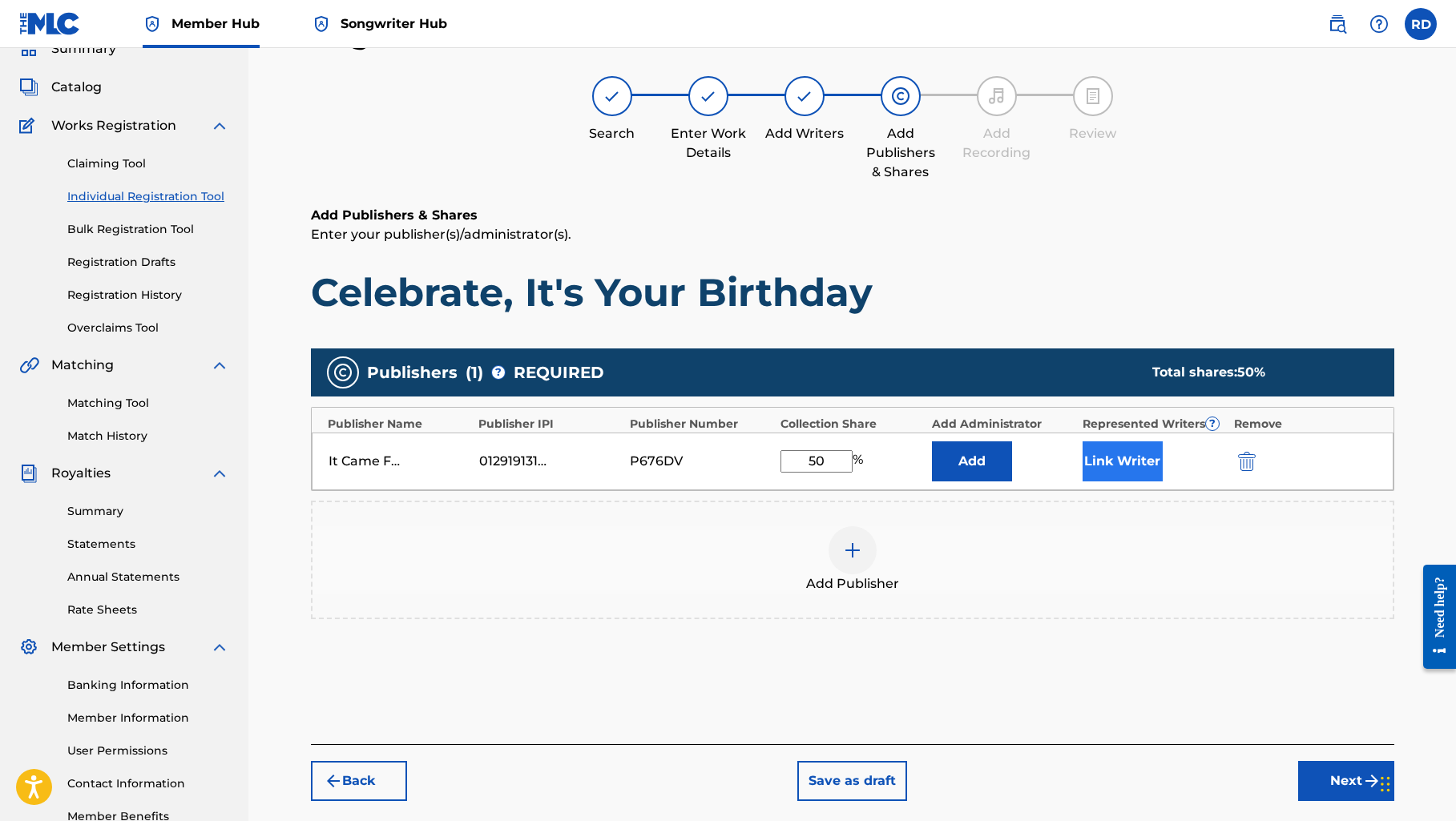
type input "50"
click at [1088, 463] on button "Link Writer" at bounding box center [1123, 462] width 80 height 40
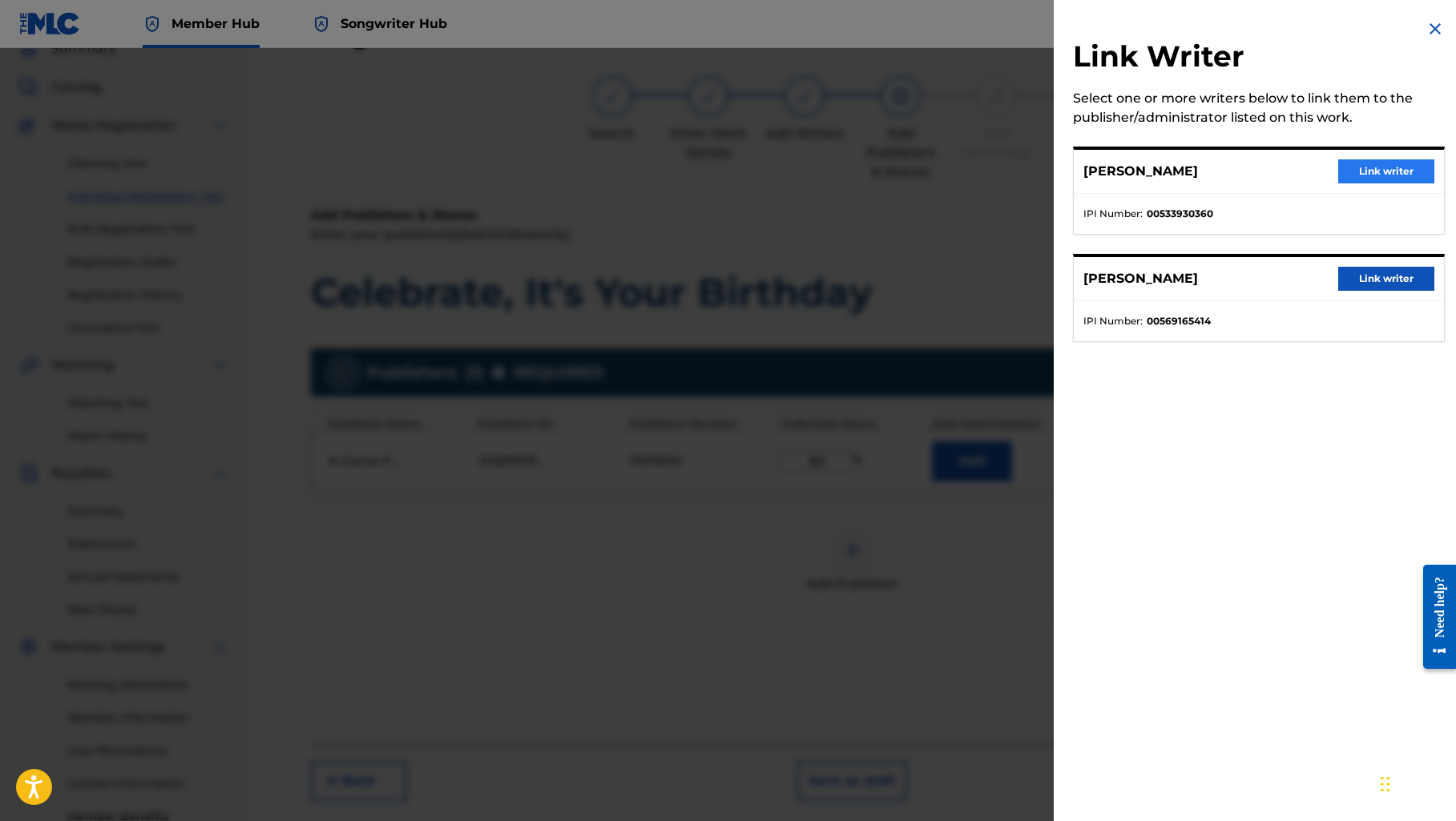
click at [1358, 170] on button "Link writer" at bounding box center [1386, 170] width 96 height 24
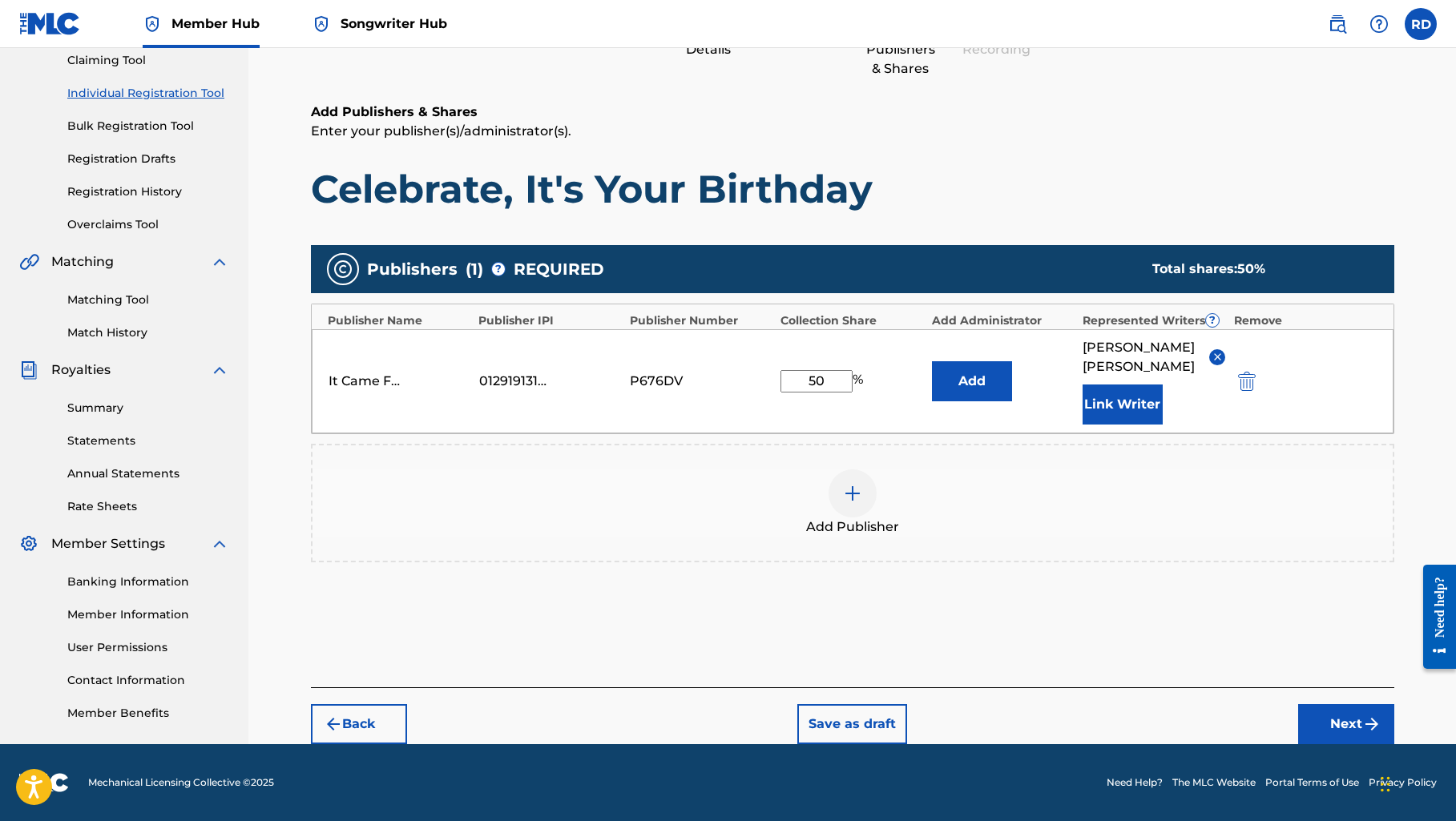
scroll to position [176, 0]
click at [377, 731] on button "Back" at bounding box center [359, 724] width 96 height 40
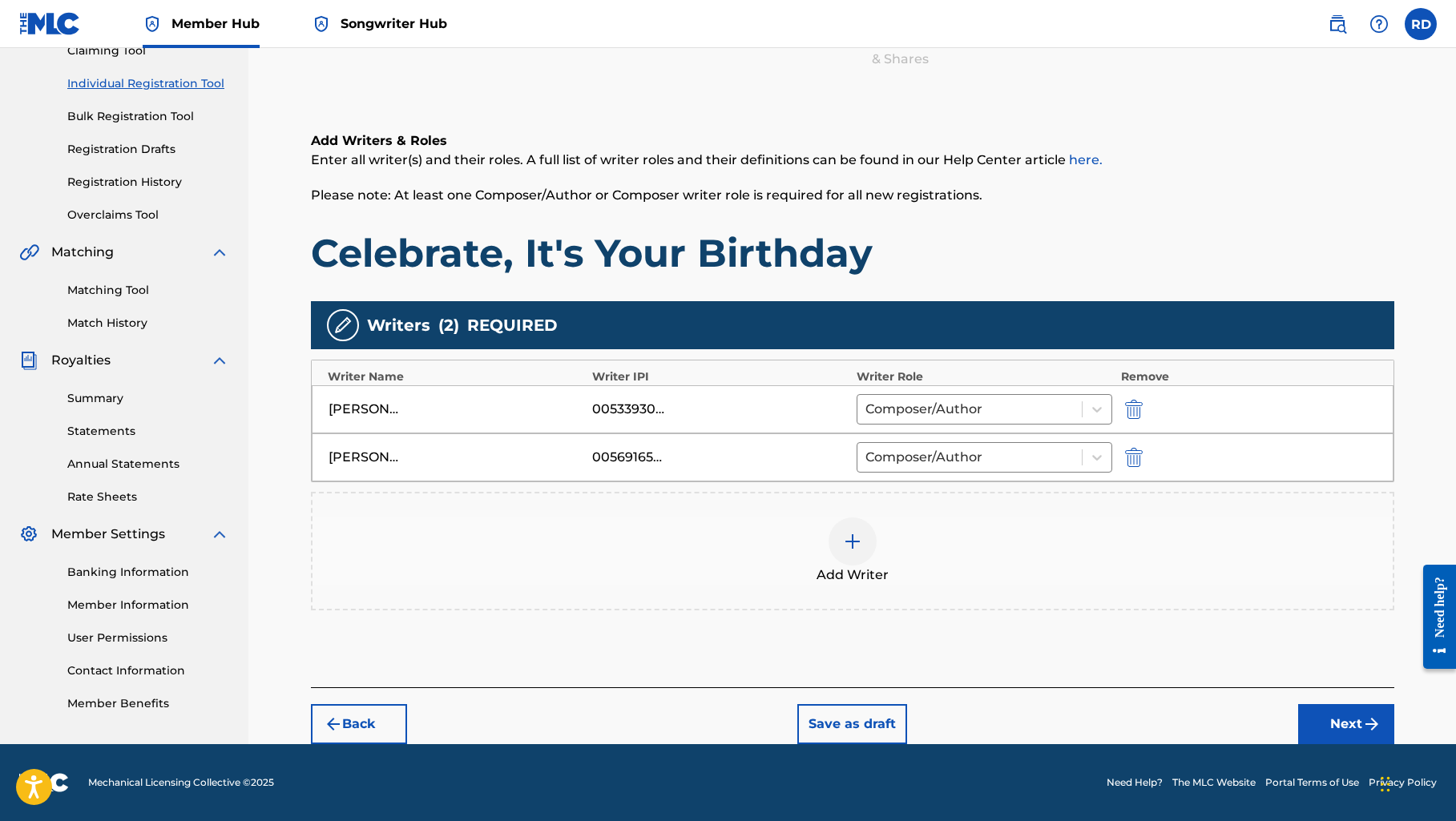
scroll to position [185, 0]
click at [1322, 732] on button "Next" at bounding box center [1346, 724] width 96 height 40
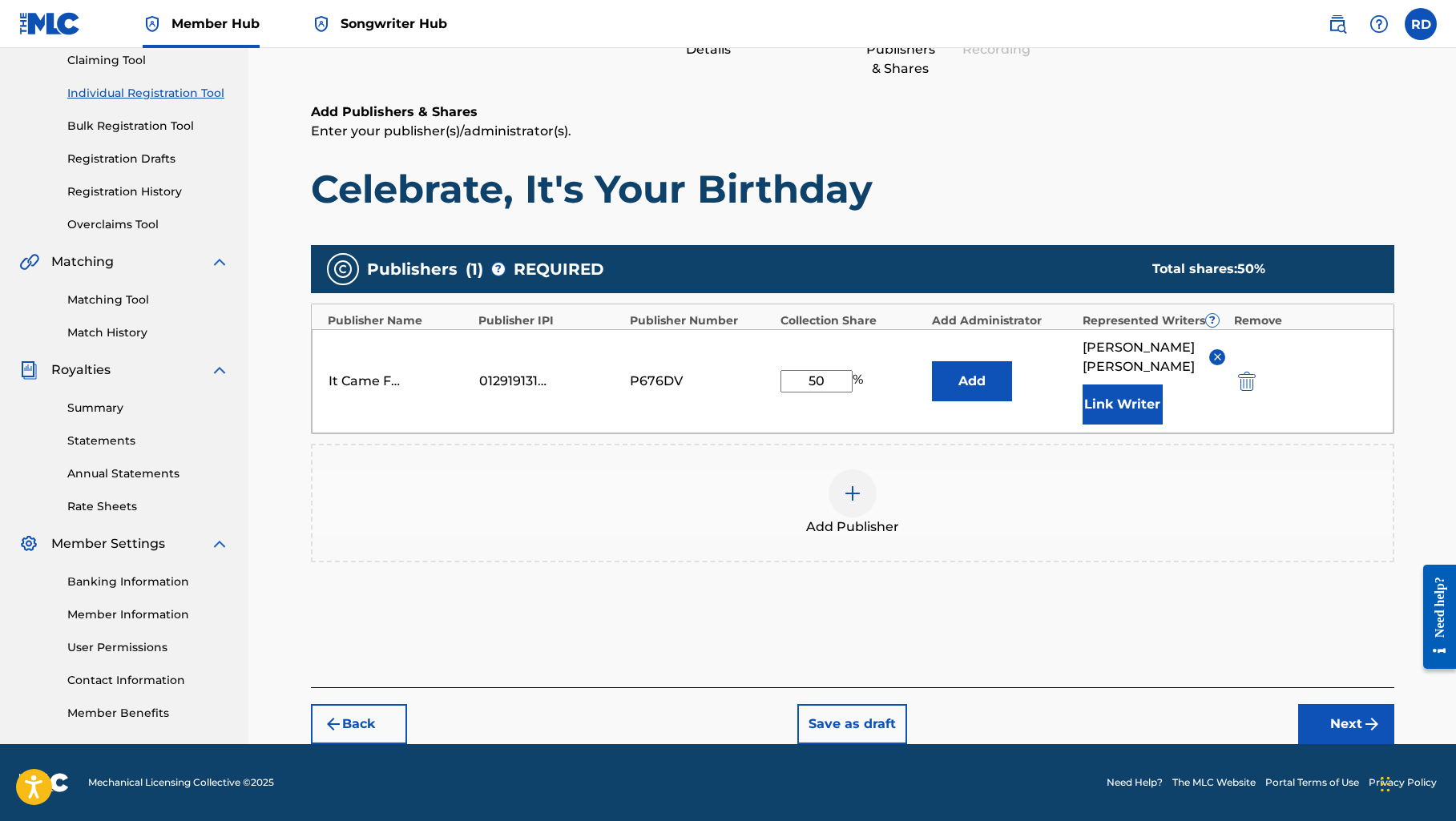
scroll to position [176, 0]
click at [1122, 406] on button "Link Writer" at bounding box center [1123, 405] width 80 height 40
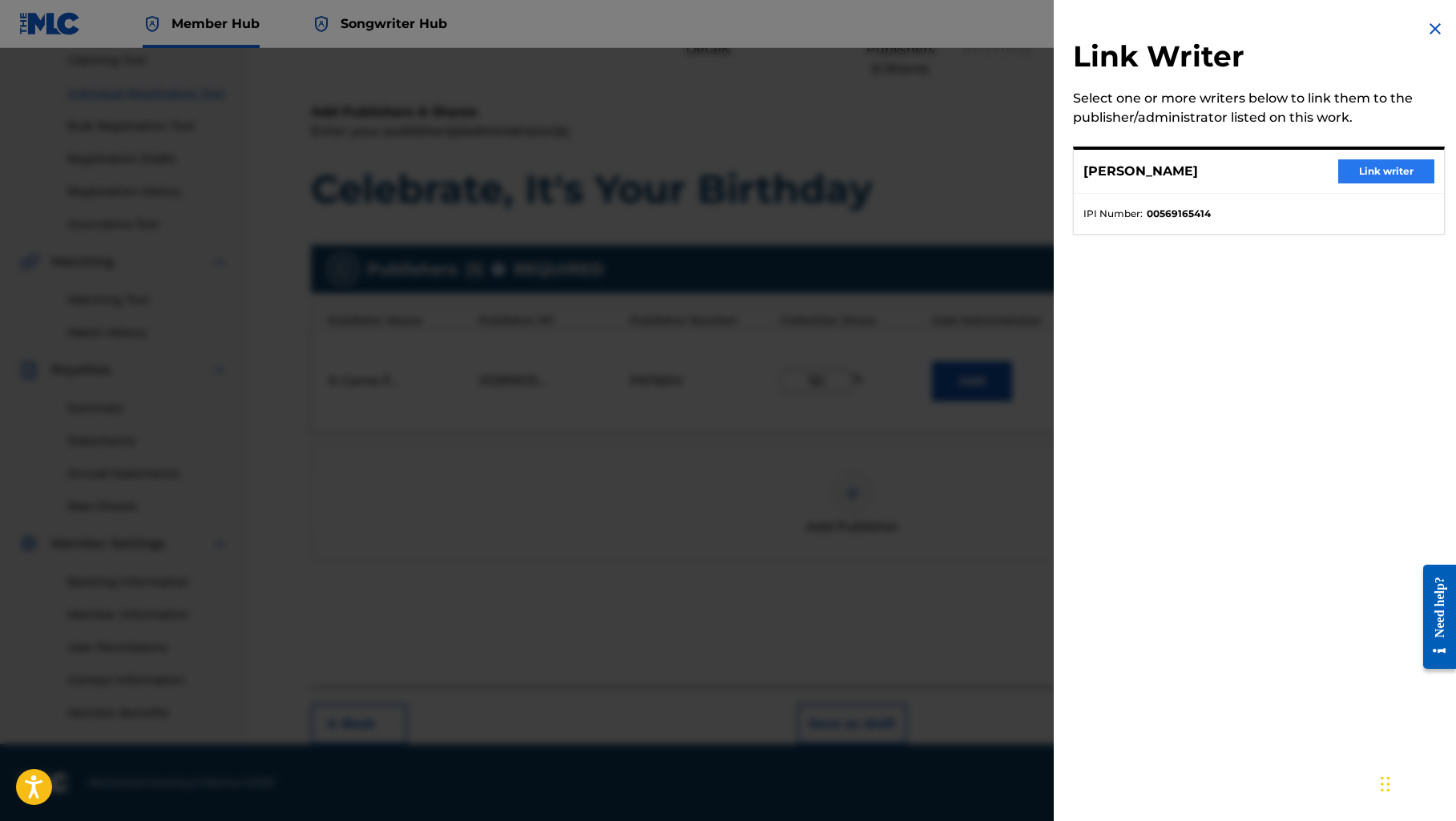
click at [1380, 170] on button "Link writer" at bounding box center [1386, 170] width 96 height 24
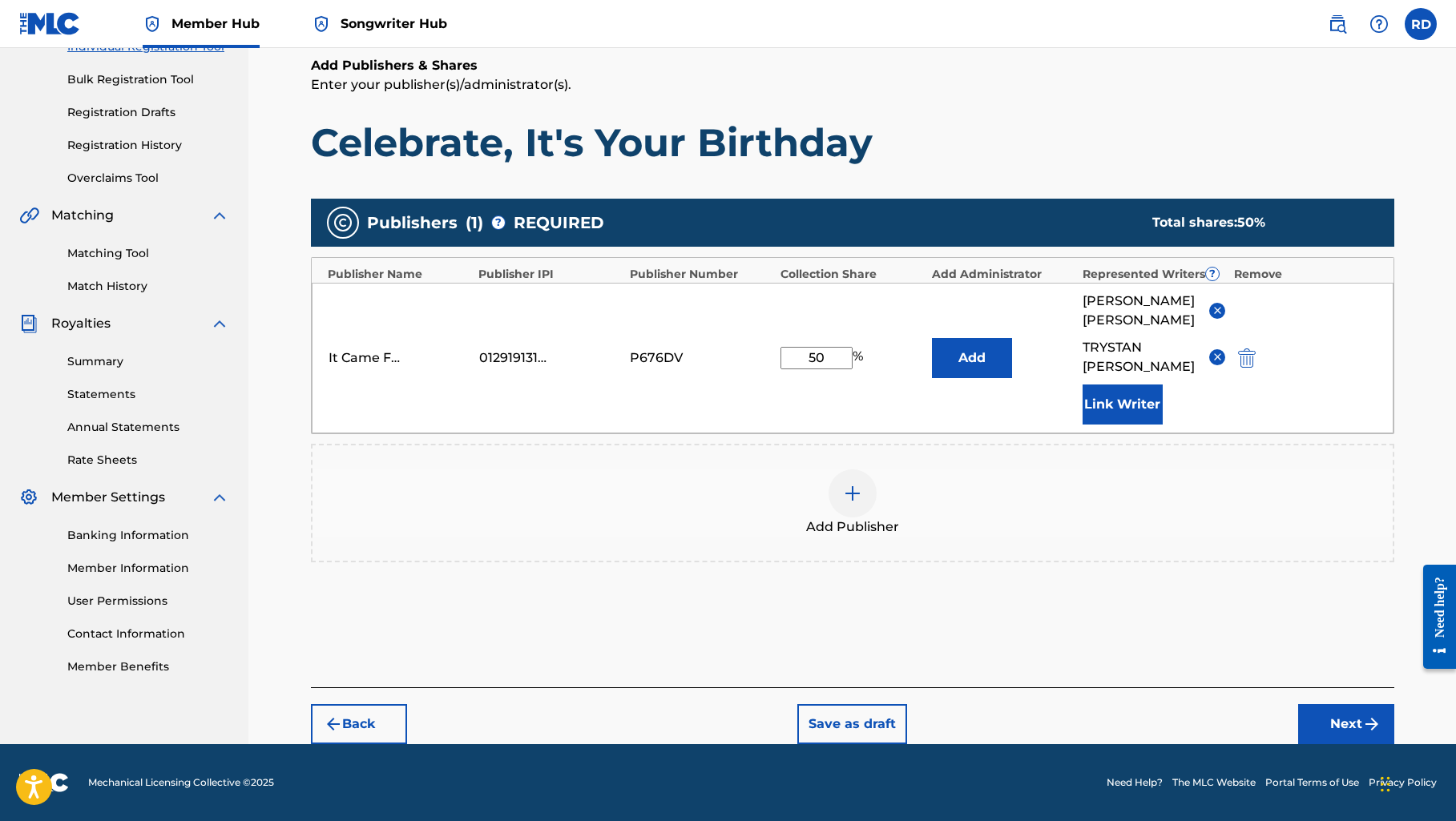
scroll to position [222, 0]
click at [1325, 723] on button "Next" at bounding box center [1346, 724] width 96 height 40
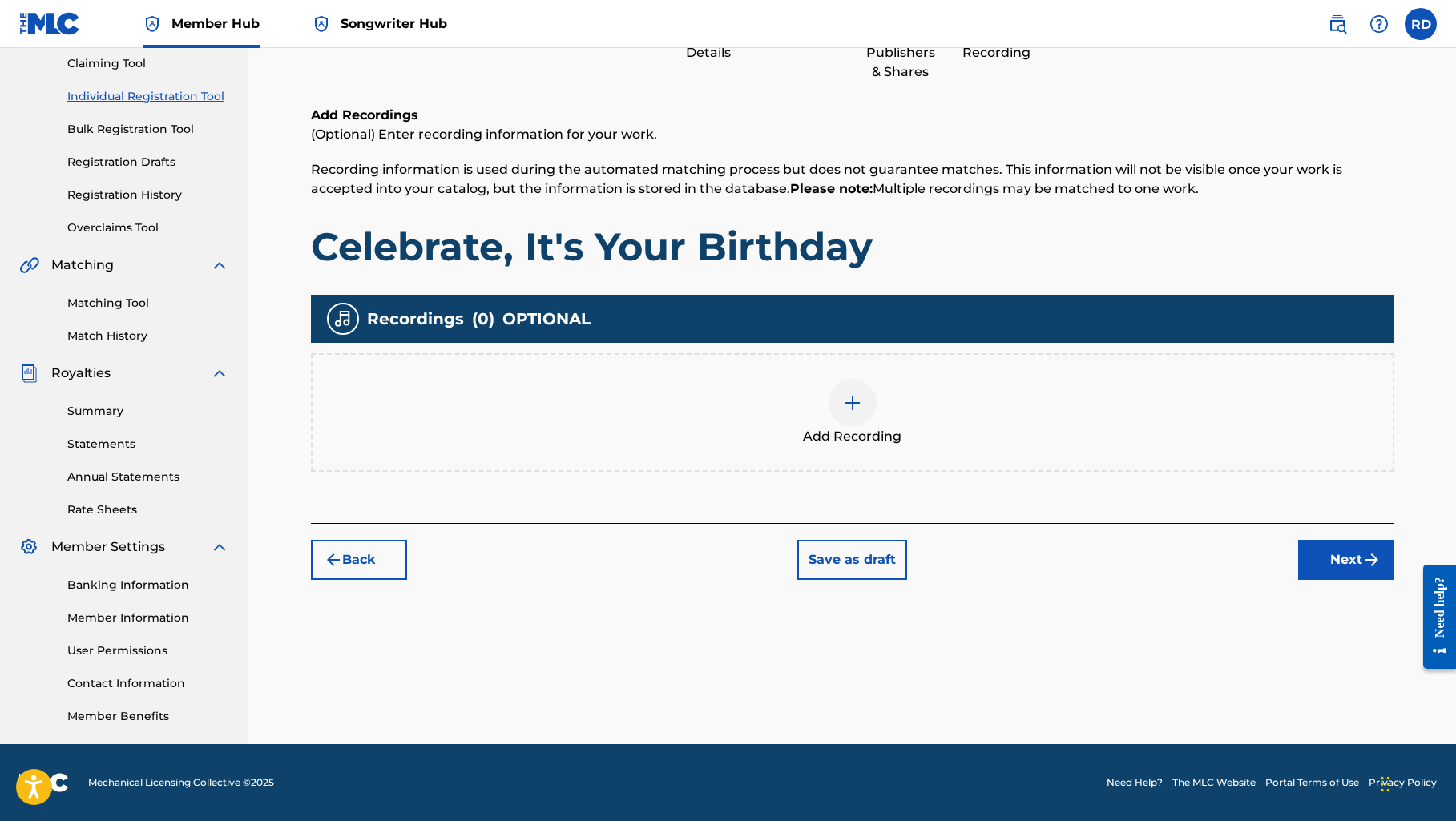
click at [846, 401] on img at bounding box center [853, 403] width 19 height 19
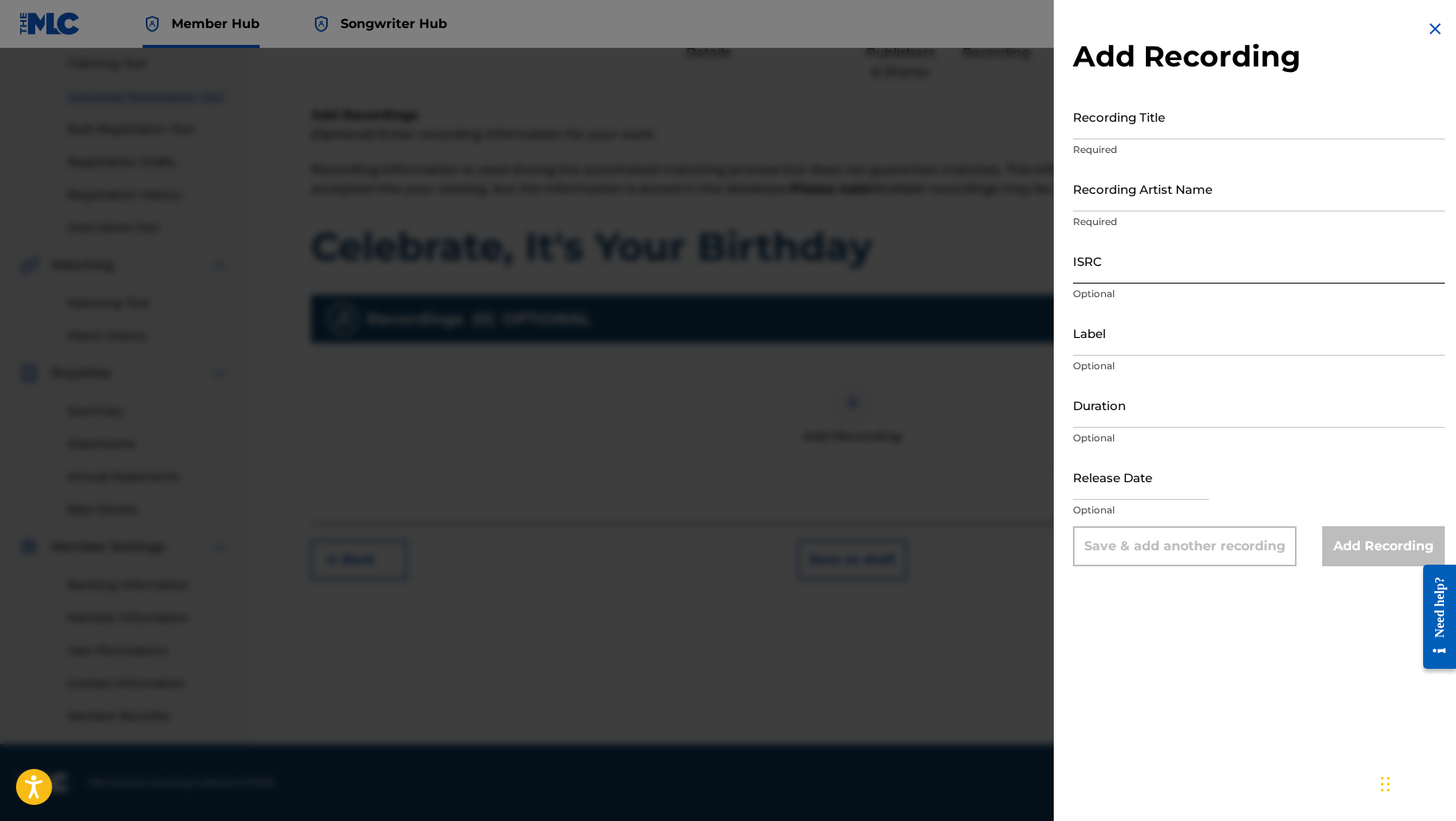
click at [1089, 265] on input "ISRC" at bounding box center [1258, 261] width 372 height 45
paste input "usl4r2241455"
type input "usl4r2241455"
click at [1136, 122] on input "Recording Title" at bounding box center [1258, 116] width 372 height 45
paste input "Celebrate, It's Your Birthday"
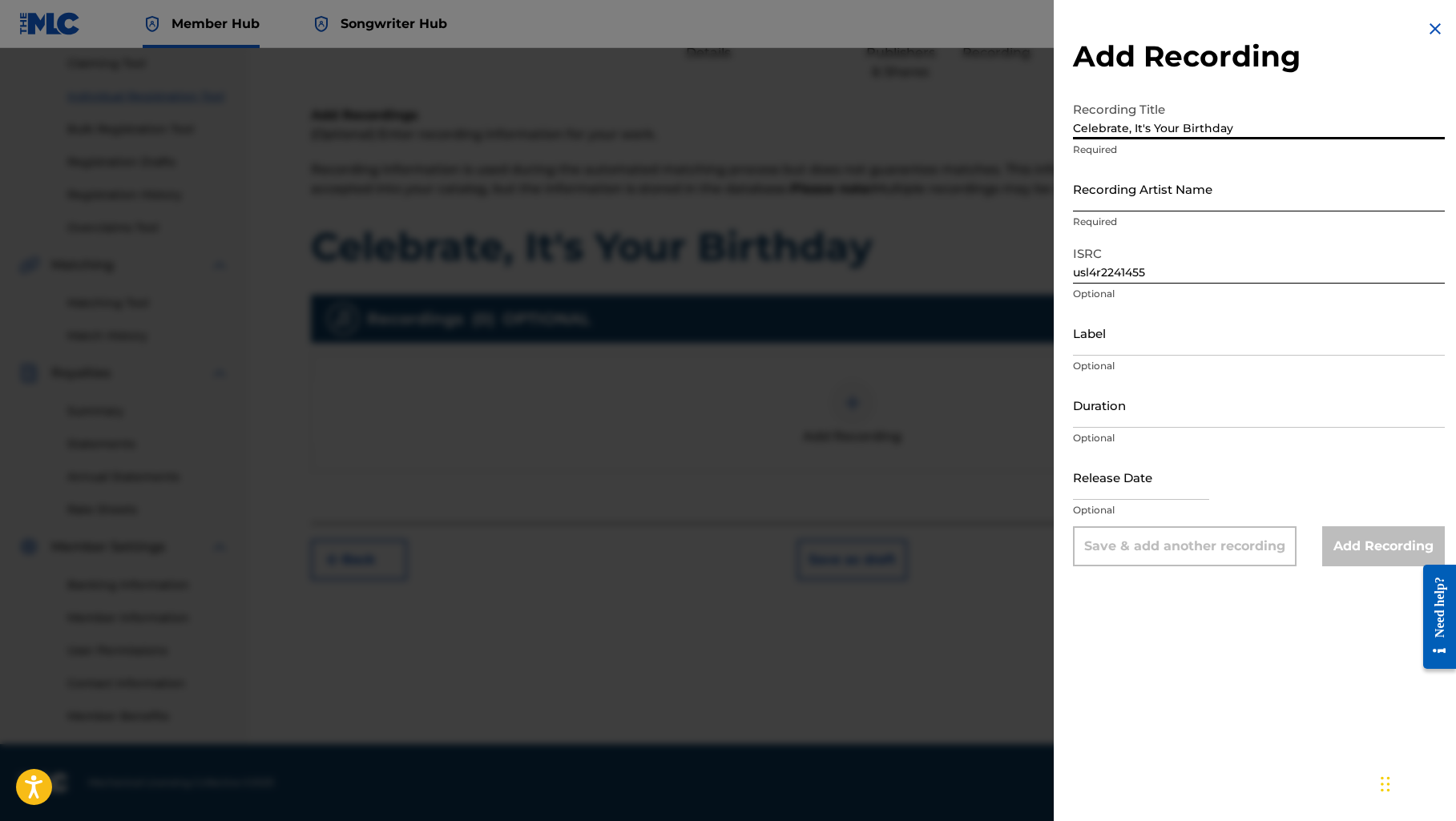
type input "Celebrate, It's Your Birthday"
click at [1126, 196] on input "Recording Artist Name" at bounding box center [1258, 189] width 372 height 45
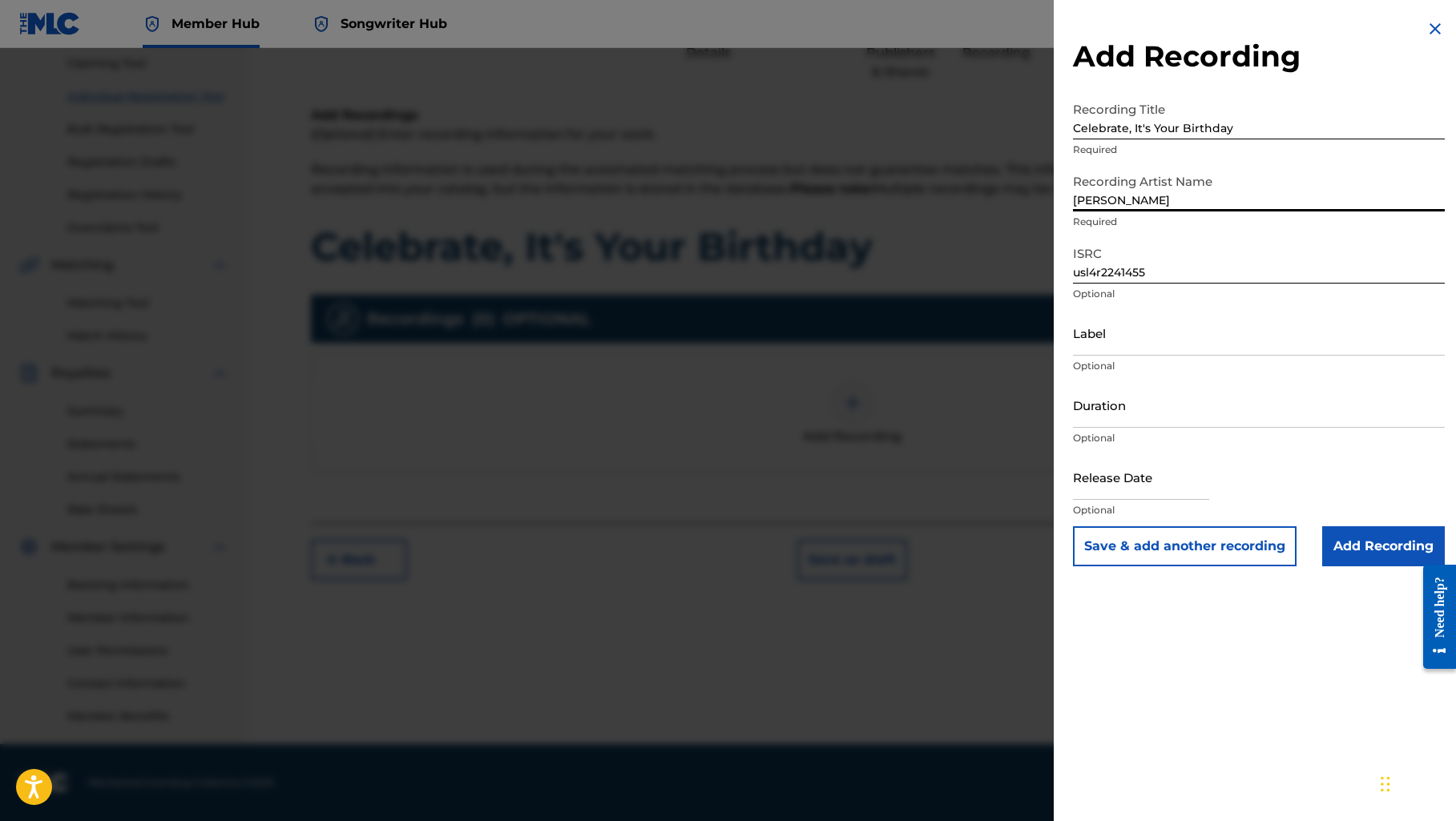
click at [1299, 199] on input "[PERSON_NAME]" at bounding box center [1258, 189] width 372 height 45
type input "[PERSON_NAME]"
click at [1231, 399] on input "Duration" at bounding box center [1258, 405] width 372 height 45
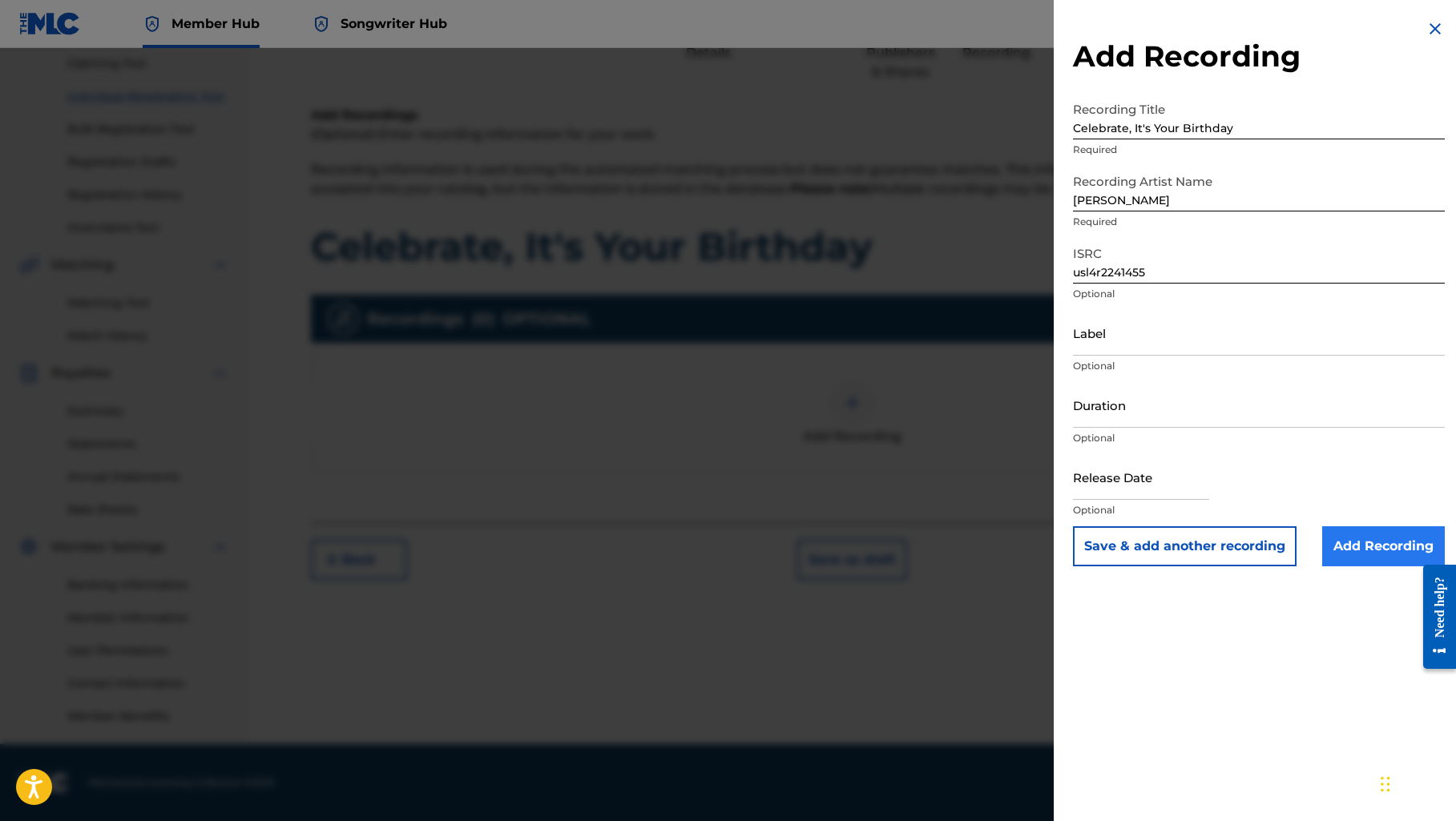
click at [1341, 551] on input "Add Recording" at bounding box center [1383, 546] width 122 height 40
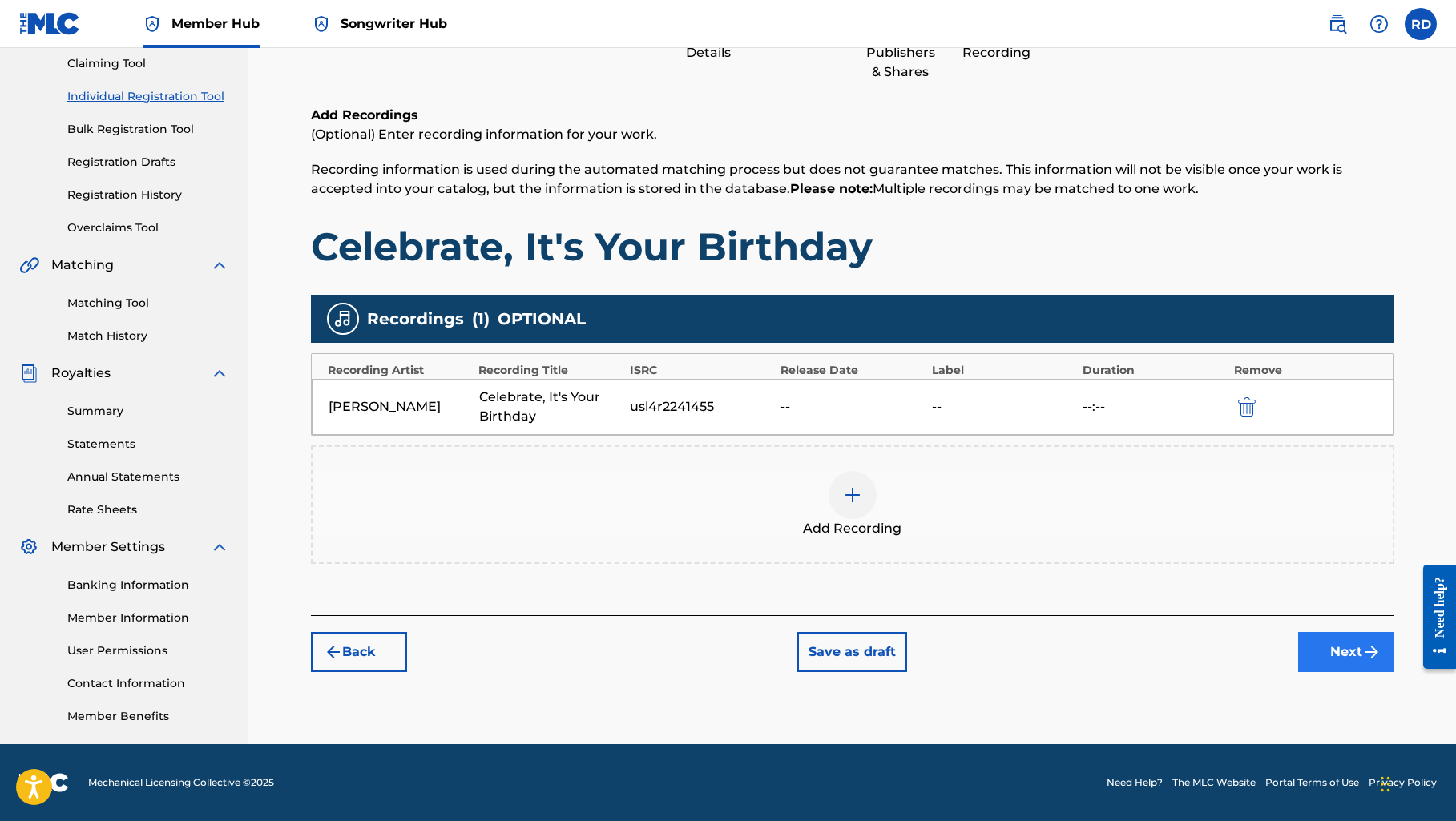
click at [1340, 658] on button "Next" at bounding box center [1346, 652] width 96 height 40
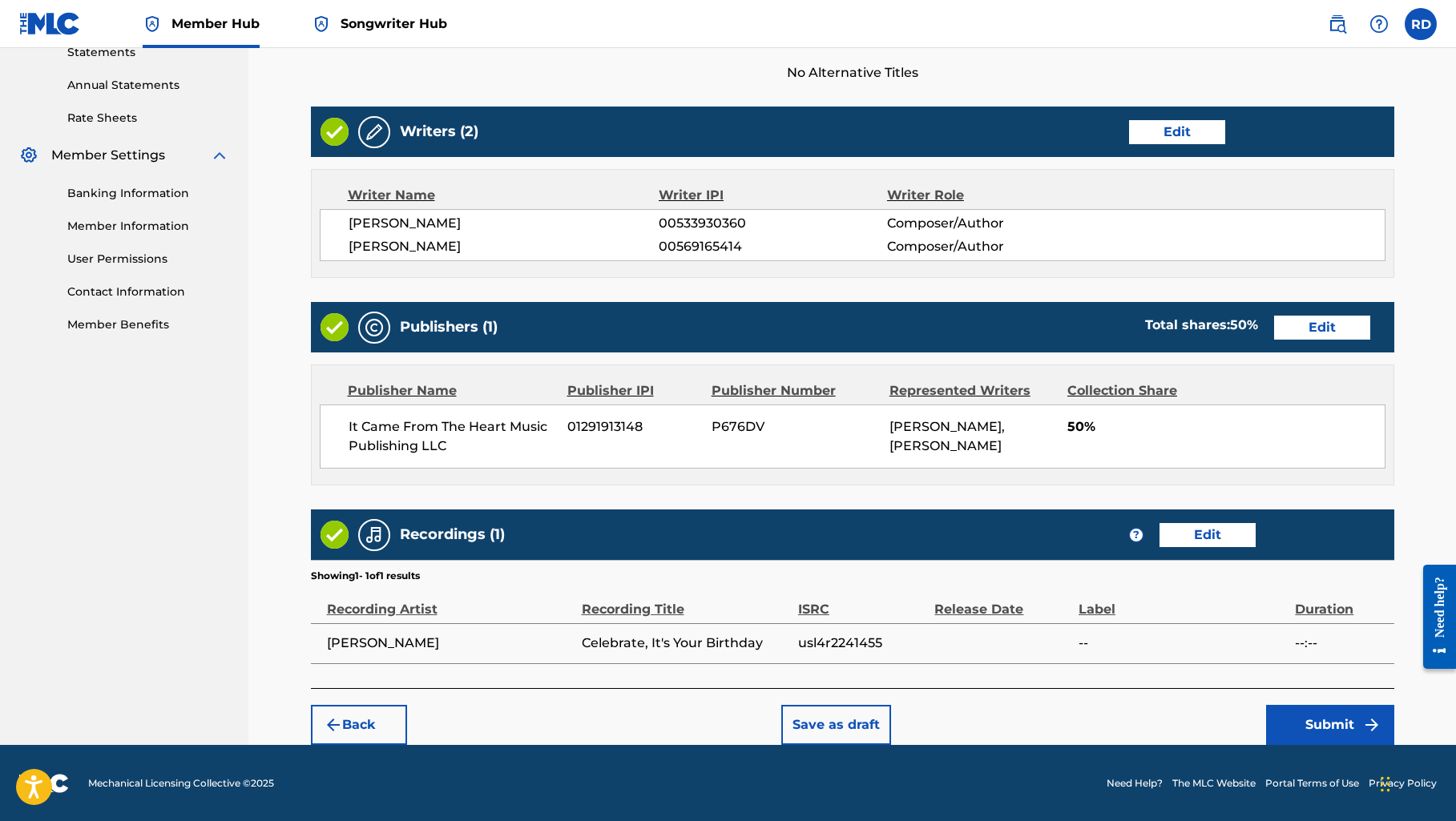
scroll to position [563, 0]
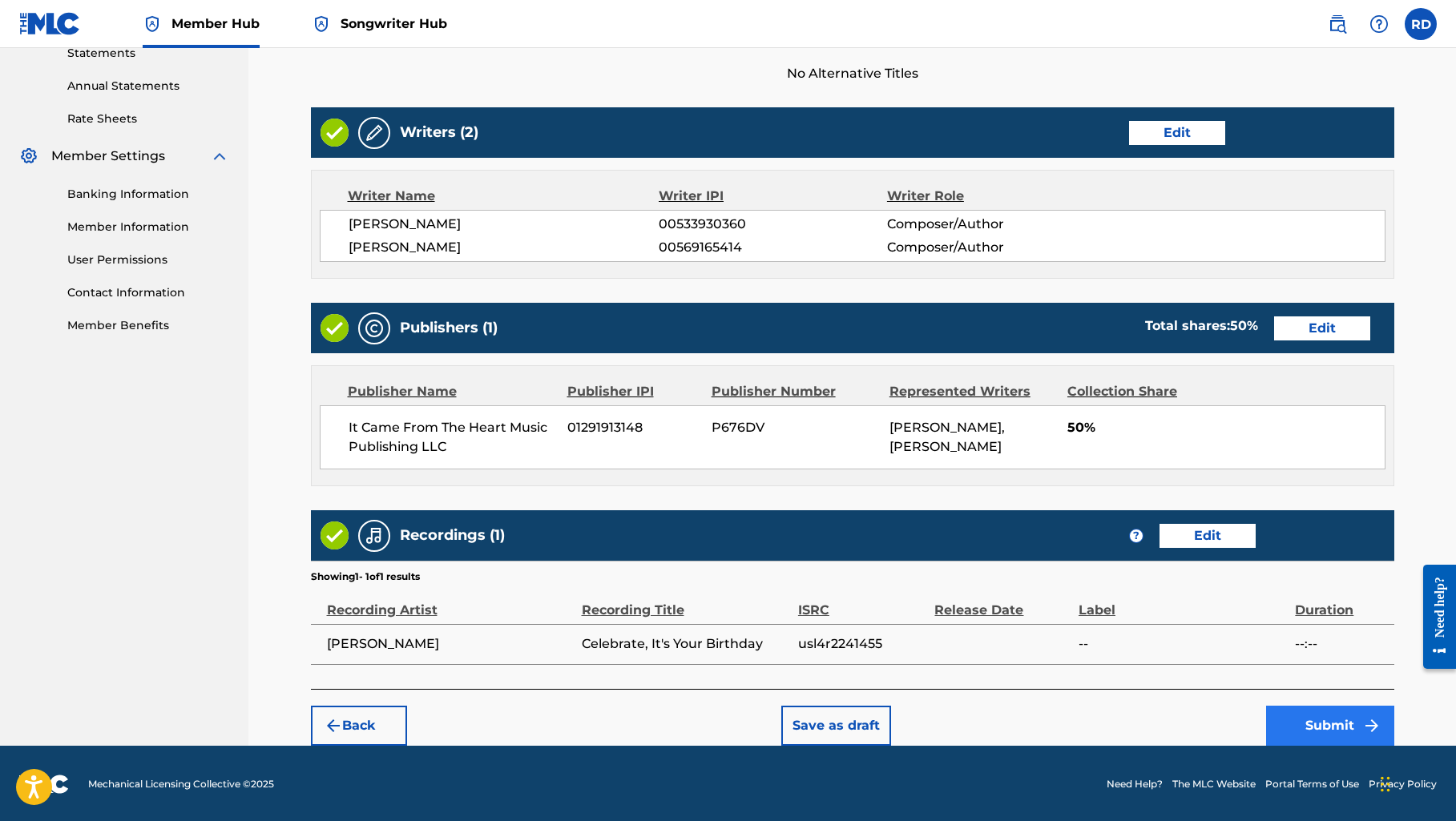
click at [1312, 717] on button "Submit" at bounding box center [1329, 726] width 129 height 40
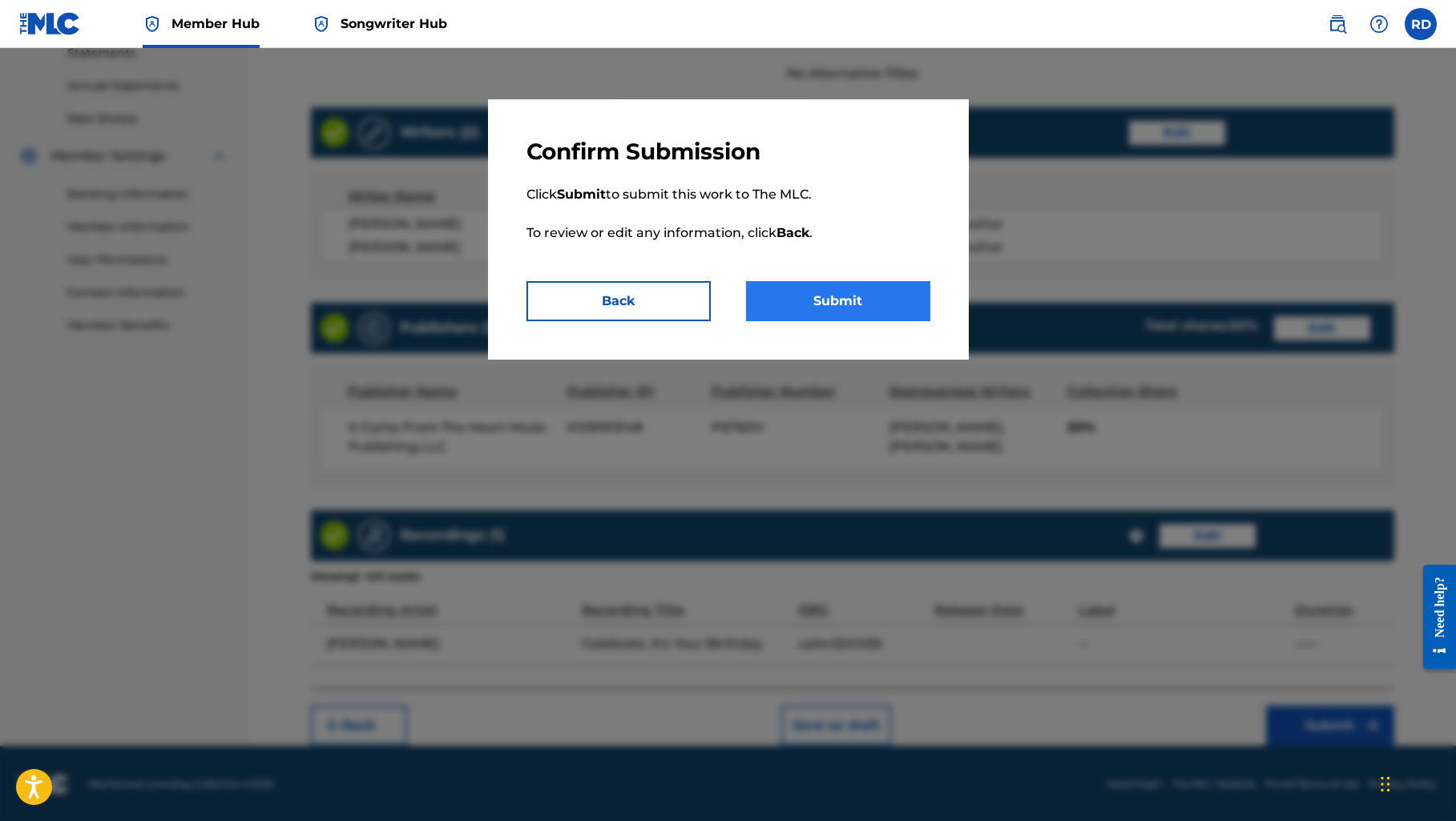
click at [897, 310] on button "Submit" at bounding box center [838, 302] width 185 height 40
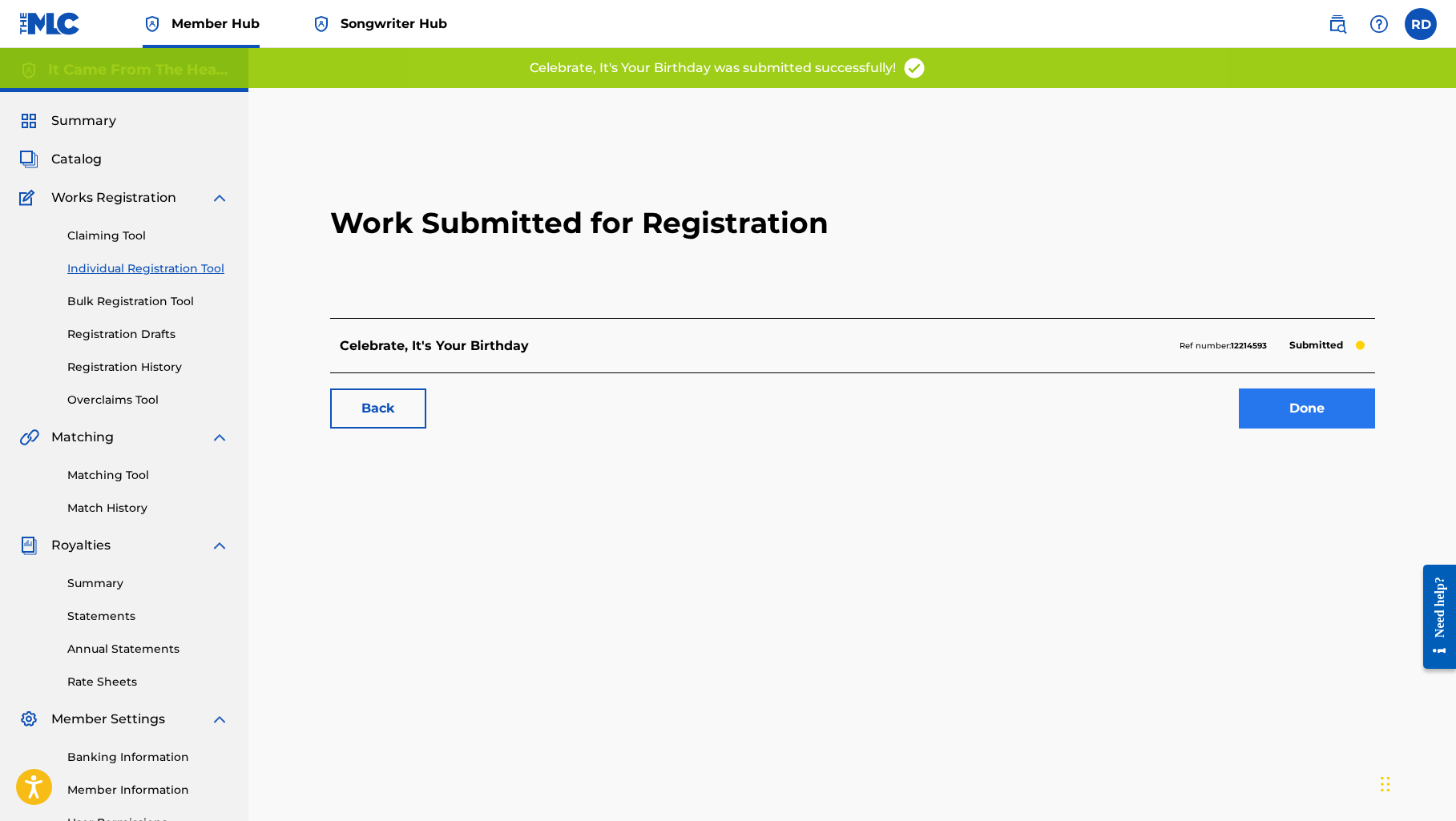
click at [1287, 406] on link "Done" at bounding box center [1306, 408] width 136 height 40
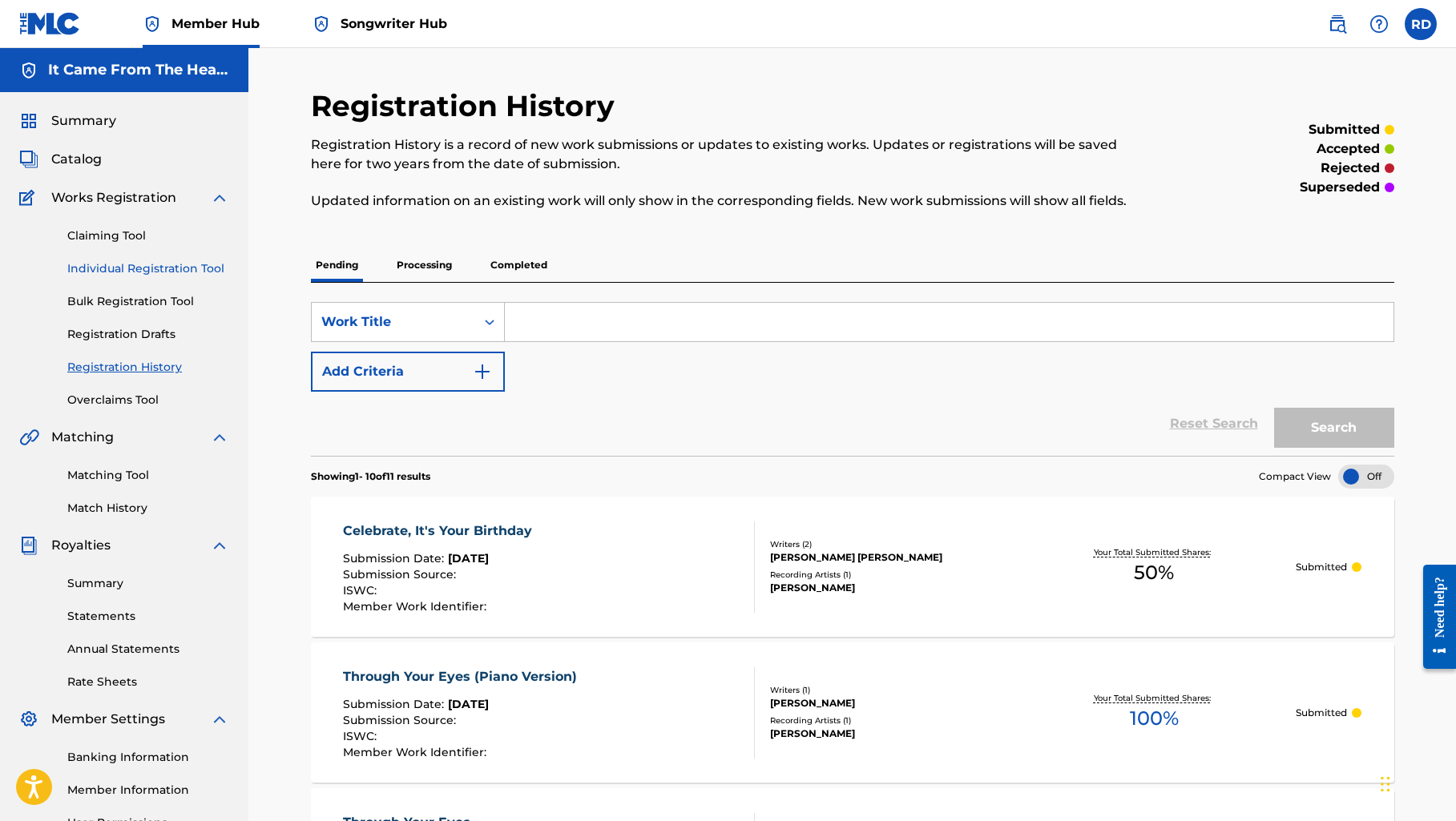
click at [115, 272] on link "Individual Registration Tool" at bounding box center [148, 268] width 162 height 17
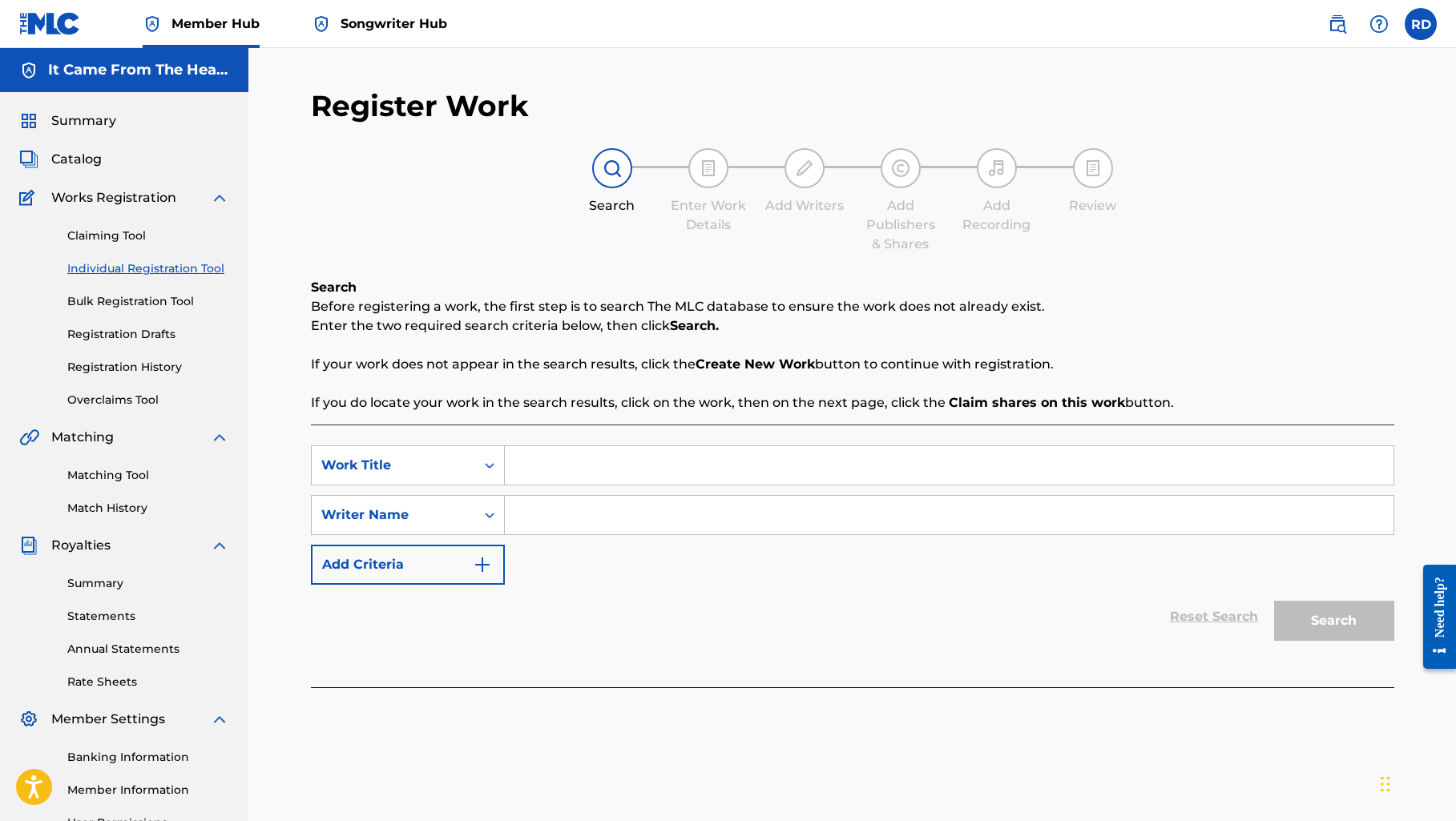
click at [579, 472] on input "Search Form" at bounding box center [949, 465] width 888 height 38
type input "enchanted"
click at [581, 520] on input "Search Form" at bounding box center [949, 515] width 888 height 38
type input "[PERSON_NAME]"
click at [1333, 621] on button "Search" at bounding box center [1334, 621] width 120 height 40
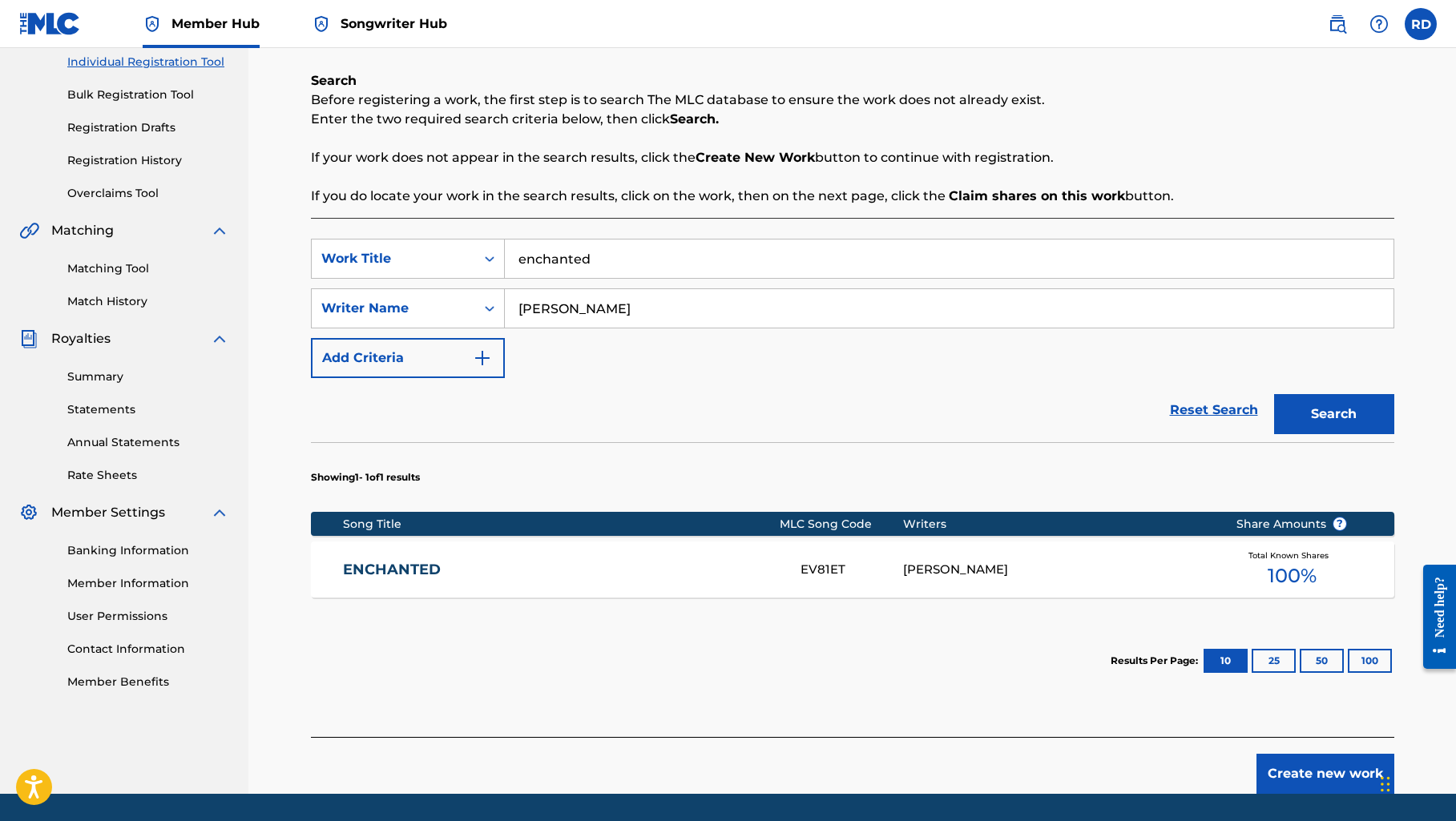
scroll to position [212, 0]
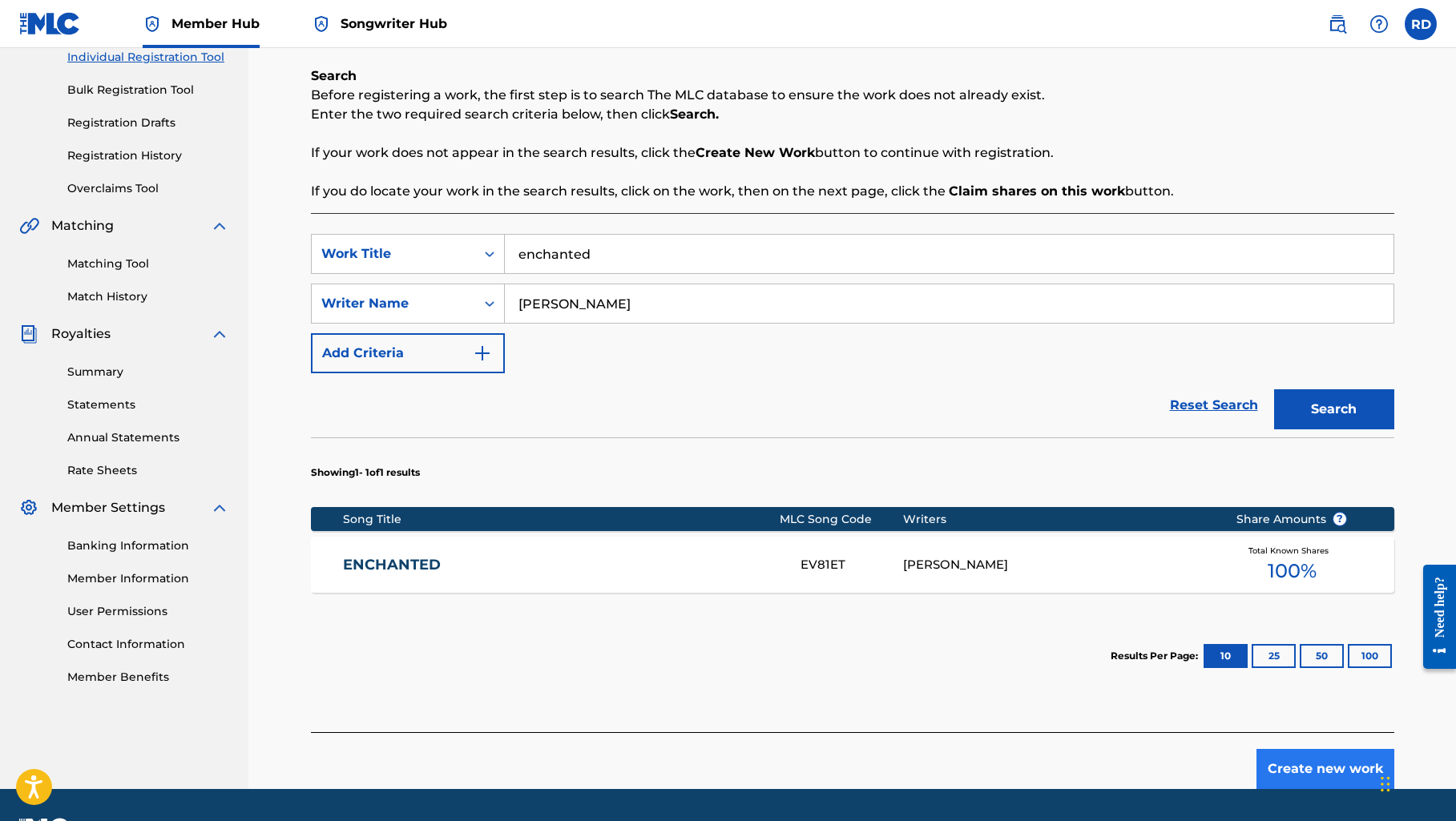
click at [1286, 775] on button "Create new work" at bounding box center [1325, 769] width 138 height 40
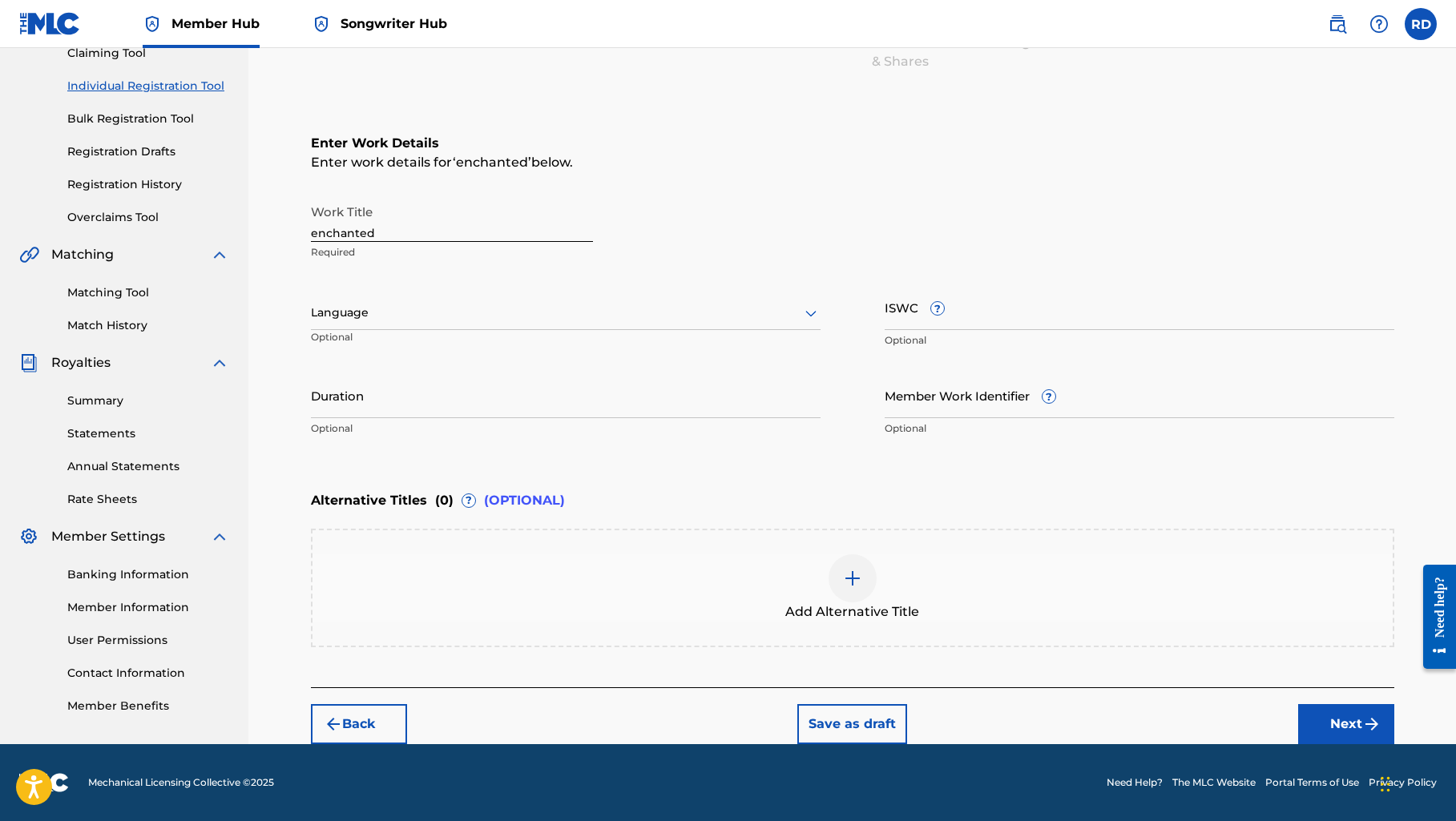
scroll to position [183, 0]
click at [316, 236] on input "enchanted" at bounding box center [451, 219] width 282 height 45
type input "Enchanted"
click at [1341, 723] on button "Next" at bounding box center [1346, 724] width 96 height 40
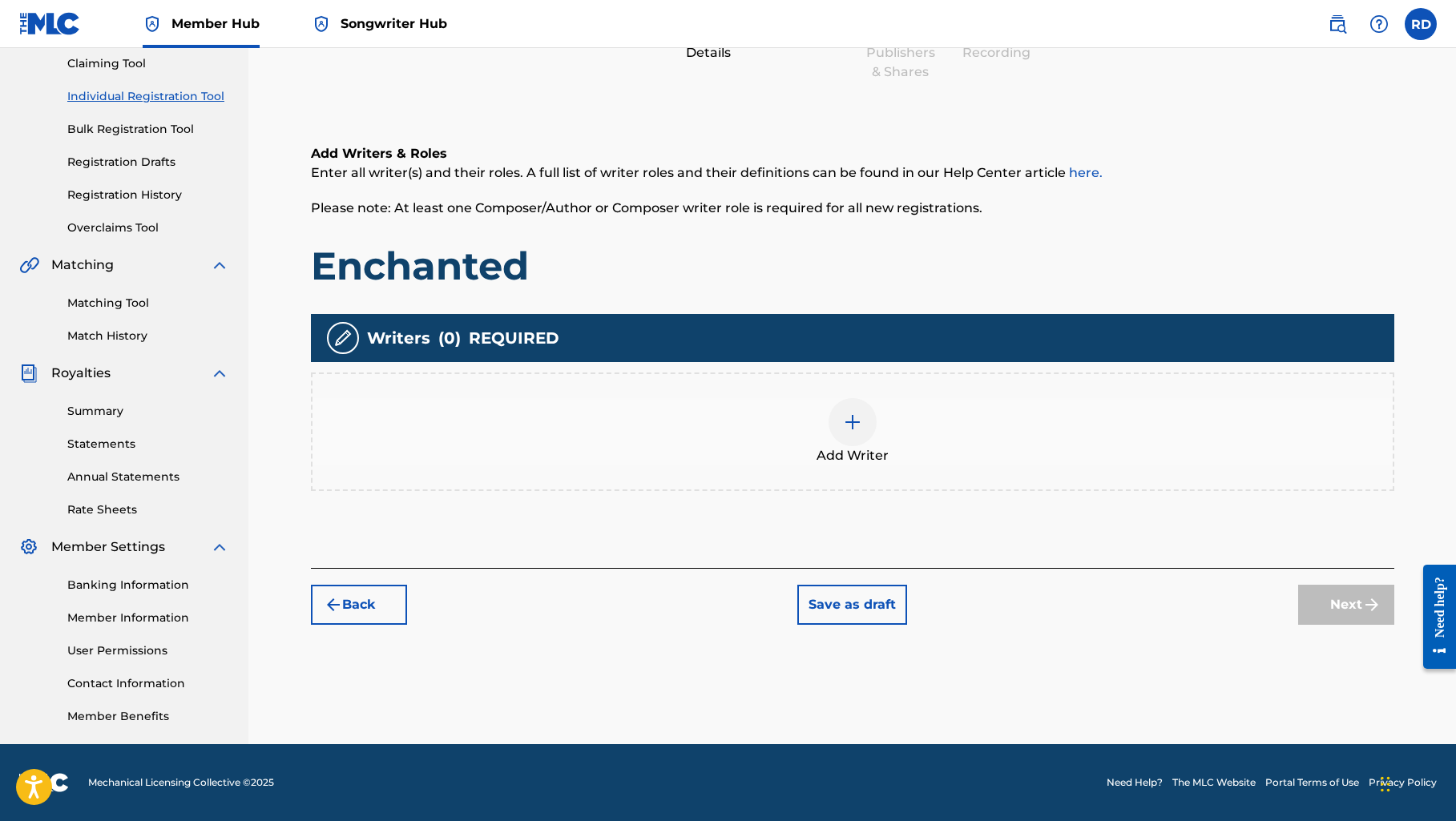
scroll to position [172, 0]
click at [849, 420] on img at bounding box center [853, 422] width 19 height 19
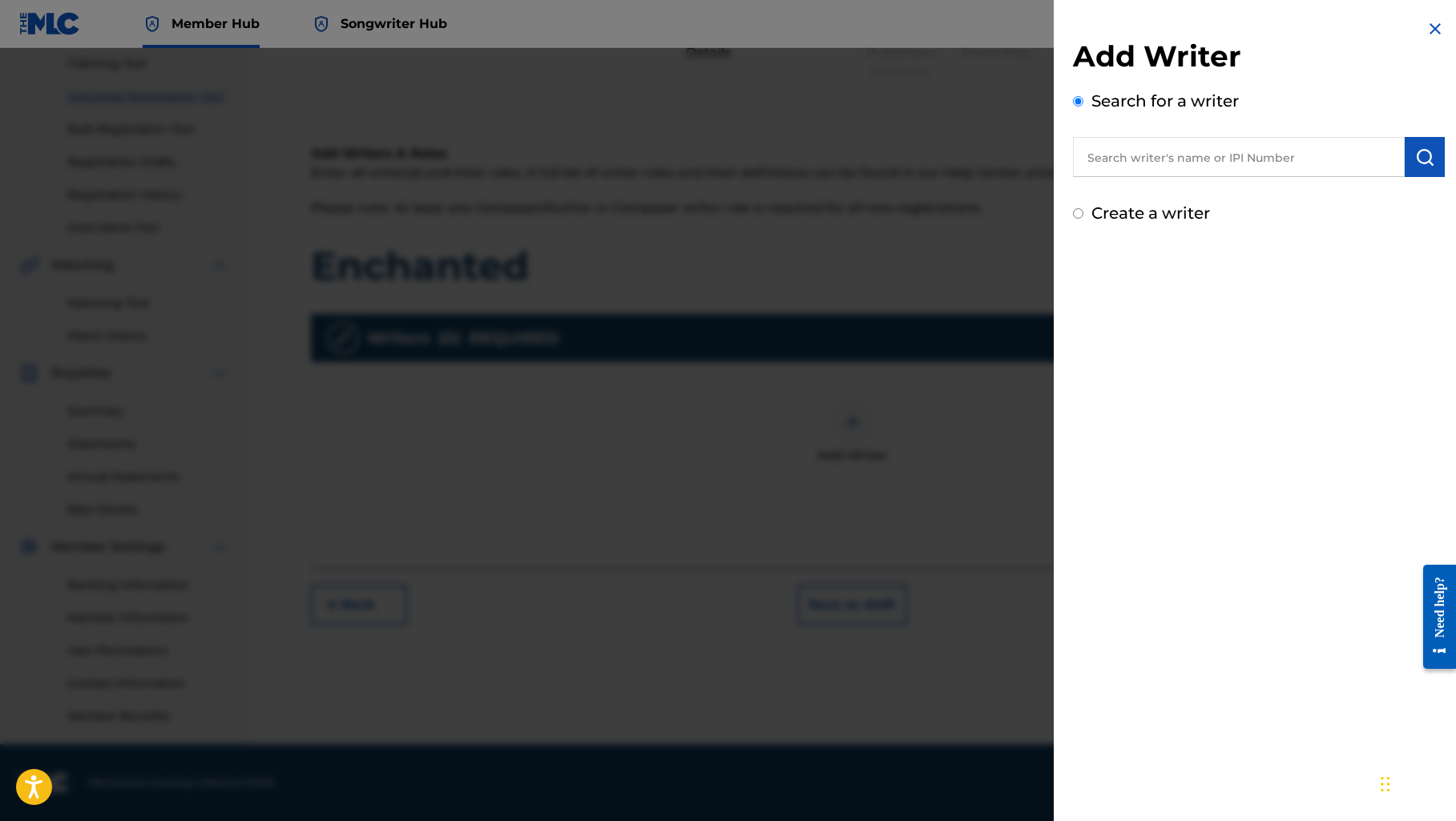
click at [1131, 155] on input "text" at bounding box center [1238, 157] width 331 height 40
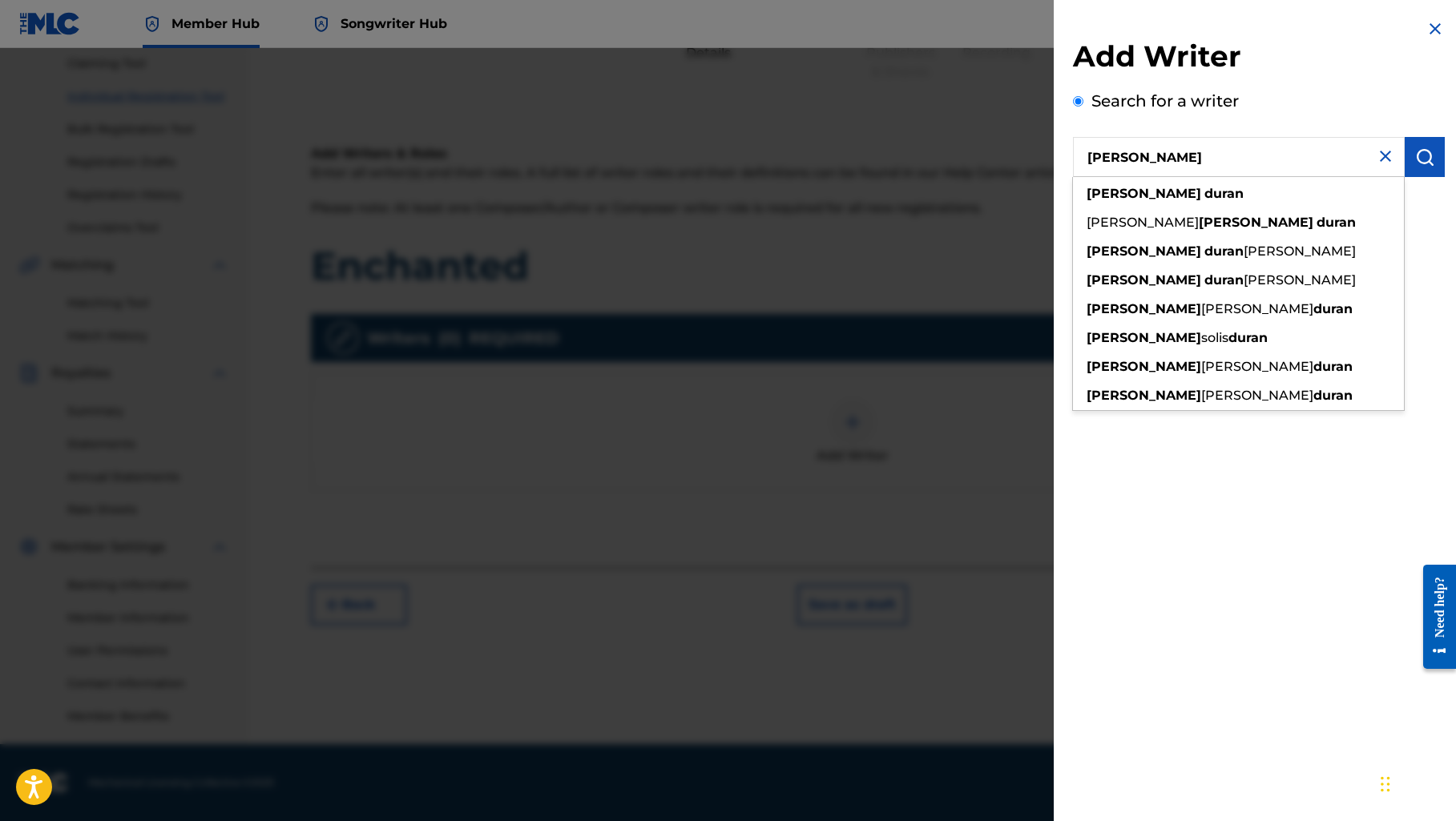
type input "[PERSON_NAME]"
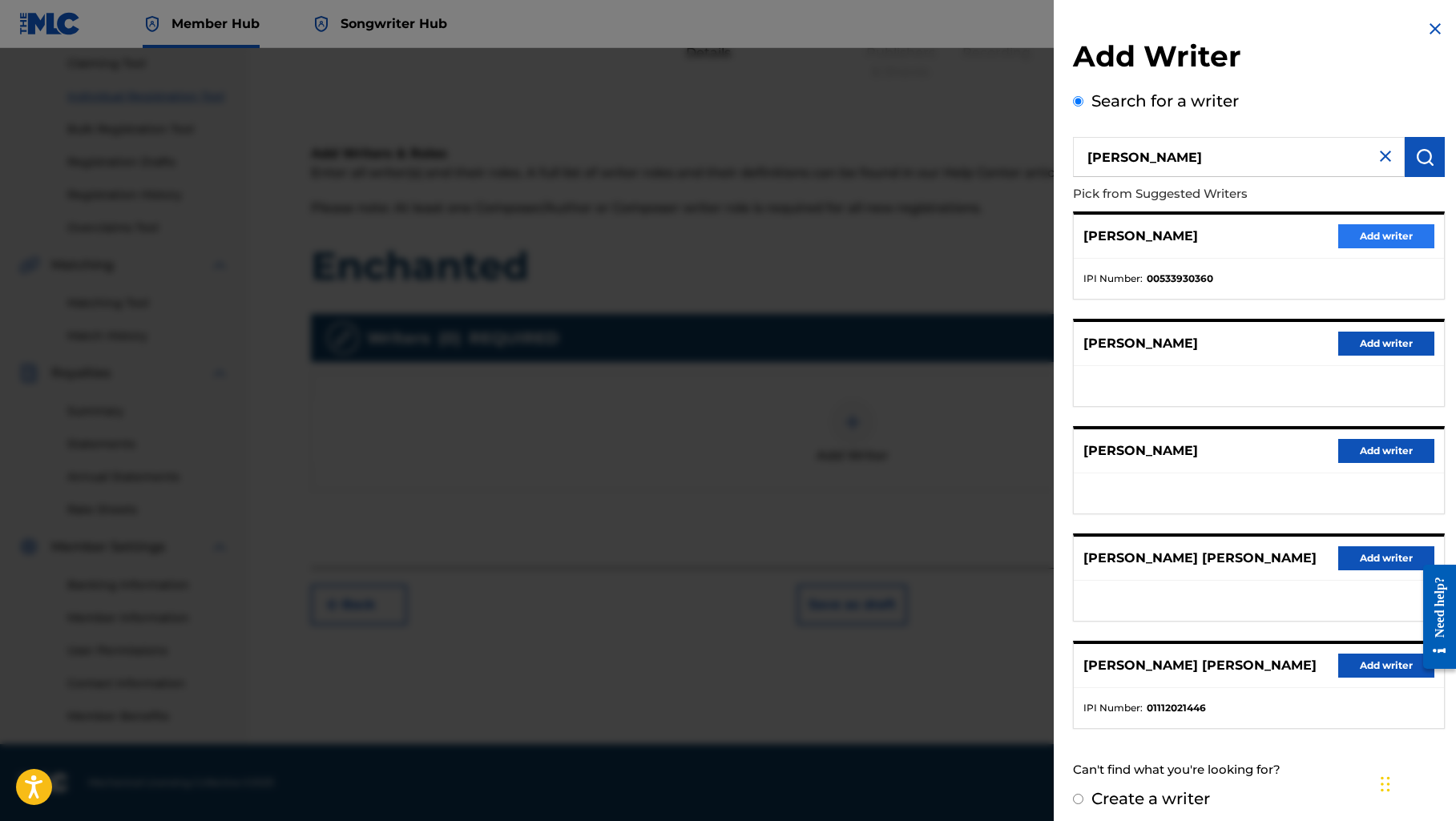
click at [1362, 233] on button "Add writer" at bounding box center [1386, 236] width 96 height 24
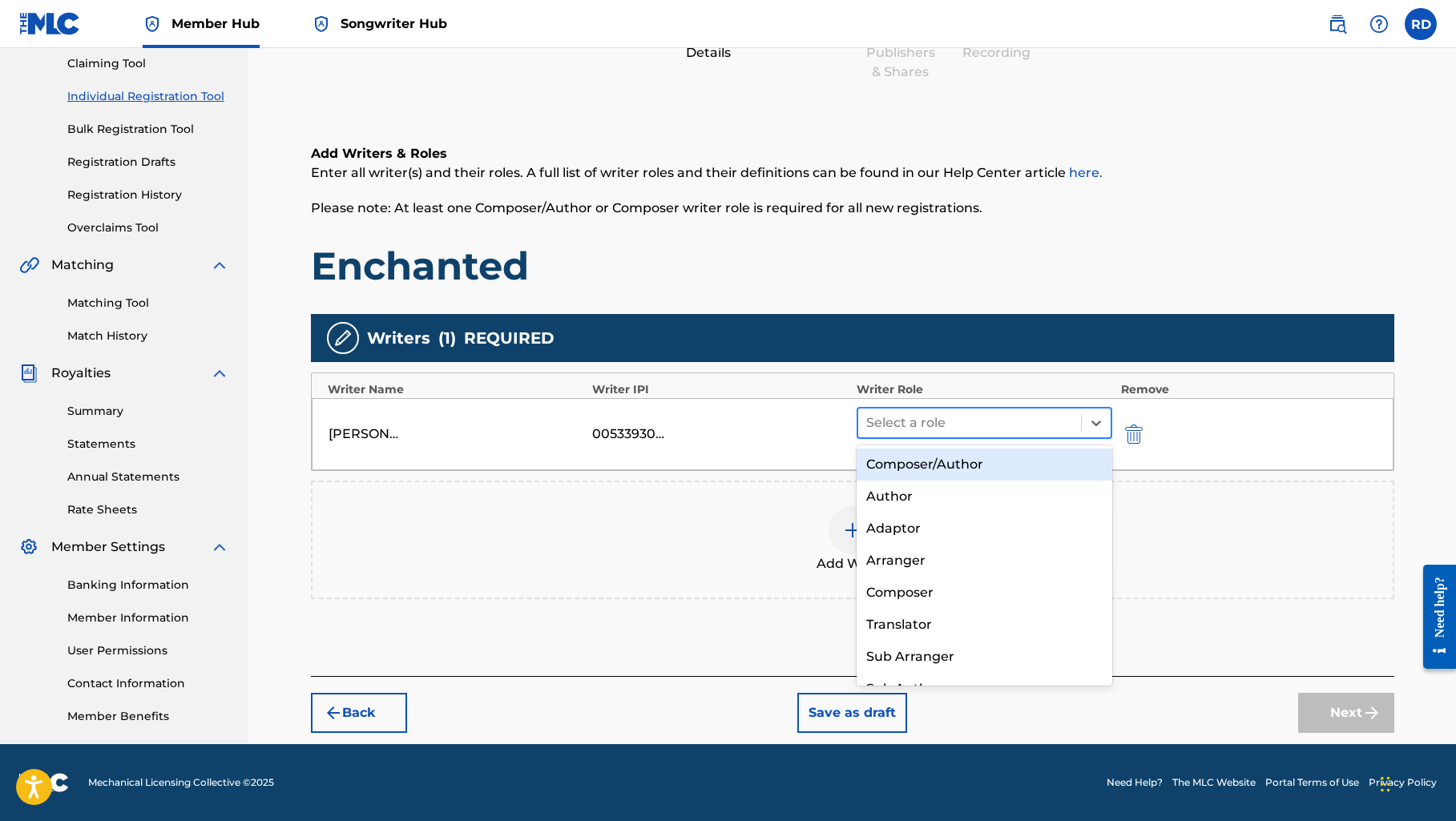
click at [1008, 414] on div at bounding box center [969, 423] width 207 height 23
click at [979, 466] on div "Composer/Author" at bounding box center [984, 464] width 256 height 32
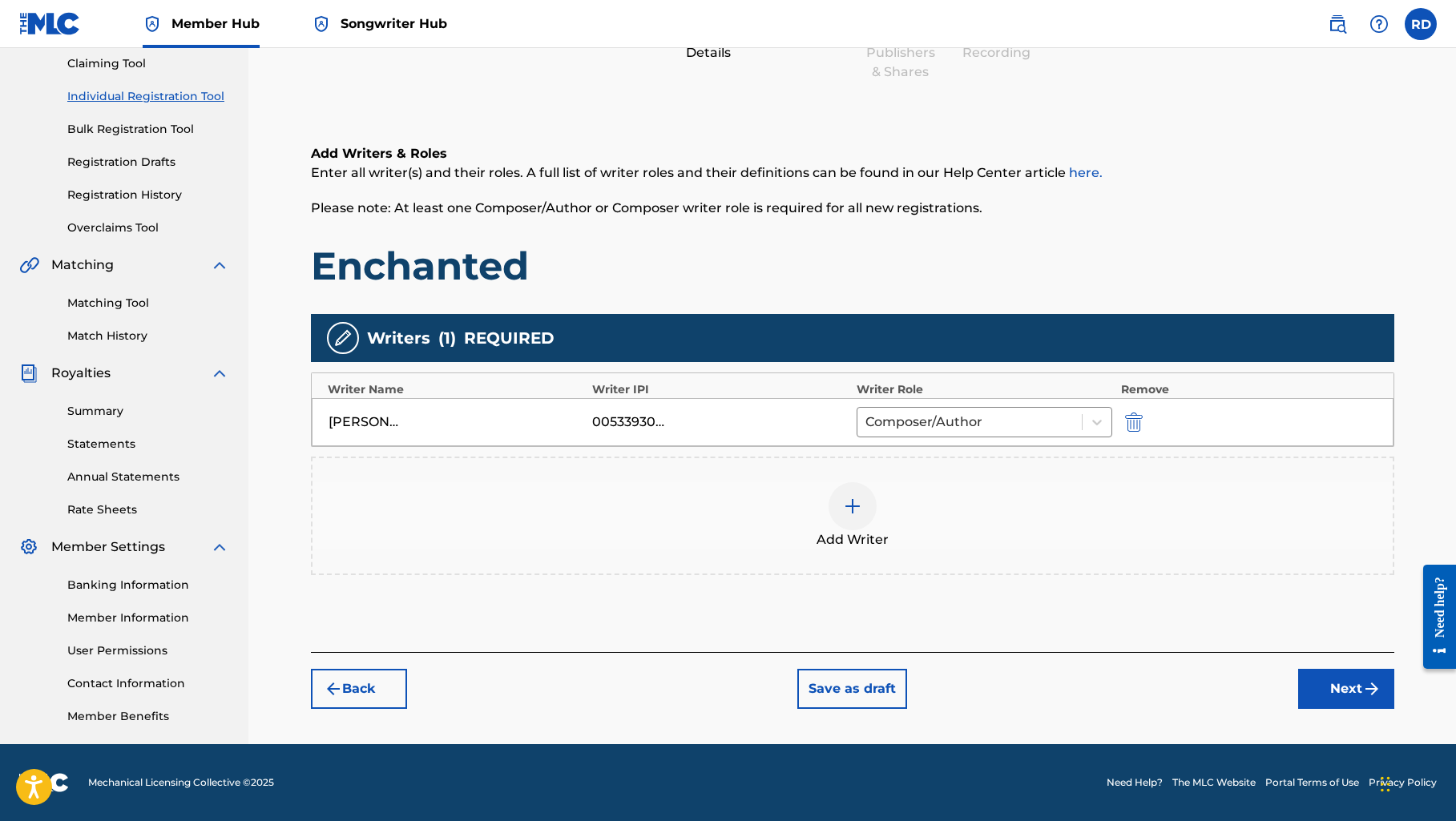
click at [834, 517] on div at bounding box center [852, 505] width 48 height 48
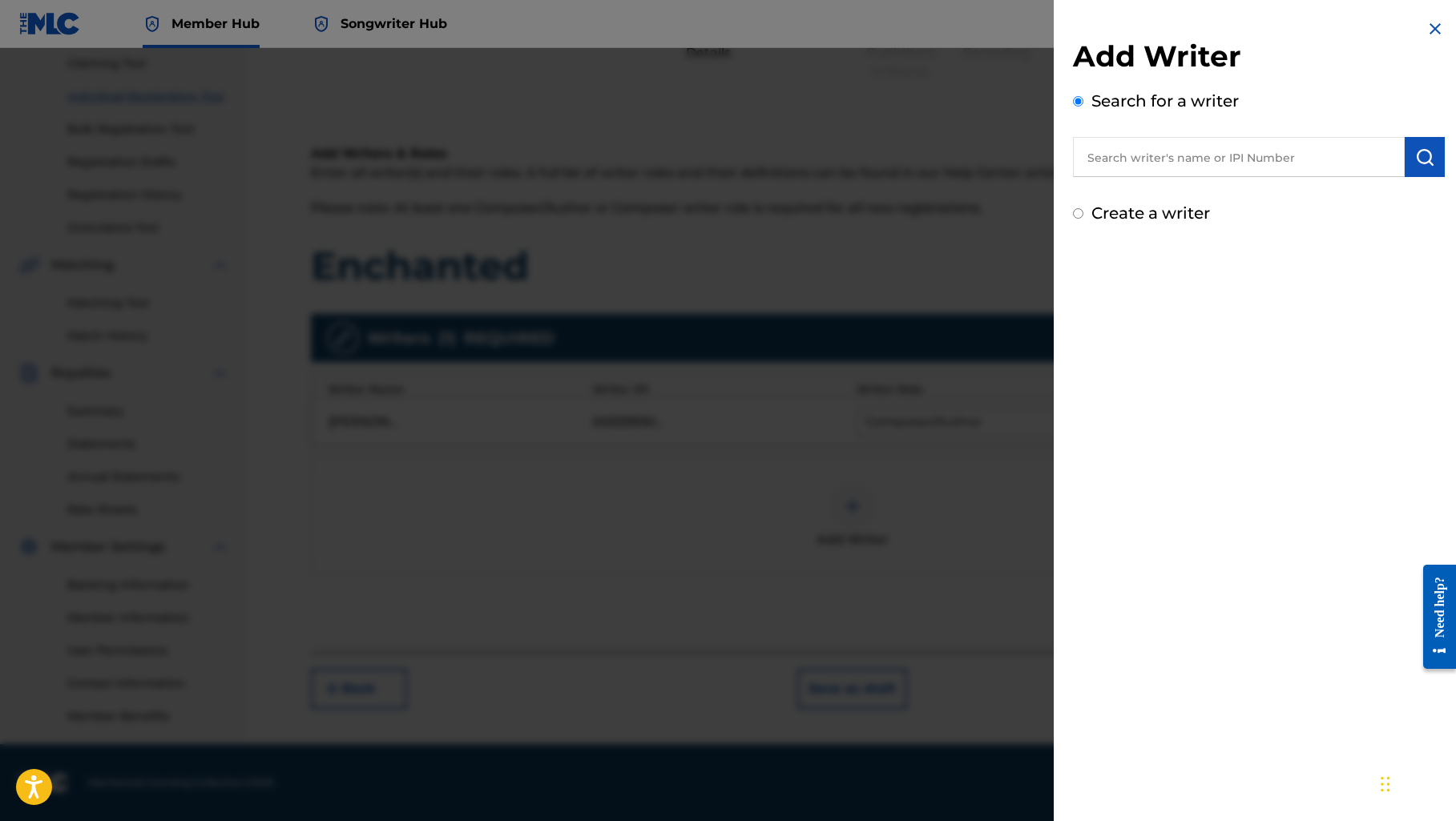
click at [1150, 170] on input "text" at bounding box center [1238, 157] width 331 height 40
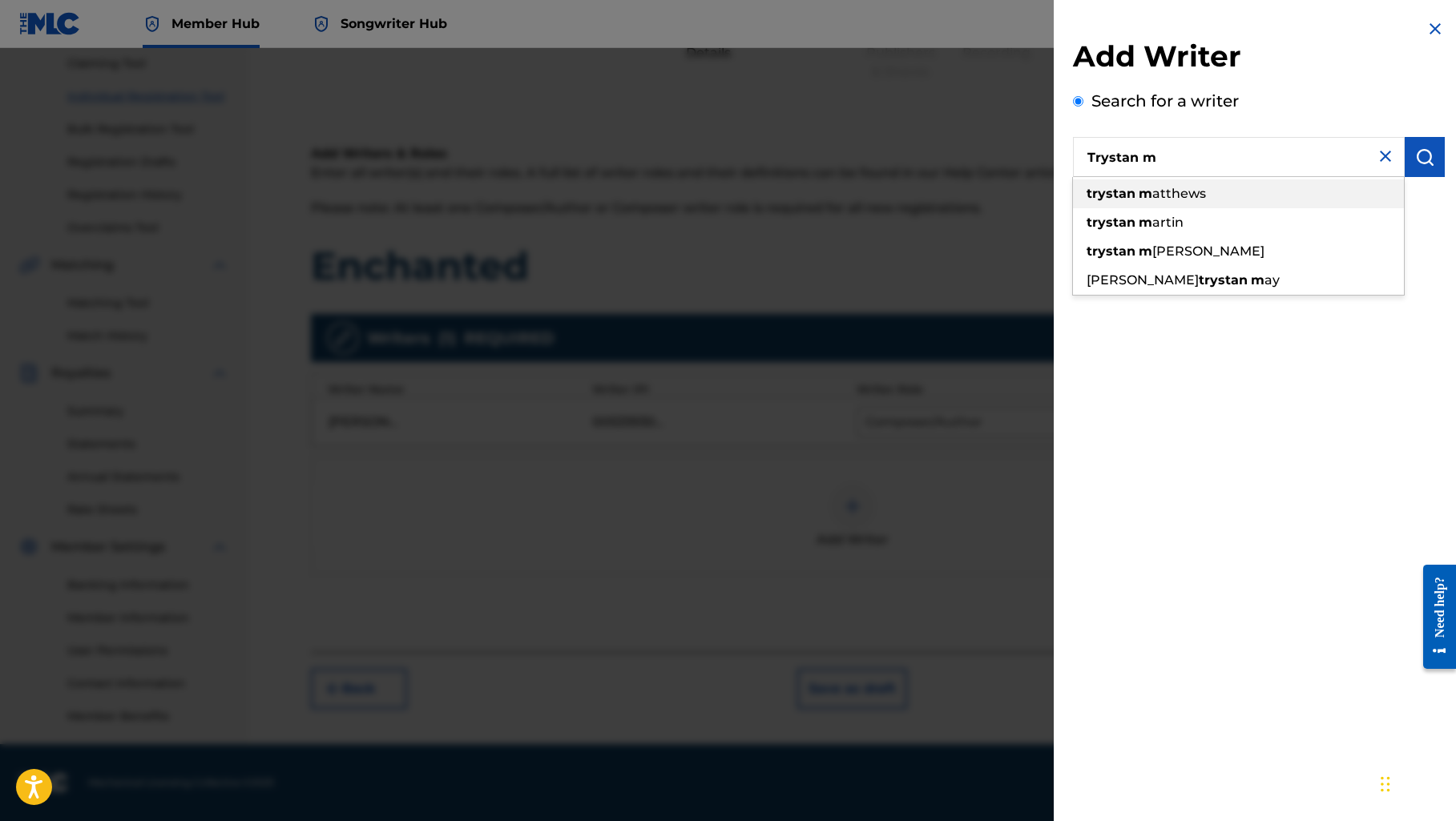
click at [1146, 199] on strong "m" at bounding box center [1146, 193] width 14 height 15
type input "[PERSON_NAME]"
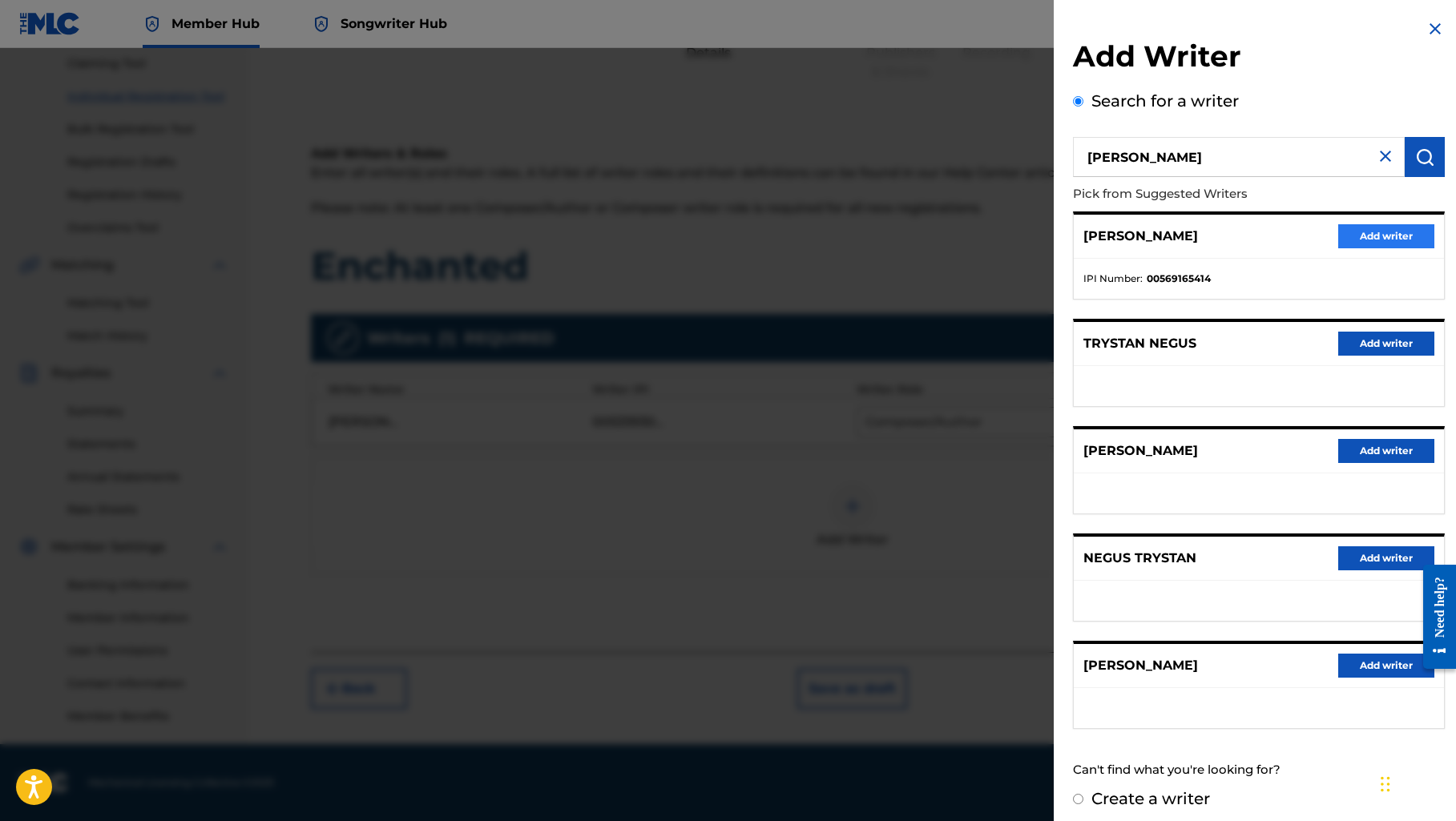
click at [1338, 233] on button "Add writer" at bounding box center [1386, 236] width 96 height 24
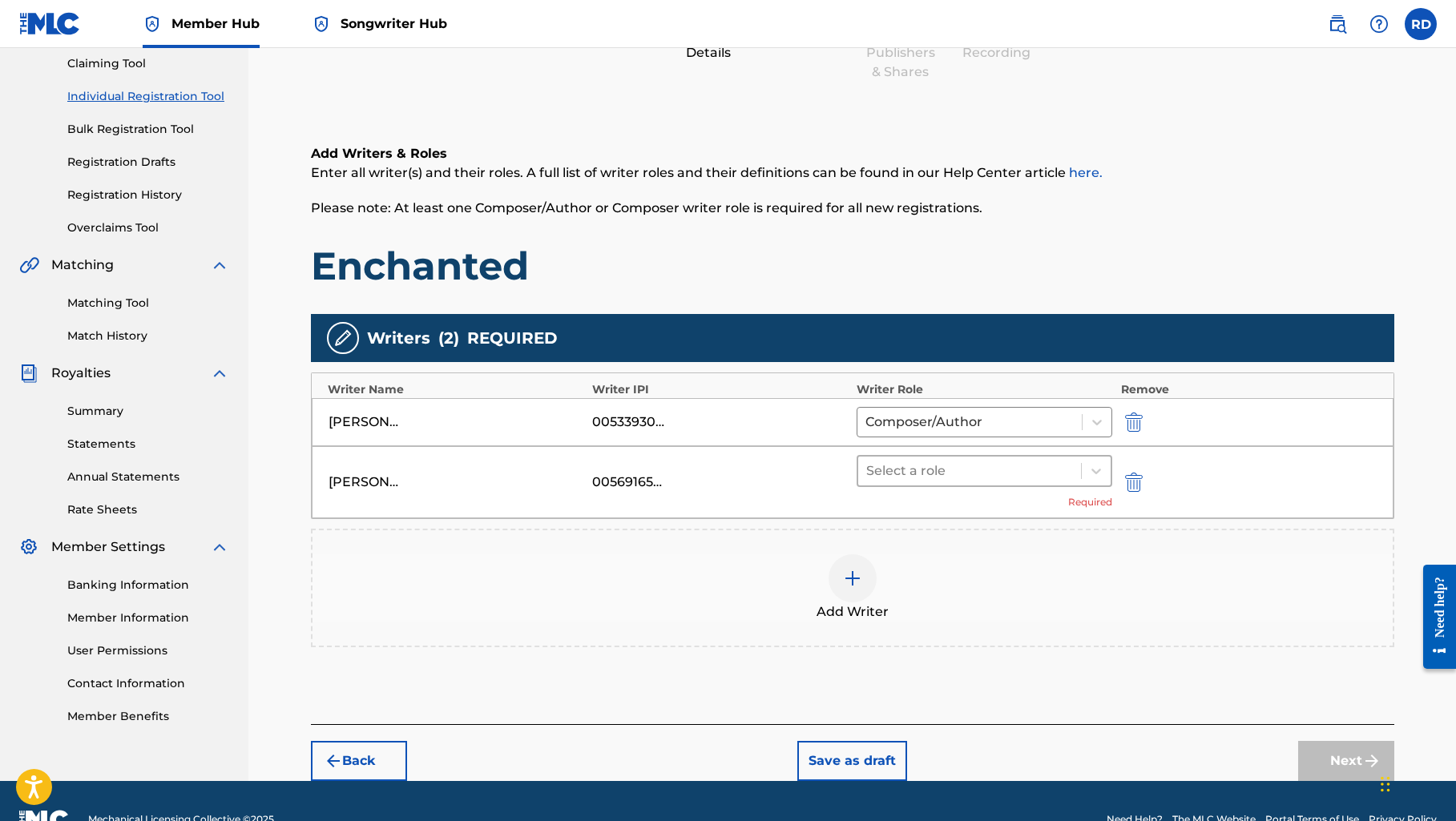
click at [988, 477] on div at bounding box center [969, 471] width 207 height 23
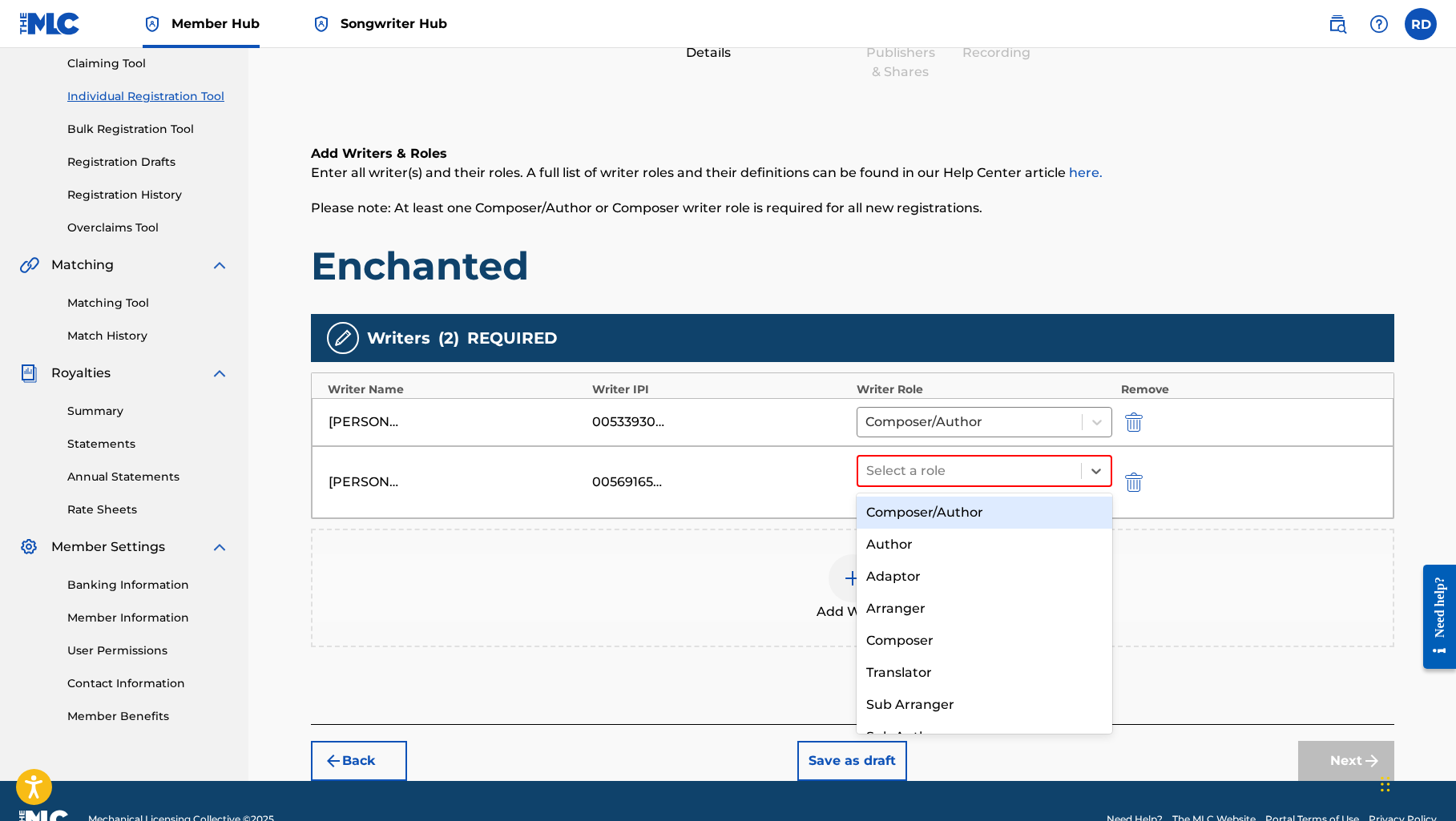
click at [976, 509] on div "Composer/Author" at bounding box center [984, 512] width 256 height 32
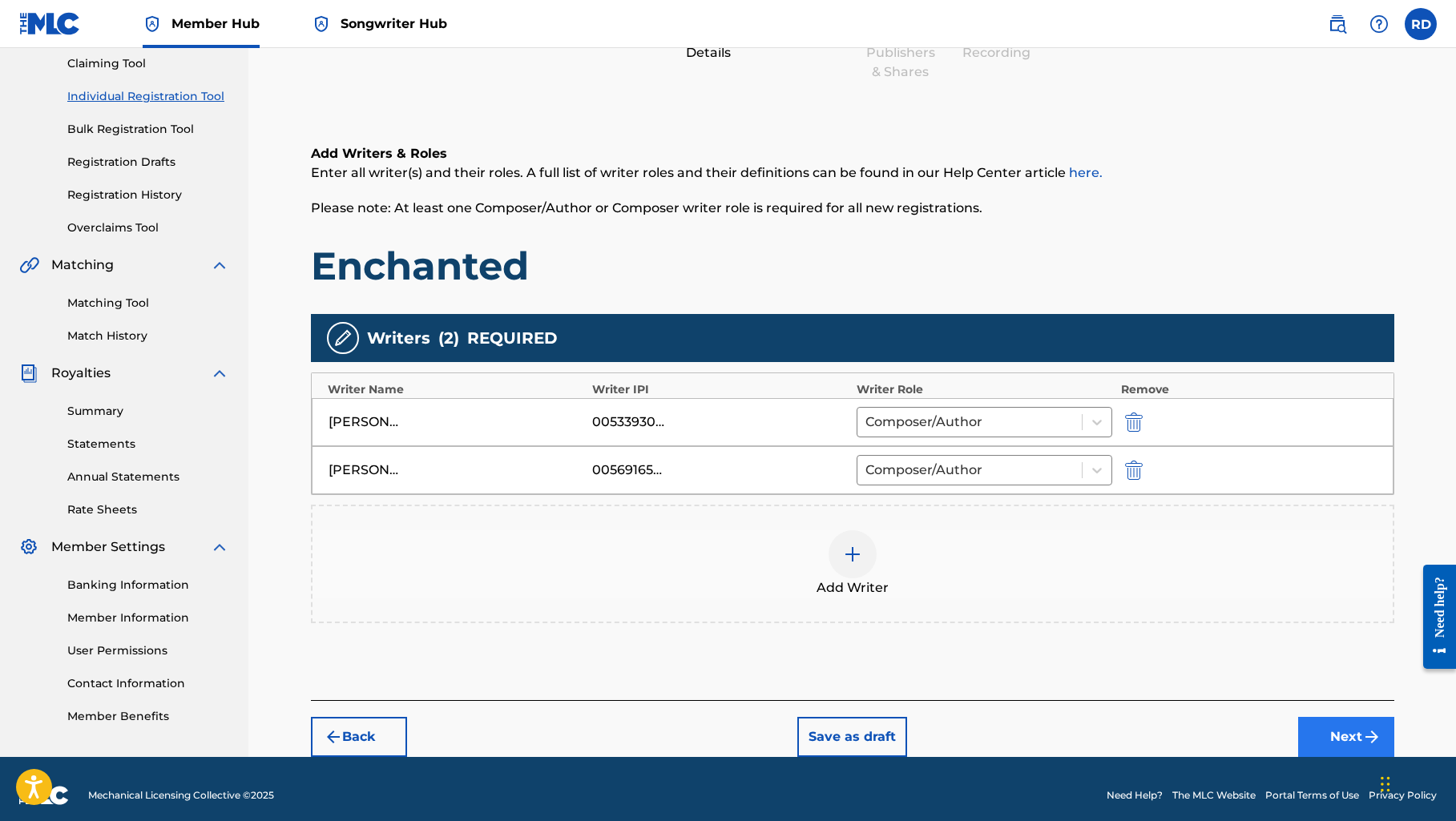
click at [1353, 744] on button "Next" at bounding box center [1346, 737] width 96 height 40
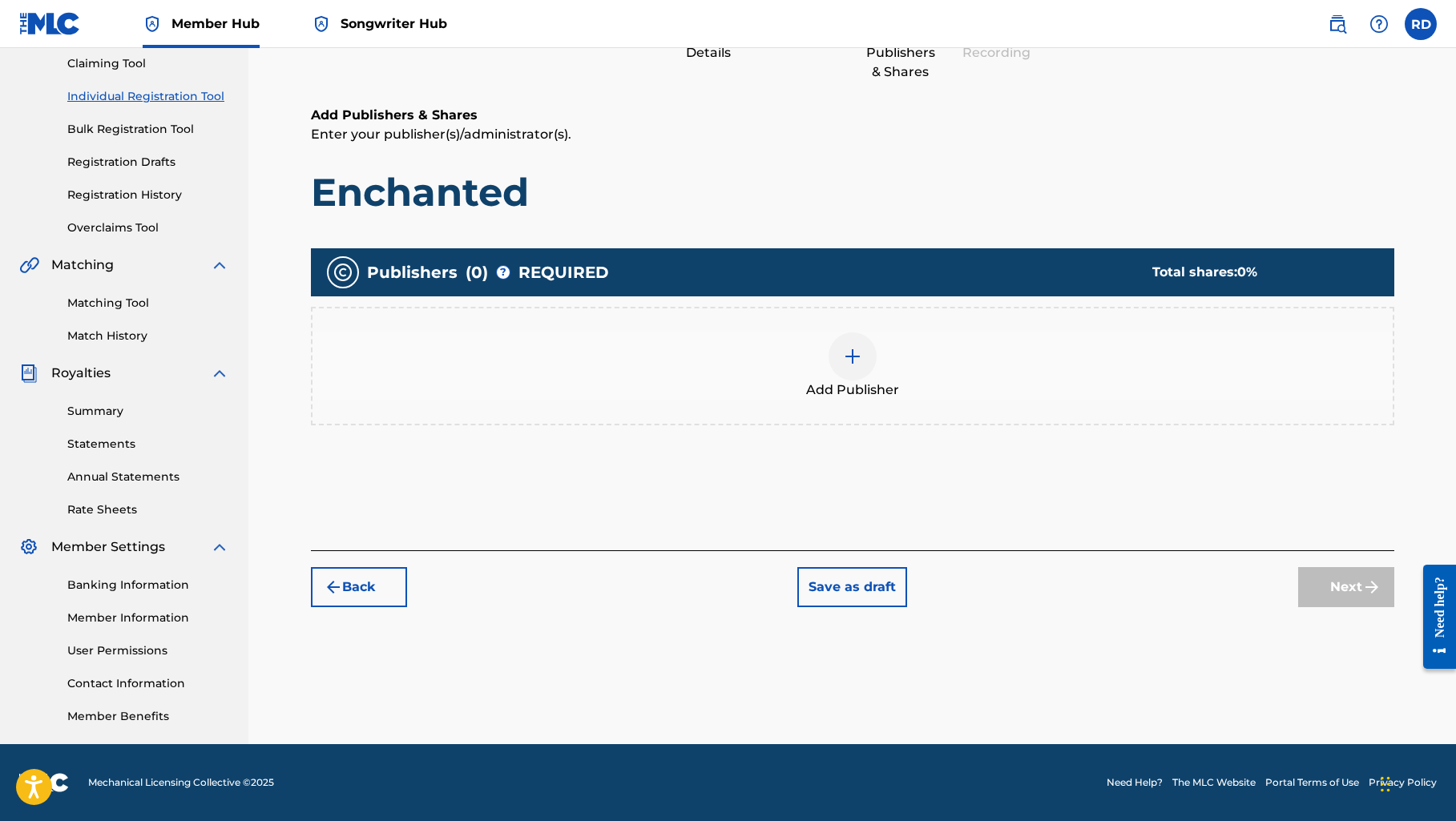
scroll to position [72, 0]
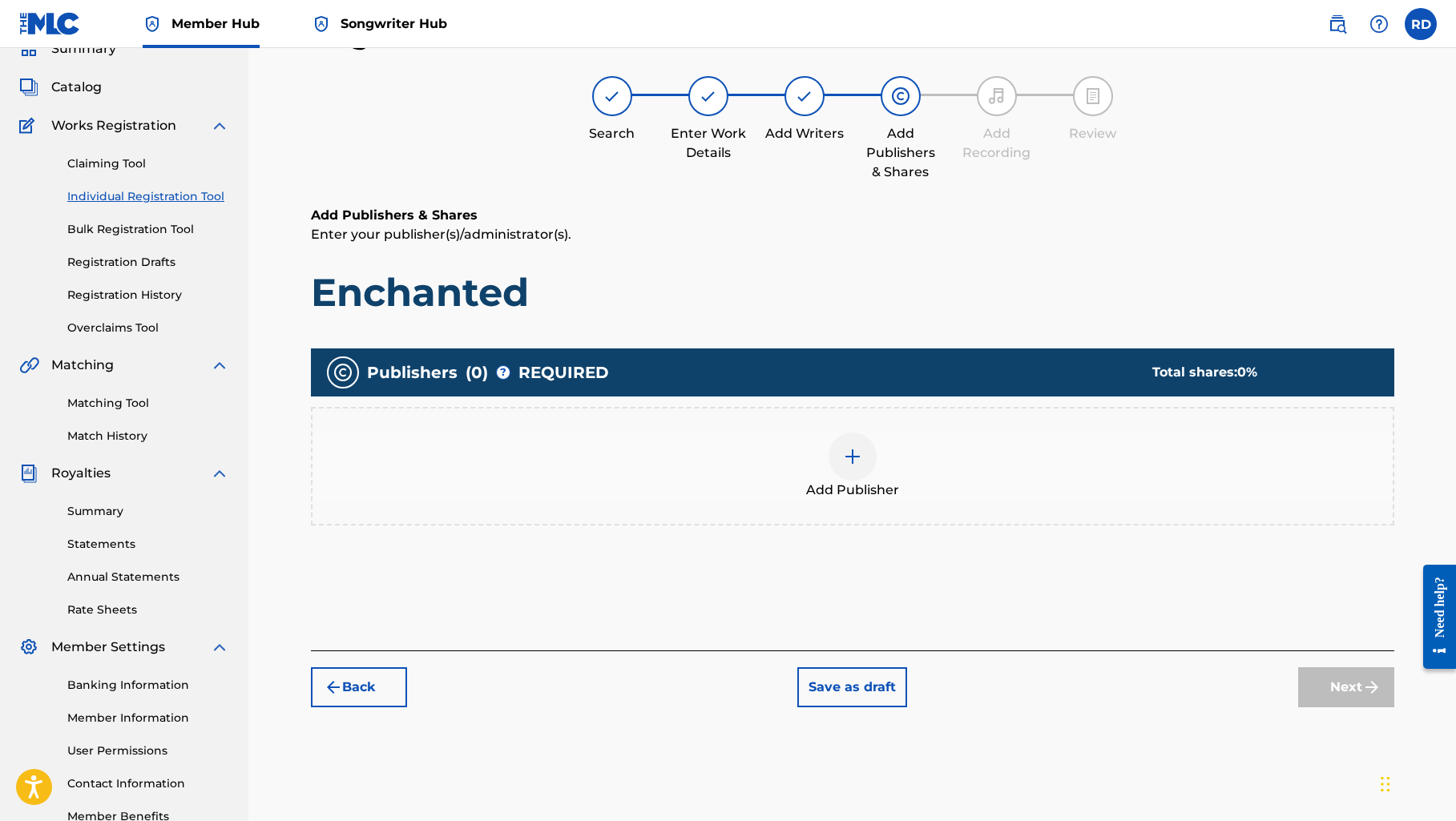
click at [853, 460] on img at bounding box center [853, 456] width 19 height 19
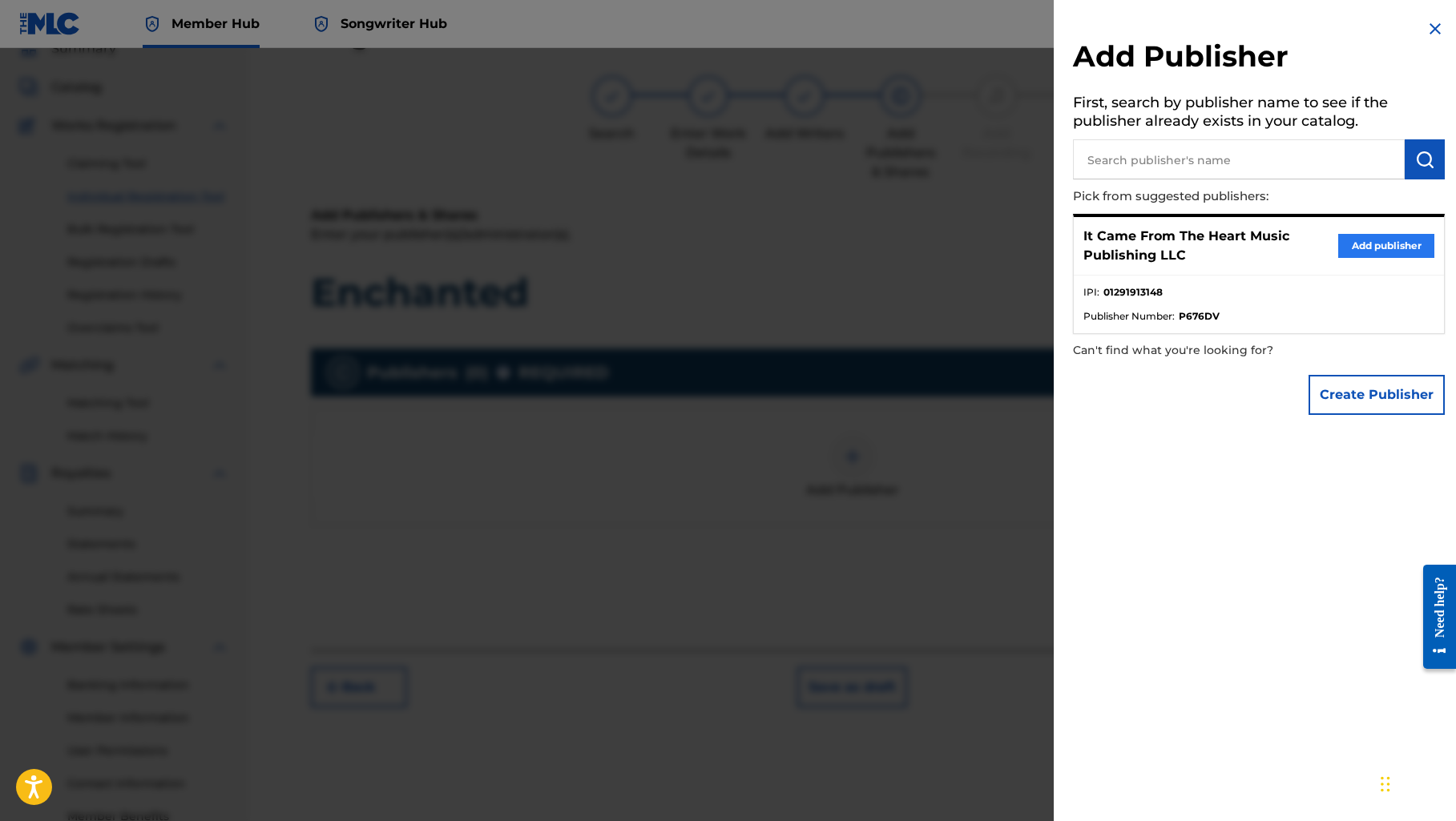
click at [1355, 246] on button "Add publisher" at bounding box center [1386, 245] width 96 height 24
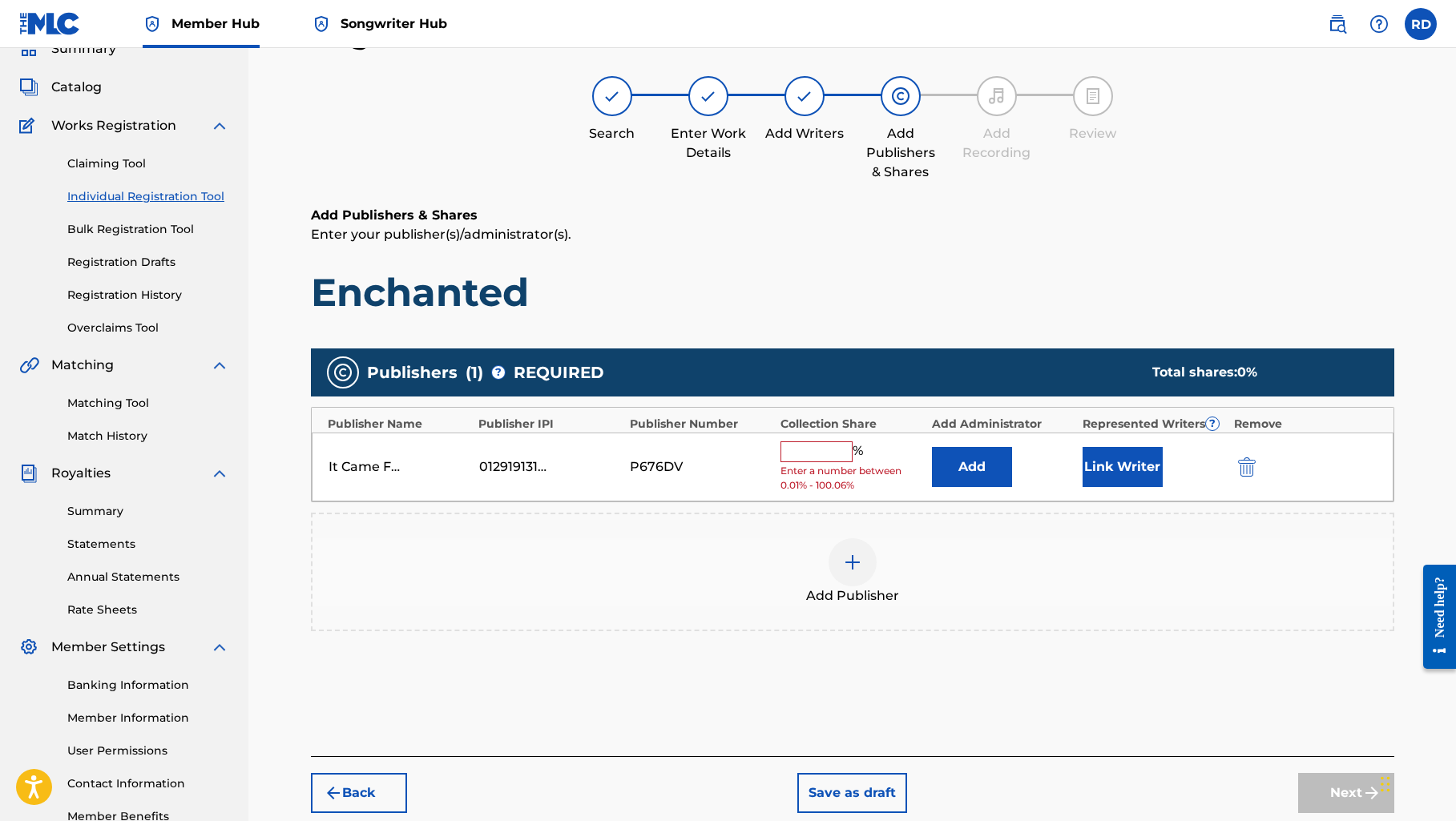
click at [801, 451] on input "text" at bounding box center [816, 452] width 72 height 21
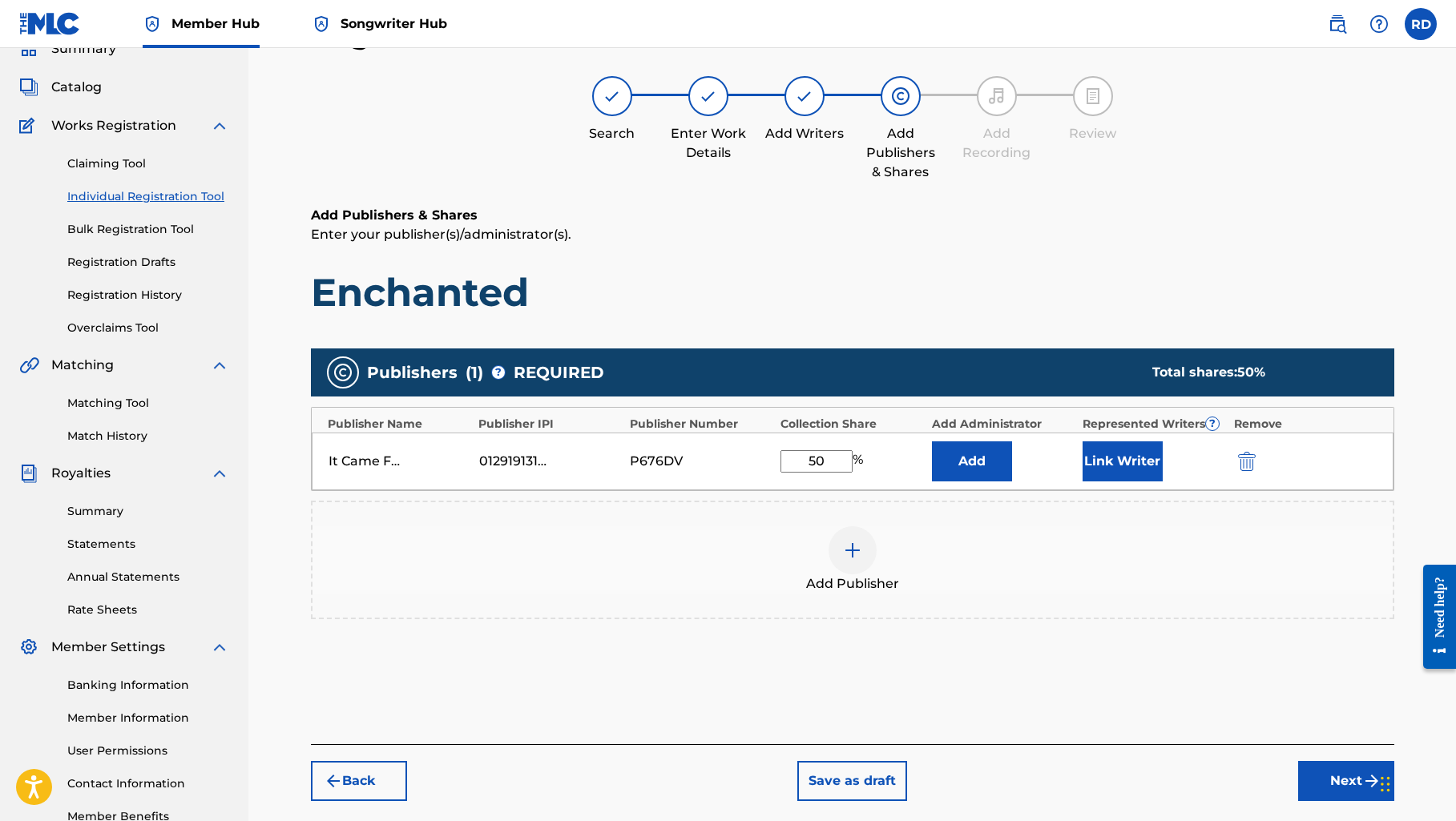
type input "50"
click at [970, 536] on div "Add Publisher" at bounding box center [852, 560] width 1080 height 67
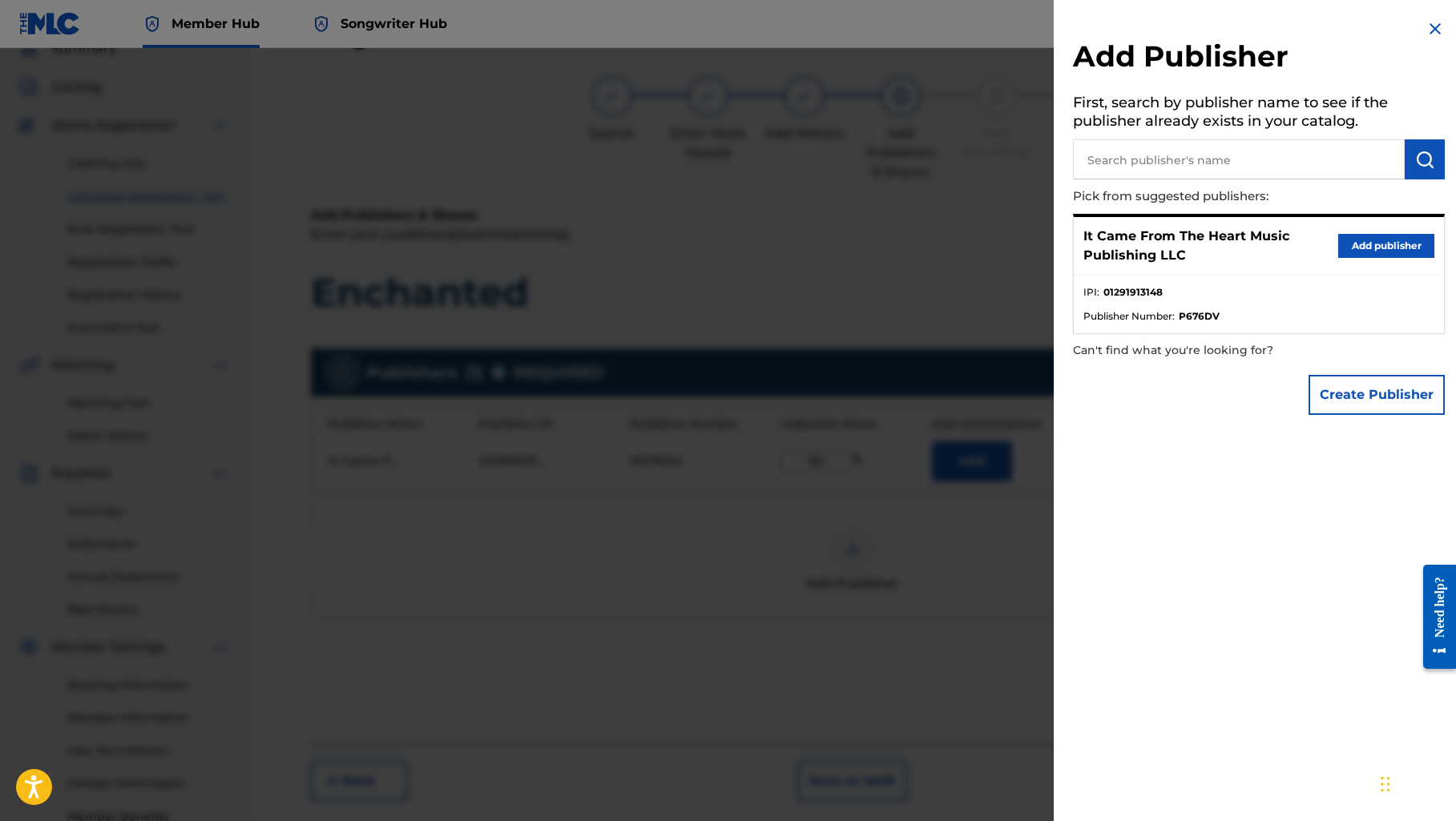
click at [1427, 29] on img at bounding box center [1435, 29] width 19 height 19
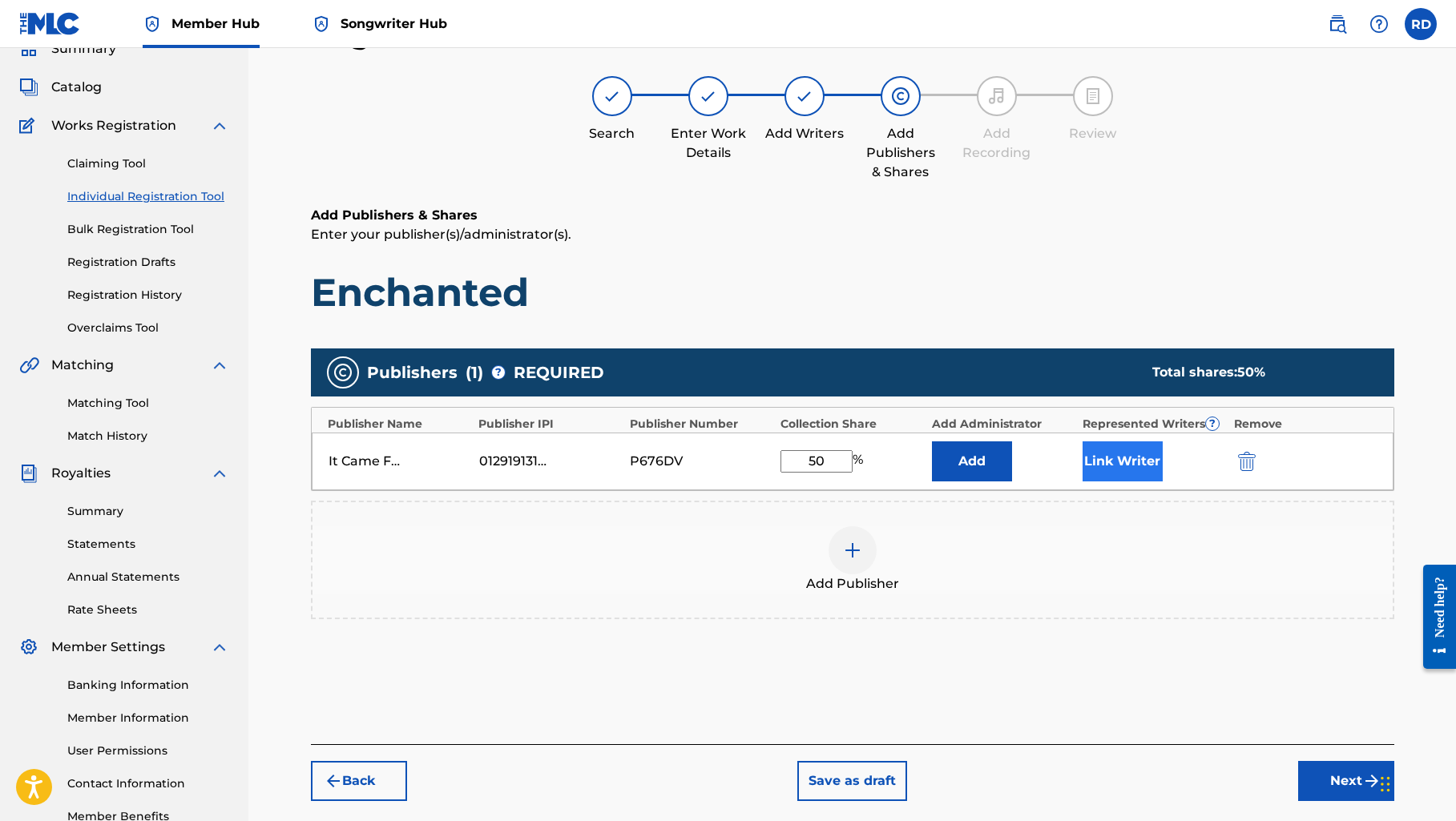
click at [1138, 456] on button "Link Writer" at bounding box center [1123, 462] width 80 height 40
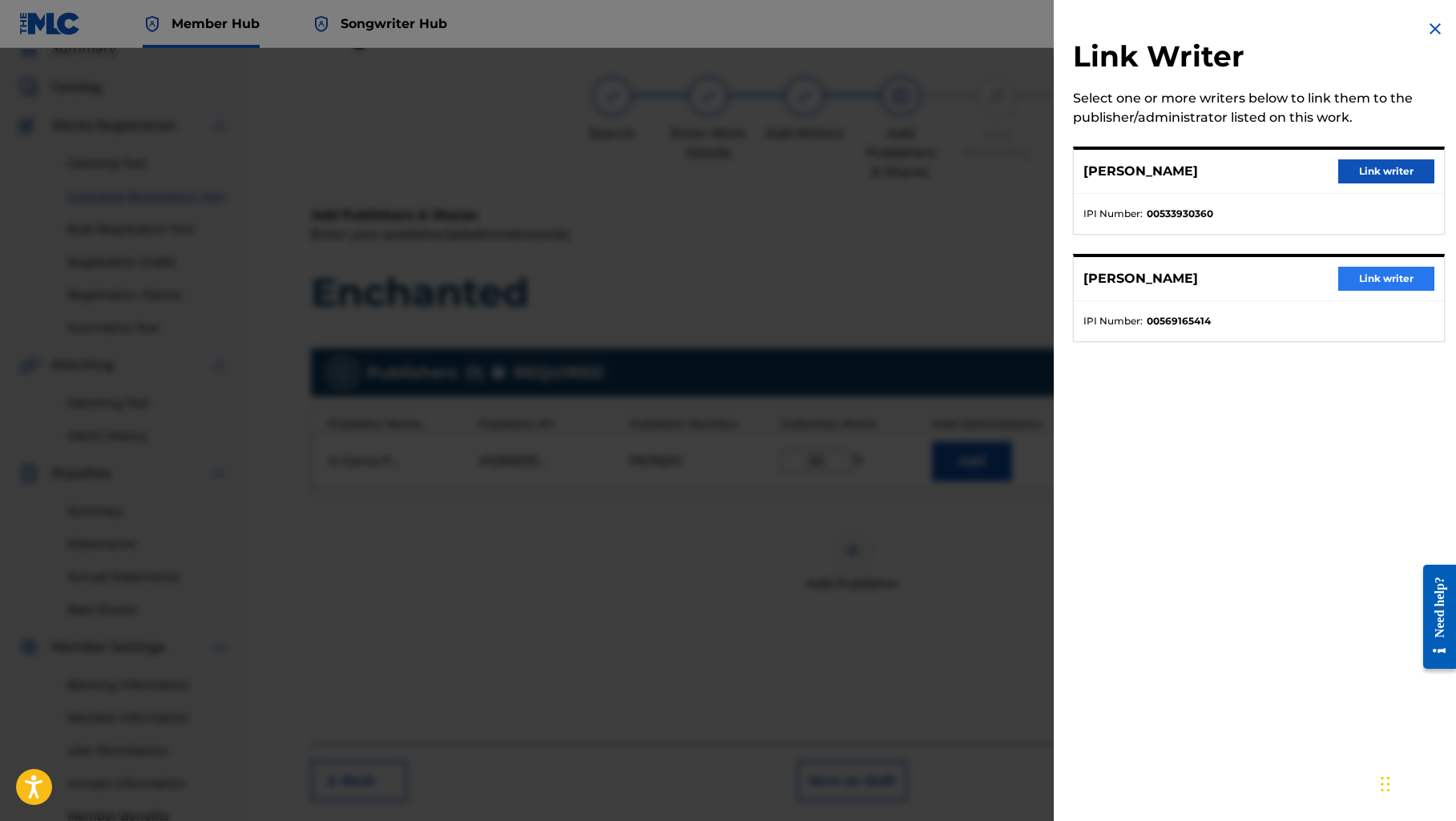
click at [1369, 275] on button "Link writer" at bounding box center [1386, 278] width 96 height 24
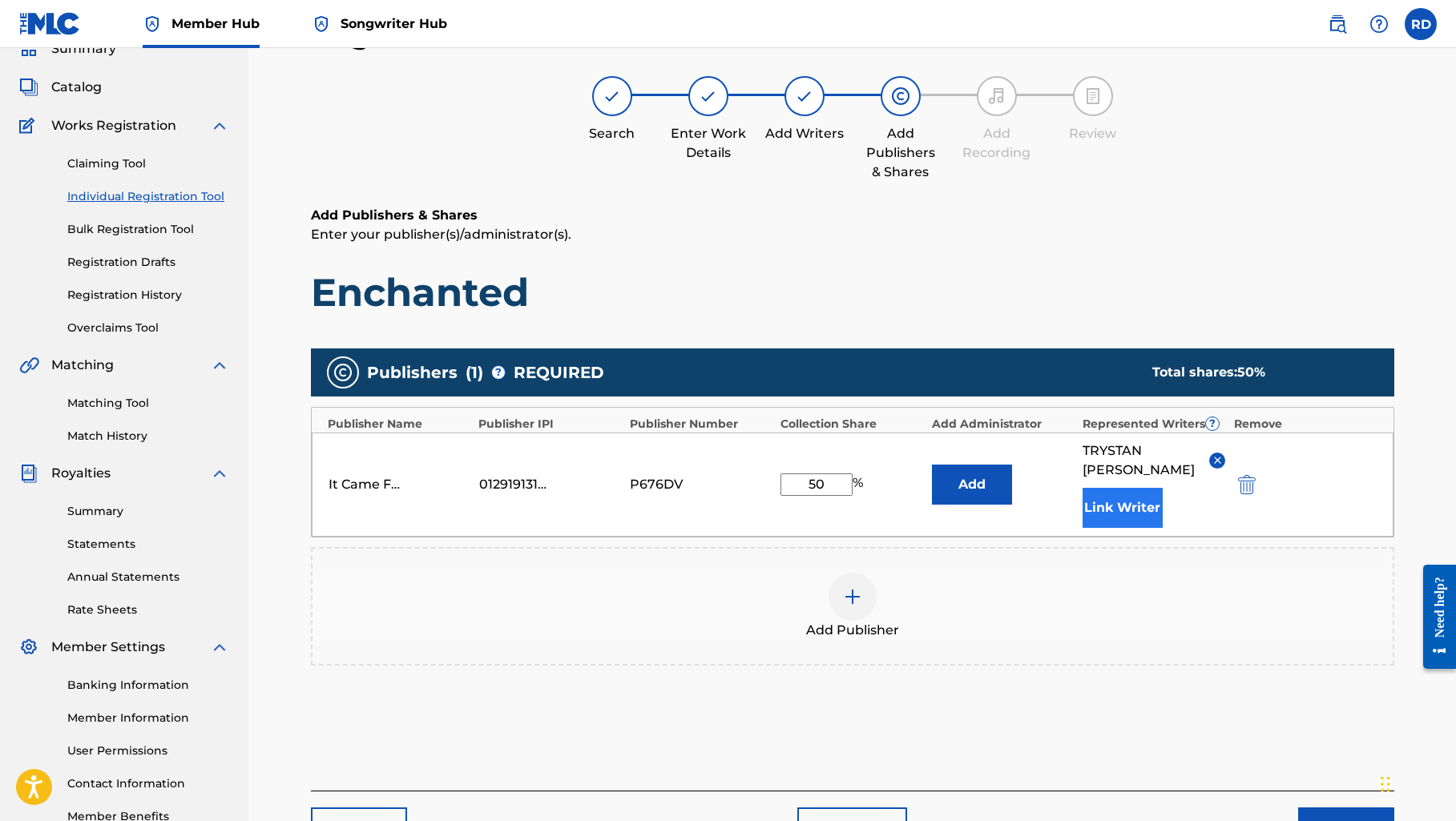
click at [1099, 518] on button "Link Writer" at bounding box center [1123, 508] width 80 height 40
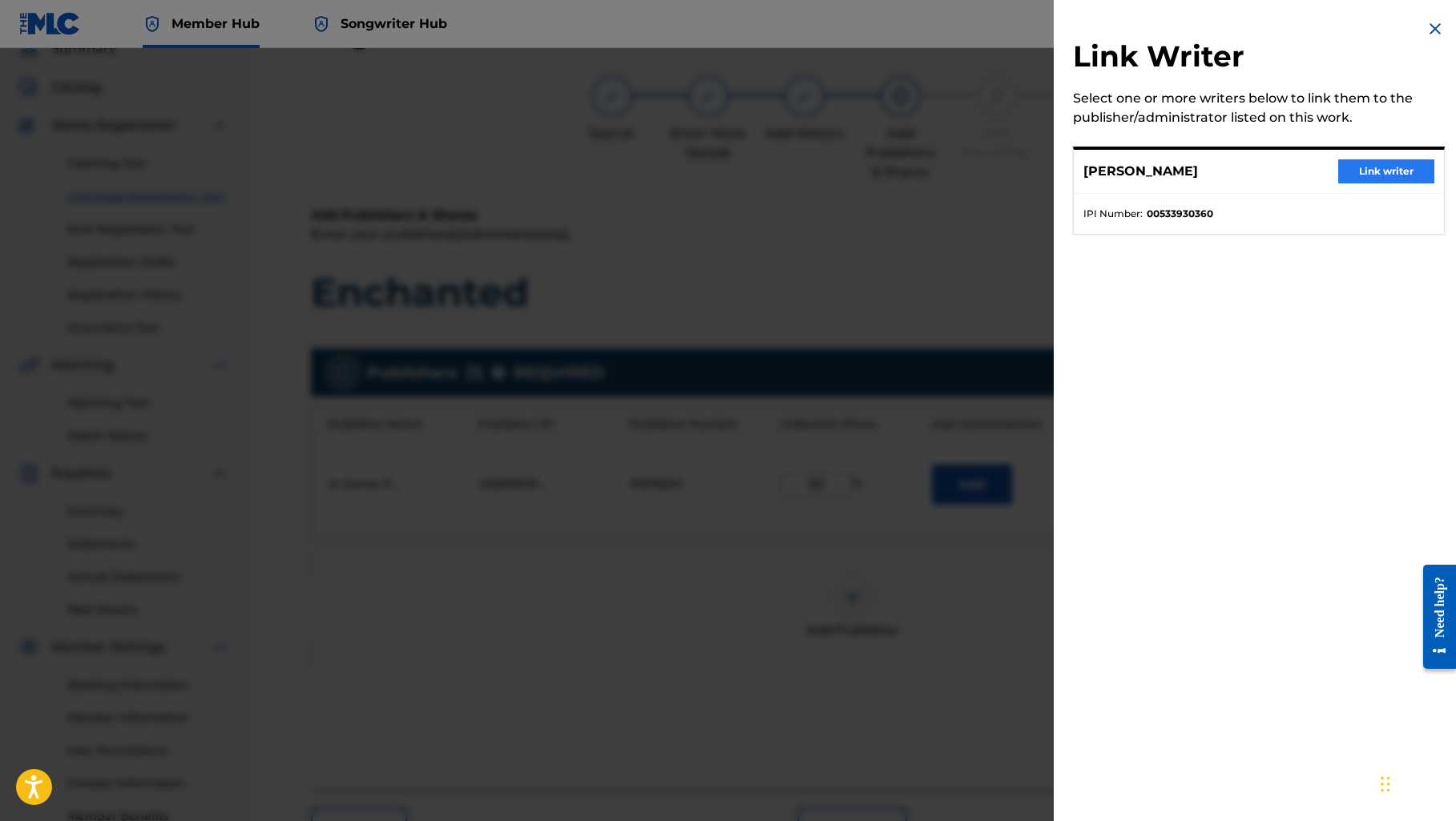
click at [1370, 167] on button "Link writer" at bounding box center [1386, 170] width 96 height 24
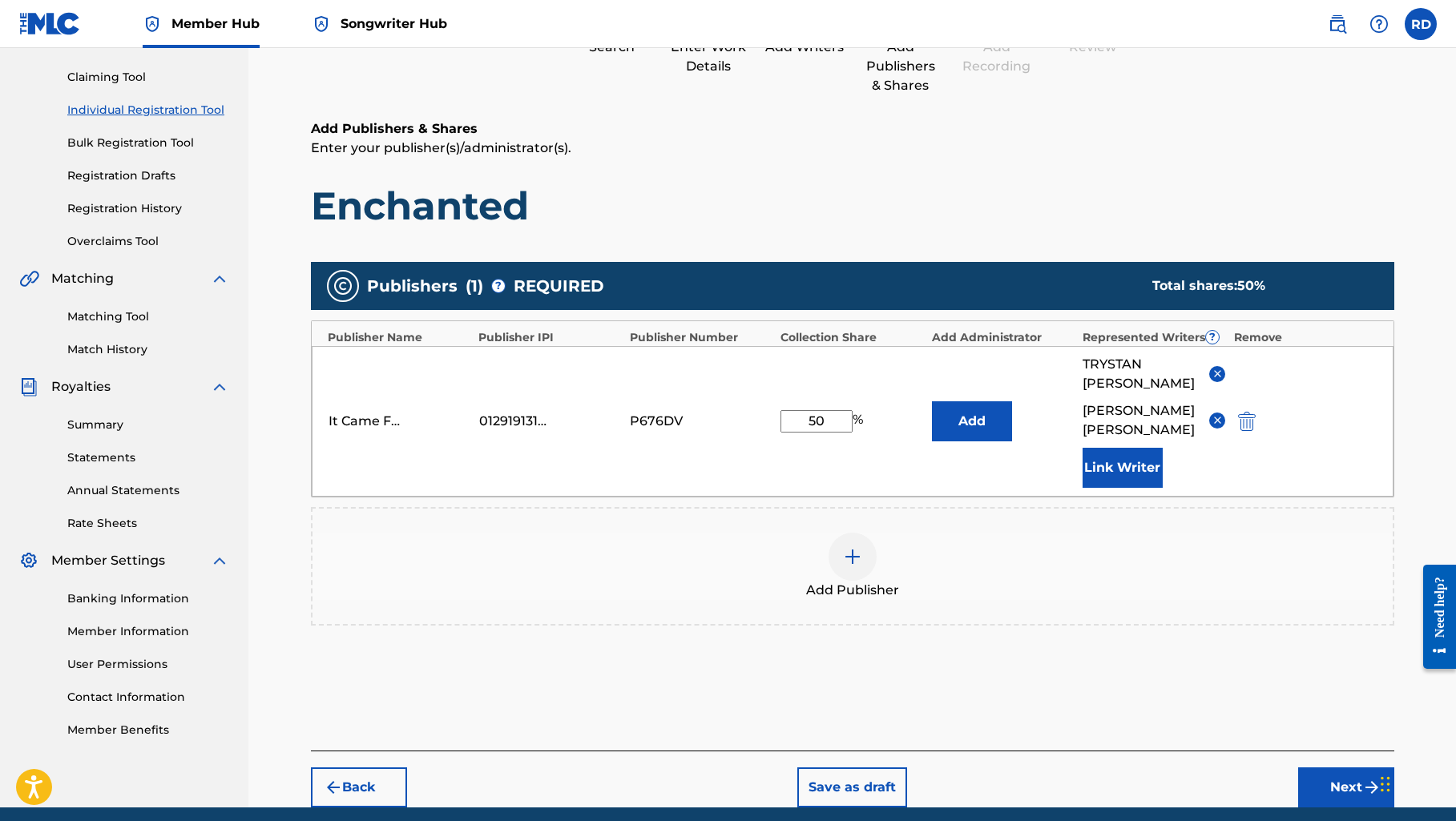
scroll to position [199, 0]
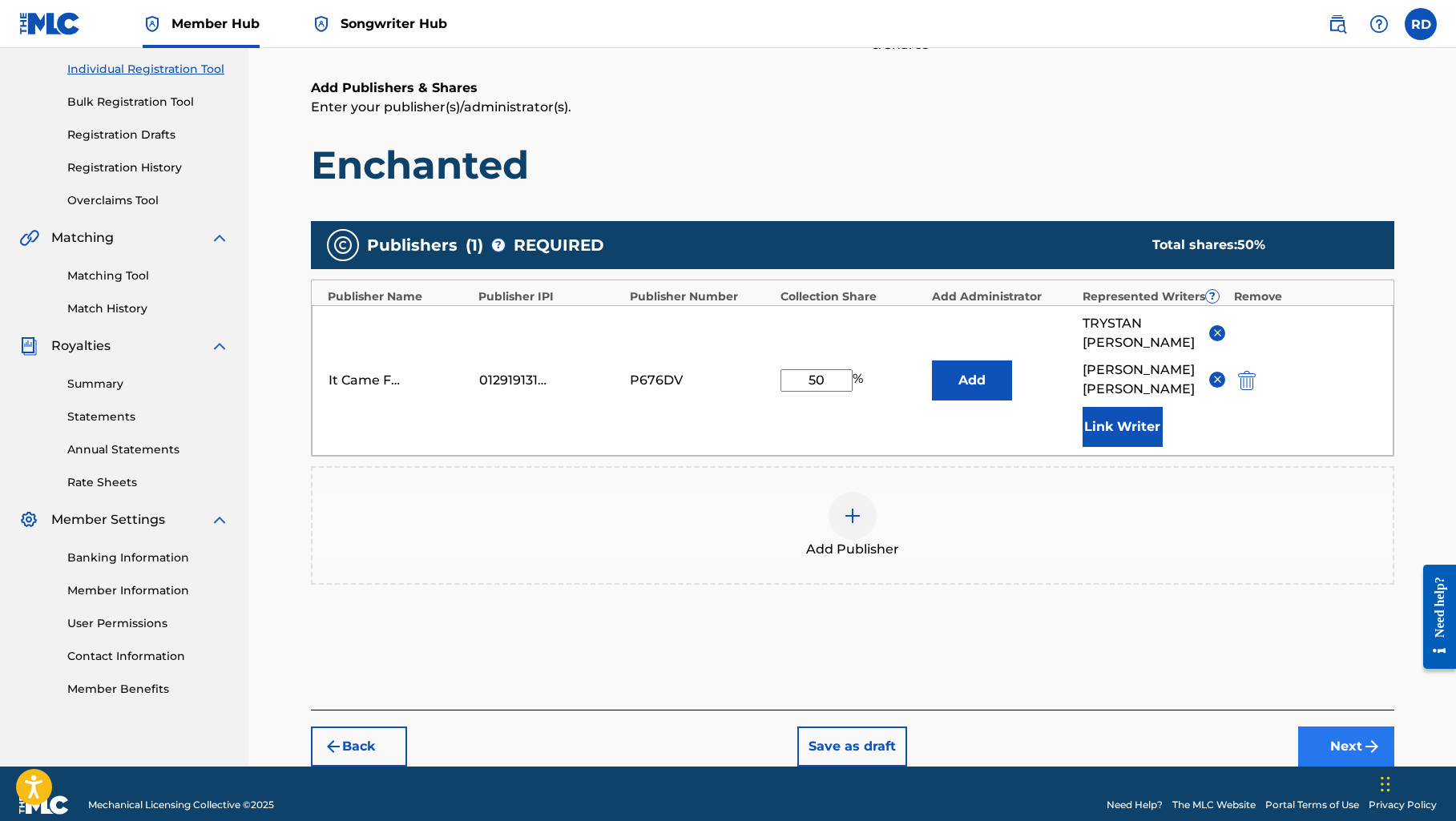
click at [1340, 741] on button "Next" at bounding box center [1346, 747] width 96 height 40
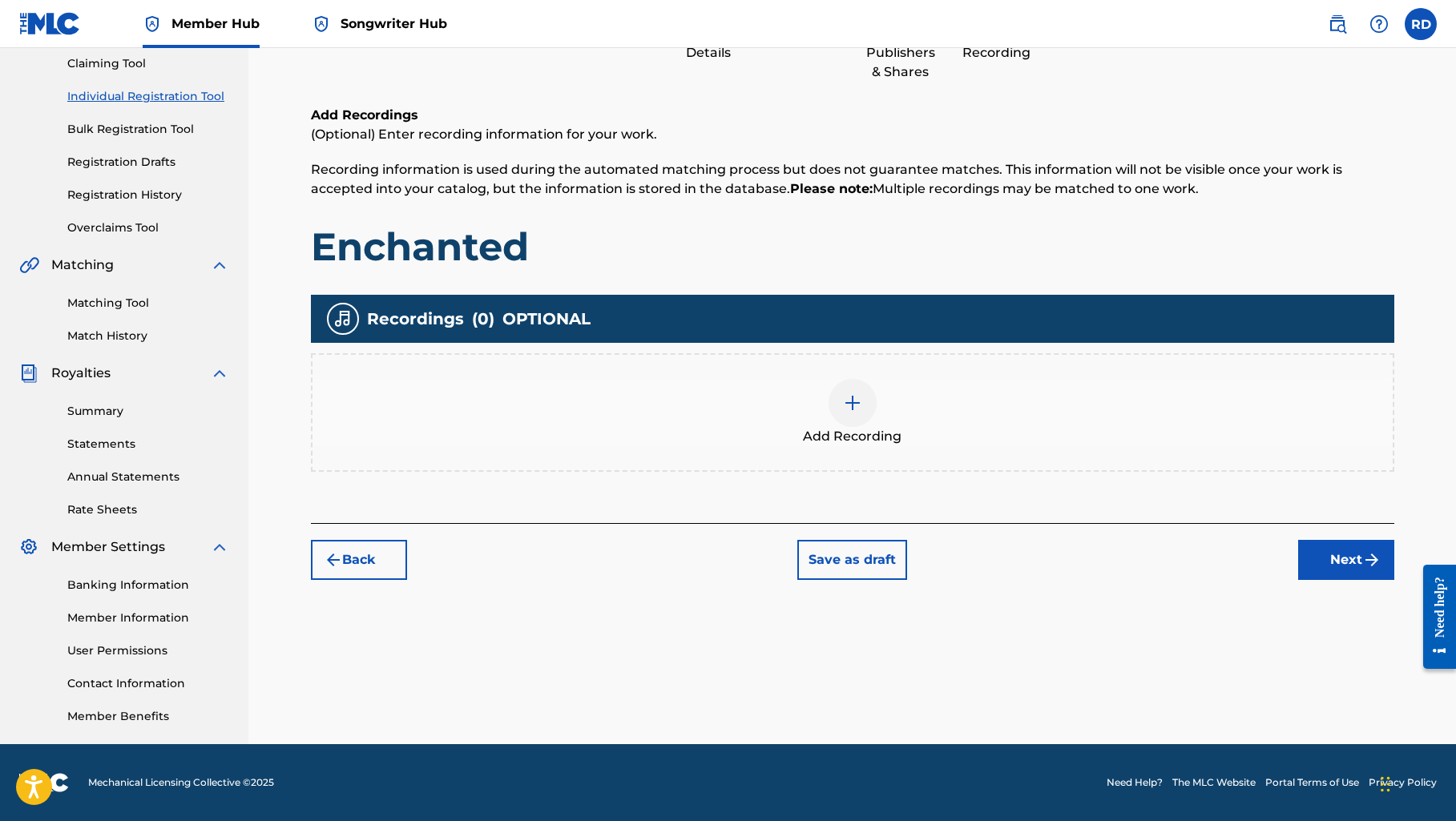
click at [841, 399] on div at bounding box center [852, 402] width 48 height 48
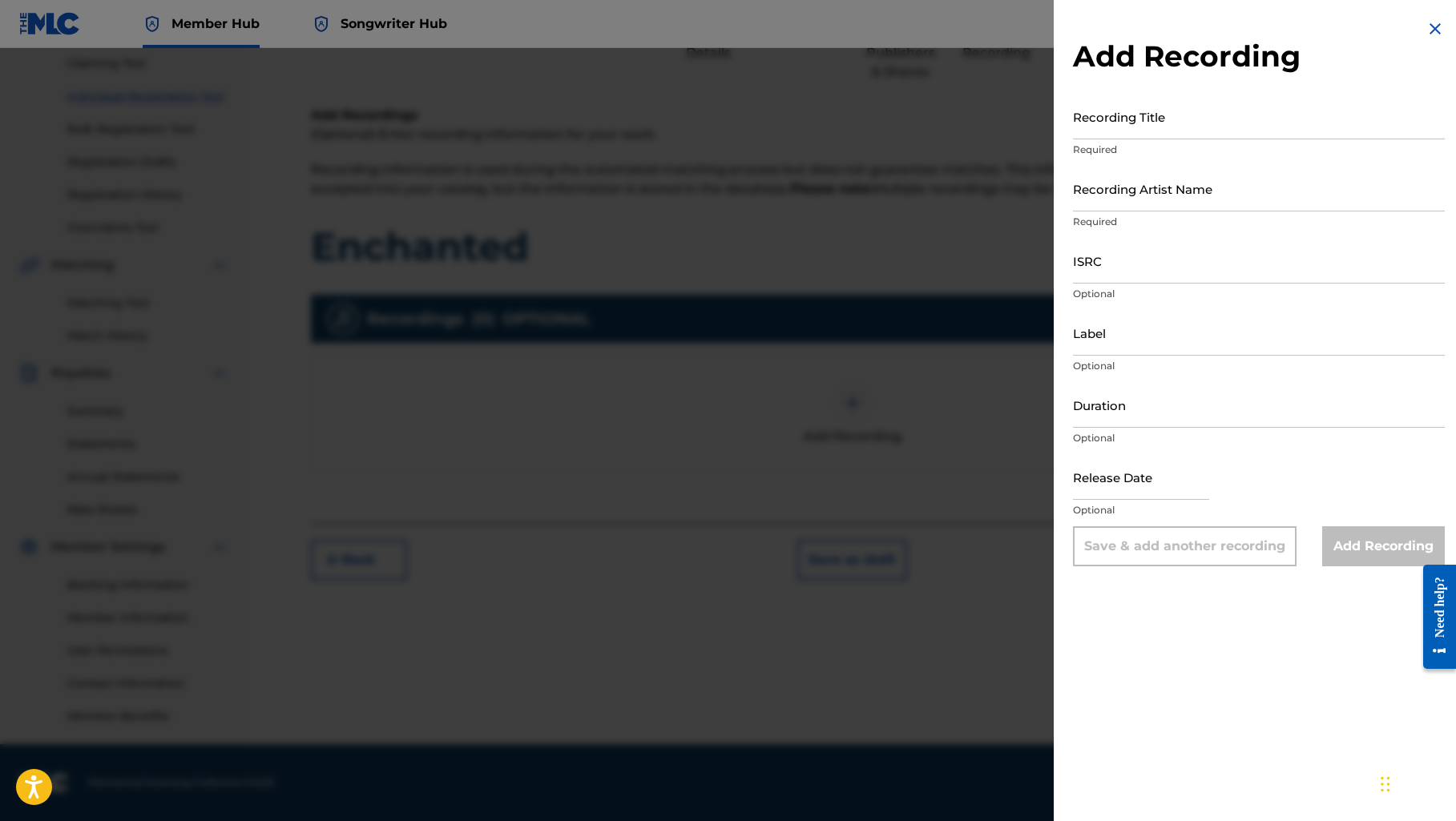
click at [901, 472] on div at bounding box center [728, 458] width 1456 height 821
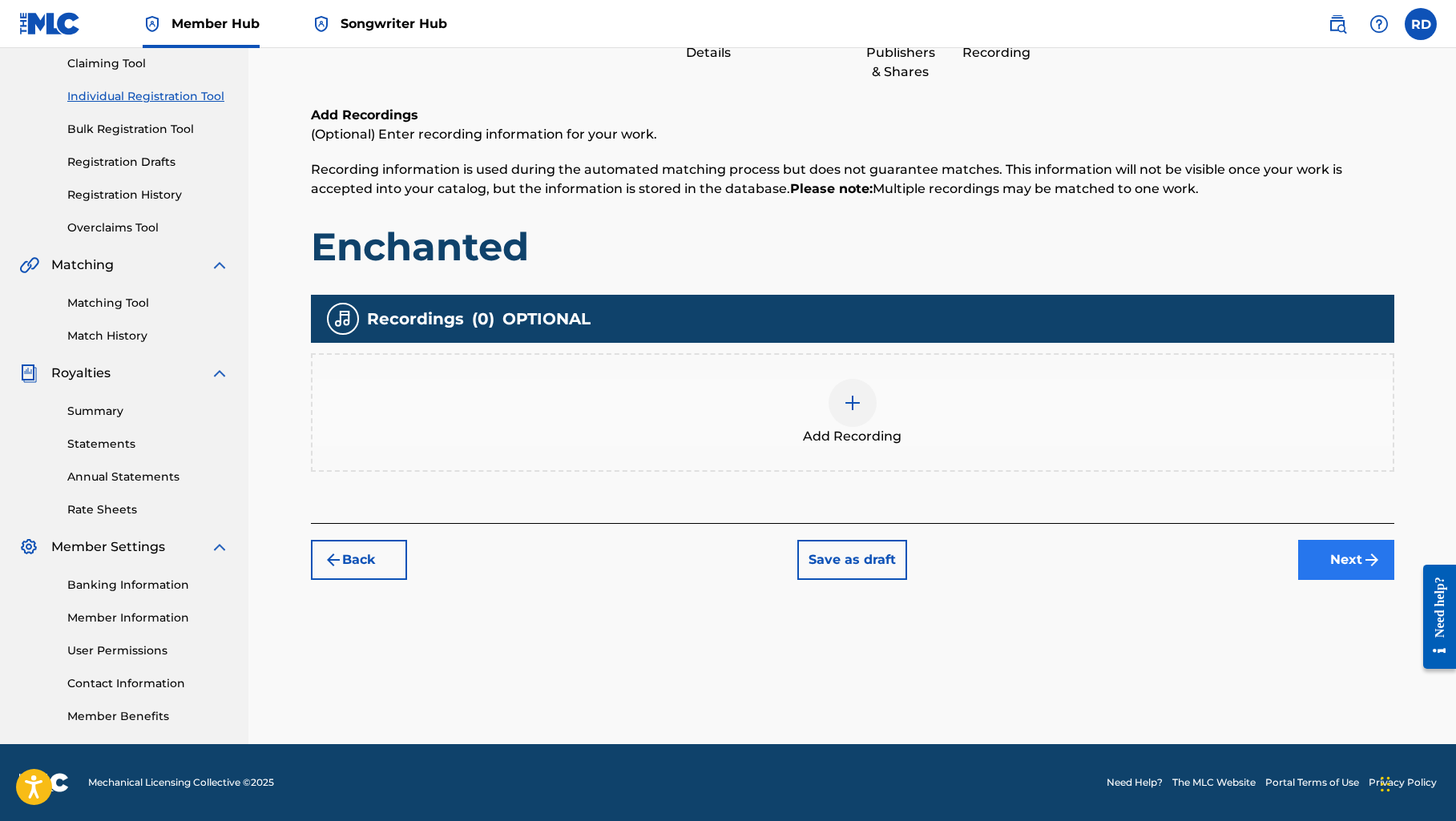
click at [1311, 562] on button "Next" at bounding box center [1346, 560] width 96 height 40
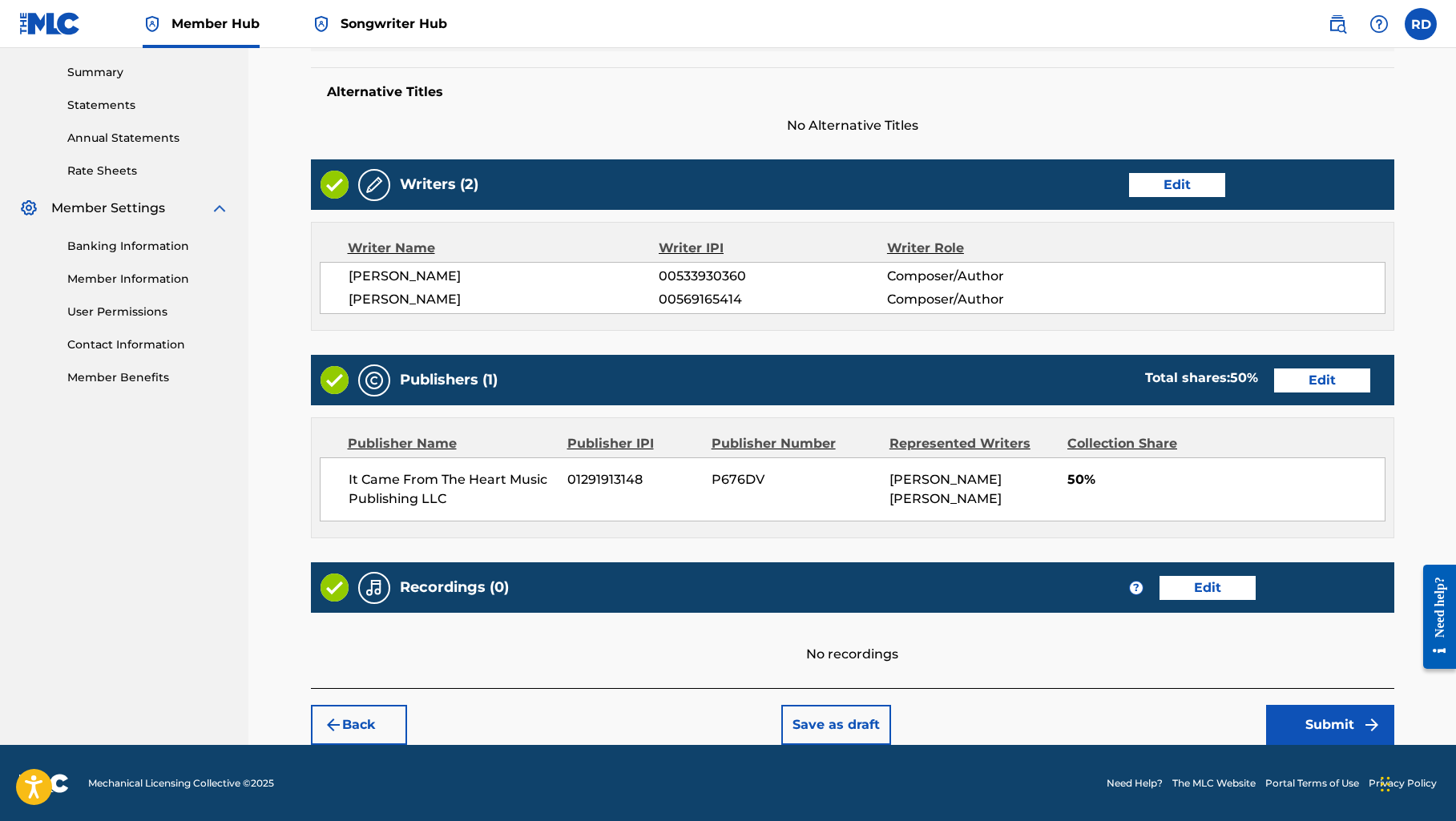
scroll to position [511, 0]
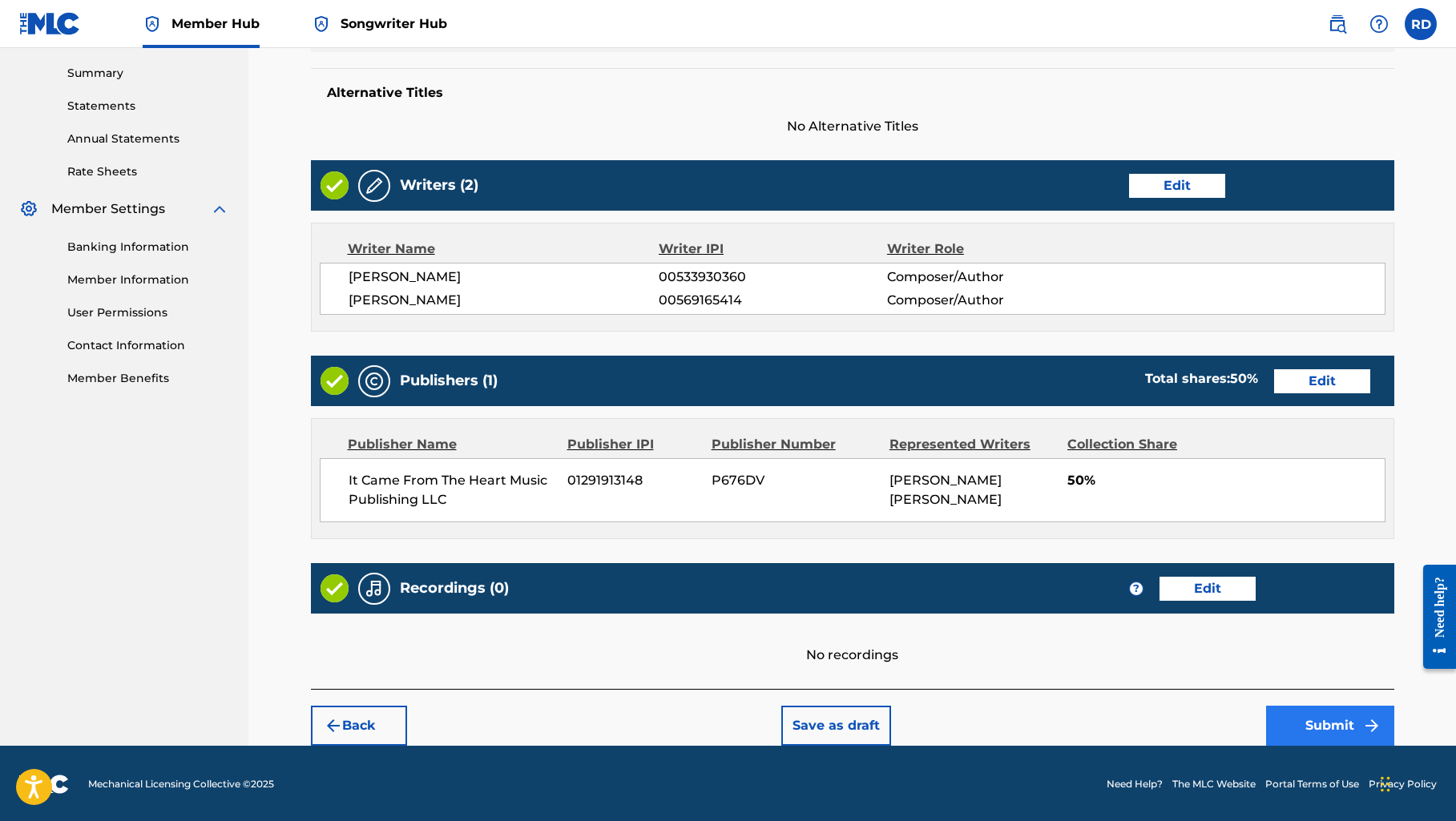
click at [1298, 724] on button "Submit" at bounding box center [1329, 726] width 129 height 40
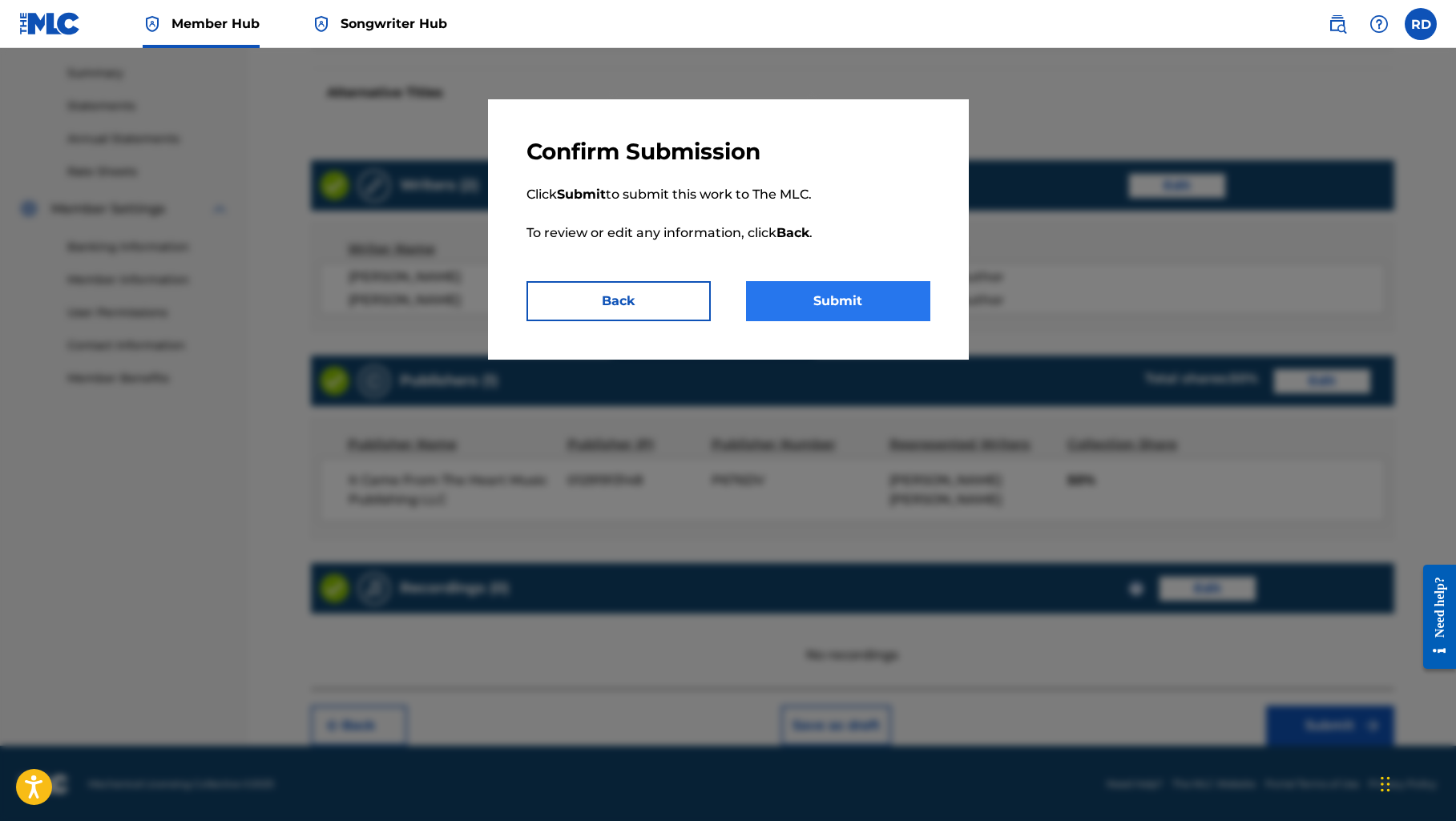
click at [898, 301] on button "Submit" at bounding box center [838, 302] width 185 height 40
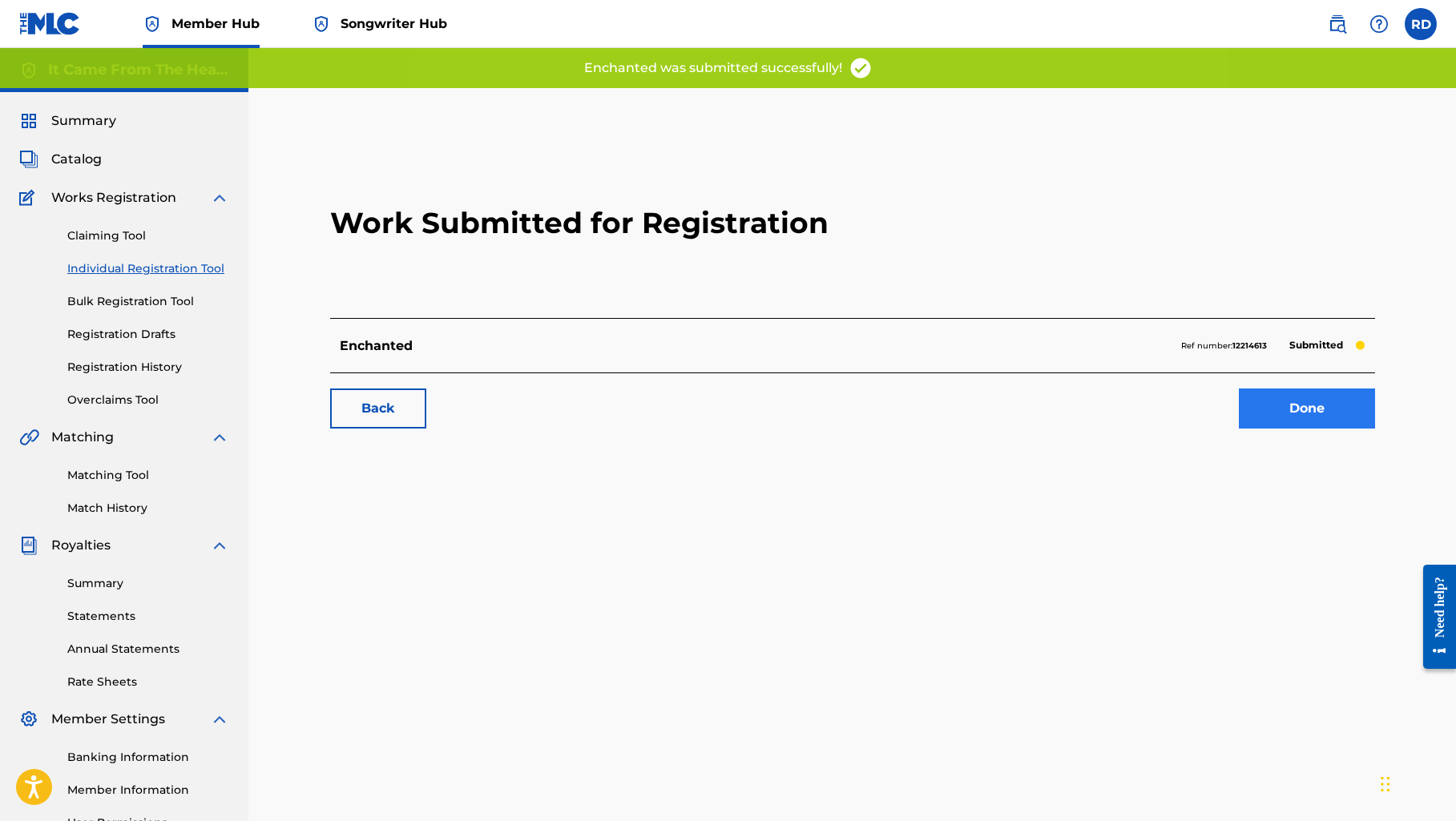
click at [1302, 421] on link "Done" at bounding box center [1306, 408] width 136 height 40
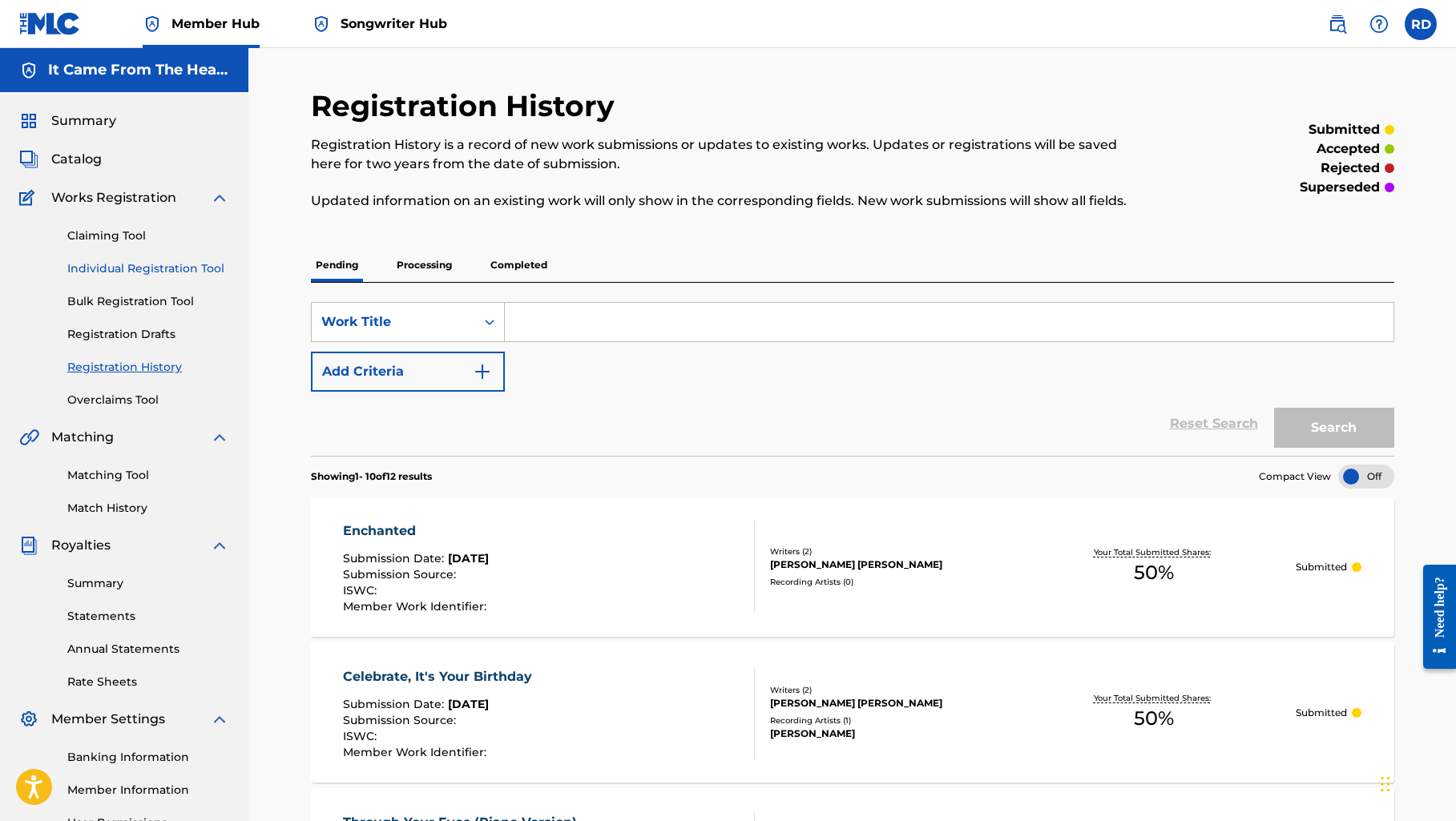
click at [130, 262] on link "Individual Registration Tool" at bounding box center [148, 268] width 162 height 17
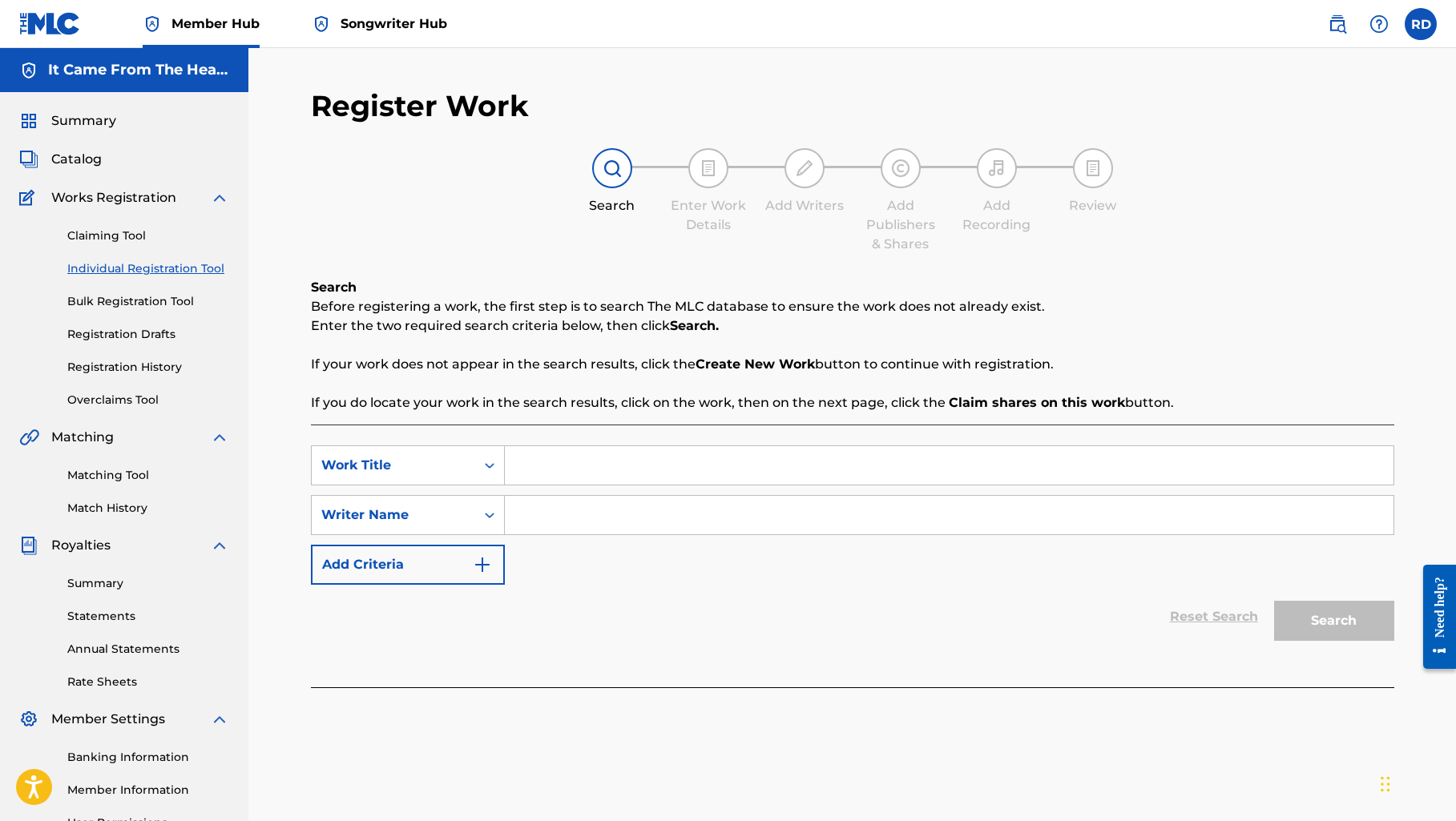
click at [590, 467] on input "Search Form" at bounding box center [949, 465] width 888 height 38
type input "finding strength"
click at [582, 518] on input "Search Form" at bounding box center [949, 515] width 888 height 38
type input "[PERSON_NAME]"
click at [1341, 630] on button "Search" at bounding box center [1334, 621] width 120 height 40
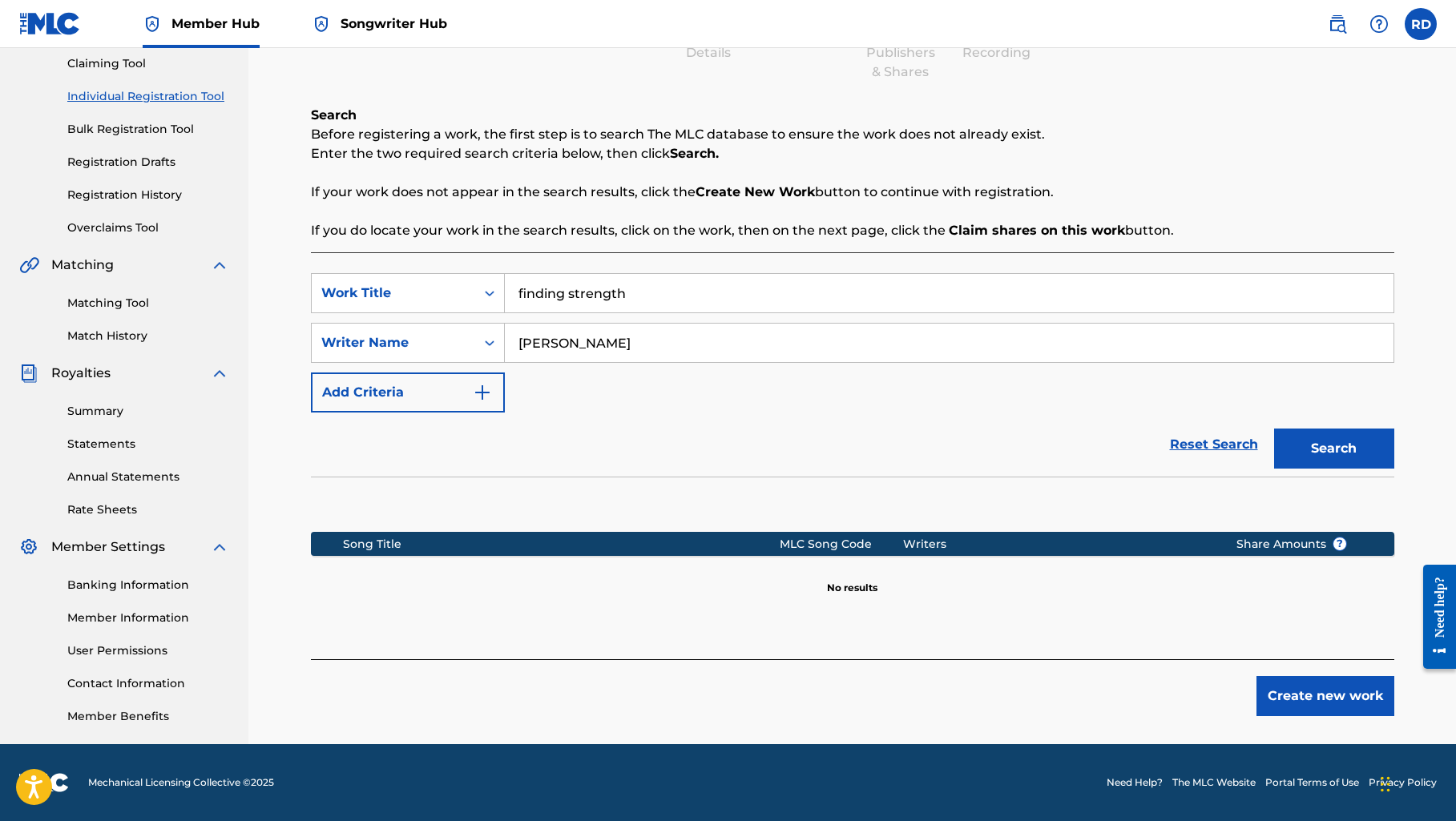
scroll to position [172, 0]
click at [1289, 699] on button "Create new work" at bounding box center [1325, 696] width 138 height 40
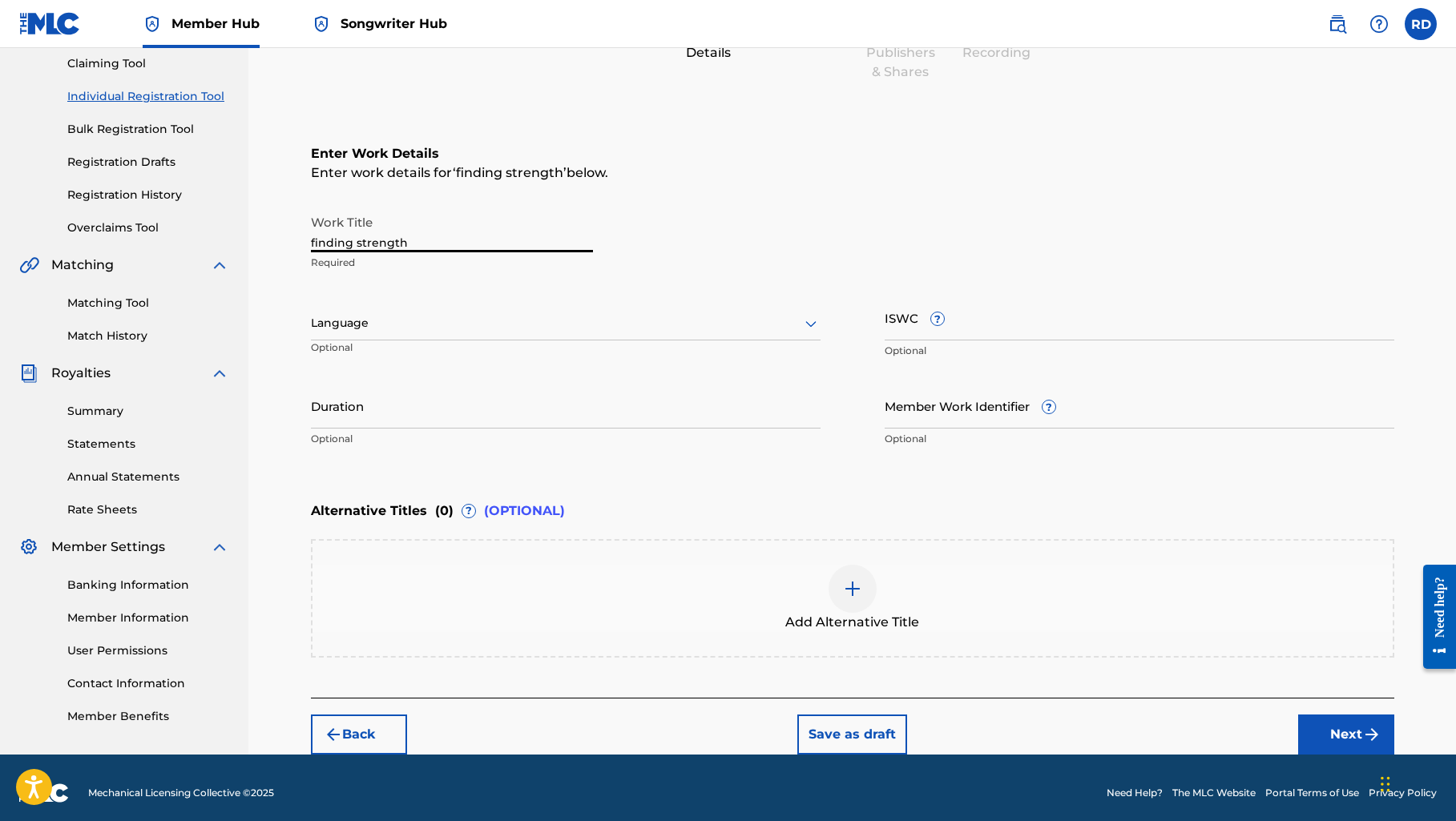
click at [315, 243] on input "finding strength" at bounding box center [451, 229] width 282 height 45
click at [363, 243] on input "Finding strength" at bounding box center [451, 229] width 282 height 45
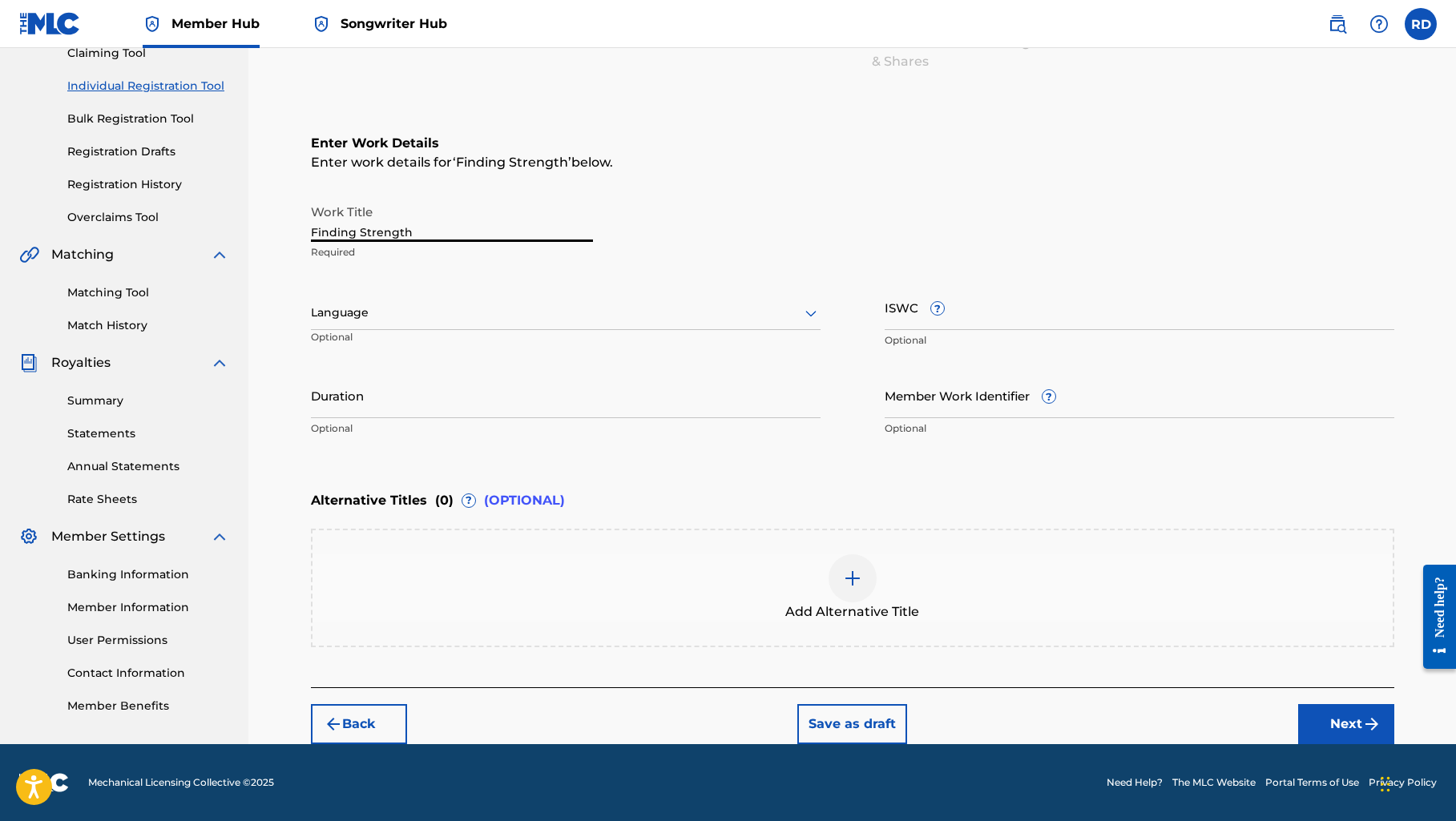
scroll to position [183, 0]
type input "Finding Strength"
click at [1330, 723] on button "Next" at bounding box center [1346, 724] width 96 height 40
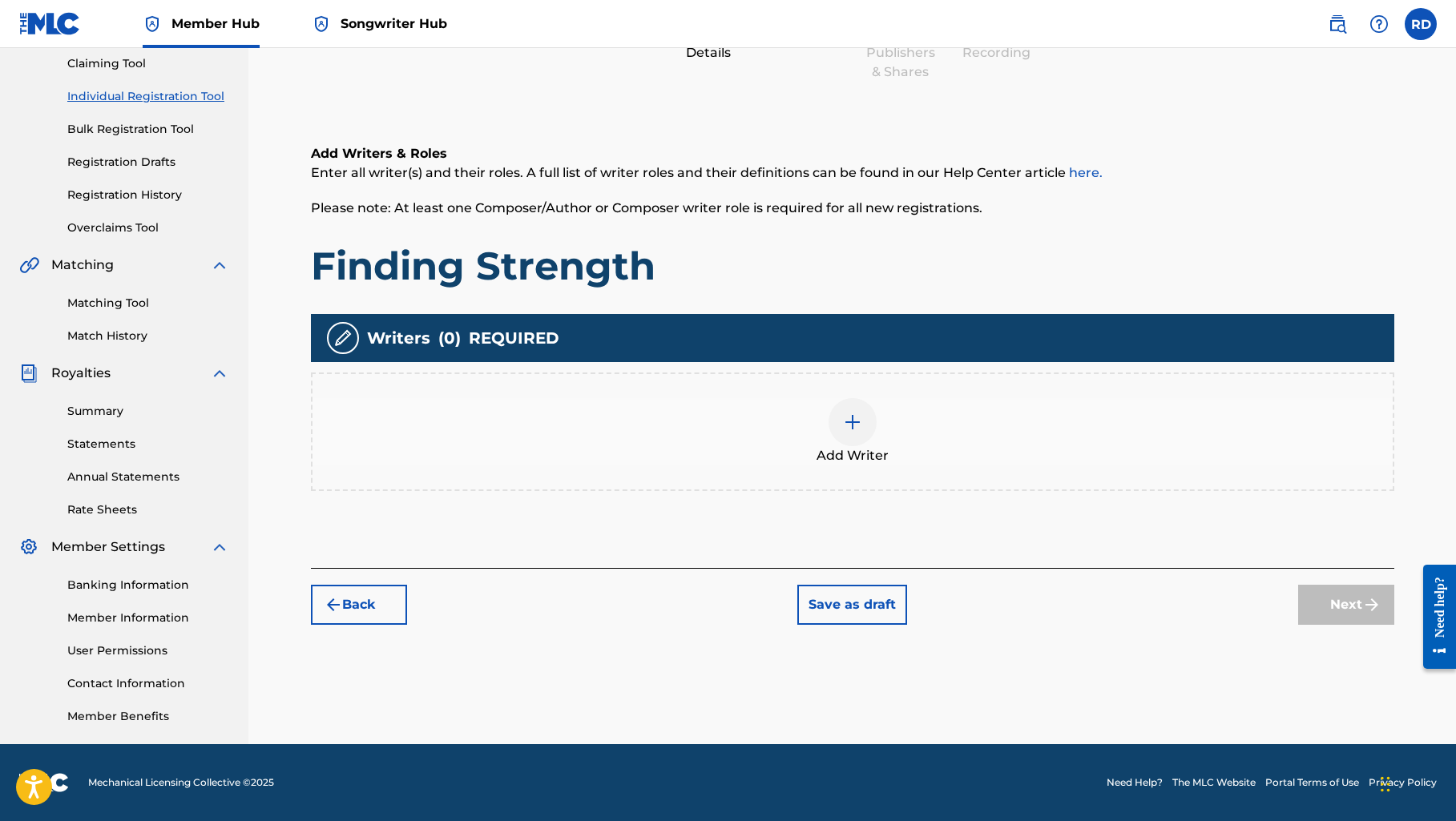
click at [857, 426] on img at bounding box center [853, 422] width 19 height 19
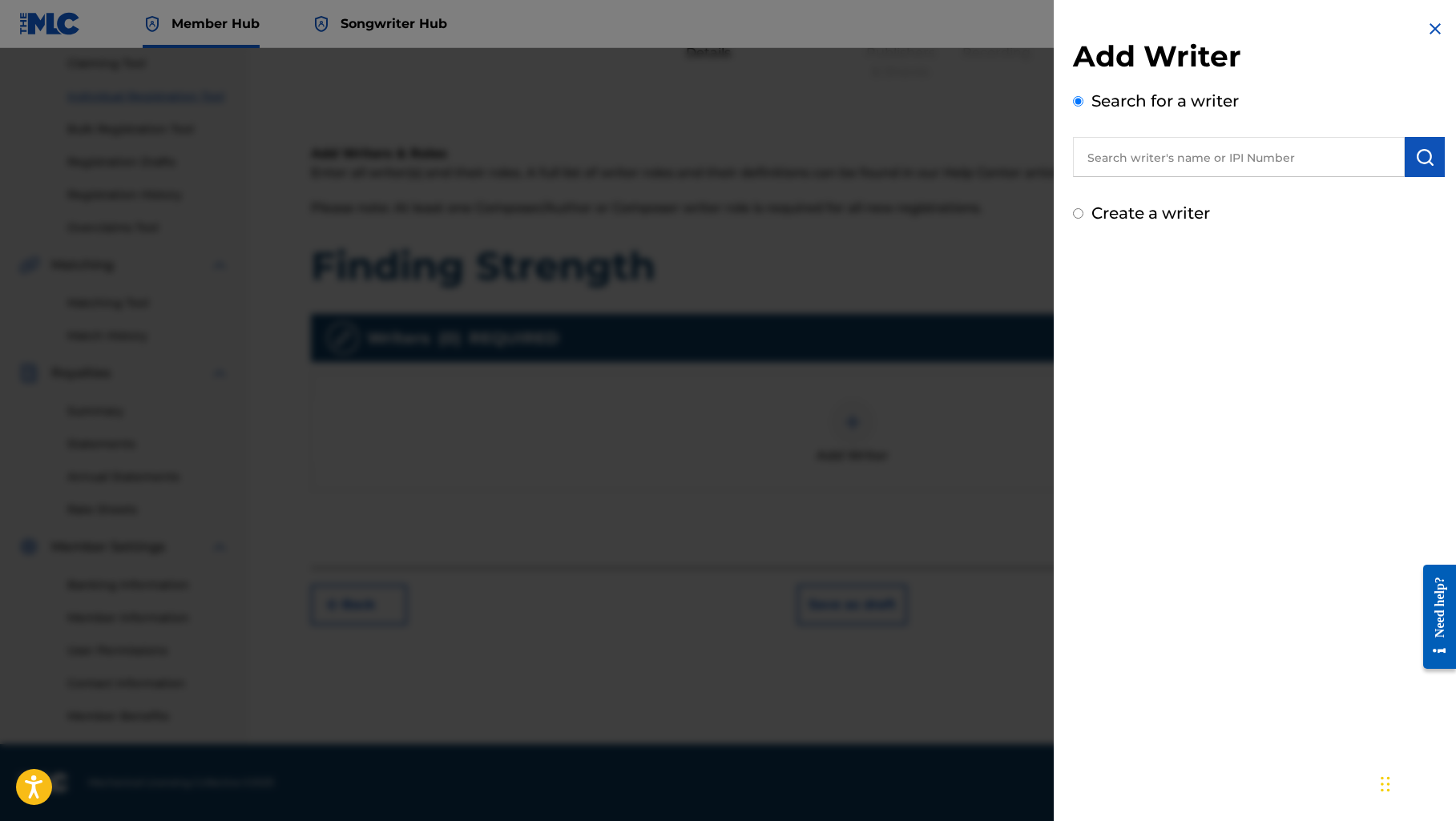
click at [1182, 157] on input "text" at bounding box center [1238, 157] width 331 height 40
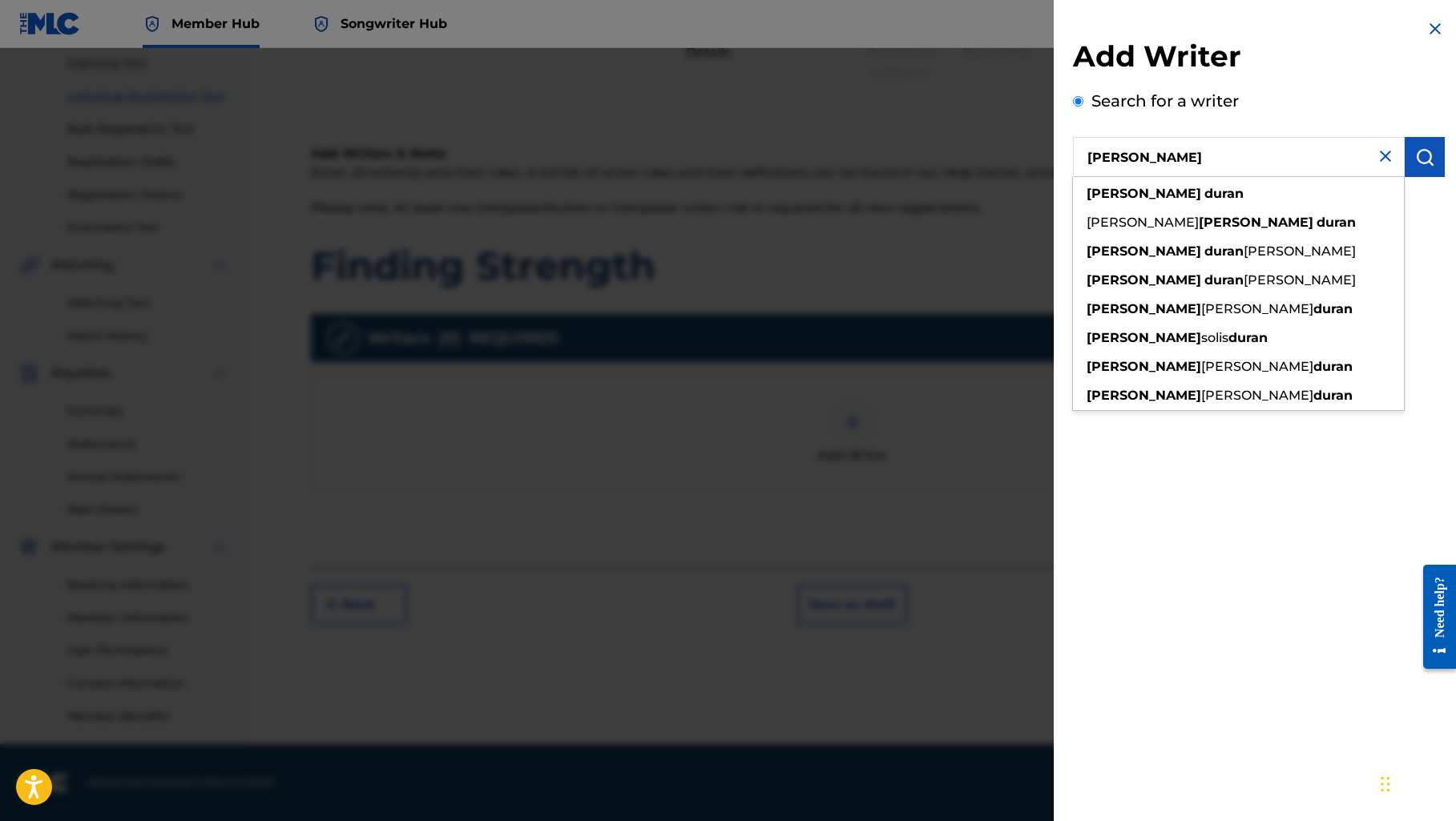
type input "[PERSON_NAME]"
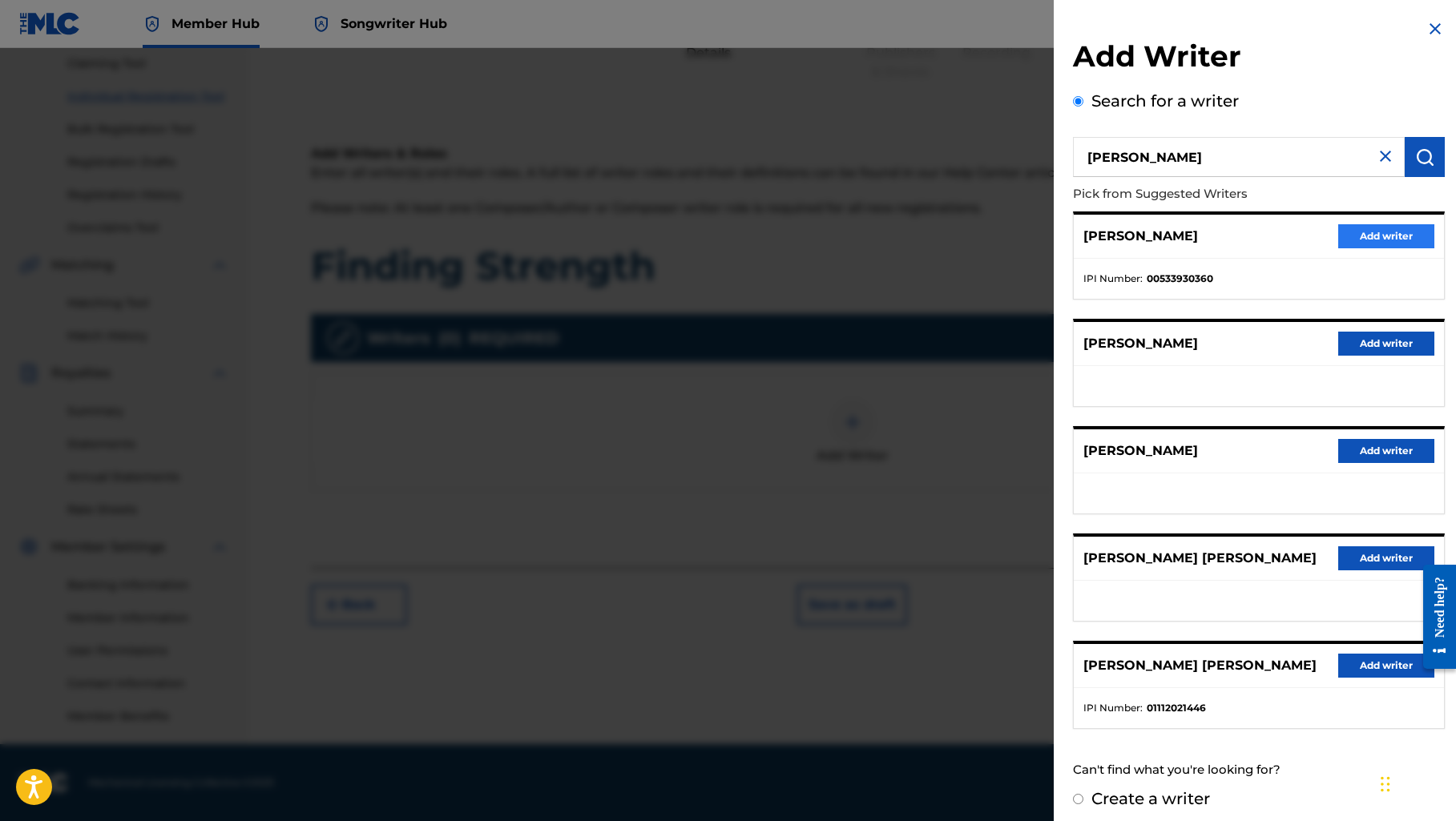
click at [1356, 229] on button "Add writer" at bounding box center [1386, 236] width 96 height 24
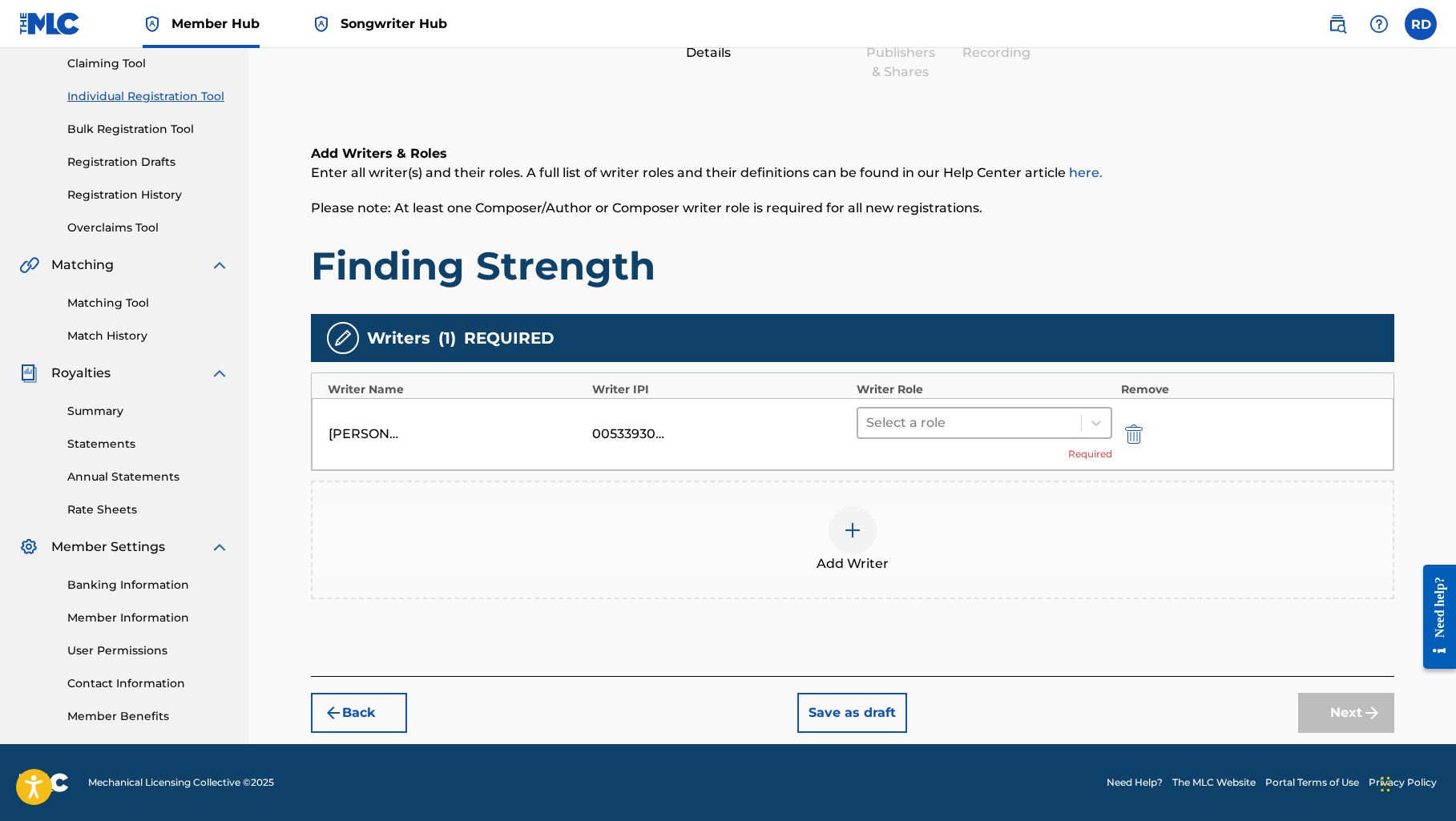
click at [1019, 424] on div at bounding box center [969, 423] width 207 height 23
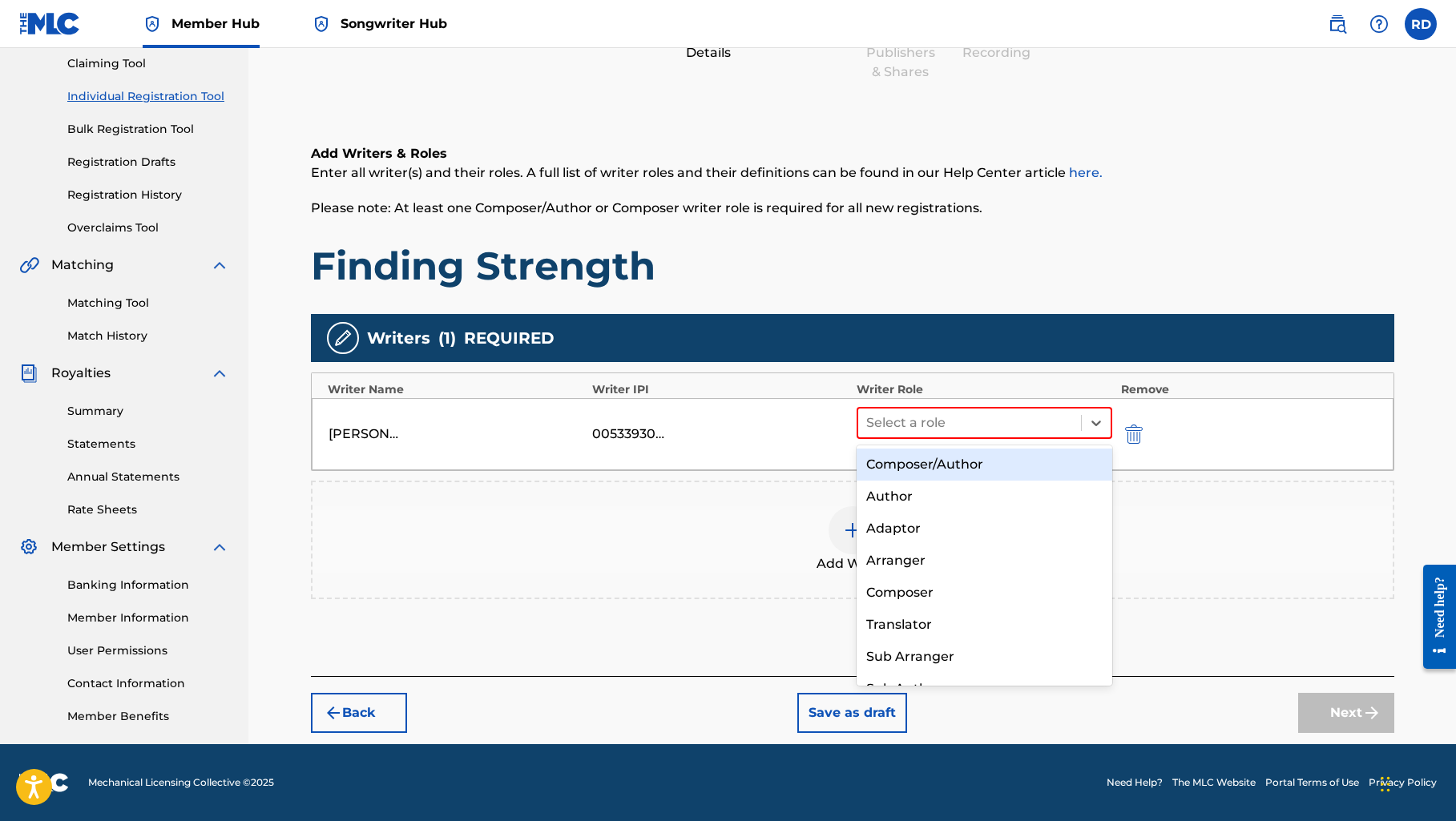
click at [990, 470] on div "Composer/Author" at bounding box center [984, 464] width 256 height 32
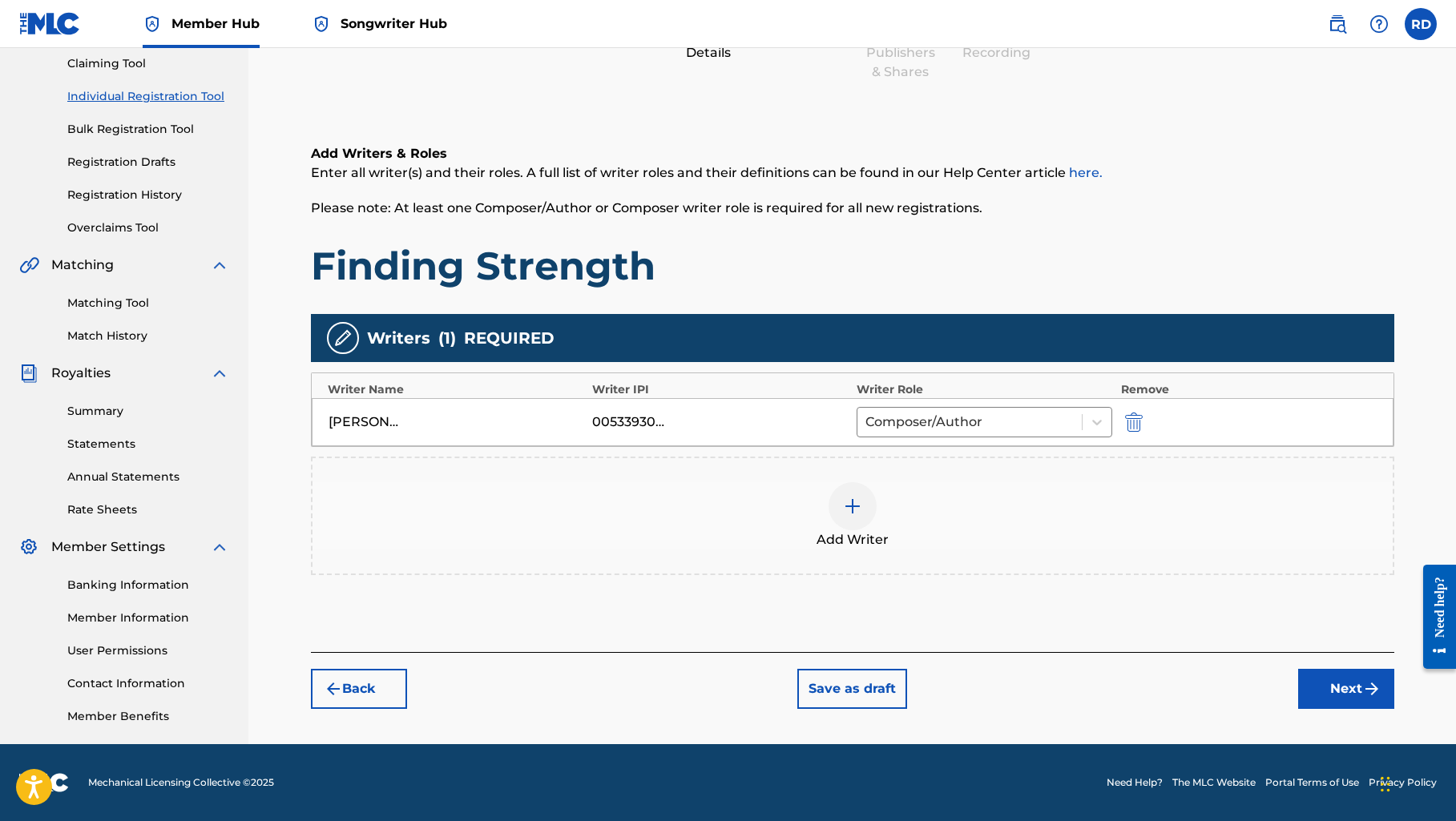
click at [857, 524] on div at bounding box center [852, 505] width 48 height 48
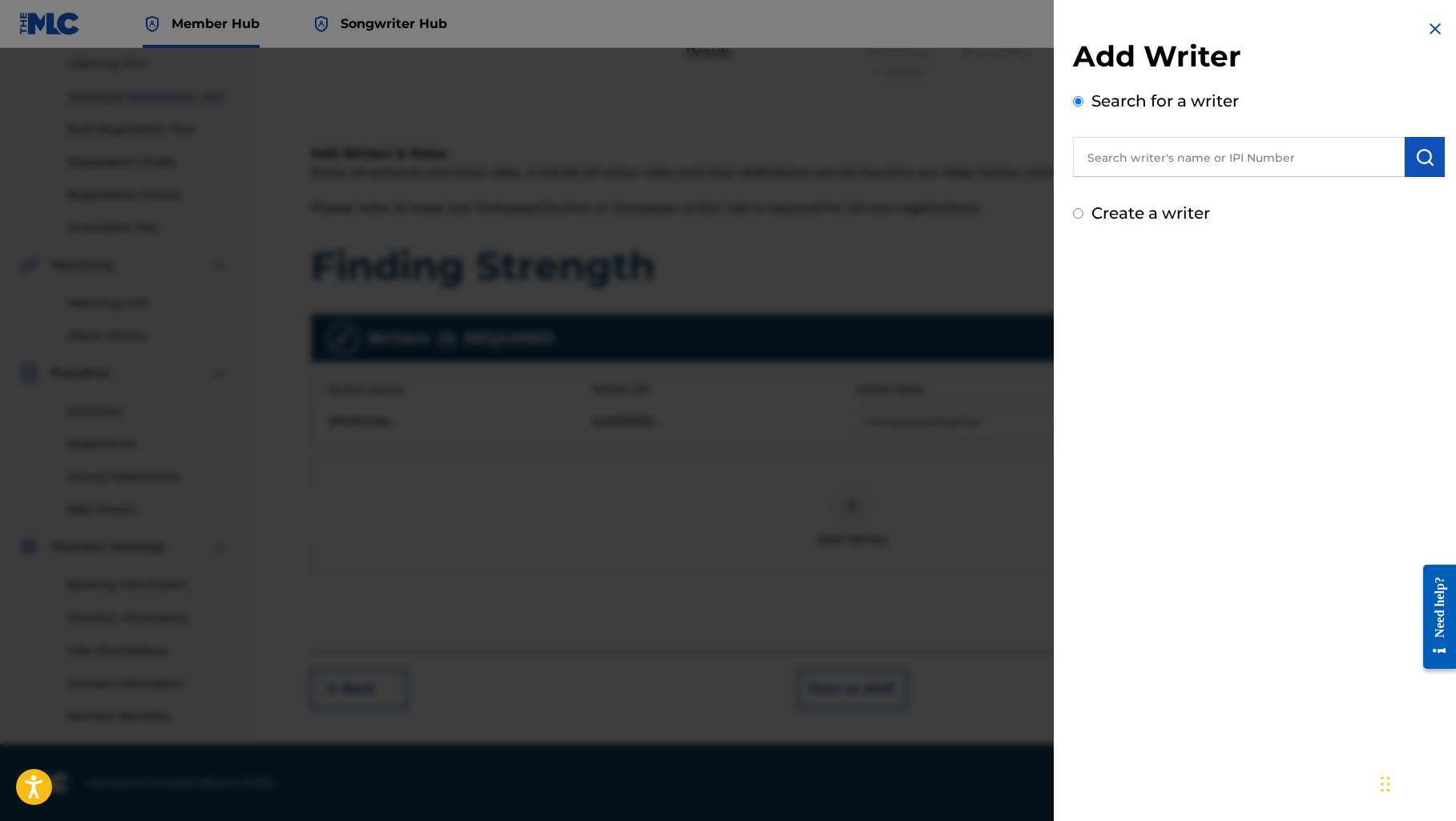
click at [1160, 170] on input "text" at bounding box center [1238, 157] width 331 height 40
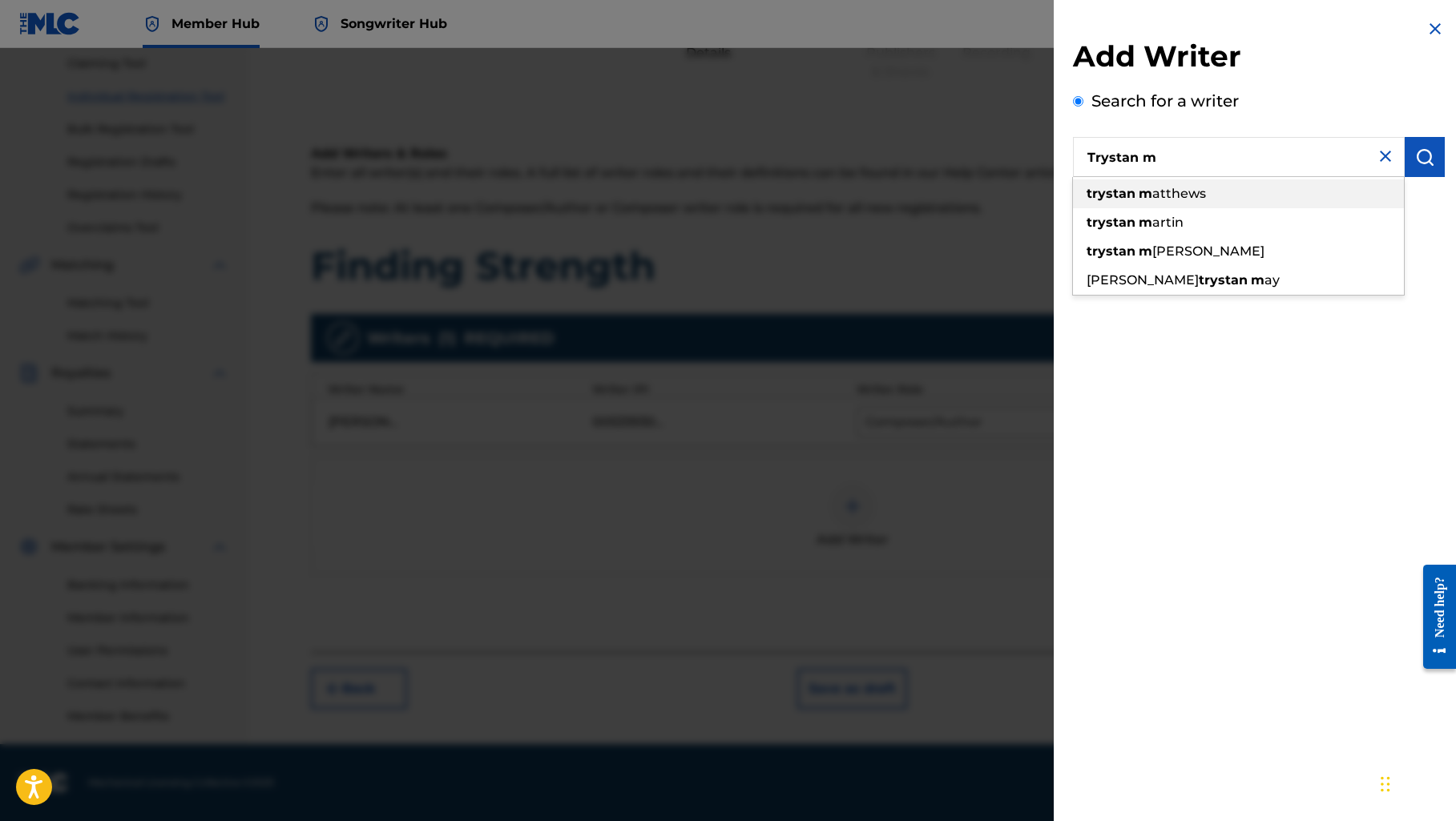
click at [1157, 198] on span "atthews" at bounding box center [1178, 193] width 53 height 15
type input "[PERSON_NAME]"
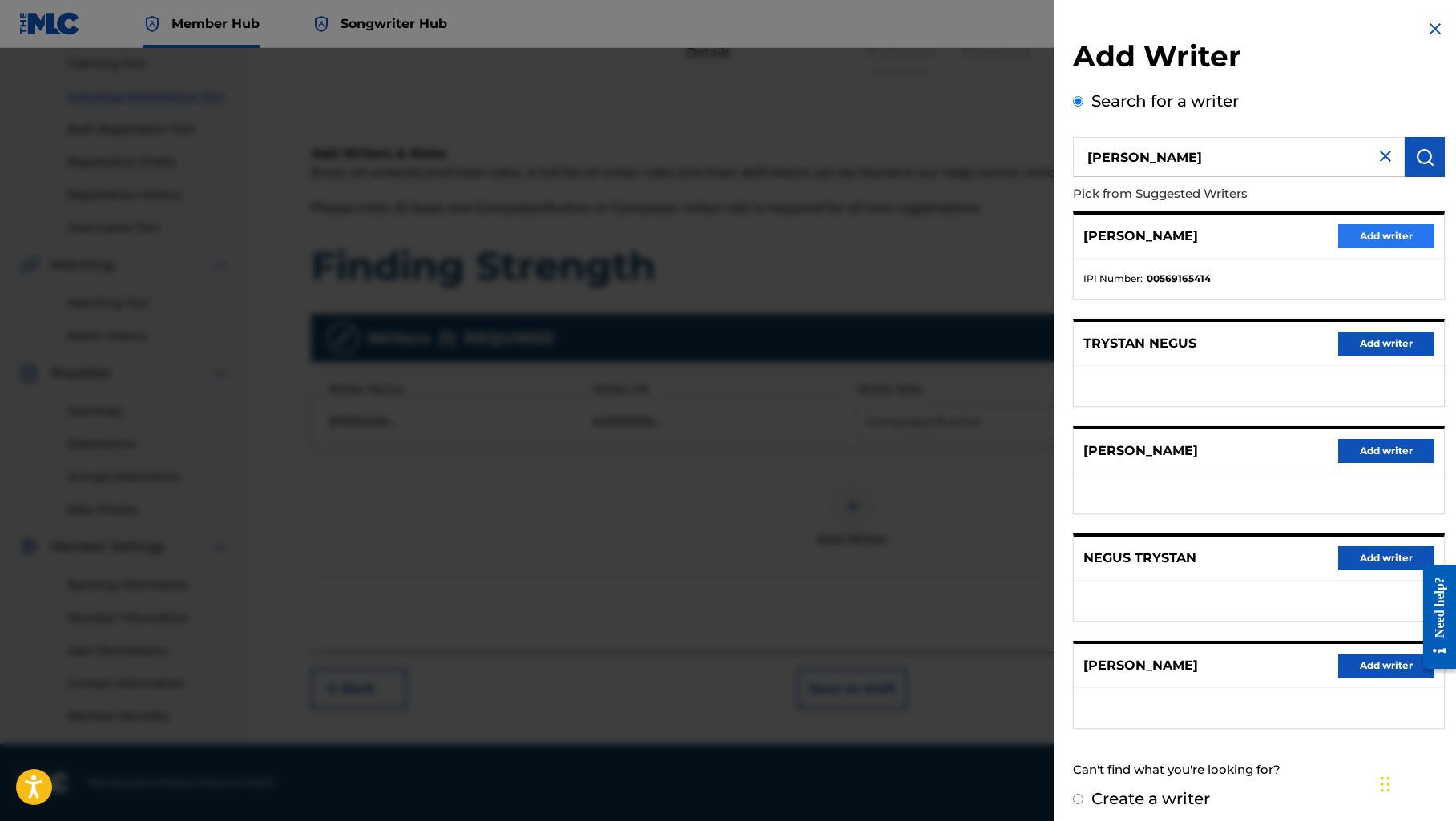
click at [1347, 233] on button "Add writer" at bounding box center [1386, 236] width 96 height 24
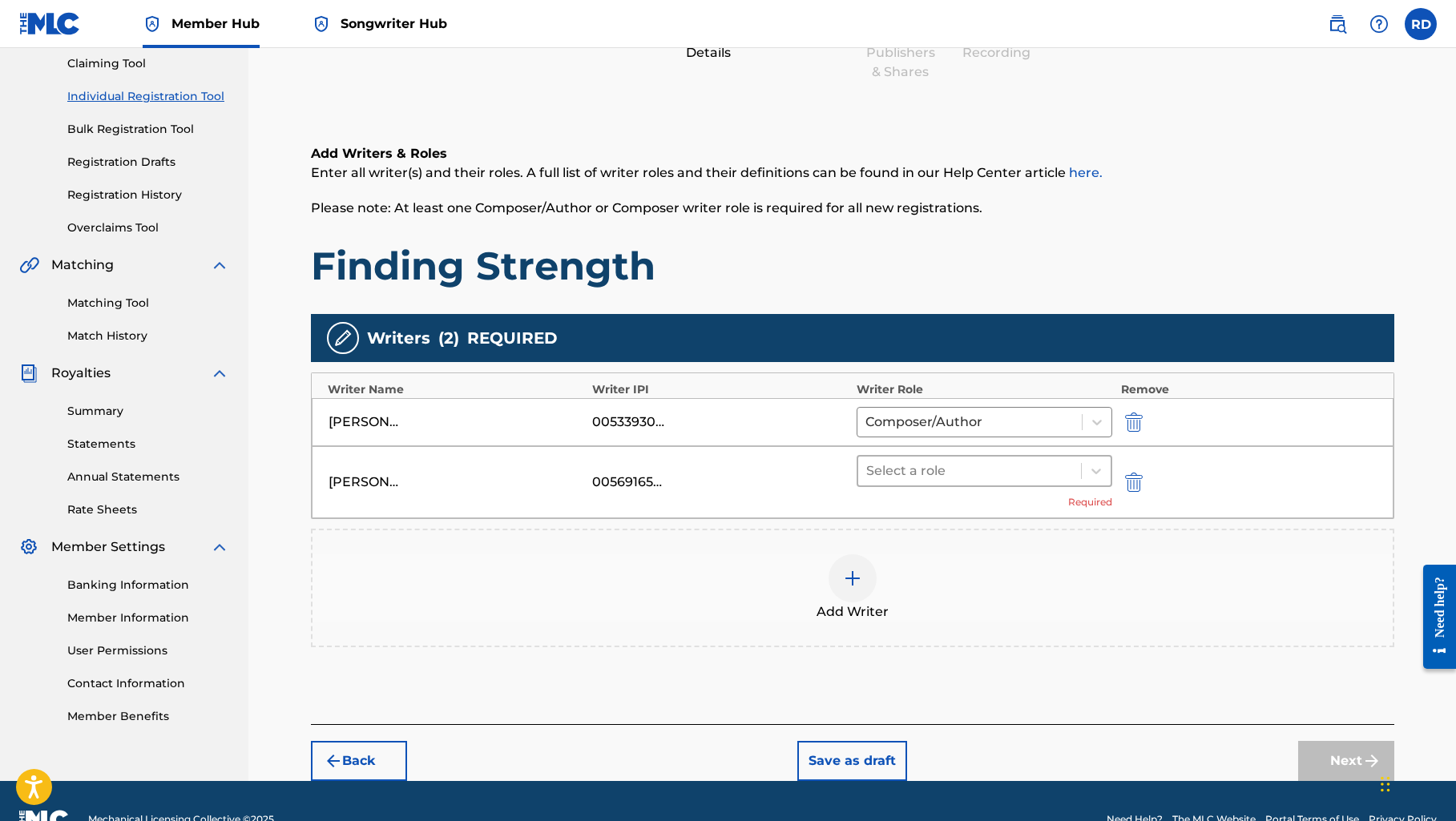
click at [1007, 474] on div at bounding box center [969, 471] width 207 height 23
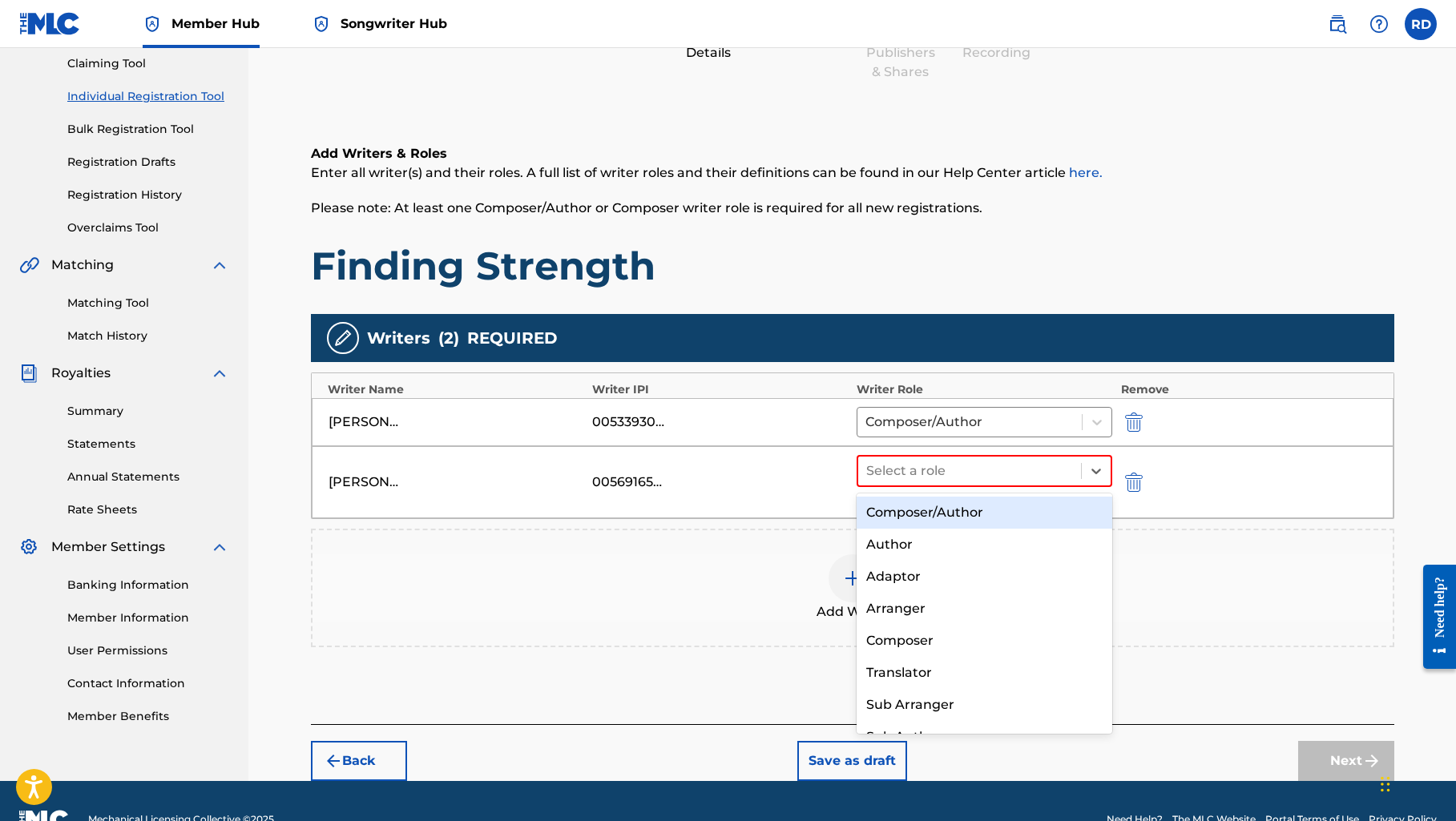
click at [984, 518] on div "Composer/Author" at bounding box center [984, 512] width 256 height 32
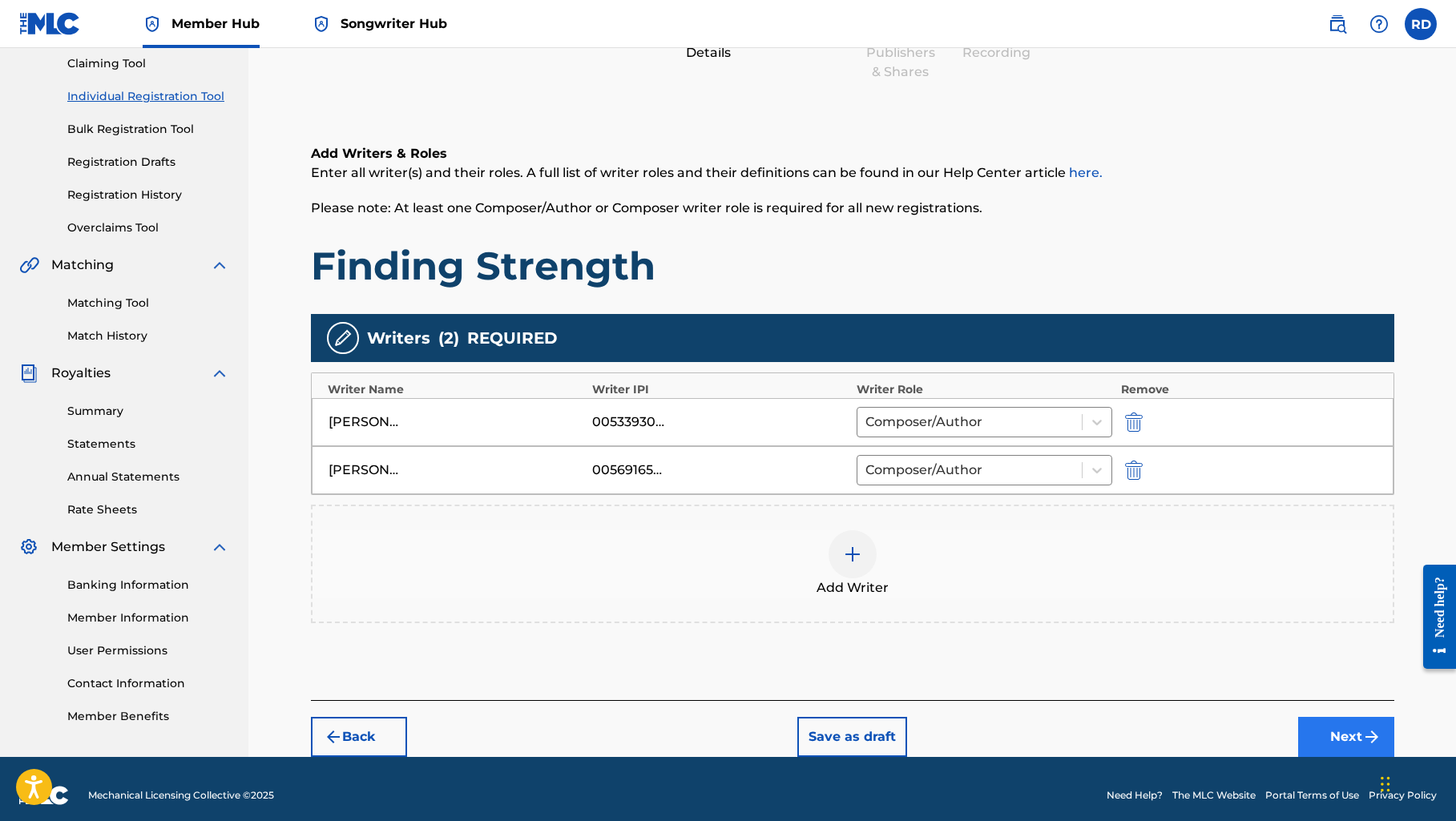
click at [1328, 731] on button "Next" at bounding box center [1346, 737] width 96 height 40
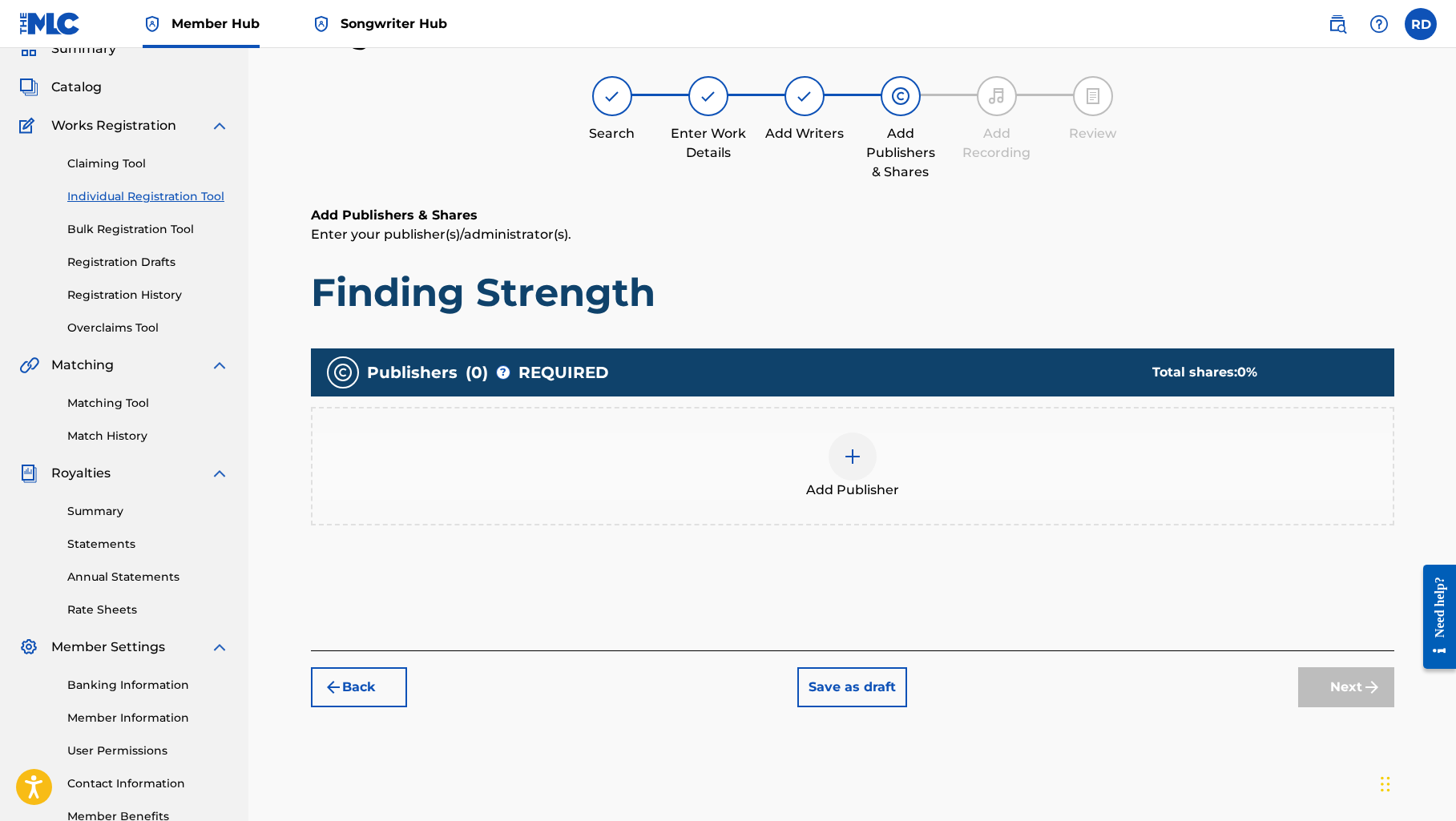
click at [854, 463] on img at bounding box center [853, 456] width 19 height 19
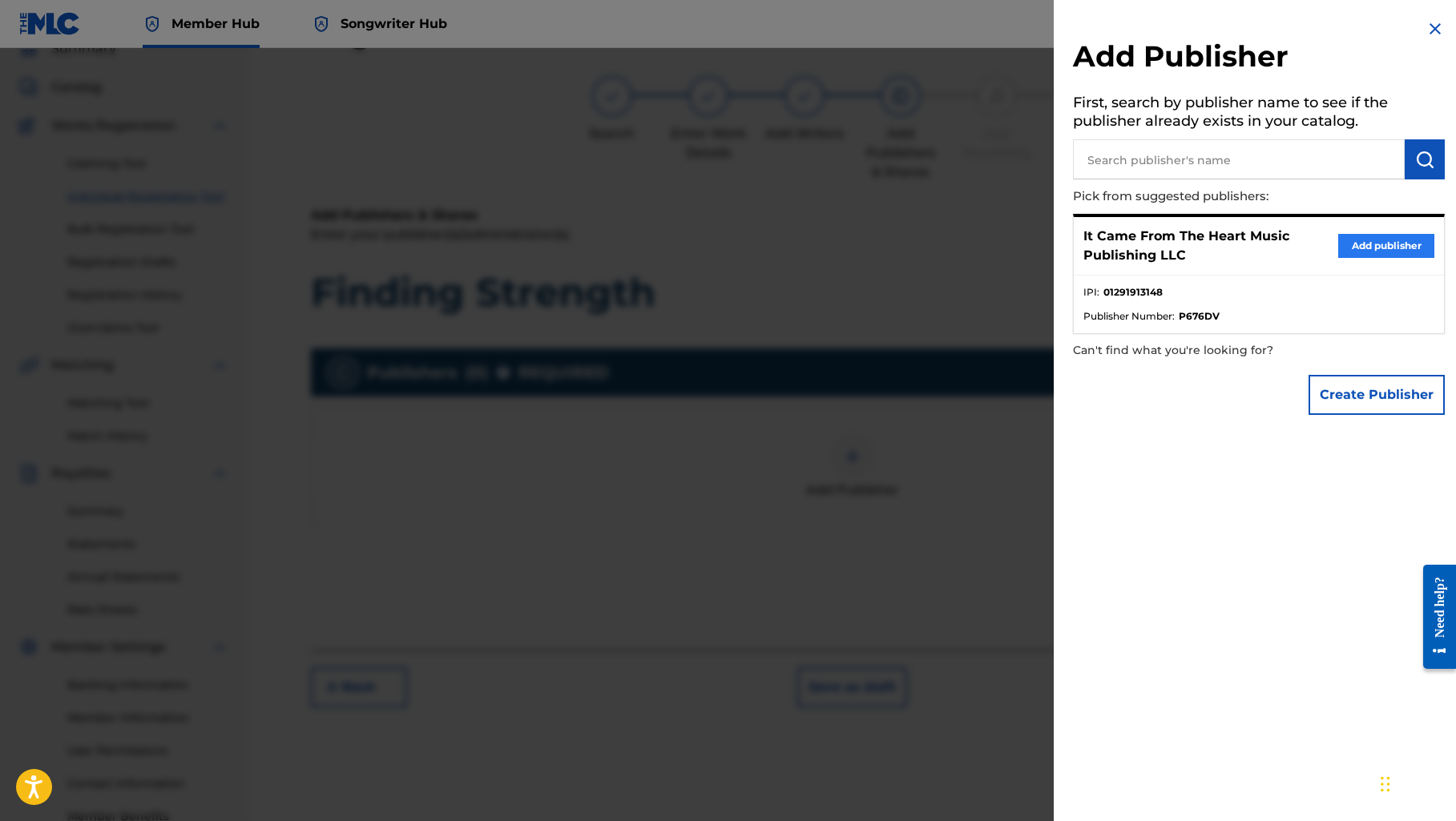
click at [1338, 244] on button "Add publisher" at bounding box center [1386, 245] width 96 height 24
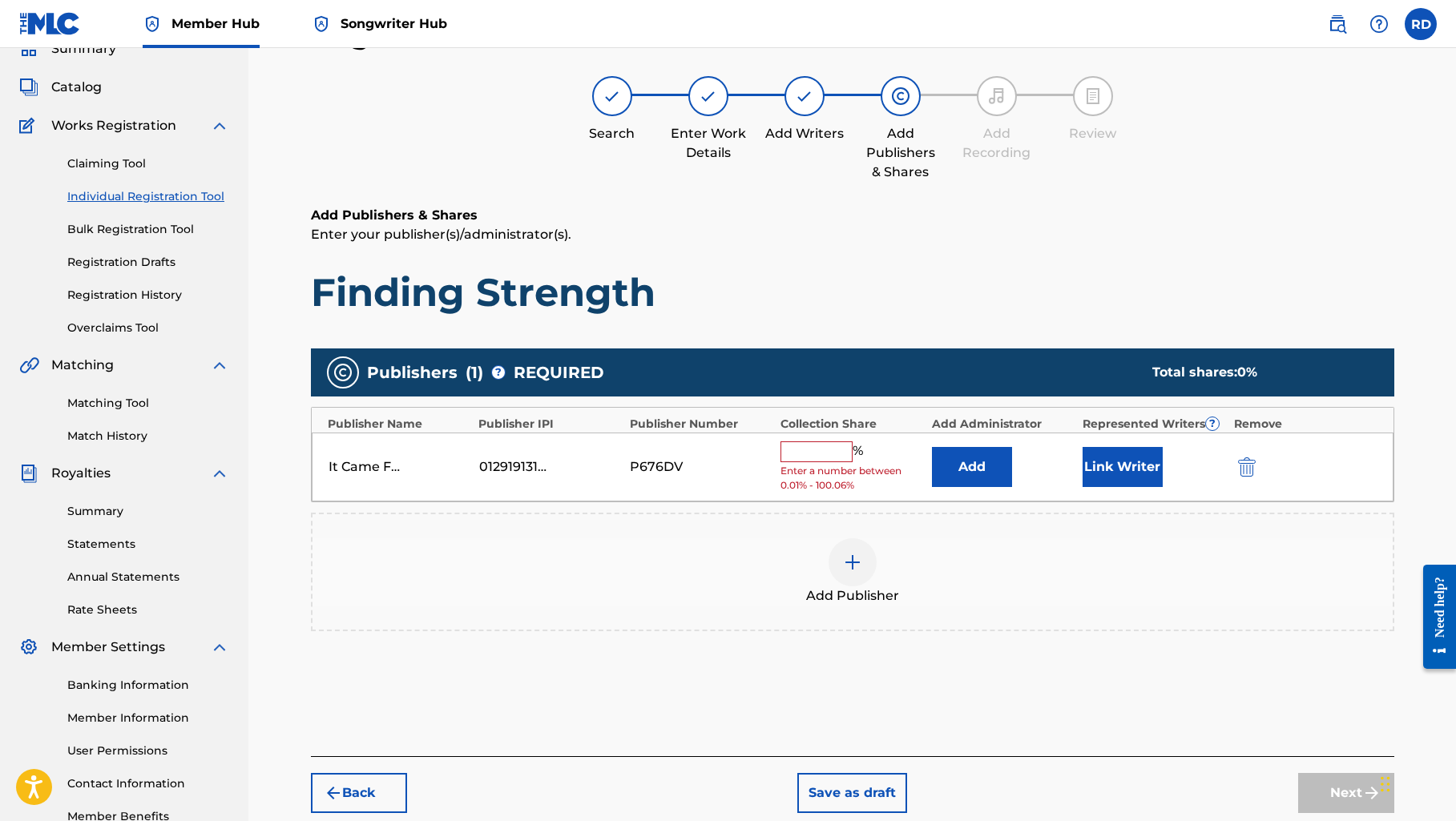
click at [809, 443] on input "text" at bounding box center [816, 452] width 72 height 21
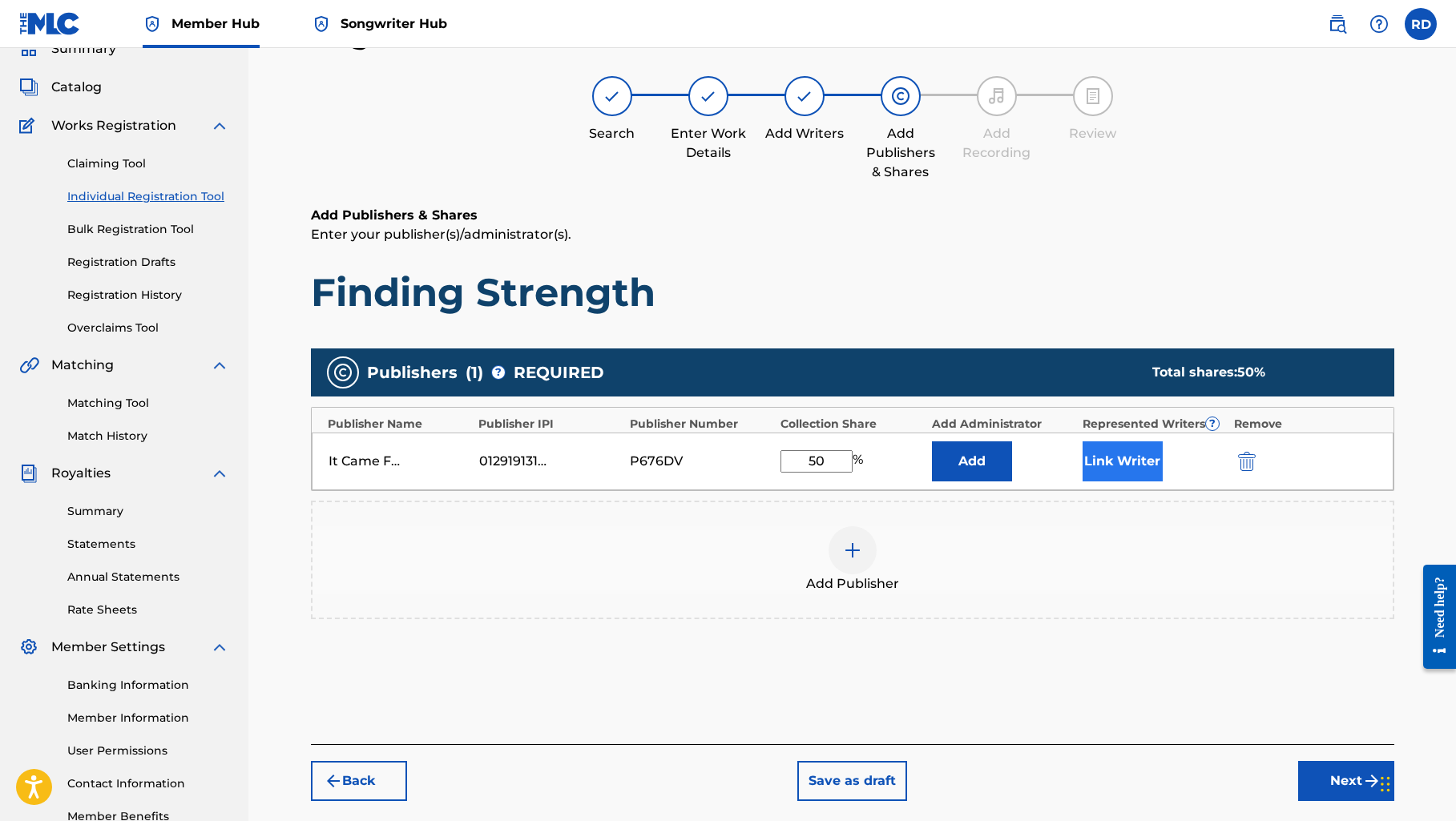
type input "50"
click at [1126, 467] on button "Link Writer" at bounding box center [1123, 462] width 80 height 40
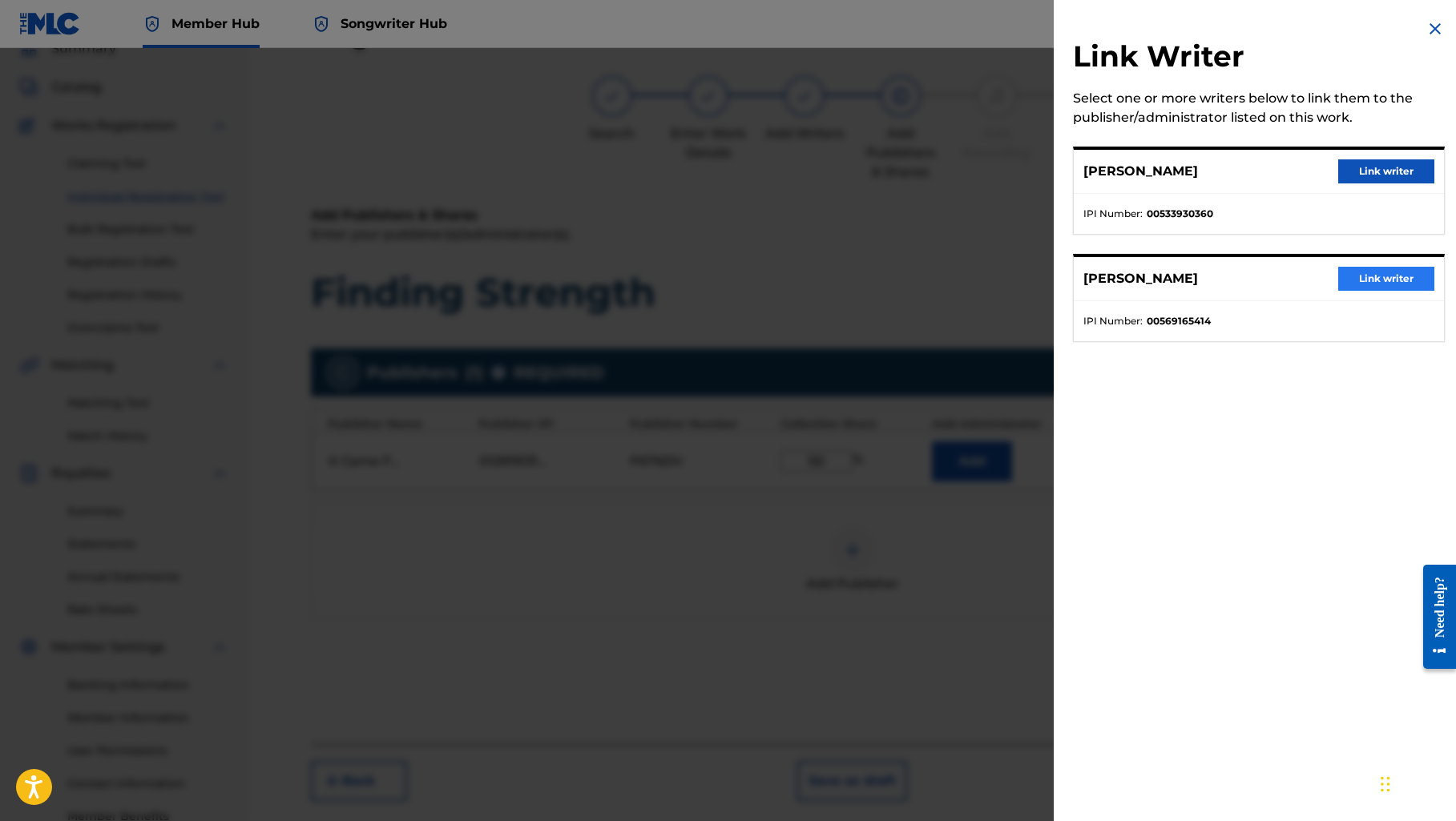
click at [1353, 273] on button "Link writer" at bounding box center [1386, 278] width 96 height 24
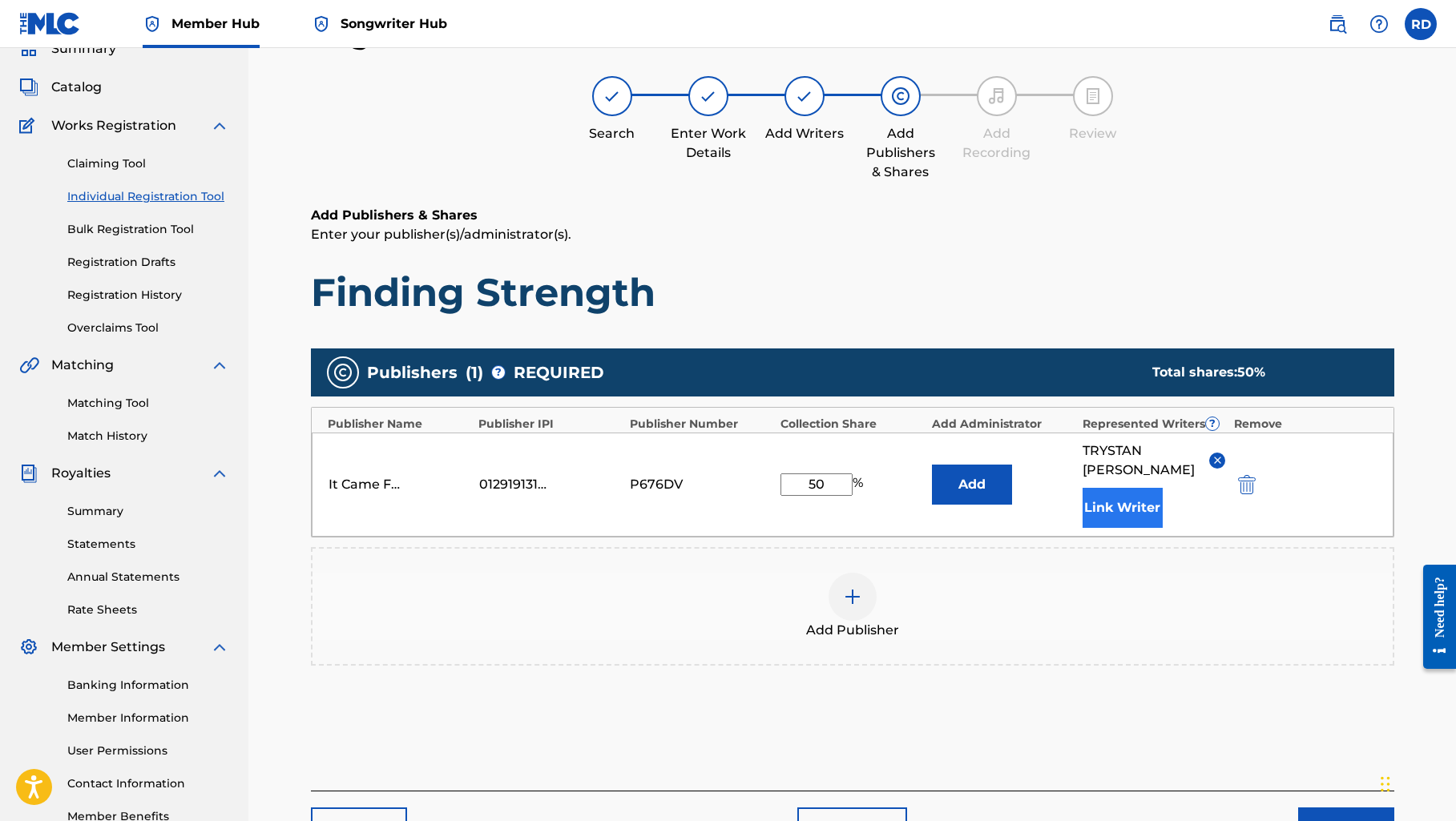
click at [1107, 507] on button "Link Writer" at bounding box center [1123, 508] width 80 height 40
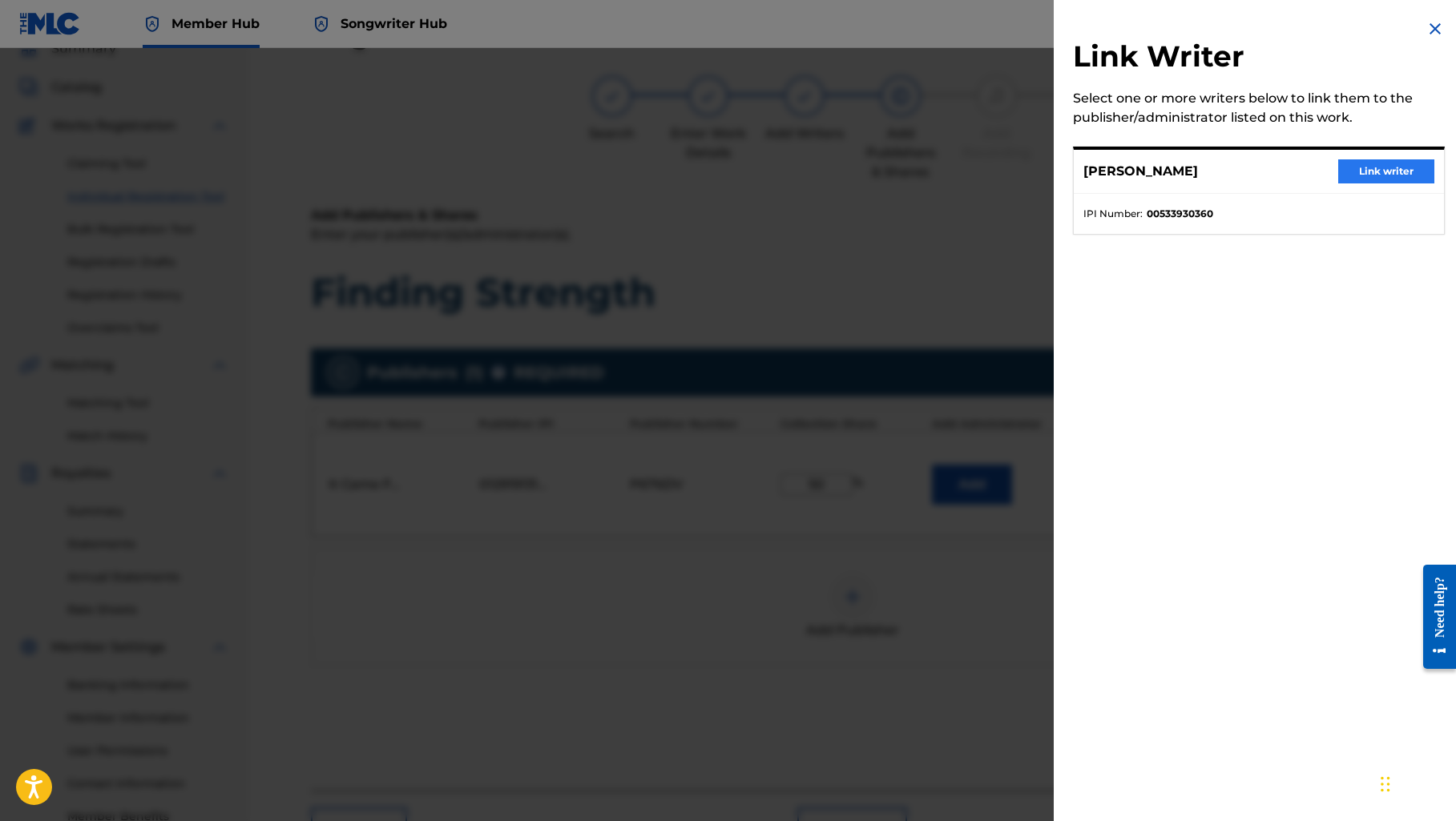
click at [1347, 167] on button "Link writer" at bounding box center [1386, 170] width 96 height 24
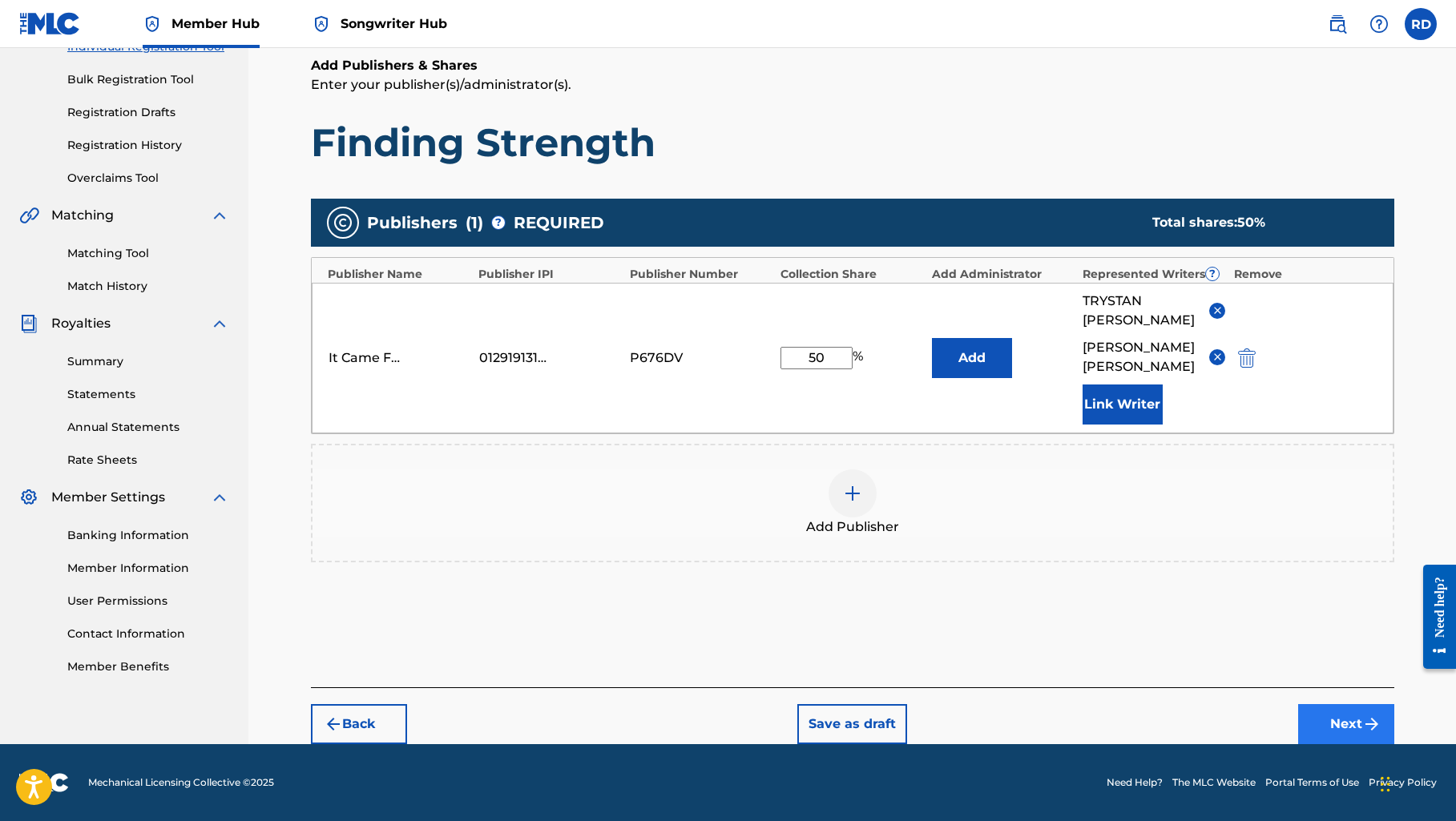
click at [1341, 720] on button "Next" at bounding box center [1346, 724] width 96 height 40
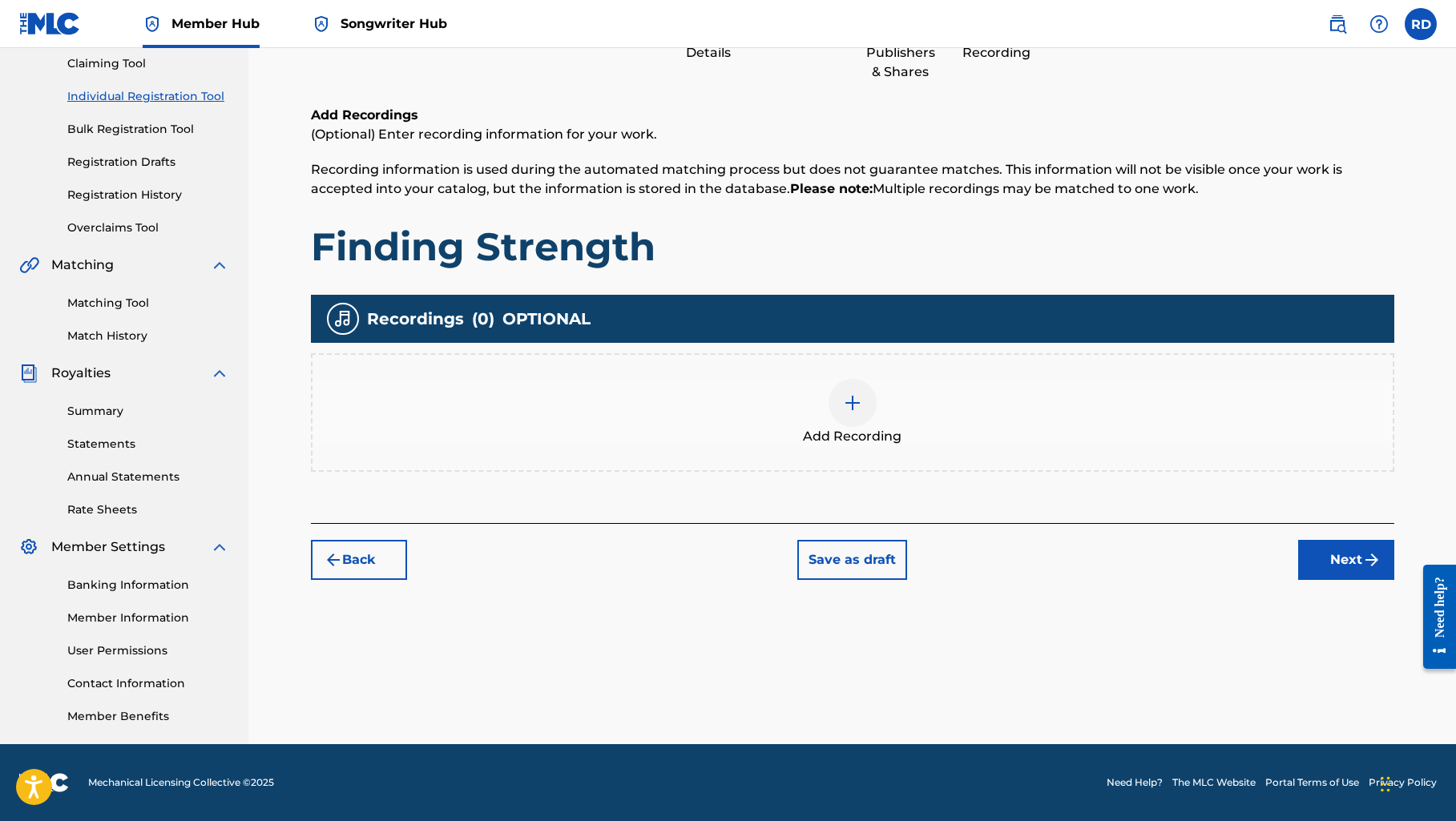
scroll to position [172, 0]
click at [1322, 552] on button "Next" at bounding box center [1346, 560] width 96 height 40
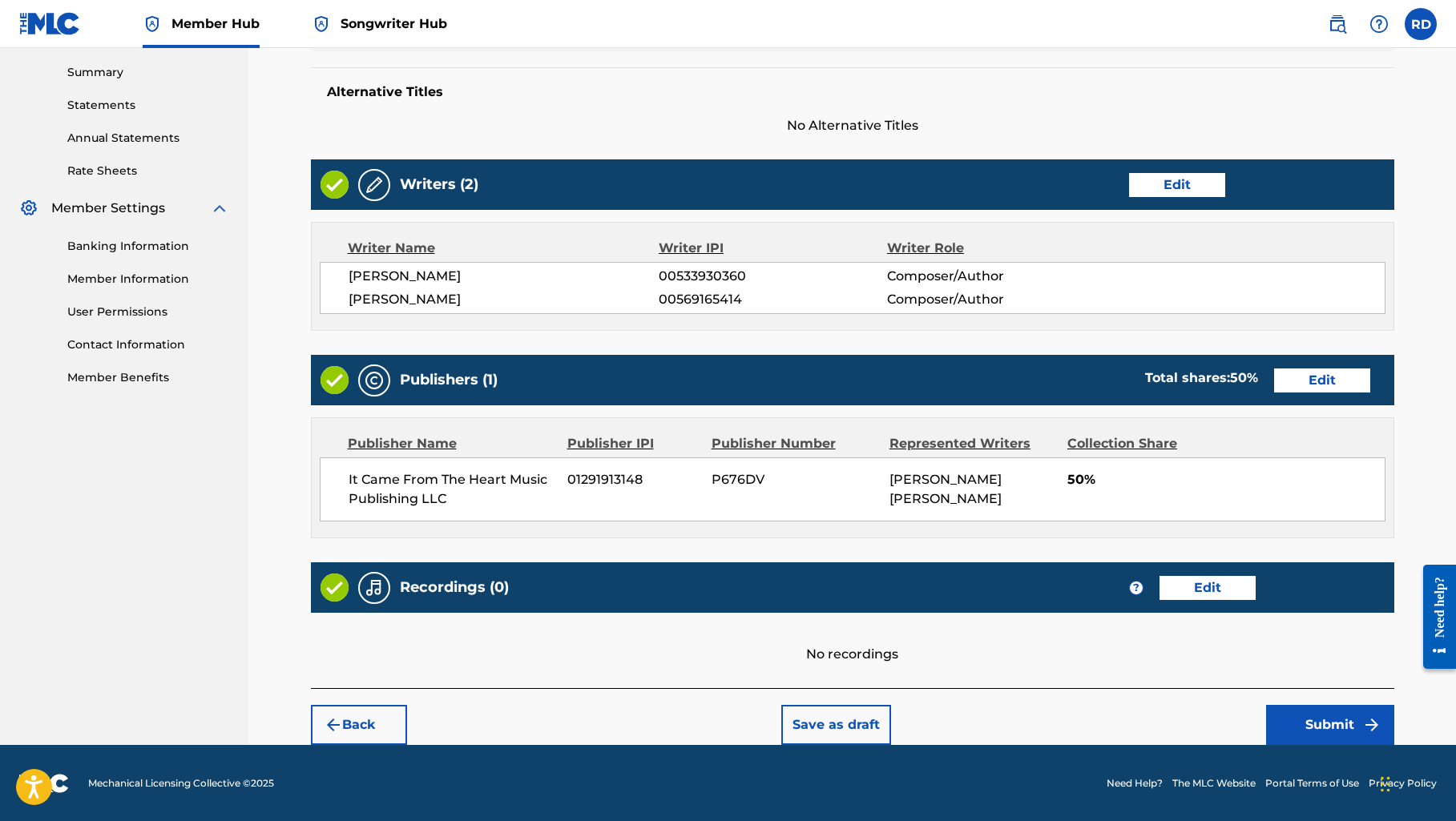
scroll to position [511, 0]
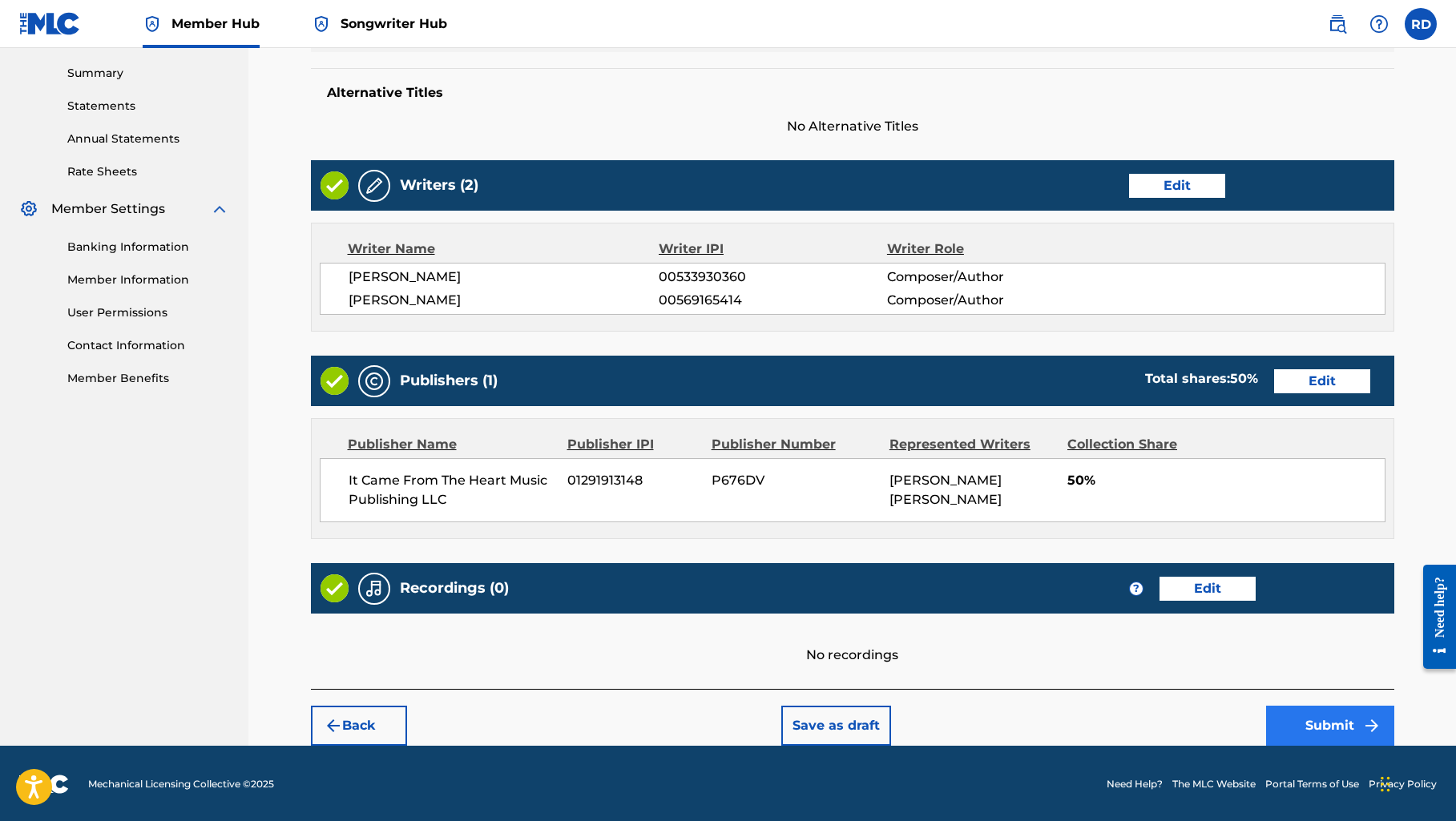
click at [1318, 730] on button "Submit" at bounding box center [1329, 726] width 129 height 40
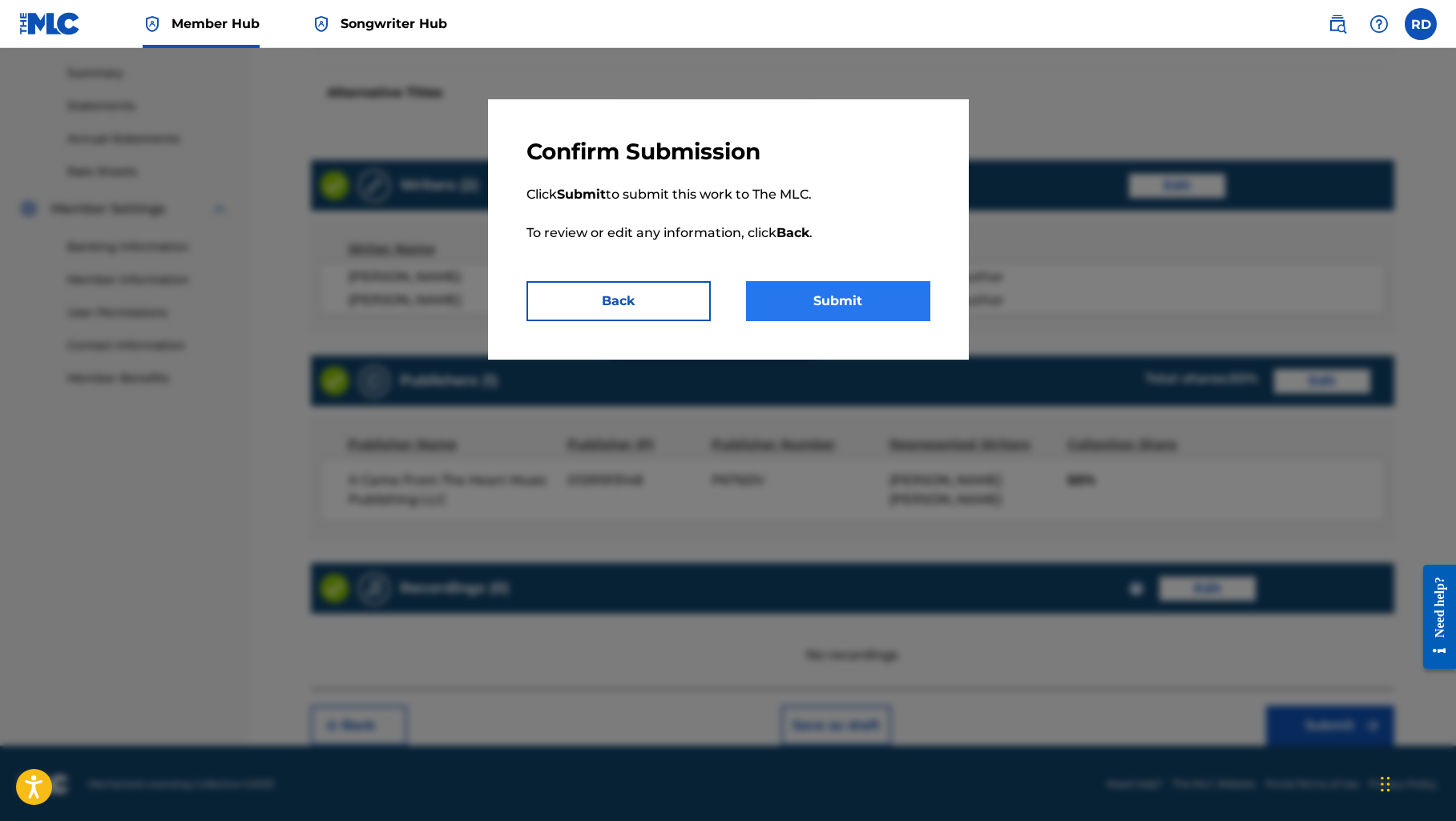
click at [844, 303] on button "Submit" at bounding box center [838, 302] width 185 height 40
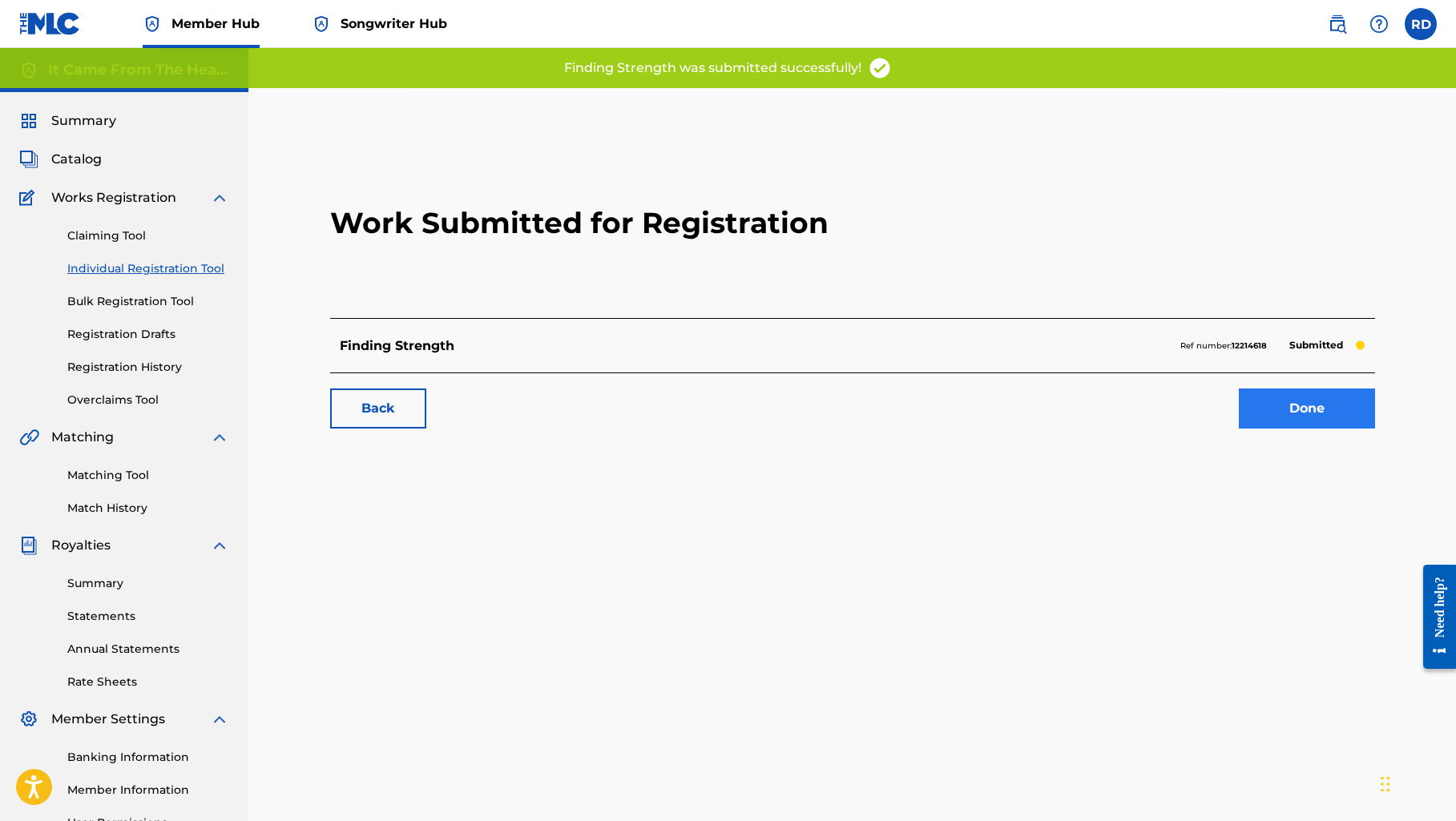
click at [1334, 408] on link "Done" at bounding box center [1306, 408] width 136 height 40
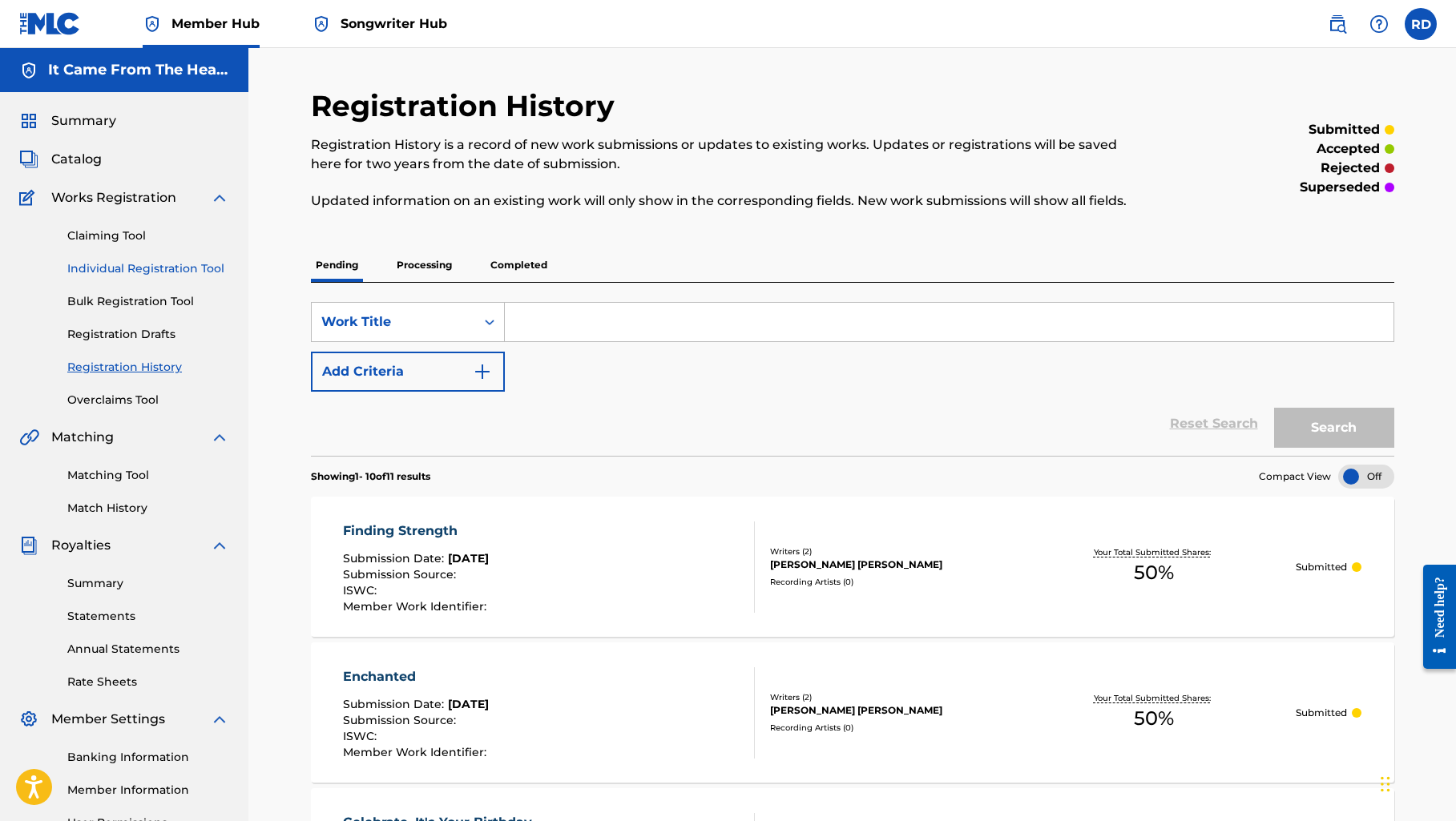
click at [153, 271] on link "Individual Registration Tool" at bounding box center [148, 268] width 162 height 17
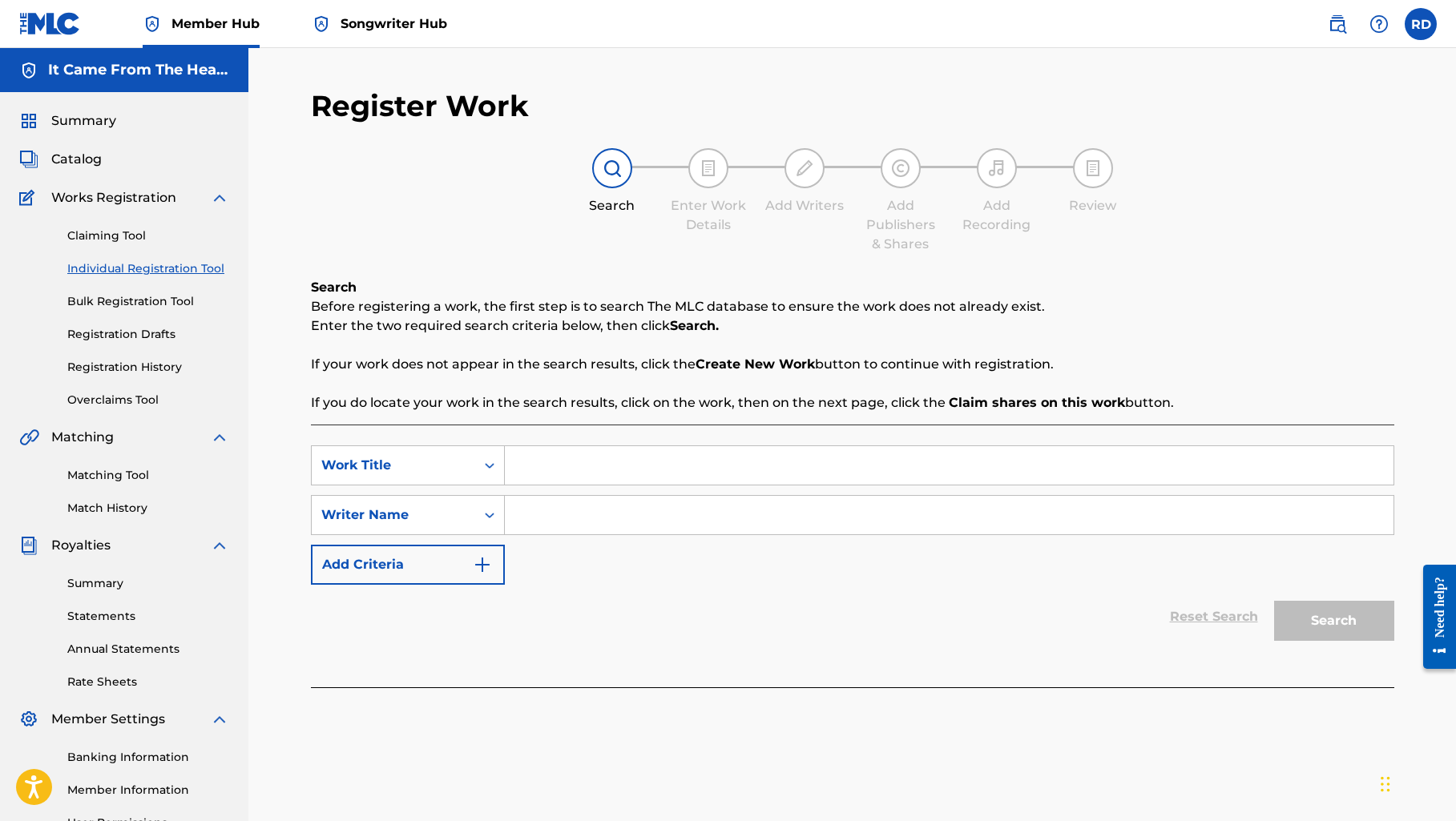
click at [545, 446] on input "Search Form" at bounding box center [949, 465] width 888 height 38
type input "Whiskey Never Quit On Me"
click at [567, 512] on input "Search Form" at bounding box center [949, 515] width 888 height 38
type input "[PERSON_NAME]"
click at [1329, 610] on button "Search" at bounding box center [1334, 621] width 120 height 40
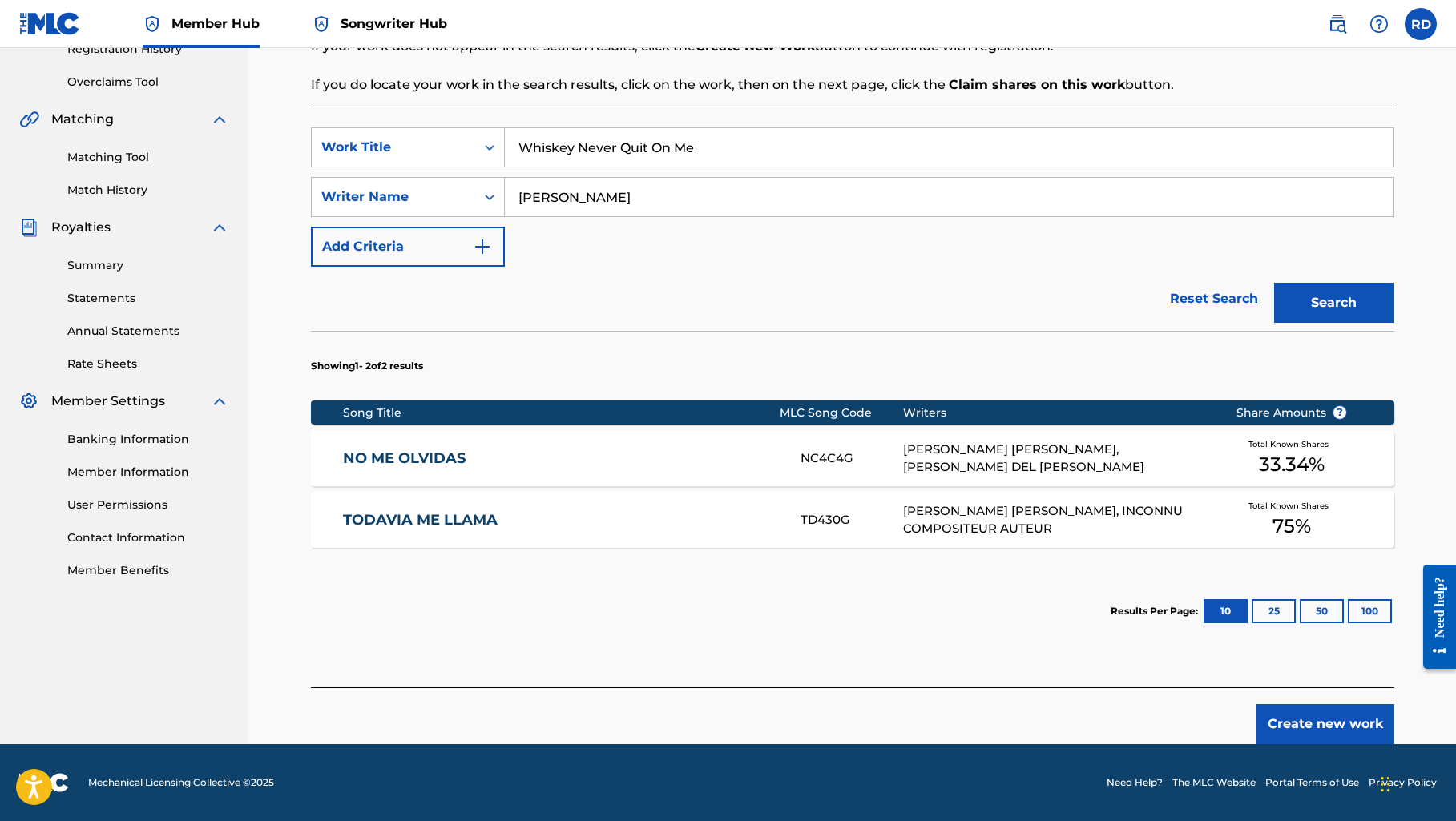
scroll to position [318, 0]
click at [1303, 720] on button "Create new work" at bounding box center [1325, 724] width 138 height 40
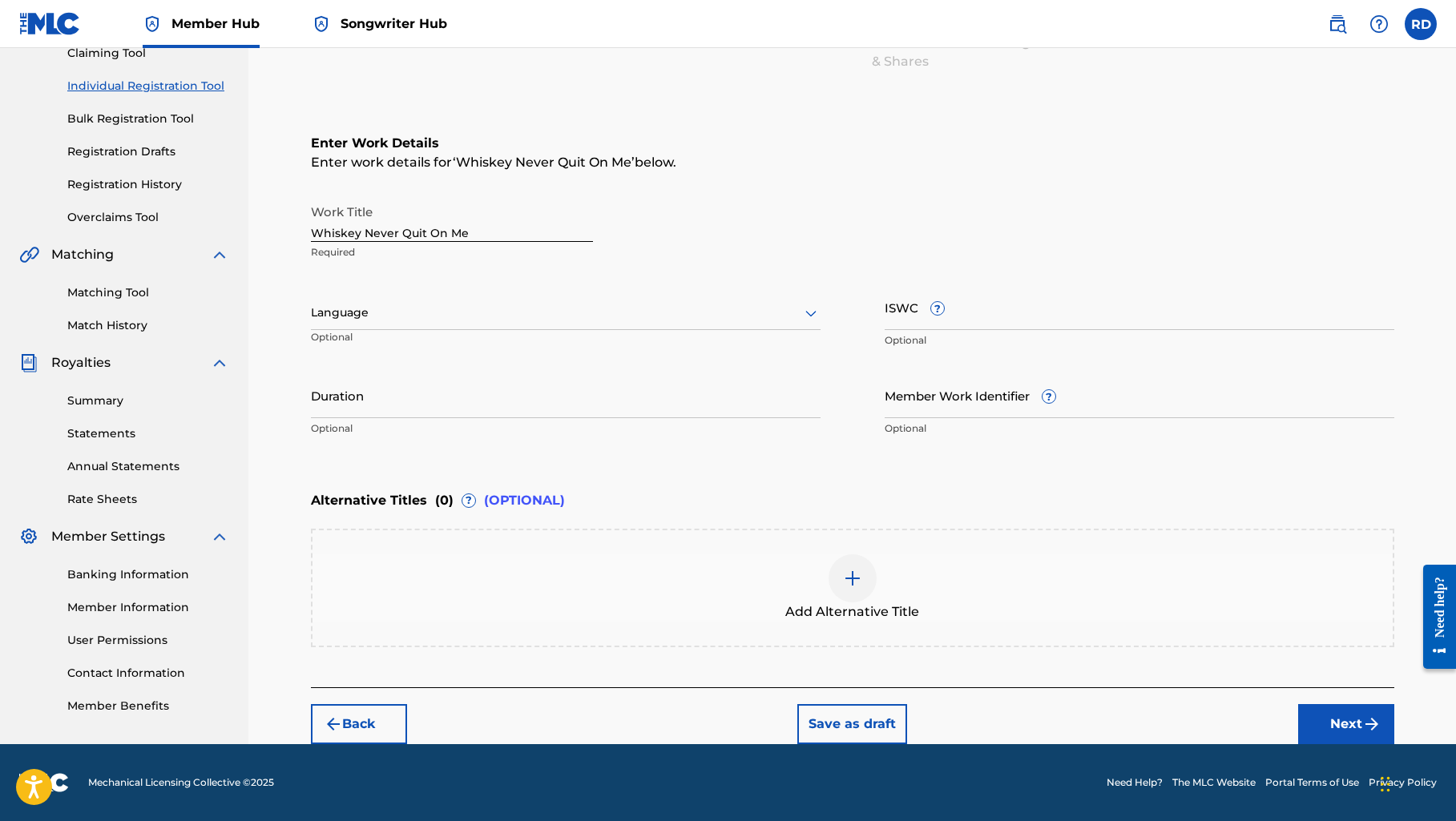
scroll to position [183, 0]
click at [1368, 723] on img "submit" at bounding box center [1371, 724] width 19 height 19
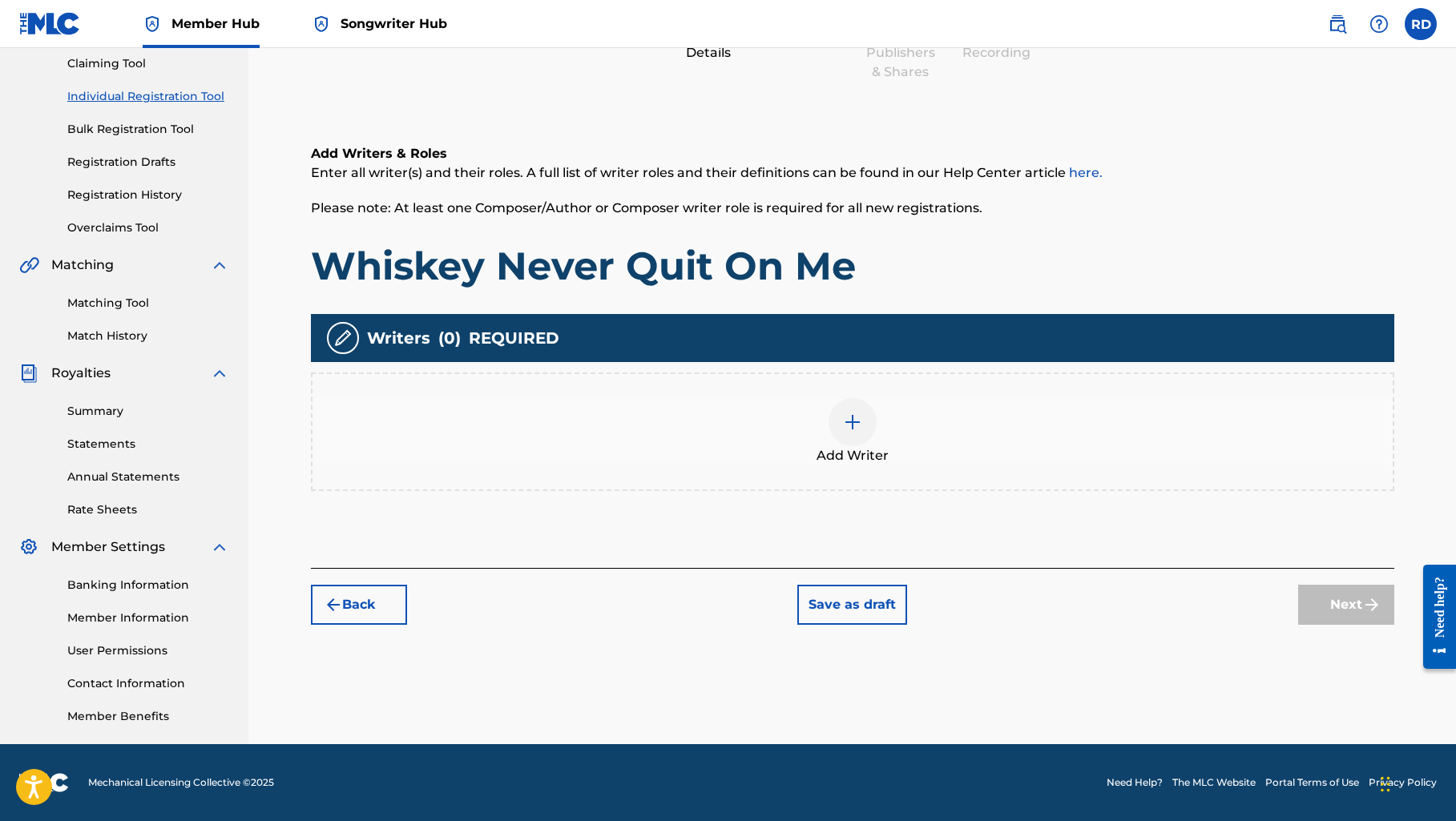
click at [845, 428] on img at bounding box center [853, 422] width 19 height 19
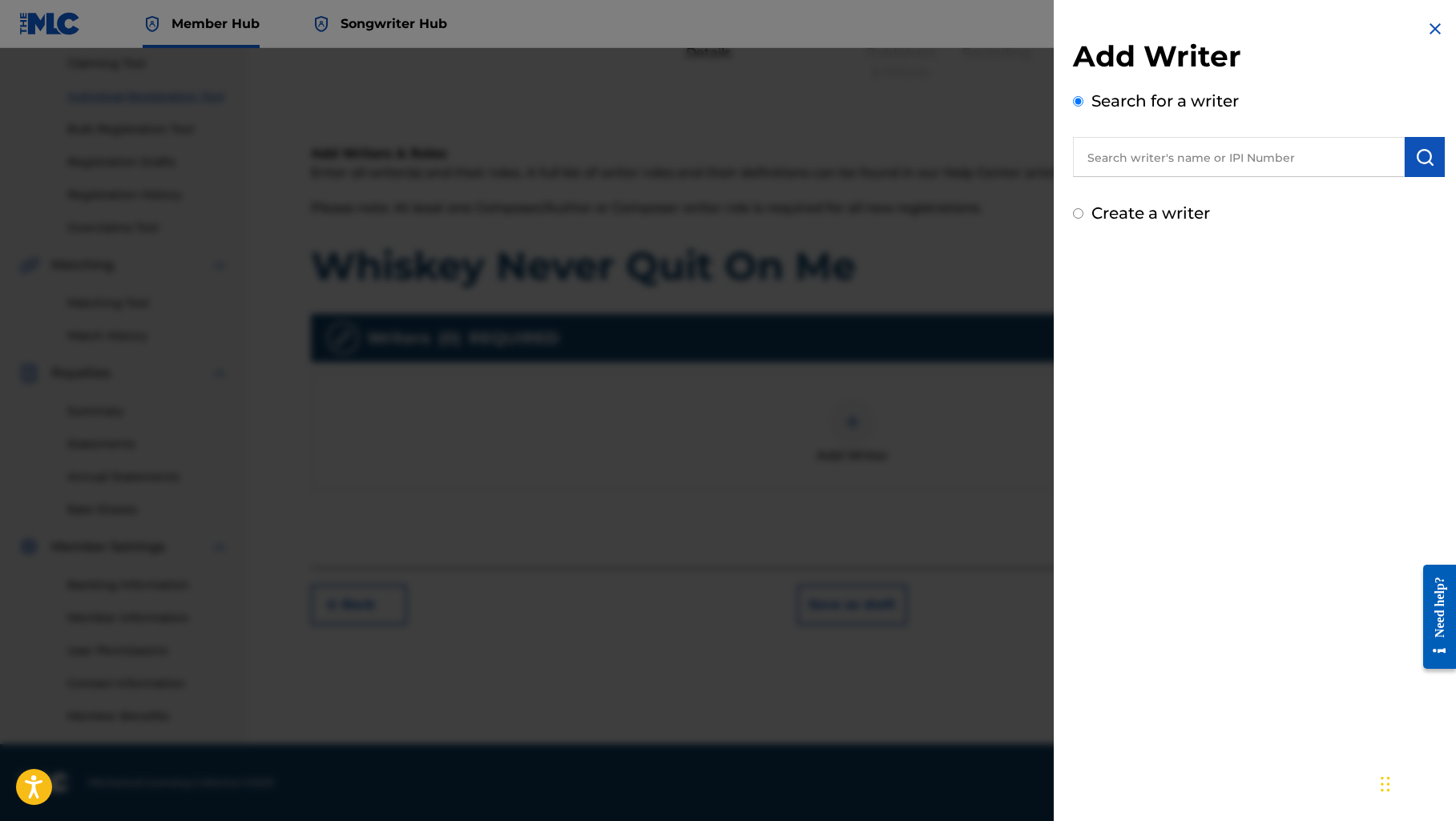
click at [1155, 177] on input "text" at bounding box center [1238, 157] width 331 height 40
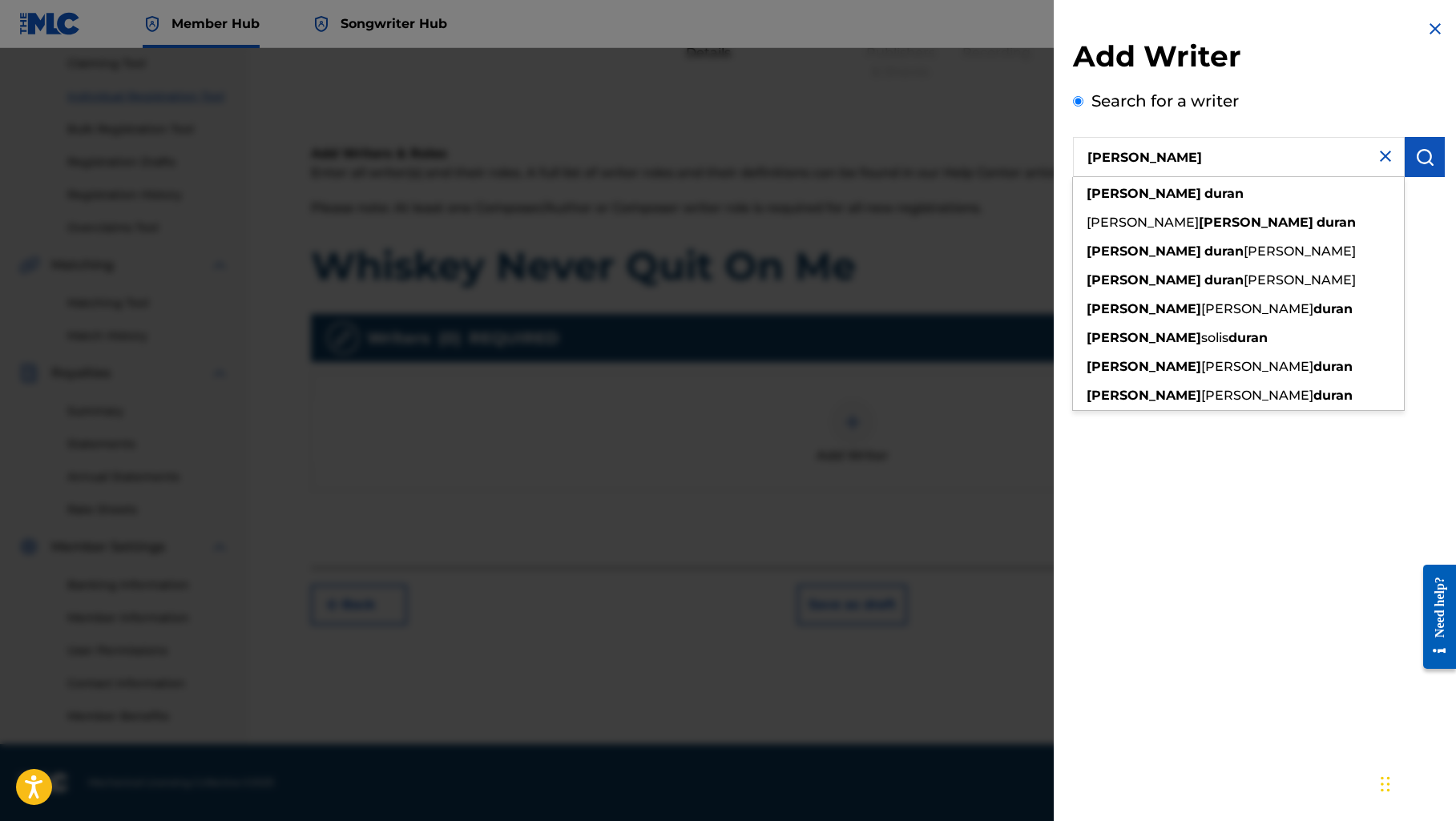
type input "[PERSON_NAME]"
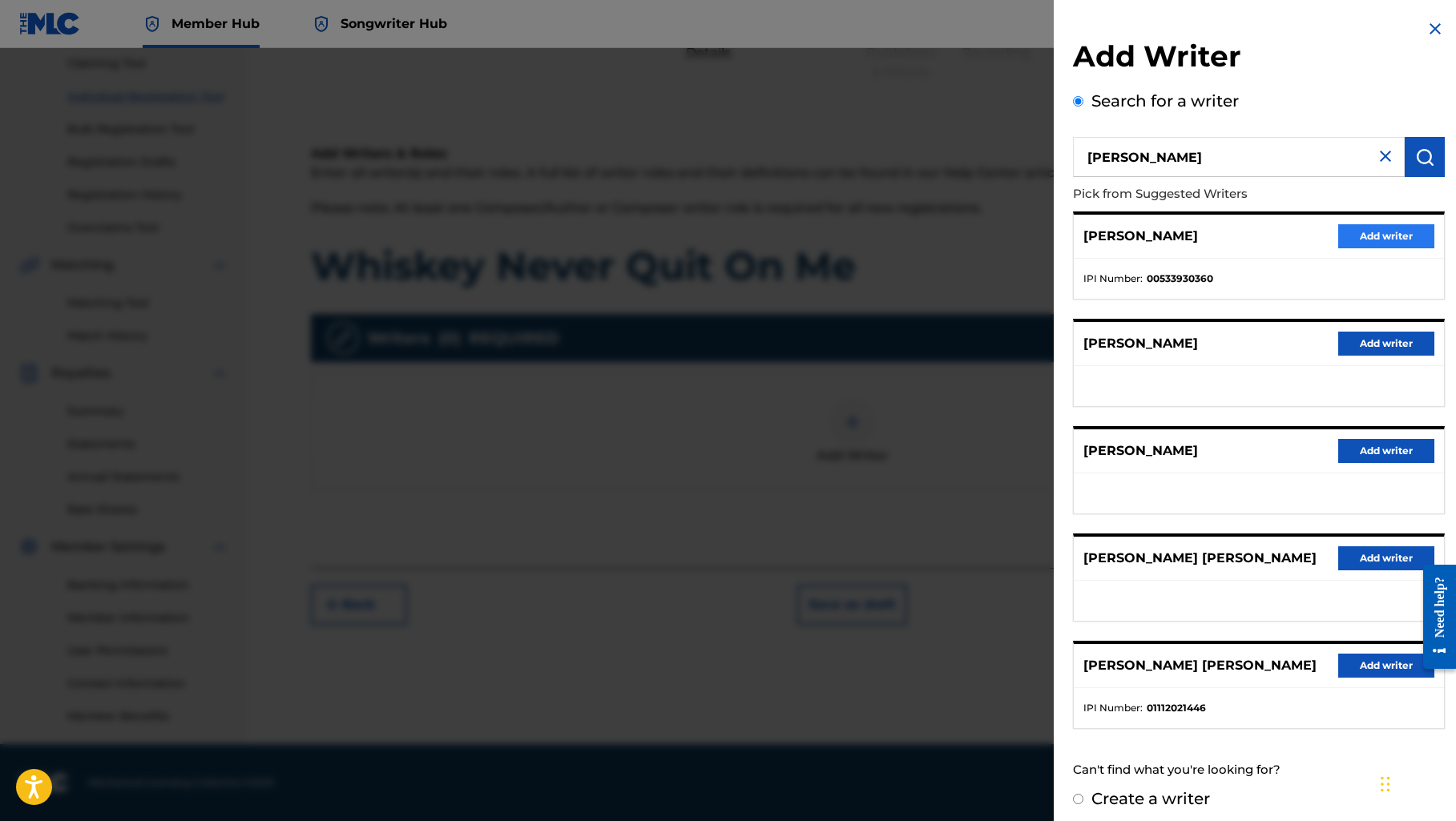
click at [1350, 241] on button "Add writer" at bounding box center [1386, 236] width 96 height 24
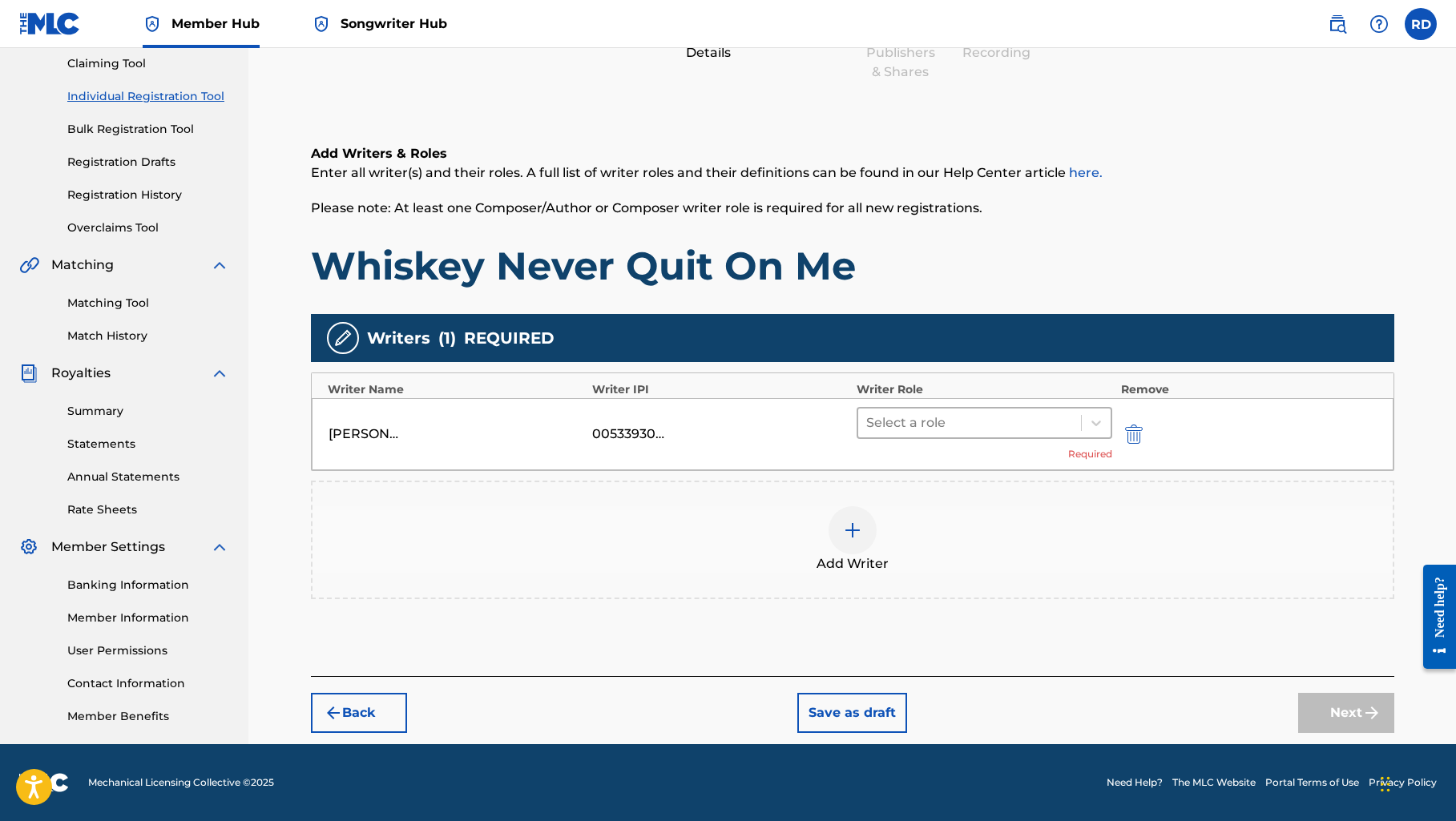
click at [1030, 412] on div at bounding box center [969, 423] width 207 height 23
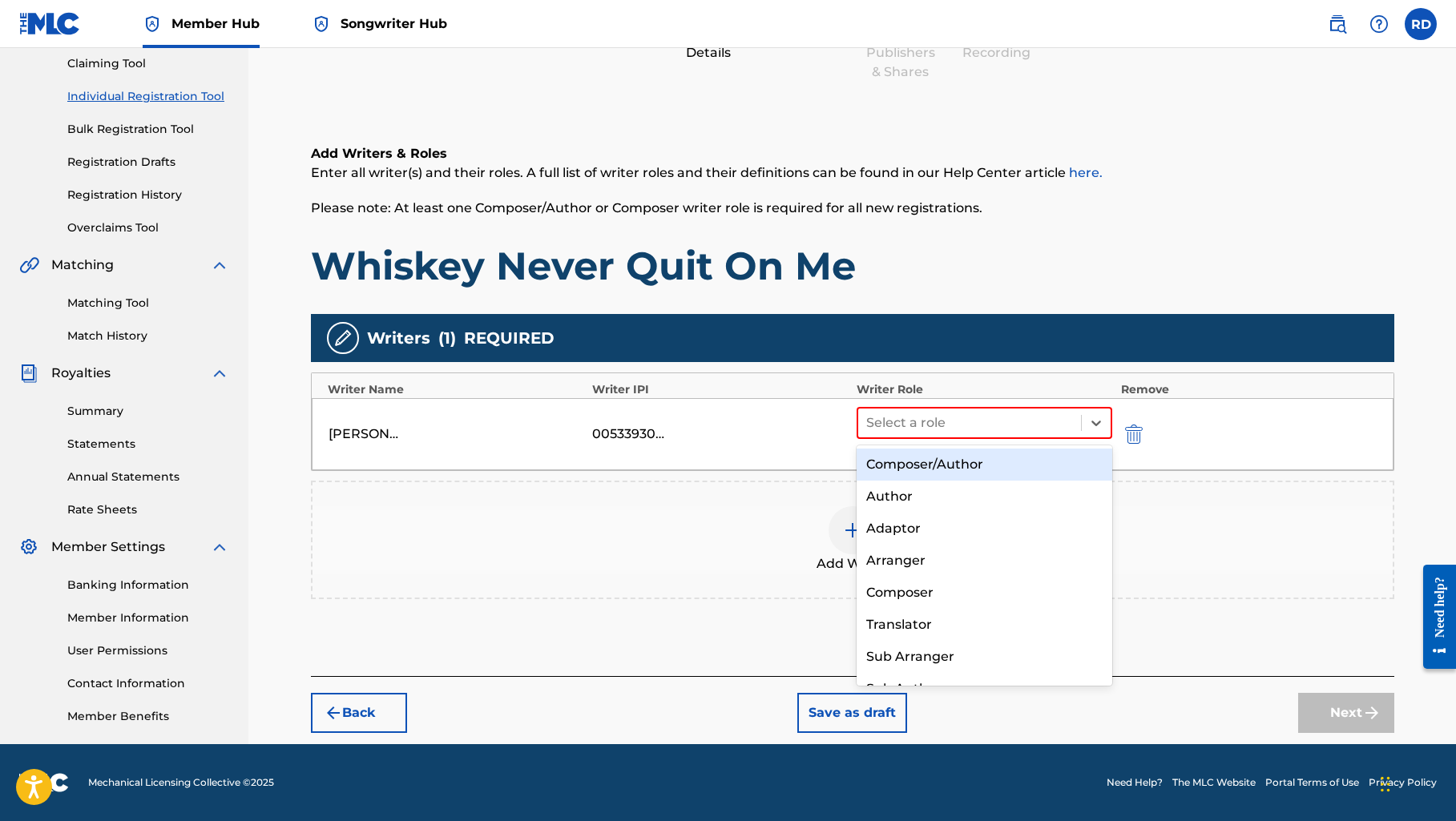
click at [1008, 456] on div "Composer/Author" at bounding box center [984, 464] width 256 height 32
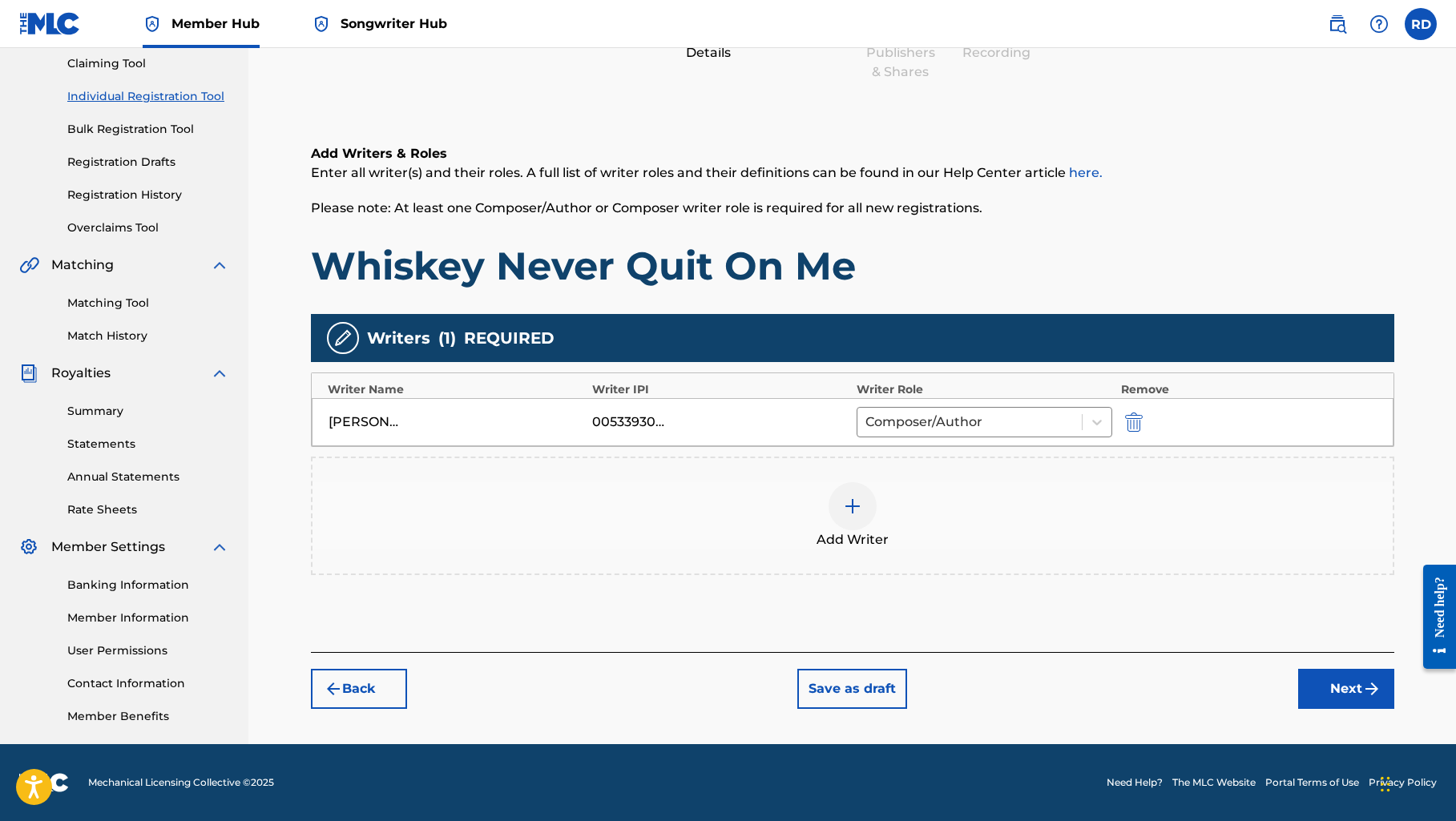
click at [851, 502] on img at bounding box center [853, 506] width 19 height 19
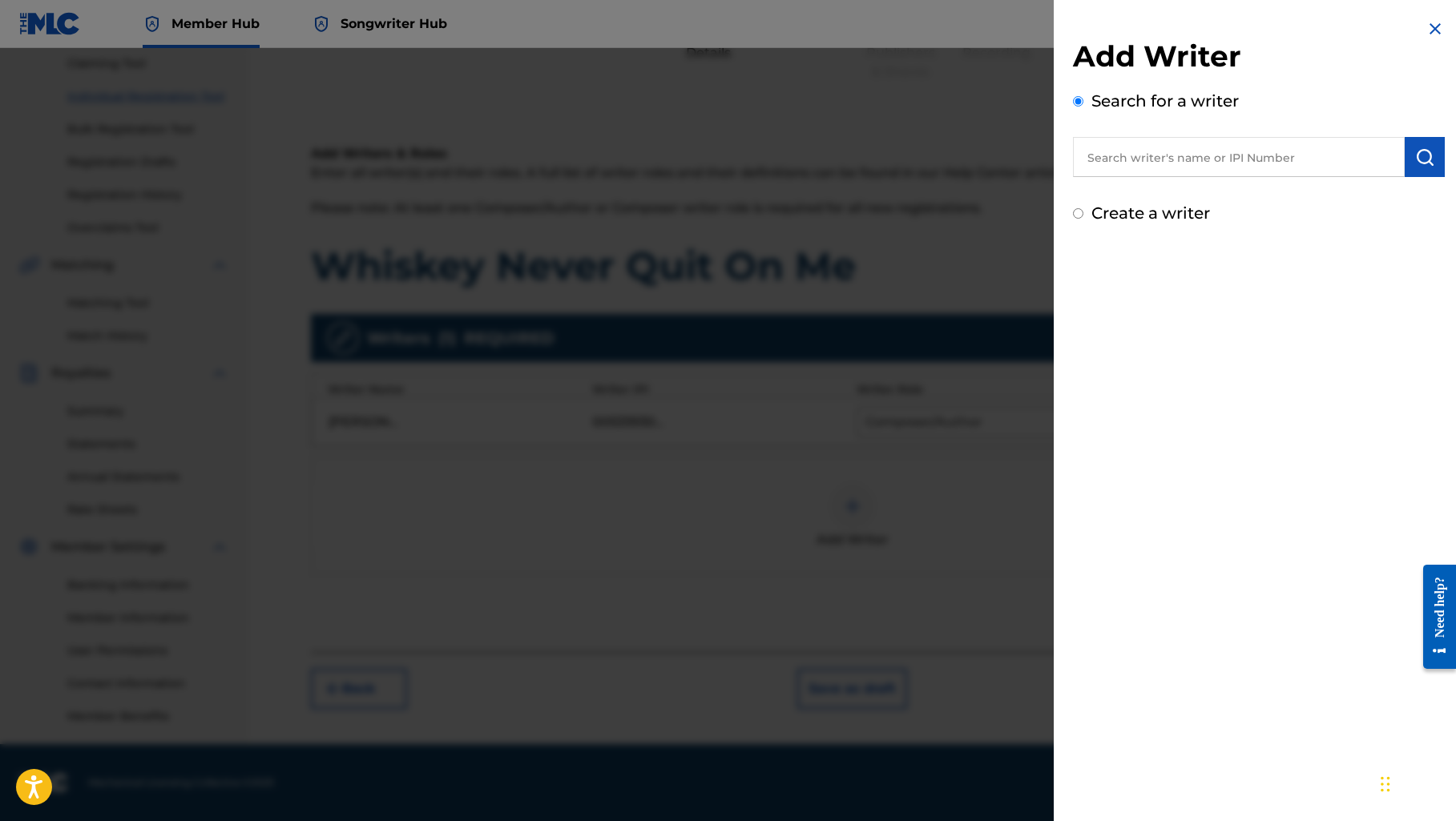
click at [1107, 172] on input "text" at bounding box center [1238, 157] width 331 height 40
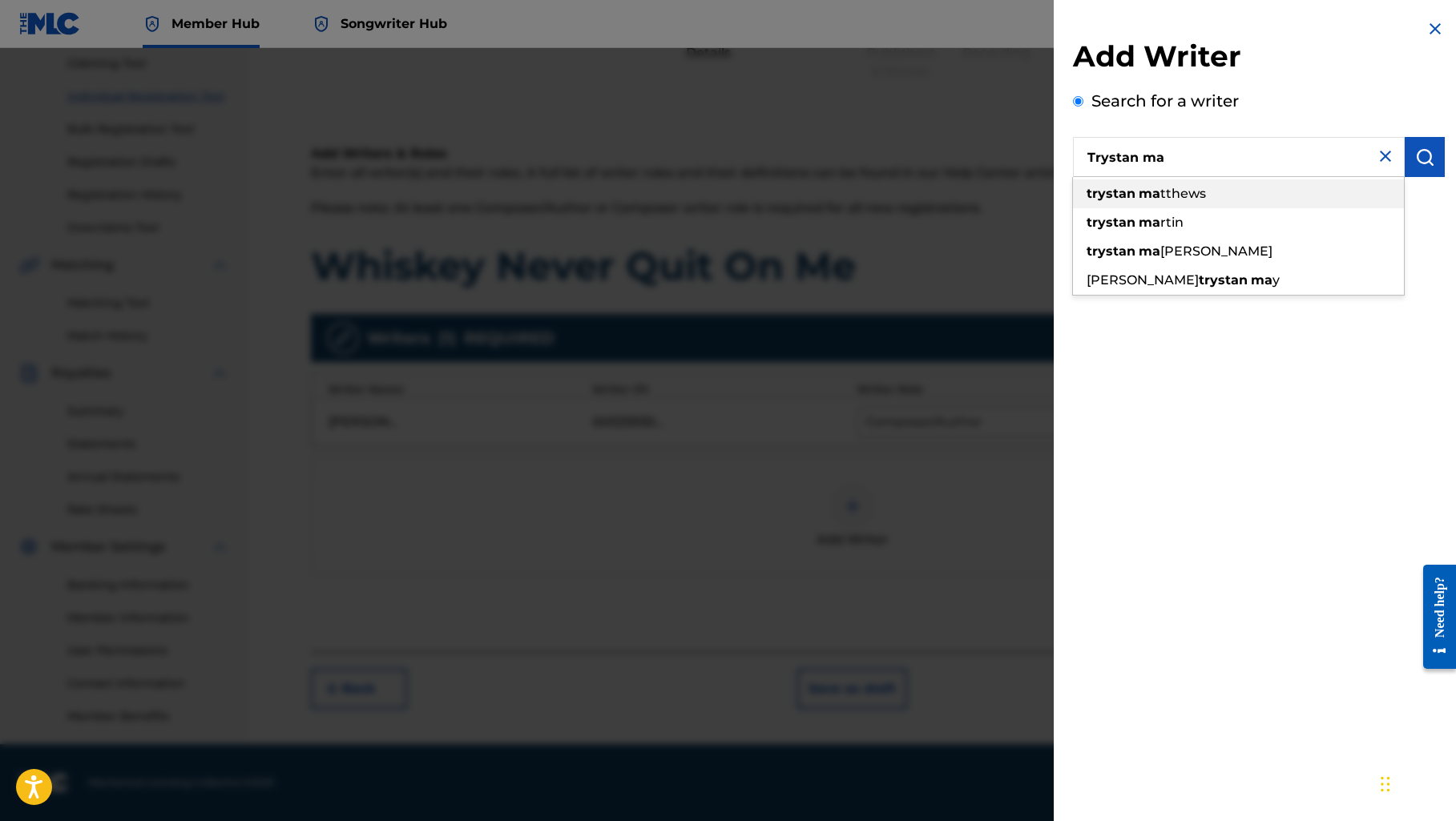
click at [1092, 196] on strong "trystan" at bounding box center [1111, 193] width 49 height 15
type input "[PERSON_NAME]"
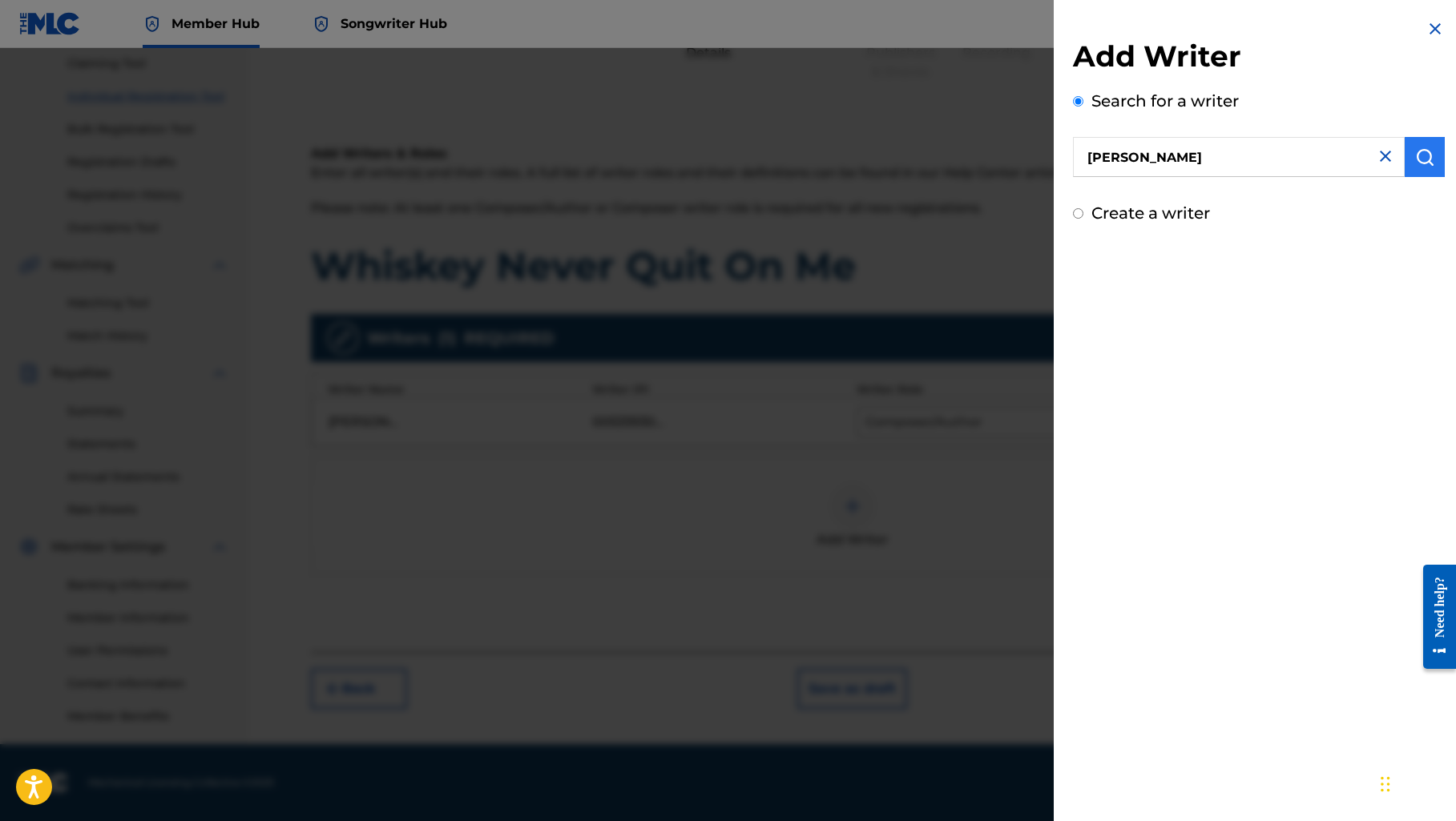
click at [1420, 161] on img "submit" at bounding box center [1425, 157] width 19 height 19
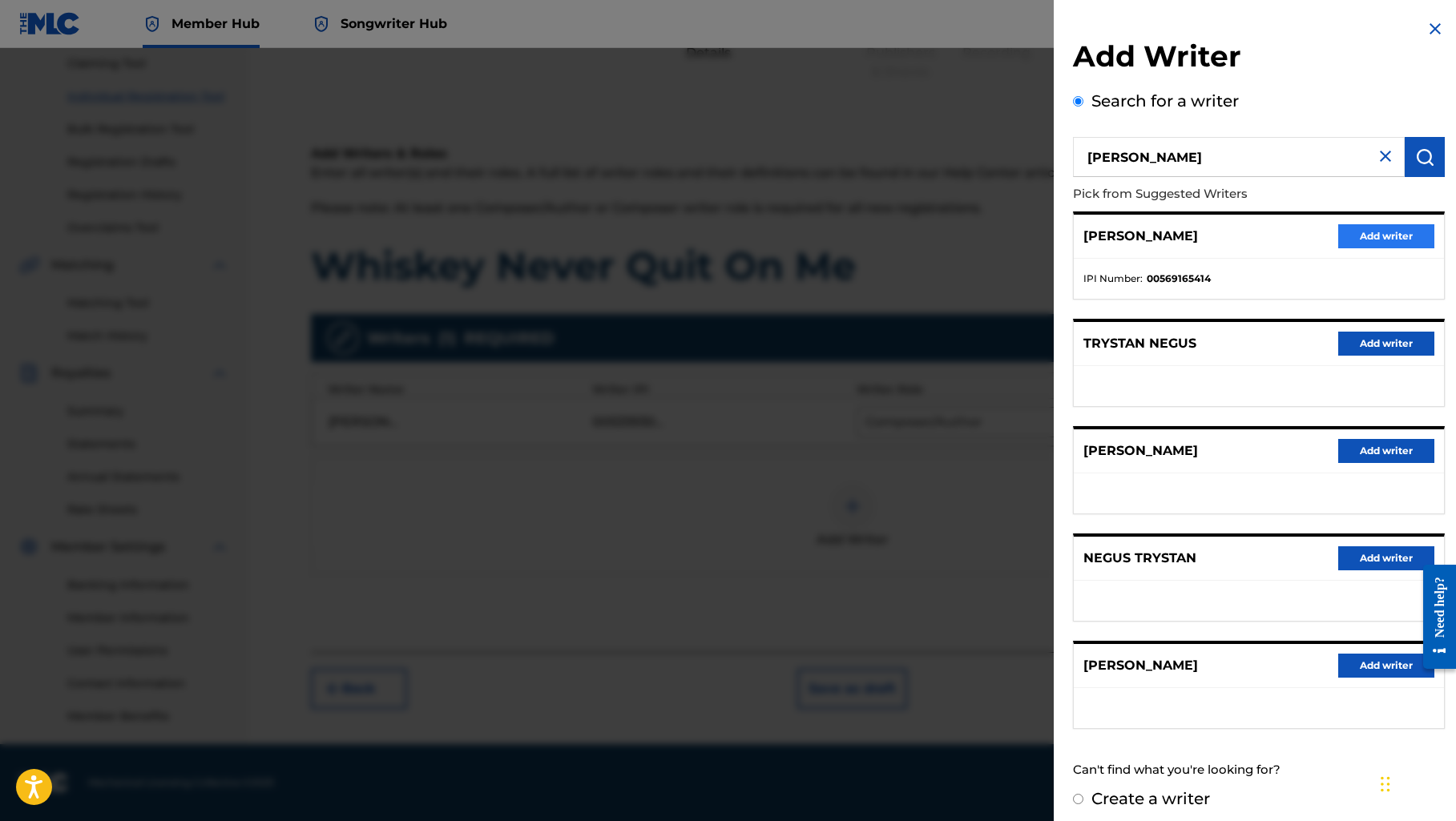
click at [1362, 233] on button "Add writer" at bounding box center [1386, 236] width 96 height 24
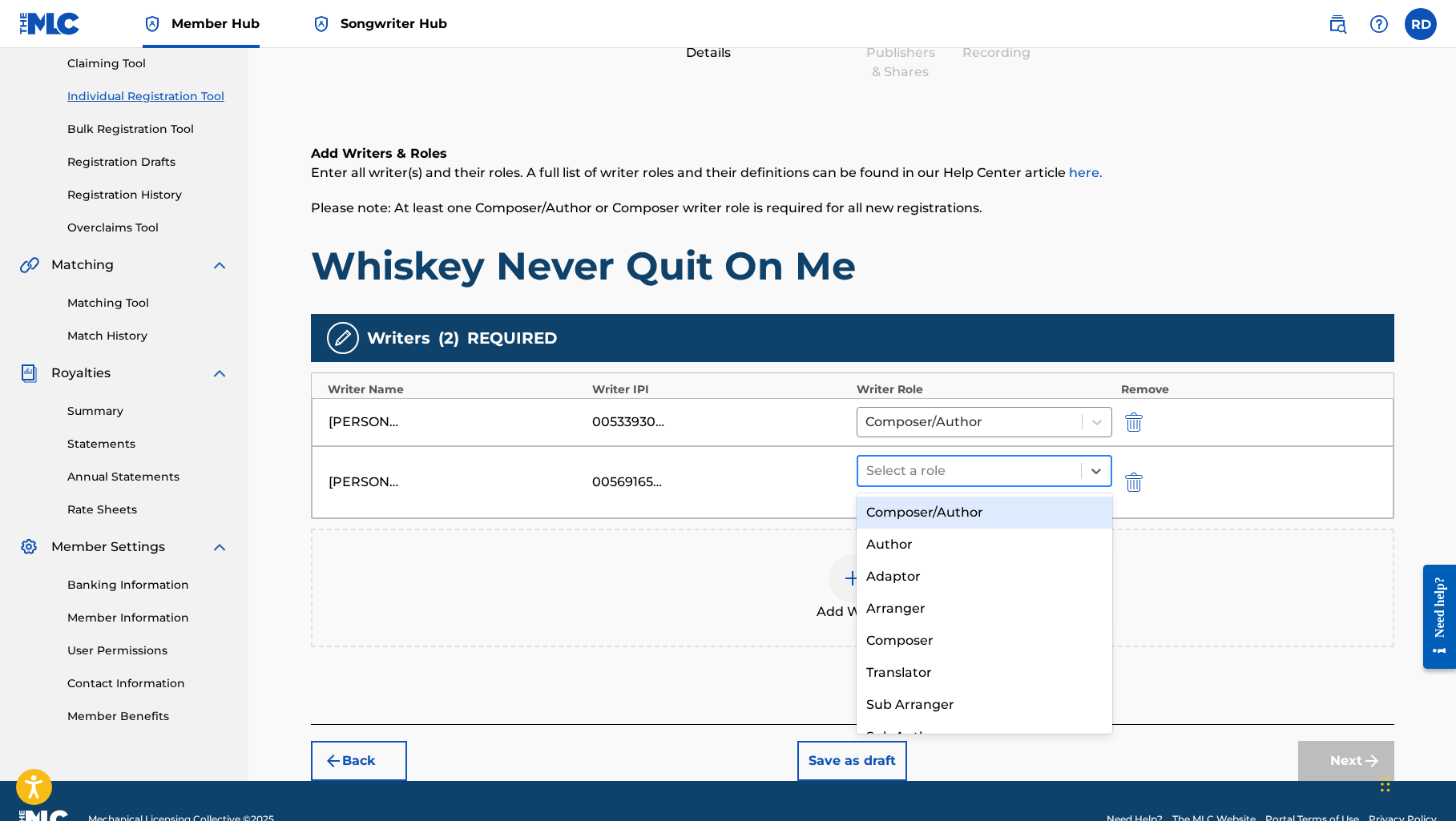
click at [997, 465] on div at bounding box center [969, 471] width 207 height 23
click at [970, 511] on div "Composer/Author" at bounding box center [984, 512] width 256 height 32
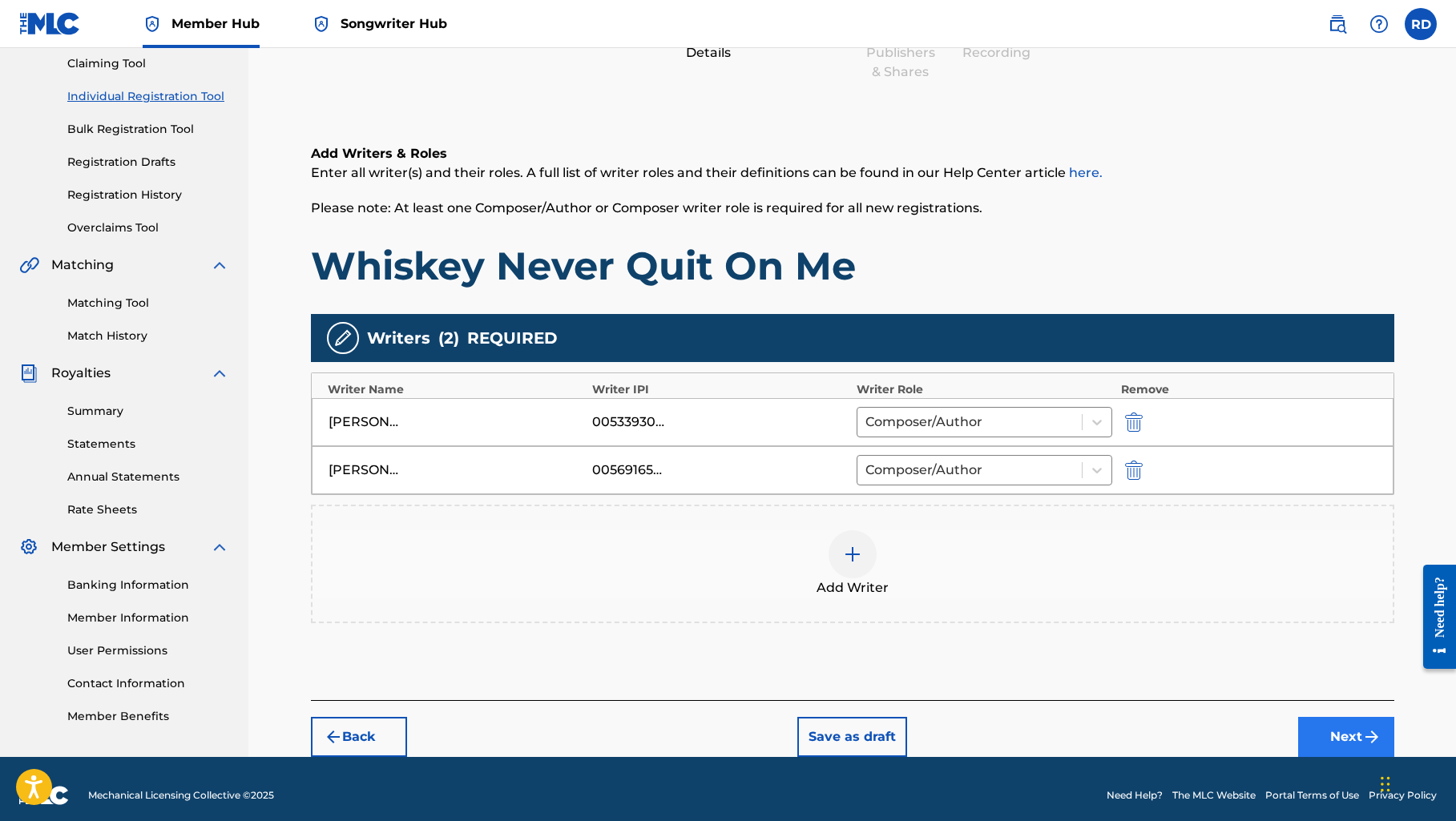
click at [1319, 735] on button "Next" at bounding box center [1346, 737] width 96 height 40
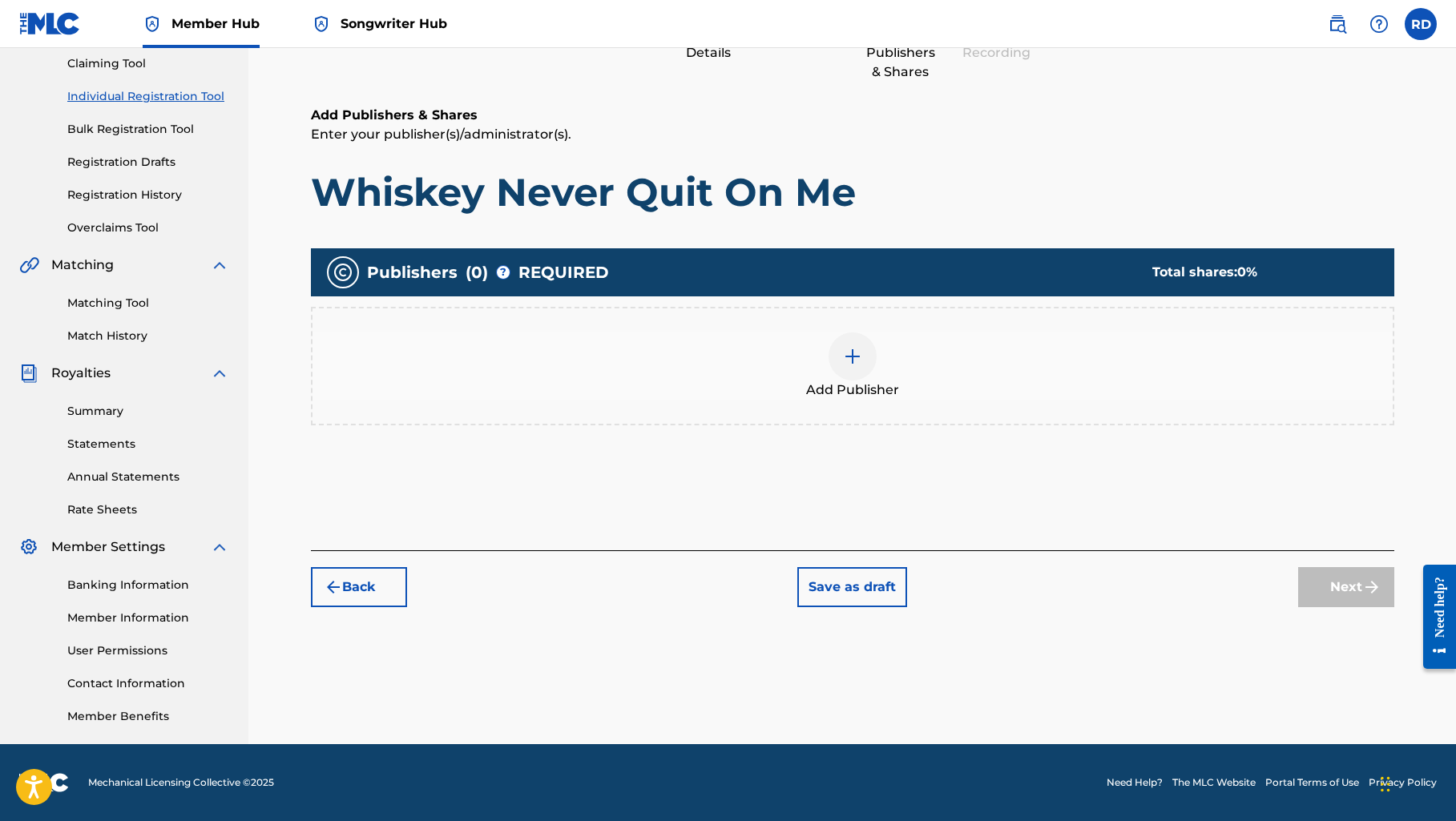
scroll to position [72, 0]
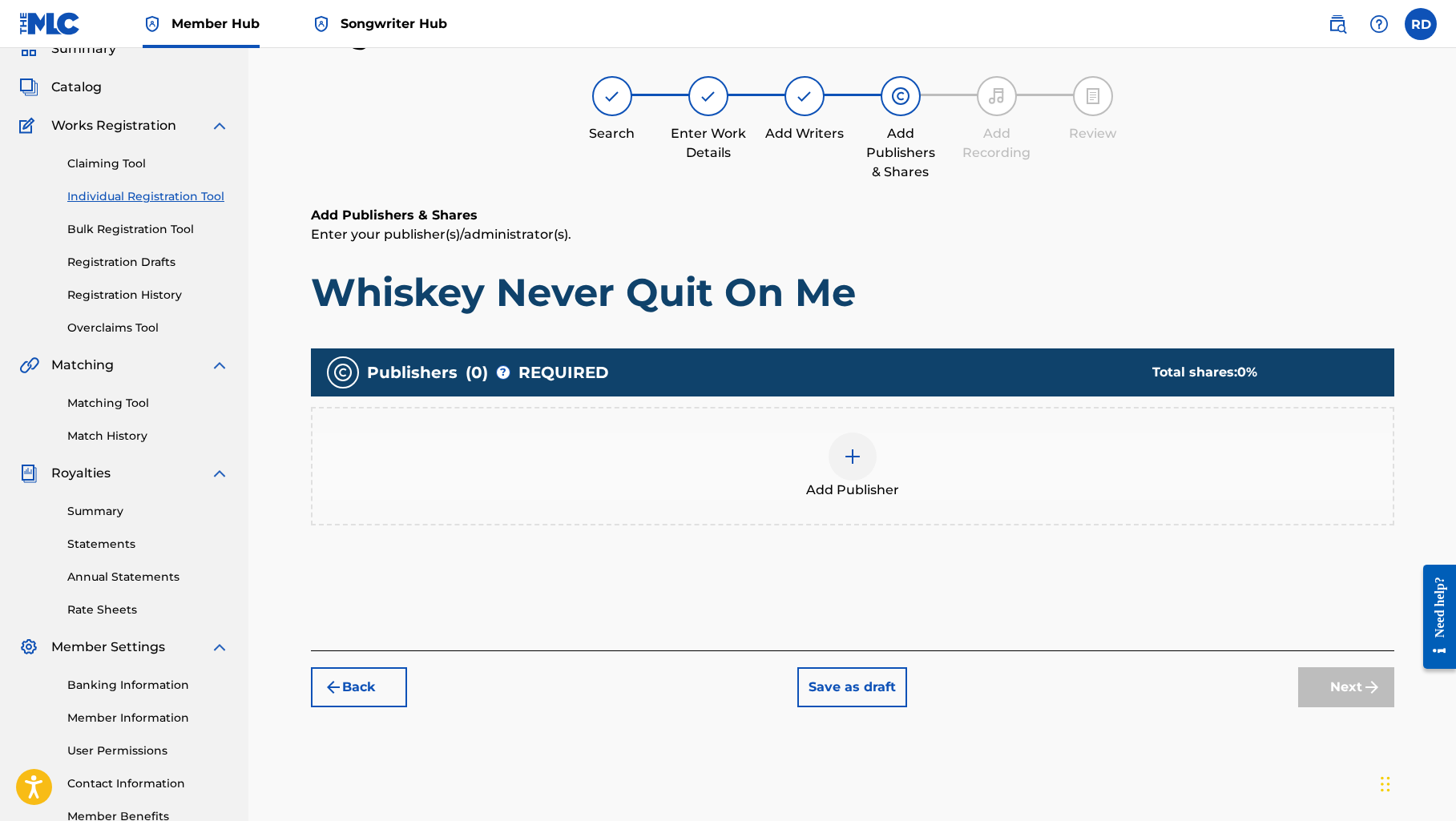
click at [858, 468] on div at bounding box center [852, 456] width 48 height 48
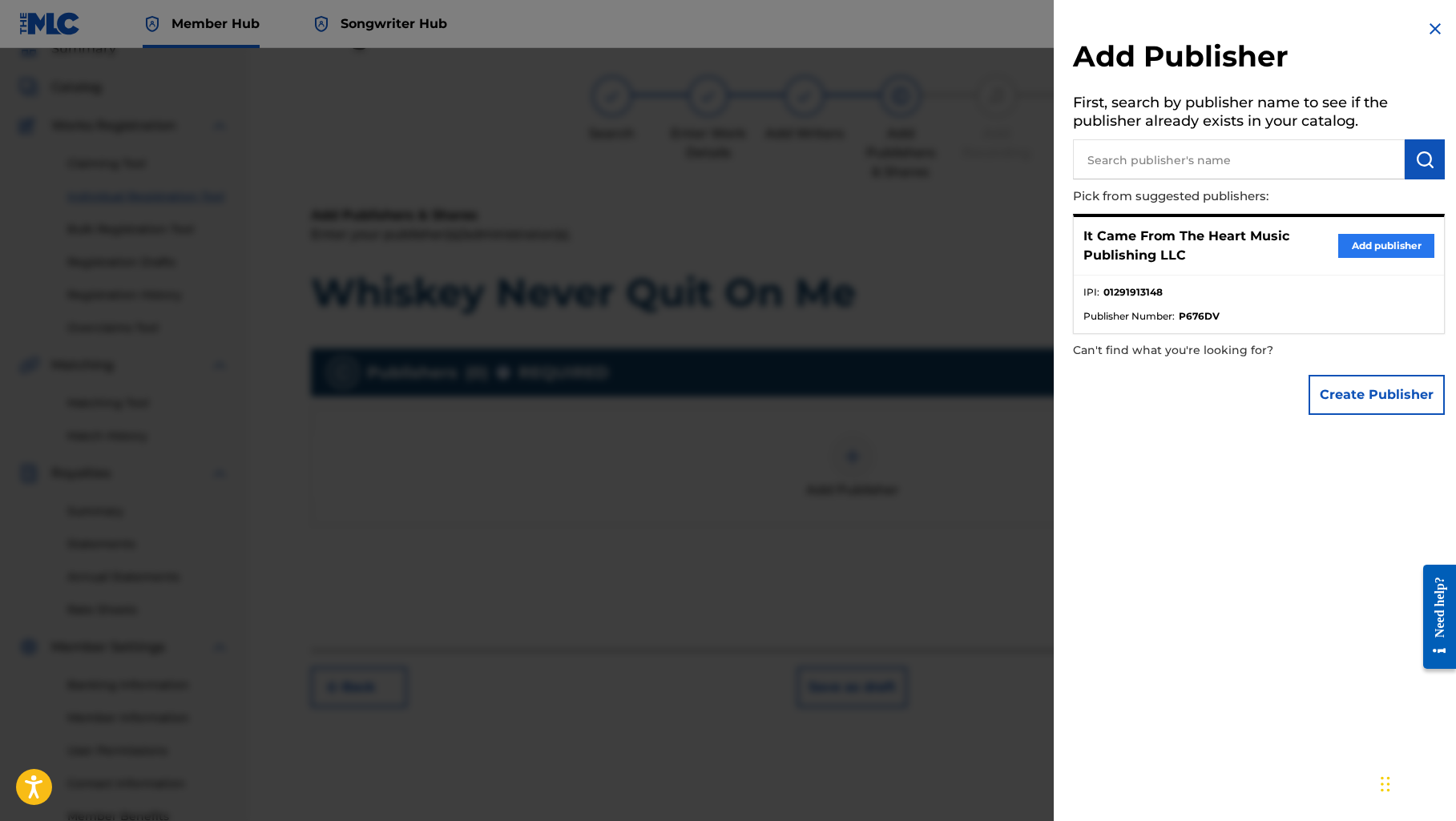
click at [1382, 249] on button "Add publisher" at bounding box center [1386, 245] width 96 height 24
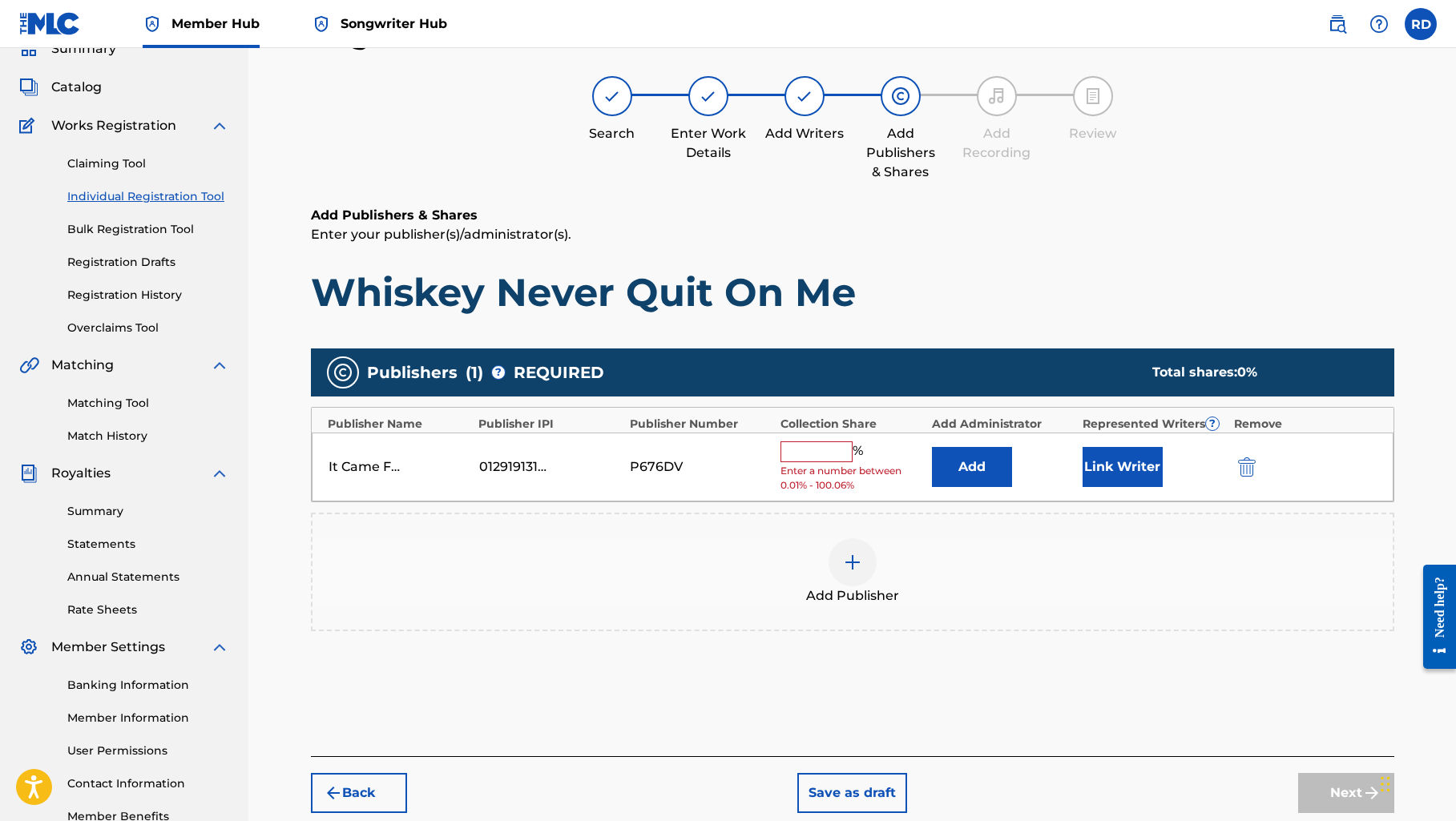
click at [818, 449] on input "text" at bounding box center [816, 452] width 72 height 21
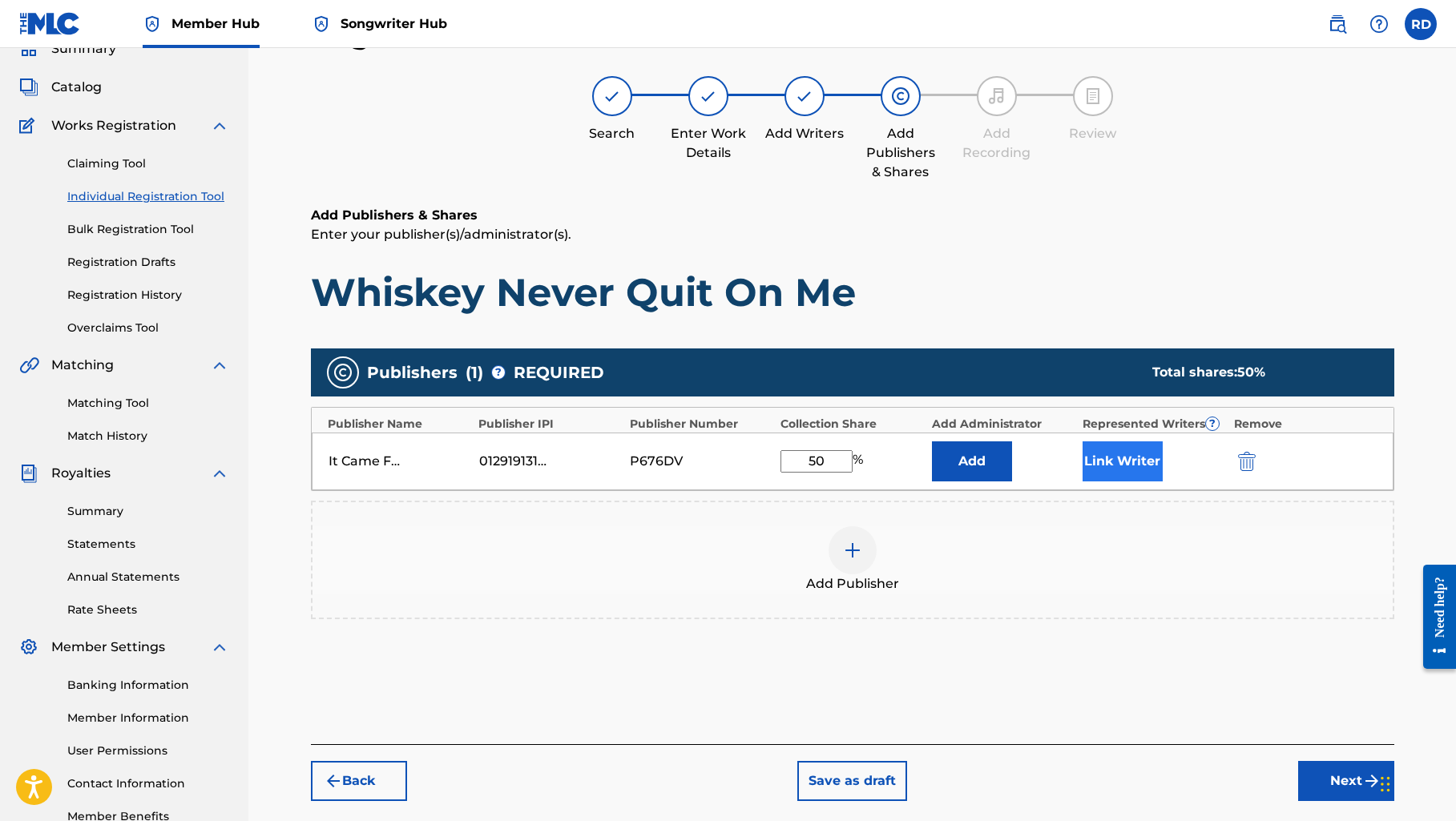
type input "50"
click at [1143, 462] on button "Link Writer" at bounding box center [1123, 462] width 80 height 40
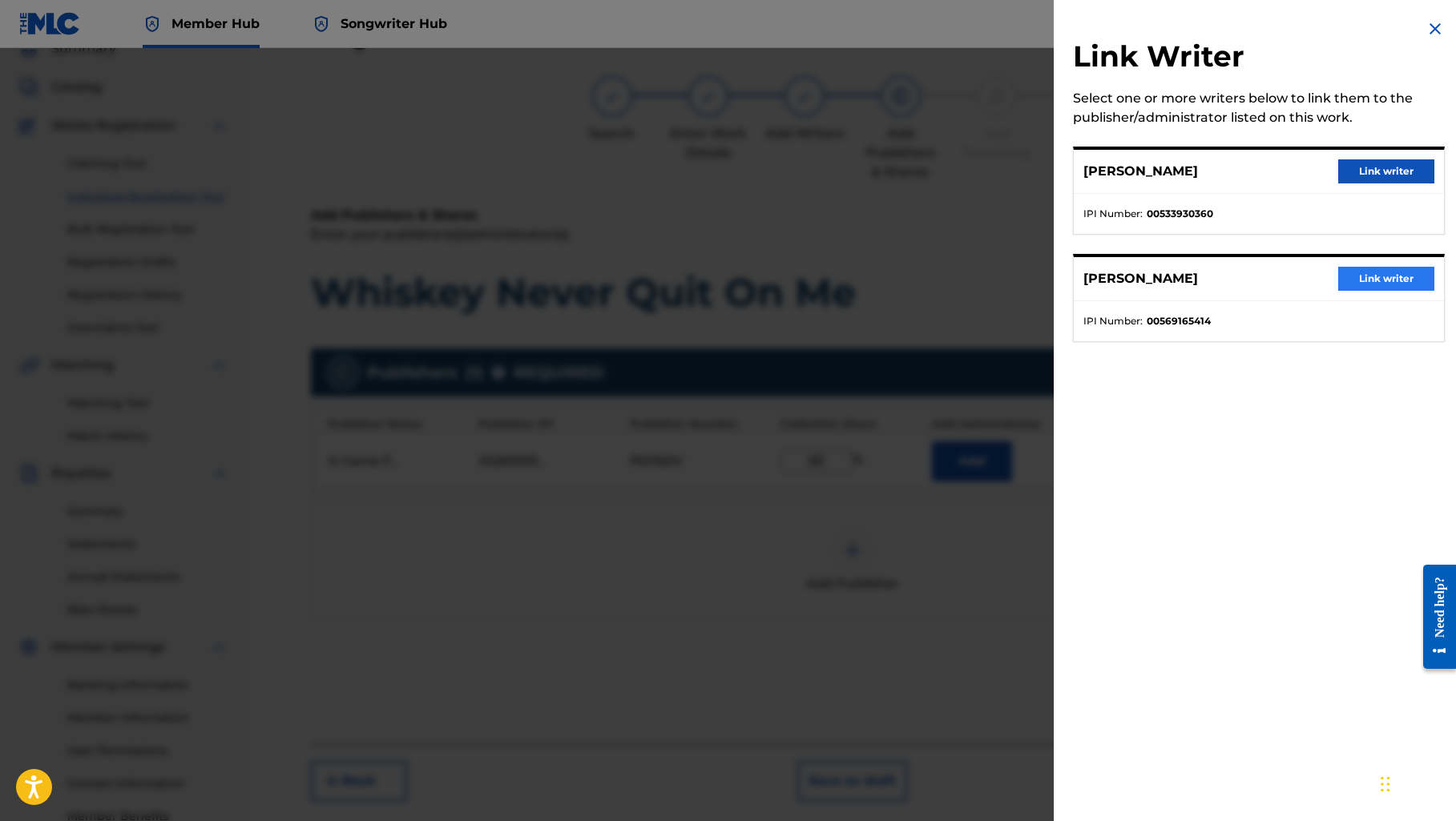
click at [1370, 277] on button "Link writer" at bounding box center [1386, 278] width 96 height 24
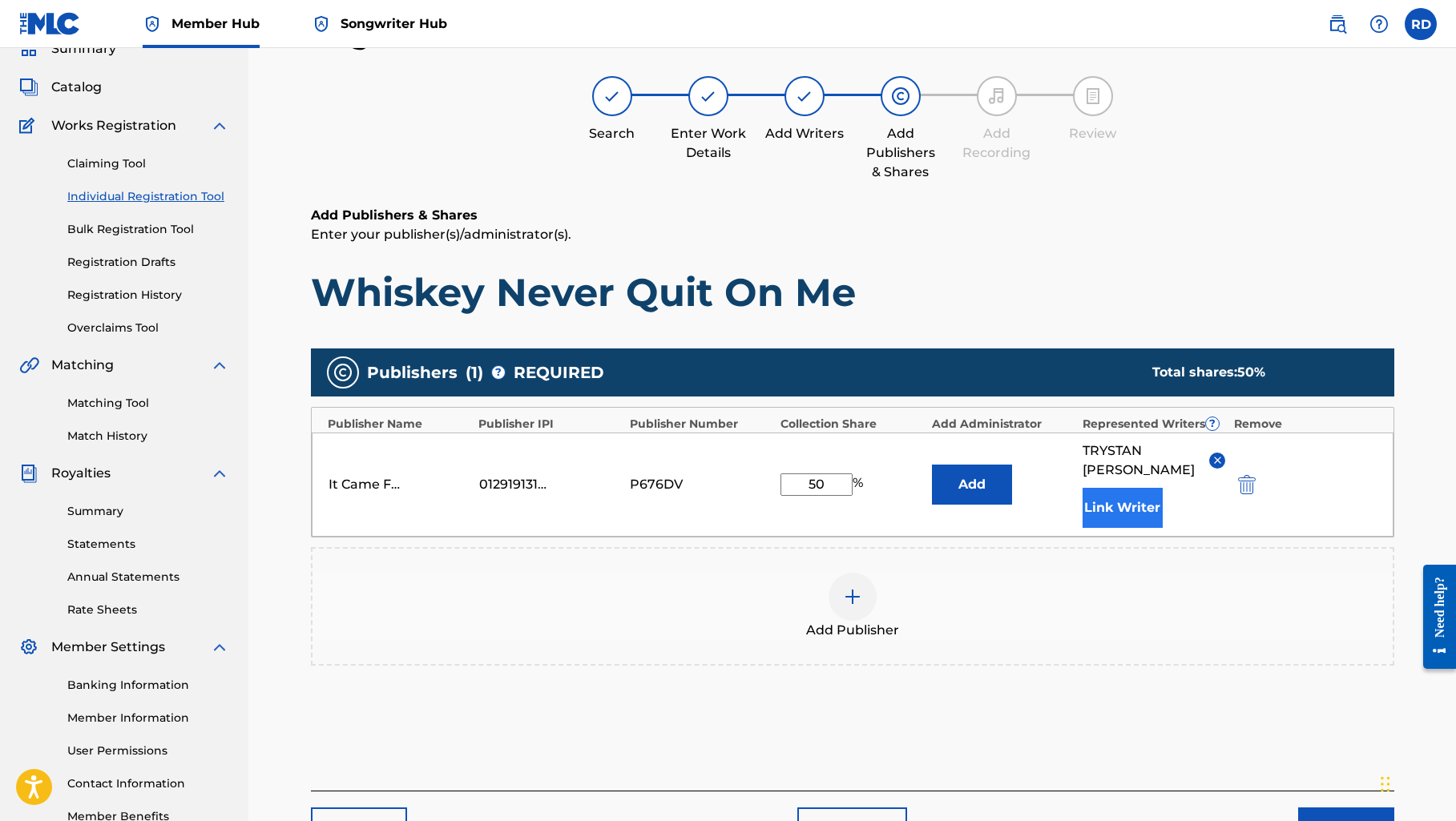
click at [1103, 504] on button "Link Writer" at bounding box center [1123, 508] width 80 height 40
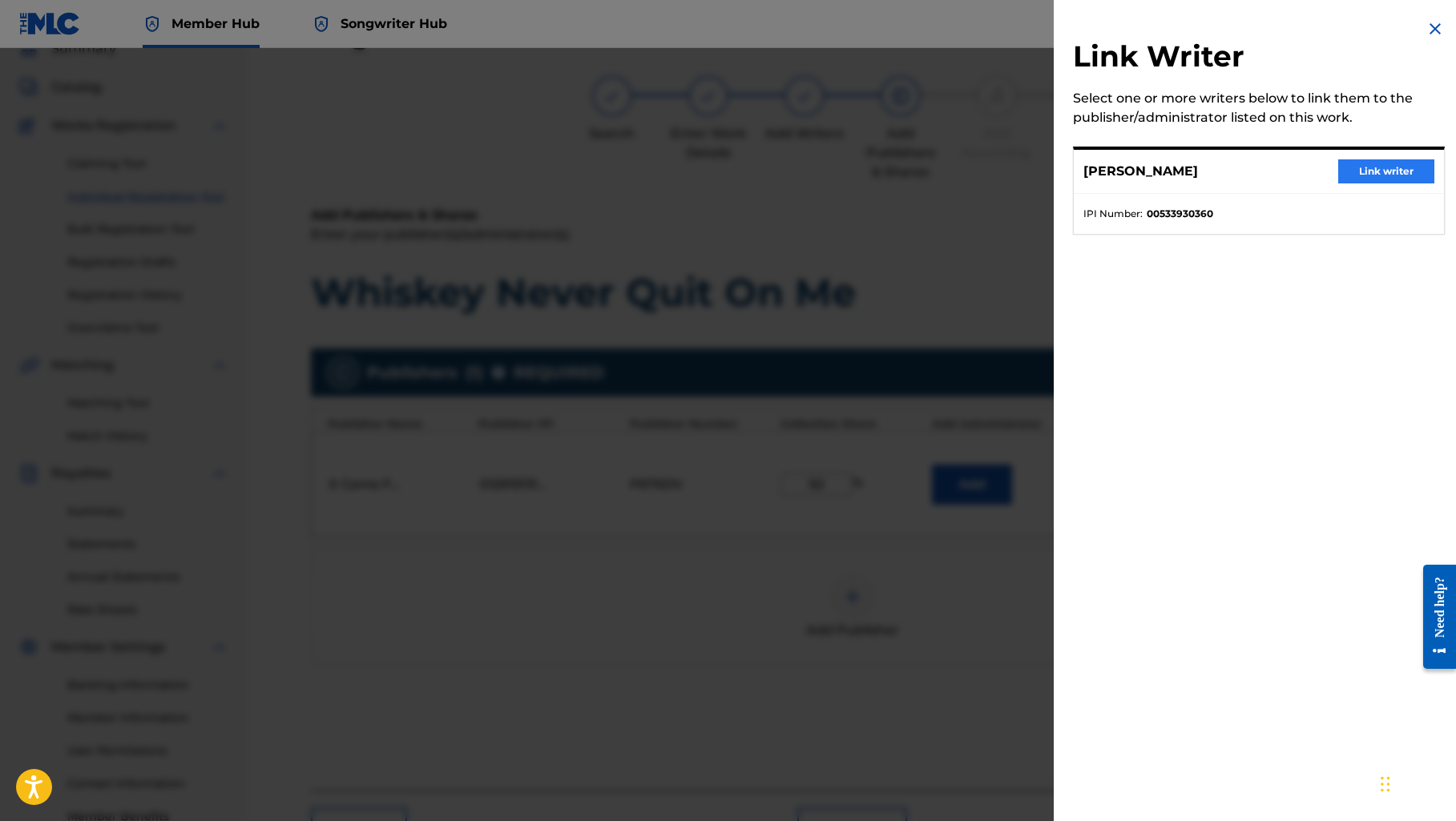
click at [1347, 176] on button "Link writer" at bounding box center [1386, 170] width 96 height 24
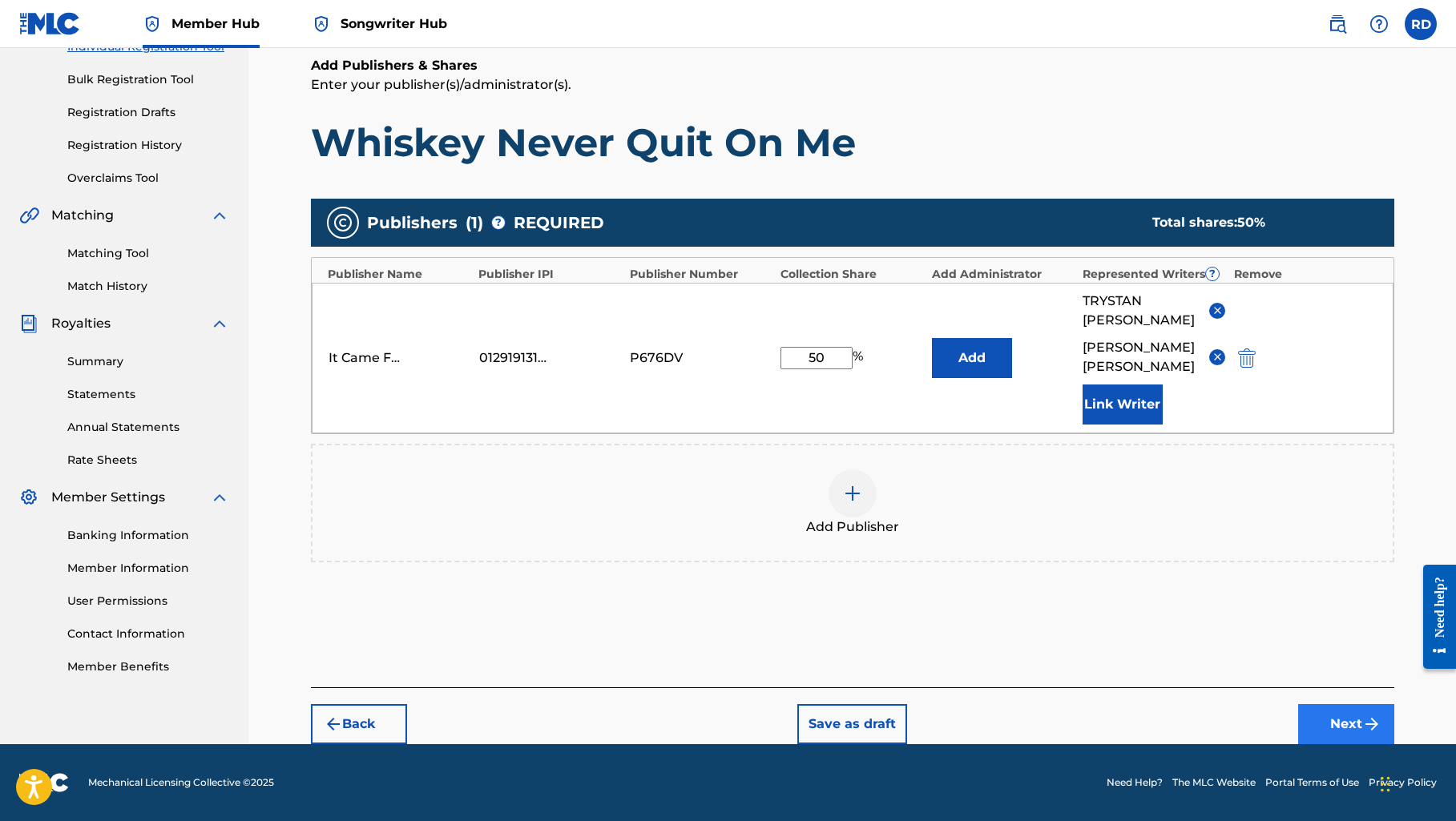
click at [1321, 720] on button "Next" at bounding box center [1346, 724] width 96 height 40
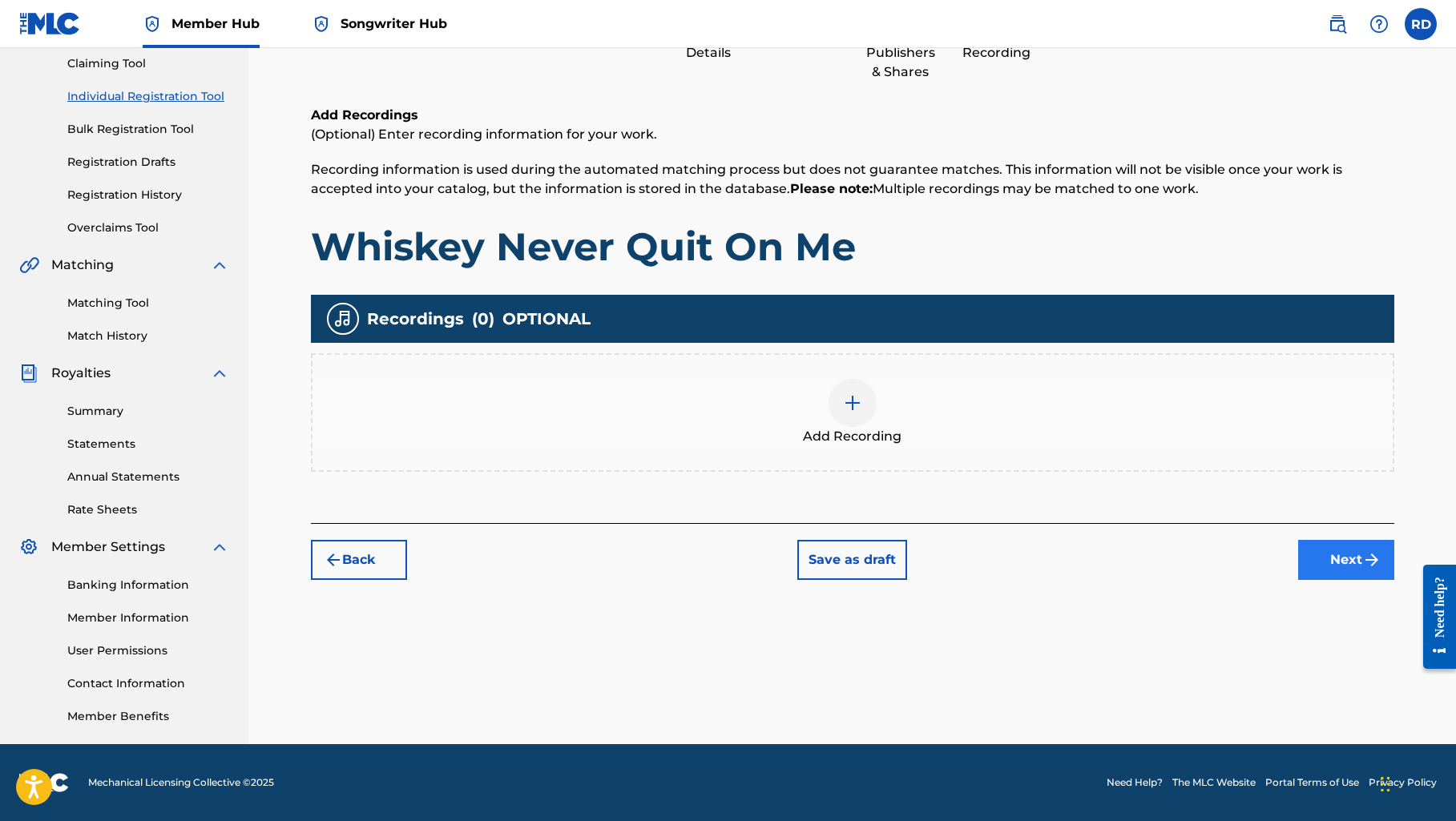
click at [1320, 555] on button "Next" at bounding box center [1346, 560] width 96 height 40
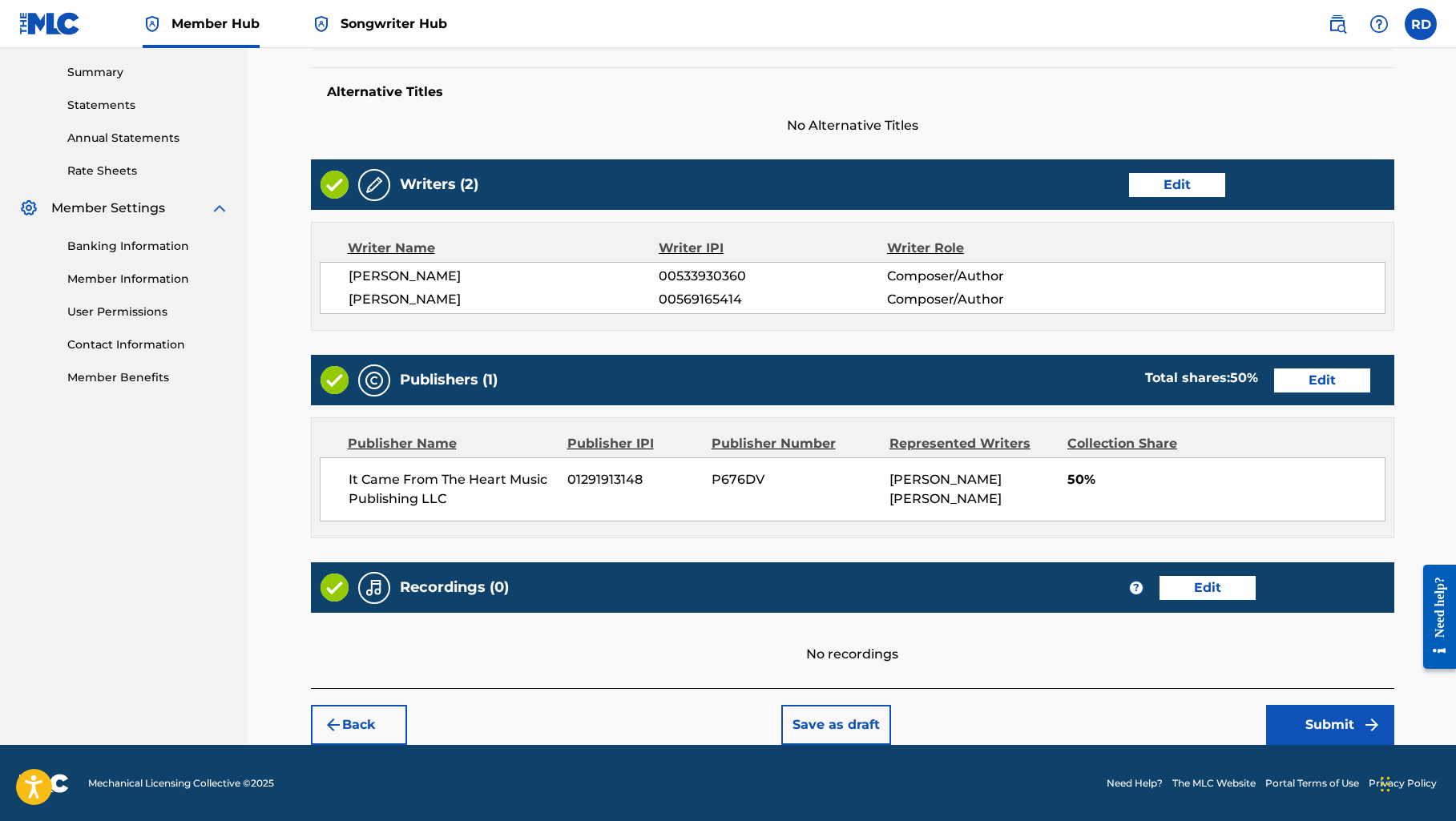
scroll to position [511, 0]
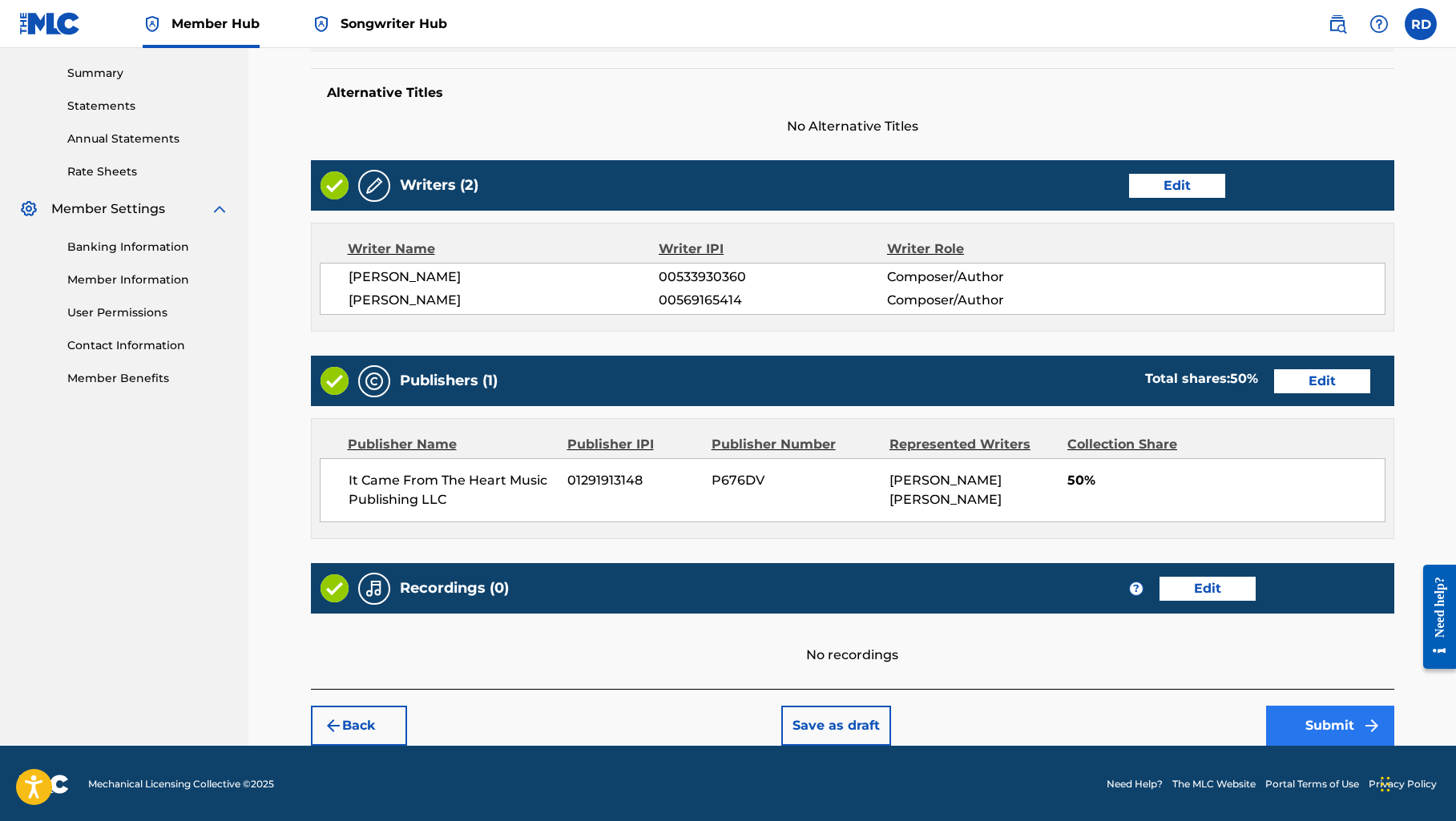
click at [1329, 725] on button "Submit" at bounding box center [1329, 726] width 129 height 40
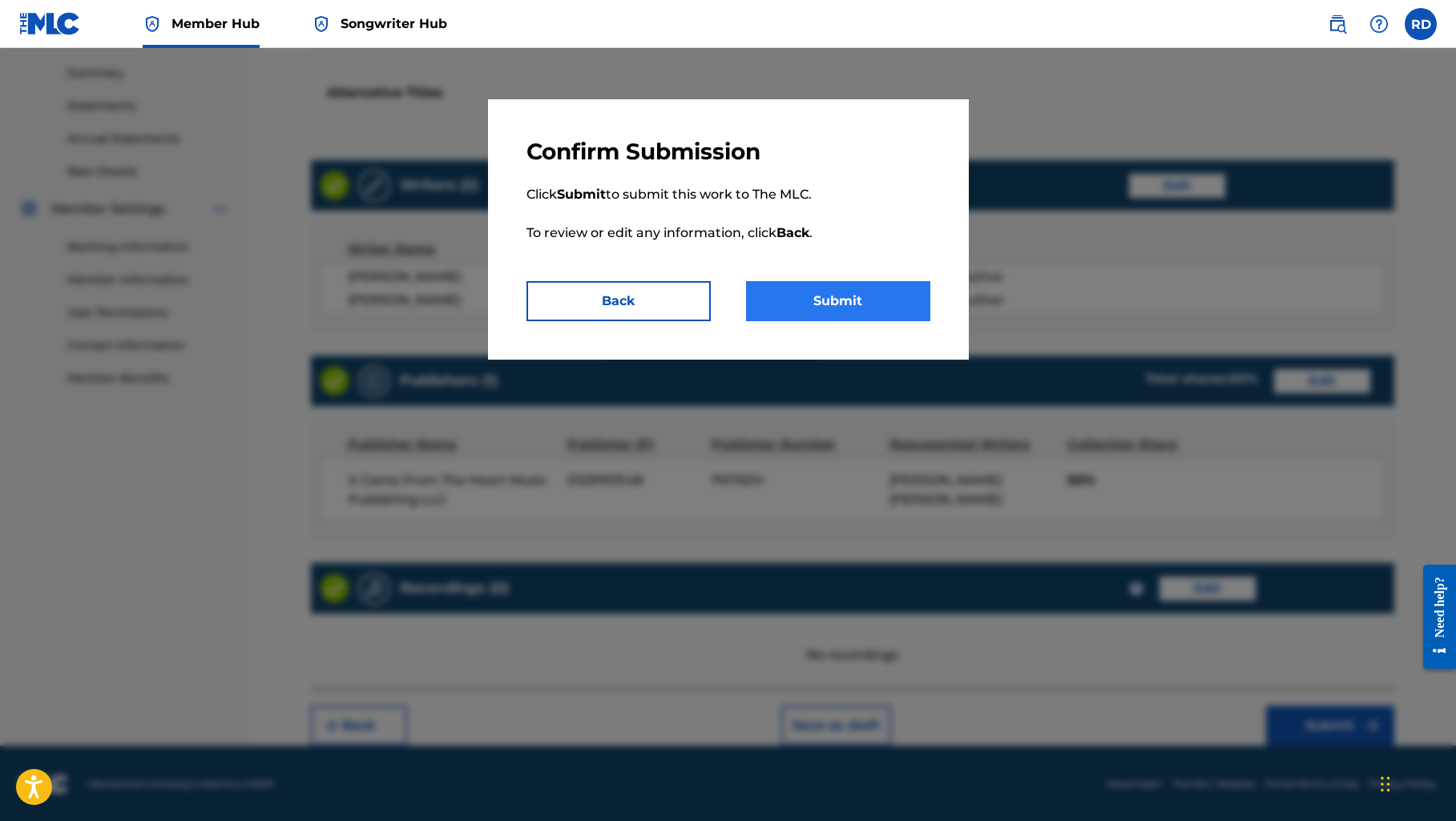
click at [912, 309] on button "Submit" at bounding box center [838, 302] width 185 height 40
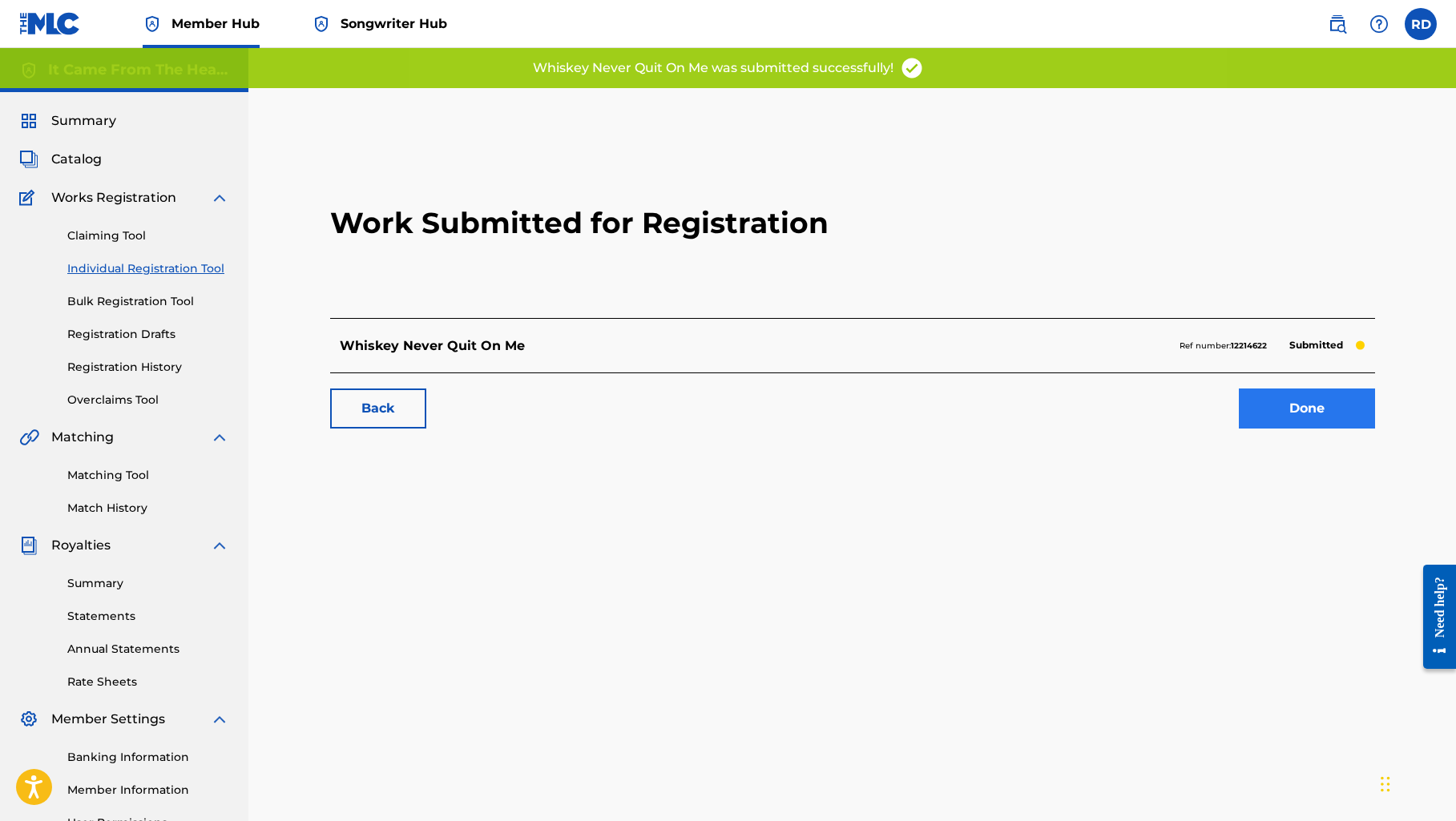
click at [1278, 402] on link "Done" at bounding box center [1306, 408] width 136 height 40
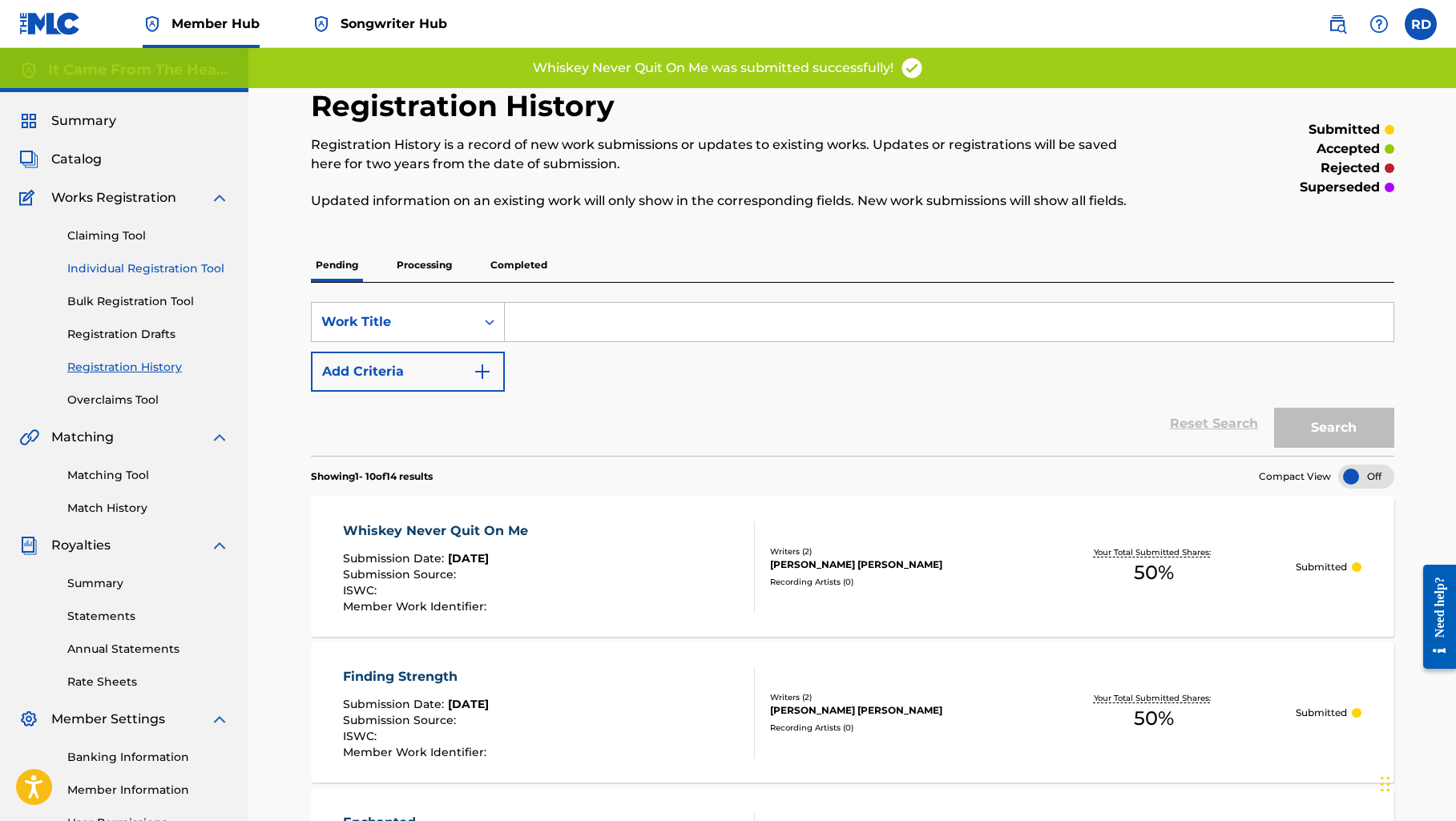
click at [124, 267] on link "Individual Registration Tool" at bounding box center [148, 268] width 162 height 17
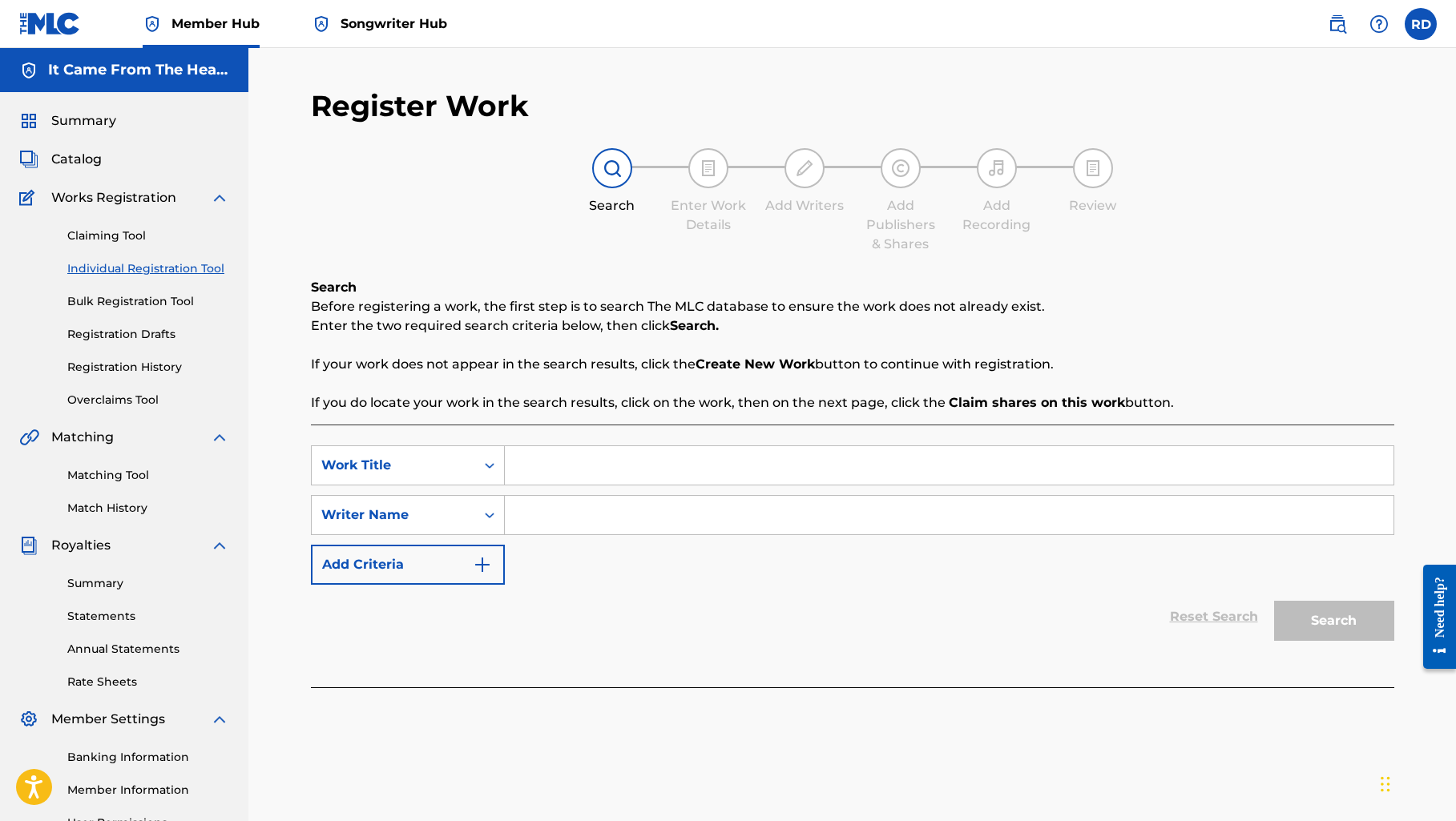
click at [582, 463] on input "Search Form" at bounding box center [949, 465] width 888 height 38
type input "solace in you"
click at [606, 520] on input "Search Form" at bounding box center [949, 515] width 888 height 38
type input "[PERSON_NAME]"
click at [1333, 621] on button "Search" at bounding box center [1334, 621] width 120 height 40
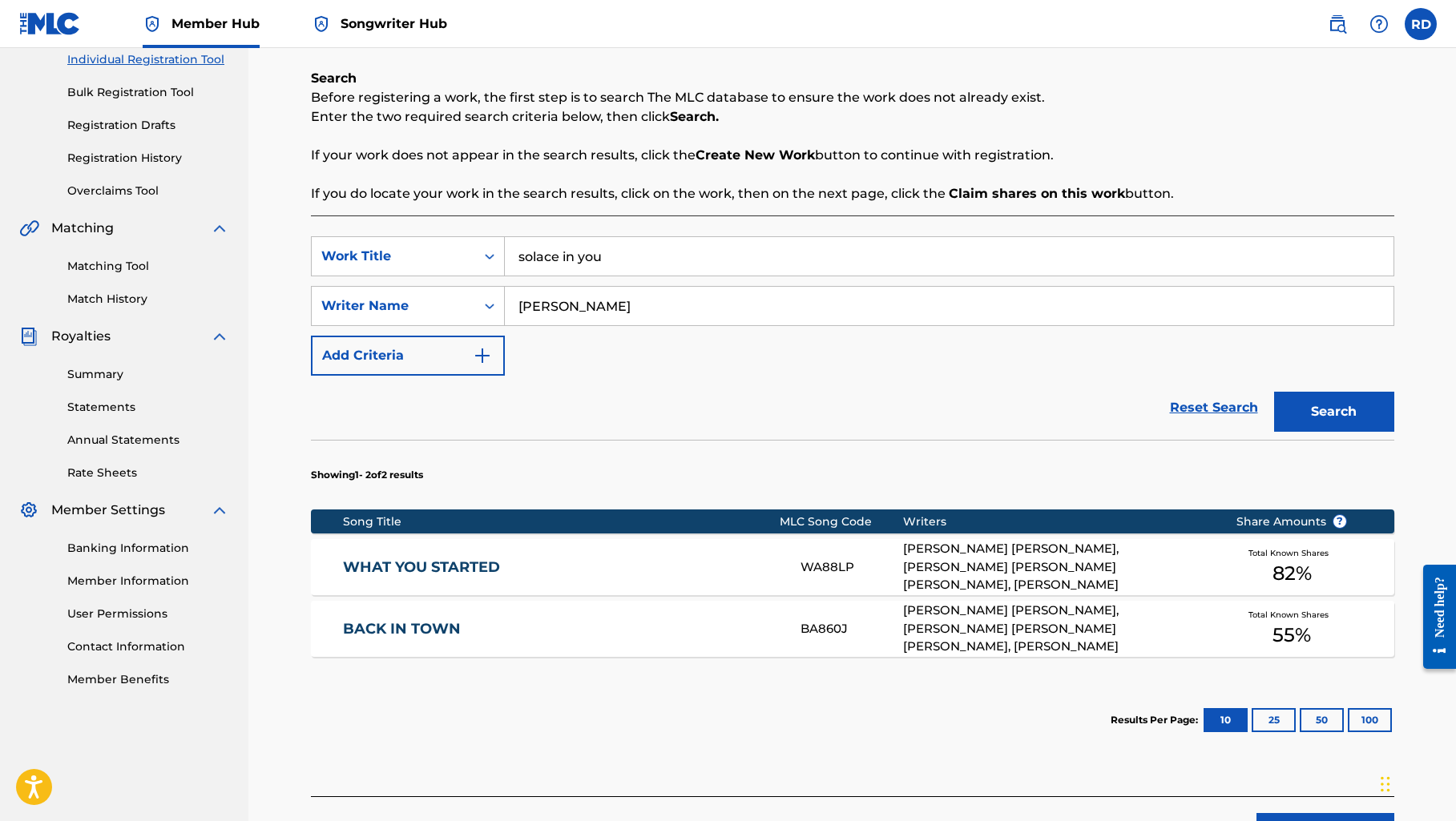
scroll to position [210, 0]
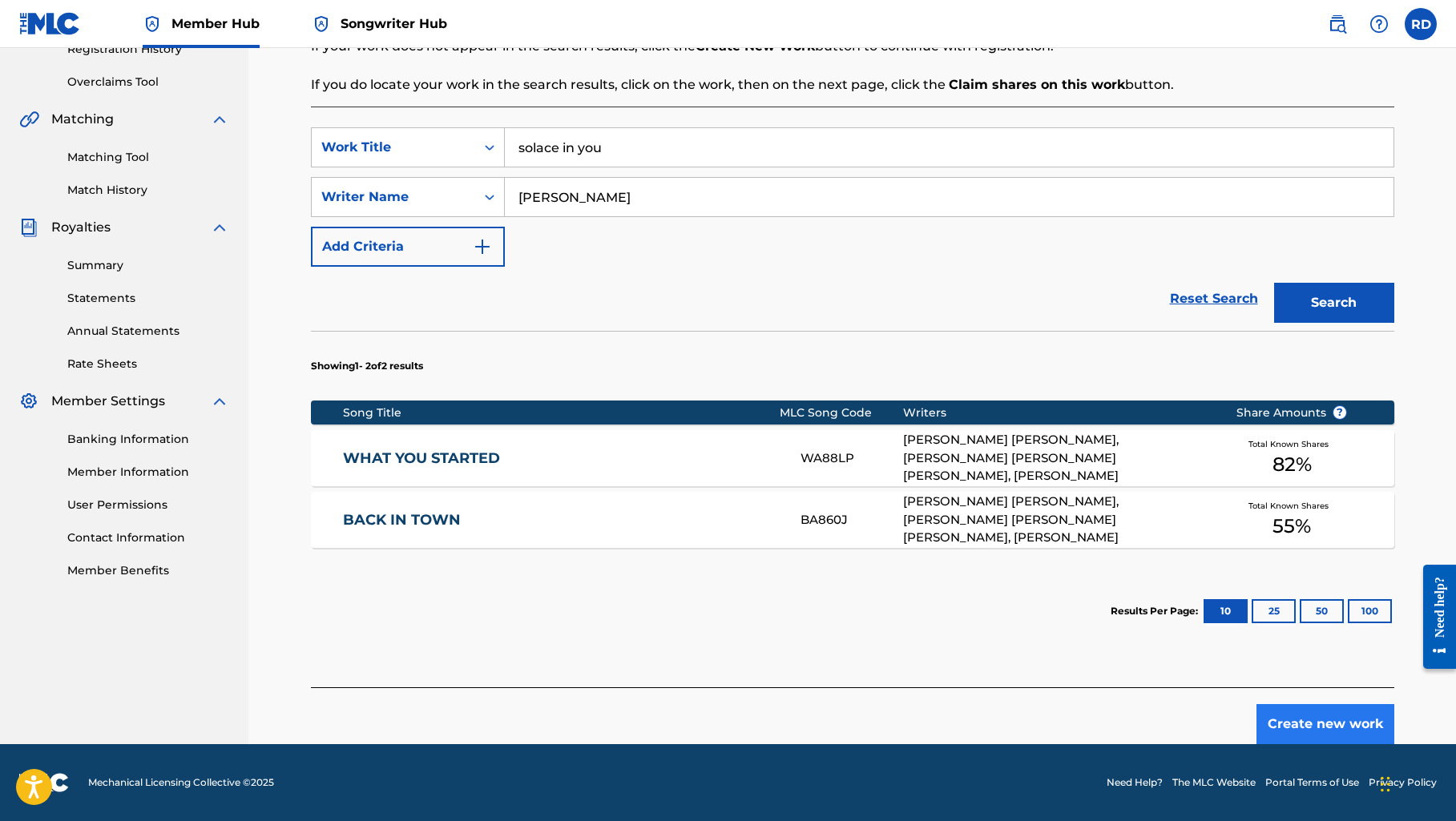
click at [1317, 732] on button "Create new work" at bounding box center [1325, 724] width 138 height 40
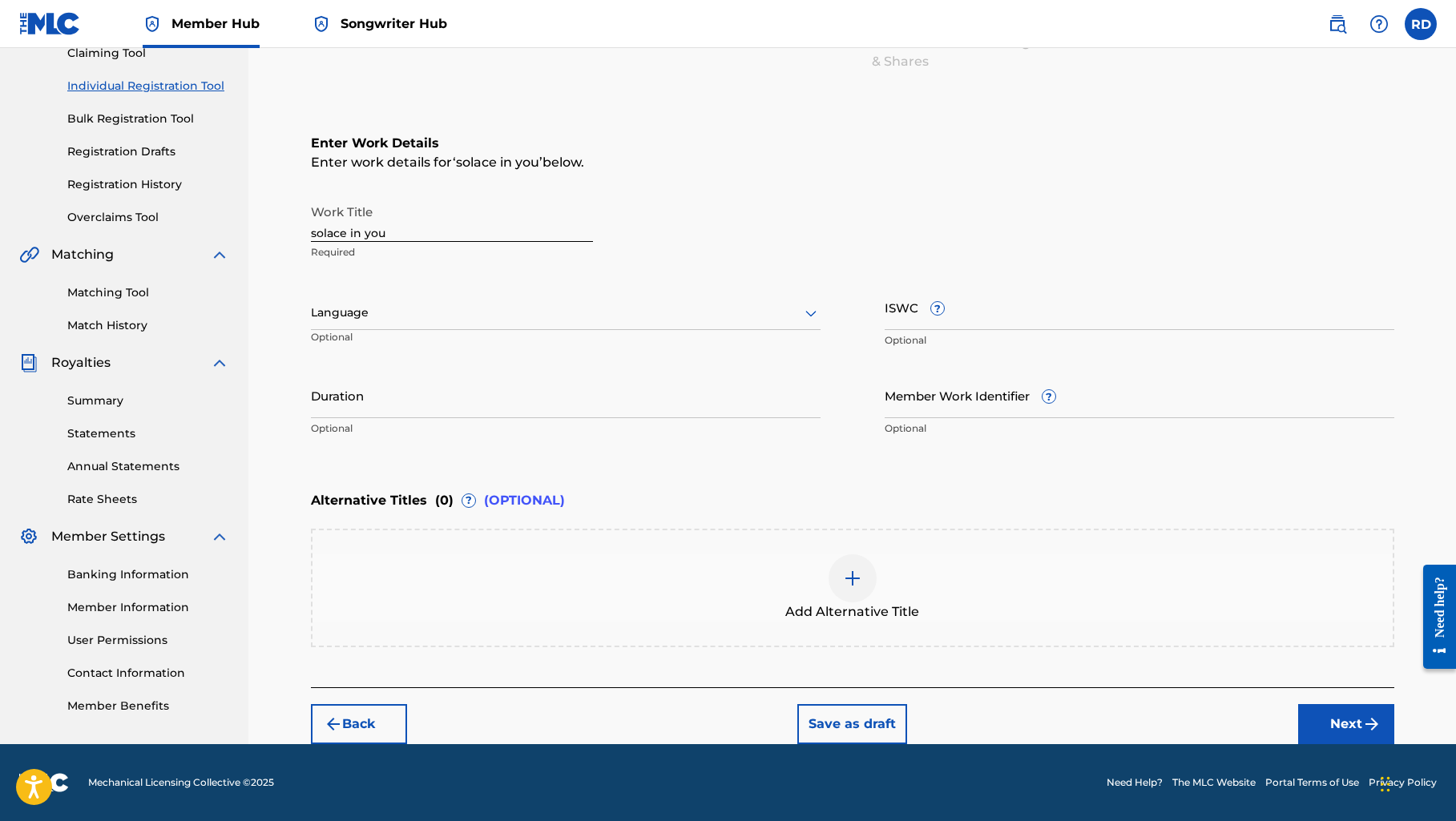
click at [315, 238] on input "solace in you" at bounding box center [451, 219] width 282 height 45
drag, startPoint x: 355, startPoint y: 232, endPoint x: 355, endPoint y: 269, distance: 37.0
click at [355, 232] on input "Solace in you" at bounding box center [451, 219] width 282 height 45
click at [371, 233] on input "Solace In you" at bounding box center [451, 219] width 282 height 45
type input "Solace In You"
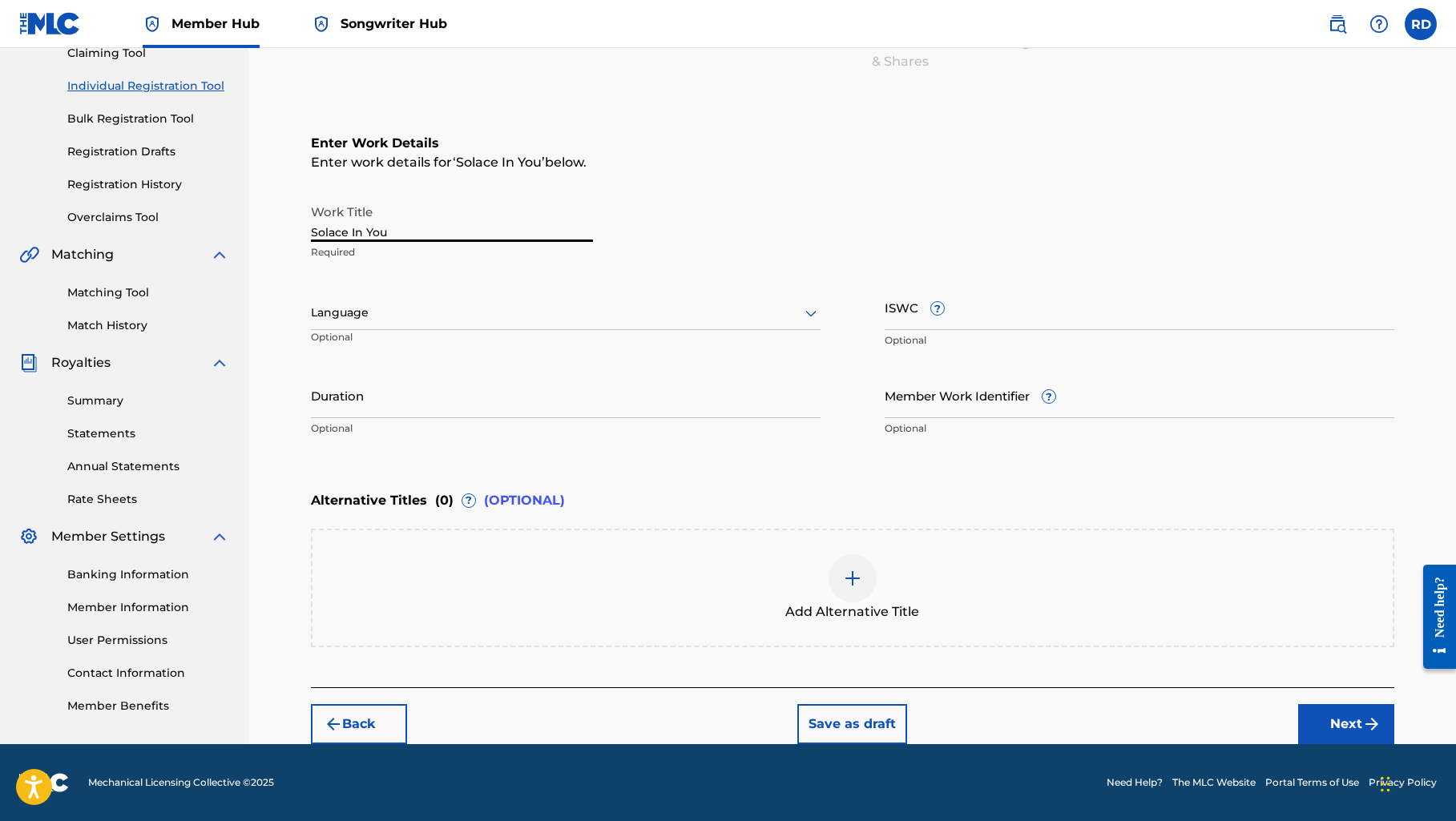
click at [629, 246] on div "Work Title Solace In You Required" at bounding box center [852, 232] width 1083 height 72
click at [1356, 718] on button "Next" at bounding box center [1346, 724] width 96 height 40
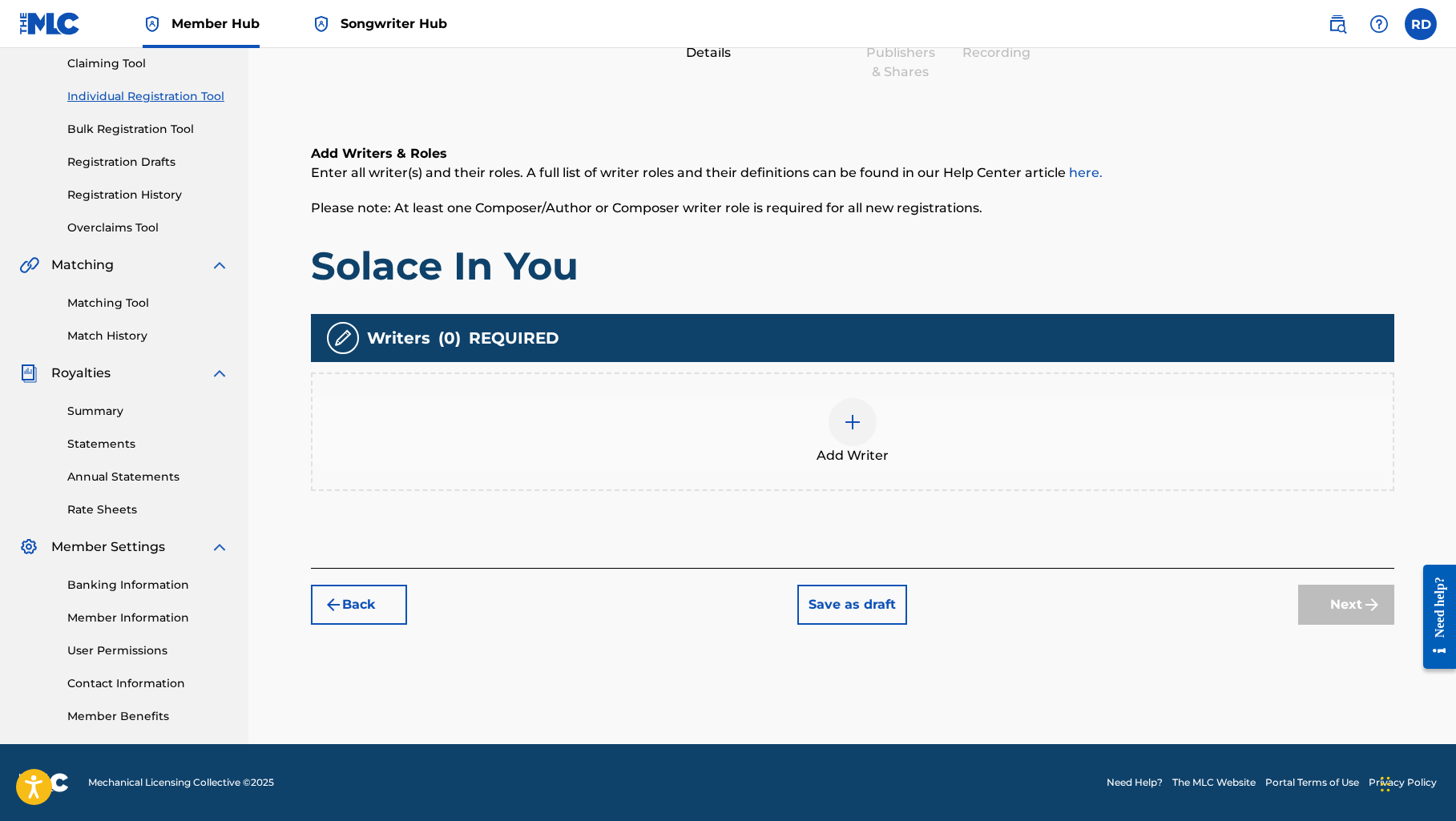
click at [853, 435] on div at bounding box center [852, 421] width 48 height 48
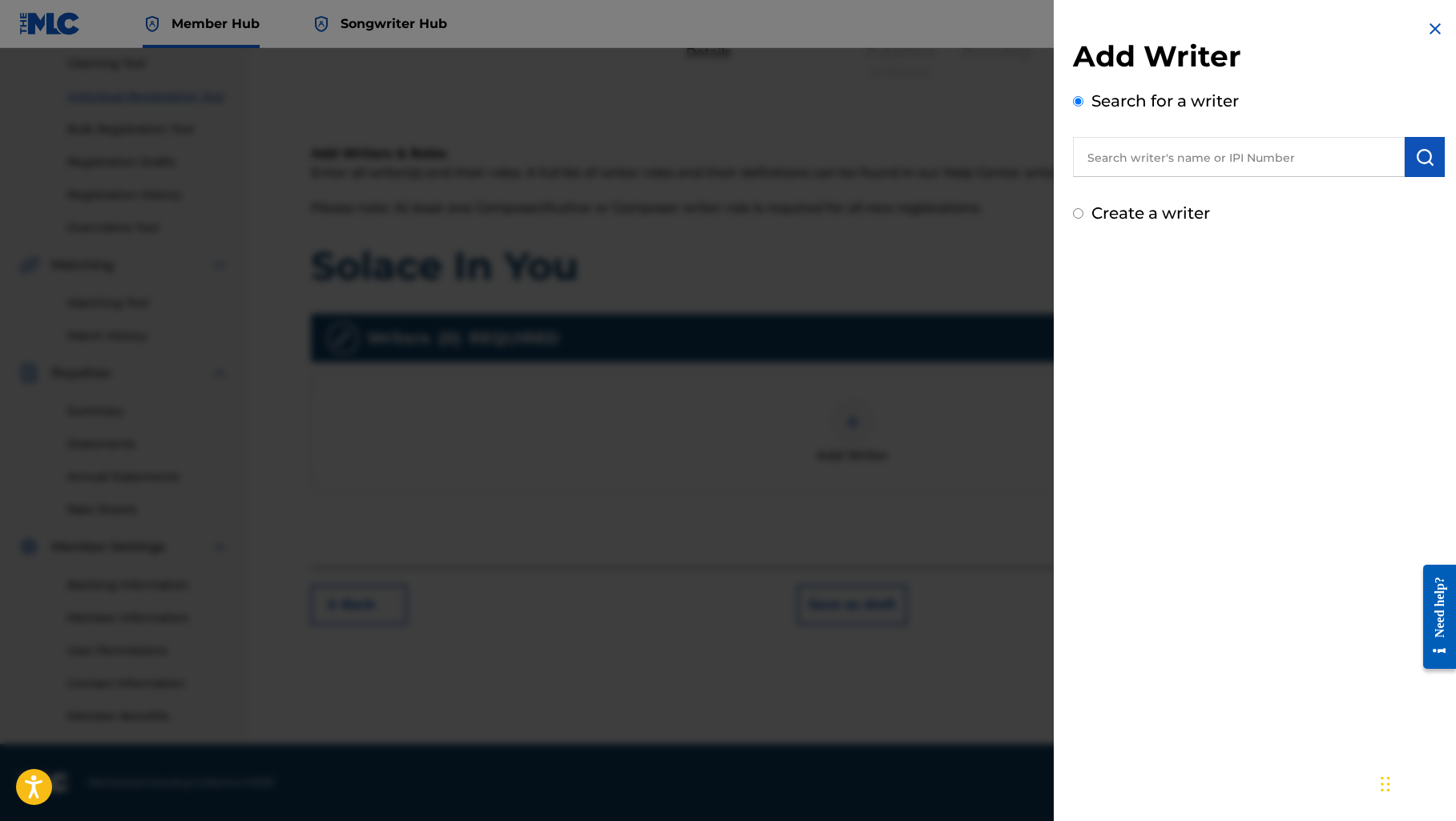
click at [1184, 157] on input "text" at bounding box center [1238, 157] width 331 height 40
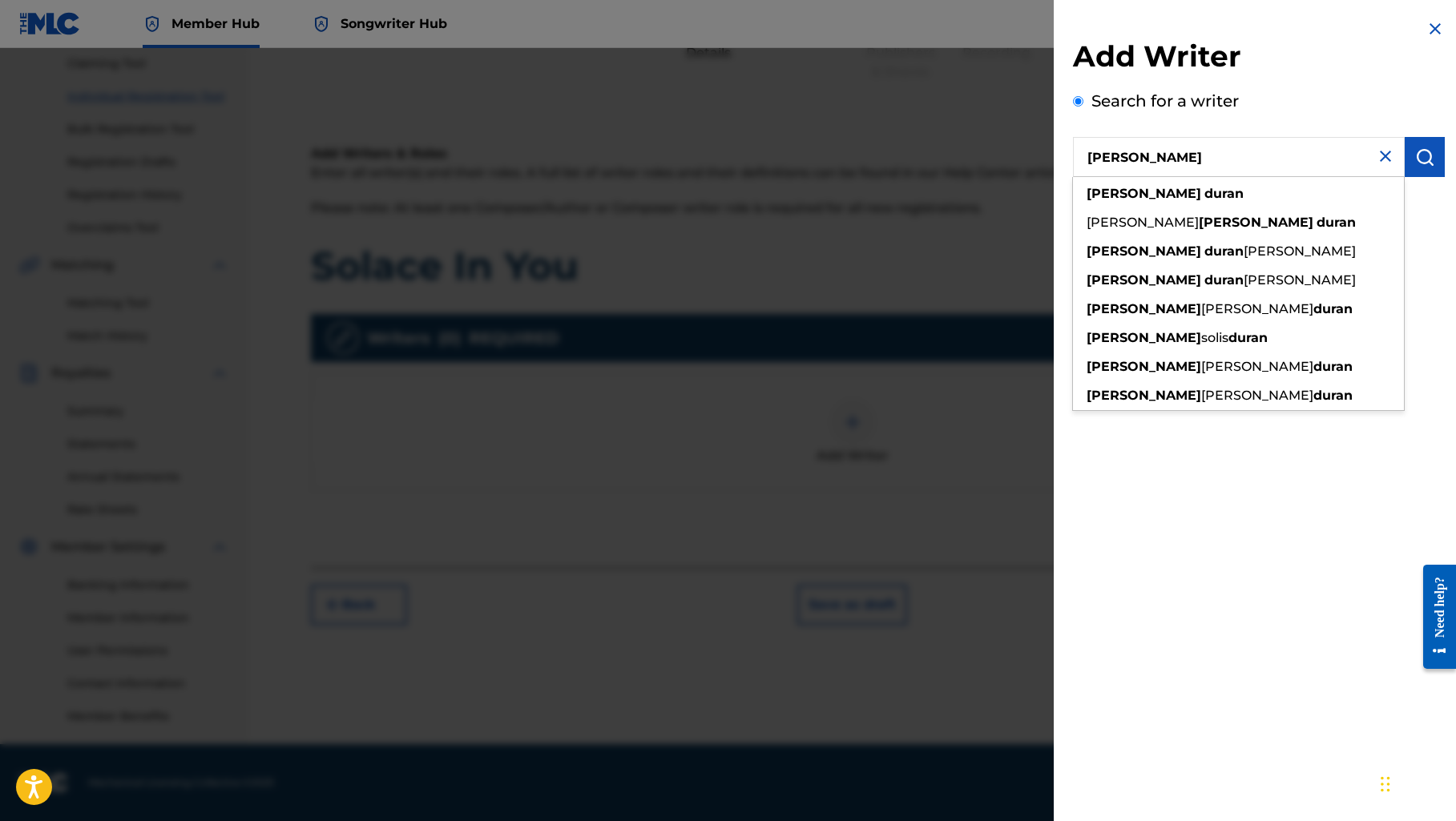
type input "[PERSON_NAME]"
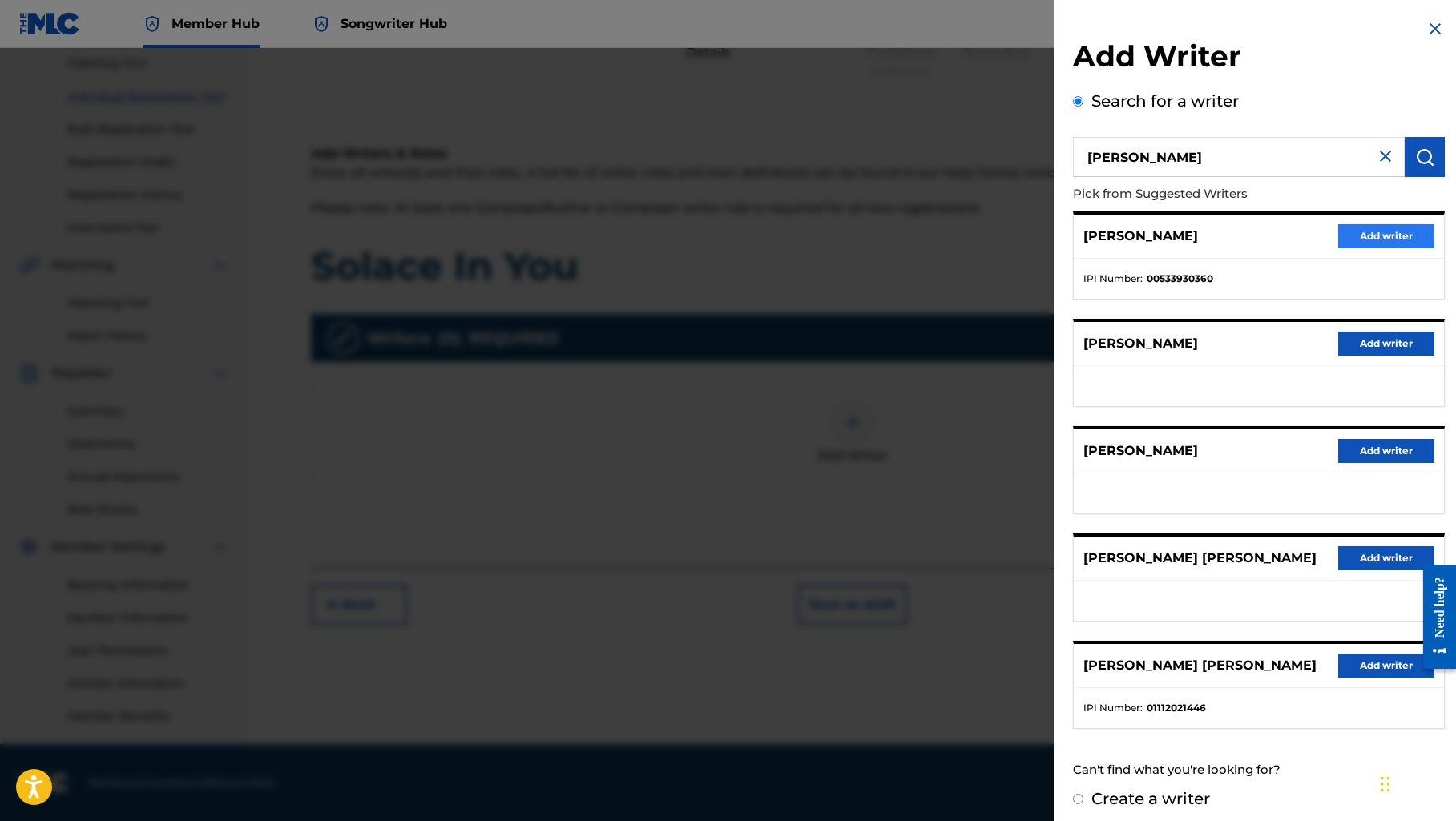
click at [1364, 237] on button "Add writer" at bounding box center [1386, 236] width 96 height 24
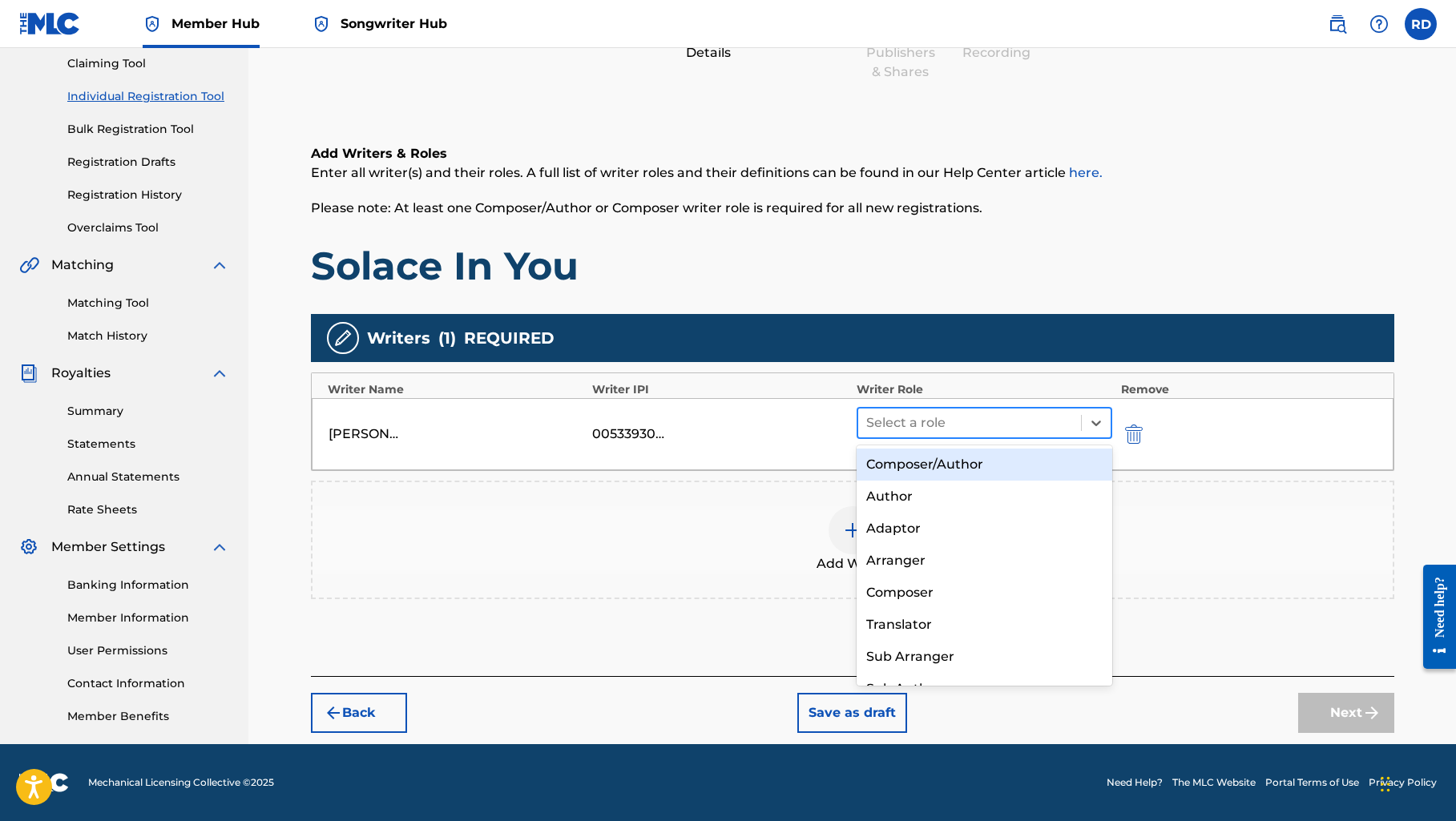
click at [1007, 418] on div at bounding box center [969, 423] width 207 height 23
click at [985, 470] on div "Composer/Author" at bounding box center [984, 464] width 256 height 32
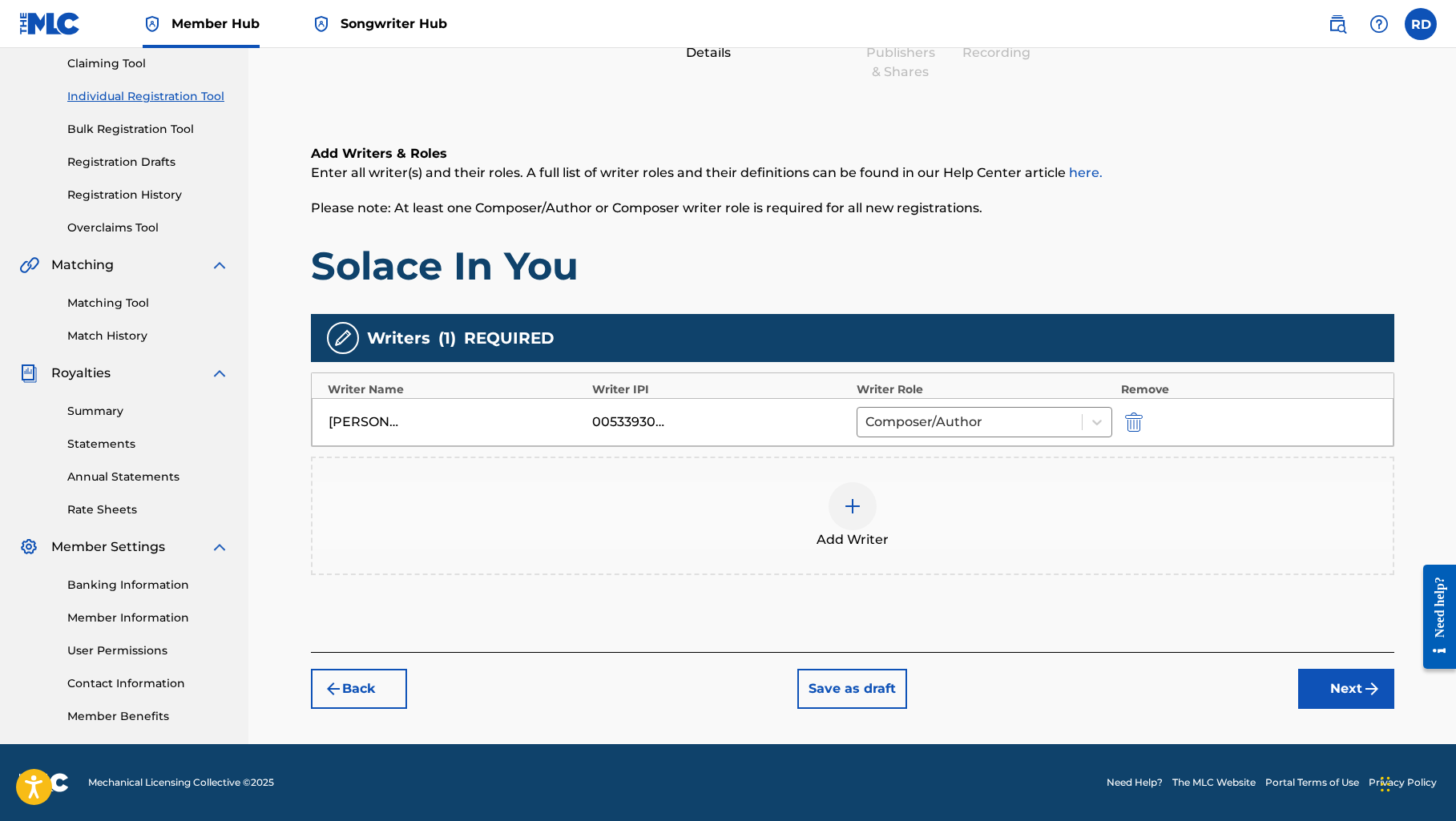
click at [856, 511] on img at bounding box center [853, 506] width 19 height 19
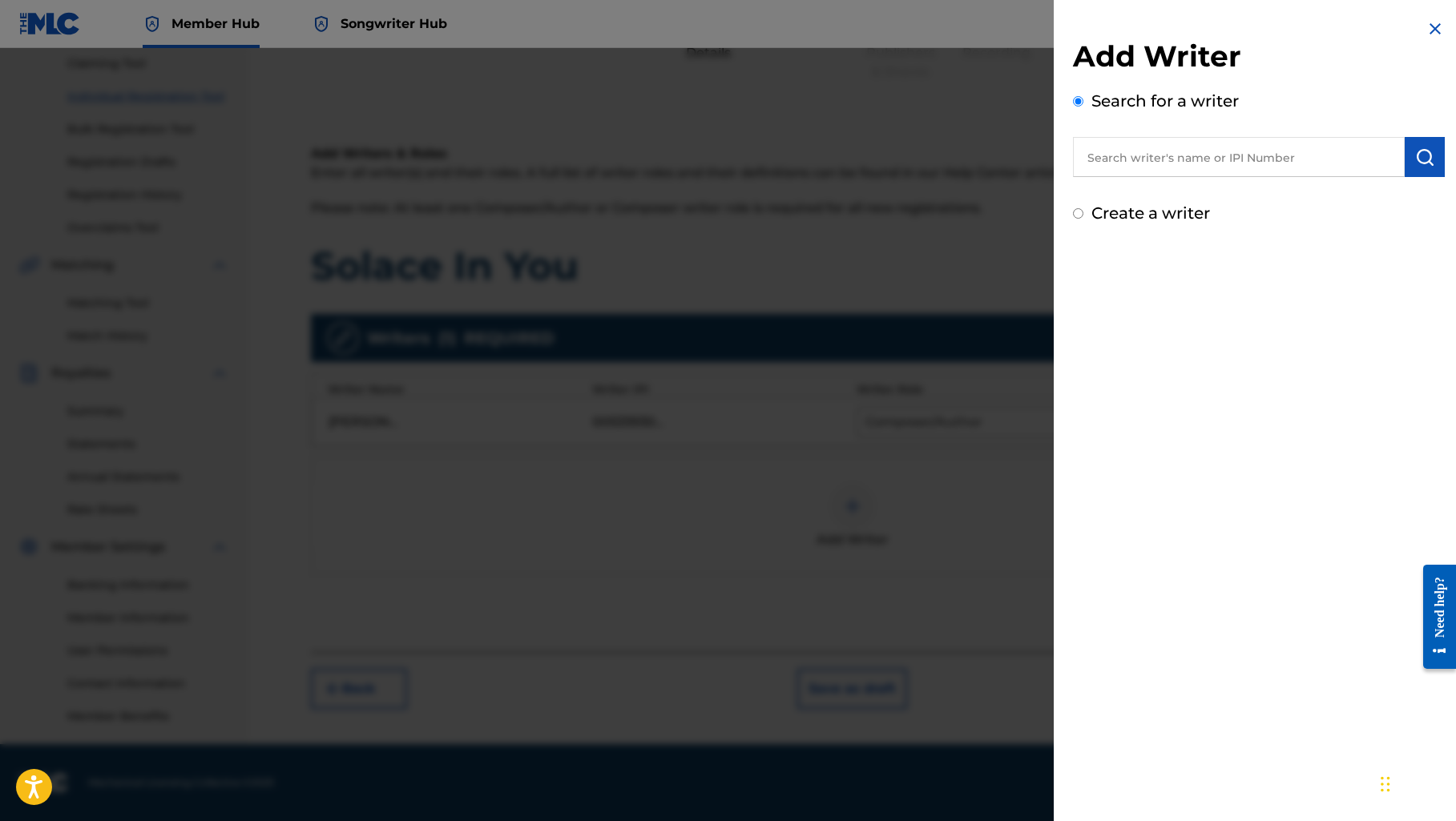
click at [1188, 158] on input "text" at bounding box center [1238, 157] width 331 height 40
type input "[PERSON_NAME]"
click at [1182, 194] on strong "[PERSON_NAME]" at bounding box center [1195, 193] width 115 height 15
click at [1418, 160] on img "submit" at bounding box center [1425, 157] width 19 height 19
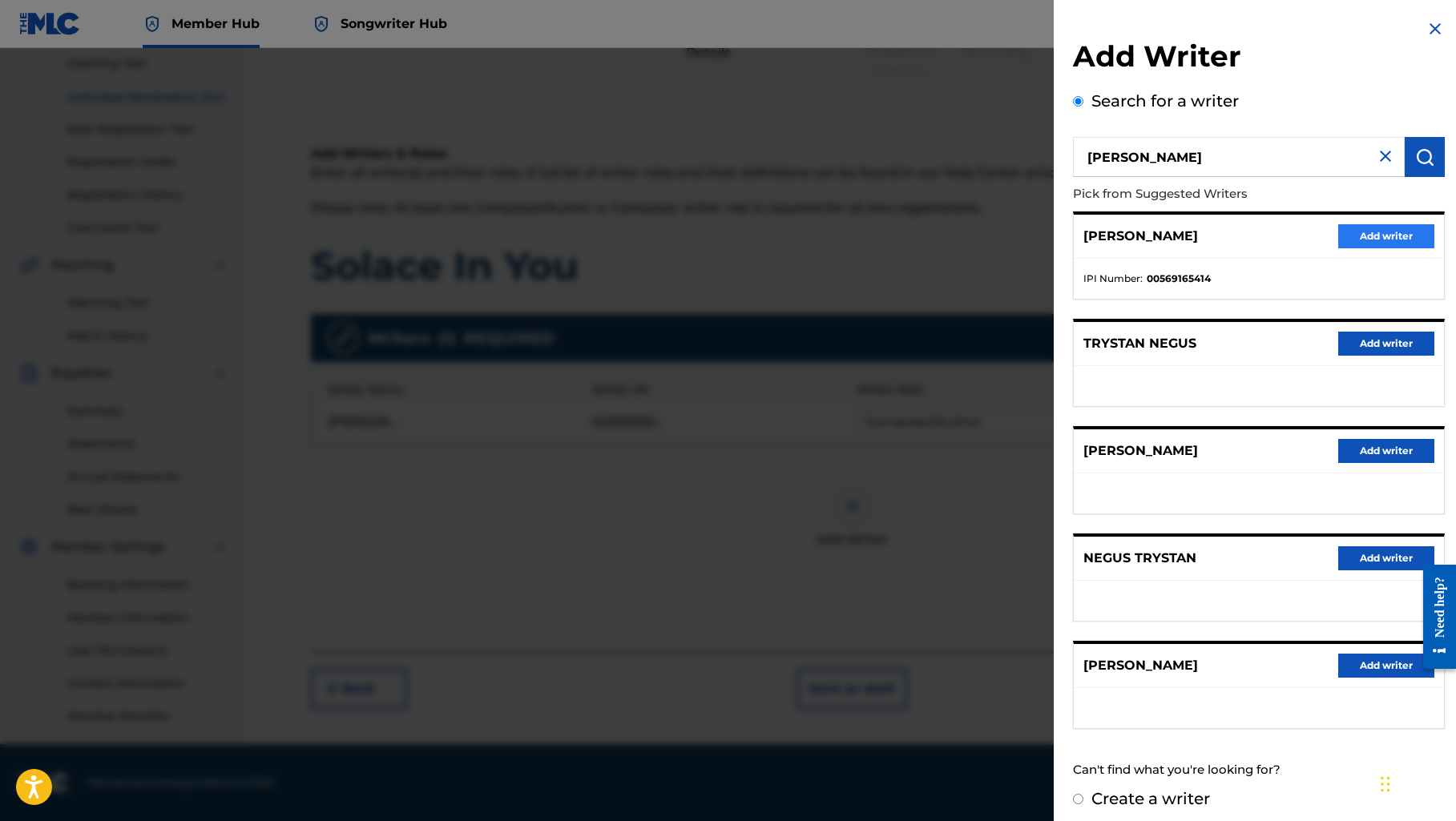
click at [1348, 238] on button "Add writer" at bounding box center [1386, 236] width 96 height 24
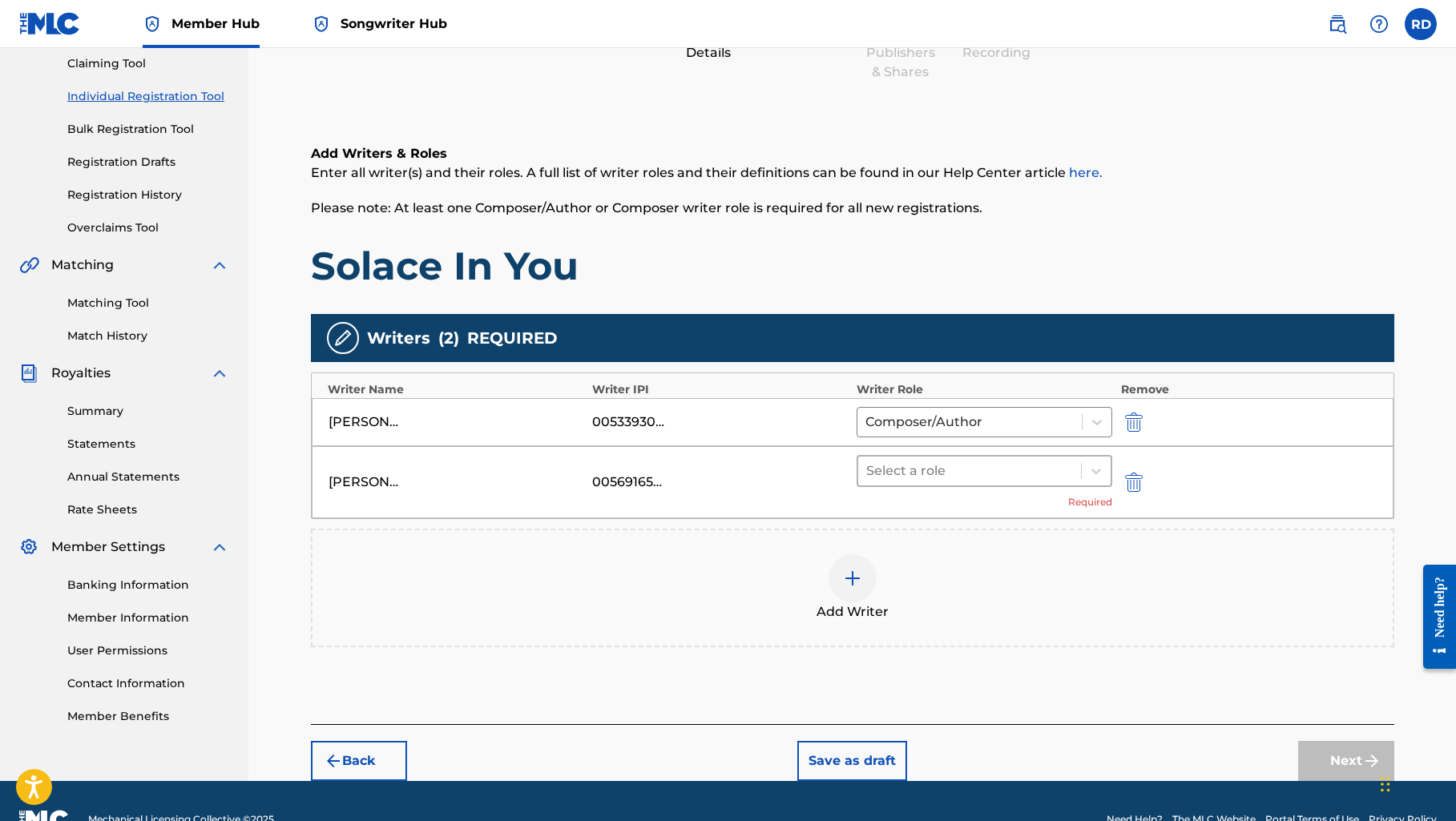
click at [966, 470] on div at bounding box center [969, 471] width 207 height 23
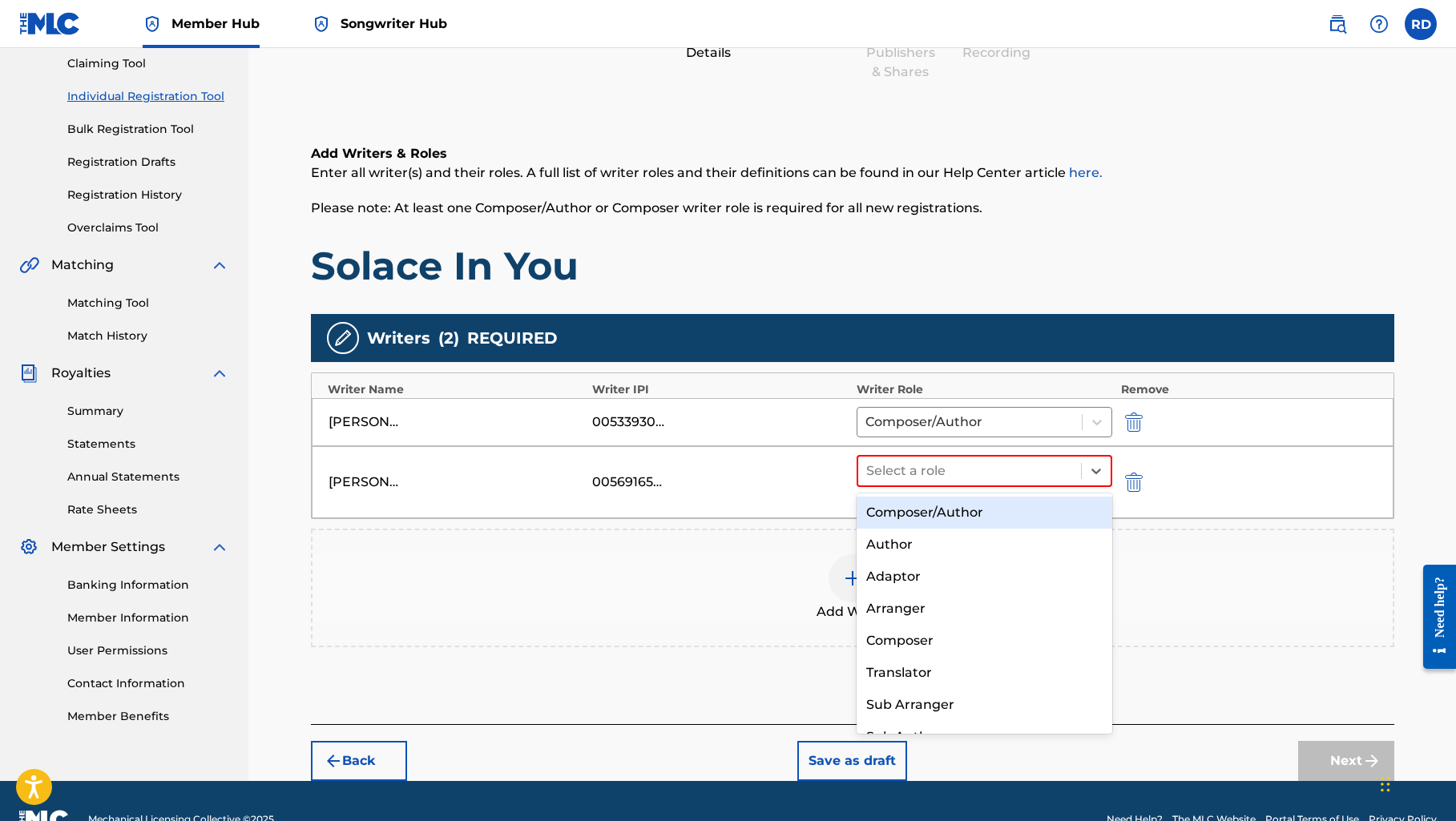
click at [951, 511] on div "Composer/Author" at bounding box center [984, 512] width 256 height 32
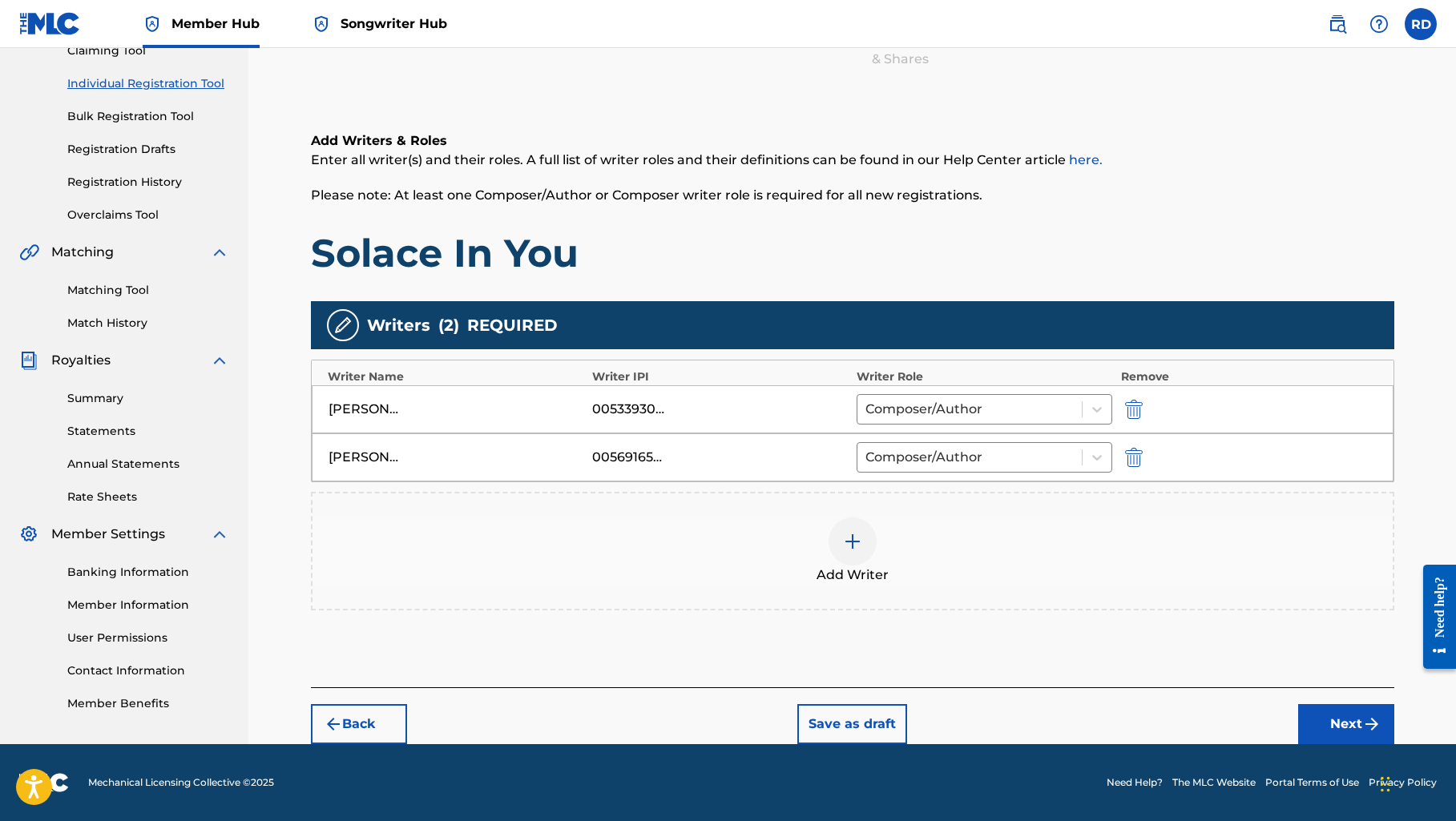
scroll to position [185, 0]
click at [1327, 731] on button "Next" at bounding box center [1346, 724] width 96 height 40
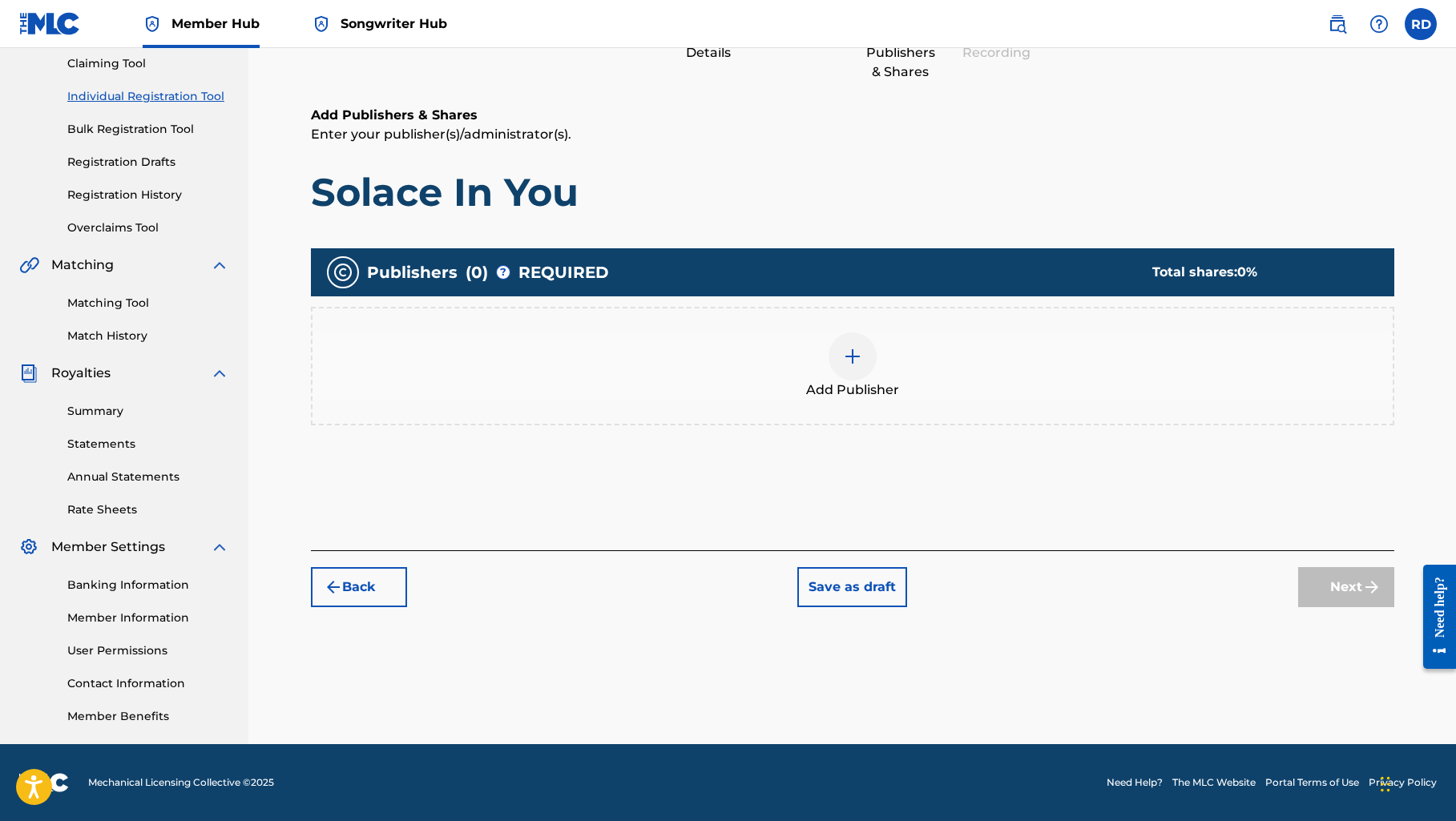
click at [854, 355] on img at bounding box center [853, 357] width 19 height 19
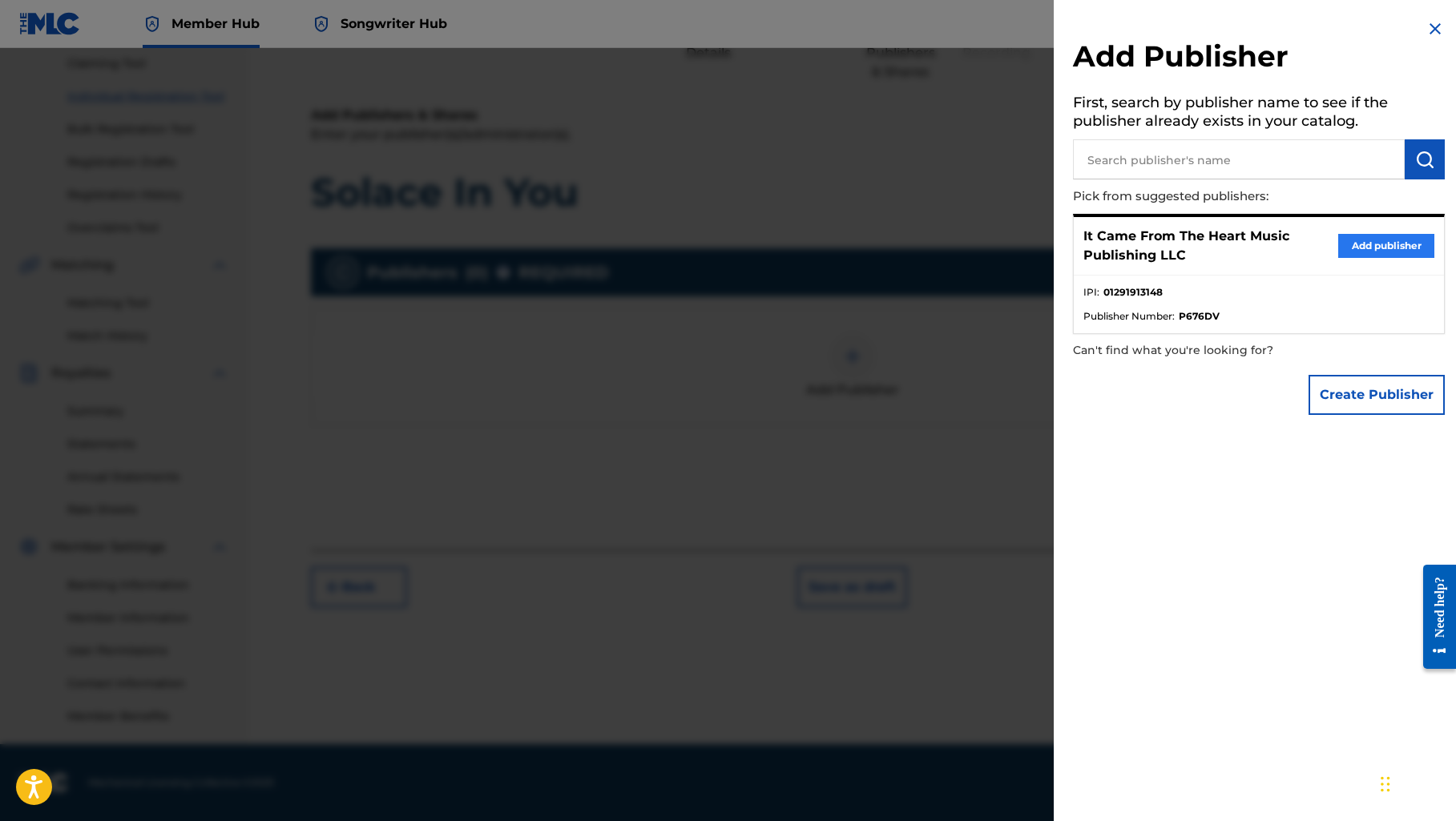
click at [1389, 247] on button "Add publisher" at bounding box center [1386, 245] width 96 height 24
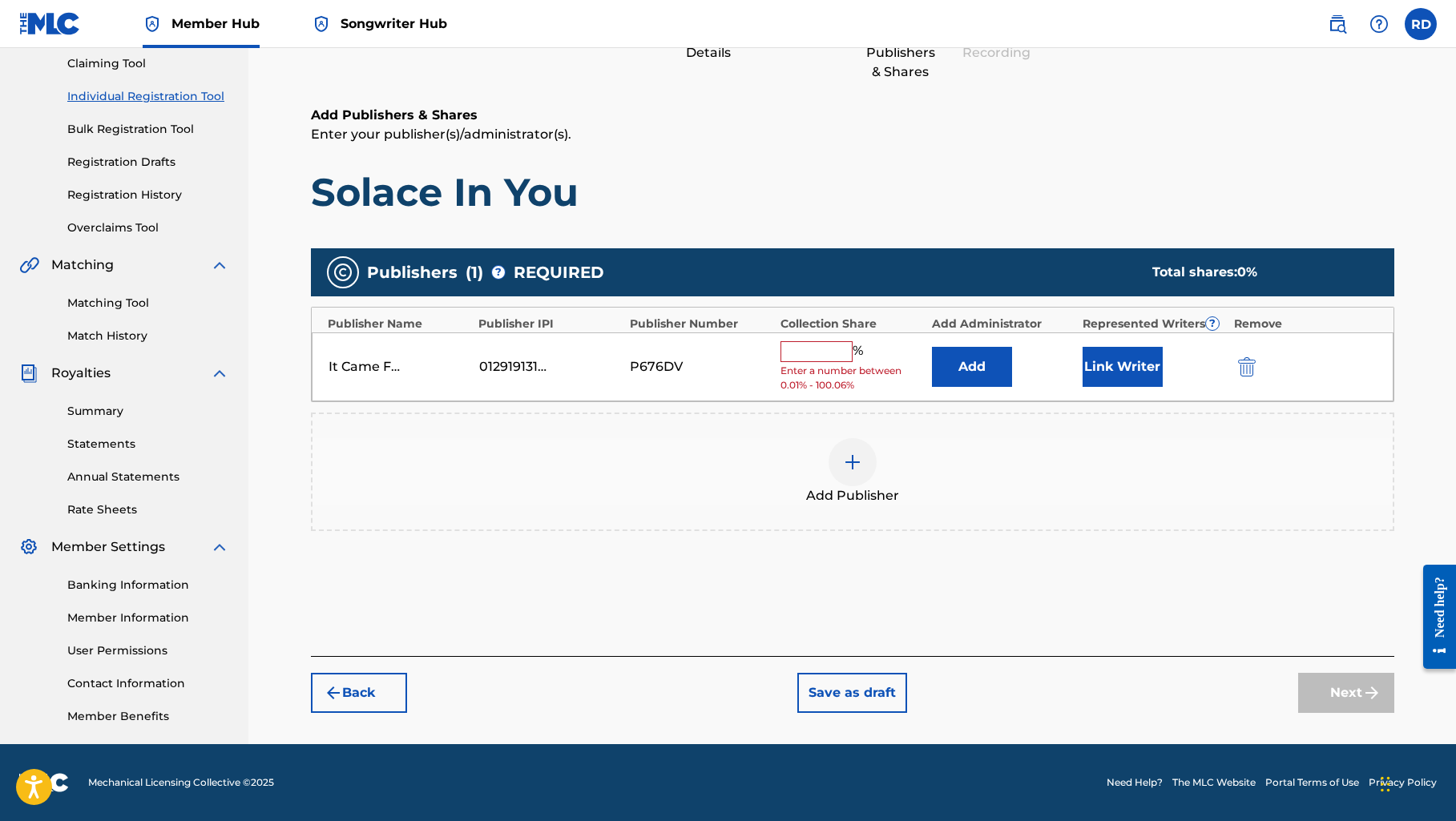
click at [841, 347] on input "text" at bounding box center [816, 351] width 72 height 21
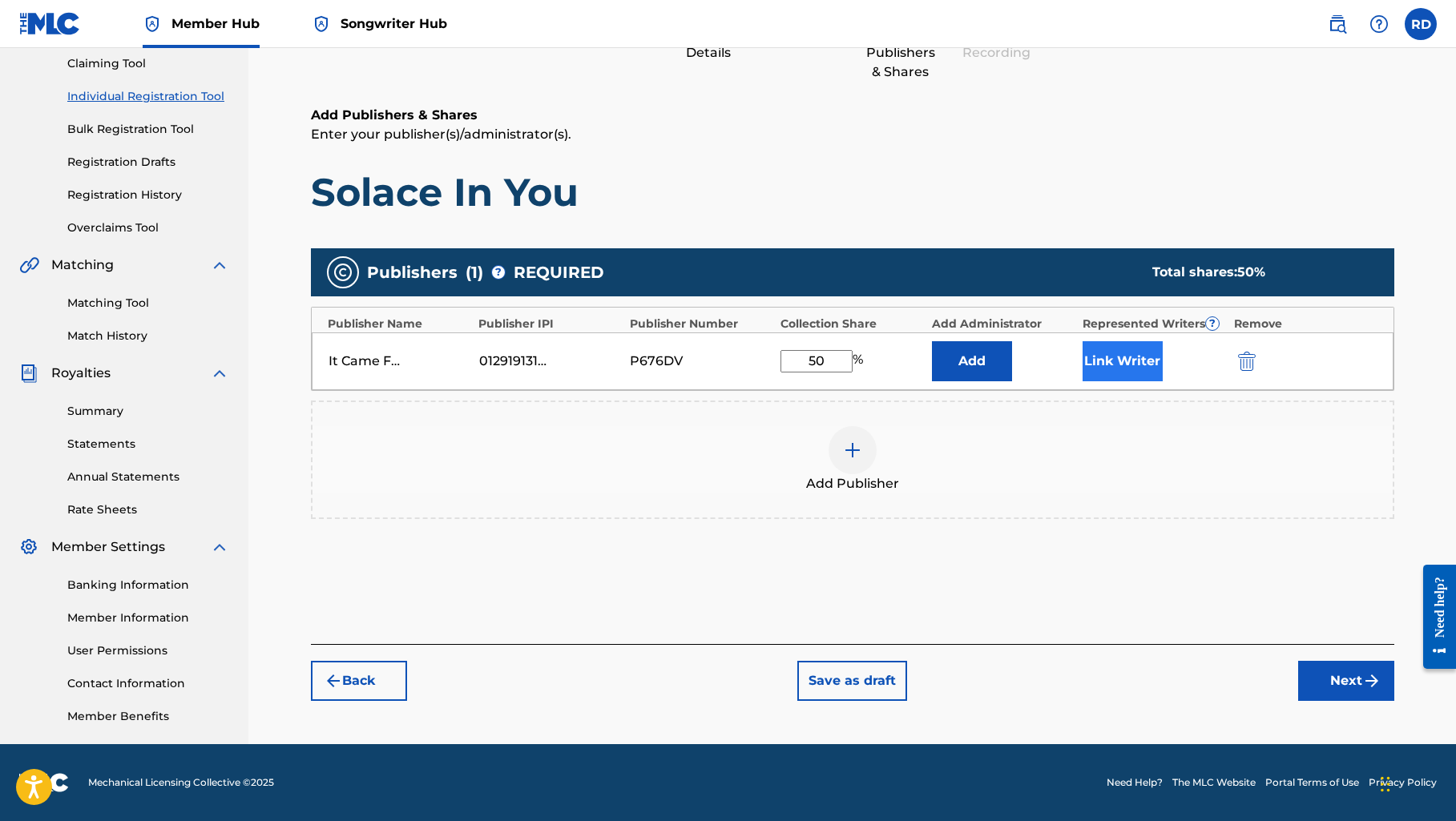
type input "50"
click at [1099, 366] on button "Link Writer" at bounding box center [1123, 361] width 80 height 40
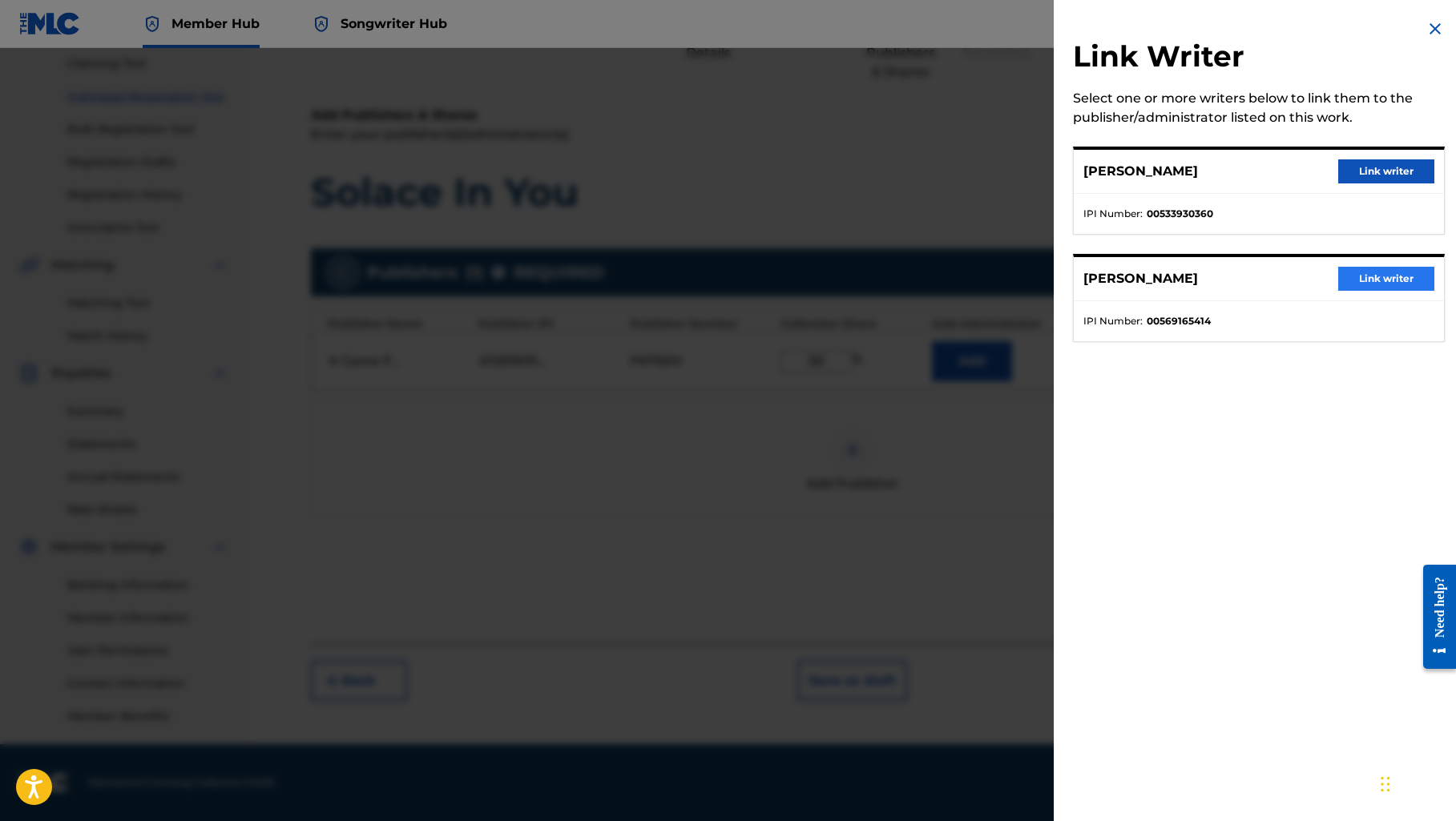
click at [1357, 279] on button "Link writer" at bounding box center [1386, 278] width 96 height 24
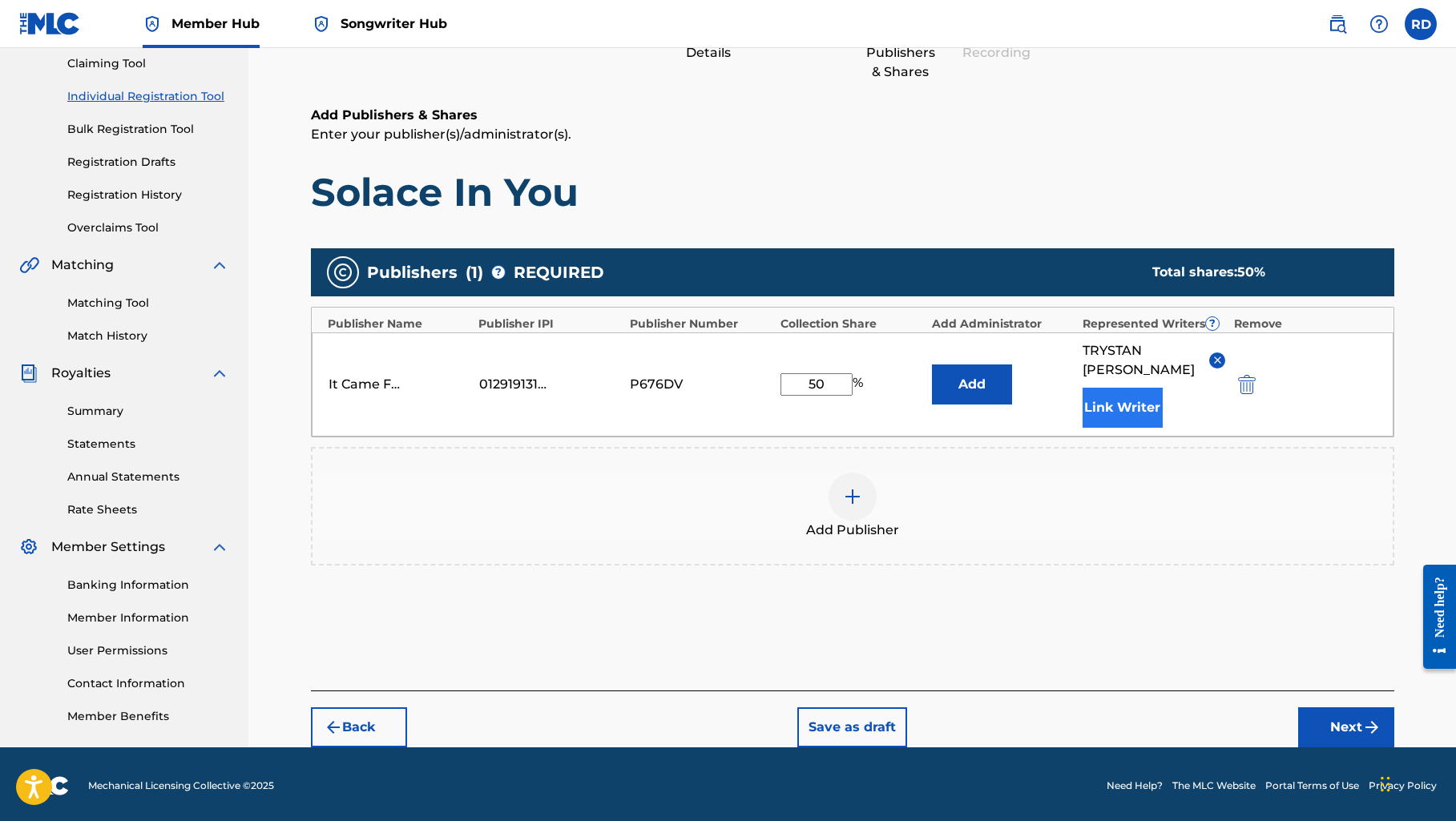
click at [1132, 405] on button "Link Writer" at bounding box center [1123, 407] width 80 height 40
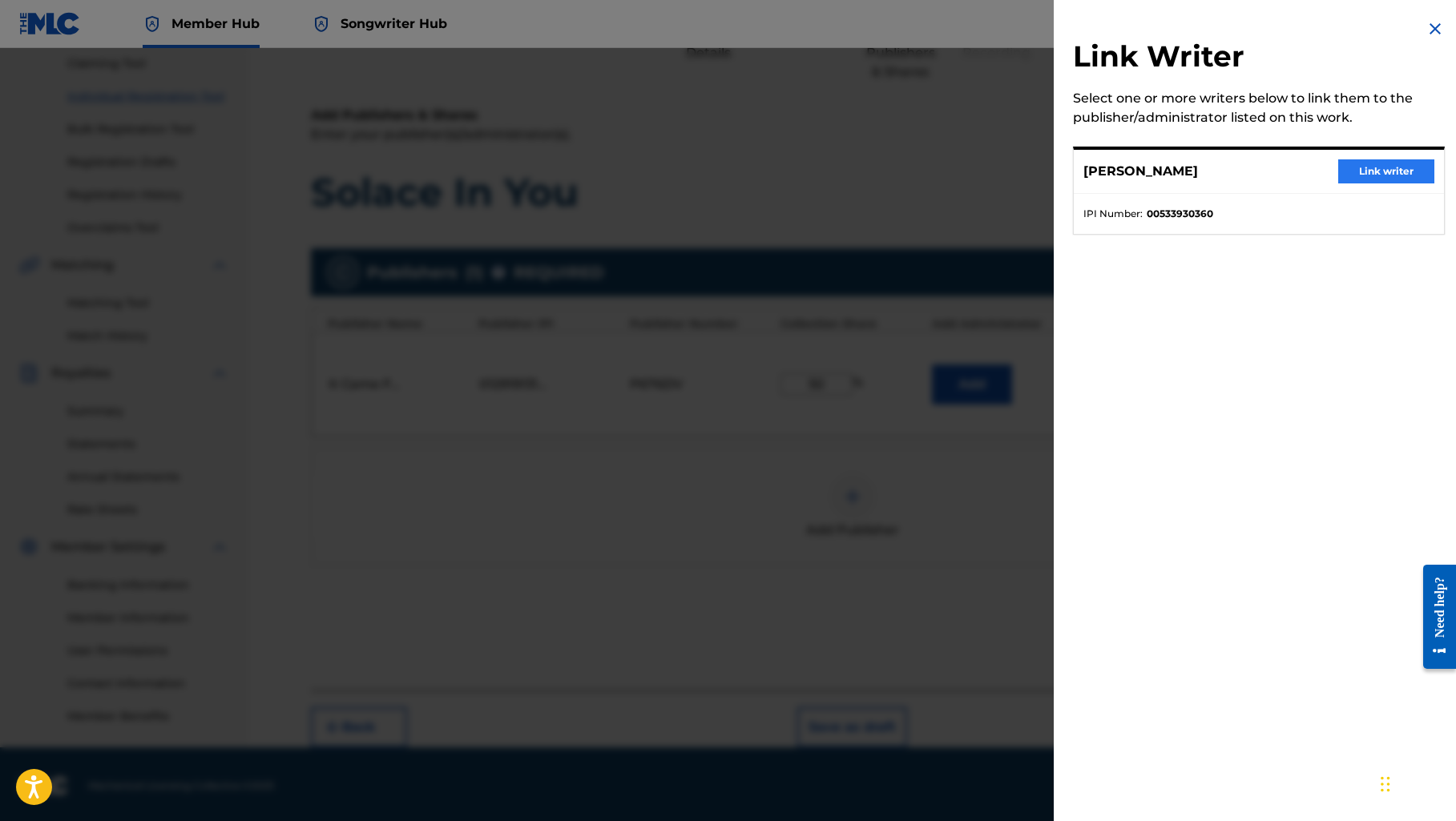
click at [1353, 174] on button "Link writer" at bounding box center [1386, 170] width 96 height 24
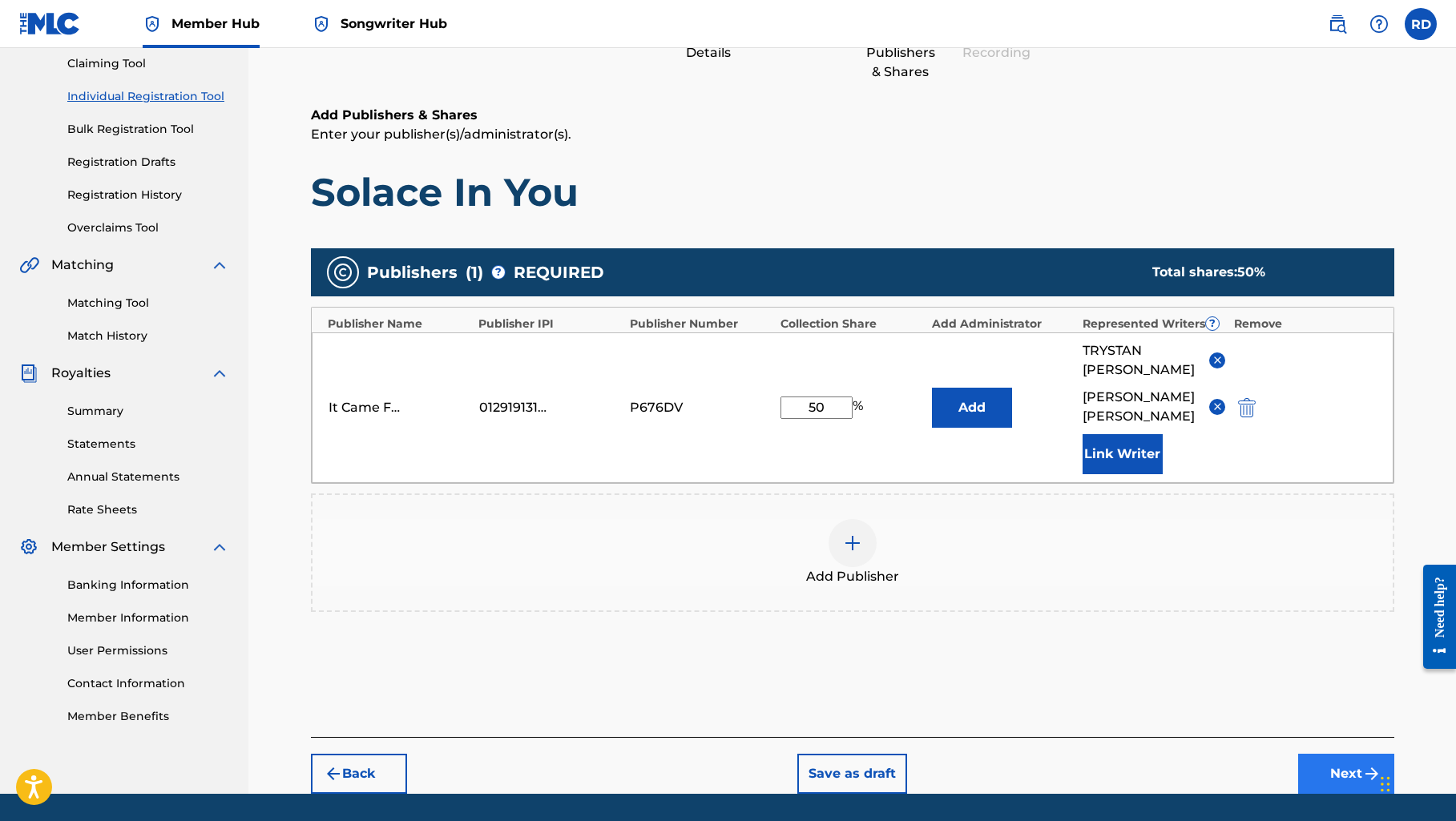
click at [1363, 769] on img "submit" at bounding box center [1371, 774] width 19 height 19
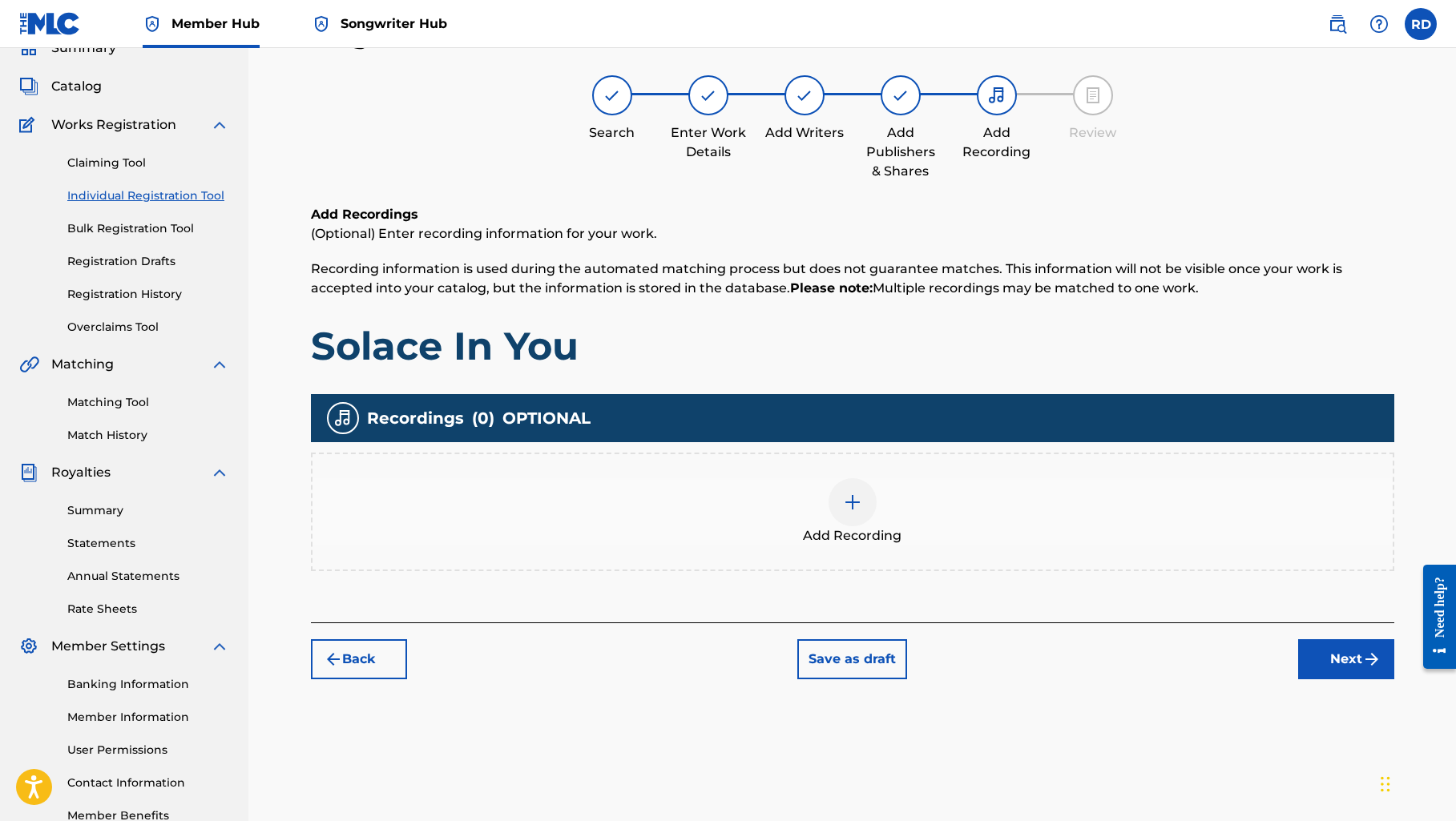
scroll to position [72, 0]
click at [1369, 664] on img "submit" at bounding box center [1371, 660] width 19 height 19
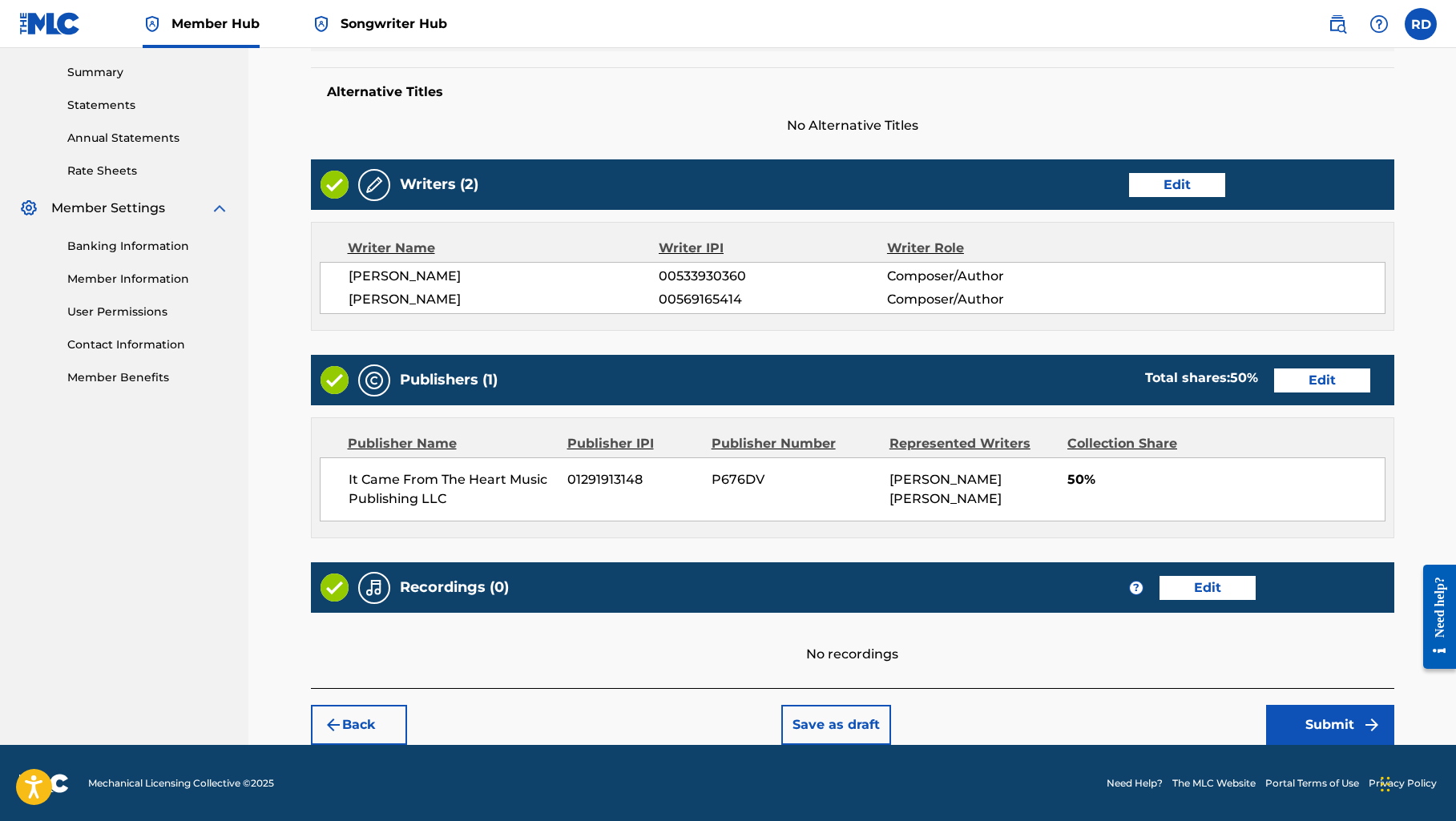
scroll to position [511, 0]
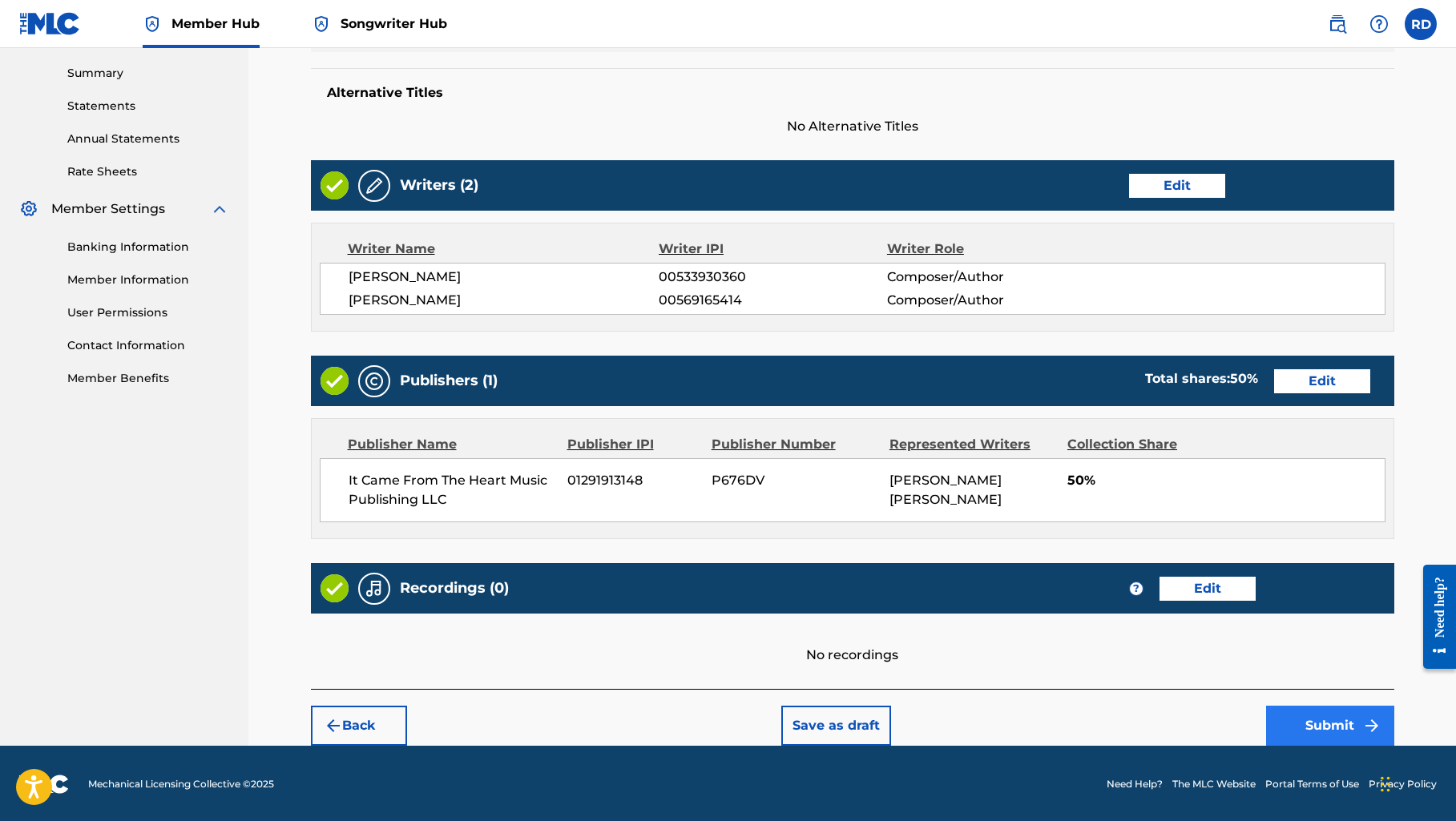
click at [1301, 724] on button "Submit" at bounding box center [1329, 726] width 129 height 40
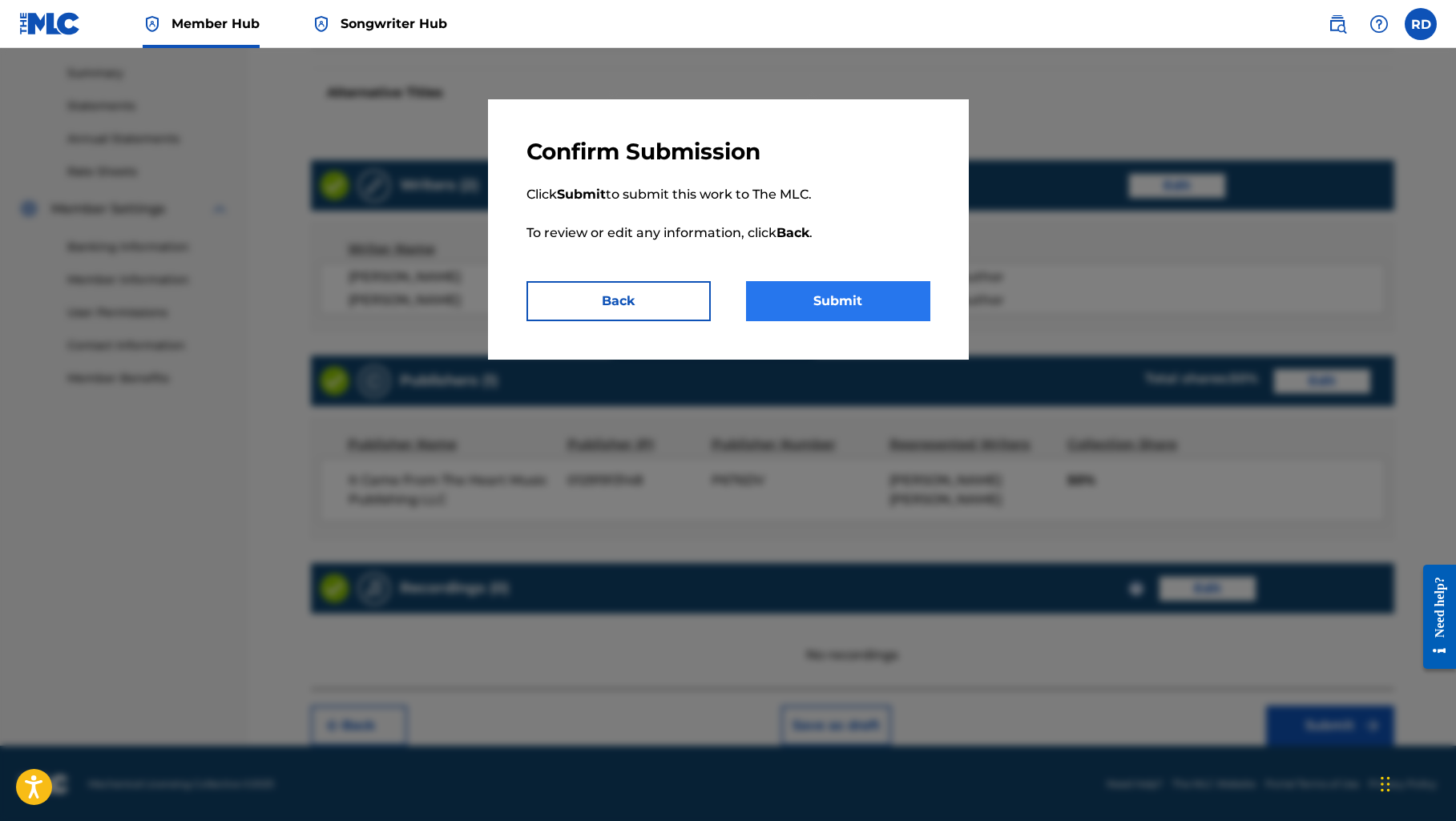
click at [895, 287] on button "Submit" at bounding box center [838, 302] width 185 height 40
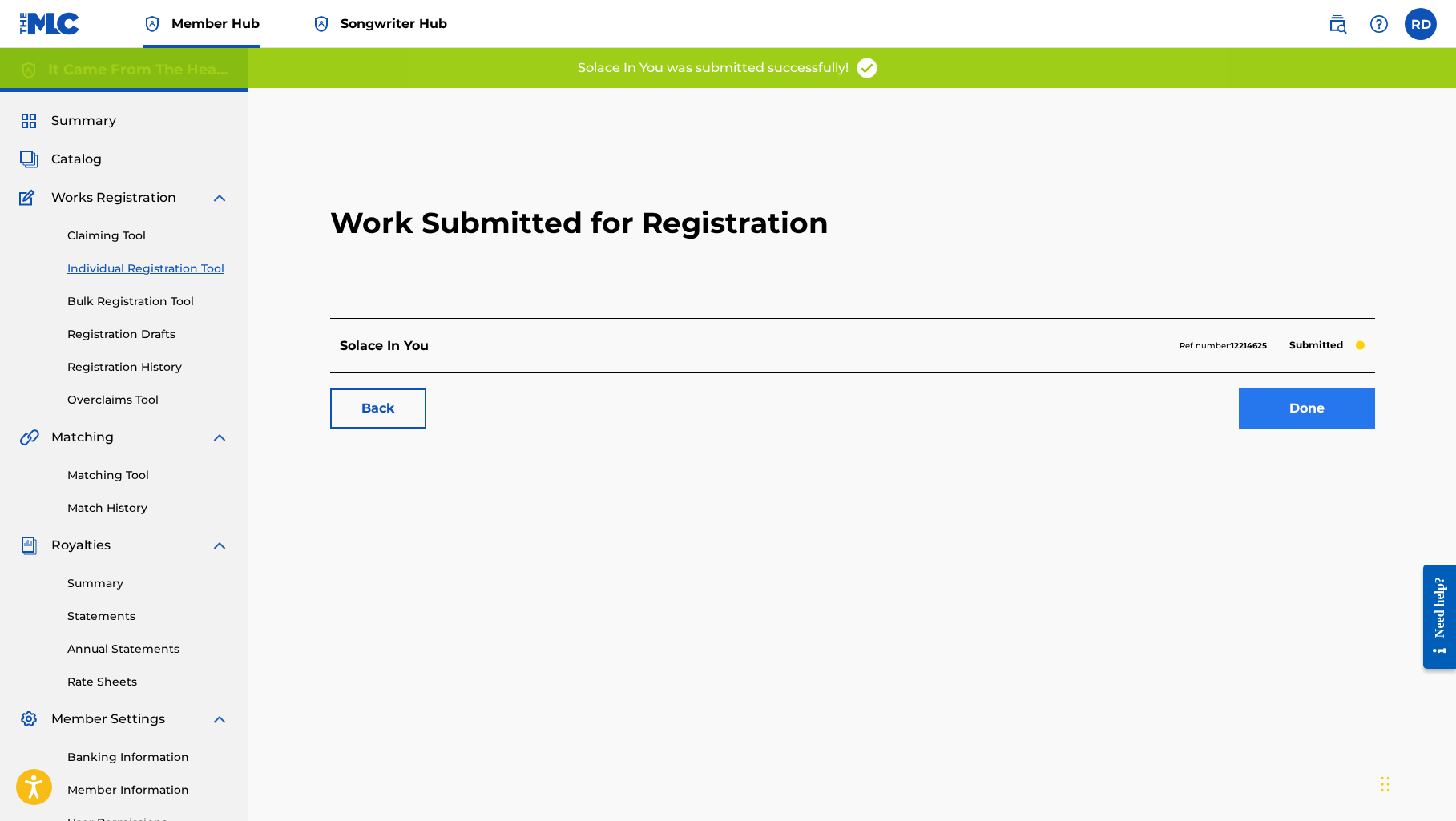
click at [1299, 409] on link "Done" at bounding box center [1306, 408] width 136 height 40
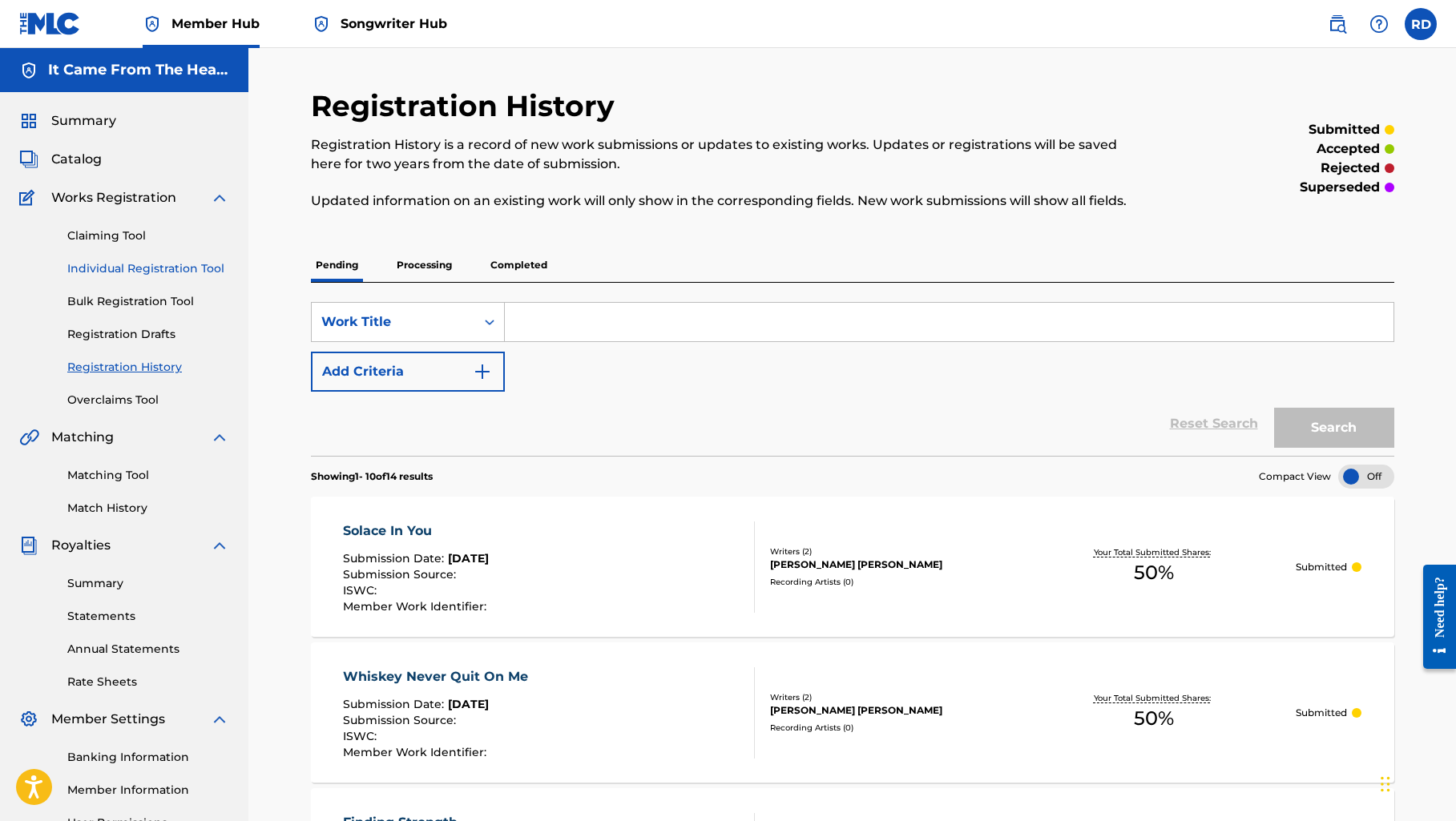
click at [101, 270] on link "Individual Registration Tool" at bounding box center [148, 268] width 162 height 17
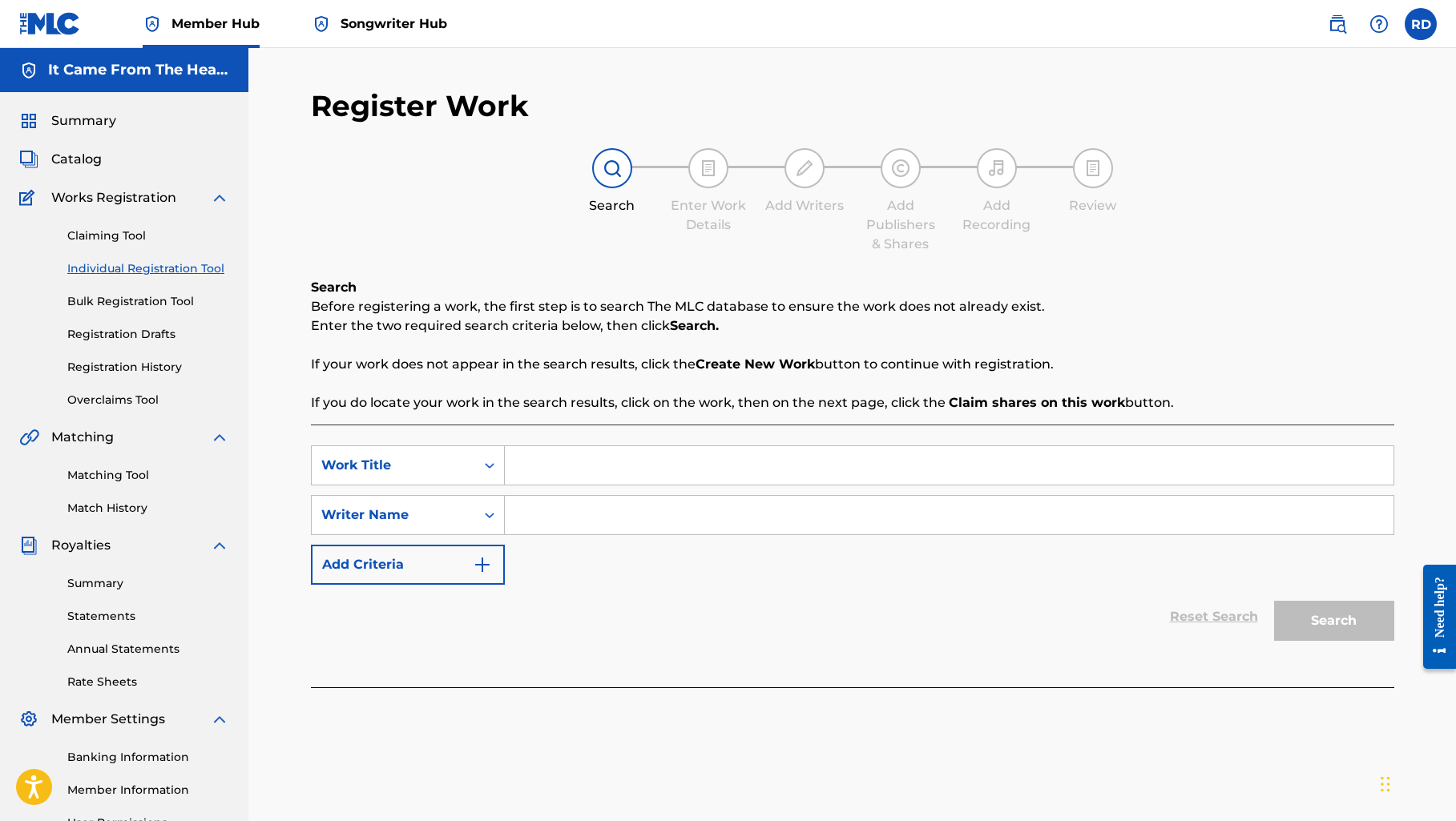
click at [676, 474] on input "Search Form" at bounding box center [949, 465] width 888 height 38
type input "make every moment count"
click at [666, 532] on input "Search Form" at bounding box center [949, 515] width 888 height 38
type input "[PERSON_NAME]"
click at [1362, 614] on button "Search" at bounding box center [1334, 621] width 120 height 40
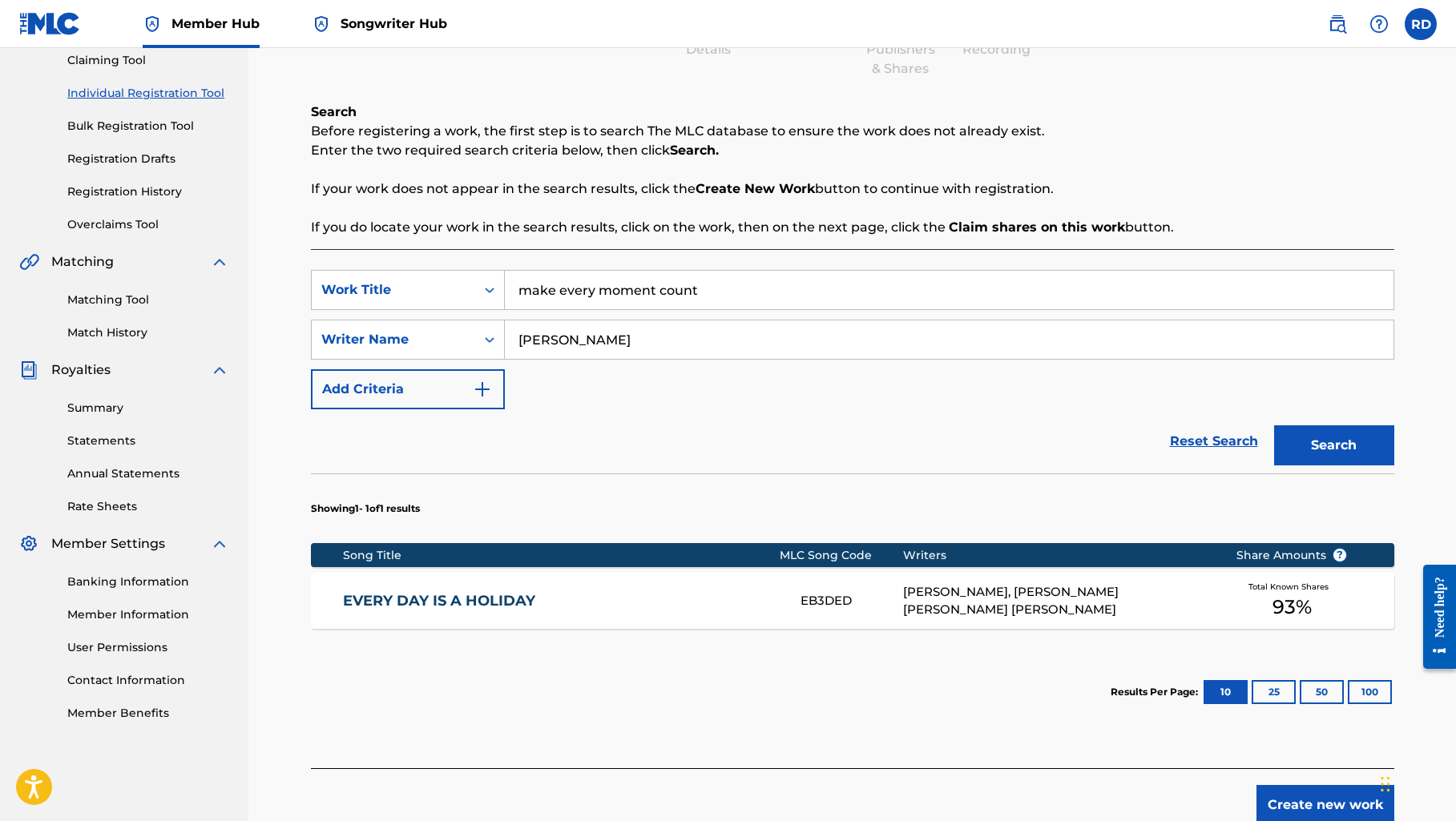
scroll to position [177, 0]
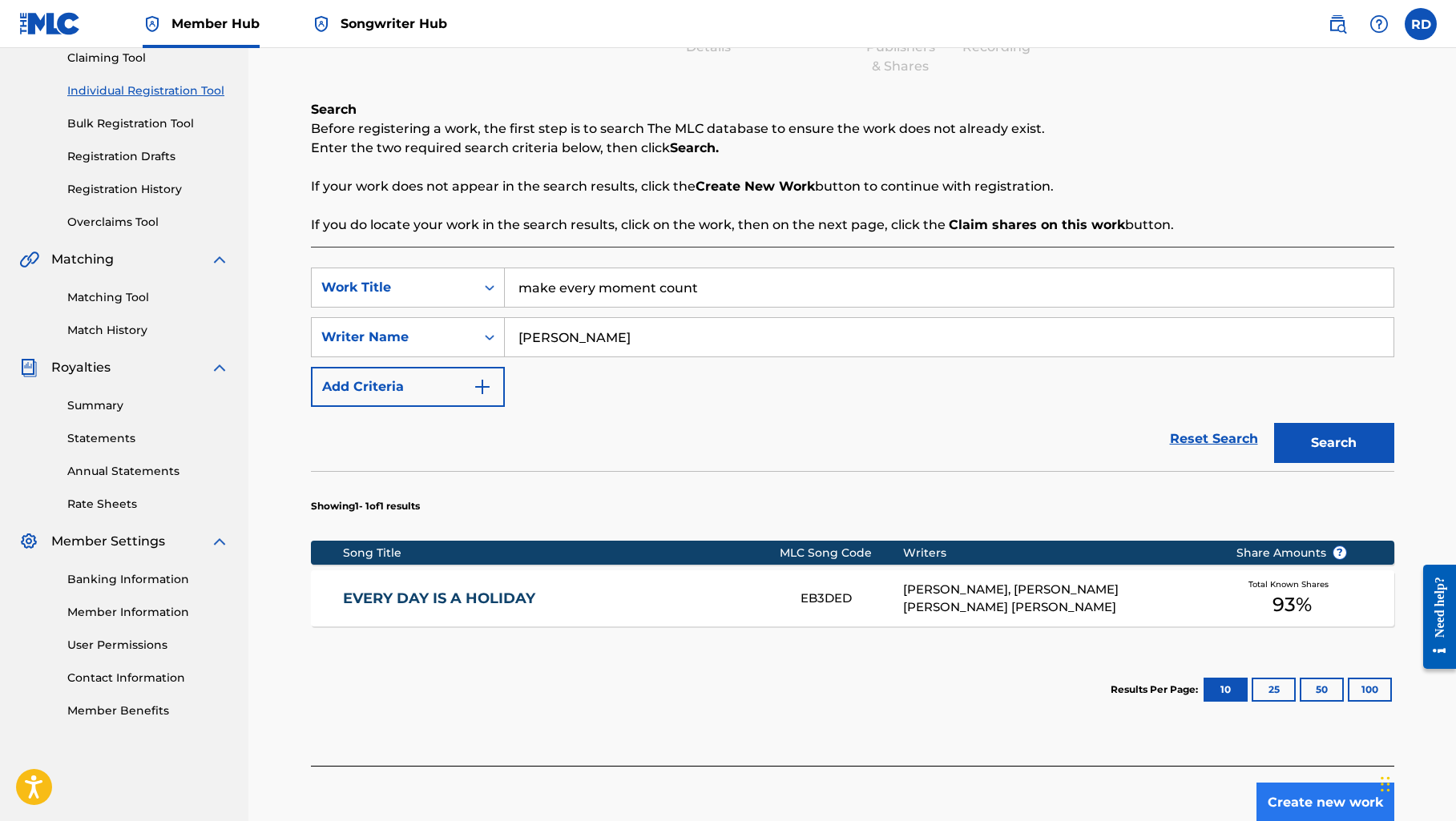
click at [1338, 806] on button "Create new work" at bounding box center [1325, 803] width 138 height 40
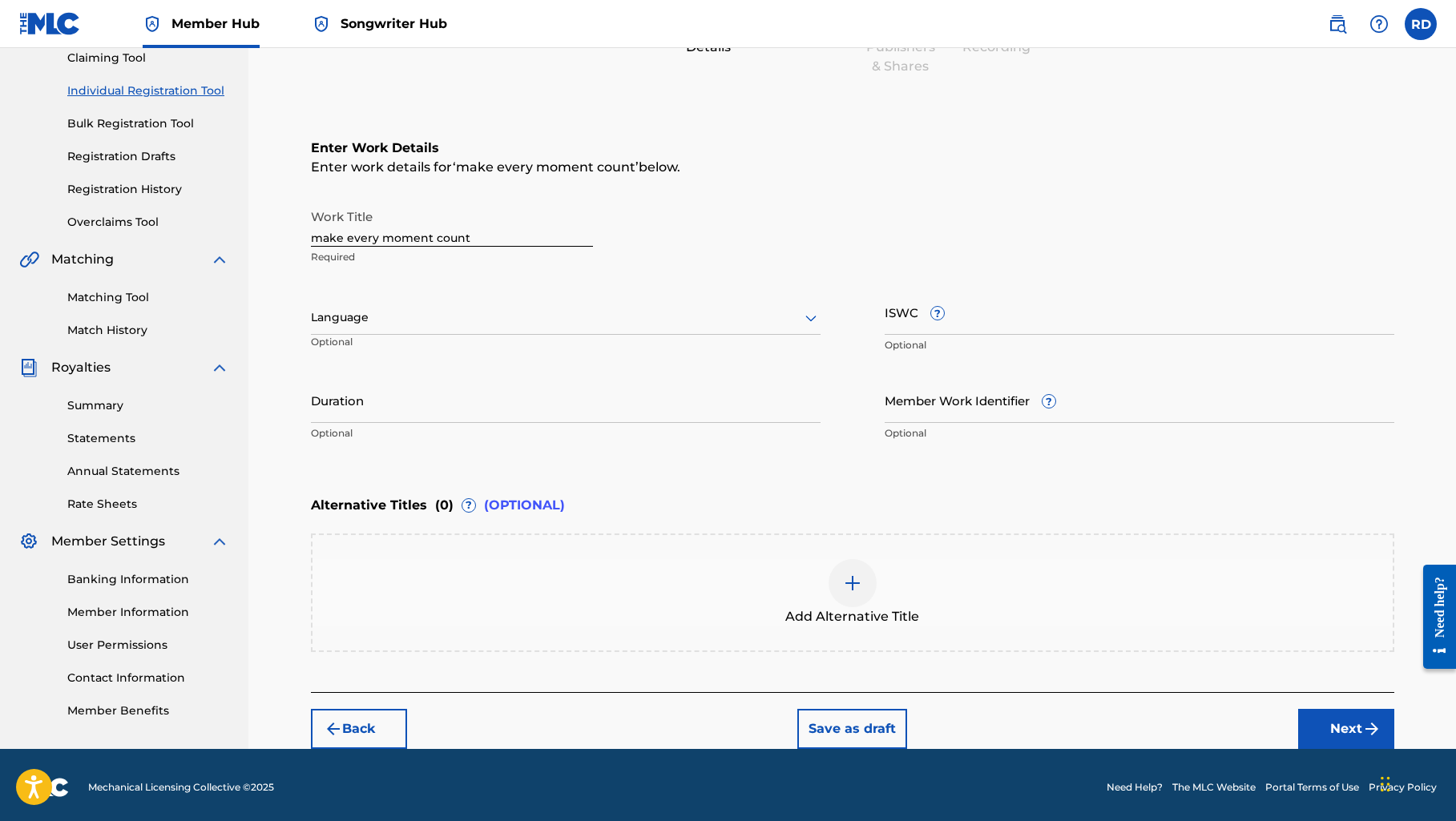
click at [321, 241] on input "make every moment count" at bounding box center [451, 224] width 282 height 45
click at [352, 243] on input "Make every moment count" at bounding box center [451, 224] width 282 height 45
click at [389, 236] on input "Make Every moment count" at bounding box center [451, 224] width 282 height 45
click at [435, 240] on input "Make Every Moment count" at bounding box center [451, 224] width 282 height 45
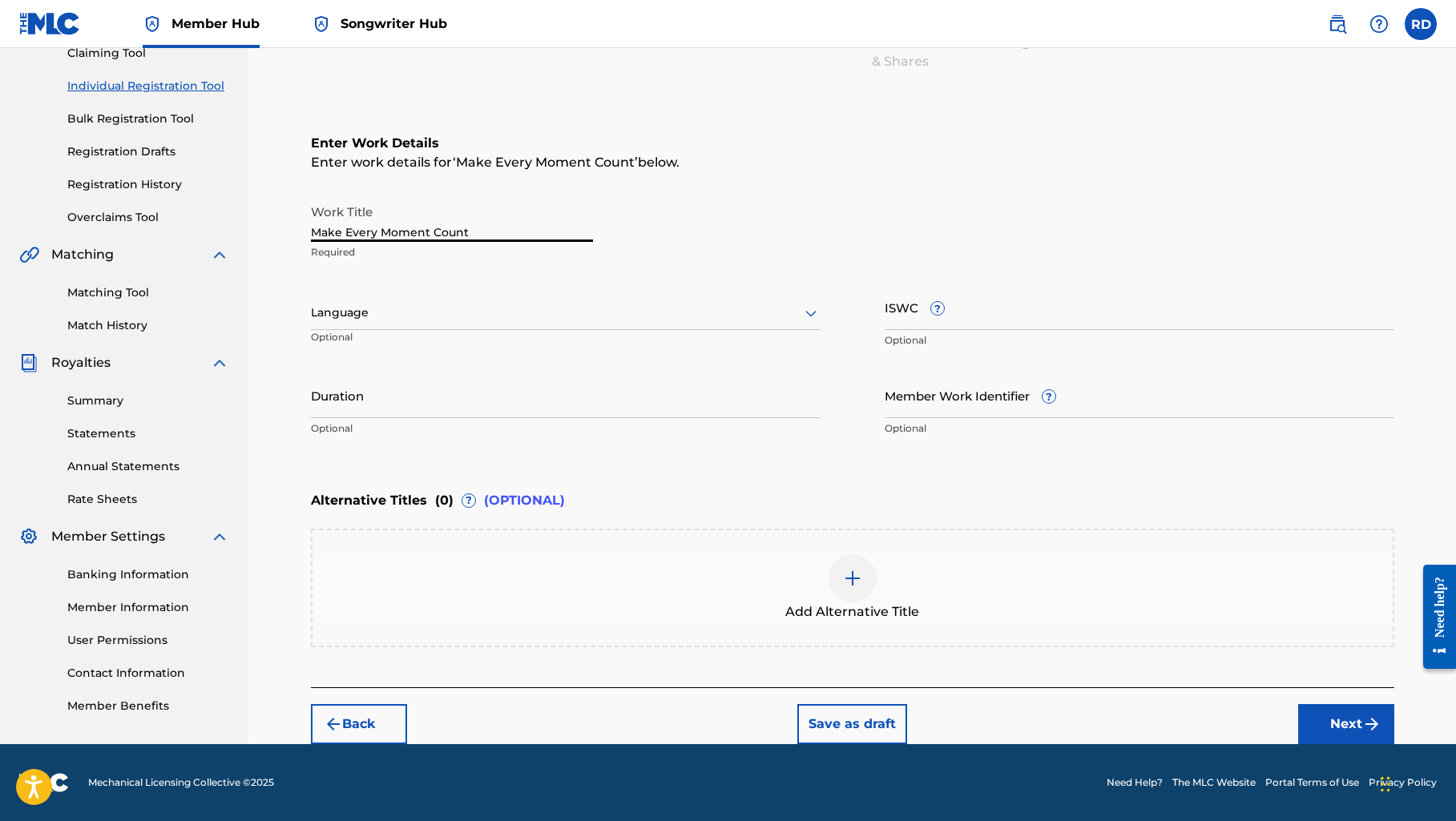
scroll to position [183, 0]
type input "Make Every Moment Count"
click at [1324, 720] on button "Next" at bounding box center [1346, 724] width 96 height 40
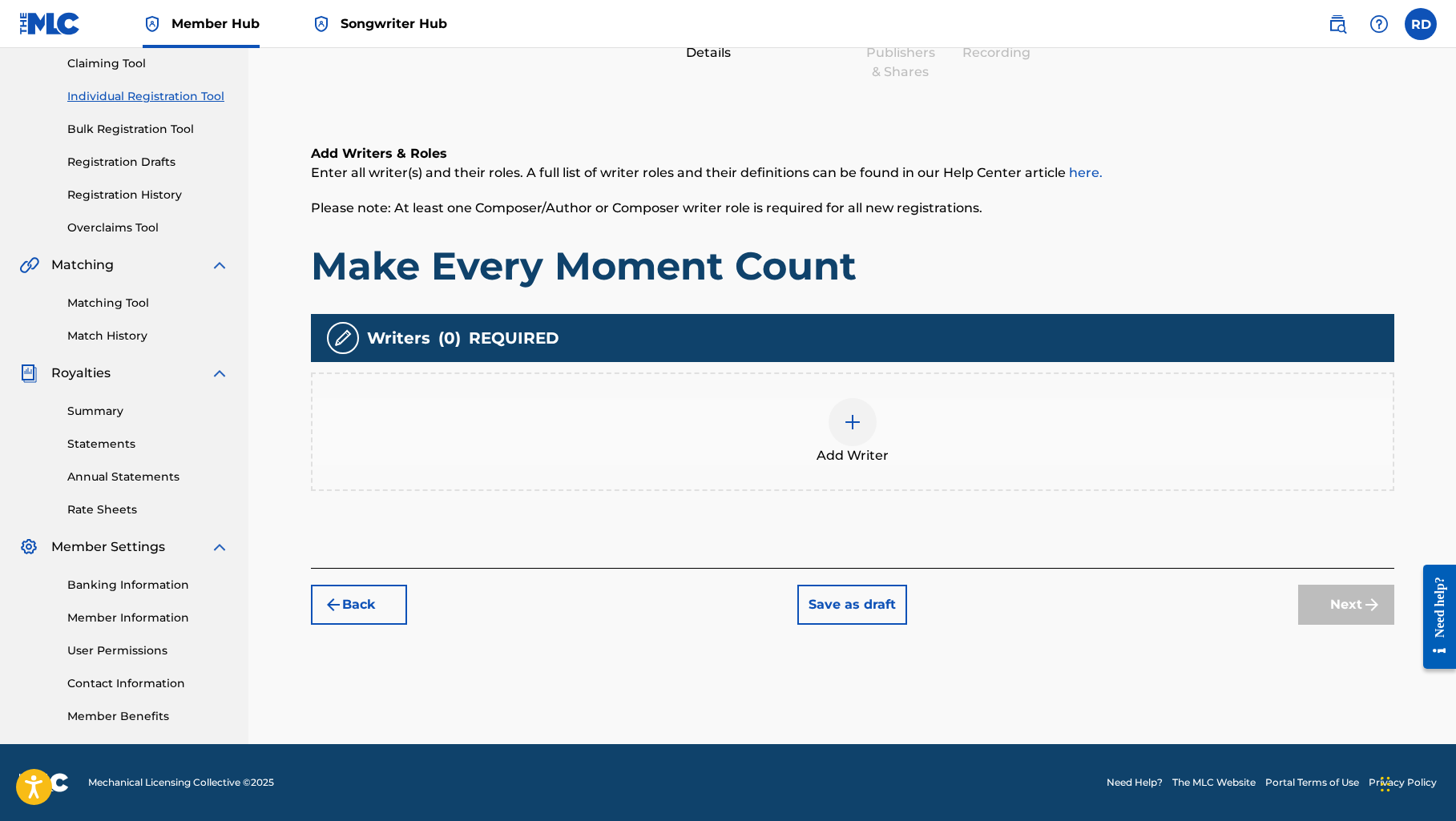
click at [845, 428] on img at bounding box center [853, 422] width 19 height 19
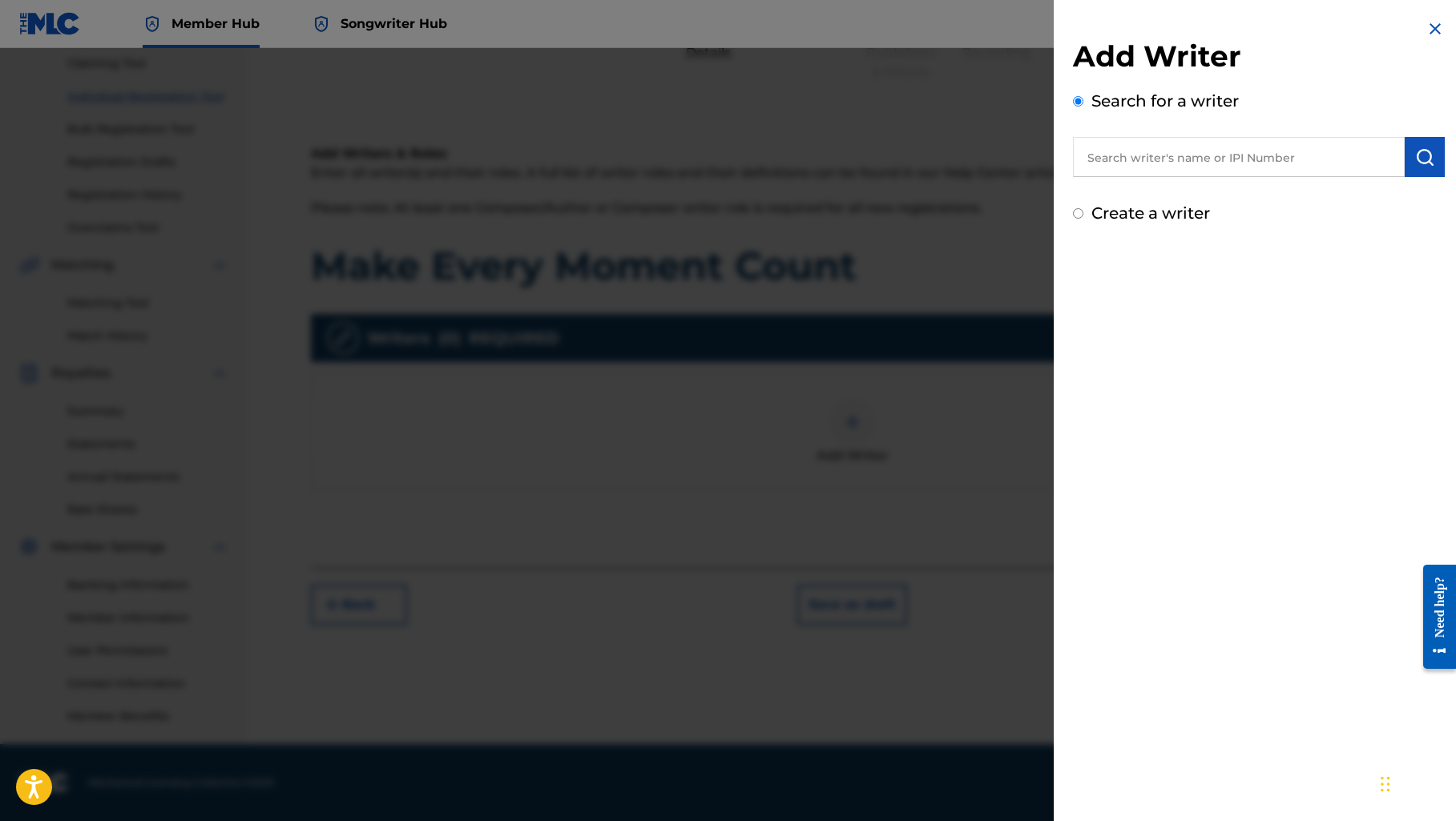
click at [1141, 157] on input "text" at bounding box center [1238, 157] width 331 height 40
type input "[PERSON_NAME]"
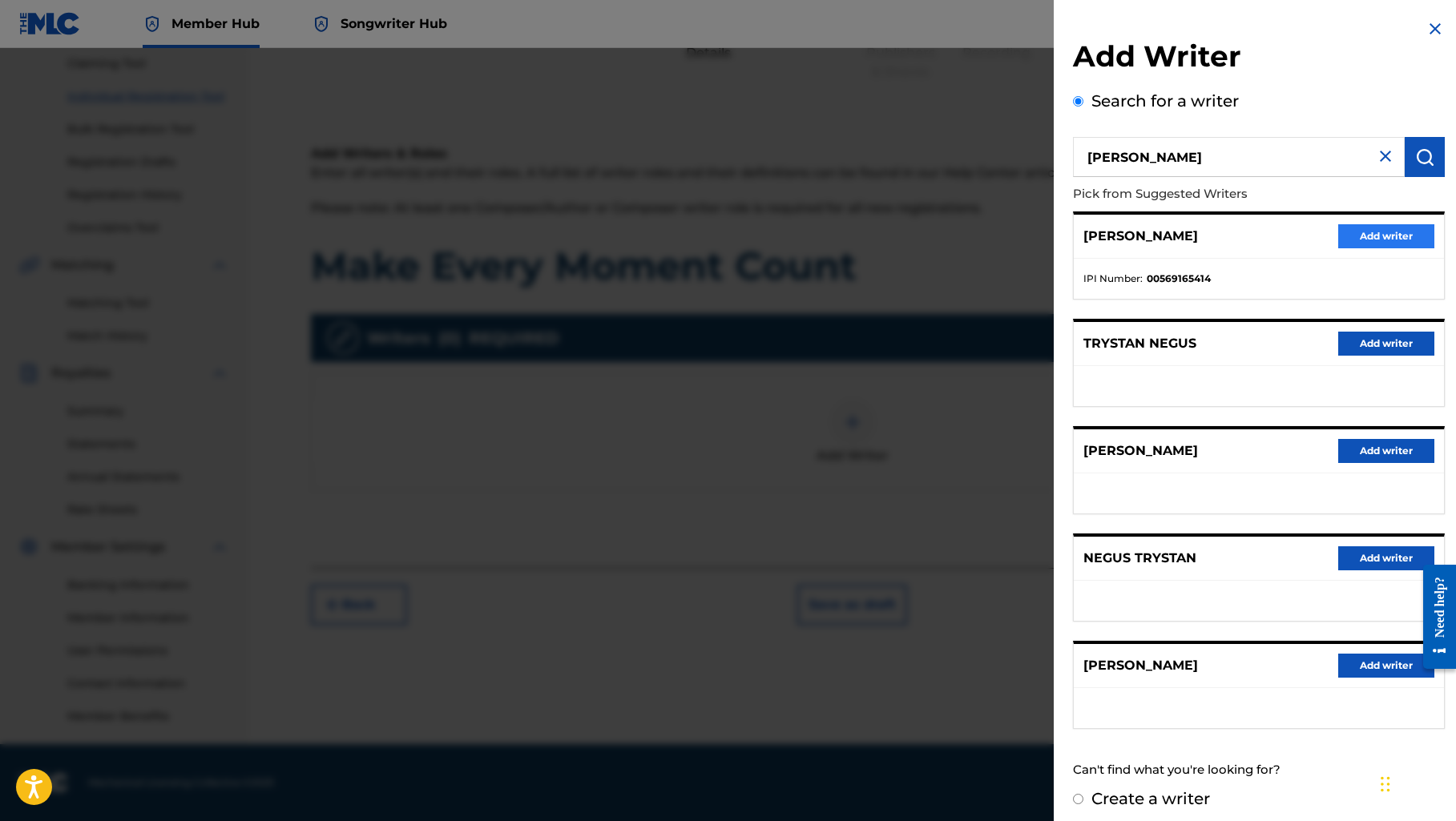
click at [1361, 236] on button "Add writer" at bounding box center [1386, 236] width 96 height 24
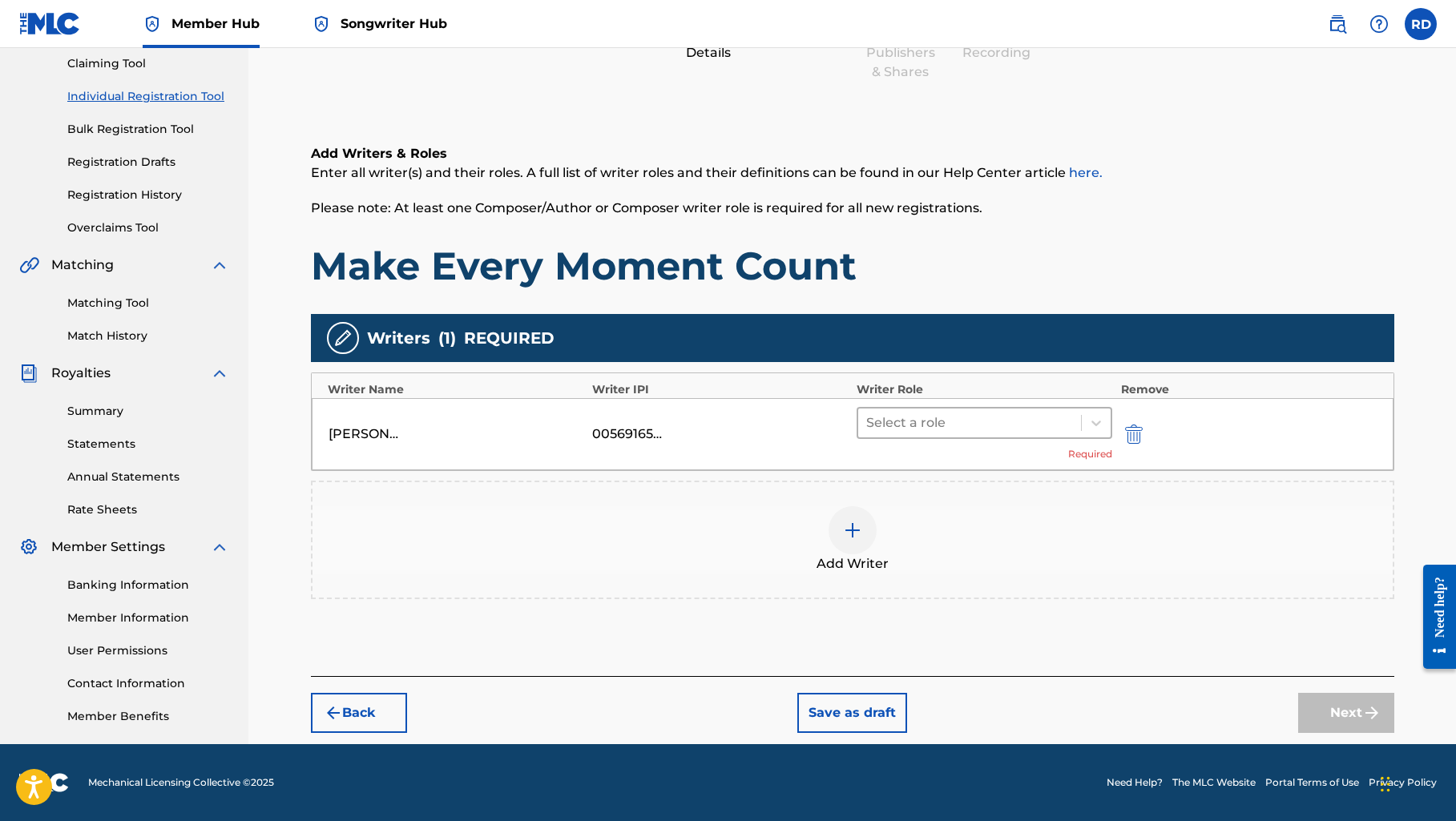
click at [1067, 419] on div at bounding box center [969, 423] width 207 height 23
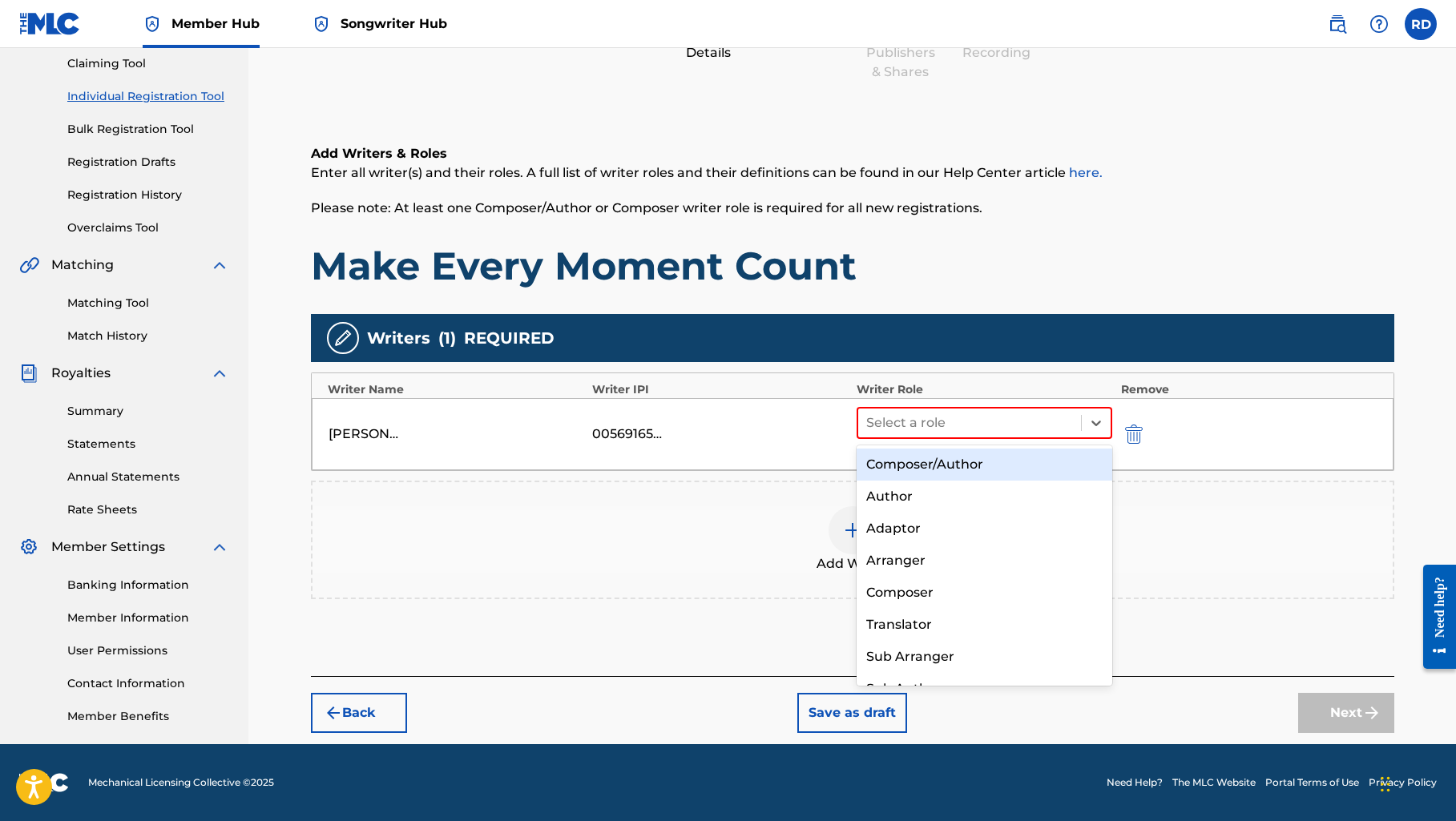
click at [1028, 467] on div "Composer/Author" at bounding box center [984, 464] width 256 height 32
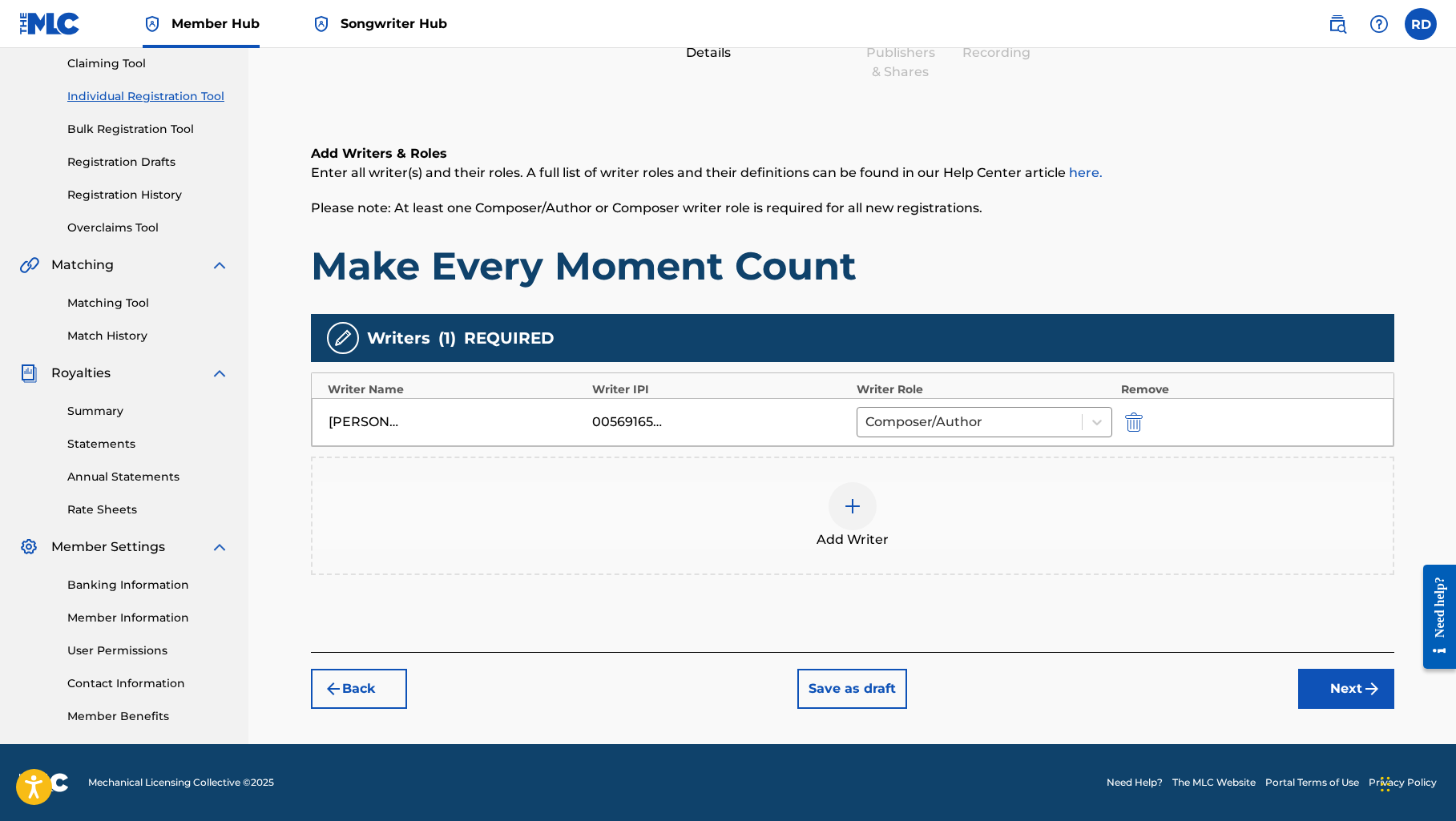
click at [856, 514] on img at bounding box center [853, 506] width 19 height 19
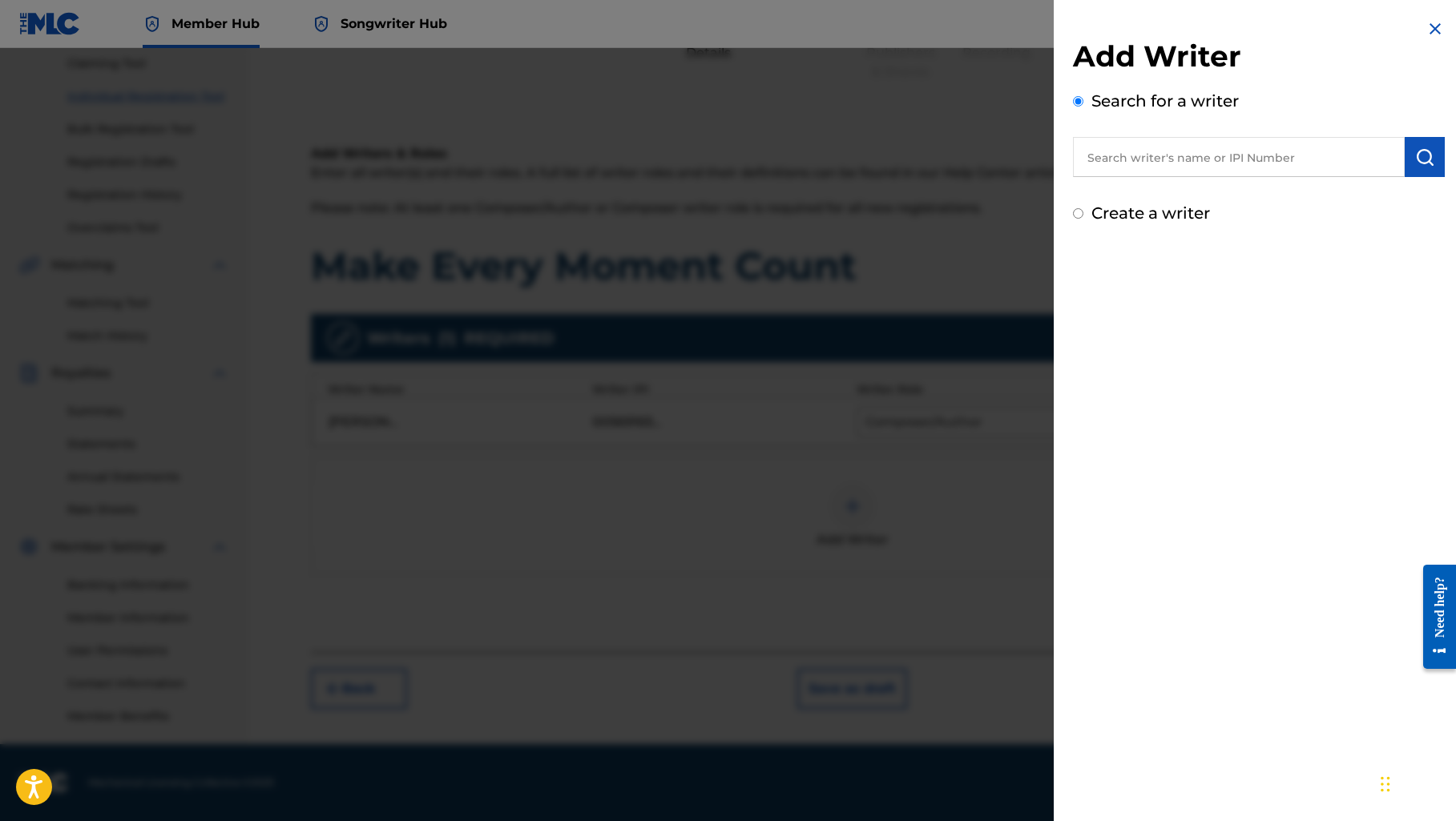
click at [1139, 157] on input "text" at bounding box center [1238, 157] width 331 height 40
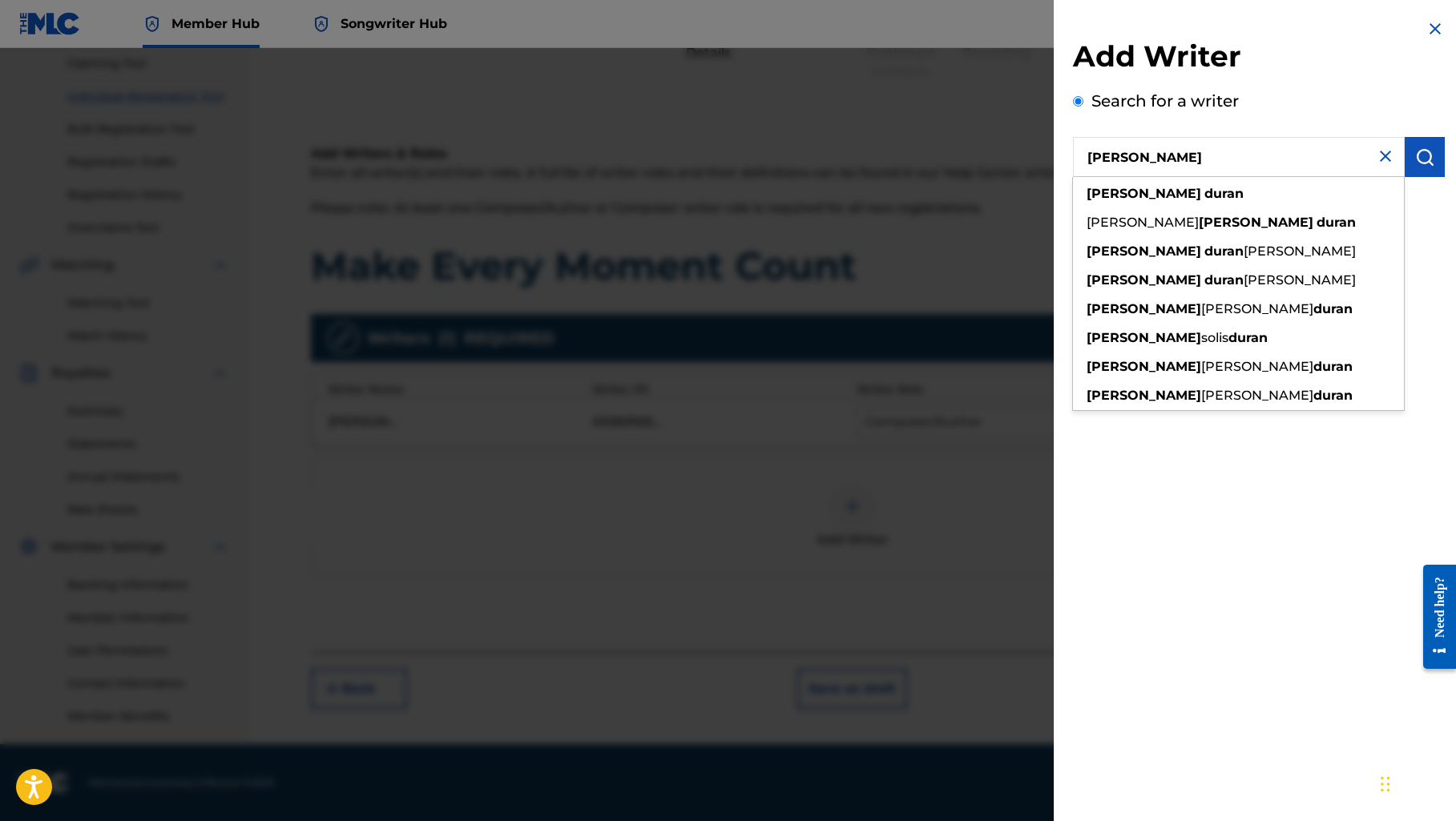
type input "[PERSON_NAME]"
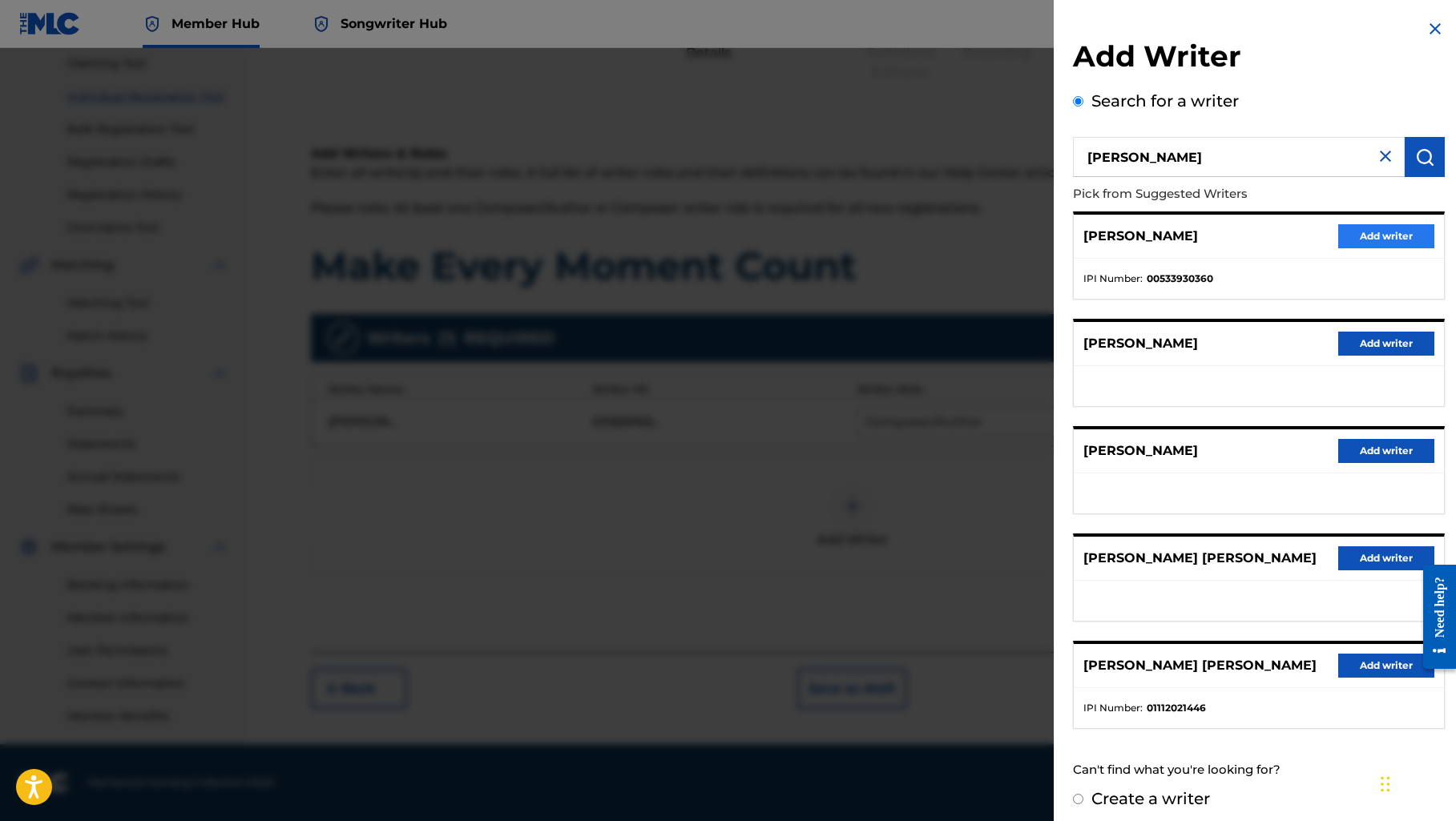
click at [1339, 236] on button "Add writer" at bounding box center [1386, 236] width 96 height 24
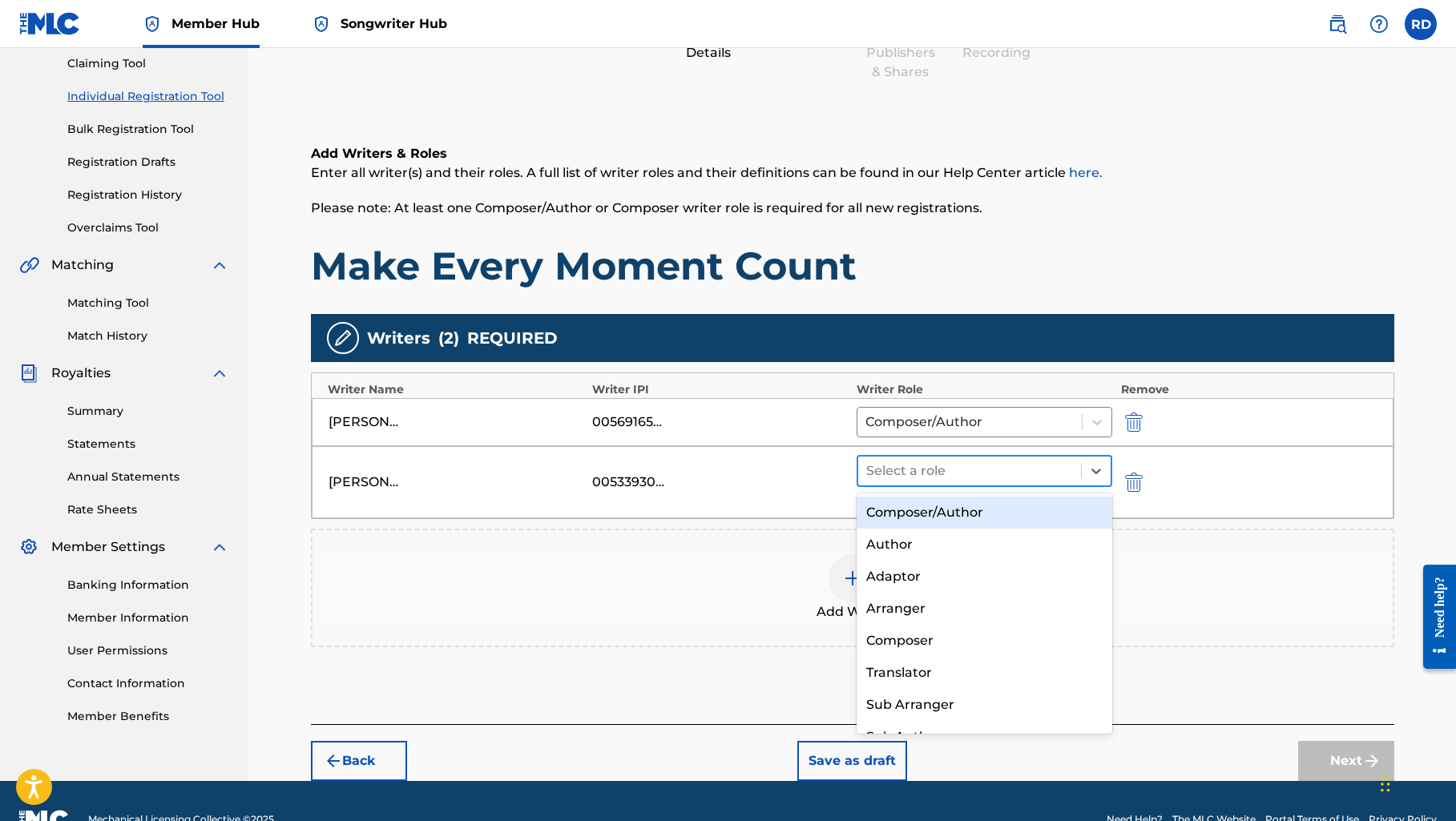
click at [1007, 475] on div at bounding box center [969, 471] width 207 height 23
click at [996, 516] on div "Composer/Author" at bounding box center [984, 512] width 256 height 32
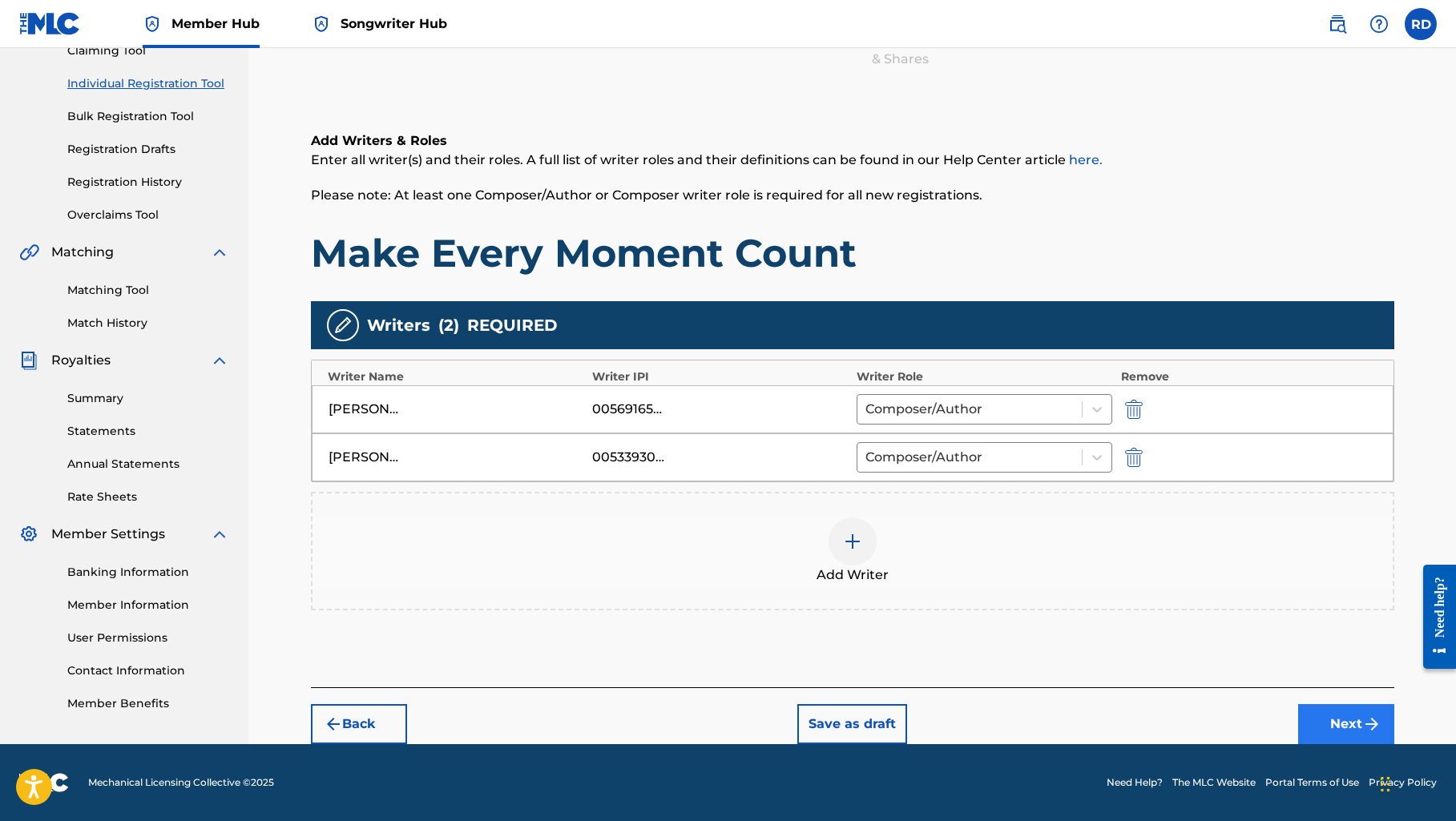
click at [1373, 727] on img "submit" at bounding box center [1371, 724] width 19 height 19
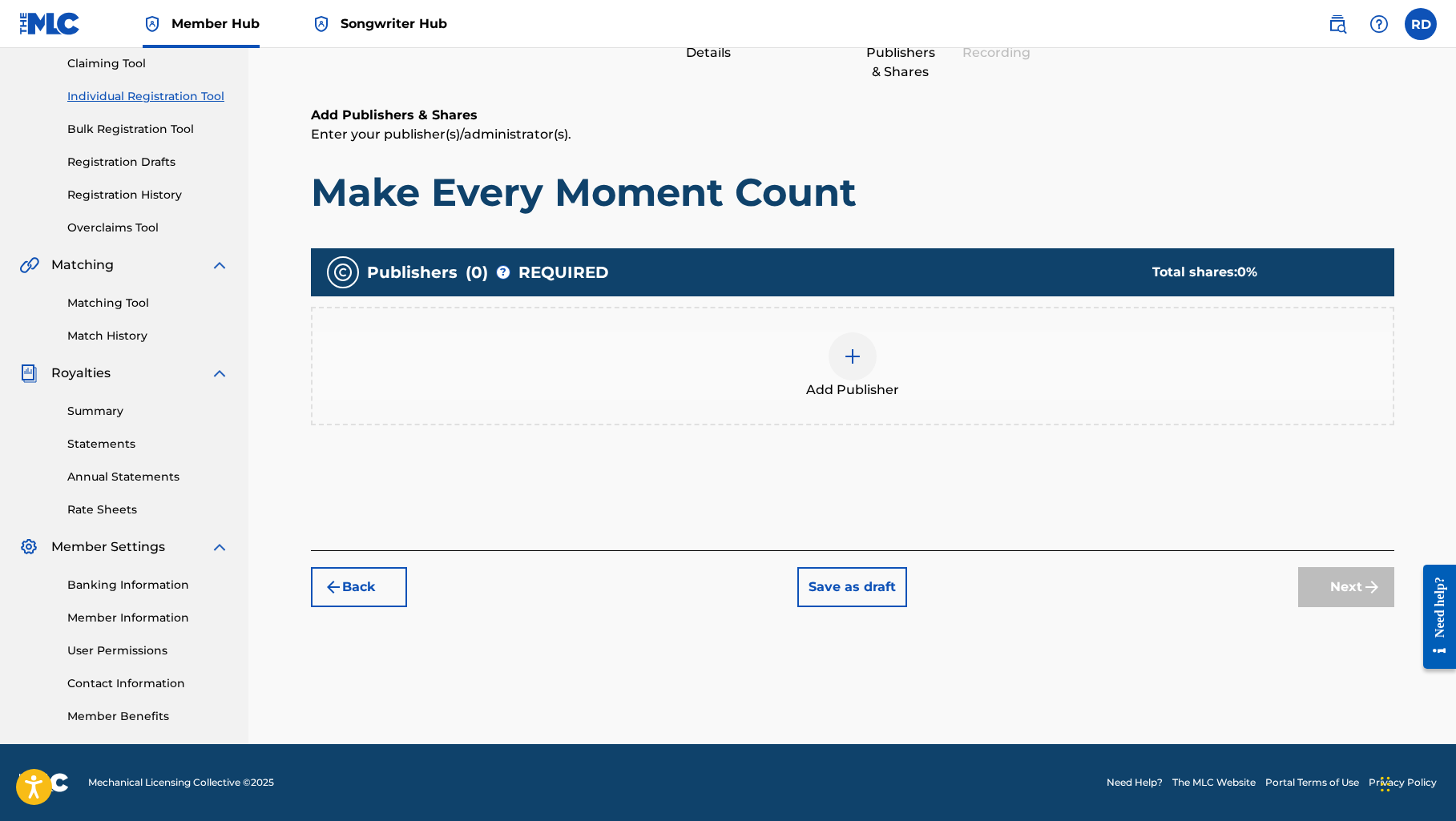
click at [864, 362] on div at bounding box center [852, 356] width 48 height 48
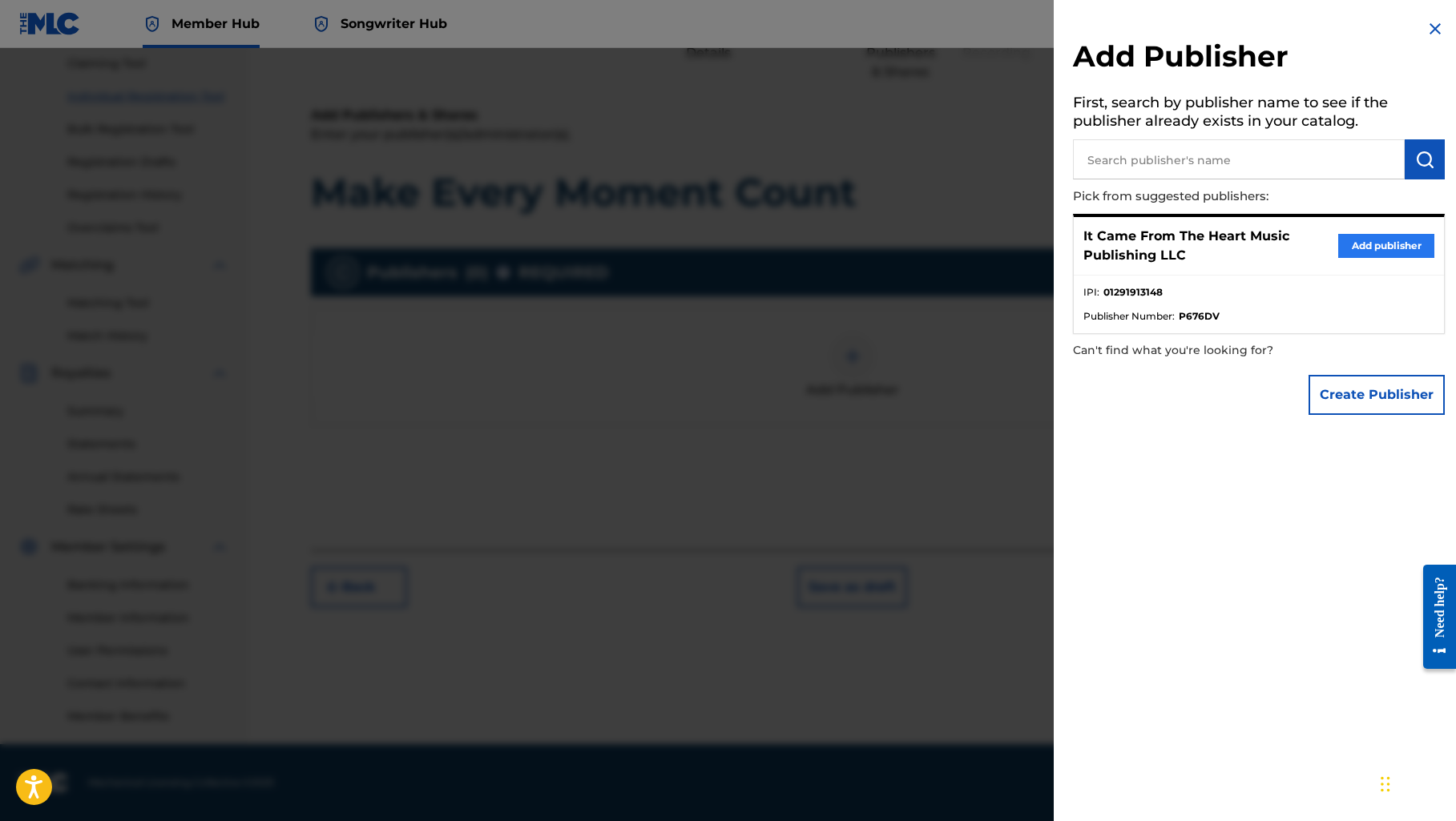
click at [1371, 240] on button "Add publisher" at bounding box center [1386, 245] width 96 height 24
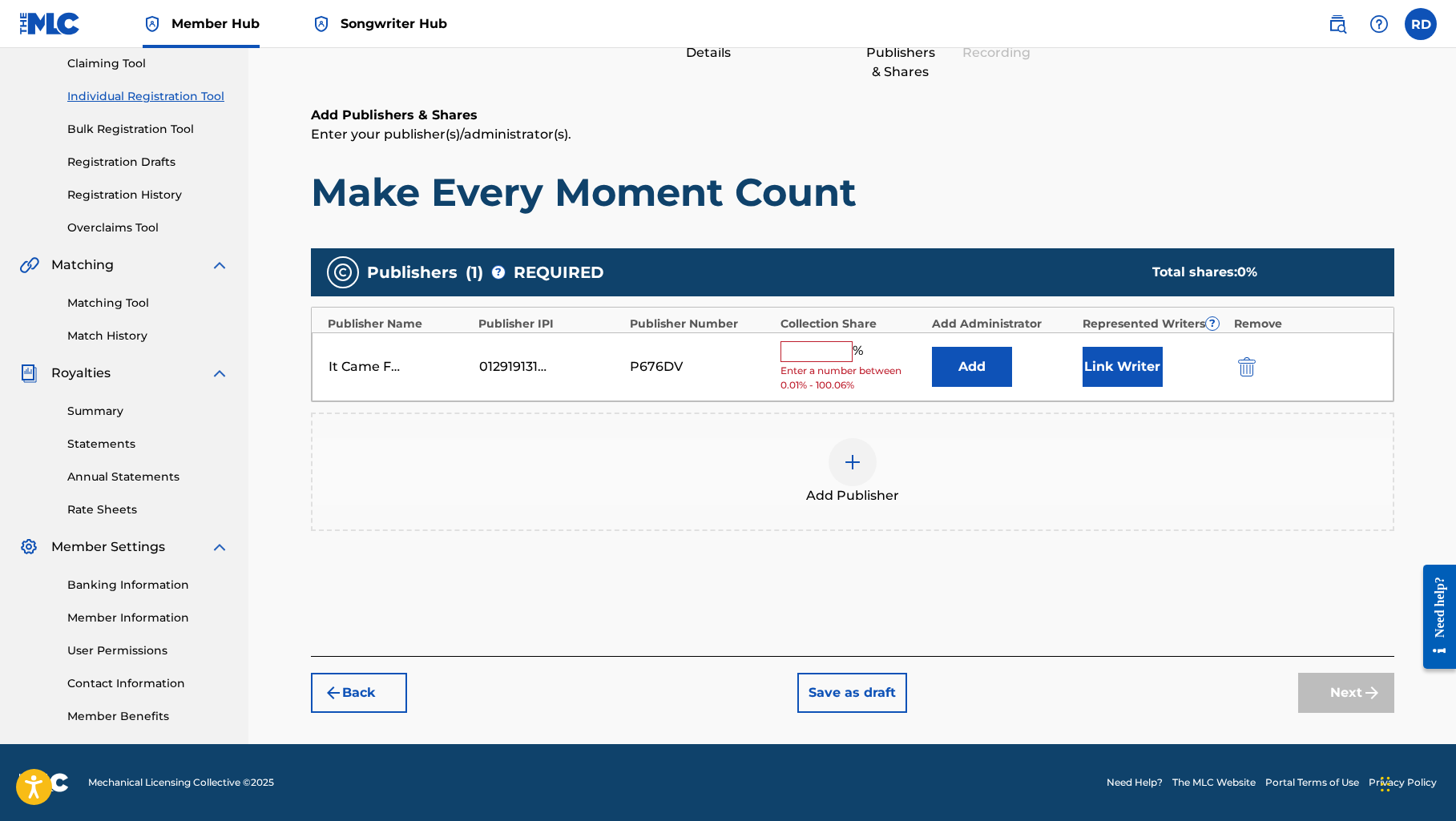
click at [825, 344] on input "text" at bounding box center [816, 351] width 72 height 21
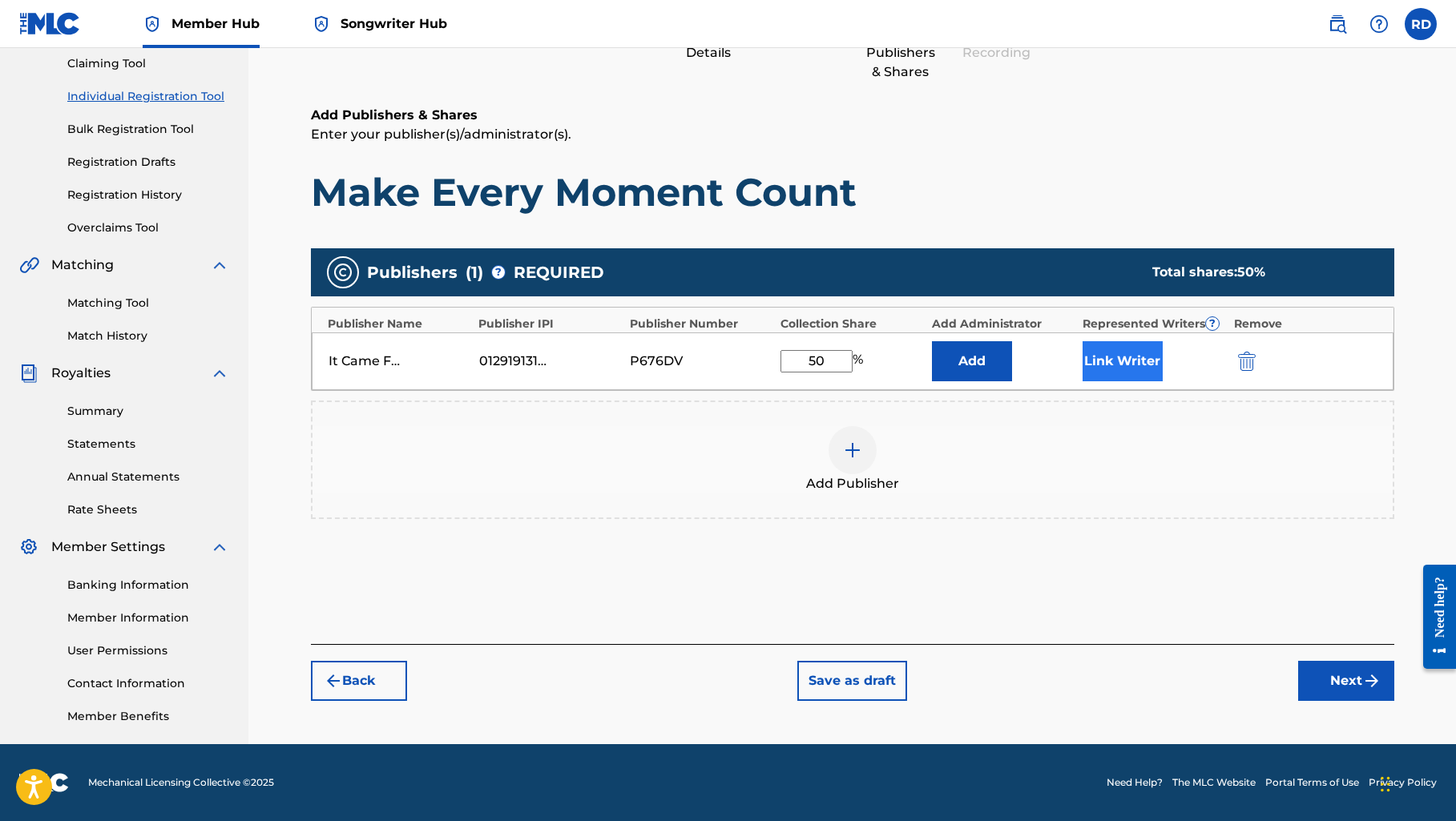
type input "50"
click at [1104, 370] on button "Link Writer" at bounding box center [1123, 361] width 80 height 40
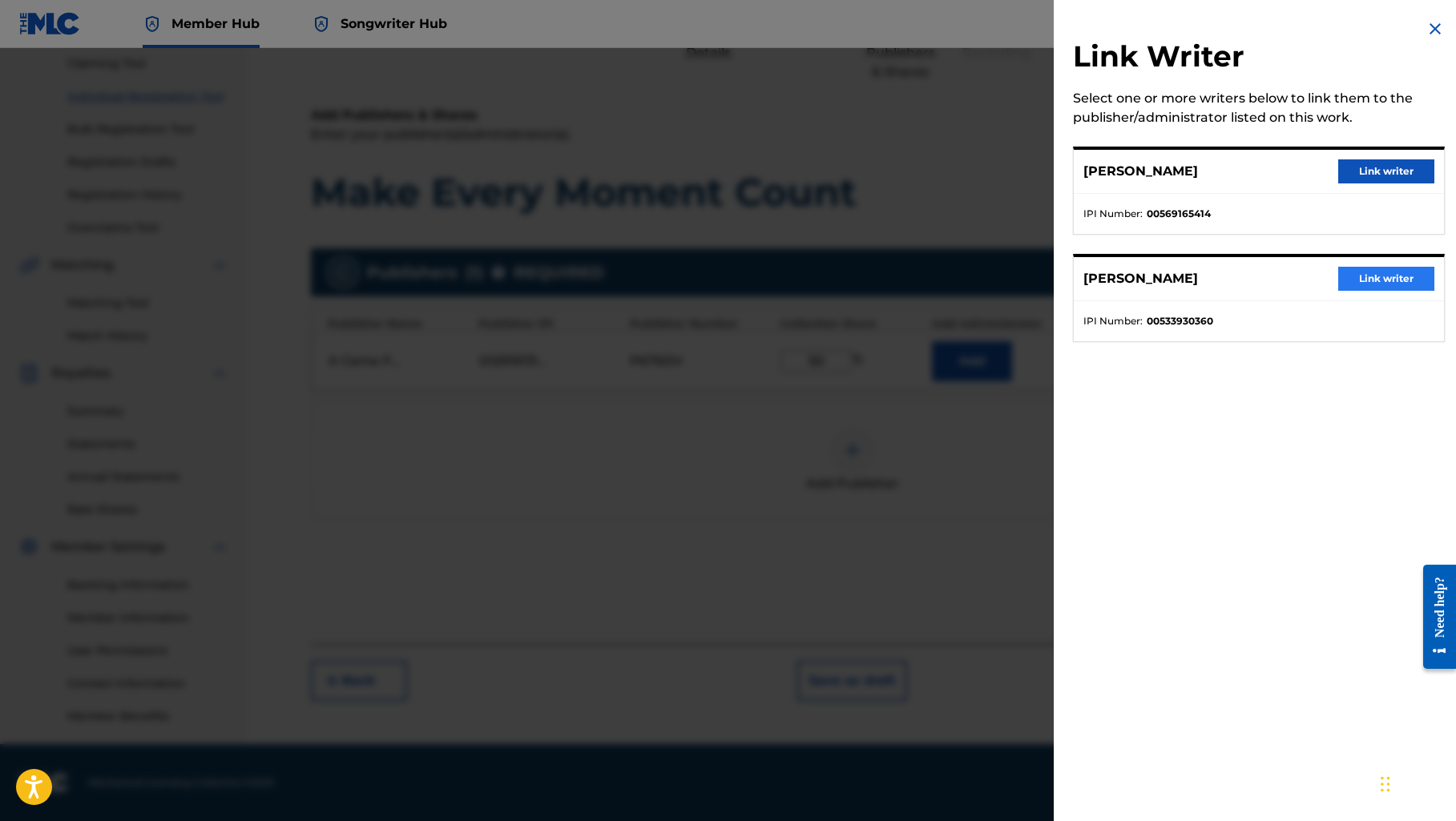
click at [1378, 274] on button "Link writer" at bounding box center [1386, 278] width 96 height 24
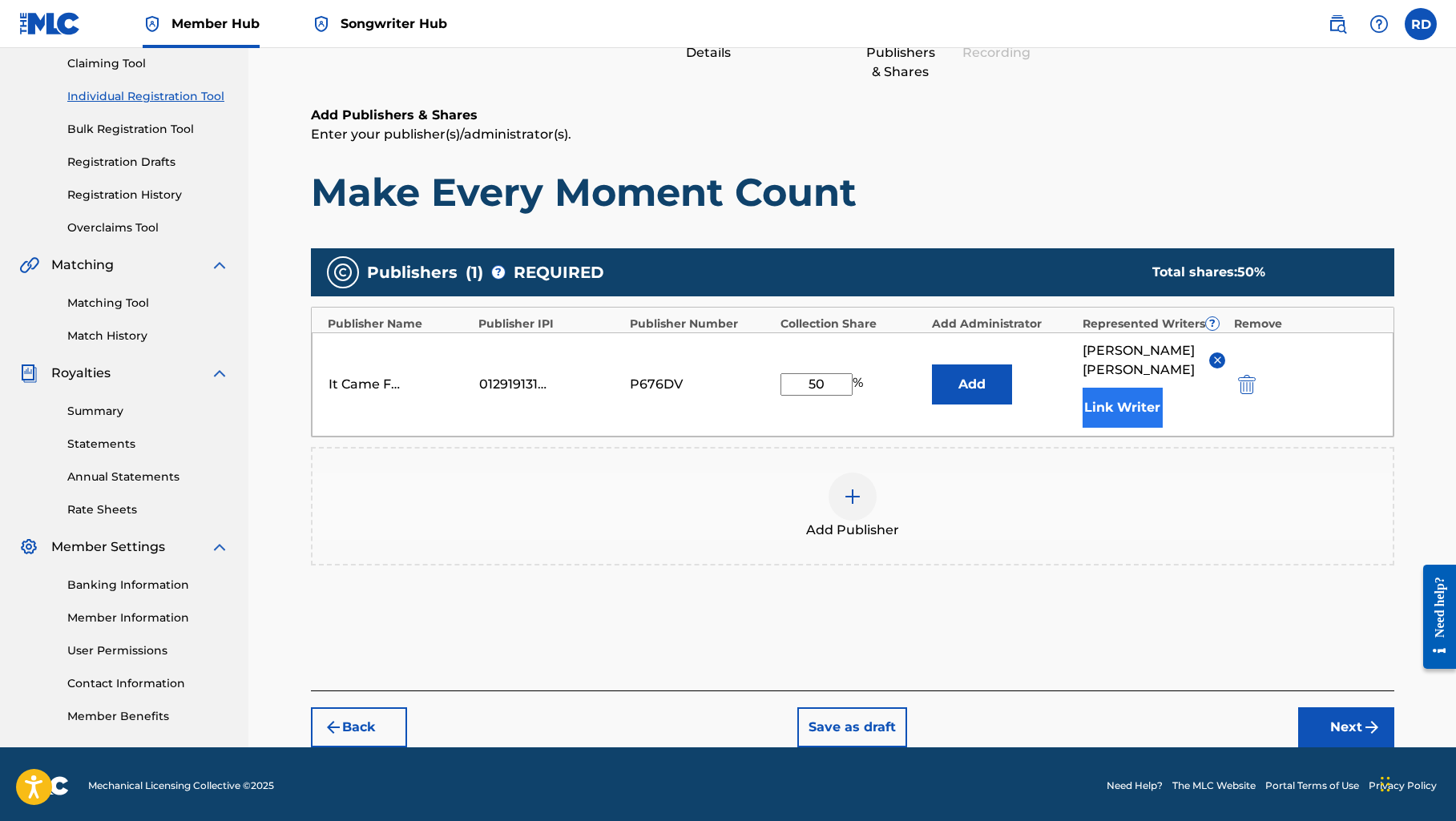
click at [1118, 396] on button "Link Writer" at bounding box center [1123, 407] width 80 height 40
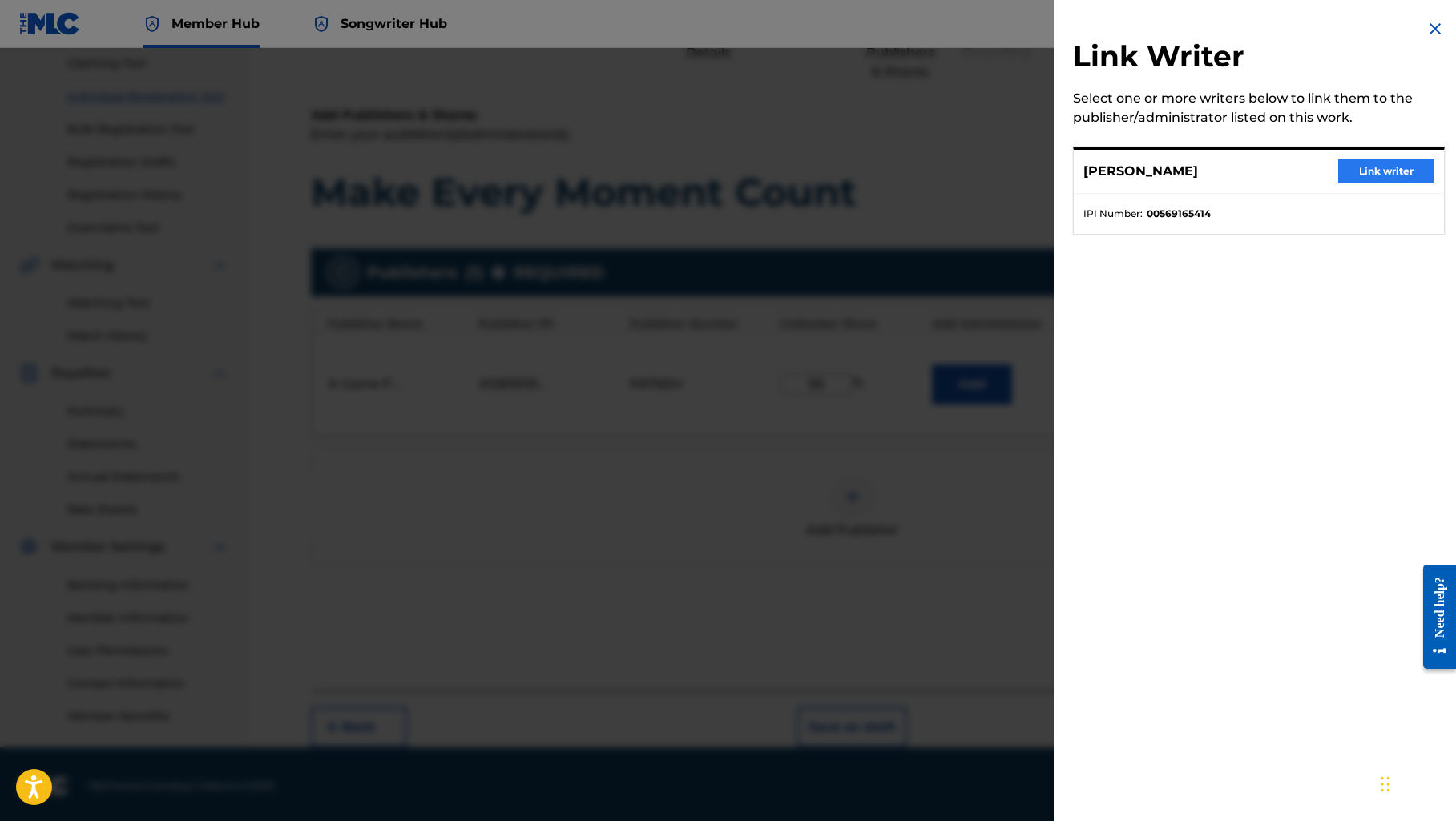
click at [1380, 171] on button "Link writer" at bounding box center [1386, 170] width 96 height 24
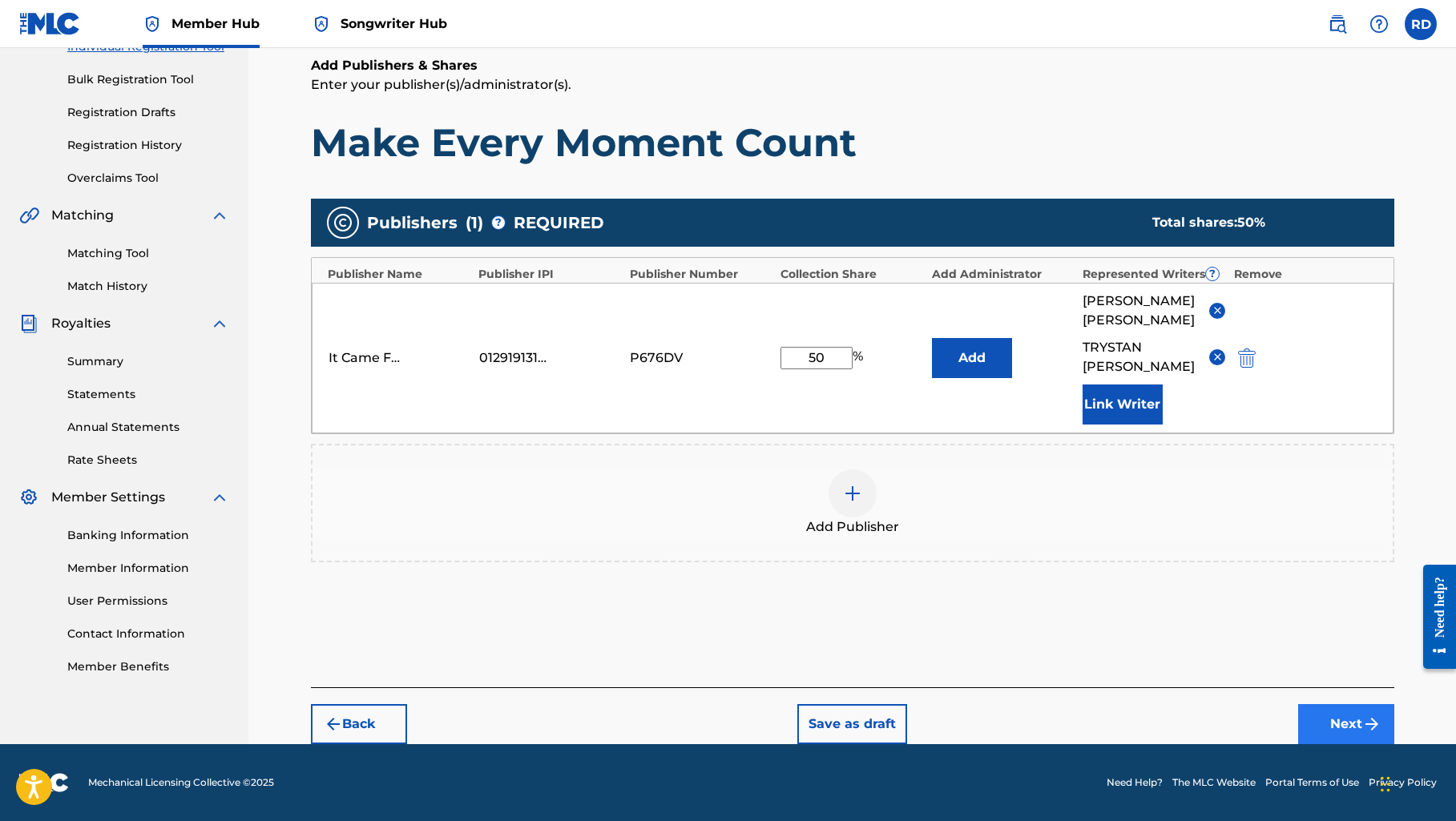
click at [1315, 711] on button "Next" at bounding box center [1346, 724] width 96 height 40
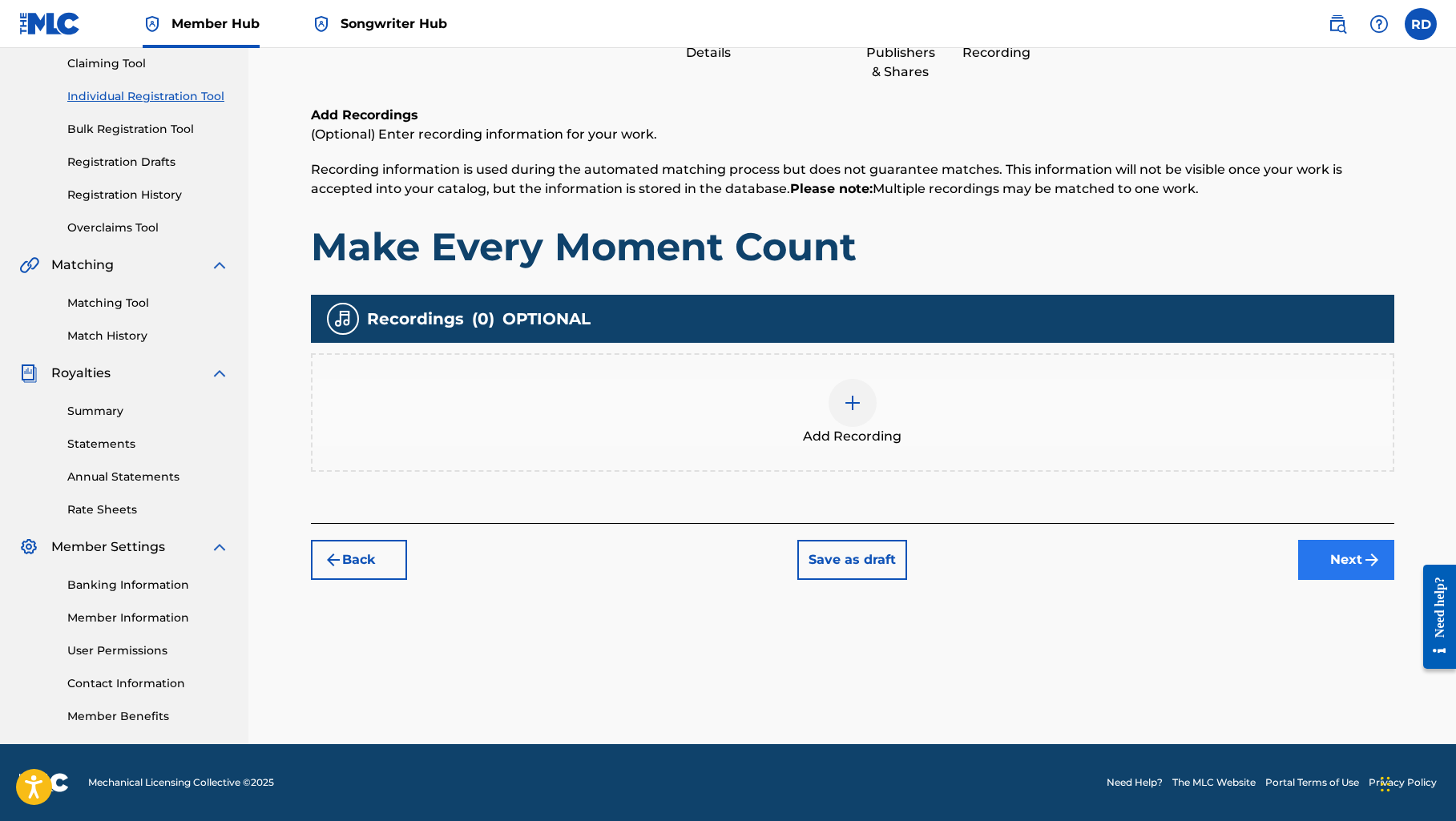
click at [1325, 557] on button "Next" at bounding box center [1346, 560] width 96 height 40
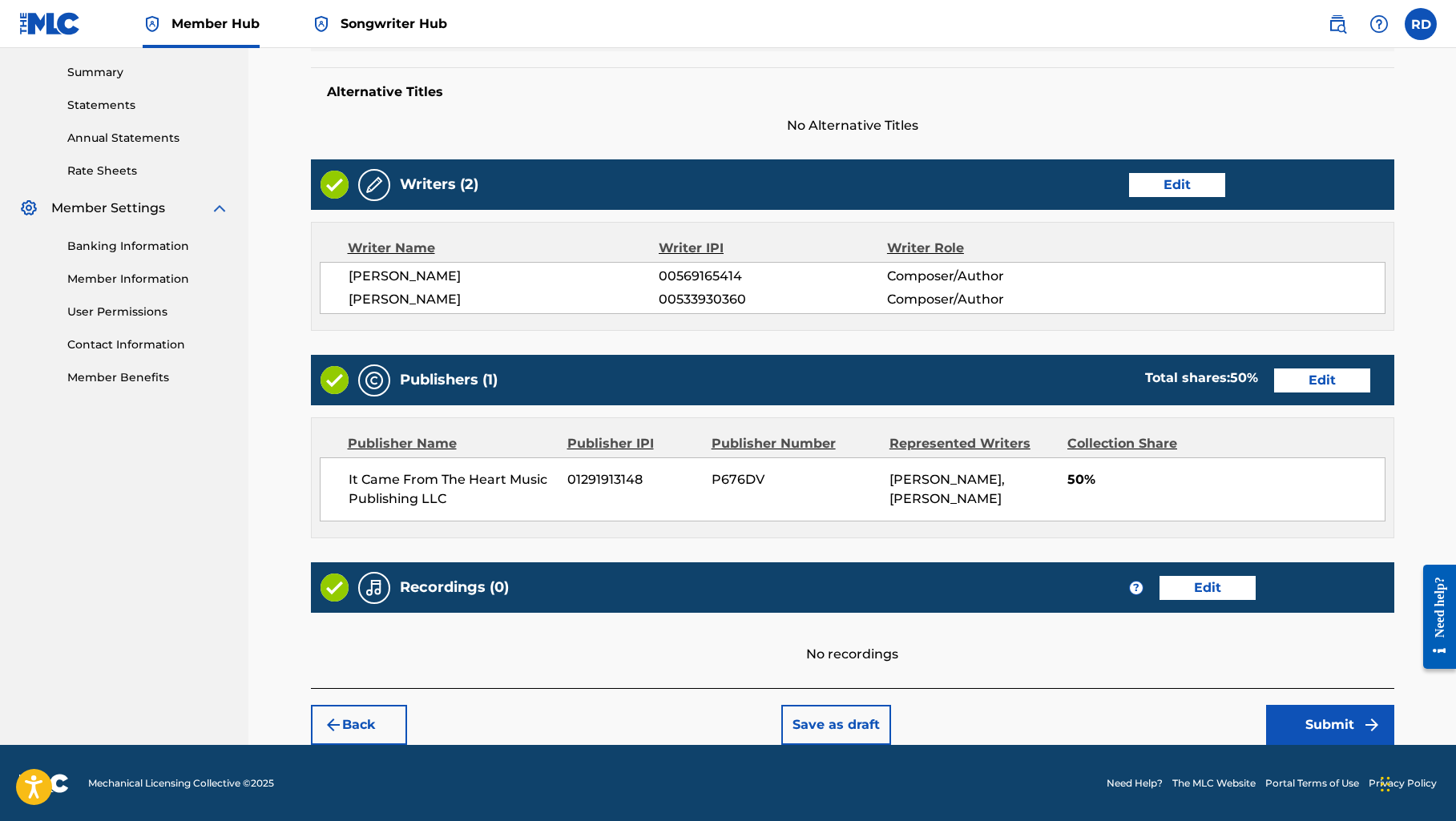
scroll to position [511, 0]
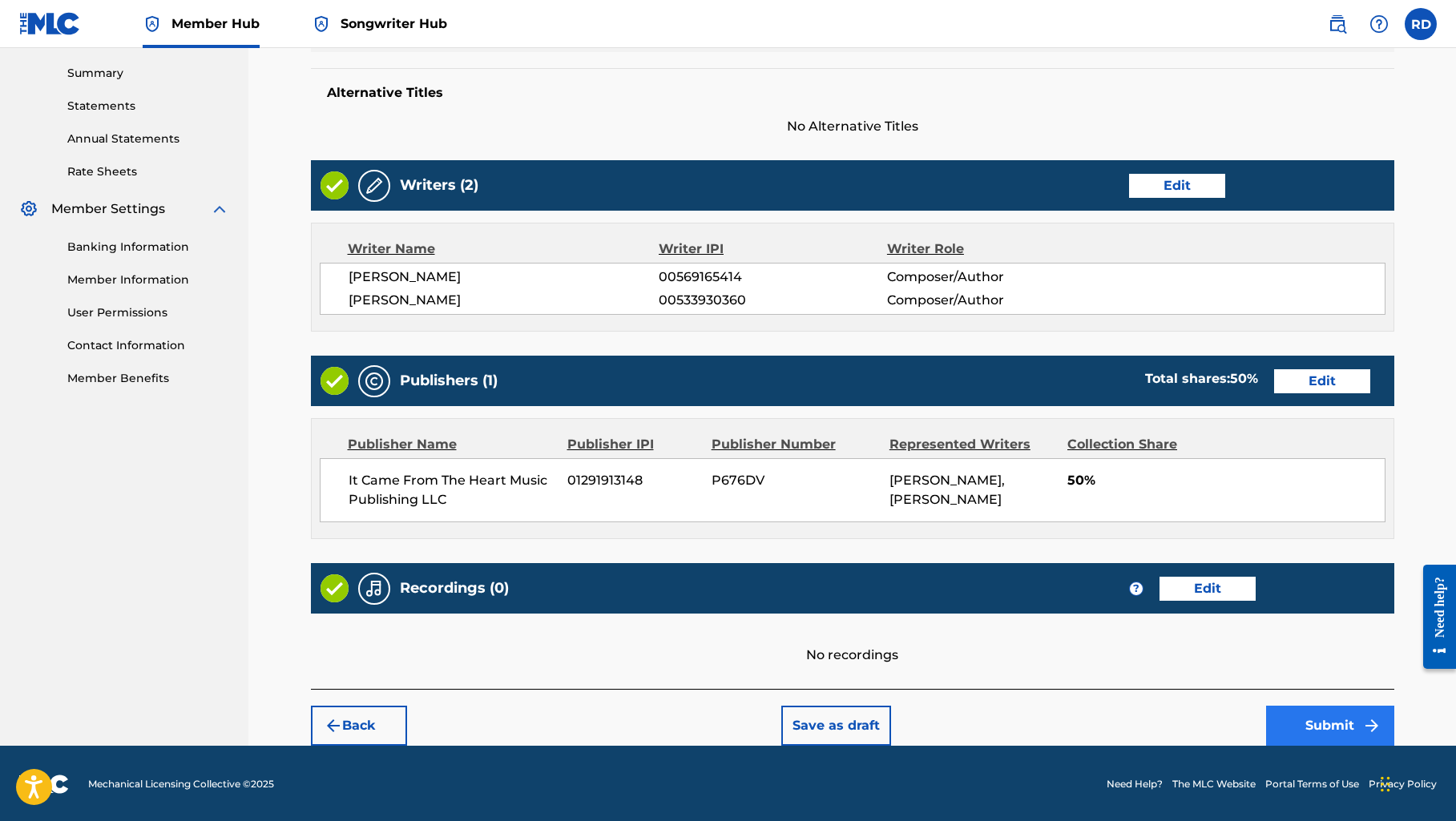
click at [1336, 720] on button "Submit" at bounding box center [1329, 726] width 129 height 40
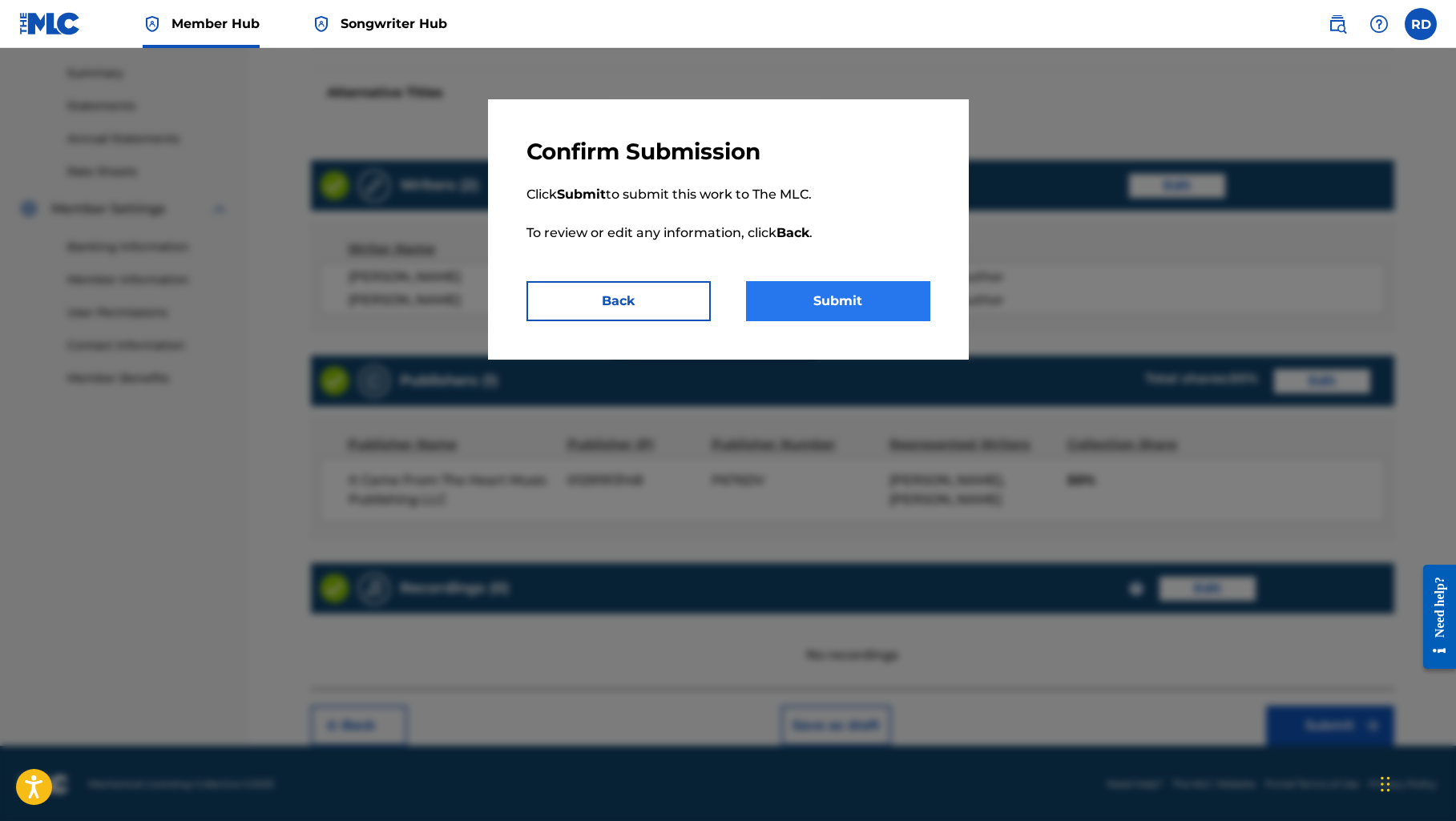
click at [872, 306] on button "Submit" at bounding box center [838, 302] width 185 height 40
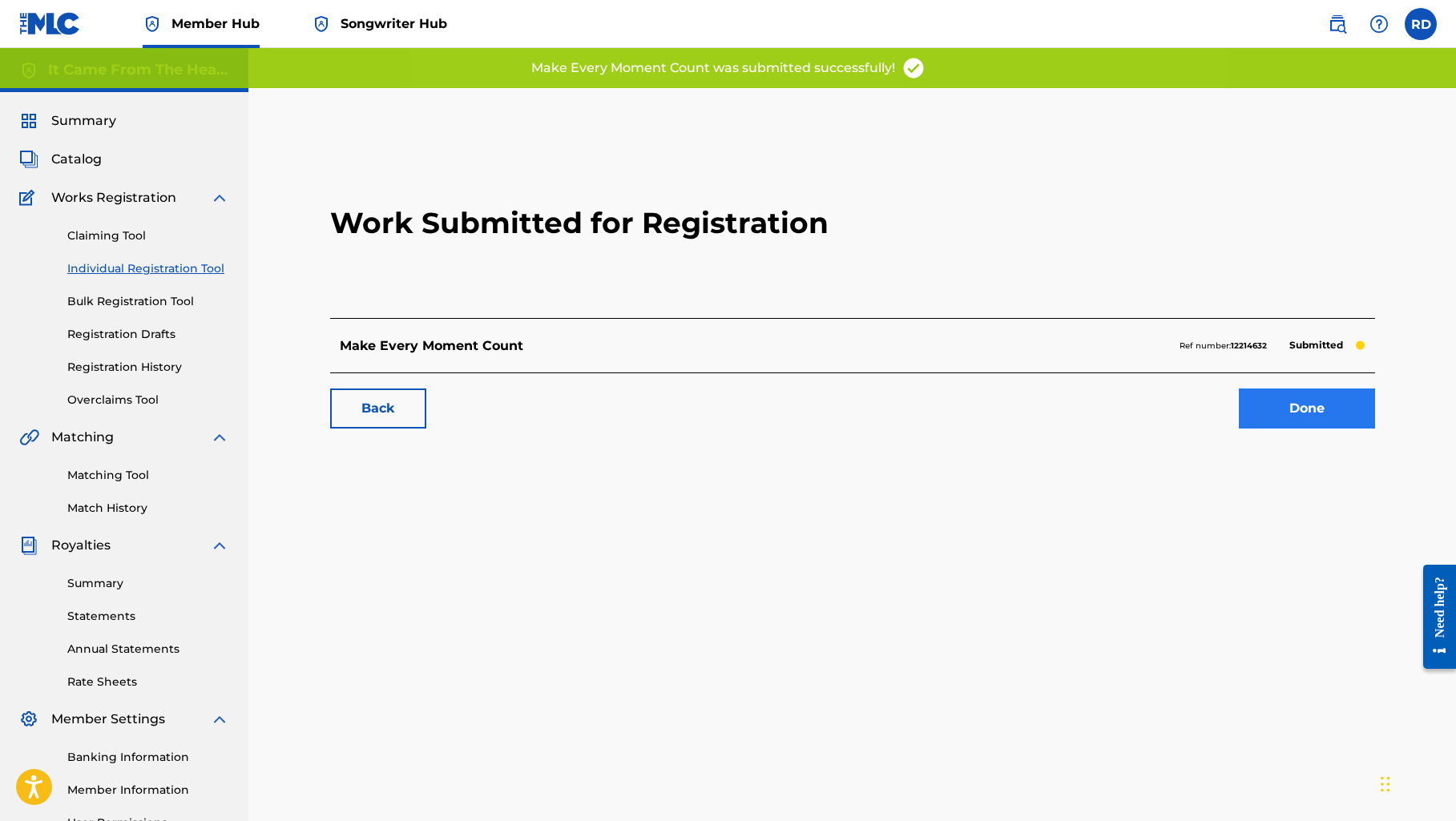
click at [1282, 402] on link "Done" at bounding box center [1306, 408] width 136 height 40
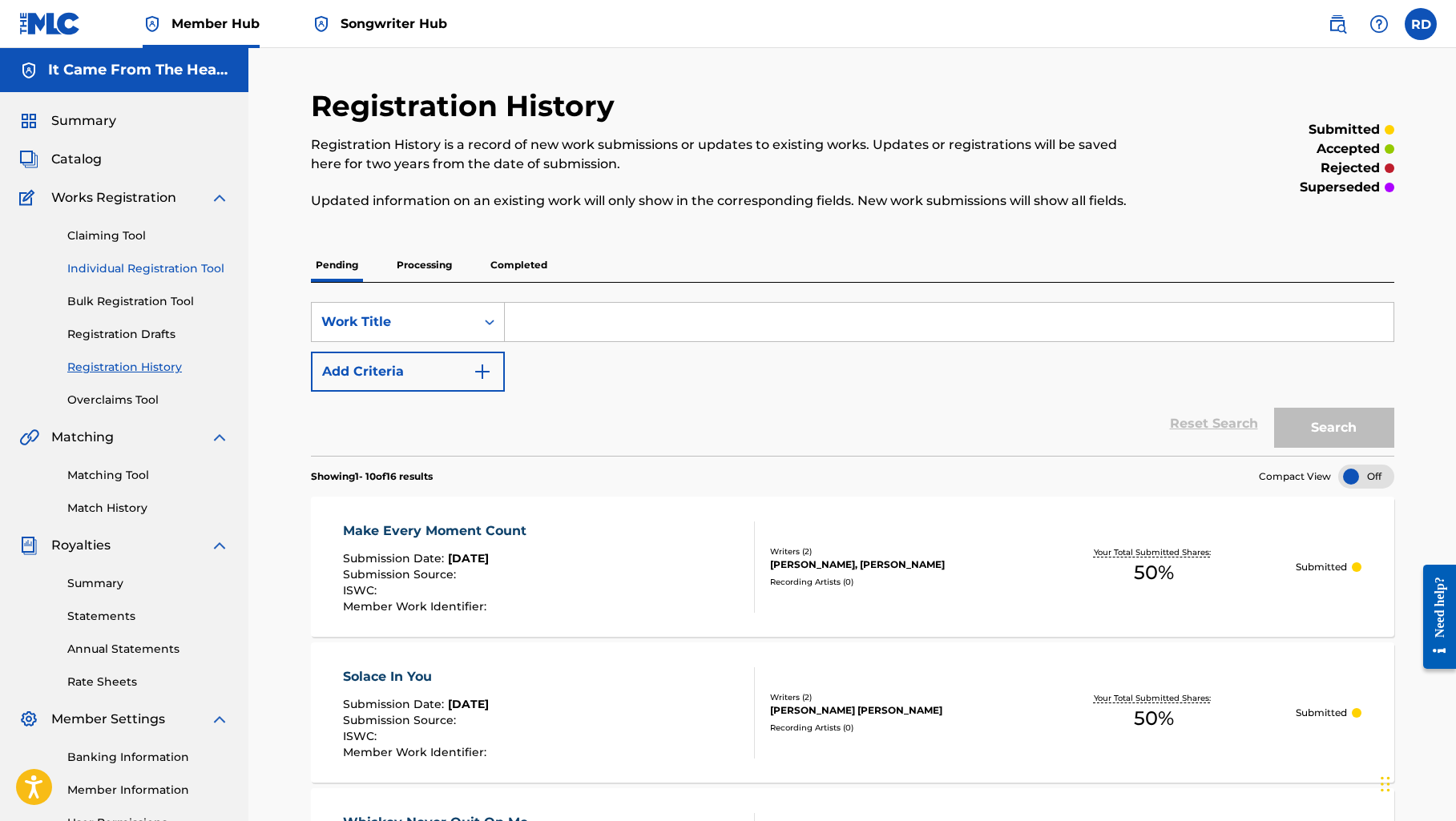
click at [113, 264] on link "Individual Registration Tool" at bounding box center [148, 268] width 162 height 17
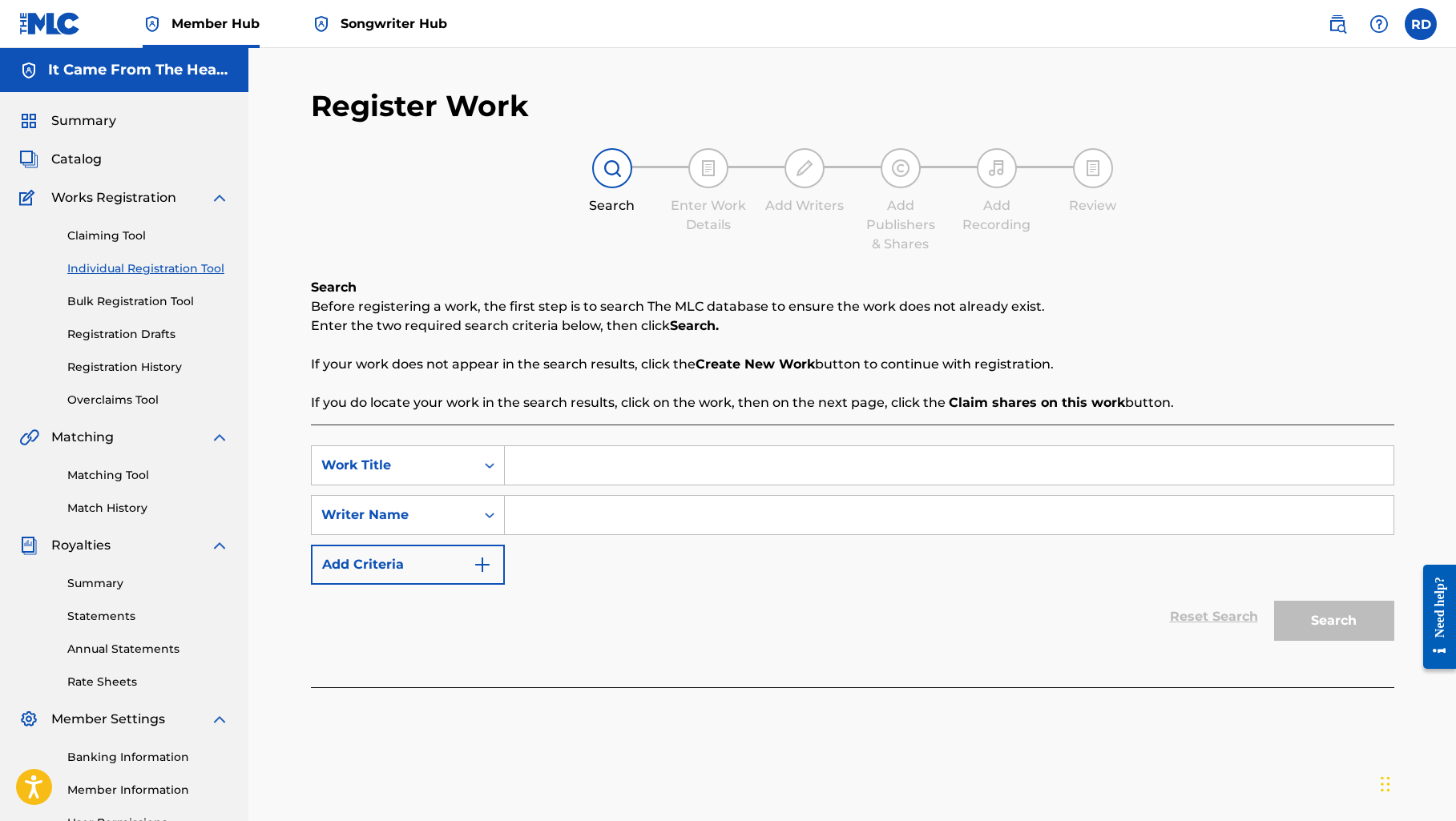
click at [601, 469] on input "Search Form" at bounding box center [949, 465] width 888 height 38
type input "A Sucker For Sorrow"
click at [590, 518] on input "Search Form" at bounding box center [949, 515] width 888 height 38
type input "[PERSON_NAME]"
click at [1314, 612] on button "Search" at bounding box center [1334, 621] width 120 height 40
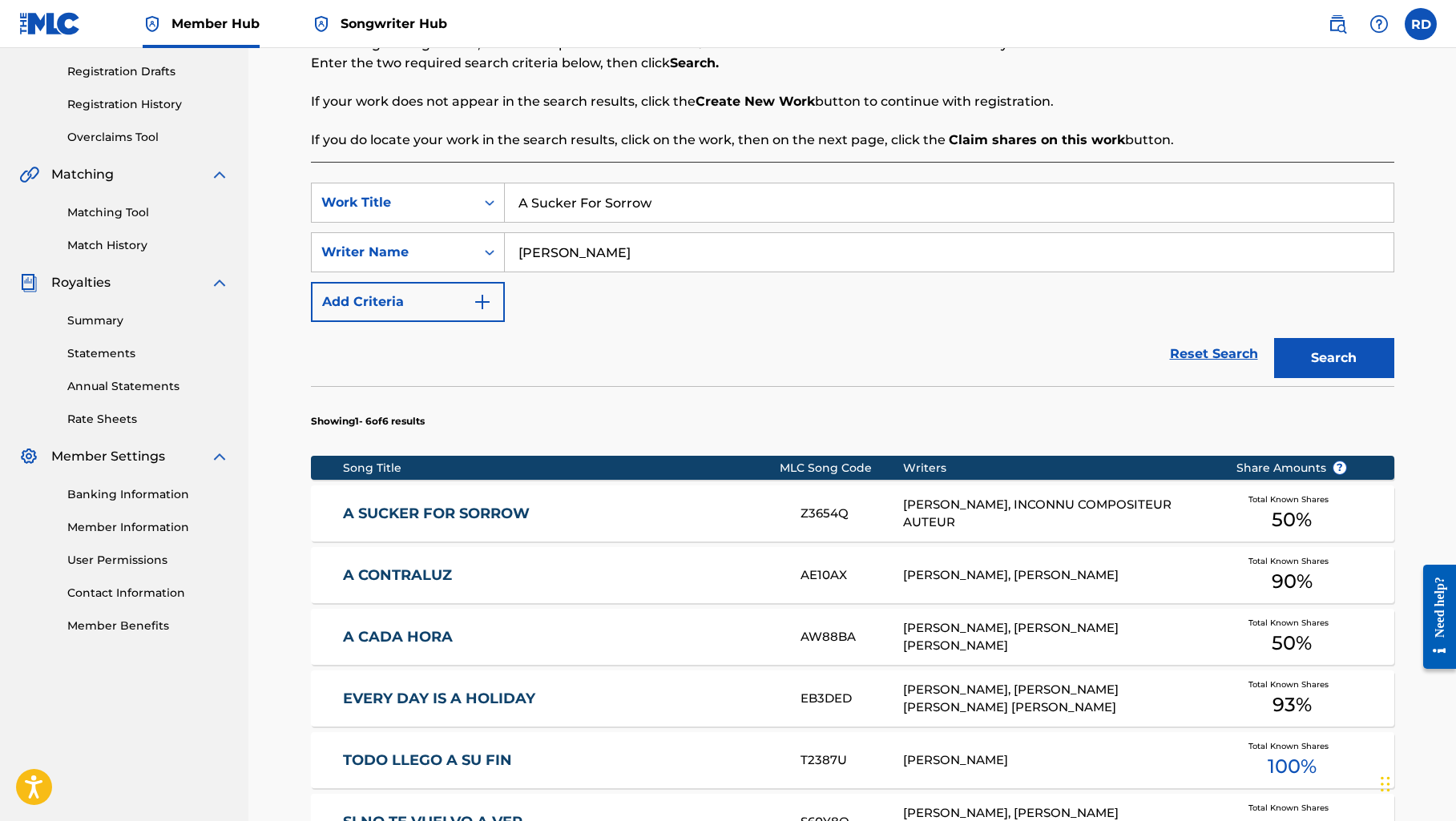
scroll to position [264, 0]
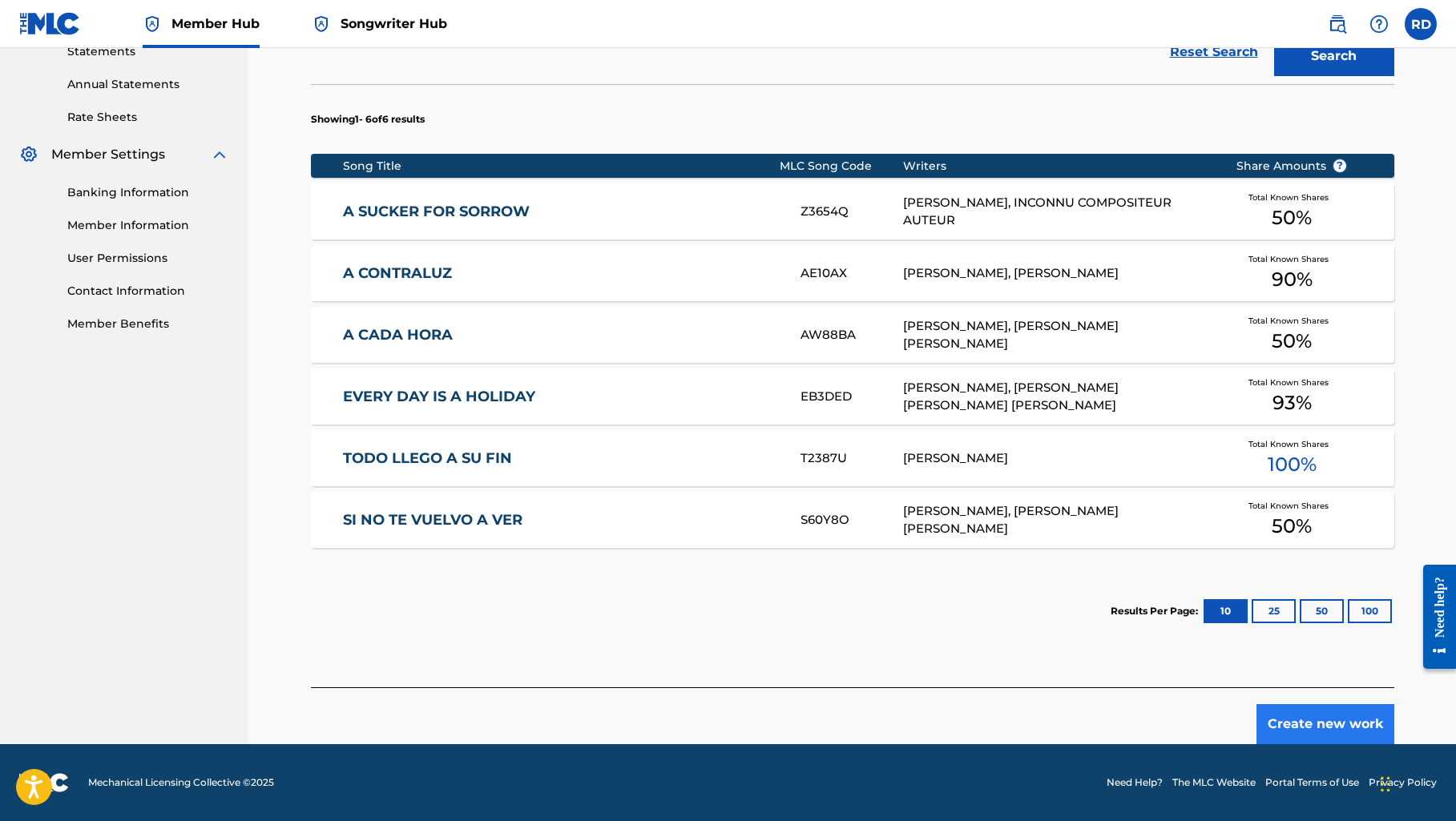
click at [1347, 716] on button "Create new work" at bounding box center [1325, 724] width 138 height 40
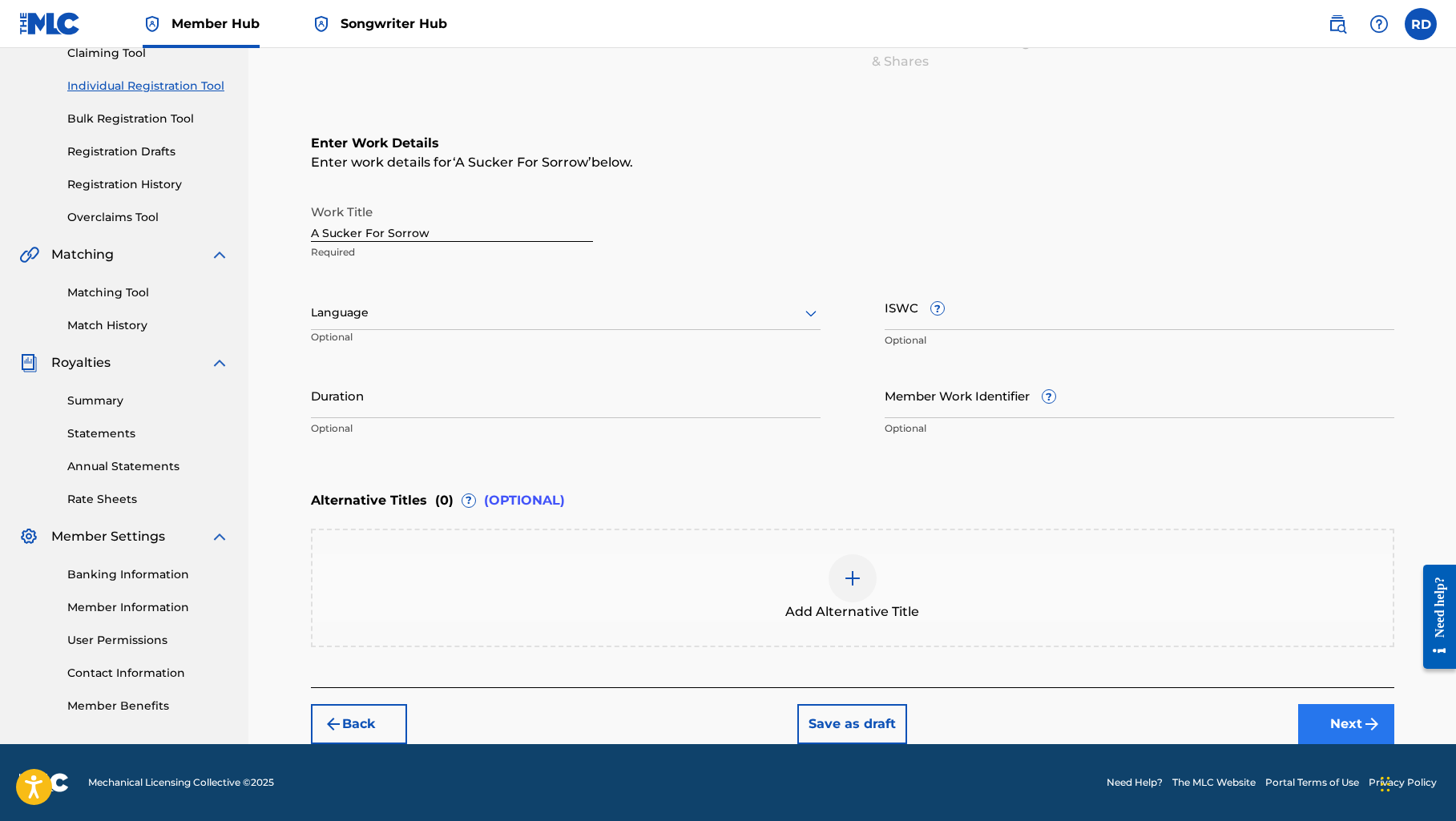
click at [1362, 720] on img "submit" at bounding box center [1371, 724] width 19 height 19
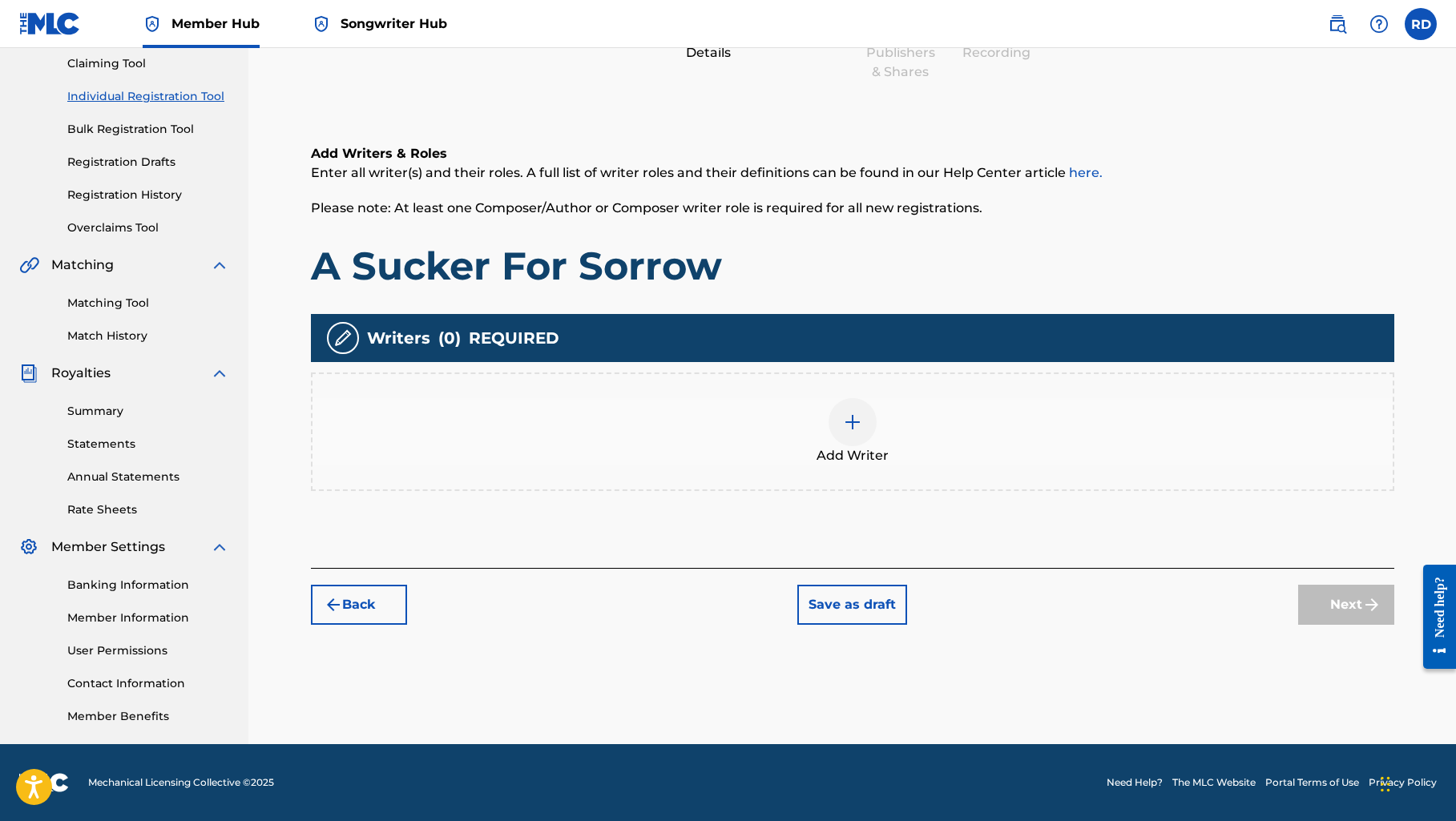
scroll to position [172, 0]
click at [848, 415] on img at bounding box center [853, 422] width 19 height 19
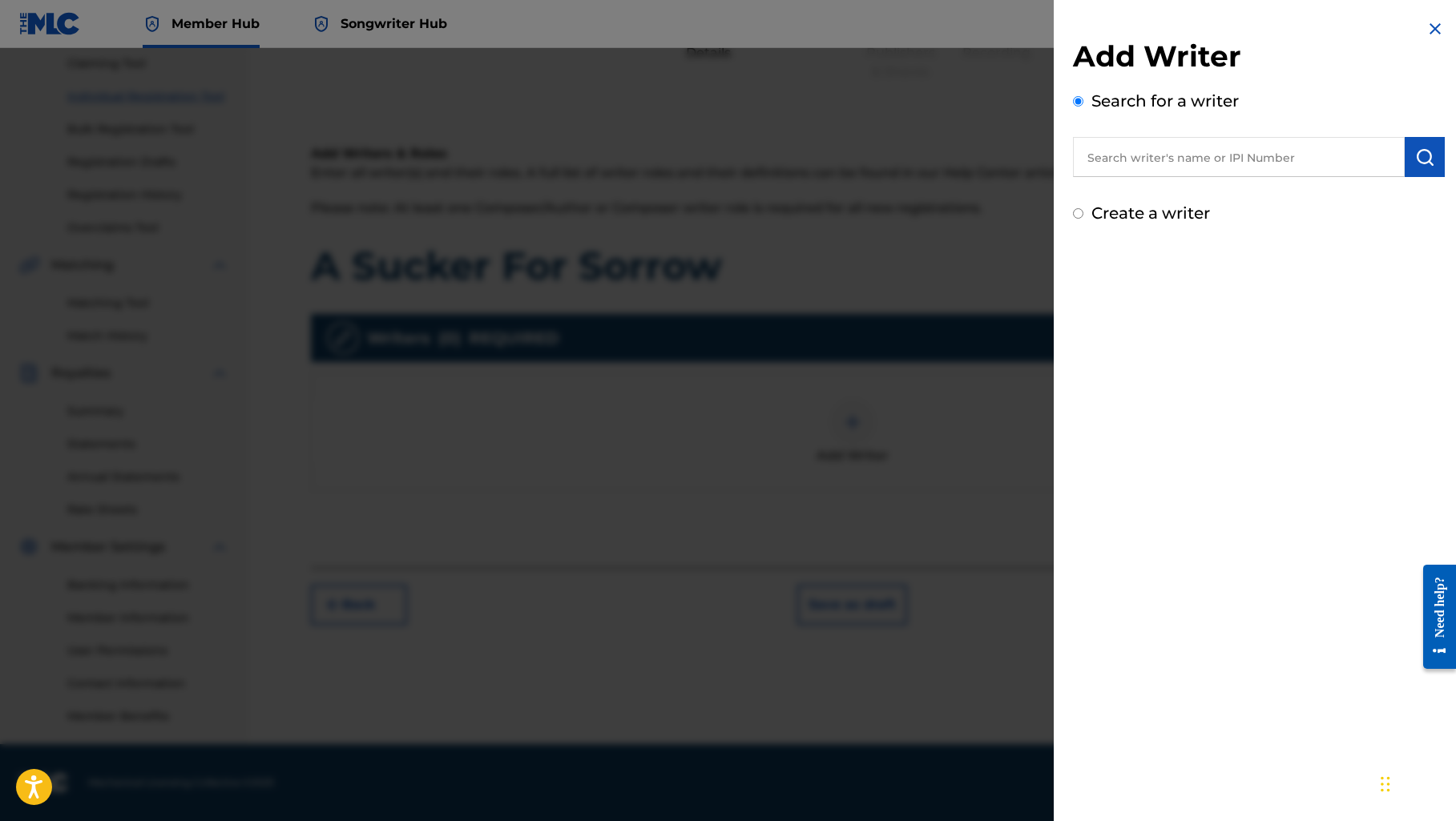
click at [1167, 141] on input "text" at bounding box center [1238, 157] width 331 height 40
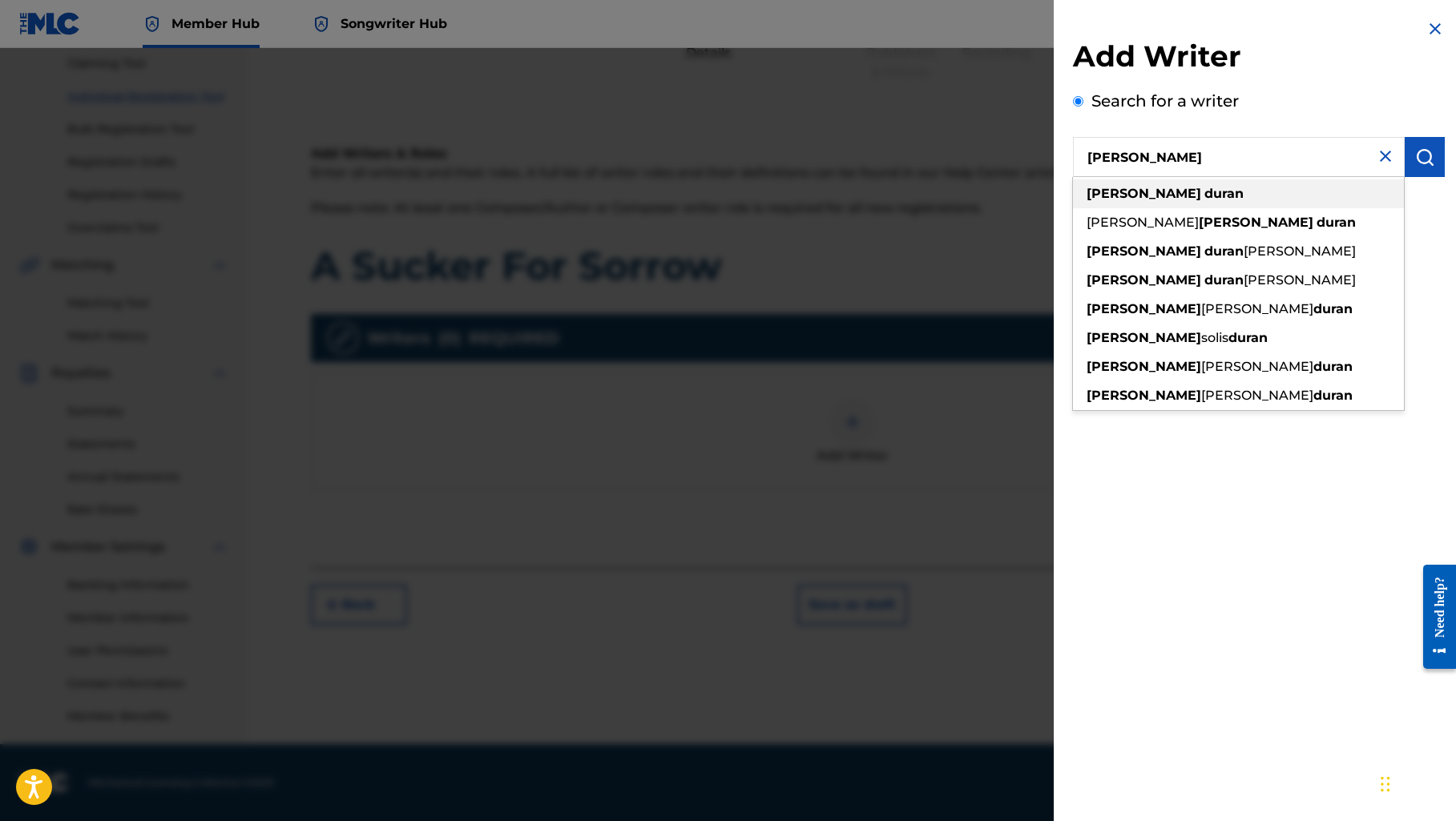
click at [1182, 194] on div "[PERSON_NAME]" at bounding box center [1238, 193] width 331 height 29
type input "[PERSON_NAME]"
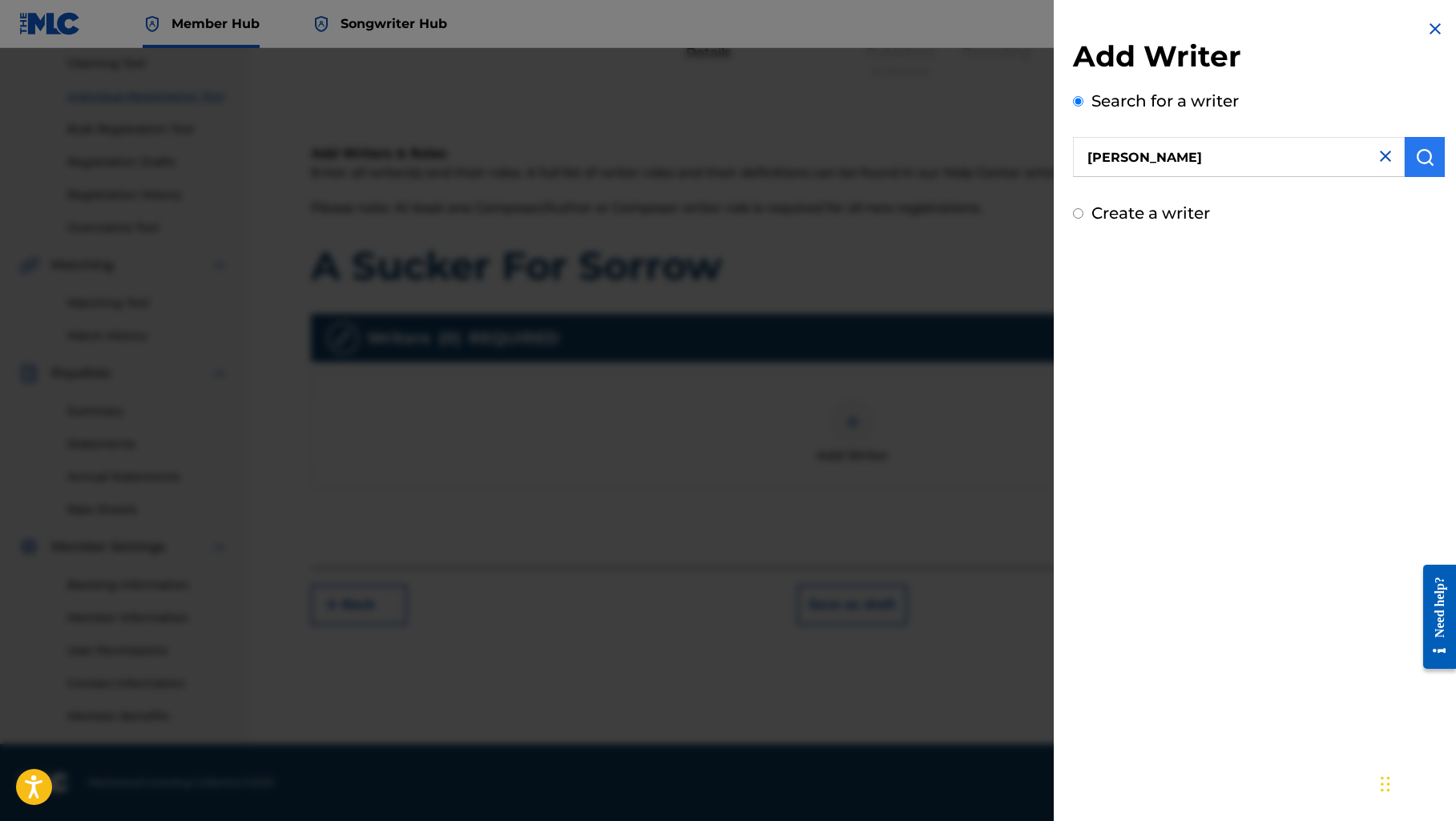
click at [1432, 156] on button "submit" at bounding box center [1425, 157] width 40 height 40
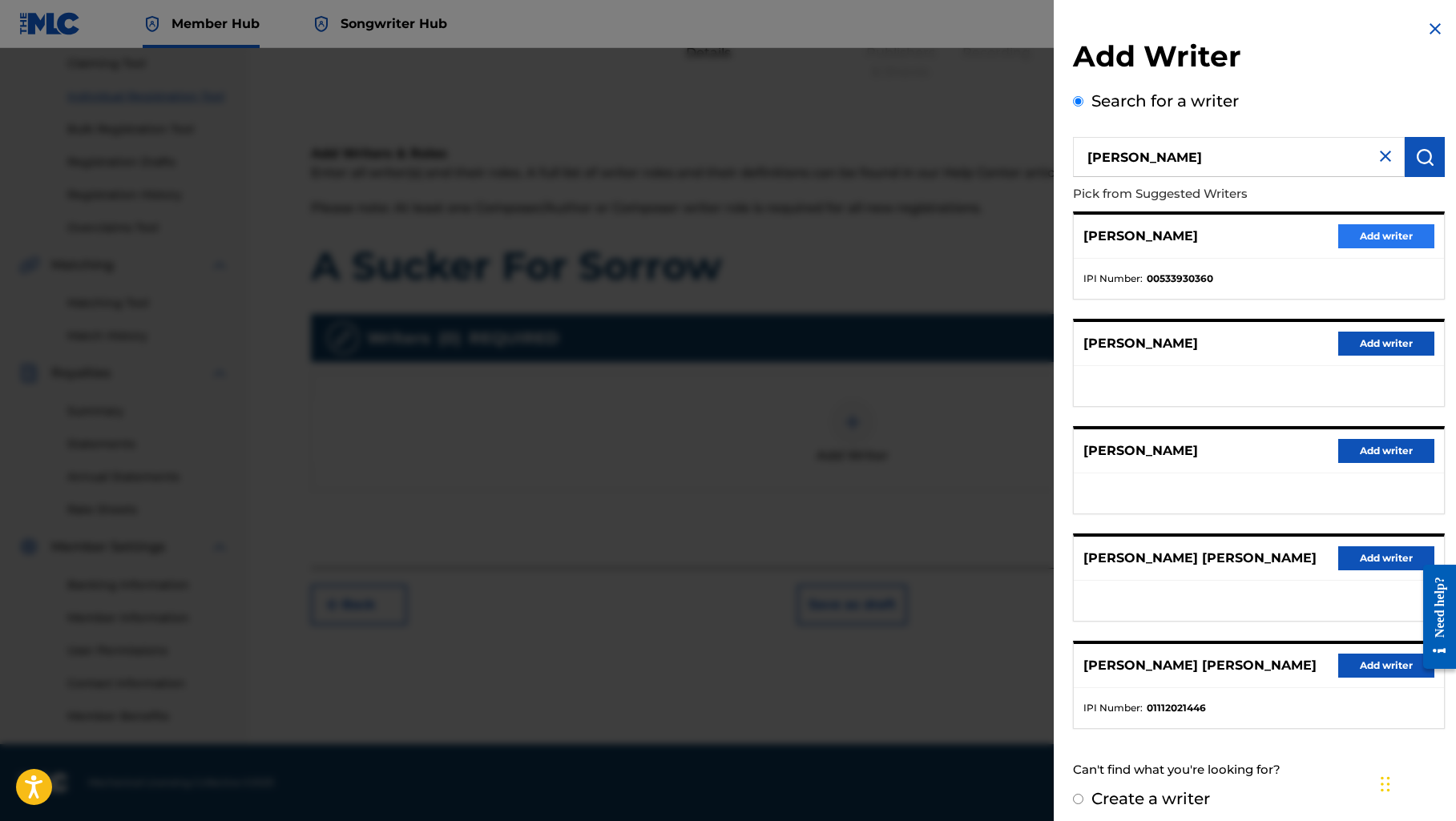
click at [1355, 231] on button "Add writer" at bounding box center [1386, 236] width 96 height 24
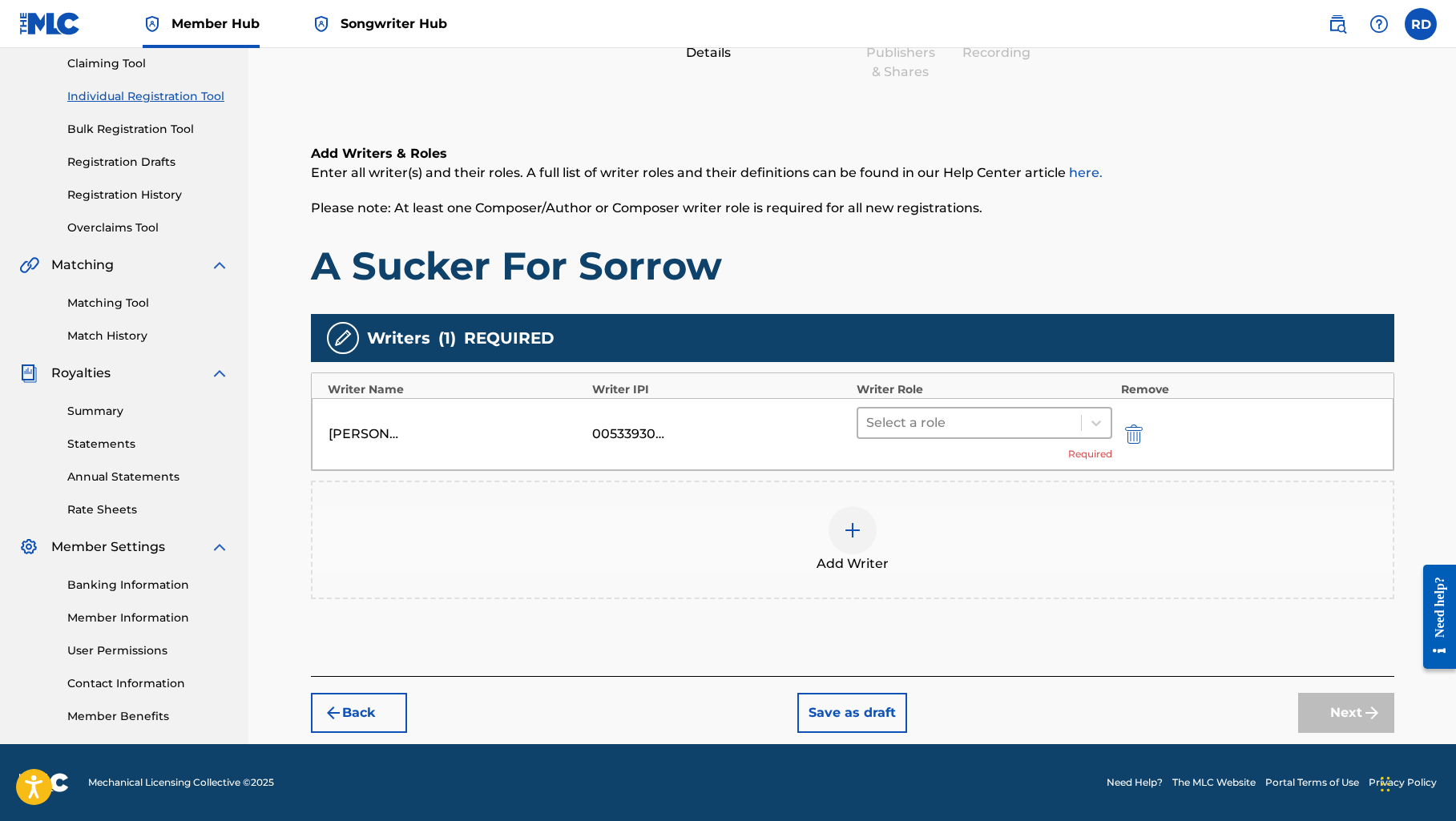
click at [1028, 416] on div at bounding box center [969, 423] width 207 height 23
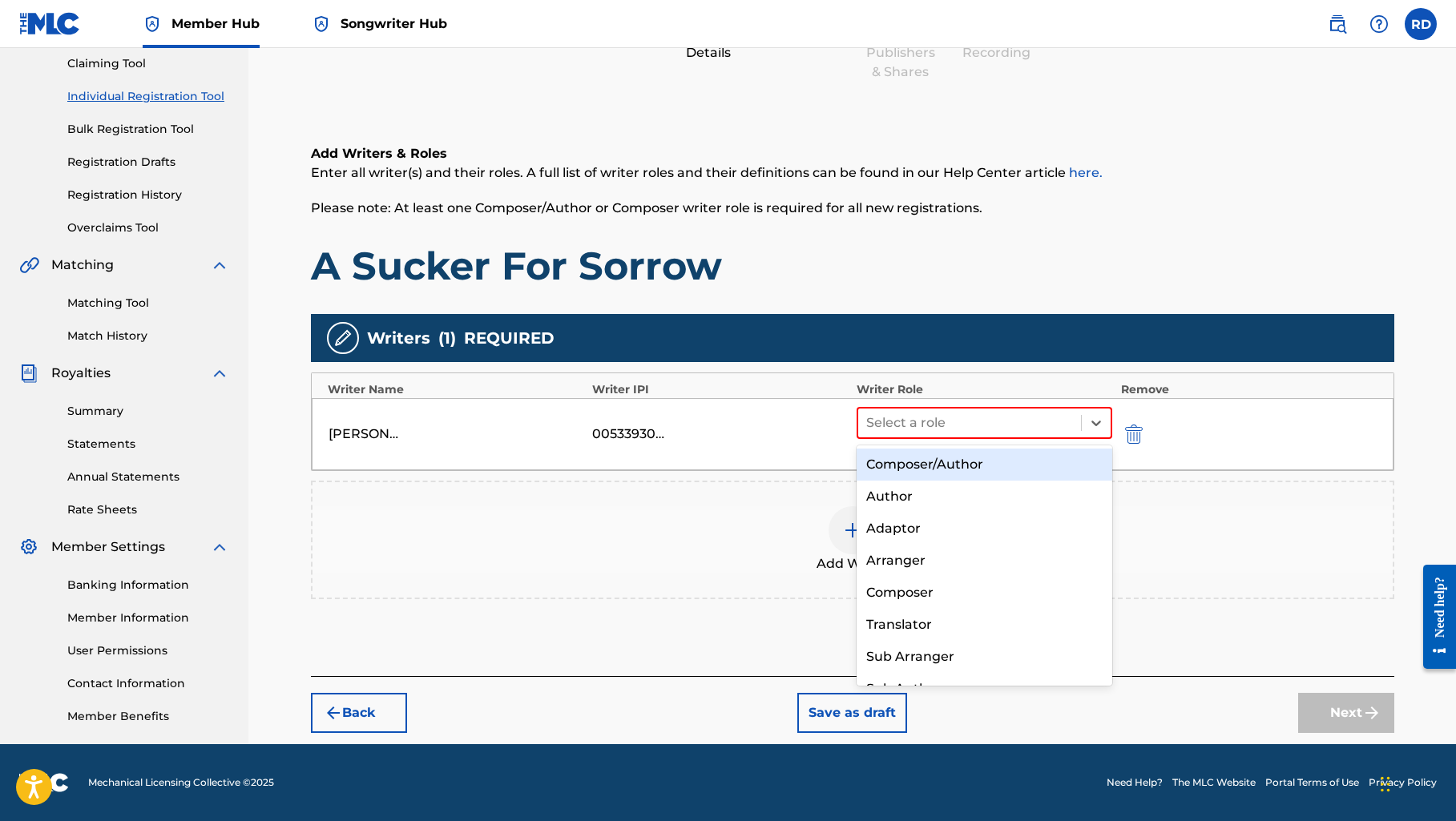
click at [1013, 468] on div "Composer/Author" at bounding box center [984, 464] width 256 height 32
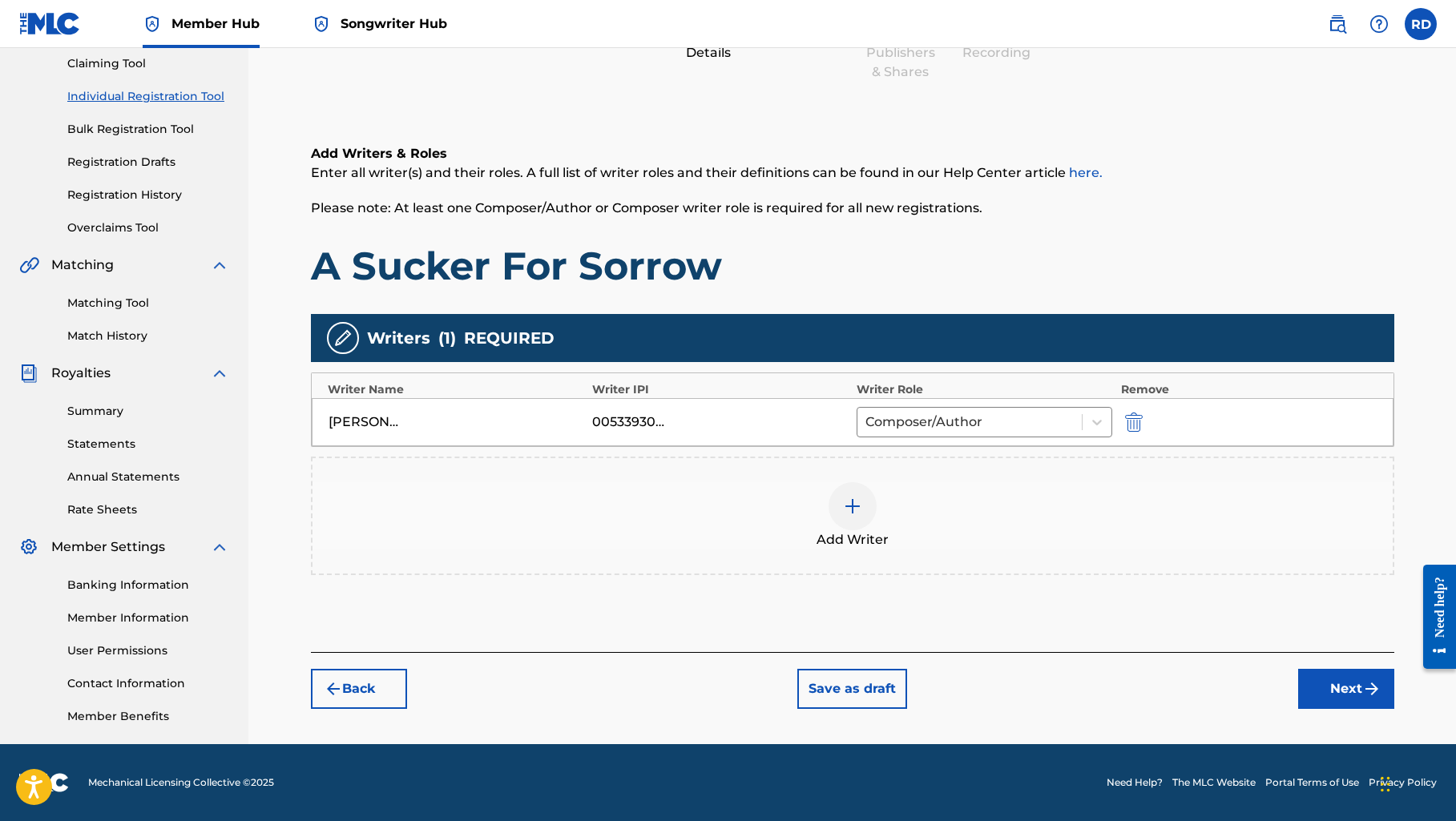
click at [860, 504] on img at bounding box center [853, 506] width 19 height 19
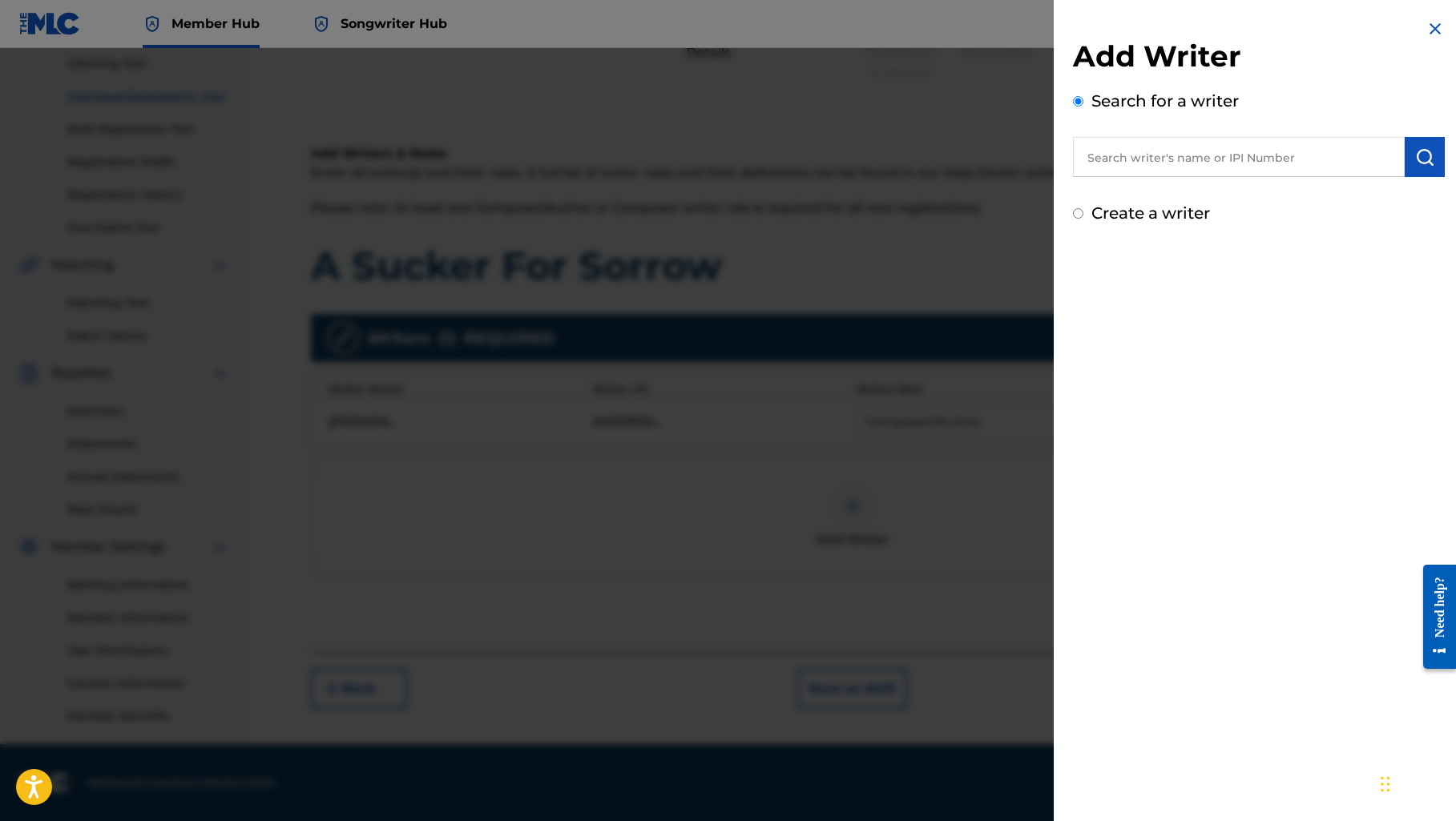
click at [1105, 157] on input "text" at bounding box center [1238, 157] width 331 height 40
click at [1096, 197] on strong "trystan" at bounding box center [1111, 193] width 49 height 15
type input "[PERSON_NAME]"
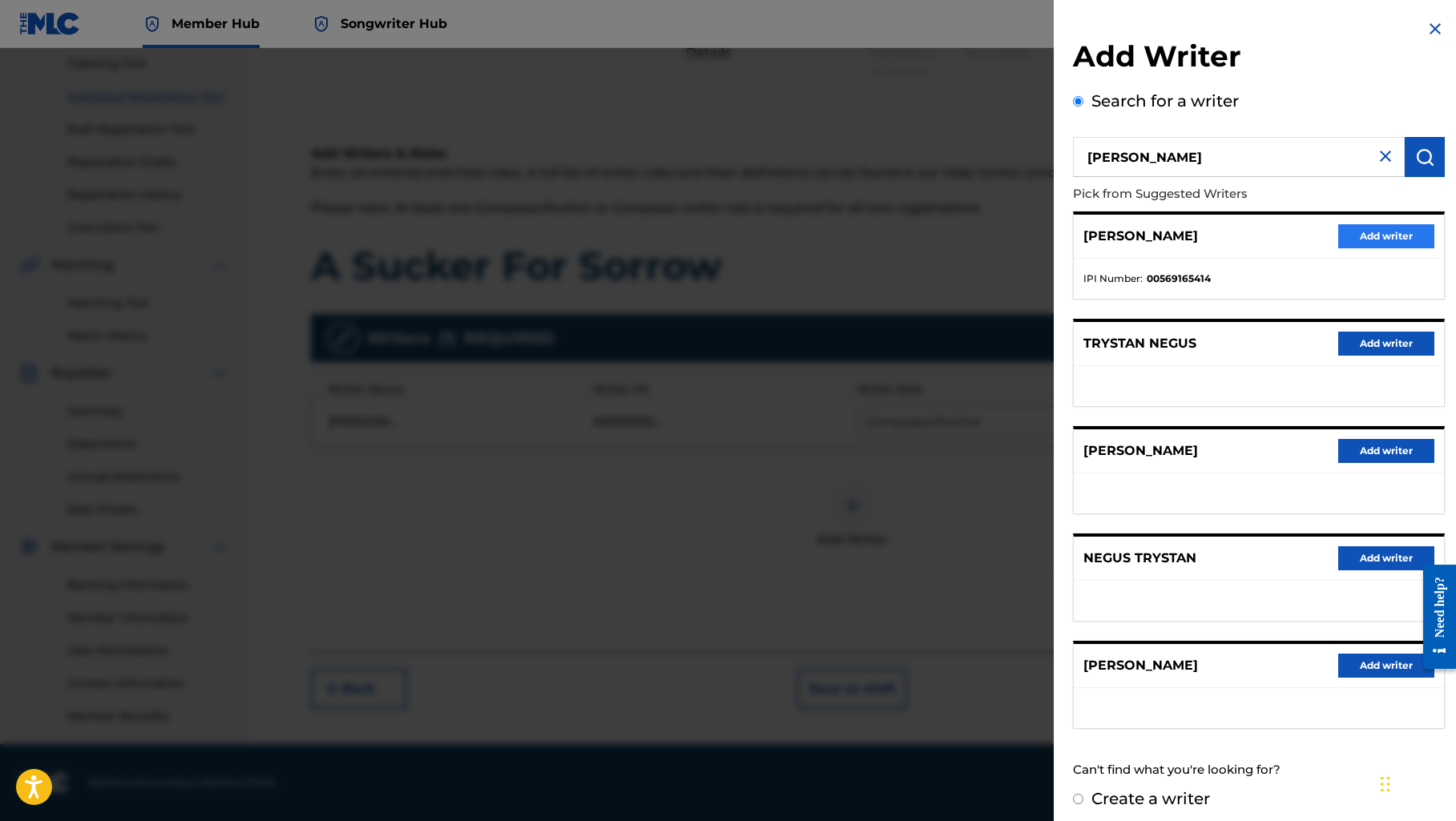
click at [1351, 233] on button "Add writer" at bounding box center [1386, 236] width 96 height 24
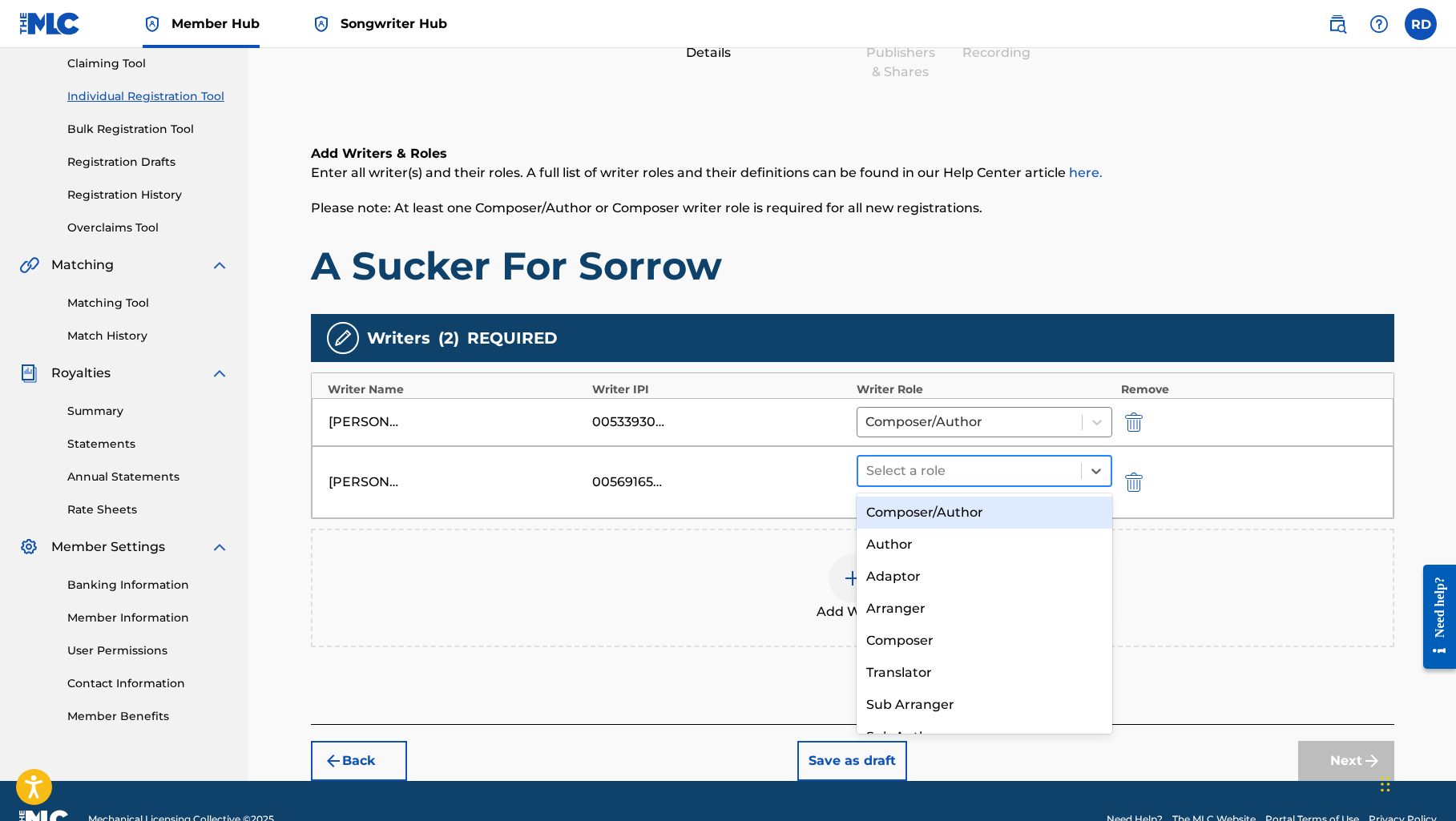
click at [1018, 482] on div "Select a role" at bounding box center [970, 470] width 224 height 29
click at [998, 518] on div "Composer/Author" at bounding box center [984, 512] width 256 height 32
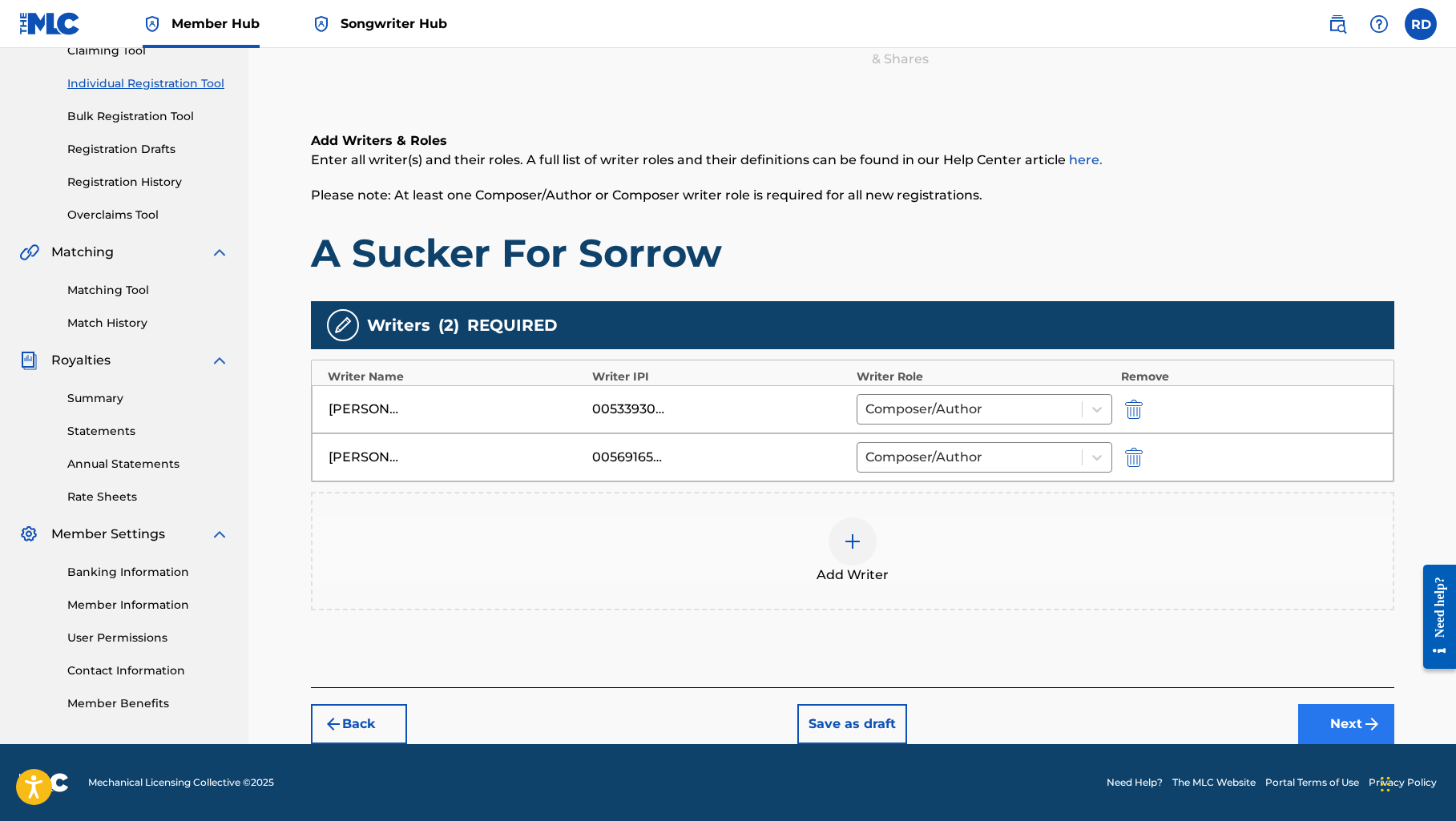
click at [1341, 728] on button "Next" at bounding box center [1346, 724] width 96 height 40
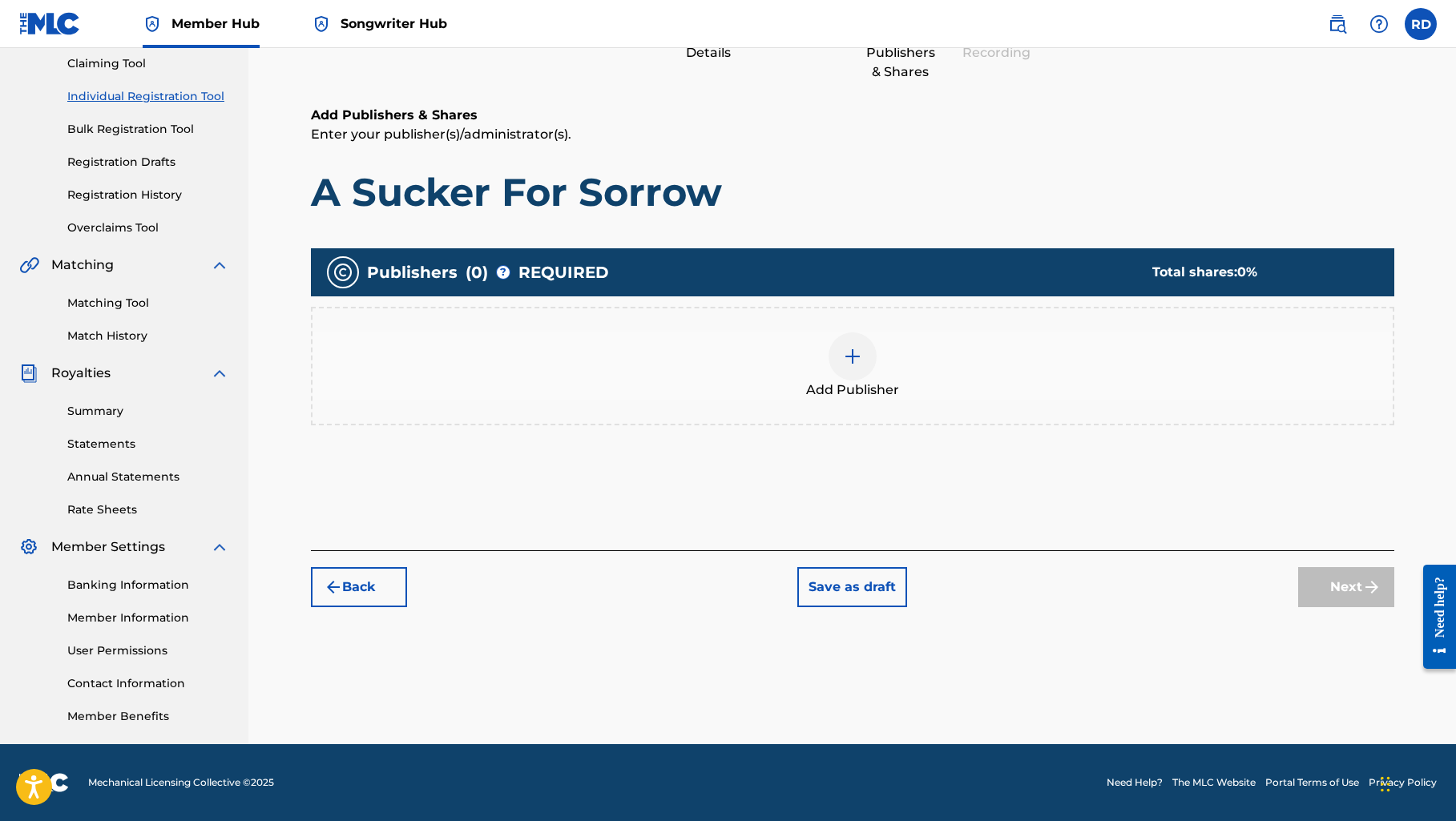
click at [864, 377] on div "Add Publisher" at bounding box center [852, 365] width 1080 height 67
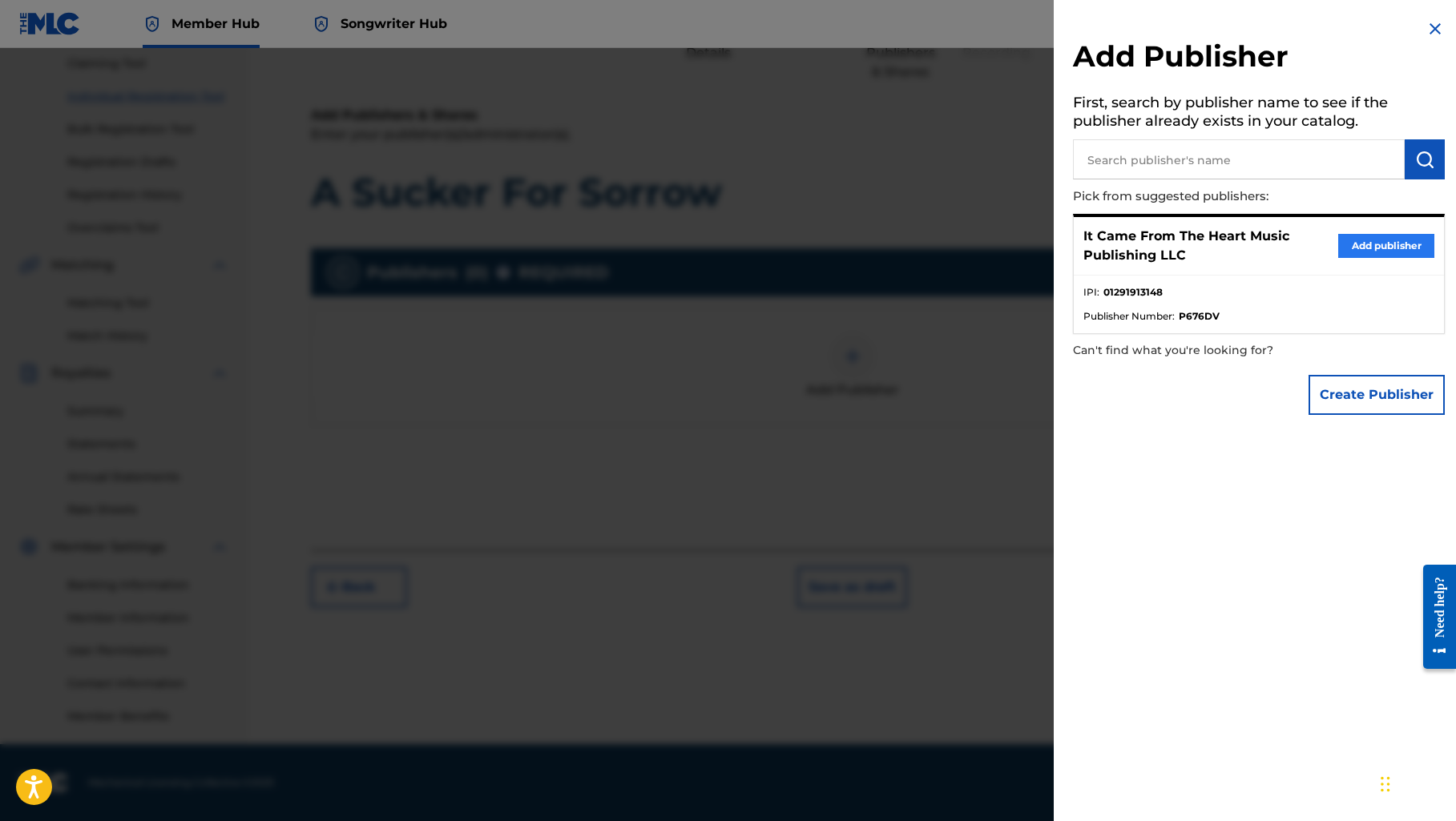
click at [1362, 248] on button "Add publisher" at bounding box center [1386, 245] width 96 height 24
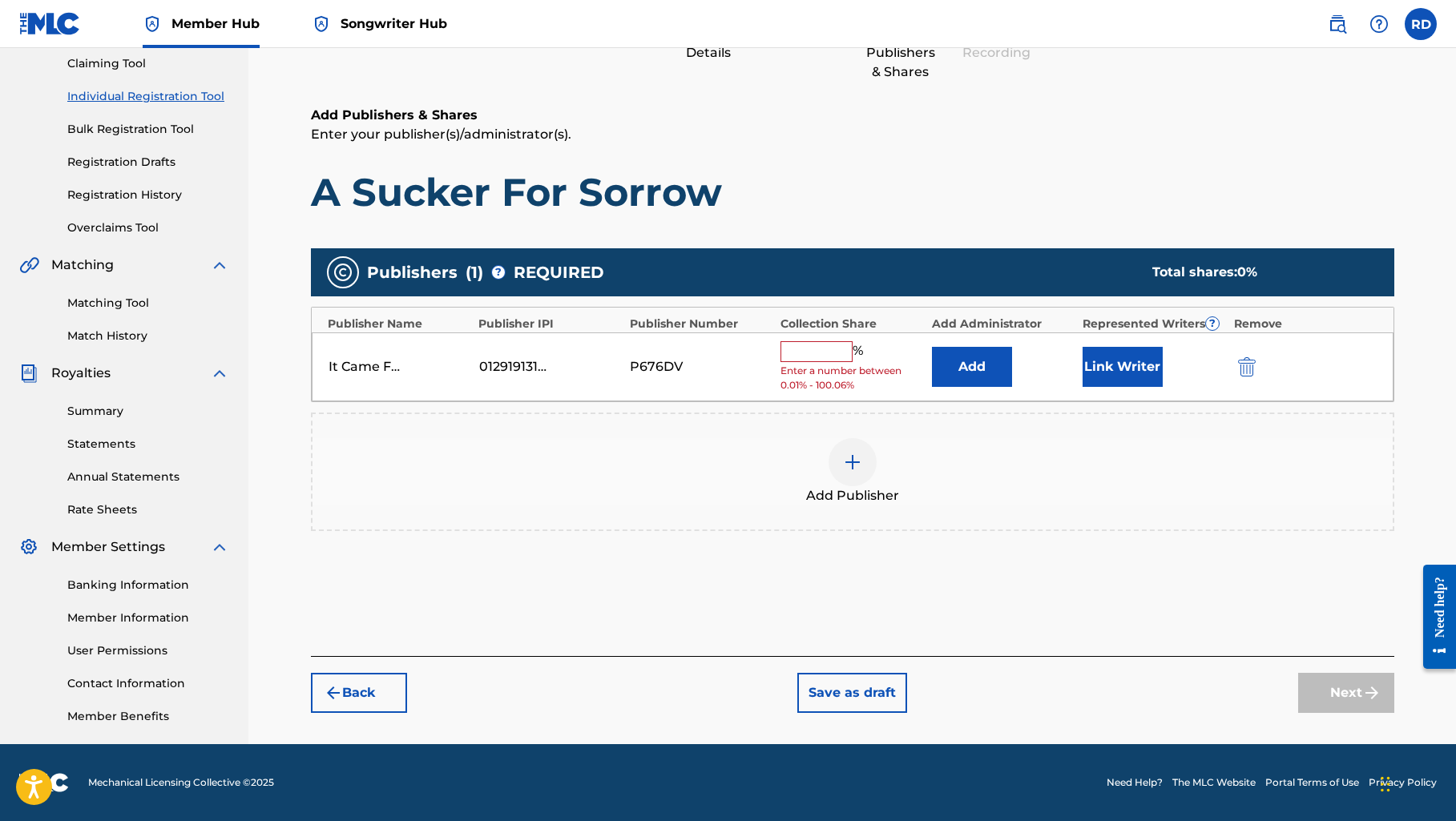
click at [834, 349] on input "text" at bounding box center [816, 351] width 72 height 21
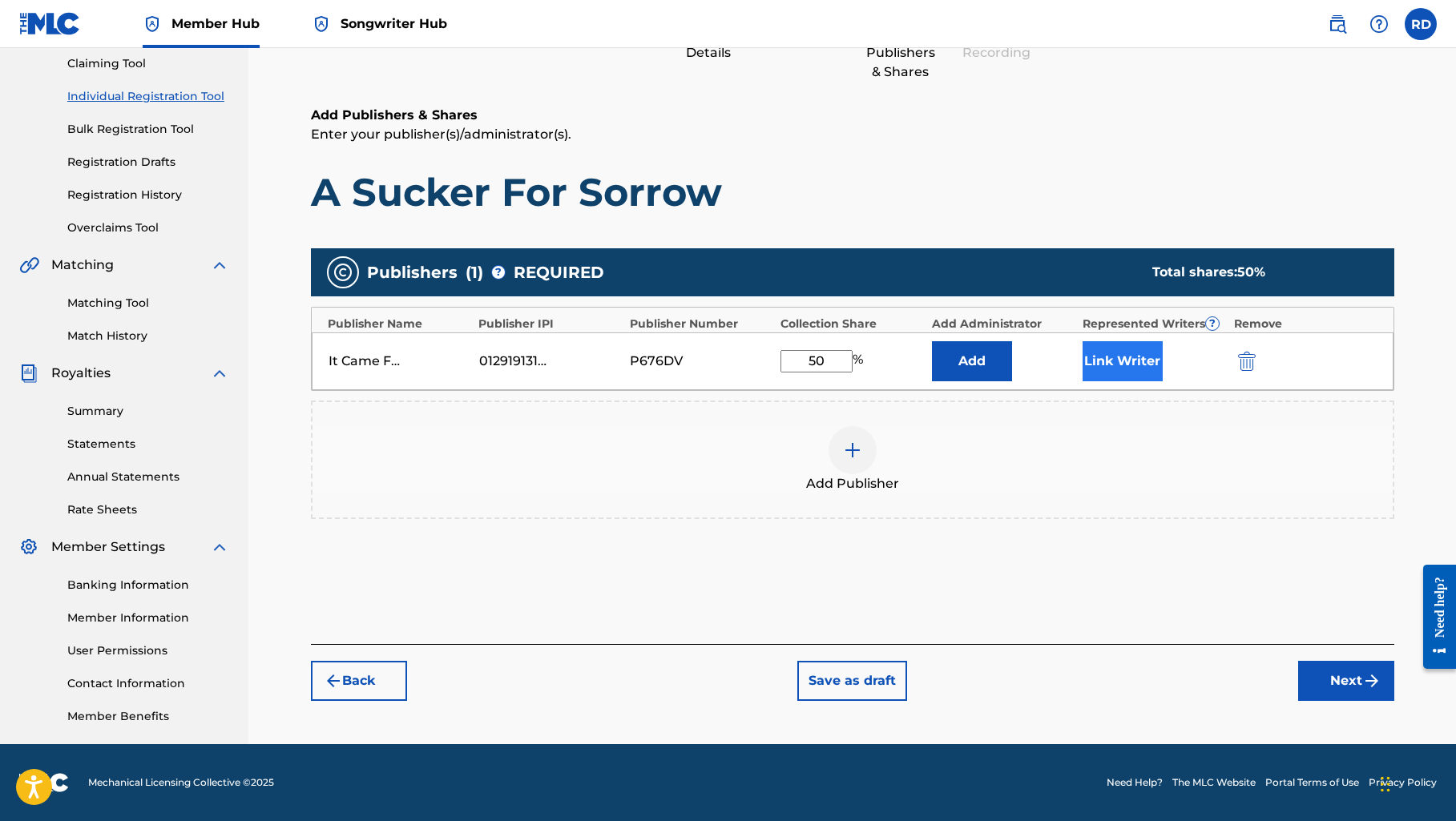
type input "50"
click at [1101, 365] on button "Link Writer" at bounding box center [1123, 361] width 80 height 40
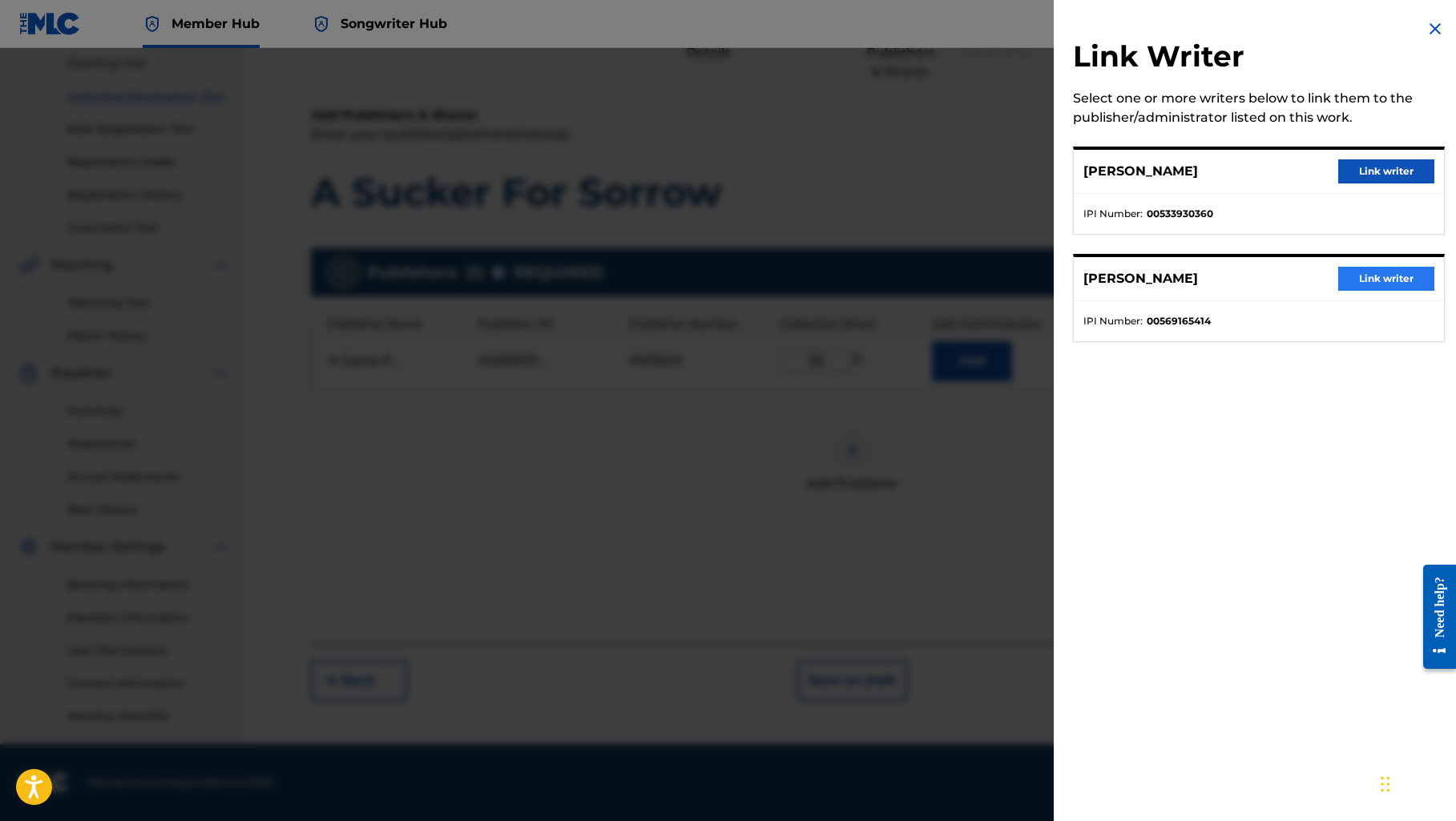
click at [1341, 275] on button "Link writer" at bounding box center [1386, 278] width 96 height 24
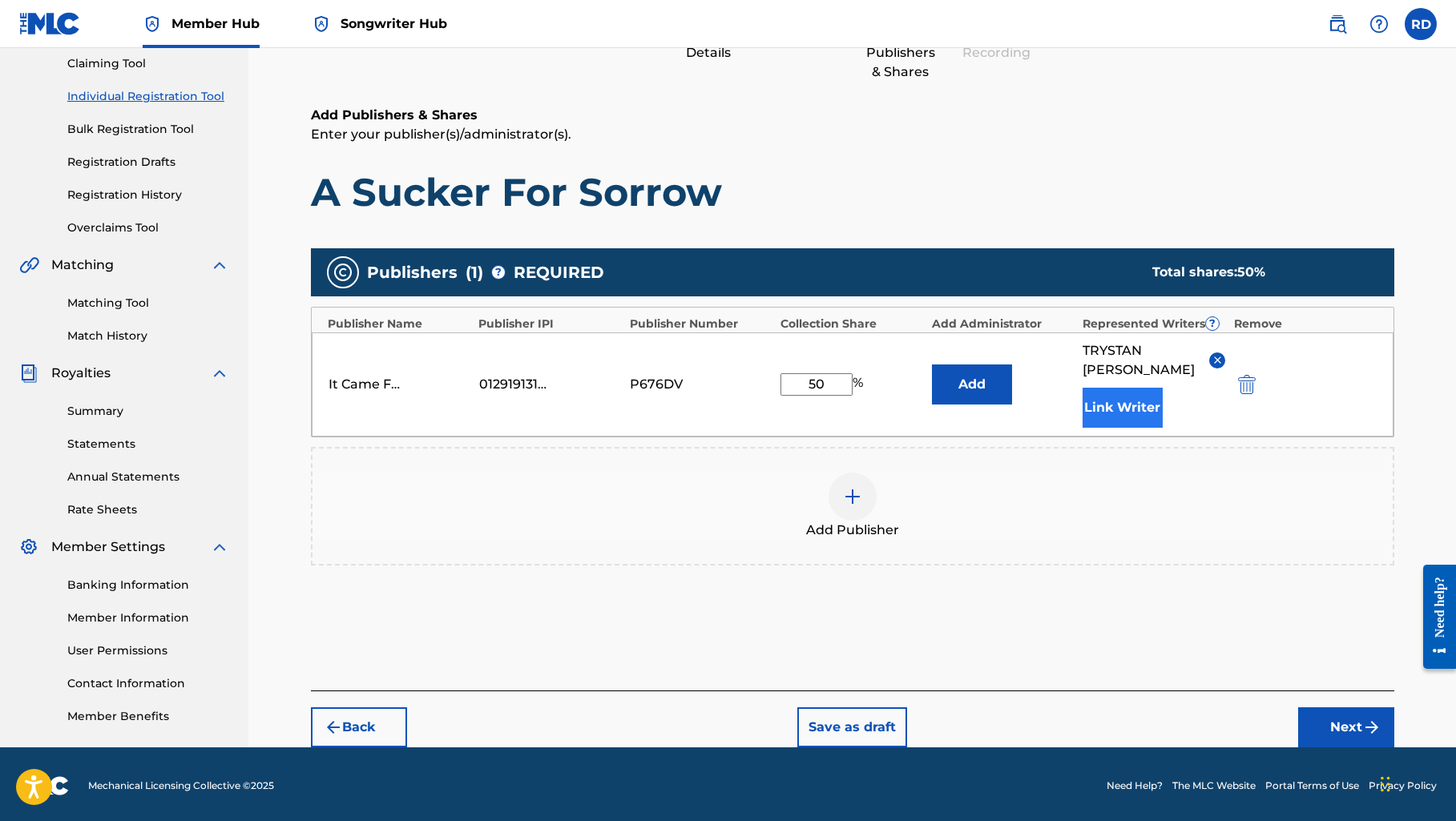
click at [1153, 408] on button "Link Writer" at bounding box center [1123, 407] width 80 height 40
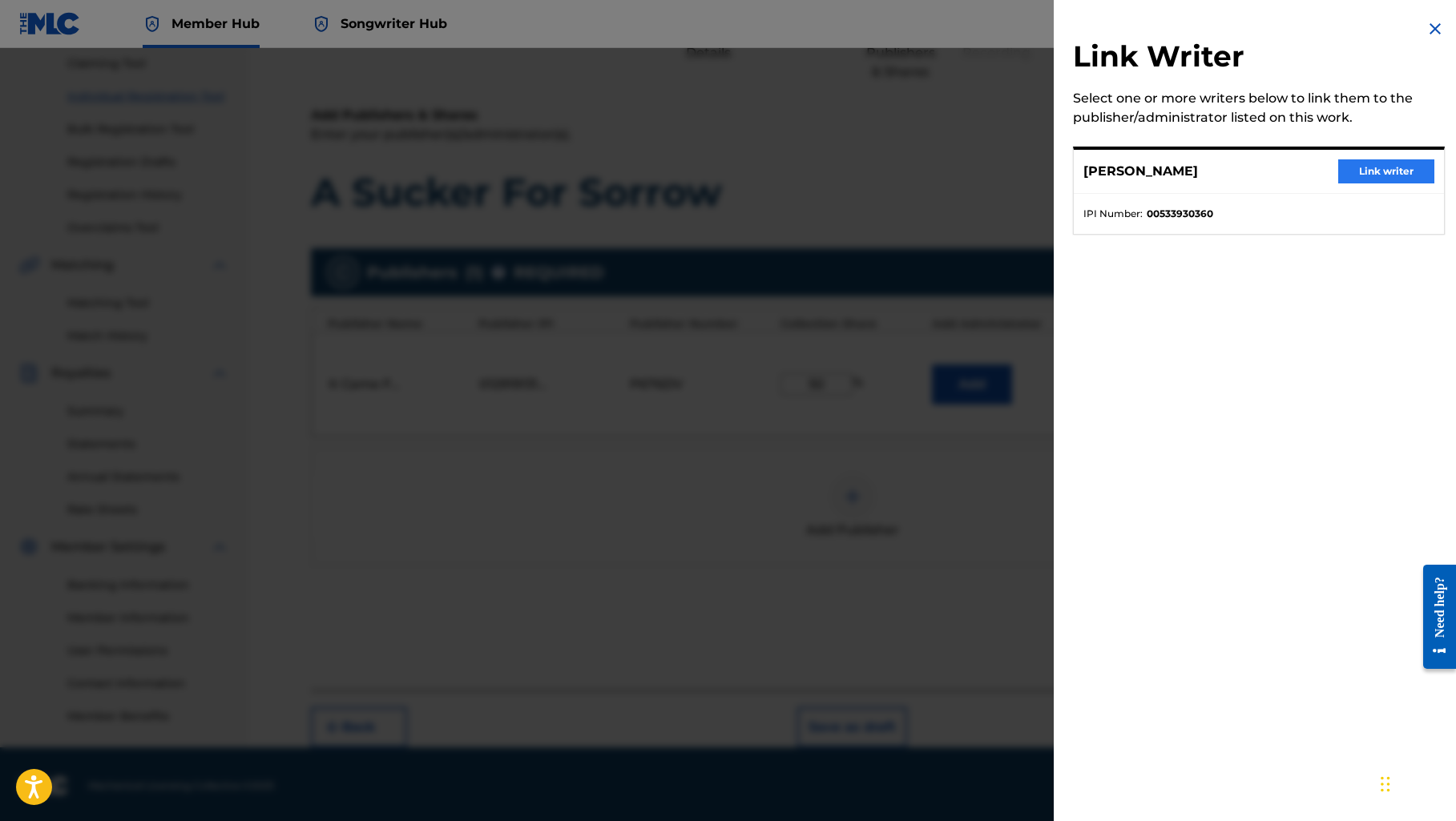
click at [1395, 164] on button "Link writer" at bounding box center [1386, 170] width 96 height 24
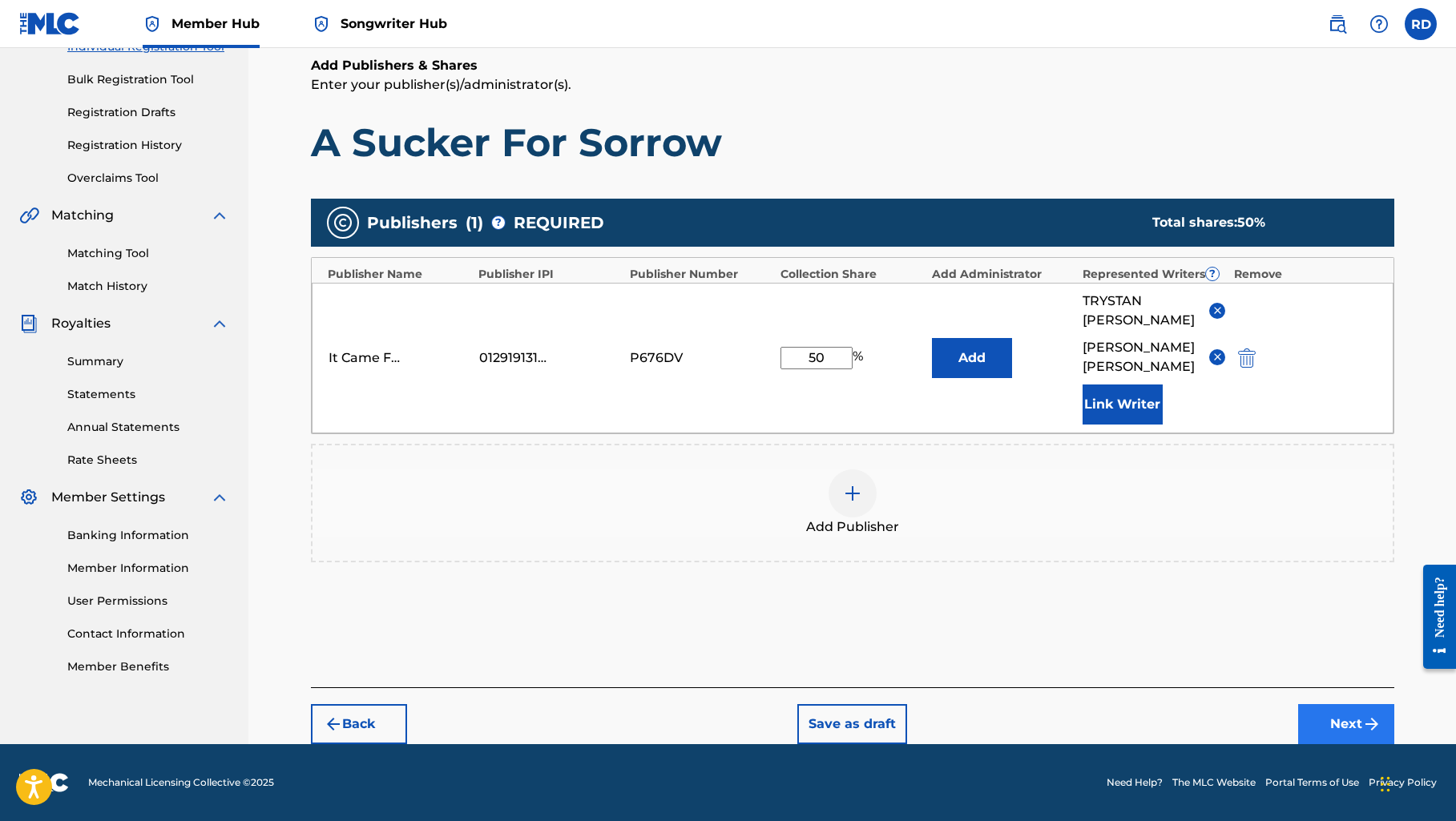
click at [1350, 718] on button "Next" at bounding box center [1346, 724] width 96 height 40
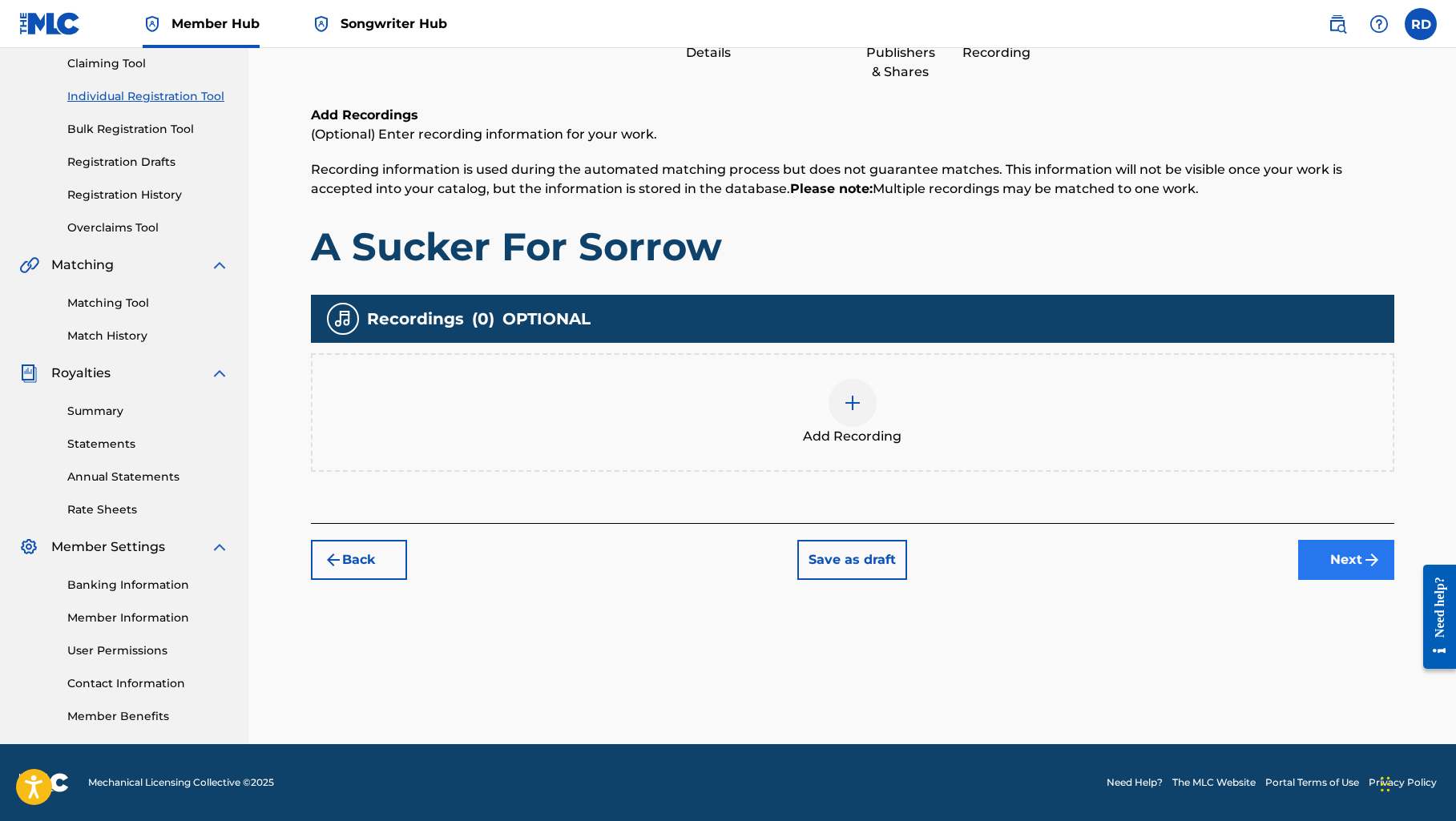
click at [1330, 556] on button "Next" at bounding box center [1346, 560] width 96 height 40
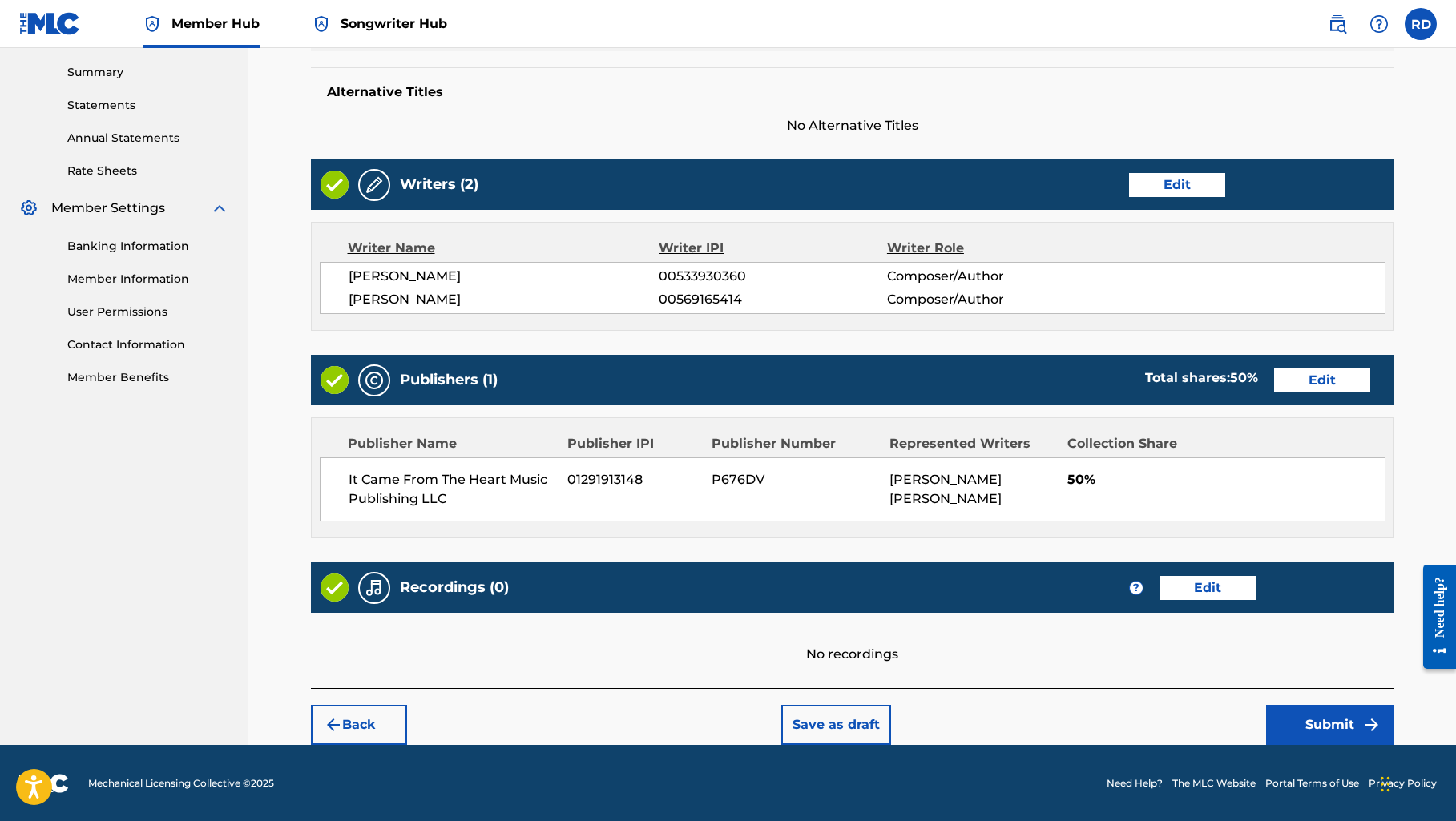
scroll to position [511, 0]
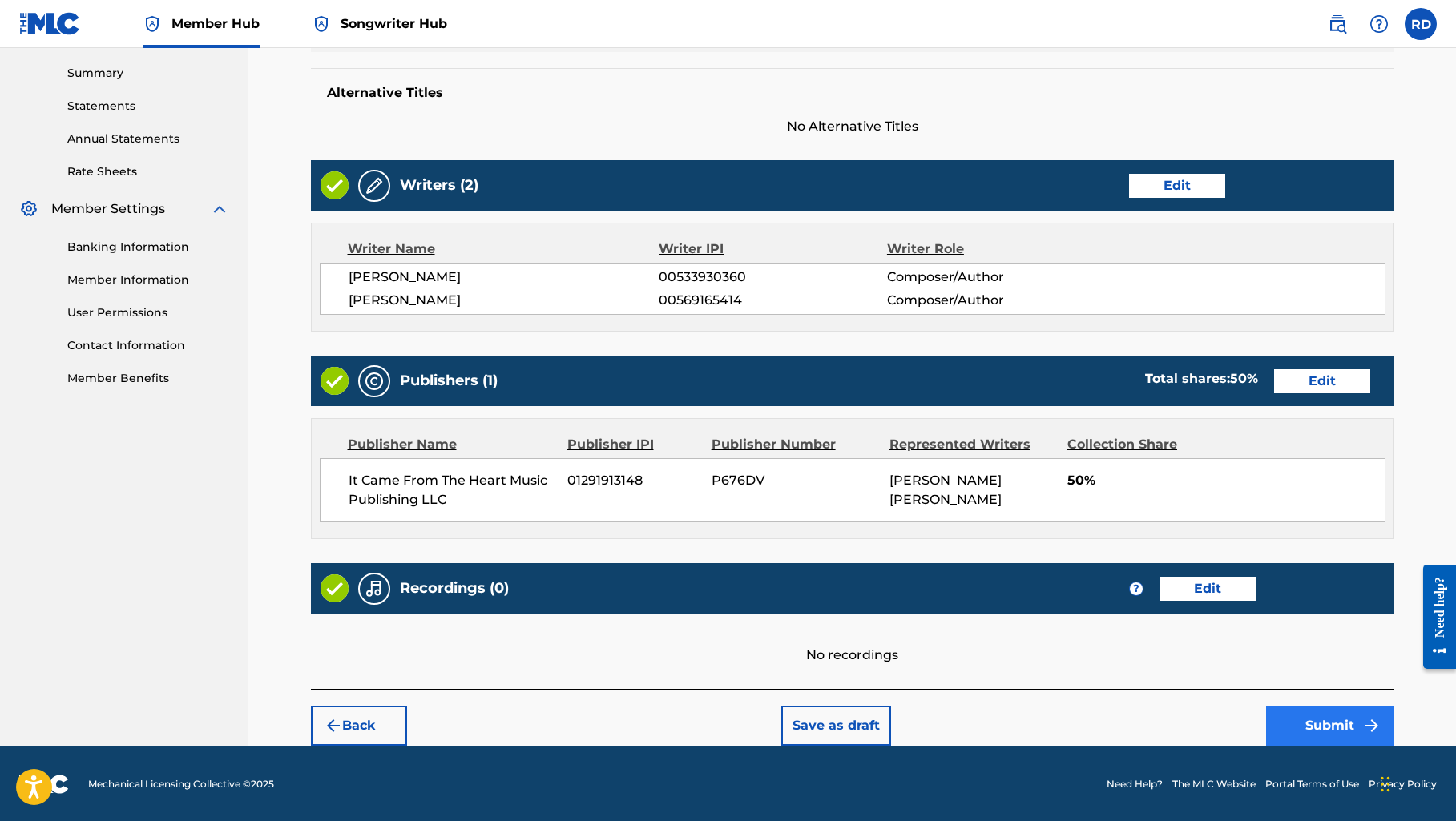
click at [1309, 726] on button "Submit" at bounding box center [1329, 726] width 129 height 40
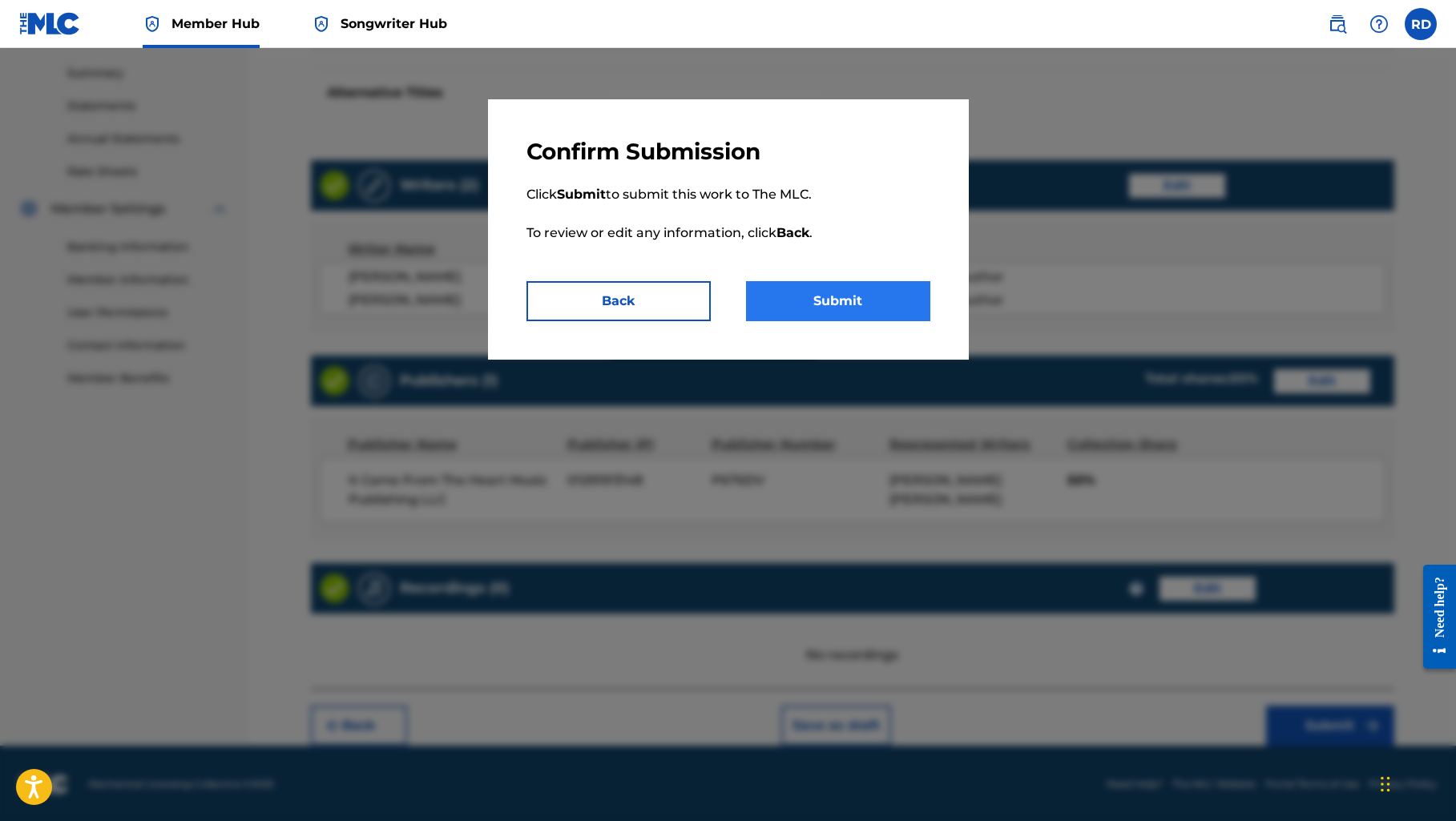
click at [902, 310] on button "Submit" at bounding box center [838, 302] width 185 height 40
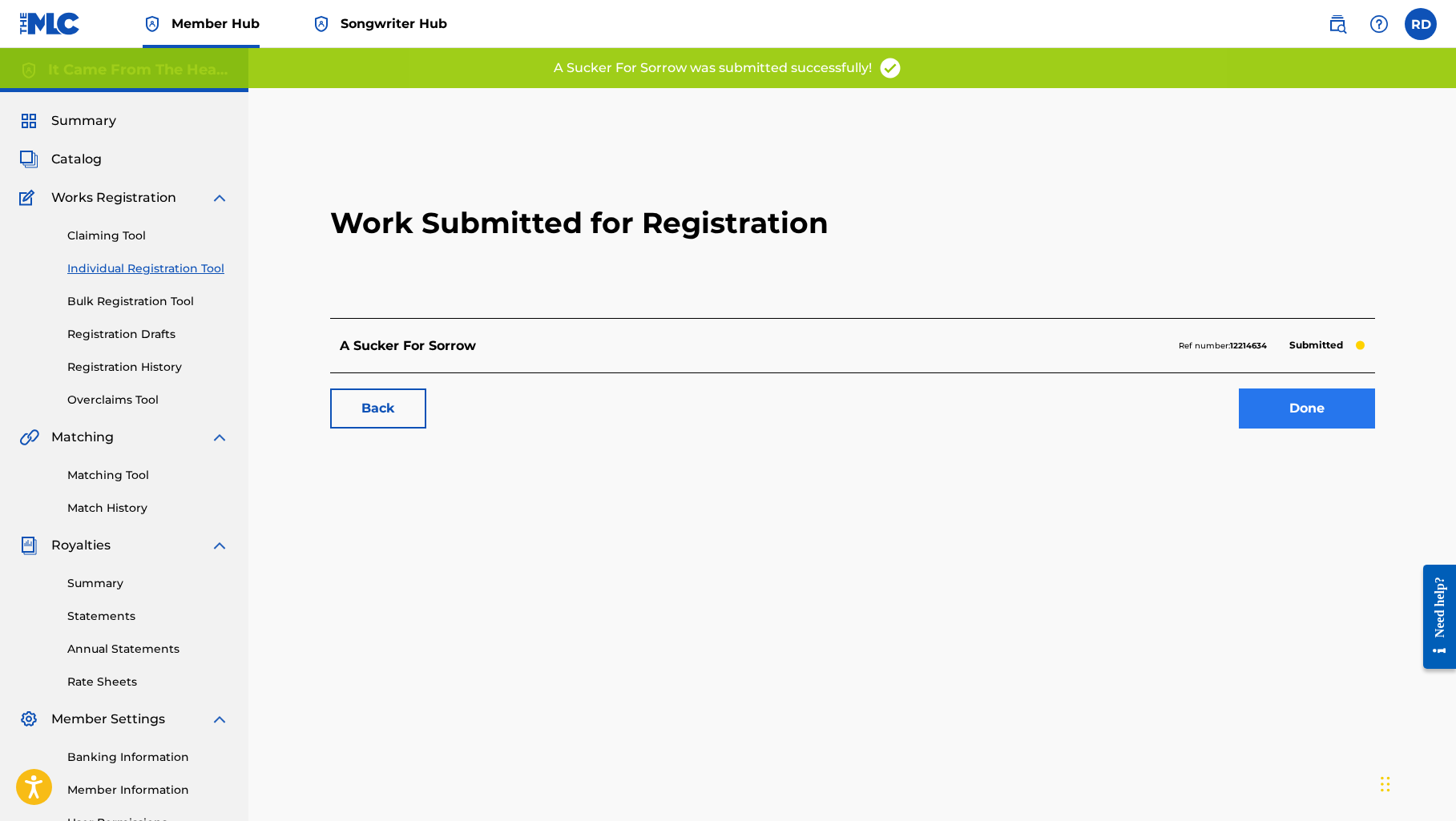
click at [1313, 408] on link "Done" at bounding box center [1306, 408] width 136 height 40
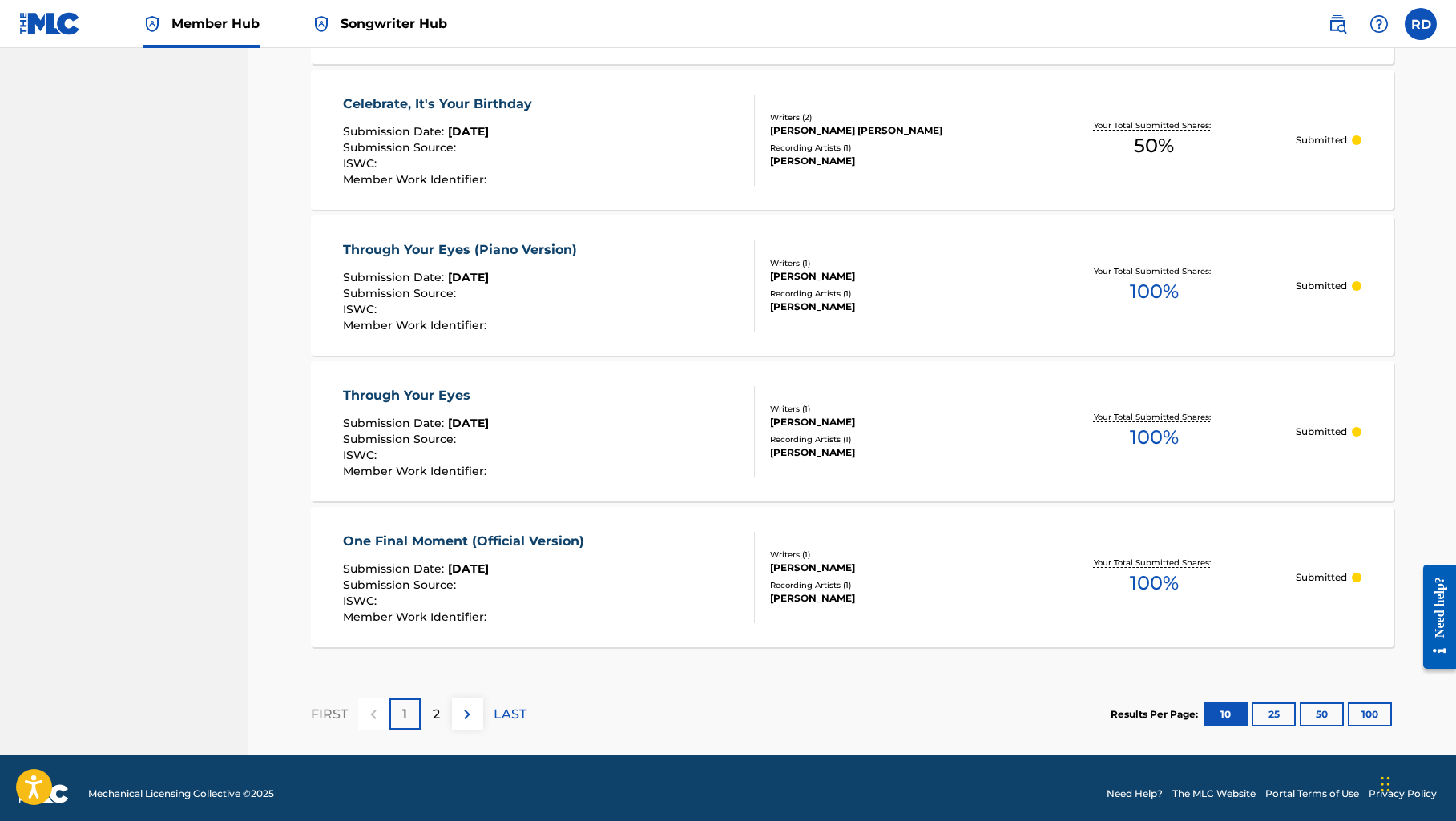
scroll to position [1303, 0]
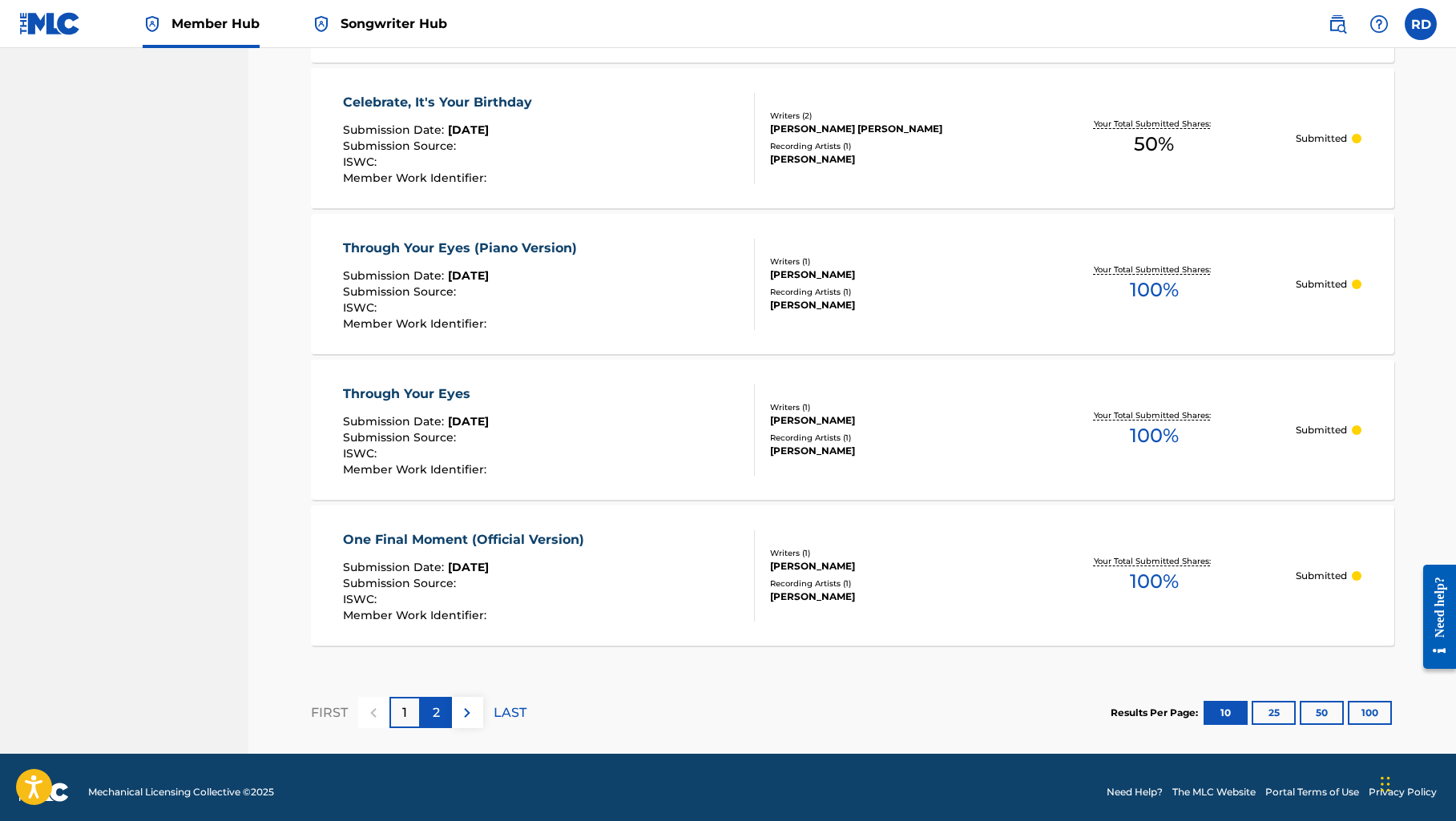
click at [438, 711] on p "2" at bounding box center [436, 713] width 7 height 19
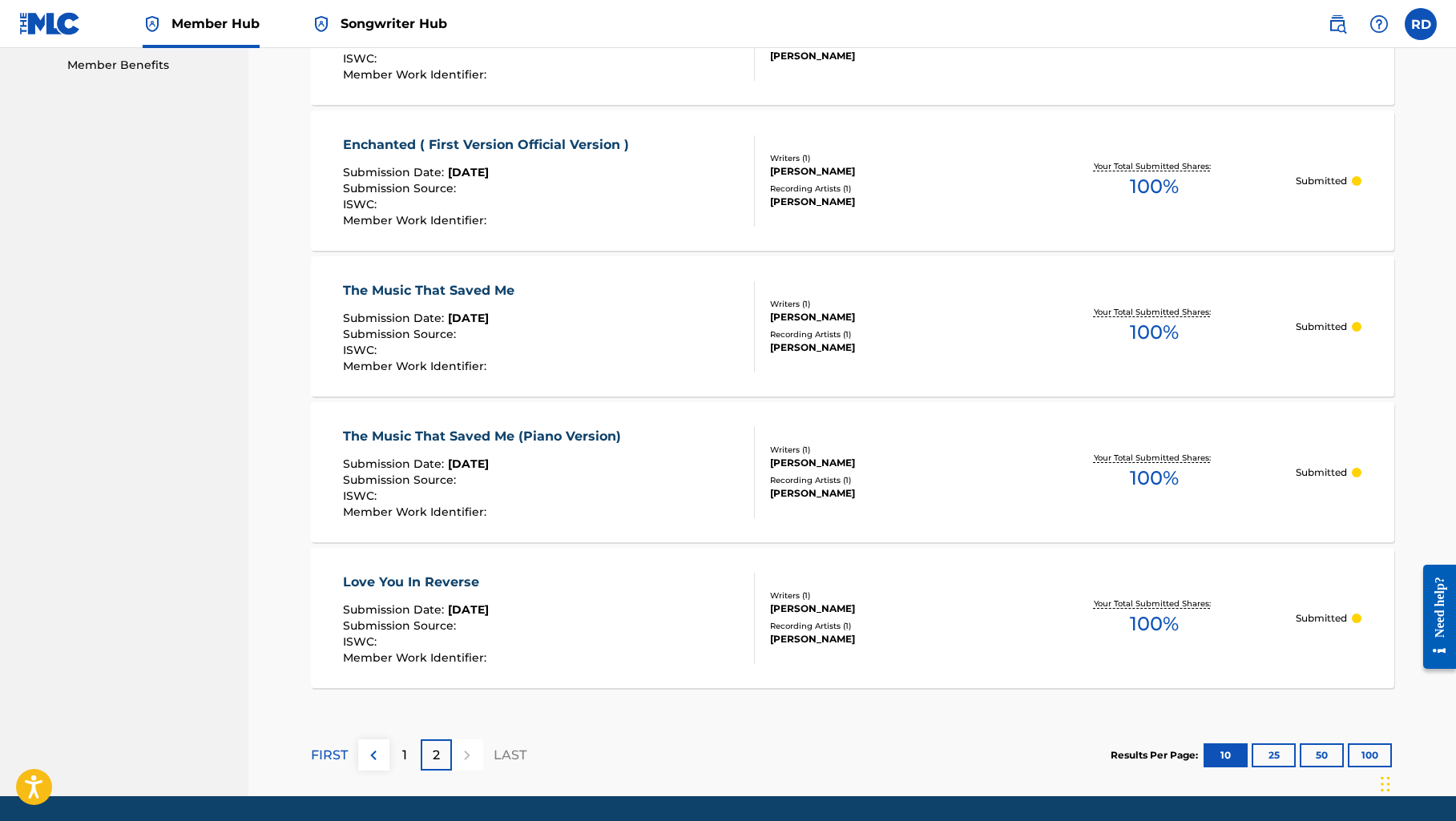
scroll to position [824, 0]
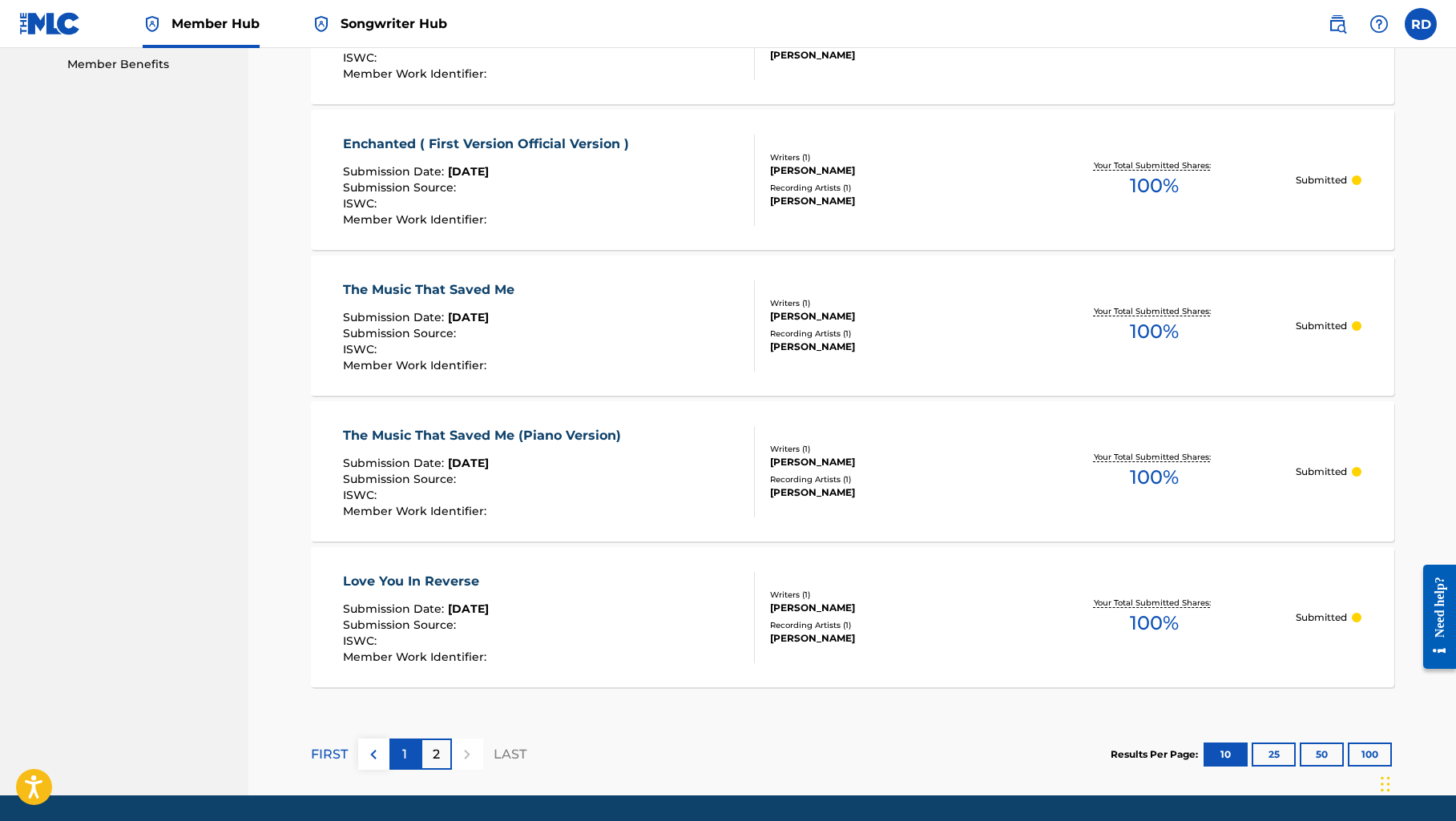
click at [408, 751] on div "1" at bounding box center [405, 755] width 31 height 31
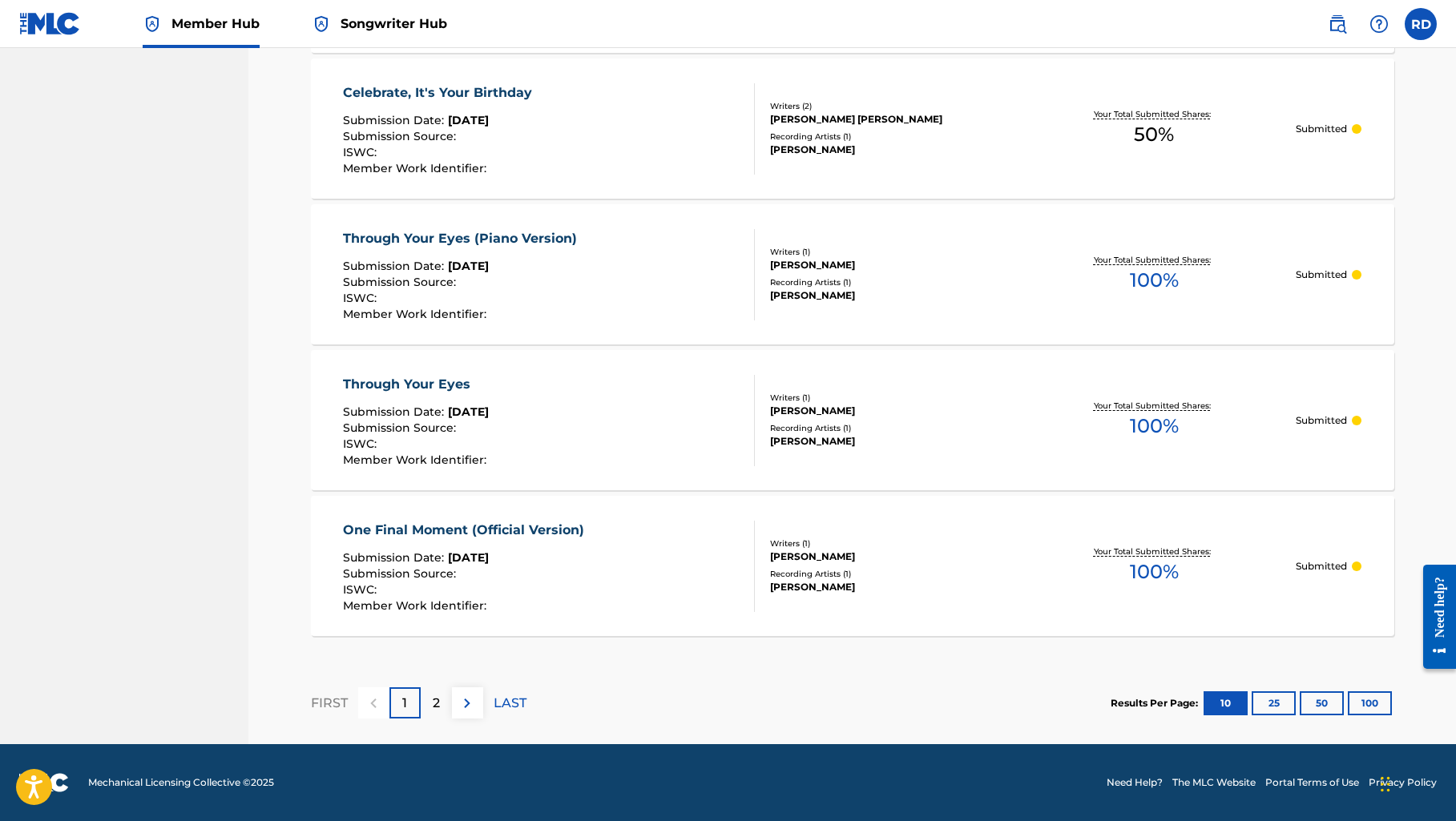
scroll to position [1312, 0]
click at [437, 711] on p "2" at bounding box center [436, 703] width 7 height 19
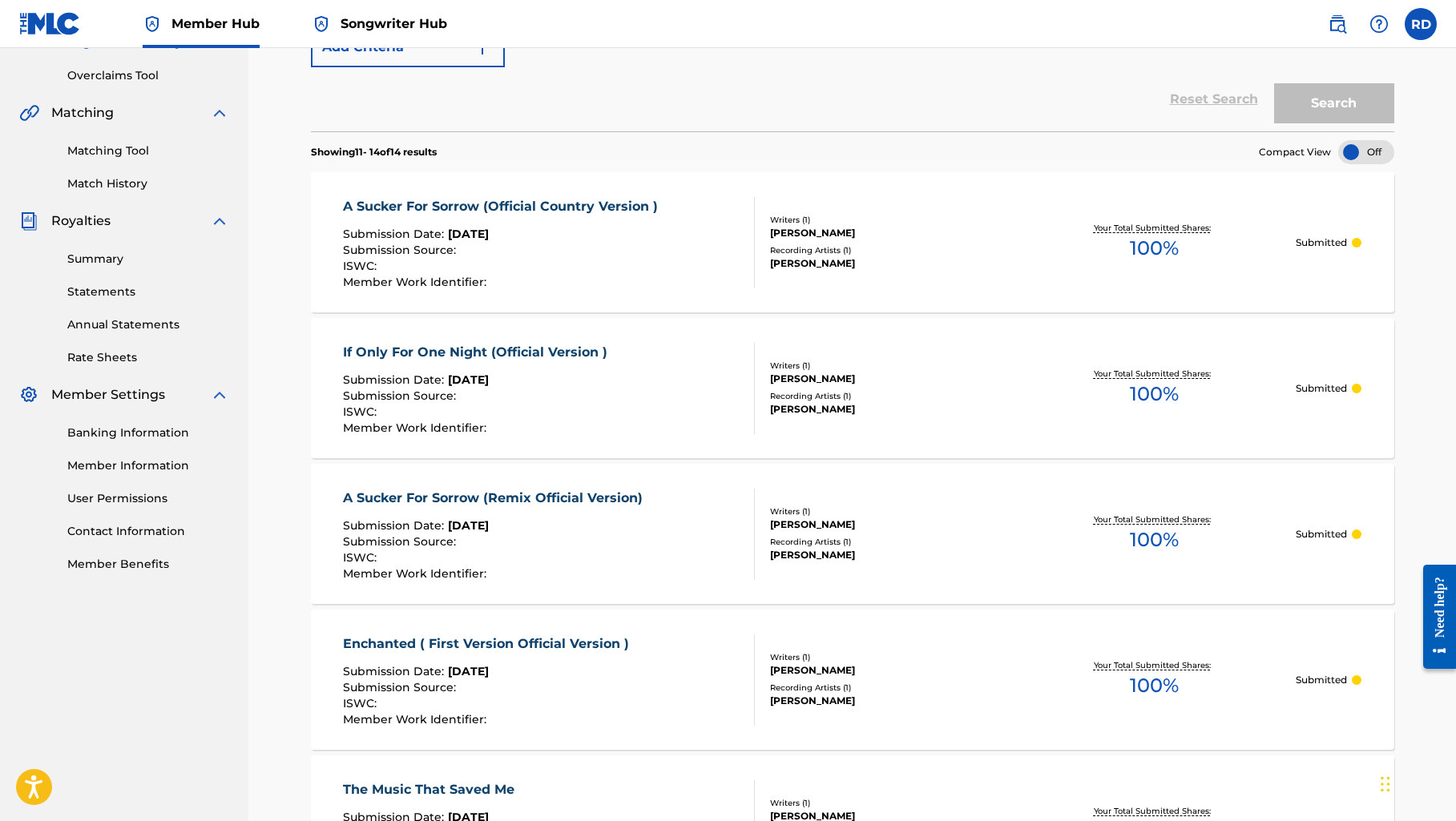
scroll to position [314, 0]
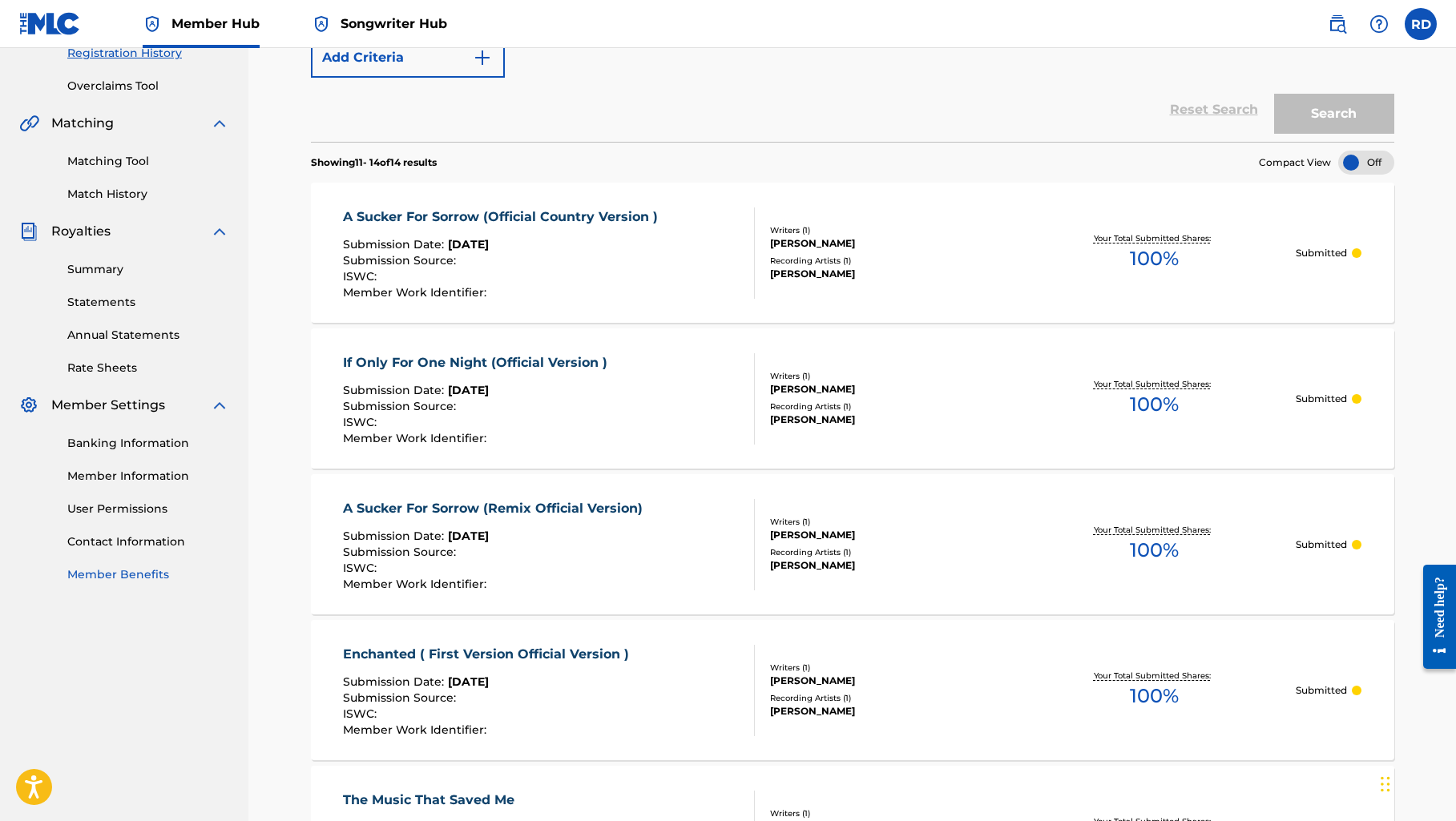
click at [122, 568] on link "Member Benefits" at bounding box center [148, 574] width 162 height 17
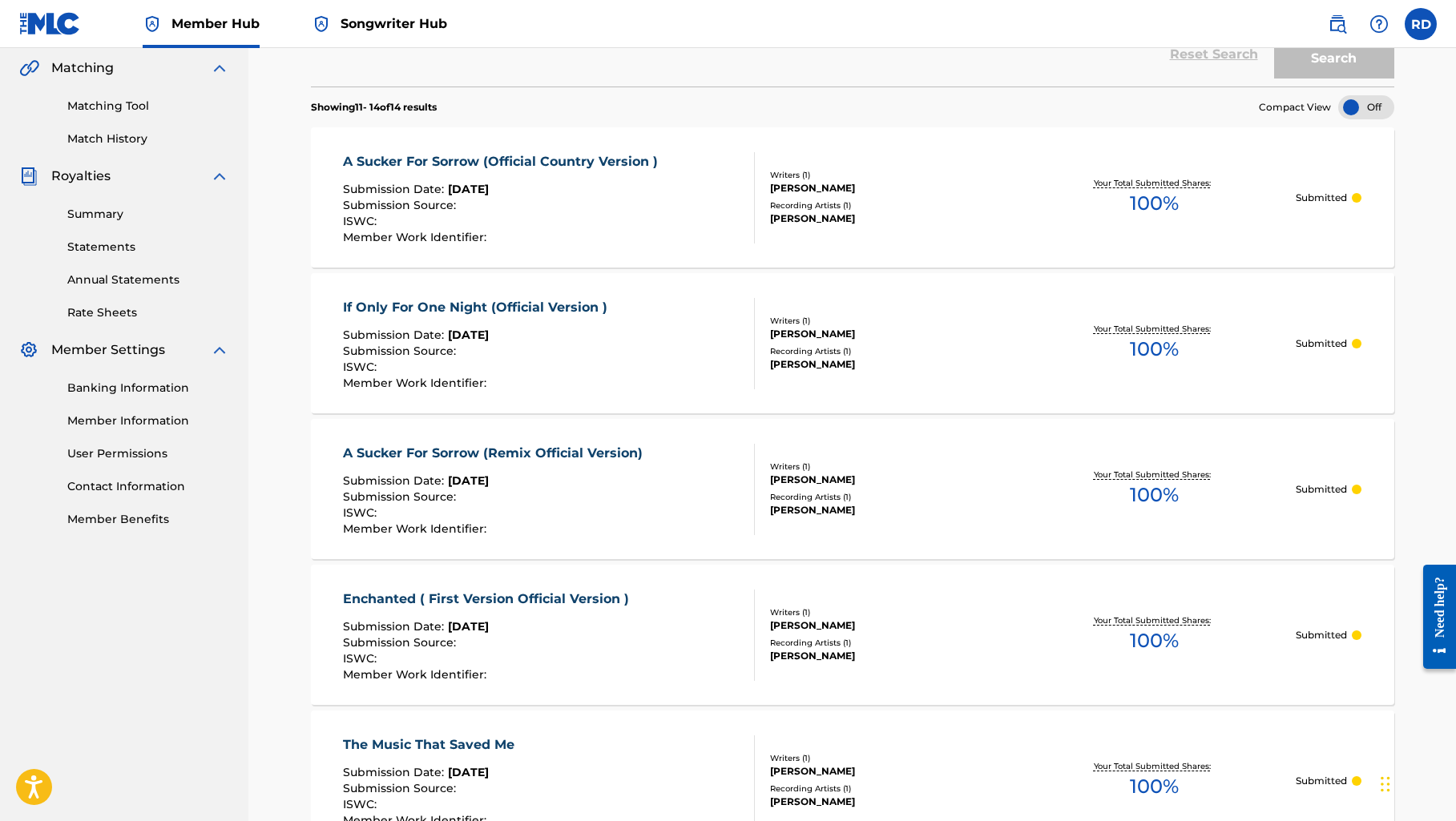
scroll to position [370, 0]
click at [138, 386] on link "Banking Information" at bounding box center [148, 386] width 162 height 17
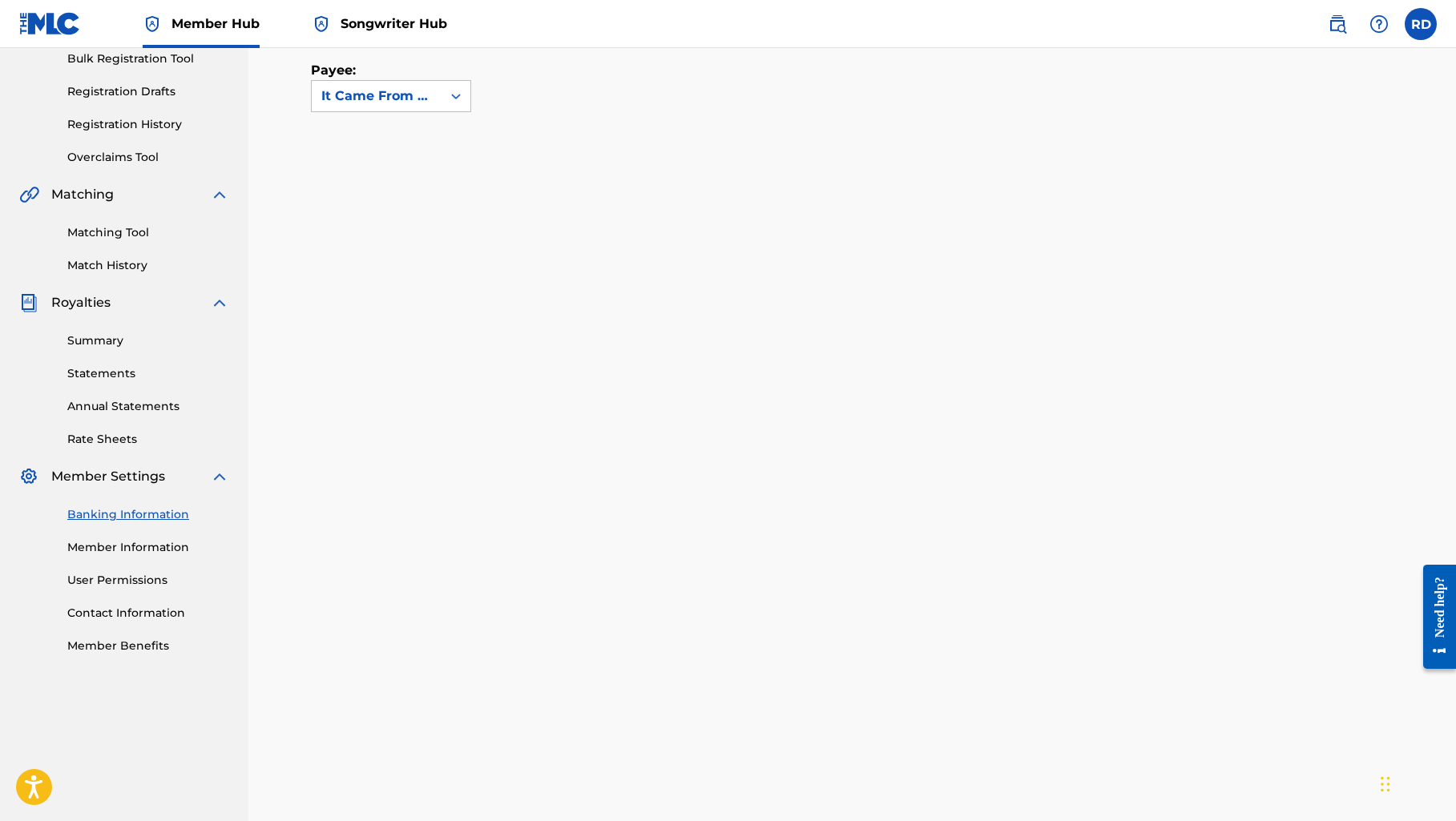
scroll to position [247, 0]
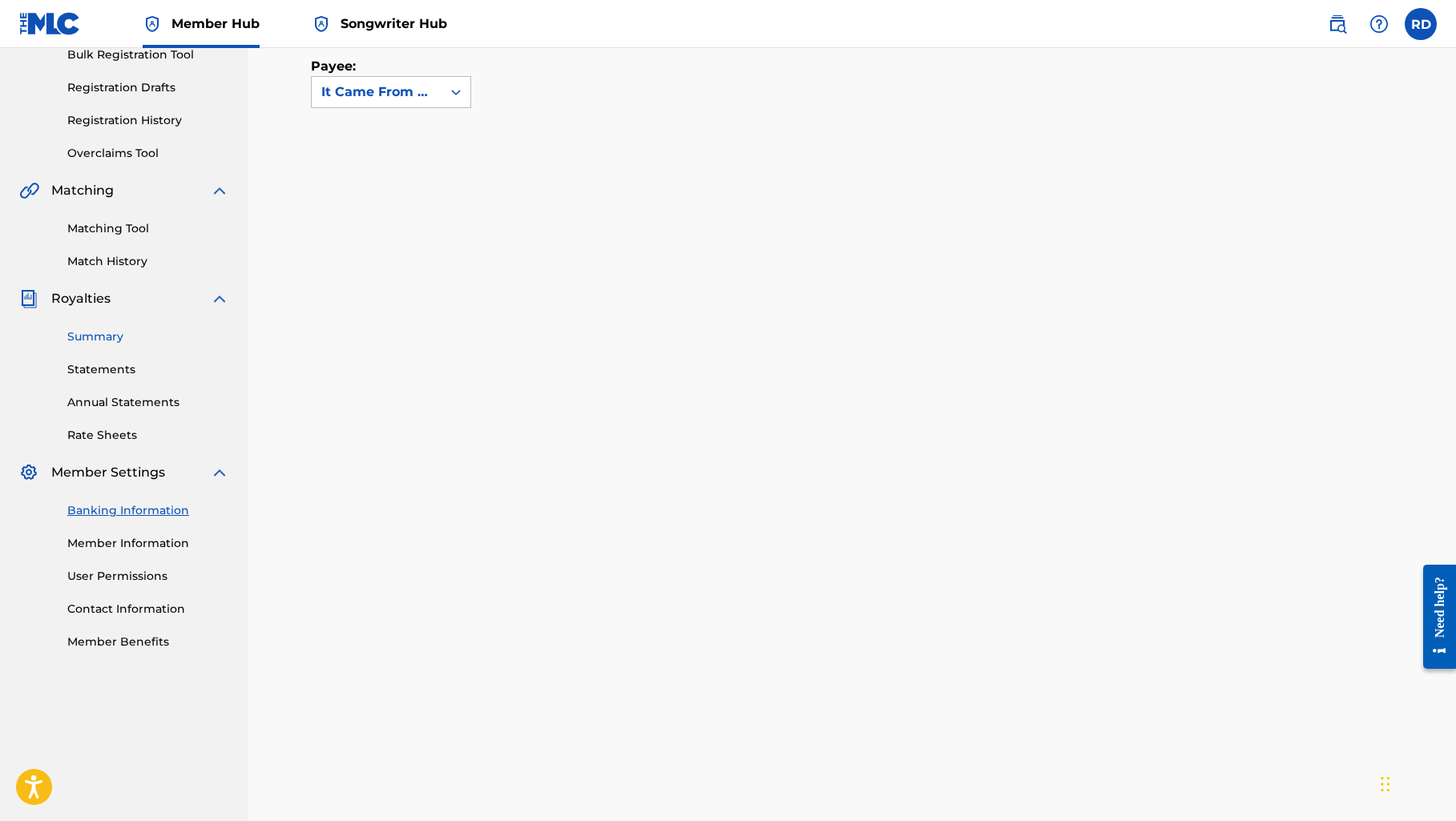
click at [107, 342] on link "Summary" at bounding box center [148, 337] width 162 height 17
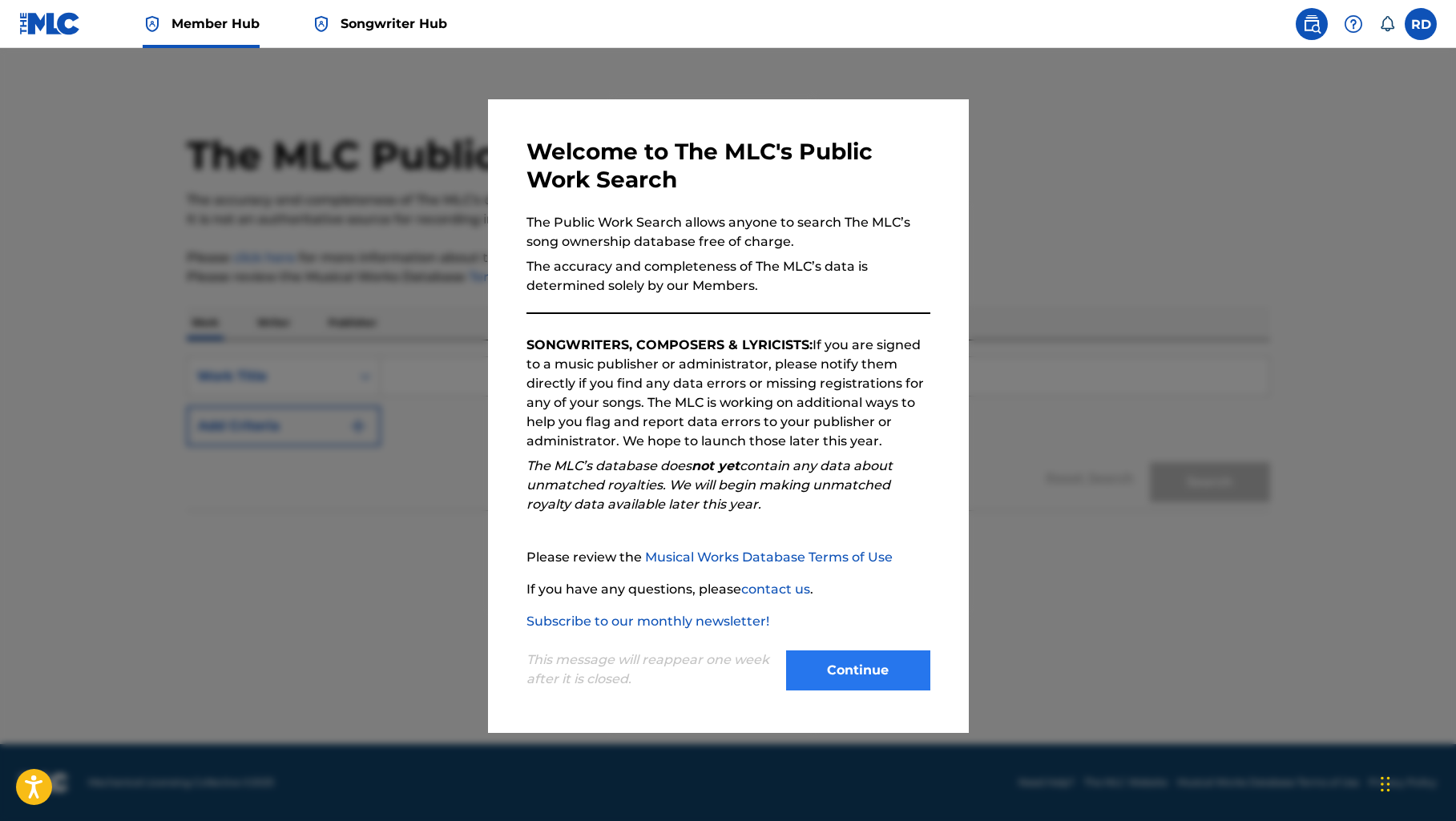
click at [824, 665] on button "Continue" at bounding box center [858, 671] width 144 height 40
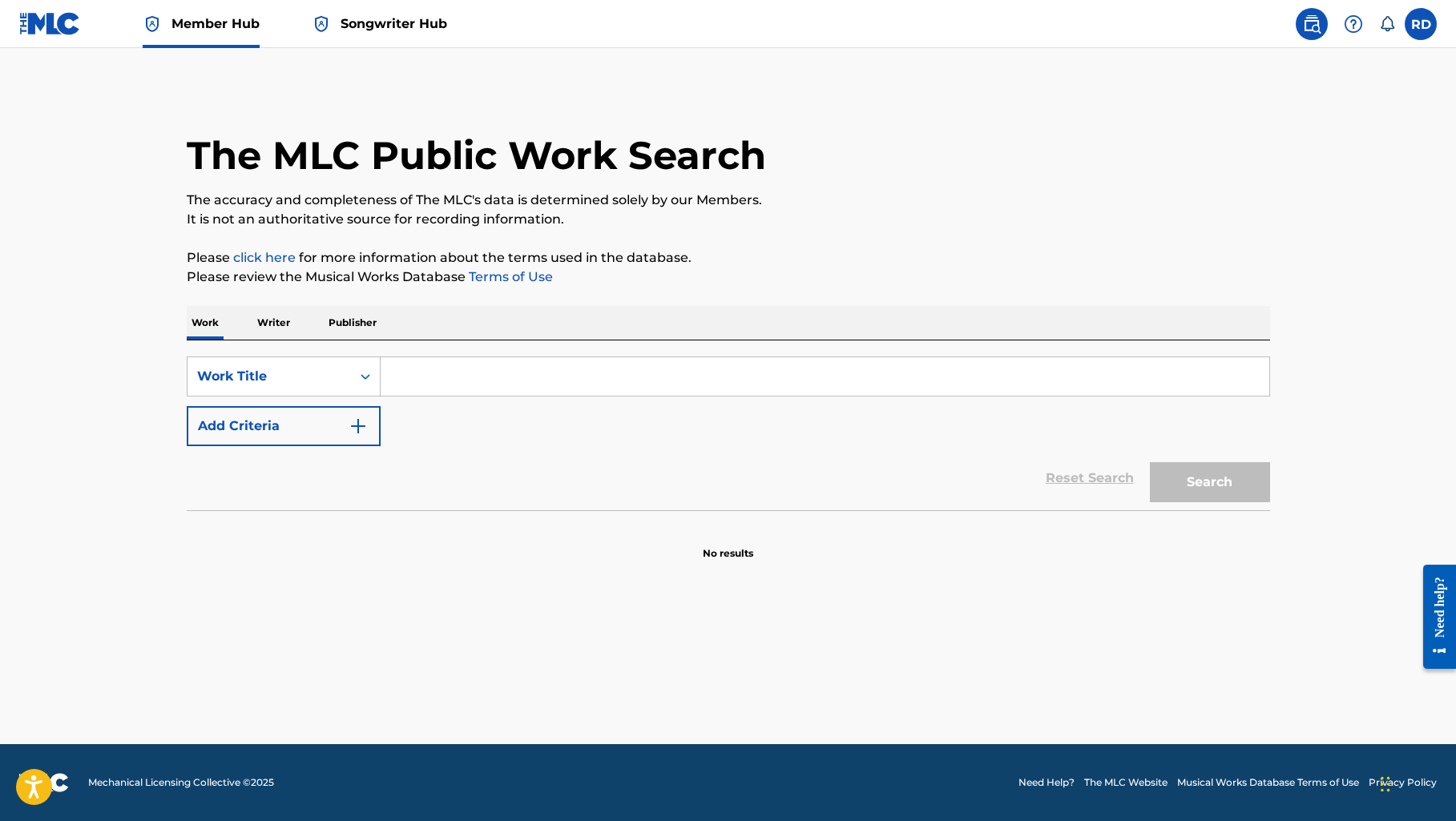
click at [513, 377] on input "Search Form" at bounding box center [825, 377] width 888 height 38
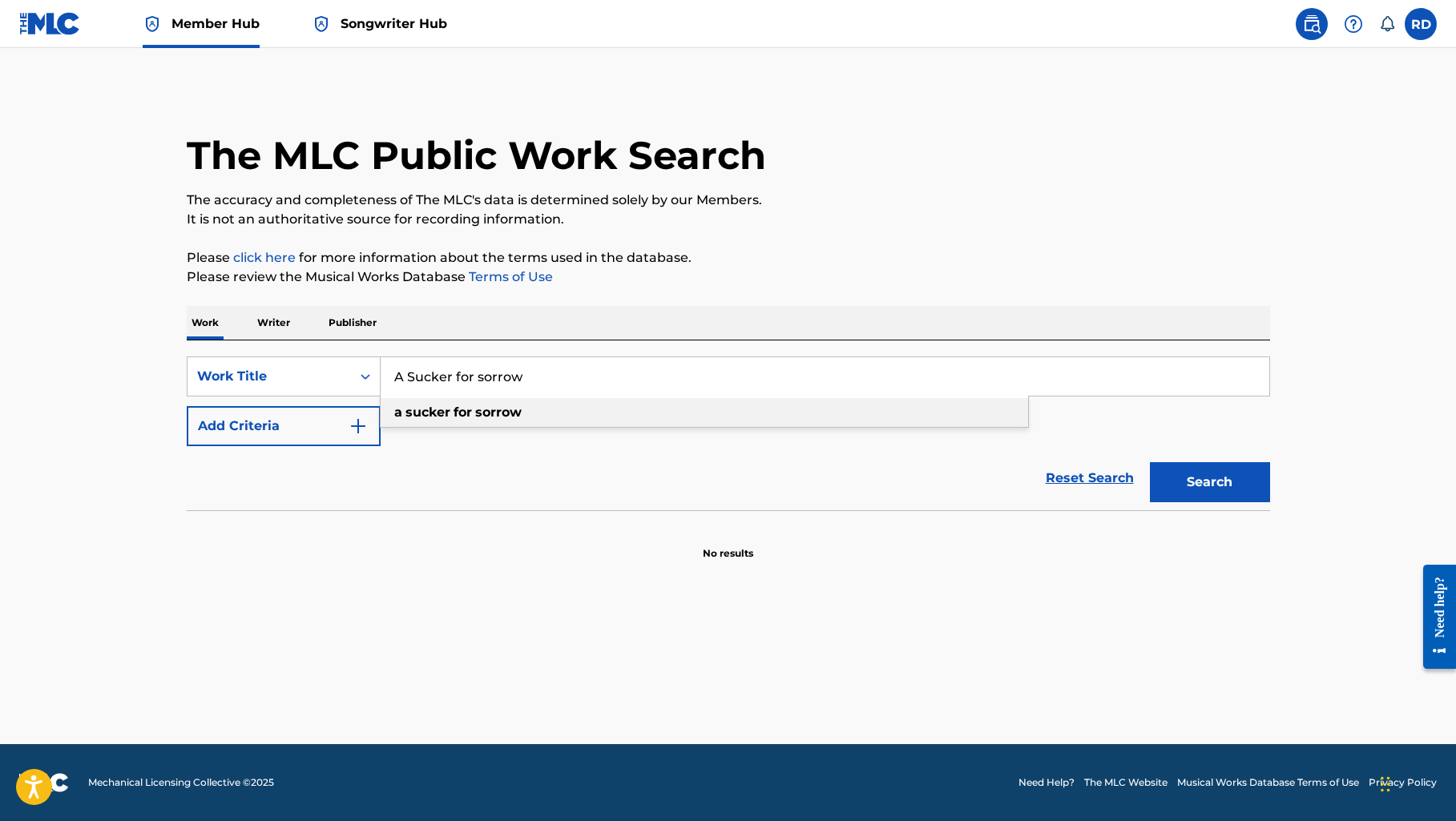
click at [486, 419] on strong "sorrow" at bounding box center [498, 412] width 46 height 15
type input "a sucker for sorrow"
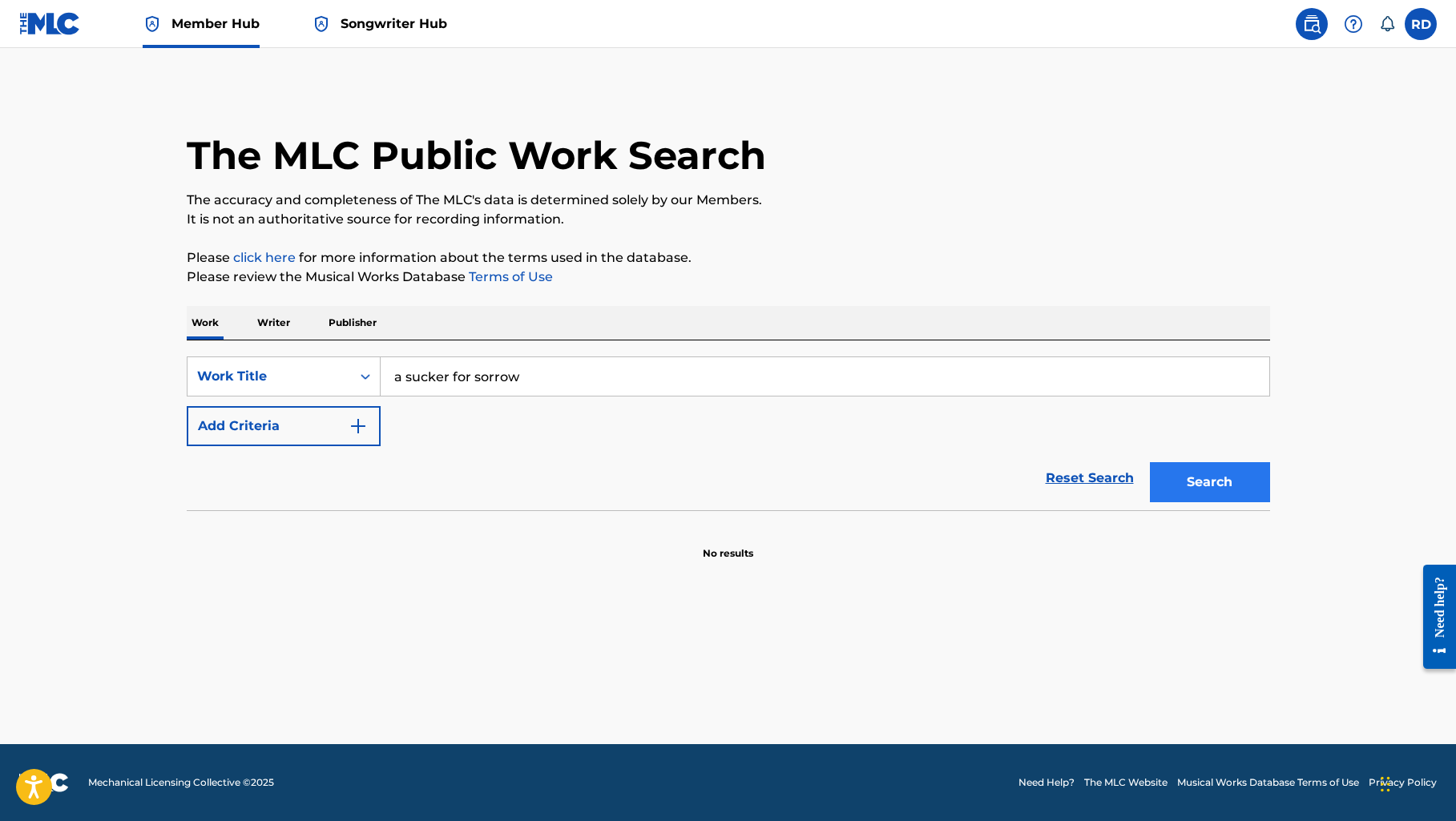
click at [1188, 474] on button "Search" at bounding box center [1209, 483] width 120 height 40
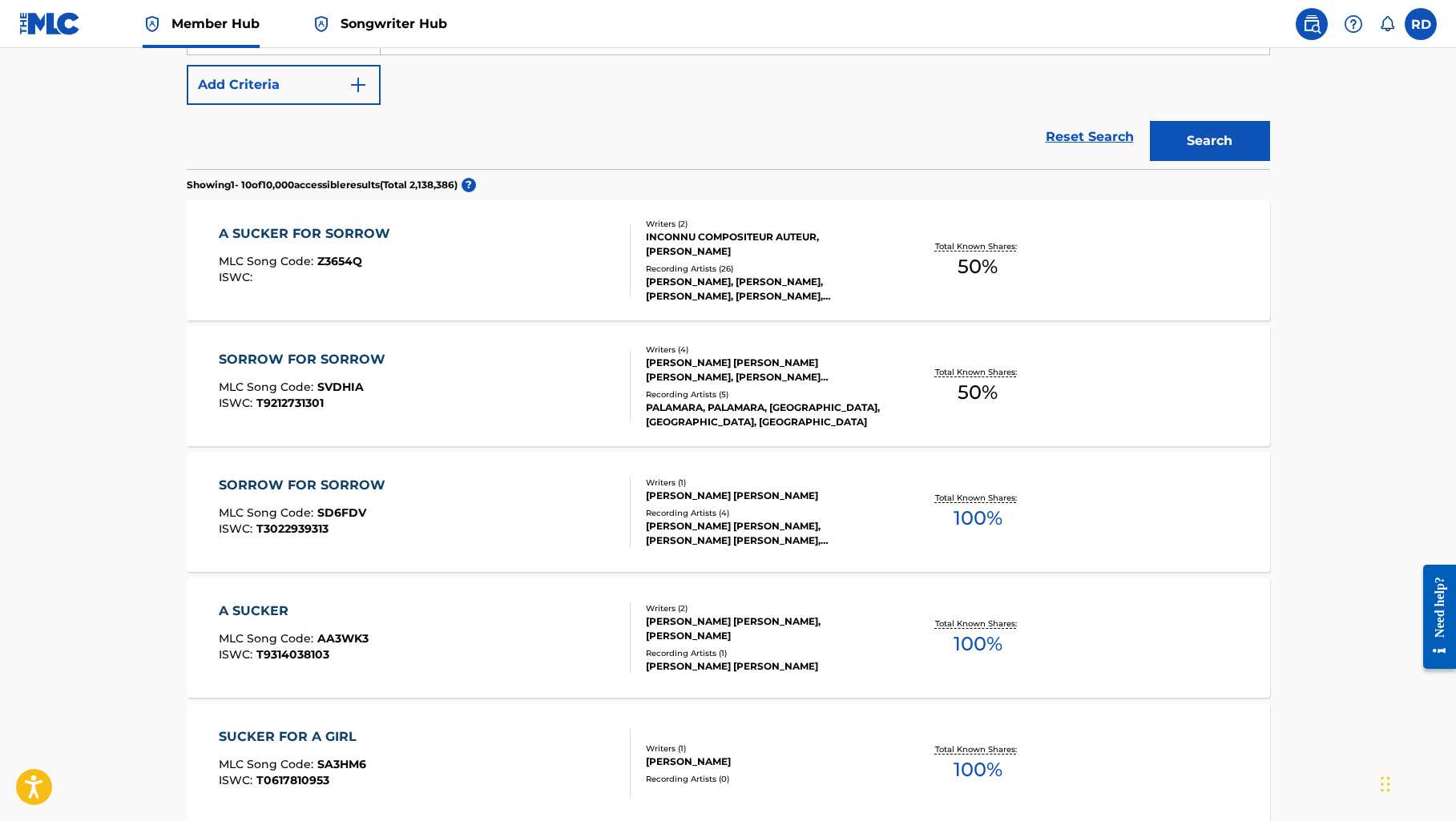
scroll to position [330, 0]
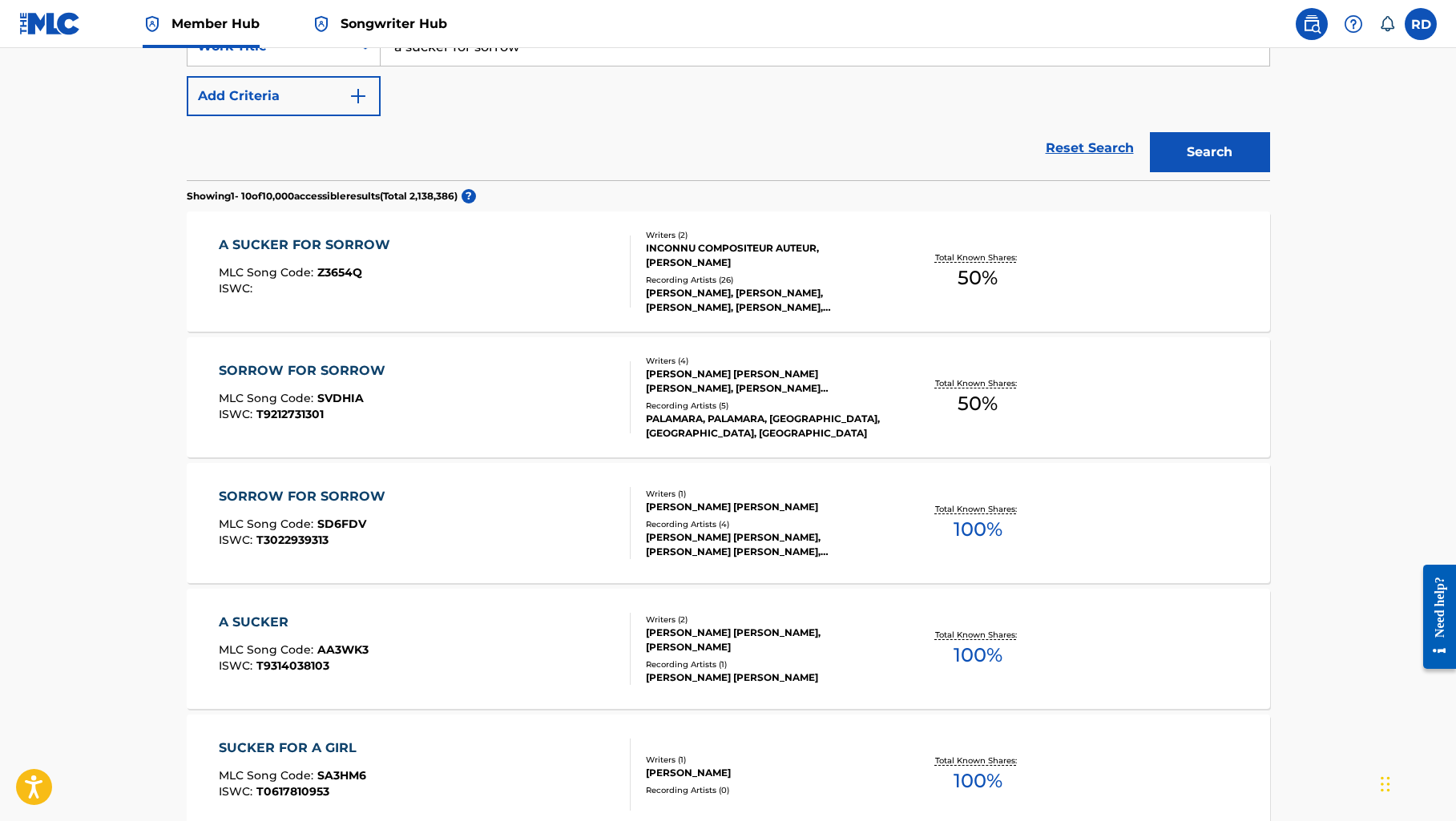
click at [368, 240] on div "A SUCKER FOR SORROW" at bounding box center [308, 245] width 179 height 19
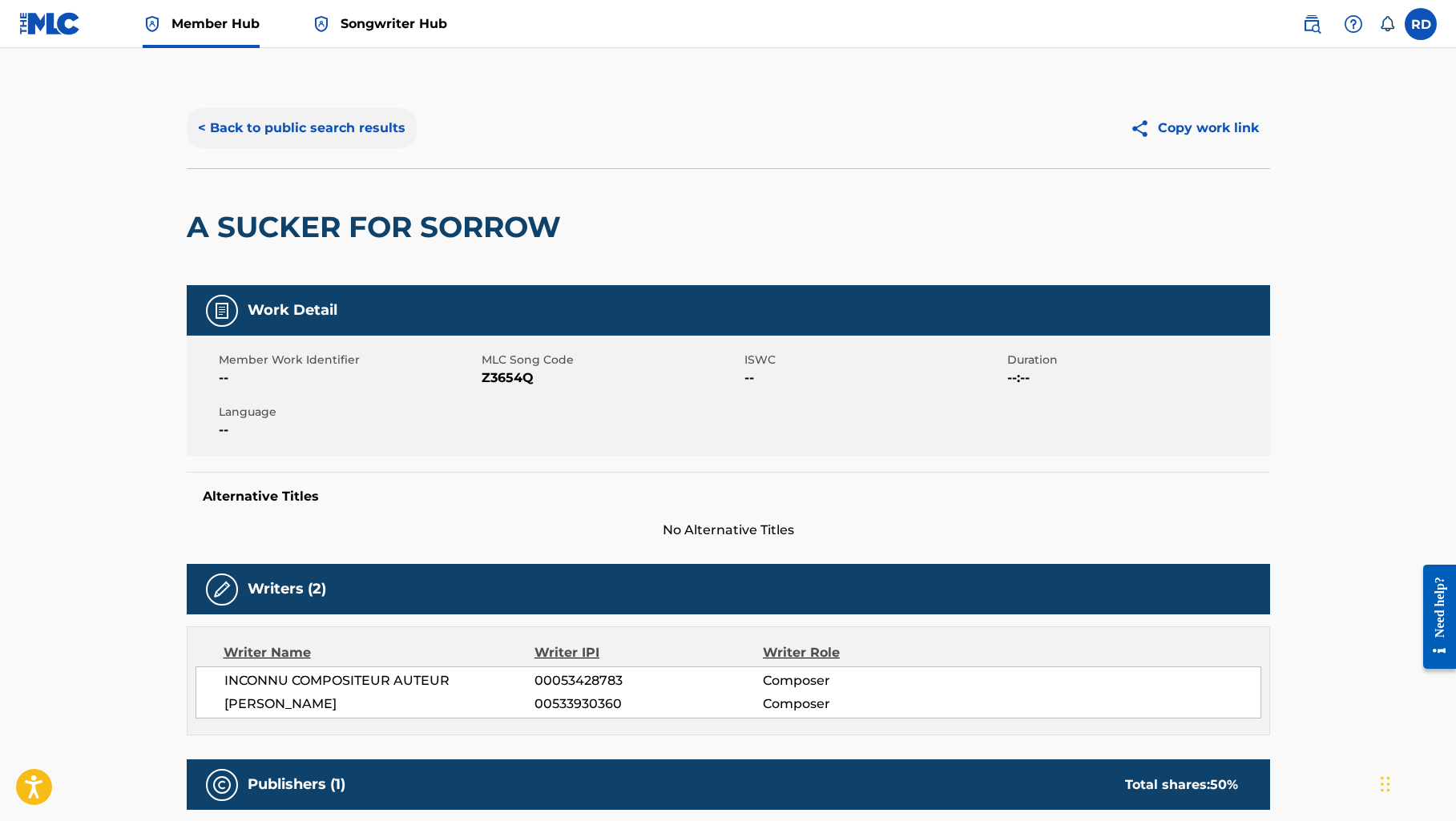
click at [345, 123] on button "< Back to public search results" at bounding box center [301, 129] width 230 height 40
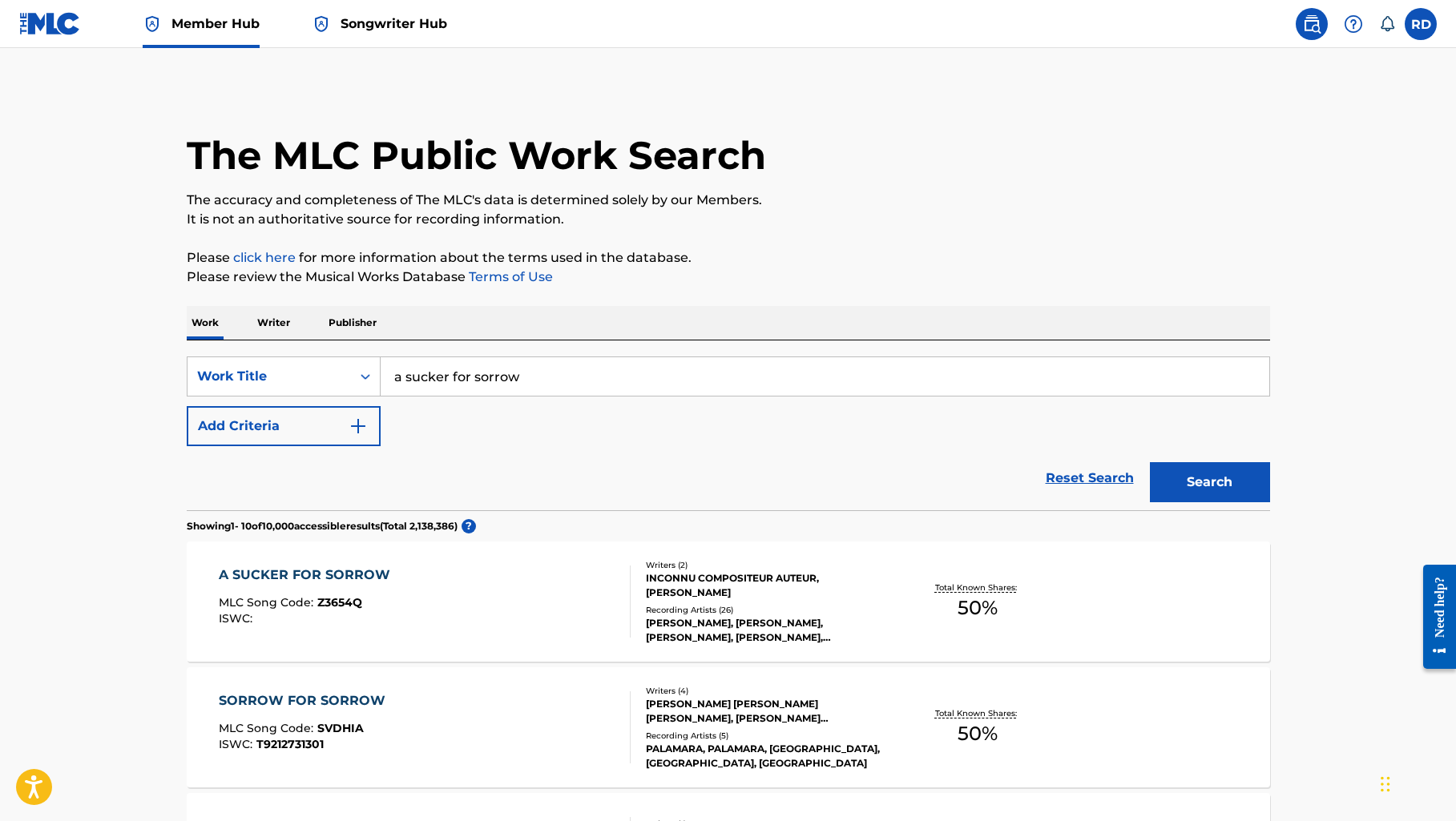
click at [273, 320] on p "Writer" at bounding box center [274, 323] width 43 height 33
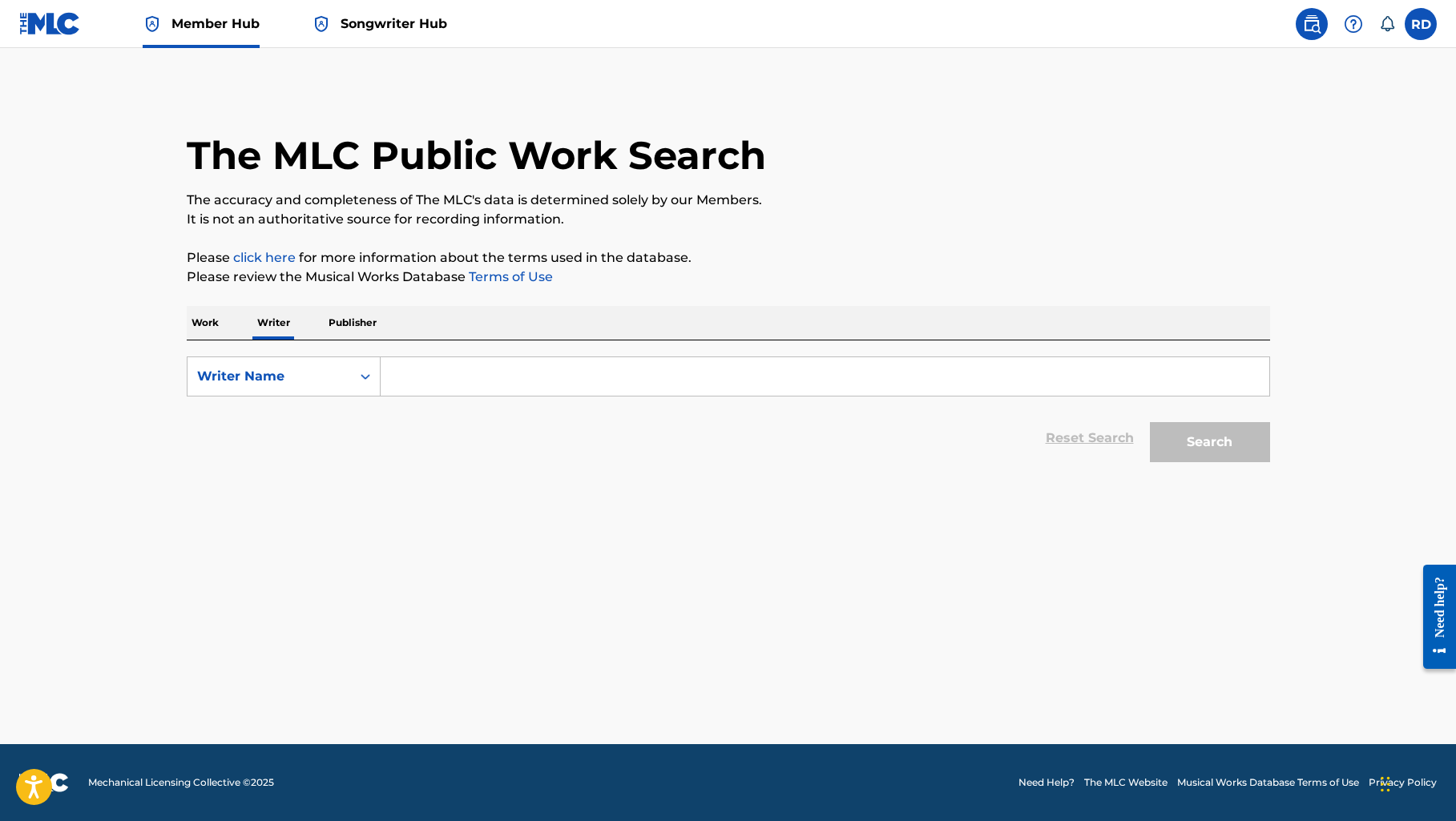
click at [206, 321] on p "Work" at bounding box center [205, 323] width 37 height 33
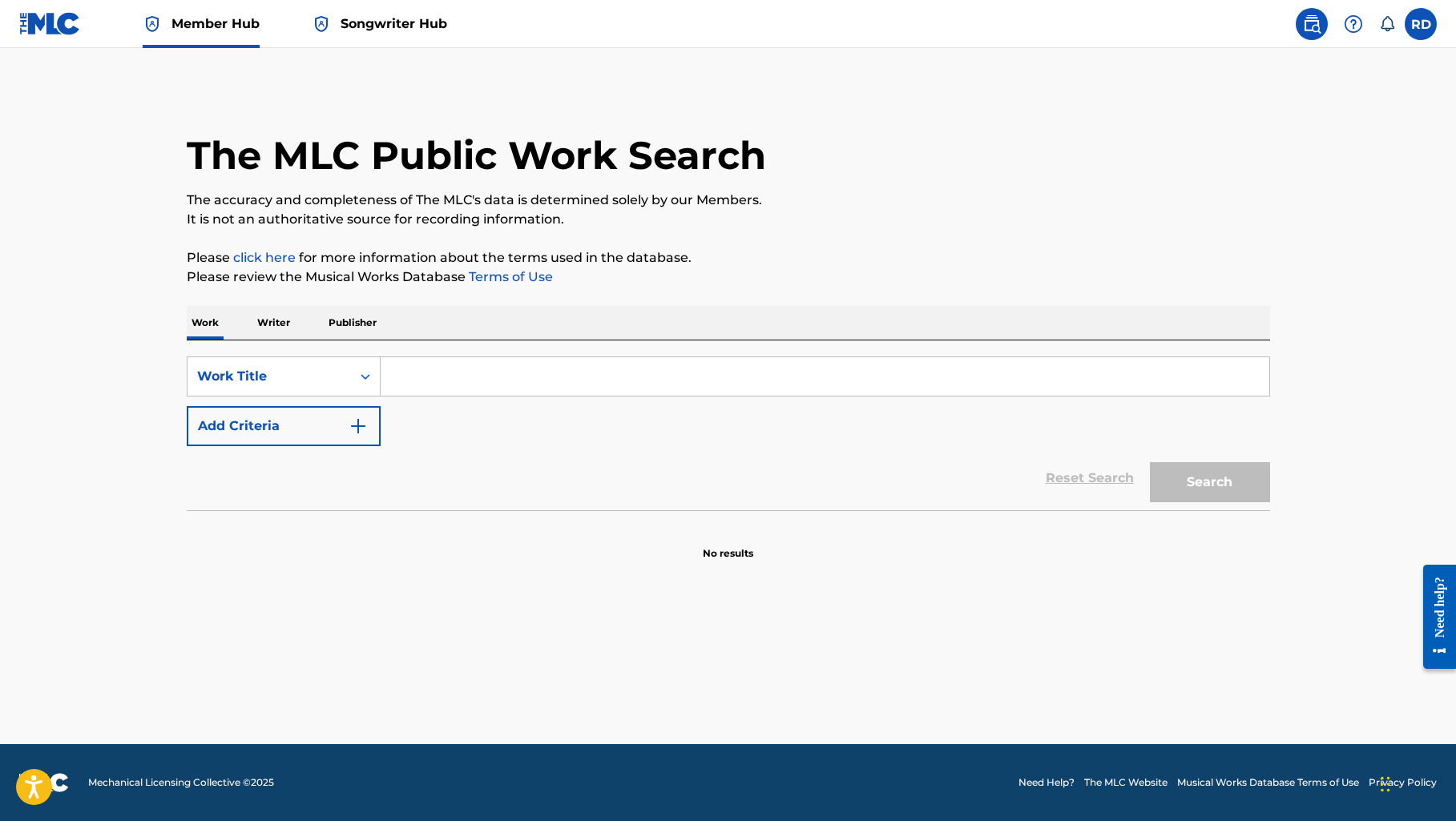
click at [40, 25] on img at bounding box center [50, 24] width 62 height 24
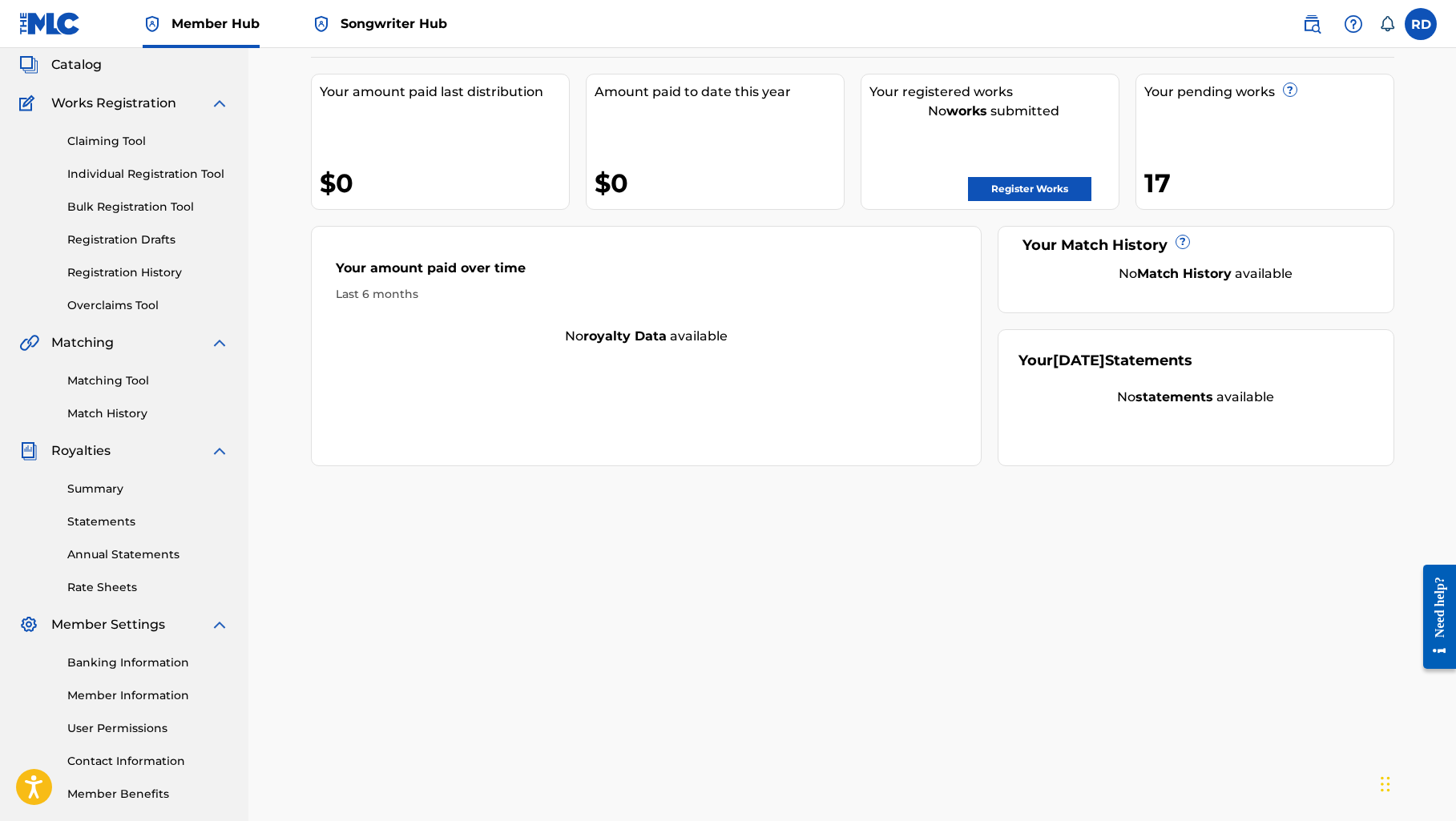
scroll to position [95, 0]
click at [115, 582] on link "Rate Sheets" at bounding box center [148, 586] width 162 height 17
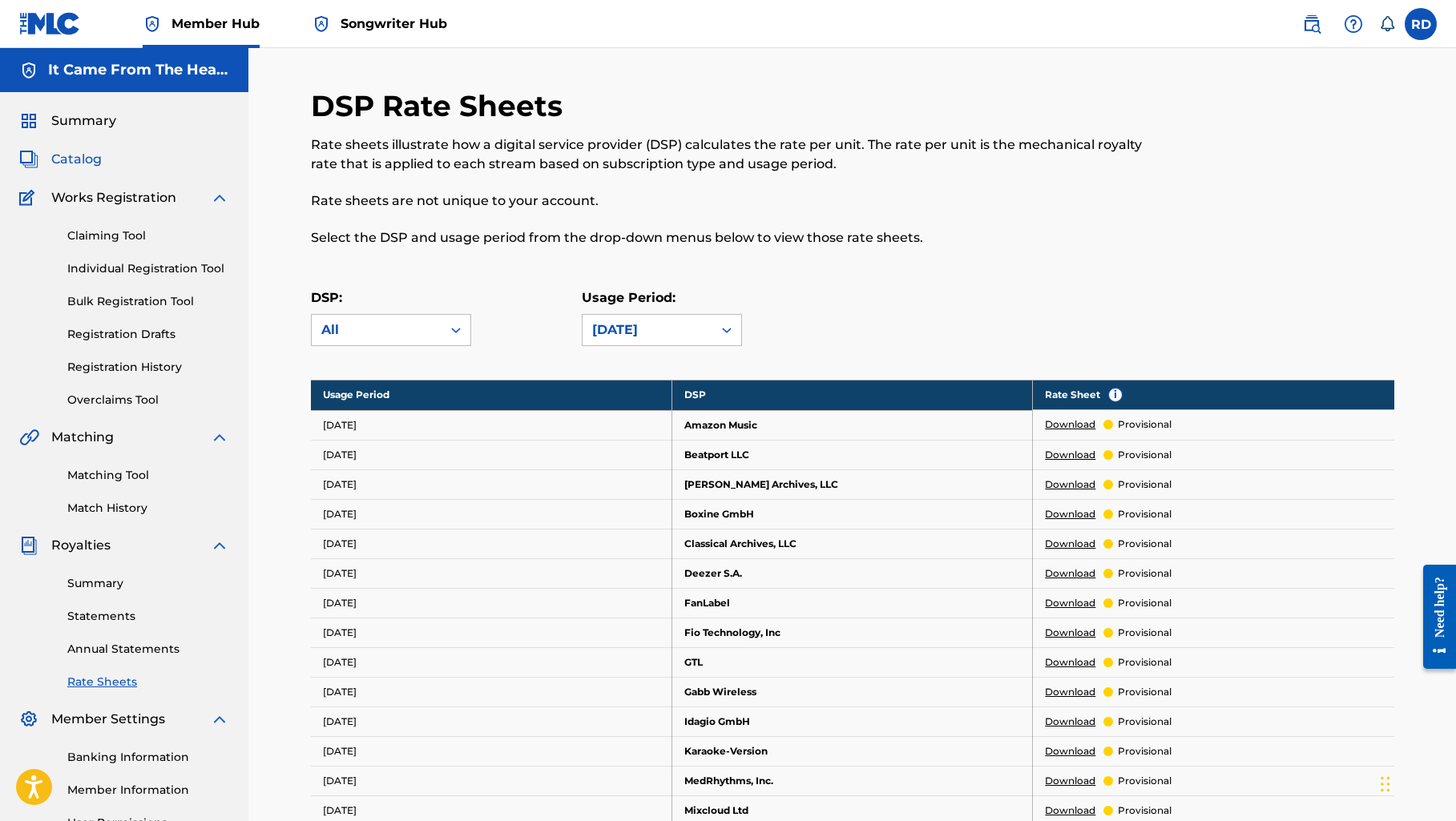
click at [87, 161] on span "Catalog" at bounding box center [77, 159] width 51 height 19
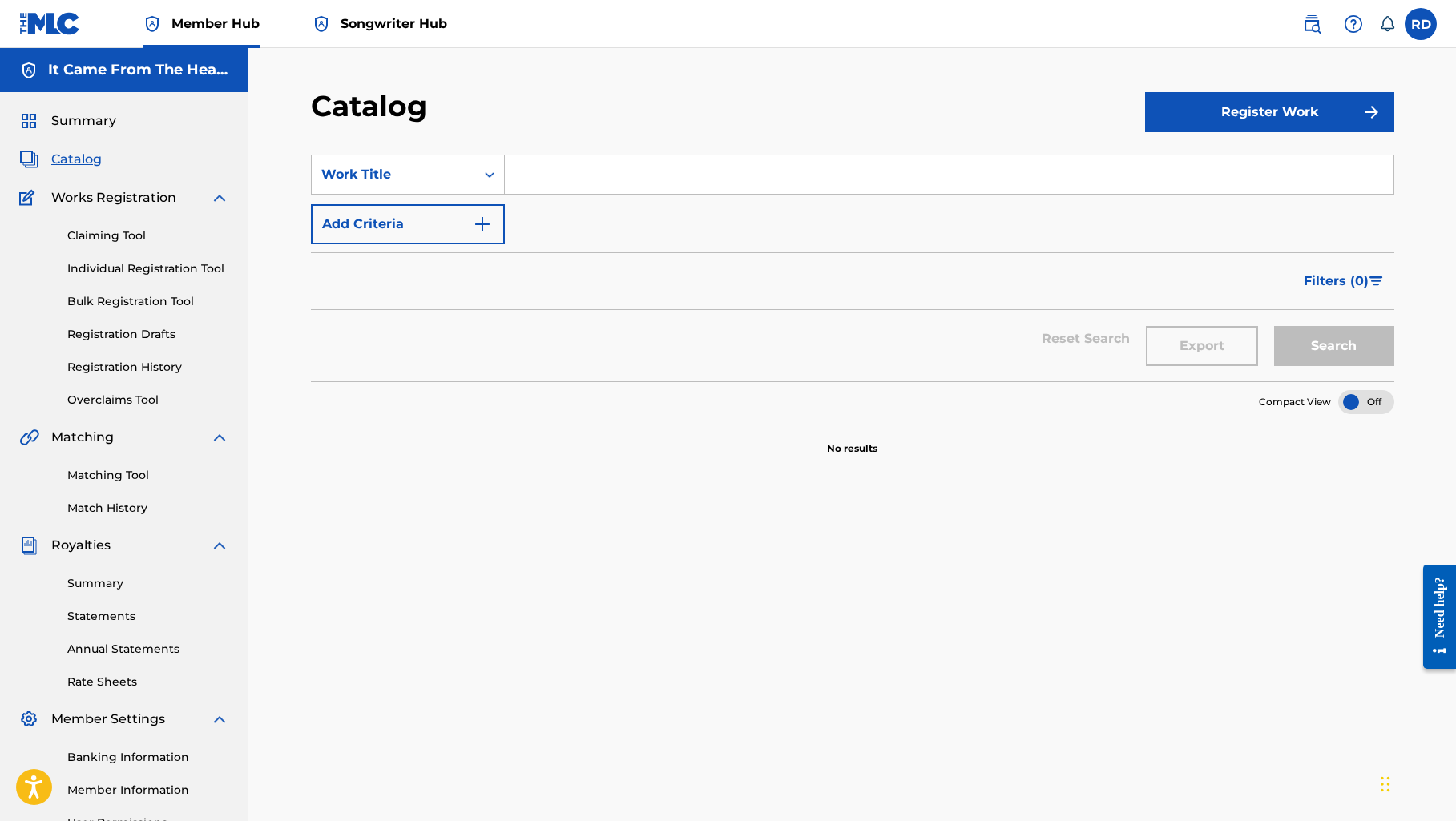
click at [381, 12] on link "Songwriter Hub" at bounding box center [379, 24] width 136 height 47
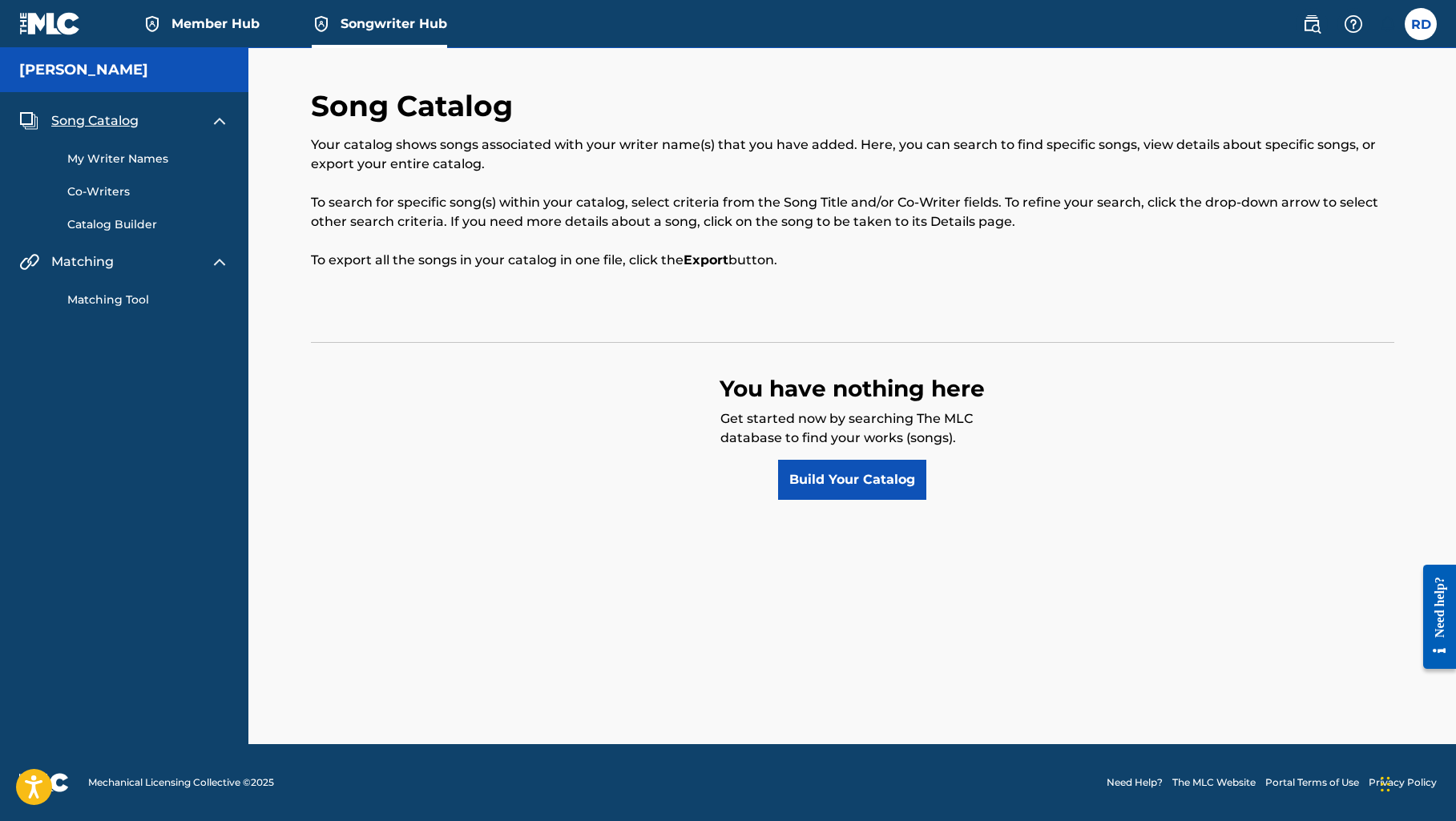
click at [135, 293] on link "Matching Tool" at bounding box center [148, 299] width 162 height 17
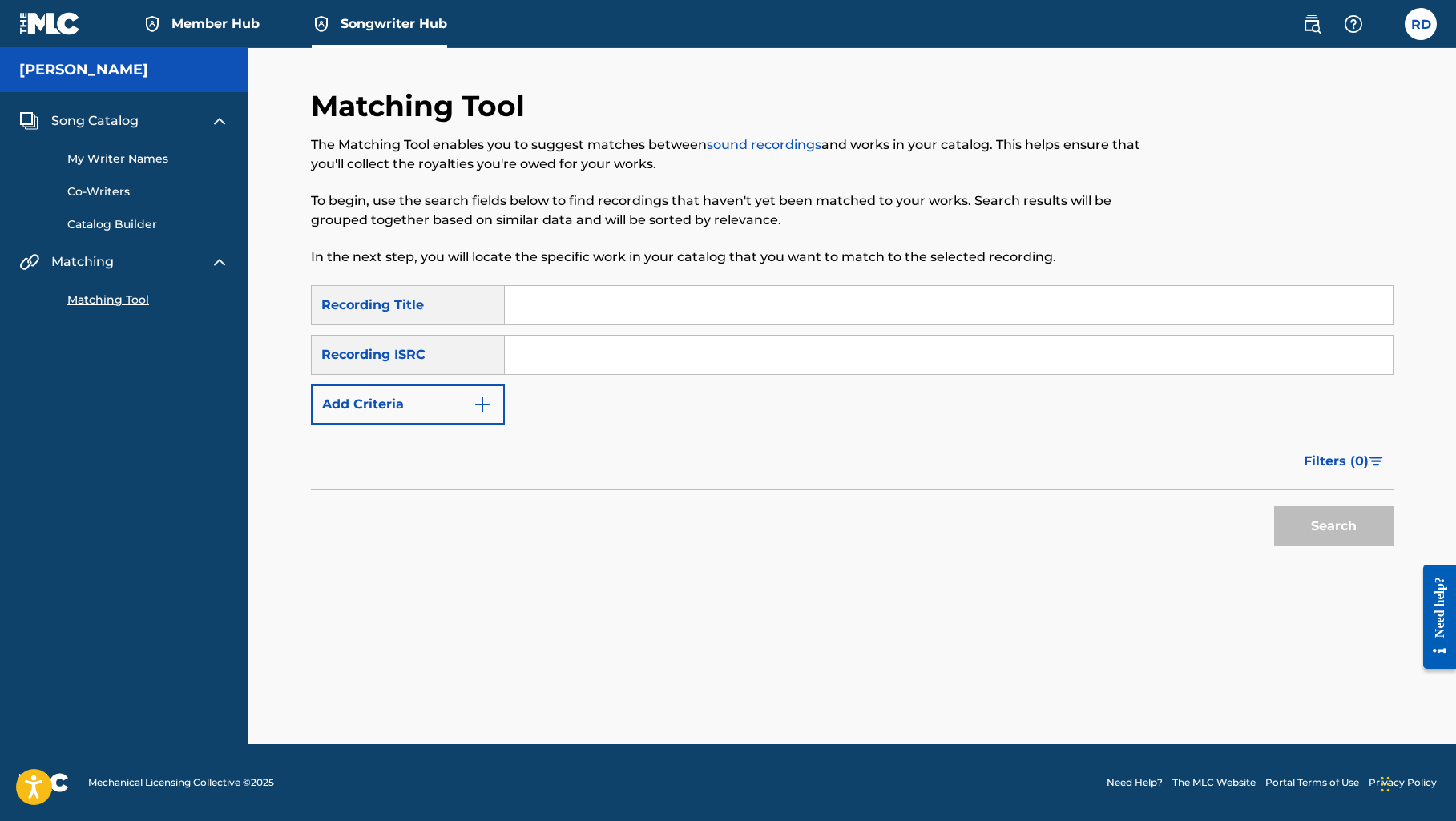
click at [43, 21] on img at bounding box center [50, 24] width 62 height 24
